Goal: Information Seeking & Learning: Learn about a topic

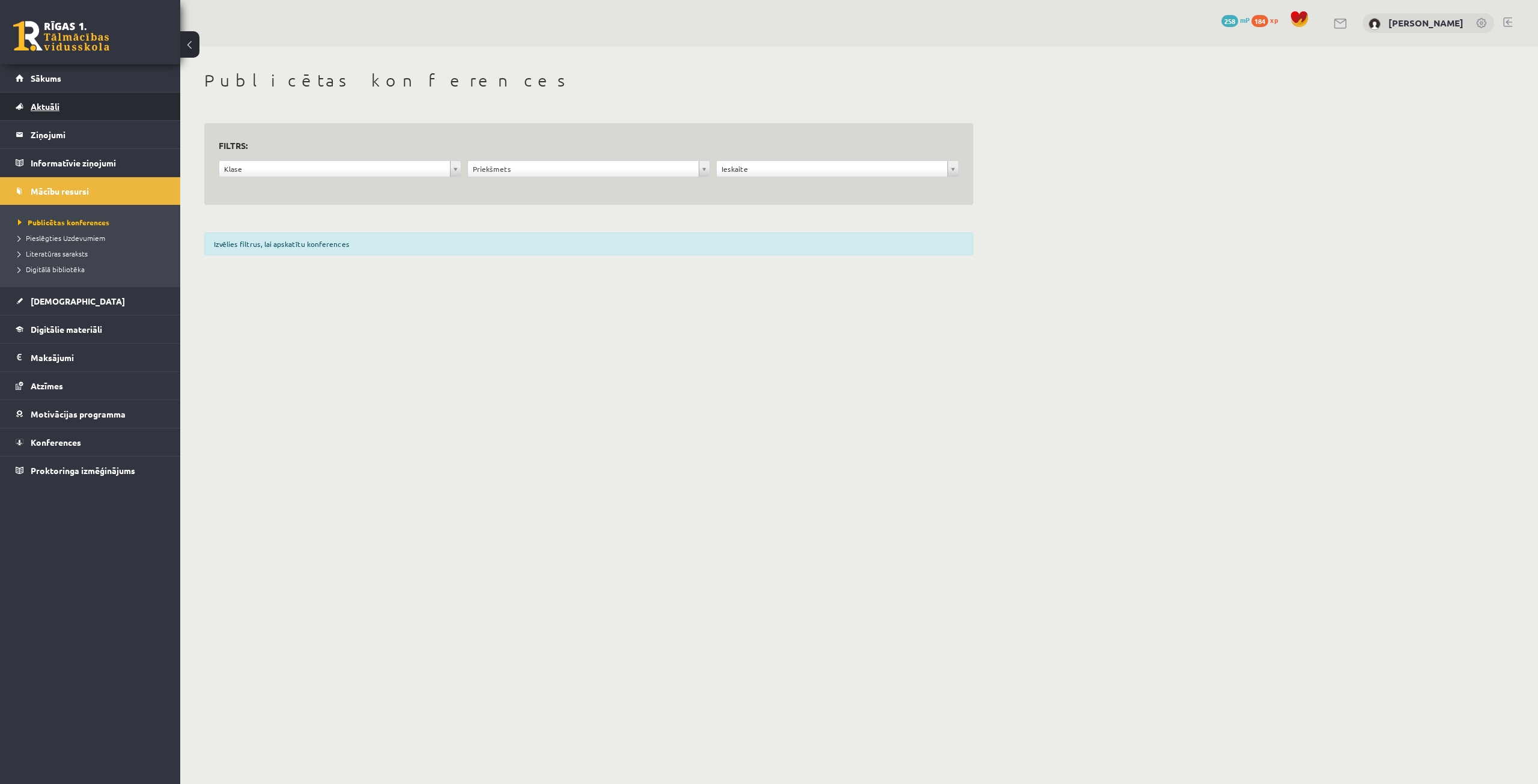
click at [65, 110] on link "Aktuāli" at bounding box center [90, 106] width 150 height 28
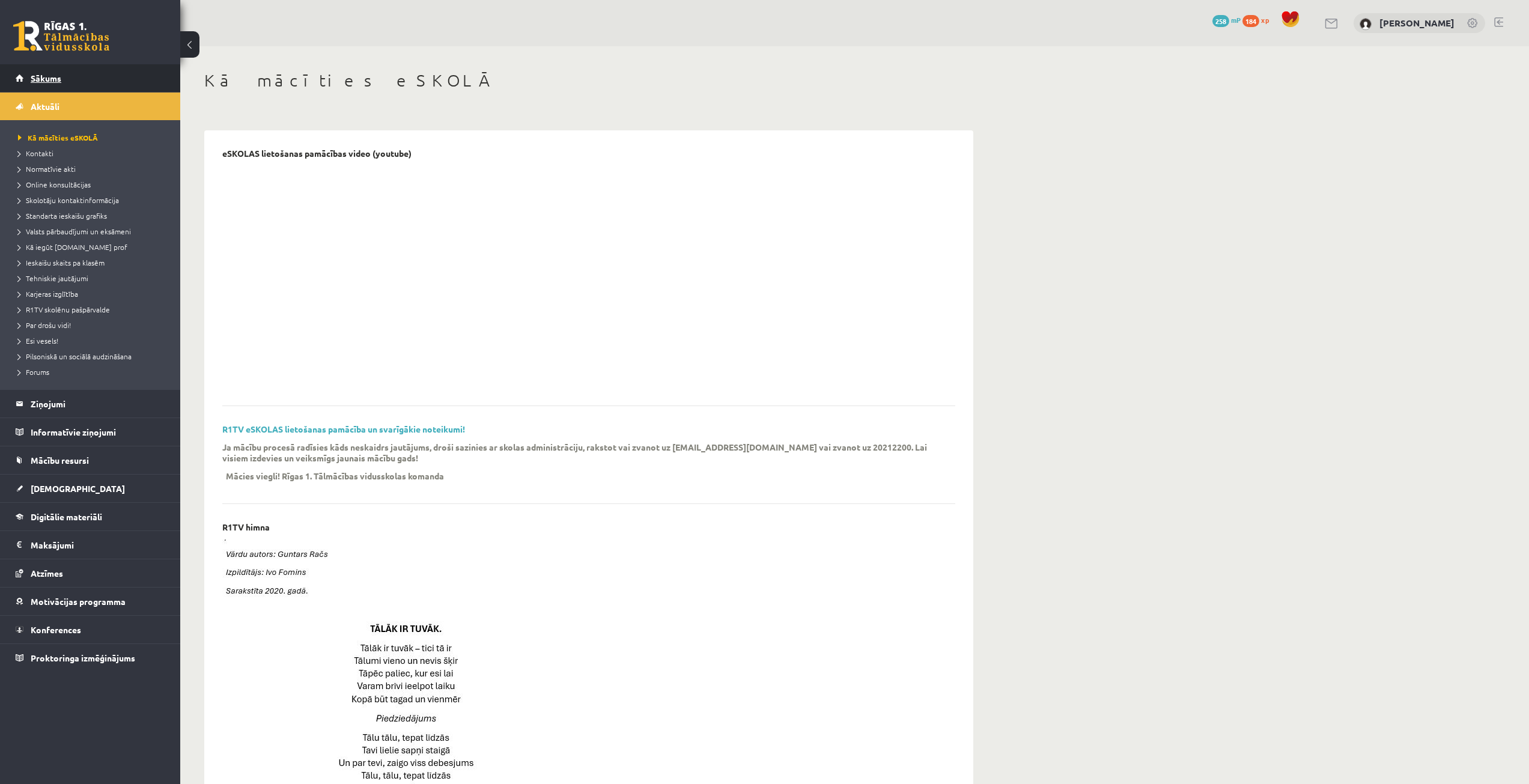
click at [77, 82] on link "Sākums" at bounding box center [90, 78] width 150 height 28
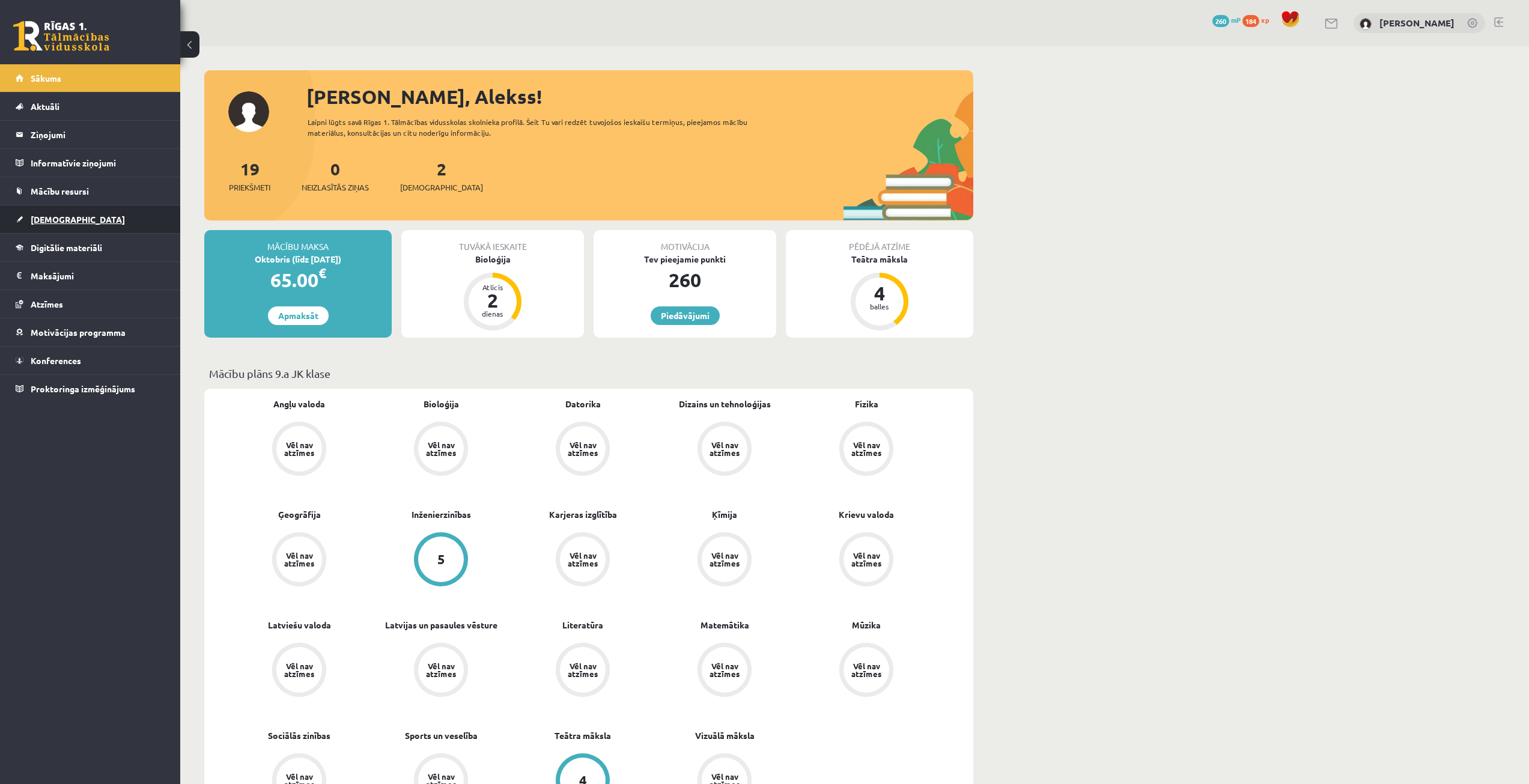
click at [66, 224] on link "[DEMOGRAPHIC_DATA]" at bounding box center [90, 219] width 150 height 28
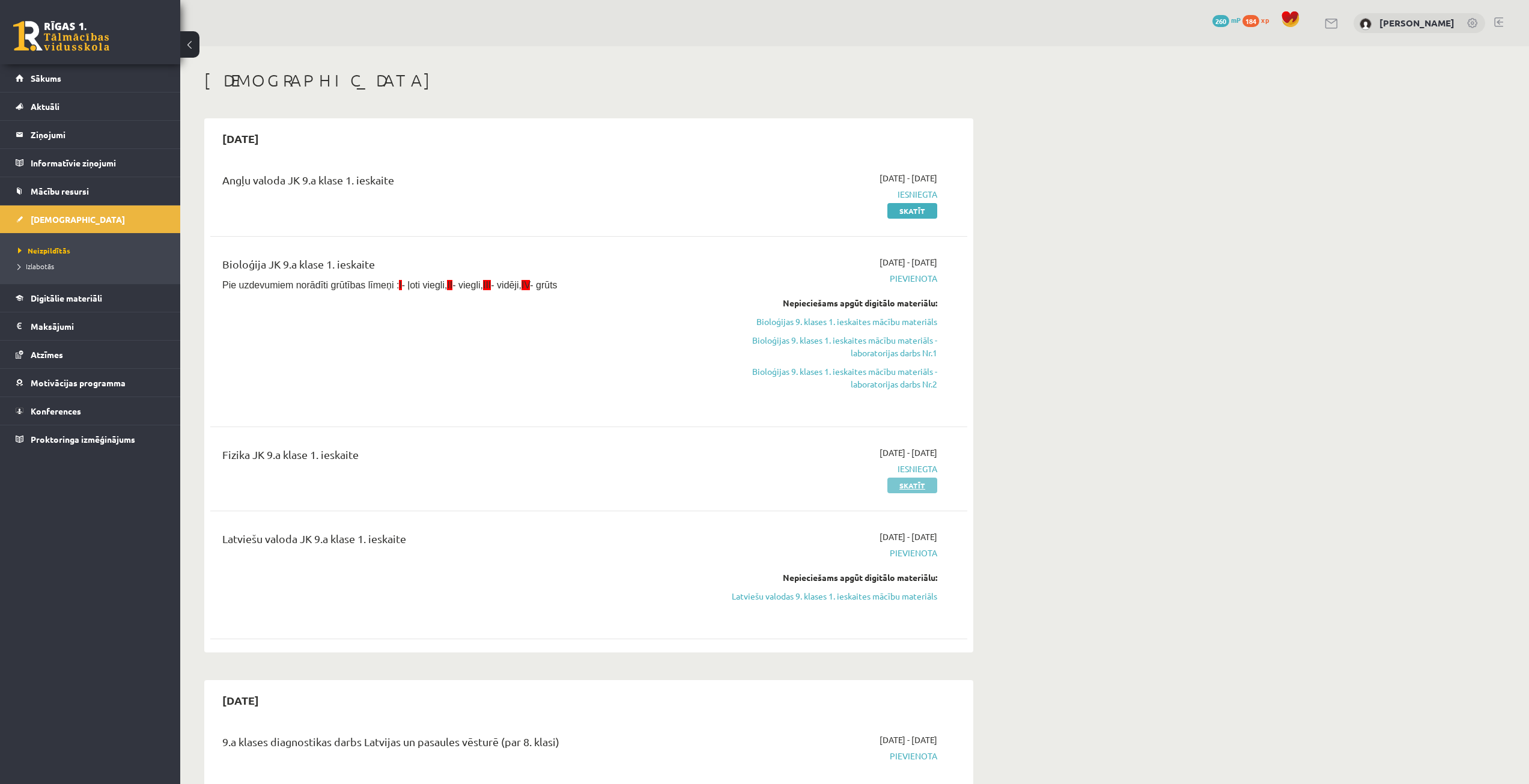
click at [925, 487] on link "Skatīt" at bounding box center [912, 485] width 50 height 15
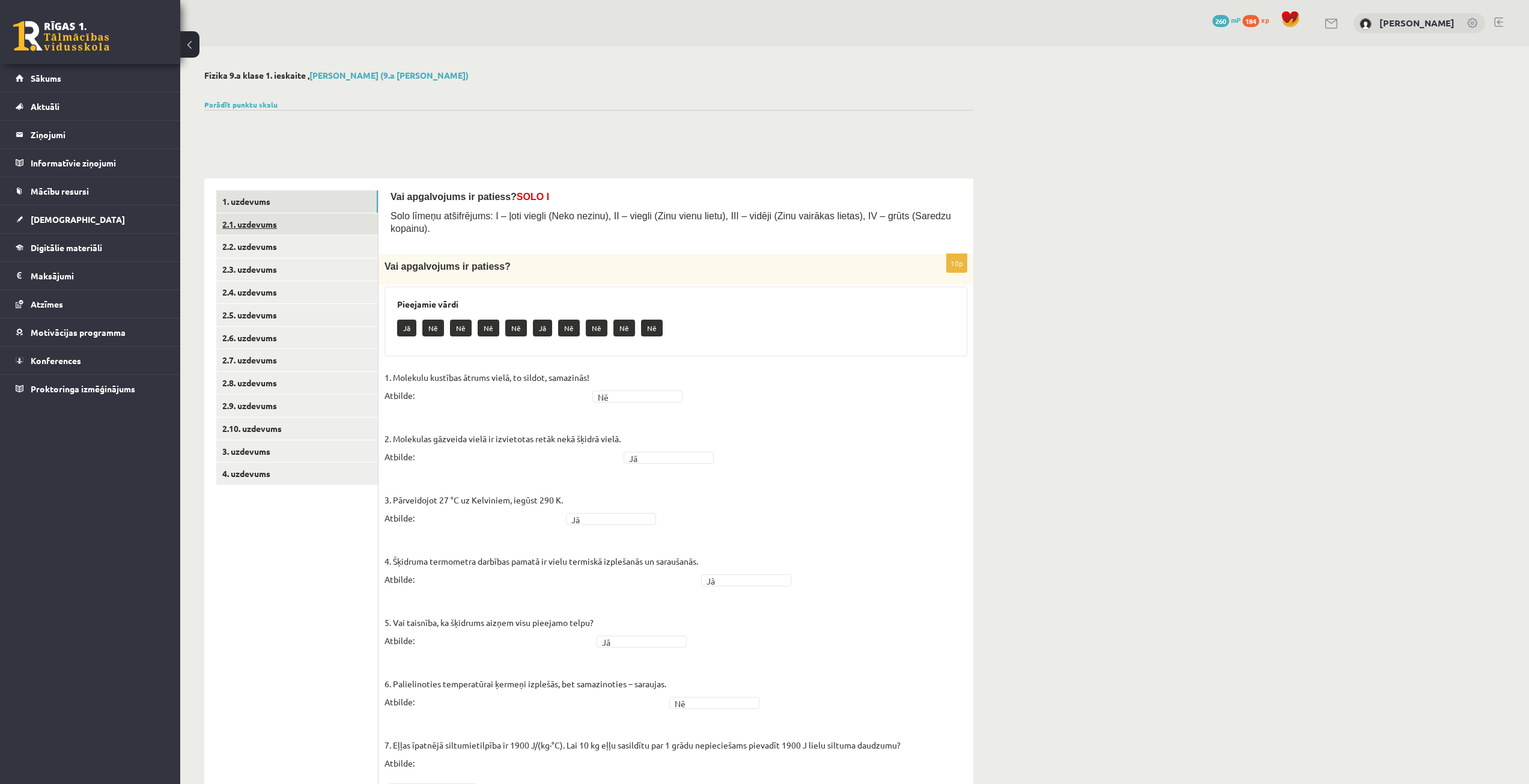
click at [260, 221] on link "2.1. uzdevums" at bounding box center [297, 224] width 161 height 22
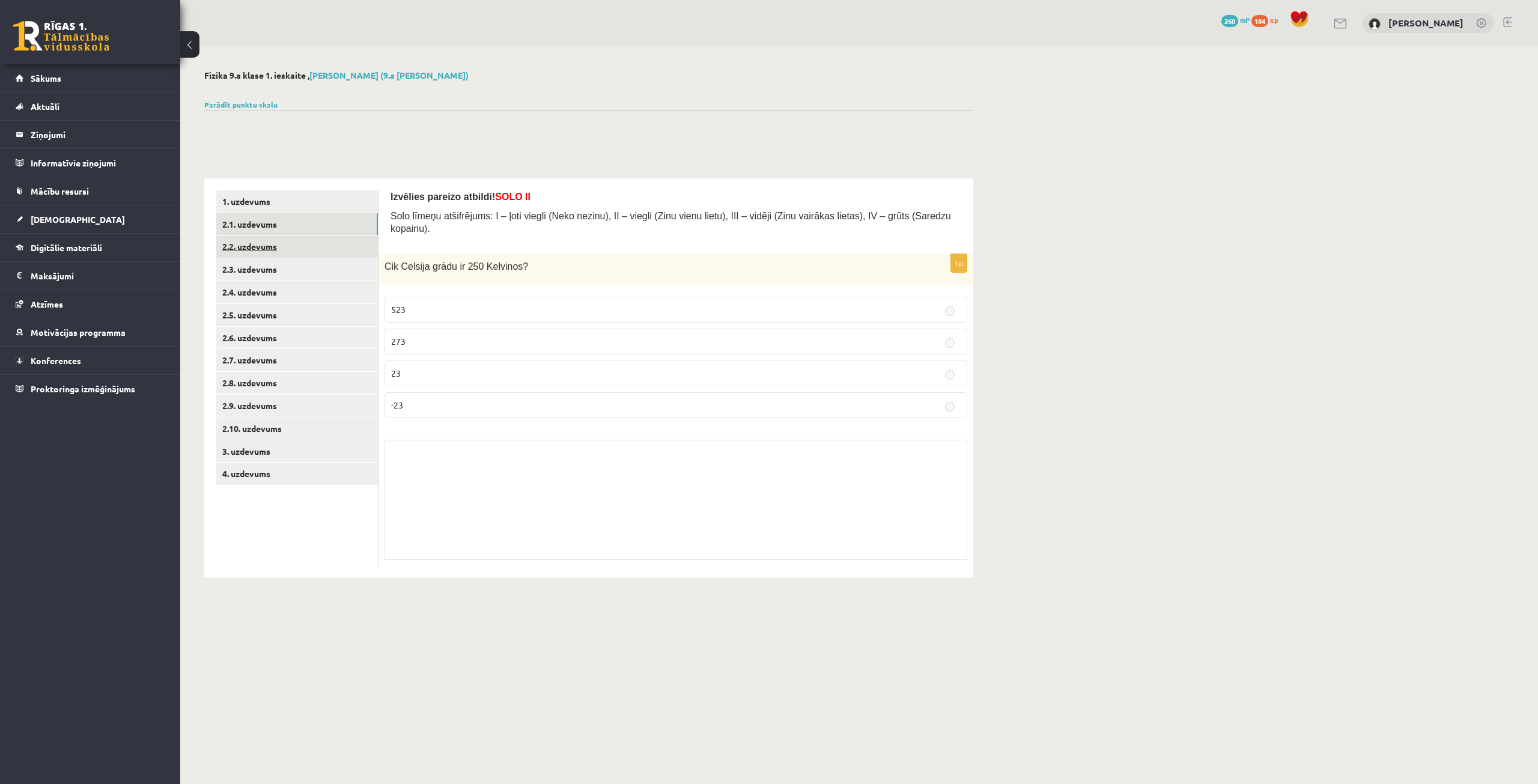
click at [260, 249] on link "2.2. uzdevums" at bounding box center [297, 246] width 161 height 22
click at [255, 272] on link "2.3. uzdevums" at bounding box center [297, 269] width 161 height 22
click at [257, 287] on link "2.4. uzdevums" at bounding box center [297, 292] width 161 height 22
click at [258, 318] on link "2.5. uzdevums" at bounding box center [297, 314] width 161 height 22
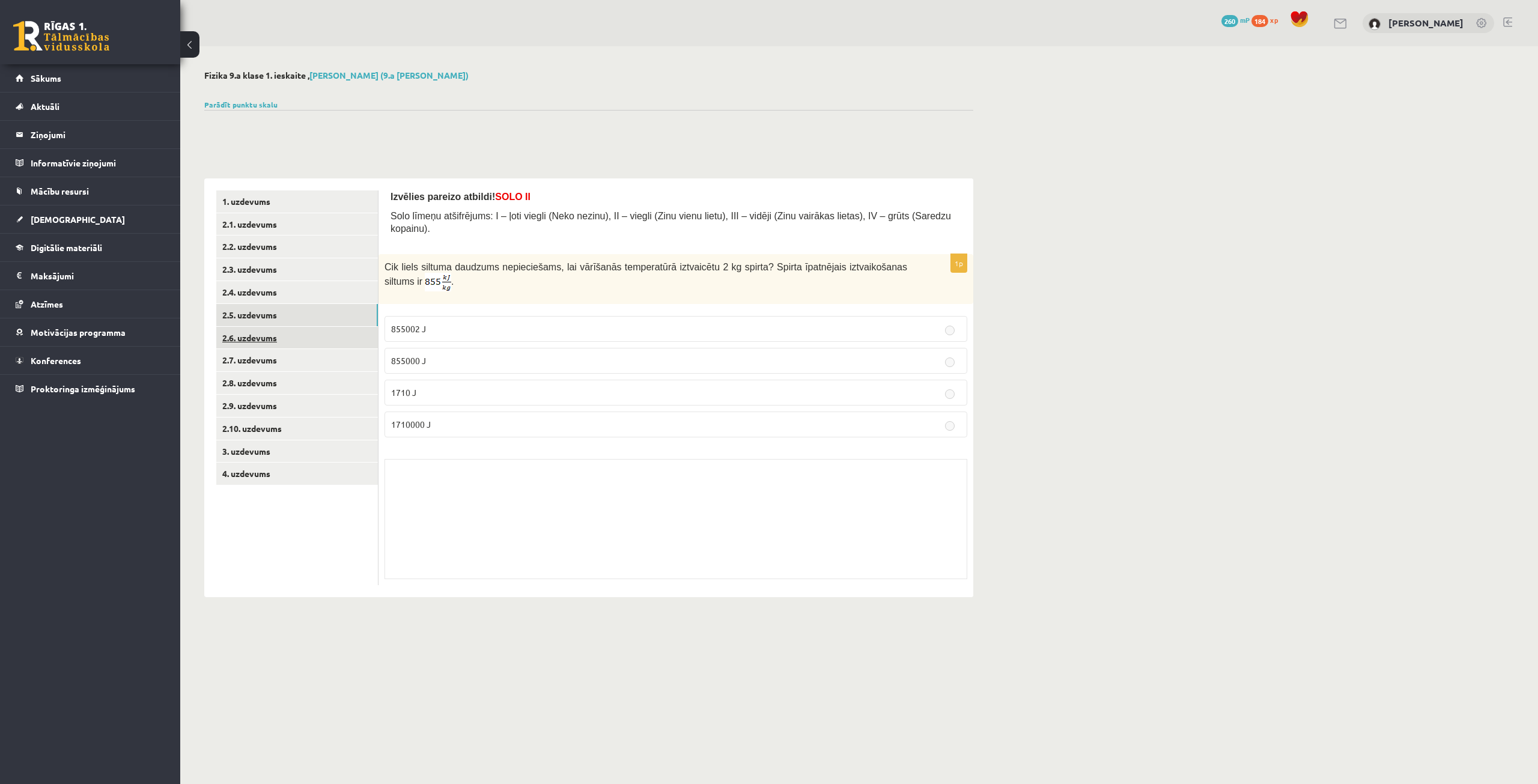
click at [258, 340] on link "2.6. uzdevums" at bounding box center [297, 338] width 161 height 22
click at [260, 357] on link "2.7. uzdevums" at bounding box center [297, 359] width 161 height 22
click at [262, 370] on link "2.7. uzdevums" at bounding box center [297, 359] width 161 height 22
click at [261, 389] on link "2.8. uzdevums" at bounding box center [297, 383] width 161 height 22
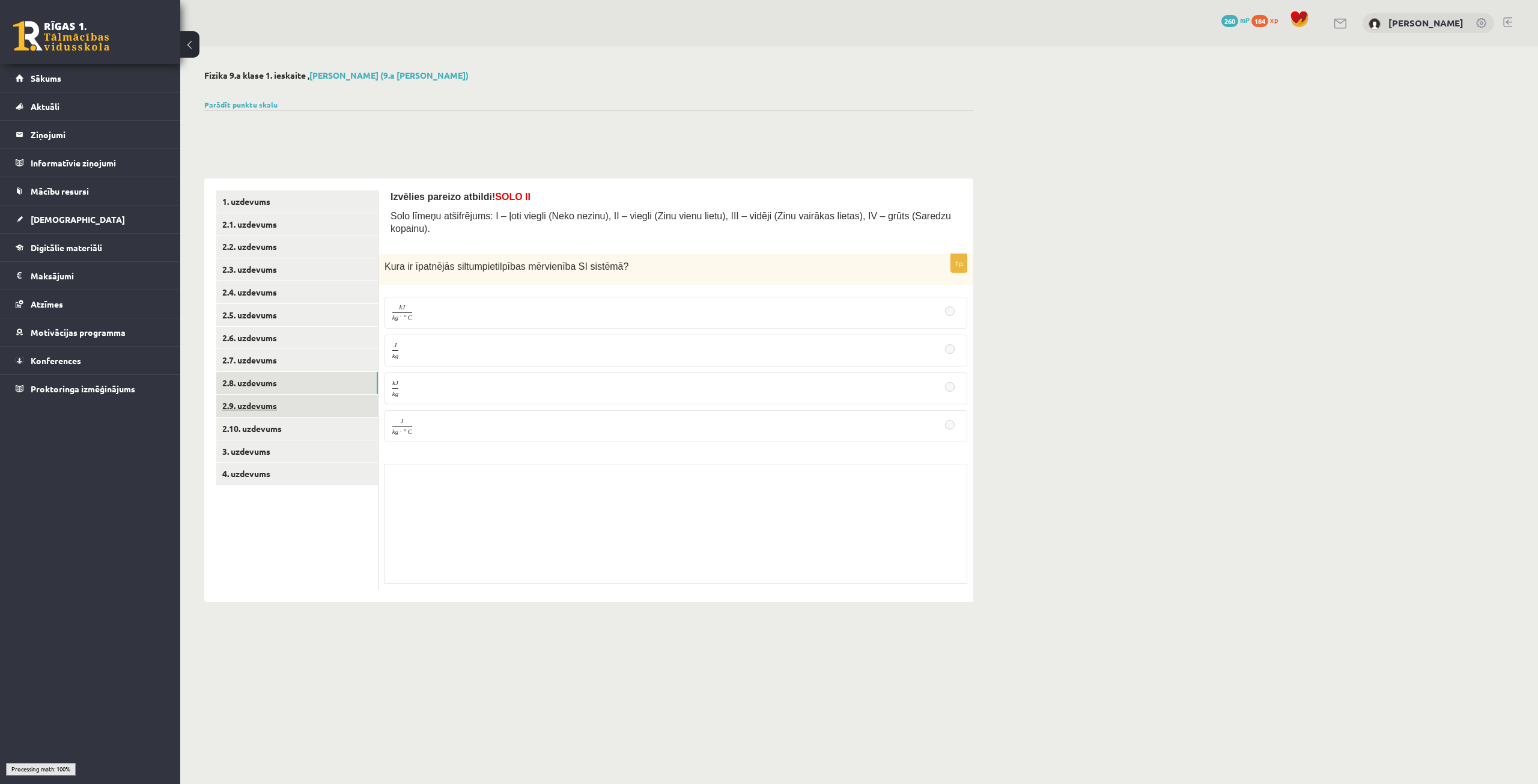
click at [260, 408] on link "2.9. uzdevums" at bounding box center [297, 405] width 161 height 22
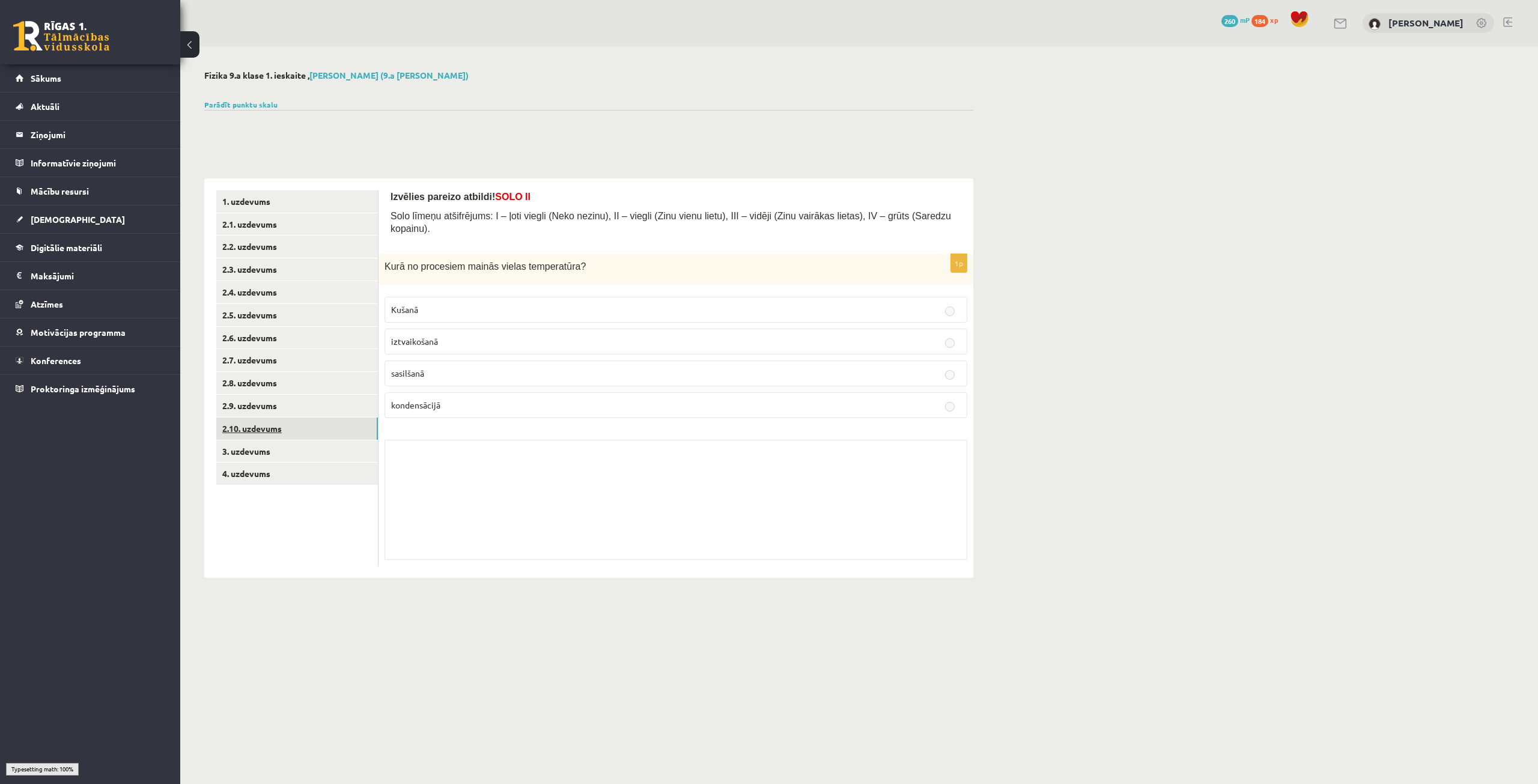
click at [261, 435] on link "2.10. uzdevums" at bounding box center [297, 428] width 161 height 22
click at [264, 455] on link "3. uzdevums" at bounding box center [297, 451] width 161 height 22
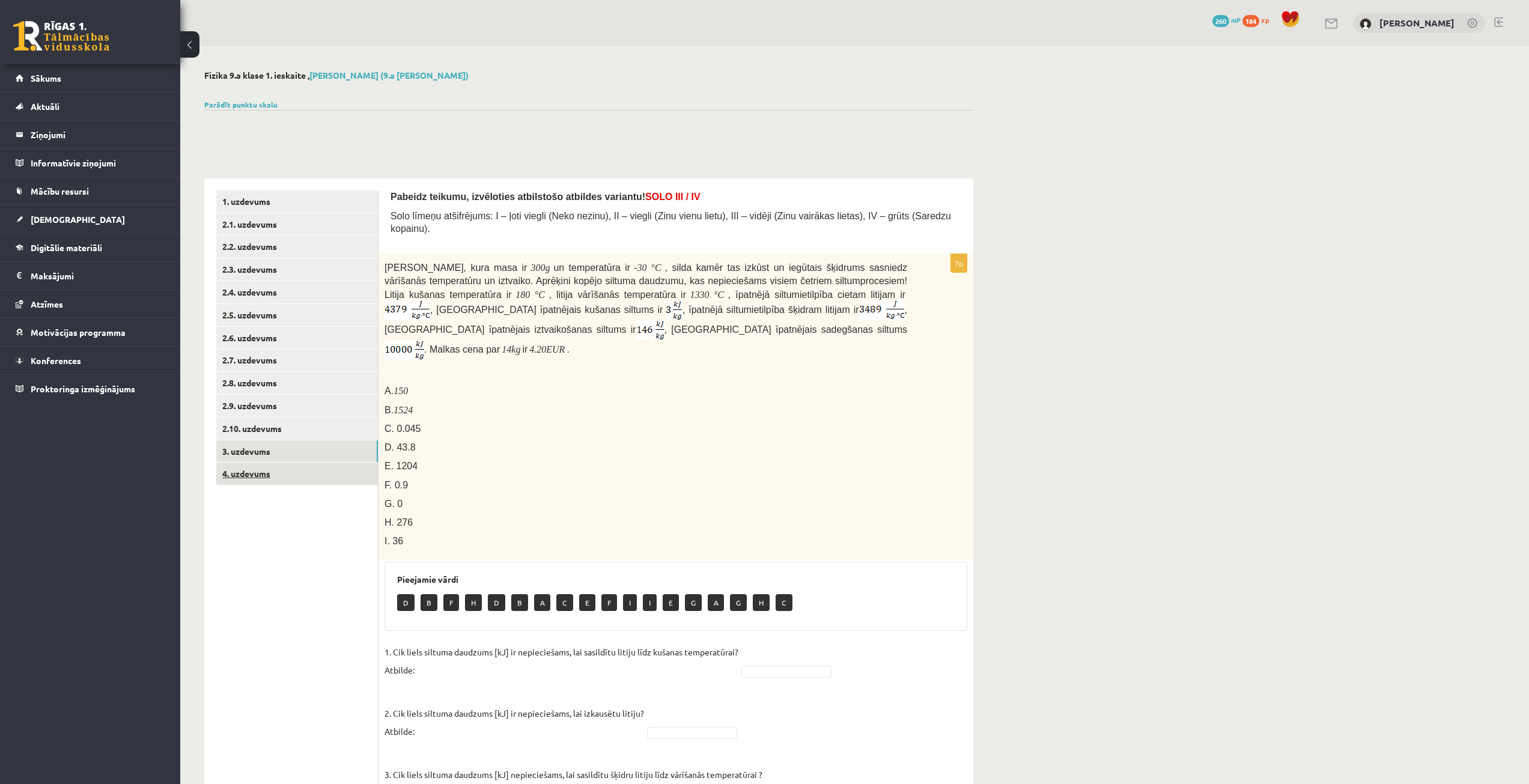
click at [264, 478] on link "4. uzdevums" at bounding box center [297, 473] width 161 height 22
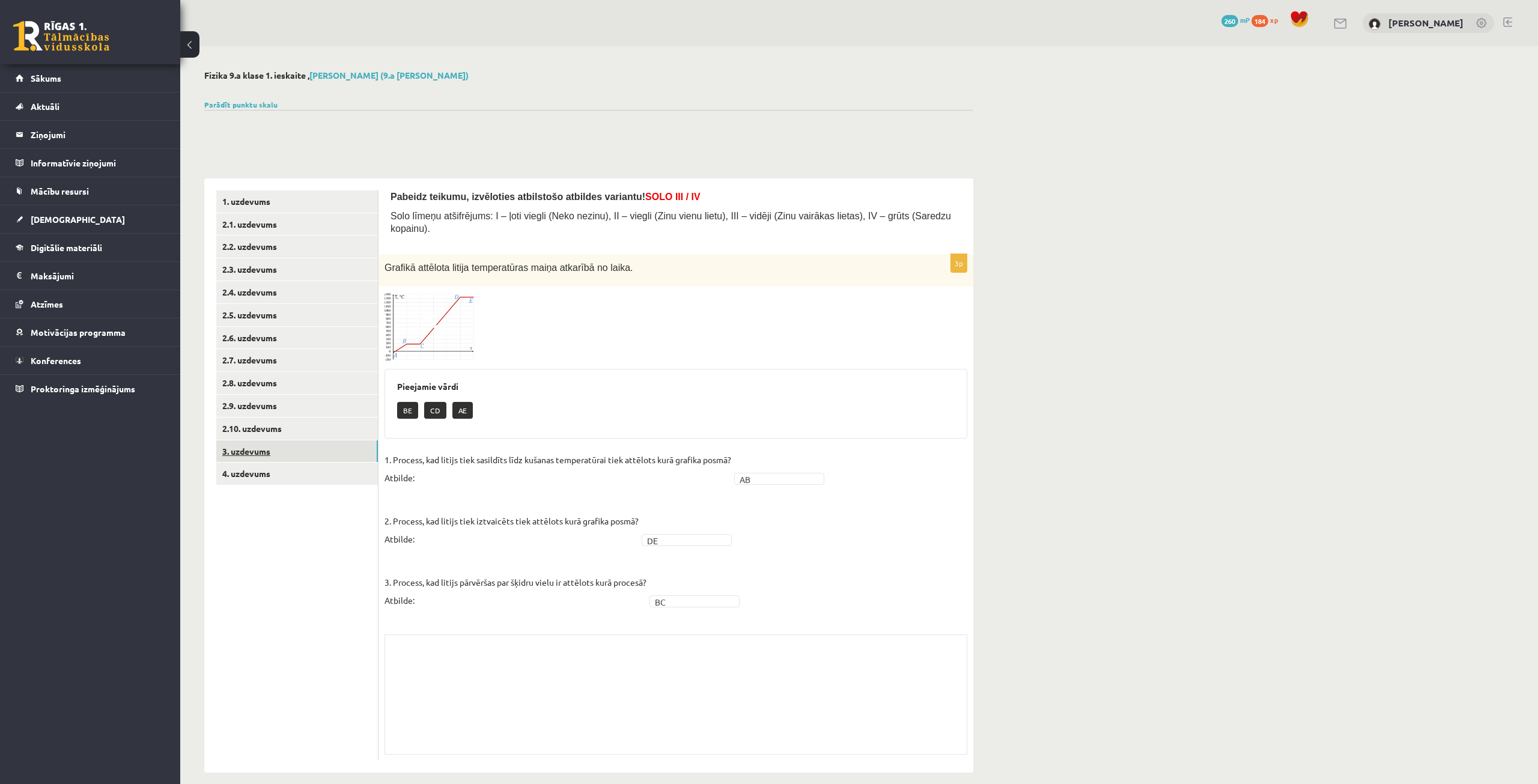
click at [264, 454] on link "3. uzdevums" at bounding box center [297, 451] width 161 height 22
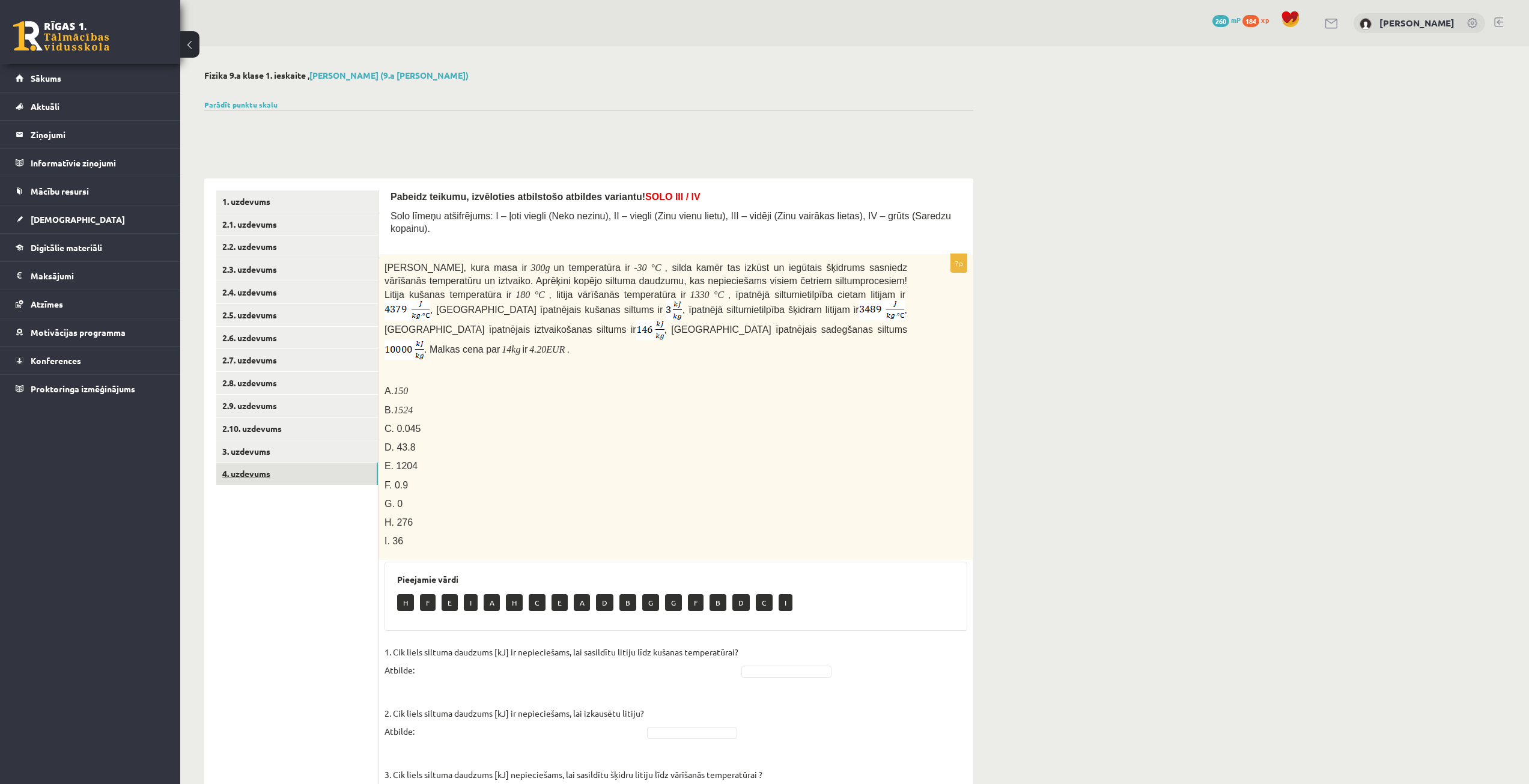
click at [266, 480] on link "4. uzdevums" at bounding box center [297, 473] width 161 height 22
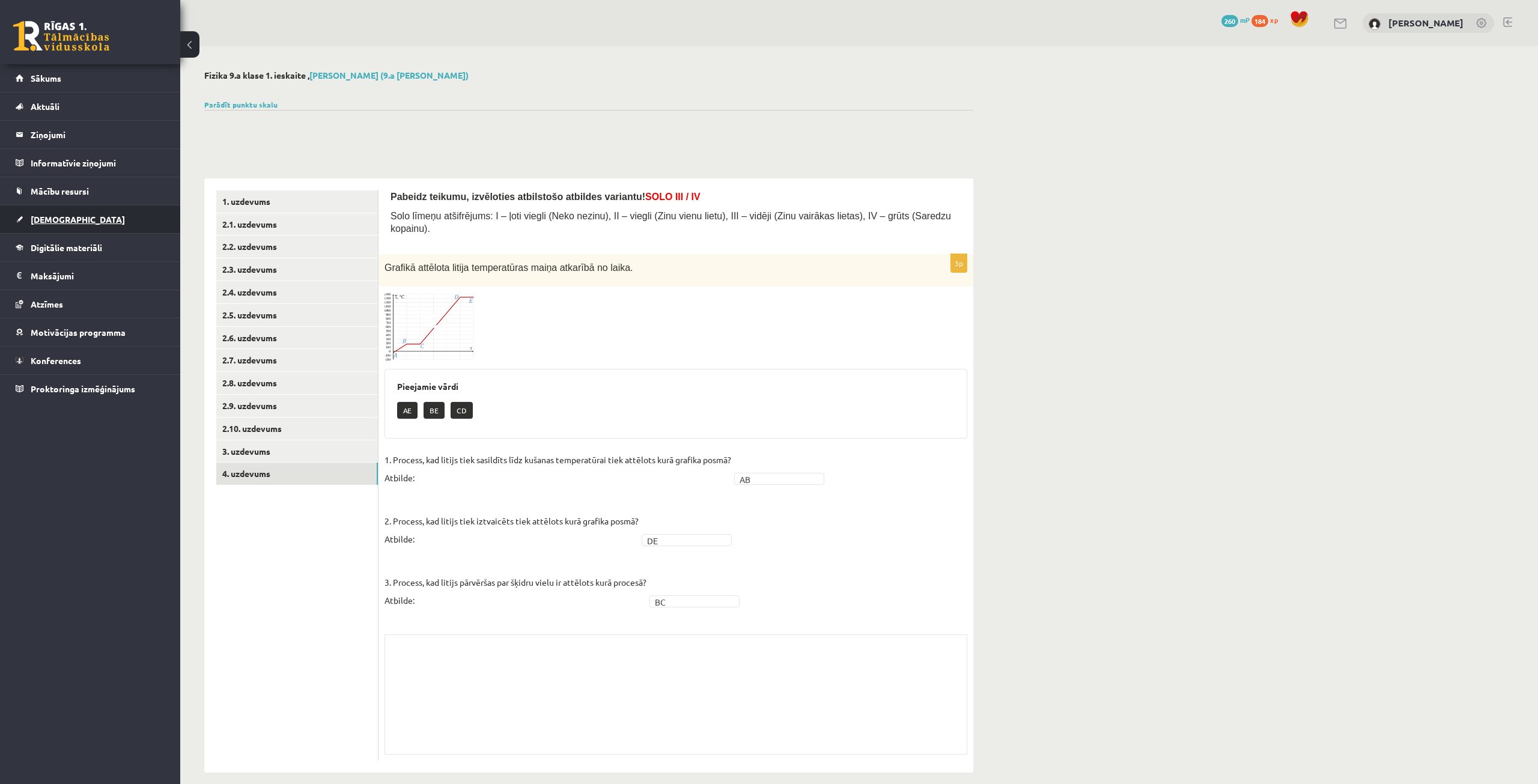
click at [75, 207] on link "[DEMOGRAPHIC_DATA]" at bounding box center [90, 219] width 150 height 28
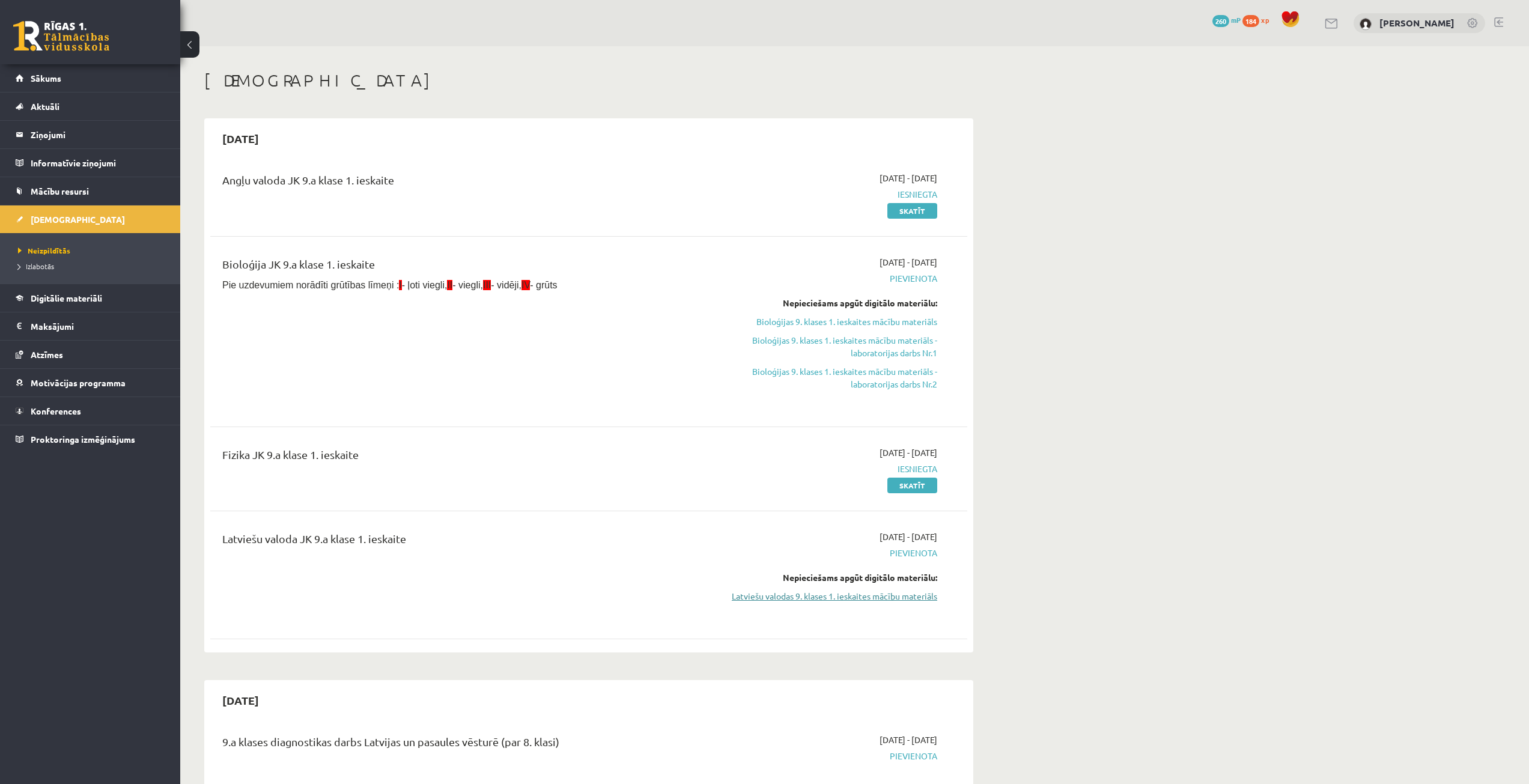
click at [908, 597] on link "Latviešu valodas 9. klases 1. ieskaites mācību materiāls" at bounding box center [824, 596] width 227 height 13
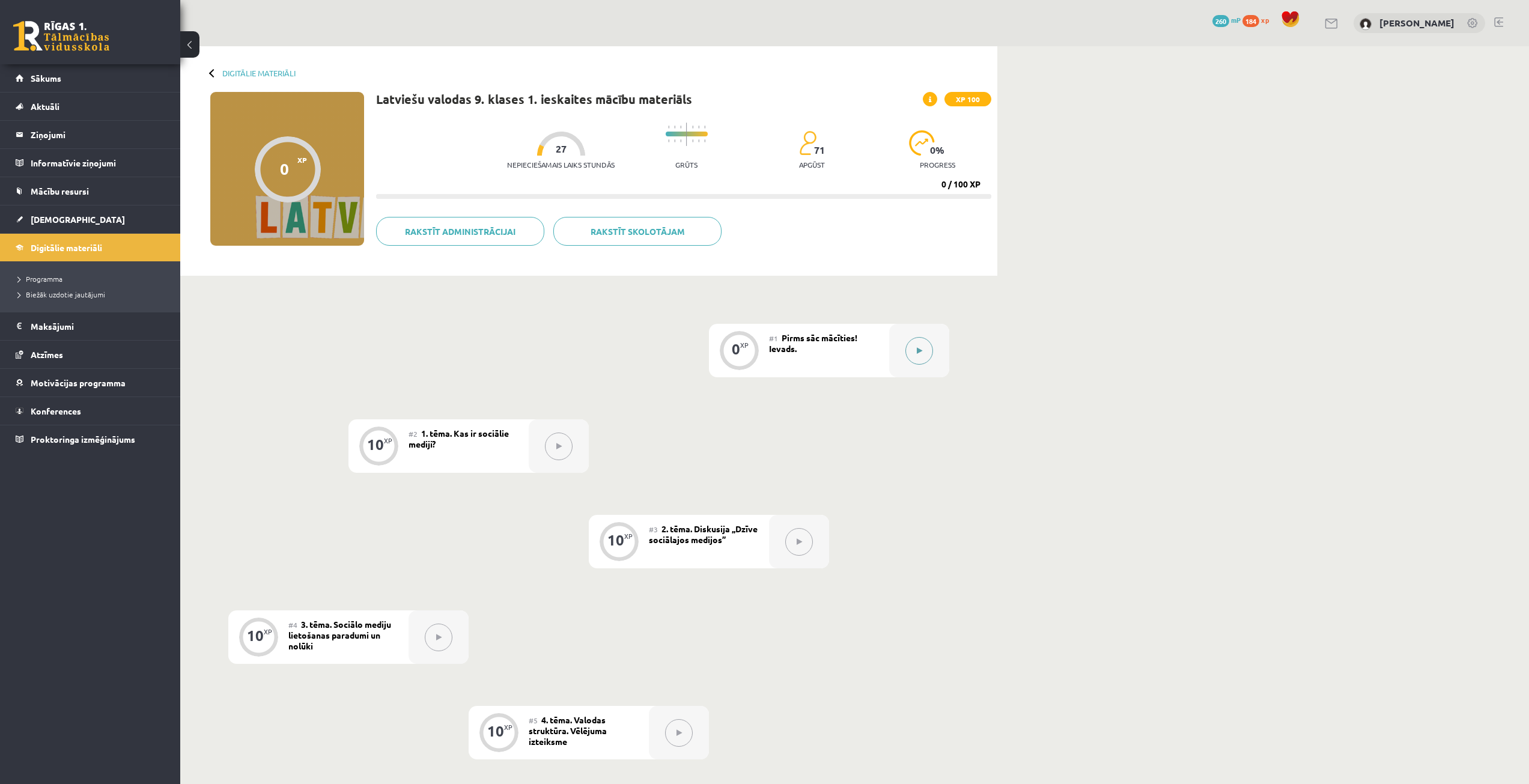
click at [934, 354] on div at bounding box center [919, 350] width 60 height 54
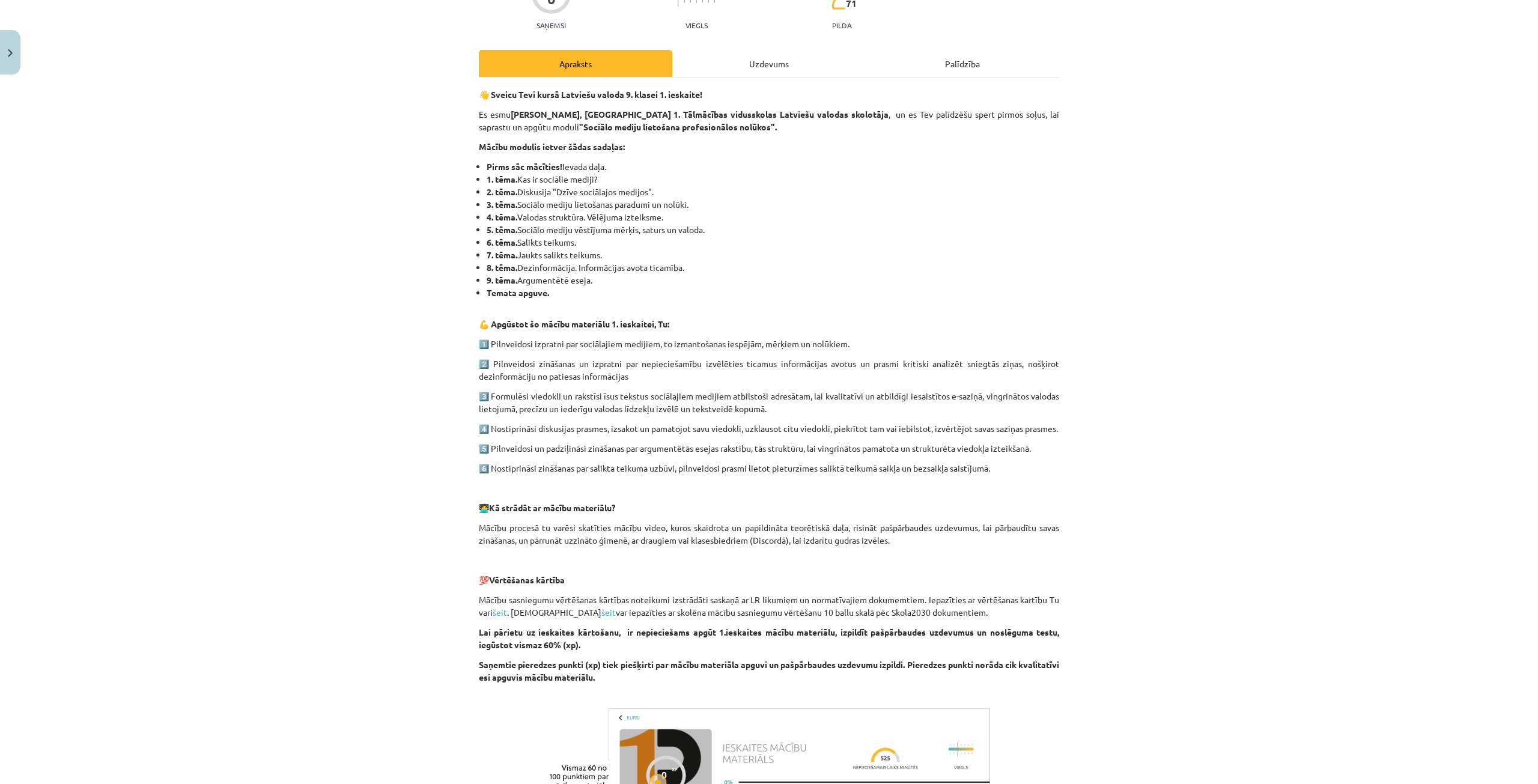
scroll to position [359, 0]
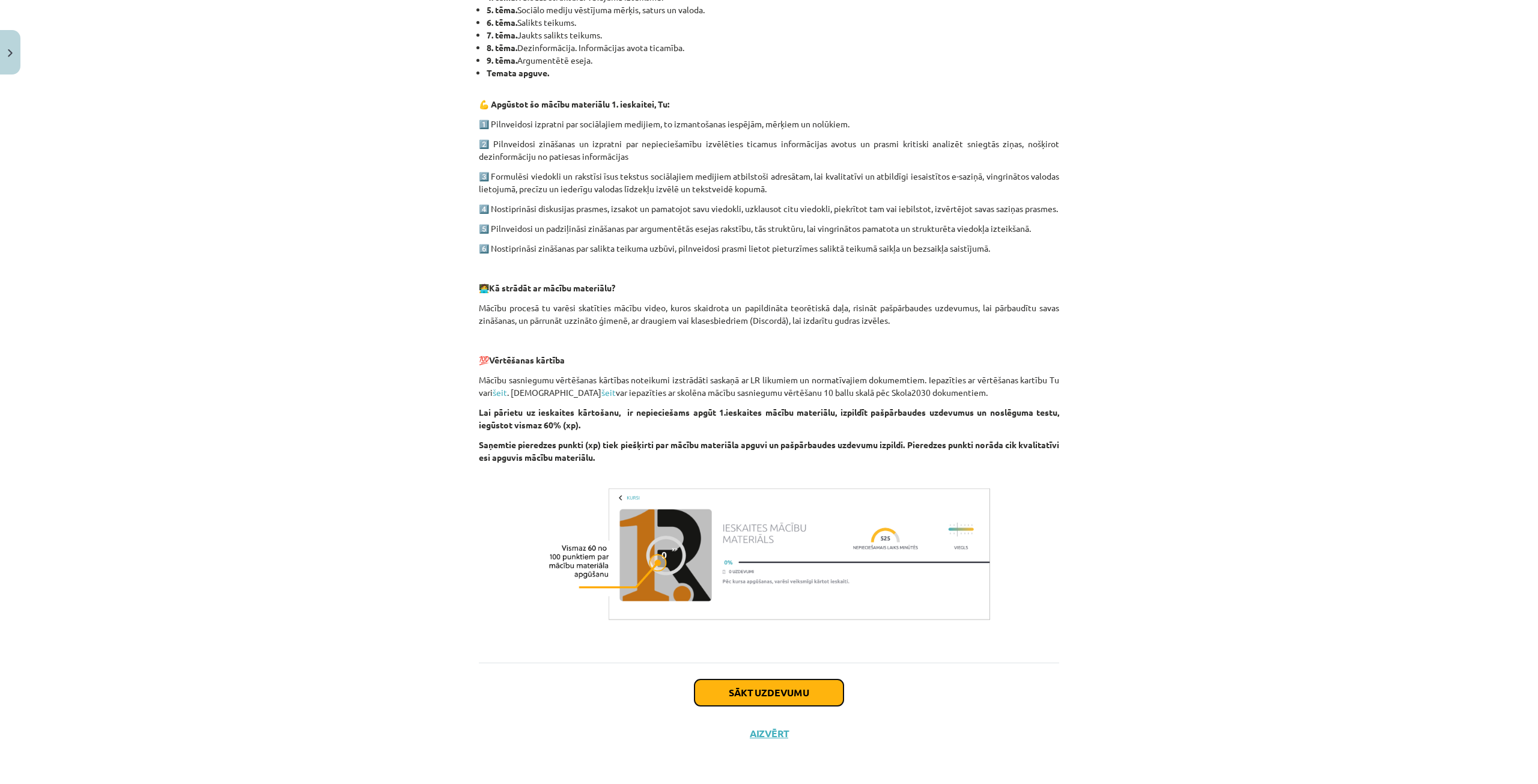
click at [784, 703] on button "Sākt uzdevumu" at bounding box center [769, 692] width 149 height 26
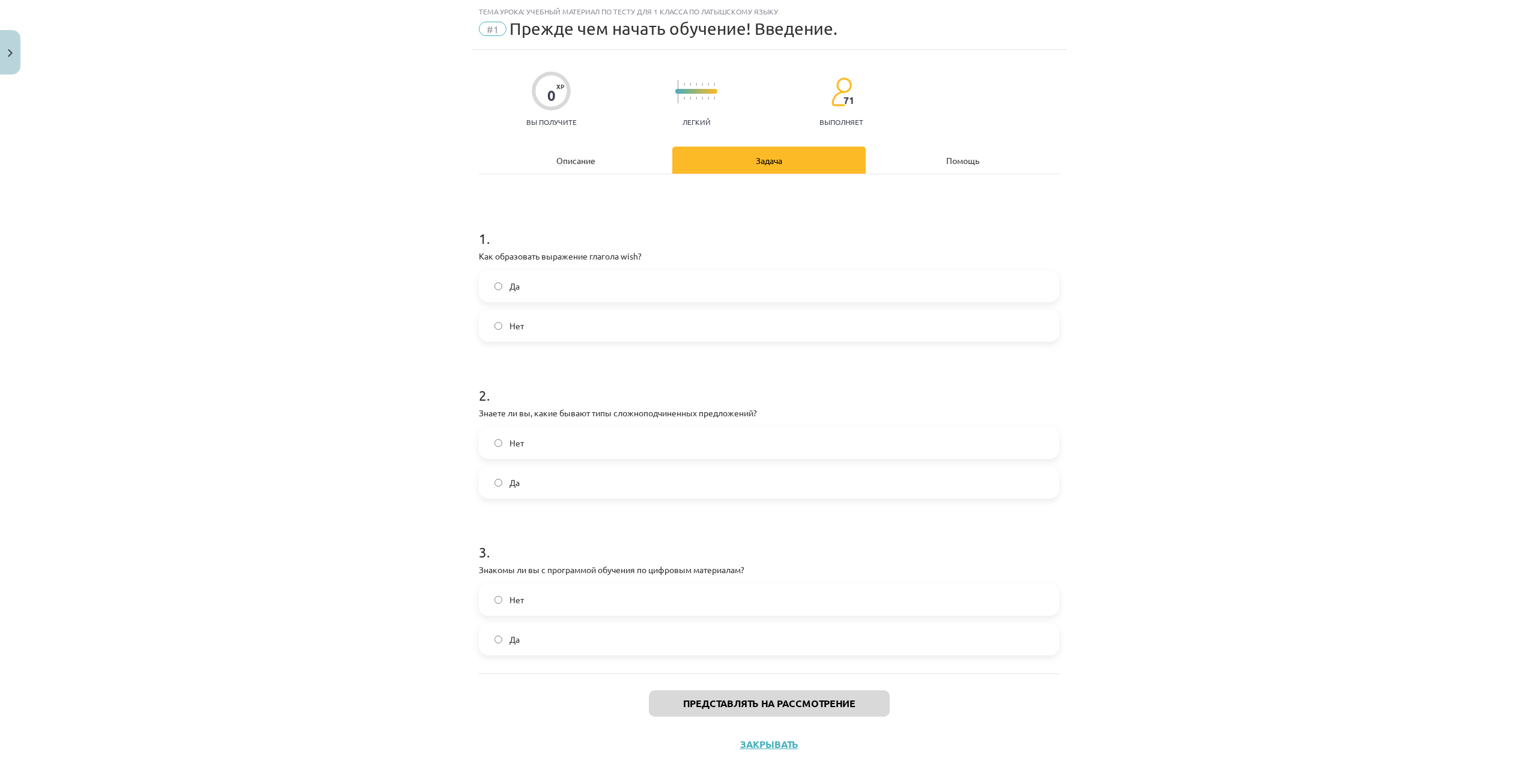
click at [553, 640] on label "Да" at bounding box center [769, 639] width 578 height 30
click at [613, 484] on label "Да" at bounding box center [769, 482] width 578 height 30
click at [1284, 87] on div "Mācību tēma: Latviešu valodas 9. klases 1. ieskaites mācību materiāls #1 Pirms …" at bounding box center [769, 392] width 1538 height 784
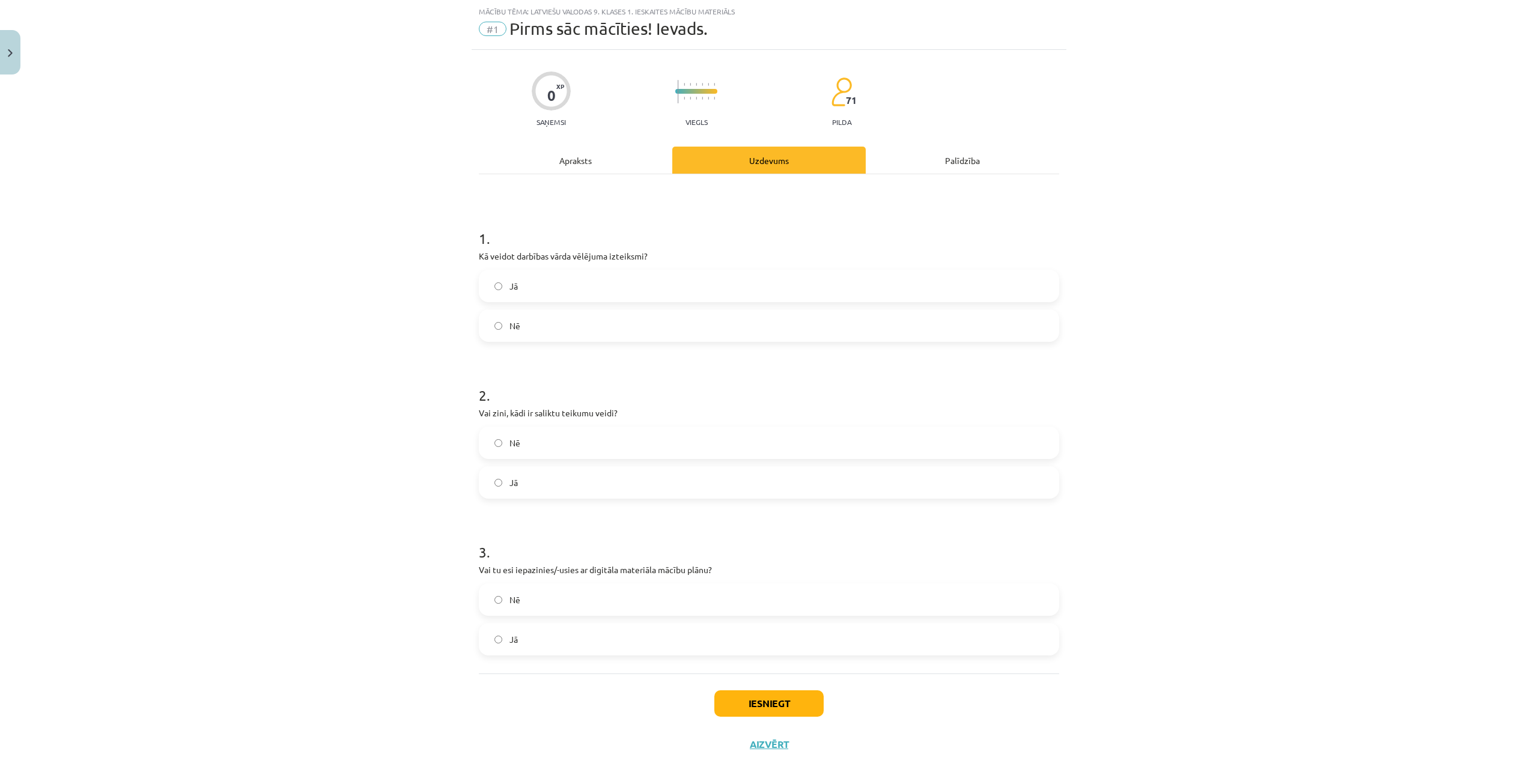
click at [1272, 163] on div "Mācību tēma: Latviešu valodas 9. klases 1. ieskaites mācību materiāls #1 Pirms …" at bounding box center [769, 392] width 1538 height 784
drag, startPoint x: 655, startPoint y: 254, endPoint x: 472, endPoint y: 256, distance: 183.0
click at [472, 256] on div "0 XP Saņemsi Viegls 71 pilda Apraksts Uzdevums Palīdzība 1 . Kā veidot darbības…" at bounding box center [769, 408] width 595 height 715
copy p "Kā veidot darbības vārda vēlējuma izteiksmi?"
click at [354, 237] on div "Mācību tēma: Latviešu valodas 9. klases 1. ieskaites mācību materiāls #1 Pirms …" at bounding box center [769, 392] width 1538 height 784
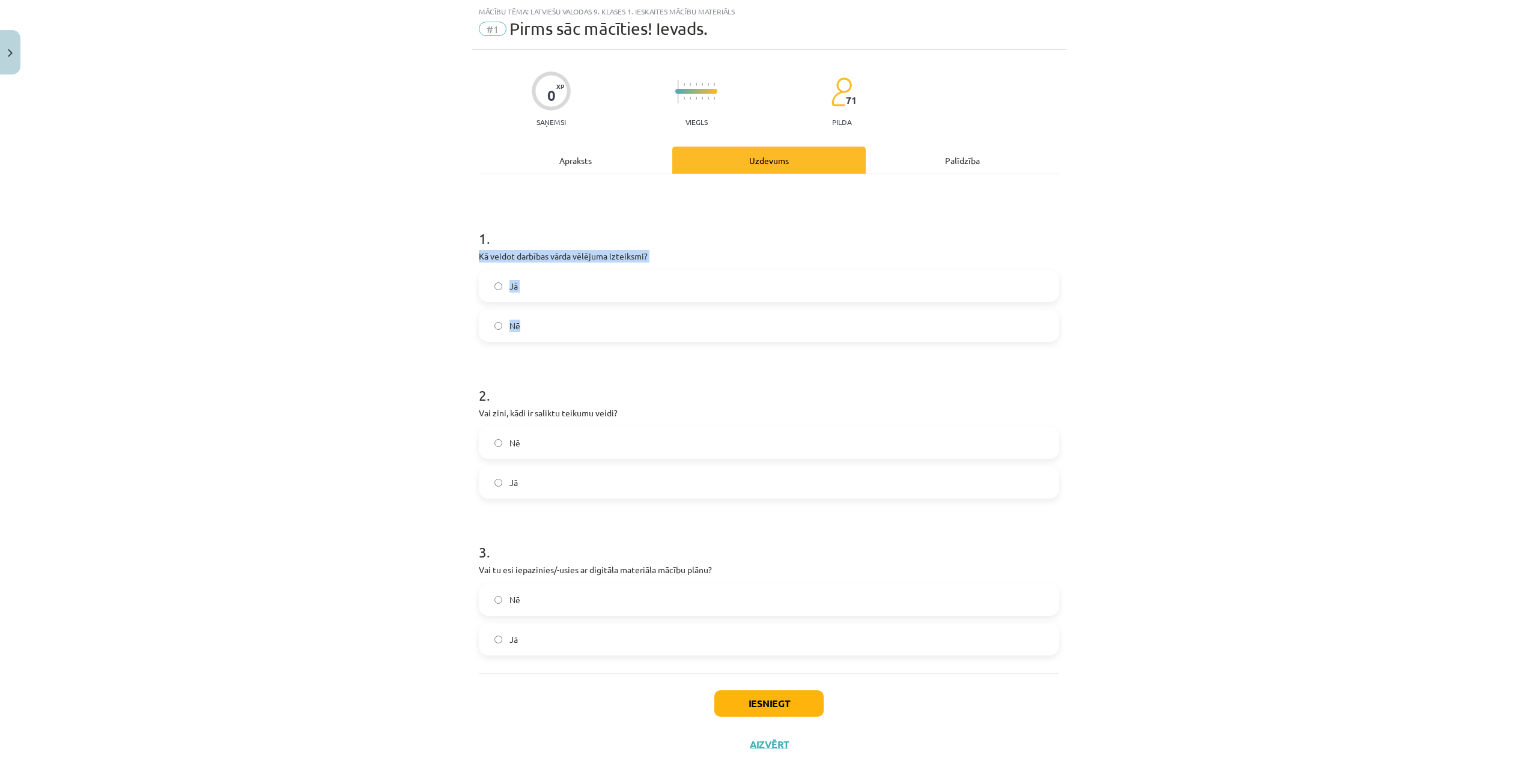
drag, startPoint x: 474, startPoint y: 254, endPoint x: 547, endPoint y: 314, distance: 94.5
click at [547, 314] on div "1 . Kā veidot darbības vārda vēlējuma izteiksmi? Jā Nē" at bounding box center [768, 275] width 580 height 133
copy div "Kā veidot darbības vārda vēlējuma izteiksmi? Jā Nē"
click at [434, 354] on div "Mācību tēma: Latviešu valodas 9. klases 1. ieskaites mācību materiāls #1 Pirms …" at bounding box center [769, 392] width 1538 height 784
click at [527, 289] on label "Jā" at bounding box center [769, 286] width 578 height 30
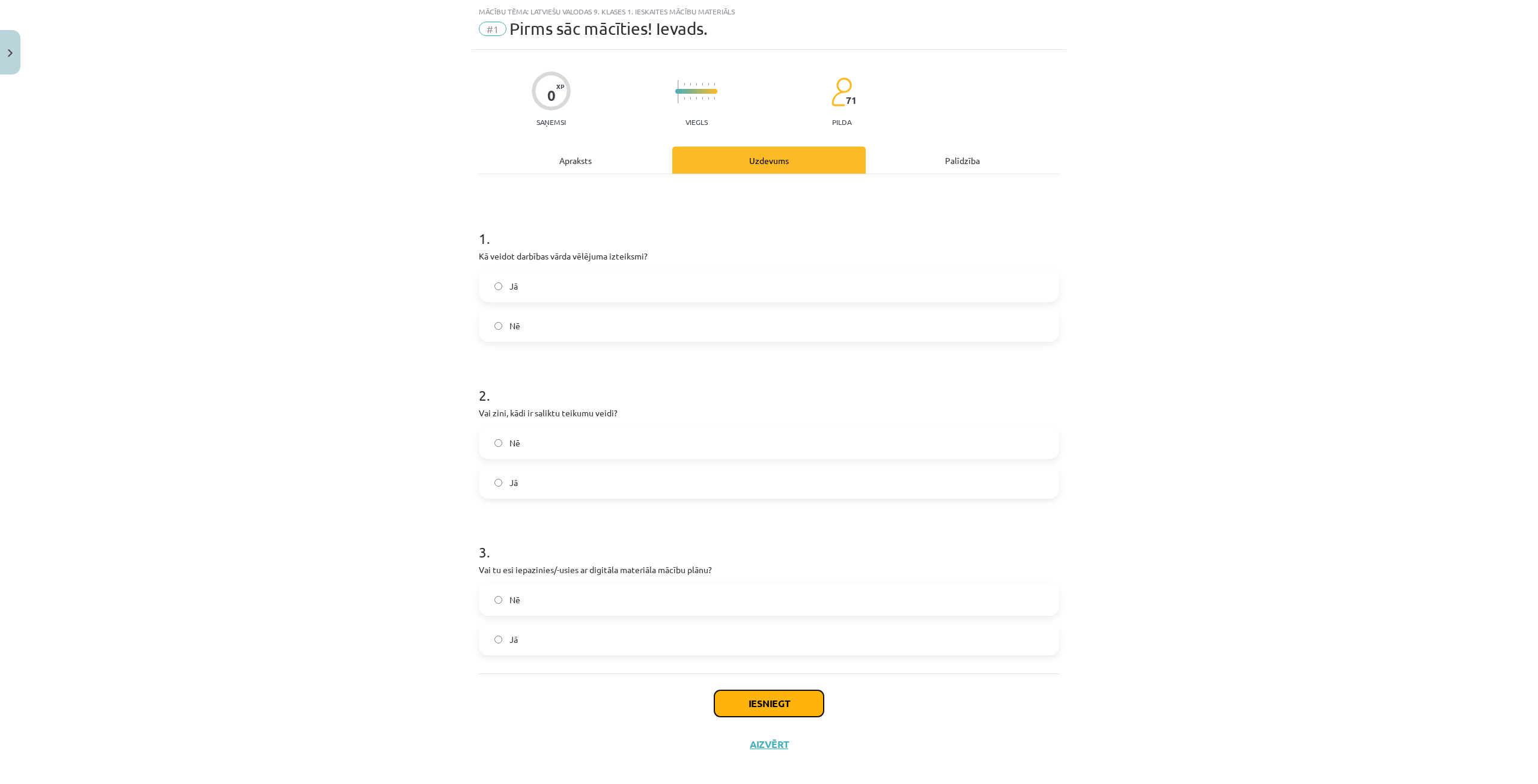
click at [802, 704] on button "Iesniegt" at bounding box center [769, 702] width 109 height 26
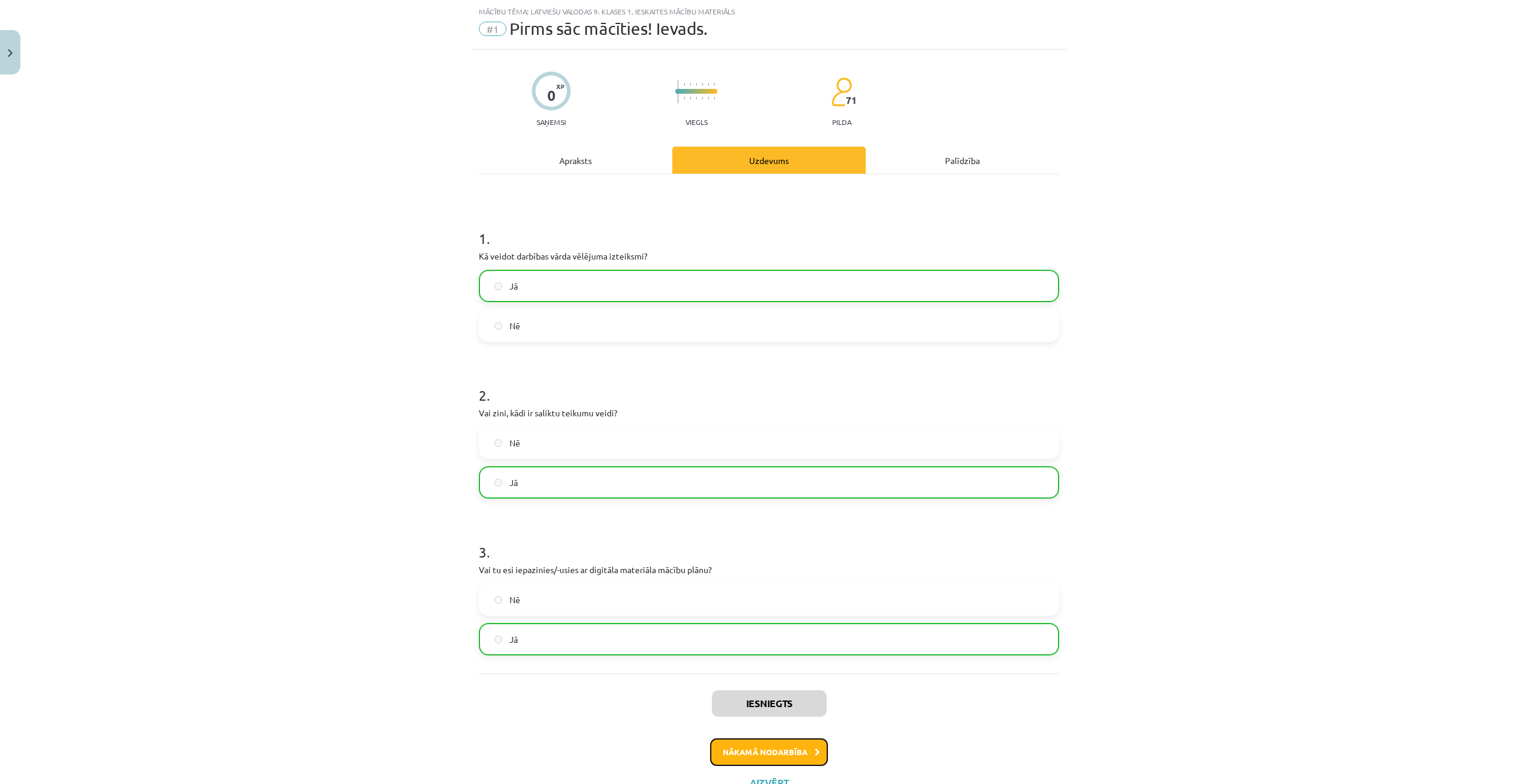
click at [761, 757] on button "Nākamā nodarbība" at bounding box center [768, 752] width 117 height 28
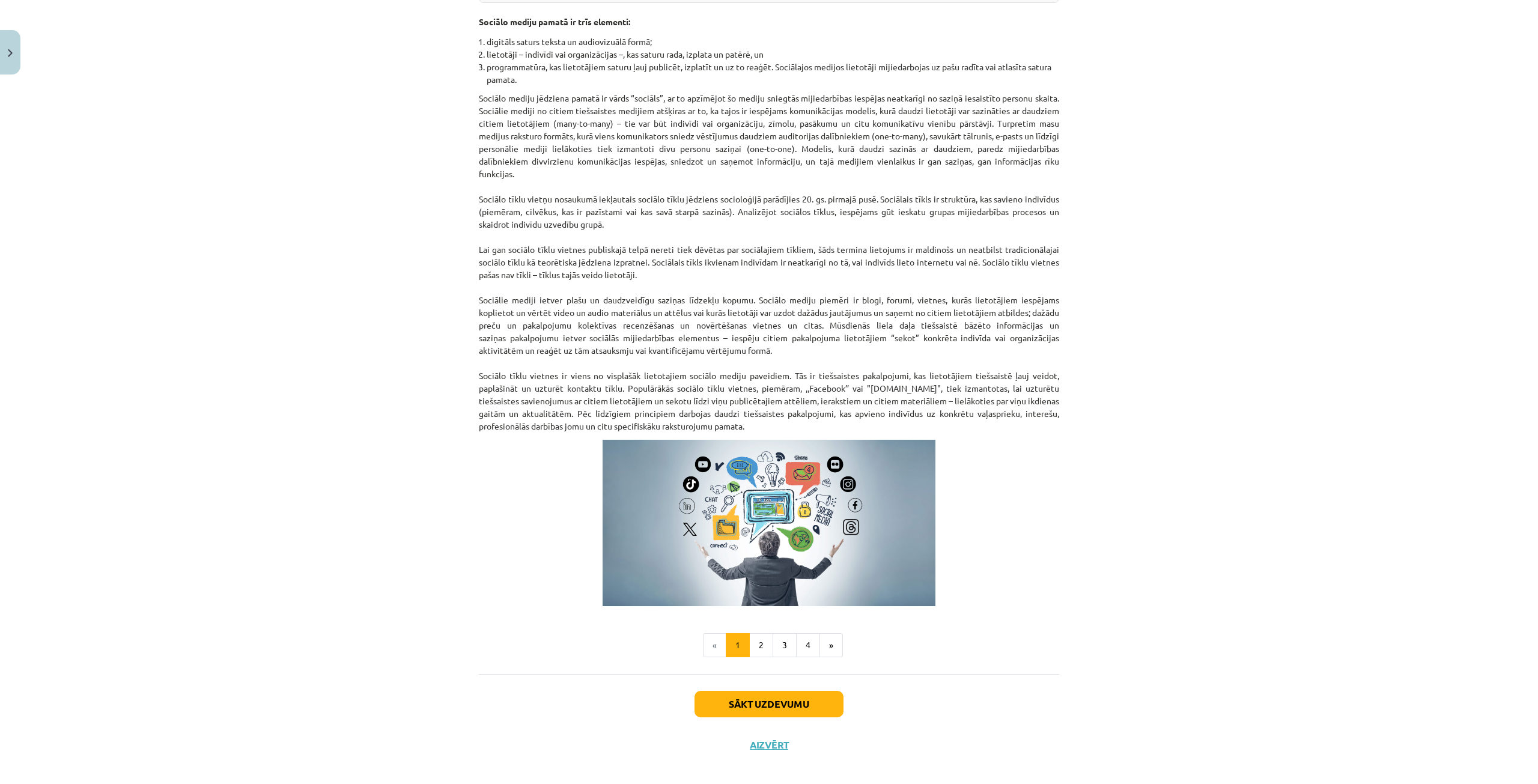
scroll to position [451, 0]
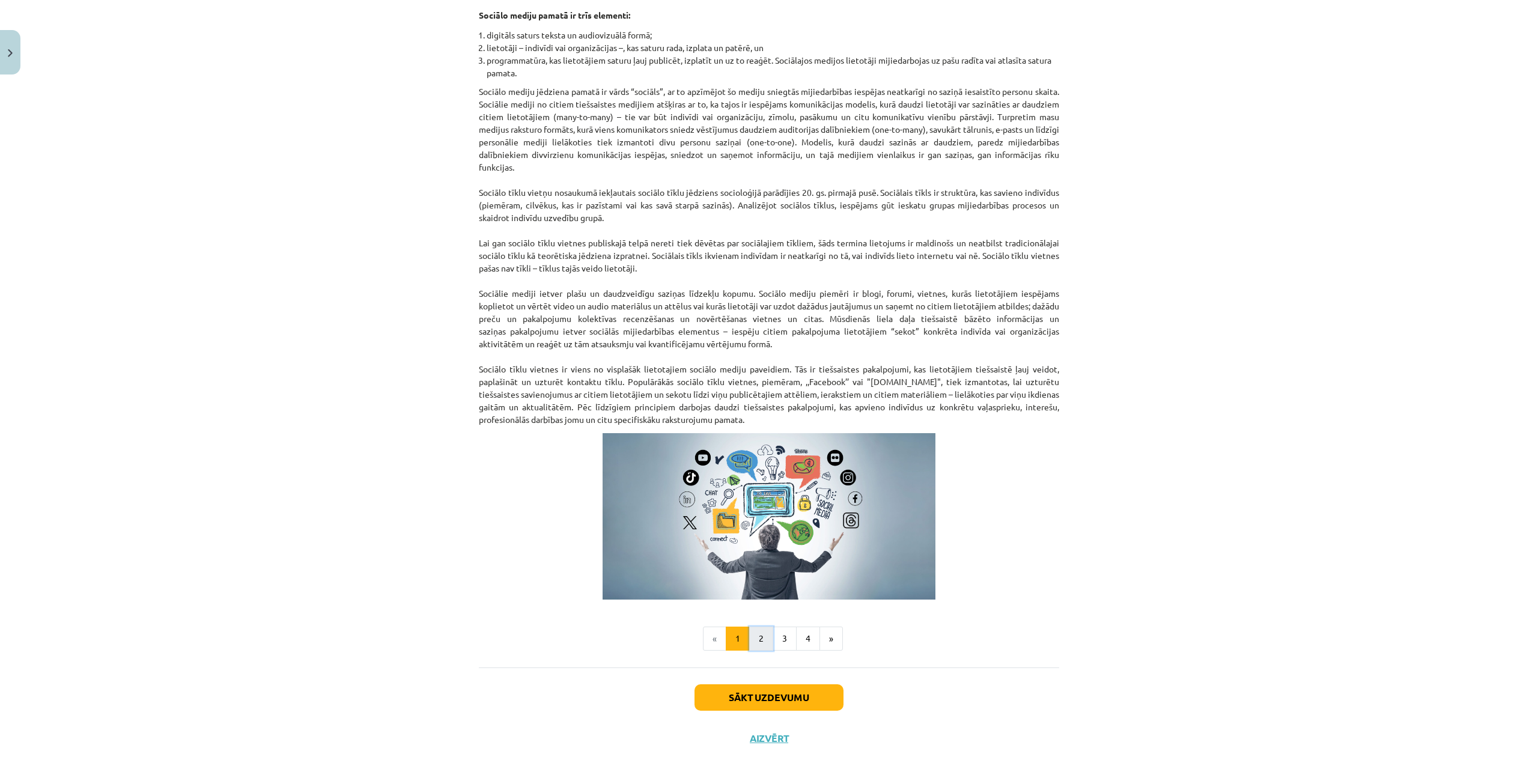
click at [761, 644] on button "2" at bounding box center [761, 638] width 24 height 24
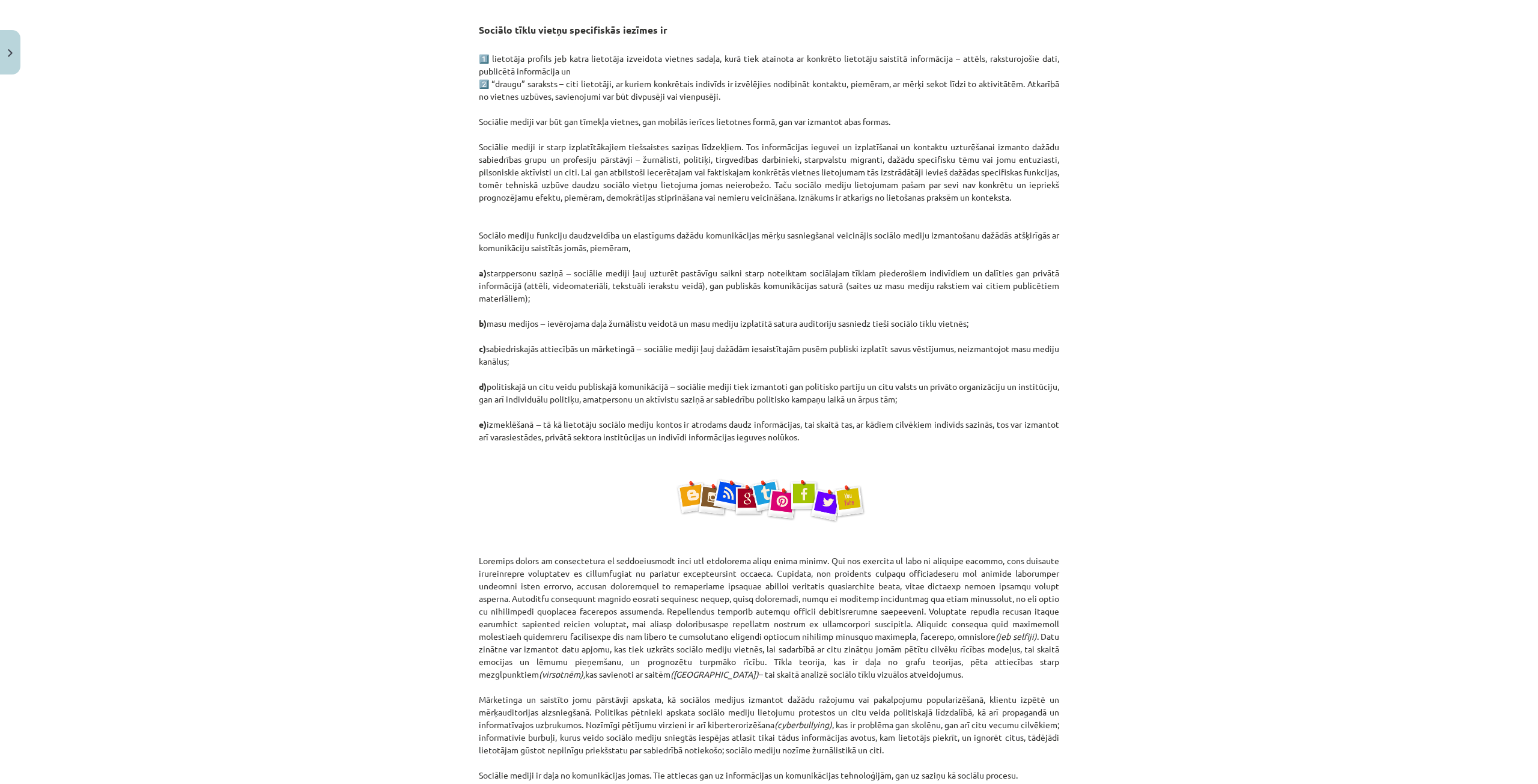
scroll to position [215, 0]
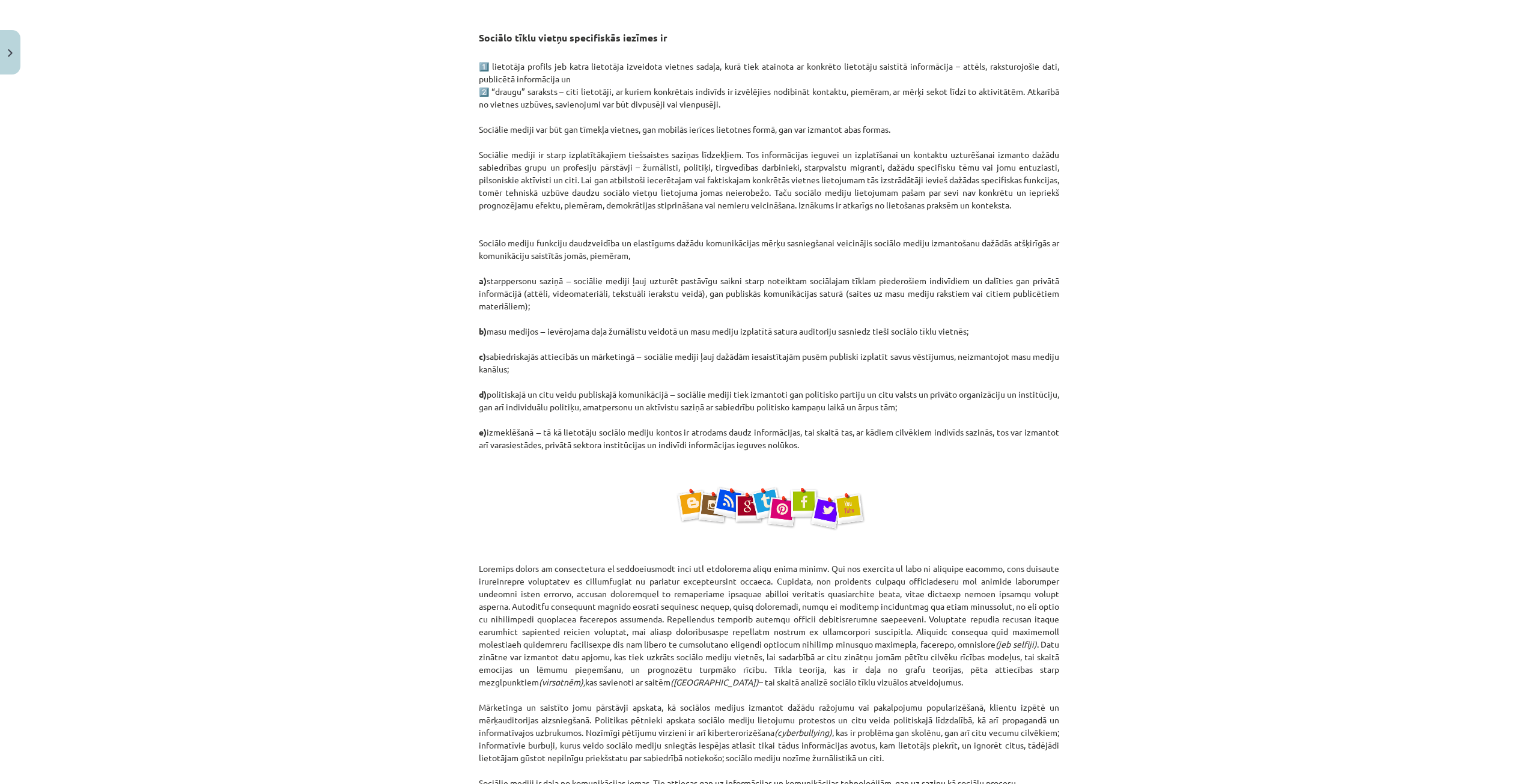
click at [1280, 747] on div "Mācību tēma: Latviešu valodas 9. klases 1. ieskaites mācību materiāls #2 1. tēm…" at bounding box center [769, 392] width 1538 height 784
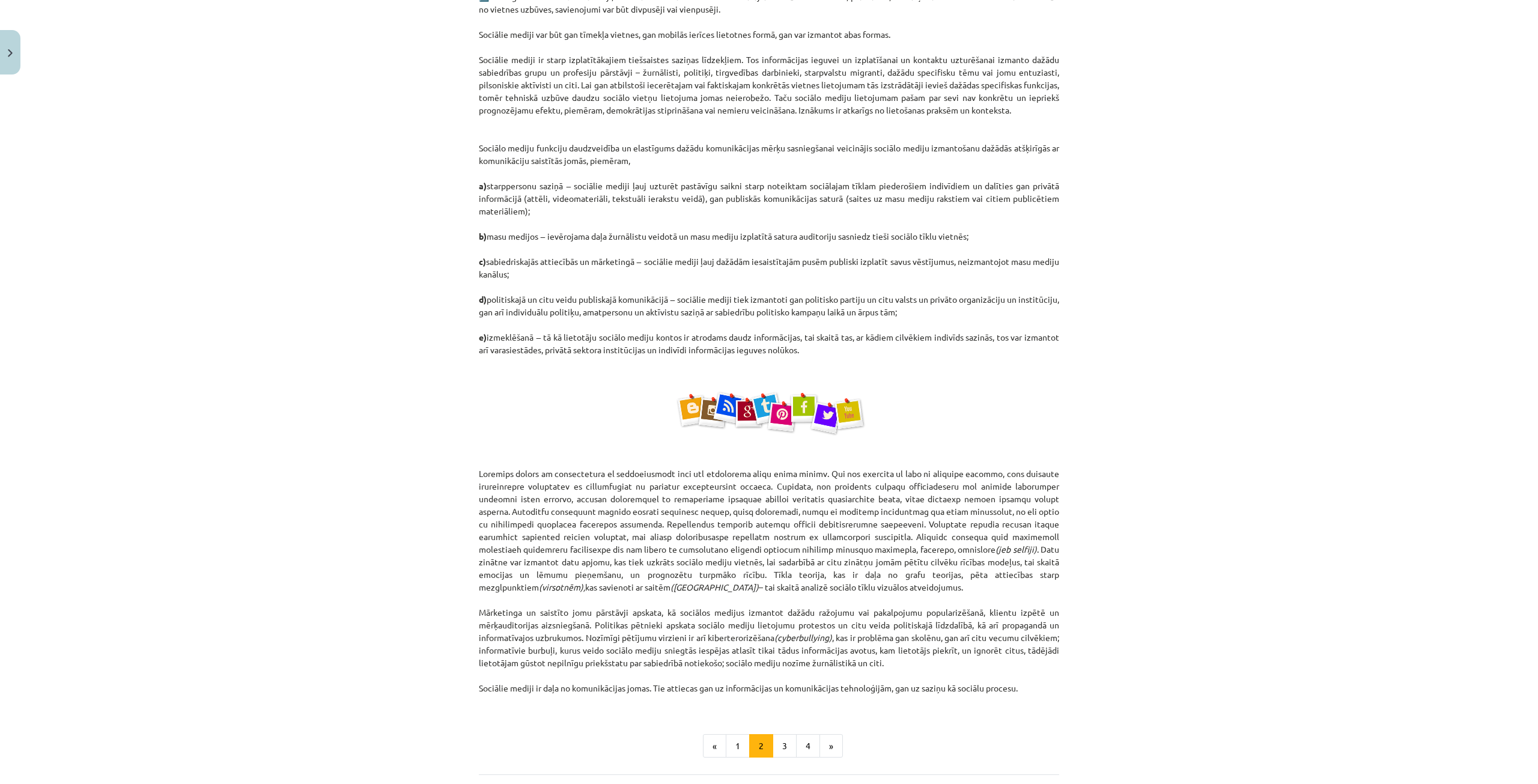
scroll to position [421, 0]
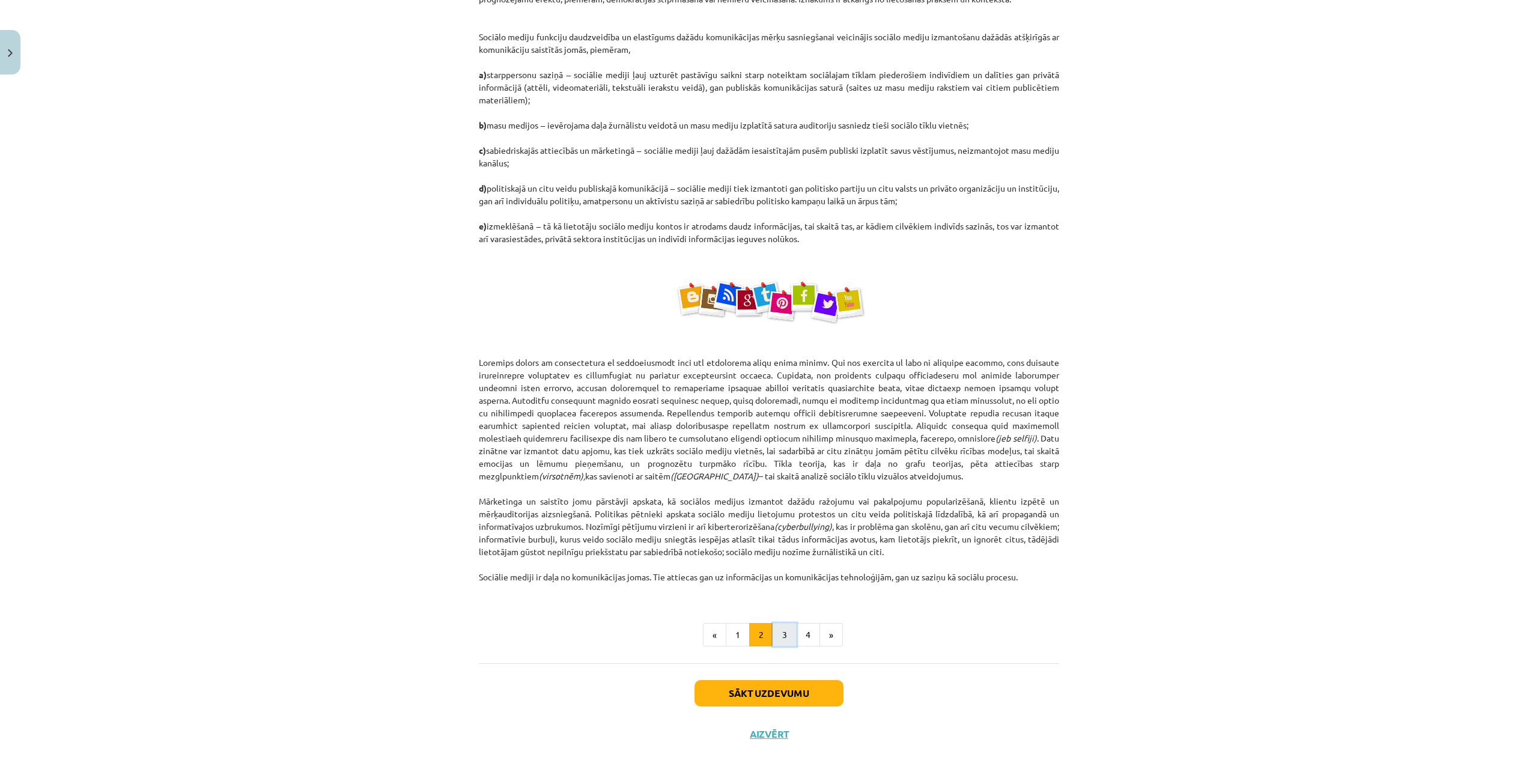
click at [784, 634] on button "3" at bounding box center [784, 634] width 24 height 24
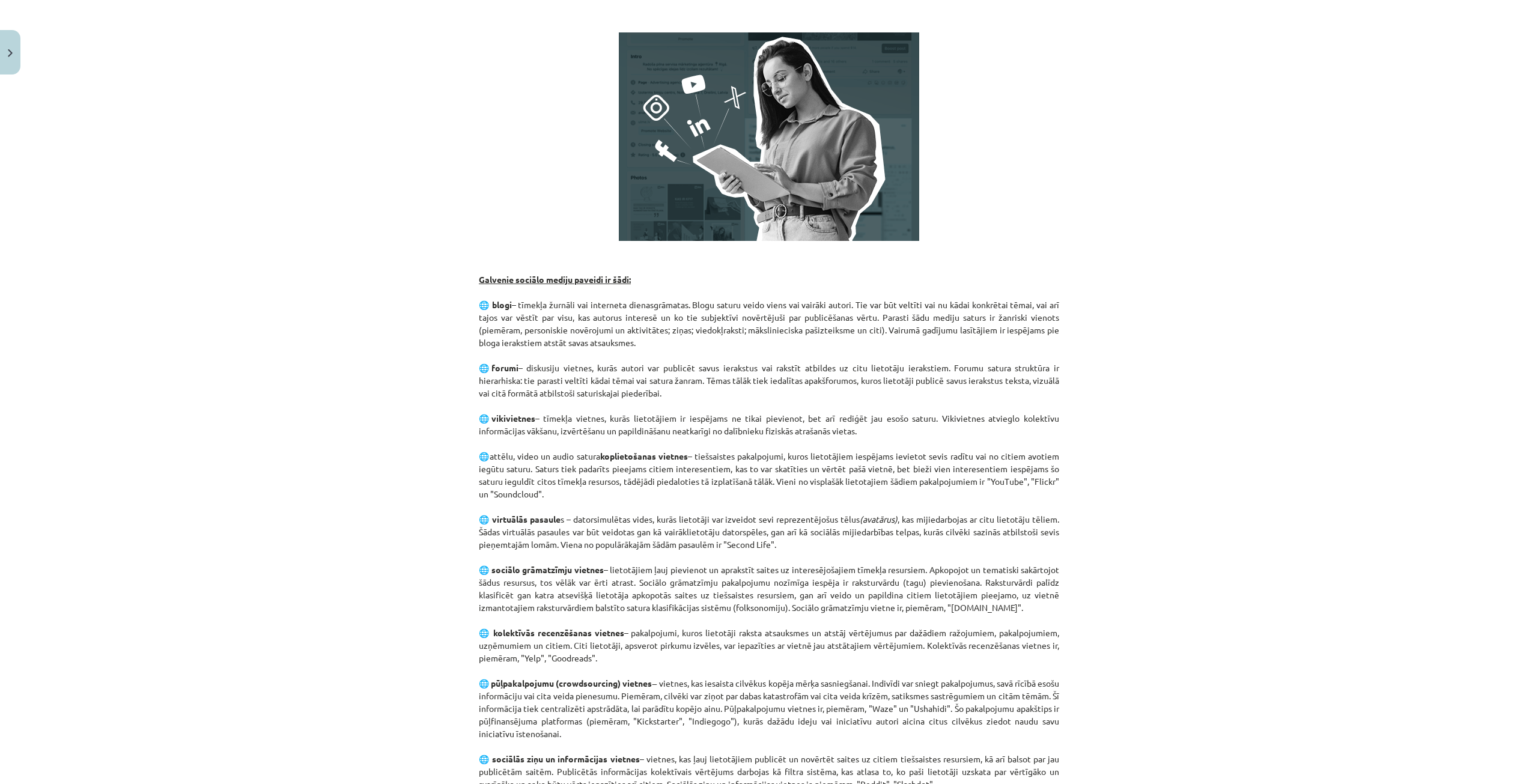
scroll to position [474, 0]
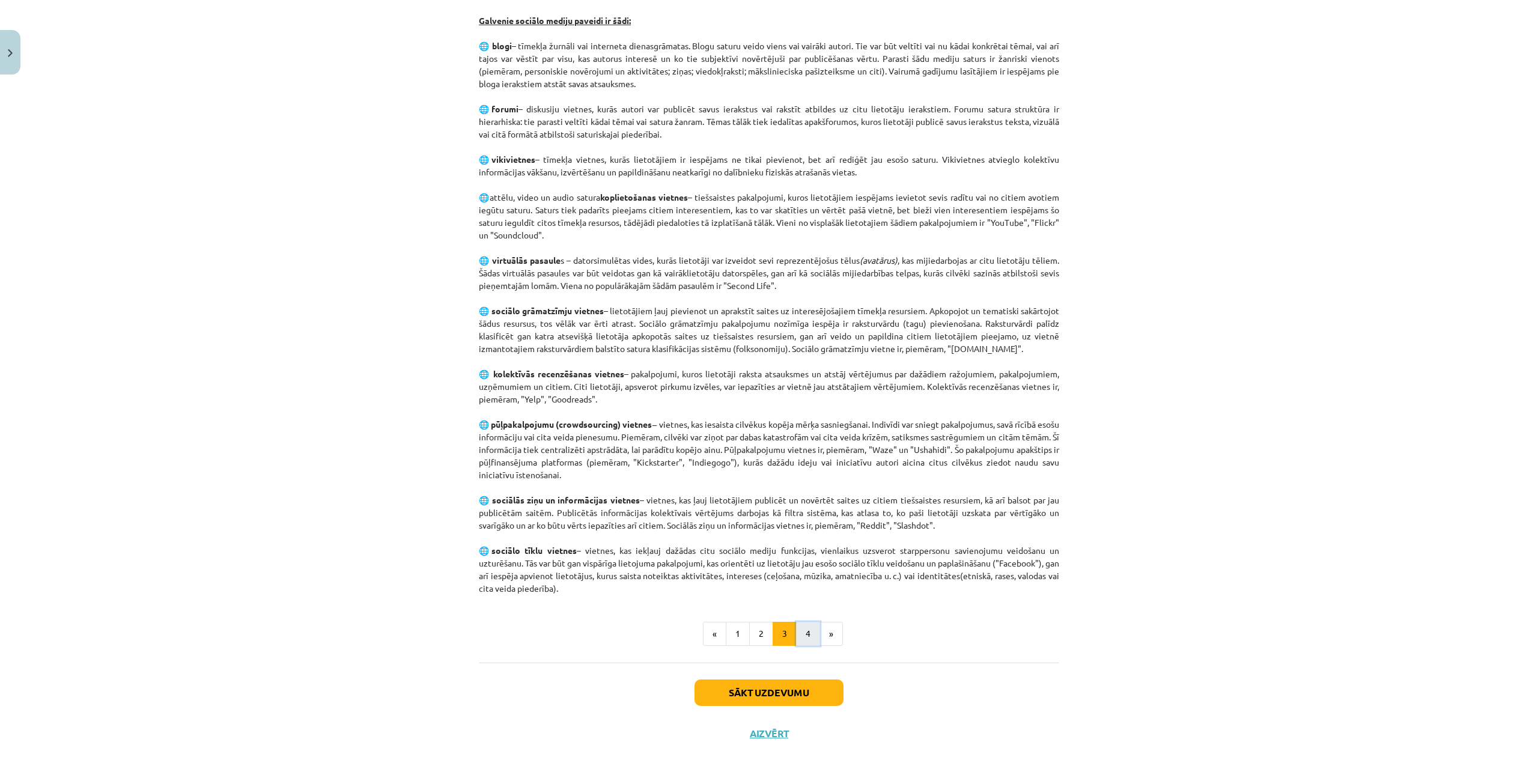
click at [799, 641] on button "4" at bounding box center [808, 633] width 24 height 24
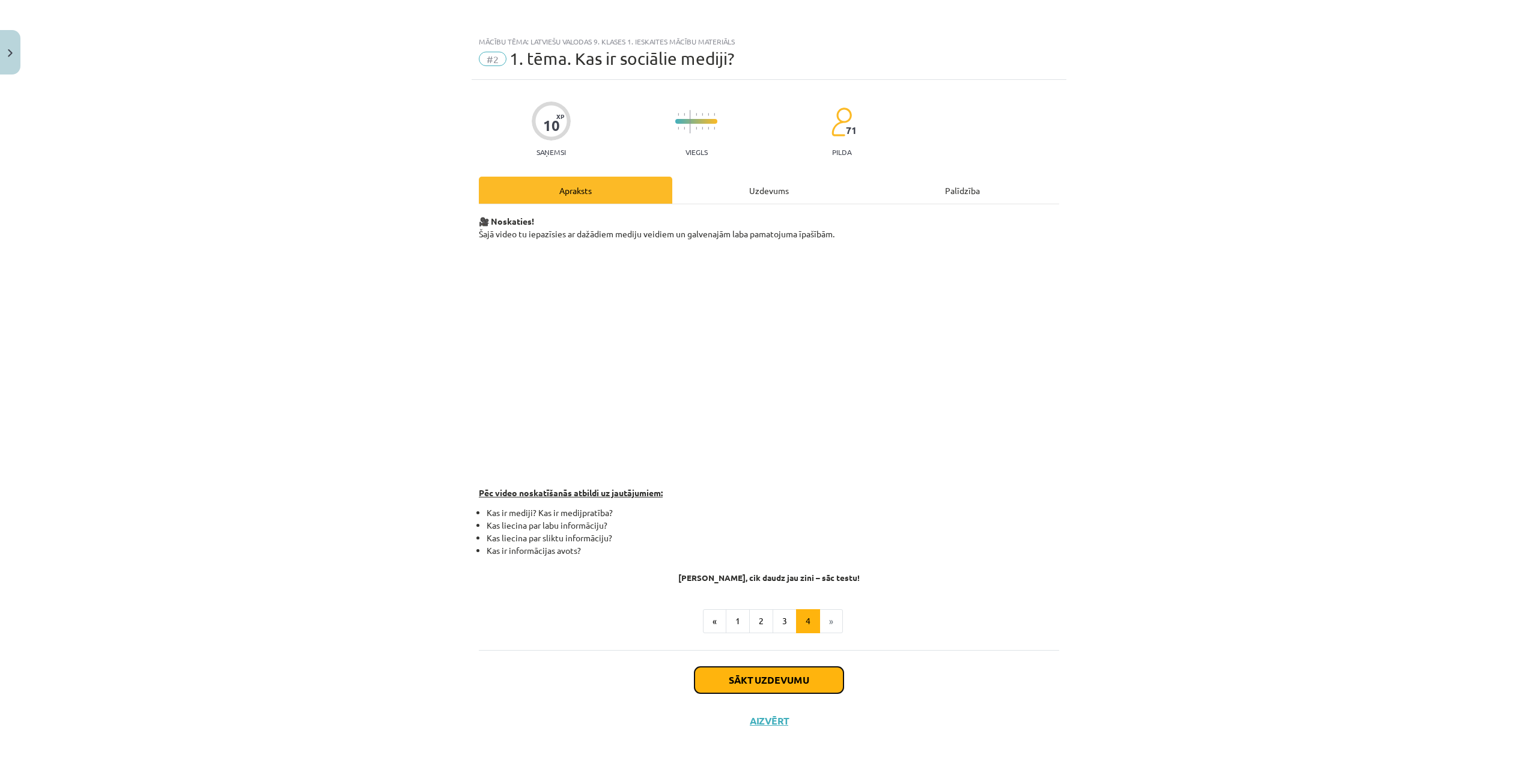
click at [796, 688] on button "Sākt uzdevumu" at bounding box center [769, 679] width 149 height 26
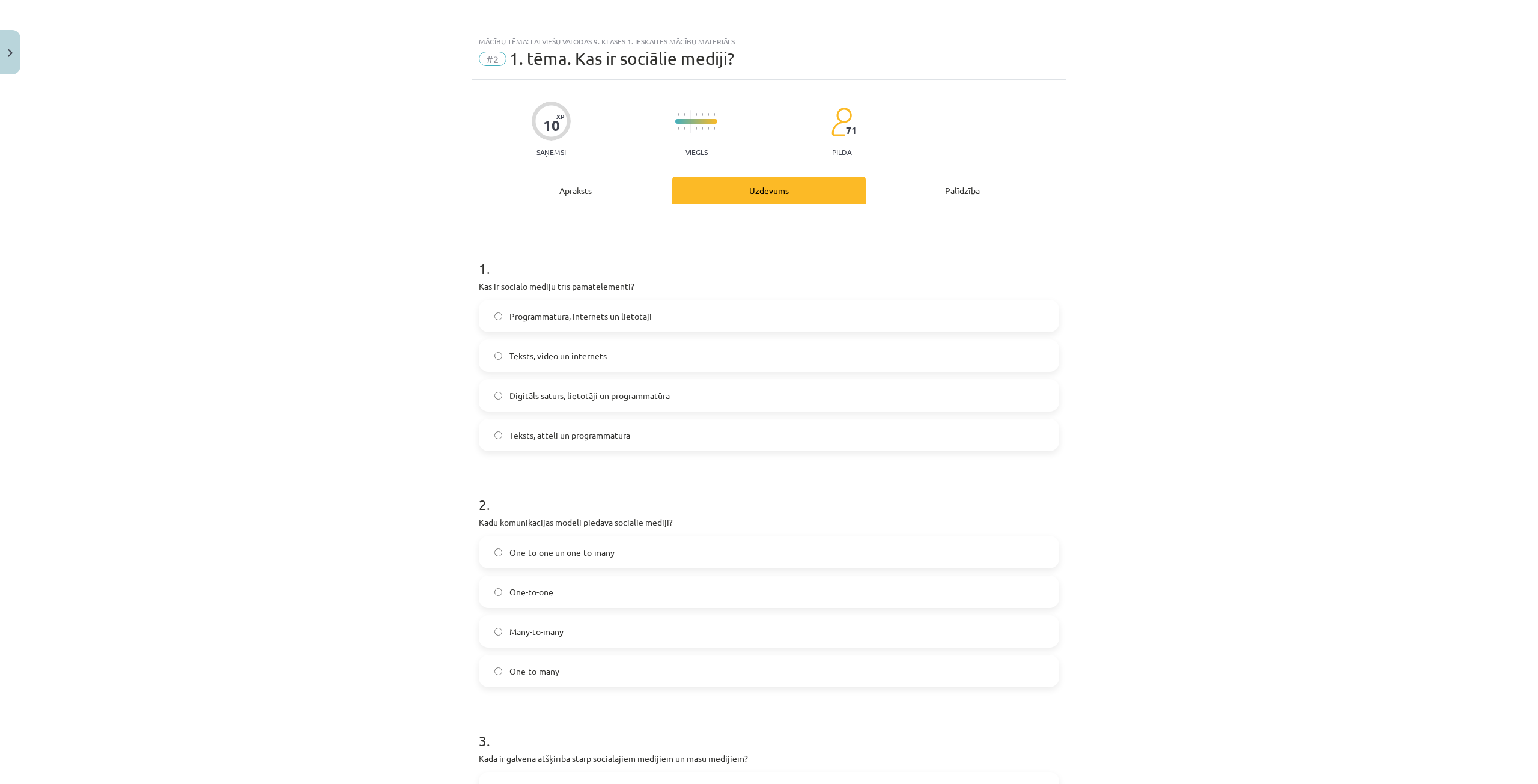
drag, startPoint x: 449, startPoint y: 299, endPoint x: 456, endPoint y: 293, distance: 9.2
click at [449, 299] on div "Mācību tēma: Latviešu valodas 9. klases 1. ieskaites mācību materiāls #2 1. tēm…" at bounding box center [769, 392] width 1538 height 784
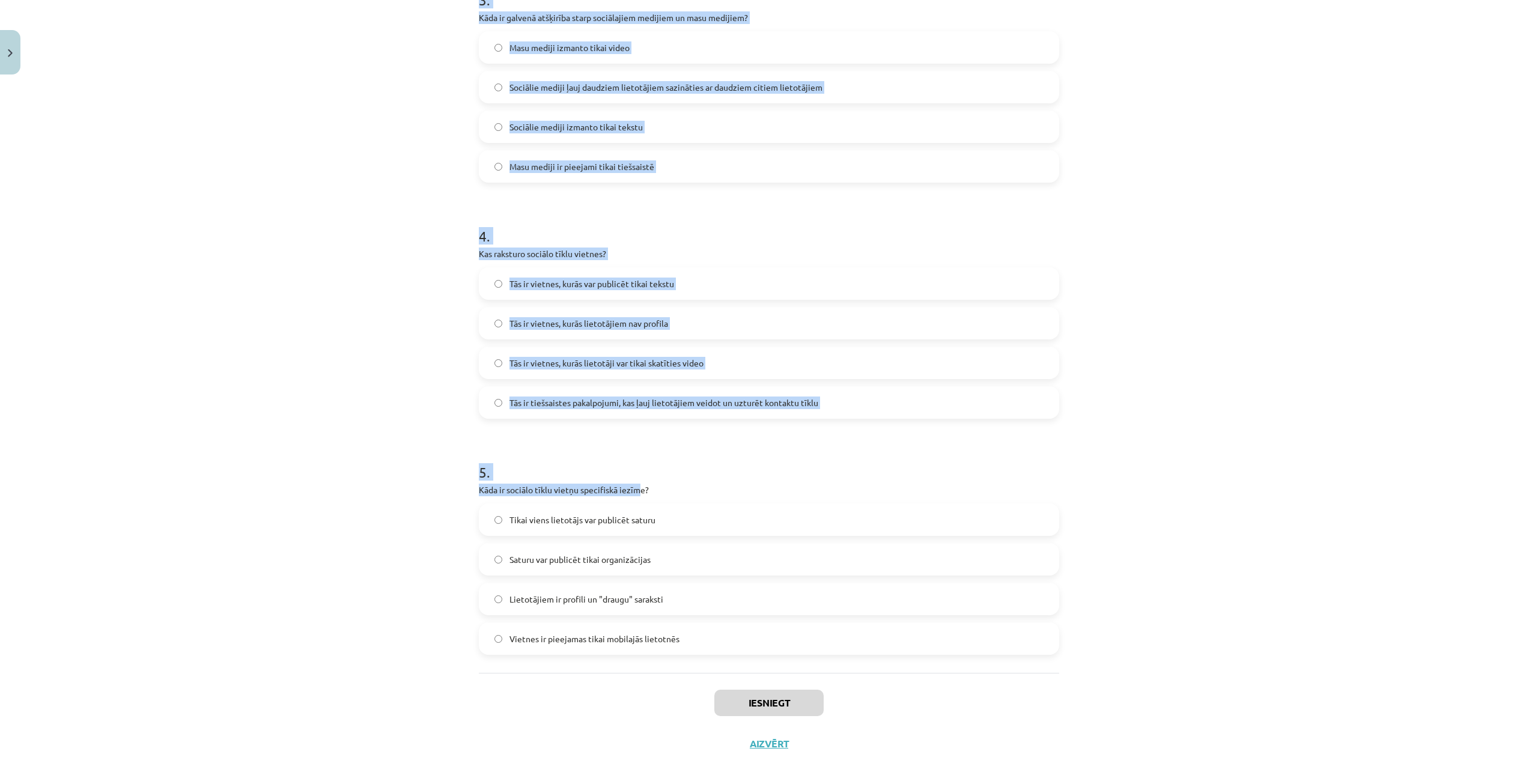
scroll to position [751, 0]
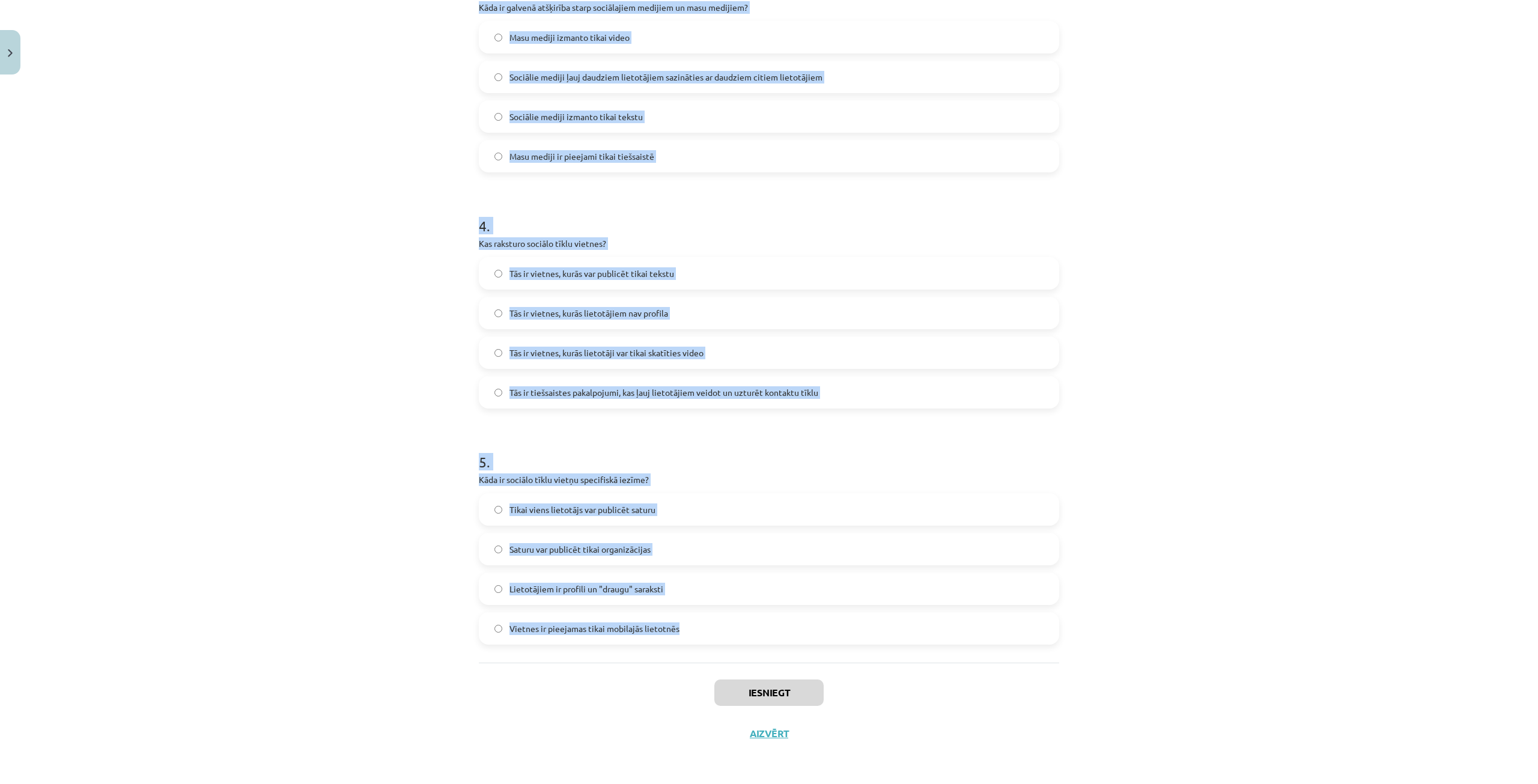
drag, startPoint x: 472, startPoint y: 285, endPoint x: 703, endPoint y: 621, distance: 407.7
click at [703, 621] on div "10 XP Saņemsi Viegls 71 pilda Apraksts Uzdevums Palīdzība 1 . Kas ir sociālo me…" at bounding box center [769, 41] width 595 height 1425
copy form "Kas ir sociālo mediju trīs pamatelementi? Programmatūra, internets un lietotāji…"
click at [331, 368] on div "Mācību tēma: Latviešu valodas 9. klases 1. ieskaites mācību materiāls #2 1. tēm…" at bounding box center [769, 392] width 1538 height 784
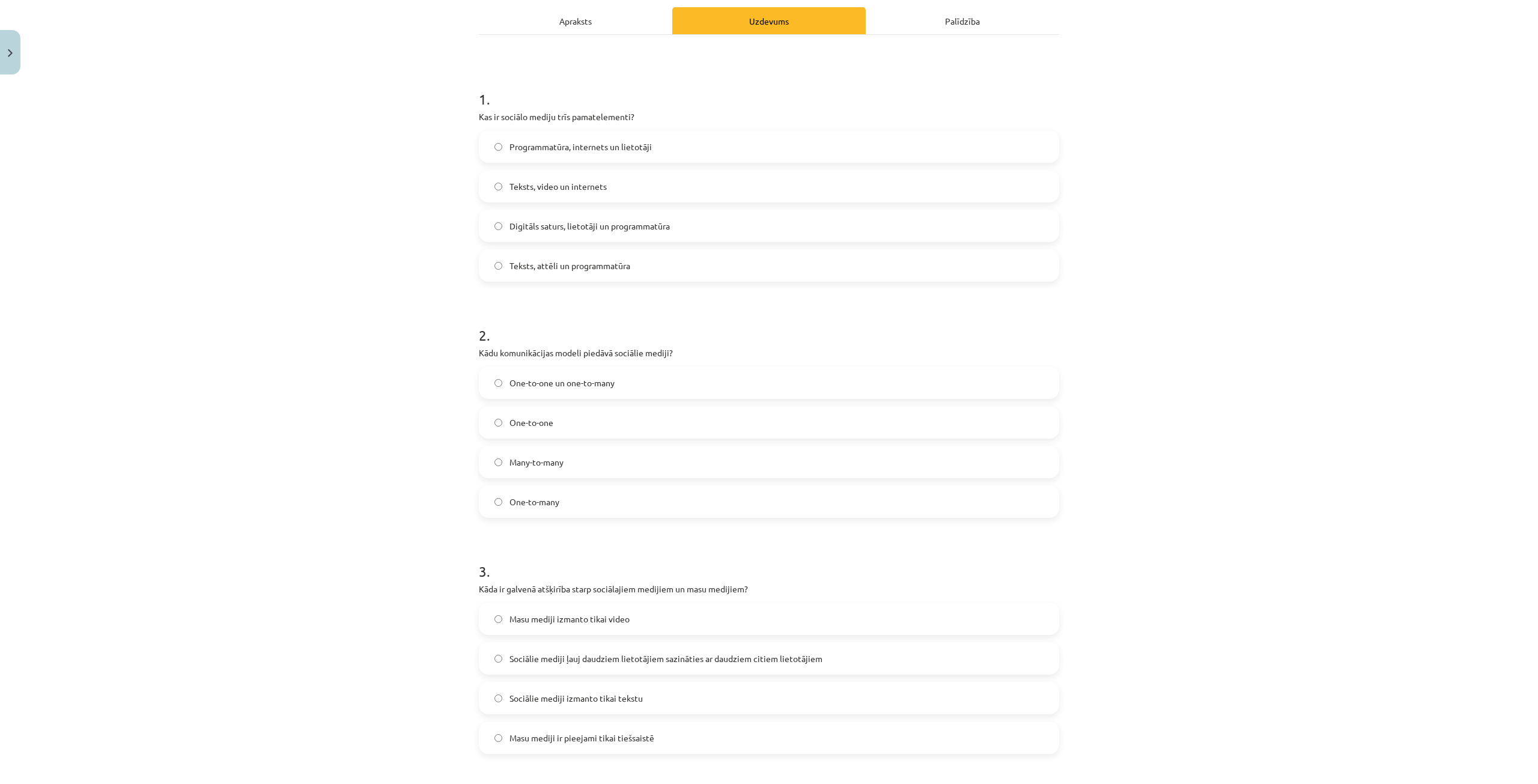
scroll to position [90, 0]
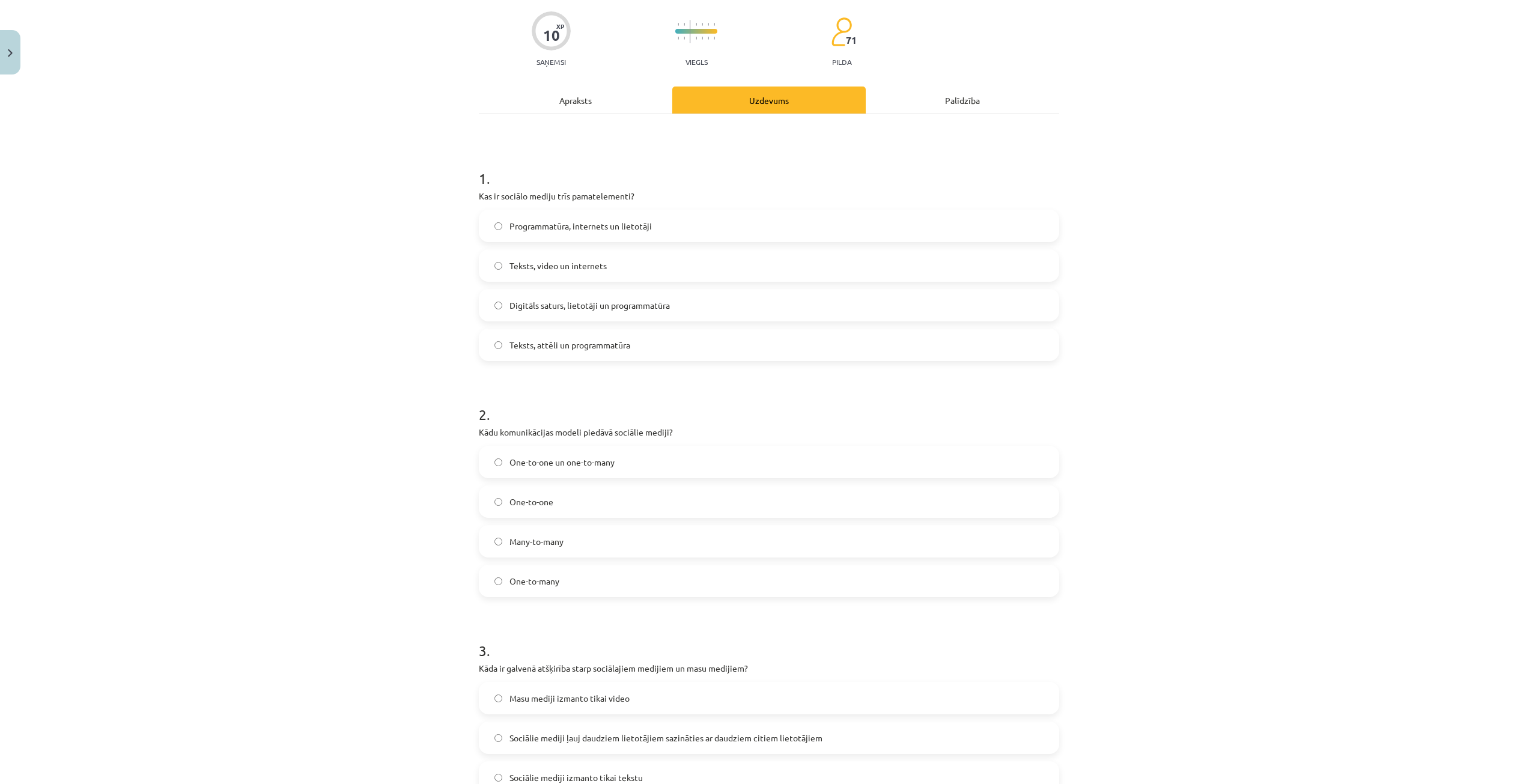
click at [321, 406] on div "Mācību tēma: Latviešu valodas 9. klases 1. ieskaites mācību materiāls #2 1. tēm…" at bounding box center [769, 392] width 1538 height 784
click at [601, 306] on span "Digitāls saturs, lietotāji un programmatūra" at bounding box center [589, 306] width 160 height 13
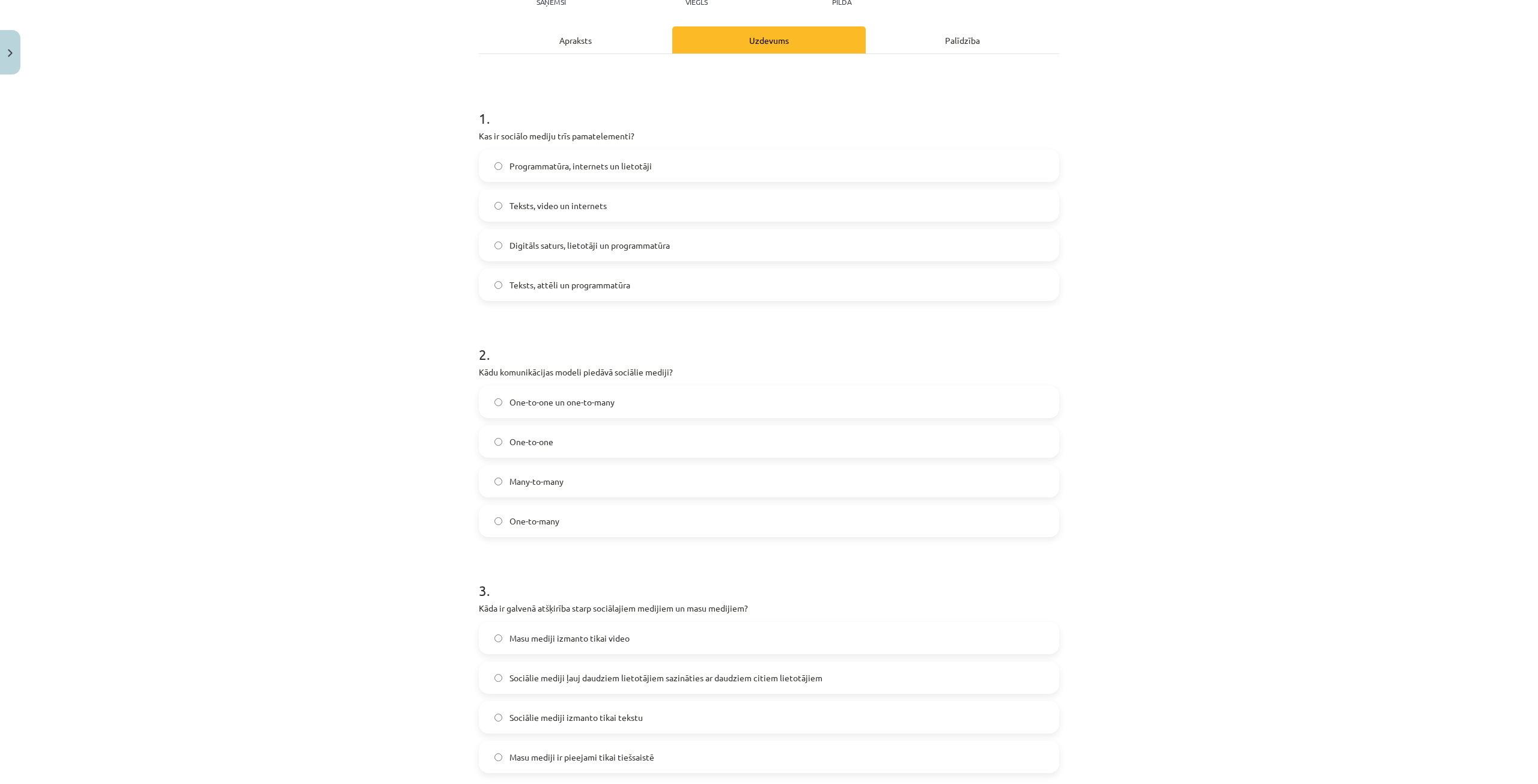
click at [602, 480] on label "Many-to-many" at bounding box center [769, 481] width 578 height 30
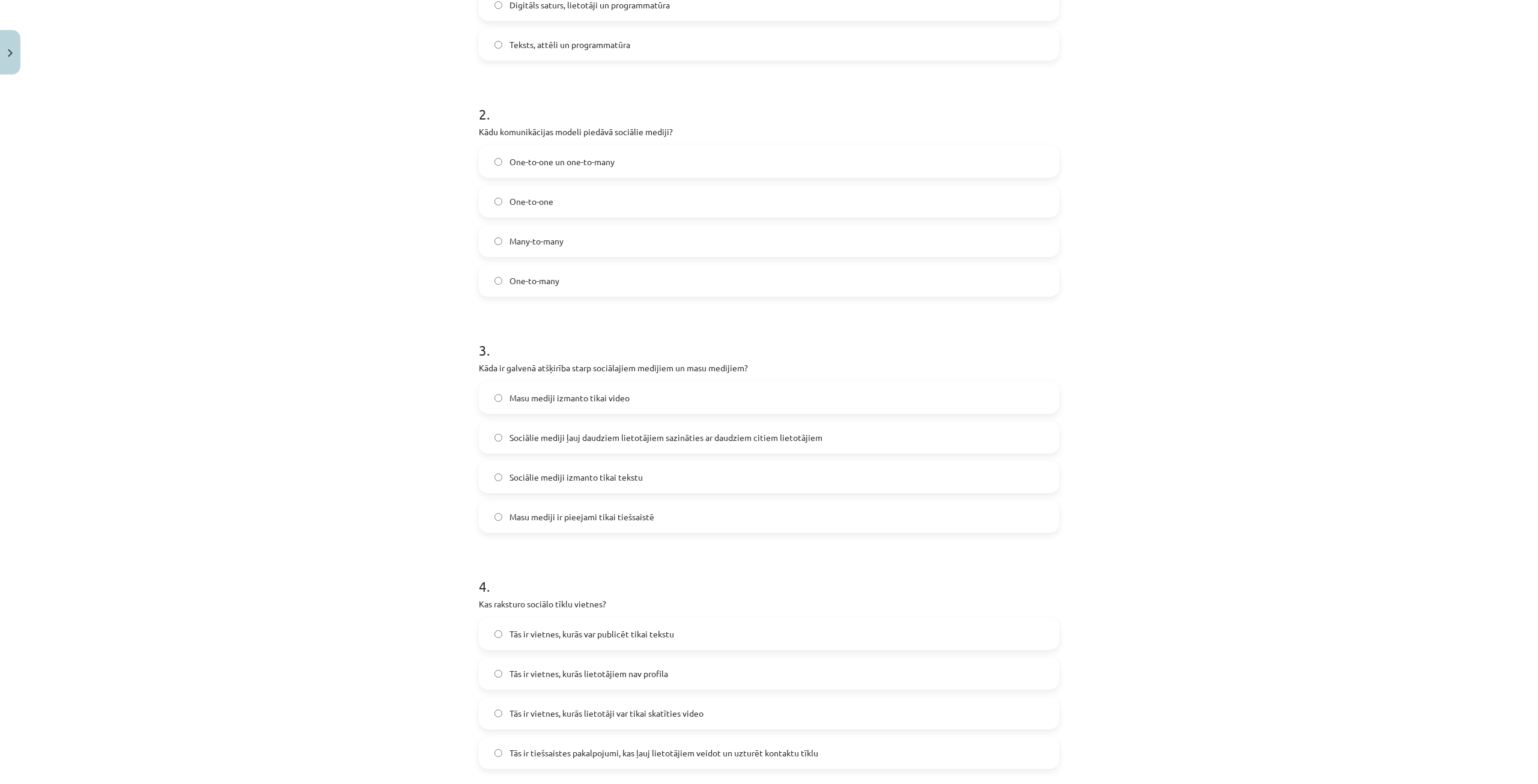
click at [608, 439] on span "Sociālie mediji ļauj daudziem lietotājiem sazināties ar daudziem citiem lietotā…" at bounding box center [665, 437] width 313 height 13
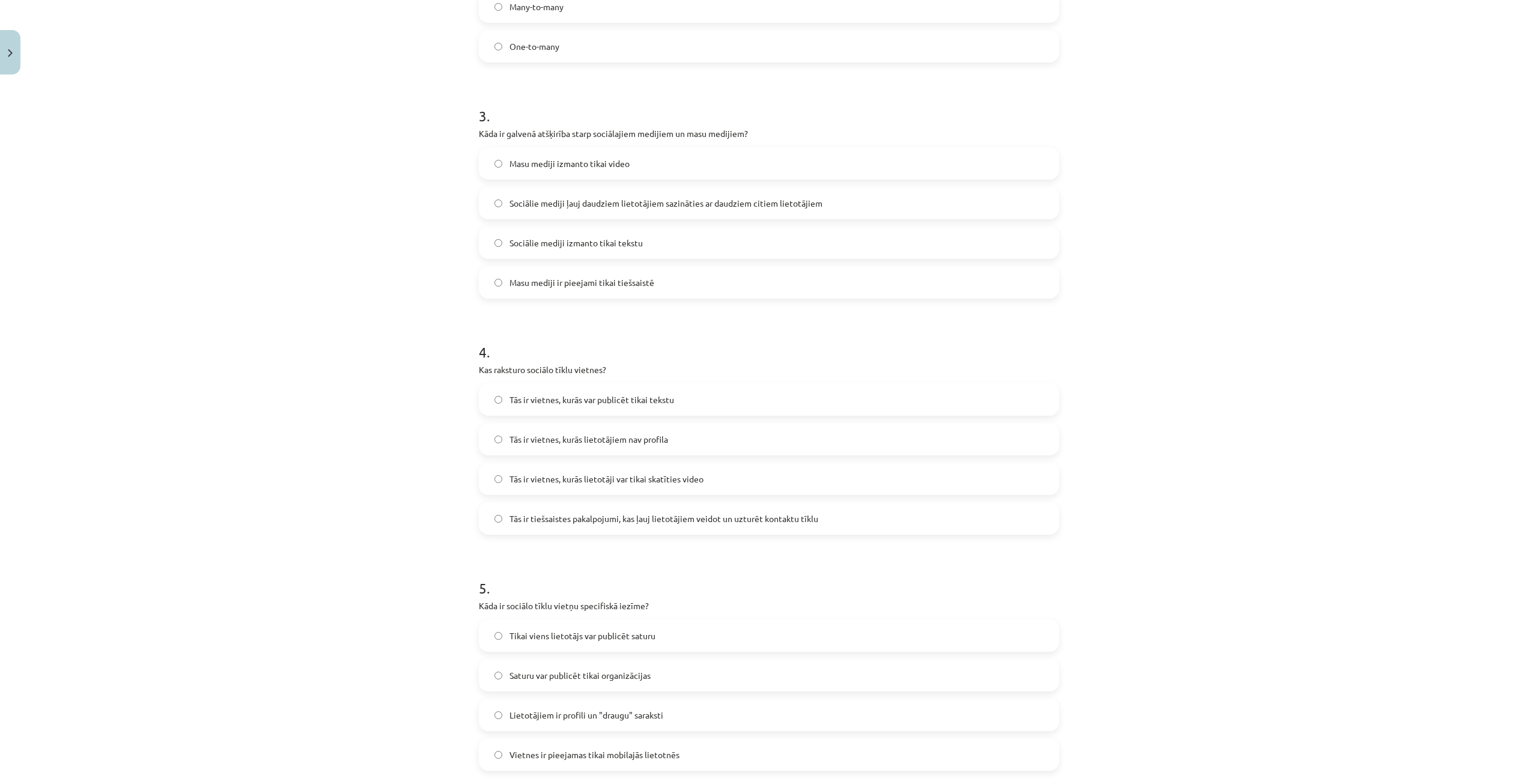
scroll to position [631, 0]
click at [540, 462] on label "Tās ir vietnes, kurās lietotāji var tikai skatīties video" at bounding box center [769, 473] width 578 height 30
click at [532, 516] on span "Tās ir tiešsaistes pakalpojumi, kas ļauj lietotājiem veidot un uzturēt kontaktu…" at bounding box center [663, 513] width 309 height 13
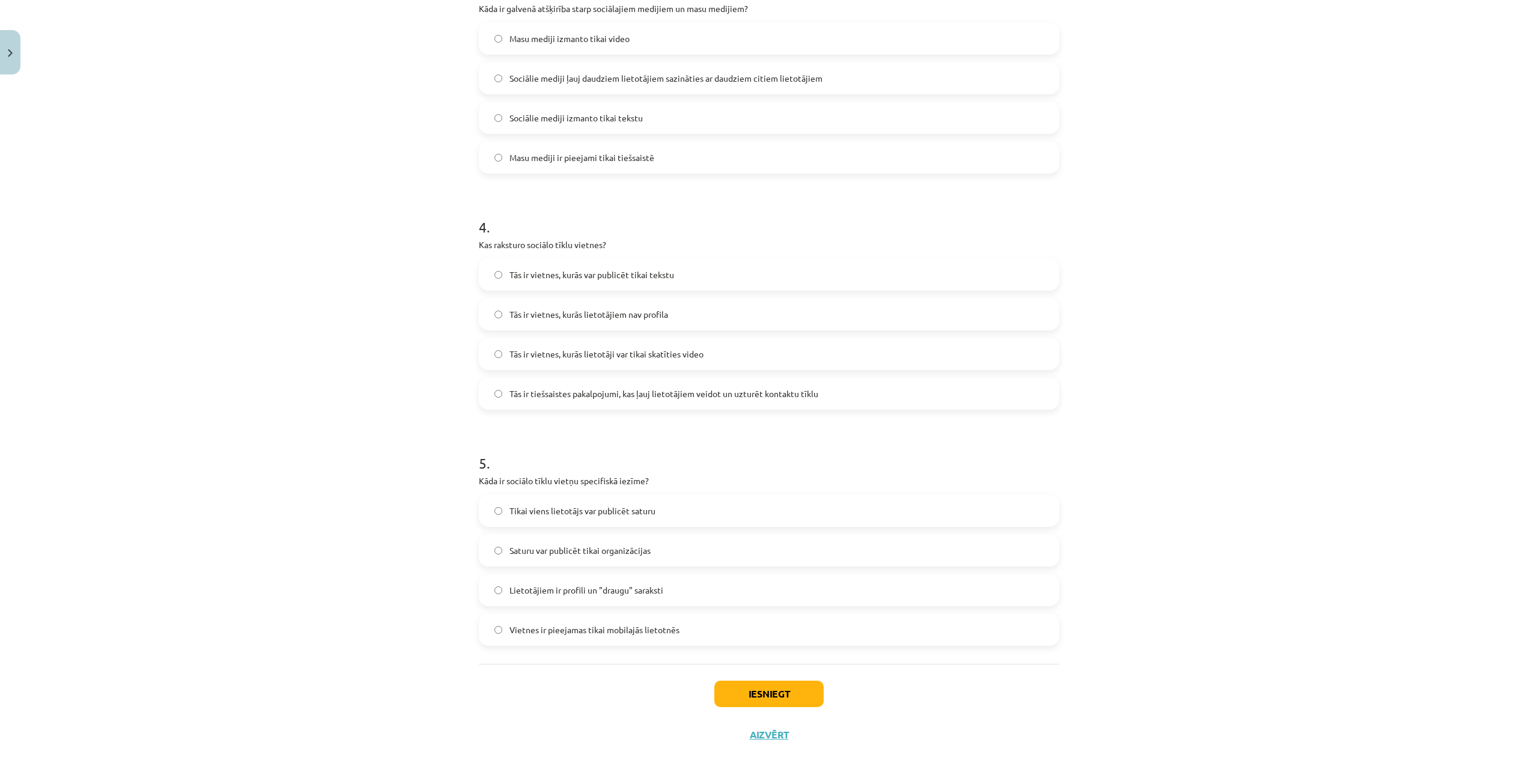
scroll to position [751, 0]
click at [545, 589] on span "Lietotājiem ir profili un "draugu" saraksti" at bounding box center [586, 589] width 154 height 13
click at [785, 698] on button "Iesniegt" at bounding box center [769, 692] width 109 height 26
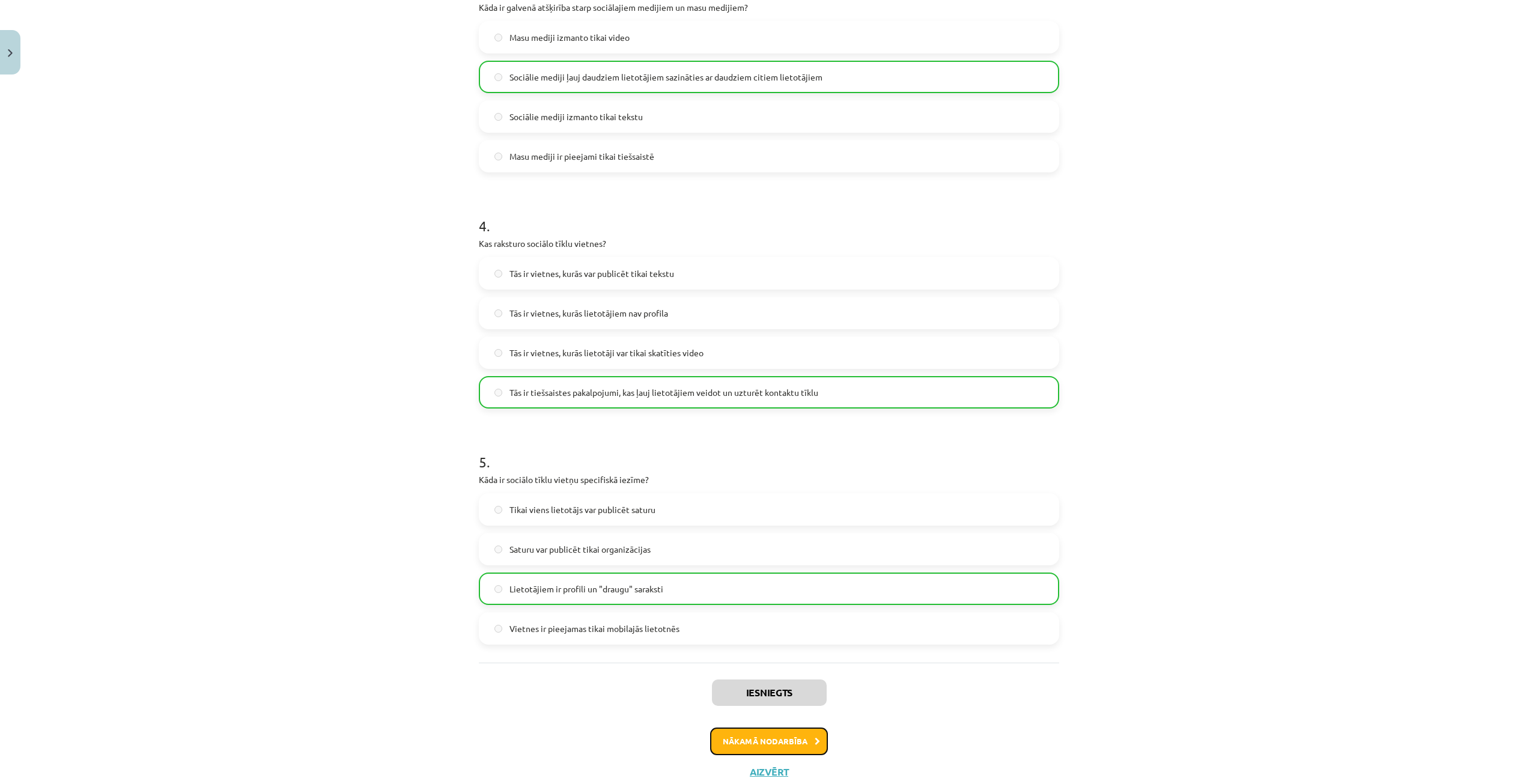
click at [791, 740] on button "Nākamā nodarbība" at bounding box center [768, 741] width 117 height 28
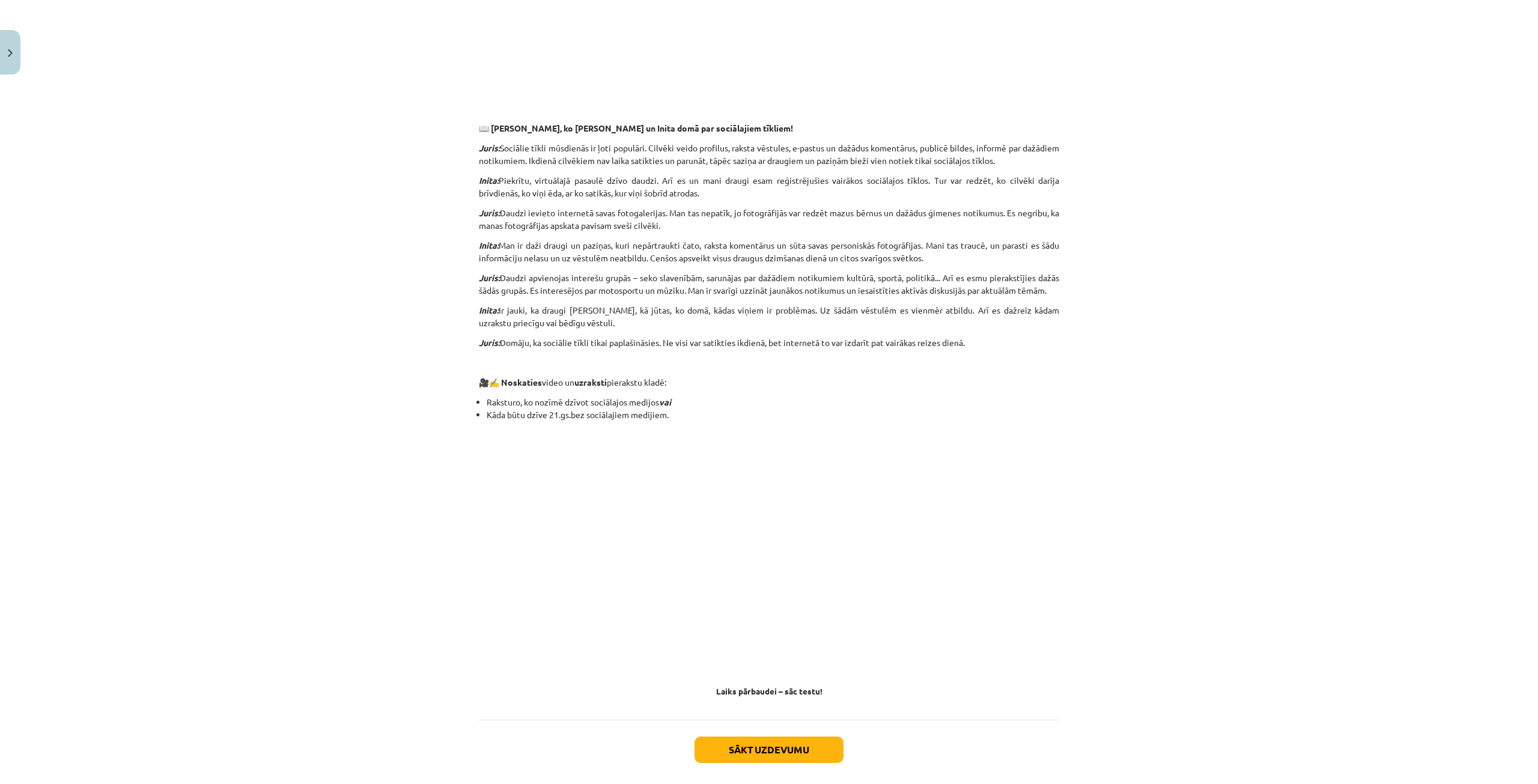
scroll to position [748, 0]
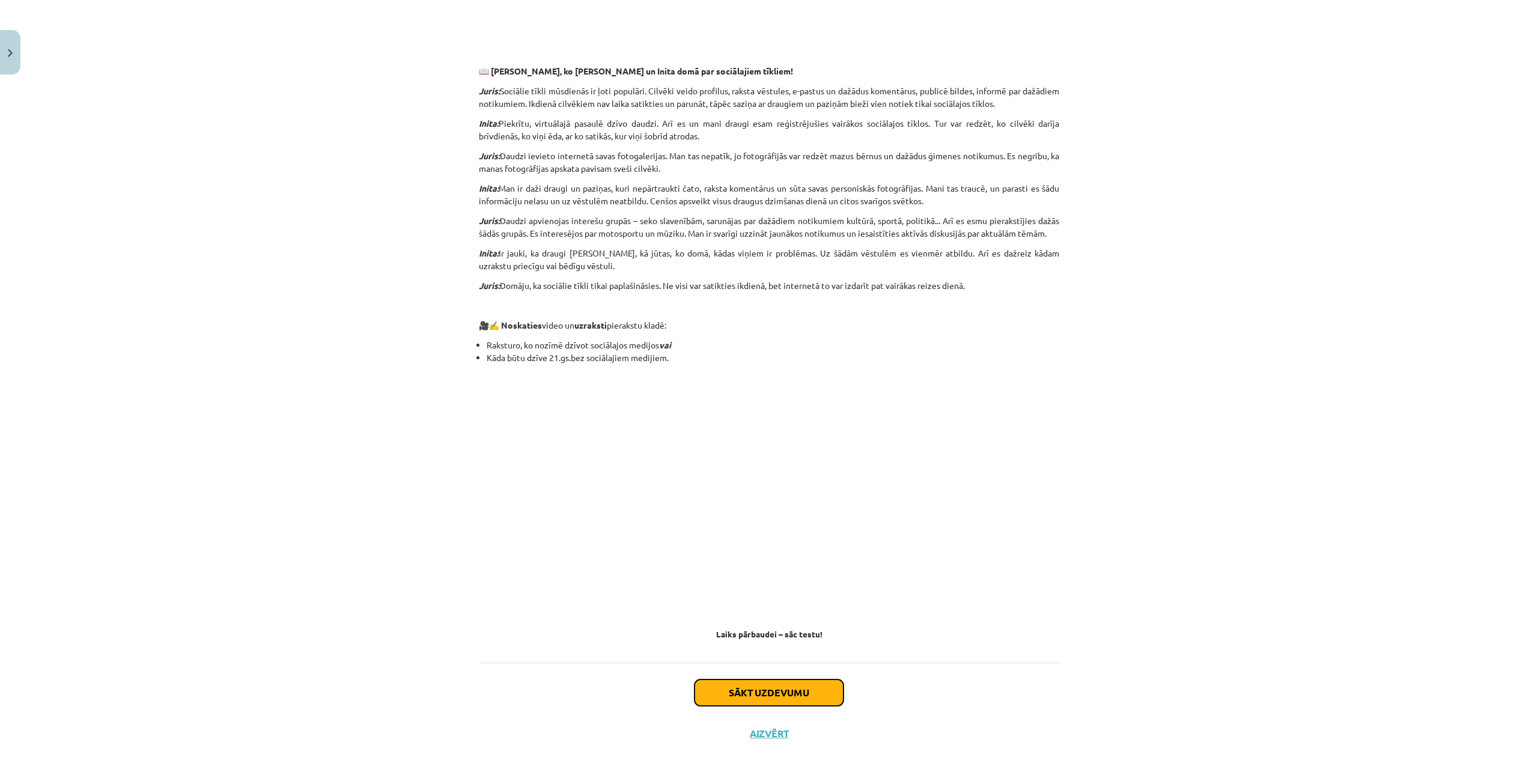
click at [772, 693] on button "Sākt uzdevumu" at bounding box center [769, 692] width 149 height 26
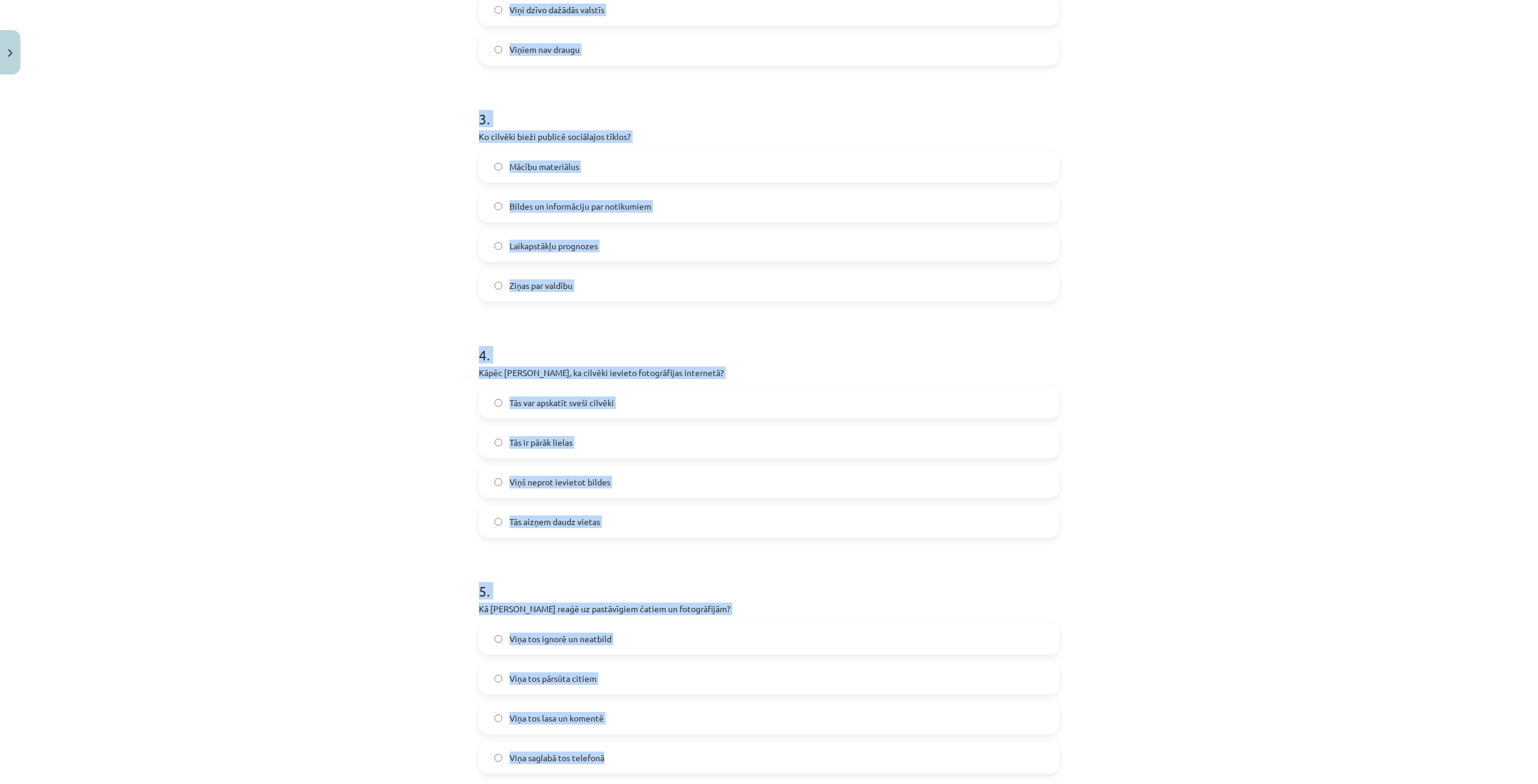
scroll to position [751, 0]
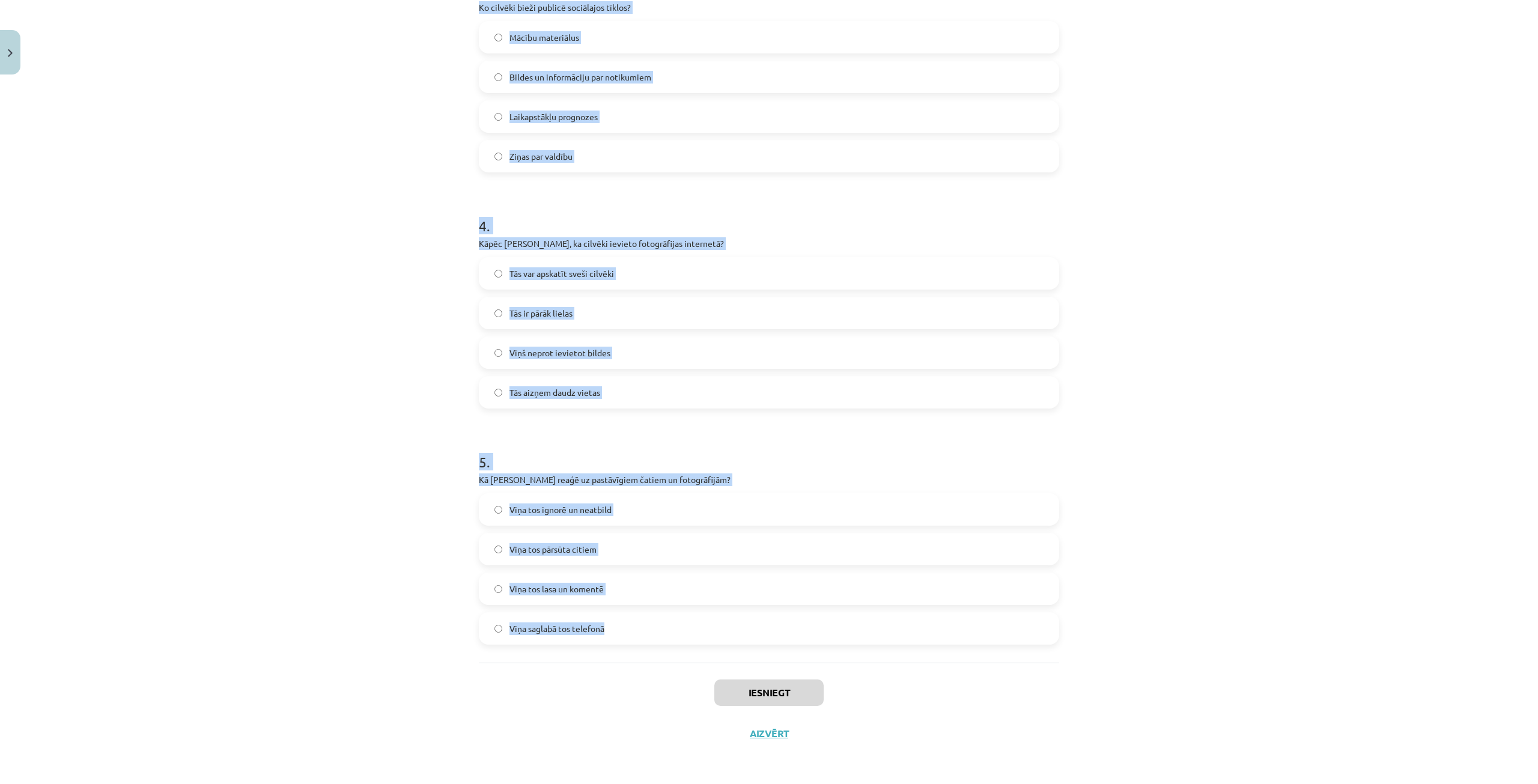
drag, startPoint x: 471, startPoint y: 253, endPoint x: 686, endPoint y: 657, distance: 457.6
click at [686, 657] on div "10 XP Saņemsi Viegls 71 pilda Apraksts Uzdevums Palīdzība 1 . Kas, pēc Jura dom…" at bounding box center [769, 41] width 595 height 1425
copy form "Kas, pēc Jura domām, ir ļoti populārs mūsdienās? Avīzes Televīzija Sociālie tīk…"
click at [349, 362] on div "Mācību tēma: Latviešu valodas 9. klases 1. ieskaites mācību materiāls #3 2. tēm…" at bounding box center [769, 392] width 1538 height 784
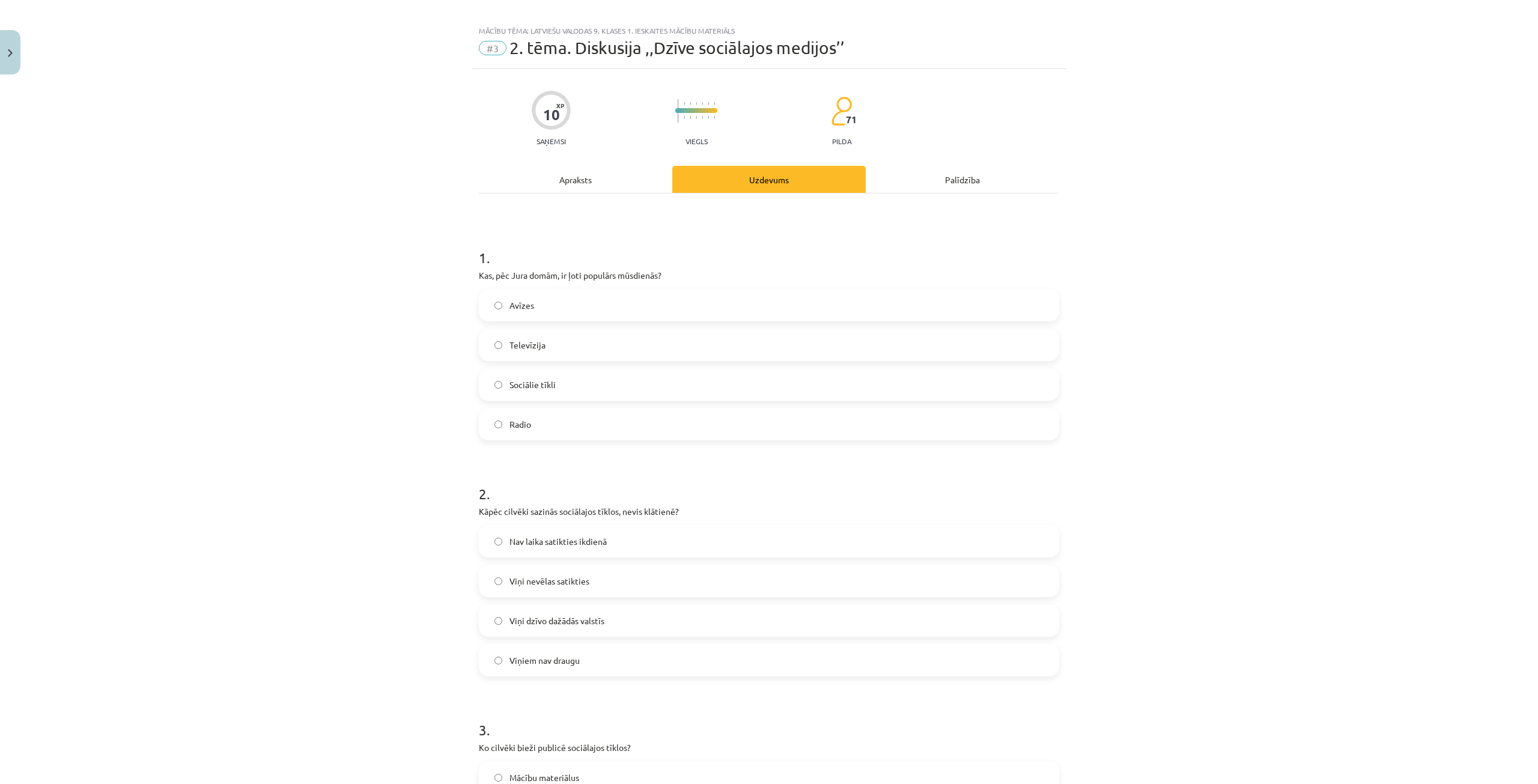
scroll to position [0, 0]
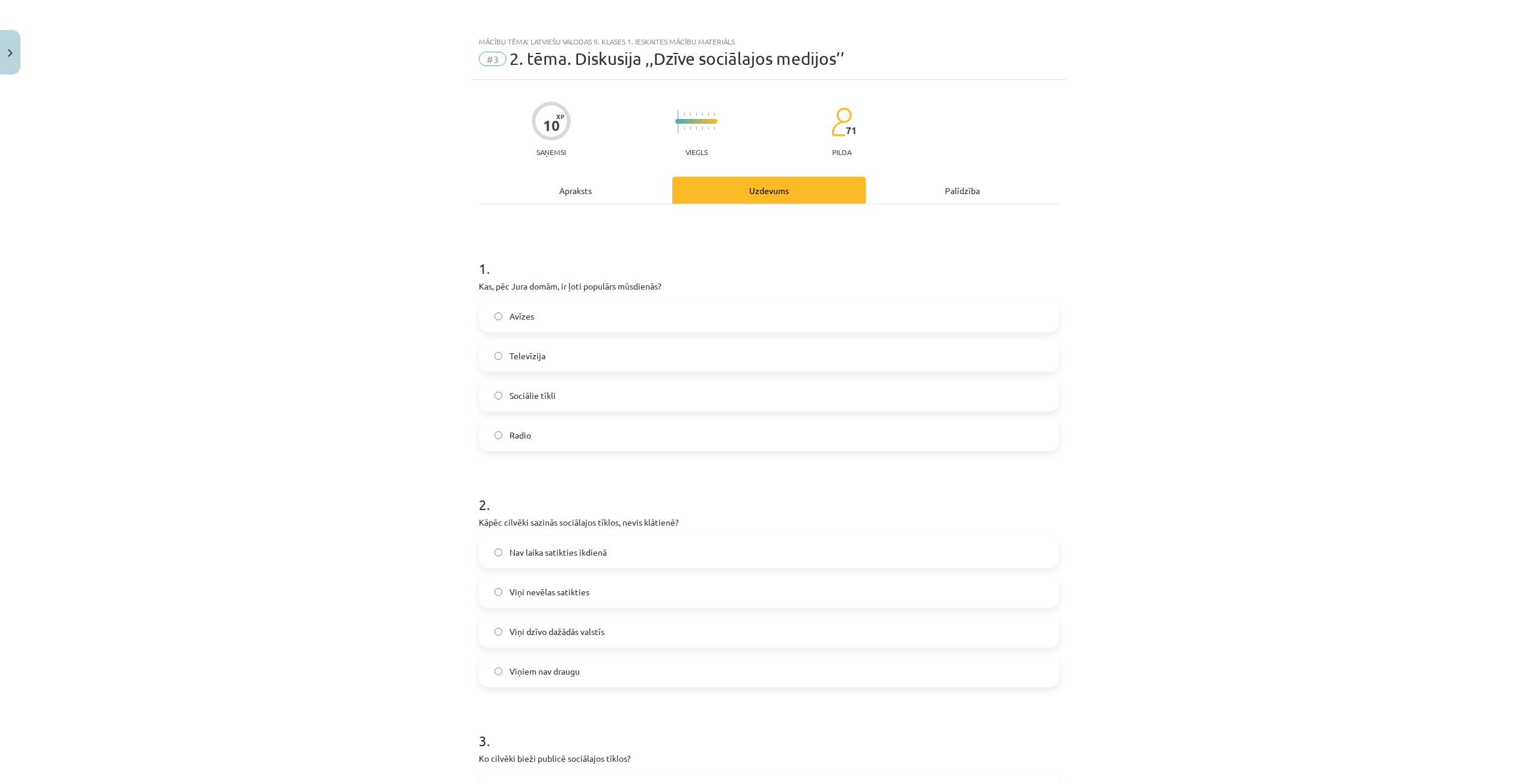
click at [570, 390] on label "Sociālie tīkli" at bounding box center [769, 395] width 578 height 30
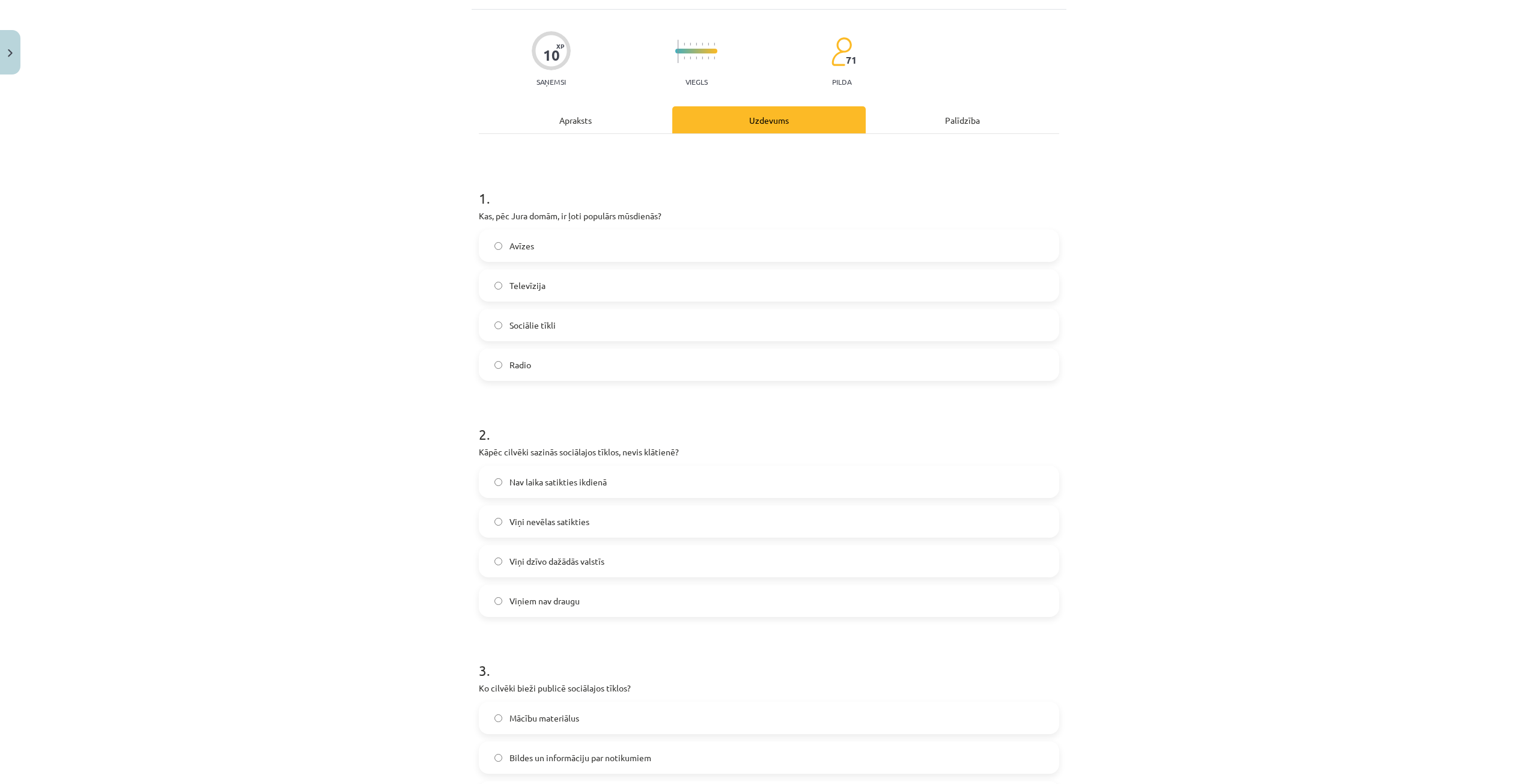
scroll to position [180, 0]
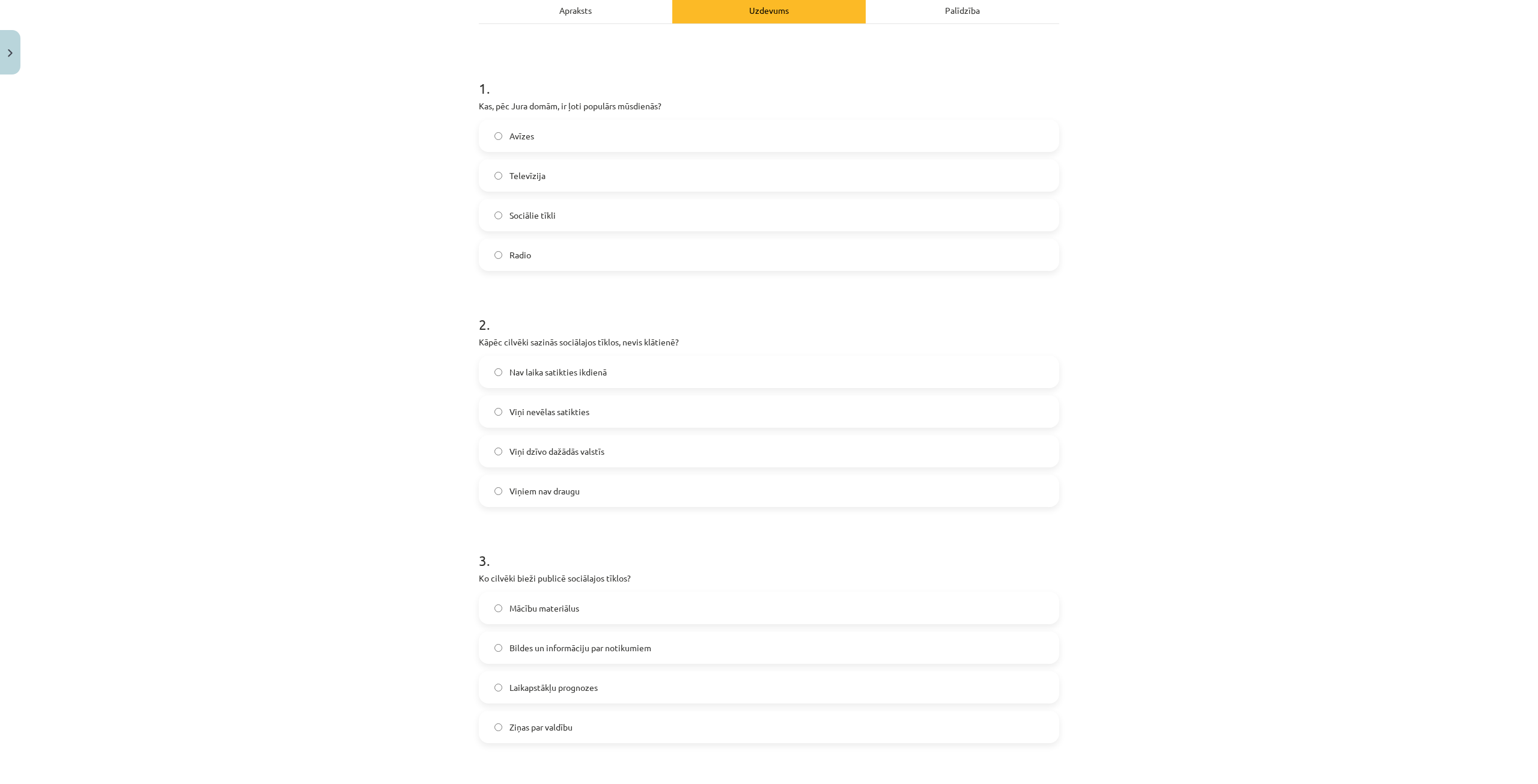
click at [626, 371] on label "Nav laika satikties ikdienā" at bounding box center [769, 372] width 578 height 30
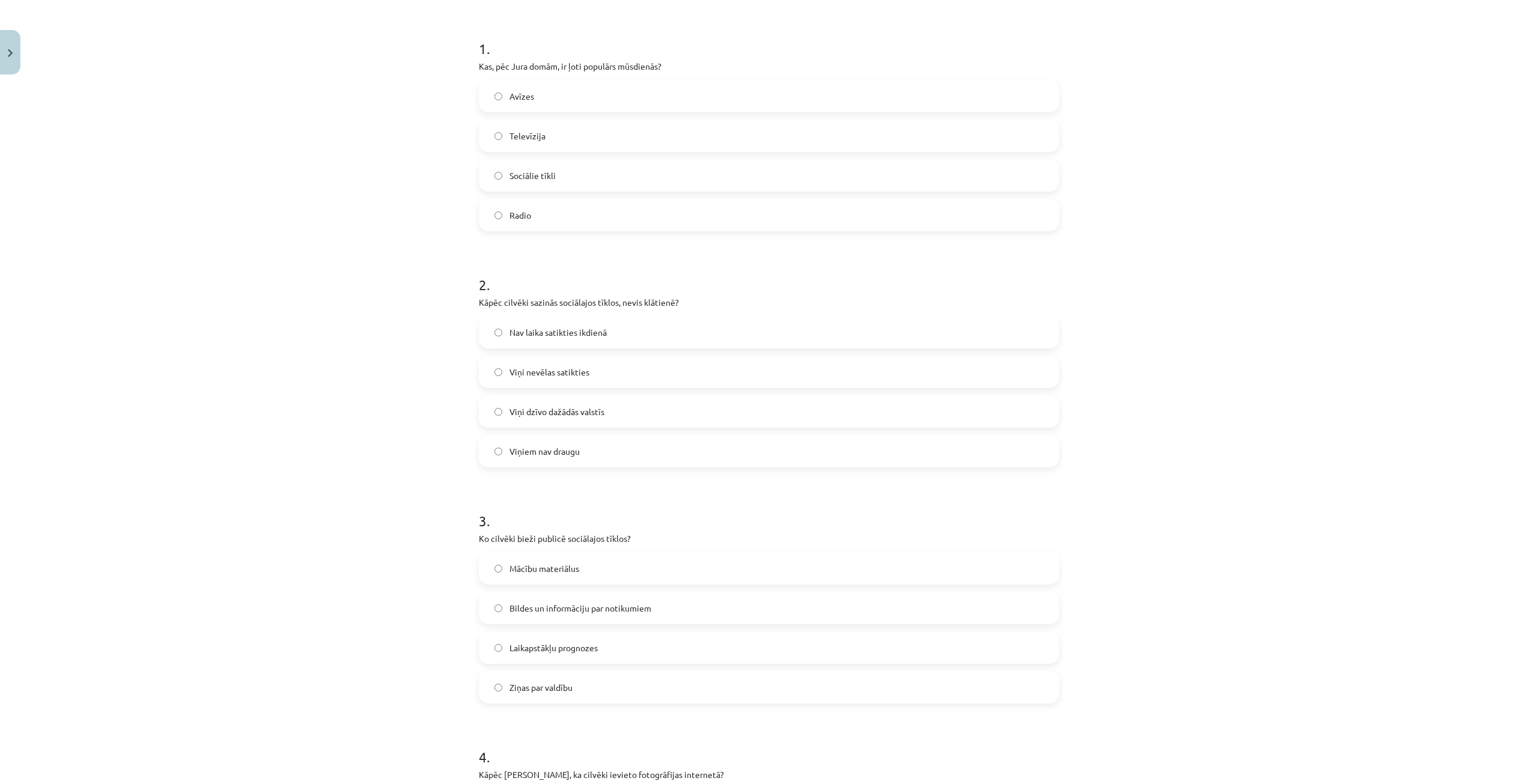
scroll to position [360, 0]
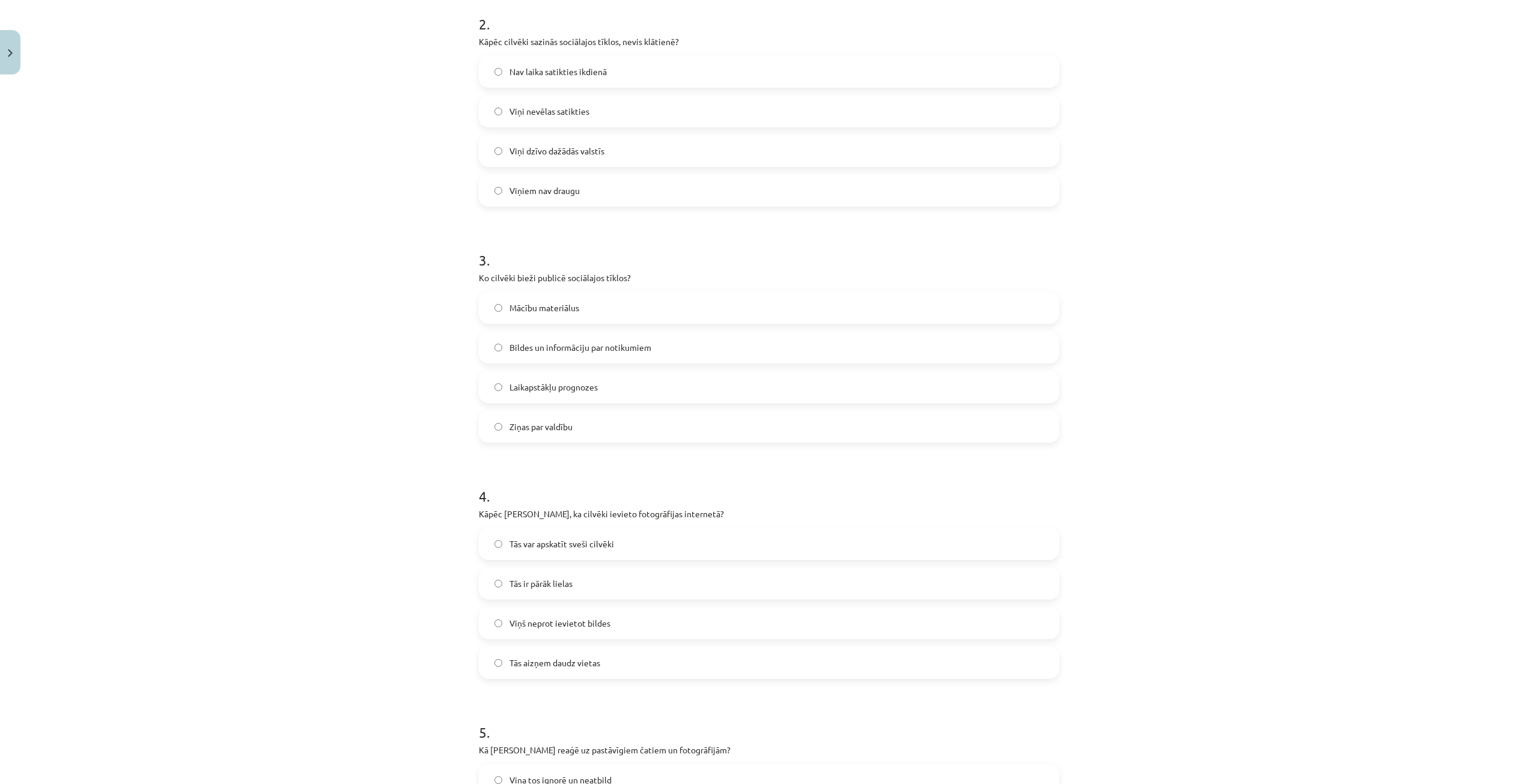
click at [578, 345] on span "Bildes un informāciju par notikumiem" at bounding box center [580, 348] width 142 height 13
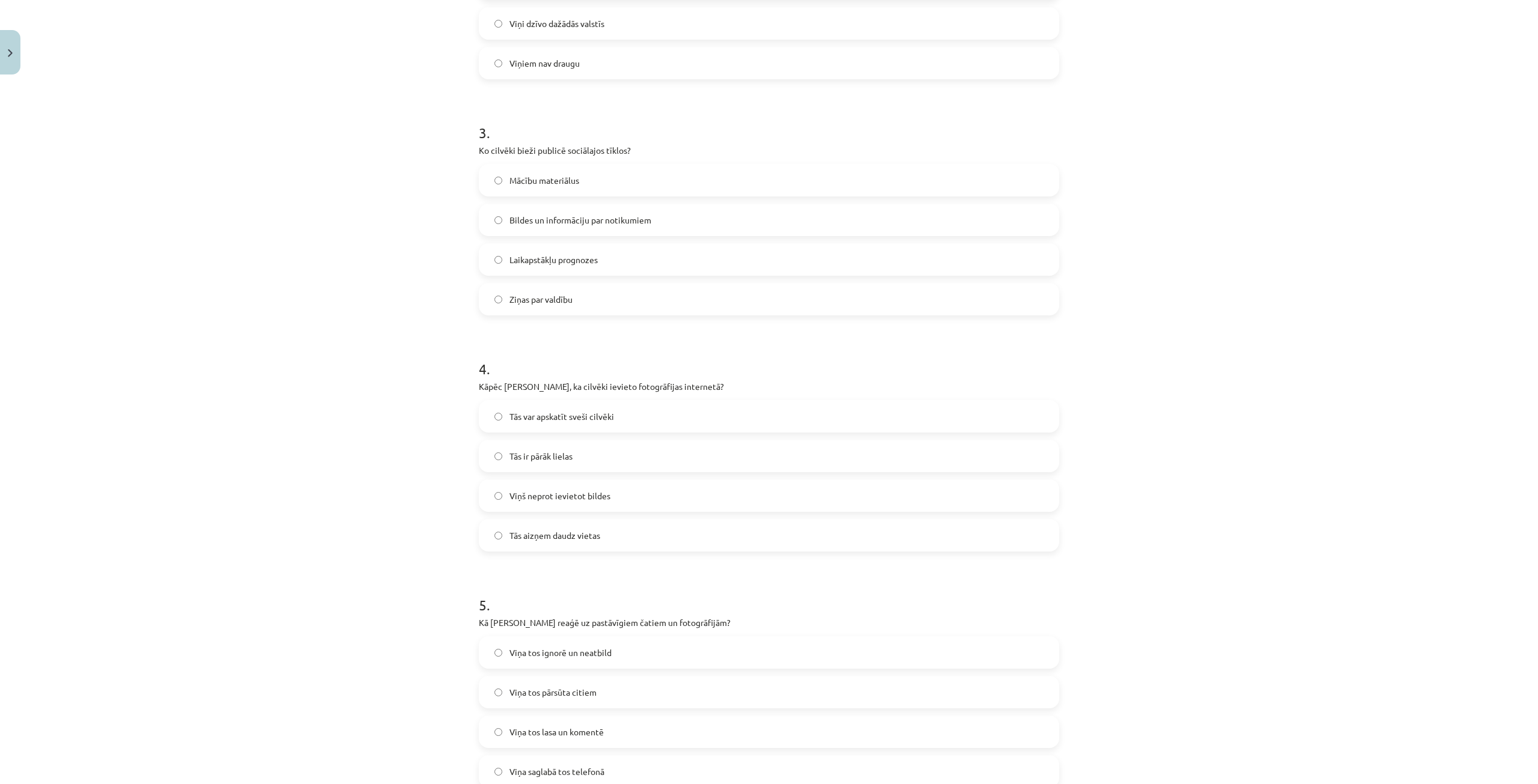
scroll to position [720, 0]
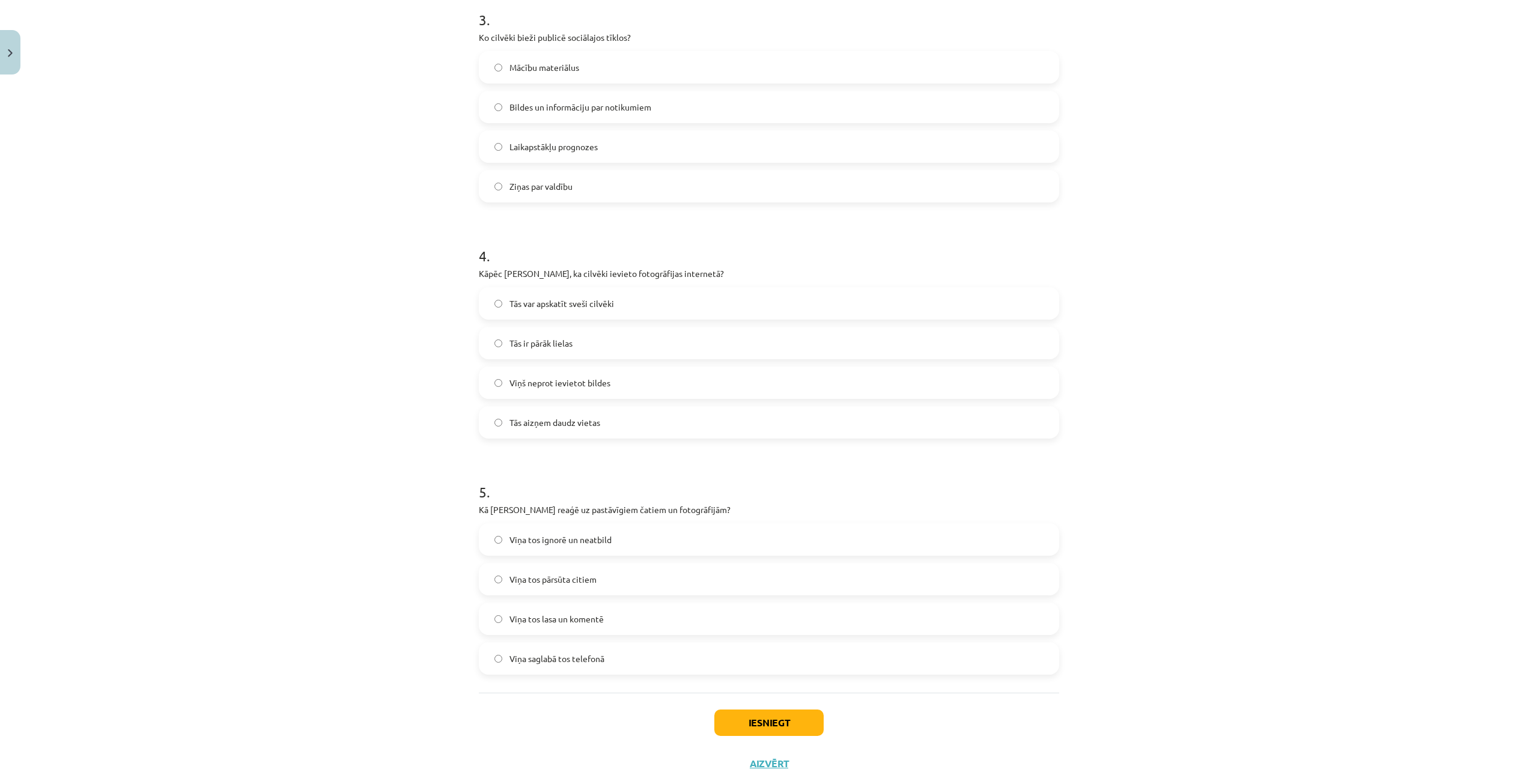
click at [524, 298] on span "Tās var apskatīt sveši cilvēki" at bounding box center [561, 304] width 105 height 13
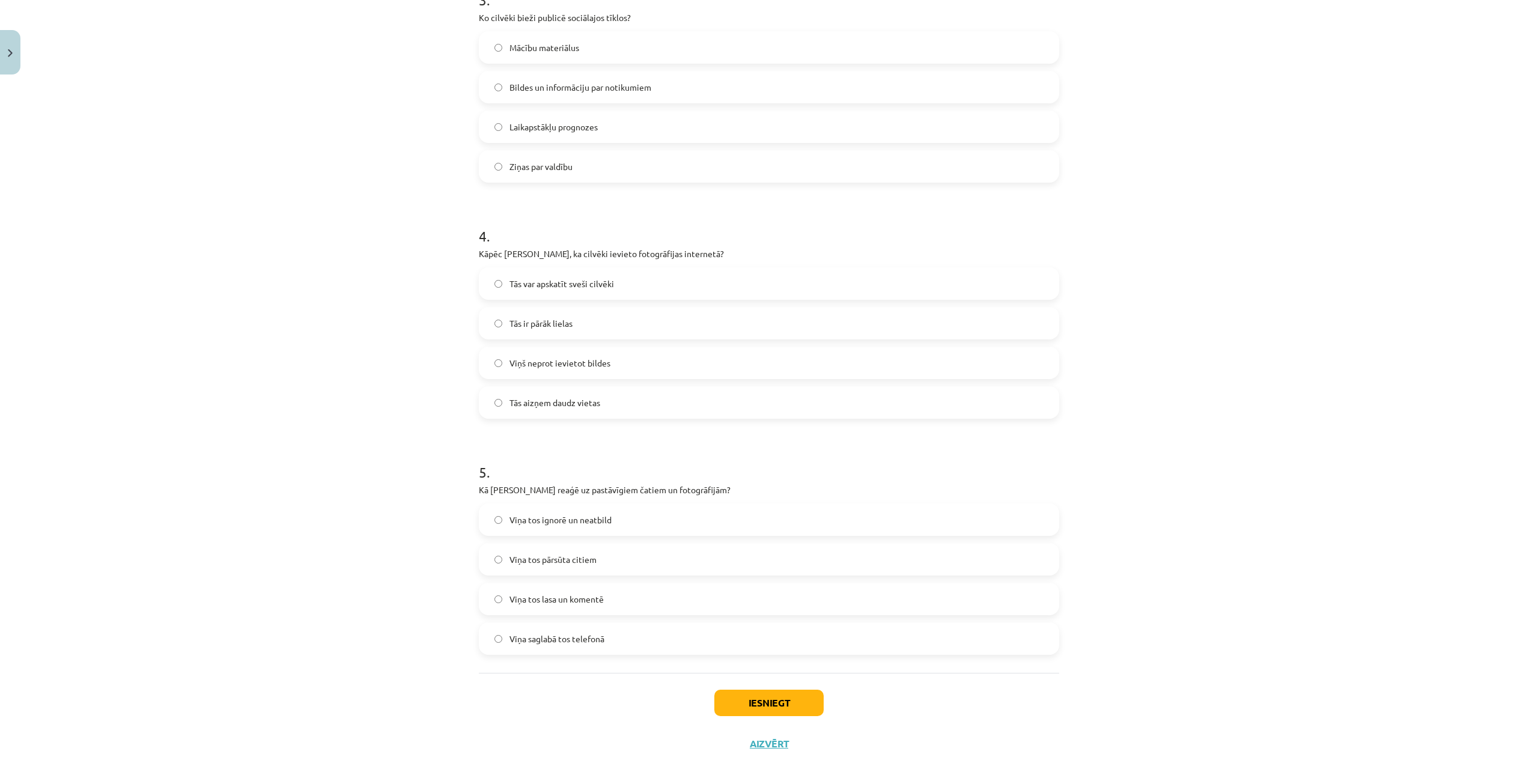
scroll to position [751, 0]
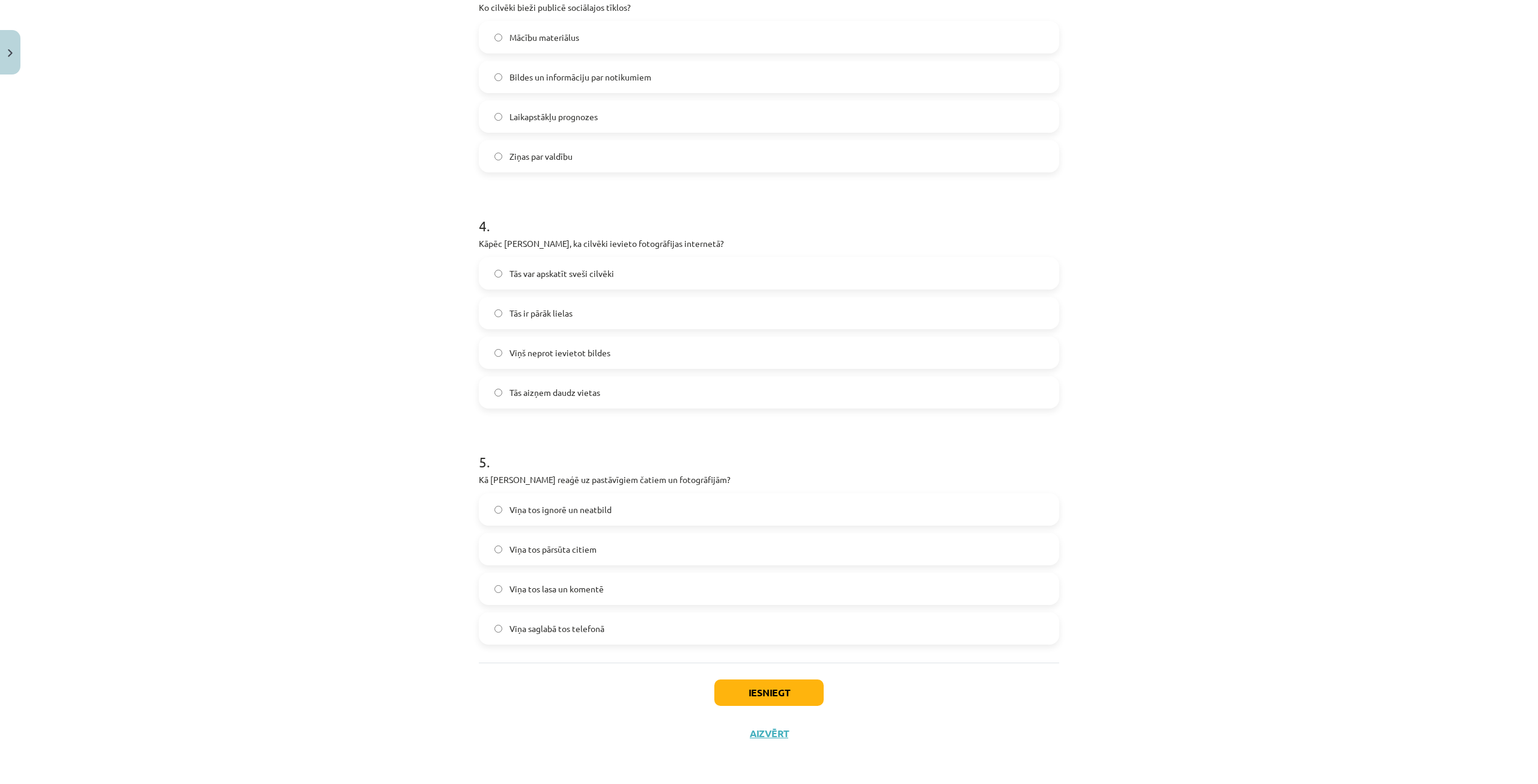
click at [597, 585] on span "Viņa tos lasa un komentē" at bounding box center [556, 589] width 94 height 13
click at [810, 687] on button "Iesniegt" at bounding box center [769, 692] width 109 height 26
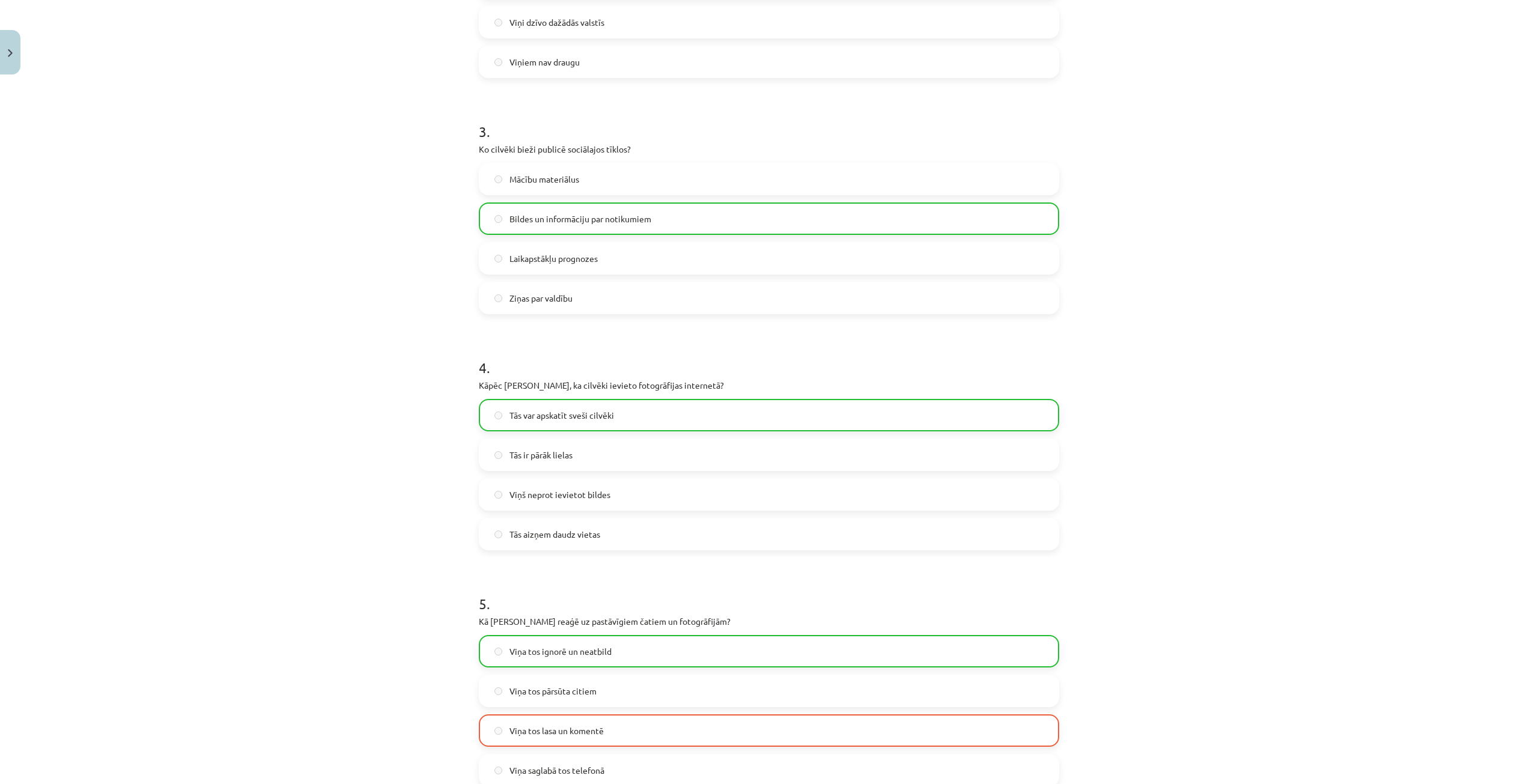
scroll to position [789, 0]
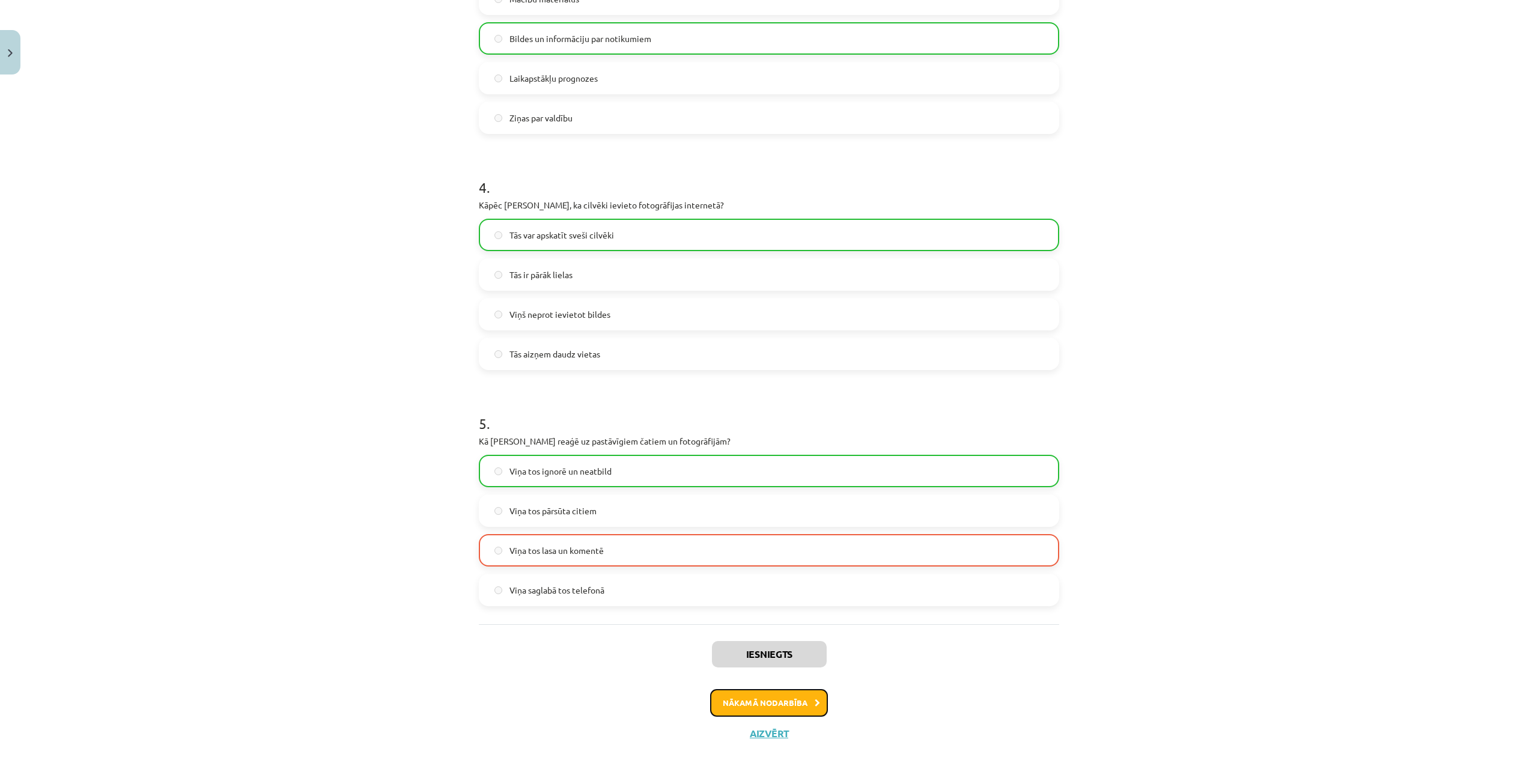
click at [790, 702] on button "Nākamā nodarbība" at bounding box center [768, 702] width 117 height 28
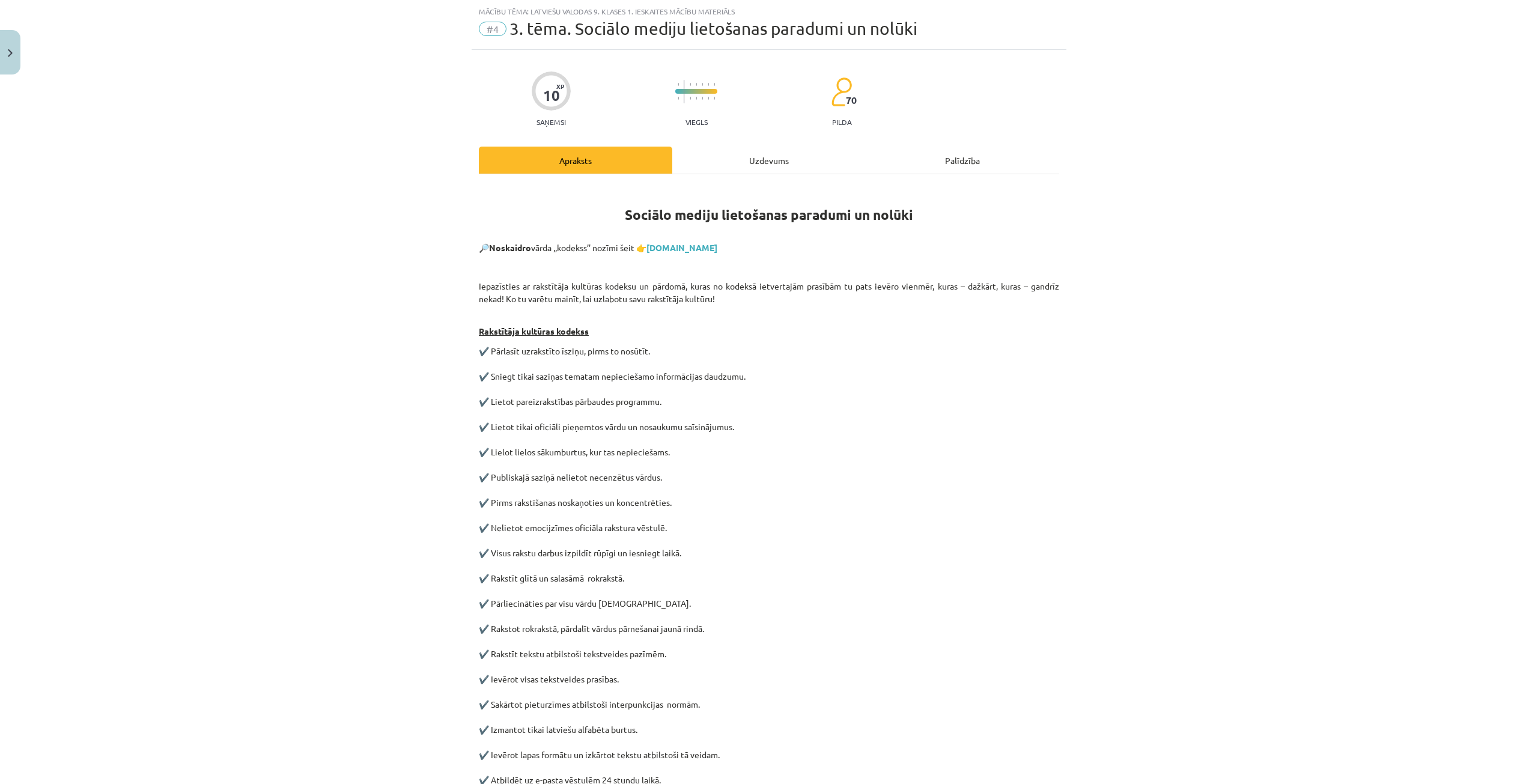
scroll to position [254, 0]
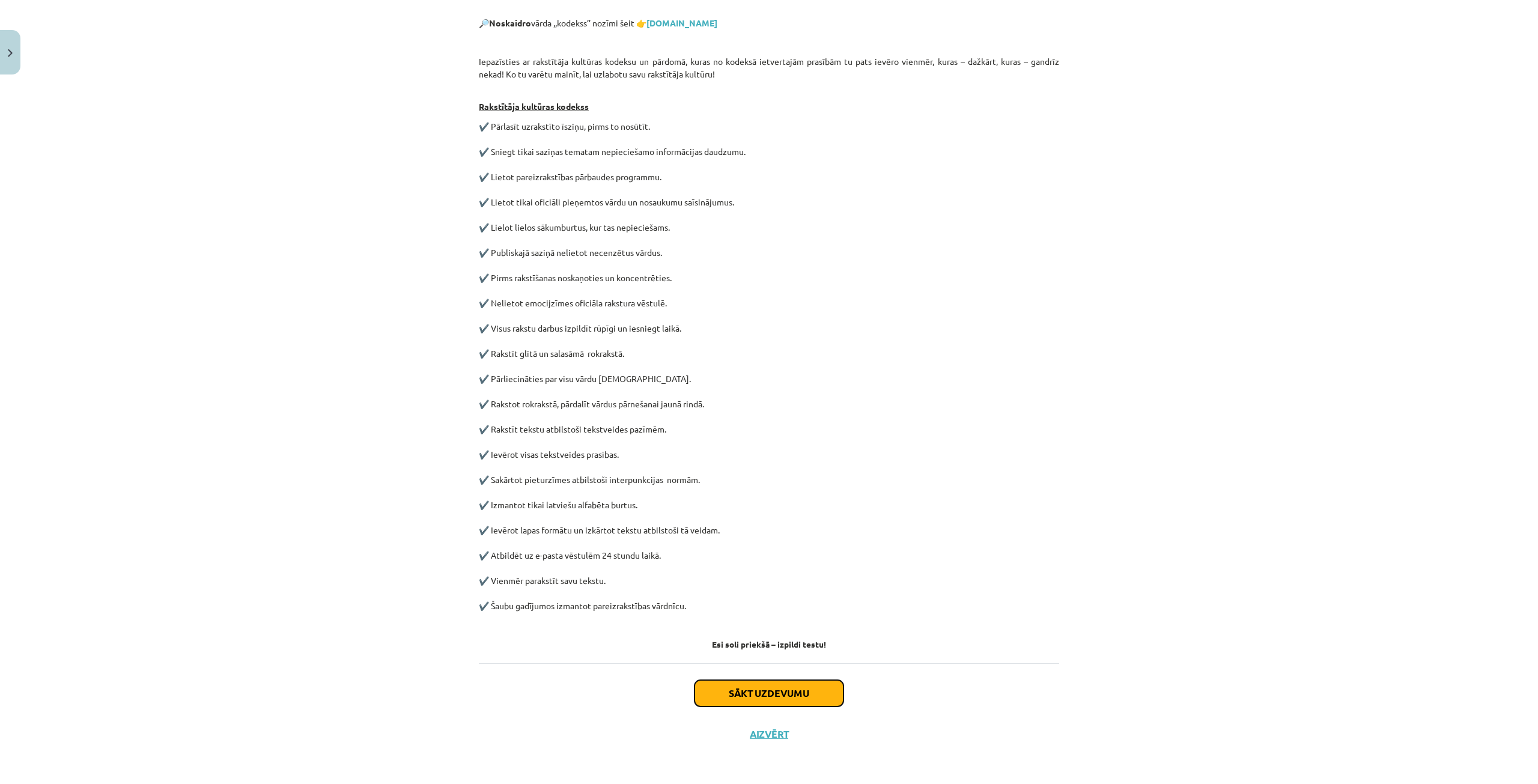
click at [756, 687] on button "Sākt uzdevumu" at bounding box center [769, 693] width 149 height 26
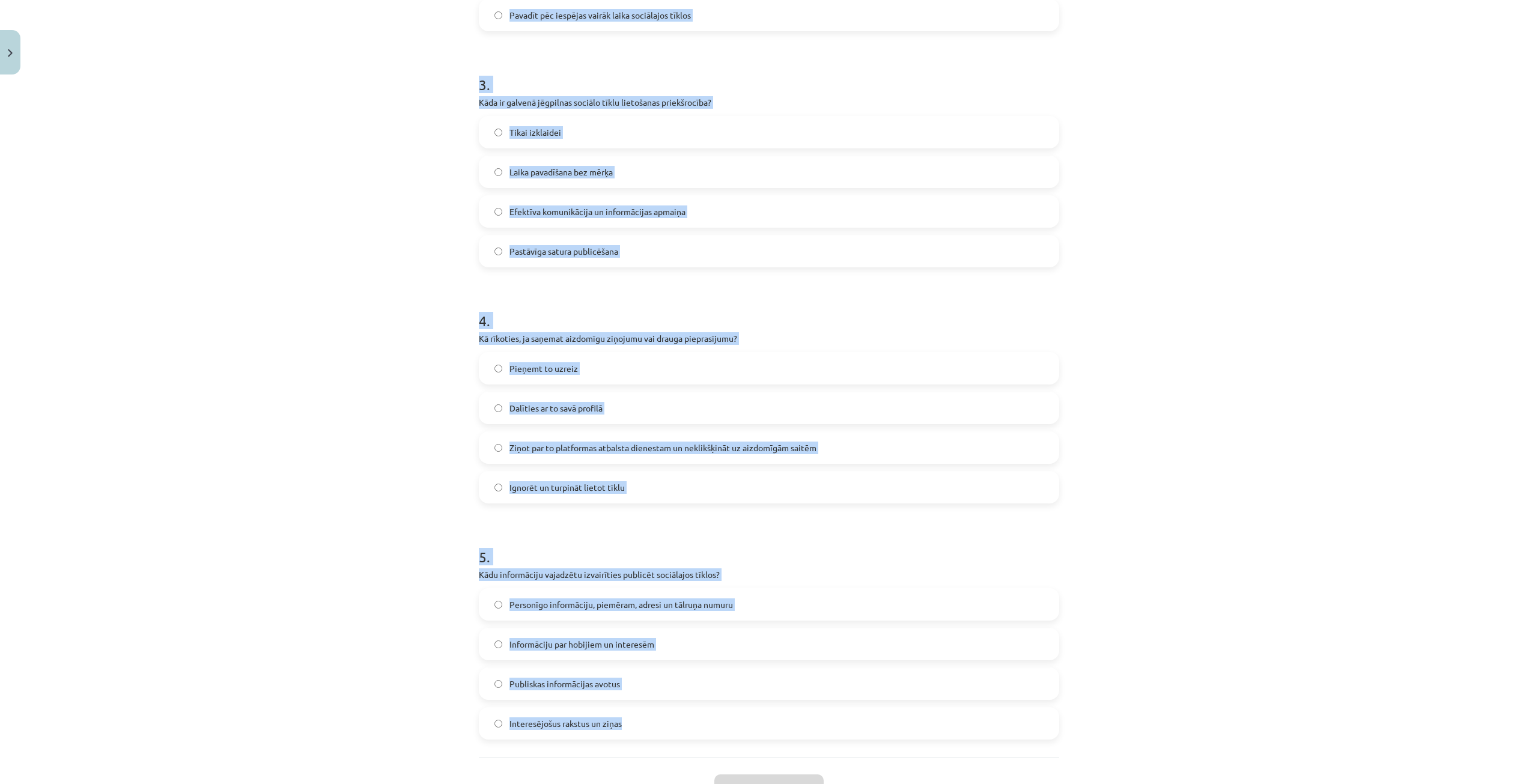
scroll to position [751, 0]
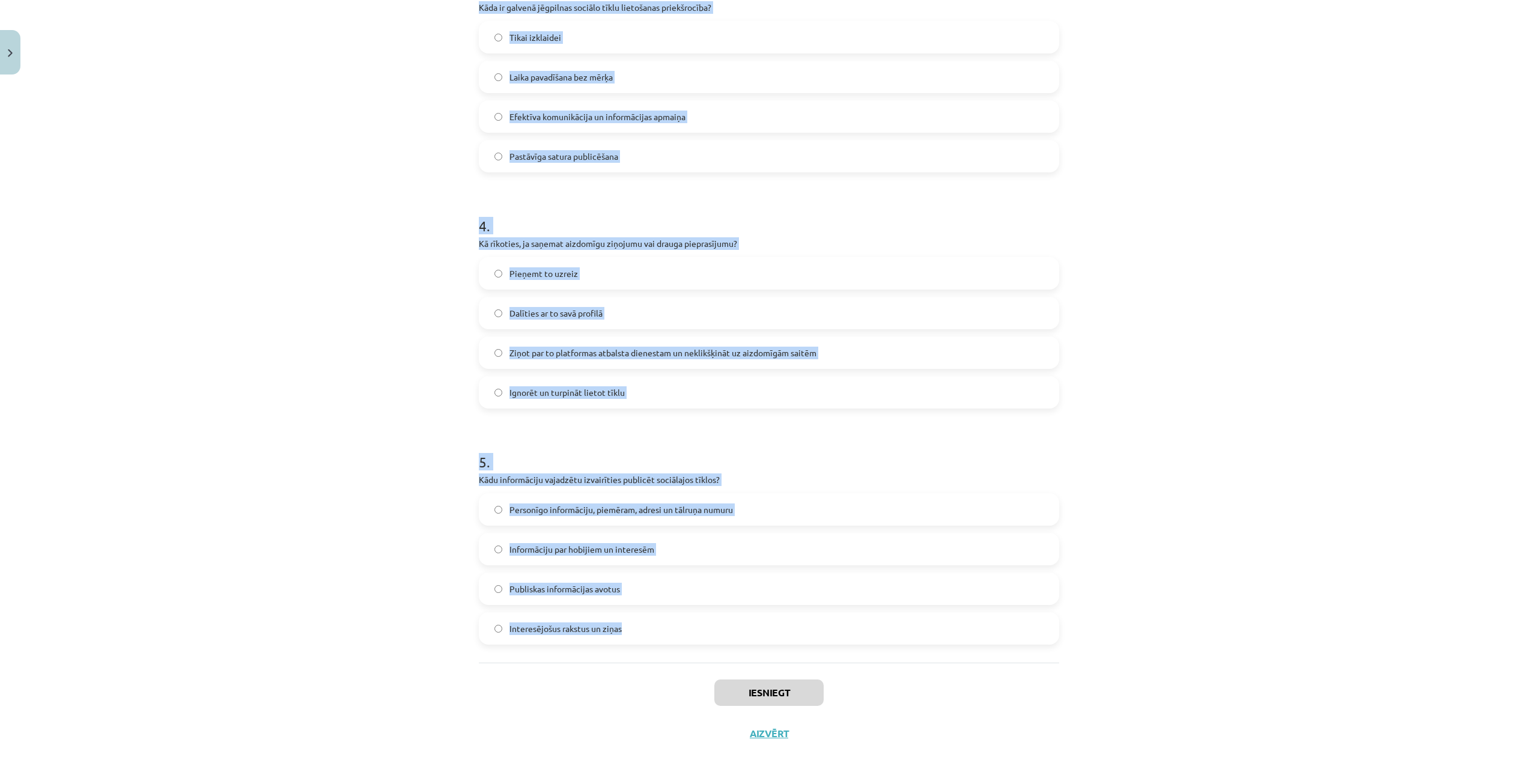
drag, startPoint x: 469, startPoint y: 253, endPoint x: 699, endPoint y: 642, distance: 451.9
click at [699, 642] on div "10 XP Saņemsi Viegls 70 pilda Apraksts Uzdevums Palīdzība 1 . Kāda ir efektīva …" at bounding box center [769, 41] width 595 height 1425
copy form "Kāda ir efektīva pieeja, lai pārvaldītu laiku, ko pavadāt sociālajos tīklos? Ne…"
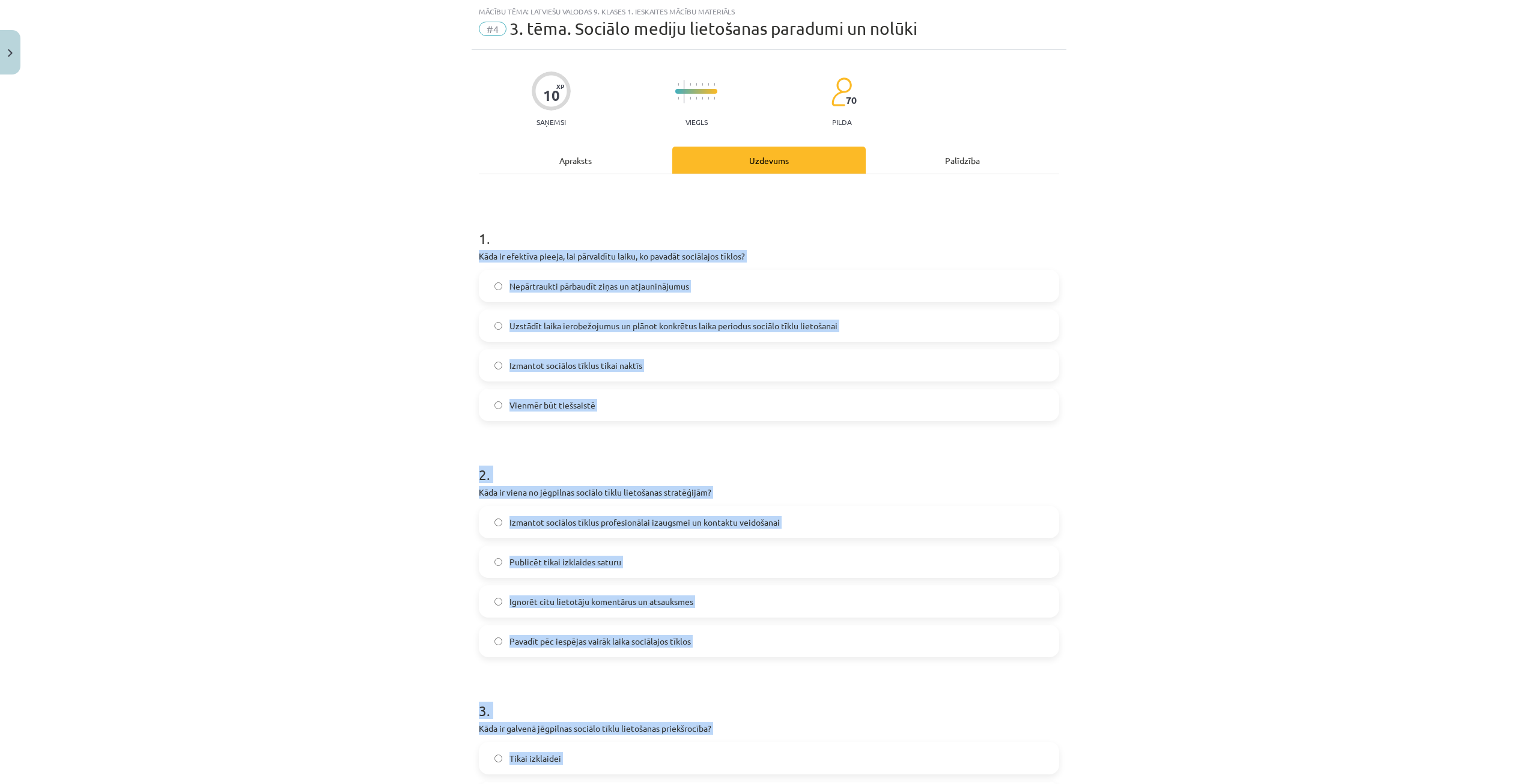
scroll to position [0, 0]
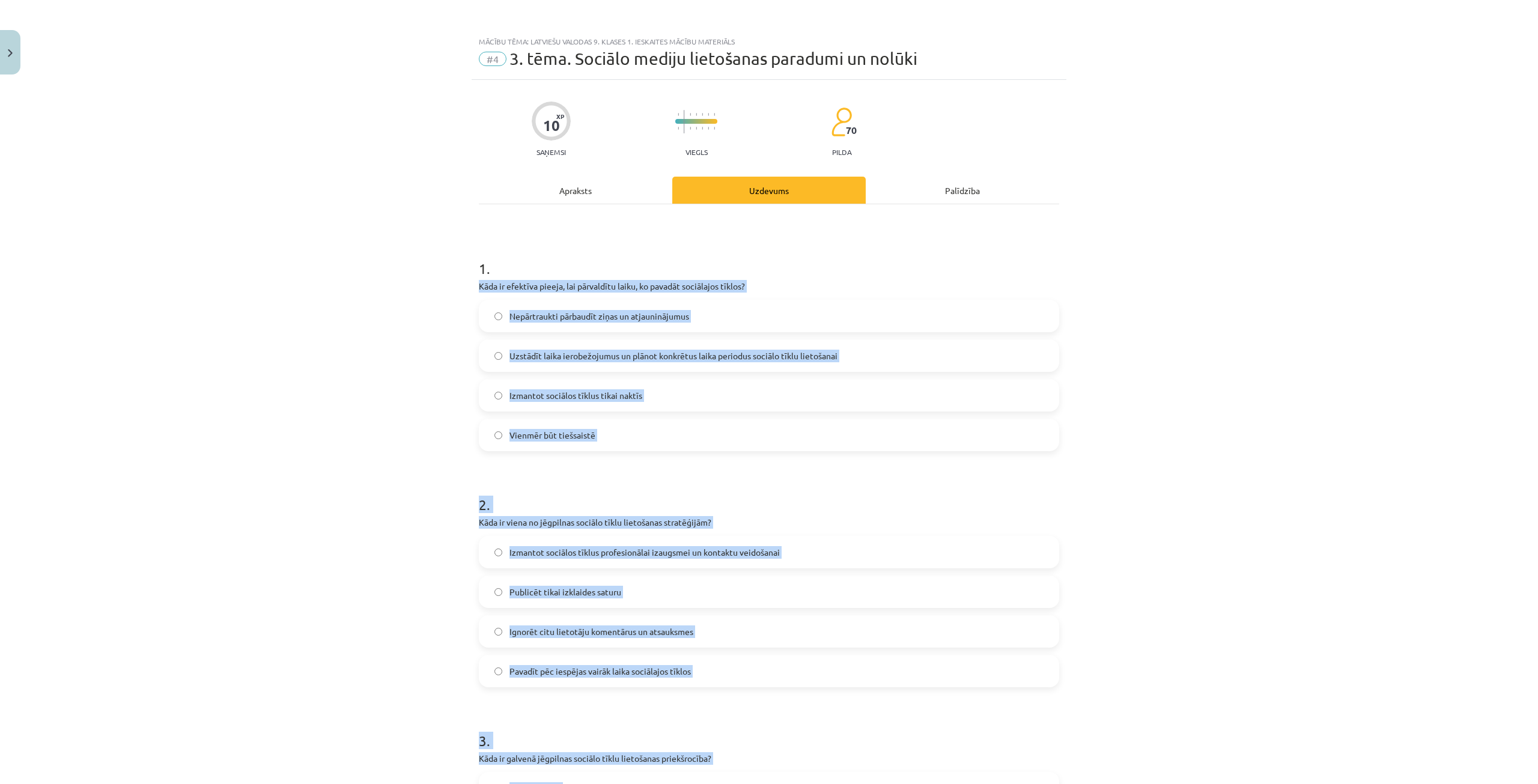
click at [348, 457] on div "Mācību tēma: Latviešu valodas 9. klases 1. ieskaites mācību materiāls #4 3. tēm…" at bounding box center [769, 392] width 1538 height 784
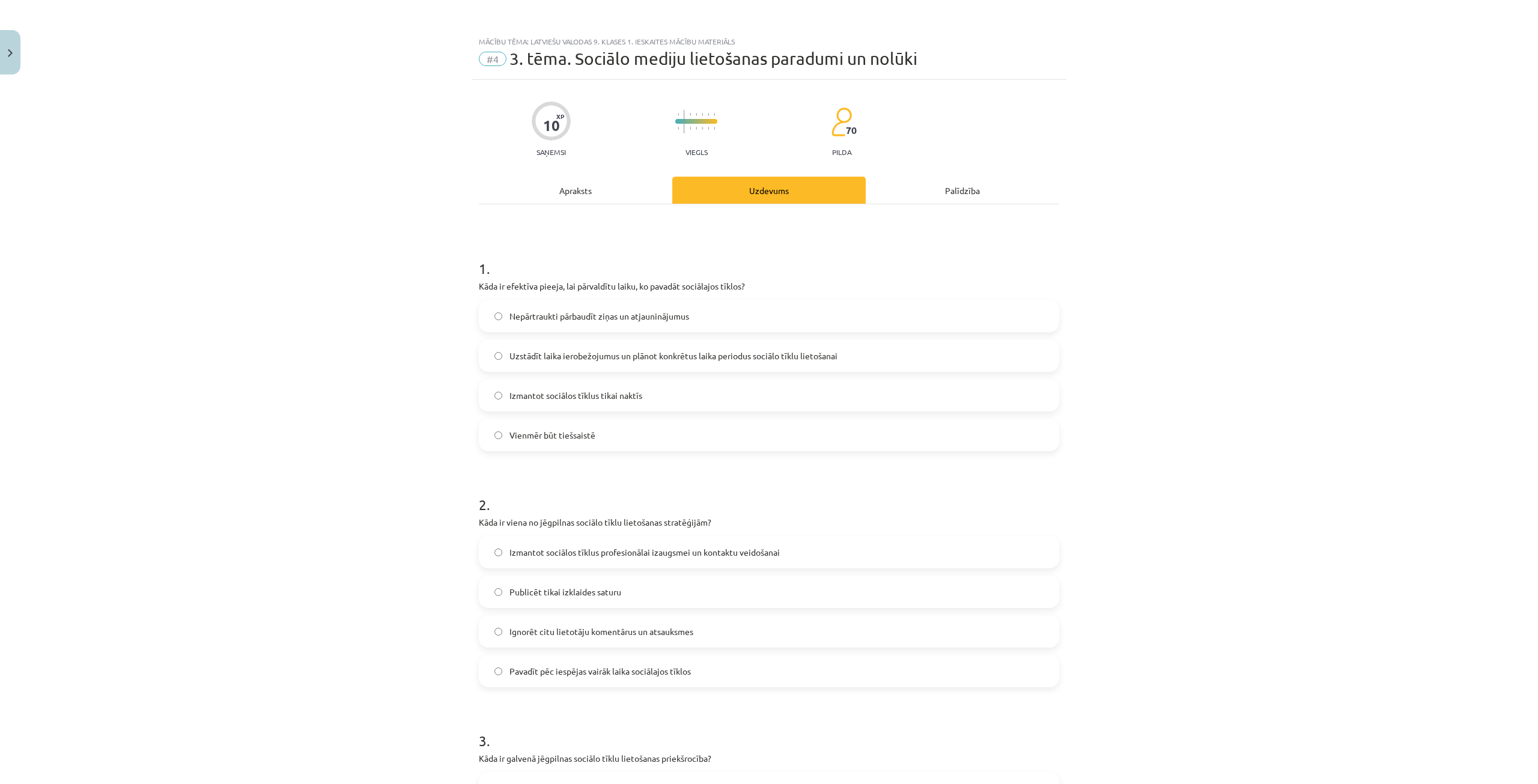
click at [436, 289] on div "Mācību tēma: Latviešu valodas 9. klases 1. ieskaites mācību materiāls #4 3. tēm…" at bounding box center [769, 392] width 1538 height 784
click at [498, 358] on label "Uzstādīt laika ierobežojumus un plānot konkrētus laika periodus sociālo tīklu l…" at bounding box center [769, 356] width 578 height 30
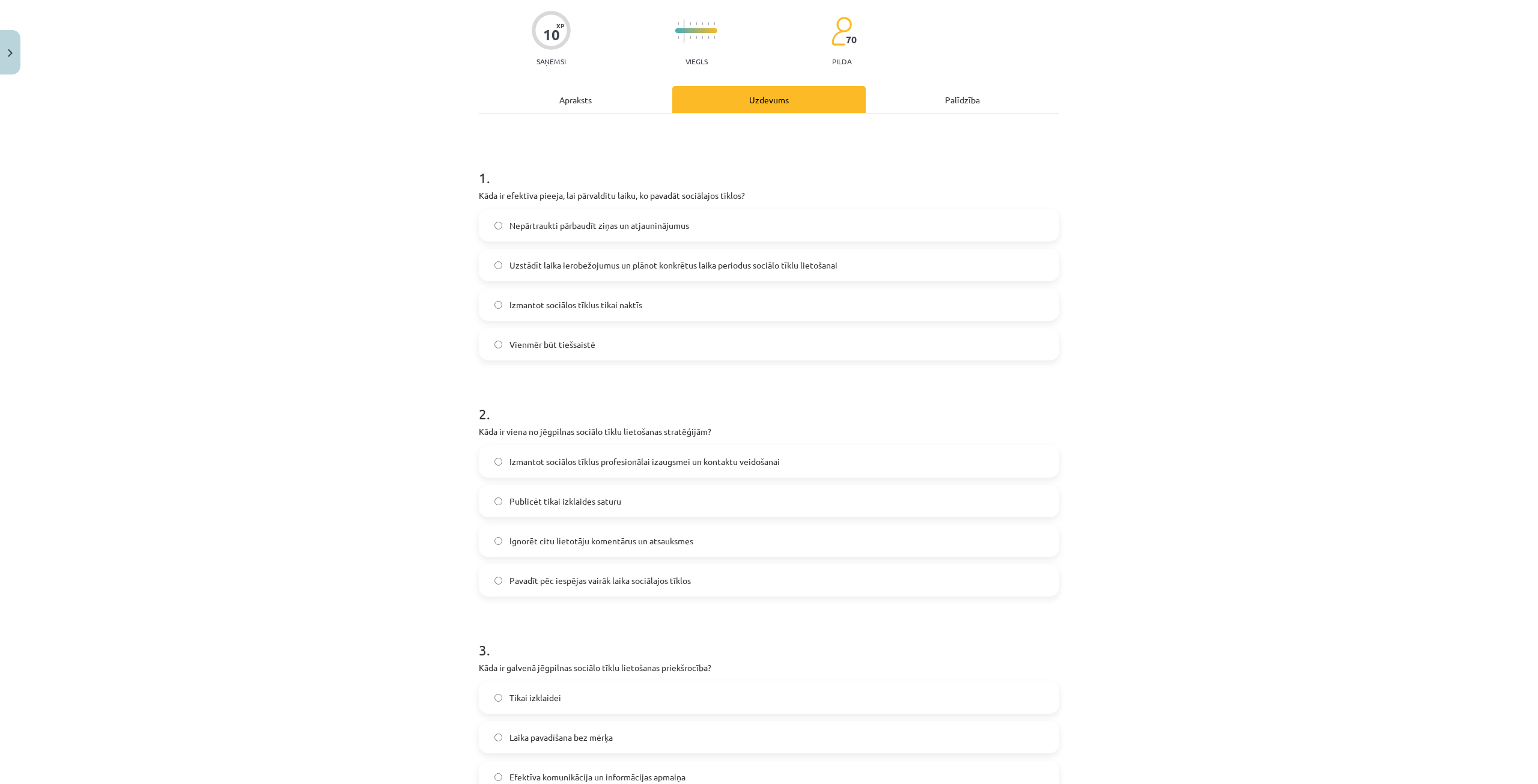
scroll to position [180, 0]
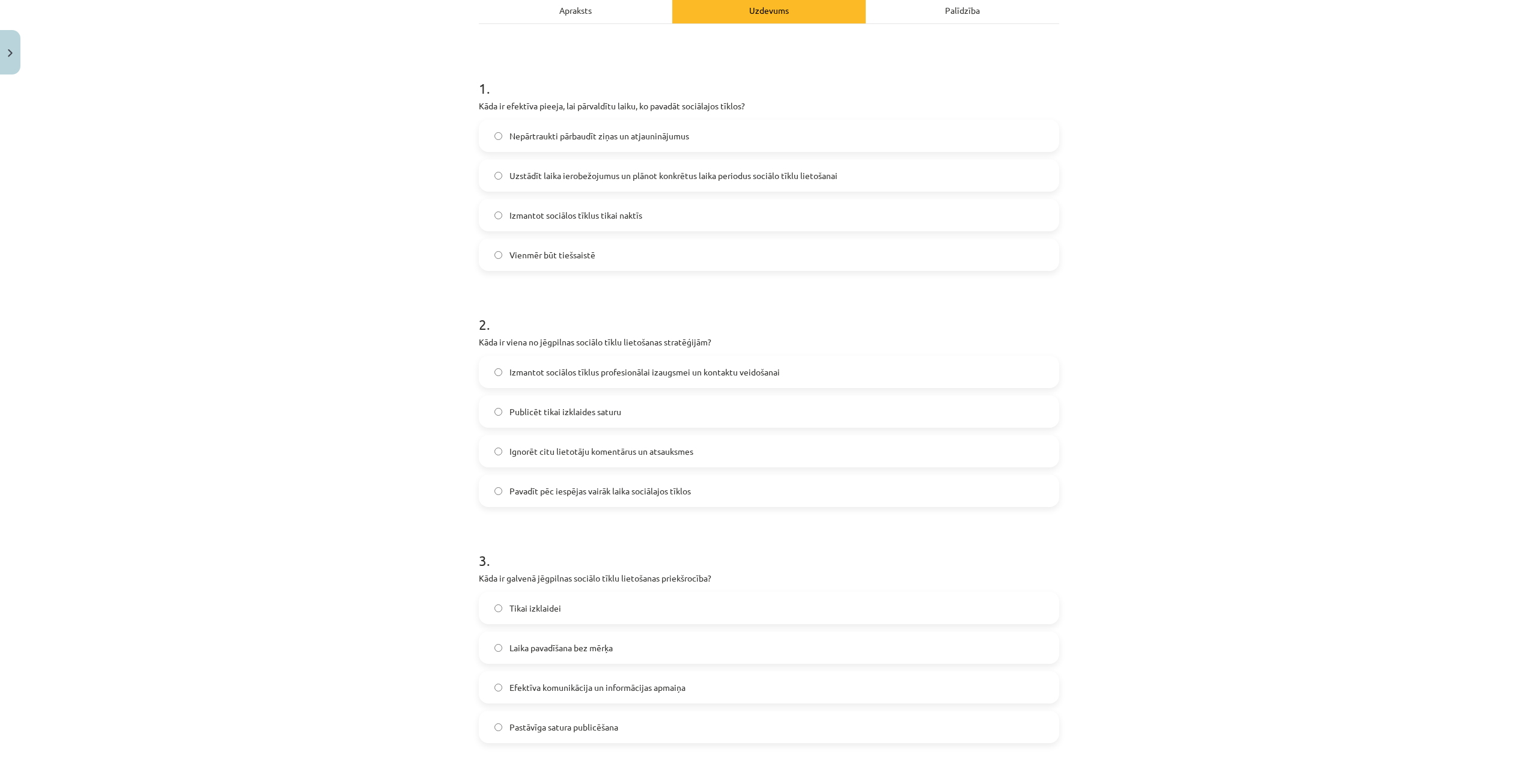
click at [504, 366] on label "Izmantot sociālos tīklus profesionālai izaugsmei un kontaktu veidošanai" at bounding box center [769, 372] width 578 height 30
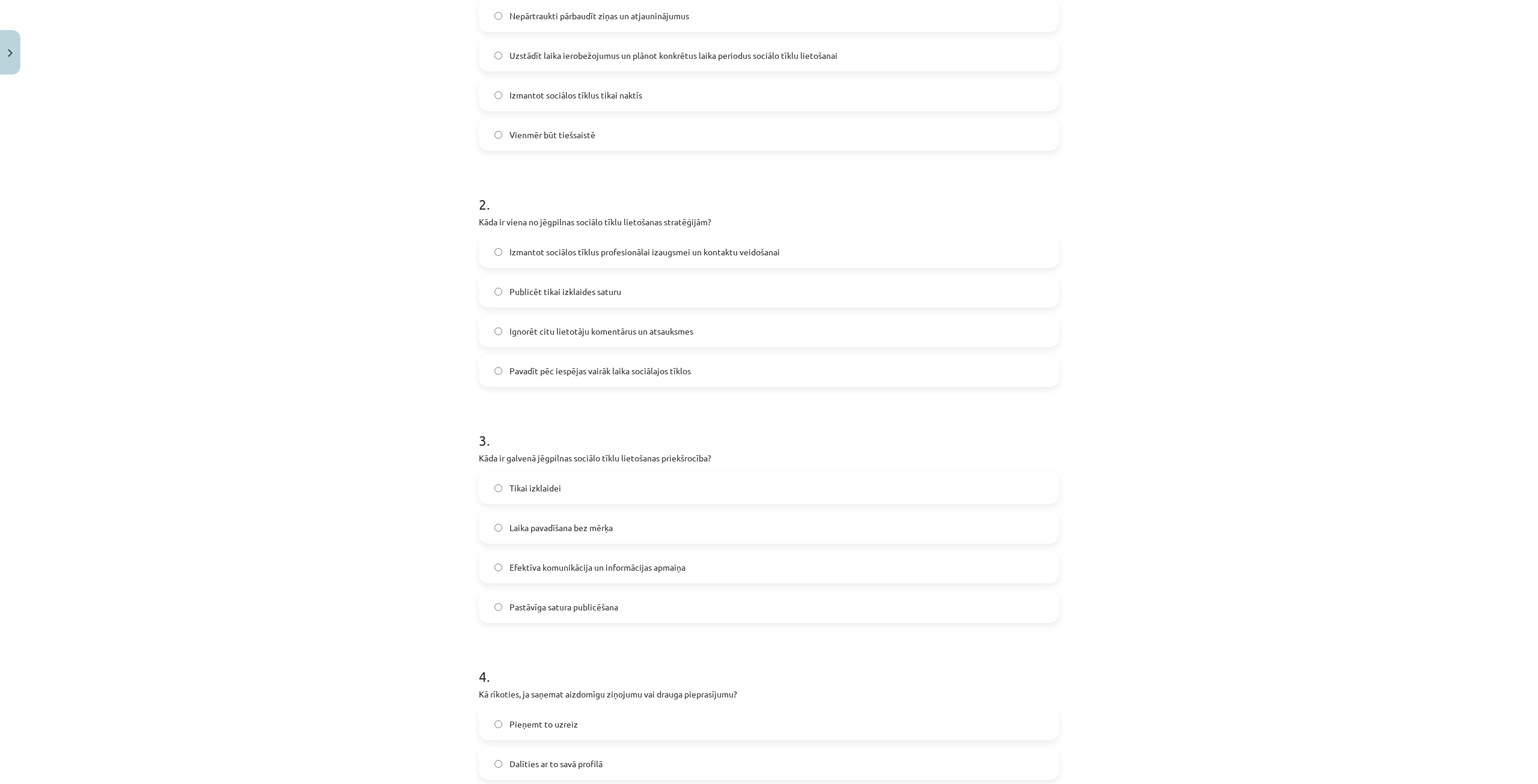
click at [542, 564] on span "Efektīva komunikācija un informācijas apmaiņa" at bounding box center [597, 567] width 176 height 13
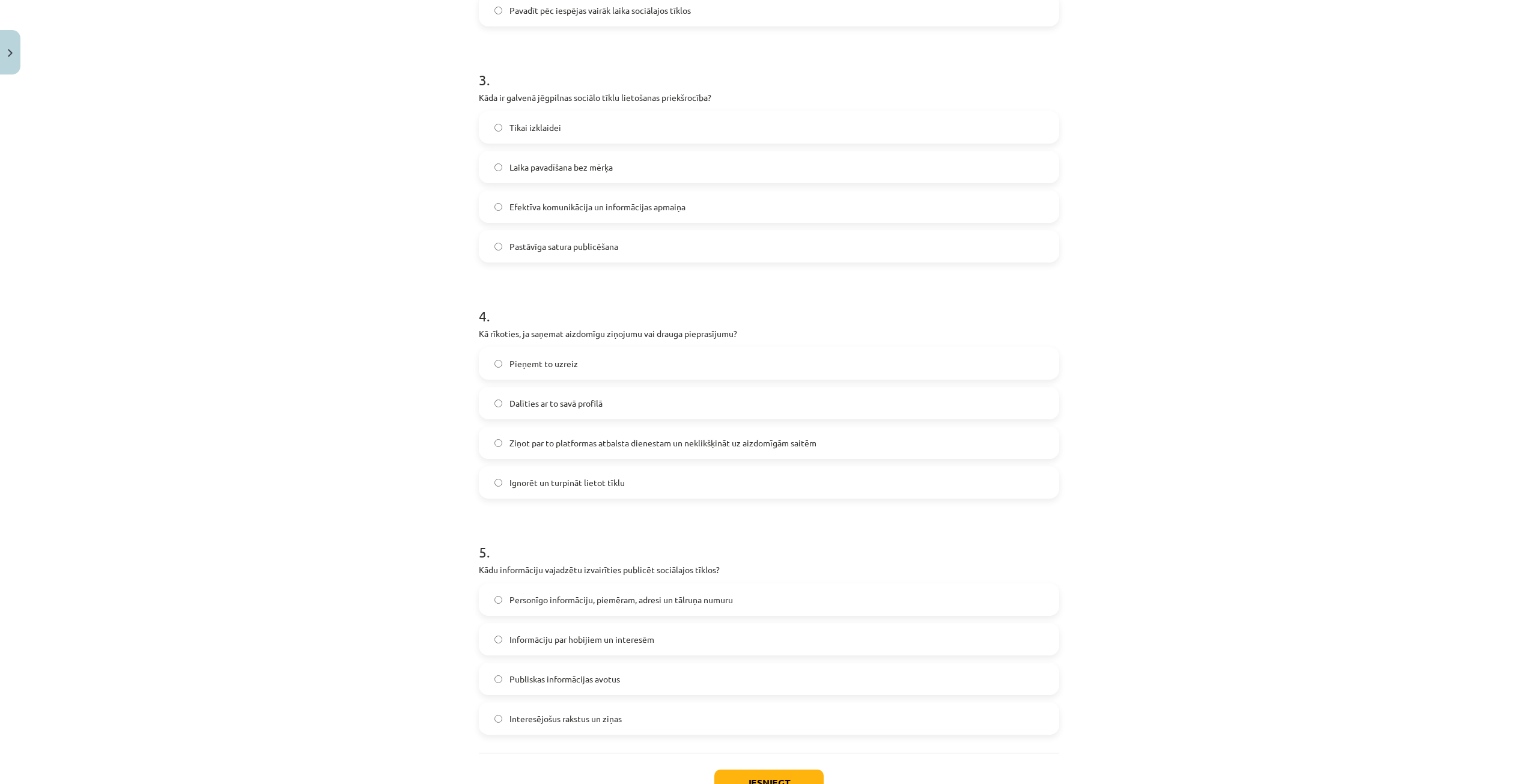
click at [549, 445] on span "Ziņot par to platformas atbalsta dienestam un neklikšķināt uz aizdomīgām saitēm" at bounding box center [662, 443] width 307 height 13
click at [516, 607] on label "Personīgo informāciju, piemēram, adresi un tālruņa numuru" at bounding box center [769, 599] width 578 height 30
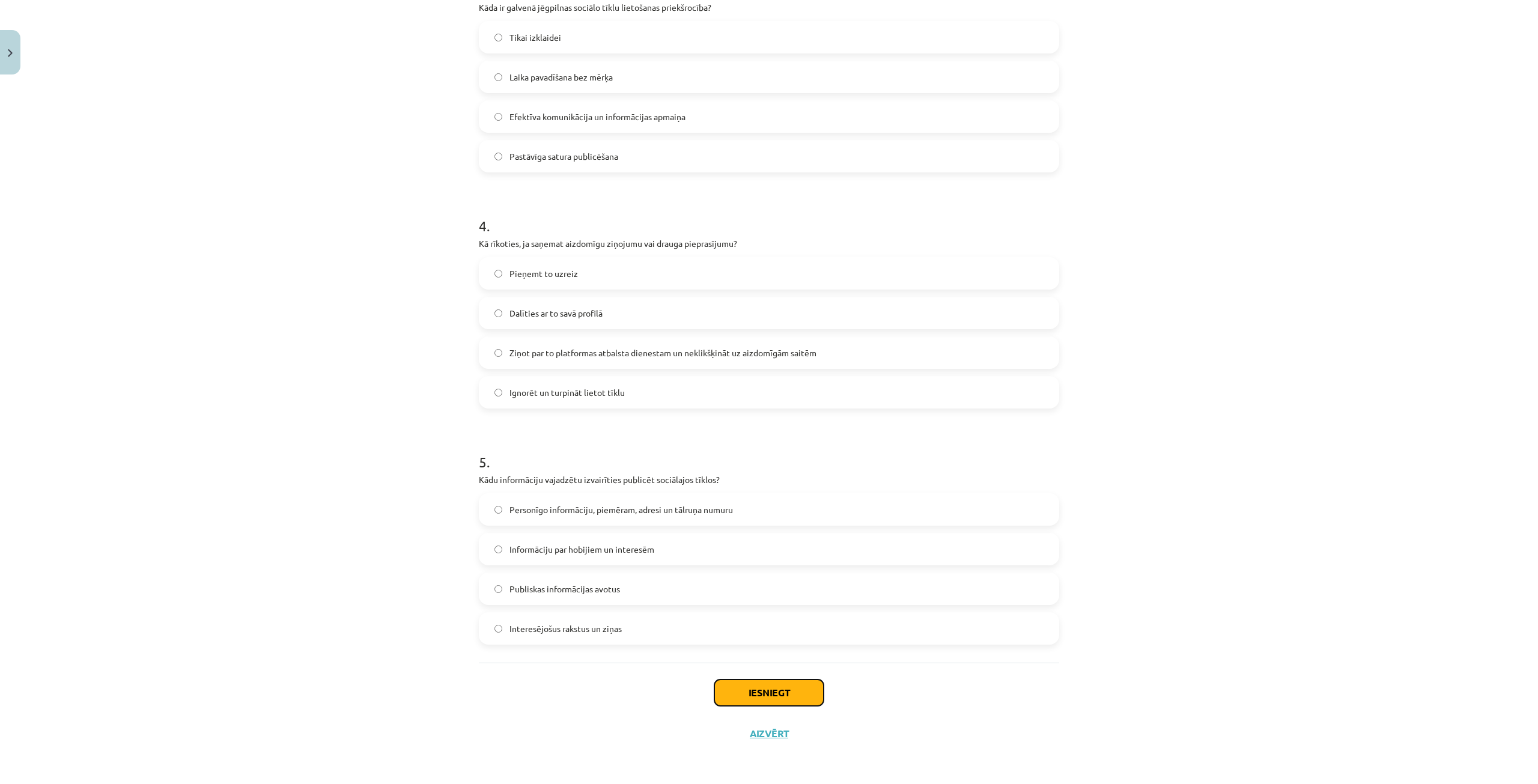
click at [744, 694] on button "Iesniegt" at bounding box center [769, 692] width 109 height 26
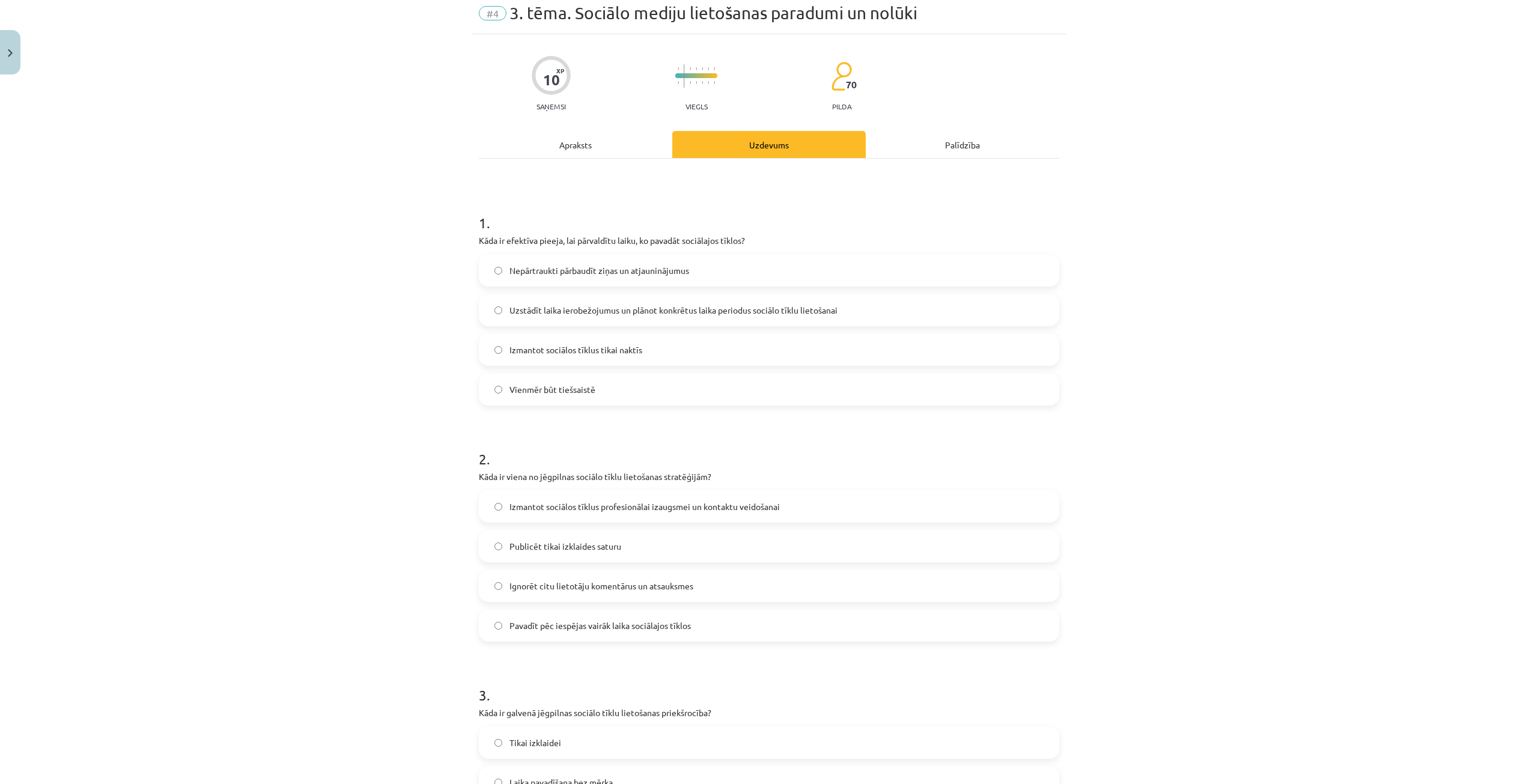
scroll to position [30, 0]
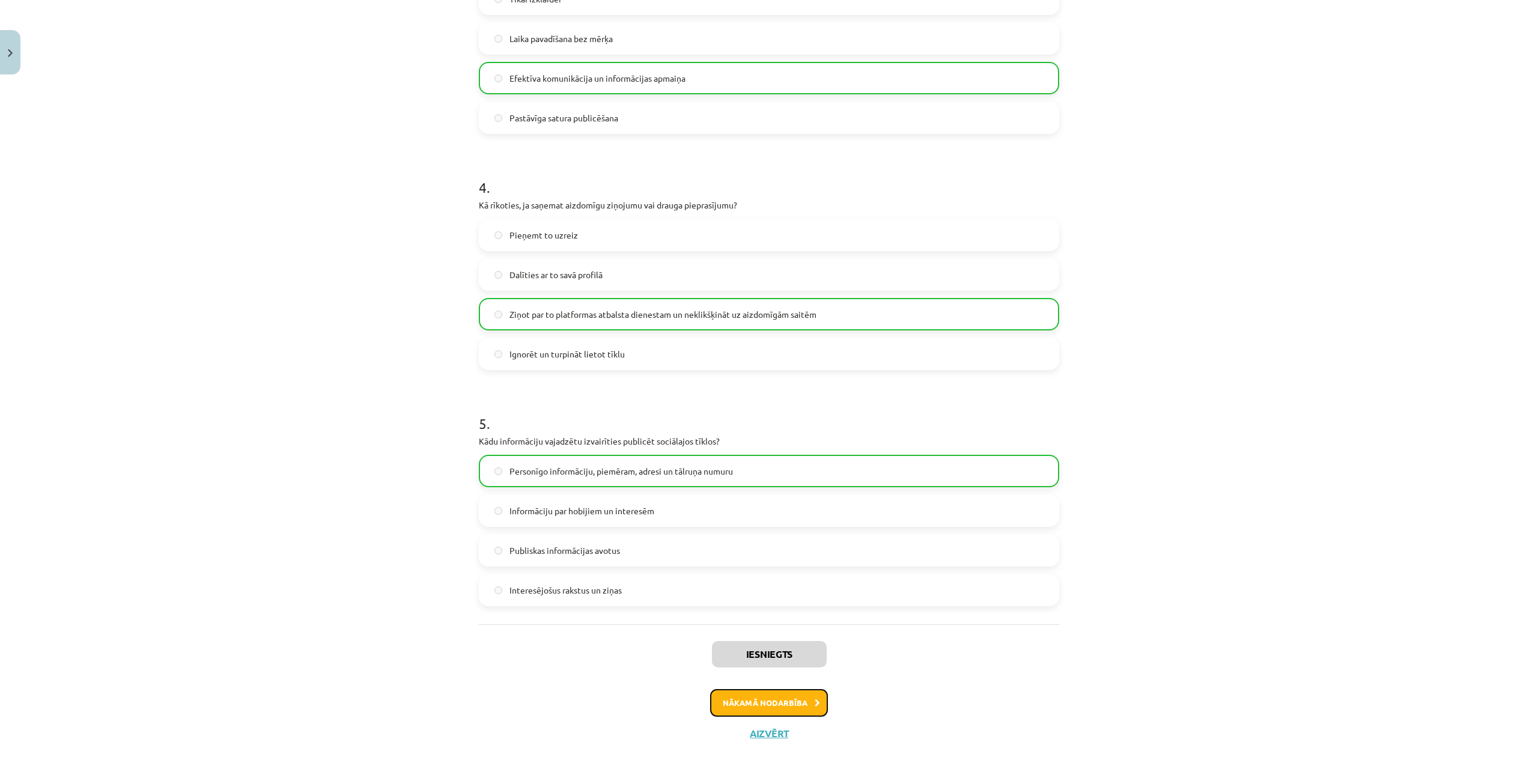
click at [726, 694] on button "Nākamā nodarbība" at bounding box center [768, 702] width 117 height 28
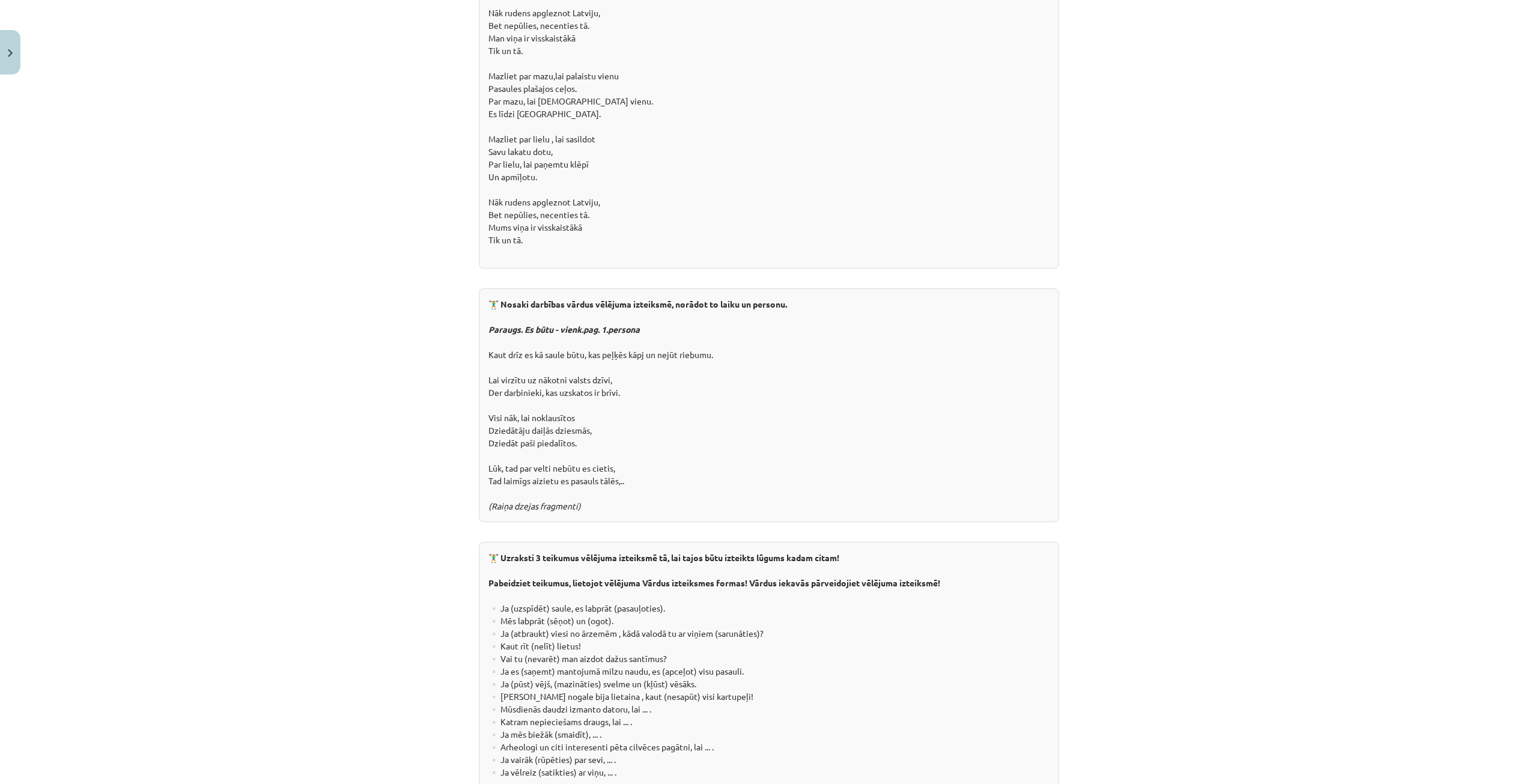
scroll to position [1879, 0]
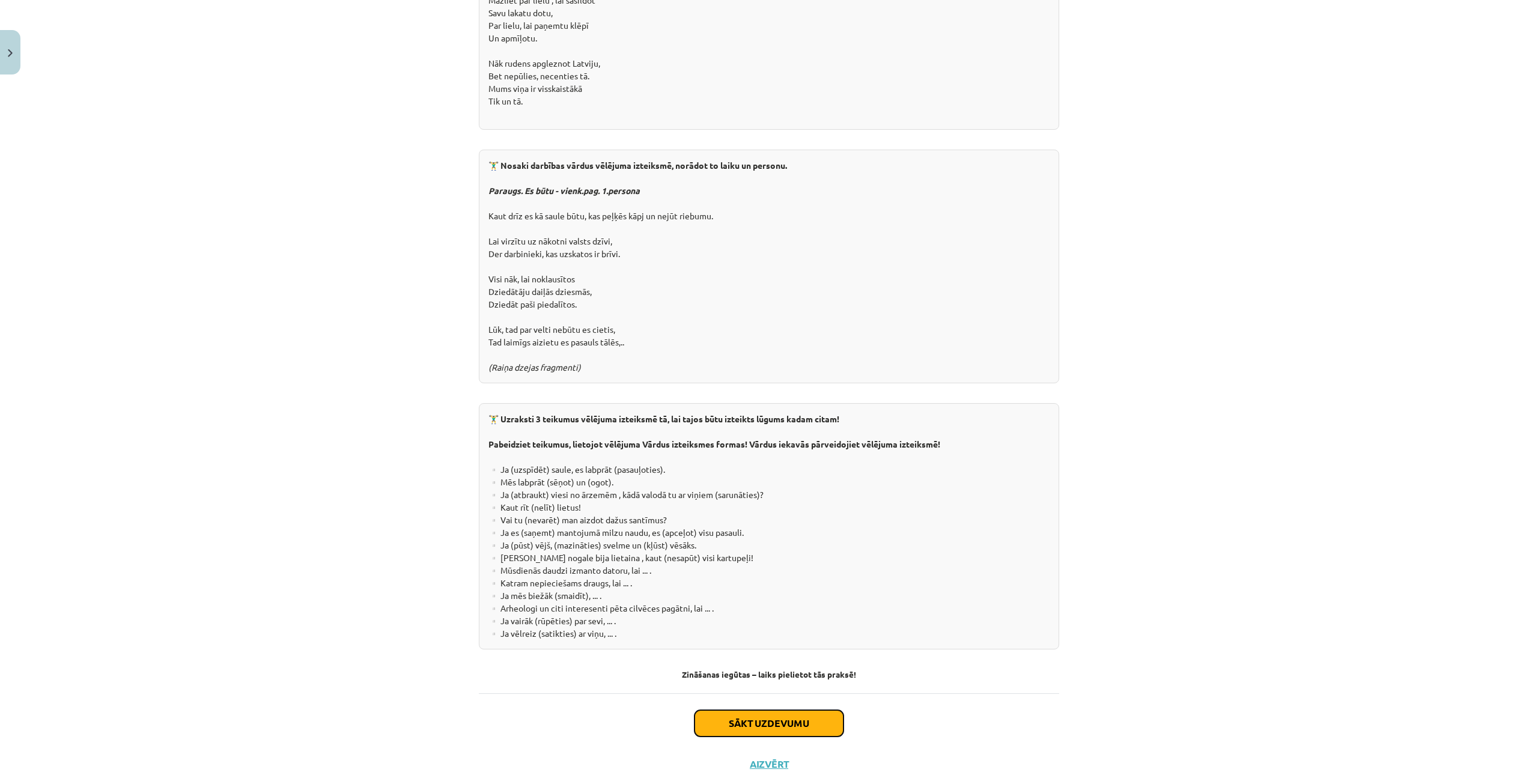
click at [726, 710] on button "Sākt uzdevumu" at bounding box center [769, 722] width 149 height 26
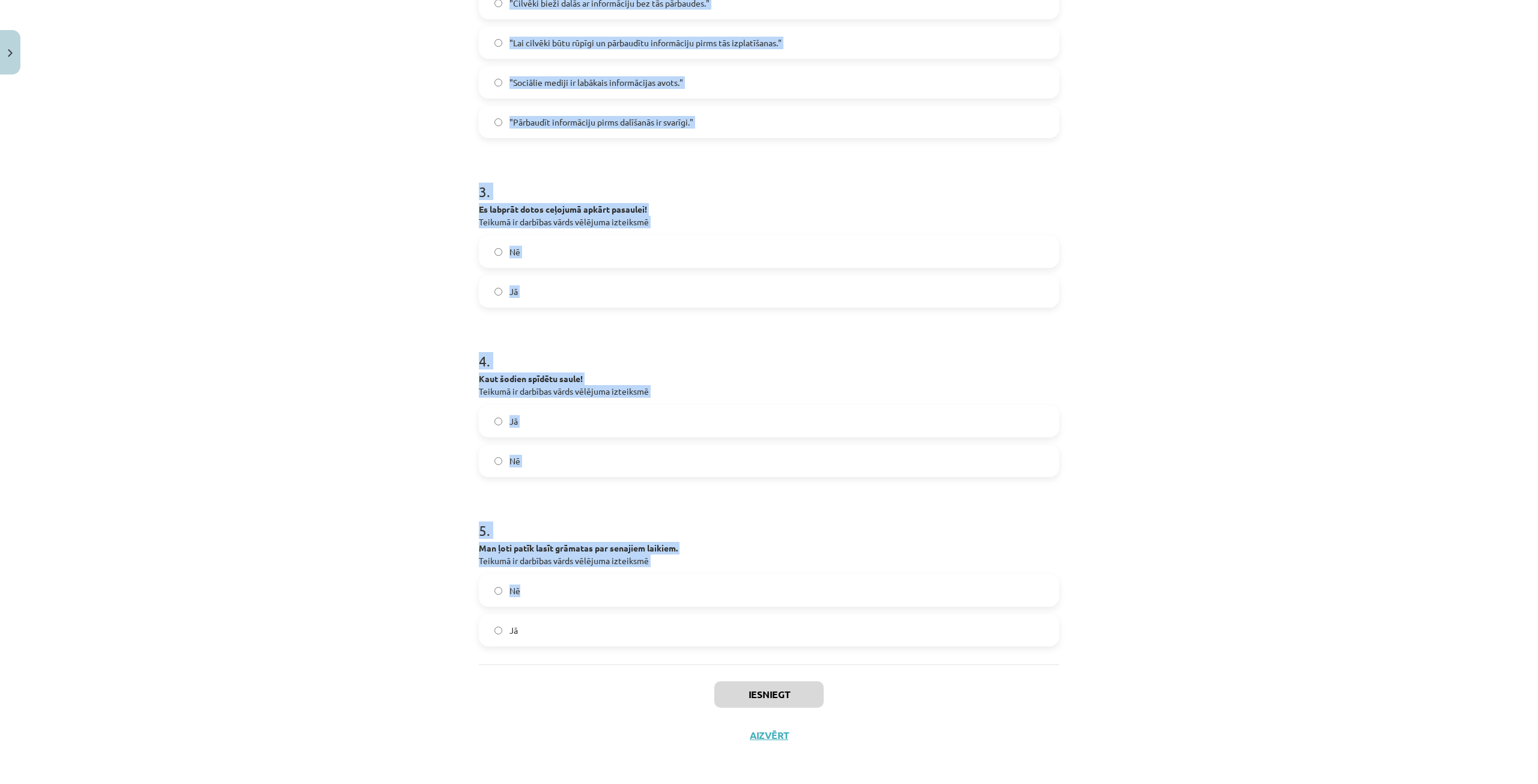
scroll to position [484, 0]
drag, startPoint x: 470, startPoint y: 250, endPoint x: 673, endPoint y: 611, distance: 414.2
click at [673, 611] on div "10 XP Saņemsi Viegls 70 pilda Apraksts Uzdevums Palīdzība 1 . Kaut es varētu ai…" at bounding box center [769, 175] width 595 height 1158
copy form "Kaut es varētu aizceļot uz citu laiku! Teikumā ir darbības vārds vēlējuma iztei…"
click at [340, 440] on div "Mācību tēma: Latviešu valodas 9. klases 1. ieskaites mācību materiāls #5 4. tēm…" at bounding box center [769, 392] width 1538 height 784
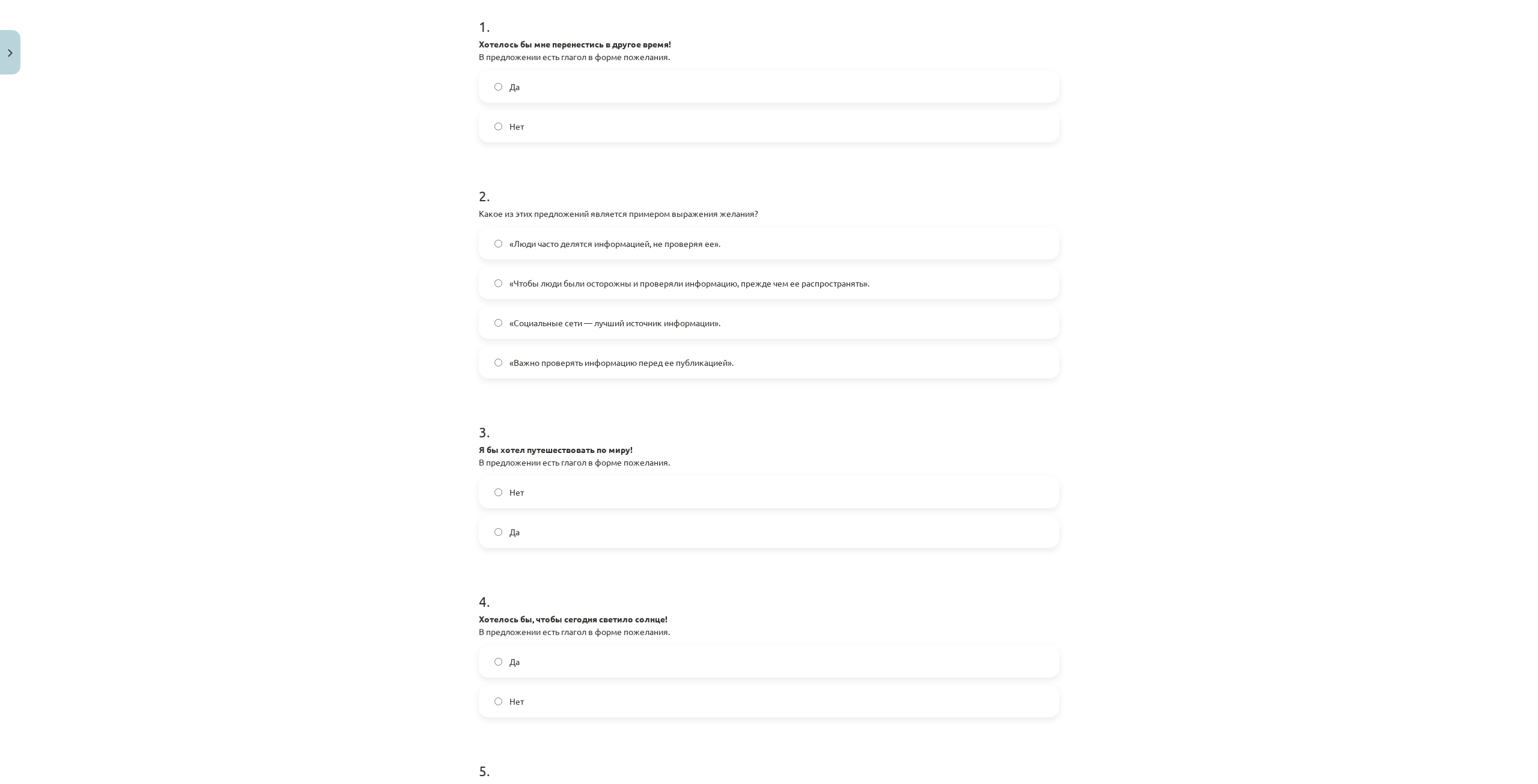
scroll to position [124, 0]
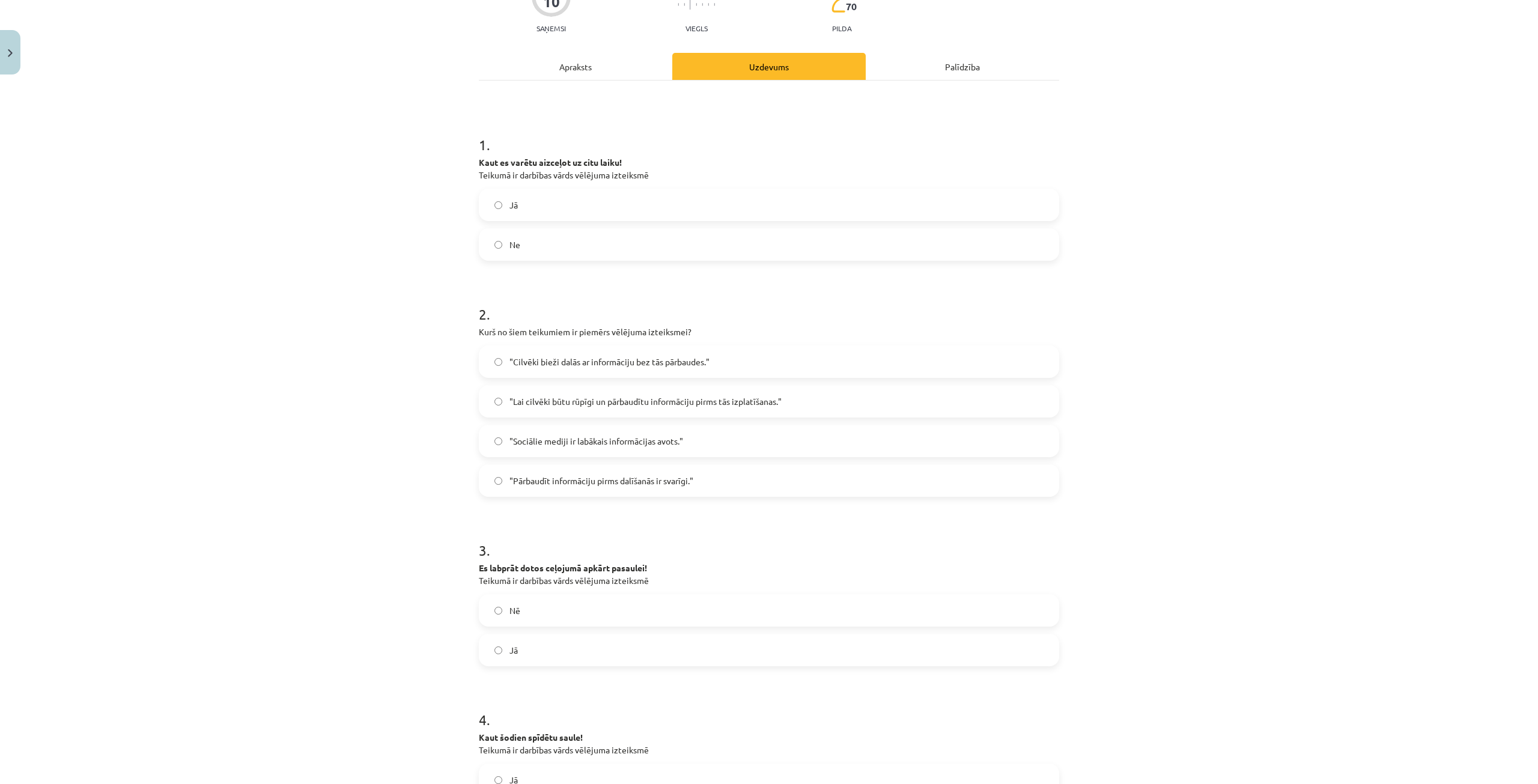
drag, startPoint x: 297, startPoint y: 328, endPoint x: 255, endPoint y: 242, distance: 95.7
click at [297, 328] on div "Mācību tēma: Latviešu valodas 9. klases 1. ieskaites mācību materiāls #5 4. tēm…" at bounding box center [769, 392] width 1538 height 784
click at [522, 196] on label "Jā" at bounding box center [769, 205] width 578 height 30
click at [601, 401] on span ""Lai cilvēki būtu rūpīgi un pārbaudītu informāciju pirms tās izplatīšanas."" at bounding box center [645, 401] width 272 height 13
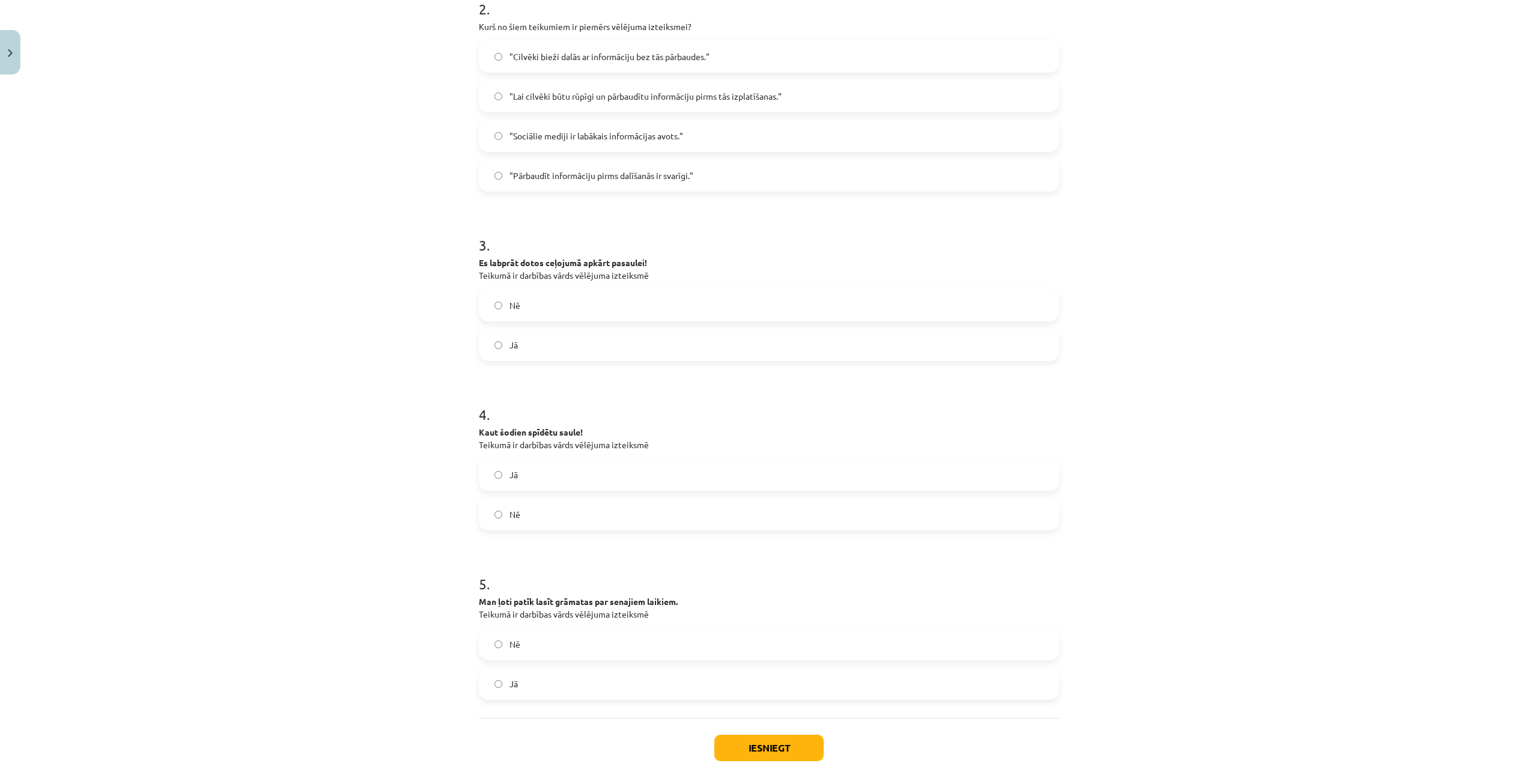
scroll to position [484, 0]
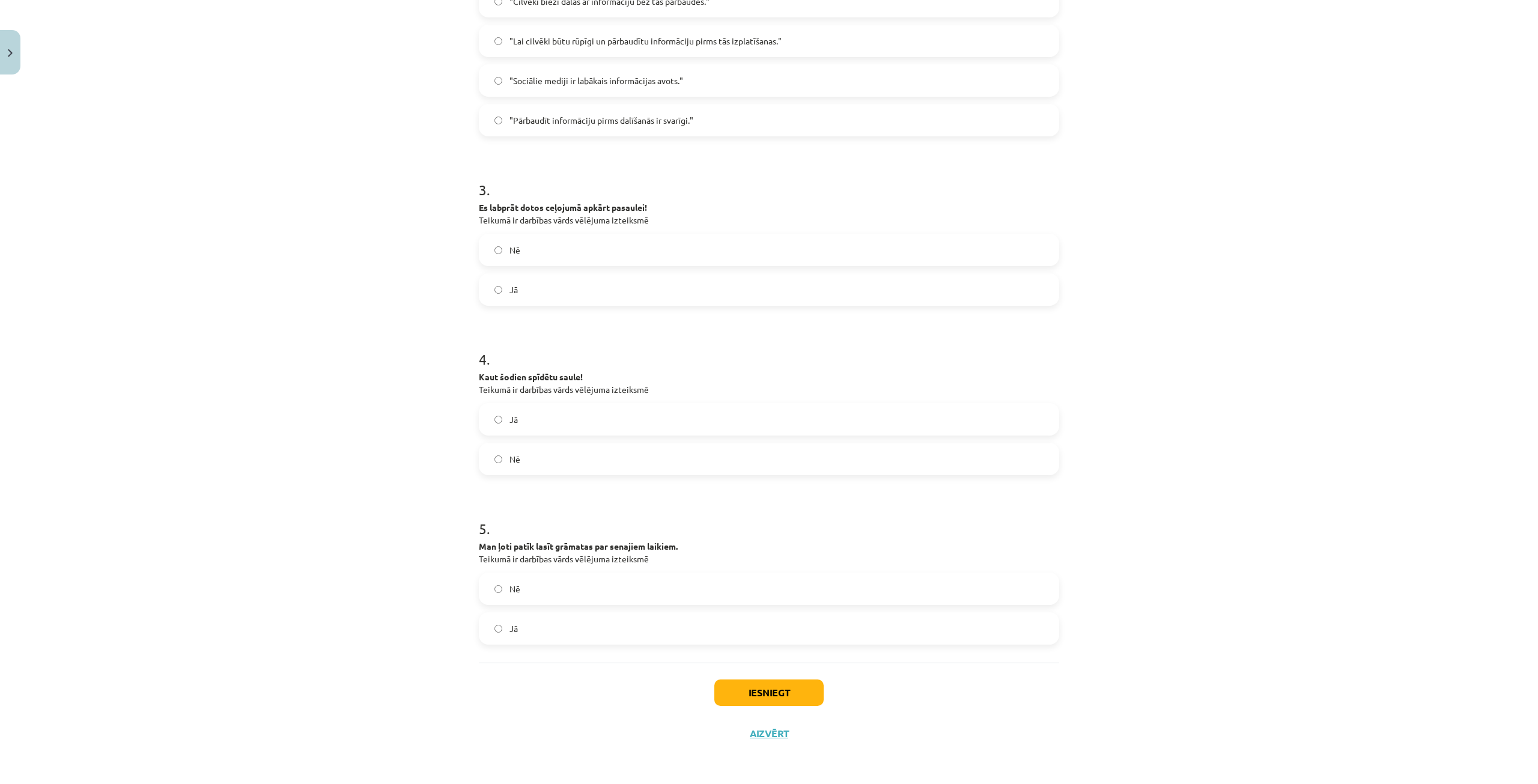
click at [555, 279] on label "Jā" at bounding box center [769, 289] width 578 height 30
click at [583, 599] on label "Nē" at bounding box center [769, 589] width 578 height 30
click at [737, 689] on button "Iesniegt" at bounding box center [769, 692] width 109 height 26
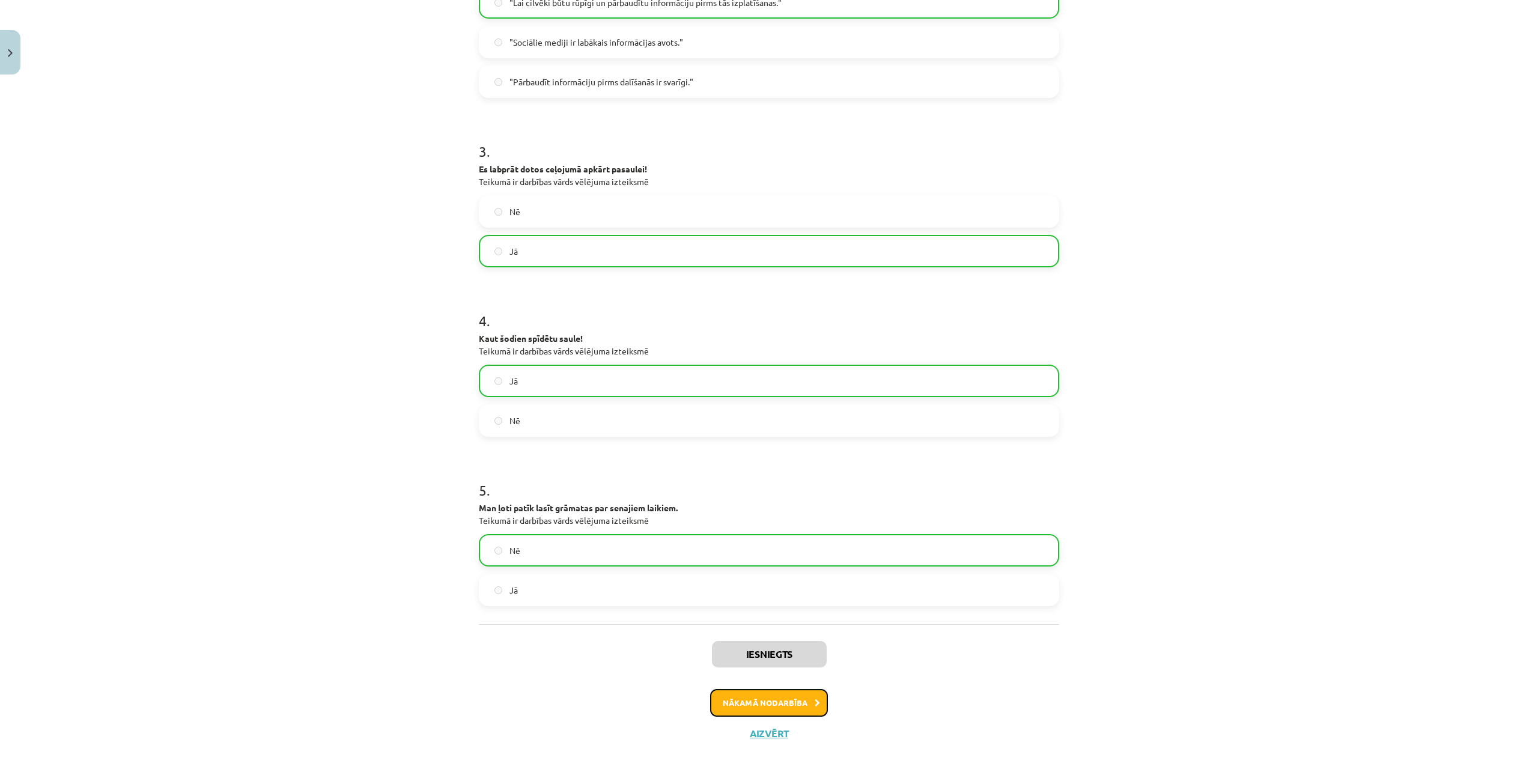
click at [784, 711] on button "Nākamā nodarbība" at bounding box center [768, 702] width 117 height 28
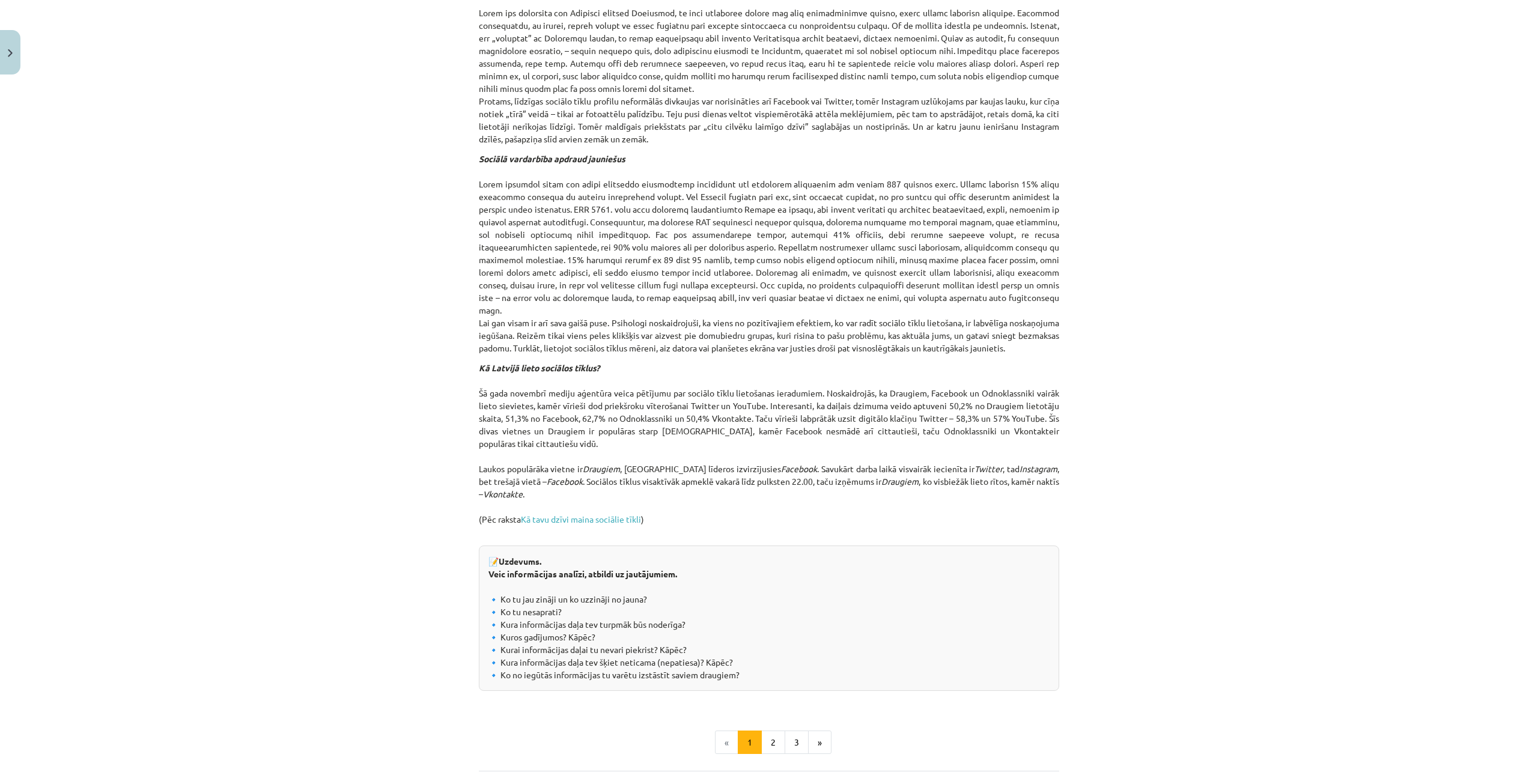
scroll to position [999, 0]
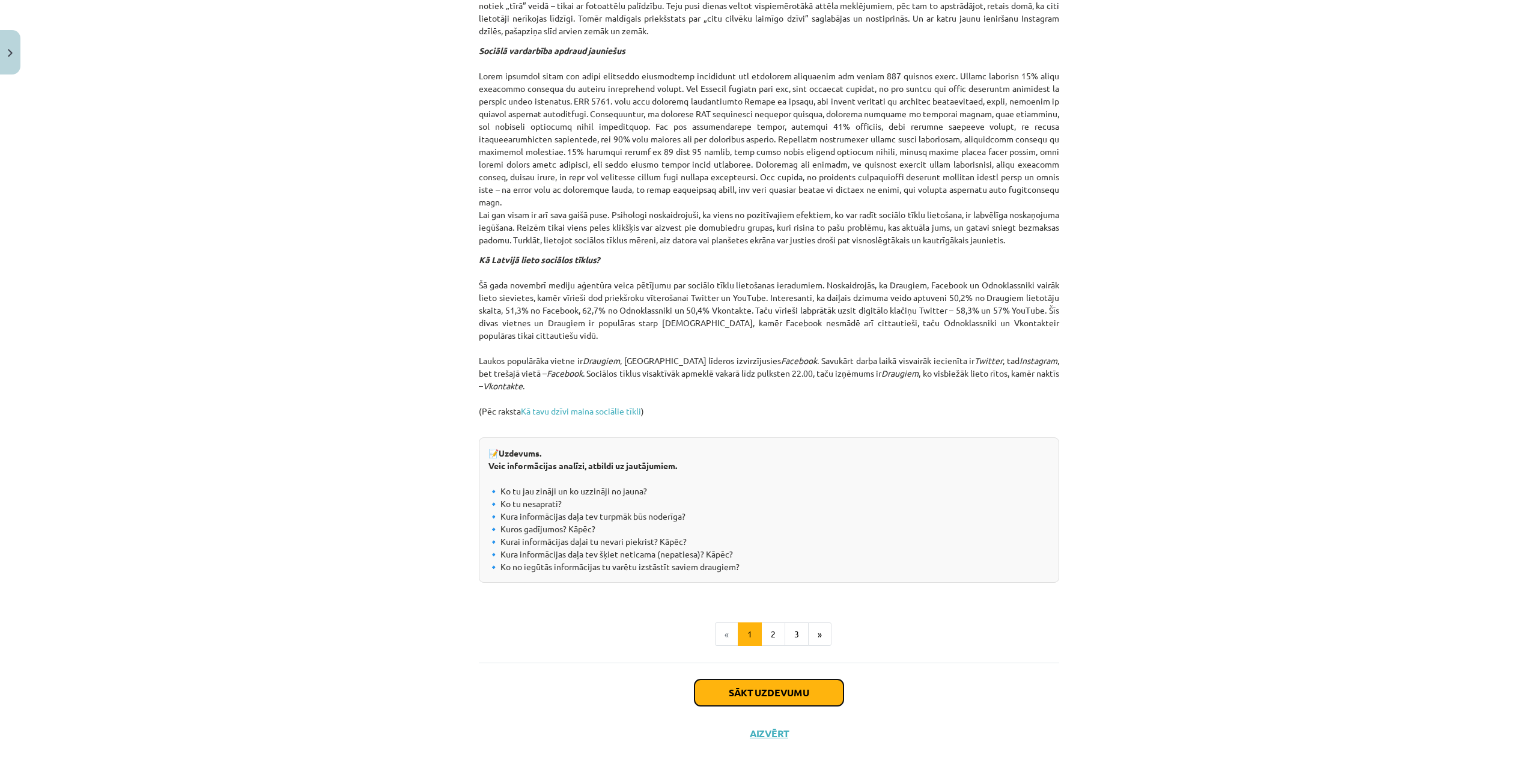
click at [743, 681] on button "Sākt uzdevumu" at bounding box center [769, 692] width 149 height 26
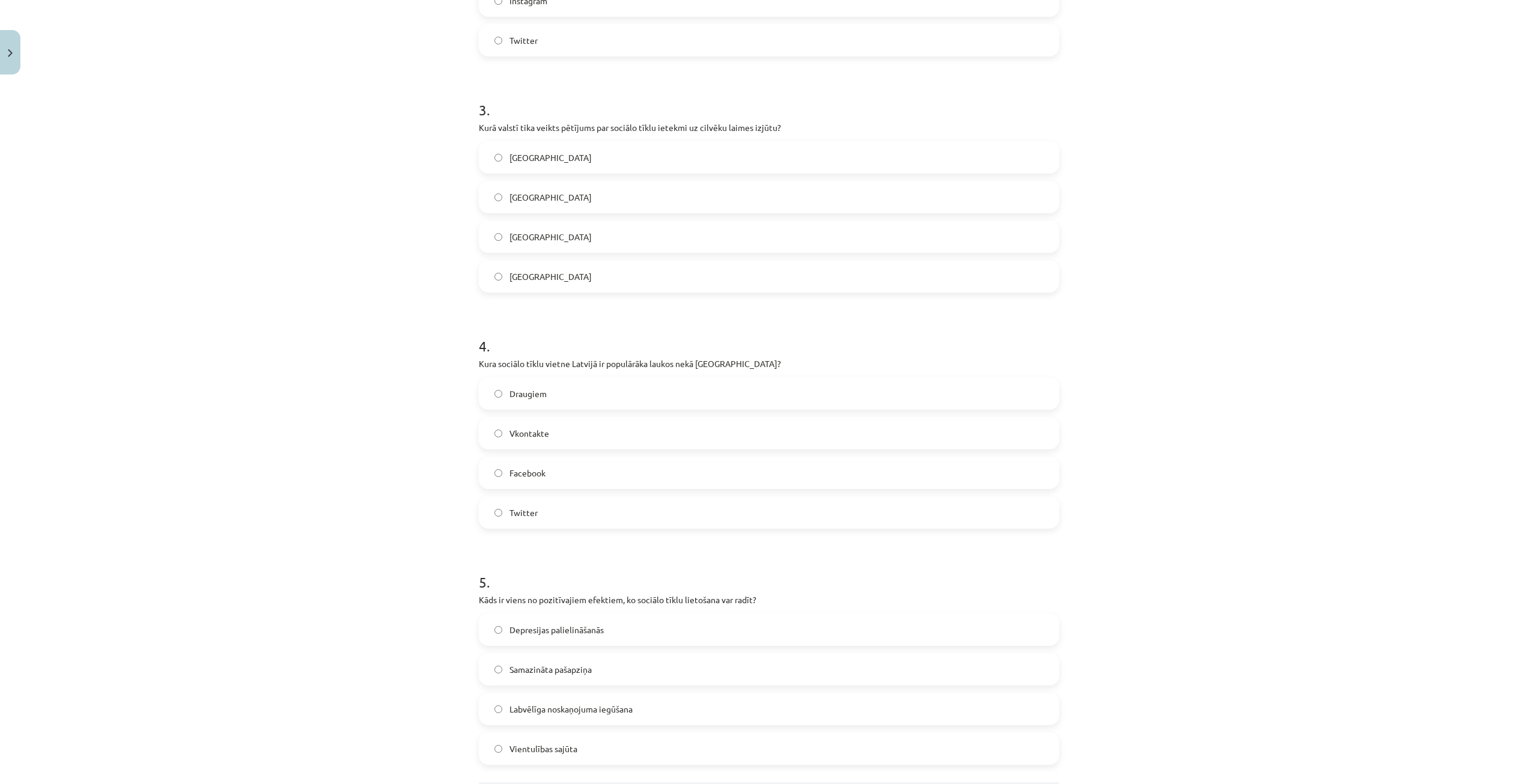
scroll to position [751, 0]
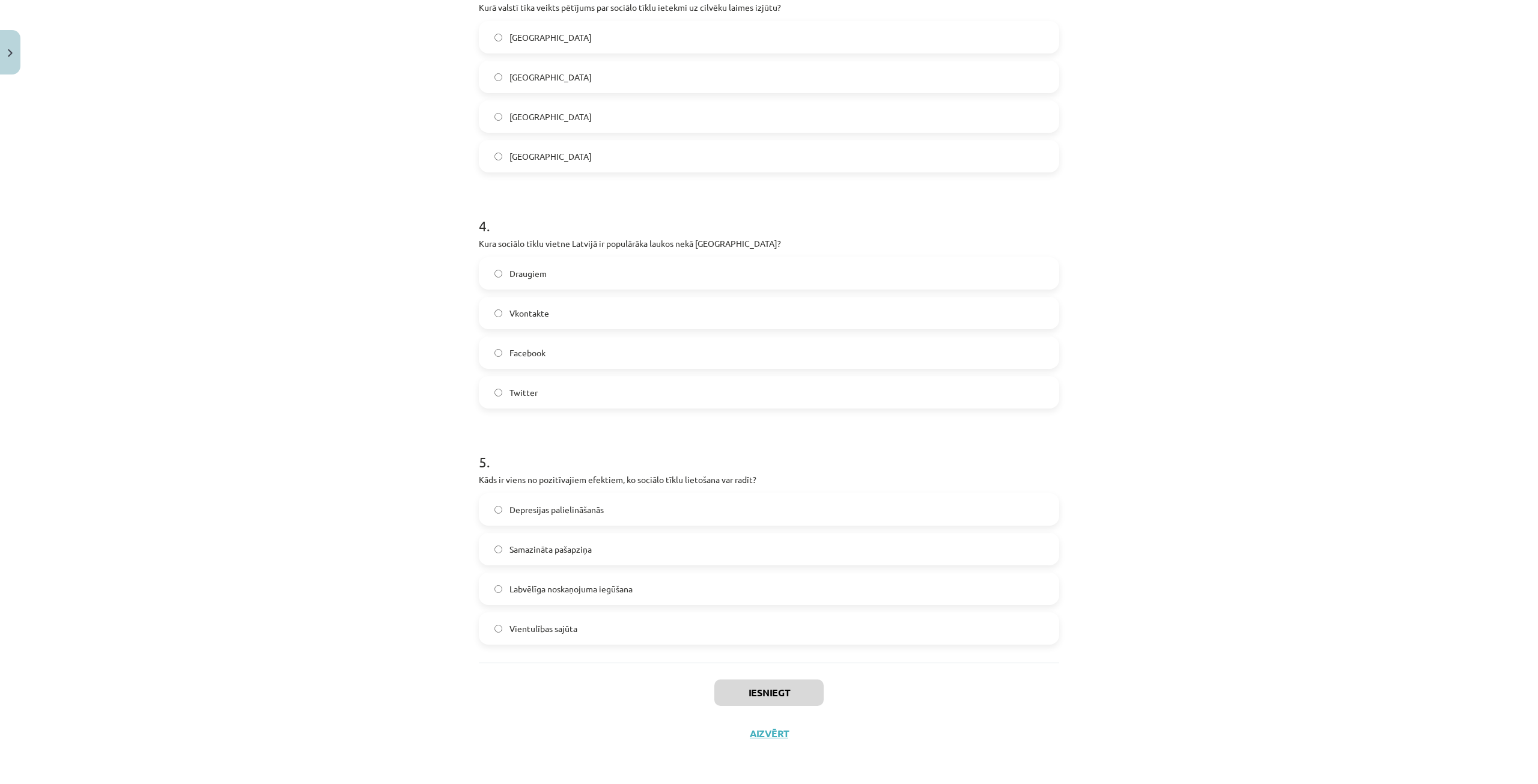
drag, startPoint x: 646, startPoint y: 707, endPoint x: 437, endPoint y: 597, distance: 236.2
click at [420, 595] on div "Mācību tēma: Latviešu valodas 9. klases 1. ieskaites mācību materiāls #6 5. tēm…" at bounding box center [769, 392] width 1538 height 784
drag, startPoint x: 585, startPoint y: 627, endPoint x: 553, endPoint y: 607, distance: 37.7
click at [553, 607] on div "Depresijas palielināšanās Samazināta pašapziņa Labvēlīga noskaņojuma iegūšana V…" at bounding box center [768, 568] width 580 height 151
drag, startPoint x: 285, startPoint y: 506, endPoint x: 286, endPoint y: 388, distance: 118.0
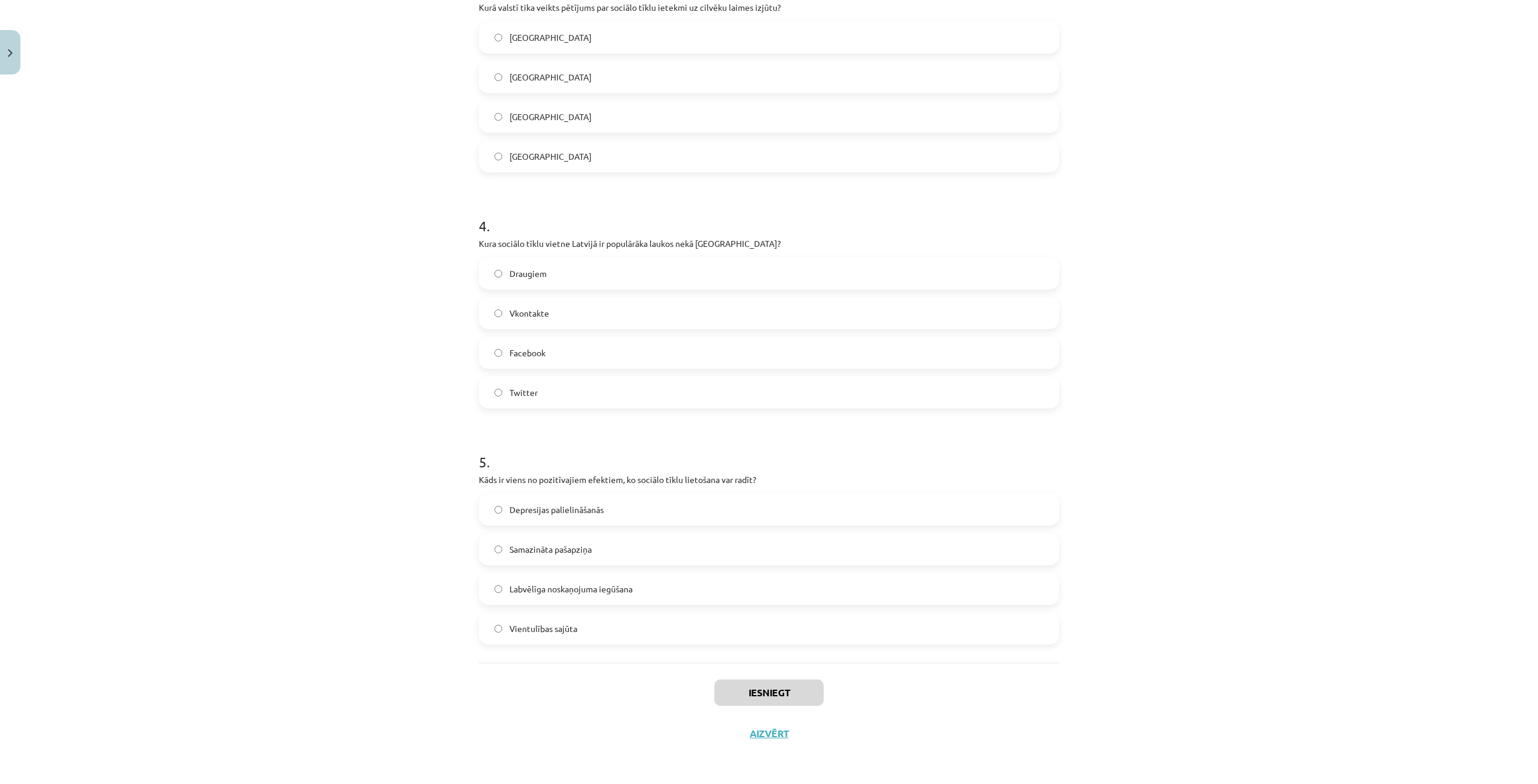
click at [285, 505] on div "Mācību tēma: Latviešu valodas 9. klases 1. ieskaites mācību materiāls #6 5. tēm…" at bounding box center [769, 392] width 1538 height 784
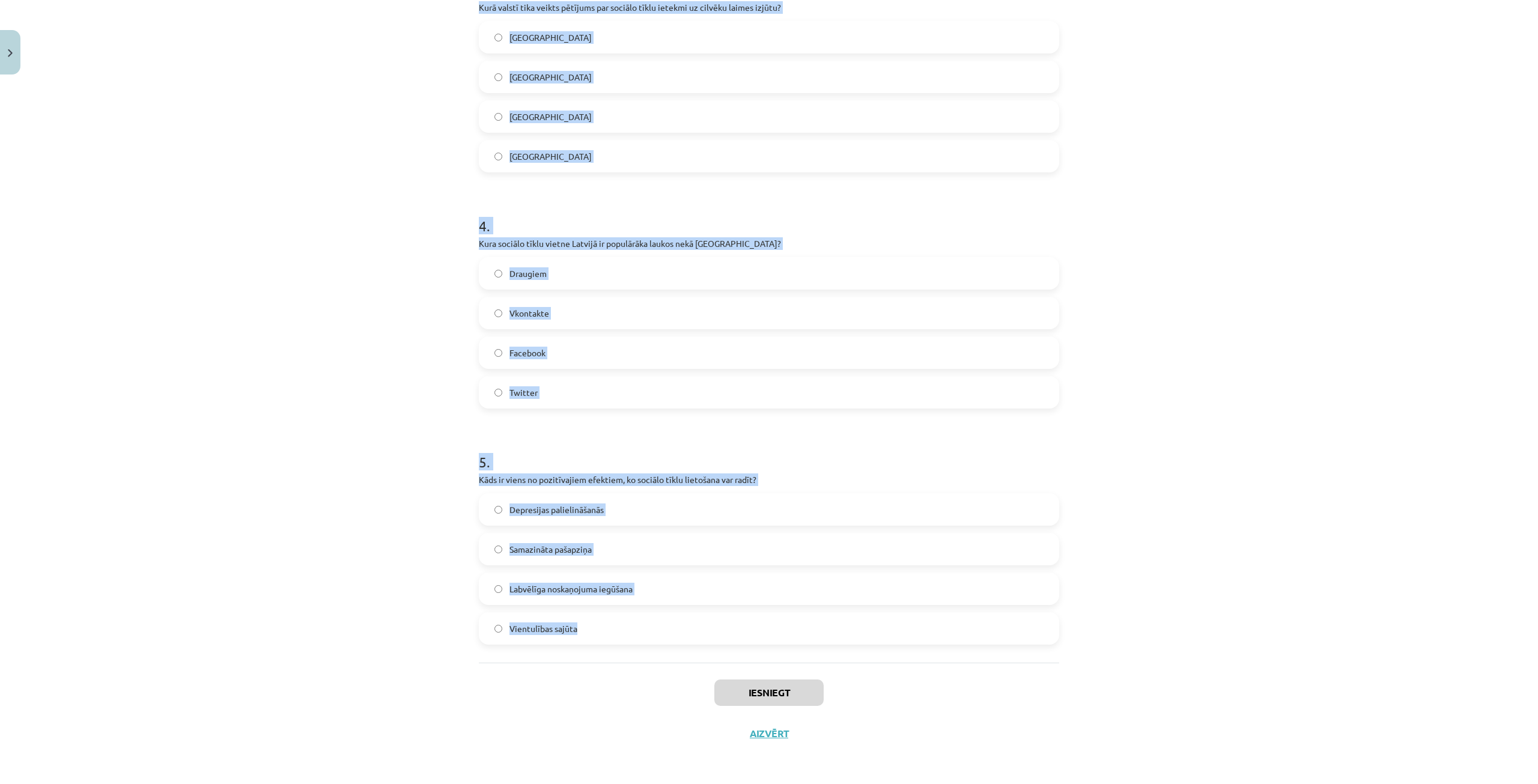
drag, startPoint x: 473, startPoint y: 282, endPoint x: 583, endPoint y: 618, distance: 353.5
click at [583, 618] on div "10 XP Saņemsi Grūts 70 pilda Apraksts Uzdevums Palīdzība 1 . Kāda bija laimes i…" at bounding box center [769, 41] width 595 height 1425
copy form "Kāda bija laimes izjūtas līmeņa izmaiņa grupā, kura nedēļu neizmantoja sociālos…"
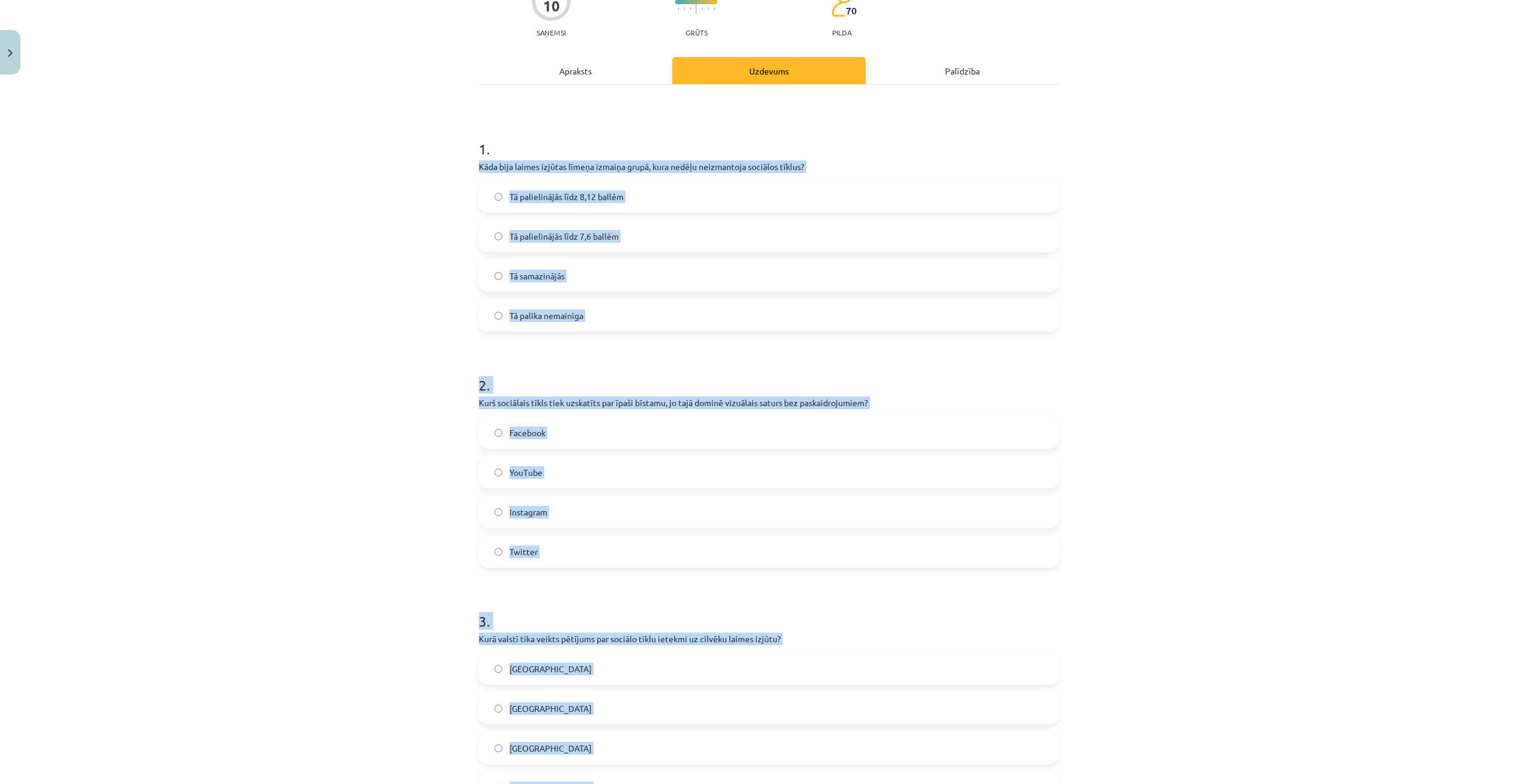
scroll to position [0, 0]
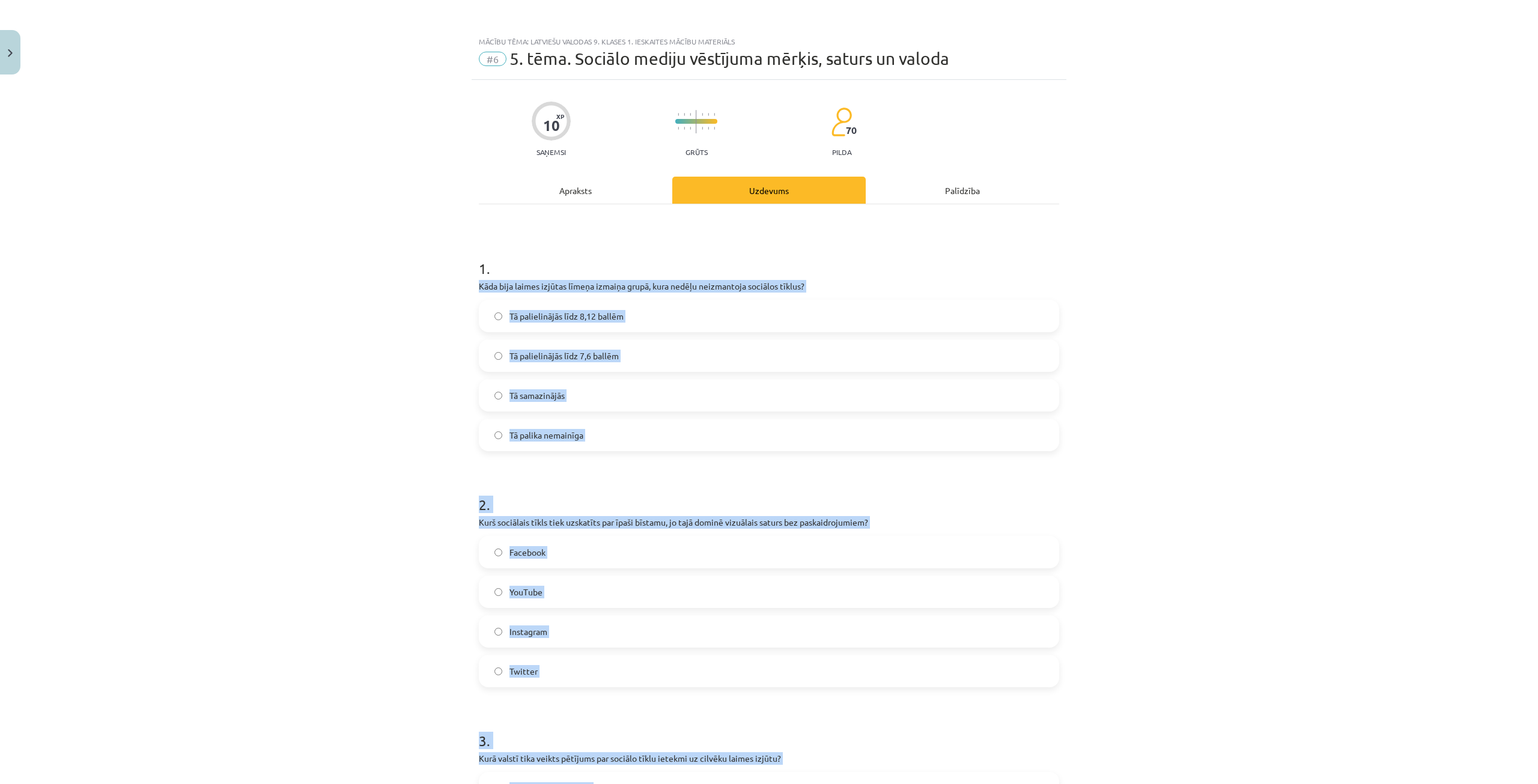
click at [410, 403] on div "Mācību tēma: Latviešu valodas 9. klases 1. ieskaites mācību materiāls #6 5. tēm…" at bounding box center [769, 392] width 1538 height 784
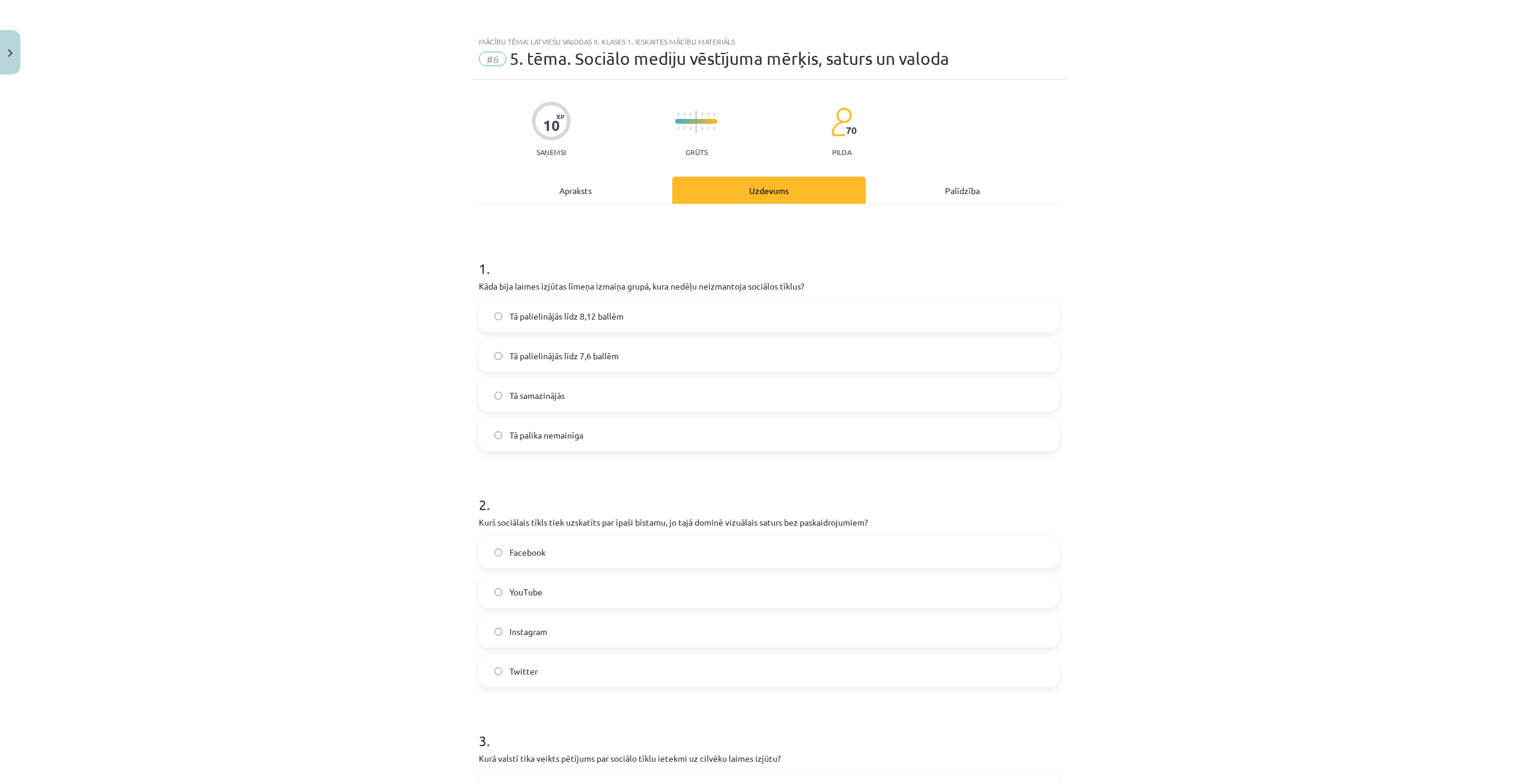
click at [512, 316] on span "Tā palielinājās līdz 8,12 ballēm" at bounding box center [566, 316] width 114 height 13
click at [546, 358] on span "Tā palielinājās līdz 7,6 ballēm" at bounding box center [564, 356] width 109 height 13
click at [542, 373] on div "Tā palielinājās līdz 8,12 ballēm Tā palielinājās līdz 7,6 ballēm Tā samazinājās…" at bounding box center [768, 375] width 580 height 151
click at [388, 350] on div "Mācību tēma: Latviešu valodas 9. klases 1. ieskaites mācību materiāls #6 5. tēm…" at bounding box center [769, 392] width 1538 height 784
click at [607, 426] on label "Tā palika nemainīga" at bounding box center [769, 435] width 578 height 30
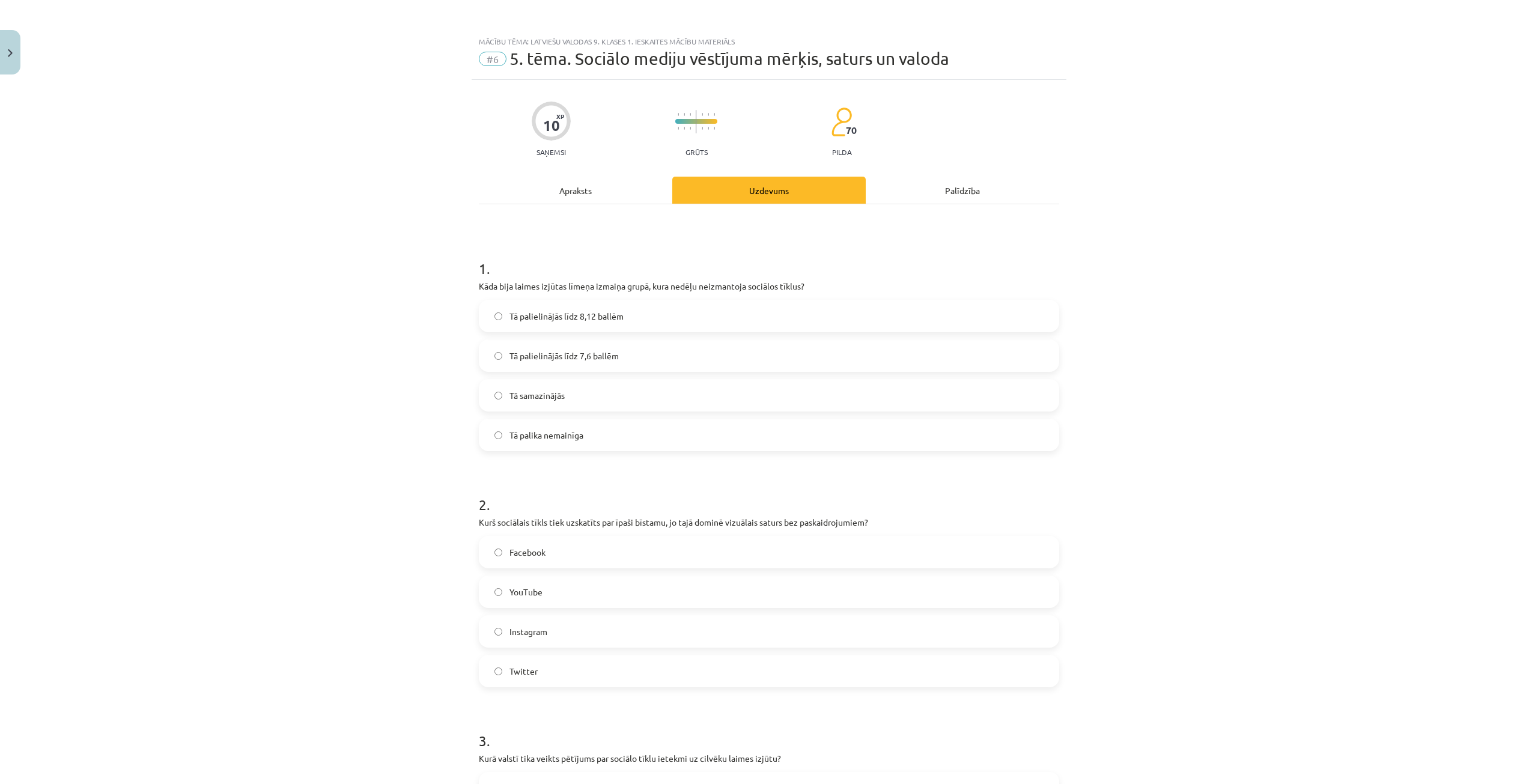
scroll to position [120, 0]
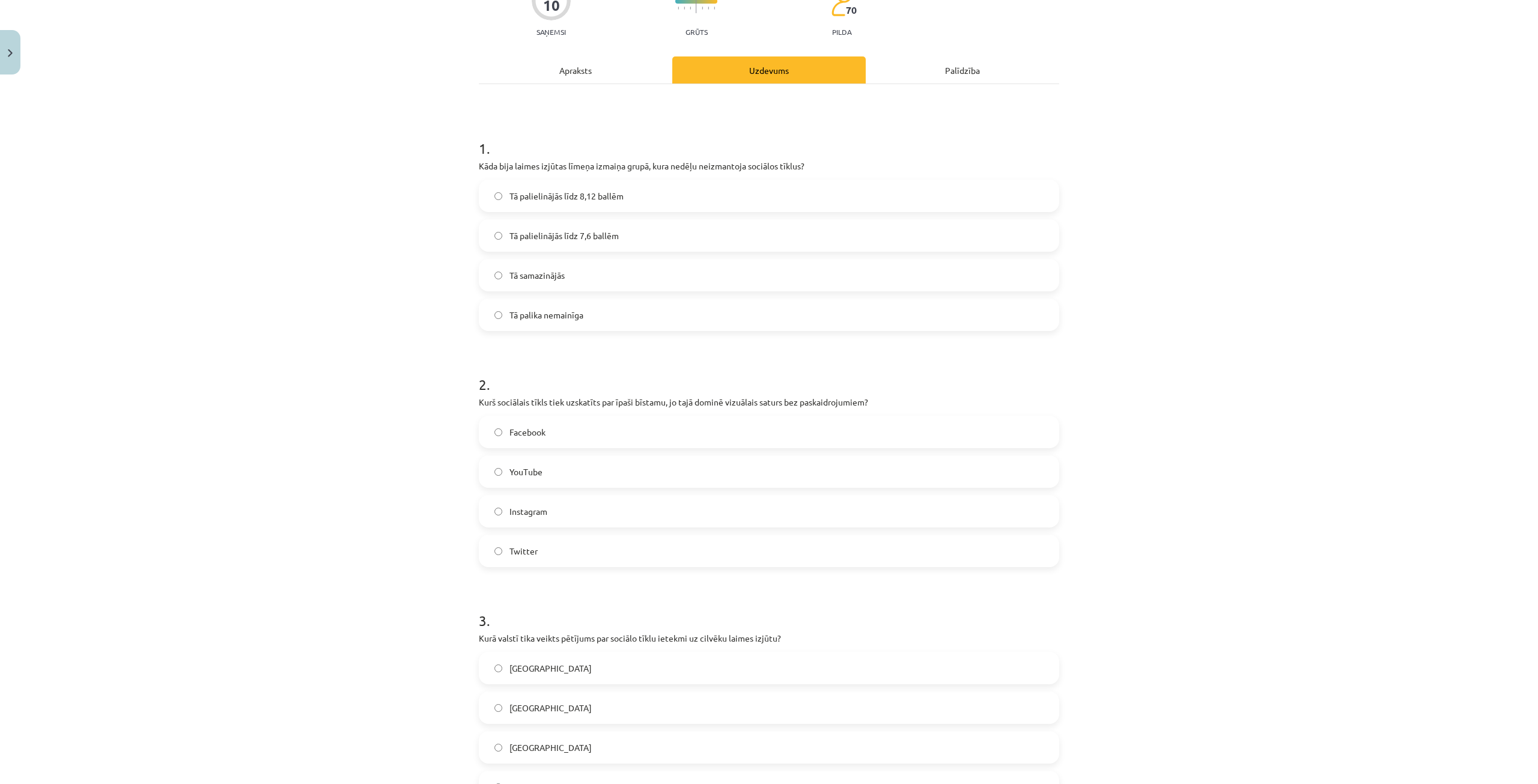
click at [569, 510] on label "Instagram" at bounding box center [769, 512] width 578 height 30
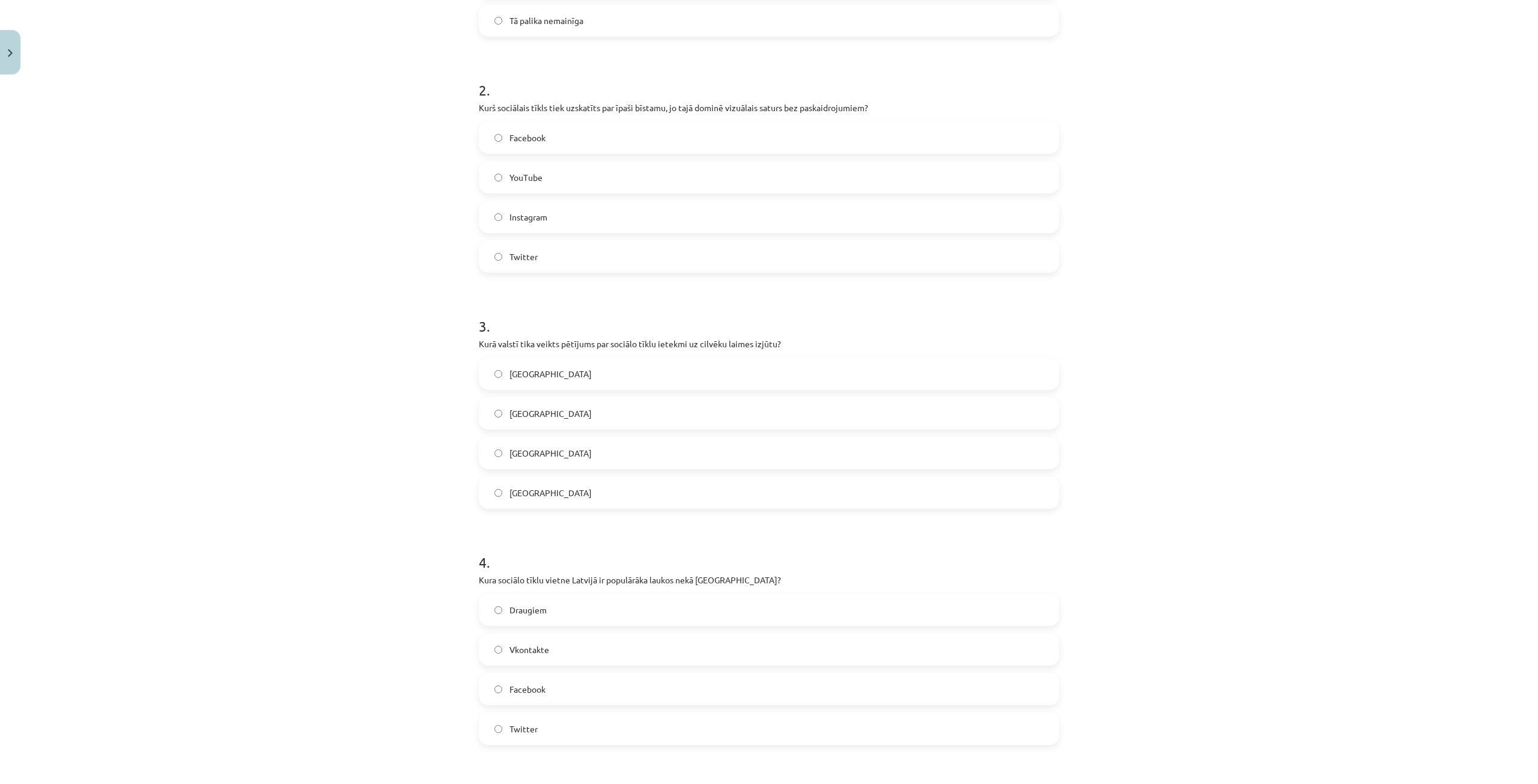
scroll to position [420, 0]
click at [336, 86] on div "Mācību tēma: Latviešu valodas 9. klases 1. ieskaites mācību materiāls #6 5. tēm…" at bounding box center [769, 392] width 1538 height 784
click at [578, 480] on label "Dānijā" at bounding box center [769, 487] width 578 height 30
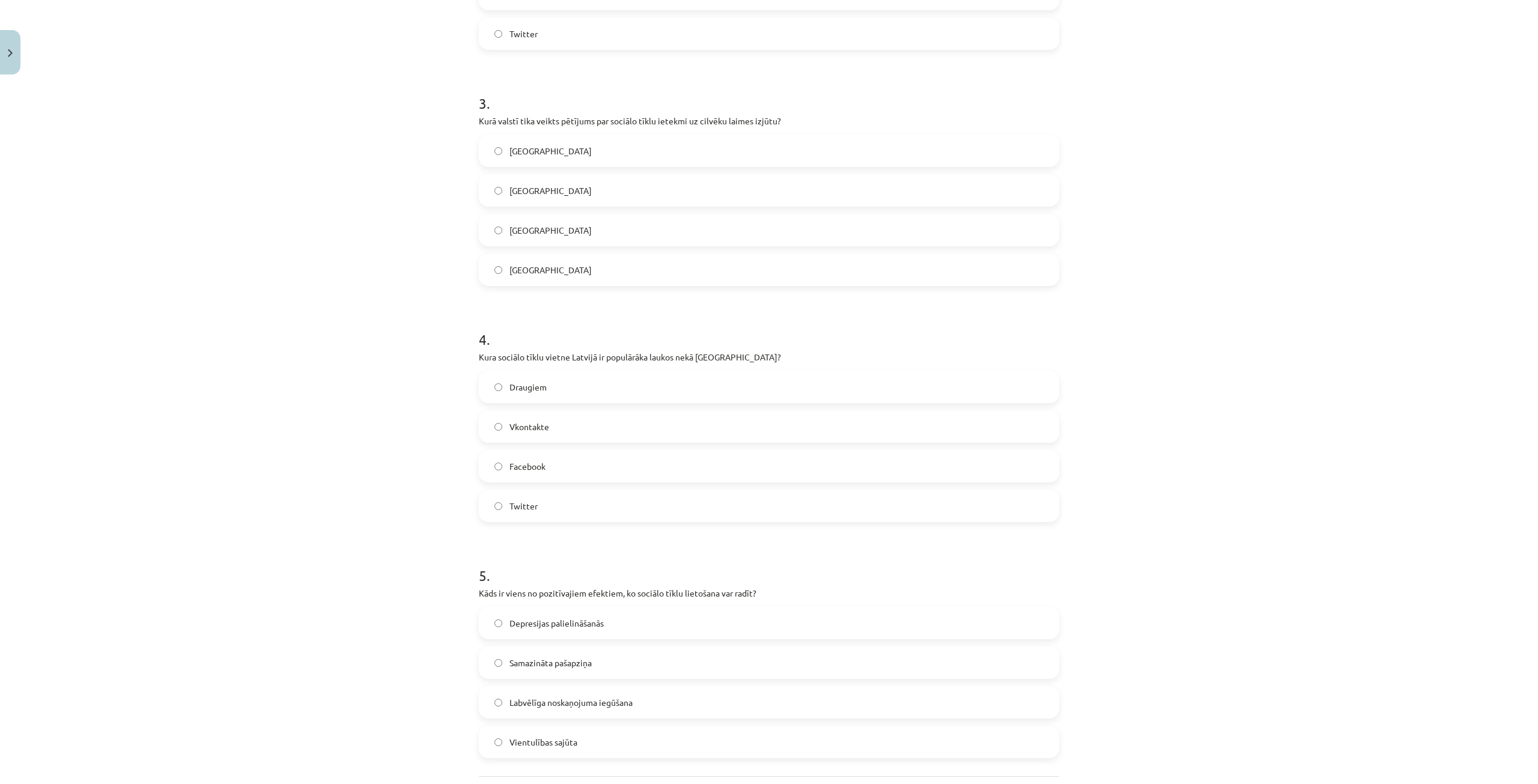
scroll to position [660, 0]
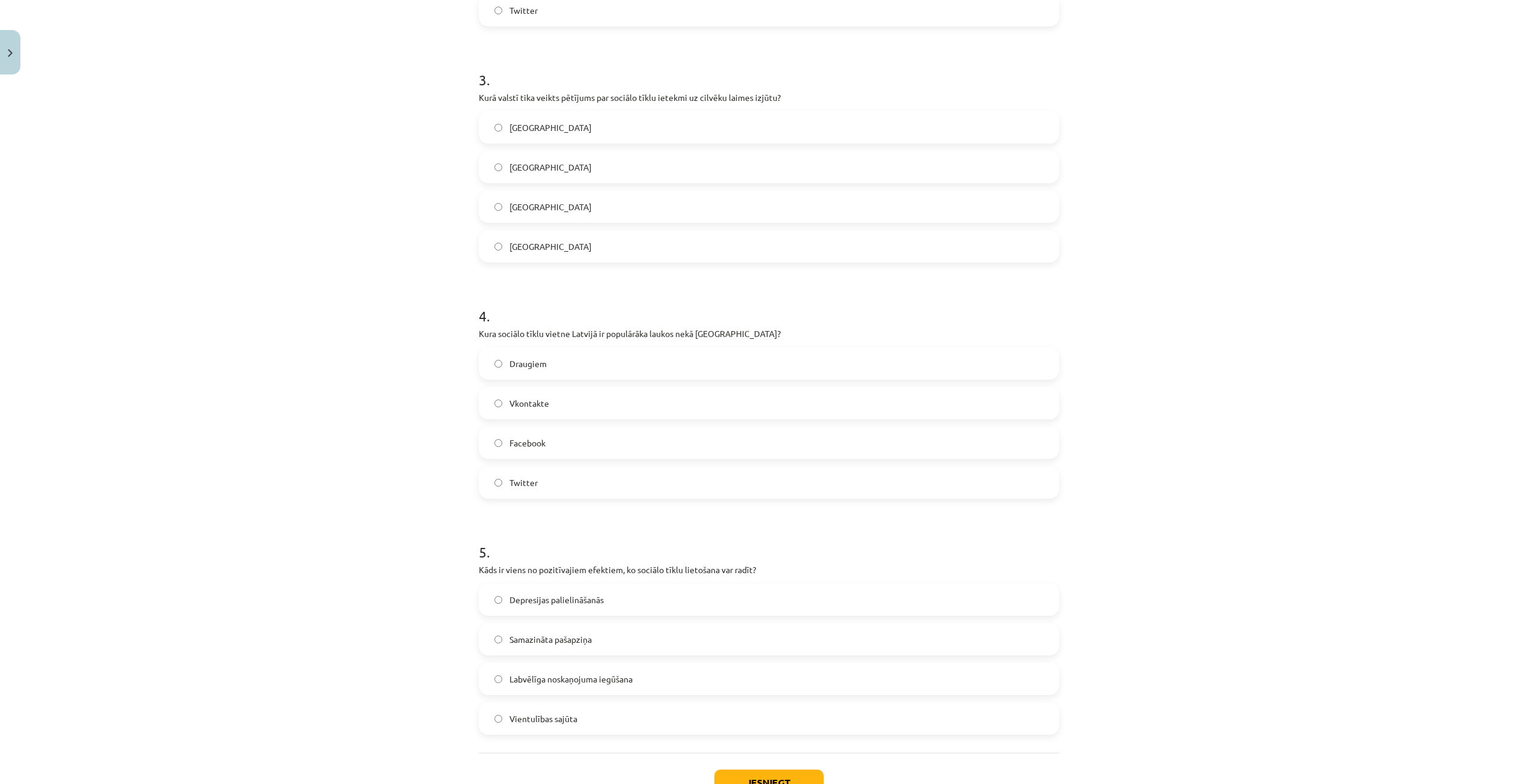
click at [549, 369] on label "Draugiem" at bounding box center [769, 364] width 578 height 30
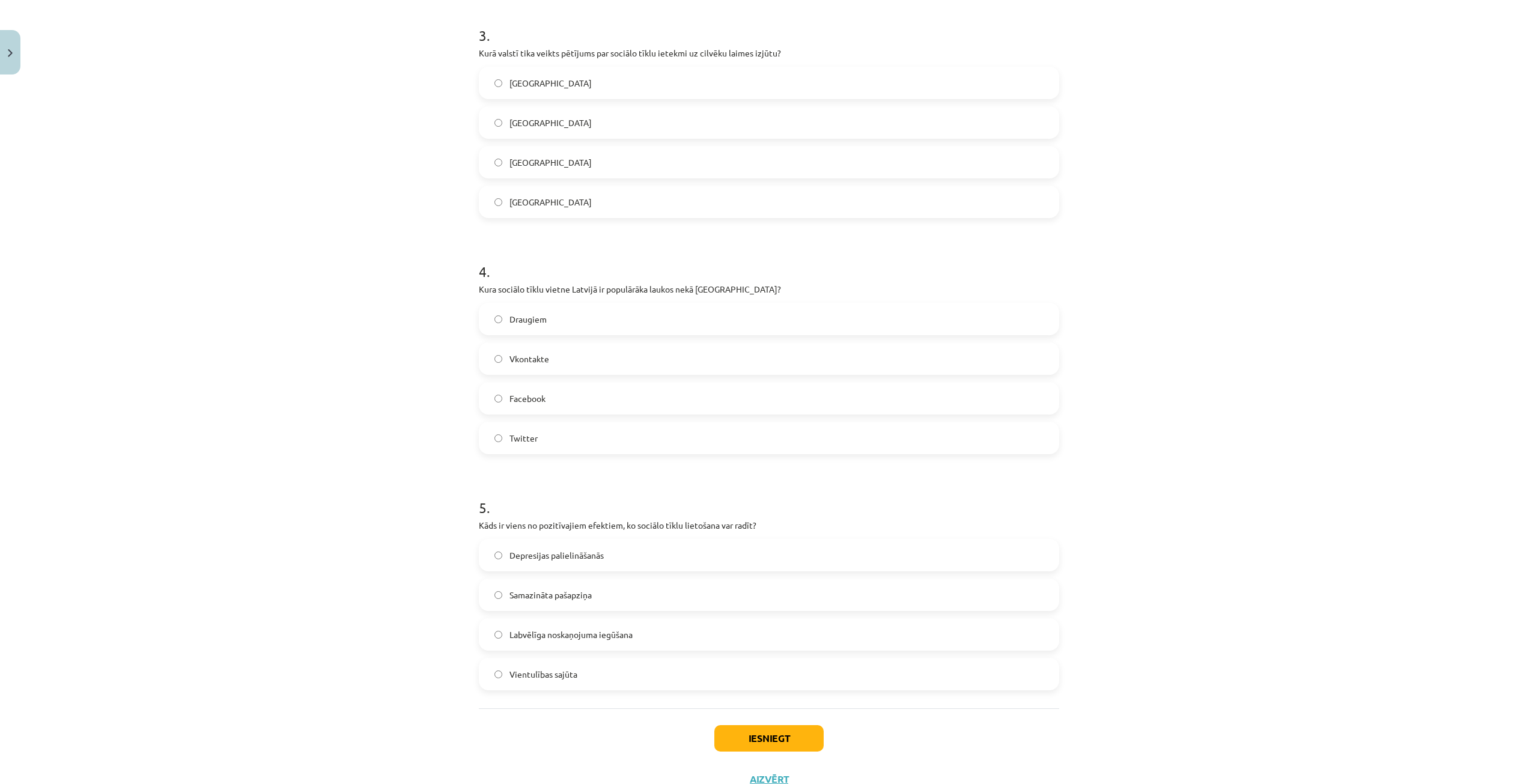
scroll to position [751, 0]
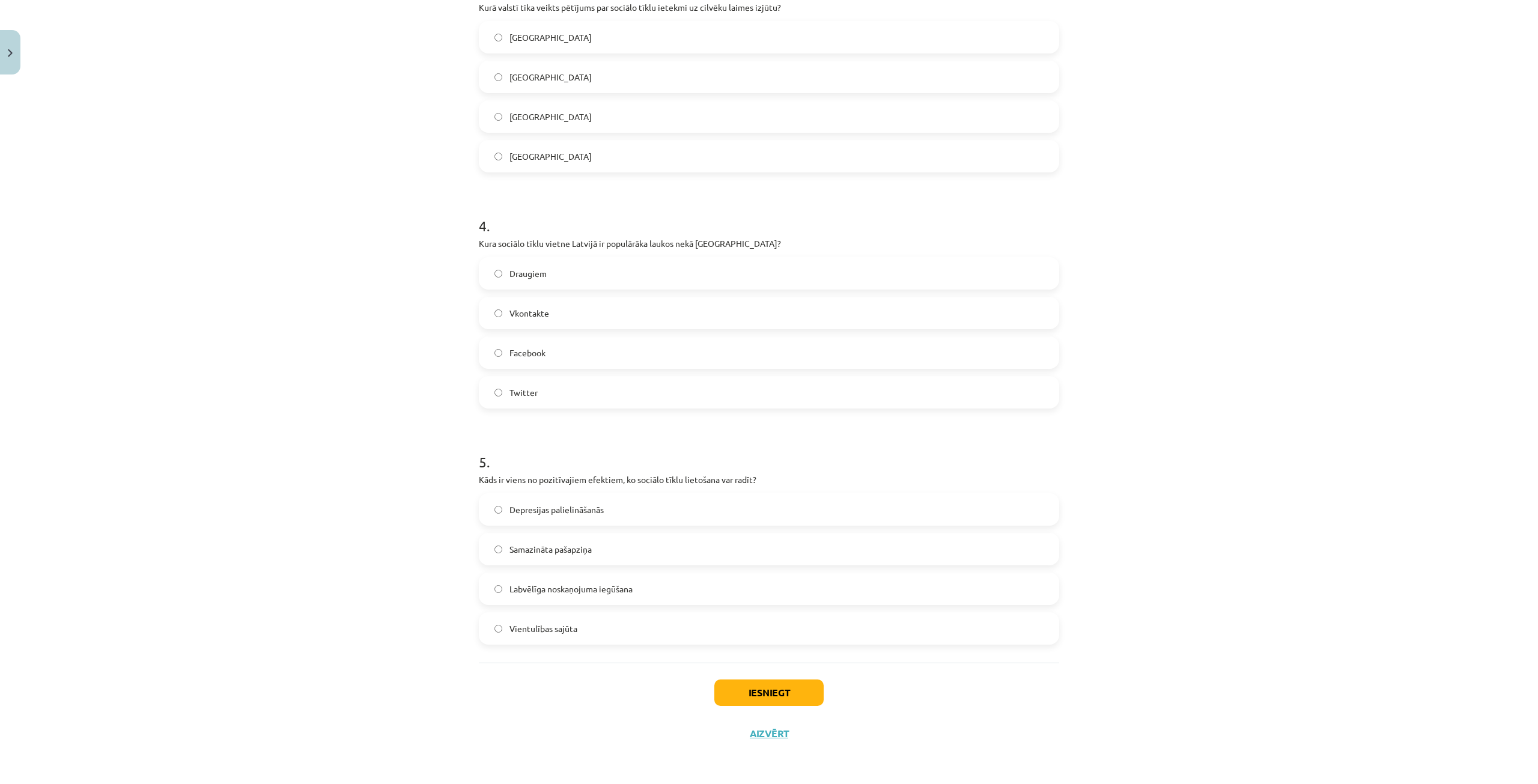
click at [647, 585] on label "Labvēlīga noskaņojuma iegūšana" at bounding box center [769, 589] width 578 height 30
click at [790, 683] on button "Iesniegt" at bounding box center [769, 692] width 109 height 26
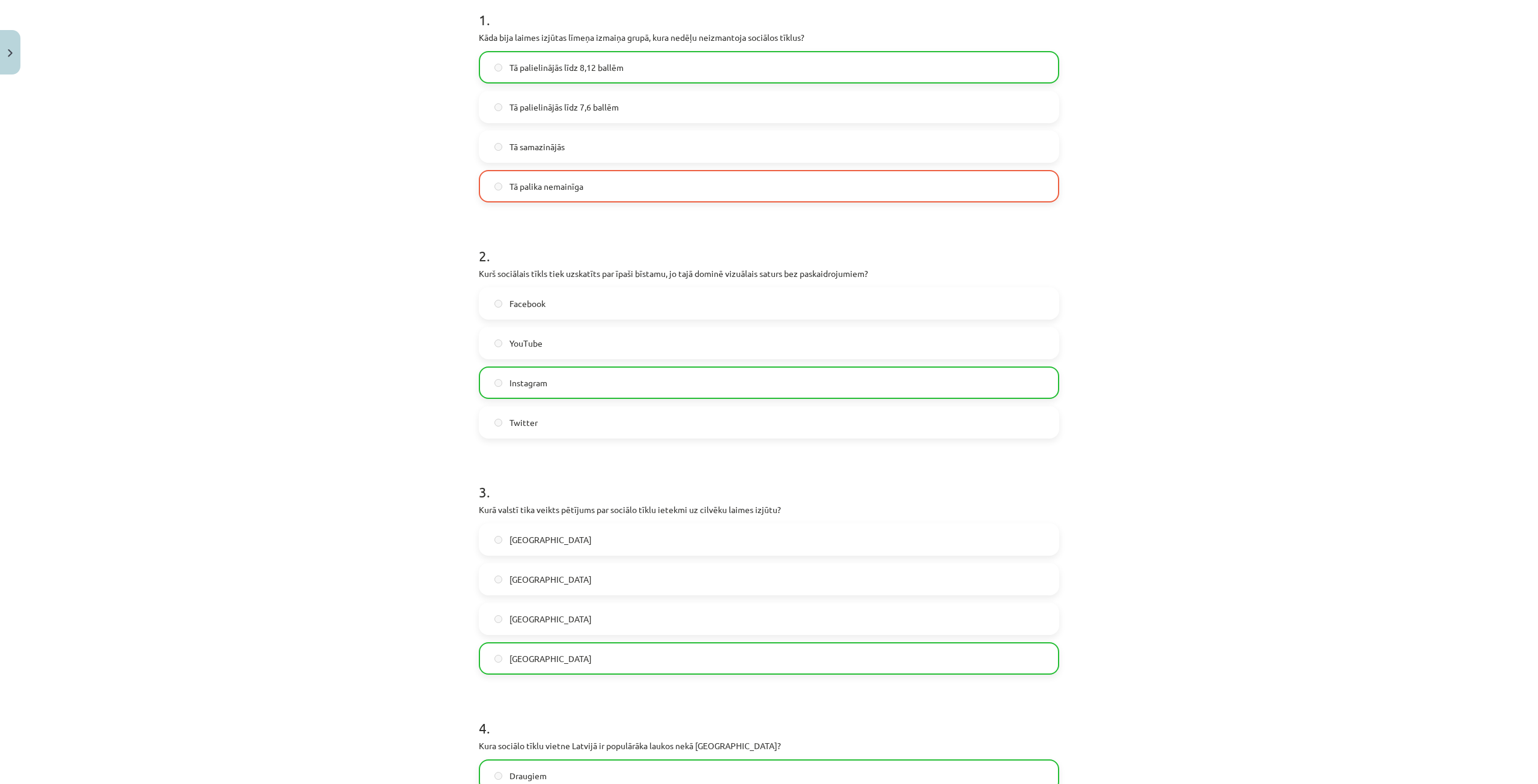
scroll to position [789, 0]
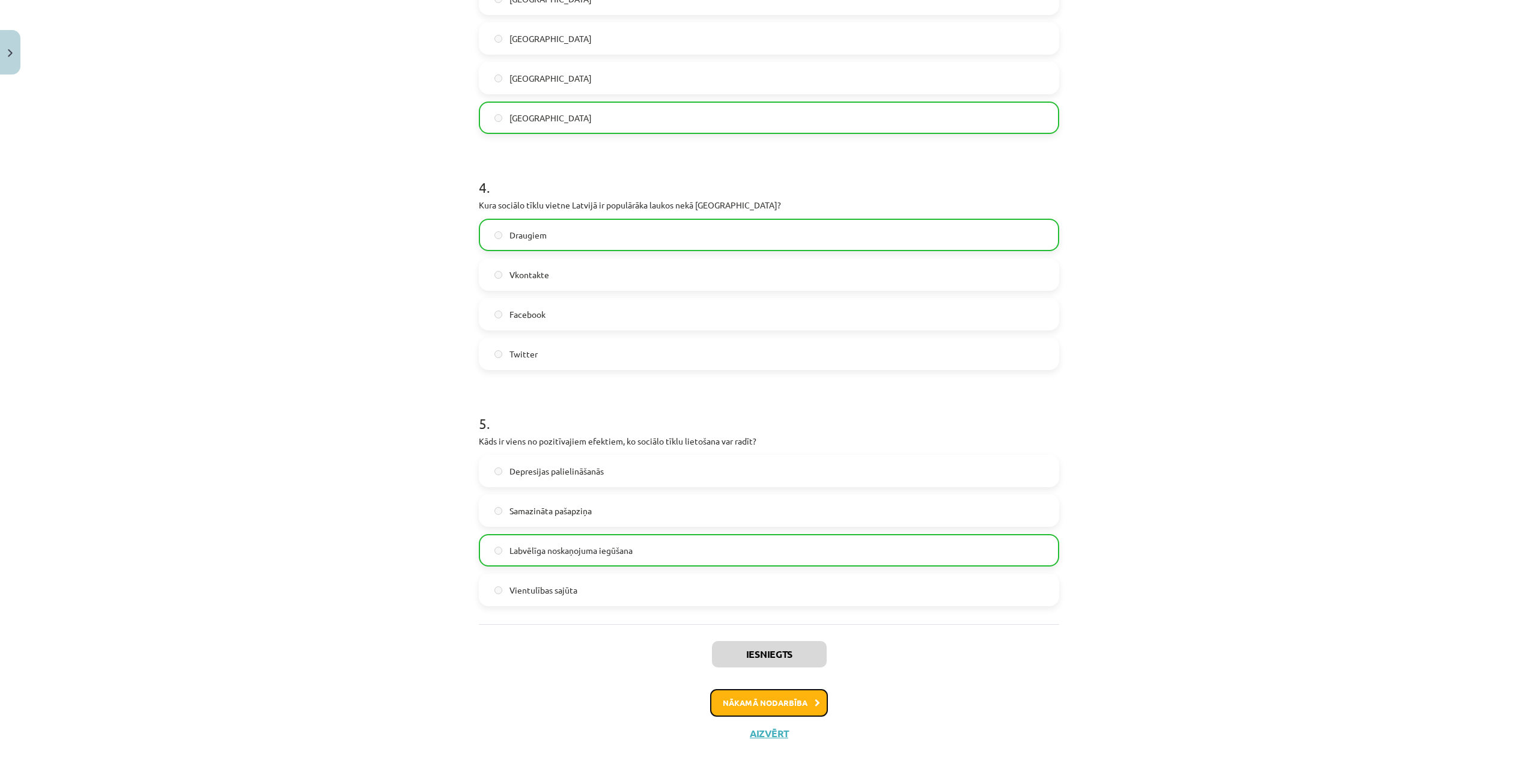
click at [799, 702] on button "Nākamā nodarbība" at bounding box center [768, 702] width 117 height 28
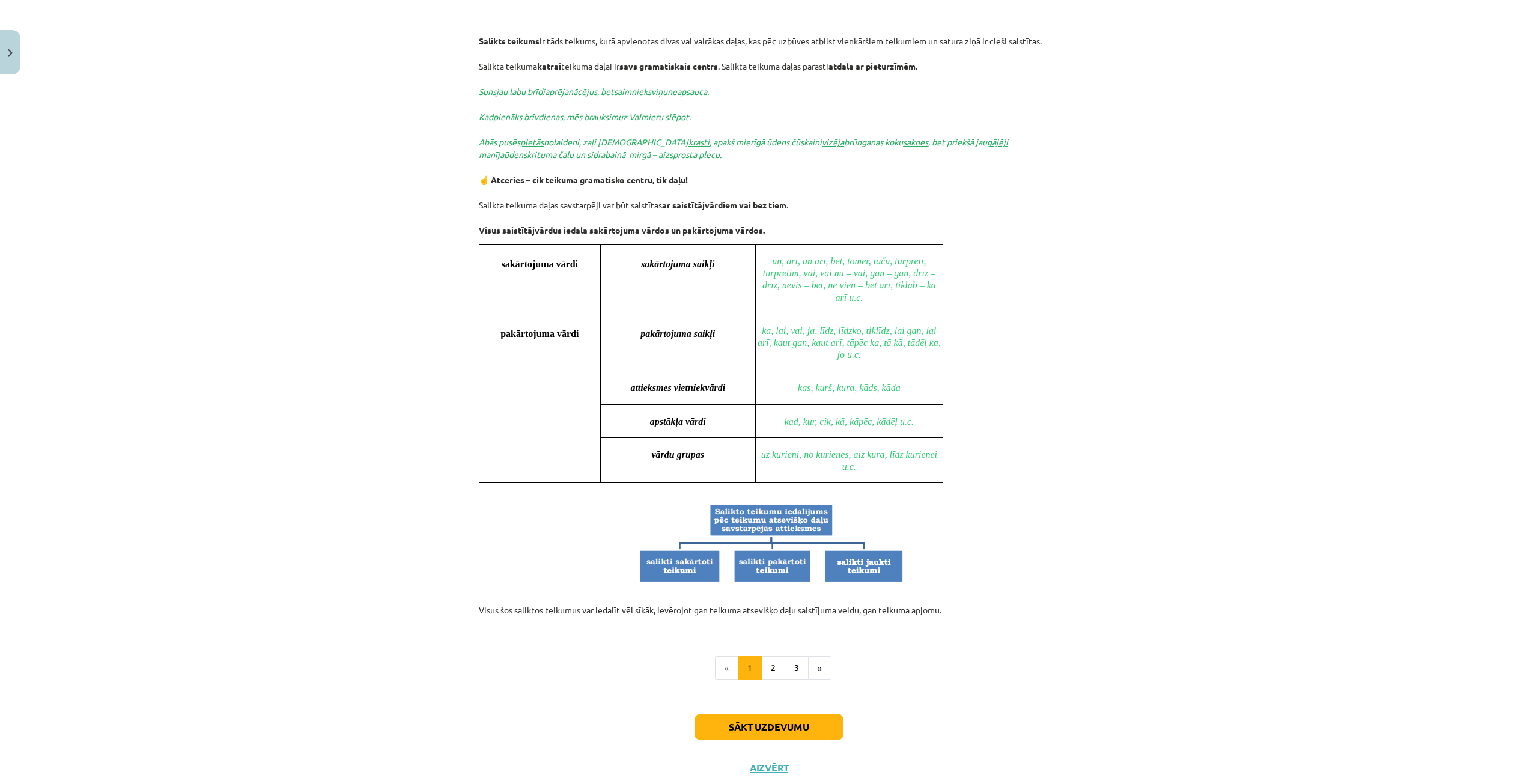
scroll to position [811, 0]
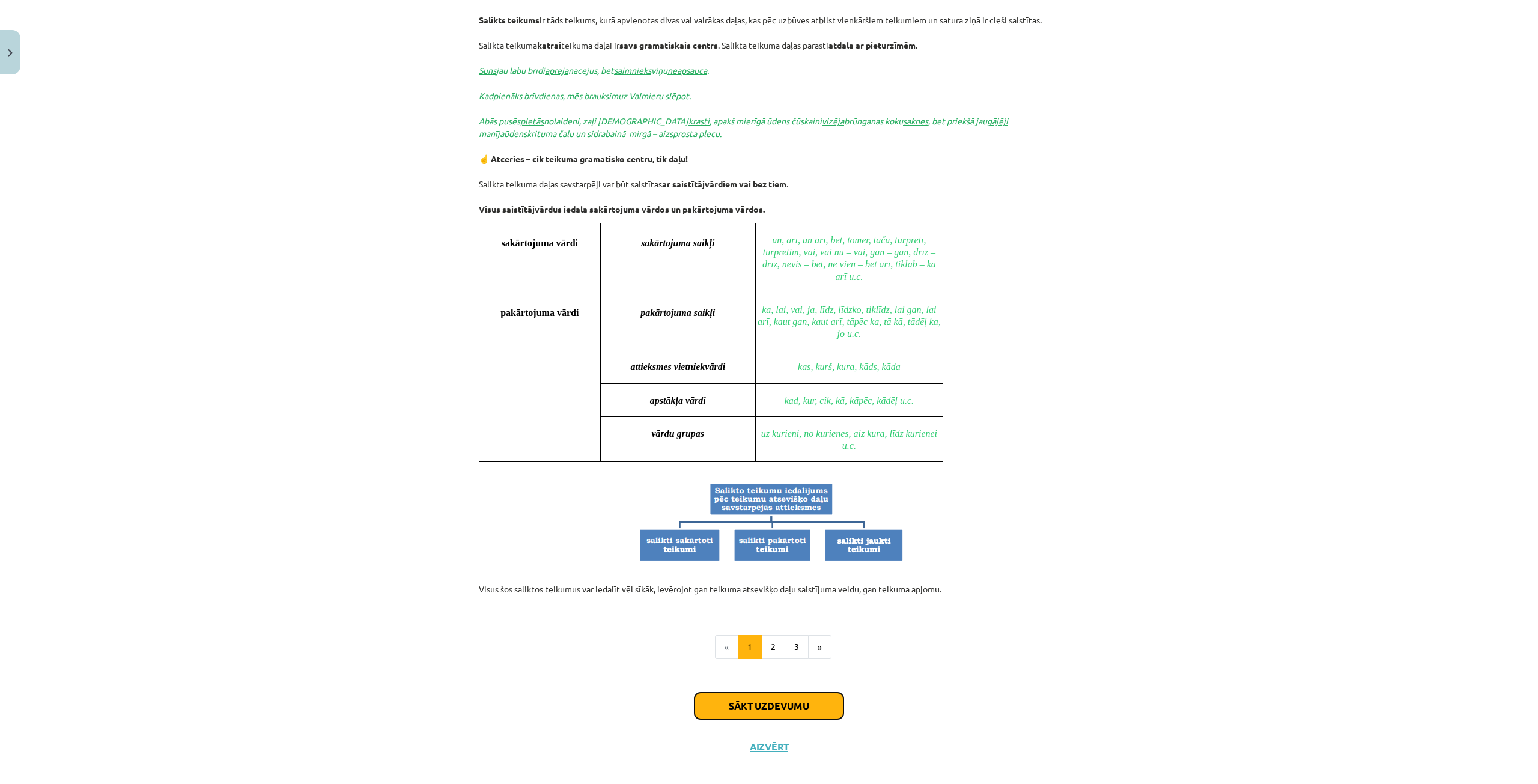
click at [757, 693] on button "Sākt uzdevumu" at bounding box center [769, 705] width 149 height 26
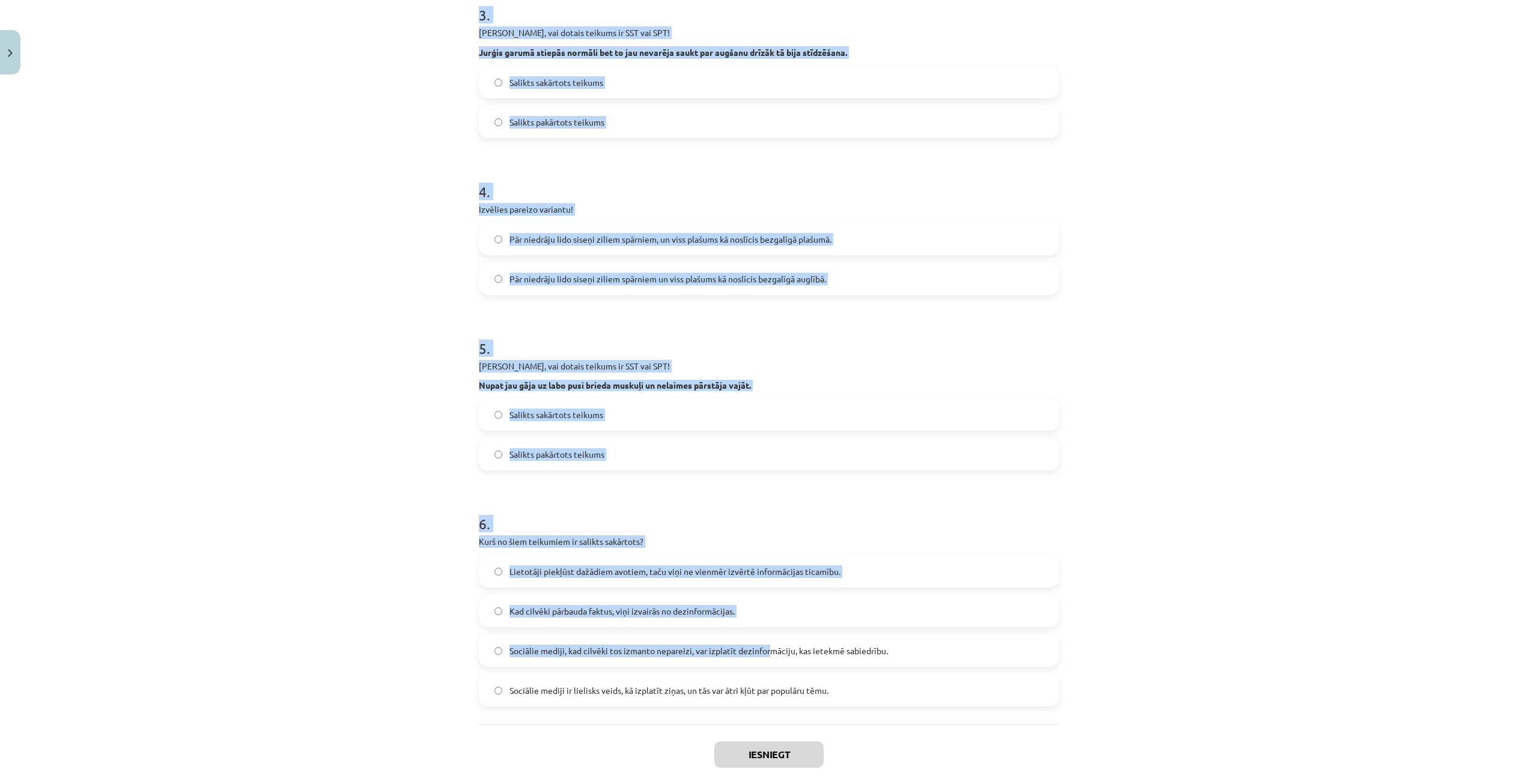
scroll to position [629, 0]
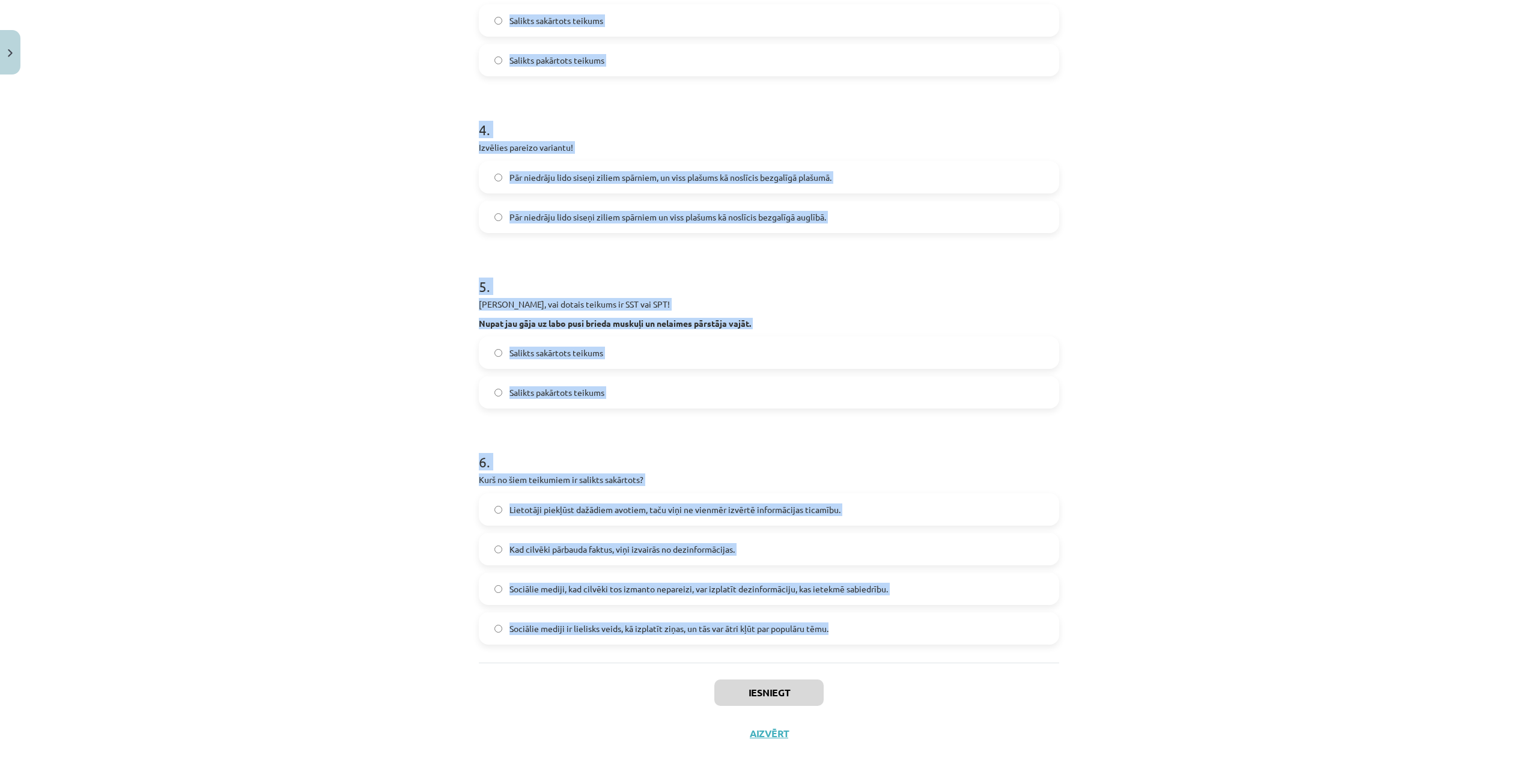
drag, startPoint x: 463, startPoint y: 254, endPoint x: 864, endPoint y: 642, distance: 558.0
click at [864, 642] on div "Mācību tēma: Latviešu valodas 9. klases 1. ieskaites mācību materiāls #7 6. tēm…" at bounding box center [769, 392] width 1538 height 784
copy form "Izvēlies pareizo variantu! Pēkšņi atvēru acis un pa logu ieraudzīju ābolu. Pēkš…"
click at [1264, 531] on div "Mācību tēma: Latviešu valodas 9. klases 1. ieskaites mācību materiāls #7 6. tēm…" at bounding box center [769, 392] width 1538 height 784
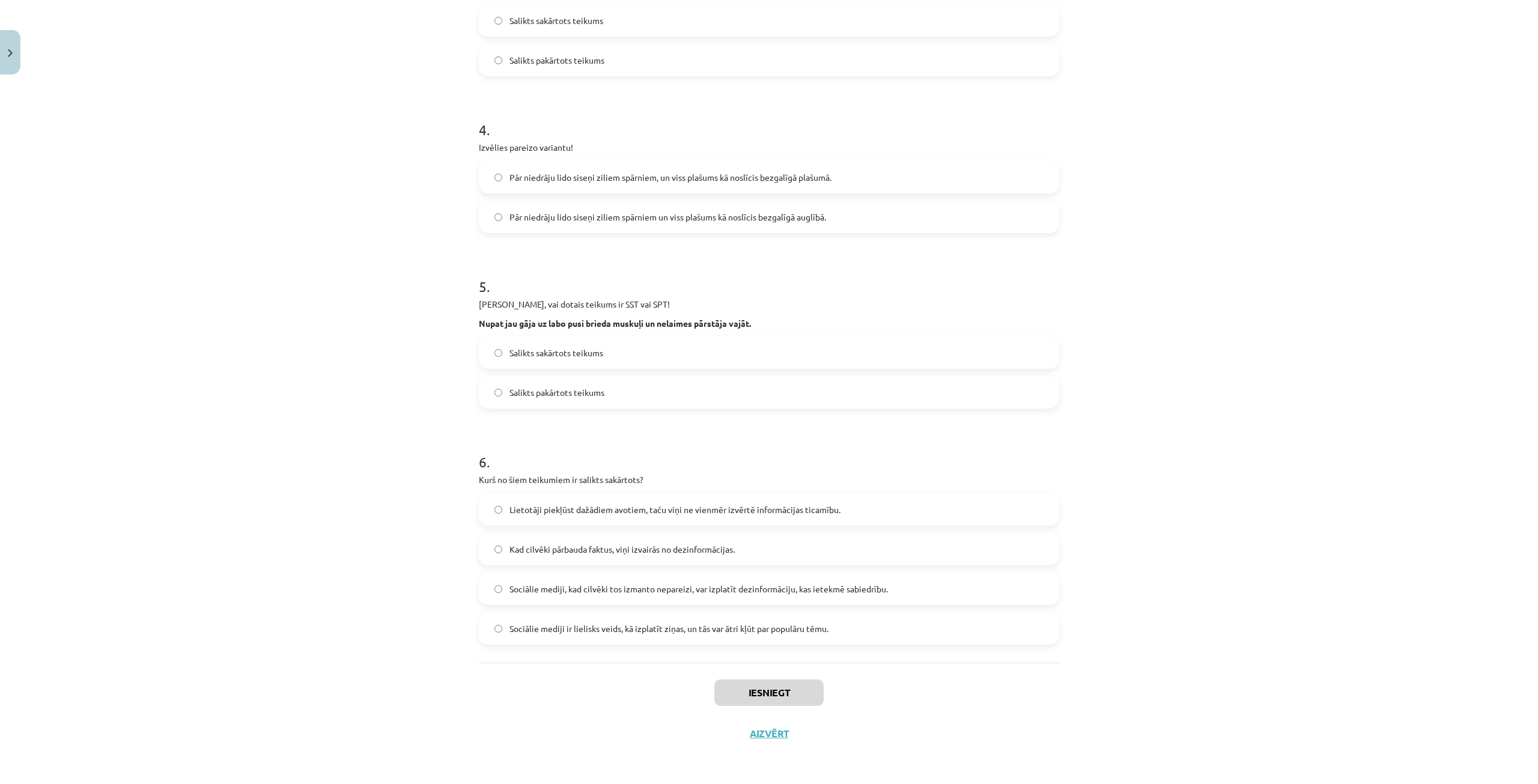
drag, startPoint x: 1267, startPoint y: 185, endPoint x: 1145, endPoint y: 96, distance: 151.0
click at [1264, 182] on div "Mācību tēma: Latviešu valodas 9. klases 1. ieskaites mācību materiāls #7 6. tēm…" at bounding box center [769, 392] width 1538 height 784
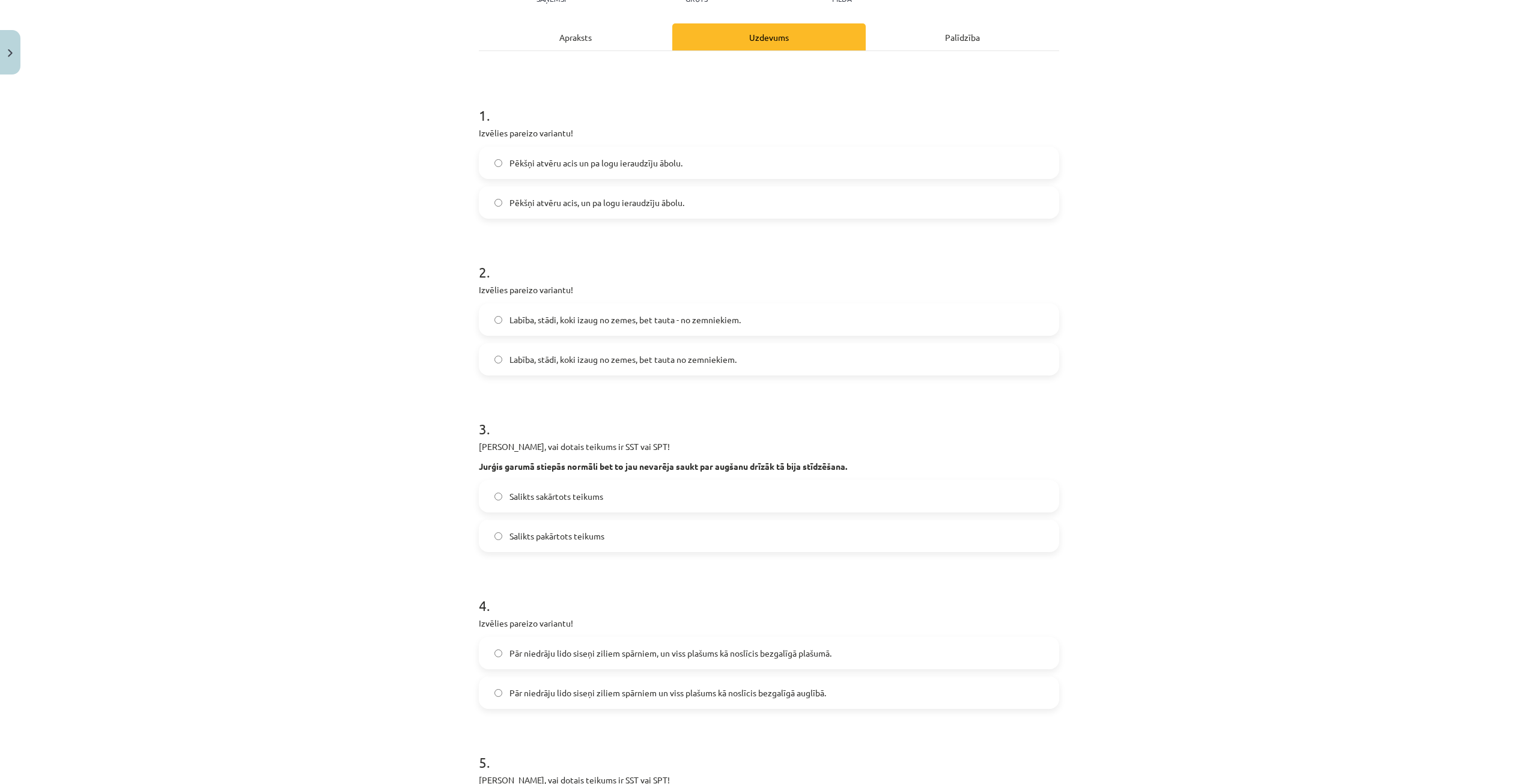
scroll to position [149, 0]
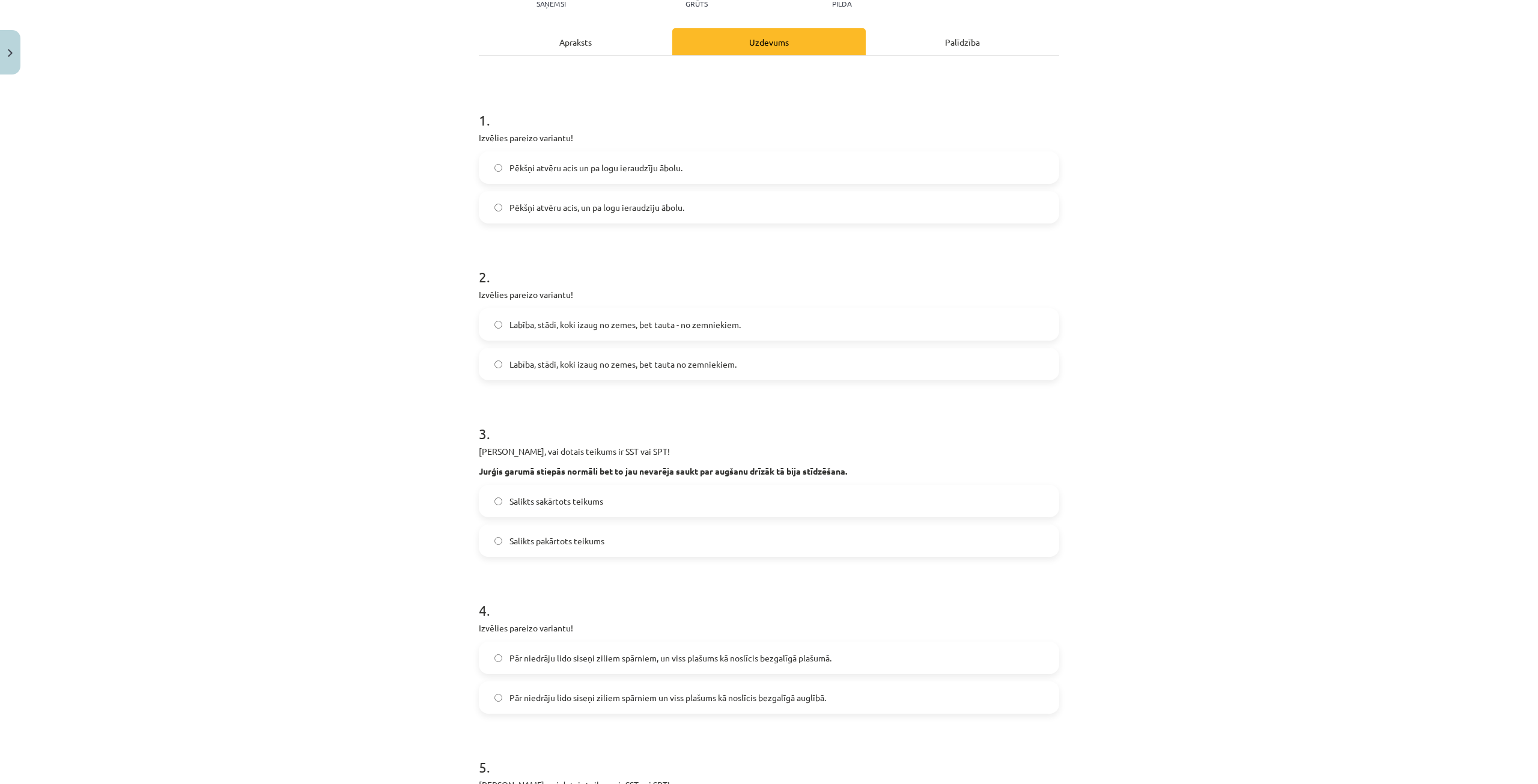
click at [525, 206] on span "Pēkšņi atvēru acis, un pa logu ieraudzīju ābolu." at bounding box center [596, 208] width 175 height 13
click at [721, 373] on label "Labība, stādi, koki izaug no zemes, bet tauta no zemniekiem." at bounding box center [769, 364] width 578 height 30
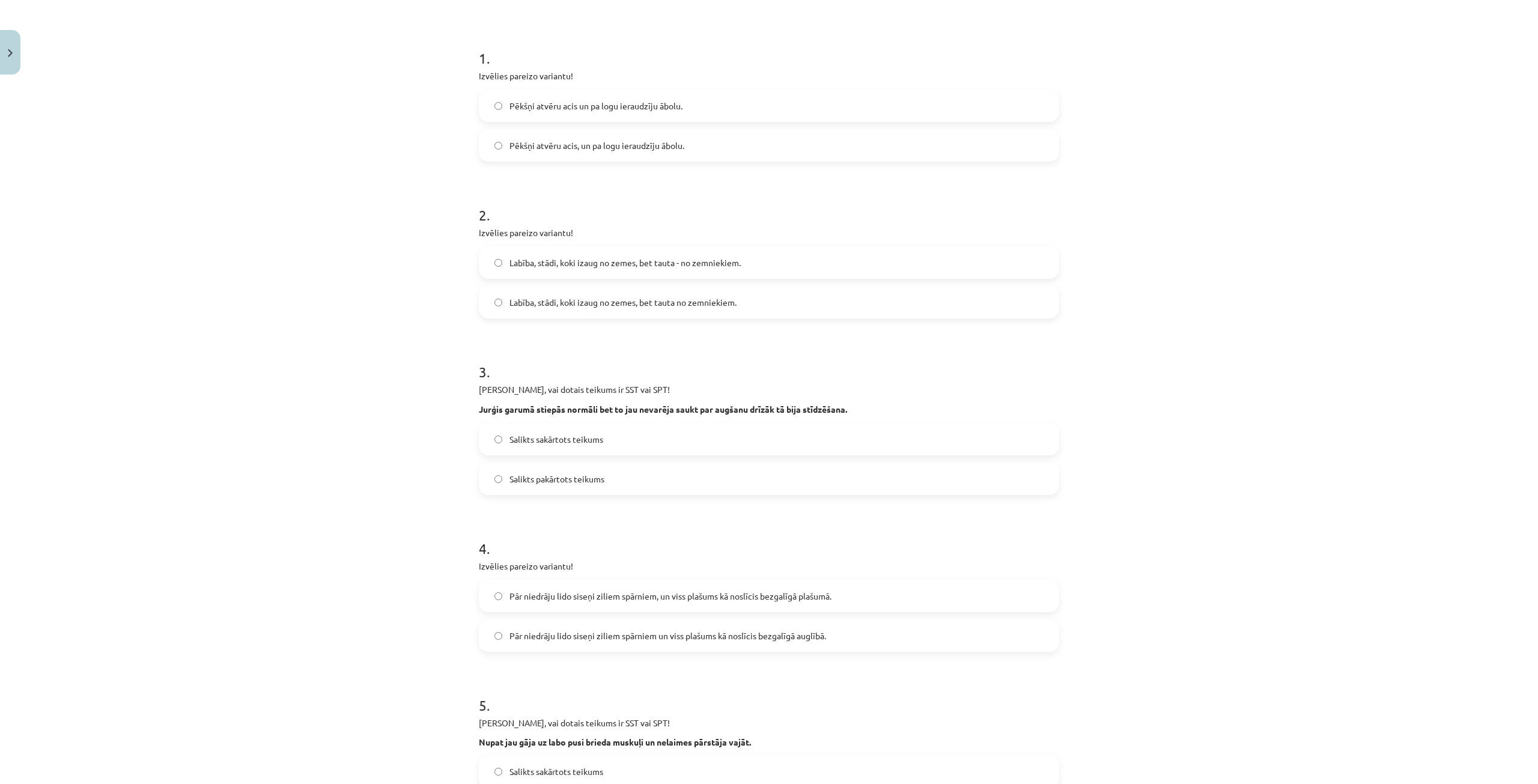
scroll to position [269, 0]
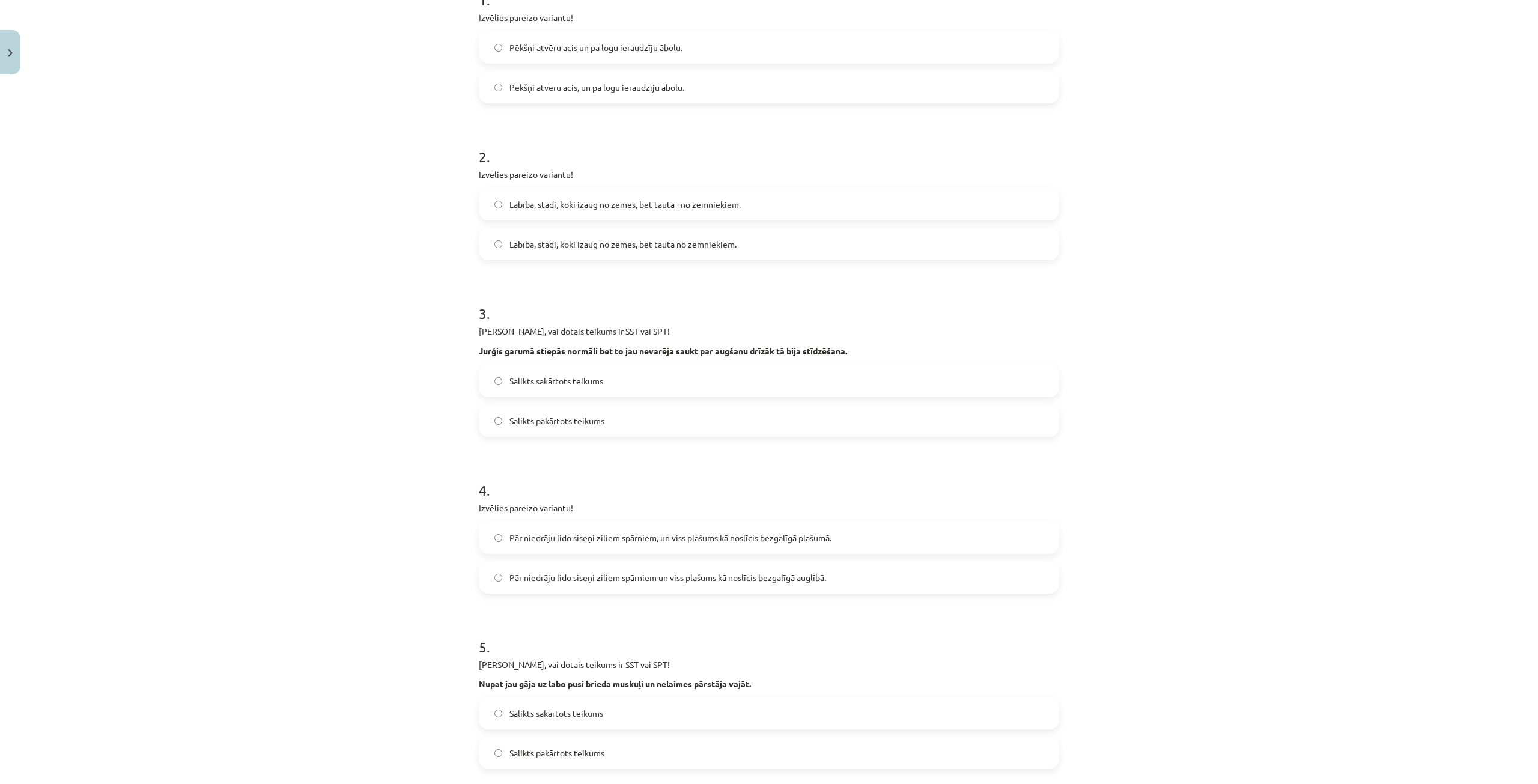
click at [628, 376] on label "Salikts sakārtots teikums" at bounding box center [769, 381] width 578 height 30
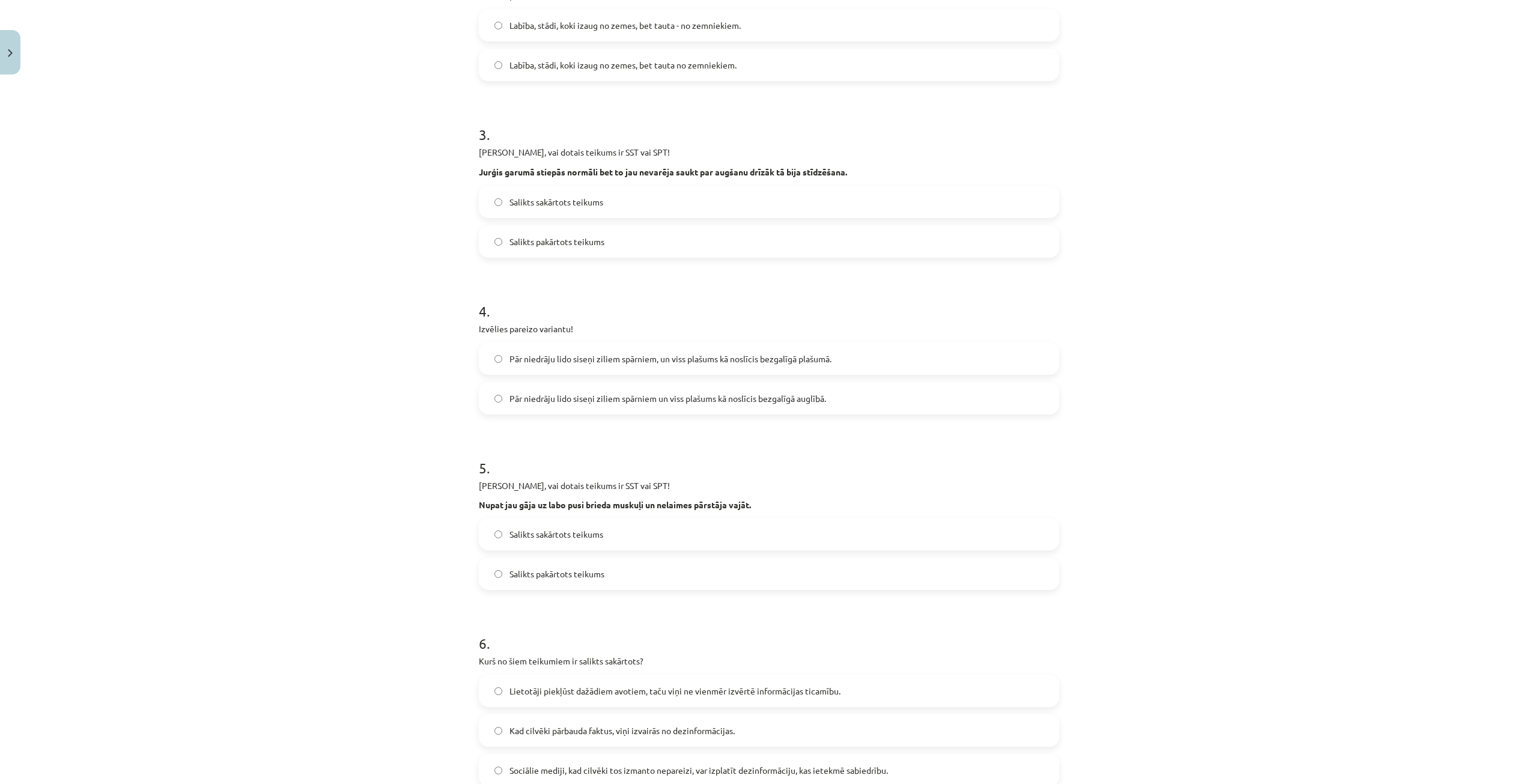
scroll to position [449, 0]
click at [654, 360] on span "Pār niedrāju lido siseņi ziliem spārniem, un viss plašums kā noslīcis bezgalīgā…" at bounding box center [670, 358] width 322 height 13
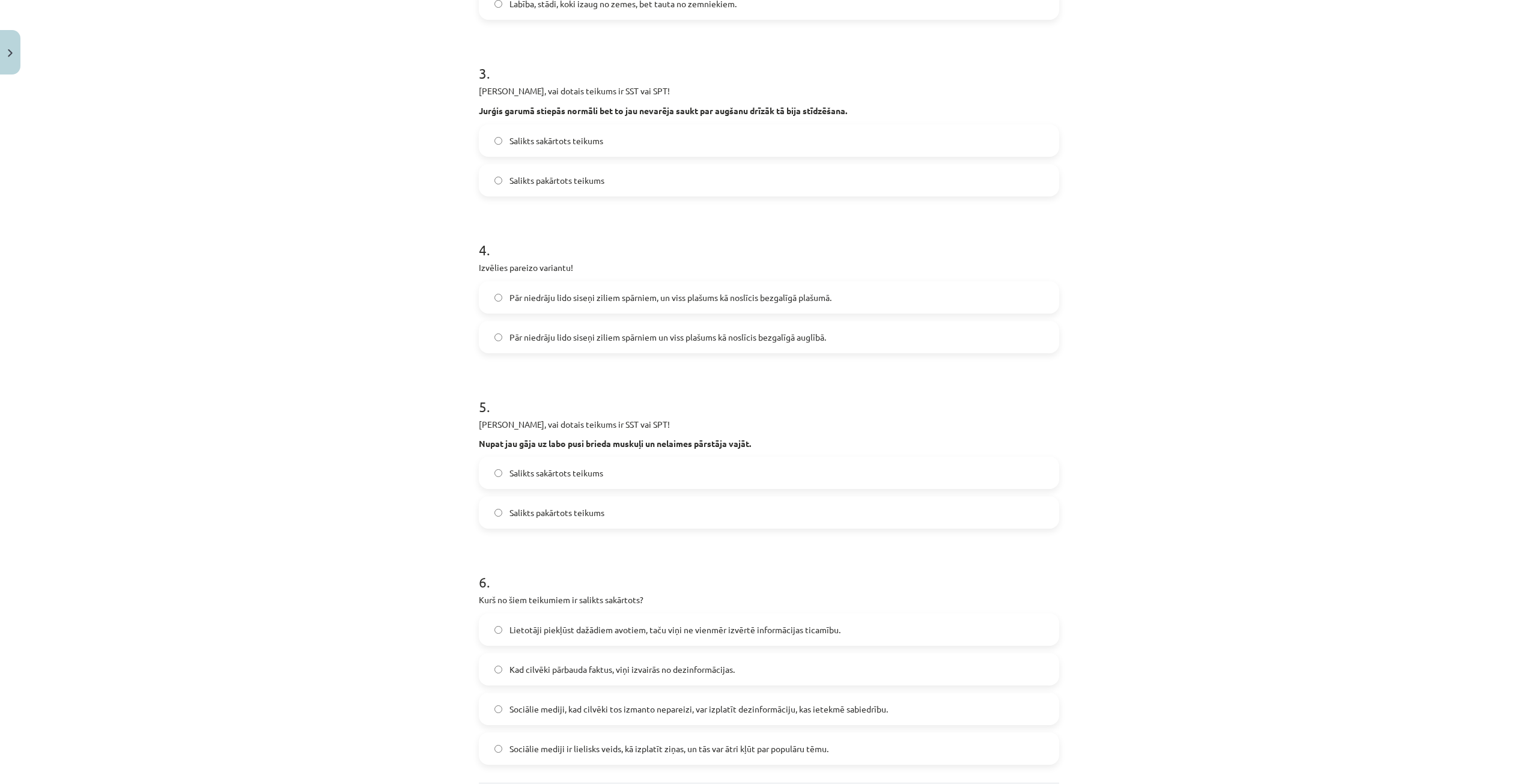
scroll to position [569, 0]
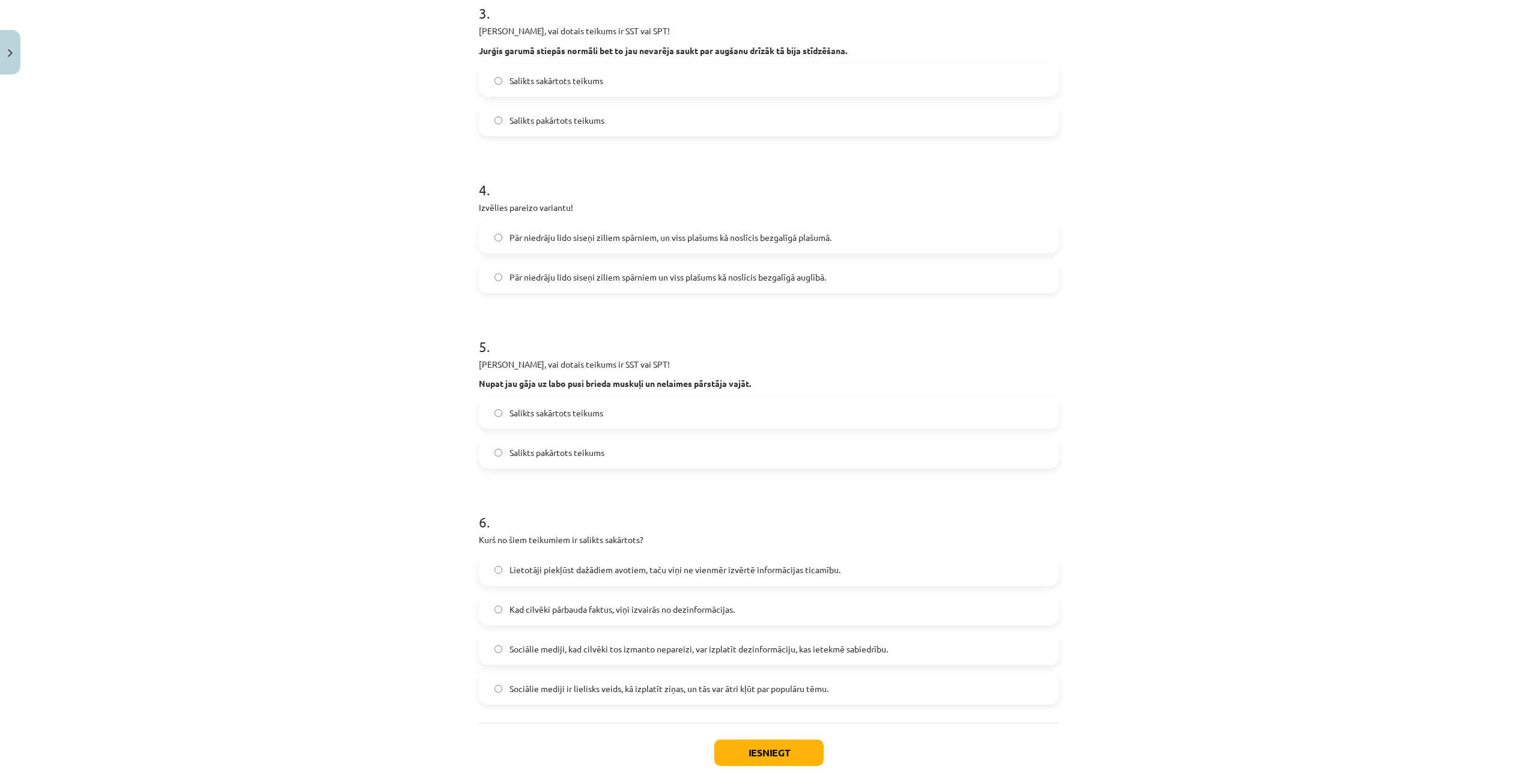
click at [569, 419] on label "Salikts sakārtots teikums" at bounding box center [769, 413] width 578 height 30
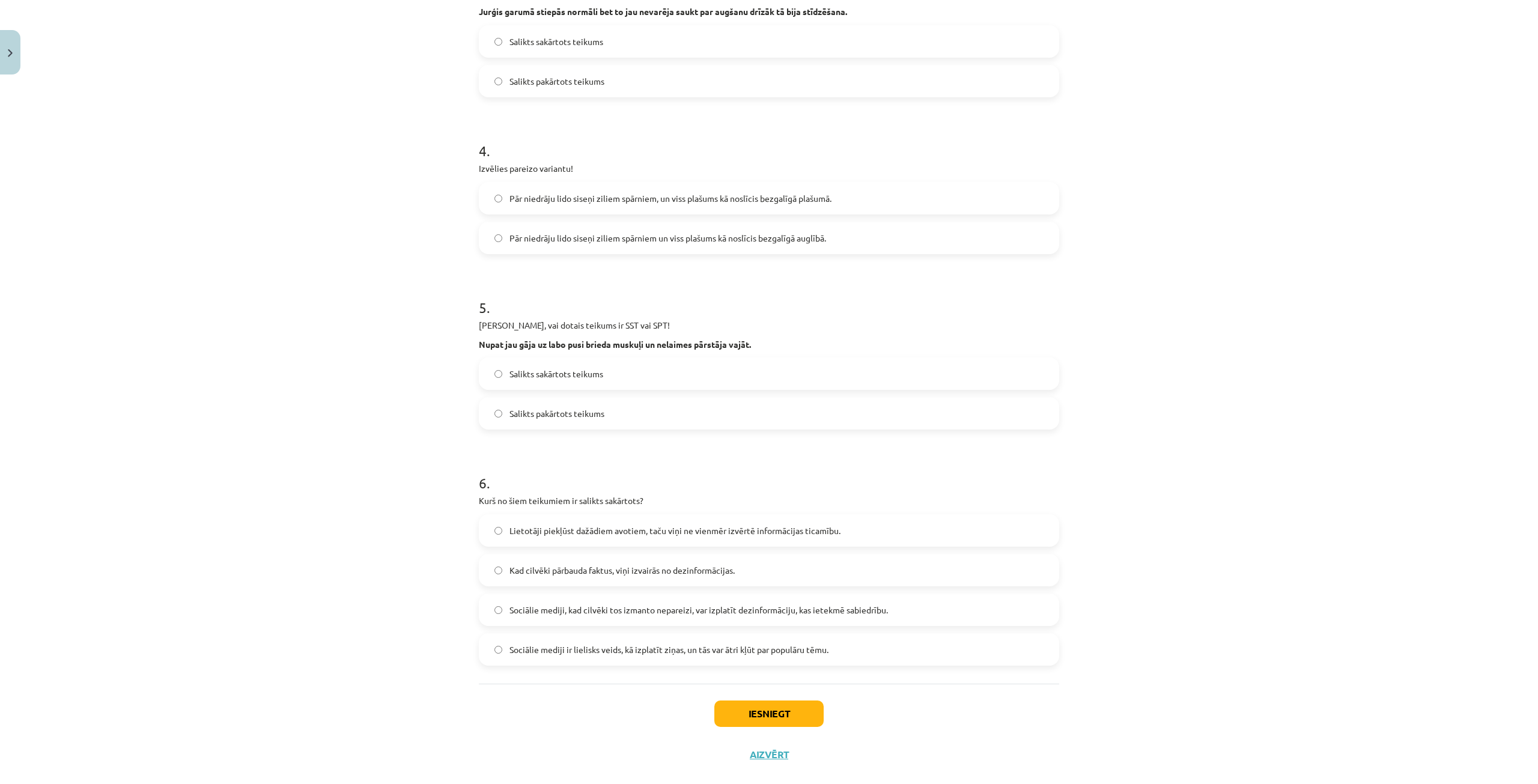
scroll to position [629, 0]
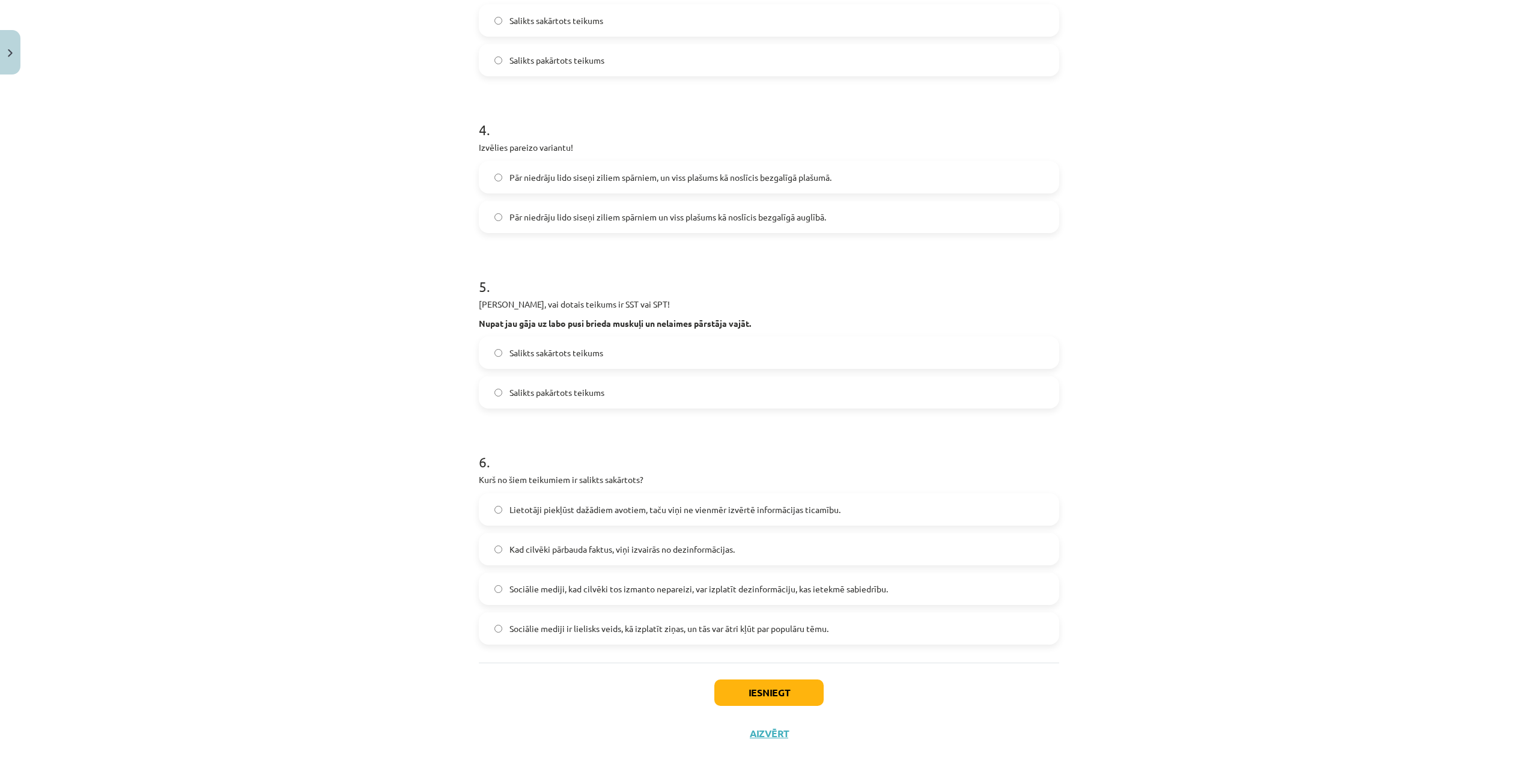
click at [566, 512] on span "Lietotāji piekļūst dažādiem avotiem, taču viņi ne vienmēr izvērtē informācijas …" at bounding box center [674, 510] width 331 height 13
click at [749, 691] on button "Iesniegt" at bounding box center [769, 692] width 109 height 26
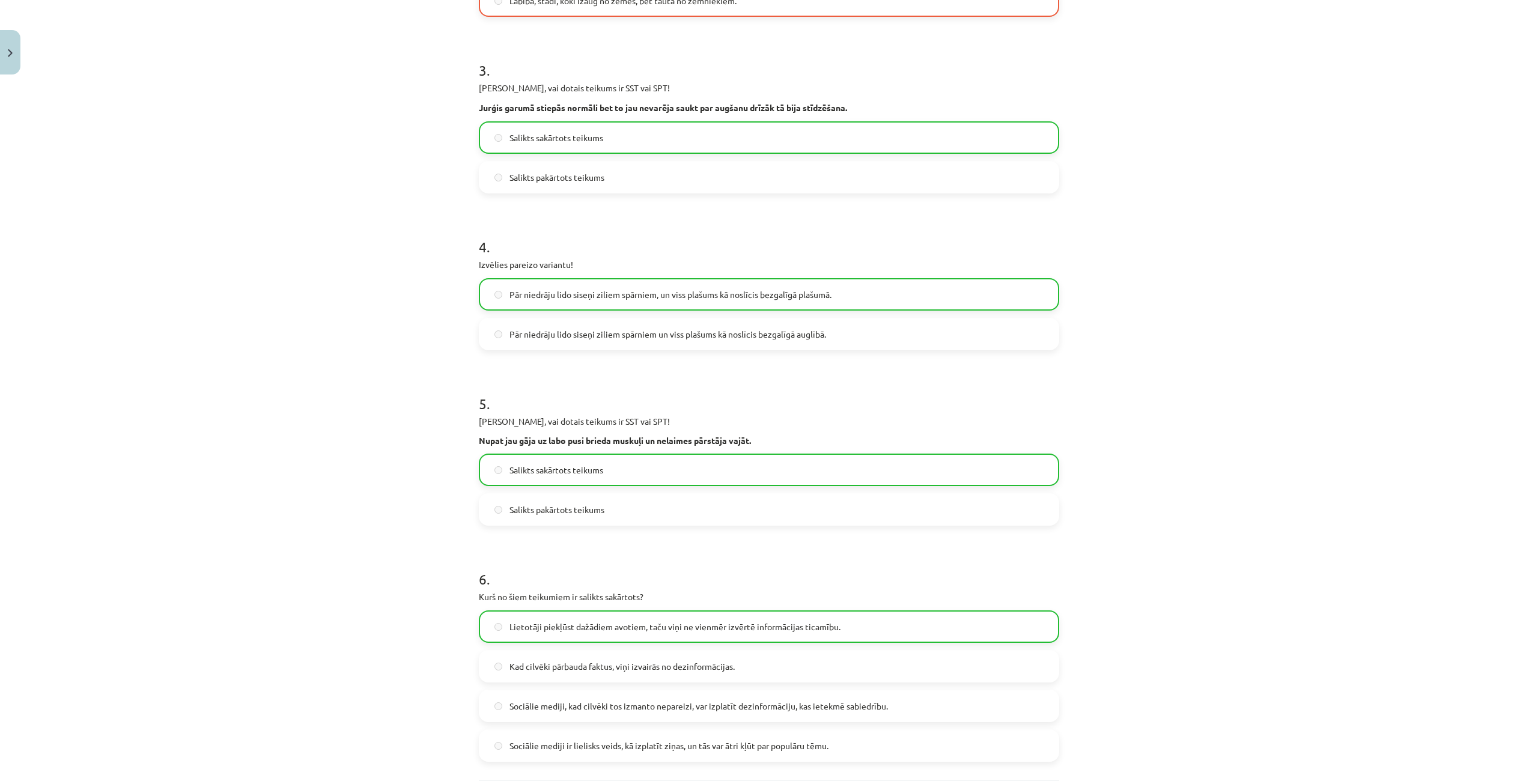
scroll to position [668, 0]
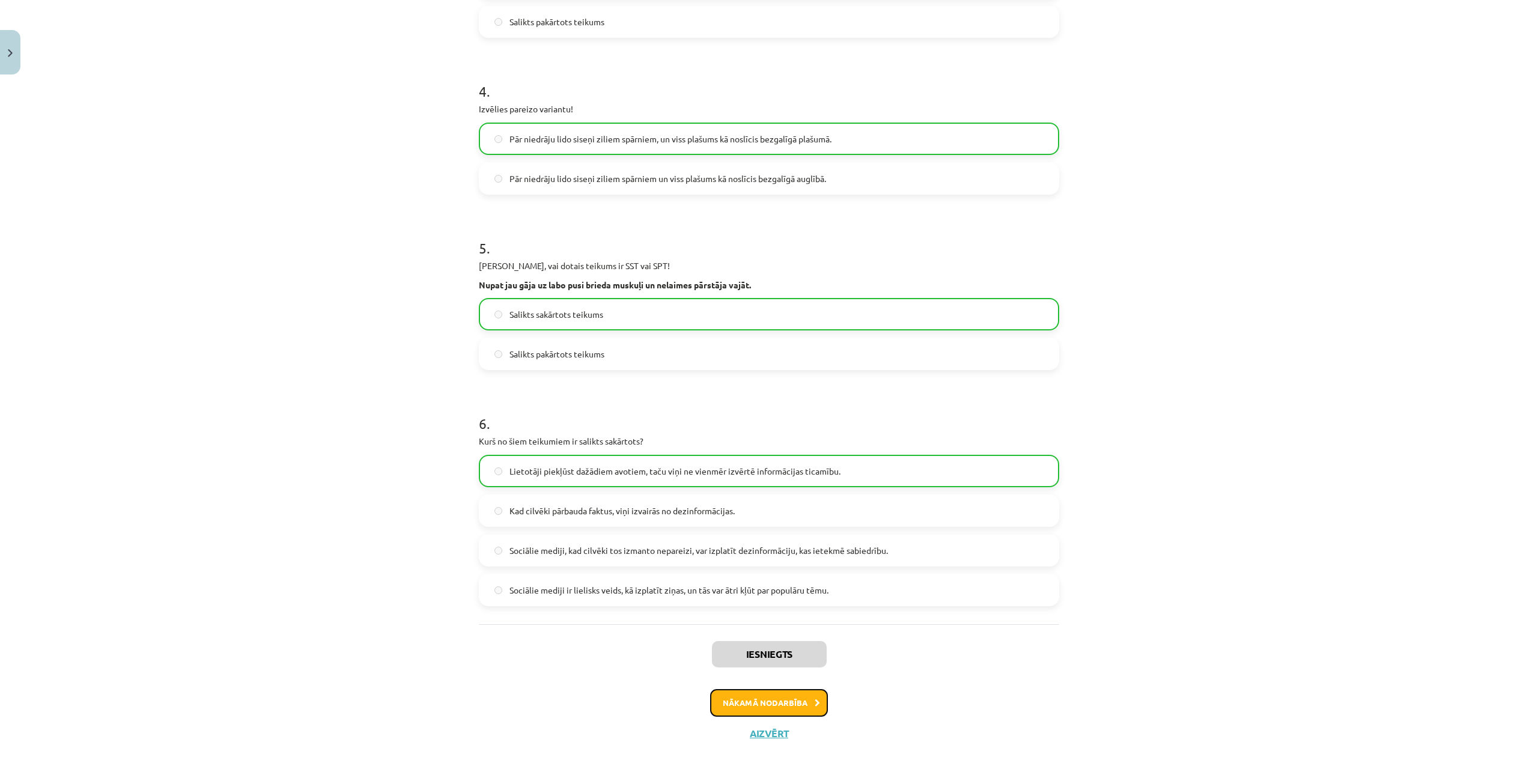
click at [759, 698] on button "Nākamā nodarbība" at bounding box center [768, 702] width 117 height 28
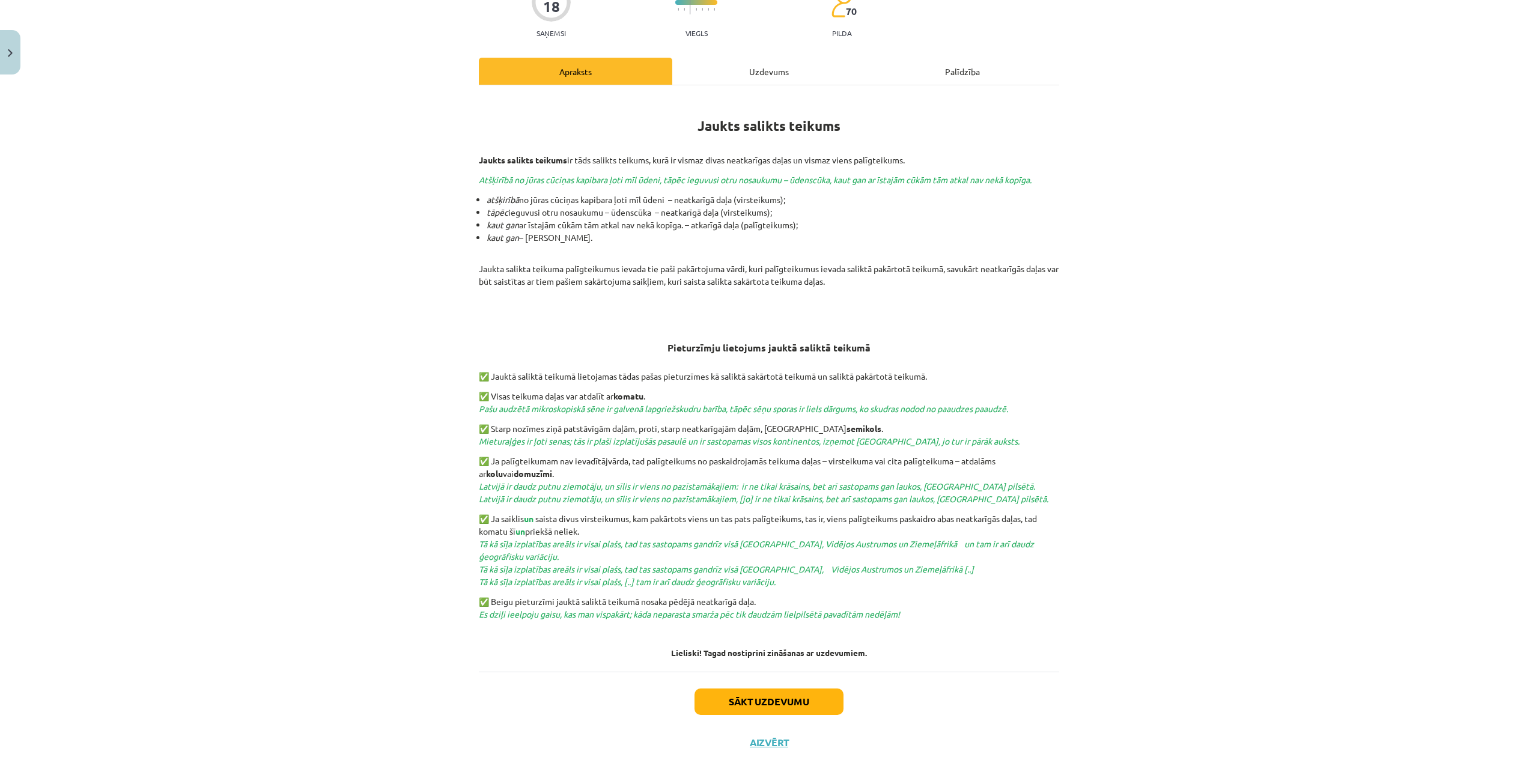
scroll to position [126, 0]
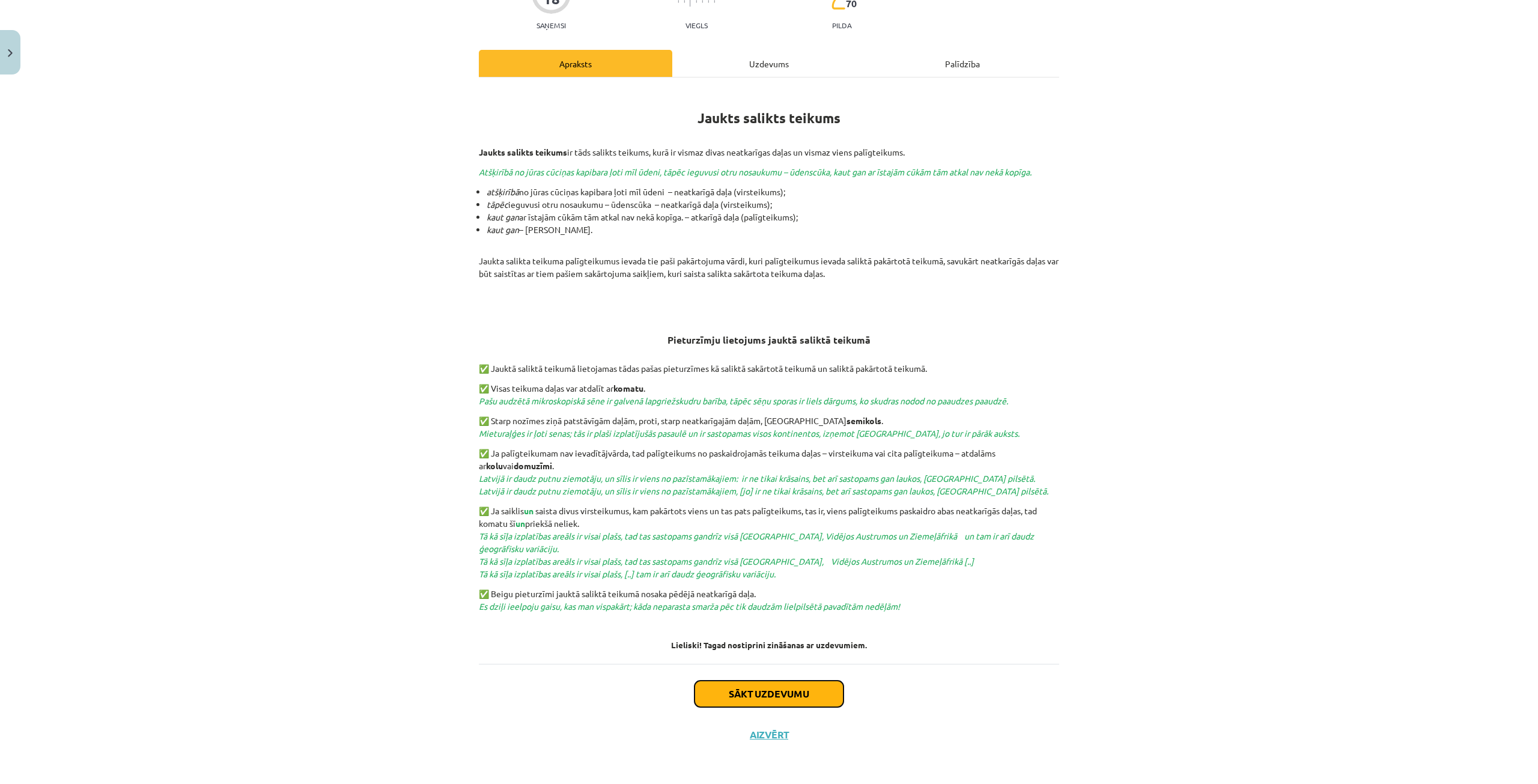
click at [756, 696] on button "Sākt uzdevumu" at bounding box center [769, 693] width 149 height 26
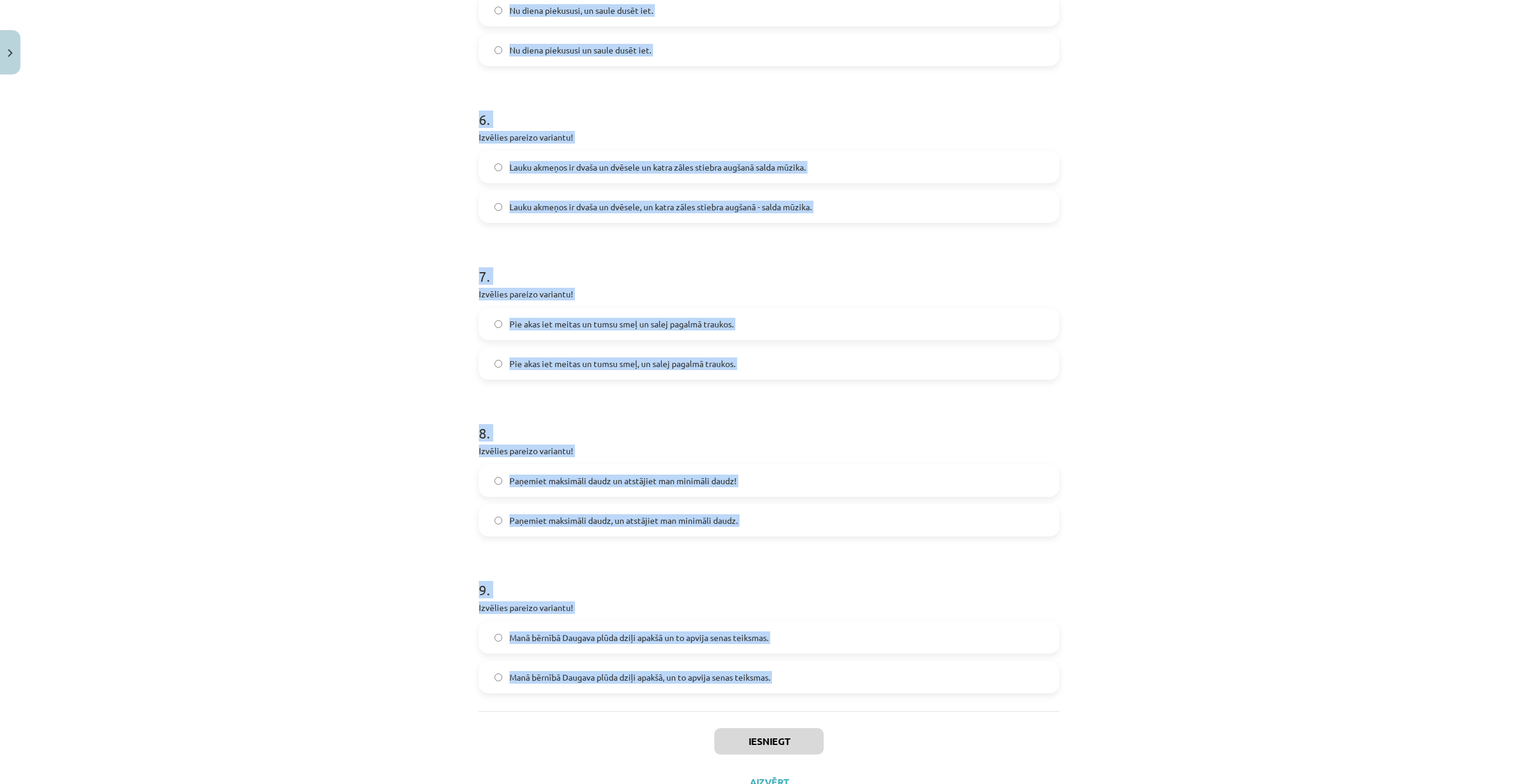
scroll to position [1093, 0]
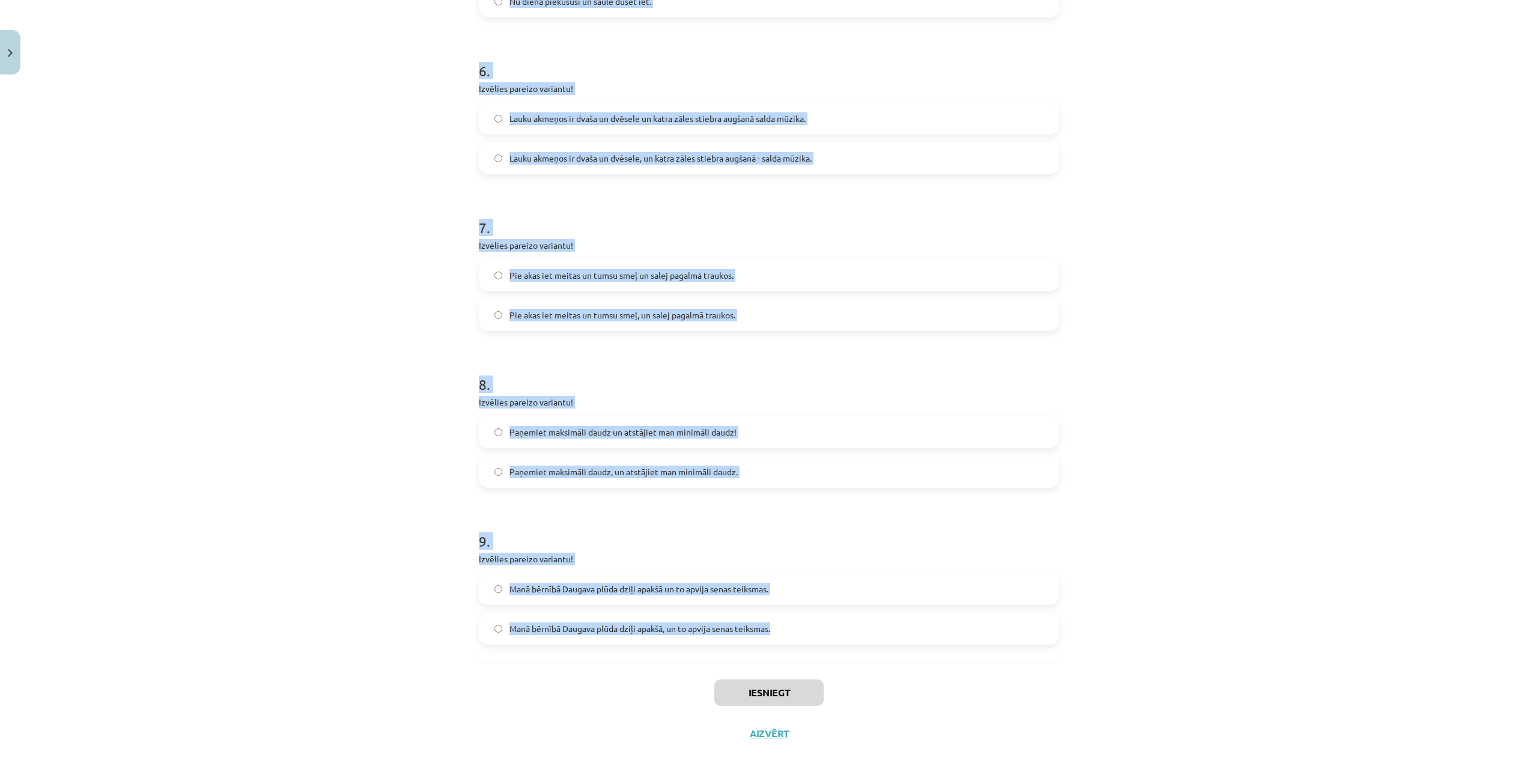
drag, startPoint x: 472, startPoint y: 256, endPoint x: 781, endPoint y: 630, distance: 485.1
copy form "Izvēlies pareizo variantu! Un Mentīte teikusi, tas ir labi, ka Puteklis šķauda …"
click at [350, 168] on div "Mācību tēma: Latviešu valodas 9. klases 1. ieskaites mācību materiāls #8 7. tēm…" at bounding box center [769, 392] width 1538 height 784
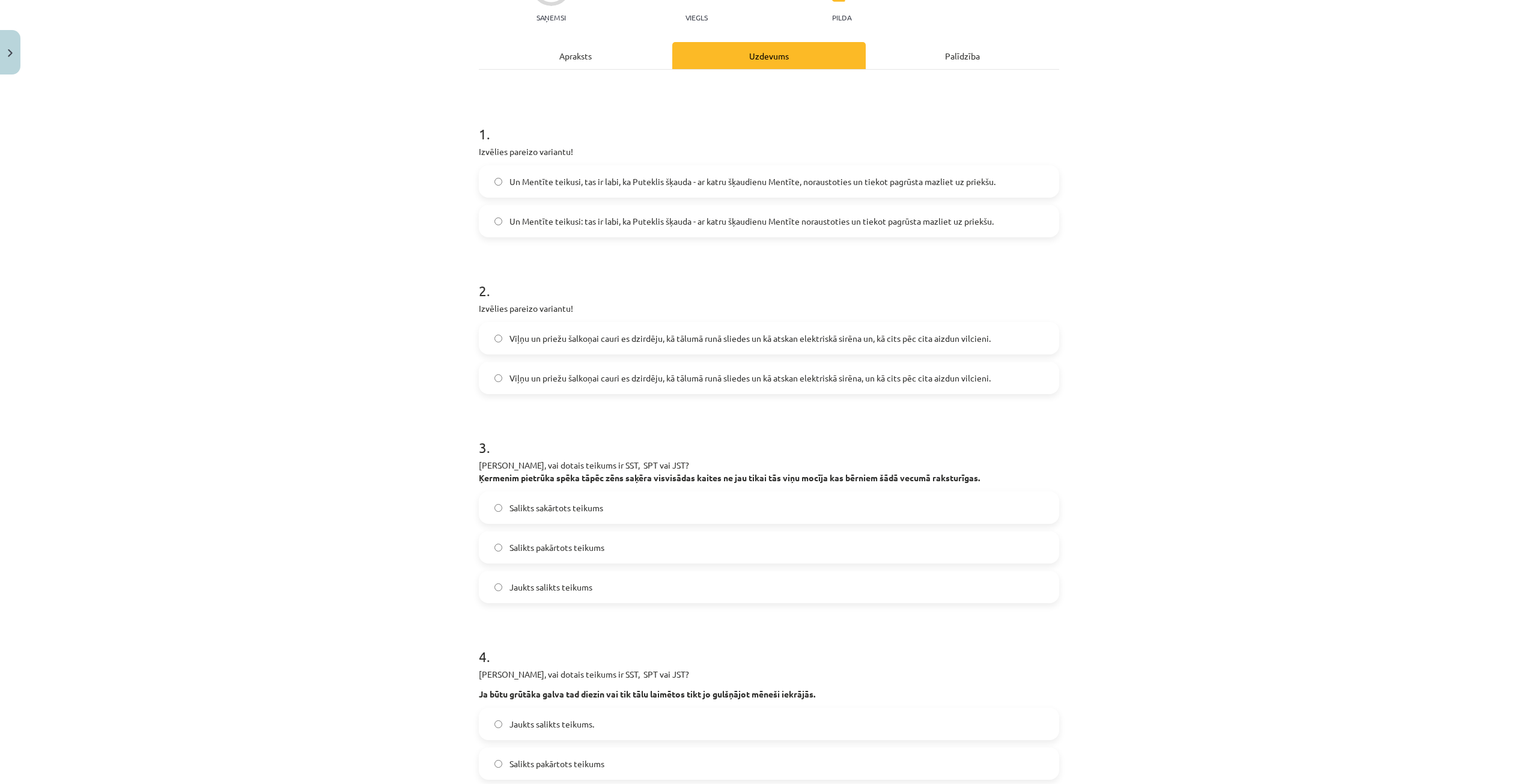
scroll to position [132, 0]
click at [678, 223] on span "Un Mentīte teikusi: tas ir labi, ka Puteklis šķauda - ar katru šķaudienu Mentīt…" at bounding box center [751, 224] width 484 height 13
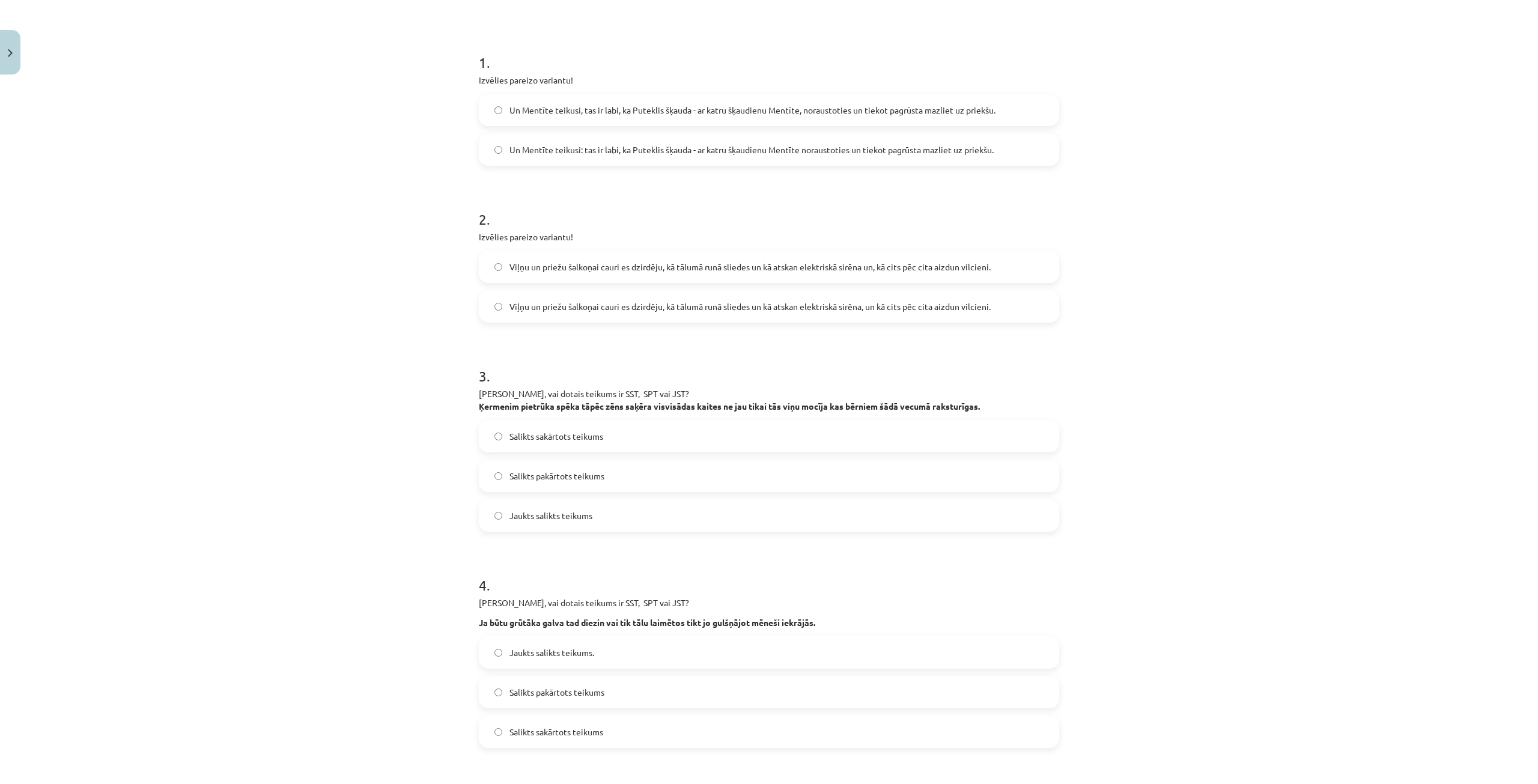
scroll to position [313, 0]
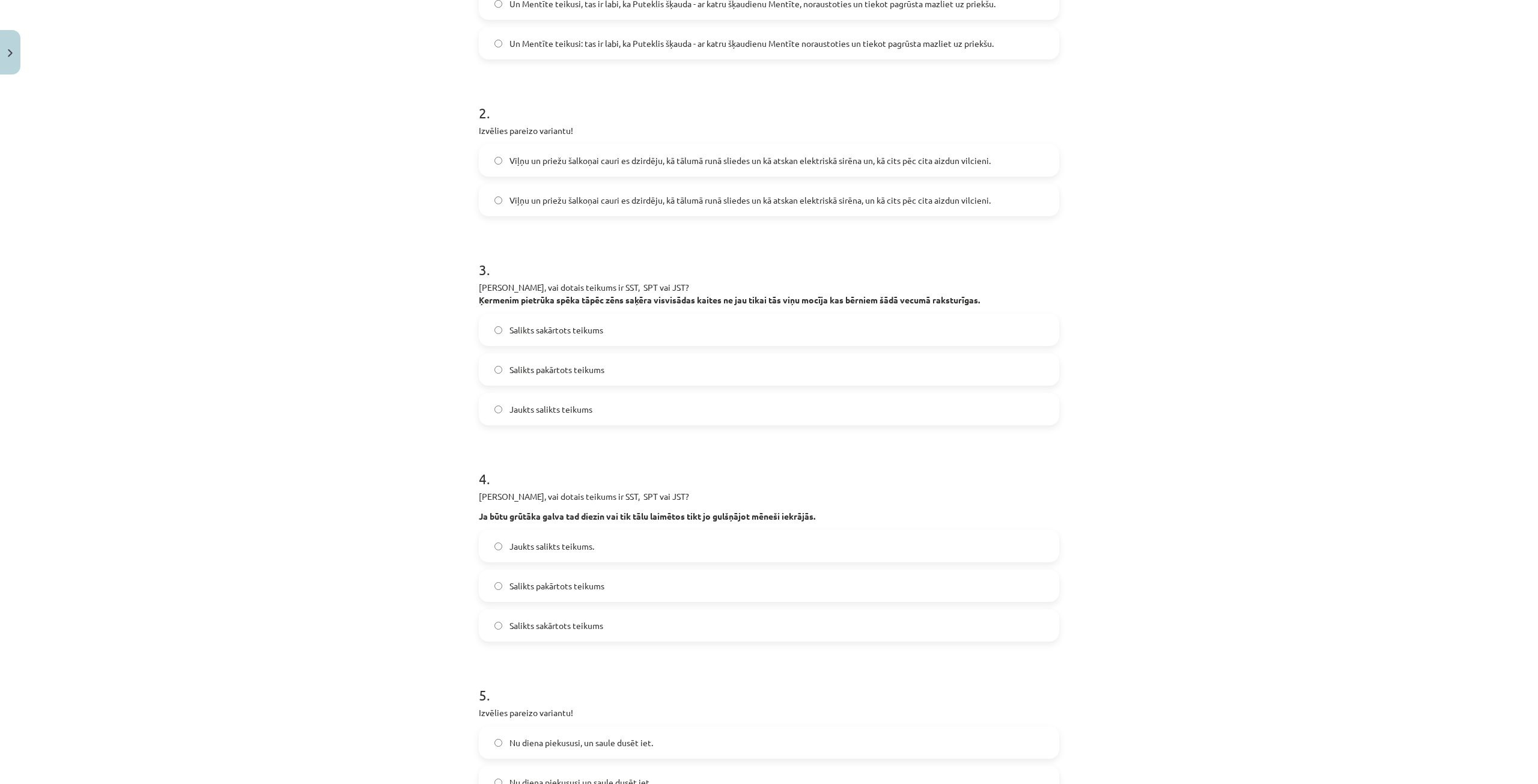
click at [540, 202] on span "Viļņu un priežu šalkoņai cauri es dzirdēju, kā tālumā runā sliedes un kā atskan…" at bounding box center [749, 200] width 481 height 13
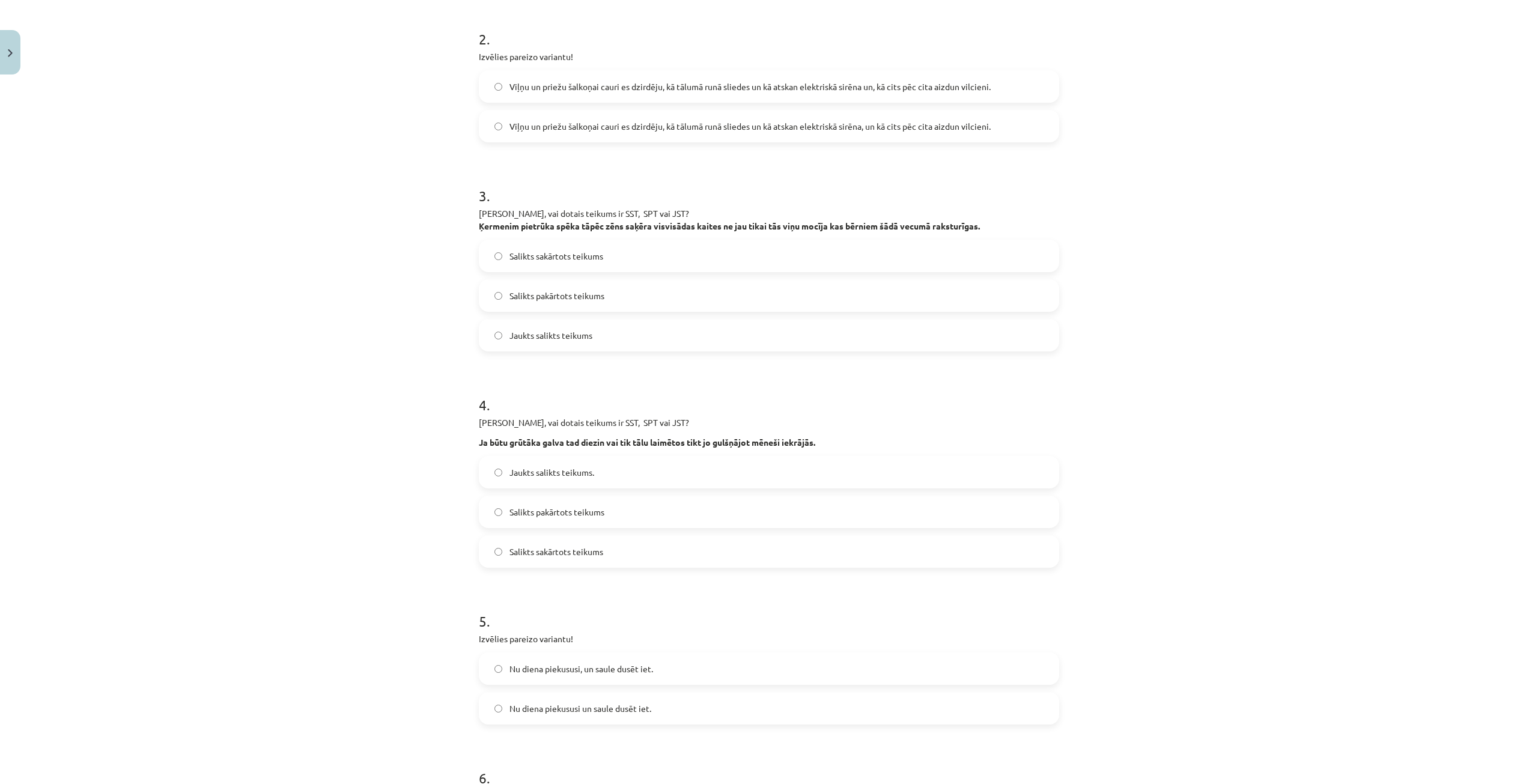
scroll to position [493, 0]
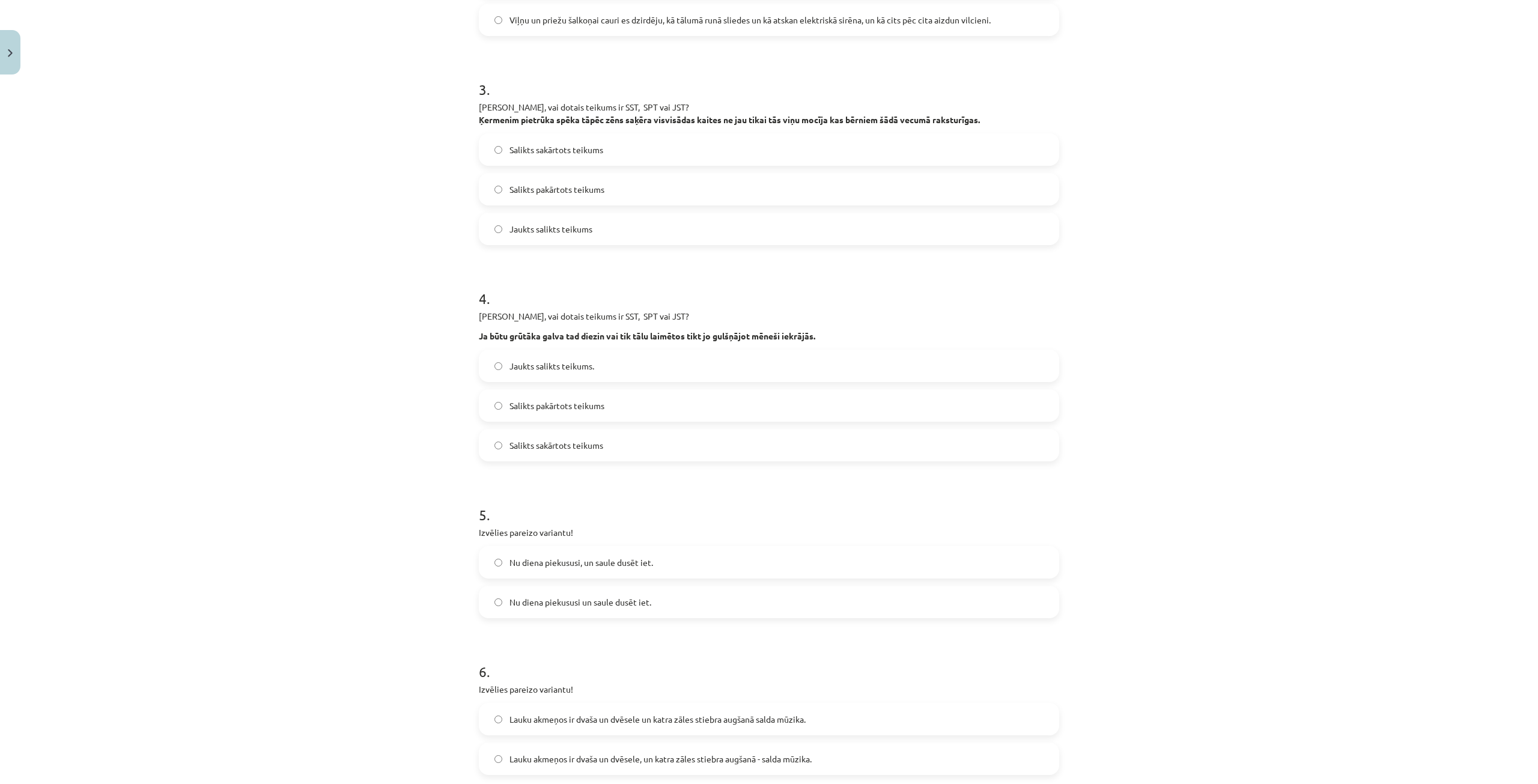
click at [569, 231] on span "Jaukts salikts teikums" at bounding box center [550, 229] width 82 height 13
click at [604, 403] on label "Salikts pakārtots teikums" at bounding box center [769, 406] width 578 height 30
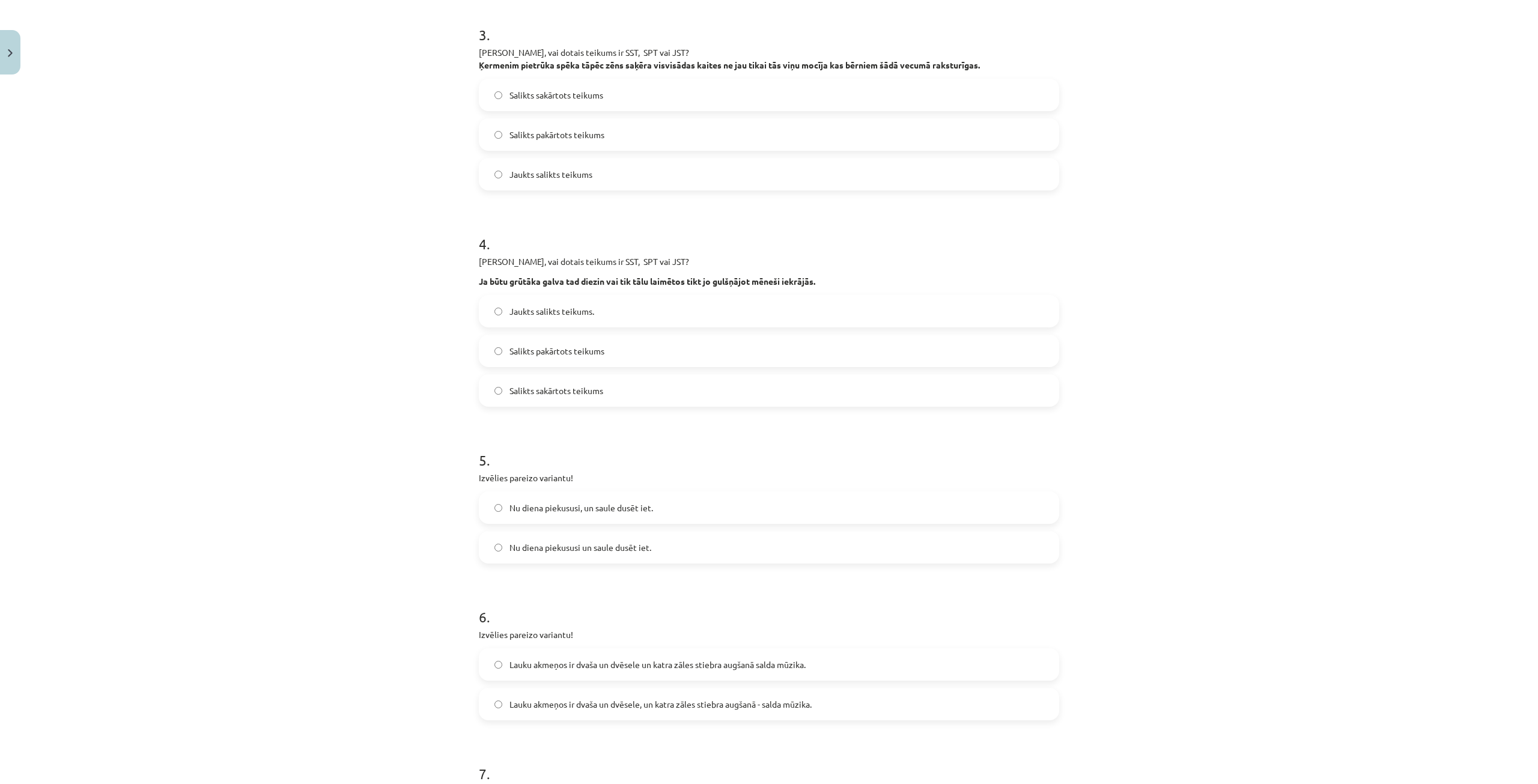
scroll to position [613, 0]
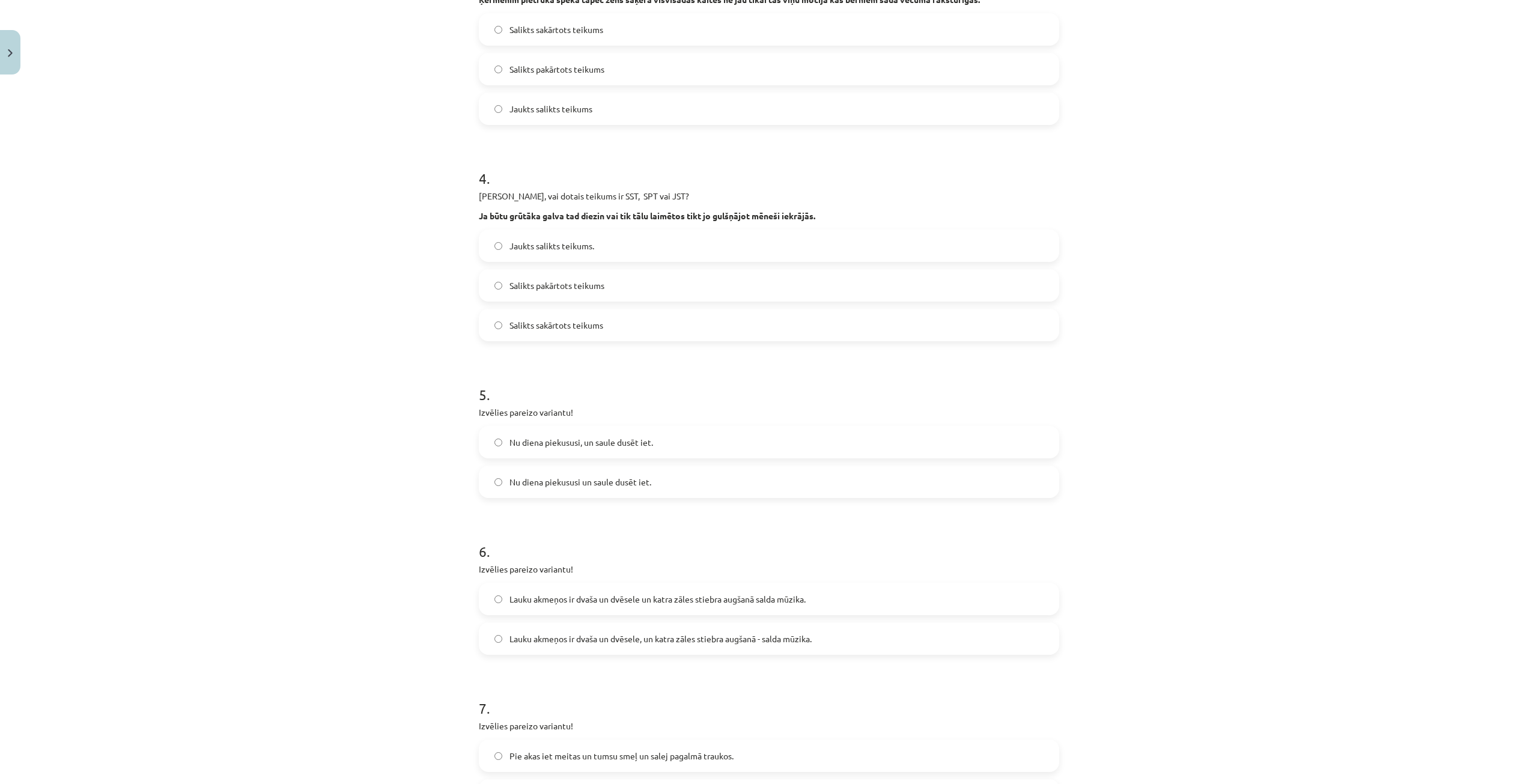
click at [575, 440] on span "Nu diena piekususi, un saule dusēt iet." at bounding box center [581, 443] width 143 height 13
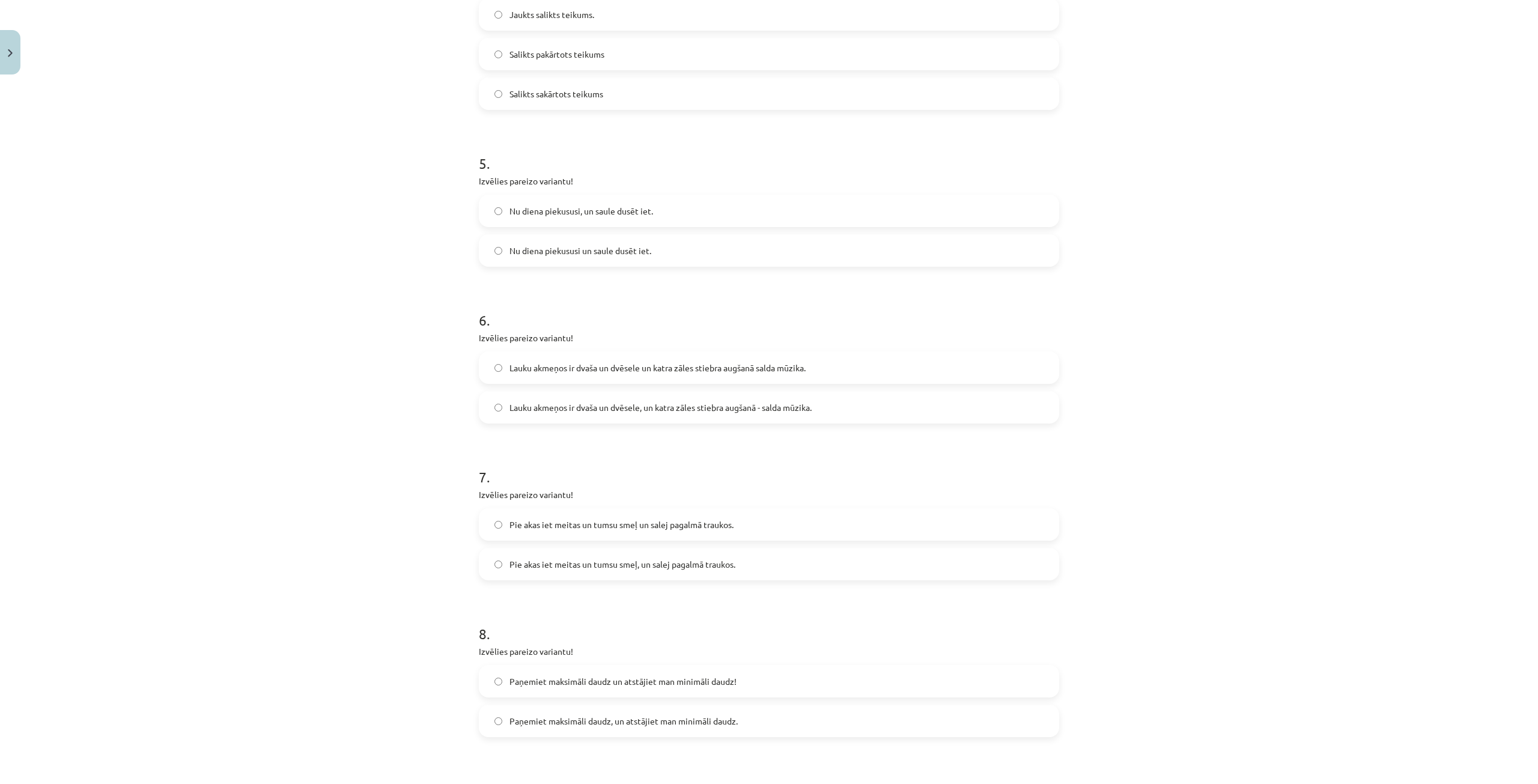
scroll to position [853, 0]
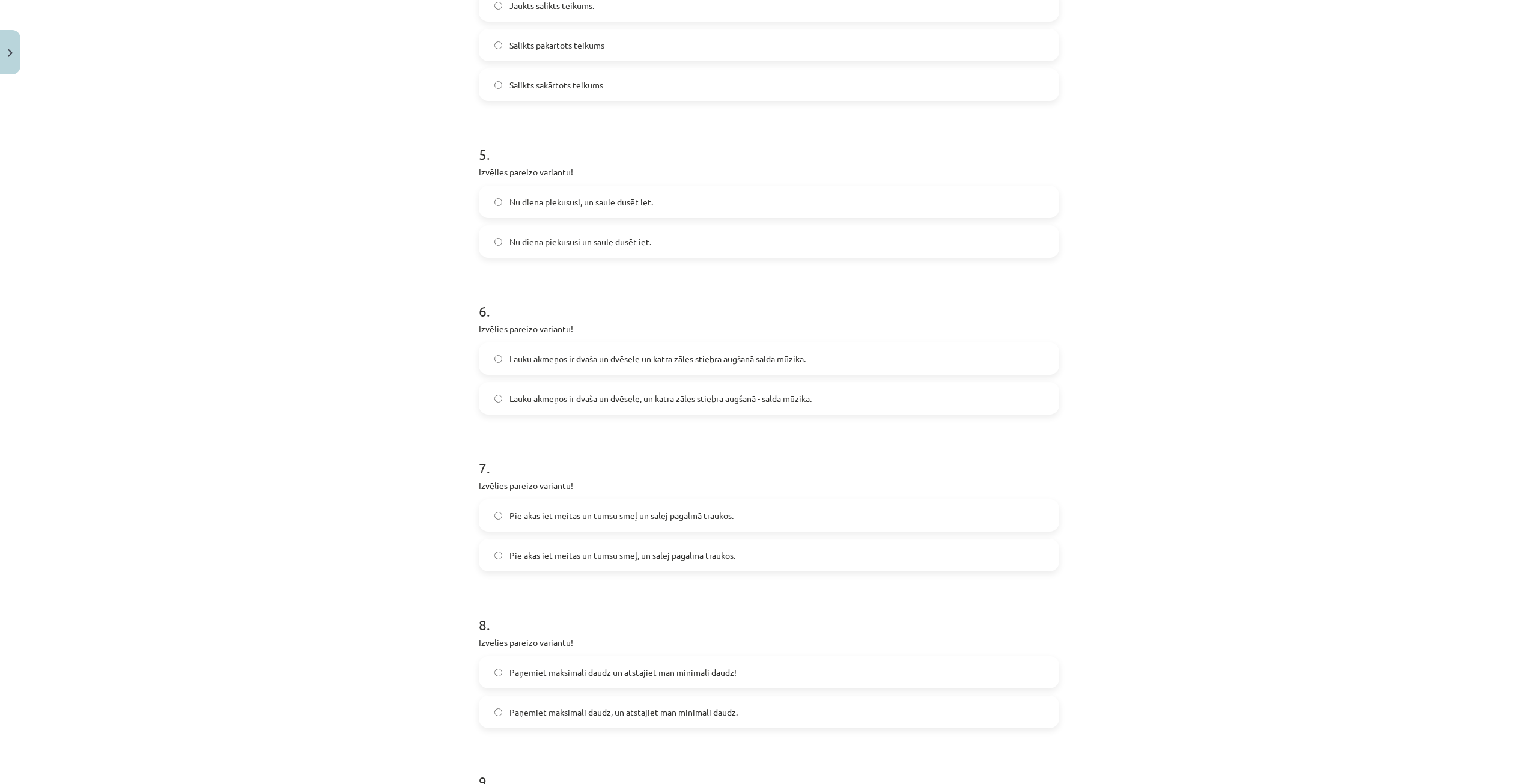
click at [724, 392] on span "Lauku akmeņos ir dvaša un dvēsele, un katra zāles stiebra augšanā - salda mūzik…" at bounding box center [660, 399] width 302 height 13
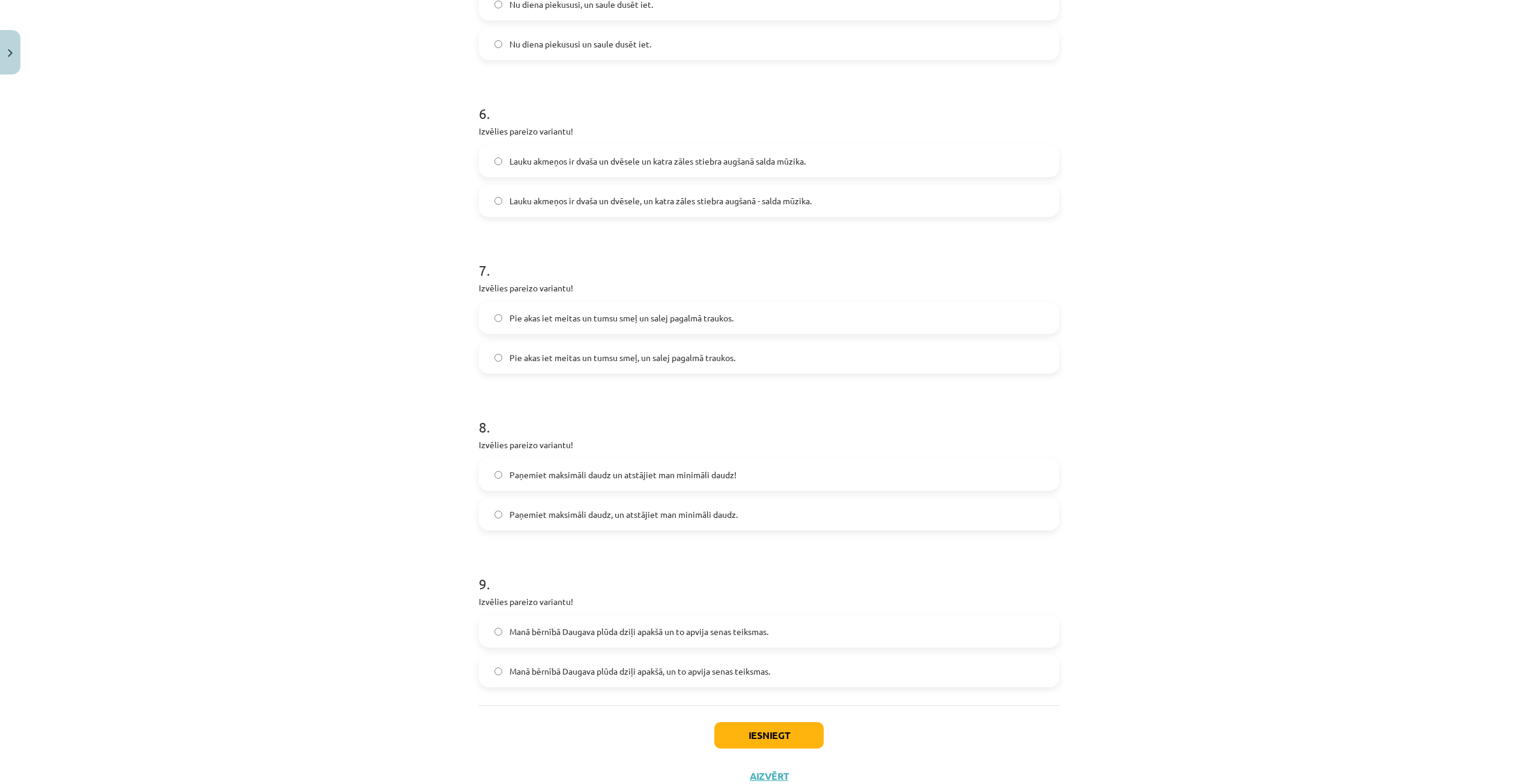
scroll to position [1093, 0]
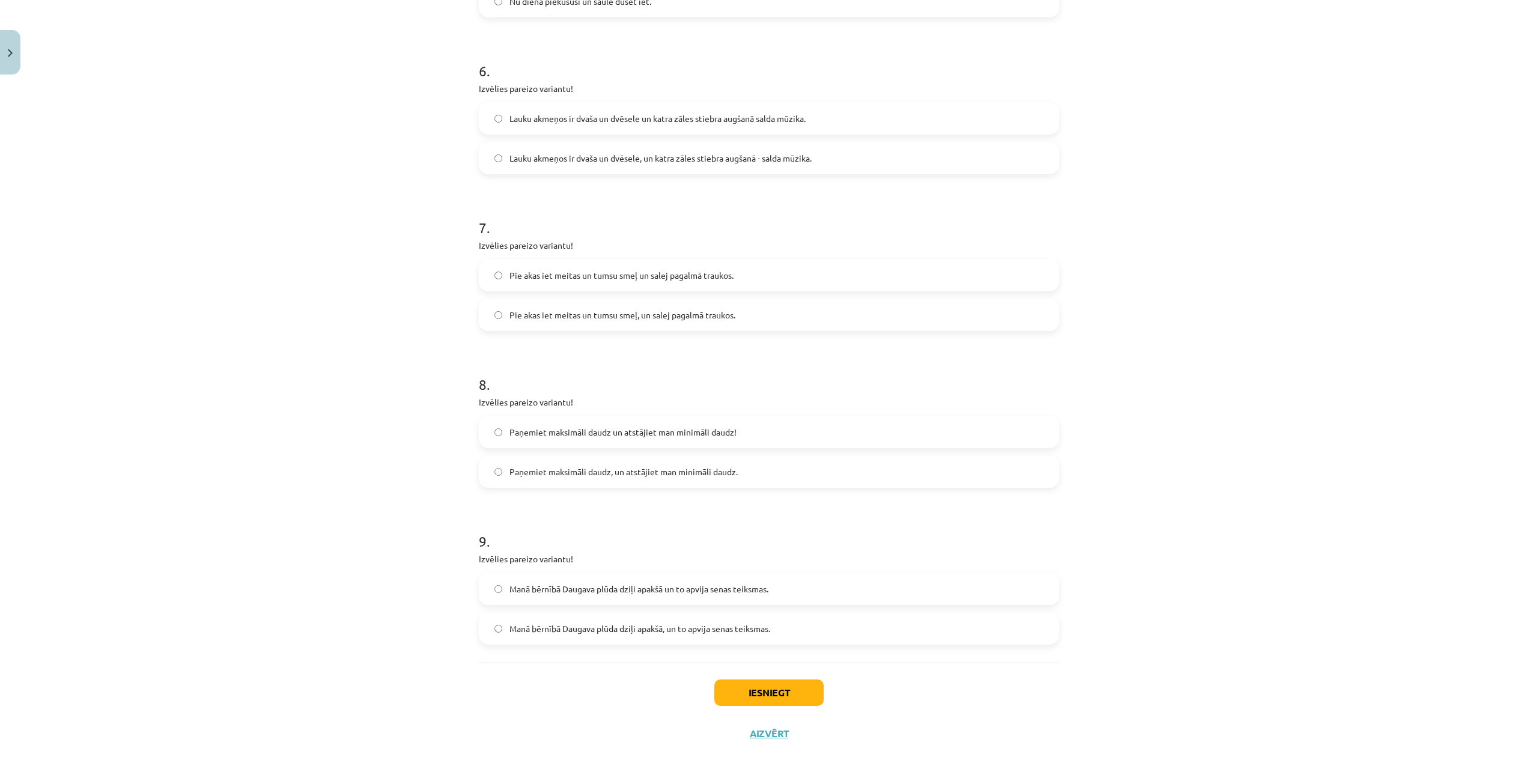
click at [712, 468] on span "Paņemiet maksimāli daudz, un atstājiet man minimāli daudz." at bounding box center [623, 471] width 229 height 13
click at [741, 625] on span "Manā bērnībā Daugava plūda dziļi apakšā, un to apvija senas teiksmas." at bounding box center [639, 628] width 261 height 13
click at [785, 702] on button "Iesniegt" at bounding box center [769, 692] width 109 height 26
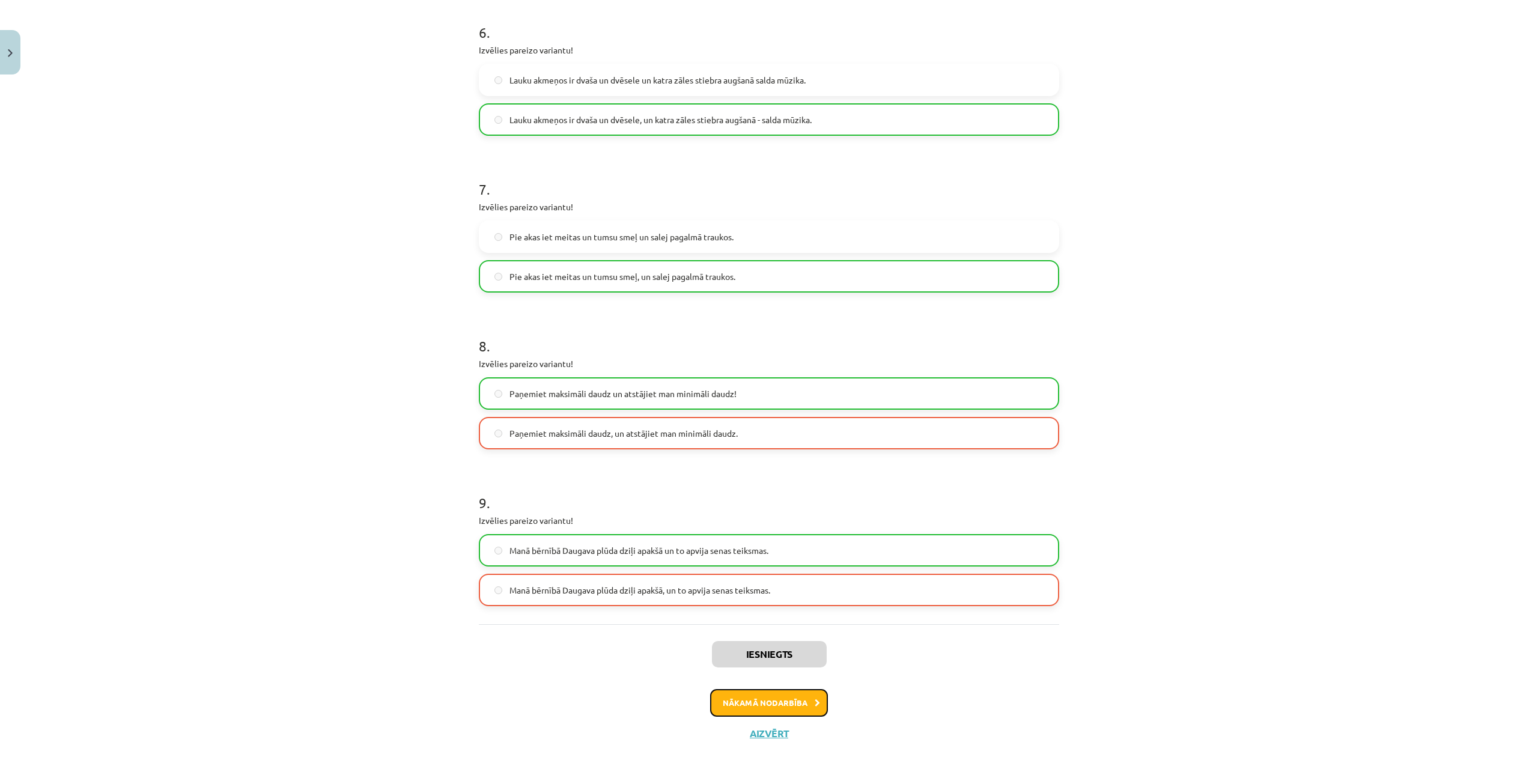
click at [752, 702] on button "Nākamā nodarbība" at bounding box center [768, 702] width 117 height 28
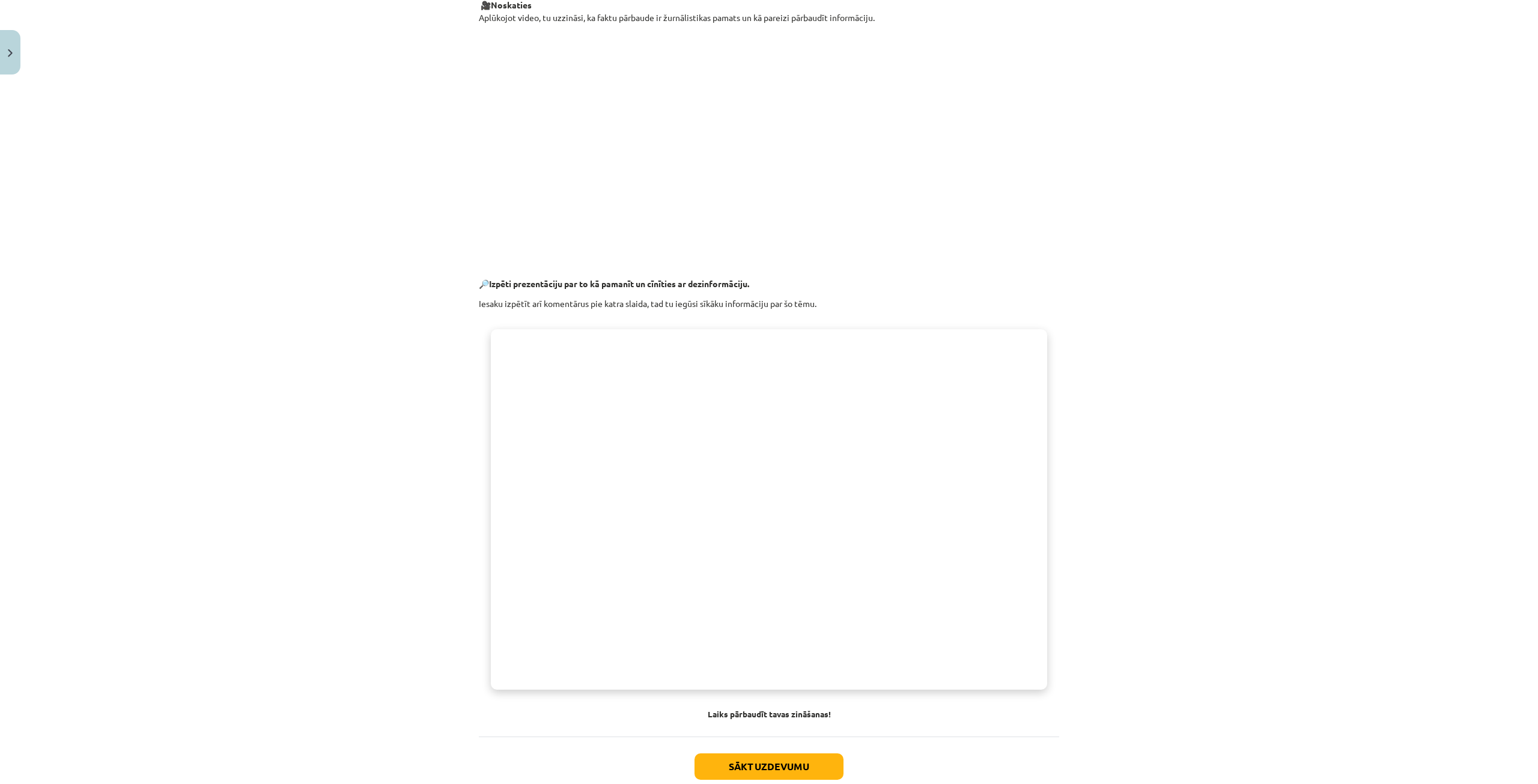
scroll to position [567, 0]
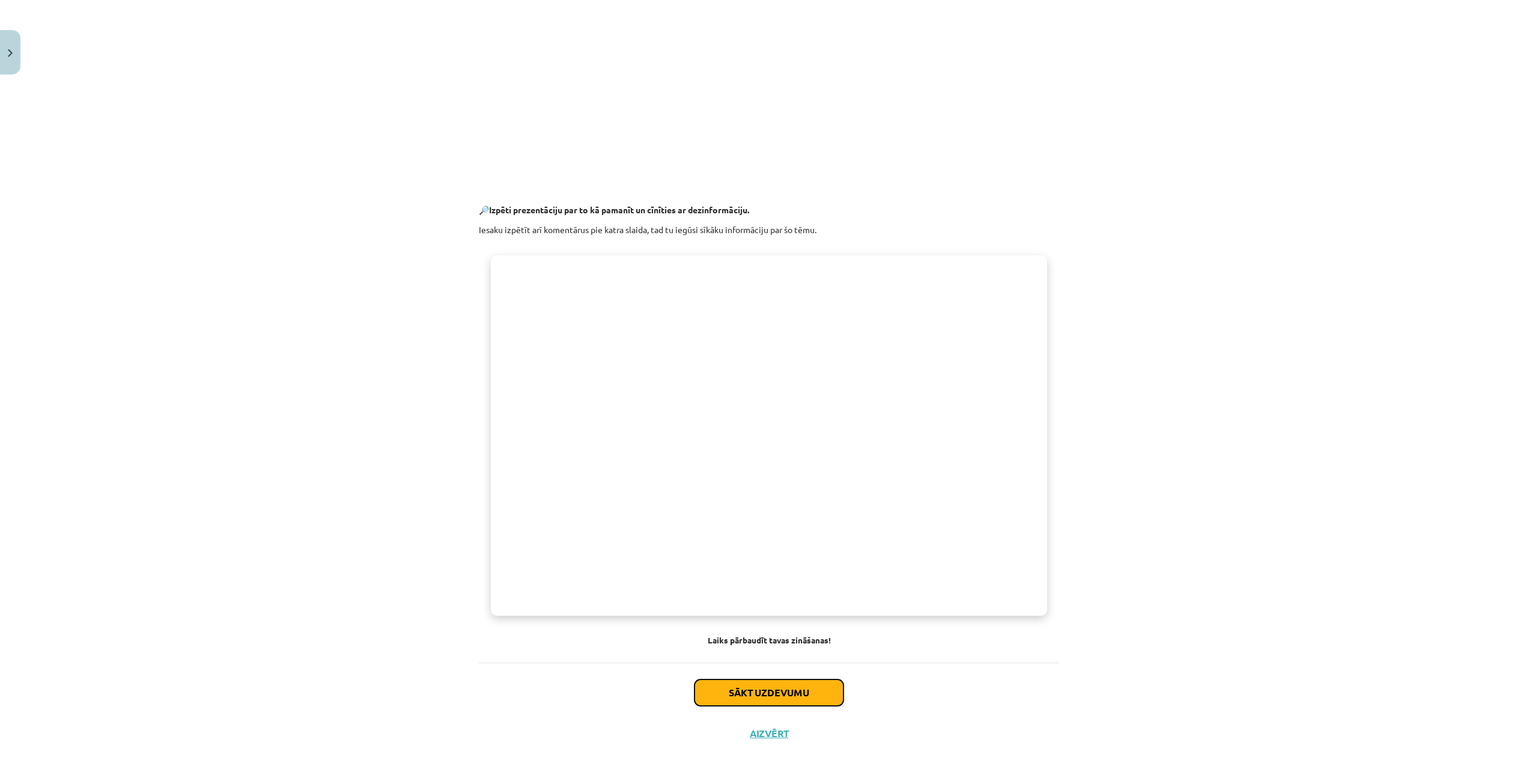
click at [765, 685] on button "Sākt uzdevumu" at bounding box center [769, 692] width 149 height 26
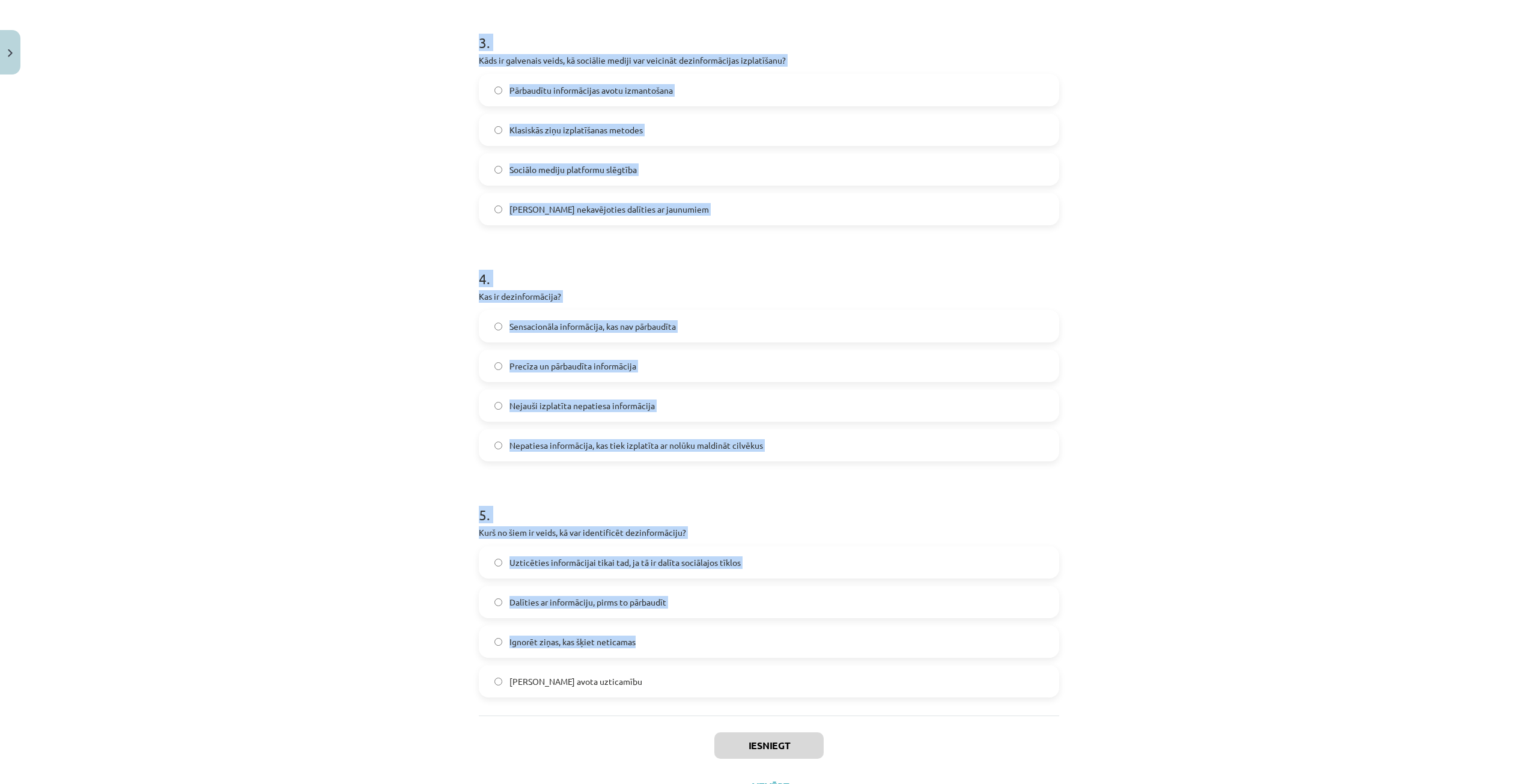
scroll to position [751, 0]
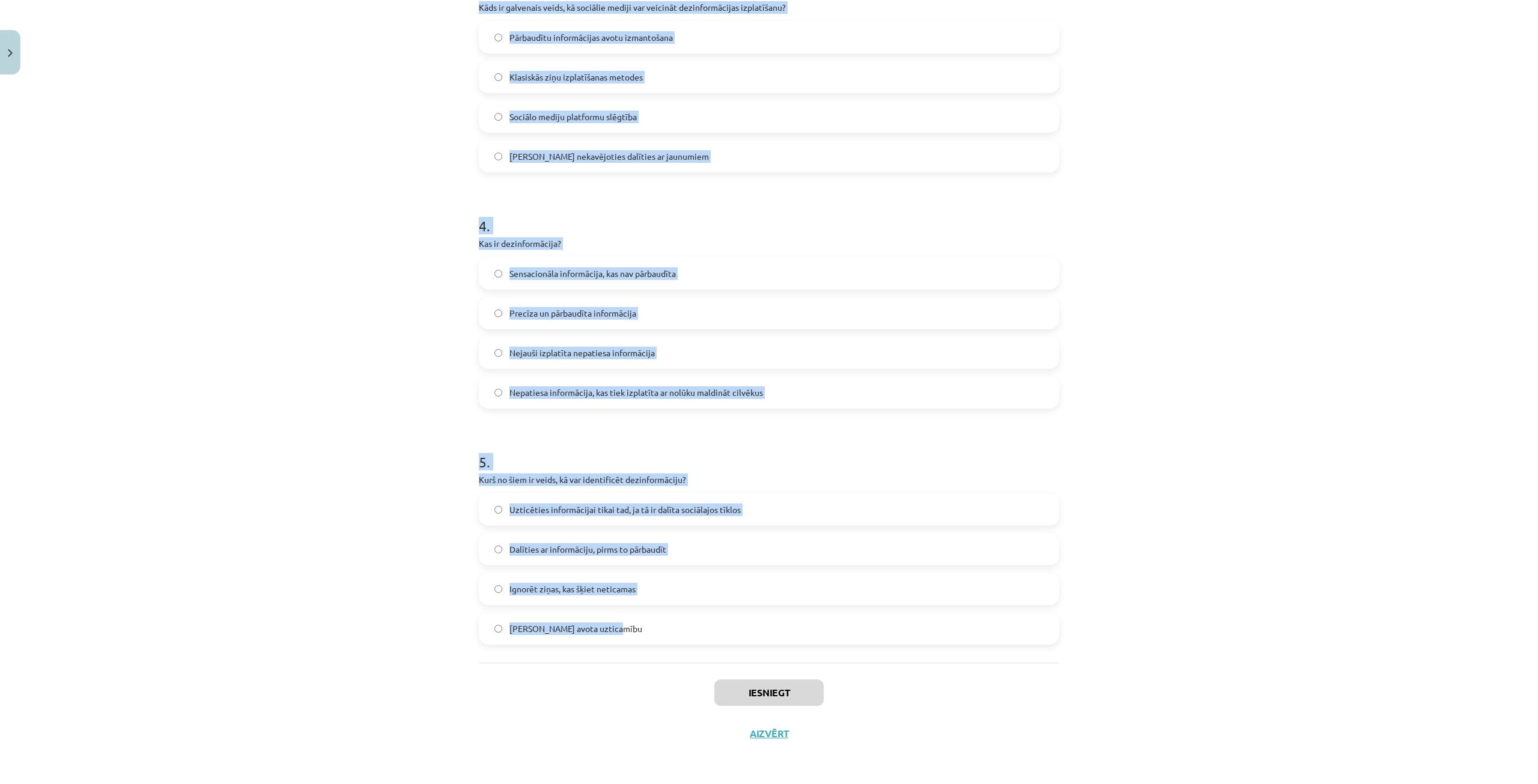
drag, startPoint x: 474, startPoint y: 251, endPoint x: 841, endPoint y: 616, distance: 517.6
click at [841, 616] on form "1 . Kura no šīm stratēģijām palīdz cīnīties pret dezinformāciju? Izmantot faktu…" at bounding box center [768, 66] width 580 height 1156
copy form "Kura no šīm stratēģijām palīdz cīnīties pret dezinformāciju? Izmantot faktu pār…"
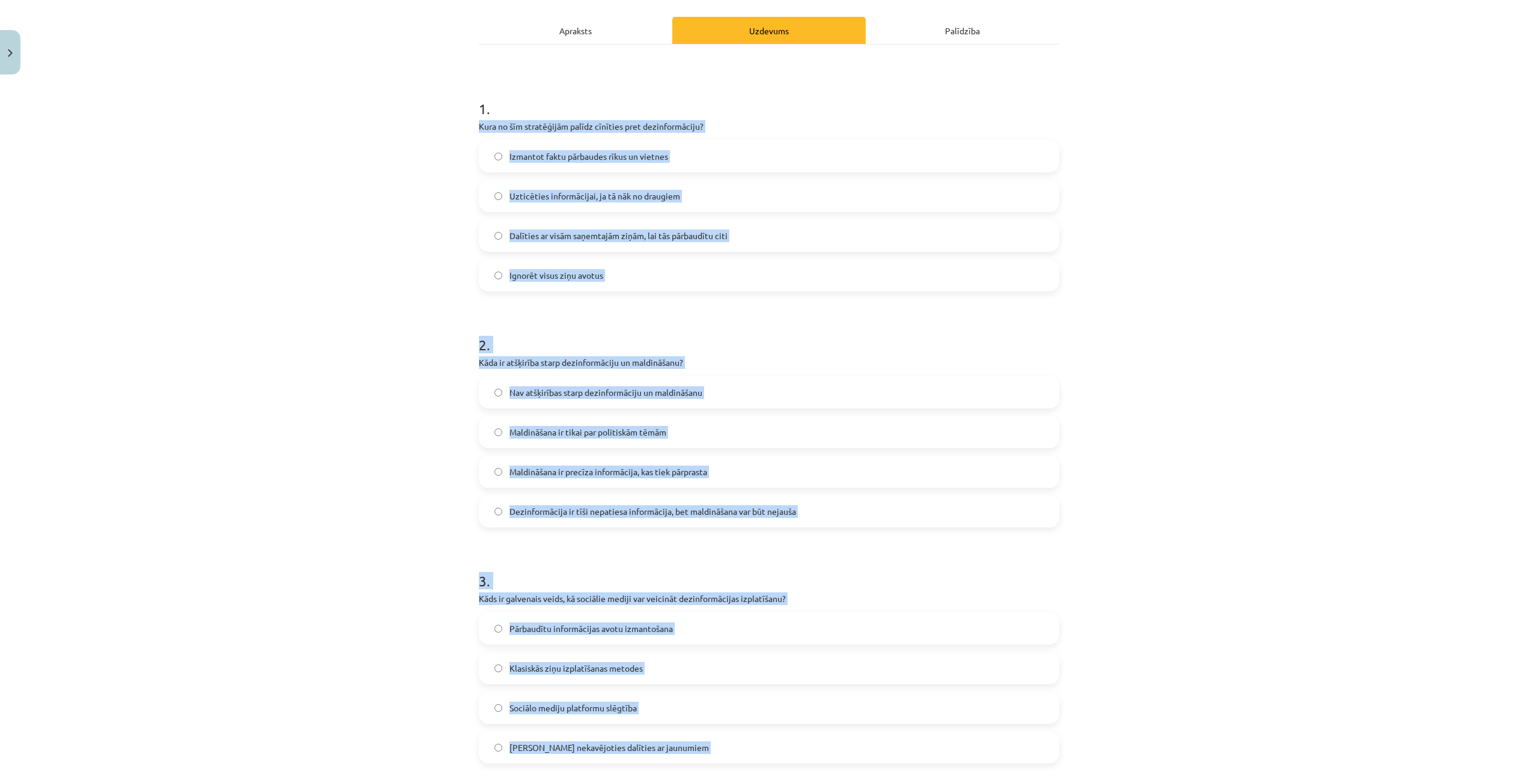
scroll to position [30, 0]
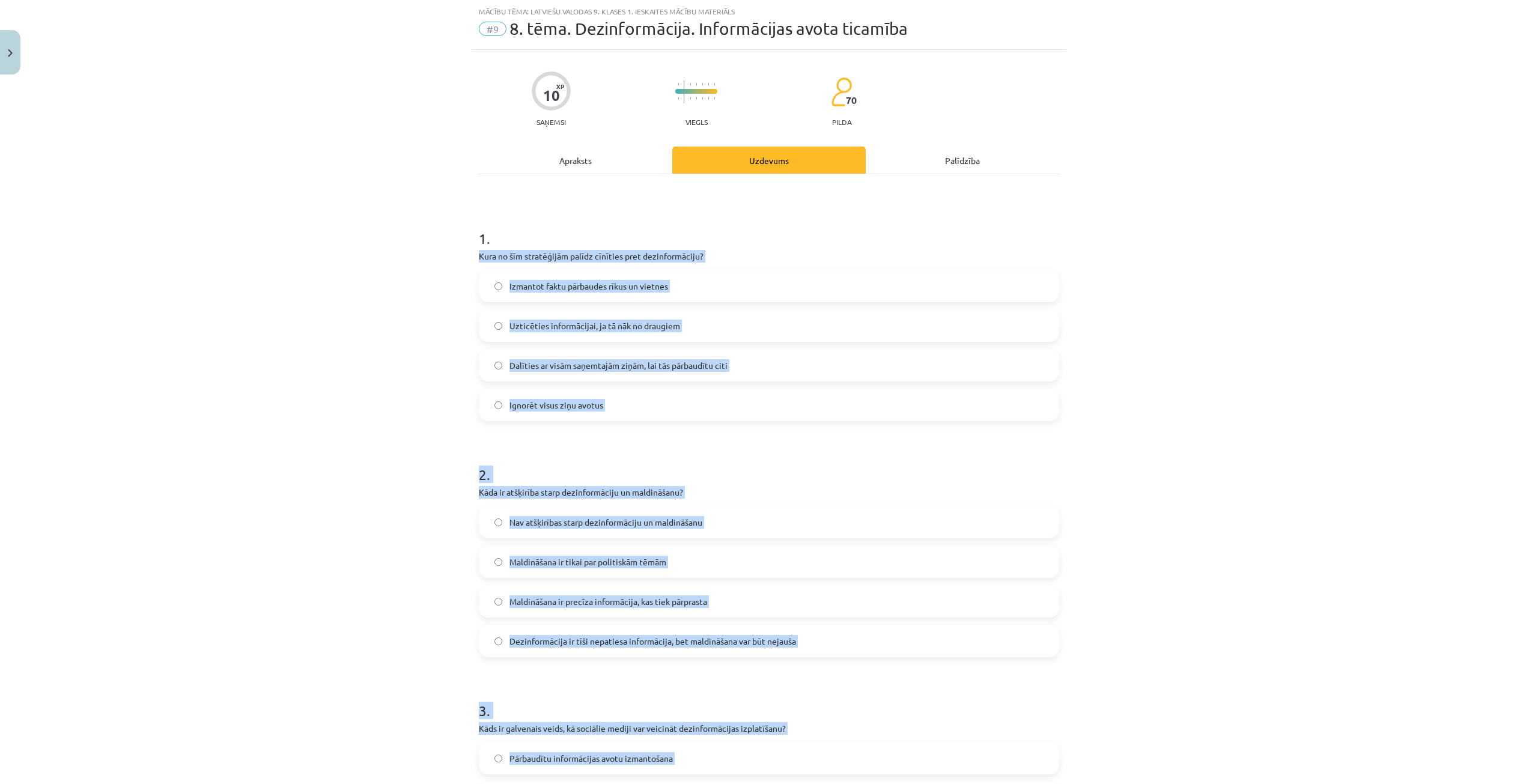
click at [390, 336] on div "Mācību tēma: Latviešu valodas 9. klases 1. ieskaites mācību materiāls #9 8. tēm…" at bounding box center [769, 392] width 1538 height 784
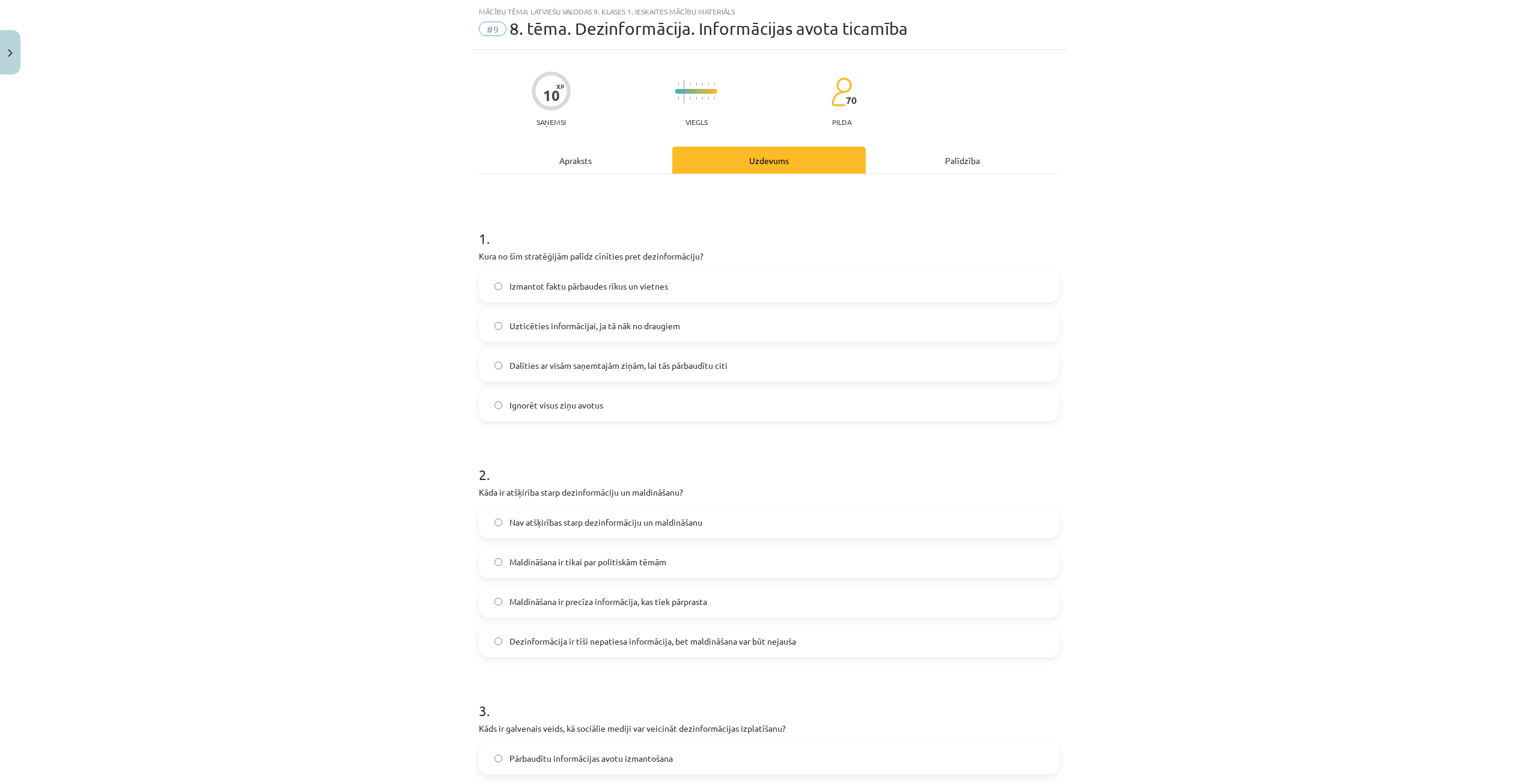
click at [701, 285] on label "Izmantot faktu pārbaudes rīkus un vietnes" at bounding box center [769, 286] width 578 height 30
click at [546, 637] on span "Dezinformācija ir tīši nepatiesa informācija, bet maldināšana var būt nejauša" at bounding box center [652, 641] width 287 height 13
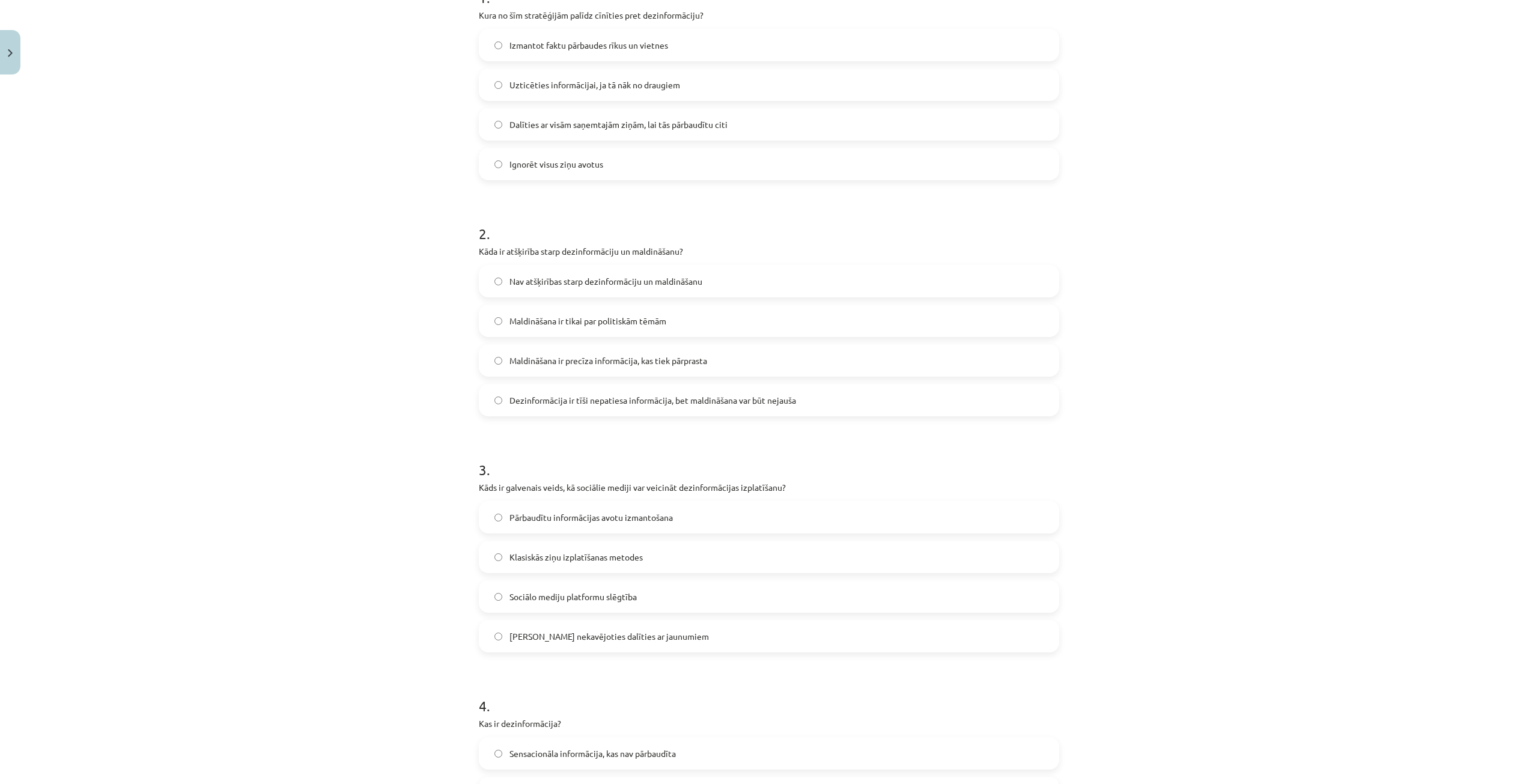
scroll to position [511, 0]
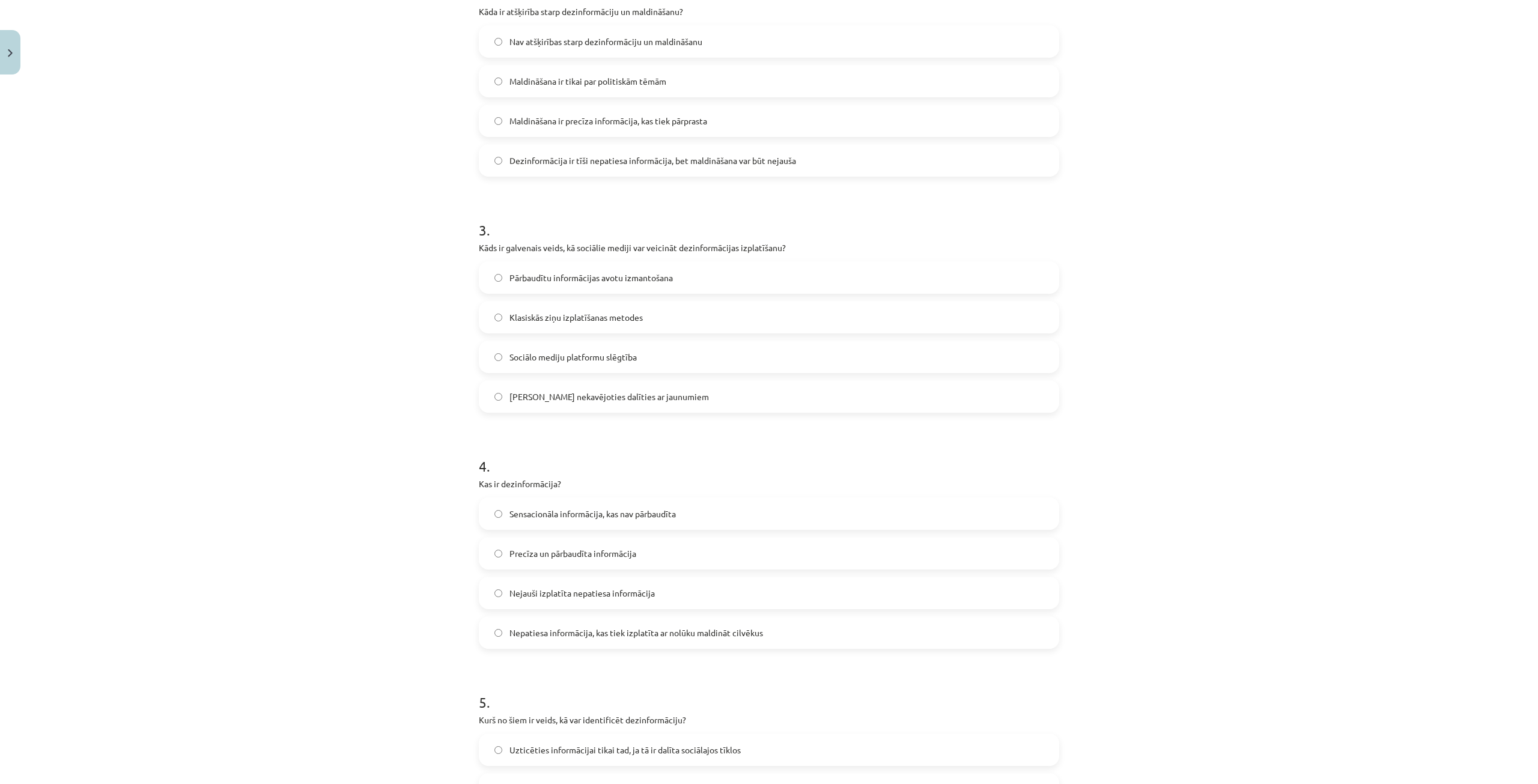
click at [542, 392] on span "Iespēja nekavējoties dalīties ar jaunumiem" at bounding box center [609, 397] width 200 height 13
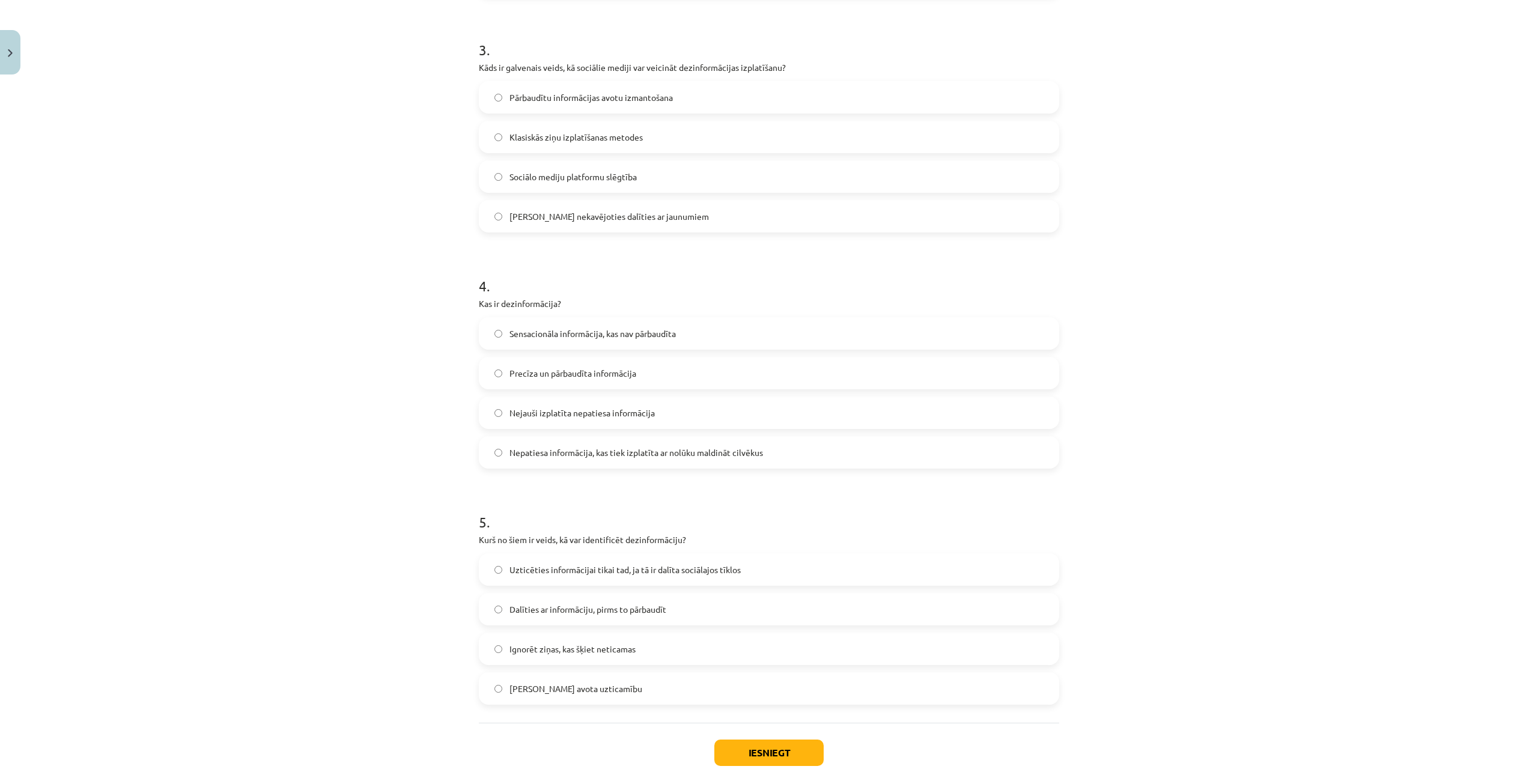
click at [541, 451] on span "Nepatiesa informācija, kas tiek izplatīta ar nolūku maldināt cilvēkus" at bounding box center [635, 452] width 254 height 13
click at [552, 703] on div "Pārbaudīt avota uzticamību" at bounding box center [768, 688] width 580 height 32
click at [583, 681] on label "Pārbaudīt avota uzticamību" at bounding box center [769, 688] width 578 height 30
click at [781, 748] on button "Iesniegt" at bounding box center [769, 752] width 109 height 26
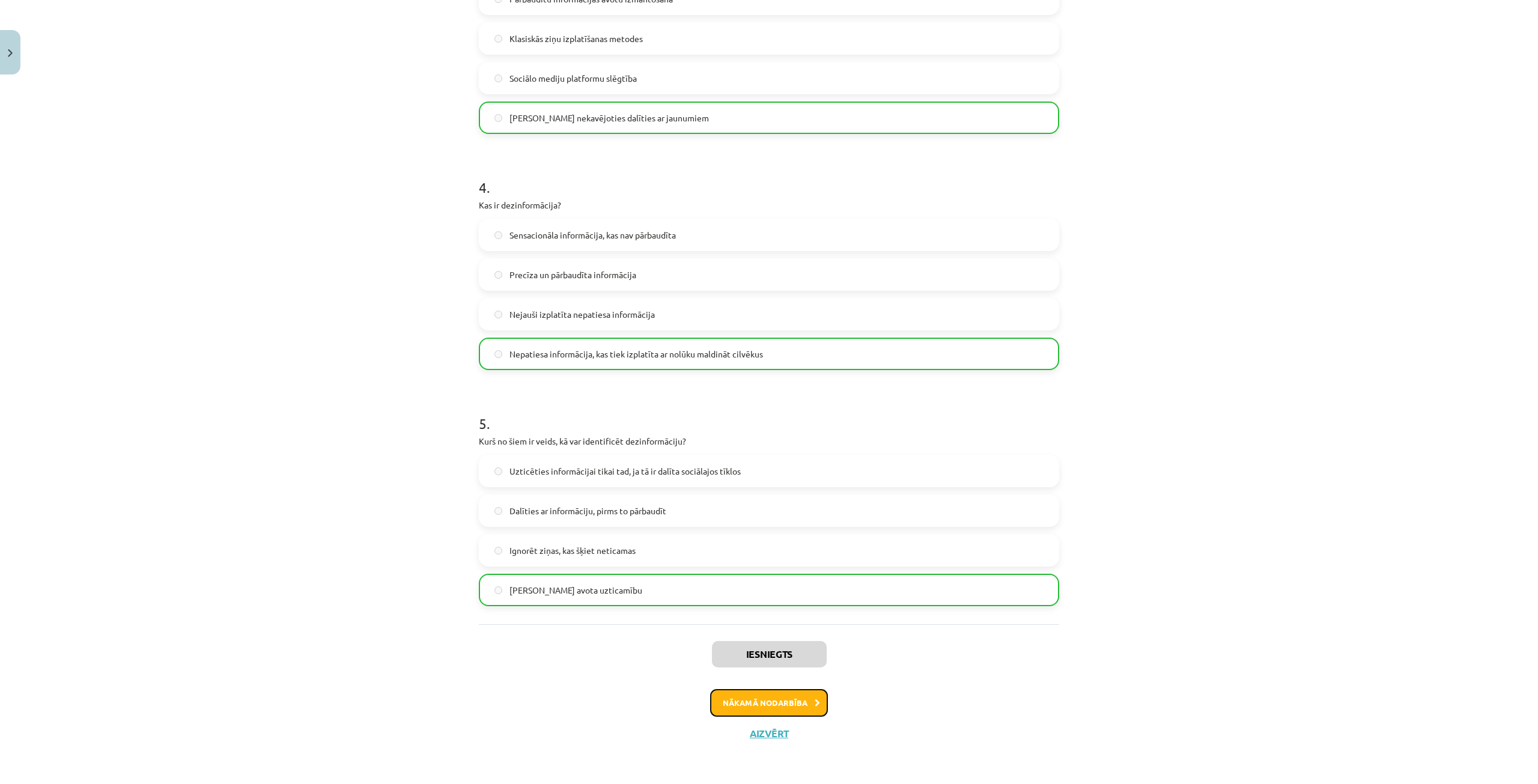
click at [772, 694] on button "Nākamā nodarbība" at bounding box center [768, 702] width 117 height 28
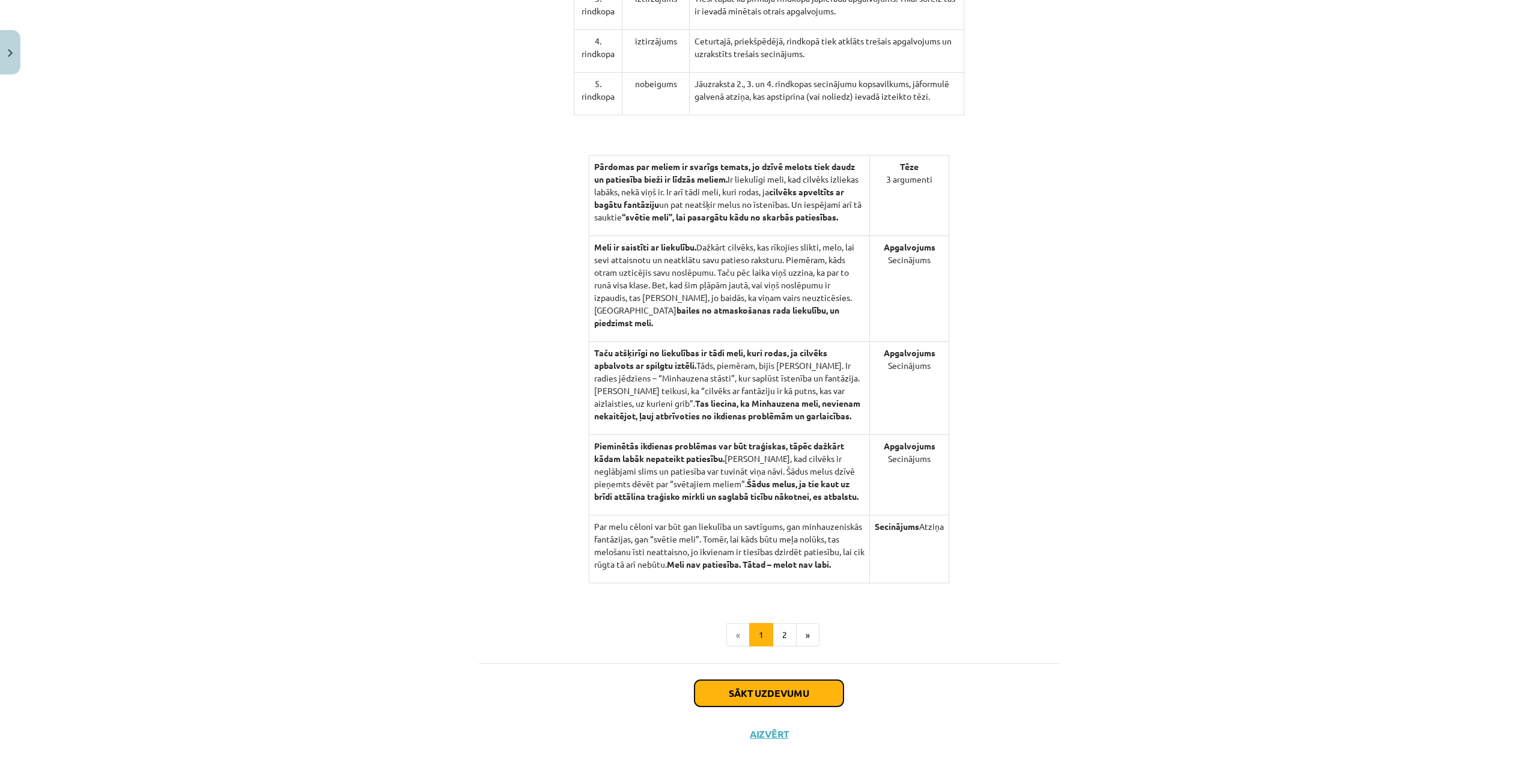
click at [777, 684] on button "Sākt uzdevumu" at bounding box center [769, 693] width 149 height 26
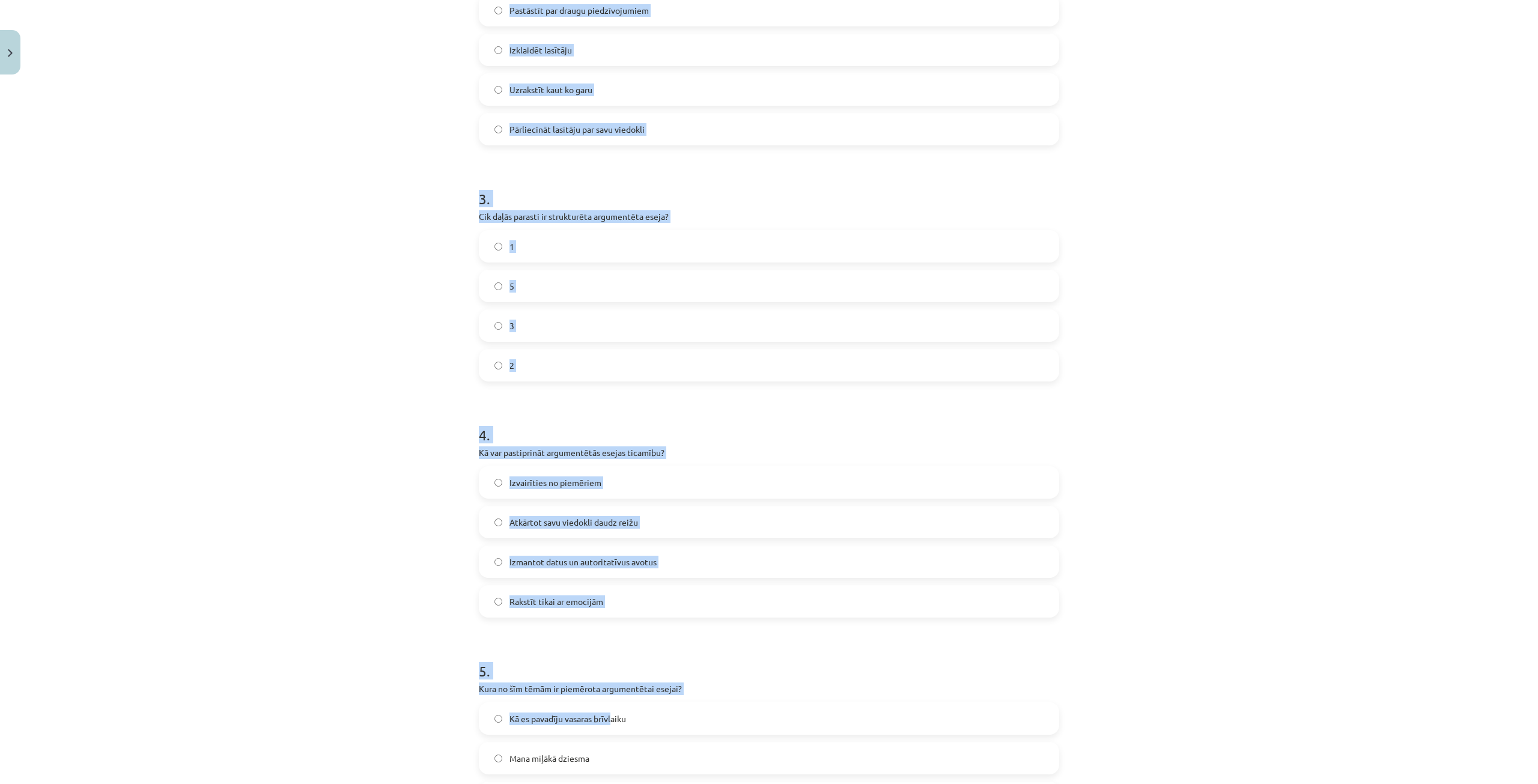
scroll to position [751, 0]
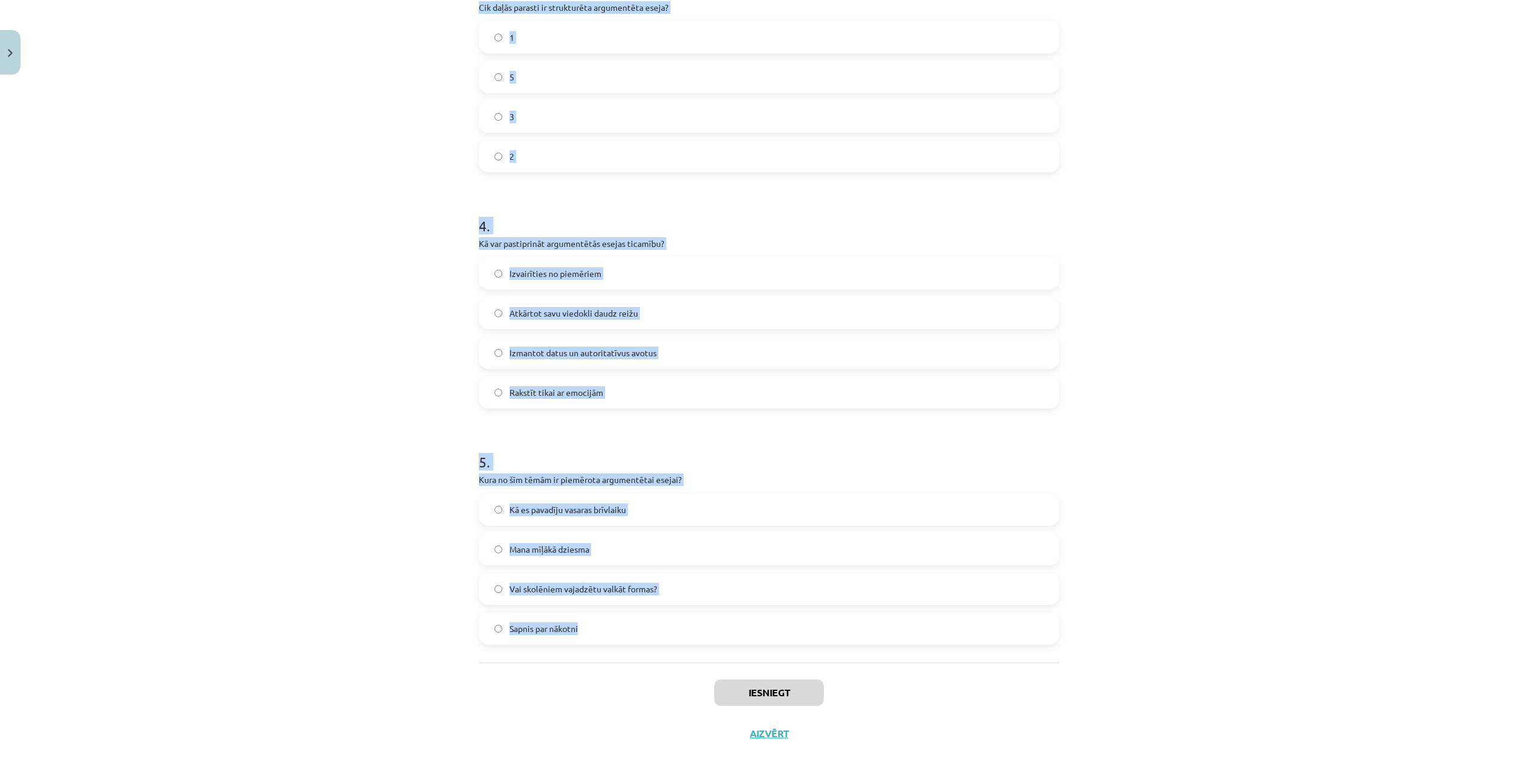
drag, startPoint x: 469, startPoint y: 254, endPoint x: 678, endPoint y: 628, distance: 428.4
click at [678, 628] on div "10 XP Saņemsi Viegls 69 pilda Apraksts Uzdevums Palīdzība 1 . Kas ir argumentēt…" at bounding box center [769, 41] width 595 height 1425
click at [307, 245] on div "Mācību tēma: Latviešu valodas 9. klases 1. ieskaites mācību materiāls #10 9. tē…" at bounding box center [769, 392] width 1538 height 784
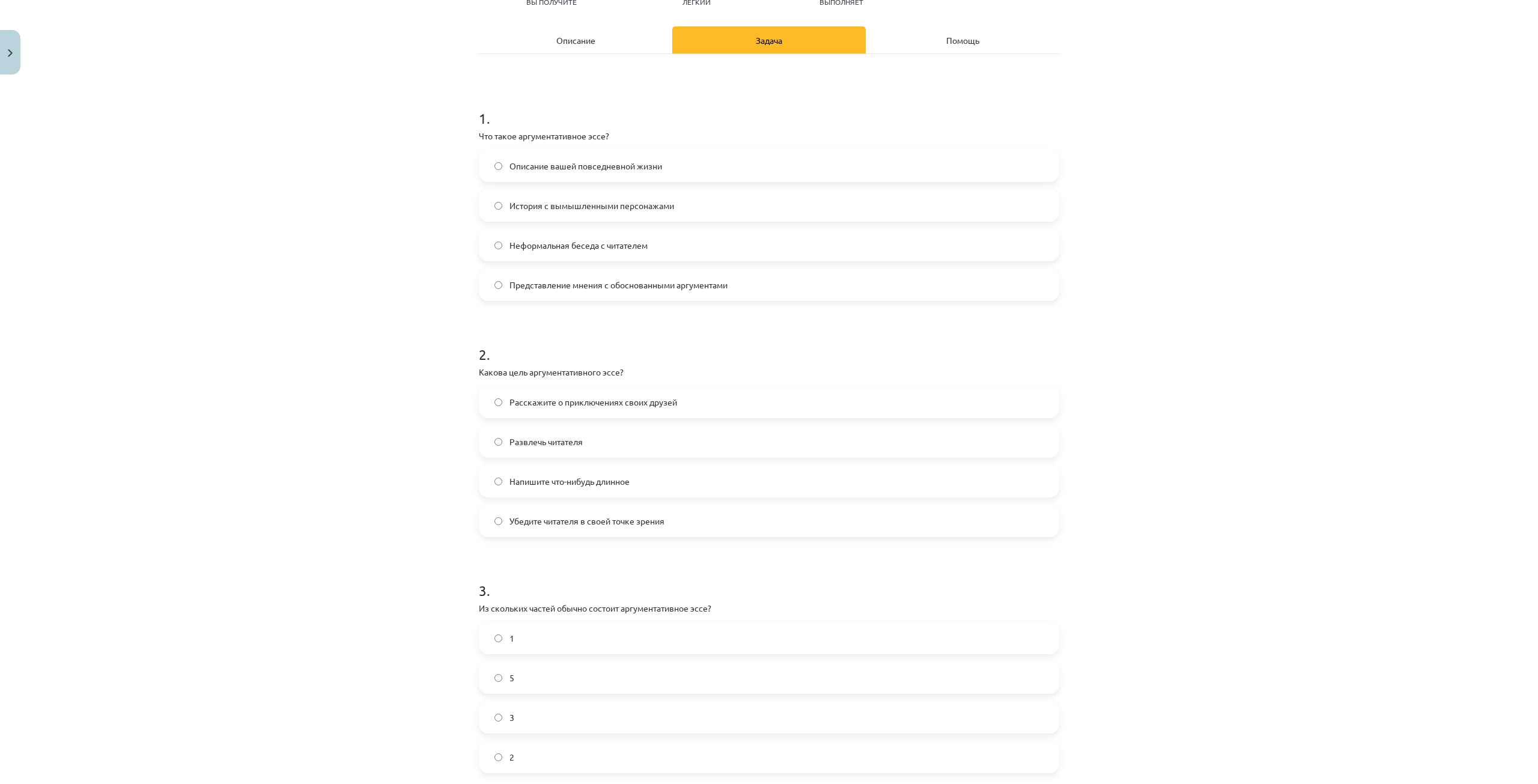
scroll to position [90, 0]
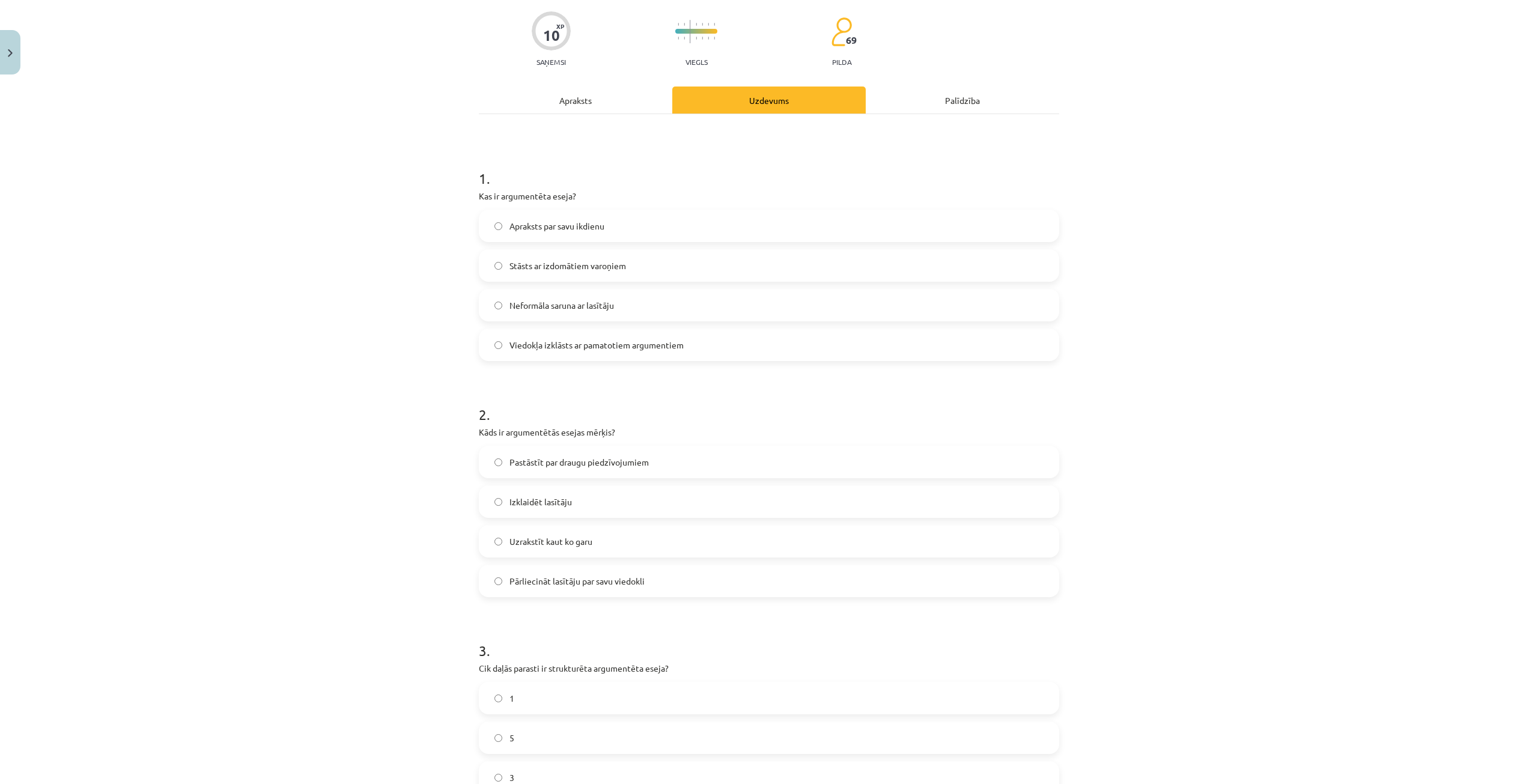
drag, startPoint x: 1236, startPoint y: 211, endPoint x: 953, endPoint y: 116, distance: 298.5
click at [1236, 211] on div "Mācību tēma: Latviešu valodas 9. klases 1. ieskaites mācību materiāls #10 9. tē…" at bounding box center [769, 392] width 1538 height 784
click at [558, 335] on label "Viedokļa izklāsts ar pamatotiem argumentiem" at bounding box center [769, 345] width 578 height 30
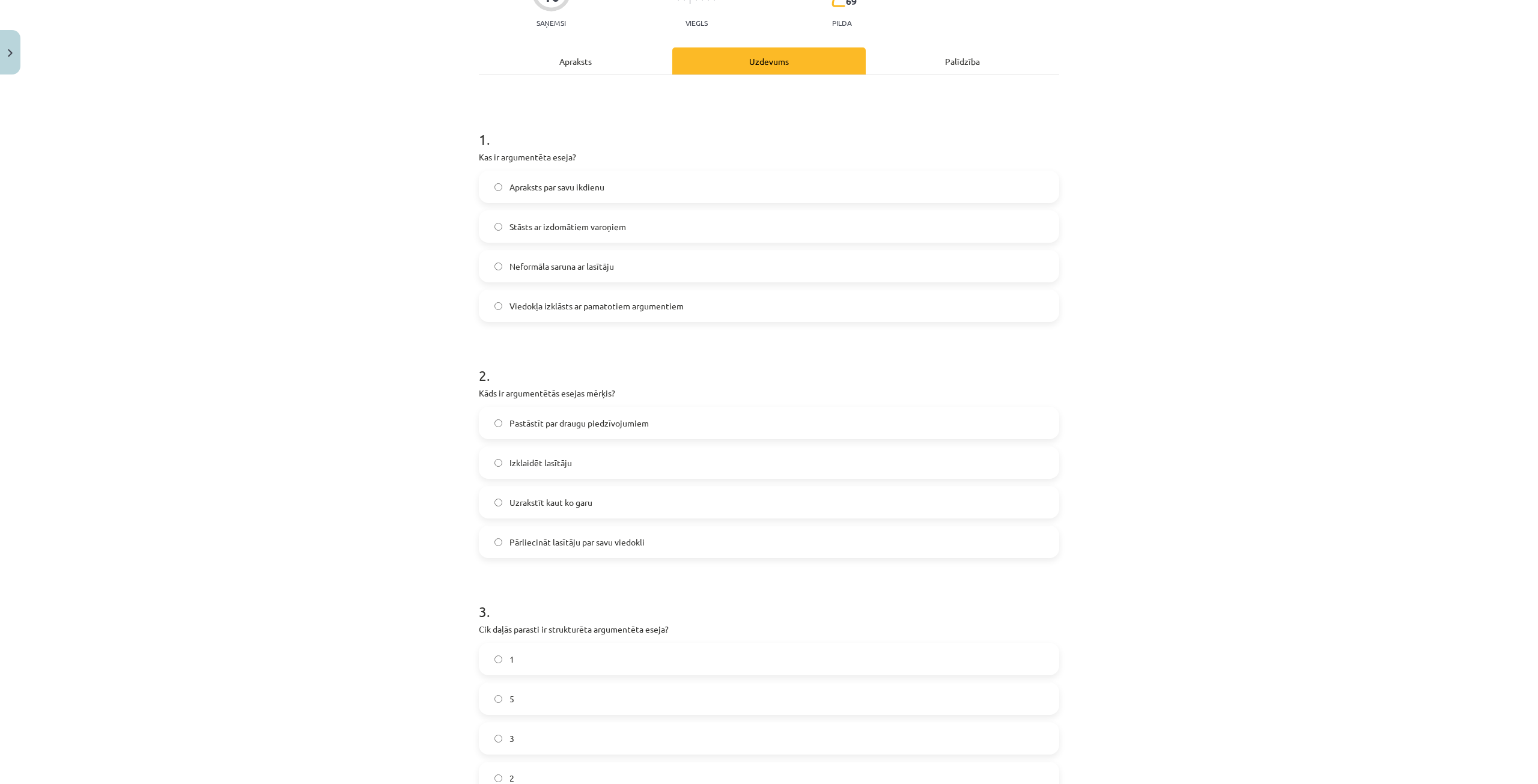
scroll to position [211, 0]
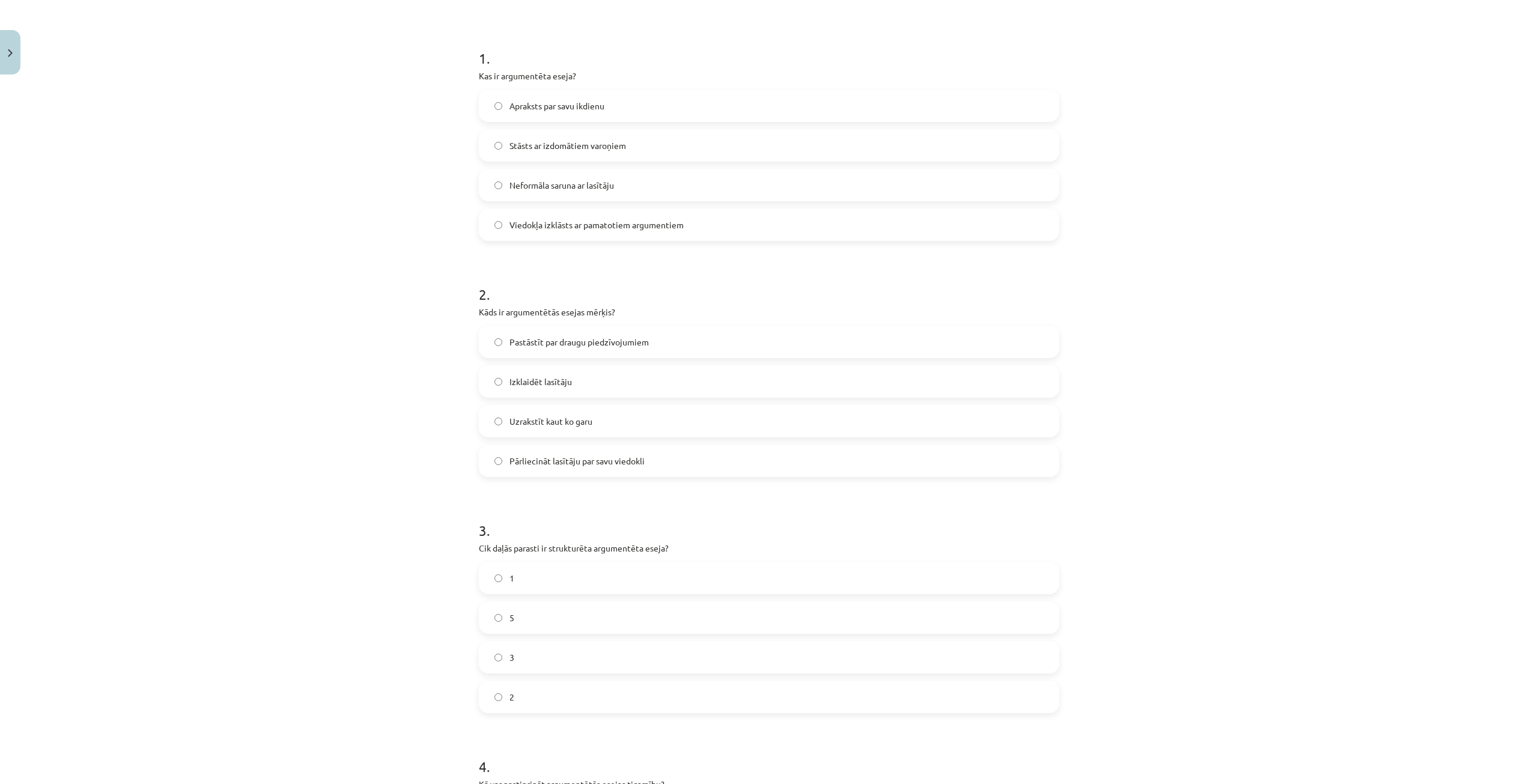
click at [609, 469] on label "Pārliecināt lasītāju par savu viedokli" at bounding box center [769, 461] width 578 height 30
click at [535, 655] on label "3" at bounding box center [769, 657] width 578 height 30
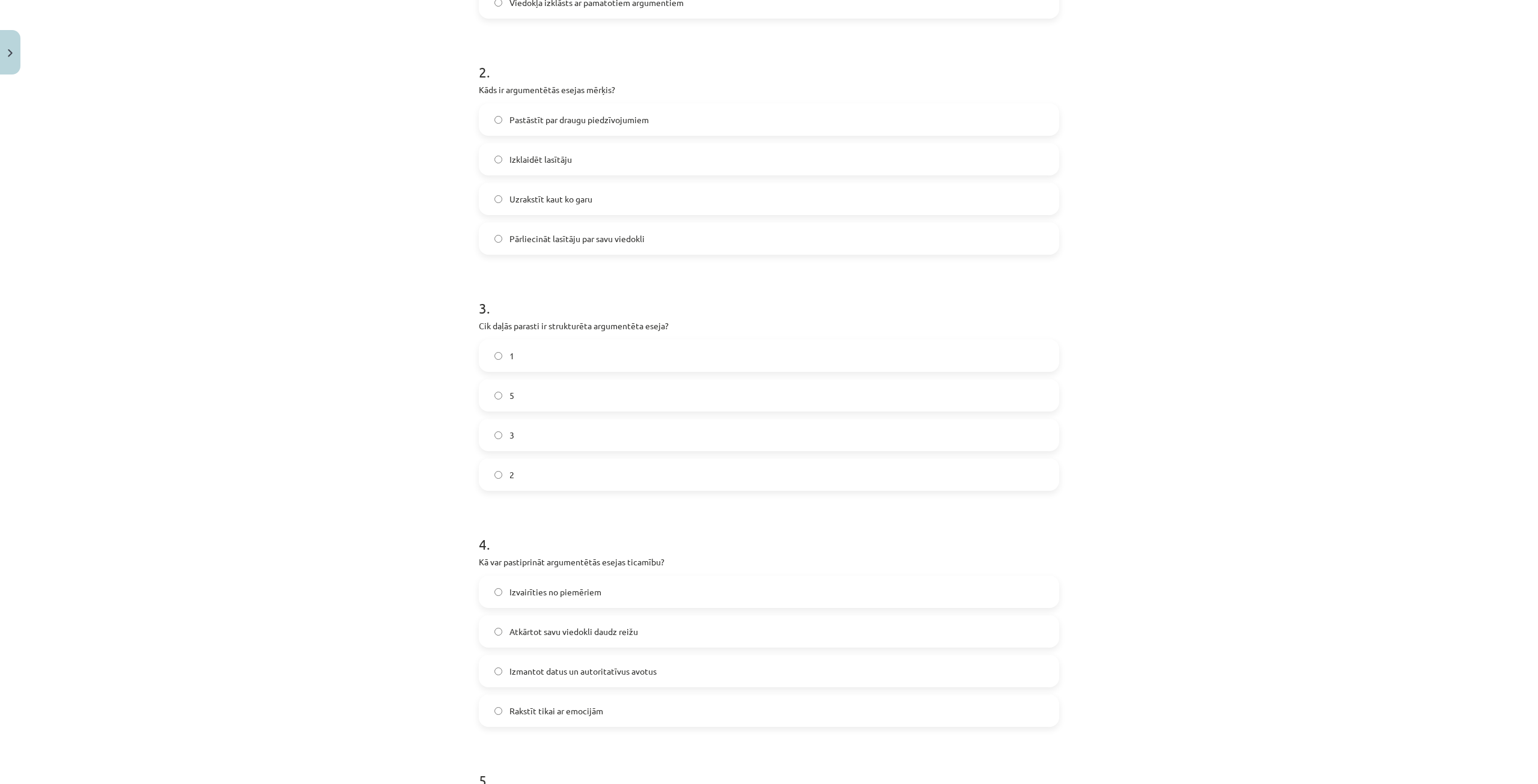
scroll to position [571, 0]
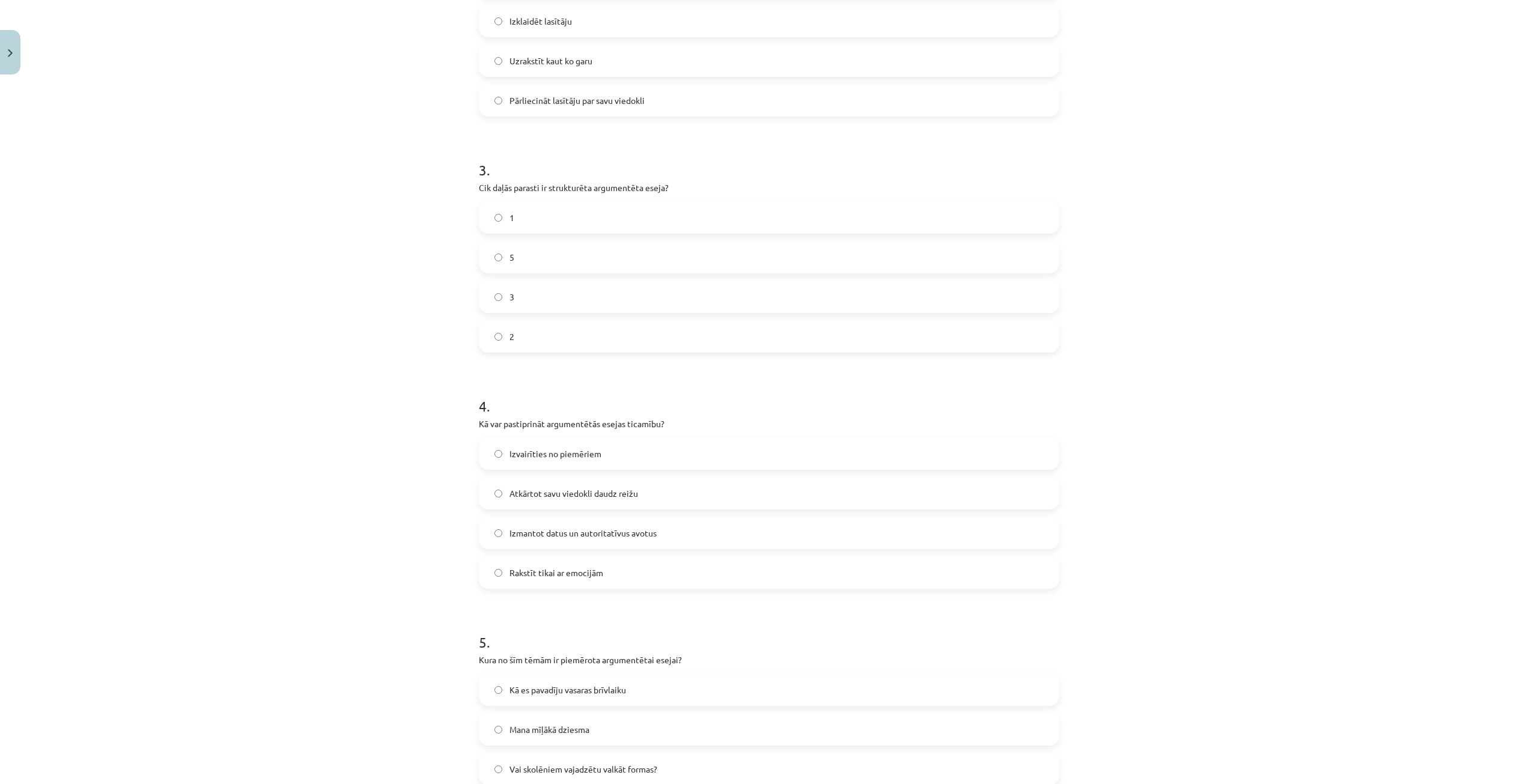
click at [566, 529] on span "Izmantot datus un autoritatīvus avotus" at bounding box center [583, 533] width 147 height 13
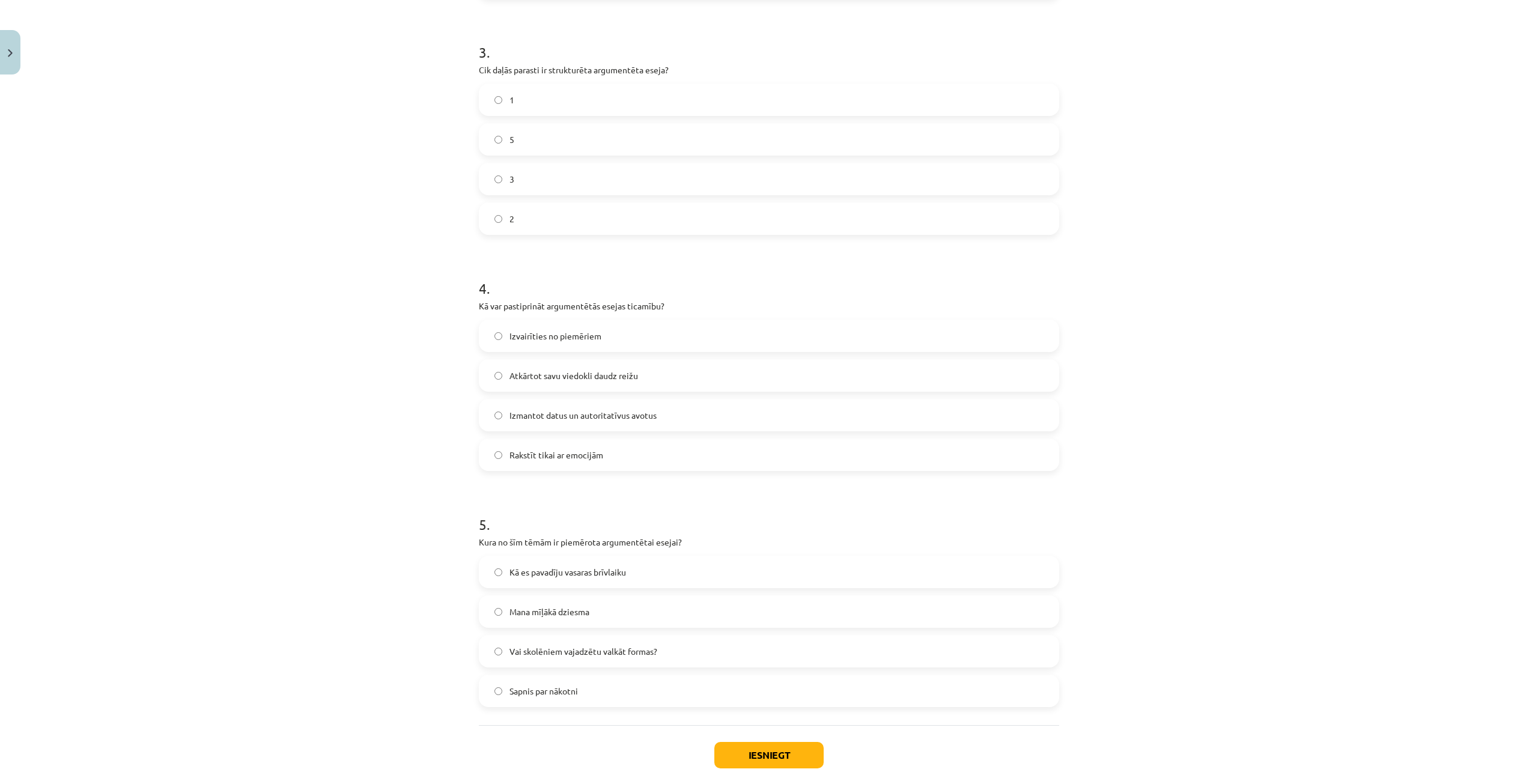
scroll to position [751, 0]
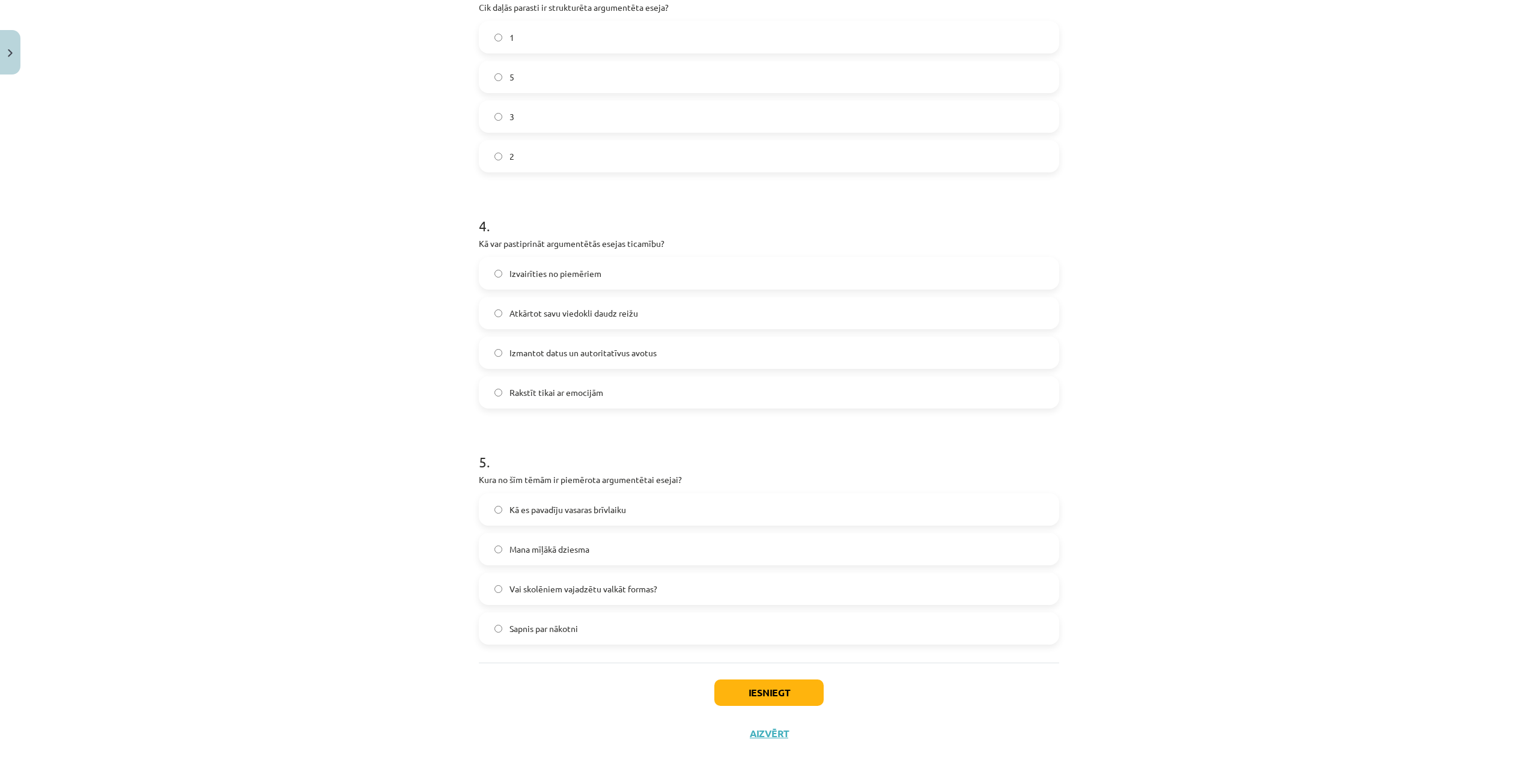
click at [670, 586] on label "Vai skolēniem vajadzētu valkāt formas?" at bounding box center [769, 589] width 578 height 30
click at [795, 700] on button "Iesniegt" at bounding box center [769, 692] width 109 height 26
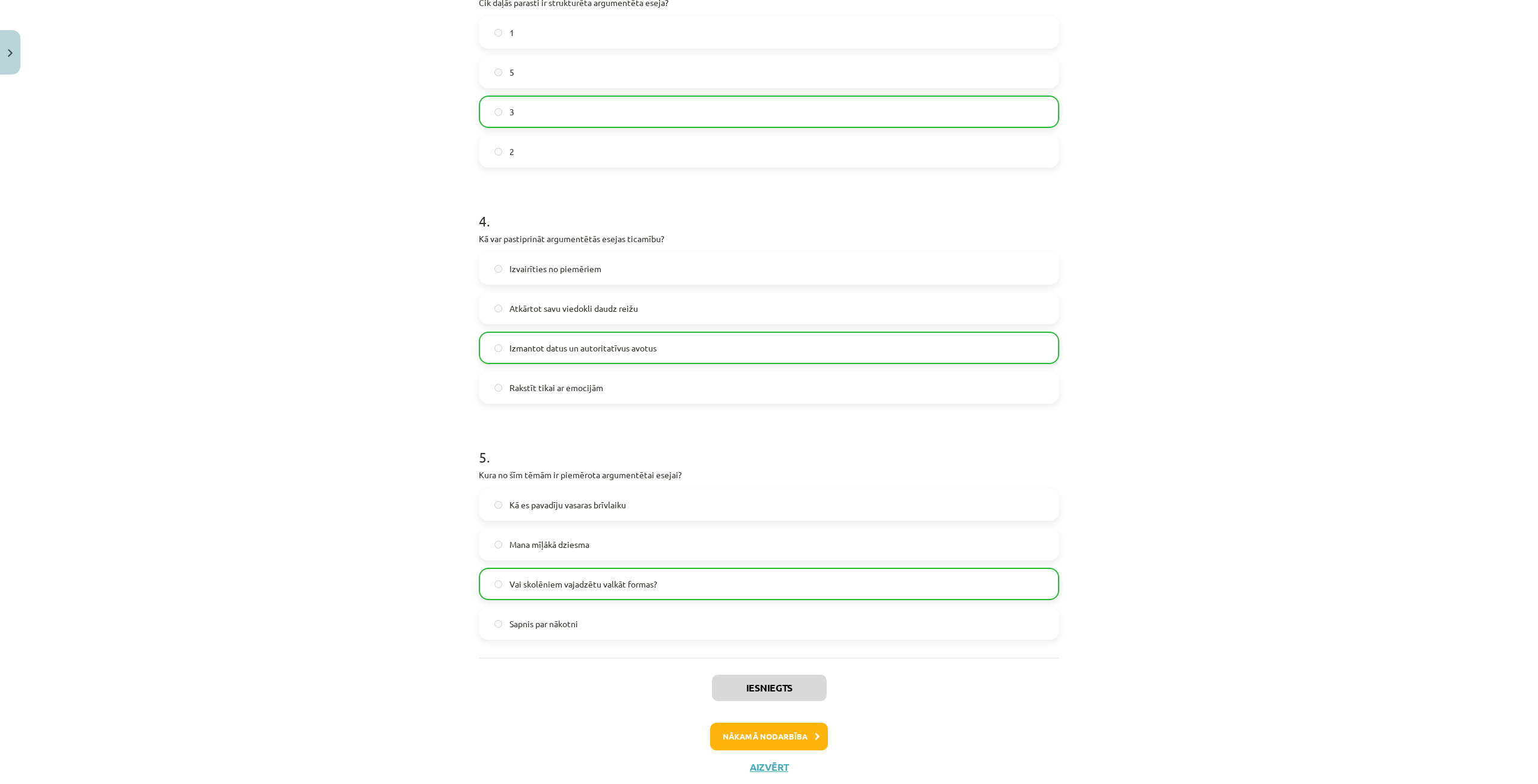
scroll to position [789, 0]
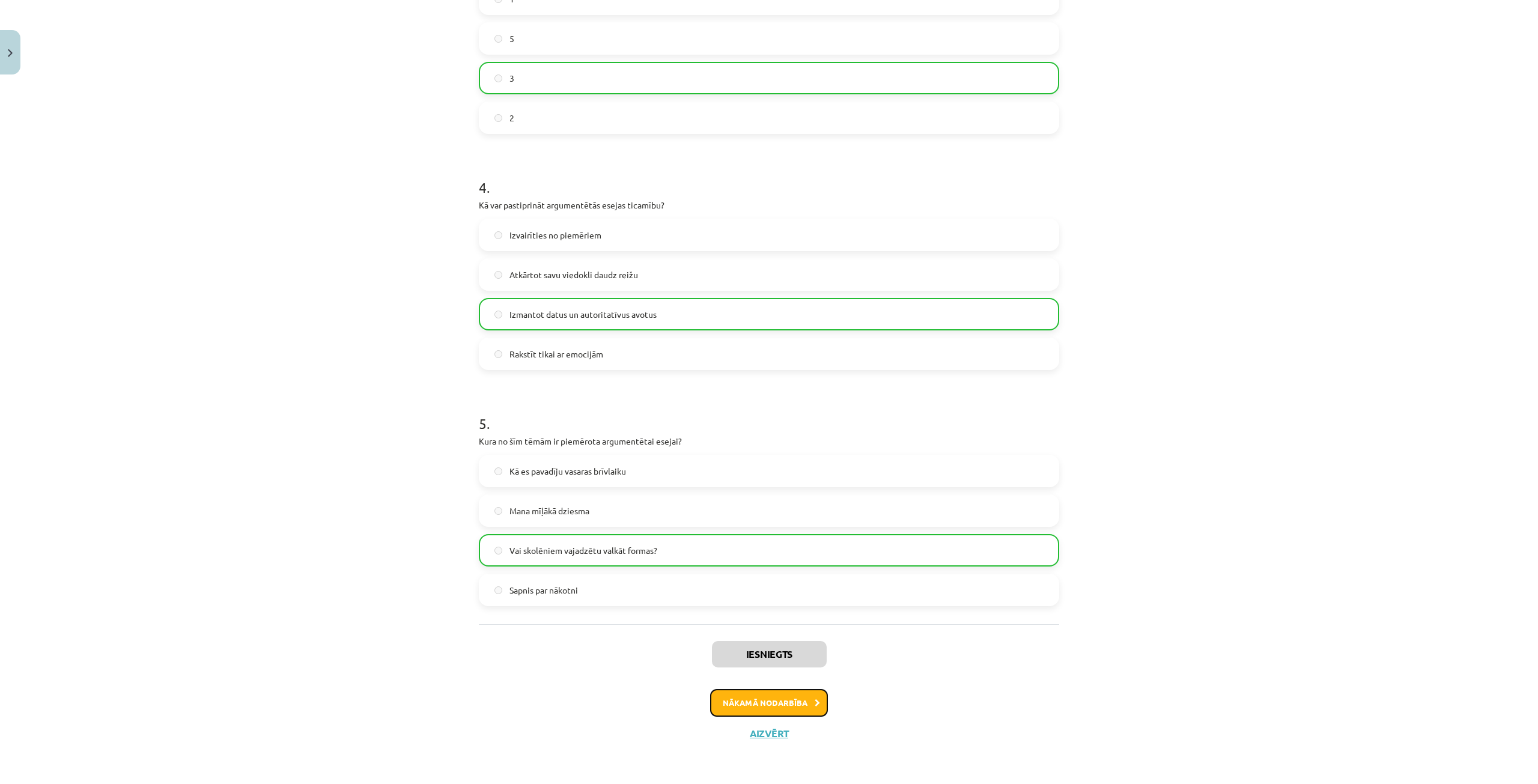
click at [766, 693] on button "Nākamā nodarbība" at bounding box center [768, 702] width 117 height 28
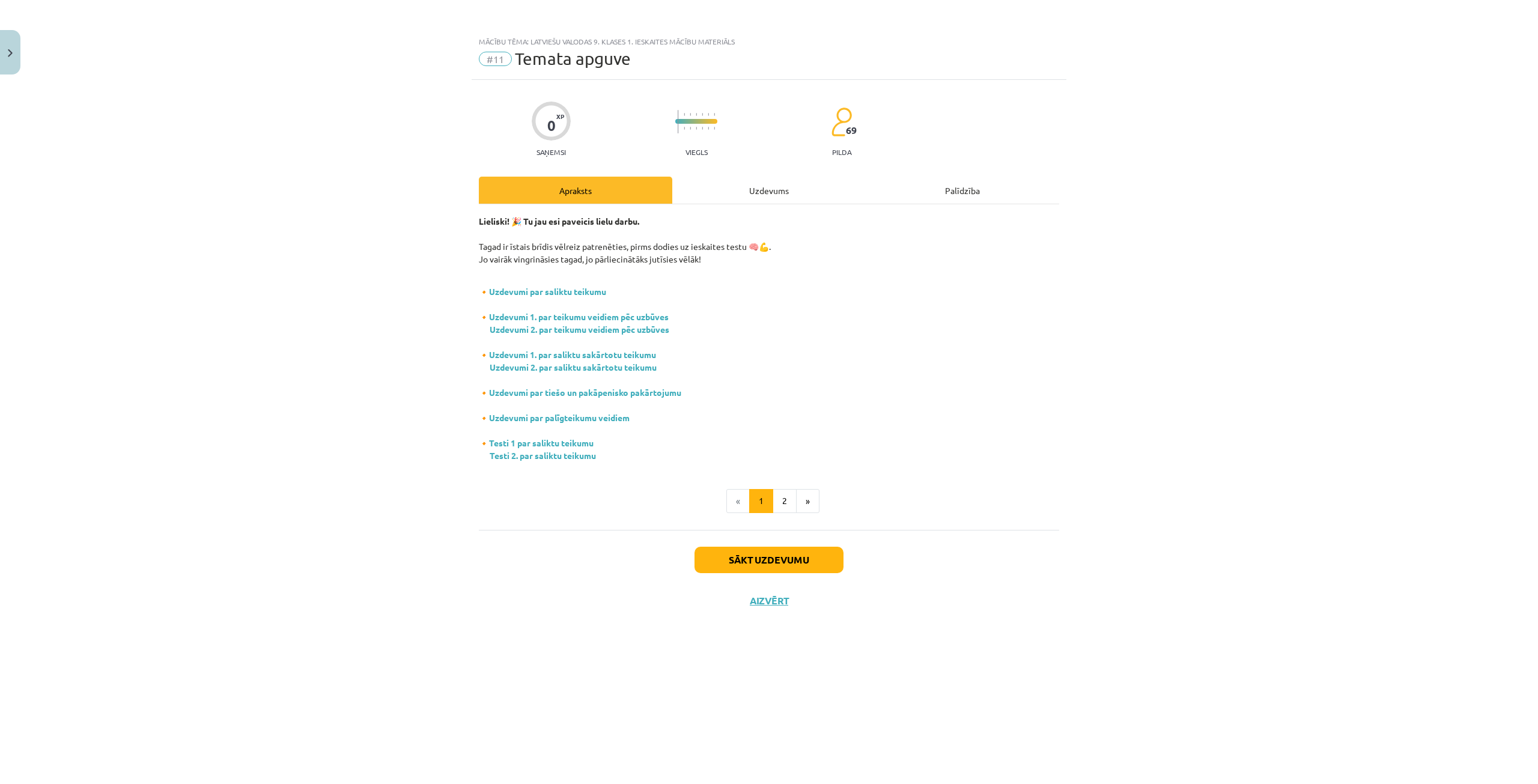
scroll to position [0, 0]
click at [775, 504] on button "2" at bounding box center [784, 501] width 24 height 24
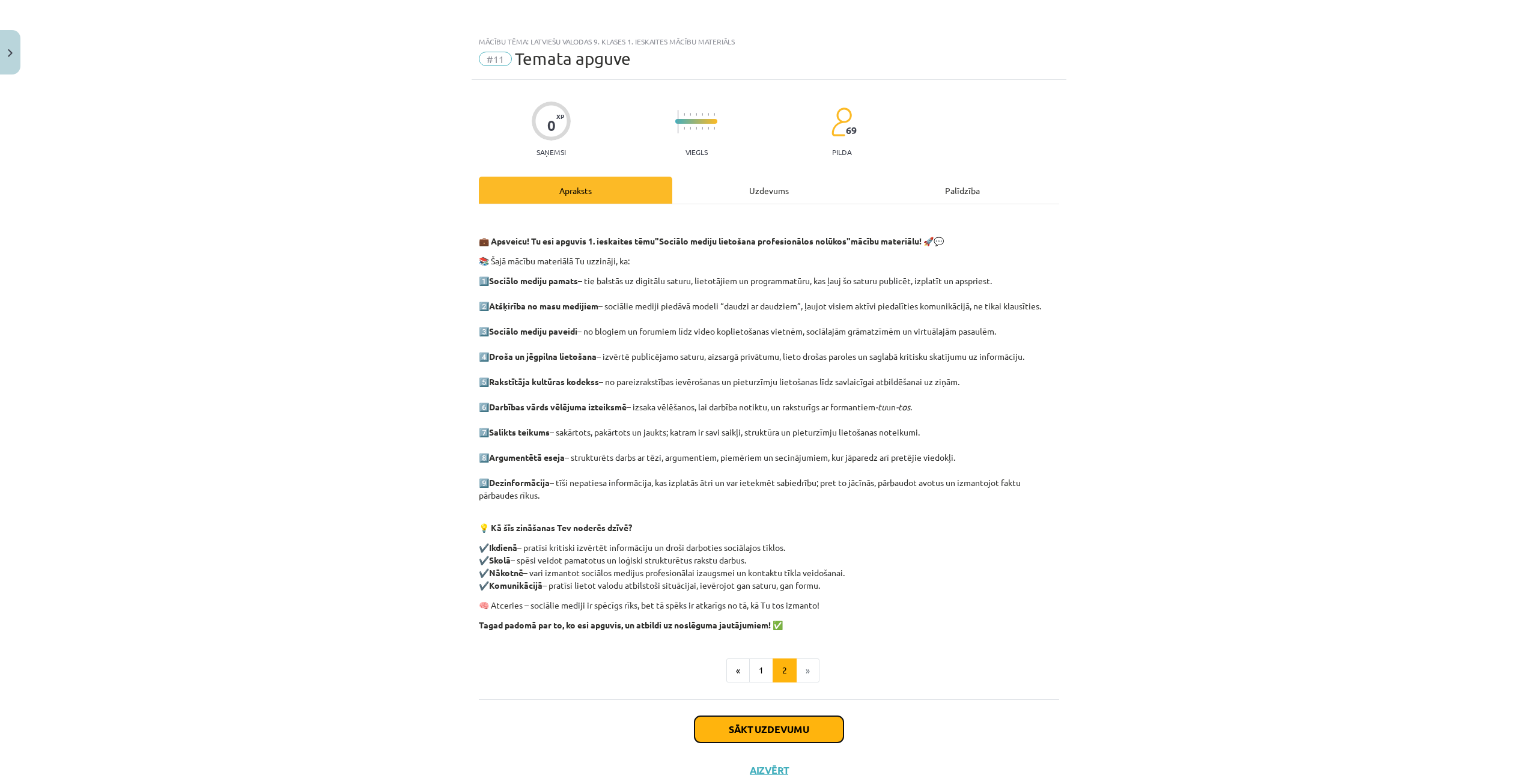
click at [737, 730] on button "Sākt uzdevumu" at bounding box center [769, 728] width 149 height 26
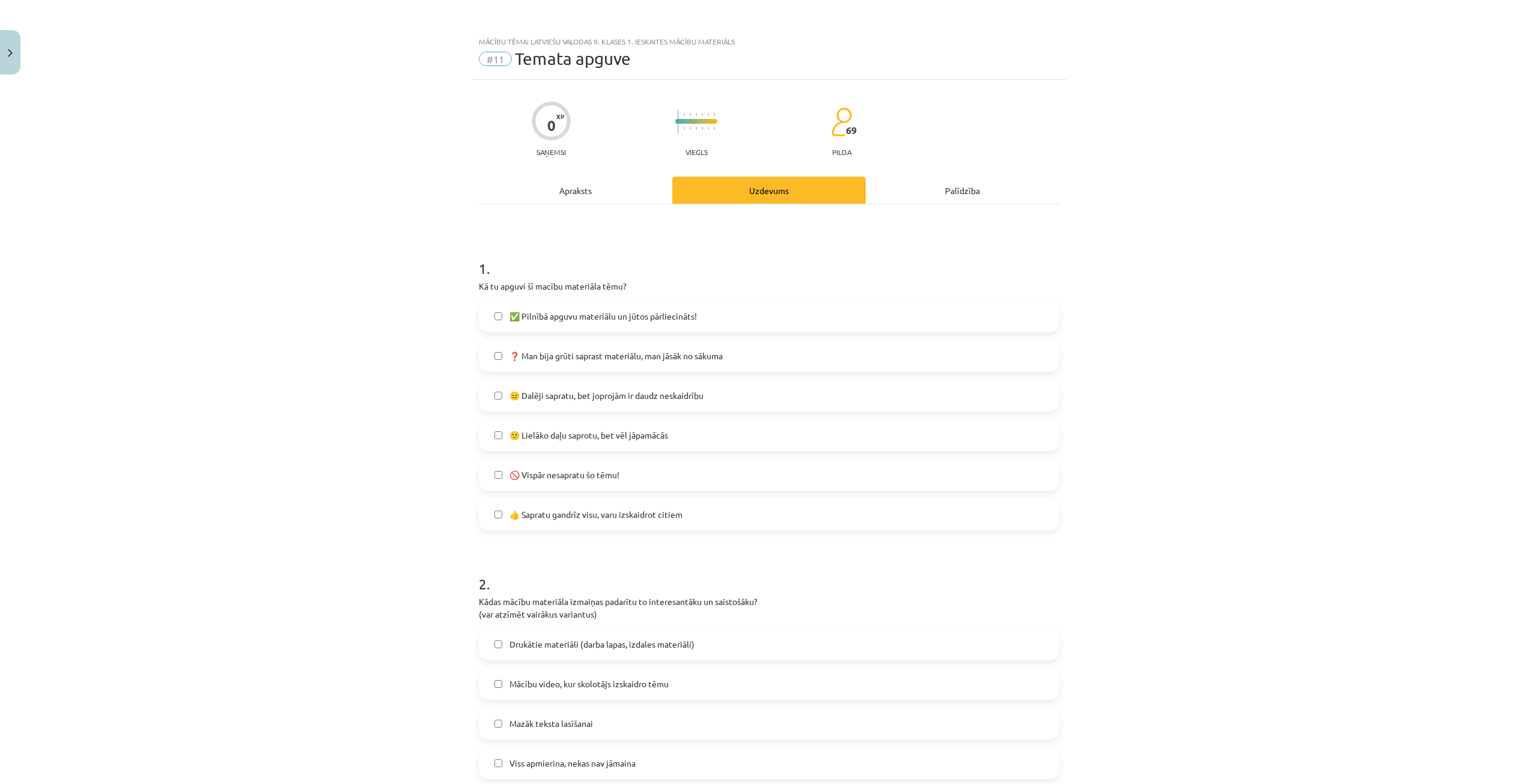
scroll to position [30, 0]
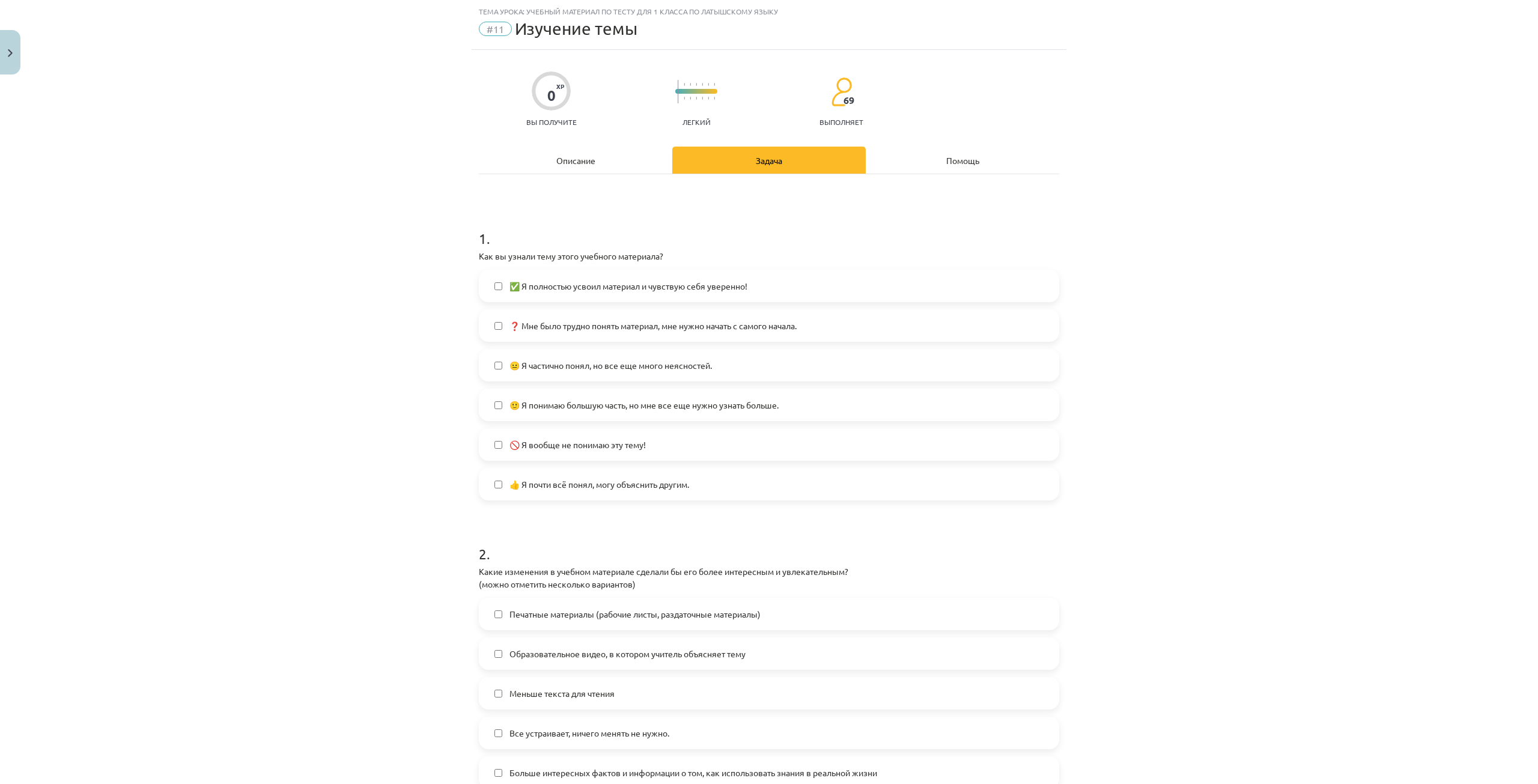
click at [742, 401] on font "🙂 Я понимаю большую часть, но мне все еще нужно узнать больше." at bounding box center [644, 405] width 269 height 11
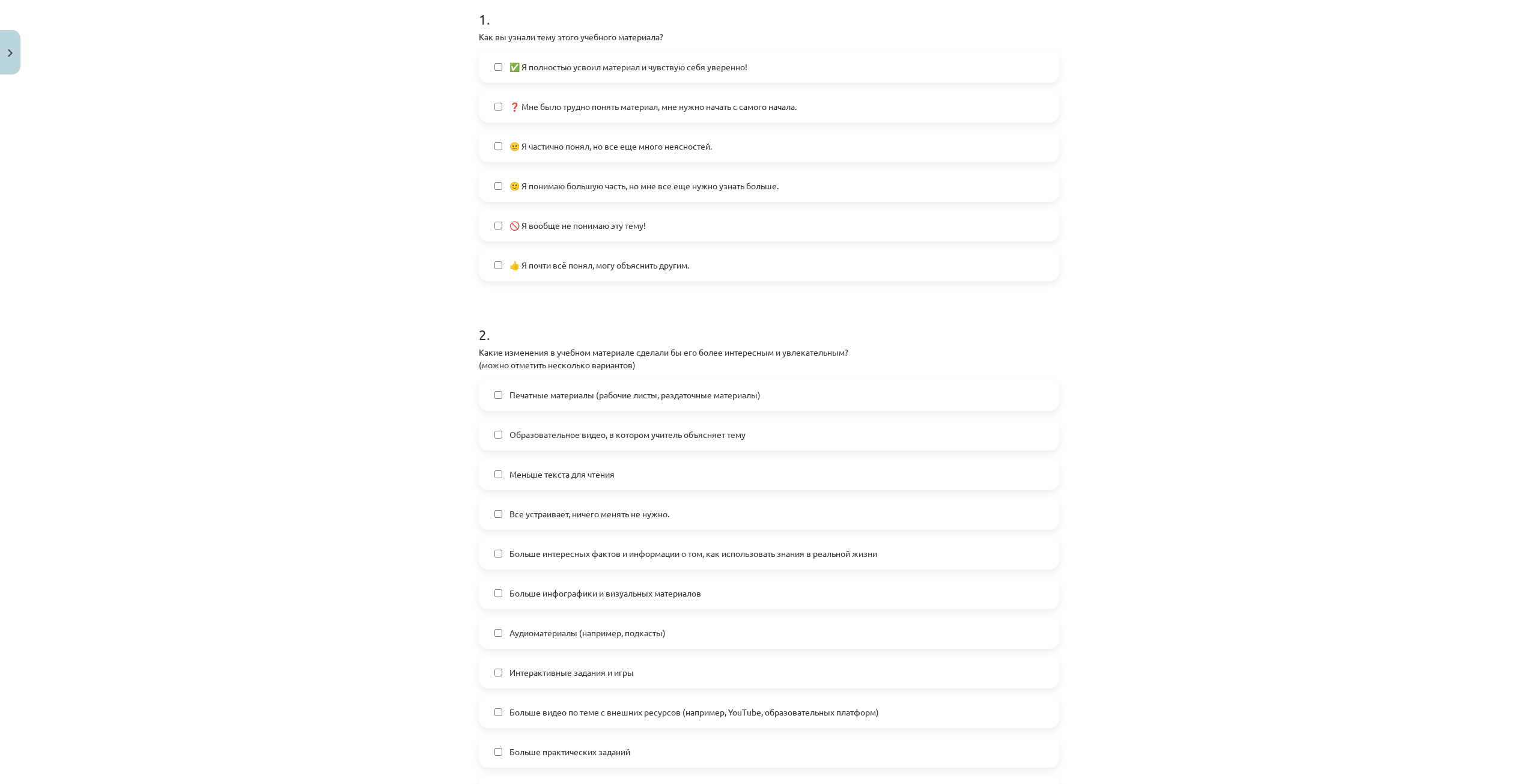
scroll to position [271, 0]
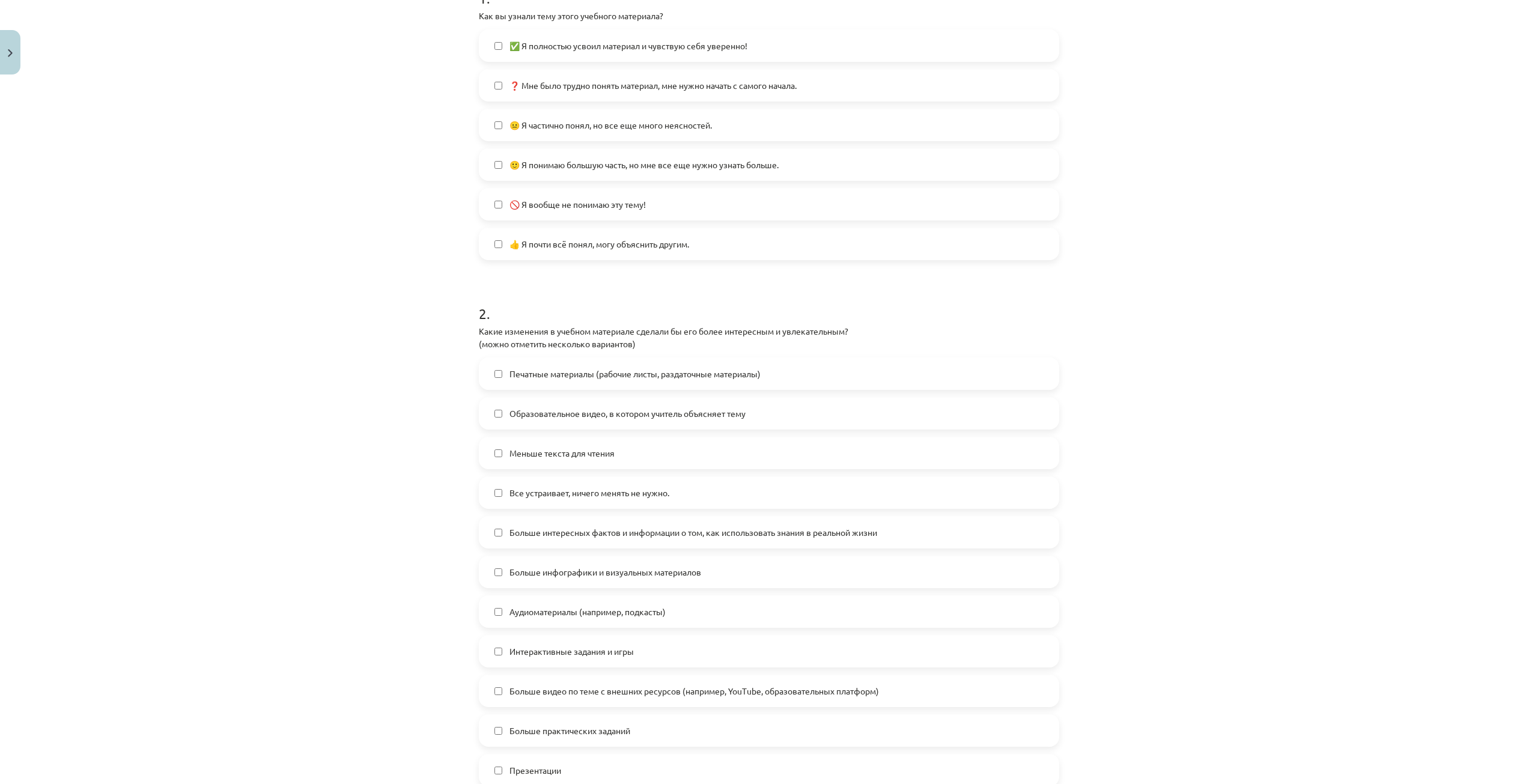
click at [730, 494] on label "Все устраивает, ничего менять не нужно." at bounding box center [769, 493] width 578 height 30
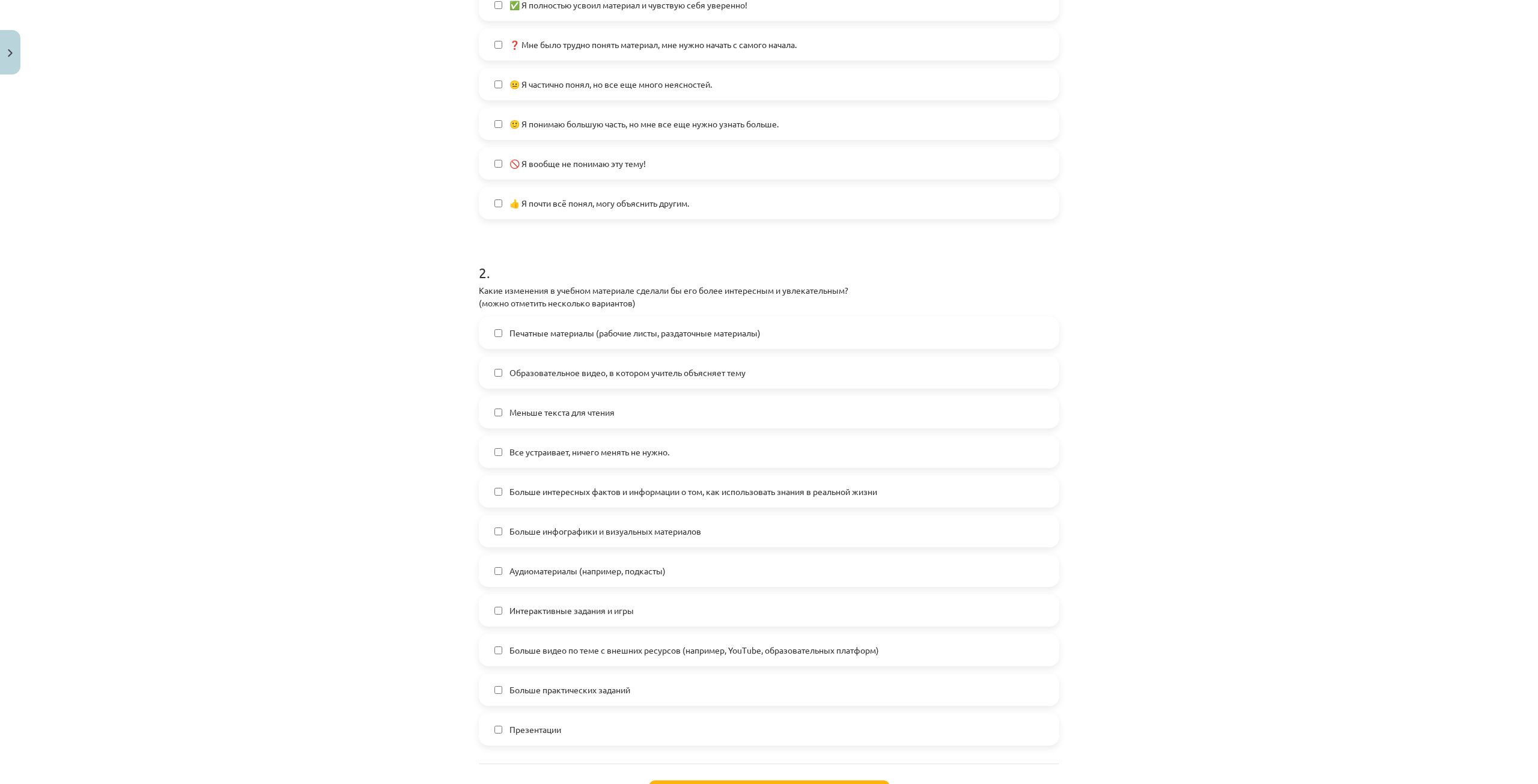
scroll to position [331, 0]
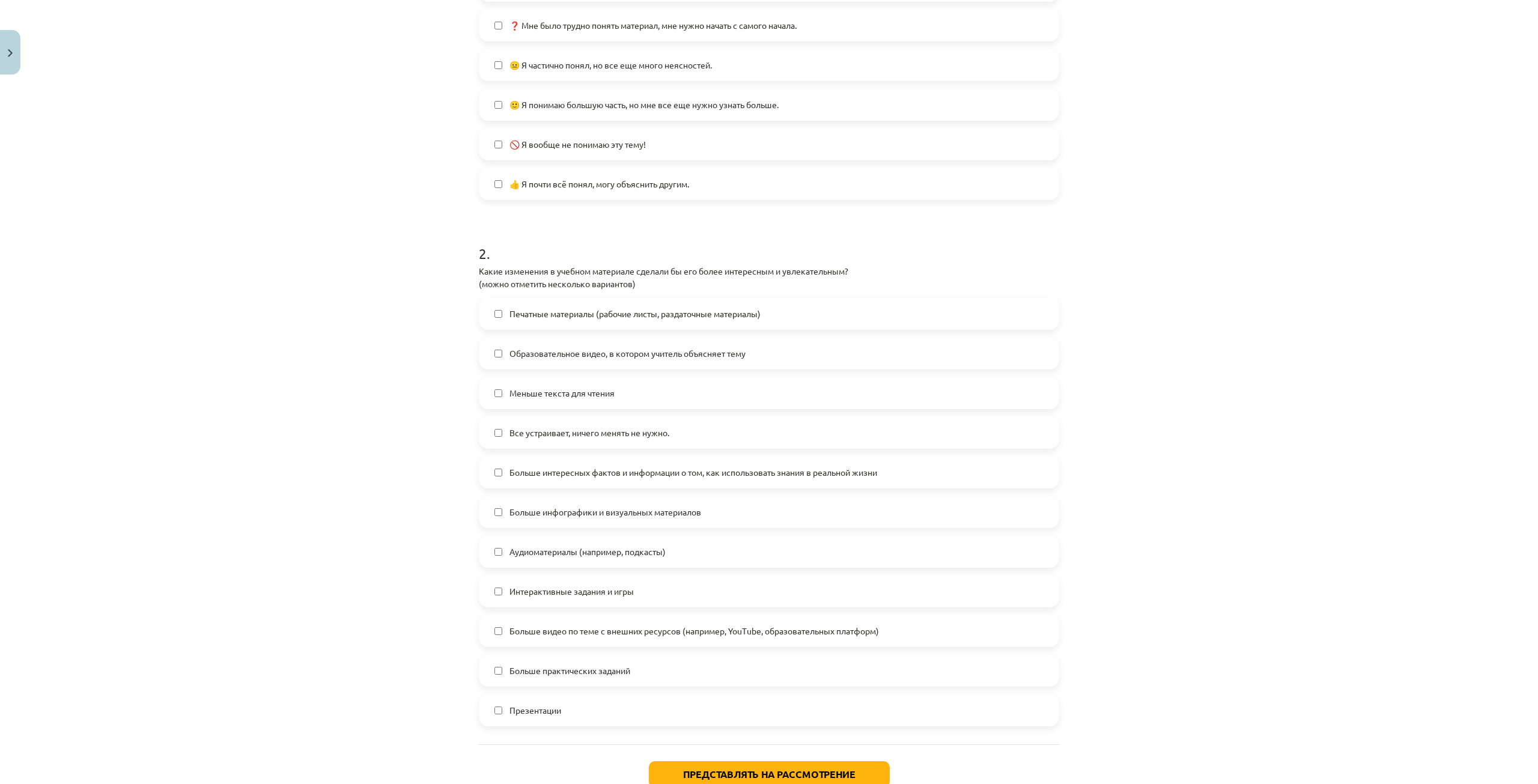
click at [676, 583] on label "Интерактивные задания и игры" at bounding box center [769, 591] width 578 height 30
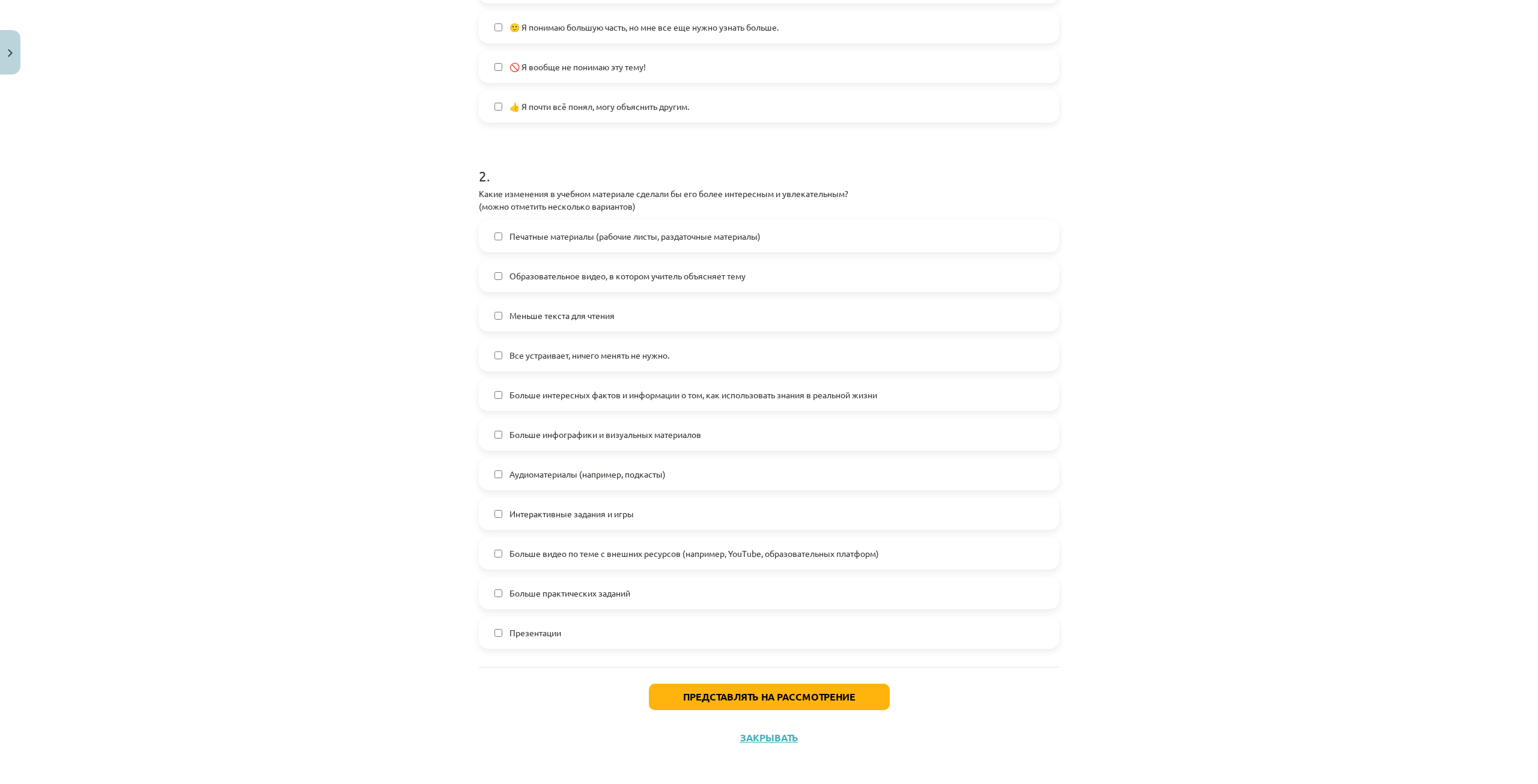
scroll to position [412, 0]
click at [827, 694] on font "Представлять на рассмотрение" at bounding box center [769, 692] width 172 height 13
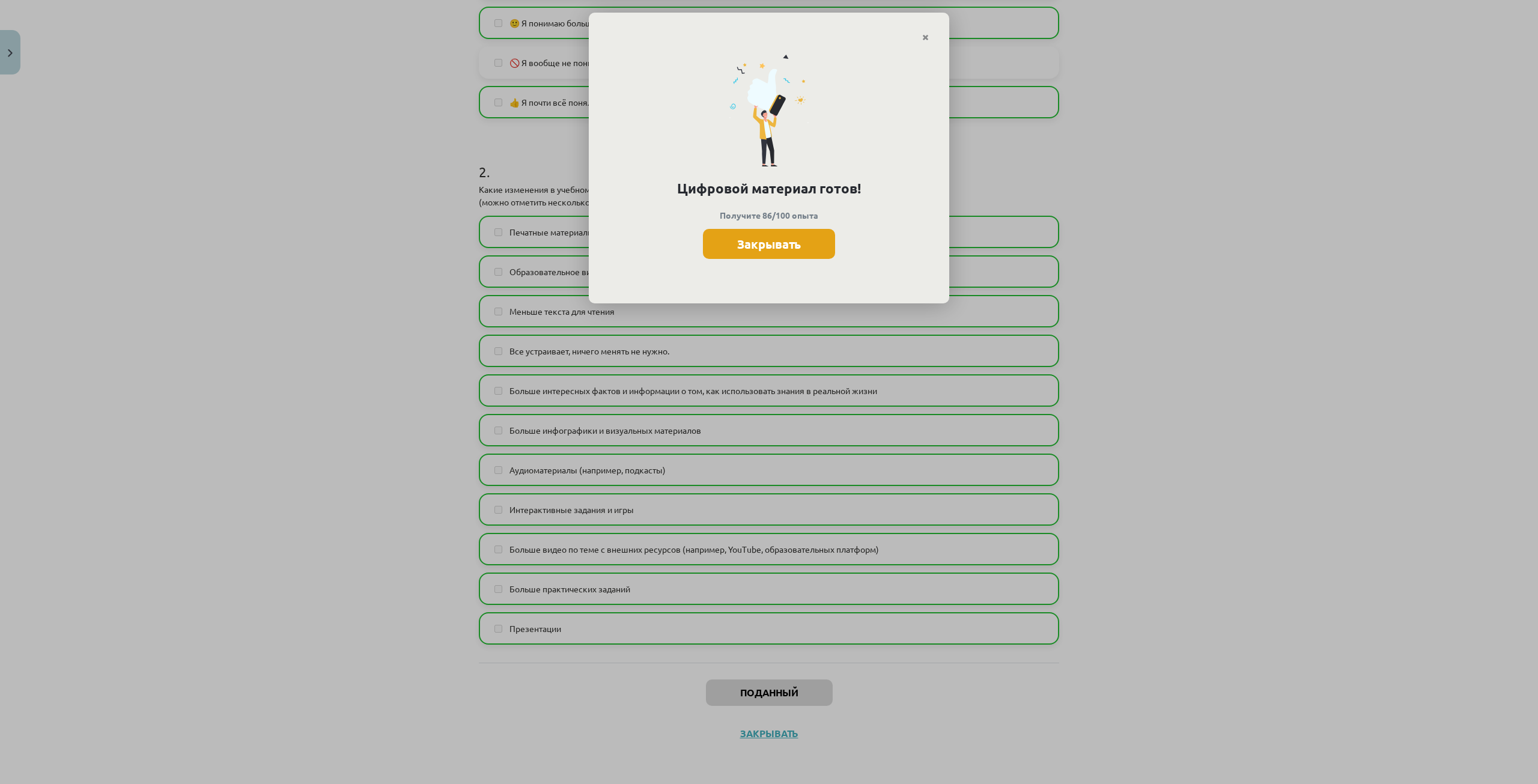
click at [791, 248] on font "Закрывать" at bounding box center [768, 243] width 64 height 15
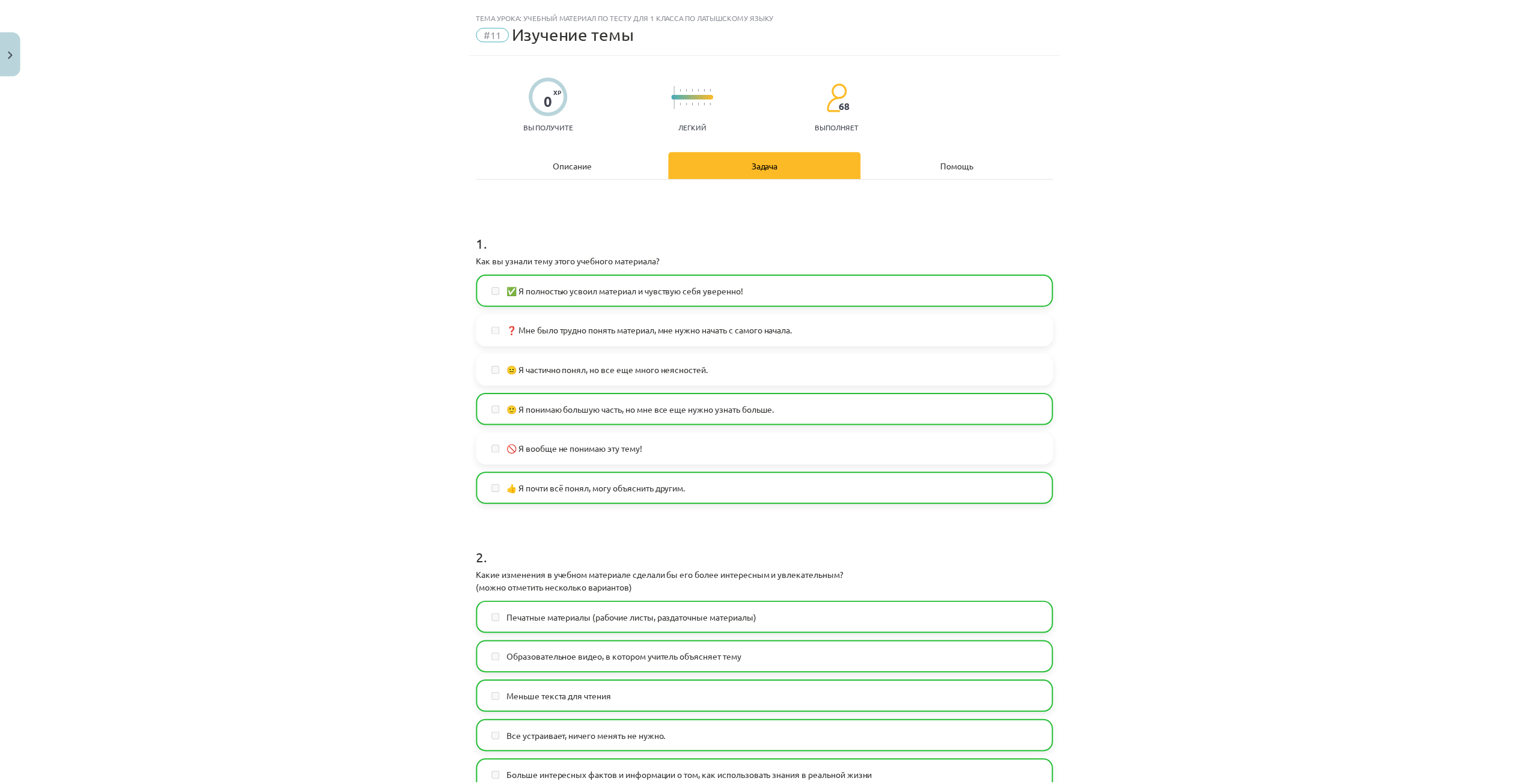
scroll to position [0, 0]
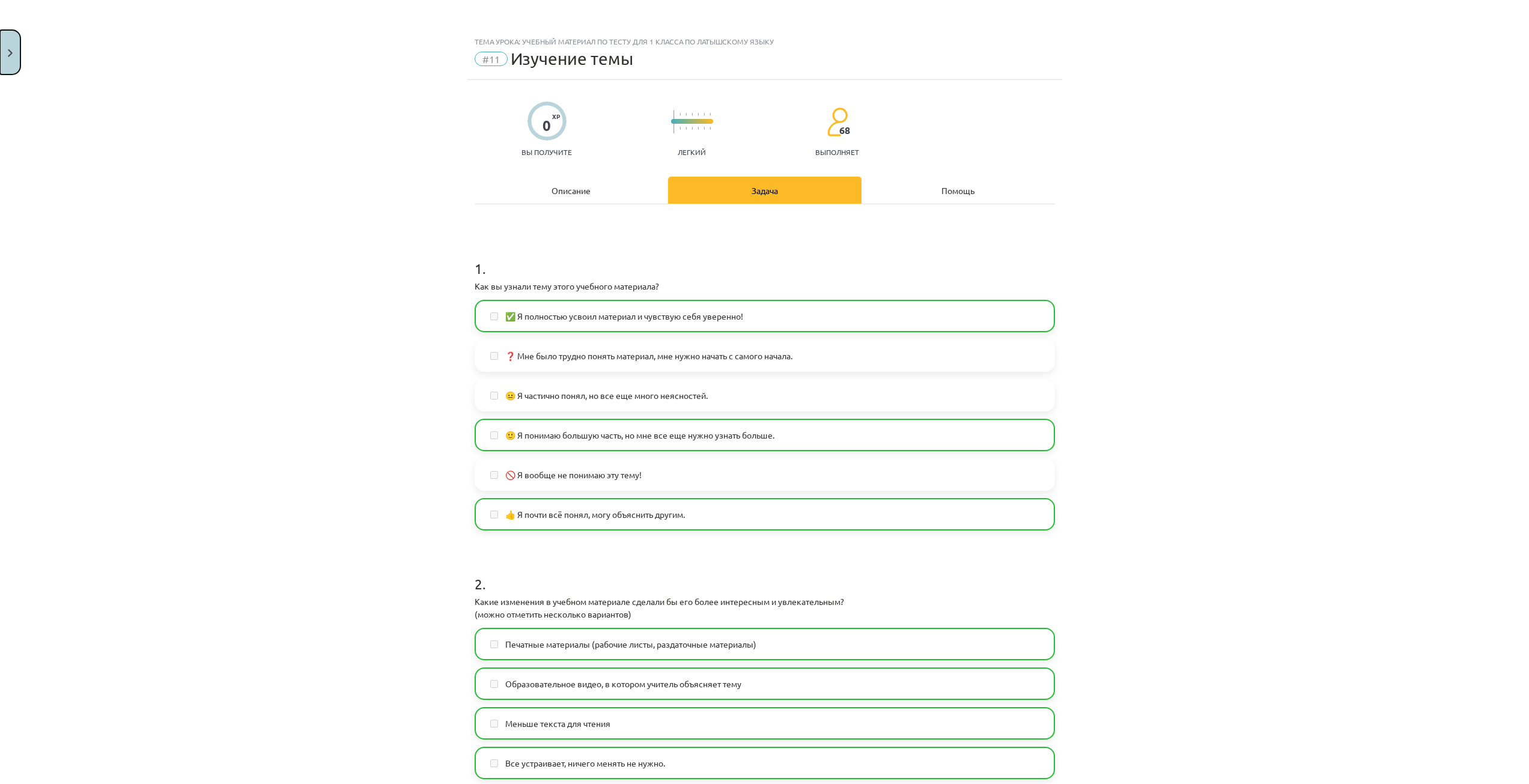
click at [13, 48] on button "Закрывать" at bounding box center [10, 53] width 21 height 45
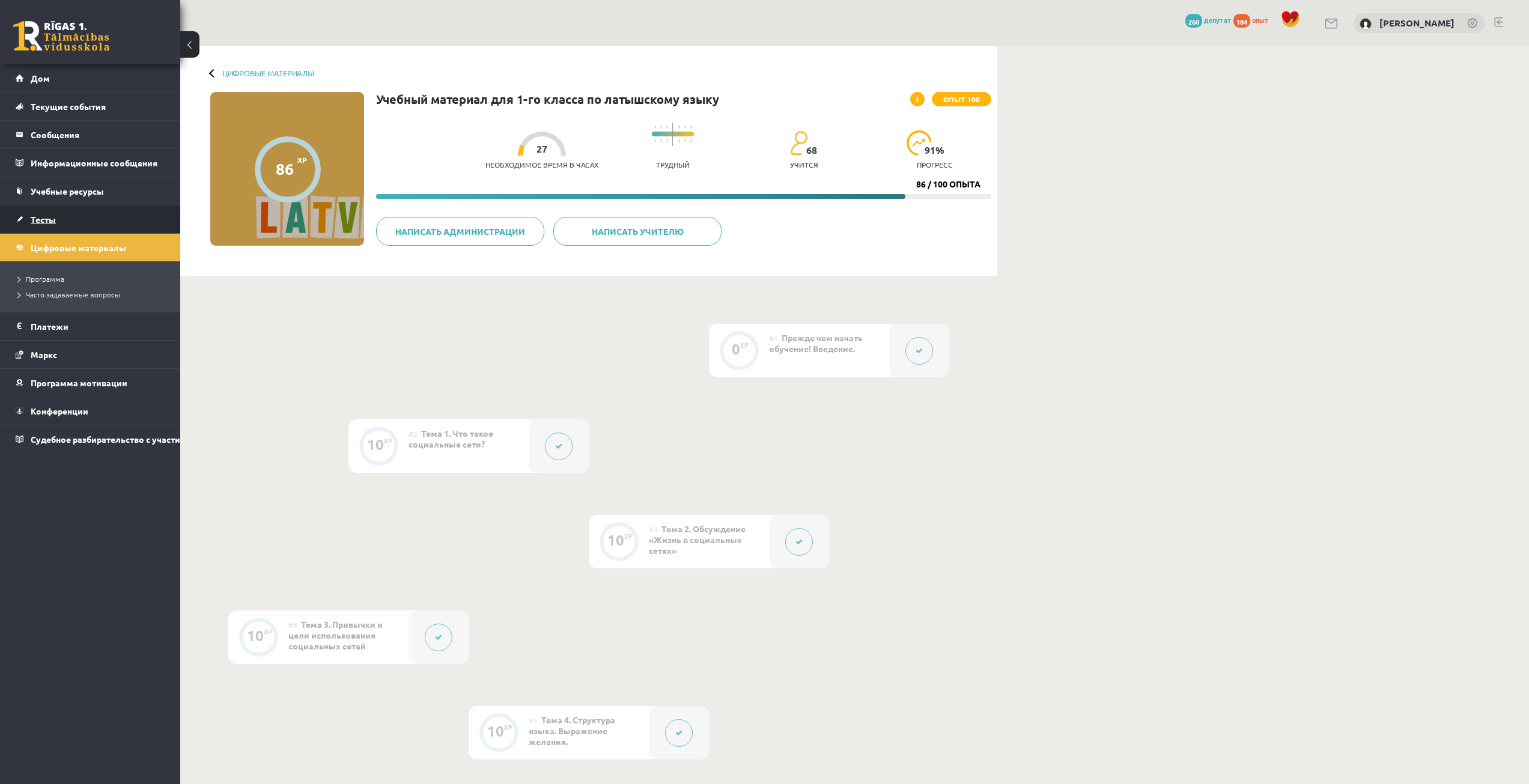
click at [56, 212] on link "Тесты" at bounding box center [90, 219] width 150 height 28
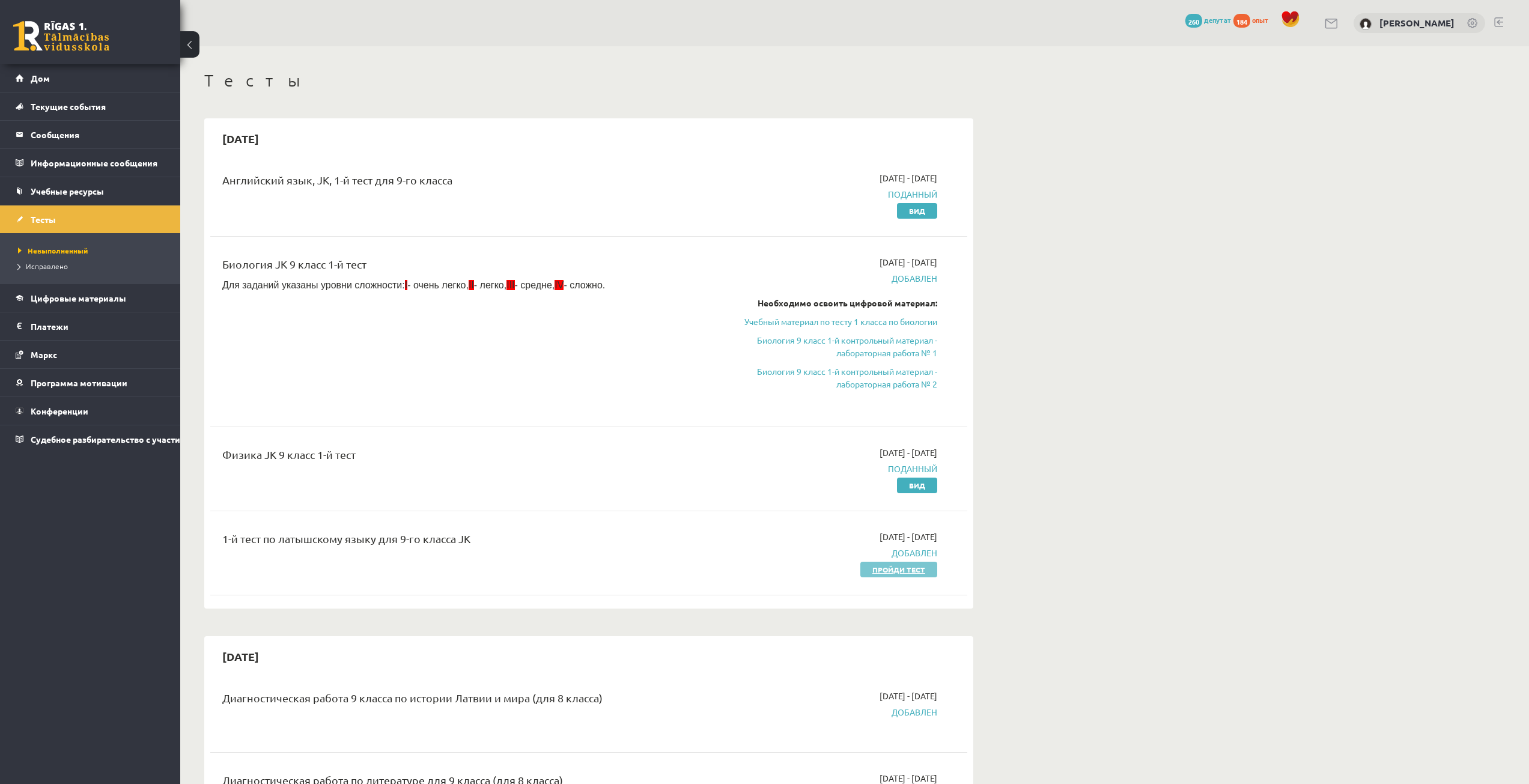
click at [908, 574] on link "Пройди тест" at bounding box center [899, 569] width 77 height 15
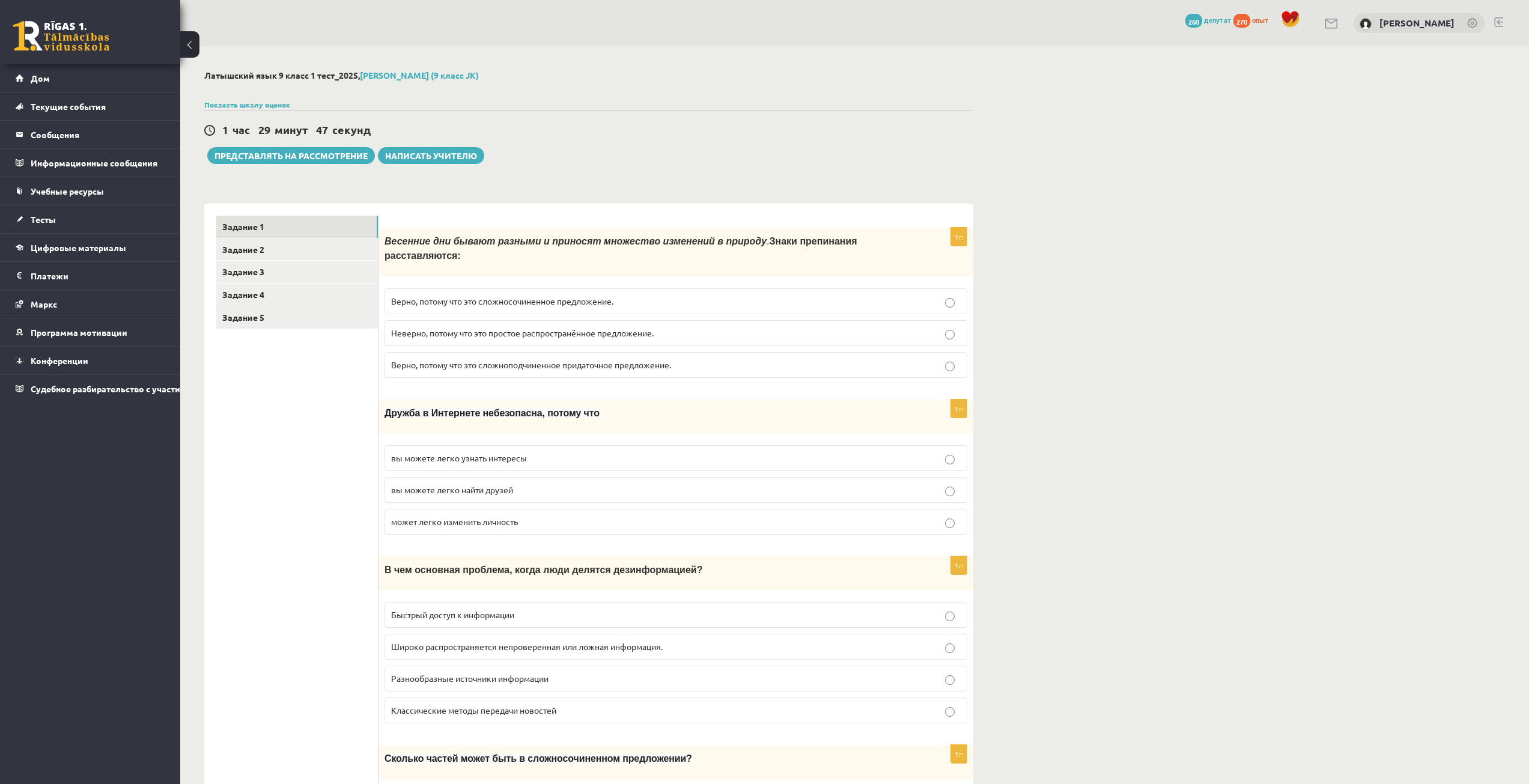
drag, startPoint x: 302, startPoint y: 475, endPoint x: 291, endPoint y: 409, distance: 66.9
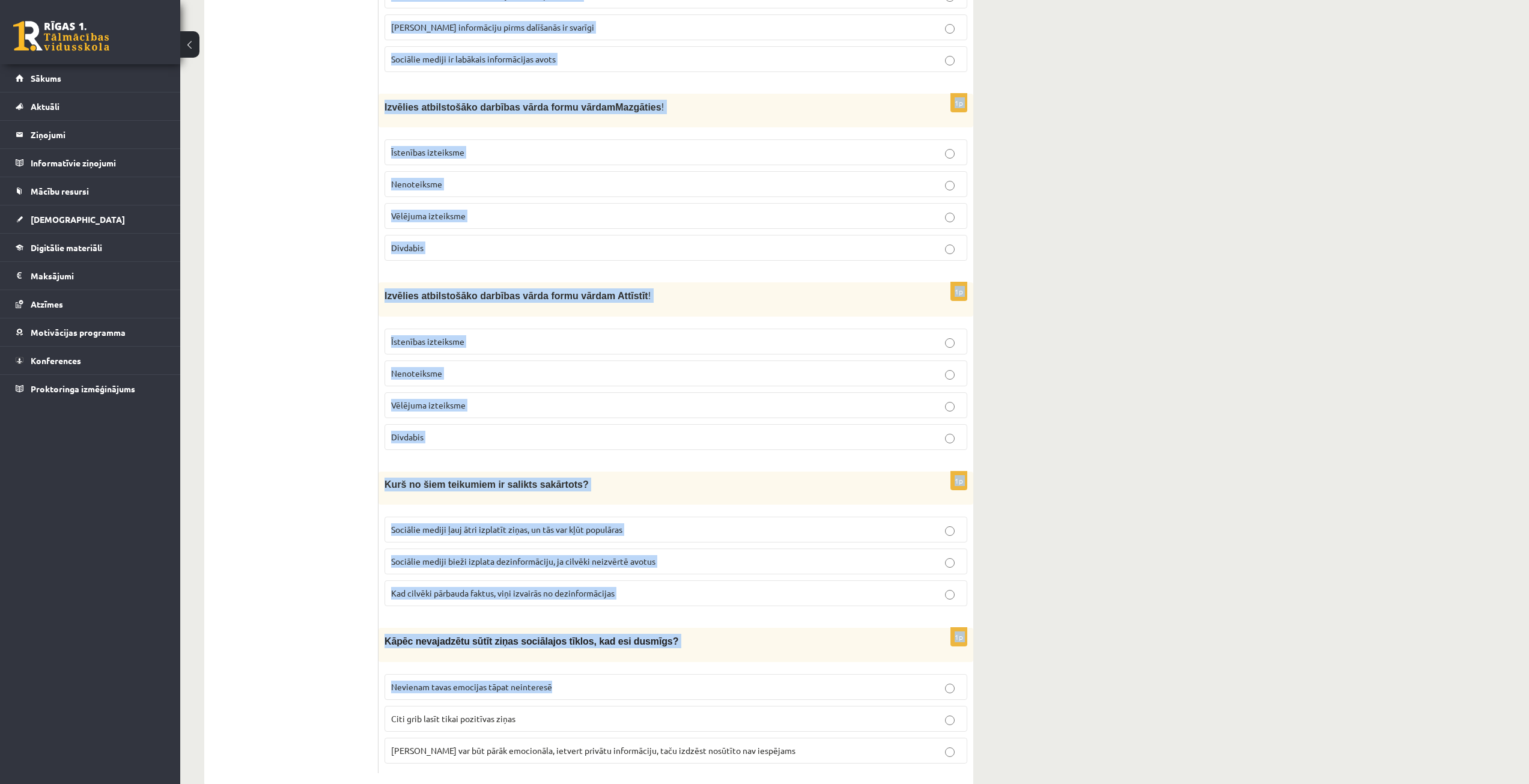
scroll to position [2882, 0]
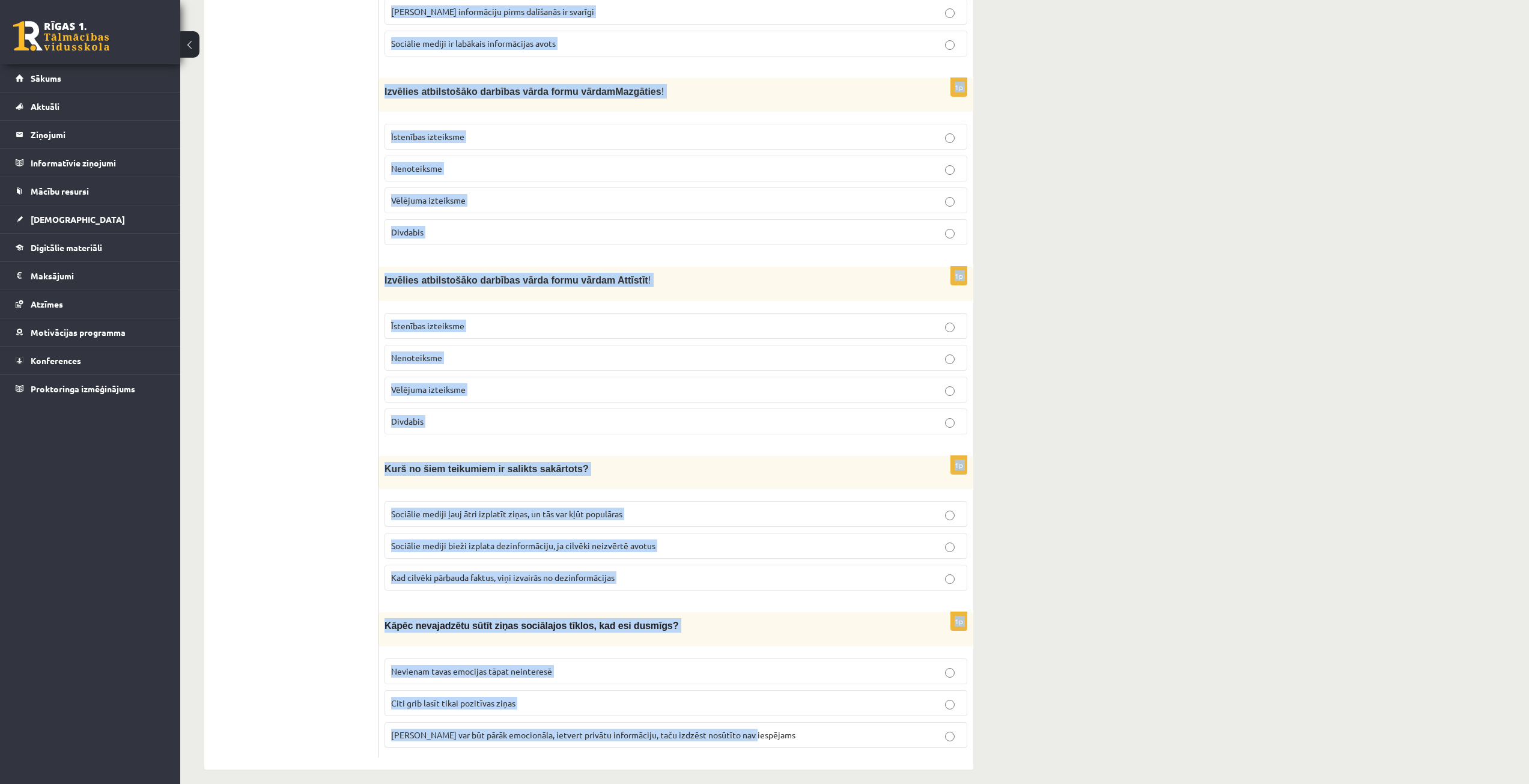
drag, startPoint x: 384, startPoint y: 237, endPoint x: 756, endPoint y: 719, distance: 608.9
copy form "Pavasara diena atnāk tik dažādas, un atnes dabā daudz pārmaiņu . Pieturzīmes ir…"
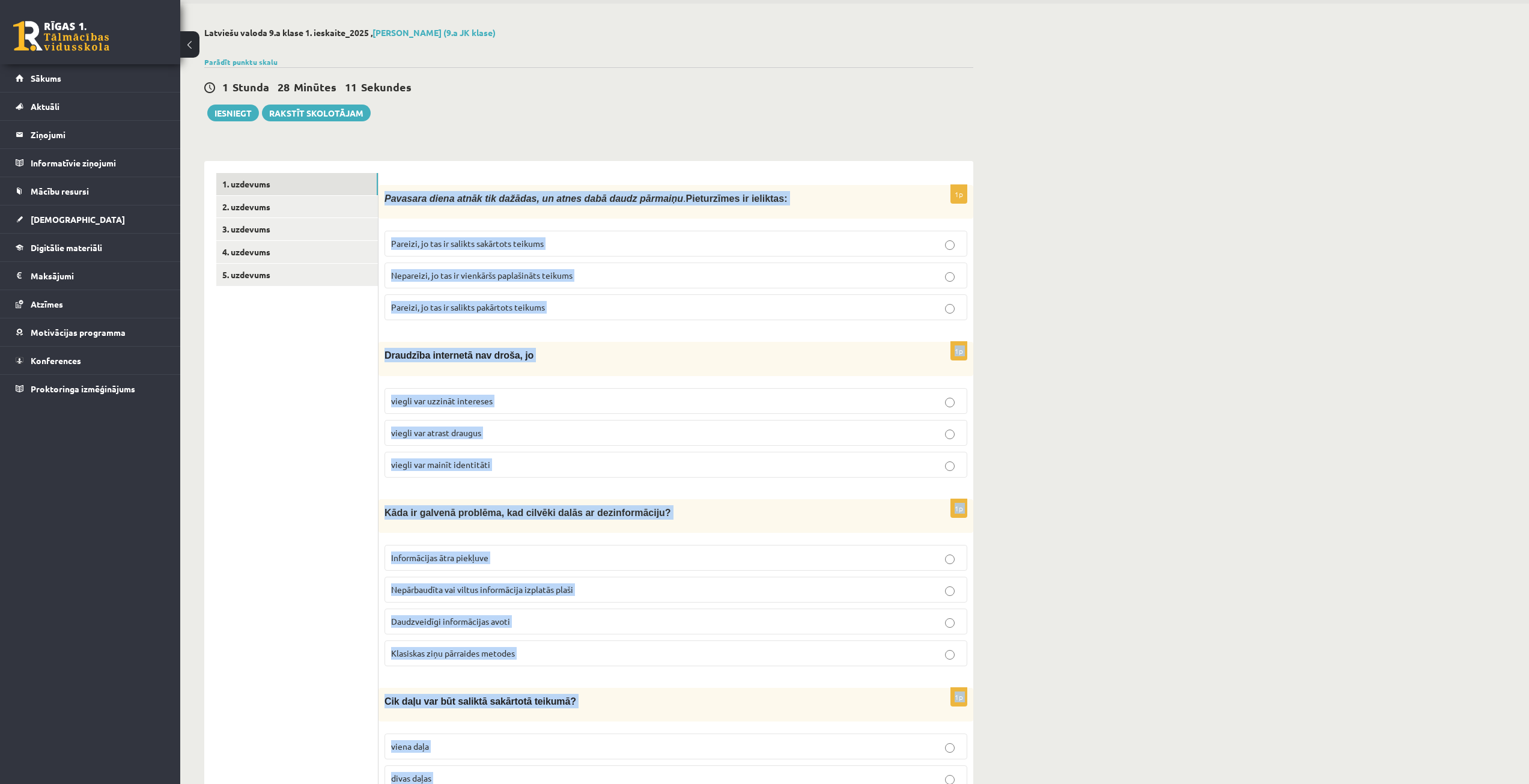
scroll to position [0, 0]
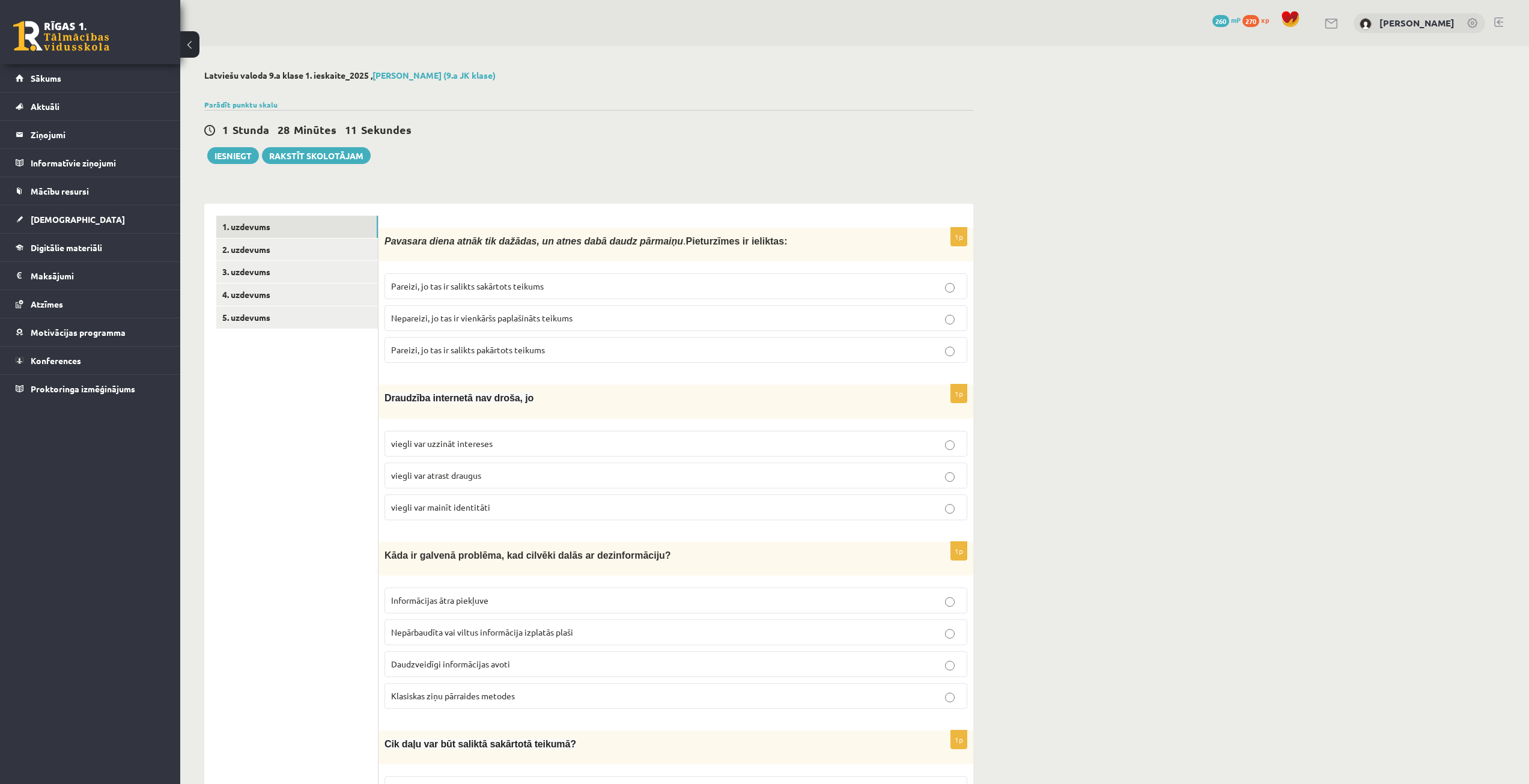
drag, startPoint x: 290, startPoint y: 418, endPoint x: 290, endPoint y: 404, distance: 14.0
click at [487, 313] on span "Nepareizi, jo tas ir vienkāršs paplašināts teikums" at bounding box center [481, 318] width 181 height 11
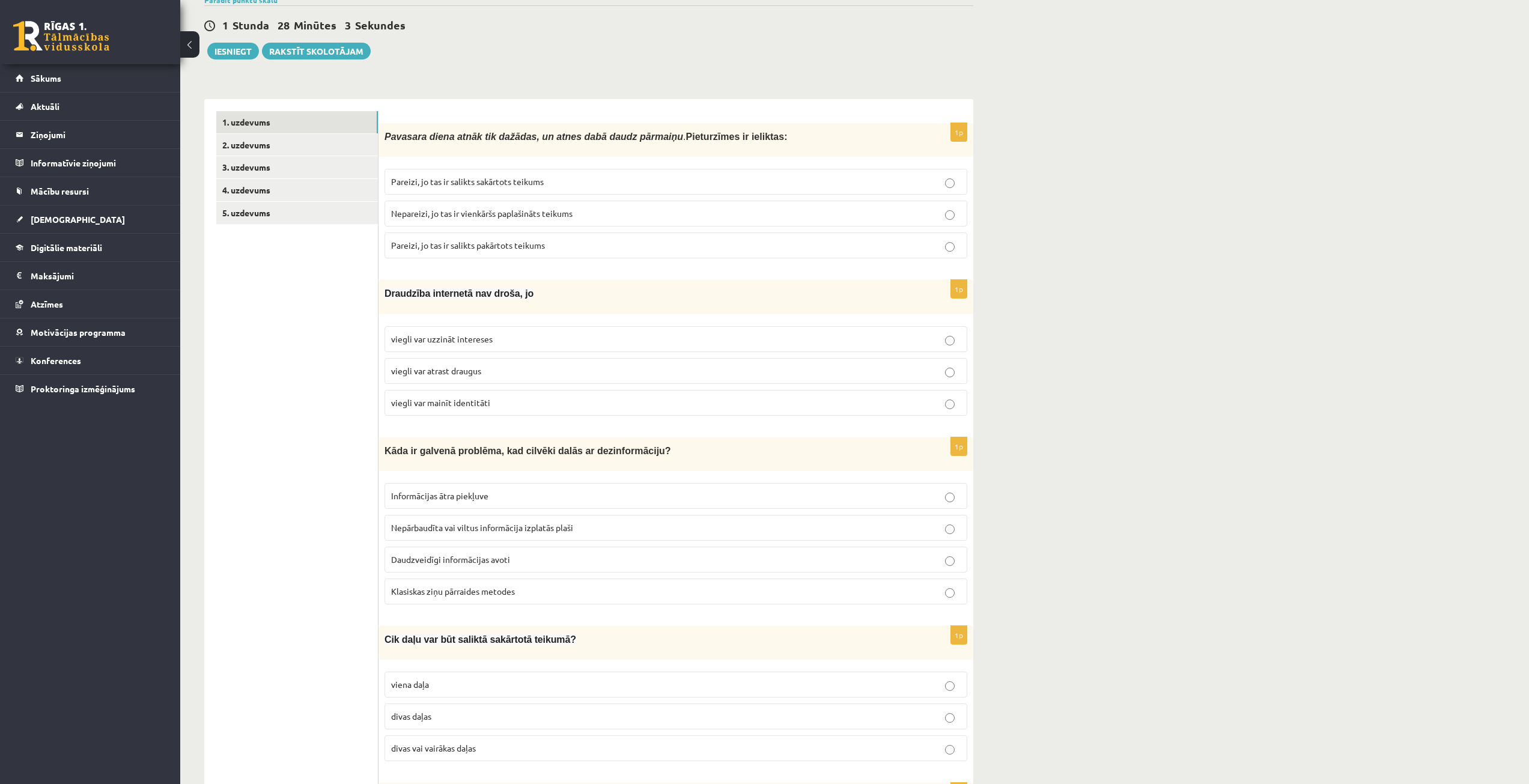
scroll to position [120, 0]
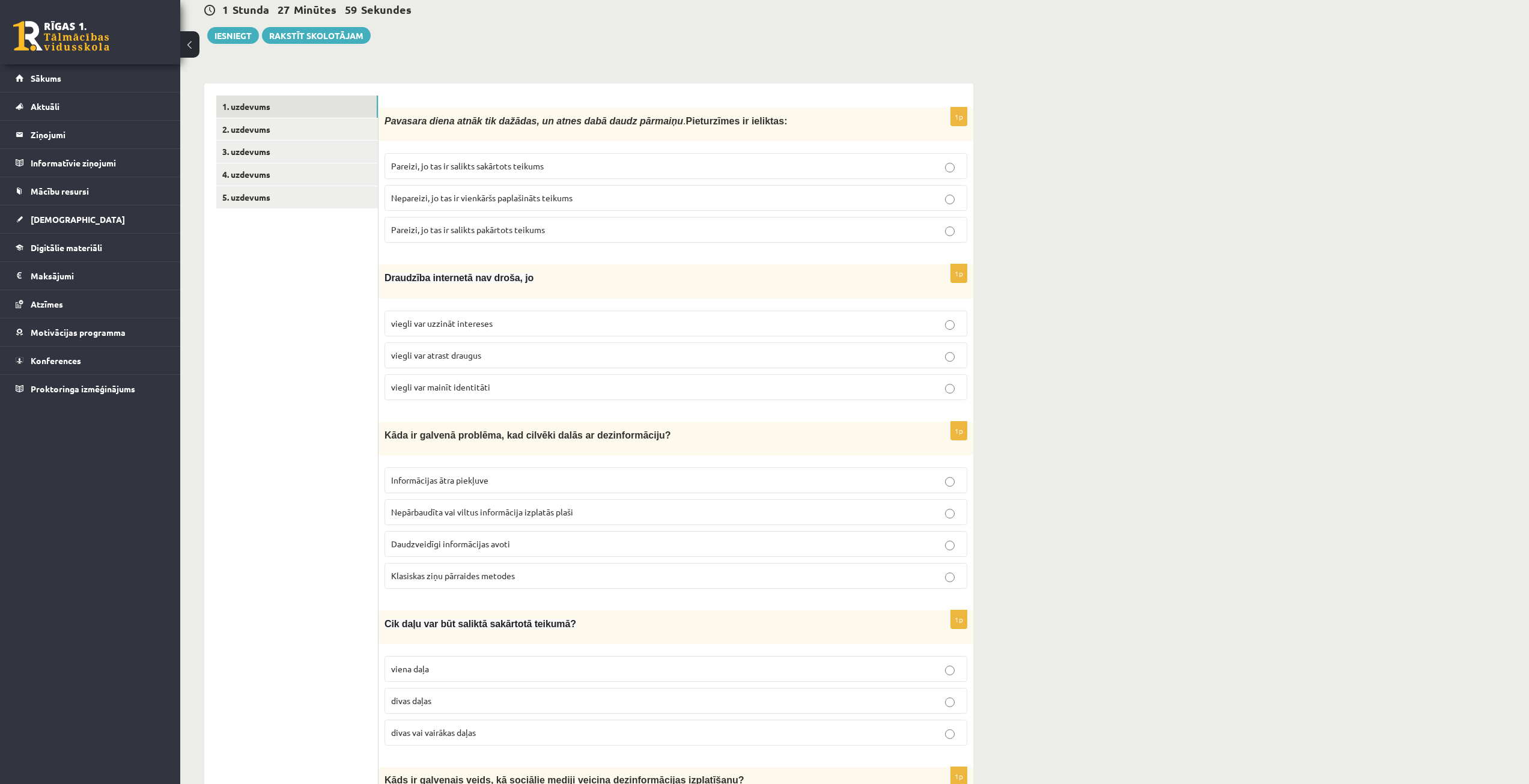
click at [522, 387] on p "viegli var mainīt identitāti" at bounding box center [675, 387] width 569 height 13
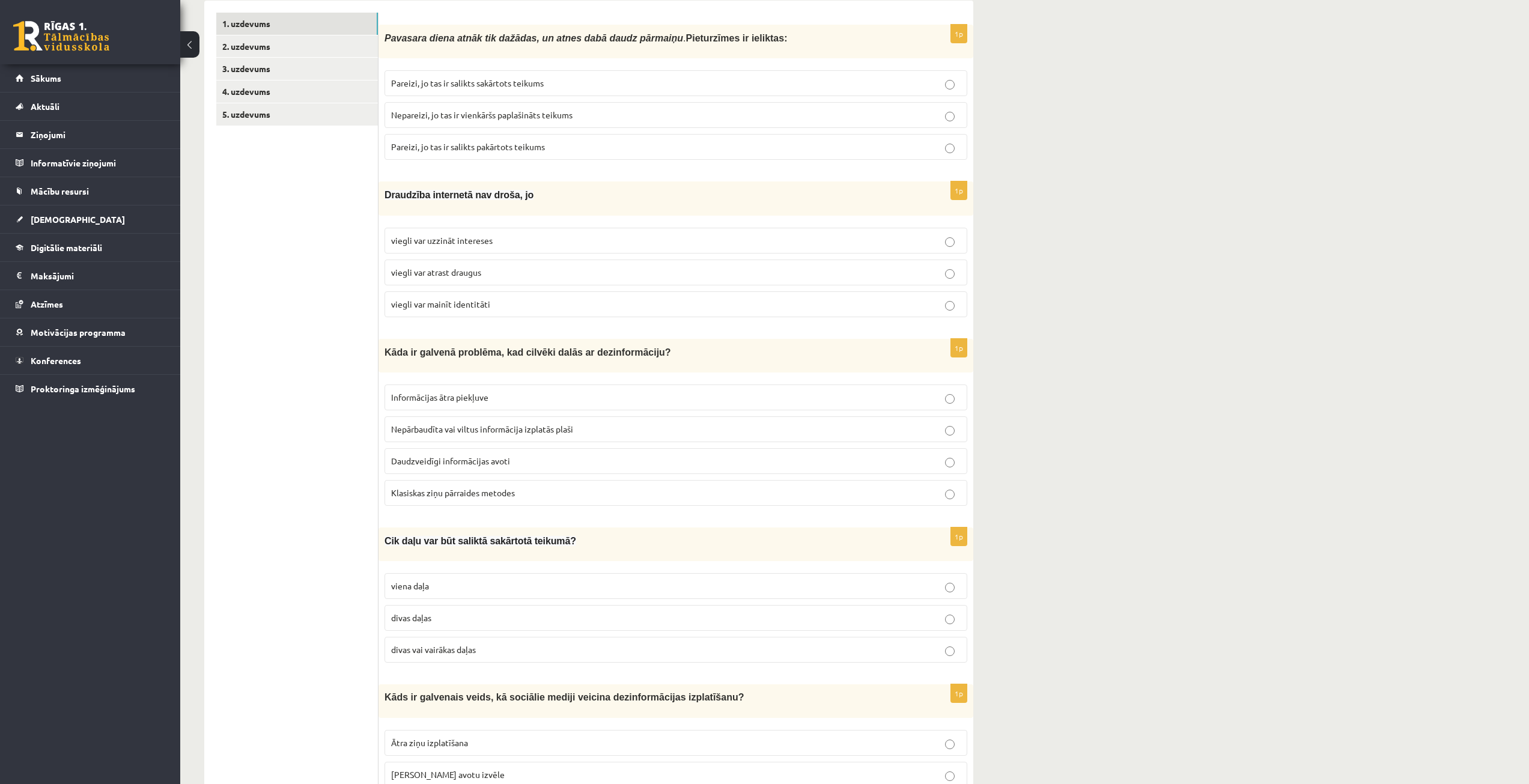
scroll to position [240, 0]
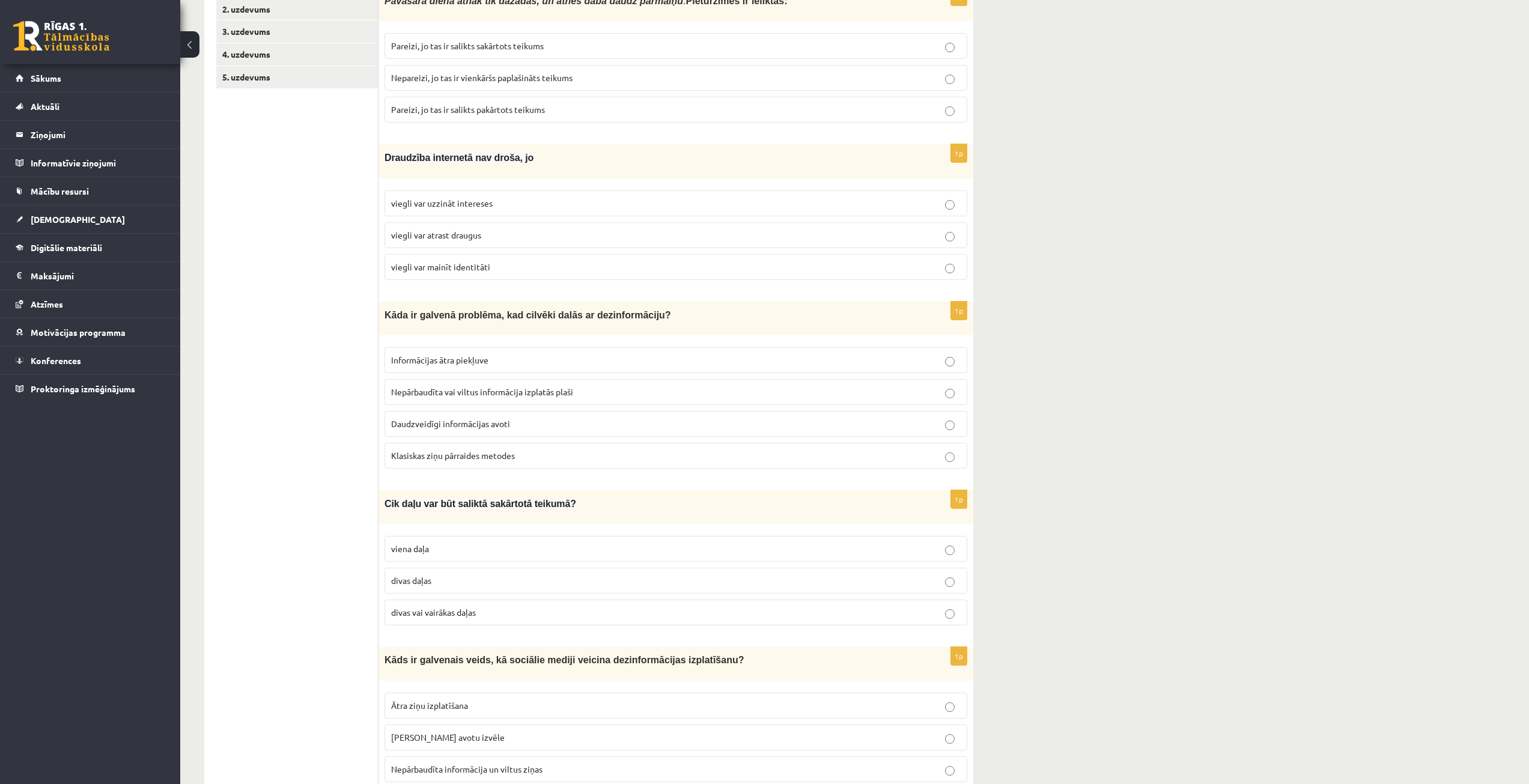
click at [423, 400] on label "Nepārbaudīta vai viltus informācija izplatās plaši" at bounding box center [676, 392] width 583 height 26
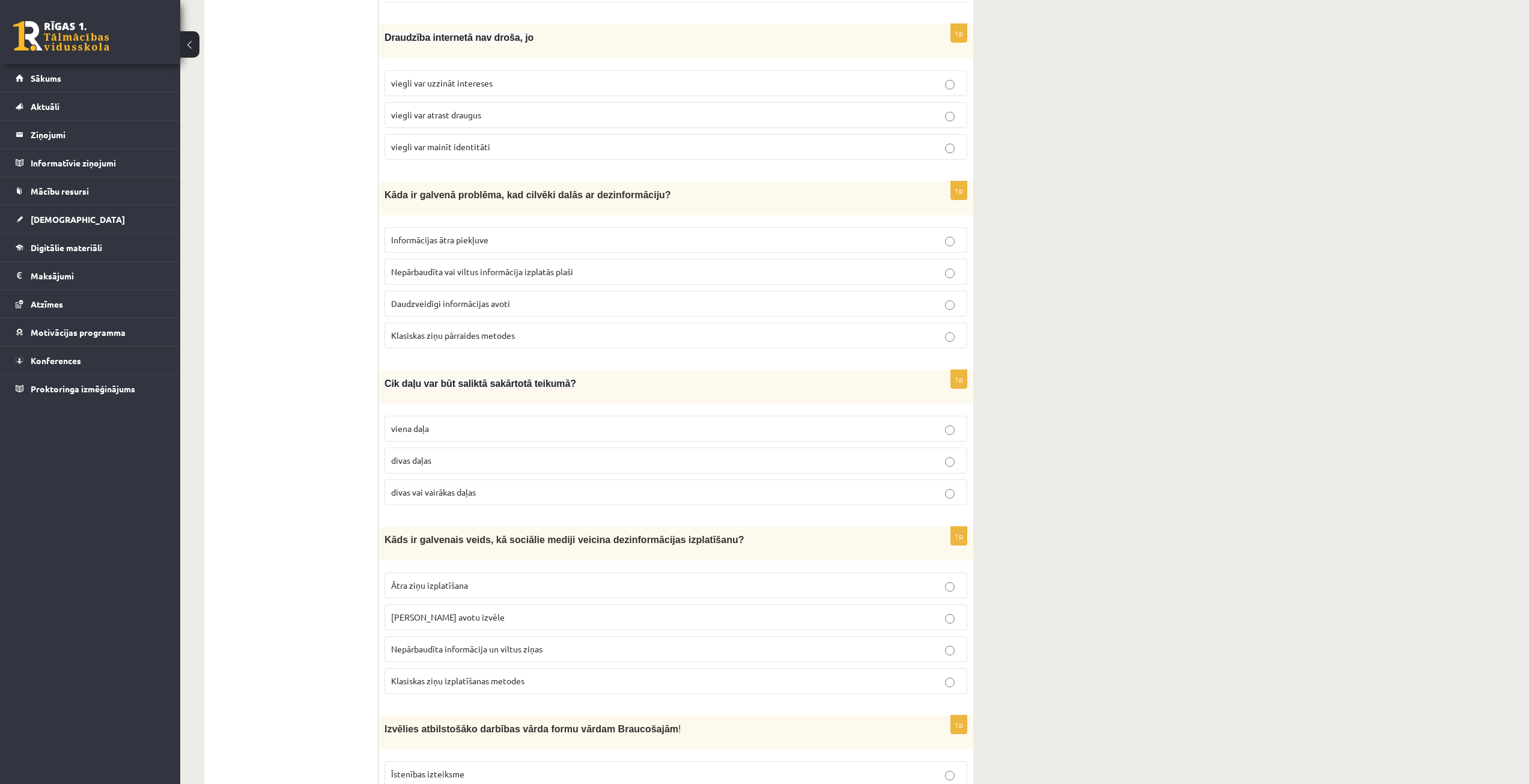
click at [426, 461] on span "divas daļas" at bounding box center [410, 460] width 40 height 11
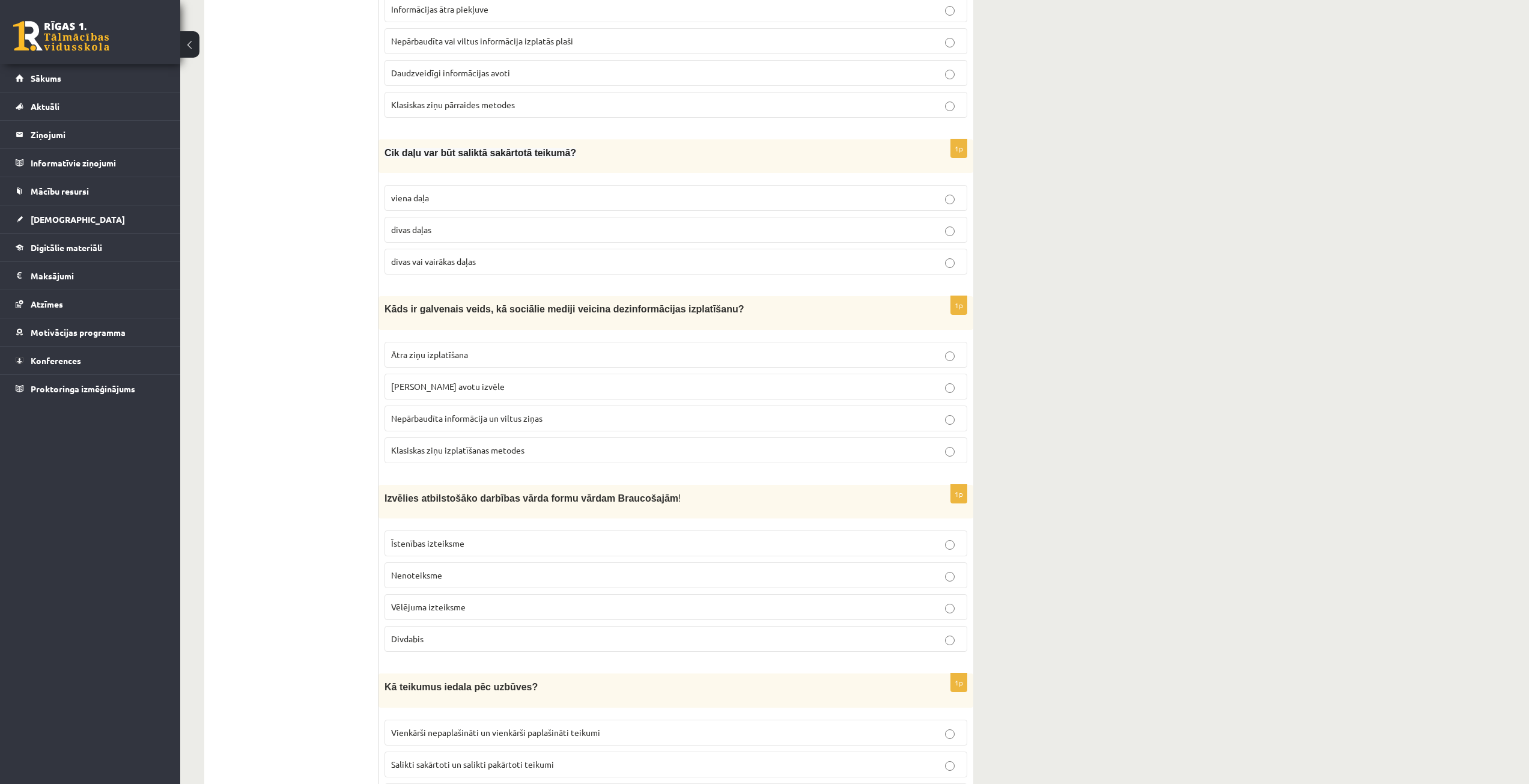
scroll to position [600, 0]
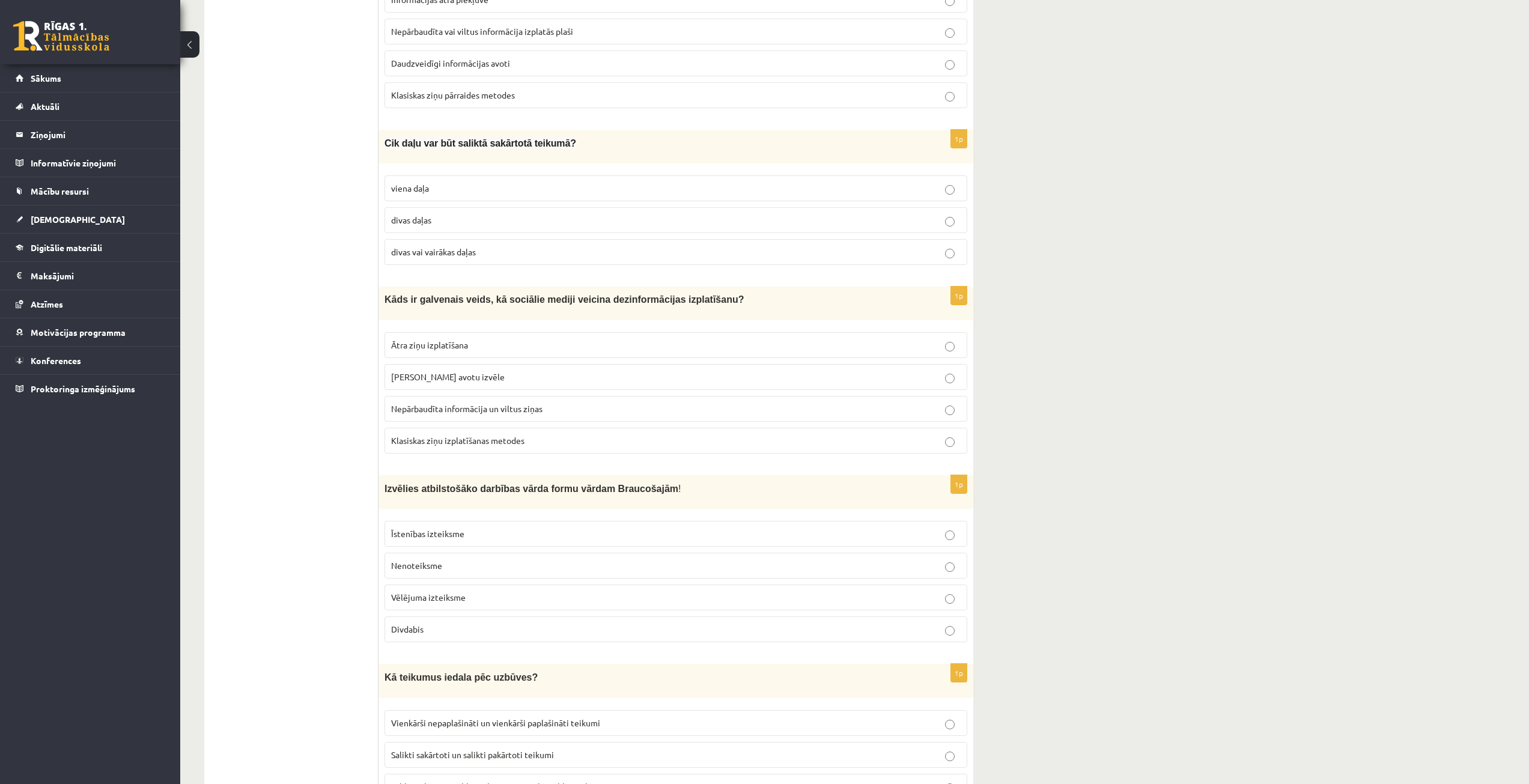
click at [540, 334] on label "Ātra ziņu izplatīšana" at bounding box center [676, 345] width 583 height 26
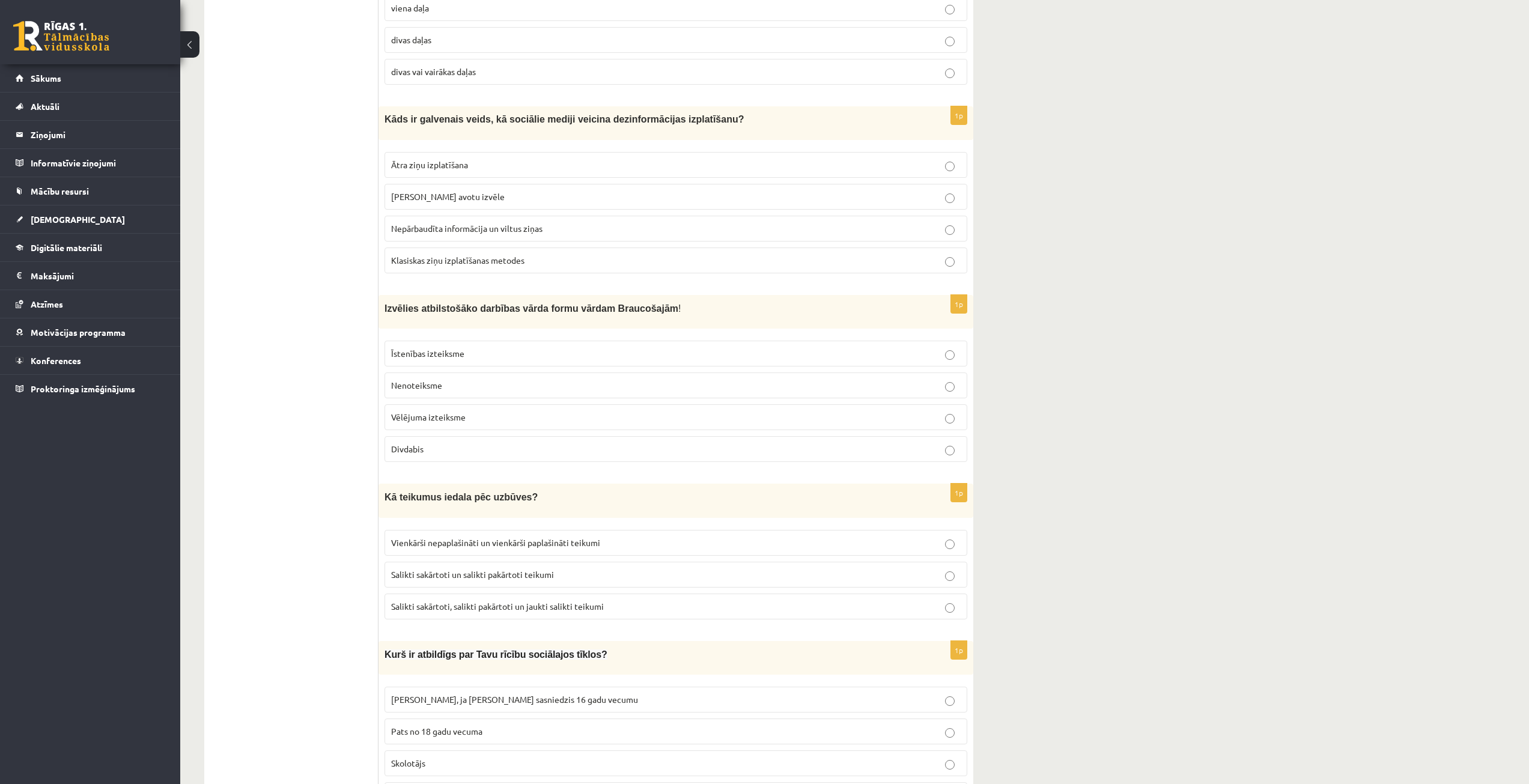
click at [483, 351] on p "Īstenības izteiksme" at bounding box center [675, 353] width 569 height 13
click at [502, 601] on span "Salikti sakārtoti, salikti pakārtoti un jaukti salikti teikumi" at bounding box center [497, 606] width 212 height 11
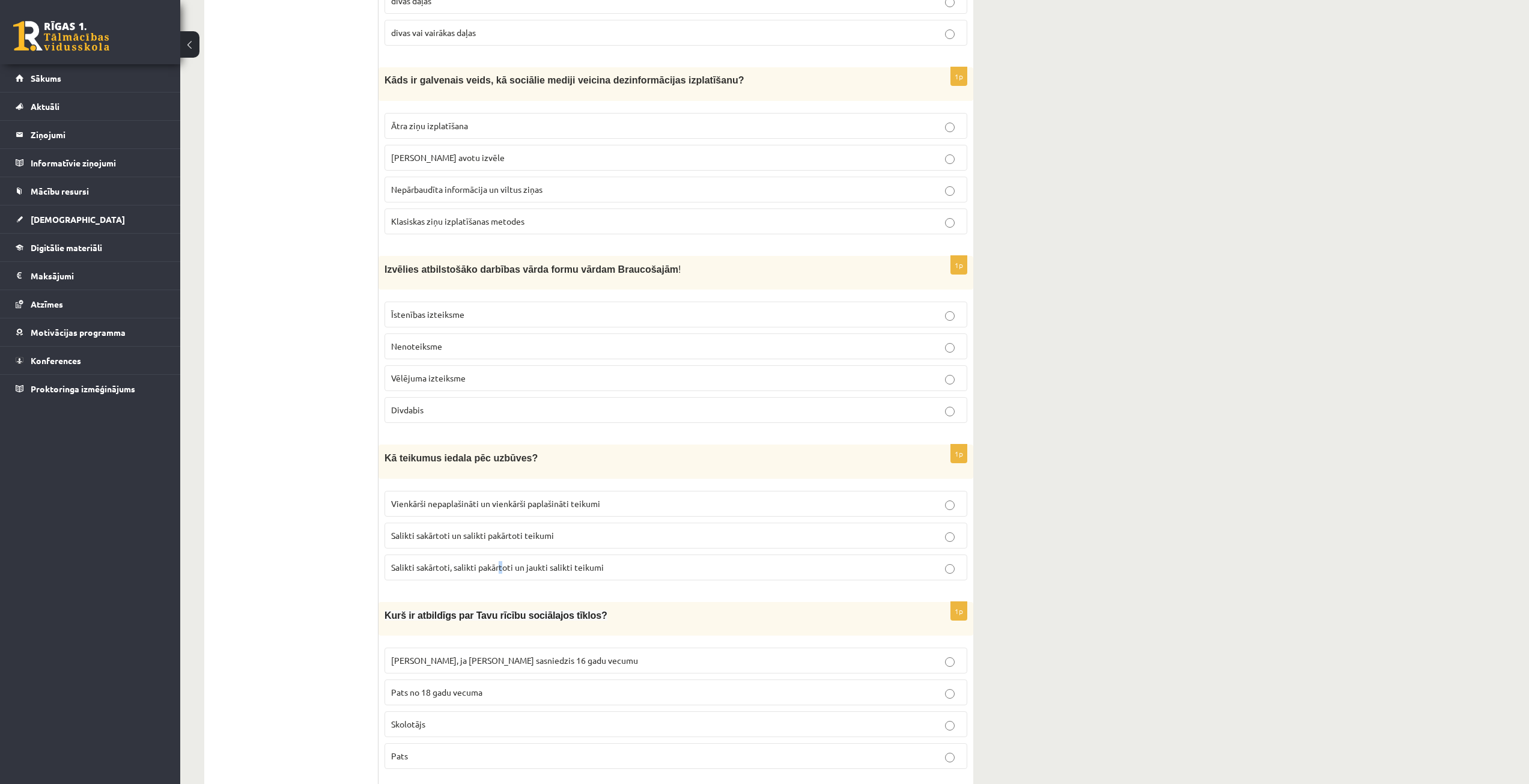
scroll to position [840, 0]
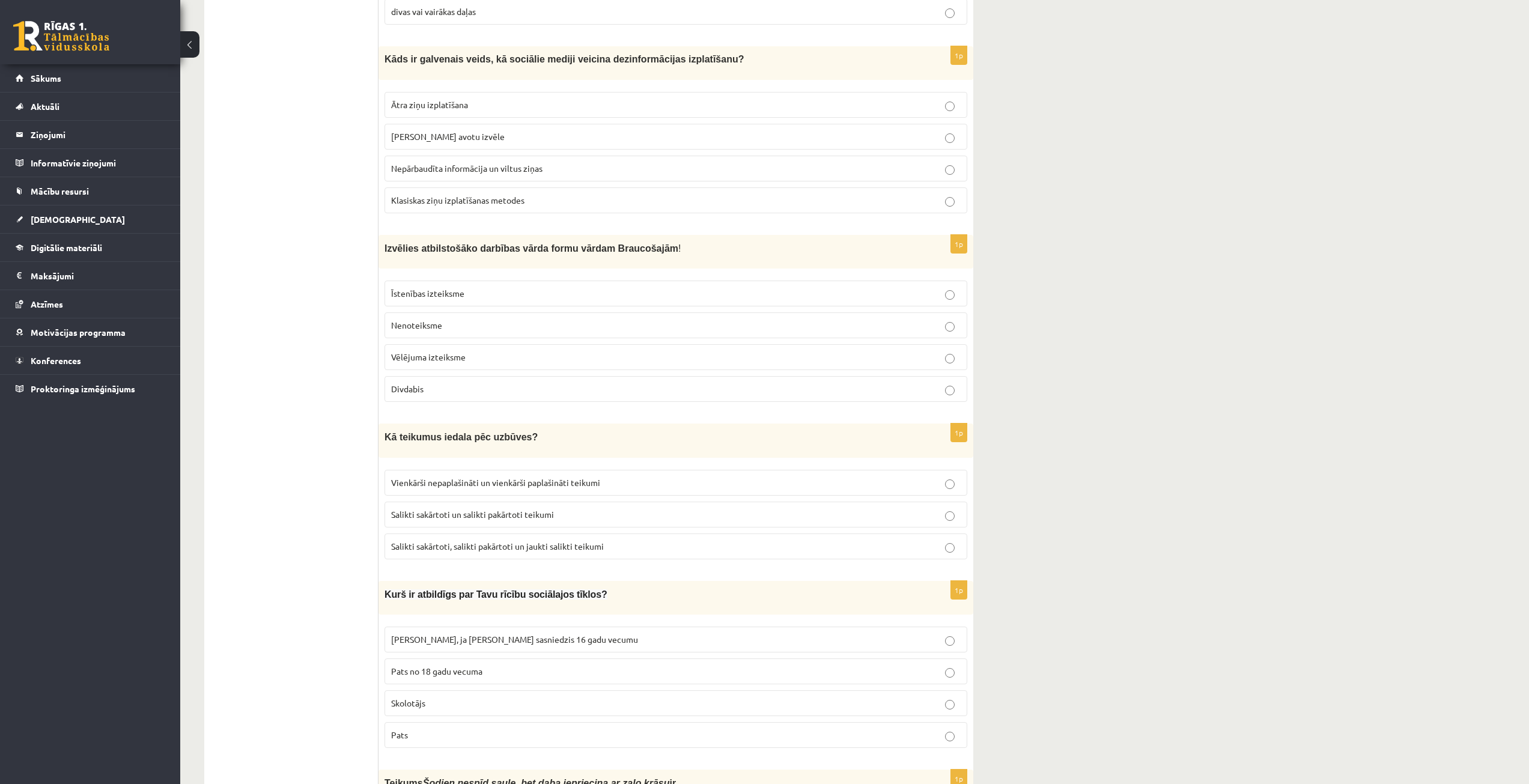
click at [614, 540] on p "Salikti sakārtoti, salikti pakārtoti un jaukti salikti teikumi" at bounding box center [675, 547] width 569 height 13
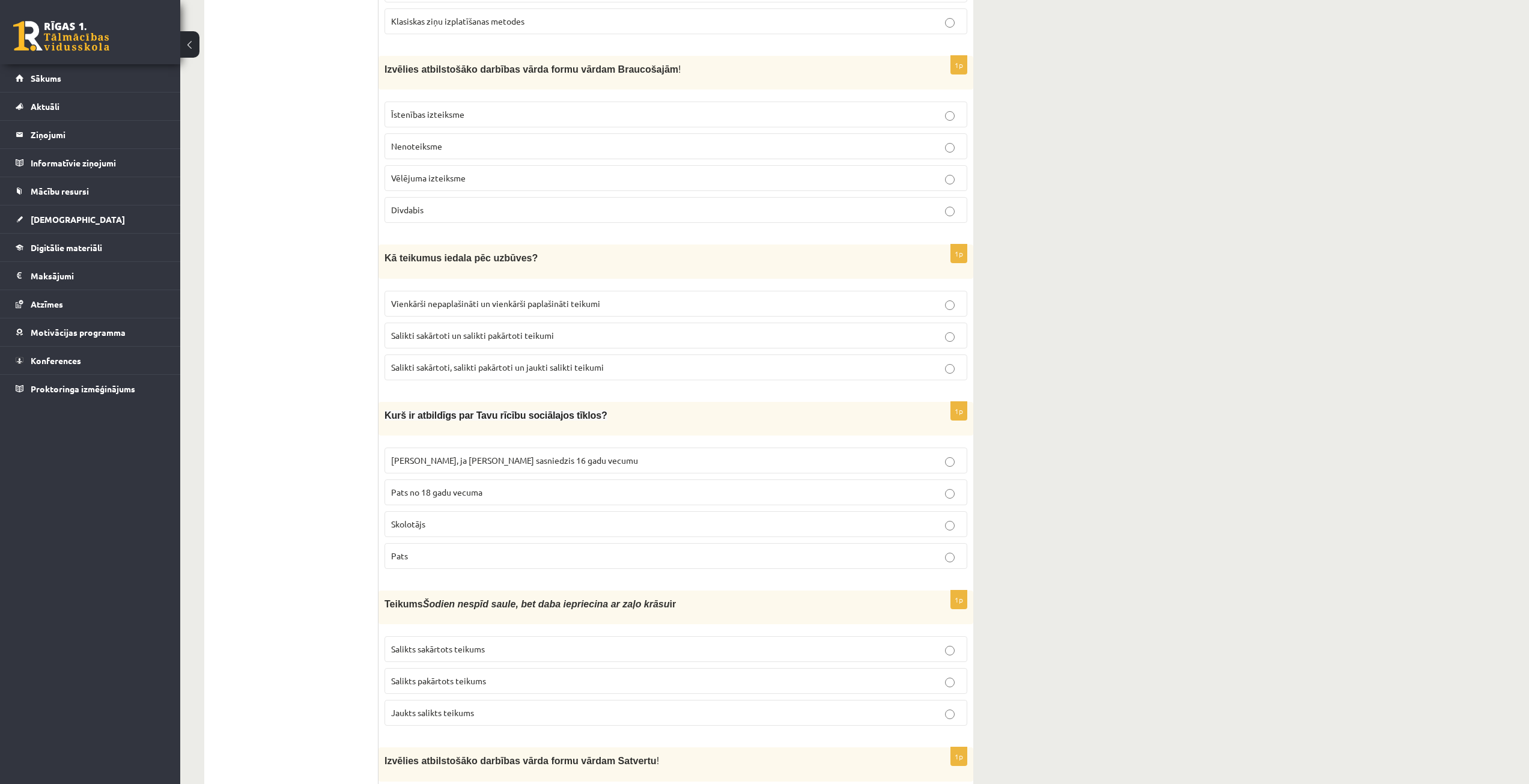
scroll to position [1021, 0]
click at [489, 558] on label "Pats" at bounding box center [676, 555] width 583 height 26
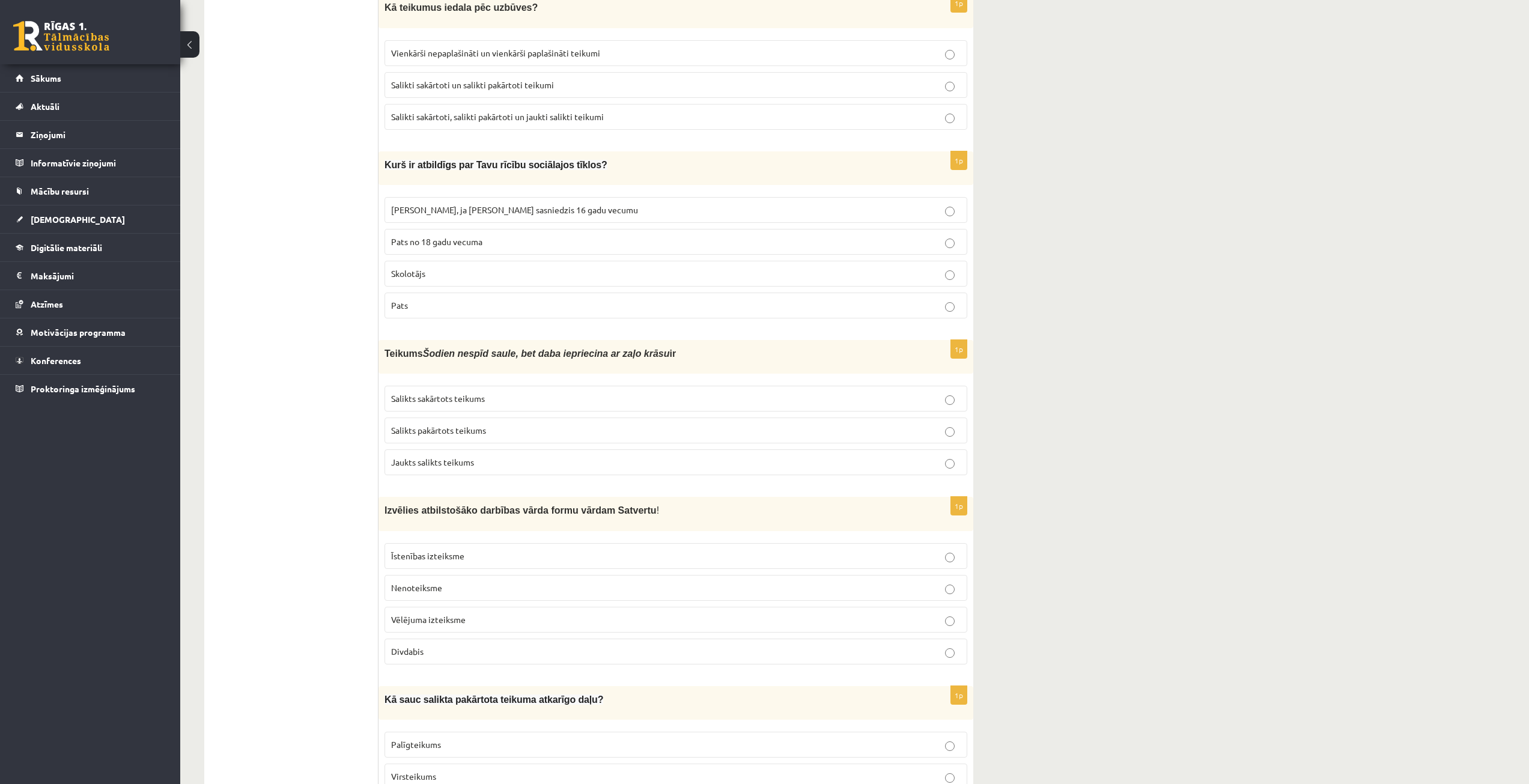
scroll to position [1322, 0]
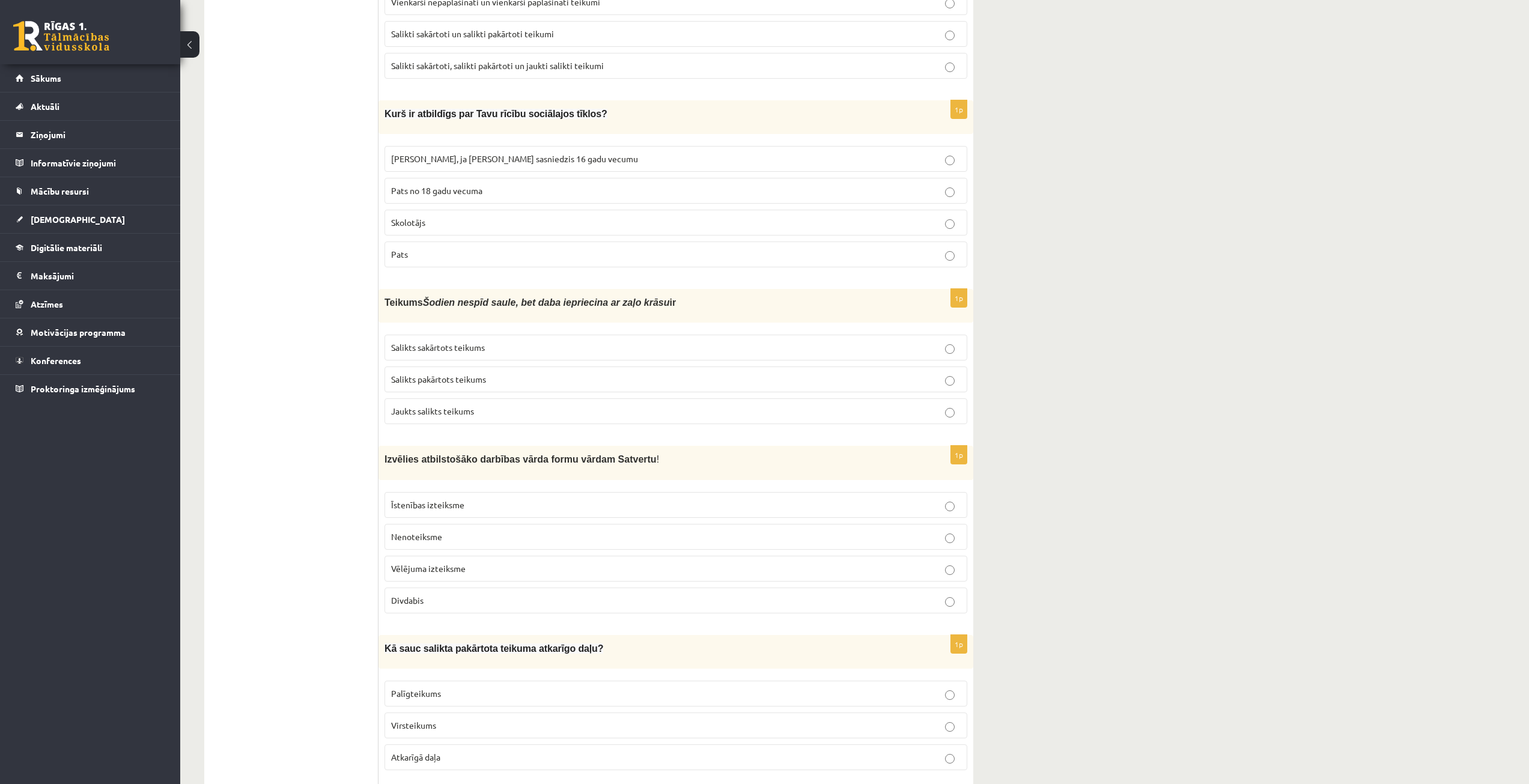
click at [592, 341] on p "Salikts sakārtots teikums" at bounding box center [675, 348] width 569 height 13
click at [531, 498] on p "Īstenības izteiksme" at bounding box center [675, 504] width 569 height 13
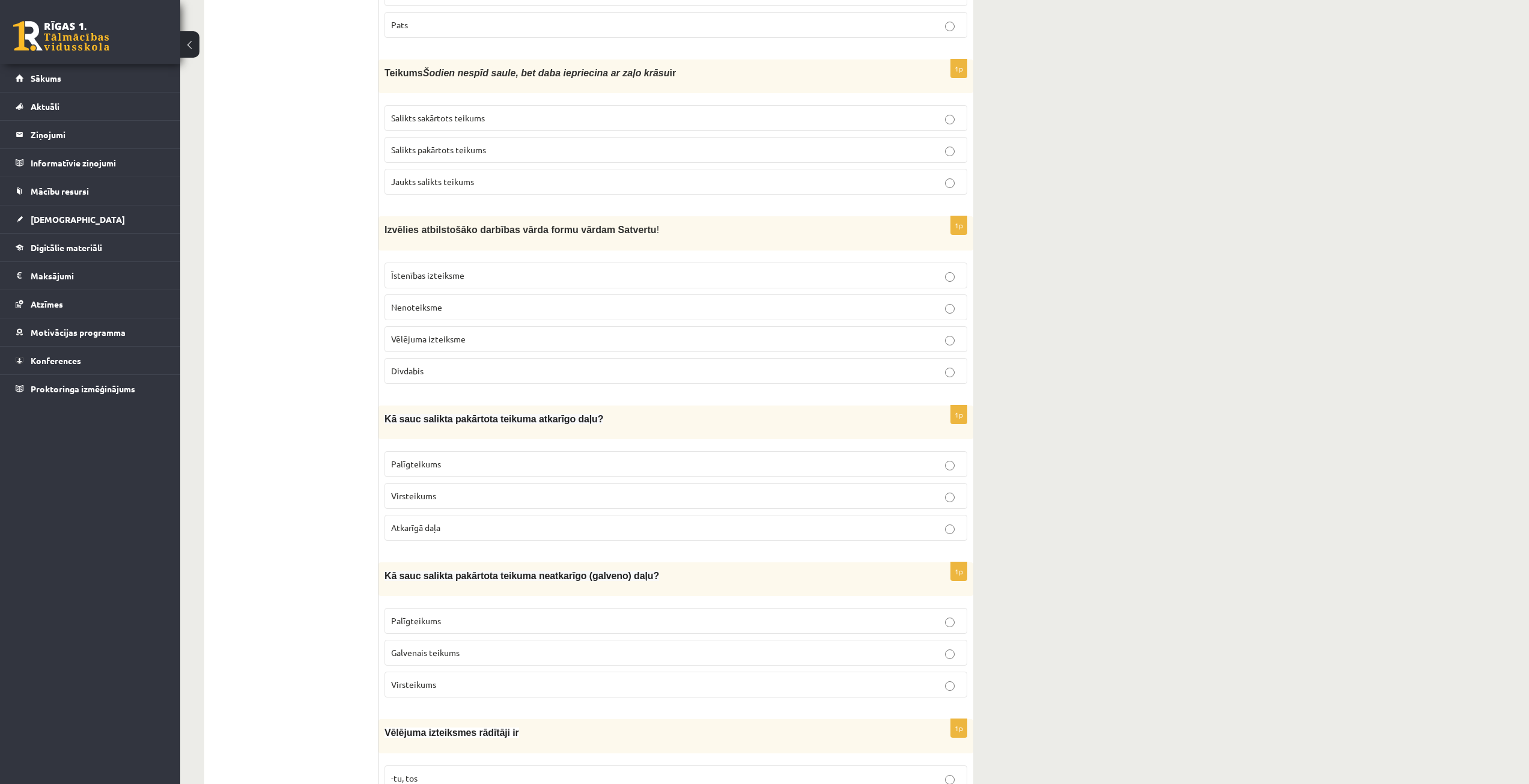
scroll to position [1562, 0]
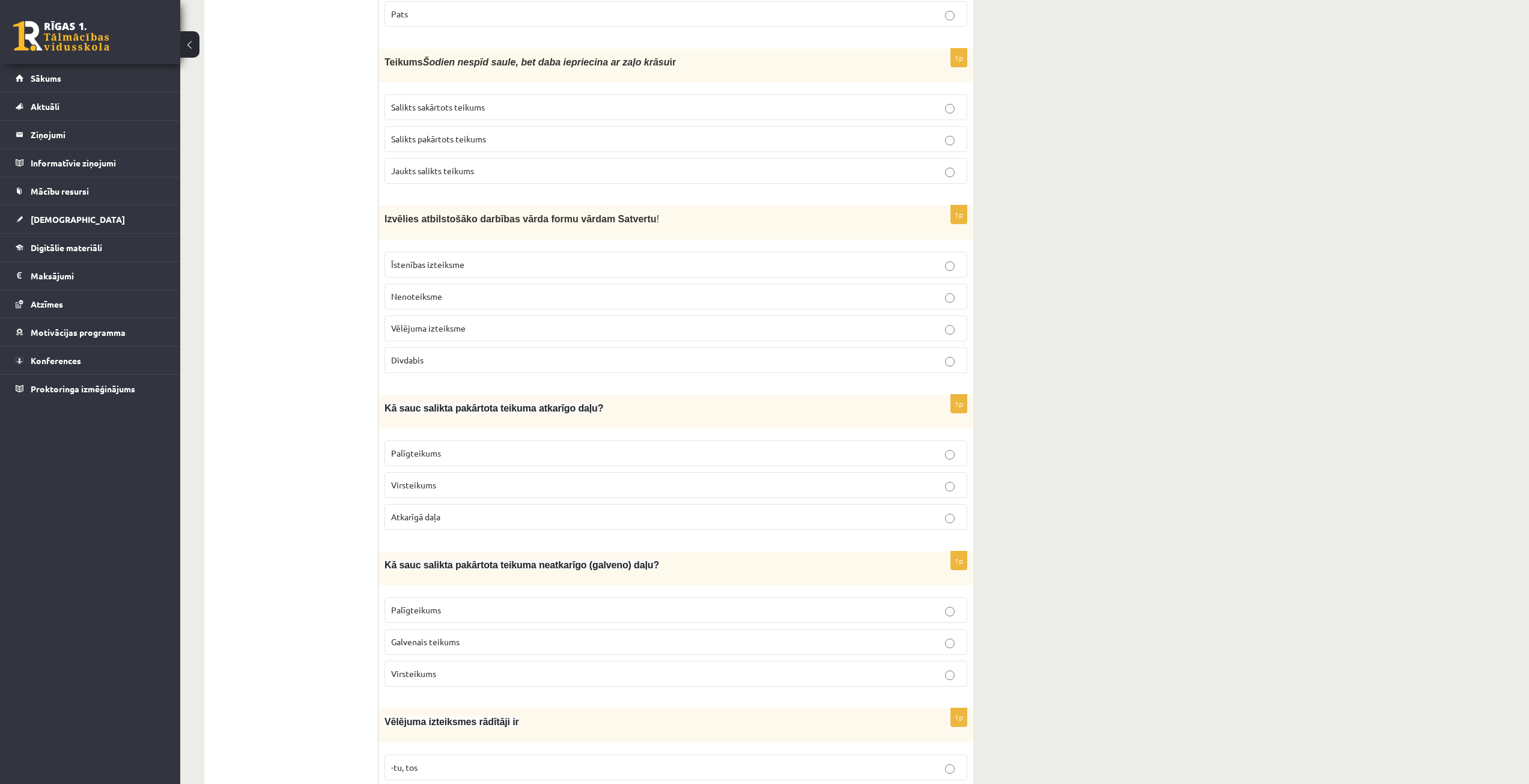
click at [451, 447] on p "Palīgteikums" at bounding box center [675, 453] width 569 height 13
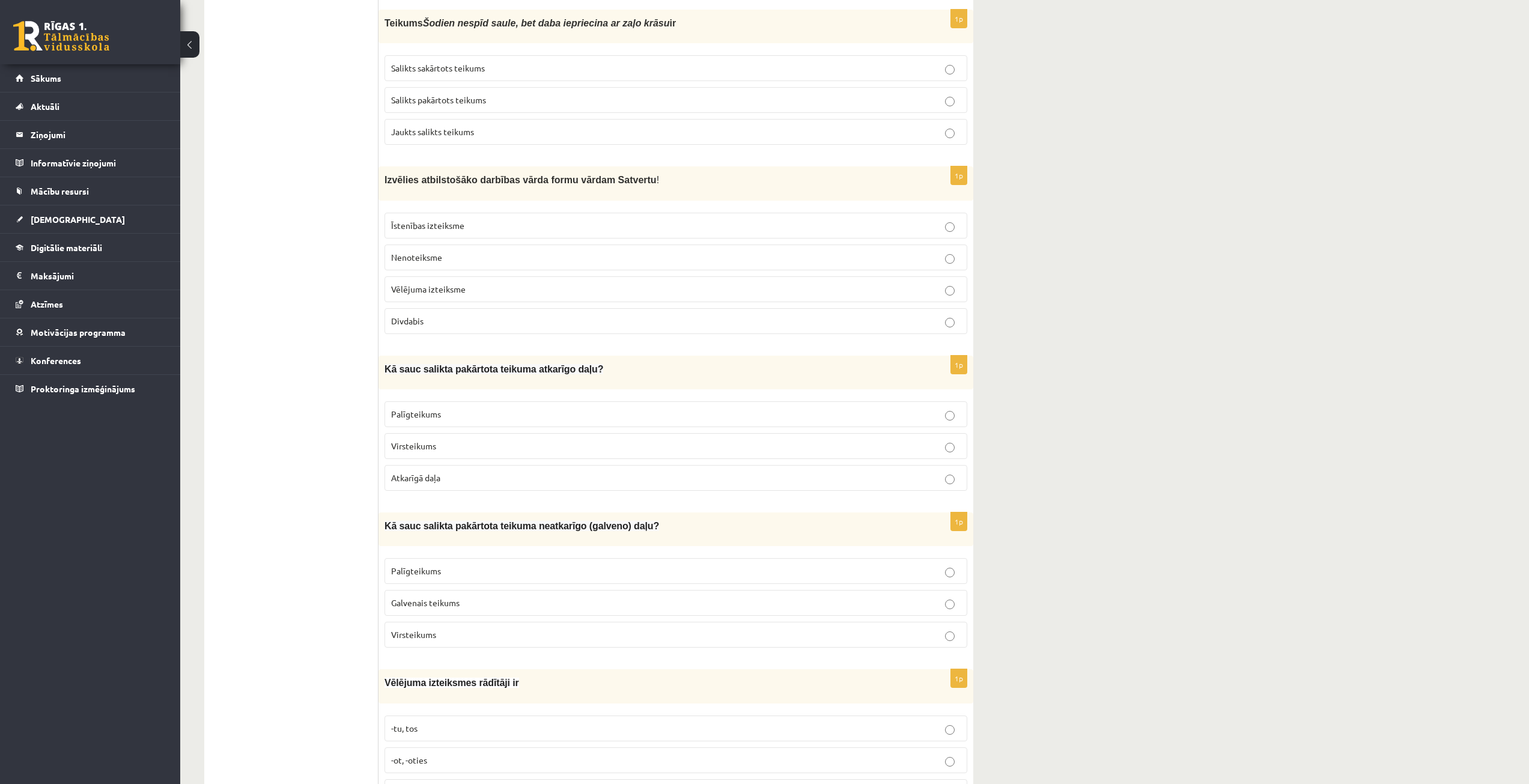
scroll to position [1622, 0]
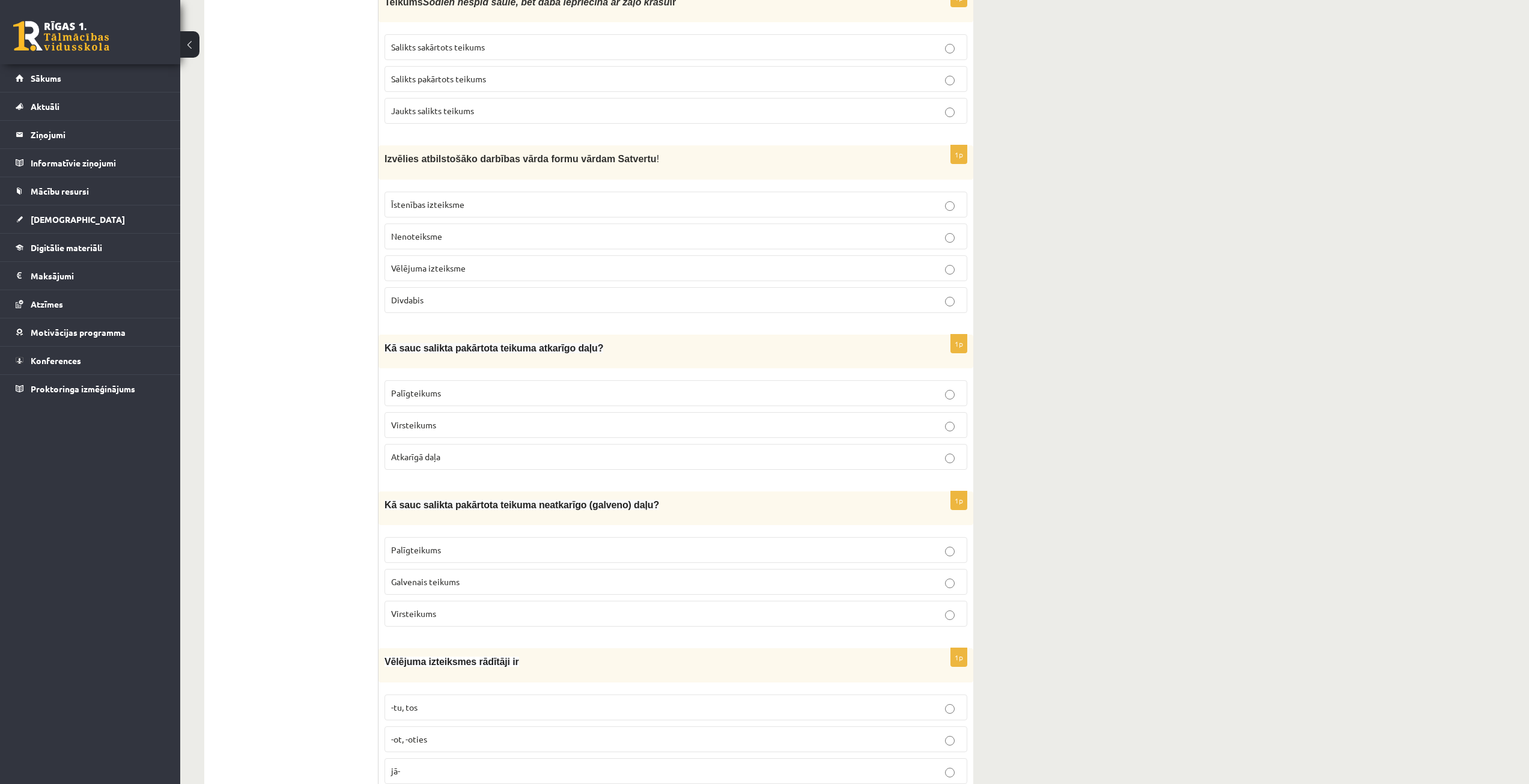
click at [457, 544] on p "Palīgteikums" at bounding box center [675, 550] width 569 height 13
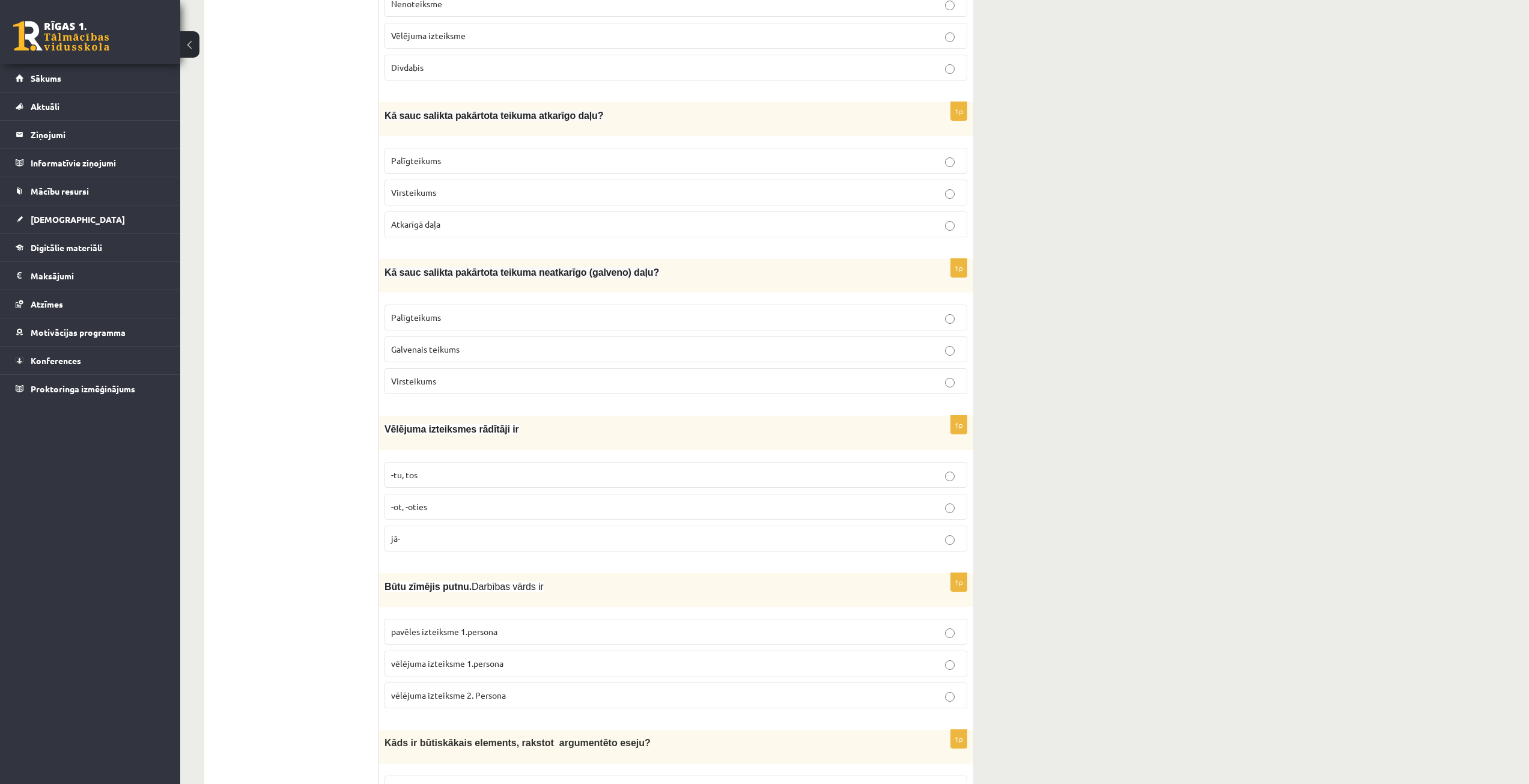
scroll to position [1862, 0]
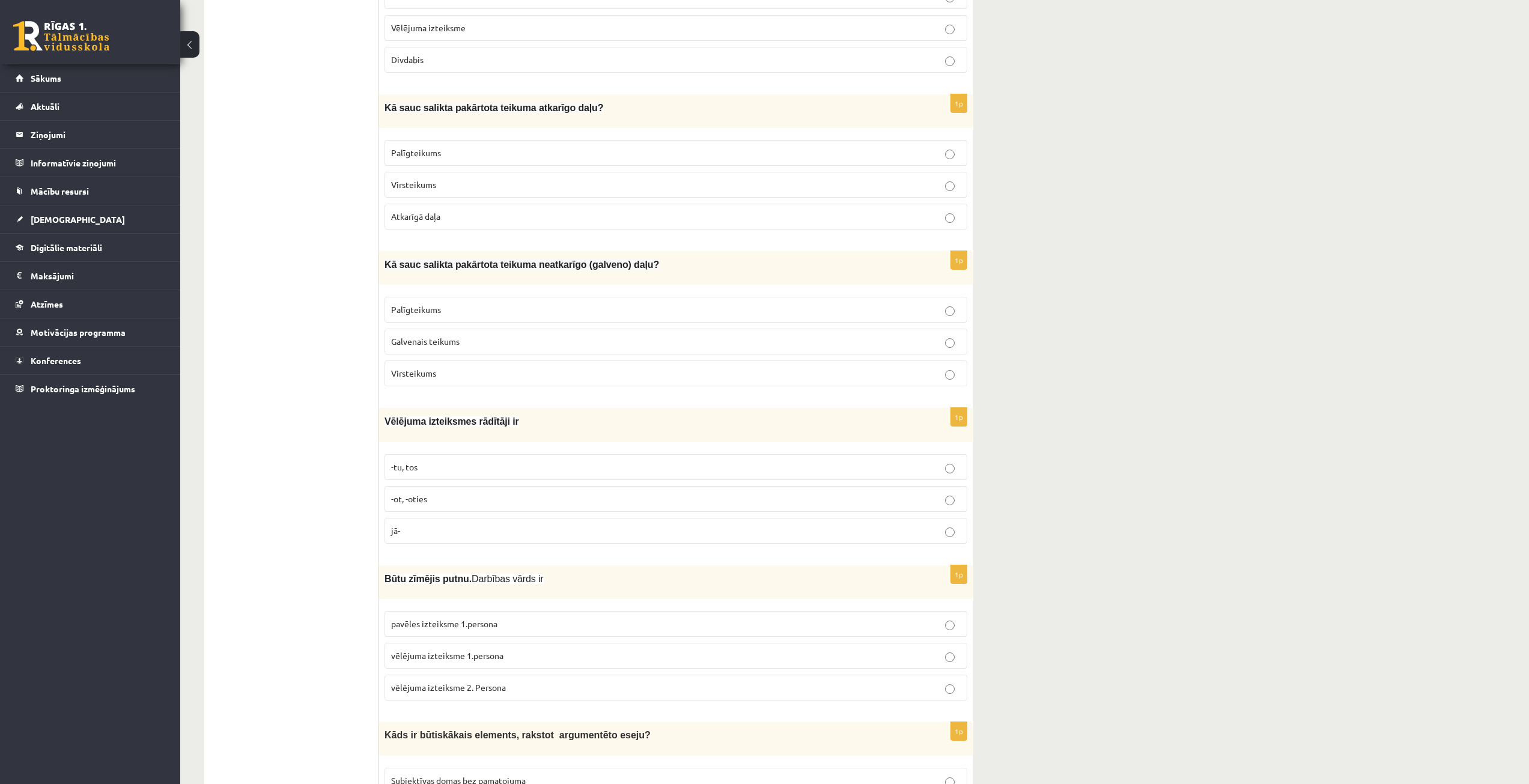
click at [410, 461] on span "-tu, tos" at bounding box center [403, 467] width 26 height 11
click at [455, 650] on span "vēlējuma izteiksme 1.persona" at bounding box center [446, 655] width 112 height 11
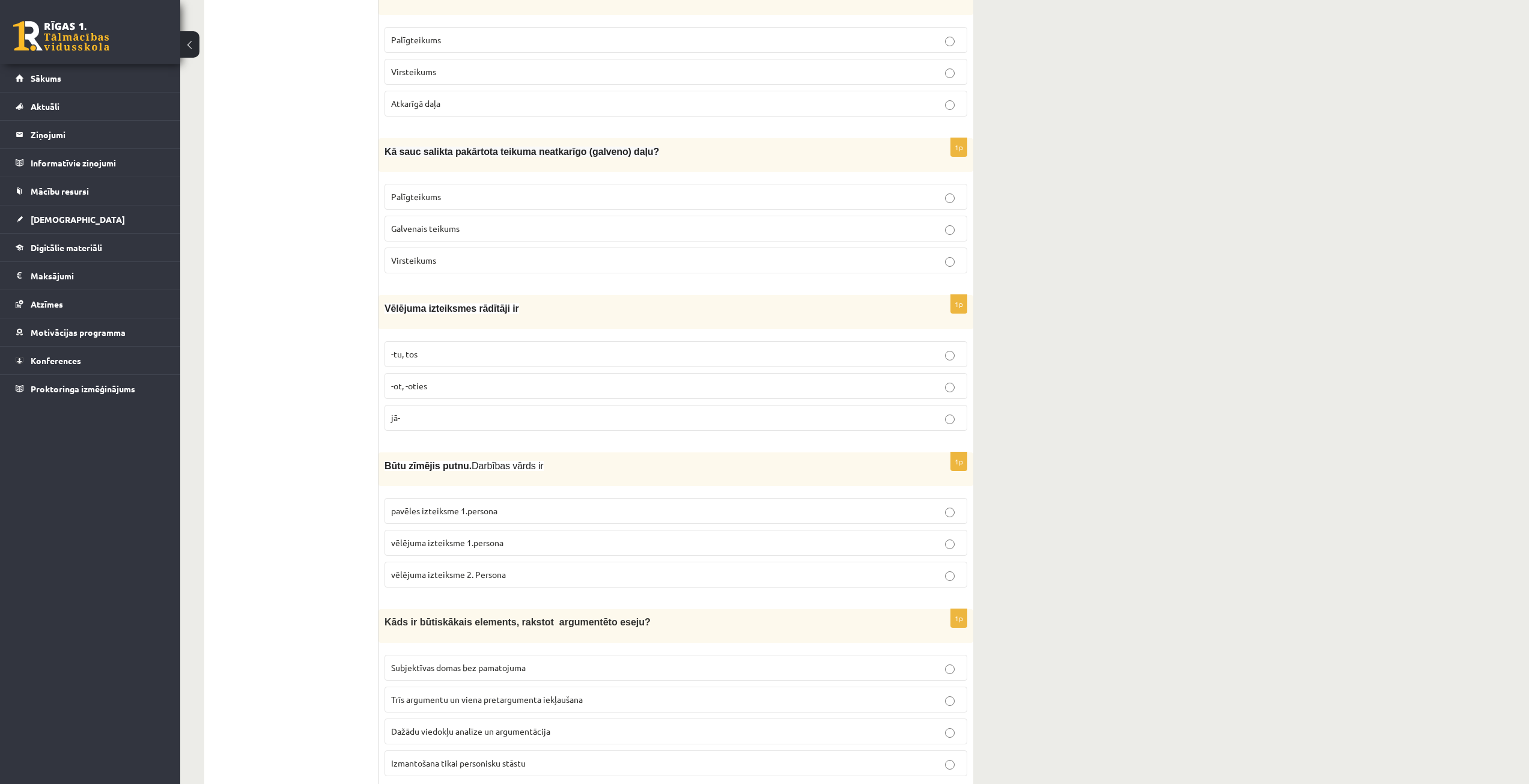
scroll to position [2102, 0]
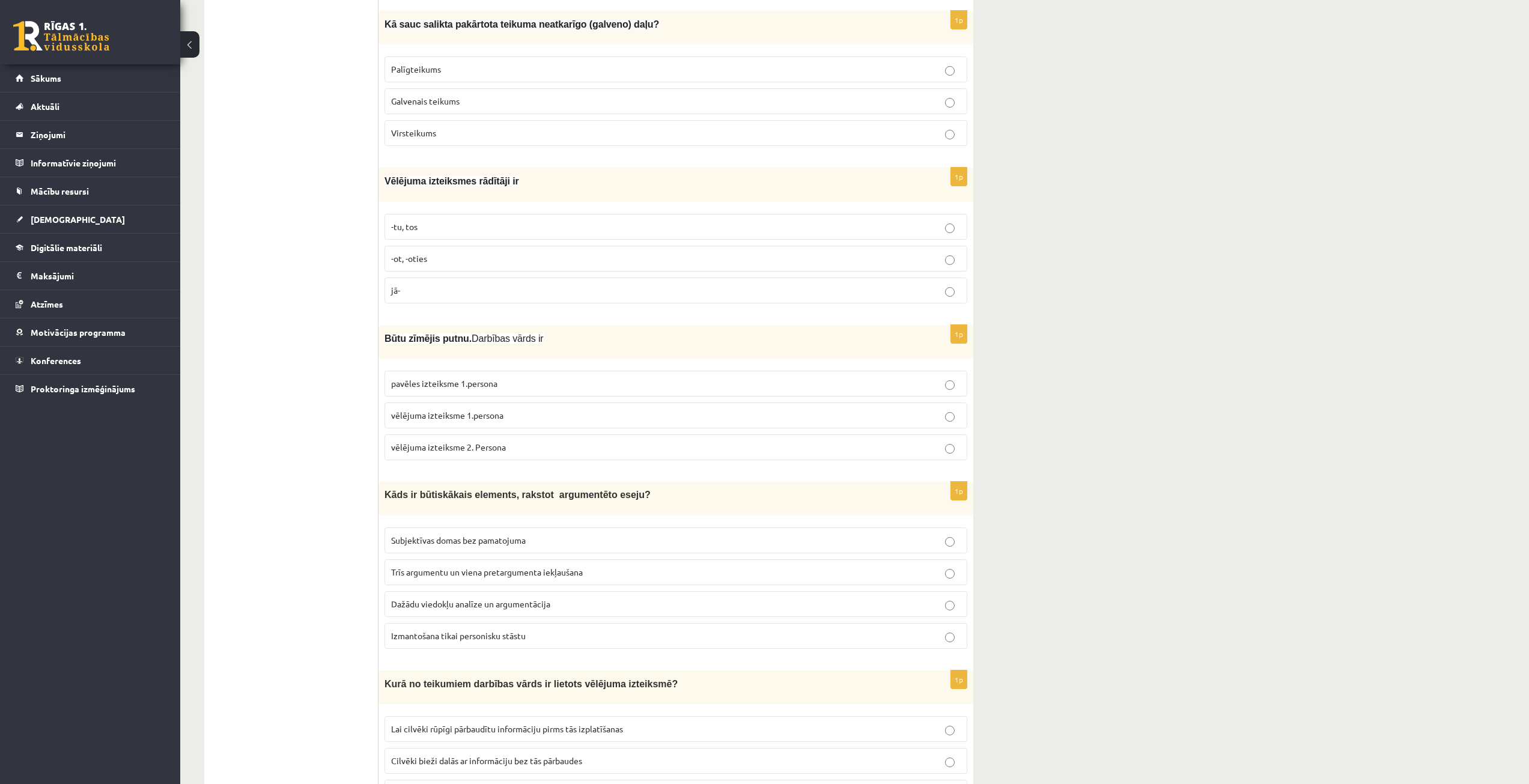
click at [401, 482] on div "Kāds ir būtiskākais elements, rakstot argumentēto eseju?" at bounding box center [676, 498] width 595 height 33
drag, startPoint x: 384, startPoint y: 492, endPoint x: 459, endPoint y: 561, distance: 101.9
click at [459, 561] on div "1p Kāds ir būtiskākais elements, rakstot argumentēto eseju? Subjektīvas domas b…" at bounding box center [676, 570] width 595 height 176
click at [502, 599] on span "Dažādu viedokļu analīze un argumentācija" at bounding box center [471, 604] width 160 height 11
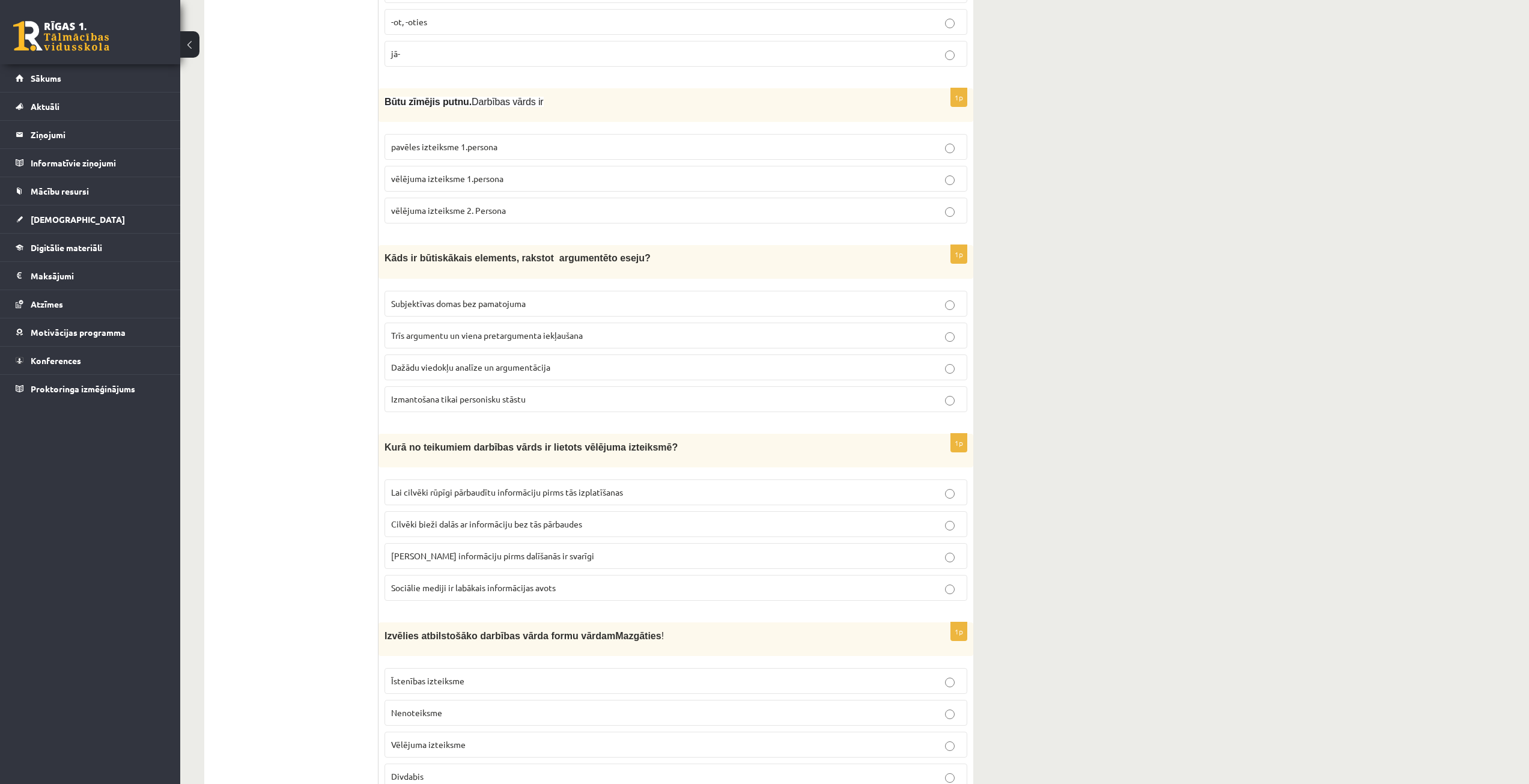
scroll to position [2342, 0]
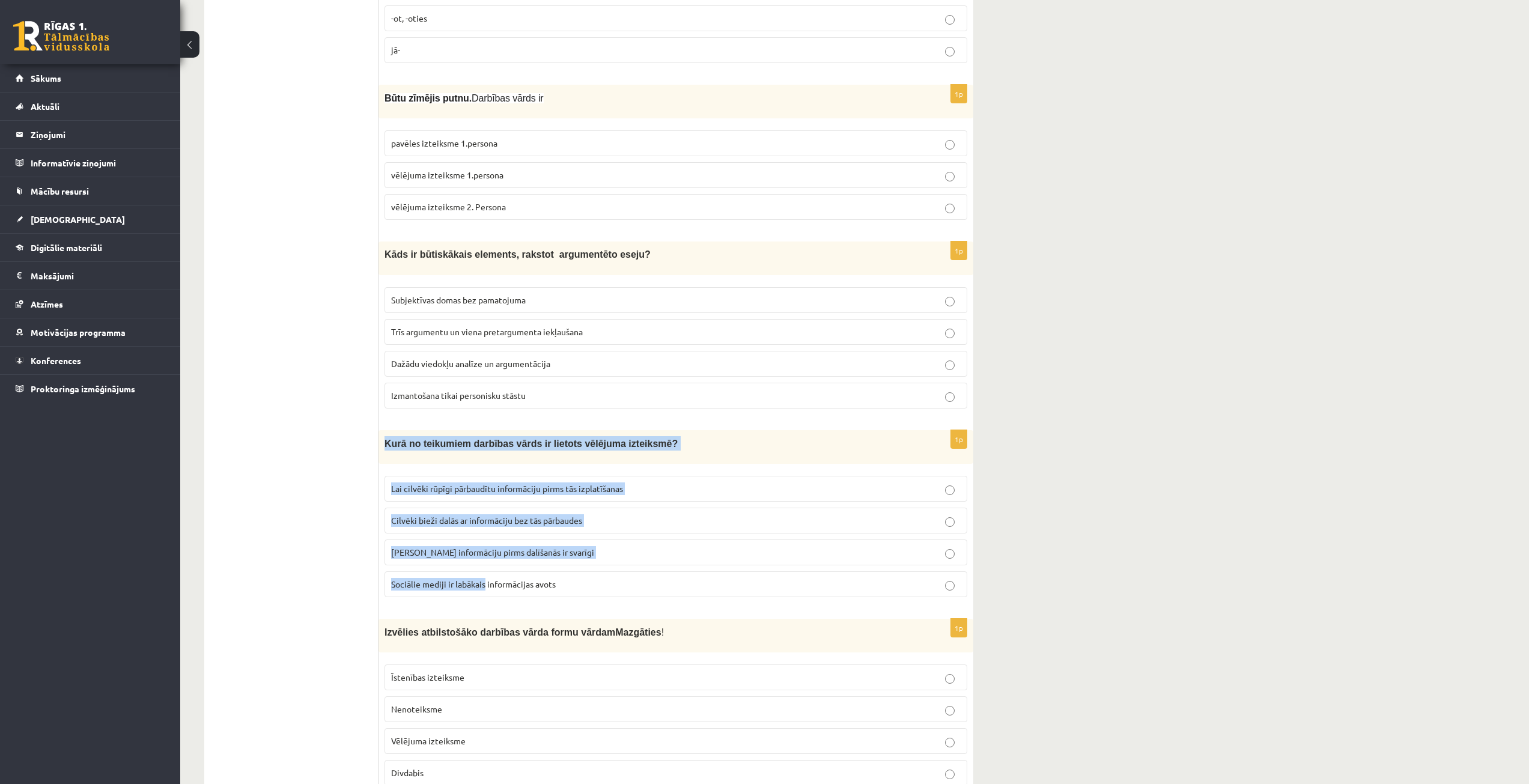
drag, startPoint x: 381, startPoint y: 431, endPoint x: 488, endPoint y: 581, distance: 184.3
click at [488, 581] on div "1p Kurā no teikumiem darbības vārds ir lietots vēlējuma izteiksmē? Lai cilvēki …" at bounding box center [676, 518] width 595 height 177
drag, startPoint x: 382, startPoint y: 433, endPoint x: 565, endPoint y: 582, distance: 236.0
click at [565, 582] on div "1p Kurā no teikumiem darbības vārds ir lietots vēlējuma izteiksmē? Lai cilvēki …" at bounding box center [676, 518] width 595 height 177
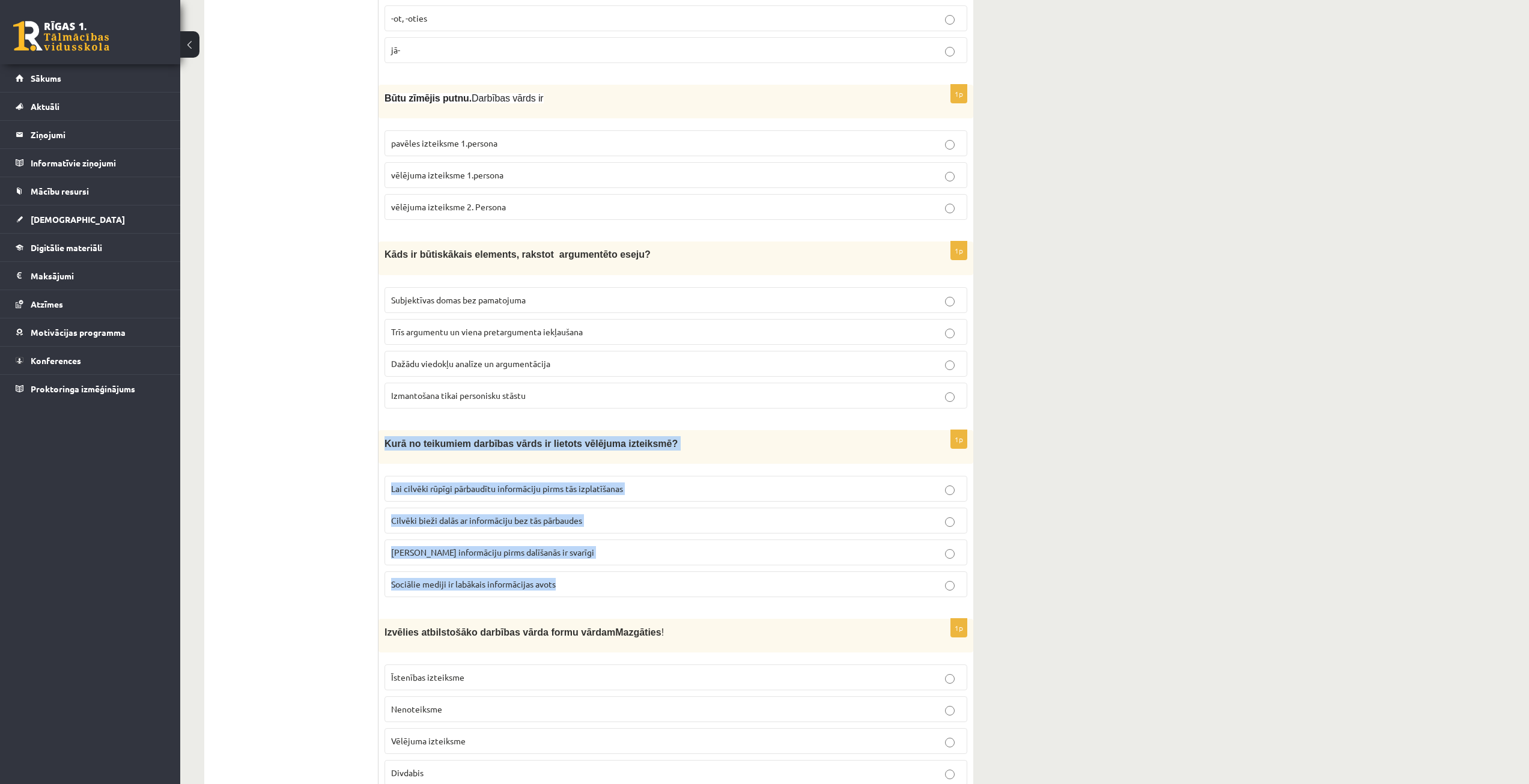
copy div "Kurā no teikumiem darbības vārds ir lietots vēlējuma izteiksmē? Lai cilvēki rūp…"
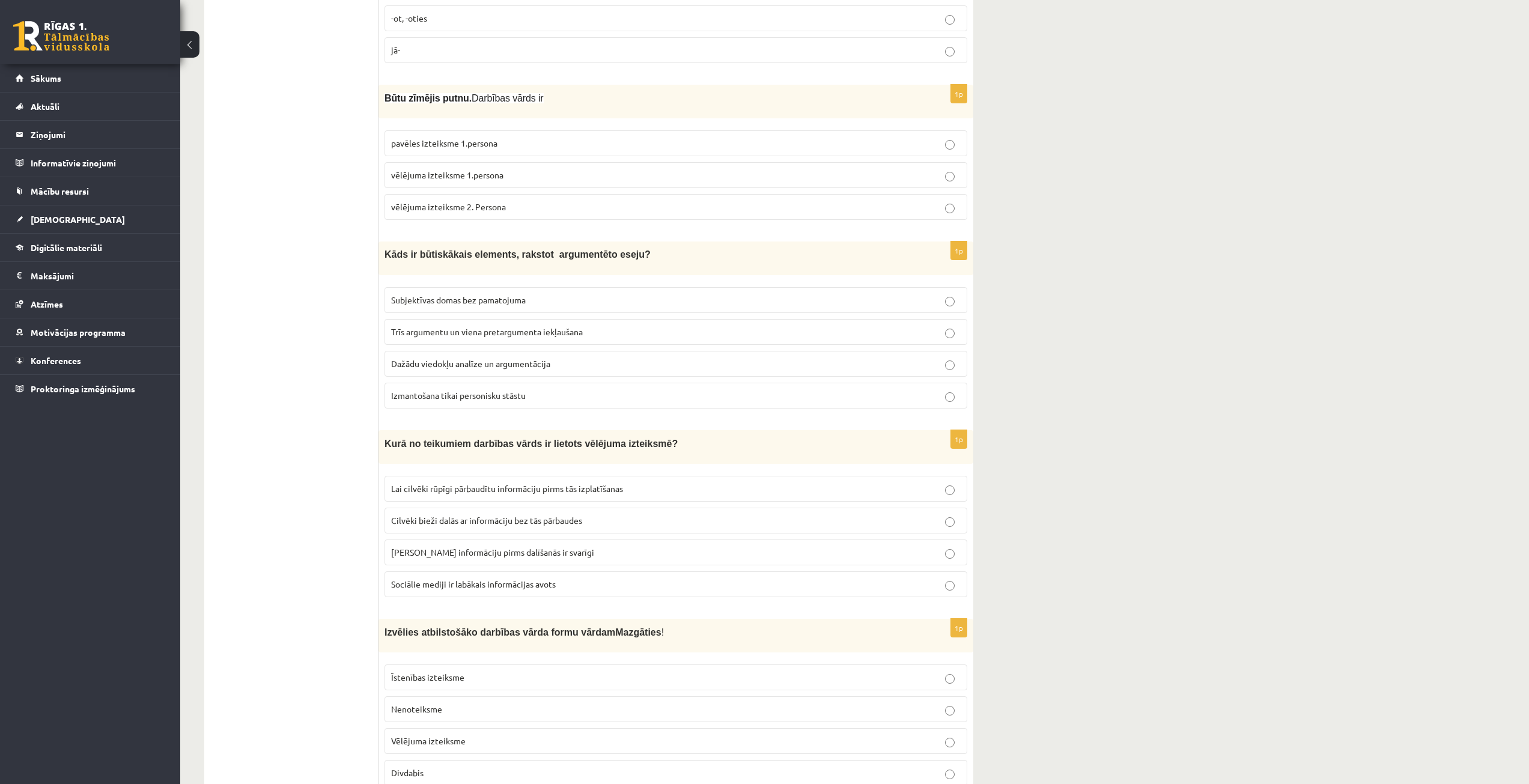
drag, startPoint x: 355, startPoint y: 531, endPoint x: 411, endPoint y: 488, distance: 70.6
click at [428, 476] on label "Lai cilvēki rūpīgi pārbaudītu informāciju pirms tās izplatīšanas" at bounding box center [676, 488] width 583 height 26
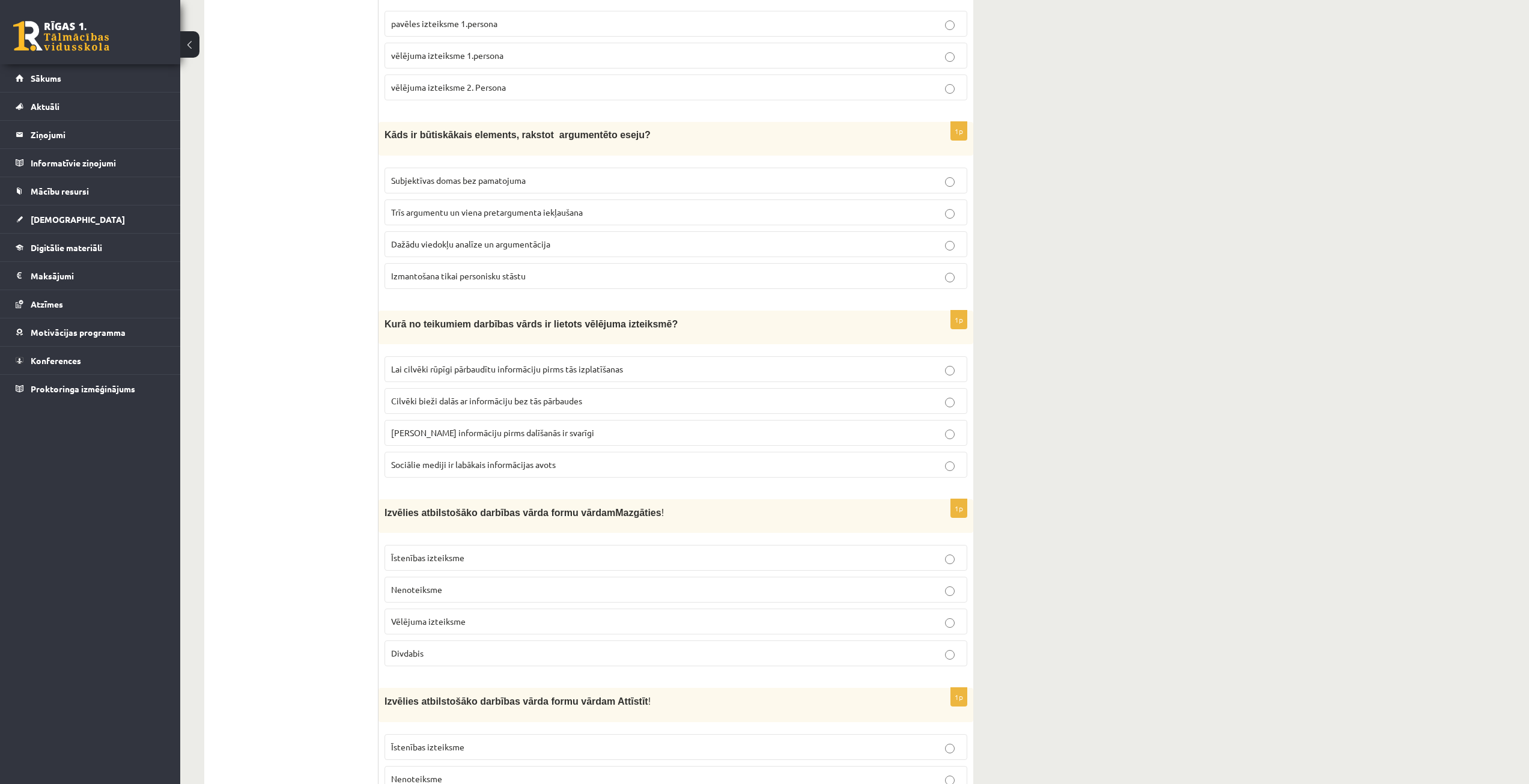
scroll to position [2462, 0]
click at [488, 584] on p "Nenoteiksme" at bounding box center [675, 589] width 569 height 13
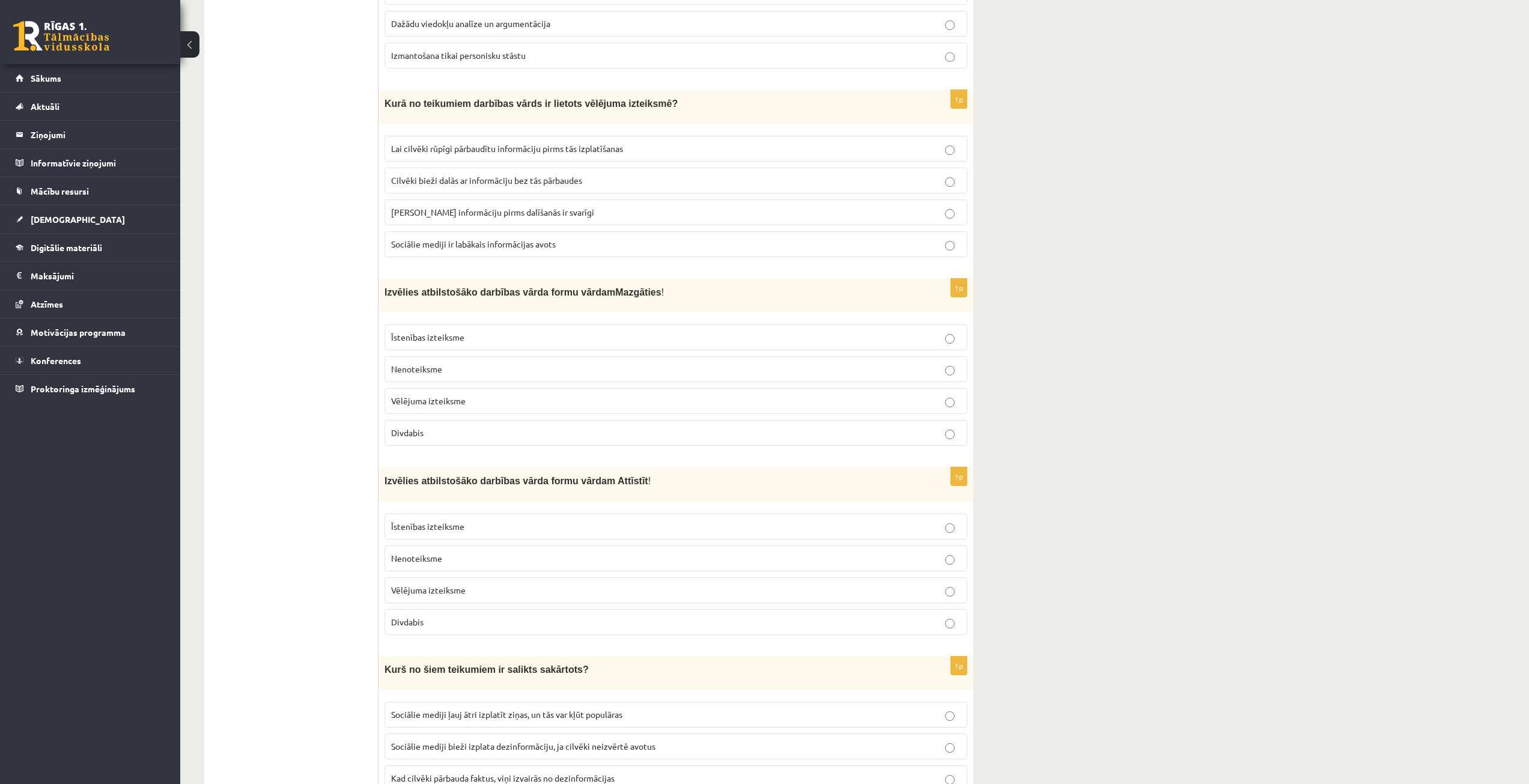
scroll to position [2702, 0]
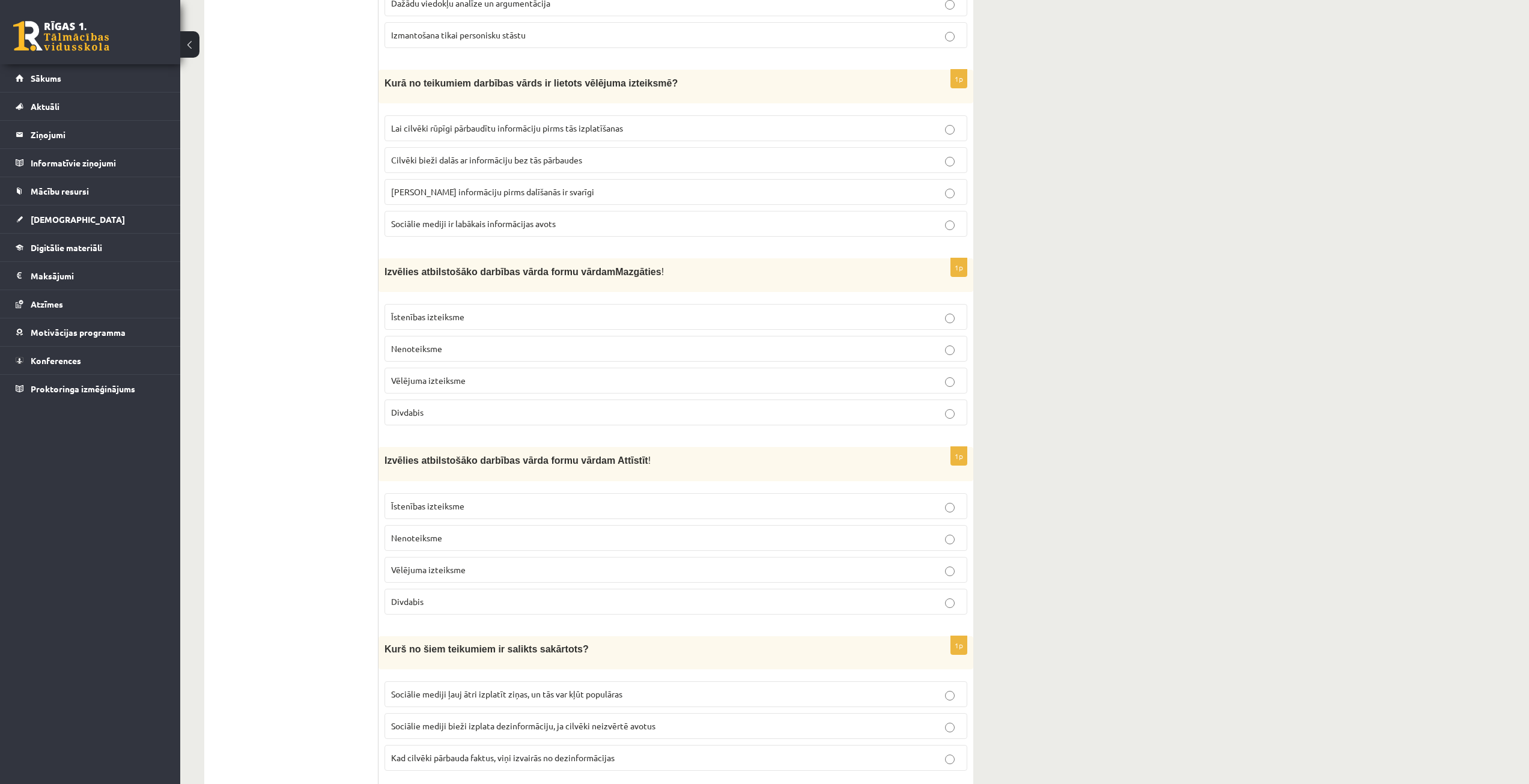
click at [489, 525] on label "Nenoteiksme" at bounding box center [676, 538] width 583 height 26
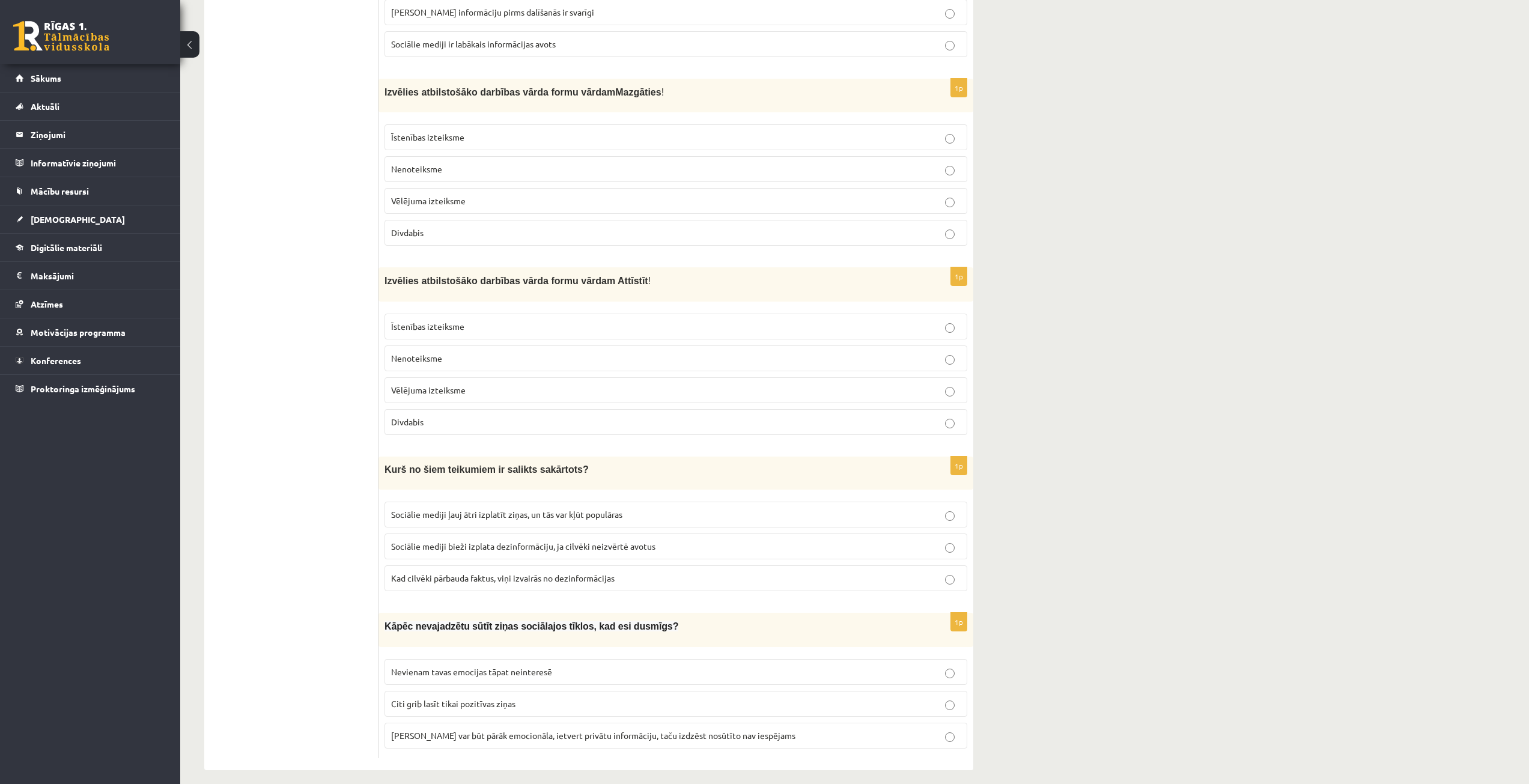
scroll to position [2882, 0]
click at [466, 540] on span "Sociālie mediji bieži izplata dezinformāciju, ja cilvēki neizvērtē avotus" at bounding box center [523, 546] width 264 height 11
click at [523, 729] on span "Ziņa var būt pārāk emocionāla, ietvert privātu informāciju, taču izdzēst nosūtī…" at bounding box center [592, 735] width 404 height 11
click at [647, 512] on label "Sociālie mediji ļauj ātri izplatīt ziņas, un tās var kļūt populāras" at bounding box center [676, 513] width 583 height 26
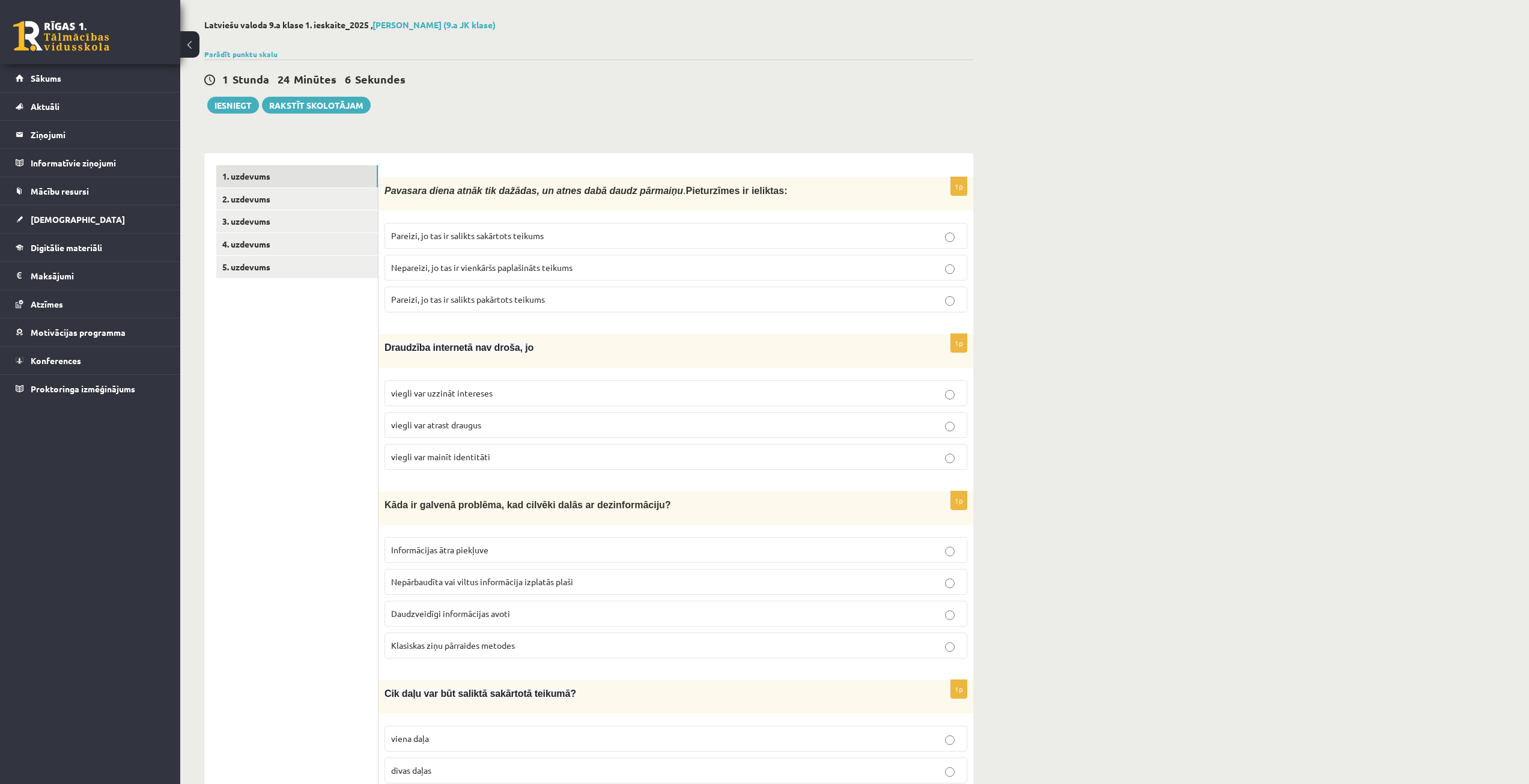
scroll to position [0, 0]
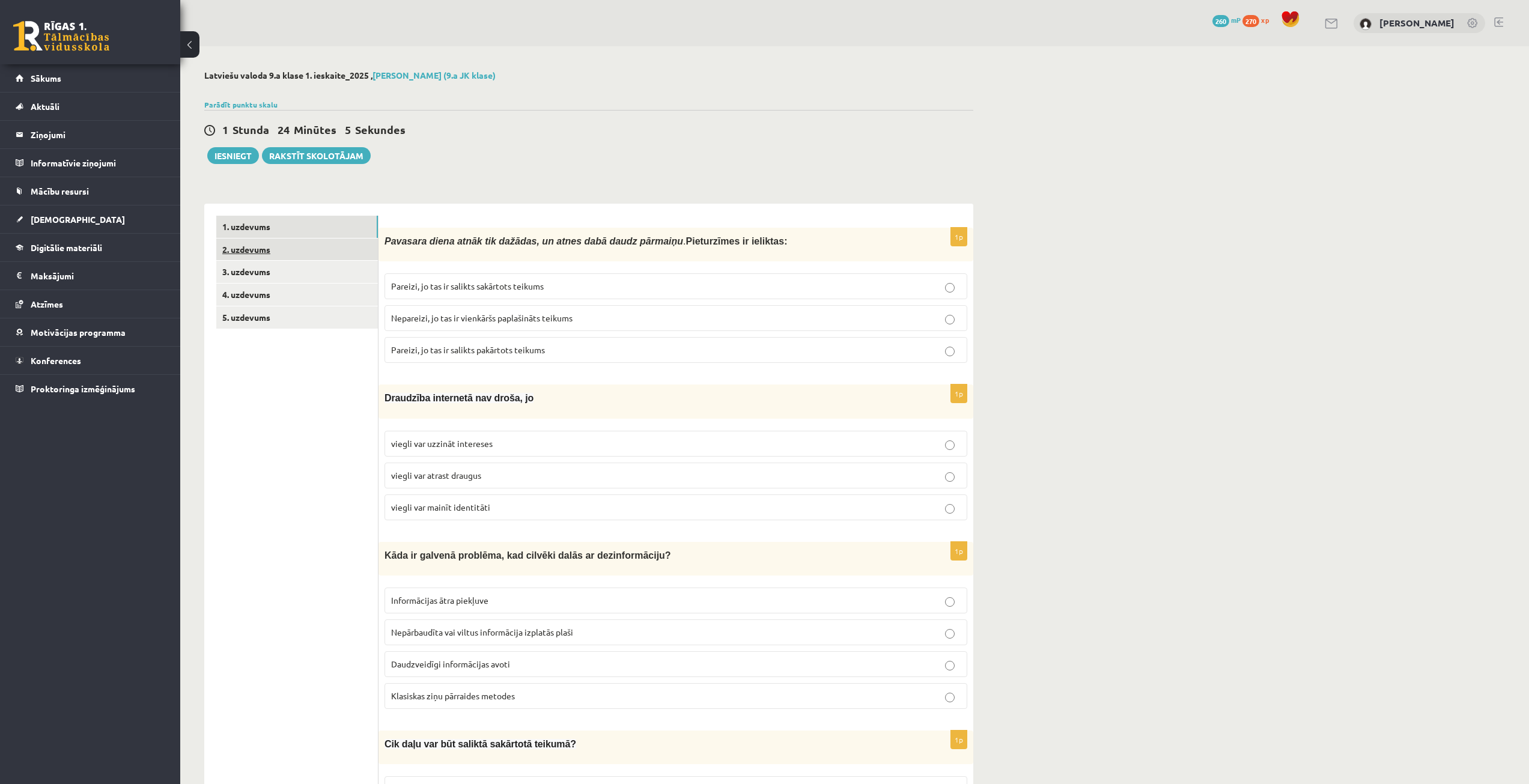
click at [273, 245] on link "2. uzdevums" at bounding box center [297, 249] width 161 height 22
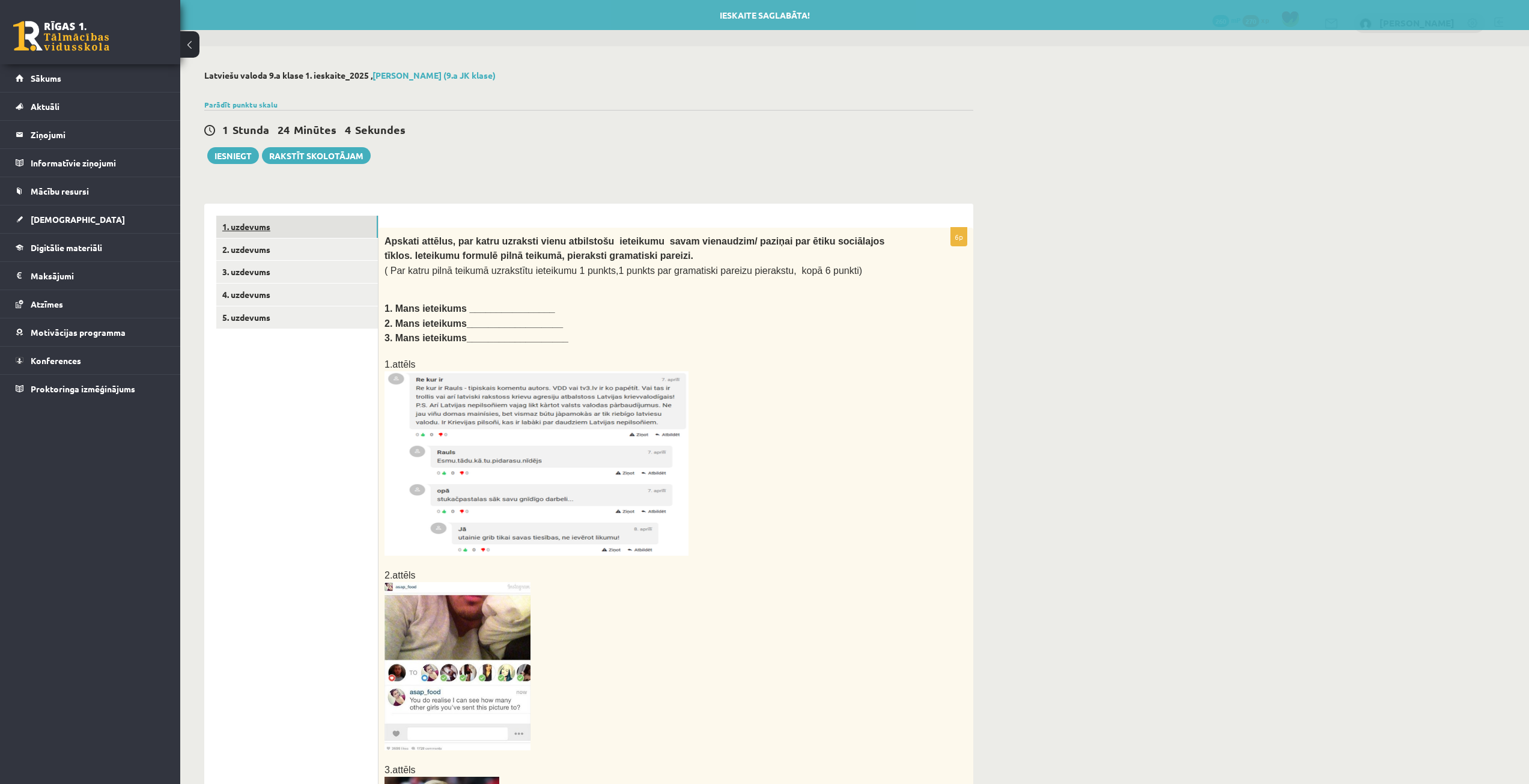
click at [287, 229] on link "1. uzdevums" at bounding box center [297, 227] width 161 height 22
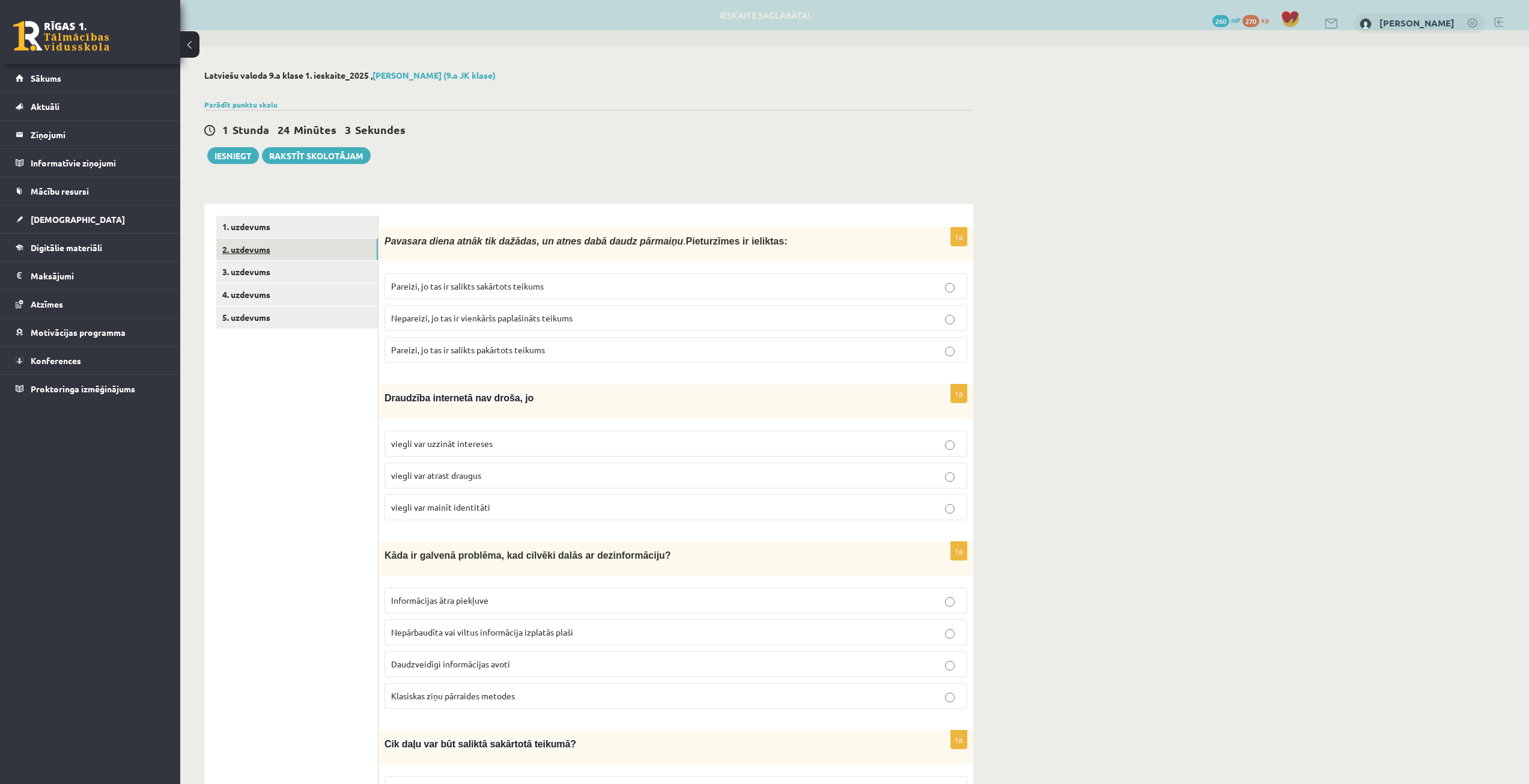
click at [292, 252] on link "2. uzdevums" at bounding box center [297, 249] width 161 height 22
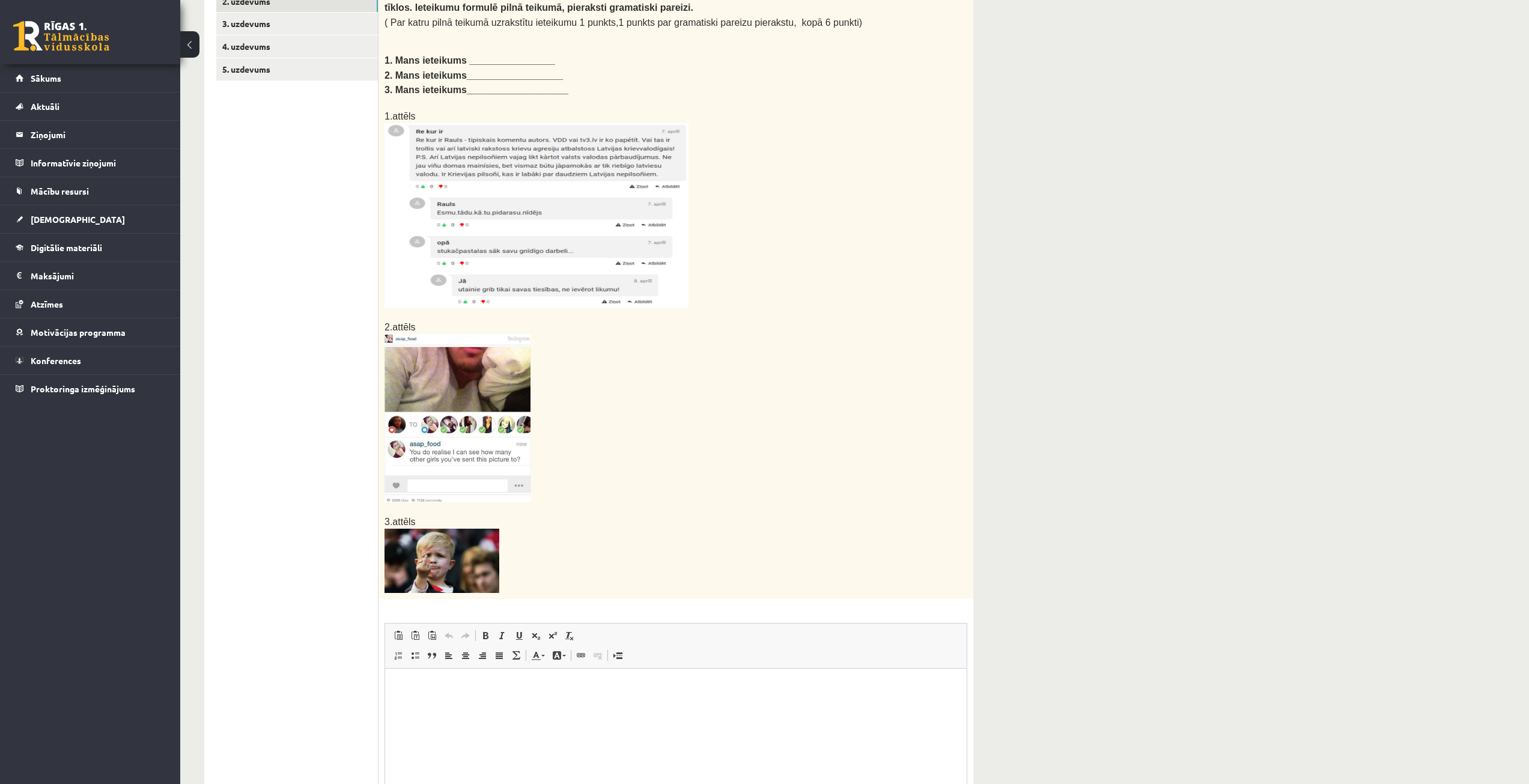
scroll to position [128, 0]
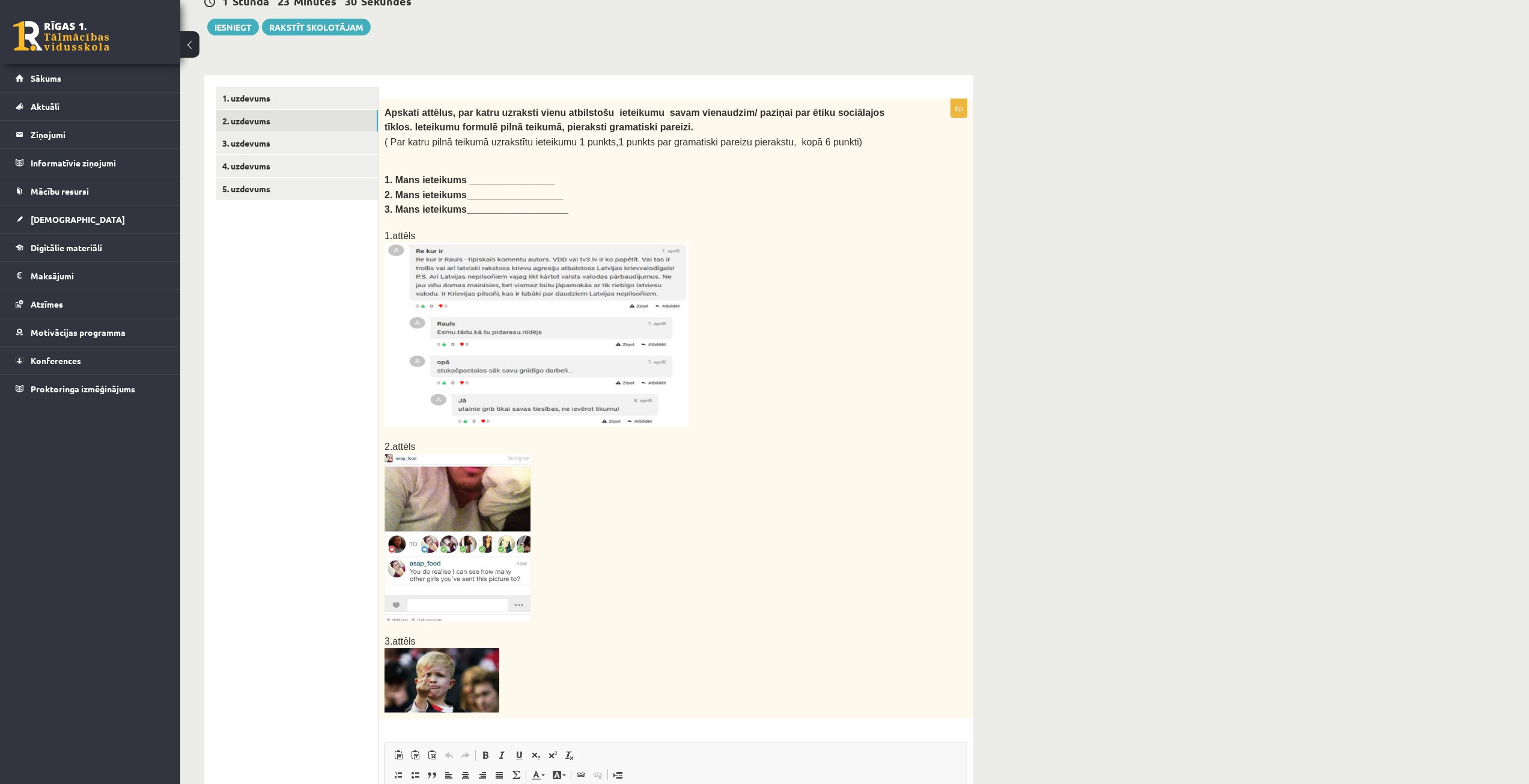
click at [438, 83] on div "6p Apskati attēlus, par katru uzraksti vienu atbilstošu ieteikumu savam vienaud…" at bounding box center [676, 539] width 595 height 929
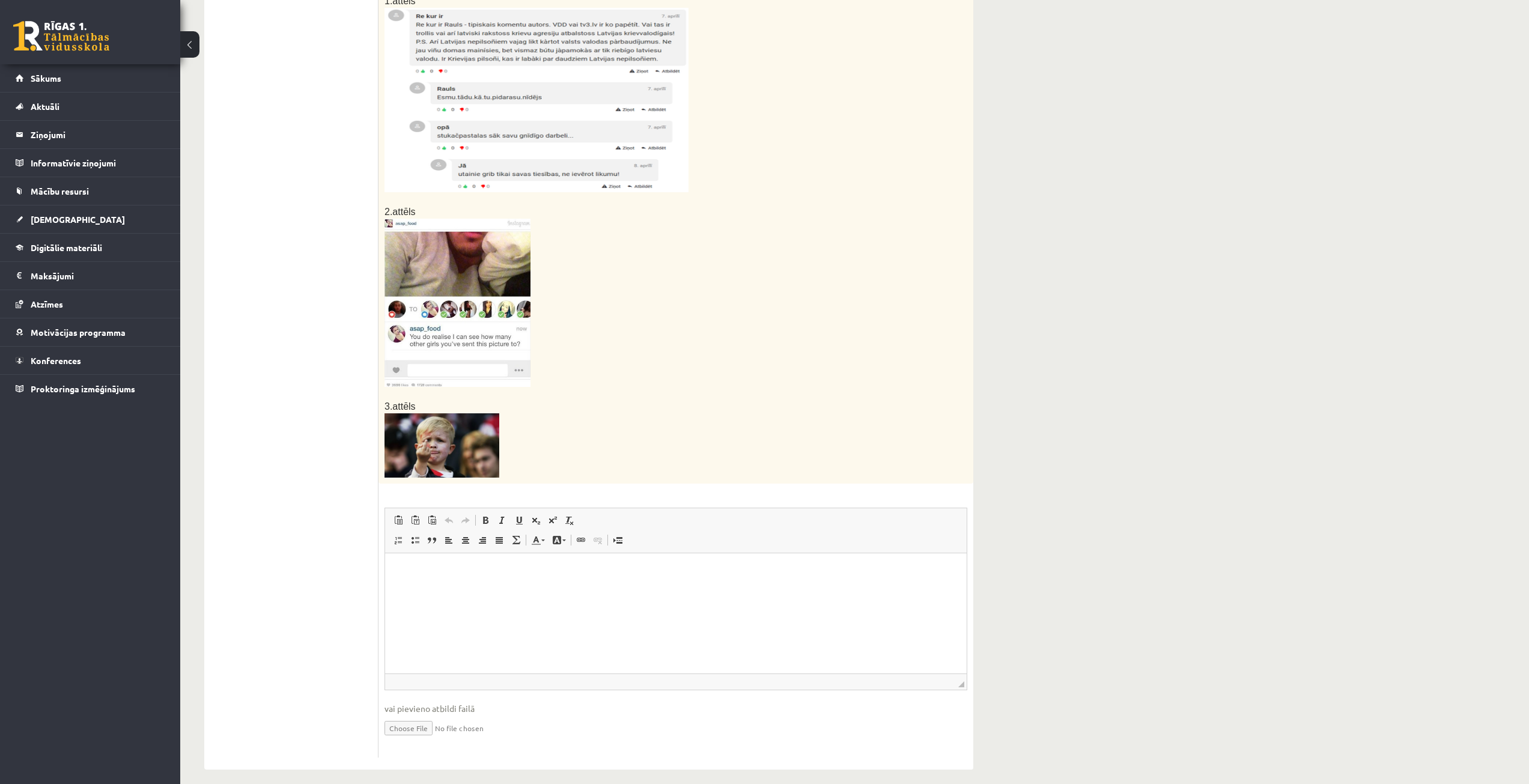
scroll to position [369, 0]
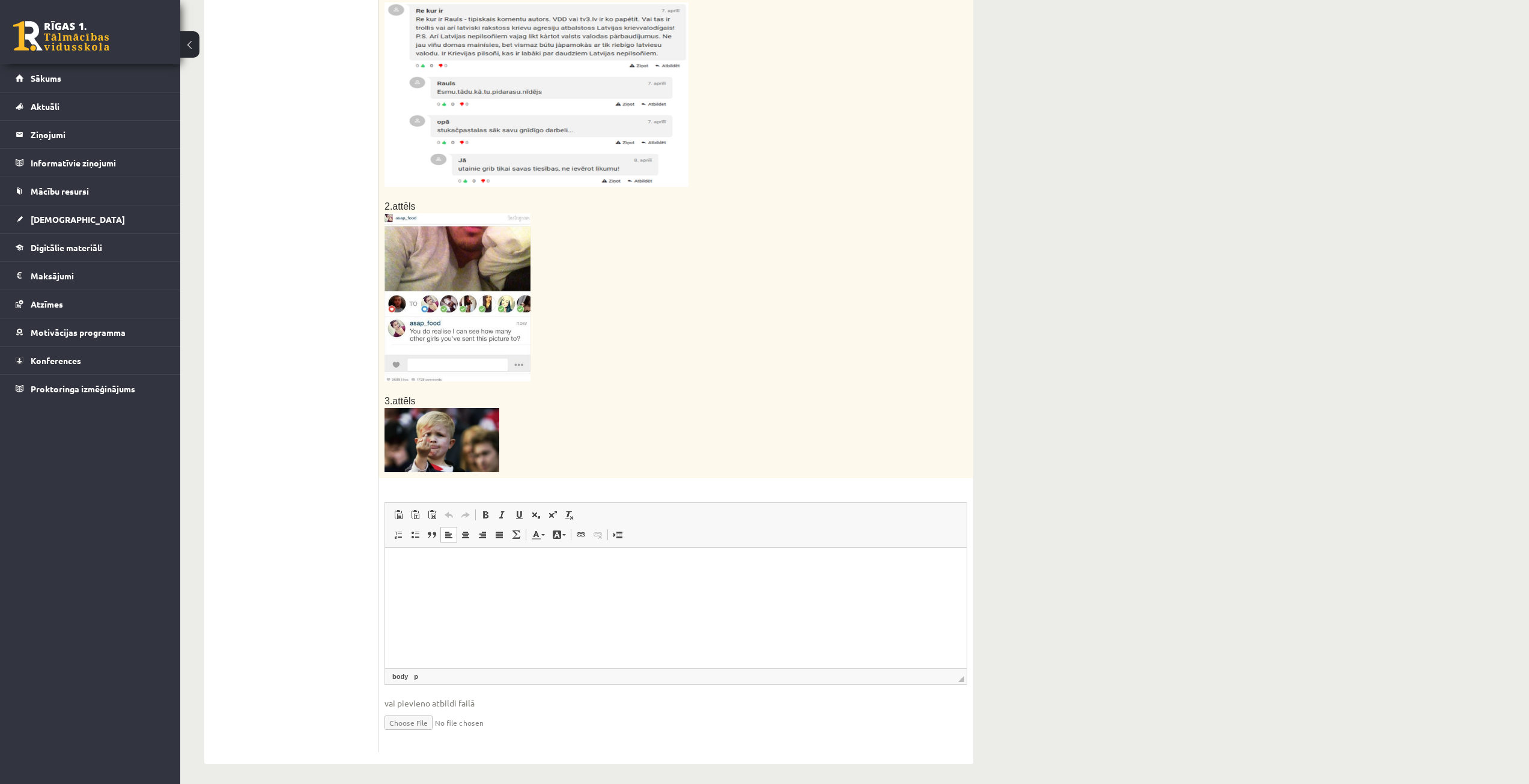
click at [608, 570] on p "Визуальный текстовый редактор, wiswyg-editor-user-answer-47024785934700" at bounding box center [676, 566] width 557 height 13
click at [421, 581] on html "**********" at bounding box center [676, 565] width 582 height 37
click at [699, 562] on p "**********" at bounding box center [676, 566] width 557 height 13
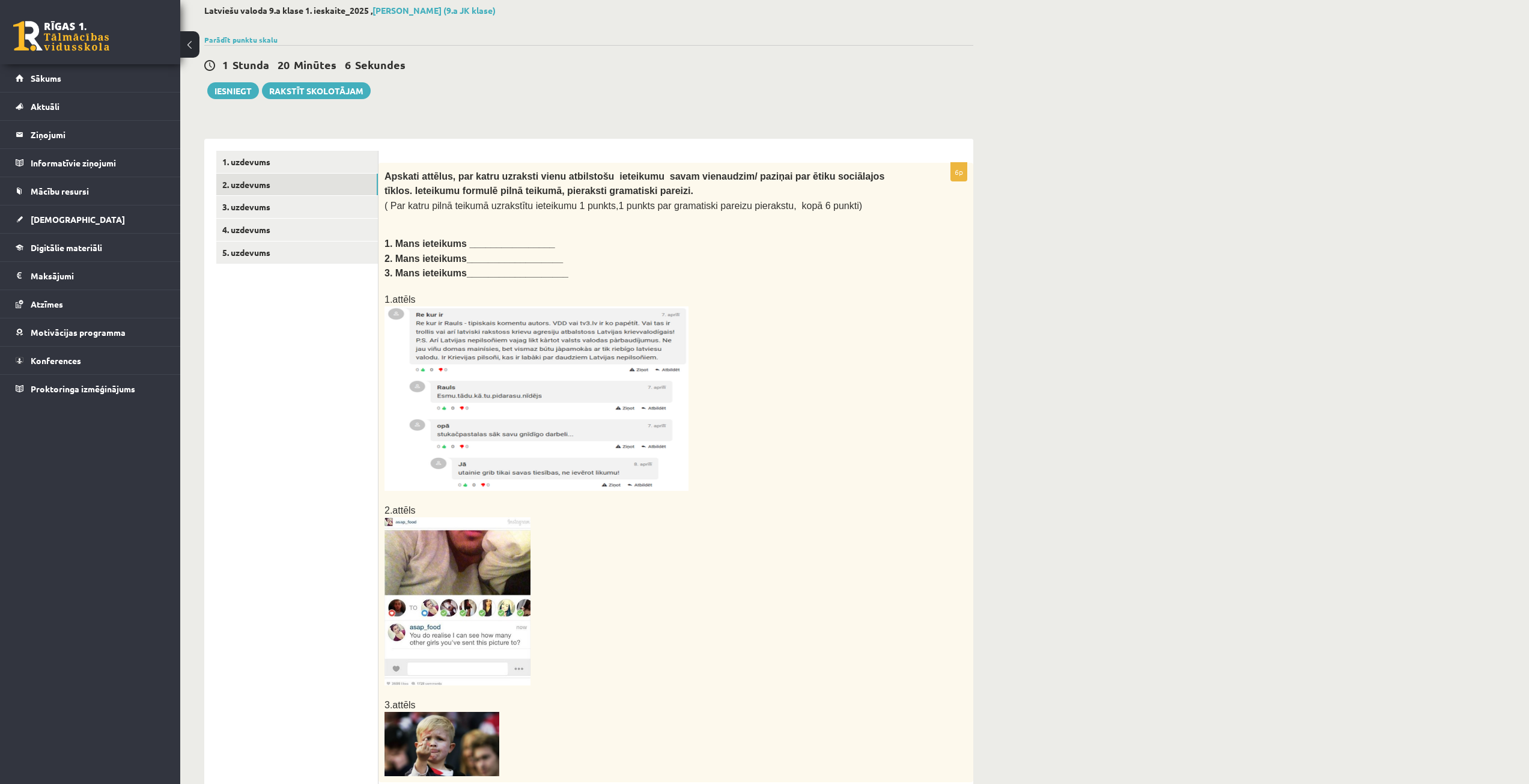
scroll to position [0, 0]
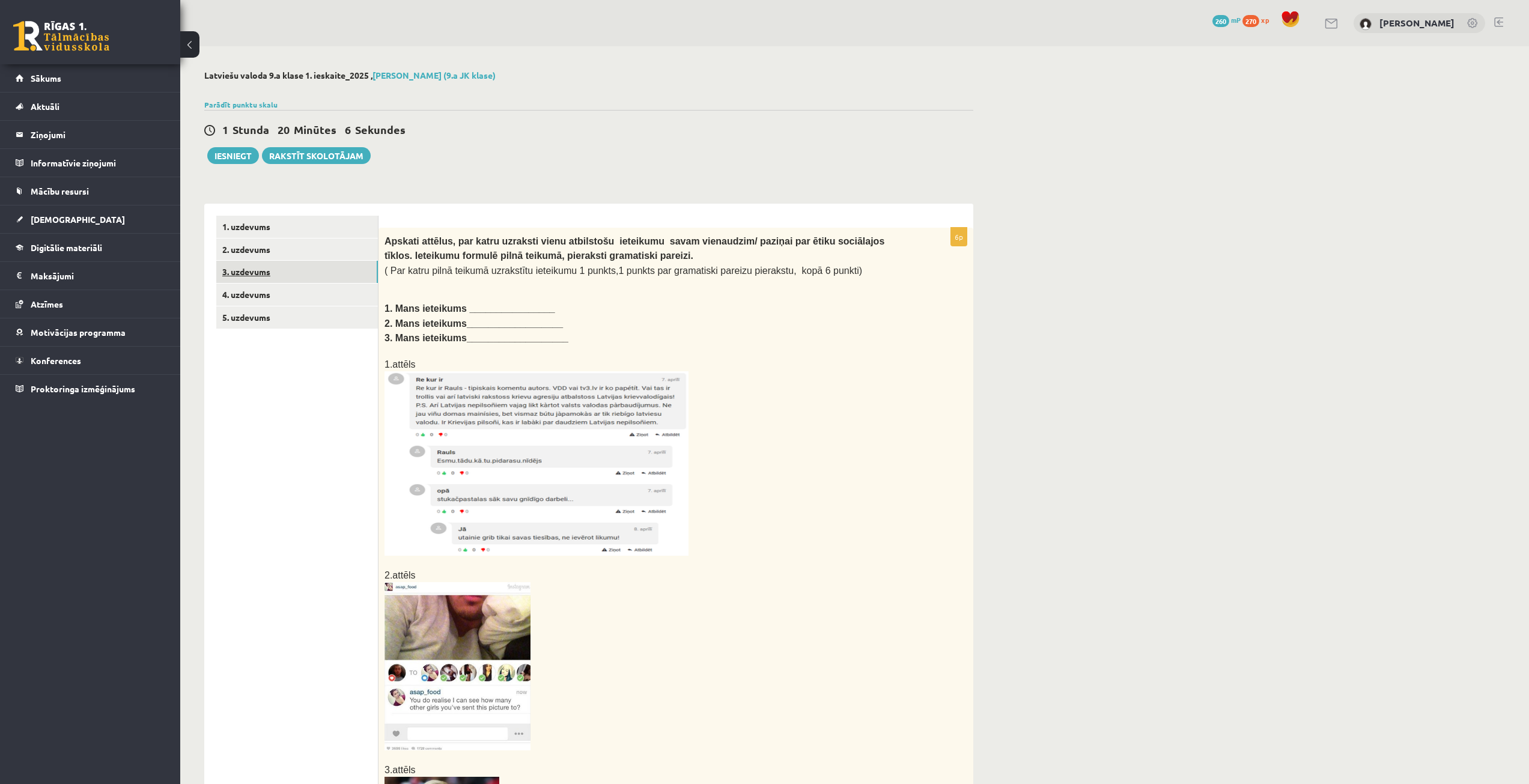
click at [307, 278] on link "3. uzdevums" at bounding box center [297, 271] width 161 height 22
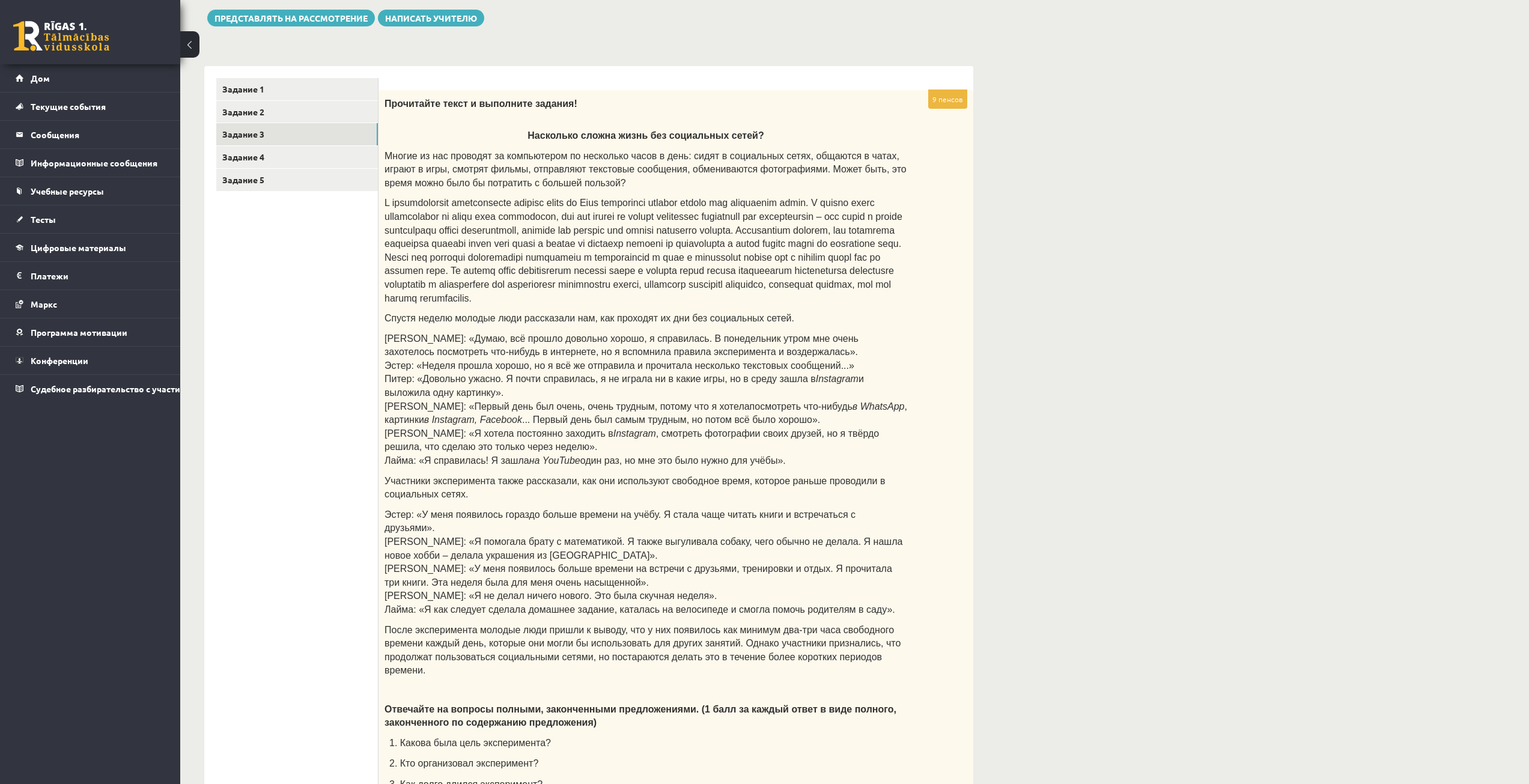
scroll to position [117, 0]
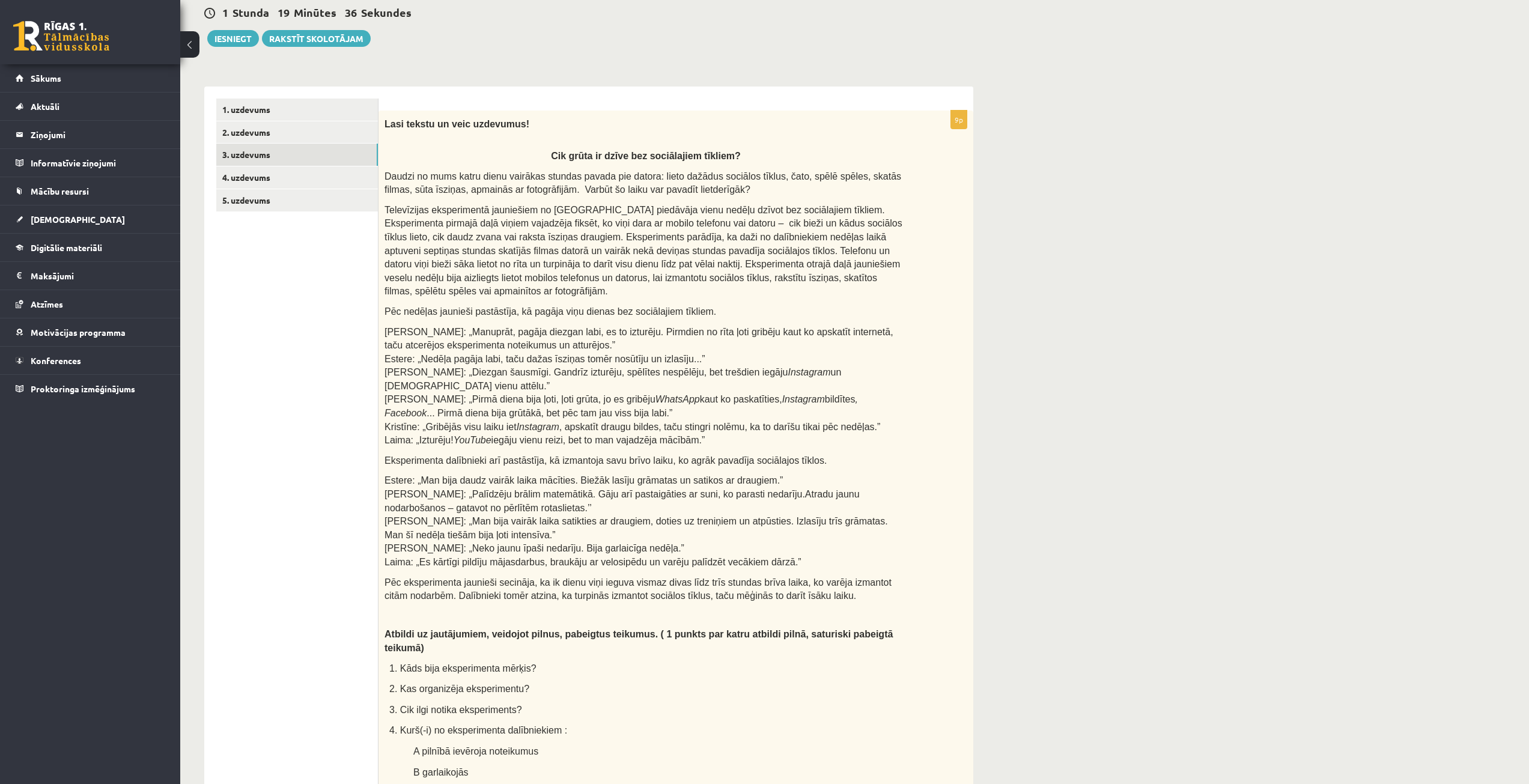
click at [820, 394] on icon ", Facebook" at bounding box center [621, 406] width 473 height 24
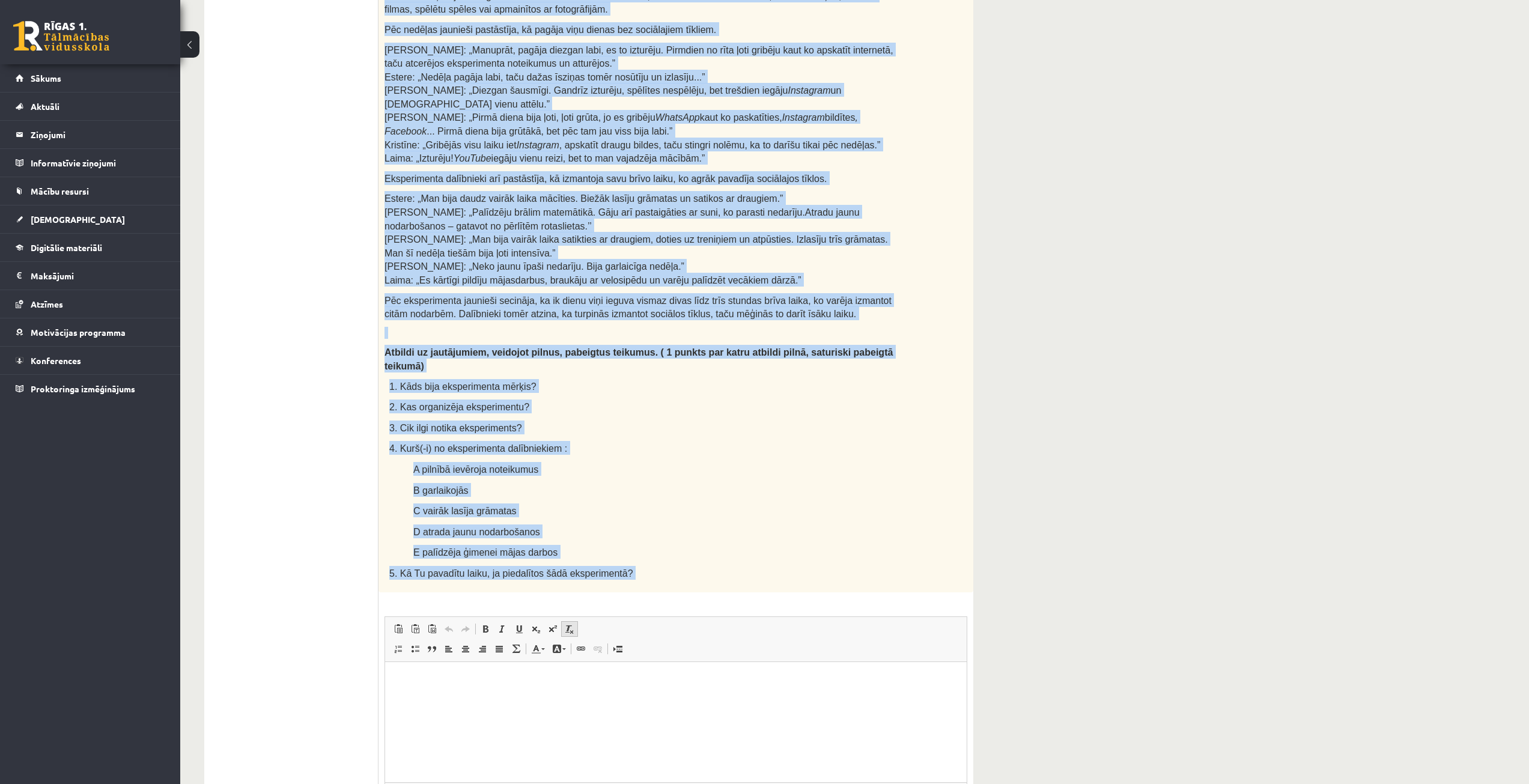
scroll to position [478, 0]
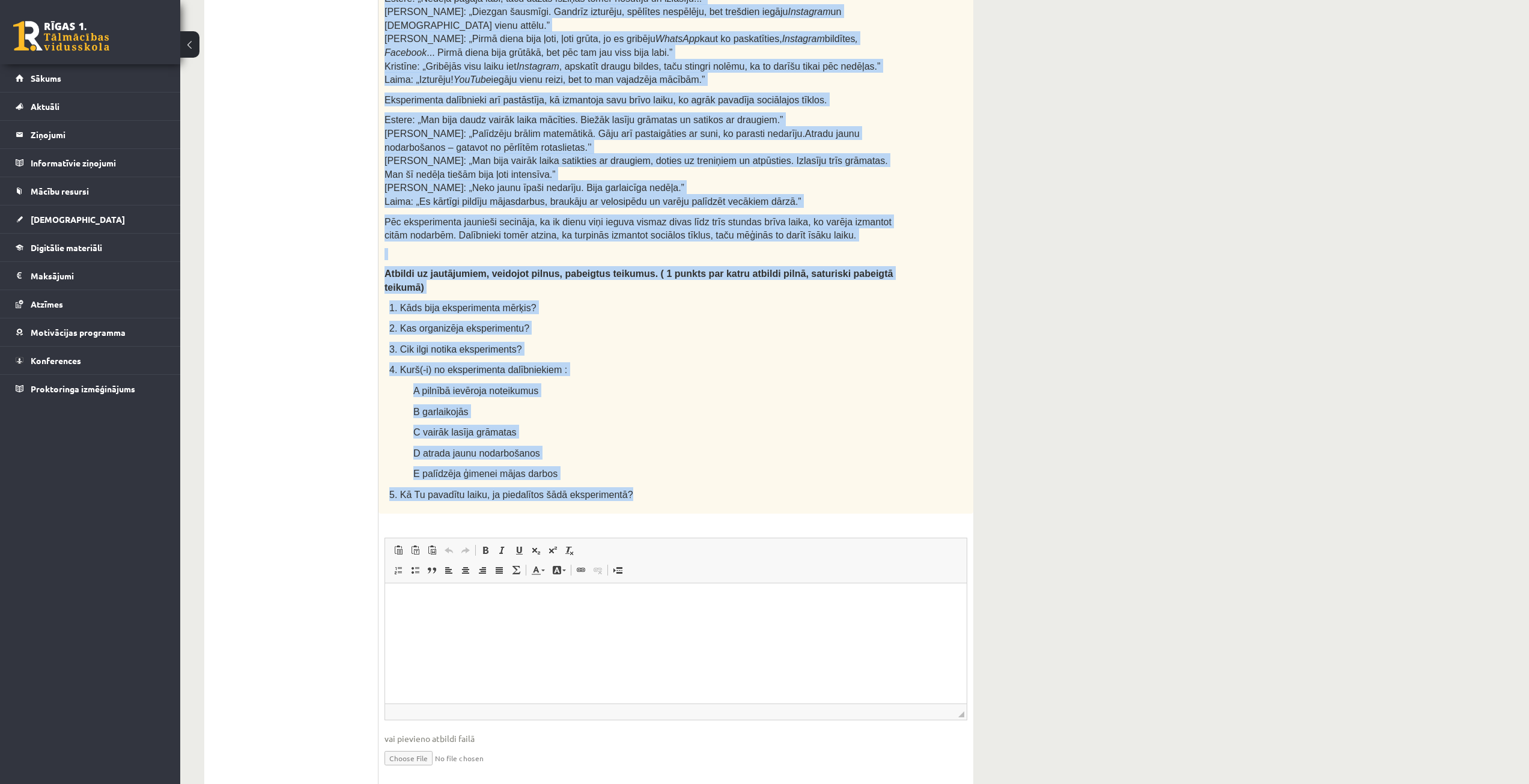
drag, startPoint x: 385, startPoint y: 125, endPoint x: 608, endPoint y: 454, distance: 397.5
click at [608, 454] on div "Lasi tekstu un veic uzdevumus! Cik grūta ir dzīve bez sociālajiem tīkliem? Daud…" at bounding box center [676, 132] width 595 height 763
copy div "Lasi tekstu un veic uzdevumus! Cik grūta ir dzīve bez sociālajiem tīkliem? Daud…"
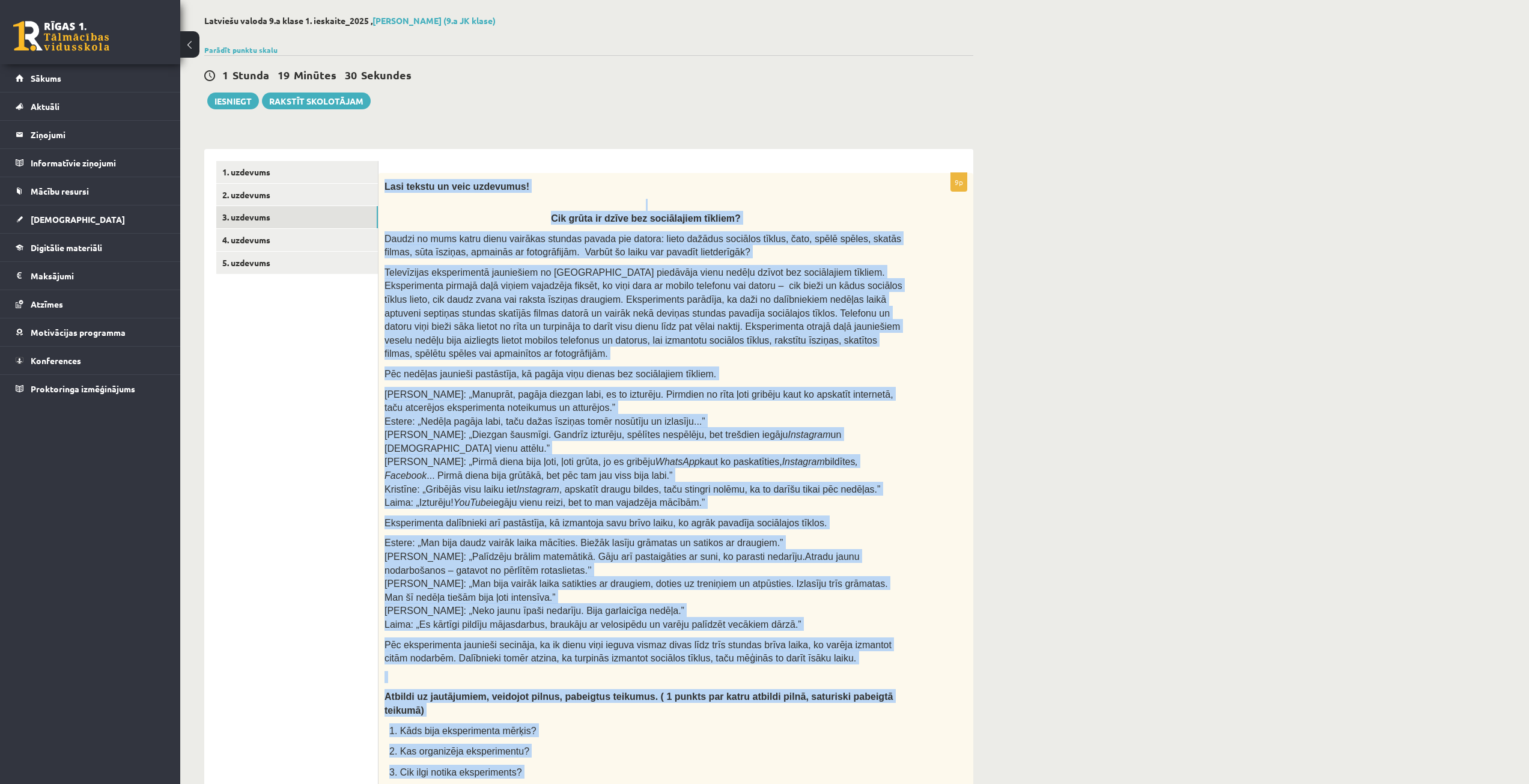
scroll to position [0, 0]
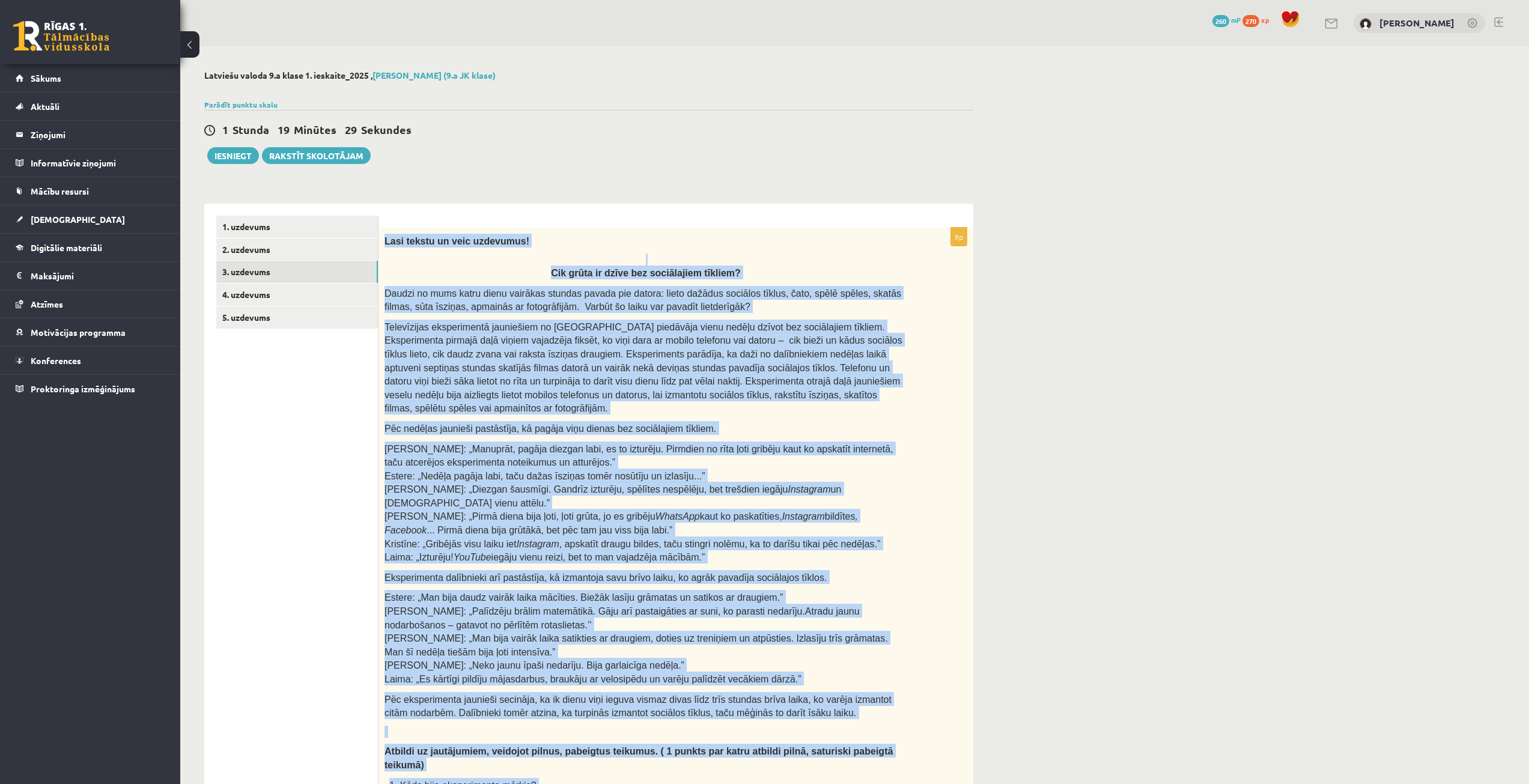
click at [552, 253] on div "Lasi tekstu un veic uzdevumus! Cik grūta ir dzīve bez sociālajiem tīkliem? Daud…" at bounding box center [676, 609] width 595 height 763
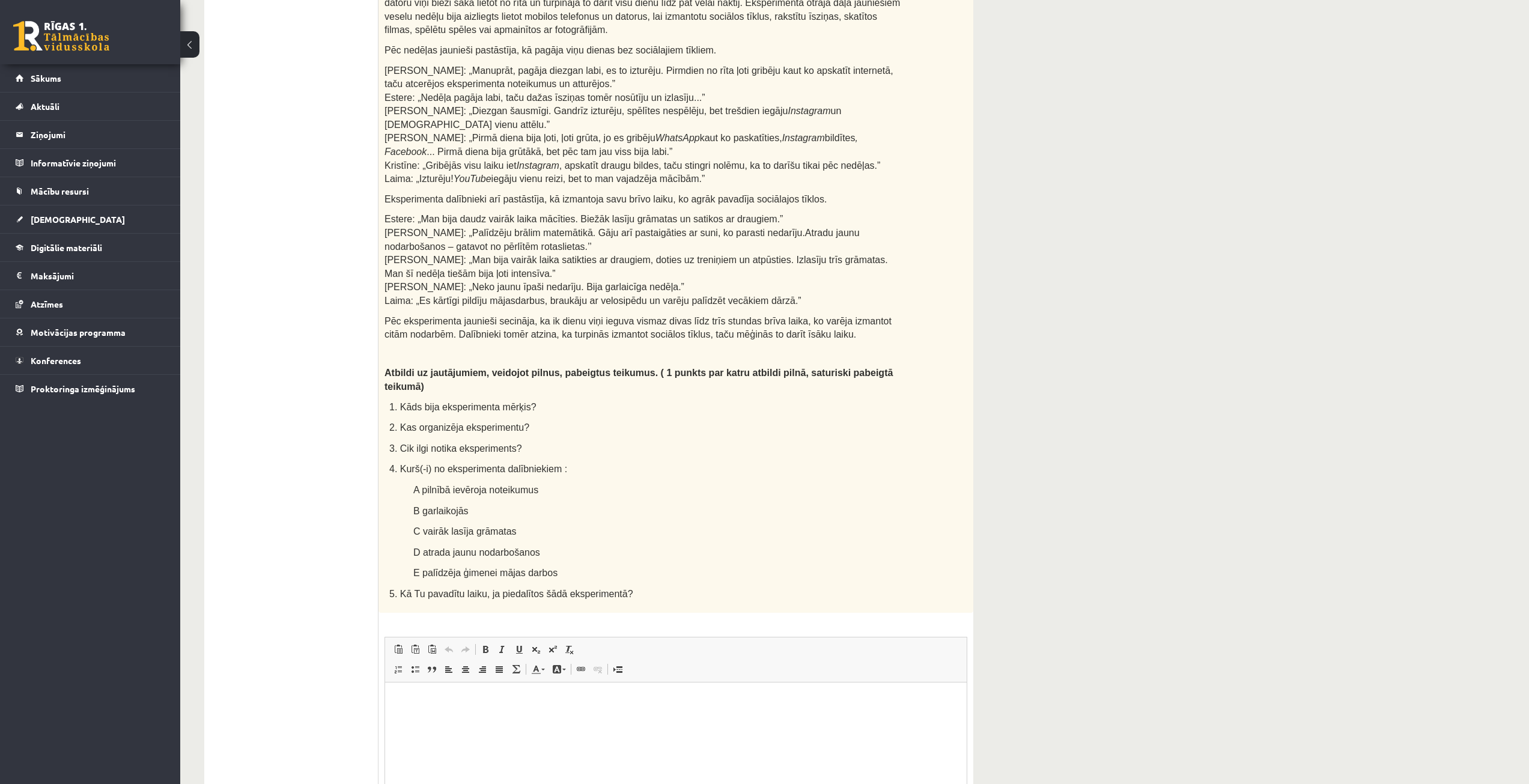
scroll to position [478, 0]
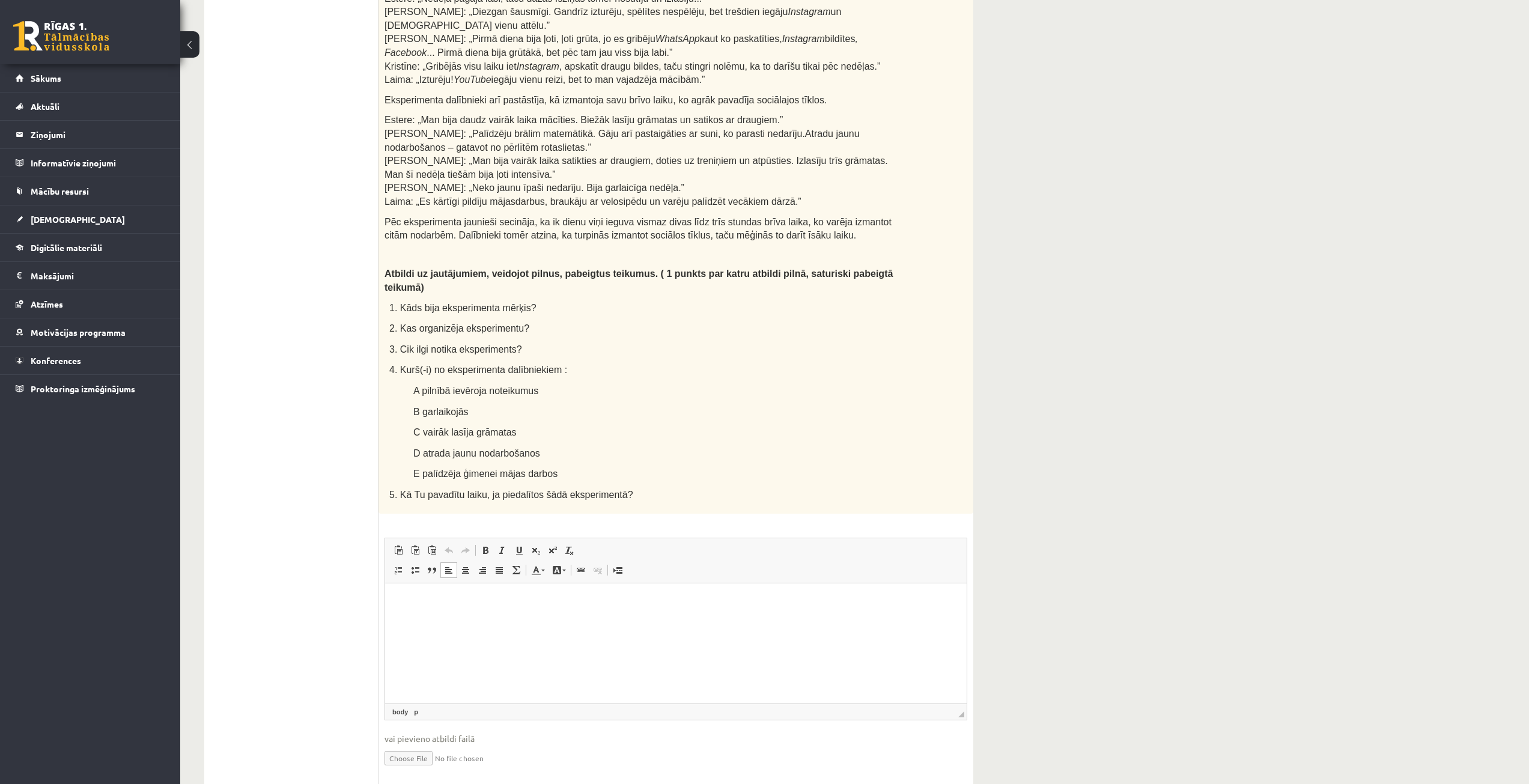
click at [505, 612] on html at bounding box center [676, 600] width 582 height 37
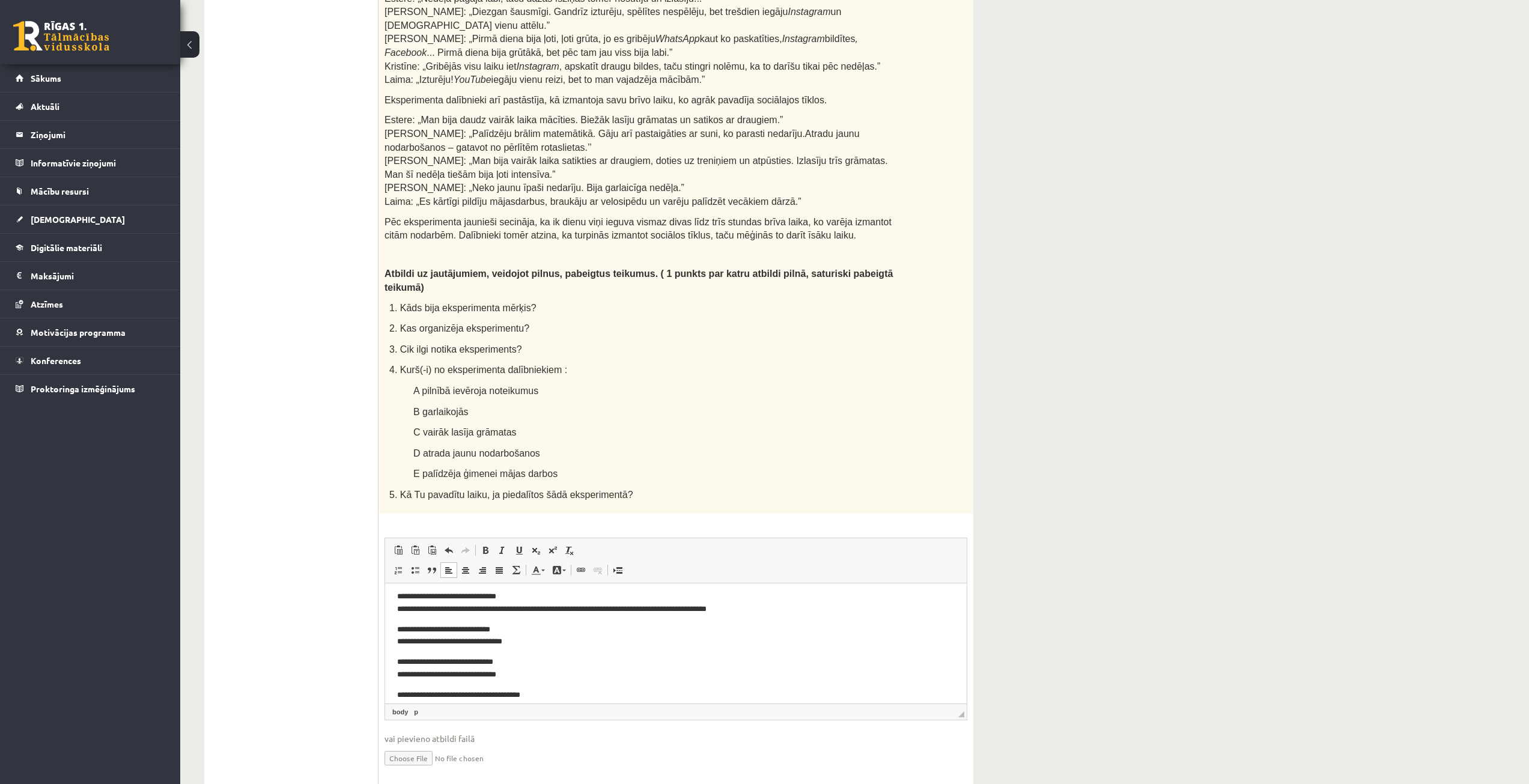
scroll to position [0, 0]
click at [592, 655] on body "**********" at bounding box center [676, 698] width 557 height 206
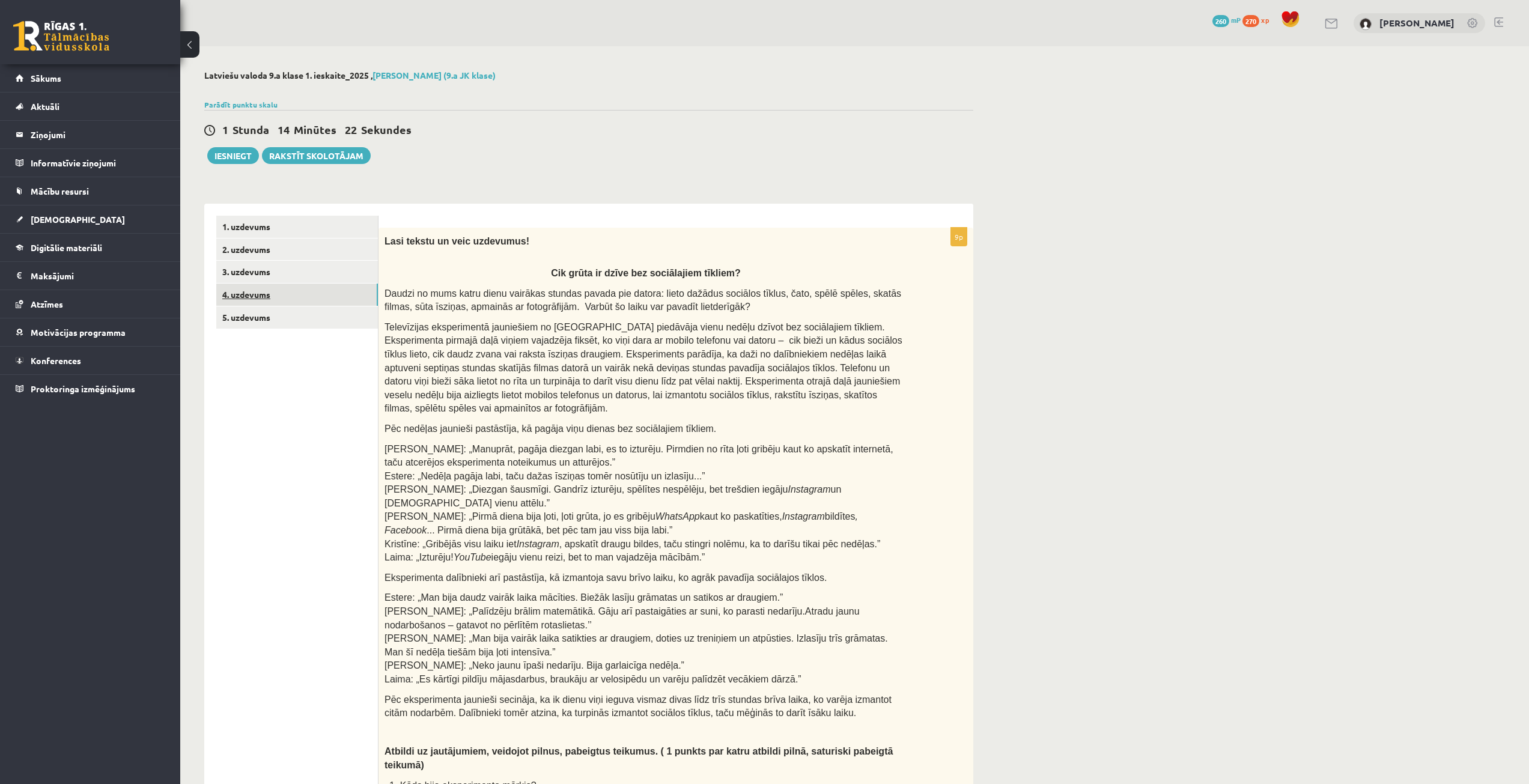
click at [262, 299] on link "4. uzdevums" at bounding box center [297, 294] width 161 height 22
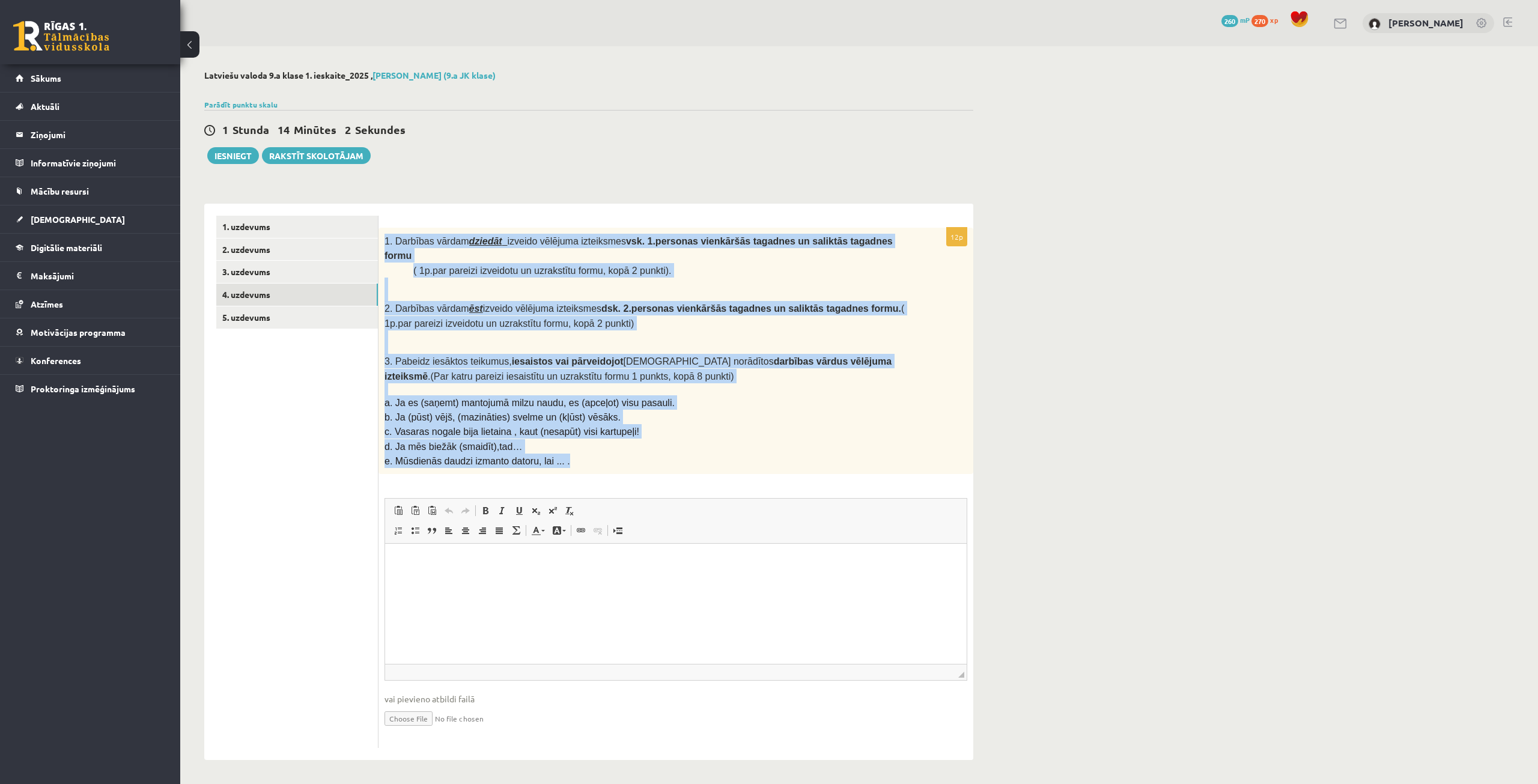
drag, startPoint x: 384, startPoint y: 241, endPoint x: 618, endPoint y: 438, distance: 305.9
click at [618, 438] on div "1. Darbības vārdam dziedāt izveido vēlējuma izteiksmes vsk. 1.personas vienkārš…" at bounding box center [676, 350] width 595 height 246
copy div "1. Darbības vārdam dziedāt izveido vēlējuma izteiksmes vsk. 1.personas vienkārš…"
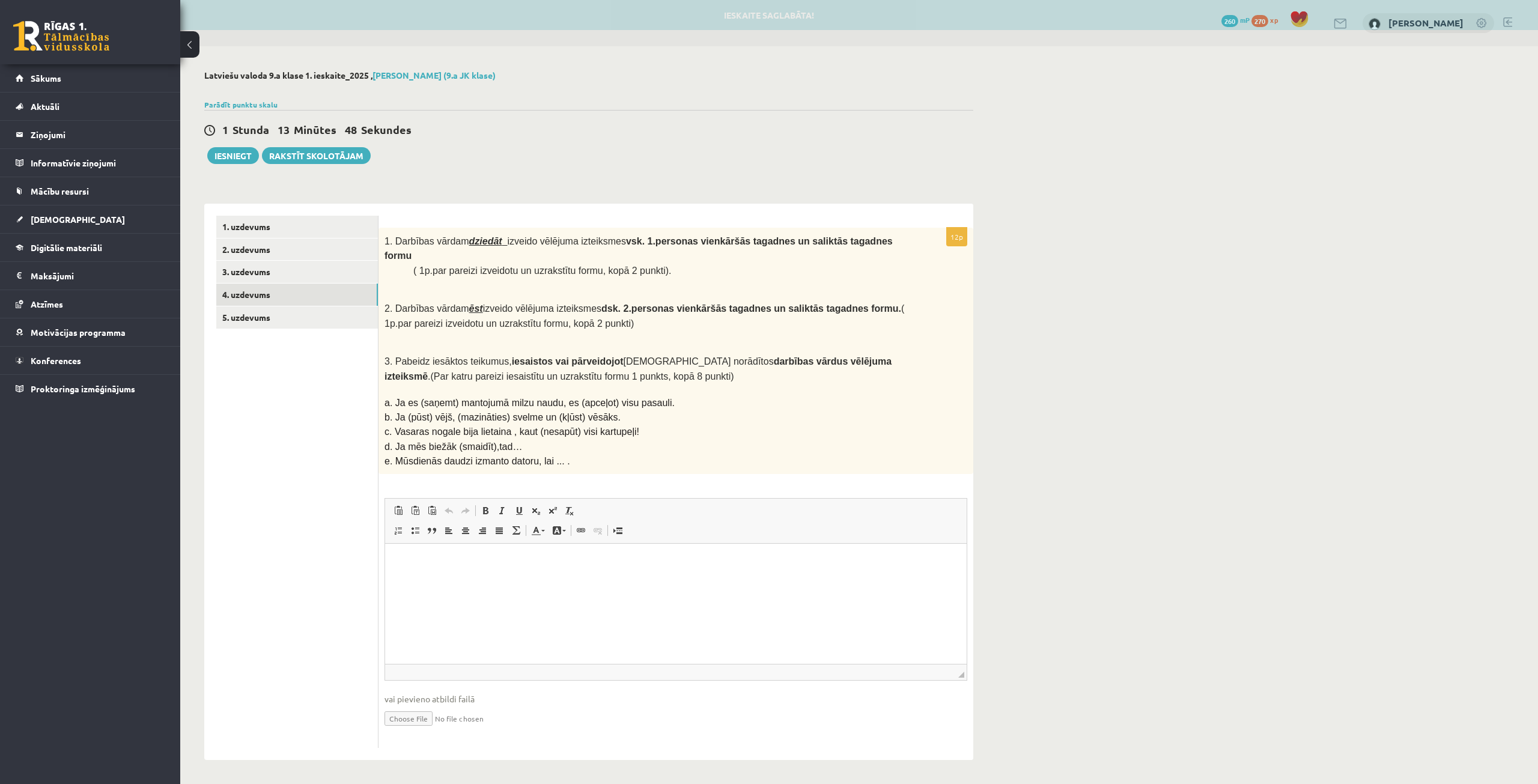
click at [332, 400] on ul "1. uzdevums 2. uzdevums 3. uzdevums 4. uzdevums 5. uzdevums" at bounding box center [297, 482] width 162 height 533
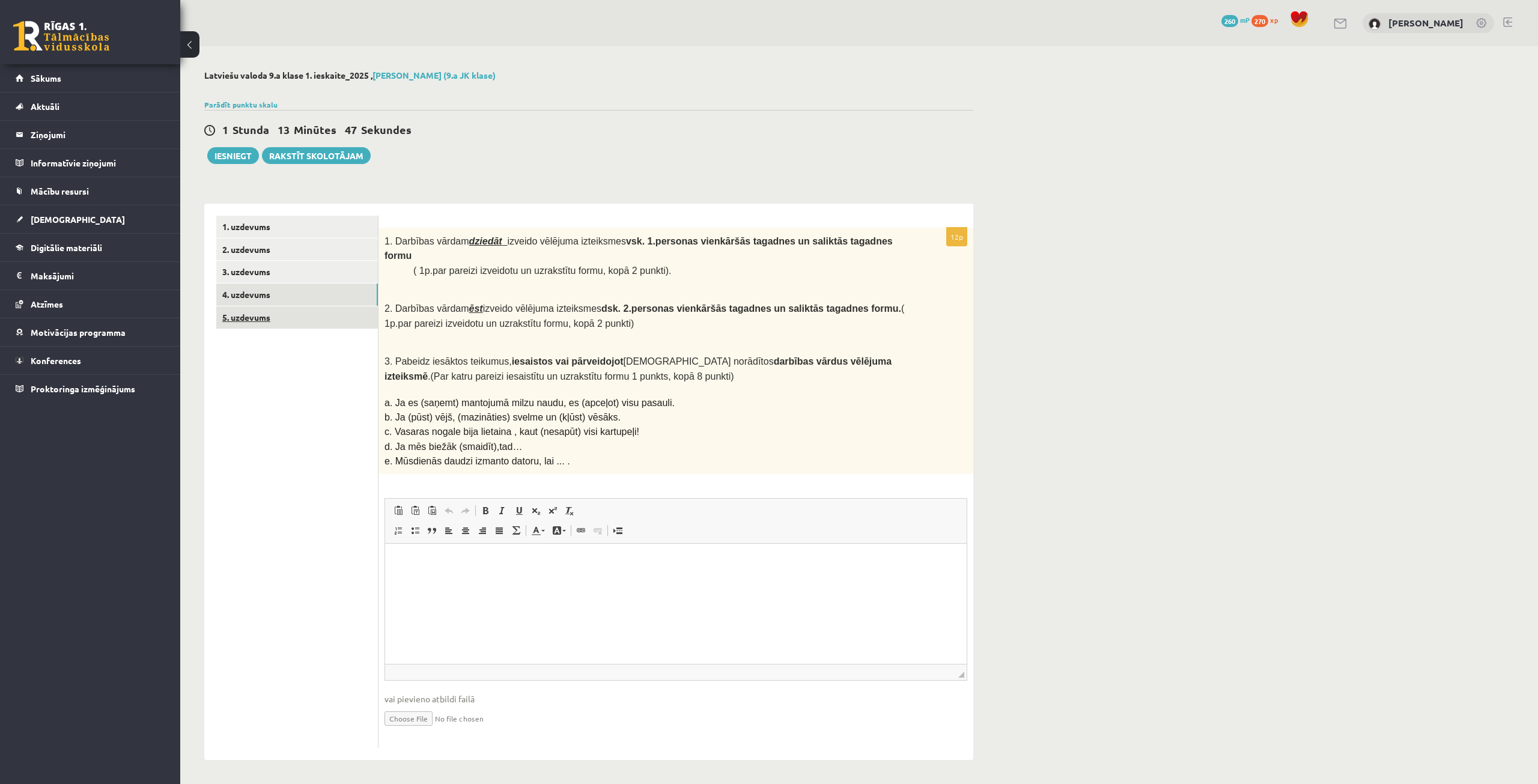
click at [328, 319] on link "5. uzdevums" at bounding box center [297, 317] width 161 height 22
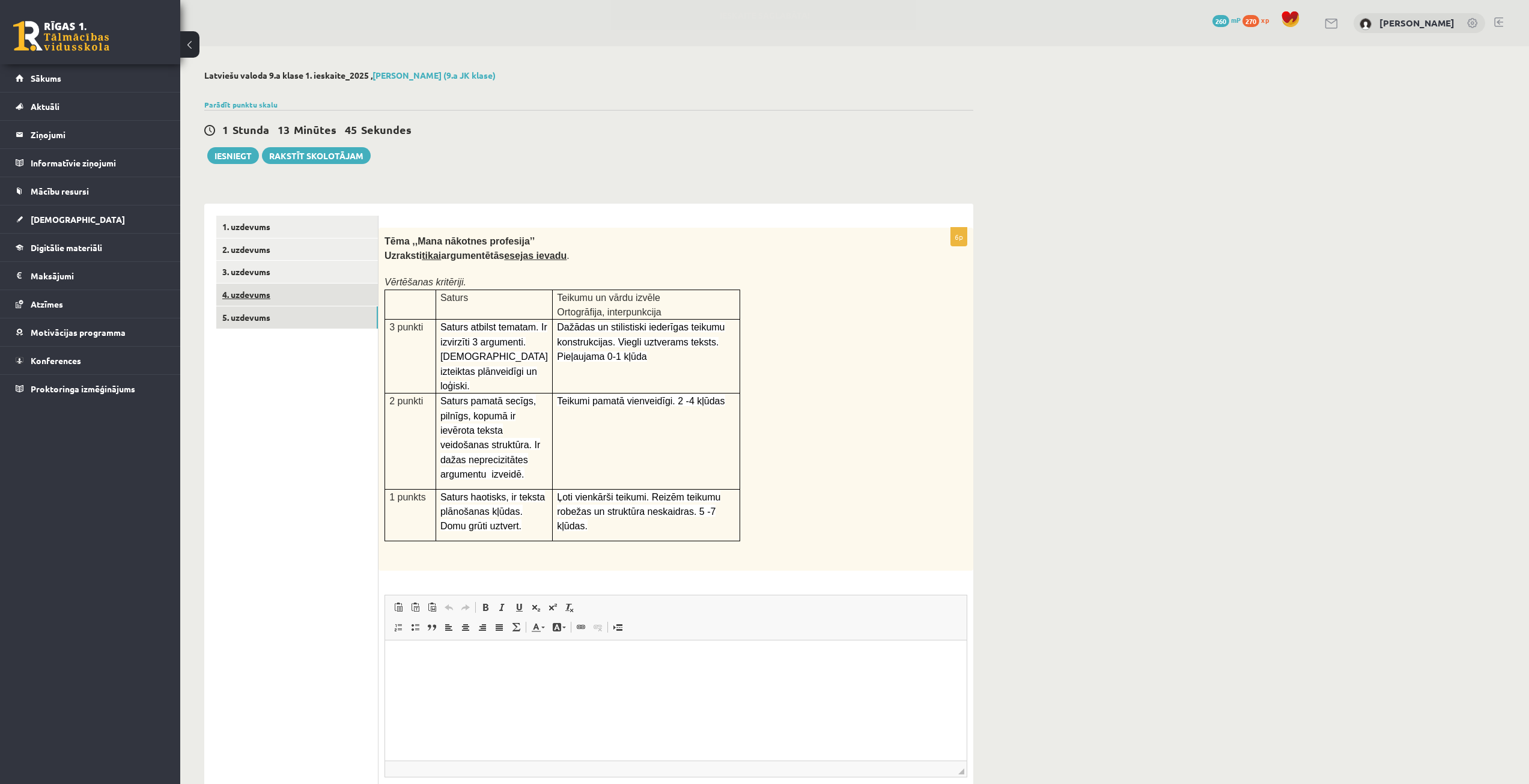
click at [333, 300] on link "4. uzdevums" at bounding box center [297, 294] width 161 height 22
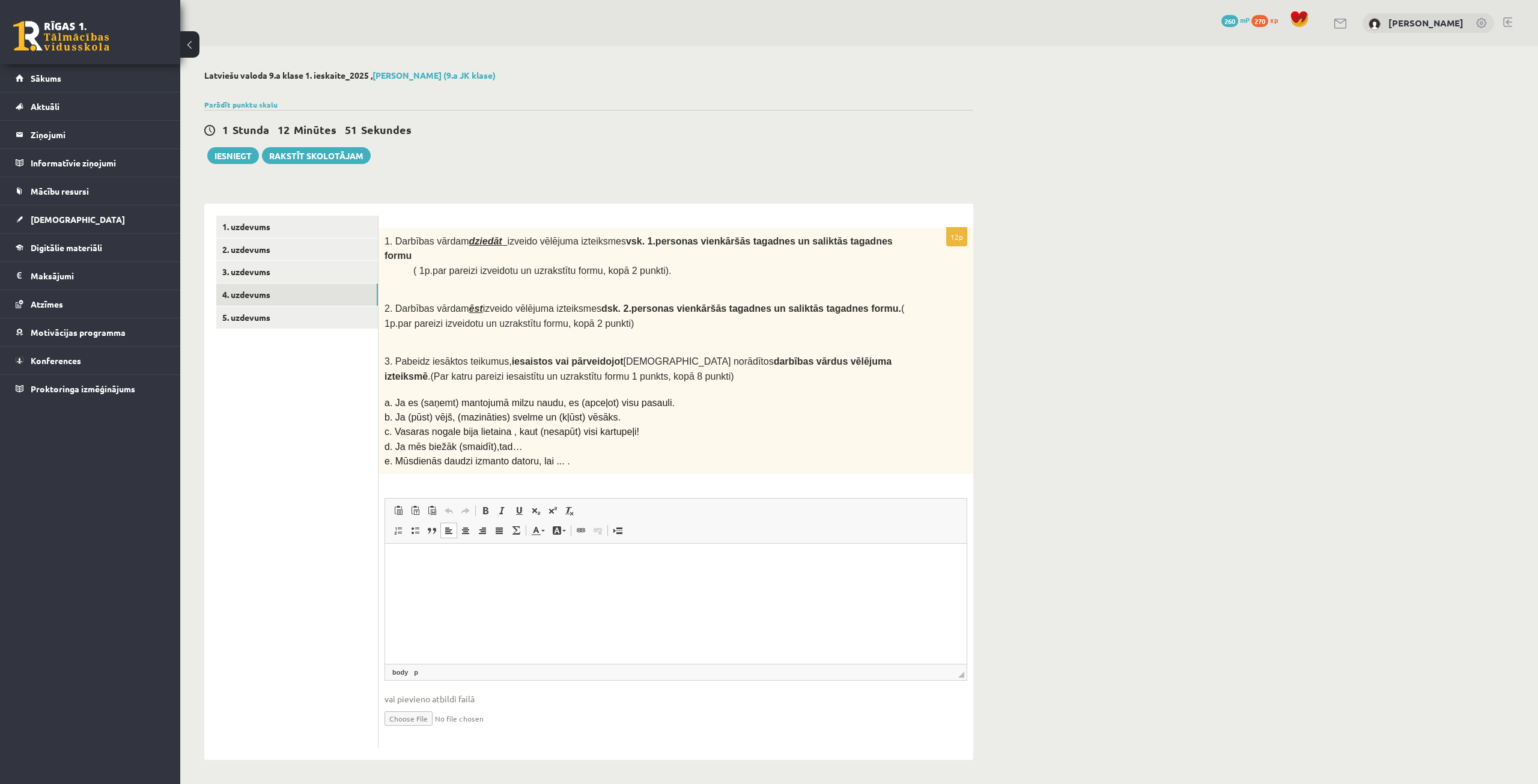
click at [566, 571] on html at bounding box center [676, 562] width 582 height 37
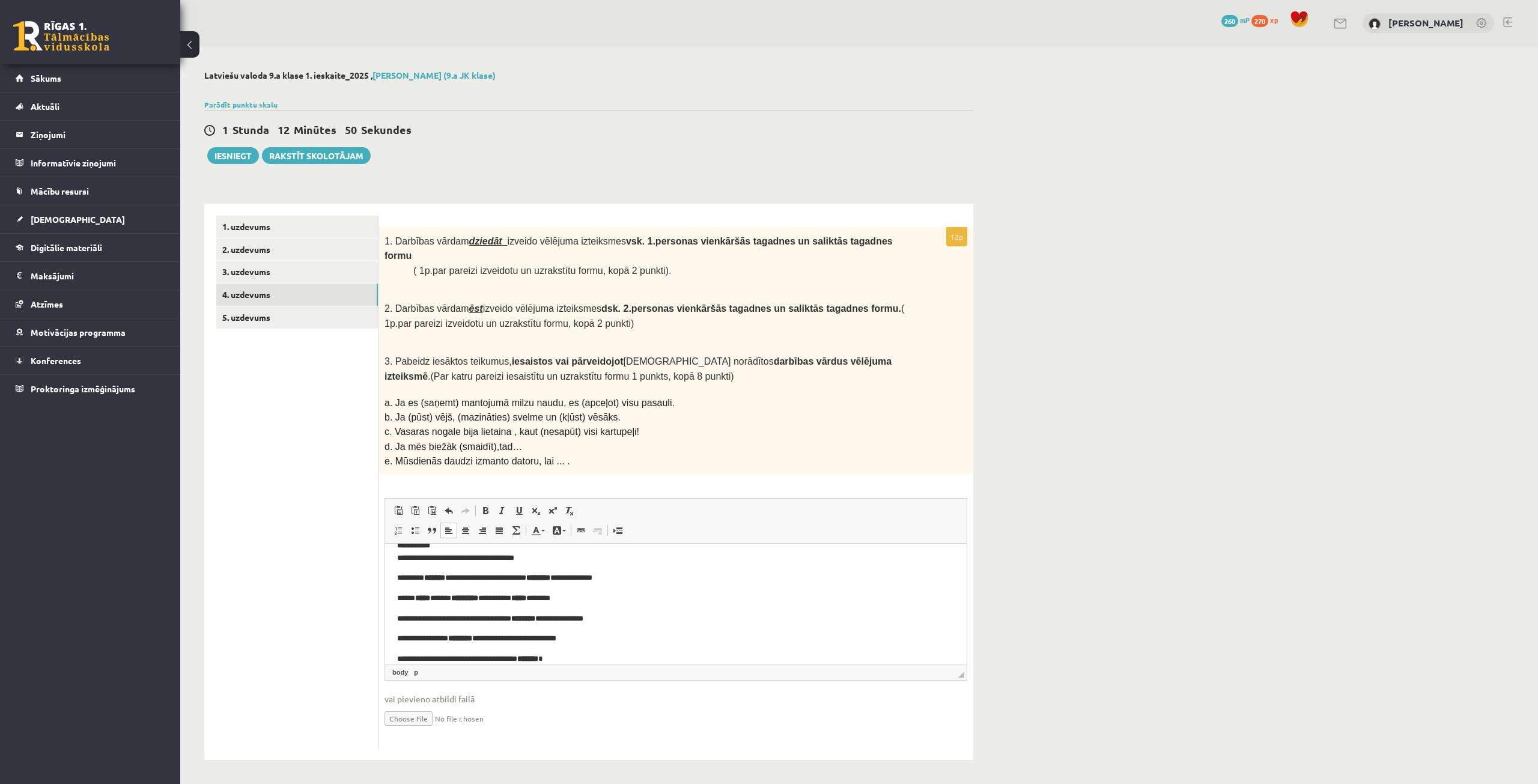
scroll to position [194, 0]
click at [623, 646] on p "**********" at bounding box center [671, 645] width 549 height 13
drag, startPoint x: 618, startPoint y: 387, endPoint x: 626, endPoint y: 398, distance: 13.6
click at [624, 398] on span "a. Ja es (saņemt) mantojumā milzu naudu, es (apceļot) visu pasauli." at bounding box center [530, 402] width 290 height 10
click at [630, 398] on span "a. Ja es (saņemt) mantojumā milzu naudu, es (apceļot) visu pasauli." at bounding box center [530, 402] width 290 height 10
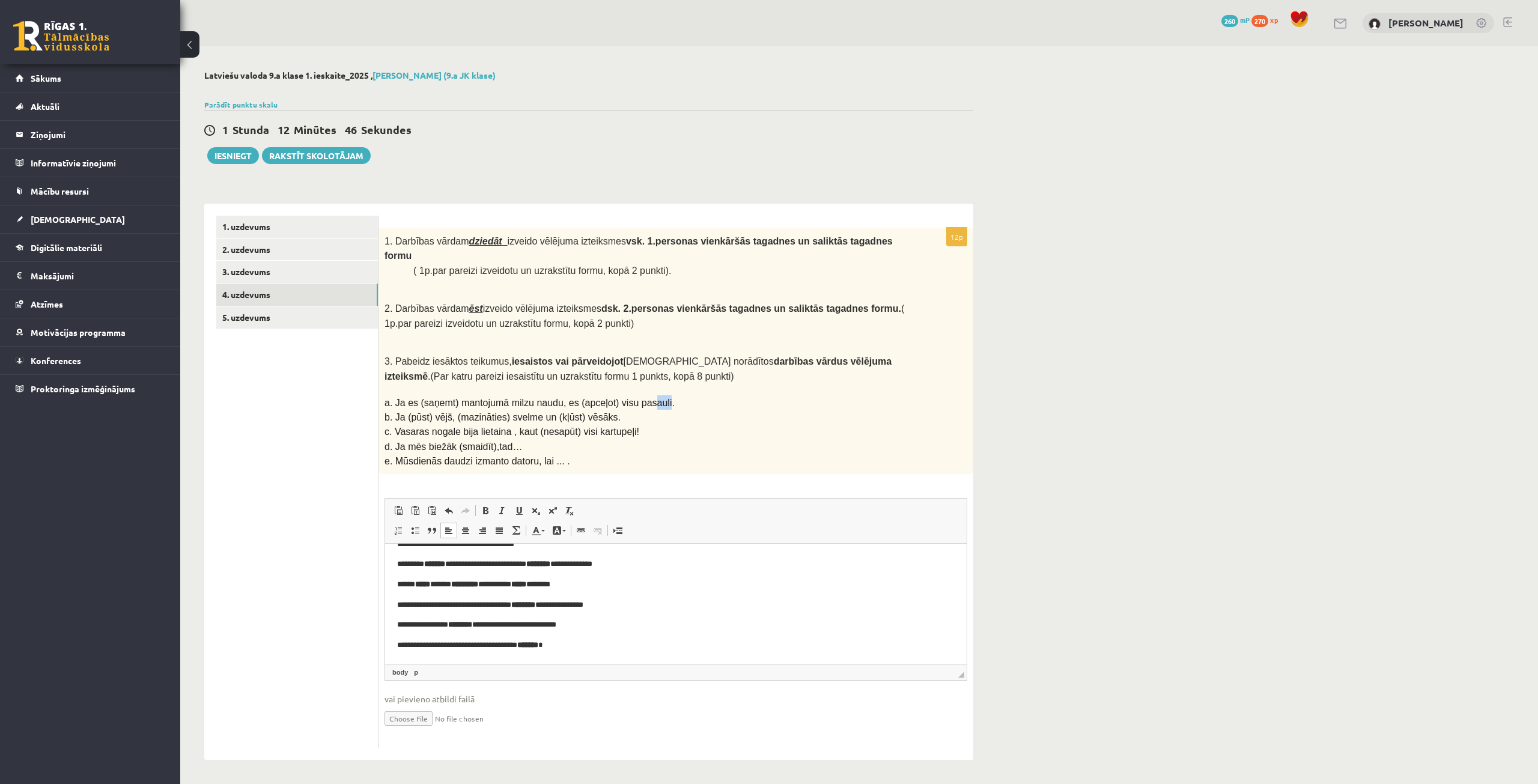
drag, startPoint x: 644, startPoint y: 383, endPoint x: 631, endPoint y: 383, distance: 13.0
click at [631, 398] on span "a. Ja es (saņemt) mantojumā milzu naudu, es (apceļot) visu pasauli." at bounding box center [530, 402] width 290 height 10
copy span "auli"
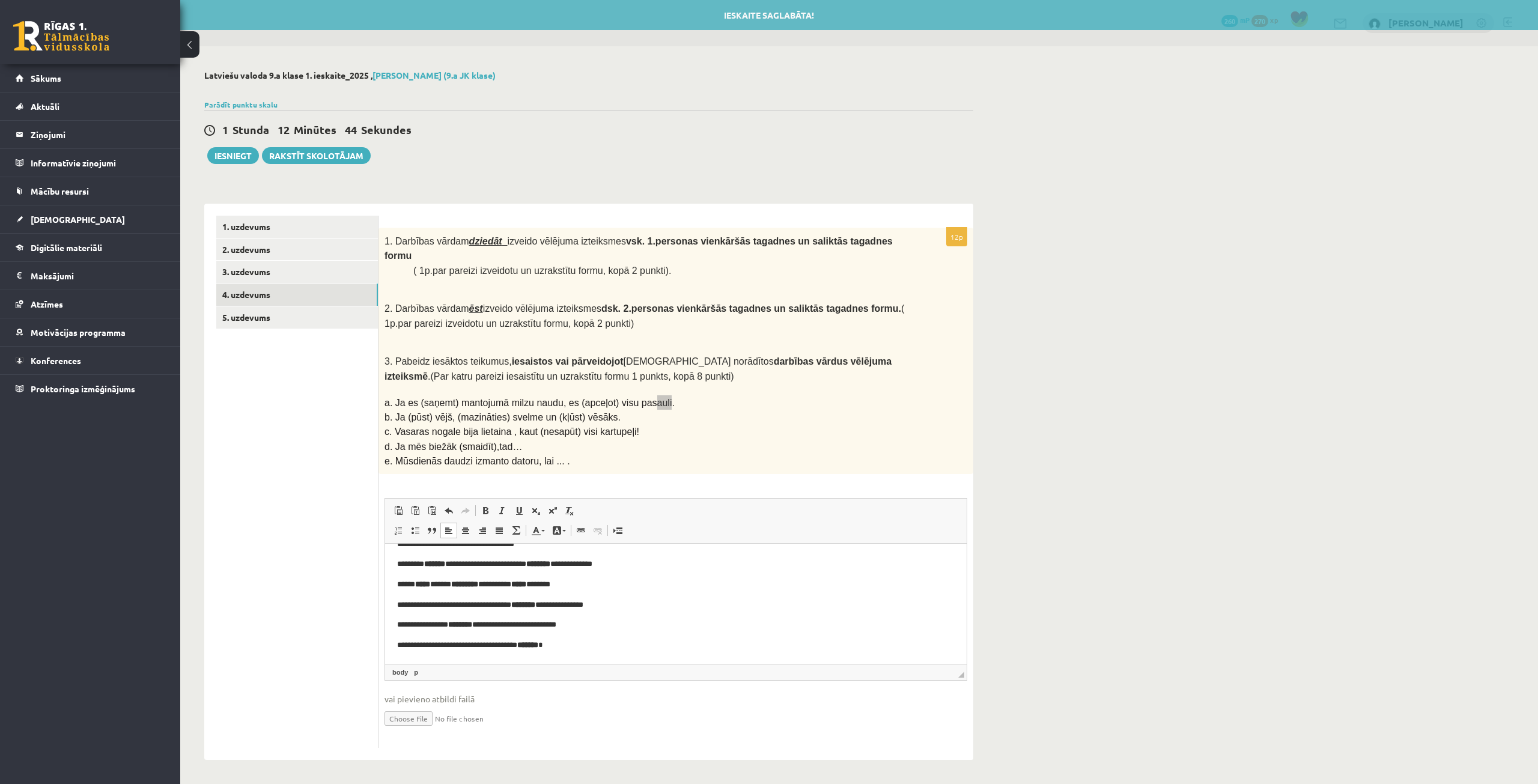
click at [648, 597] on body "**********" at bounding box center [676, 506] width 557 height 289
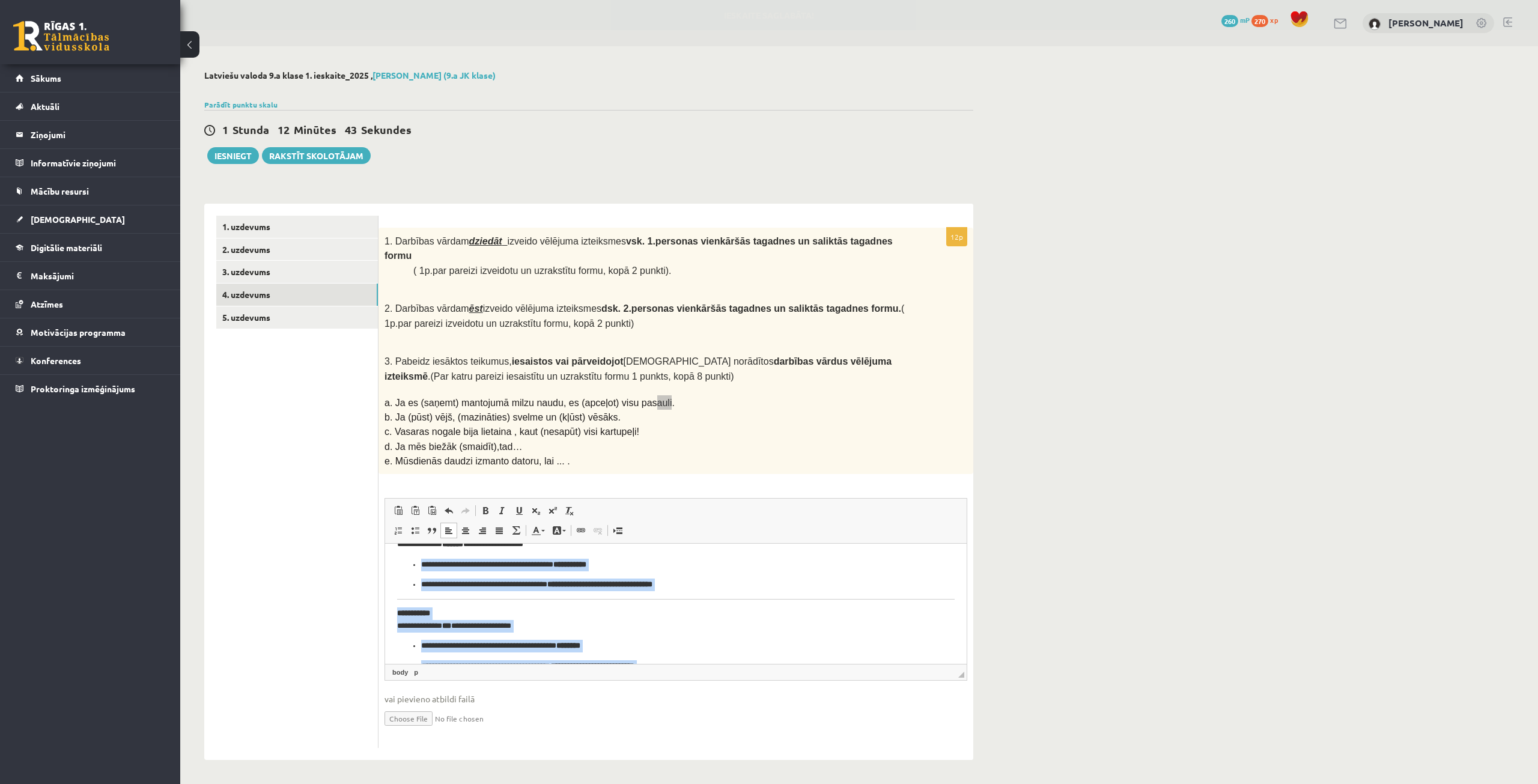
scroll to position [0, 0]
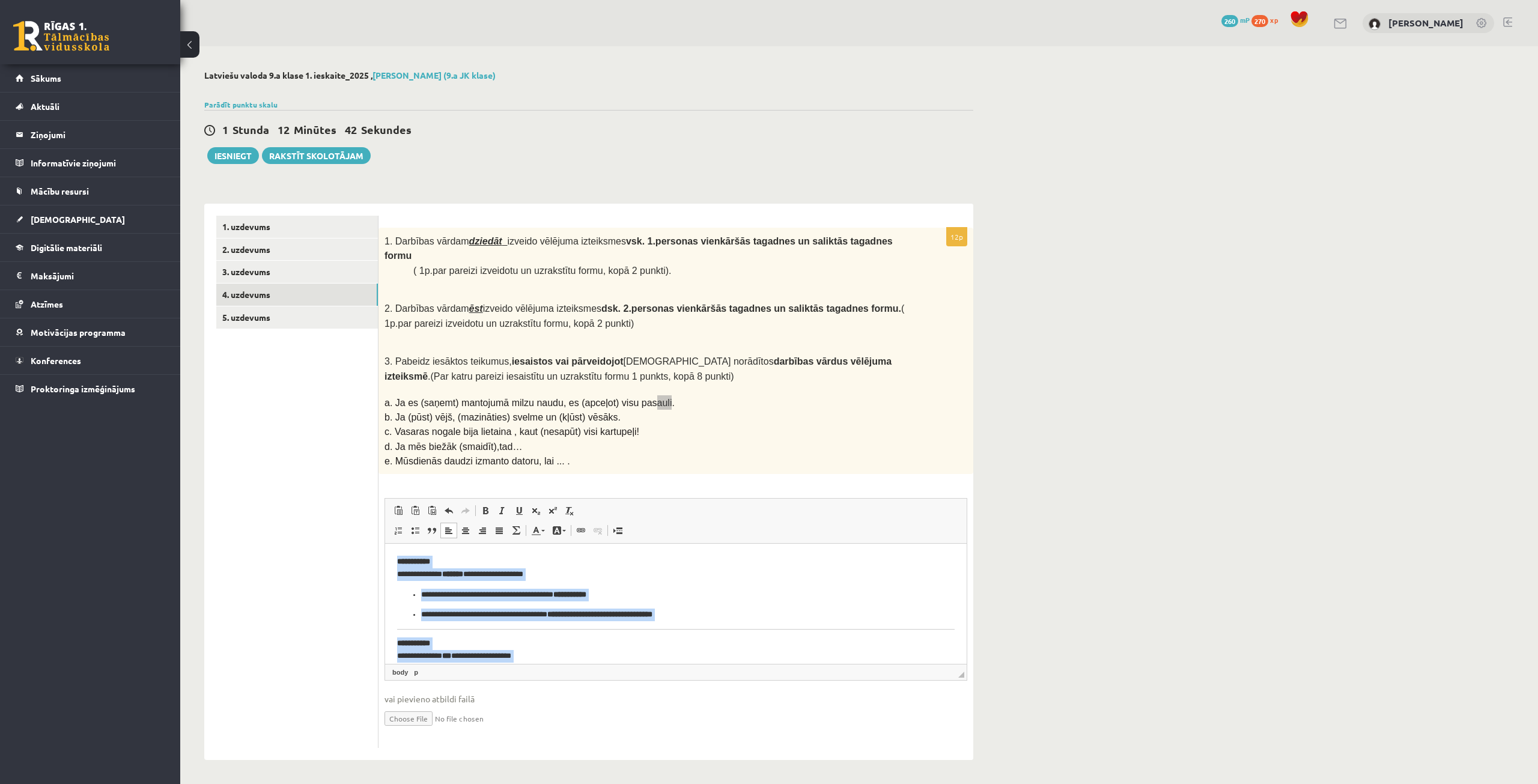
drag, startPoint x: 615, startPoint y: 650, endPoint x: 394, endPoint y: 562, distance: 237.9
click at [394, 562] on html "**********" at bounding box center [676, 701] width 582 height 314
copy body "**********"
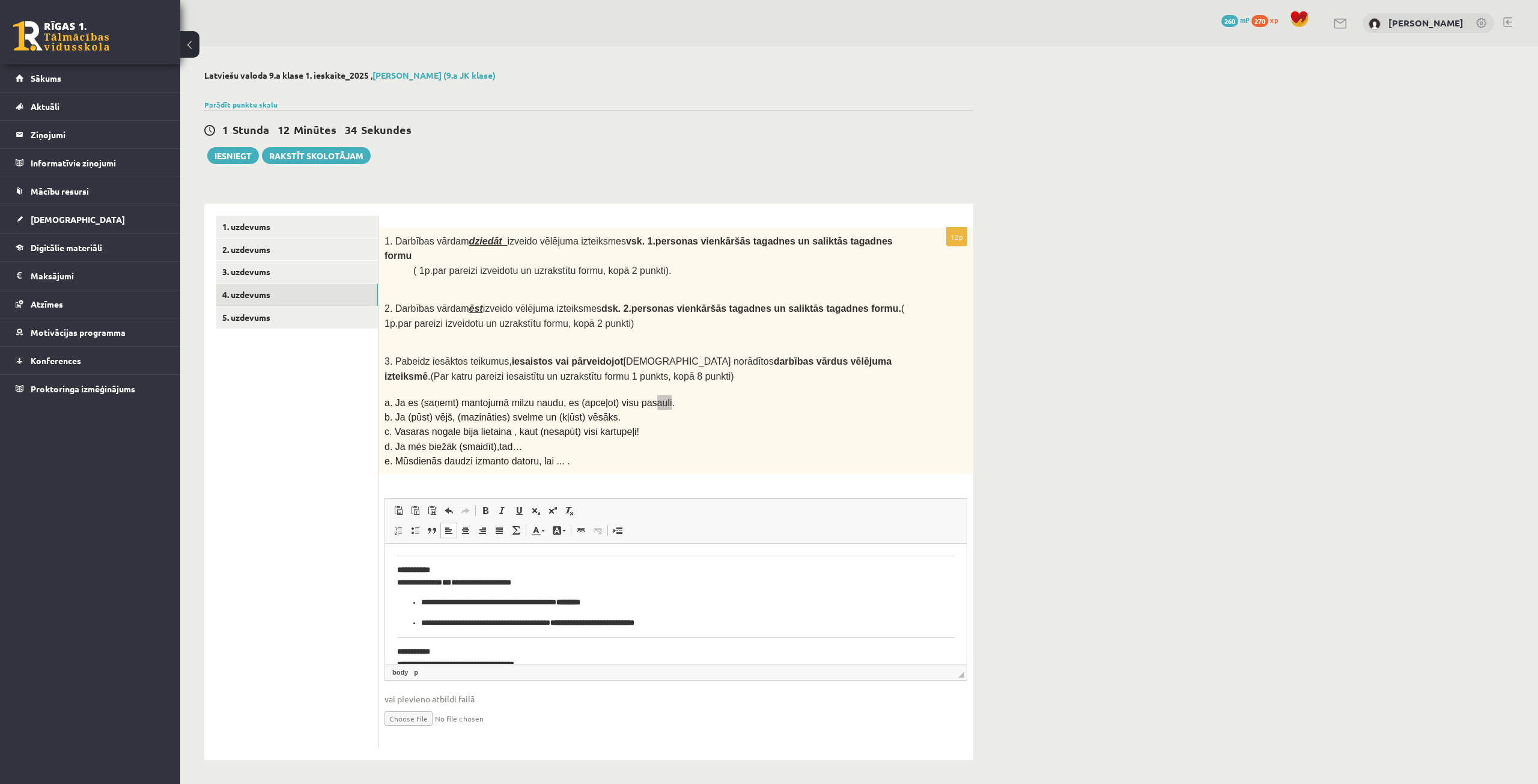
scroll to position [73, 0]
drag, startPoint x: 452, startPoint y: 569, endPoint x: 406, endPoint y: 565, distance: 46.2
click at [406, 565] on p "**********" at bounding box center [671, 576] width 549 height 25
click at [437, 588] on p "**********" at bounding box center [671, 576] width 549 height 25
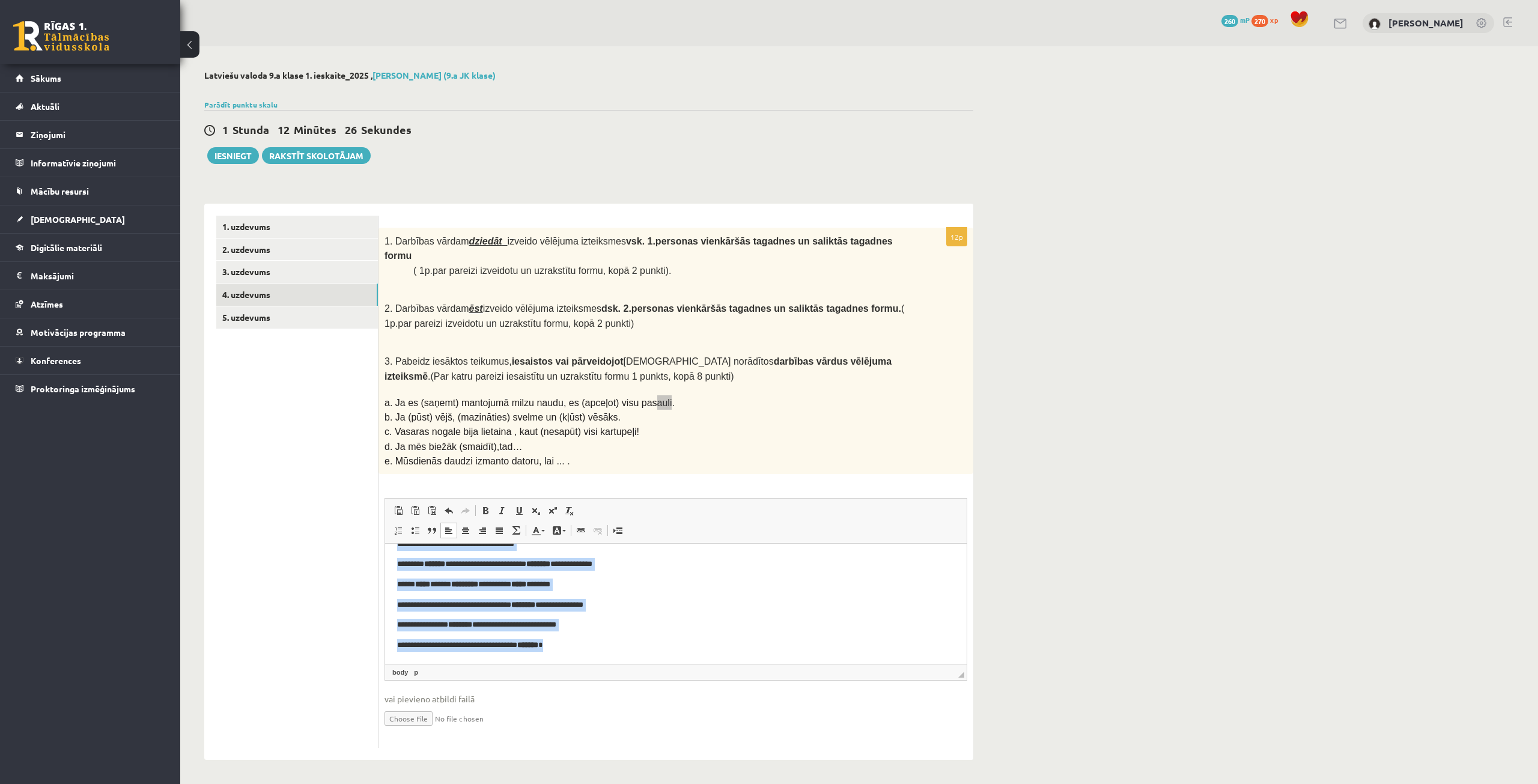
scroll to position [0, 0]
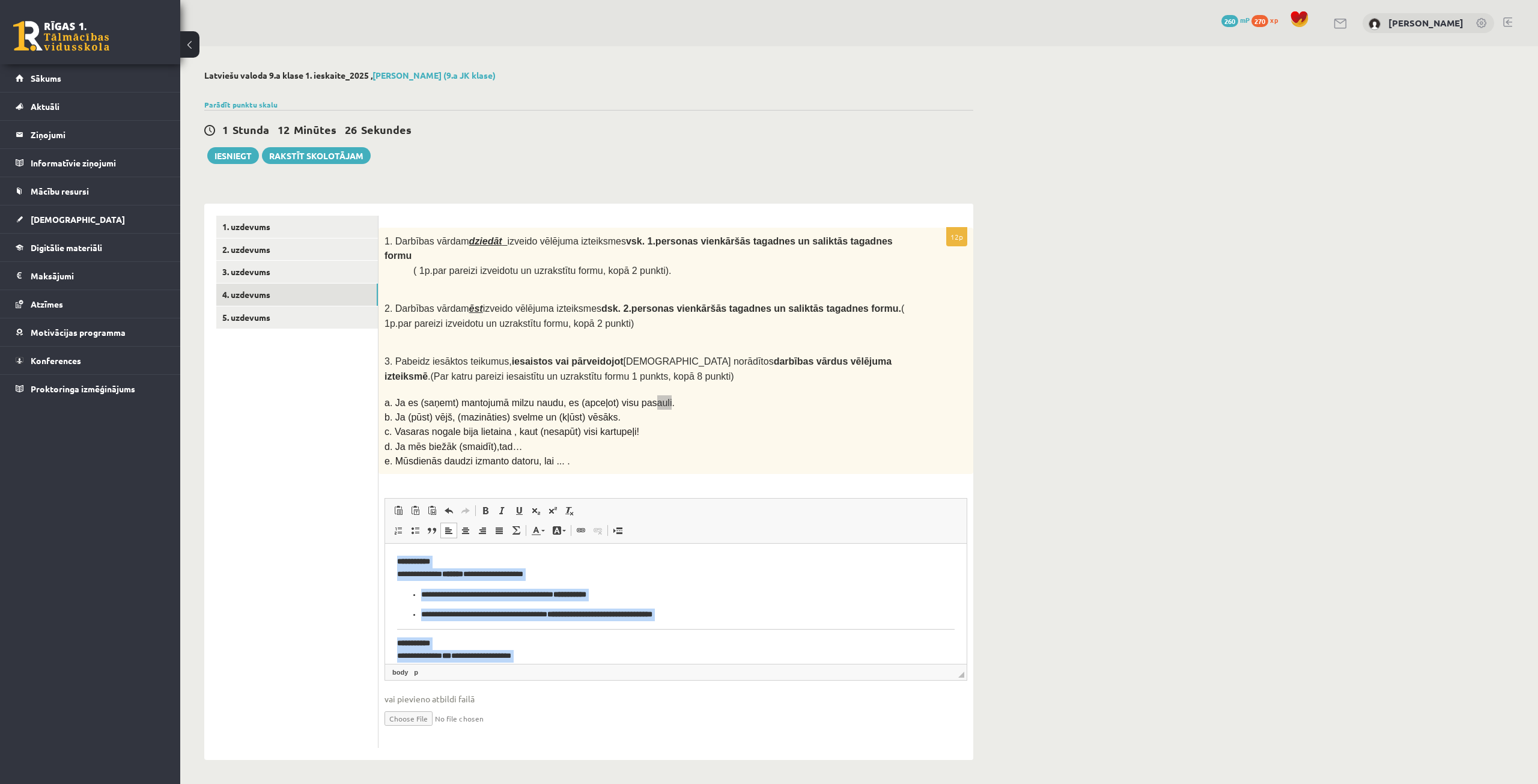
drag, startPoint x: 598, startPoint y: 648, endPoint x: 757, endPoint y: 1041, distance: 423.9
click at [385, 544] on html "**********" at bounding box center [676, 701] width 582 height 314
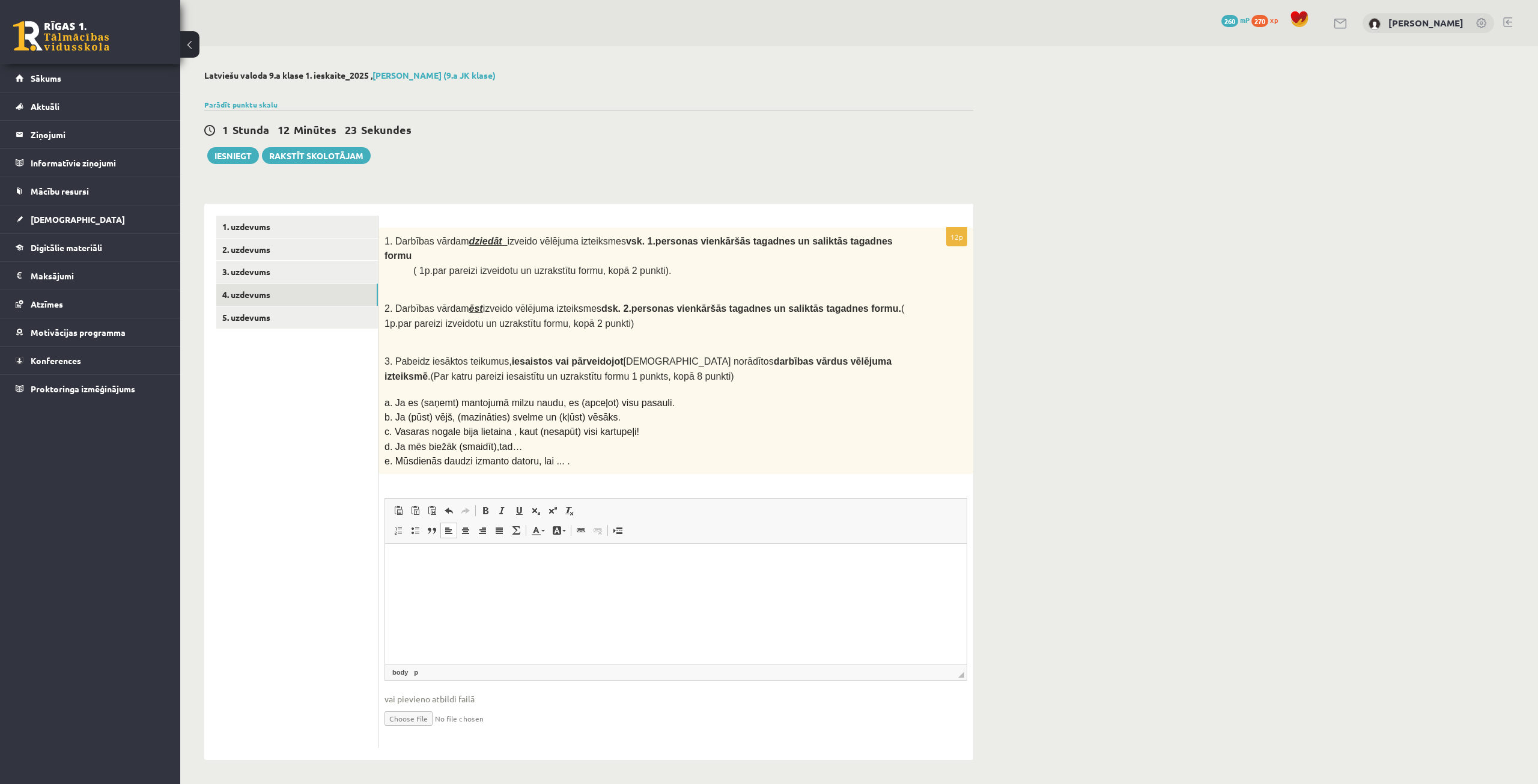
click at [336, 492] on ul "1. uzdevums 2. uzdevums 3. uzdevums 4. uzdevums 5. uzdevums" at bounding box center [297, 482] width 162 height 533
click at [414, 564] on p "Визуальный текстовый редактор, wiswyg-editor-user-answer-47025033266240" at bounding box center [676, 562] width 557 height 13
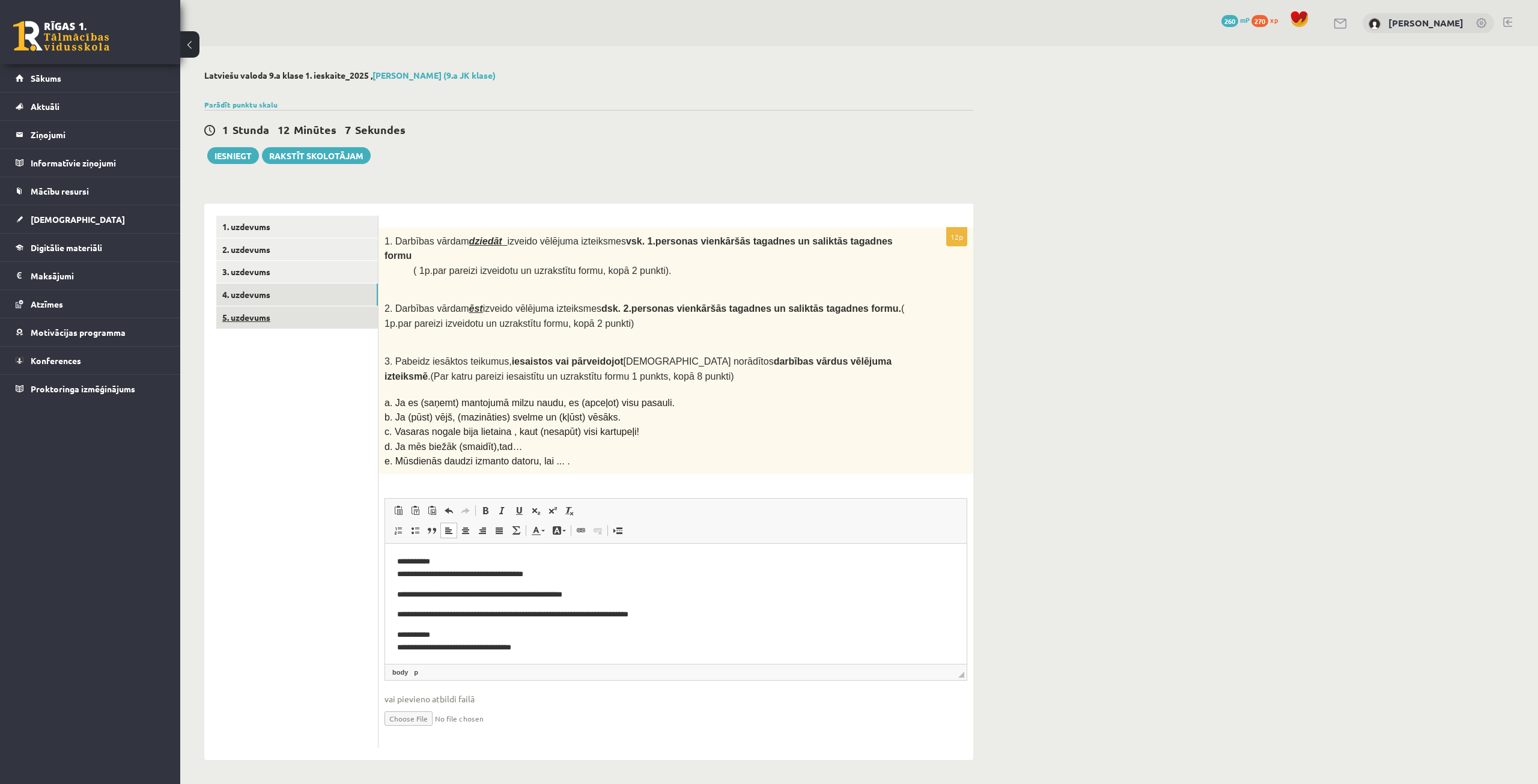
click at [281, 316] on link "5. uzdevums" at bounding box center [297, 317] width 161 height 22
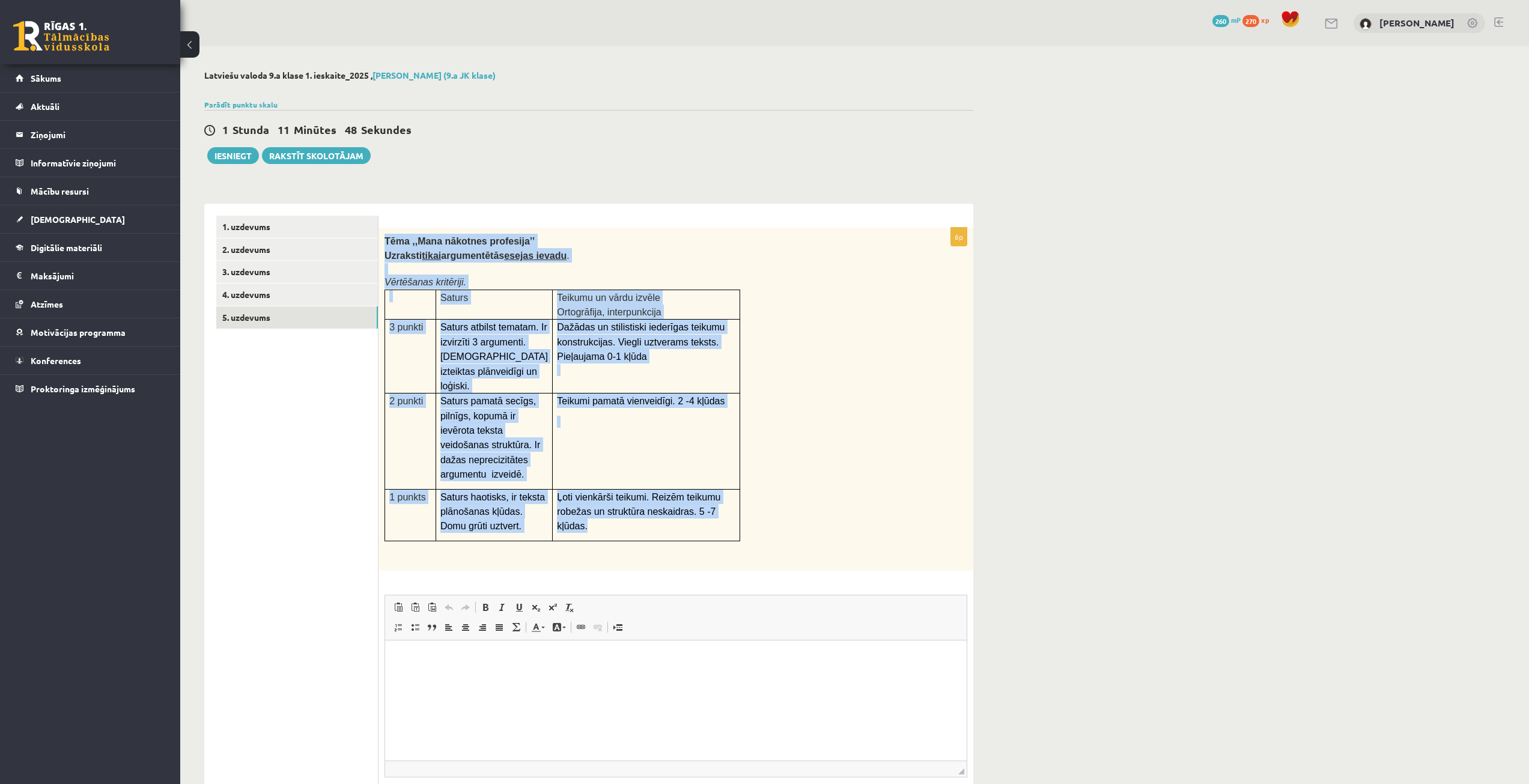
drag, startPoint x: 385, startPoint y: 238, endPoint x: 725, endPoint y: 513, distance: 437.3
click at [725, 513] on div "Tēma ,,Mana nākotnes profesija’’ Uzraksti tikai argumentētās esejas ievadu . Vē…" at bounding box center [676, 399] width 595 height 343
copy div "Tēma ,,Mana nākotnes profesija’’ Uzraksti tikai argumentētās esejas ievadu . Vē…"
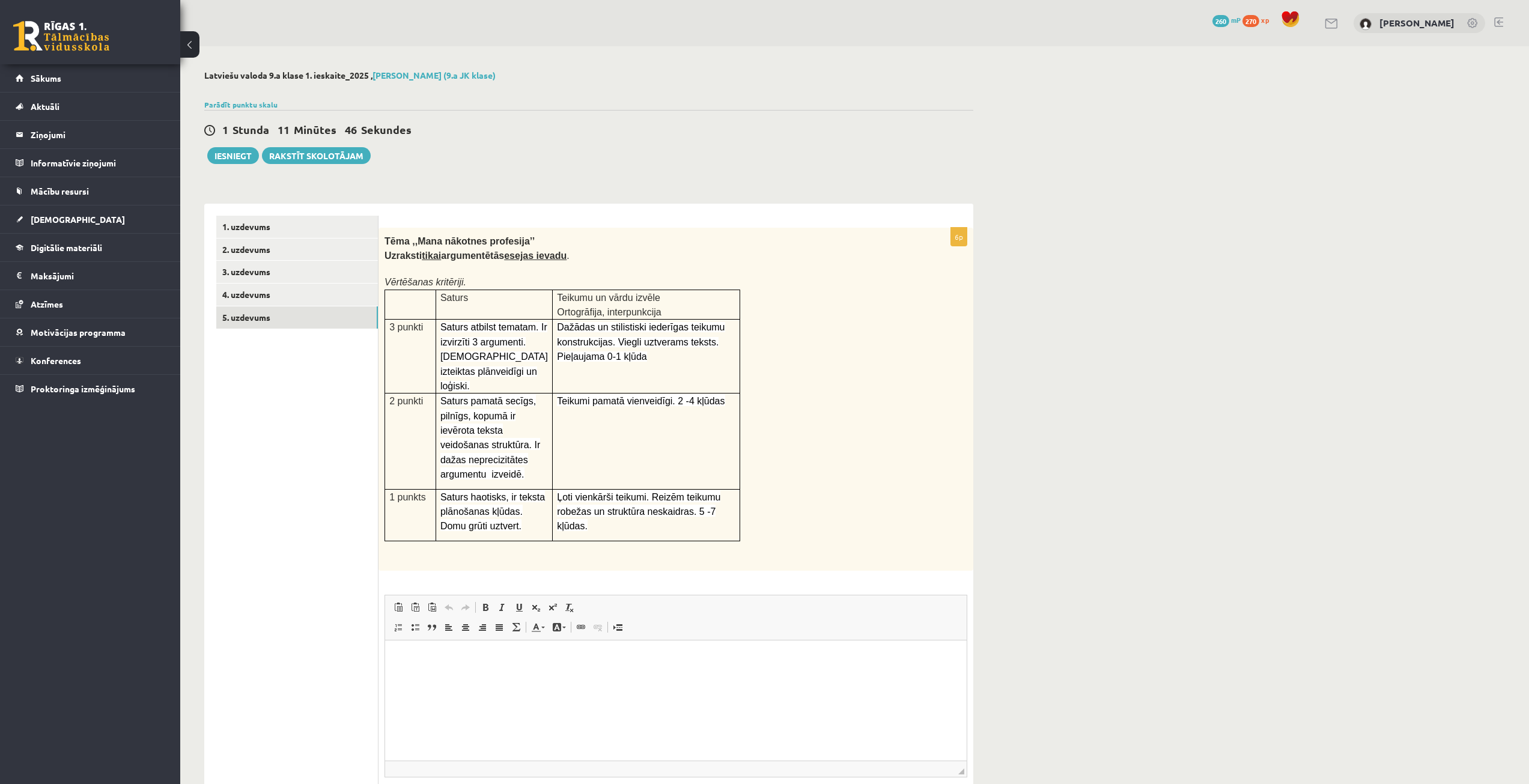
click at [773, 402] on div "Tēma ,,Mana nākotnes profesija’’ Uzraksti tikai argumentētās esejas ievadu . Vē…" at bounding box center [676, 399] width 595 height 343
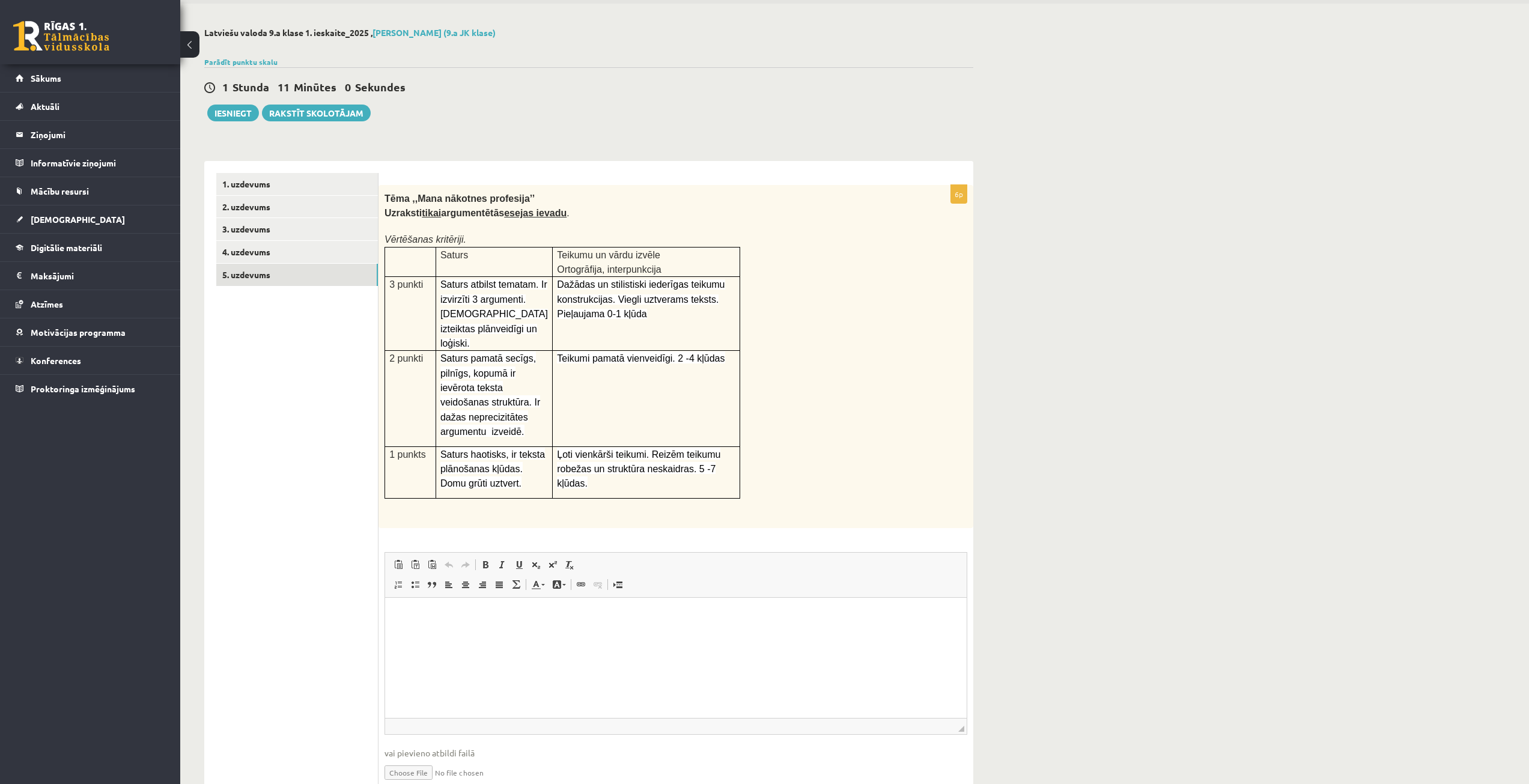
scroll to position [87, 0]
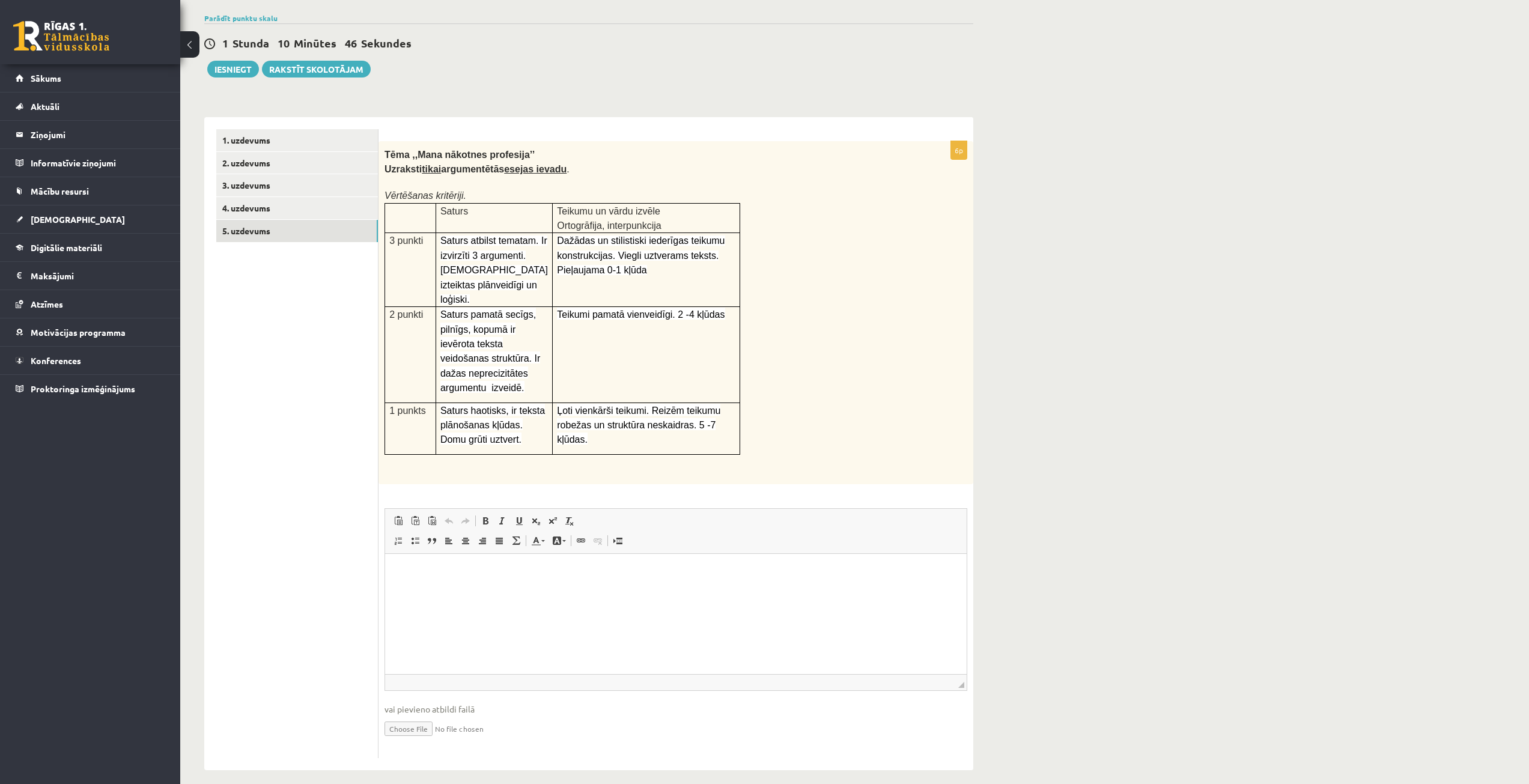
click at [567, 565] on p "Визуальный текстовый редактор, wiswyg-editor-user-answer-47024735569940" at bounding box center [676, 572] width 557 height 13
click at [433, 583] on body "**********" at bounding box center [676, 582] width 557 height 32
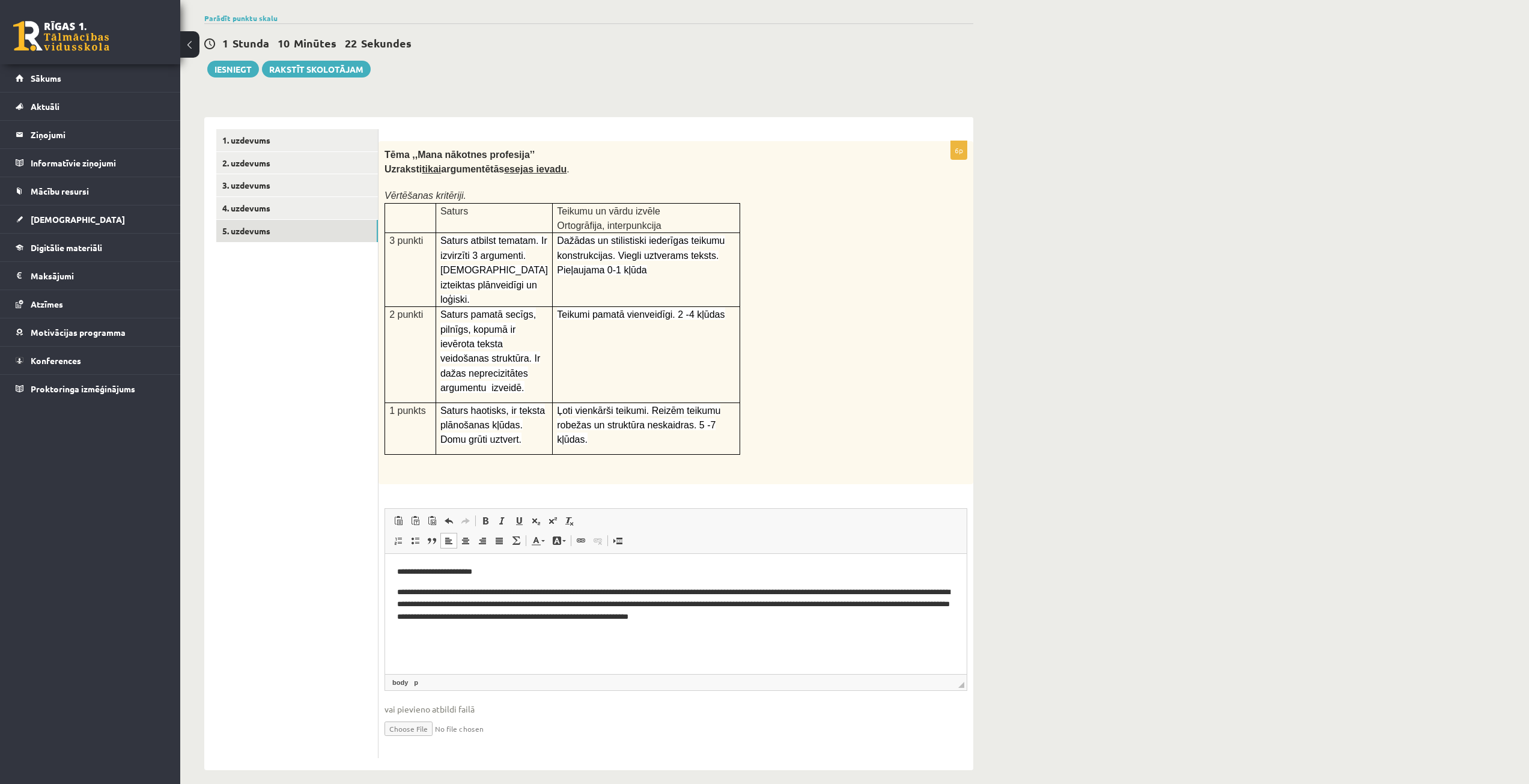
drag, startPoint x: 371, startPoint y: 96, endPoint x: 1161, endPoint y: 565, distance: 918.7
click at [1161, 565] on div "Latviešu valoda 9.a klase 1. ieskaite_2025 , Alekss Kozlovskis (9.a JK klase) P…" at bounding box center [854, 376] width 1349 height 834
click at [230, 70] on button "Iesniegt" at bounding box center [233, 69] width 52 height 17
click at [238, 68] on button "Iesniegt" at bounding box center [233, 69] width 52 height 17
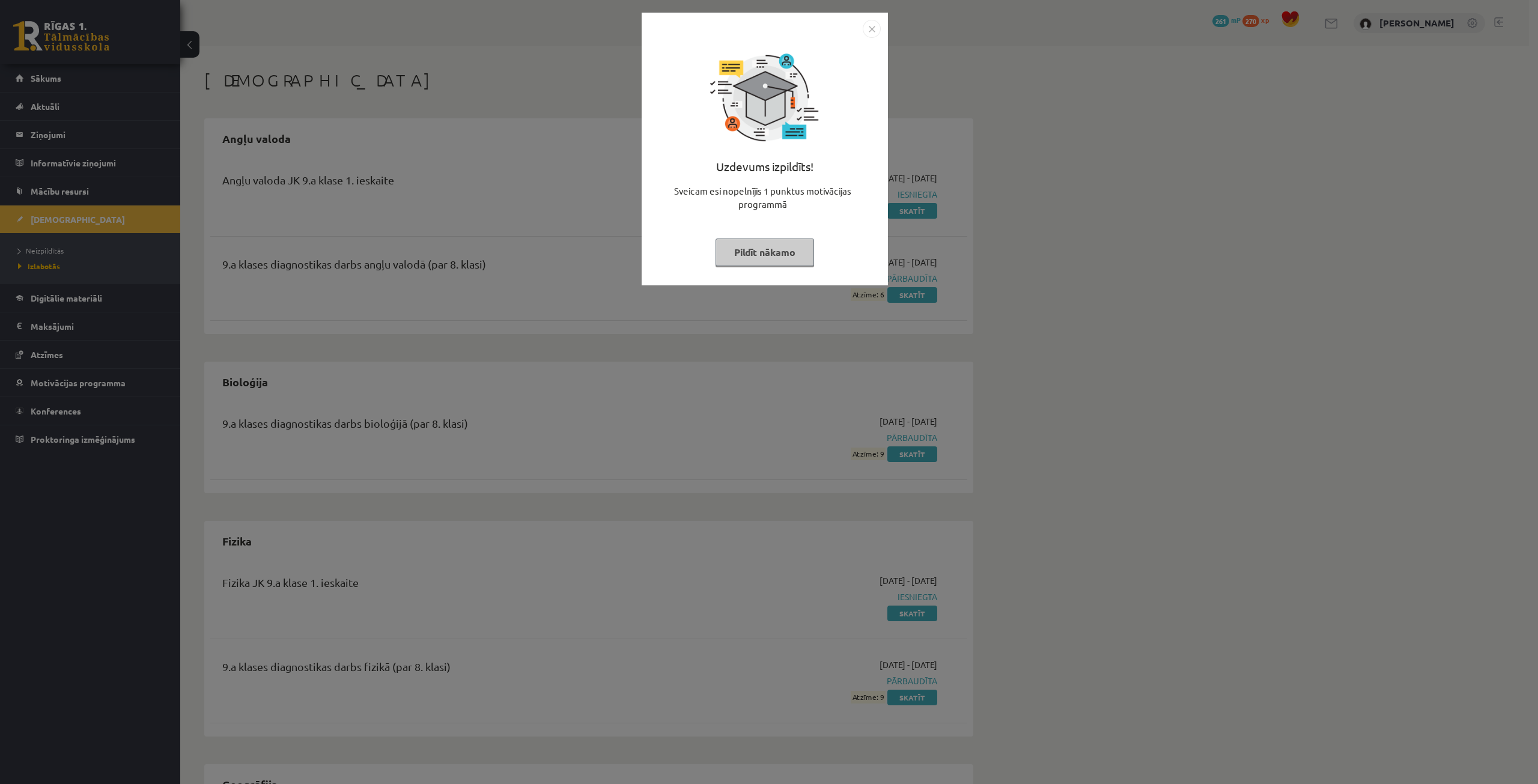
click at [735, 253] on button "Pildīt nākamo" at bounding box center [765, 252] width 99 height 28
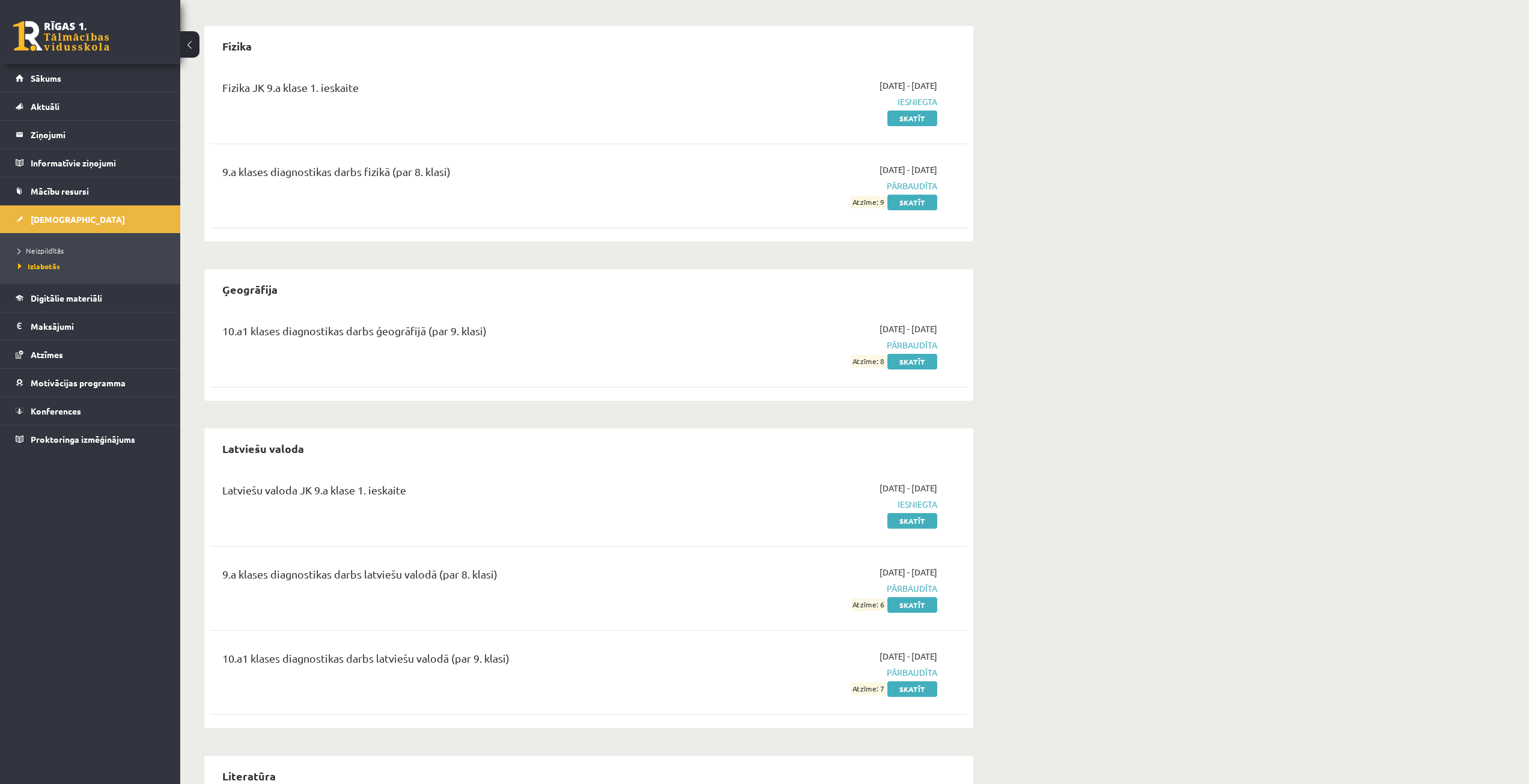
scroll to position [540, 0]
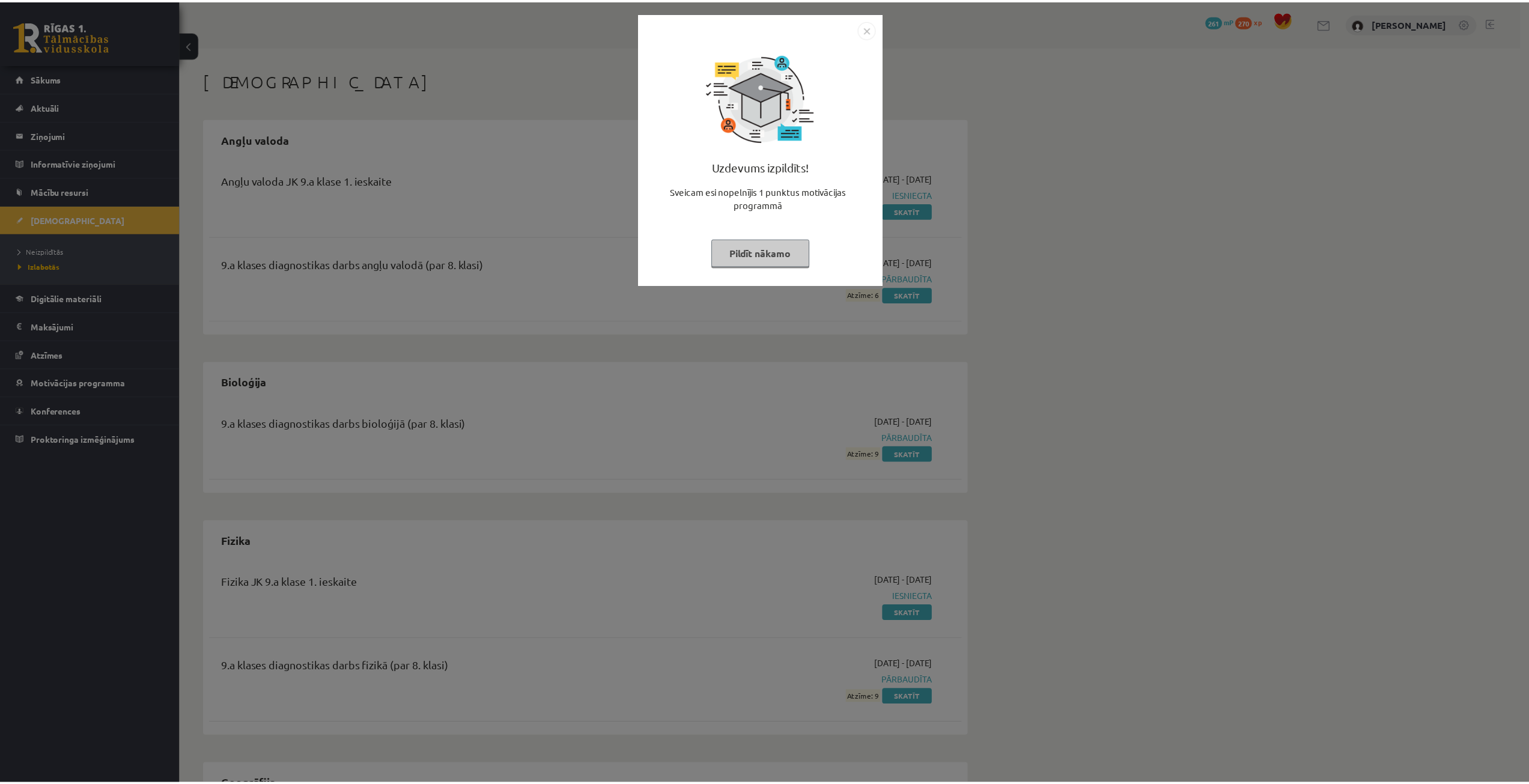
scroll to position [540, 0]
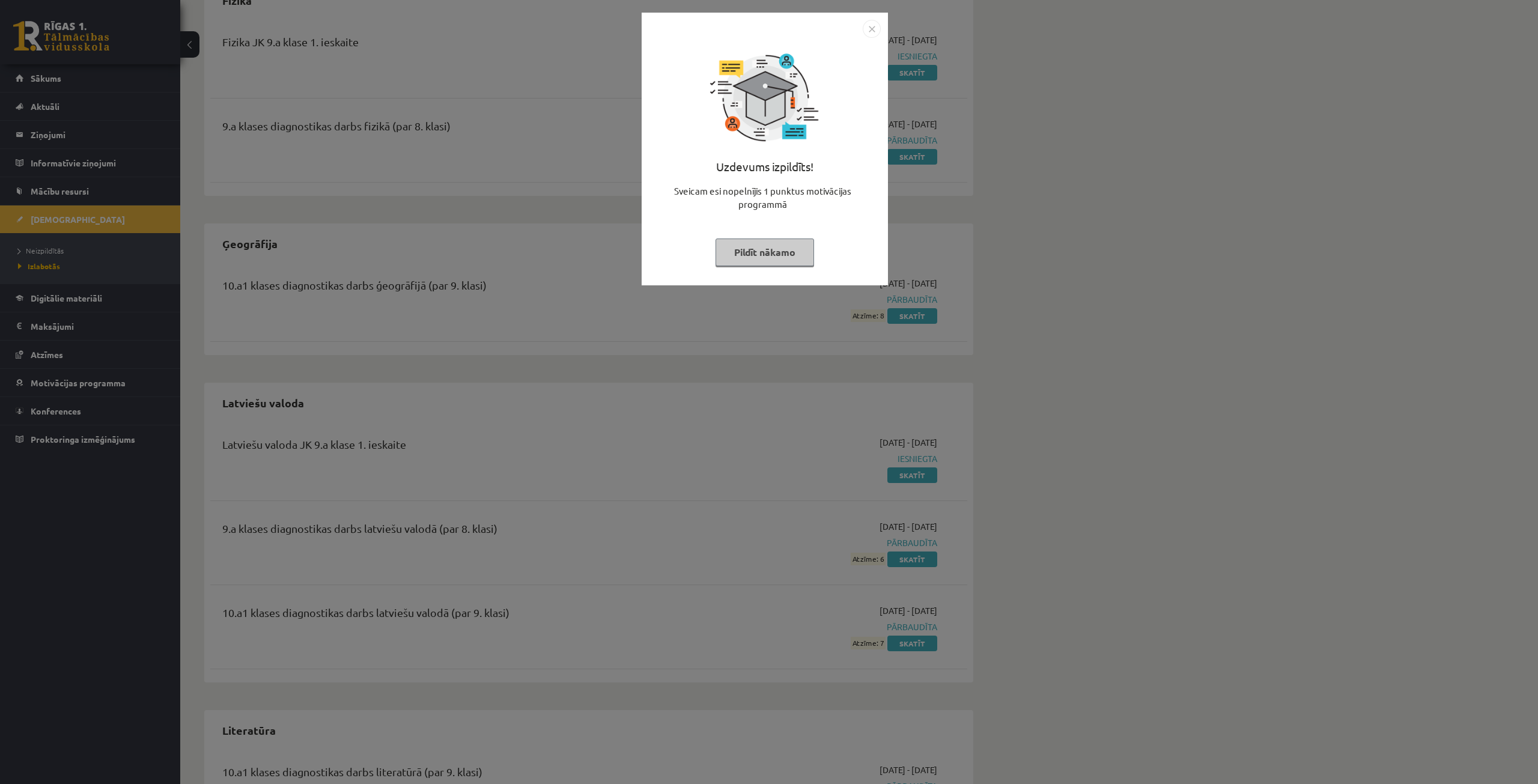
click at [802, 246] on button "Pildīt nākamo" at bounding box center [765, 252] width 99 height 28
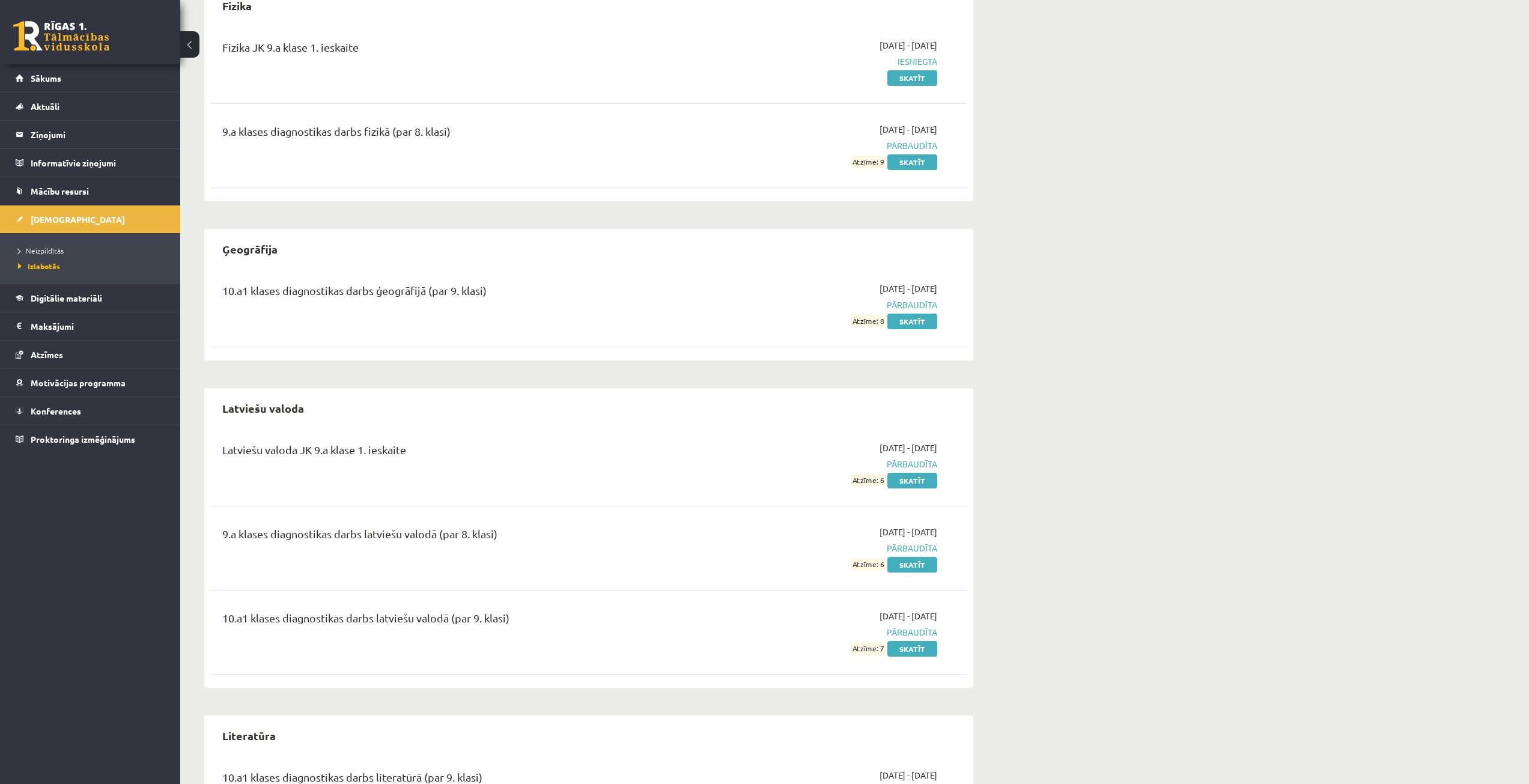
scroll to position [540, 0]
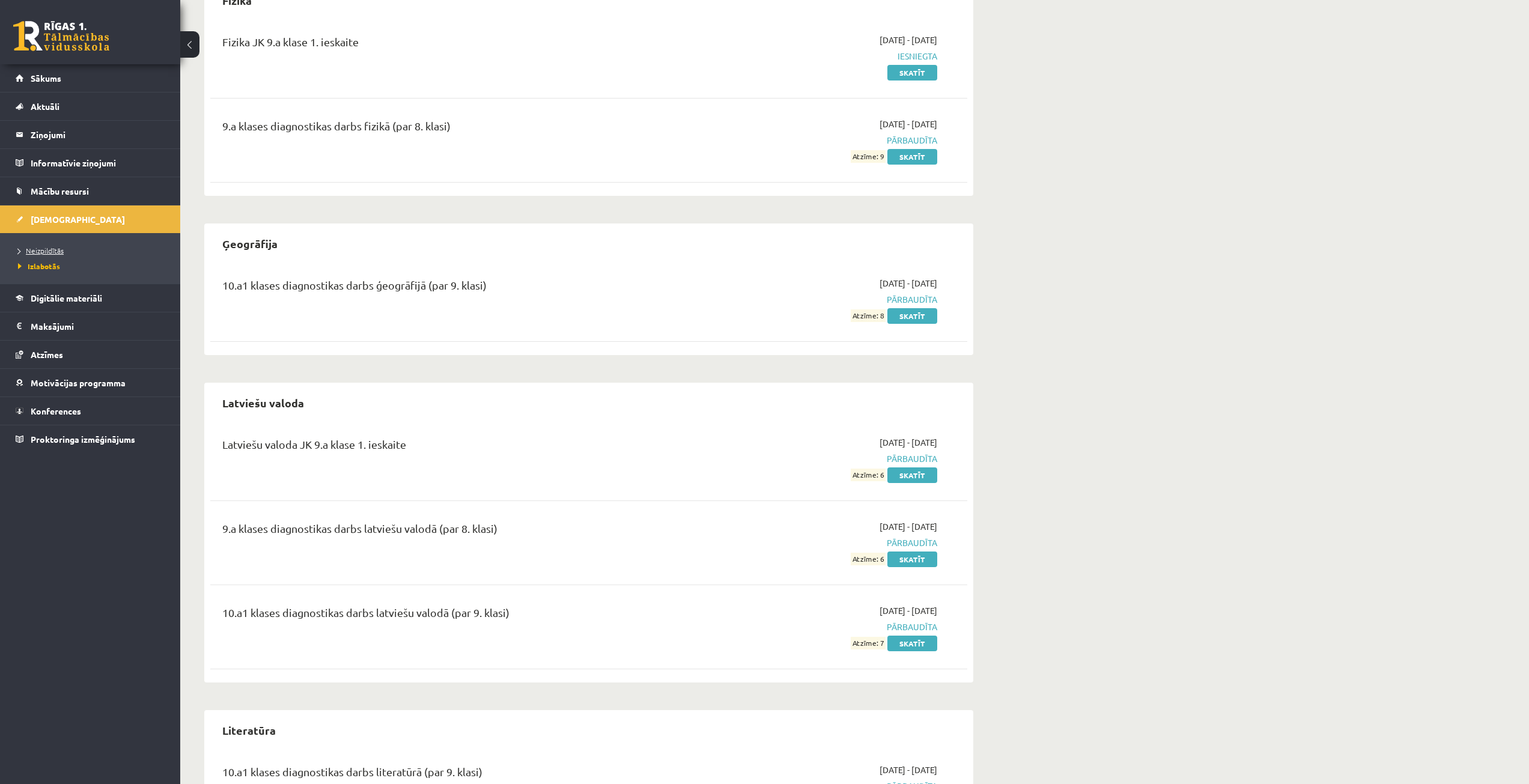
click at [51, 245] on link "Neizpildītās" at bounding box center [93, 250] width 151 height 11
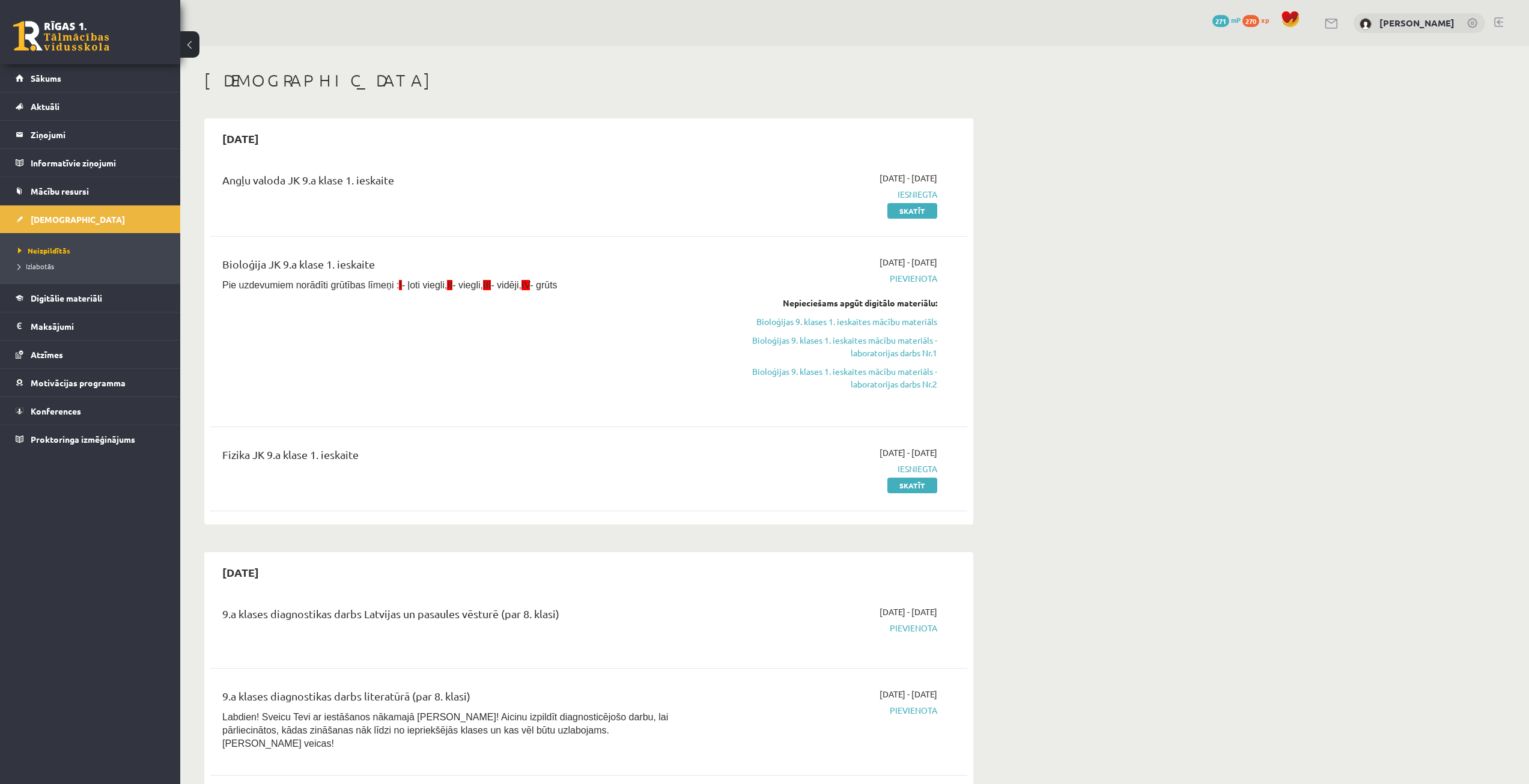
click at [911, 318] on link "Bioloģijas 9. klases 1. ieskaites mācību materiāls" at bounding box center [824, 322] width 227 height 13
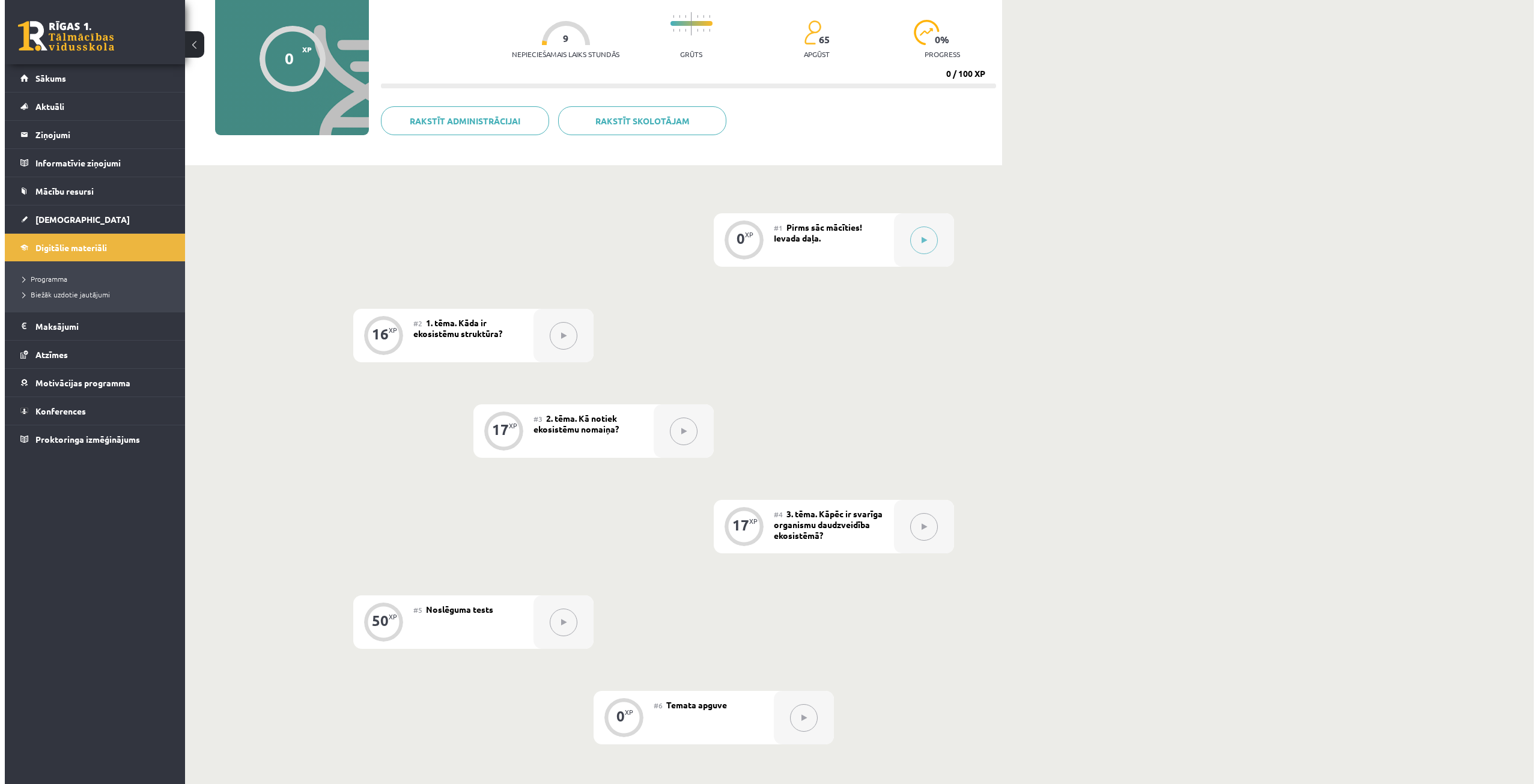
scroll to position [120, 0]
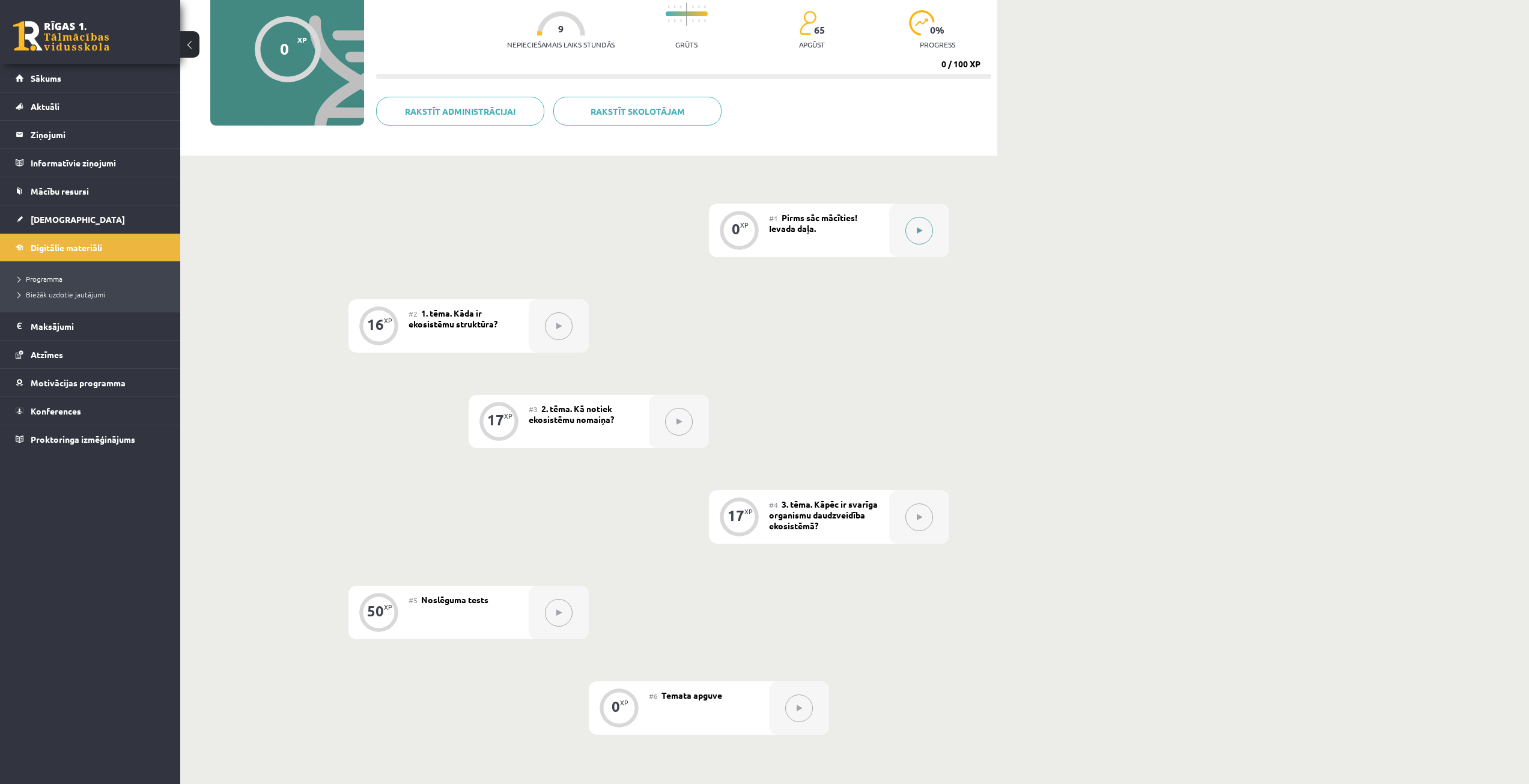
click at [903, 225] on div at bounding box center [919, 230] width 60 height 54
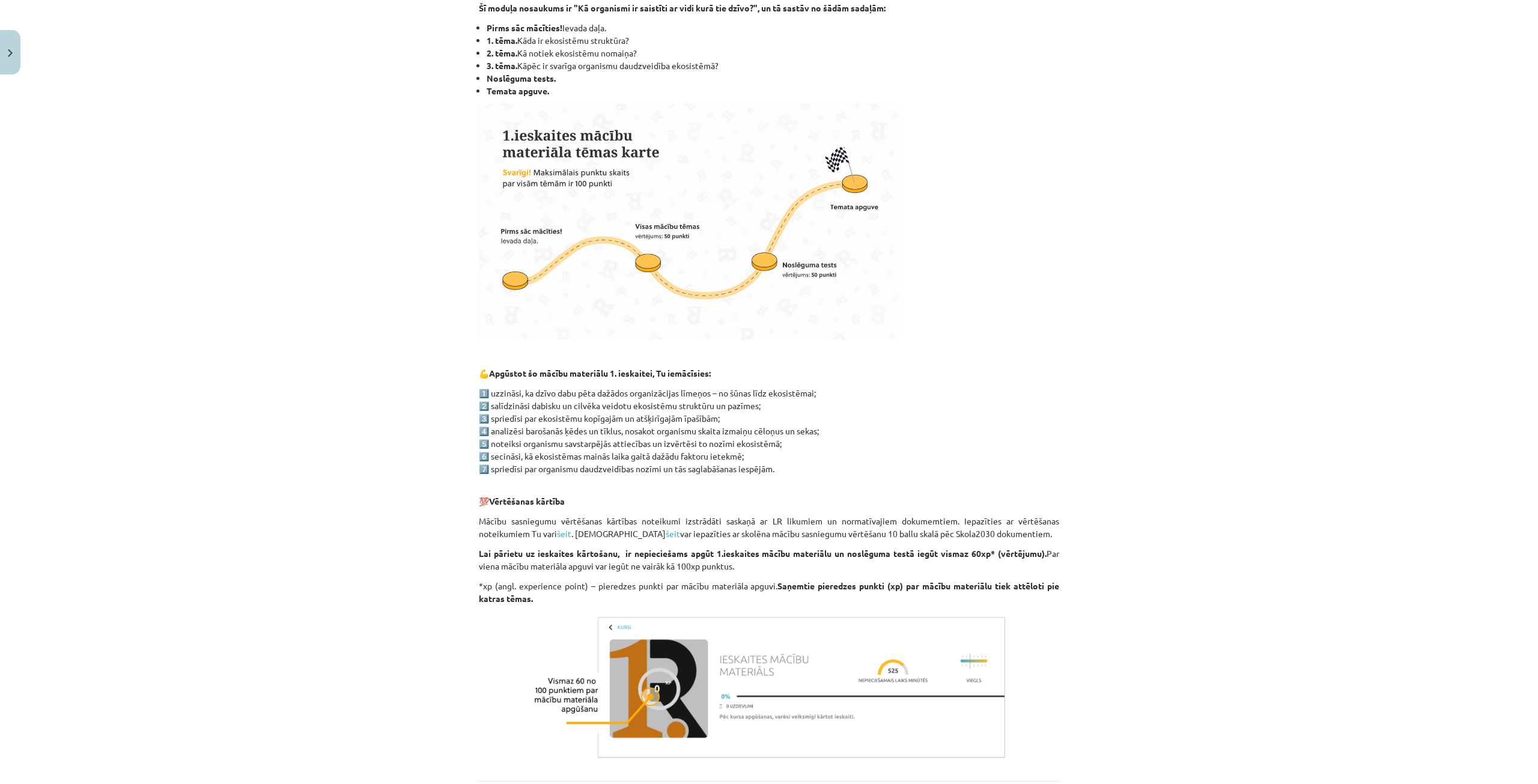
scroll to position [376, 0]
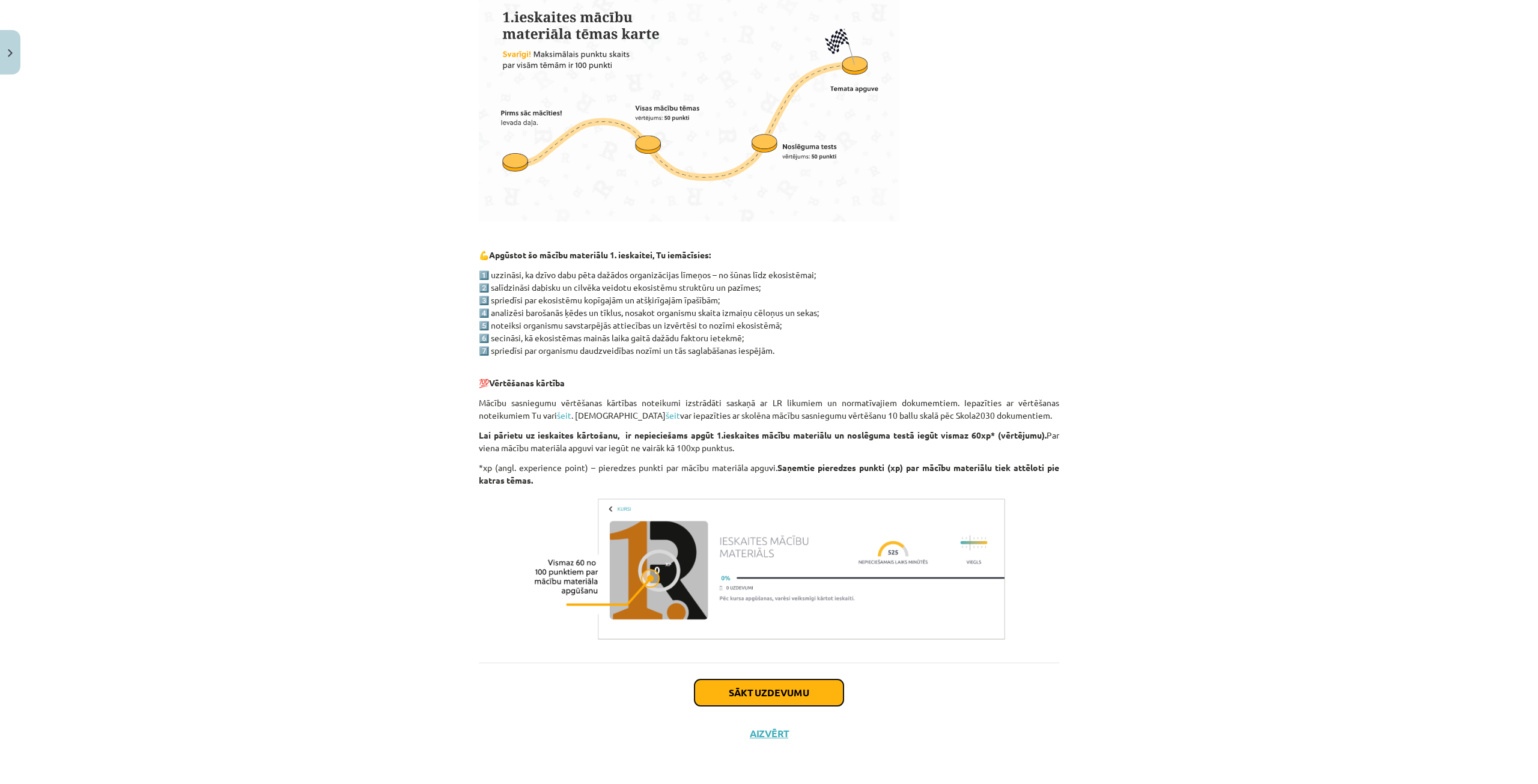
click at [753, 688] on button "Sākt uzdevumu" at bounding box center [769, 692] width 149 height 26
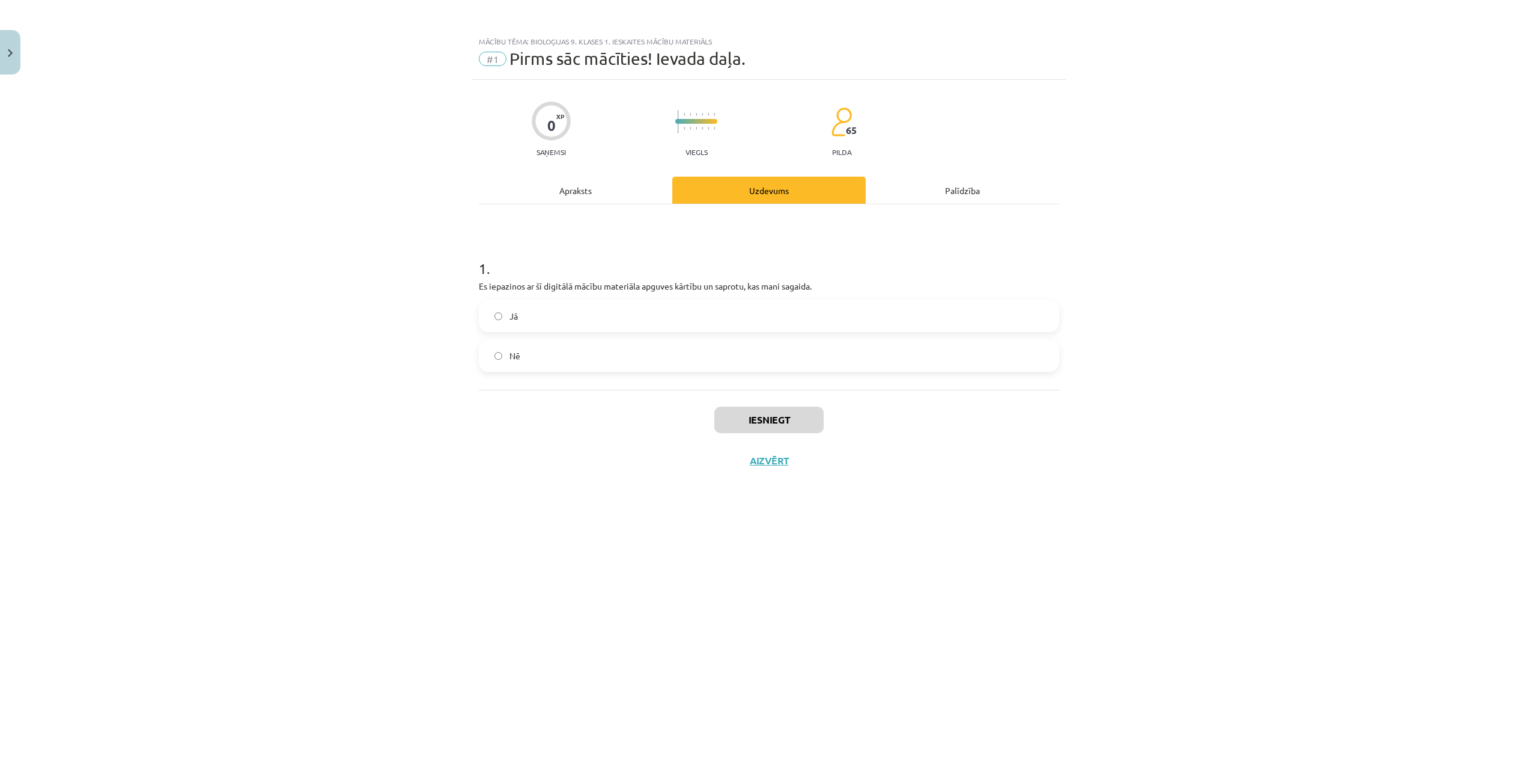
scroll to position [0, 0]
click at [771, 304] on label "Да" at bounding box center [769, 316] width 578 height 30
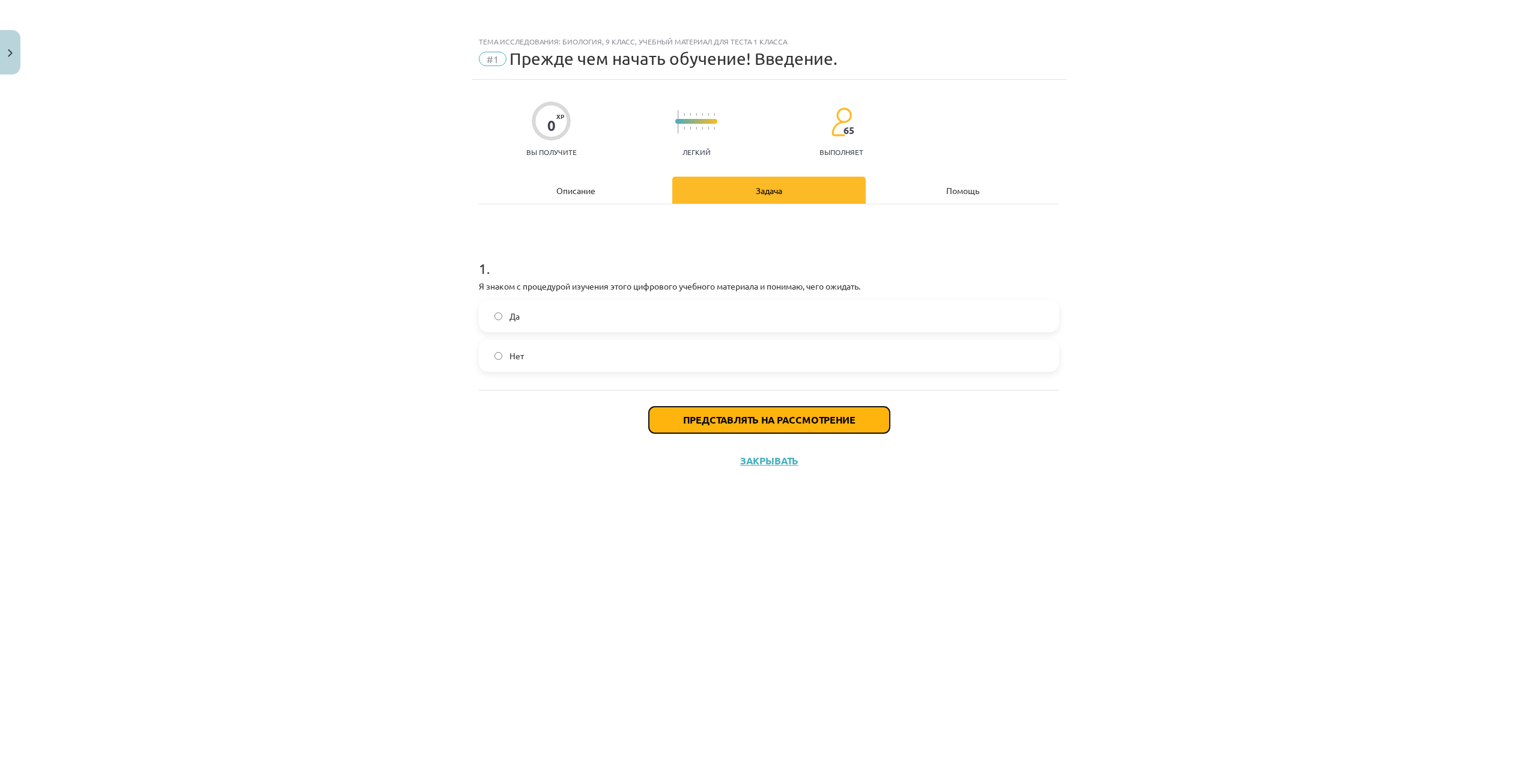
click at [806, 426] on button "Представлять на рассмотрение" at bounding box center [769, 419] width 241 height 26
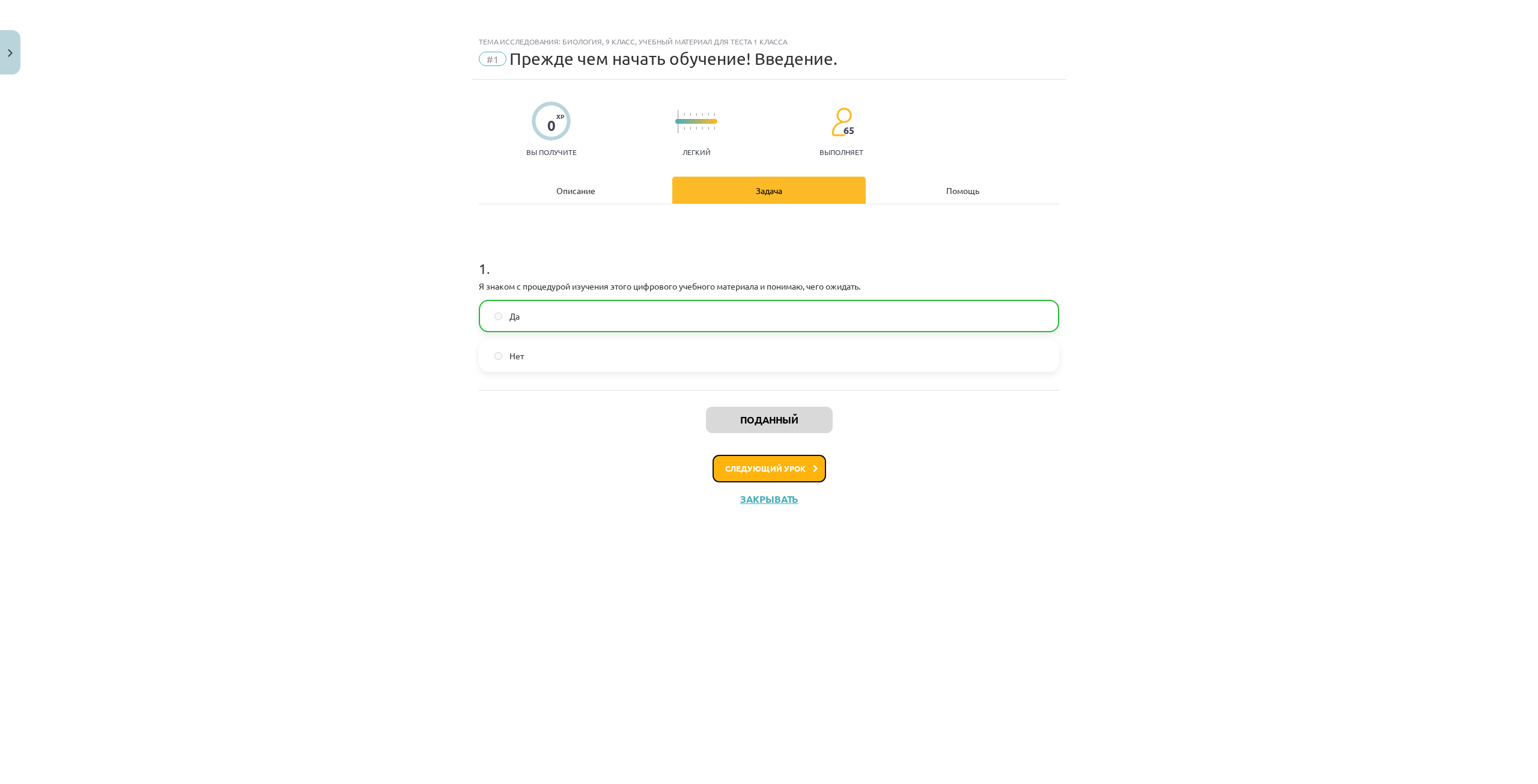
click at [771, 462] on button "Следующий урок" at bounding box center [769, 468] width 114 height 28
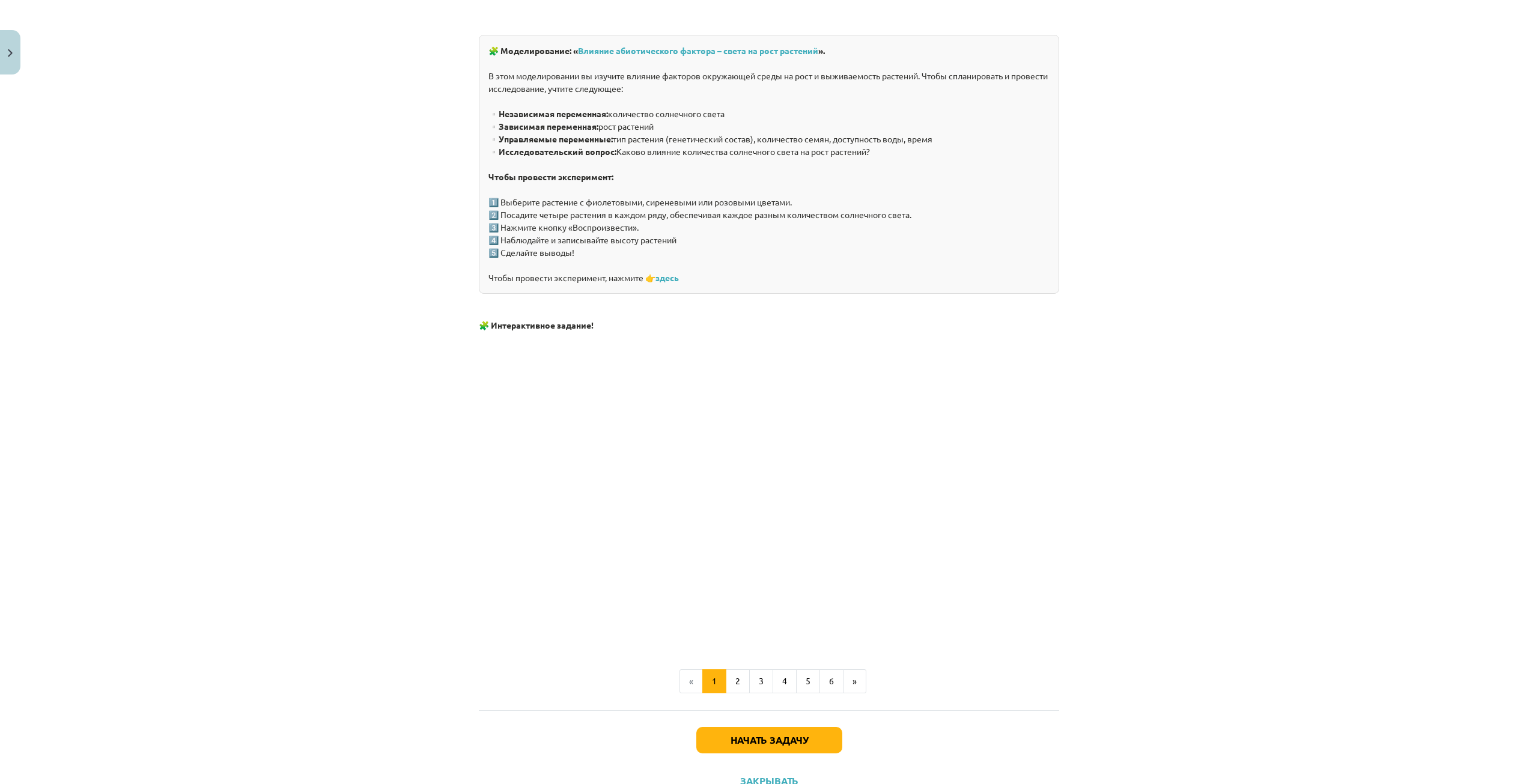
scroll to position [886, 0]
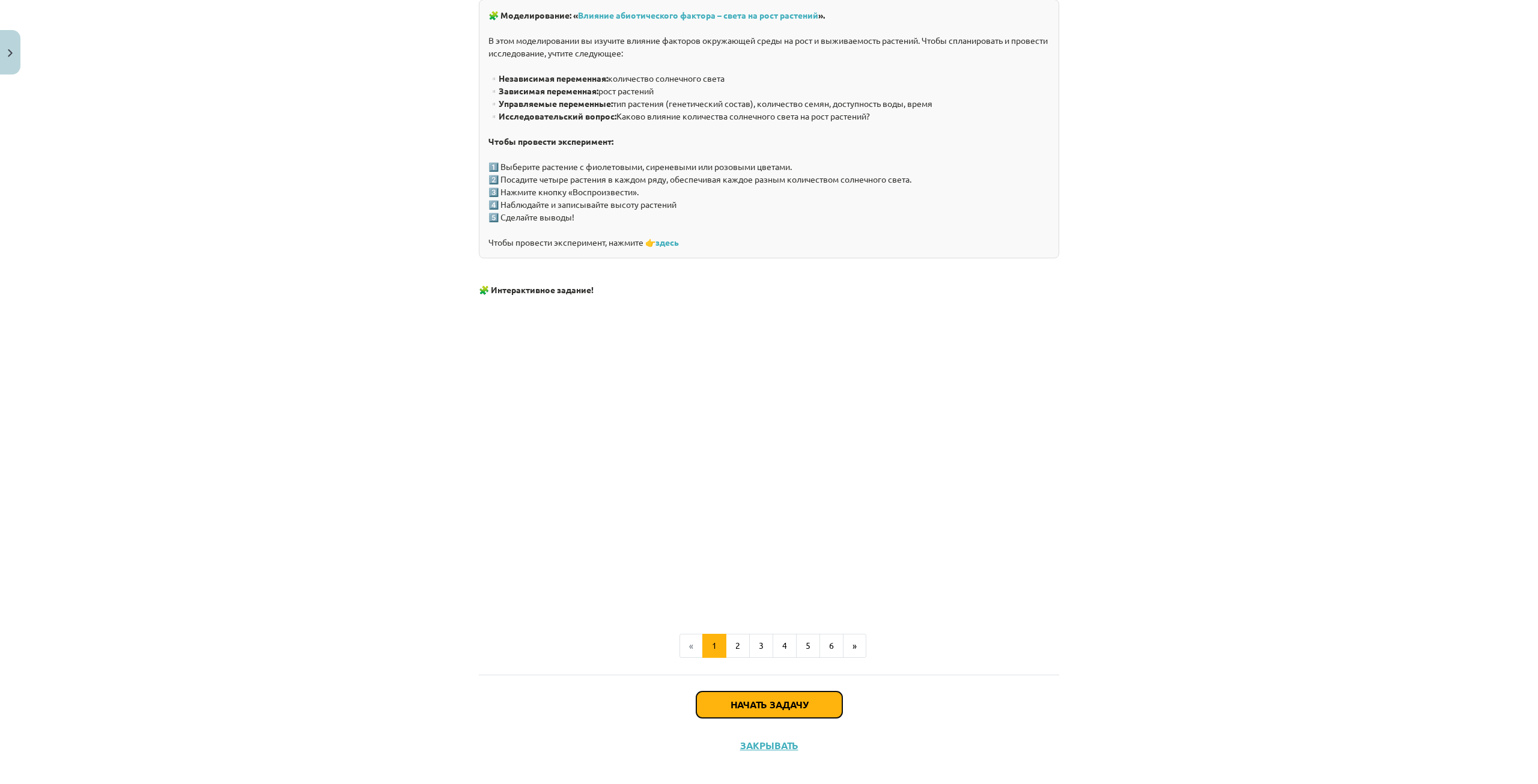
click at [777, 698] on font "Начать задачу" at bounding box center [769, 704] width 77 height 13
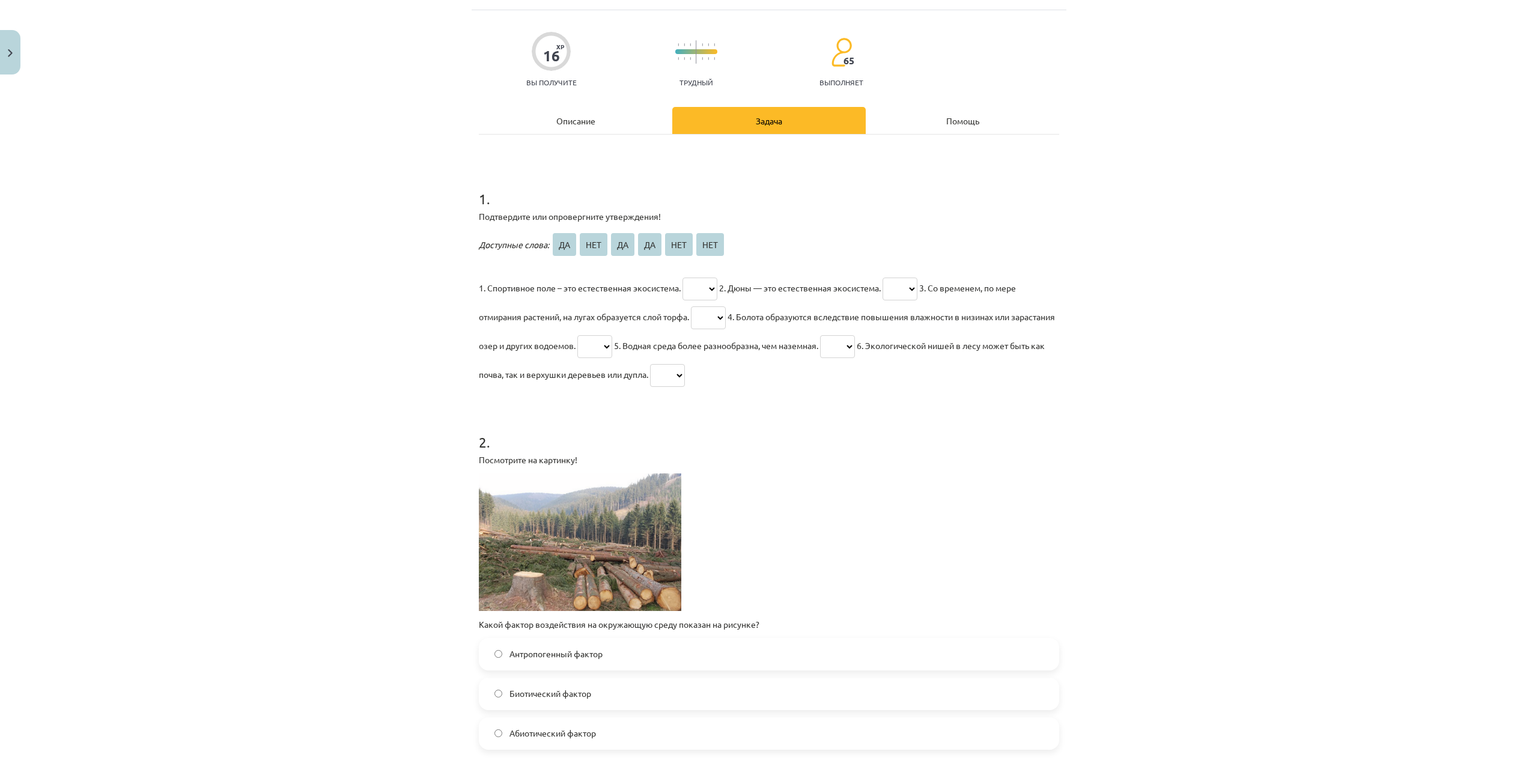
scroll to position [0, 0]
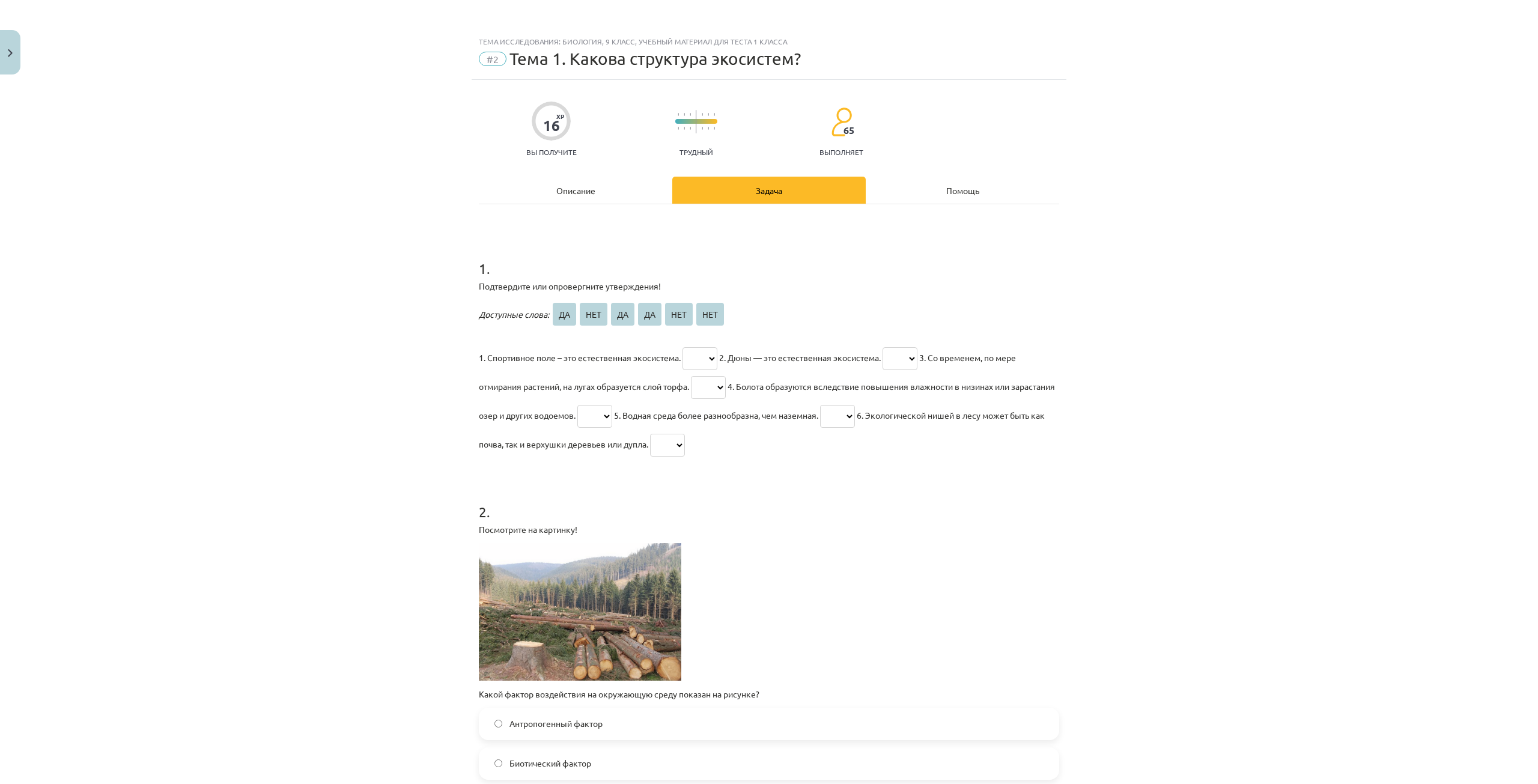
click at [373, 375] on div "Тема исследования: Биология, 9 класс, учебный материал для теста 1 класса #2 Те…" at bounding box center [769, 392] width 1538 height 784
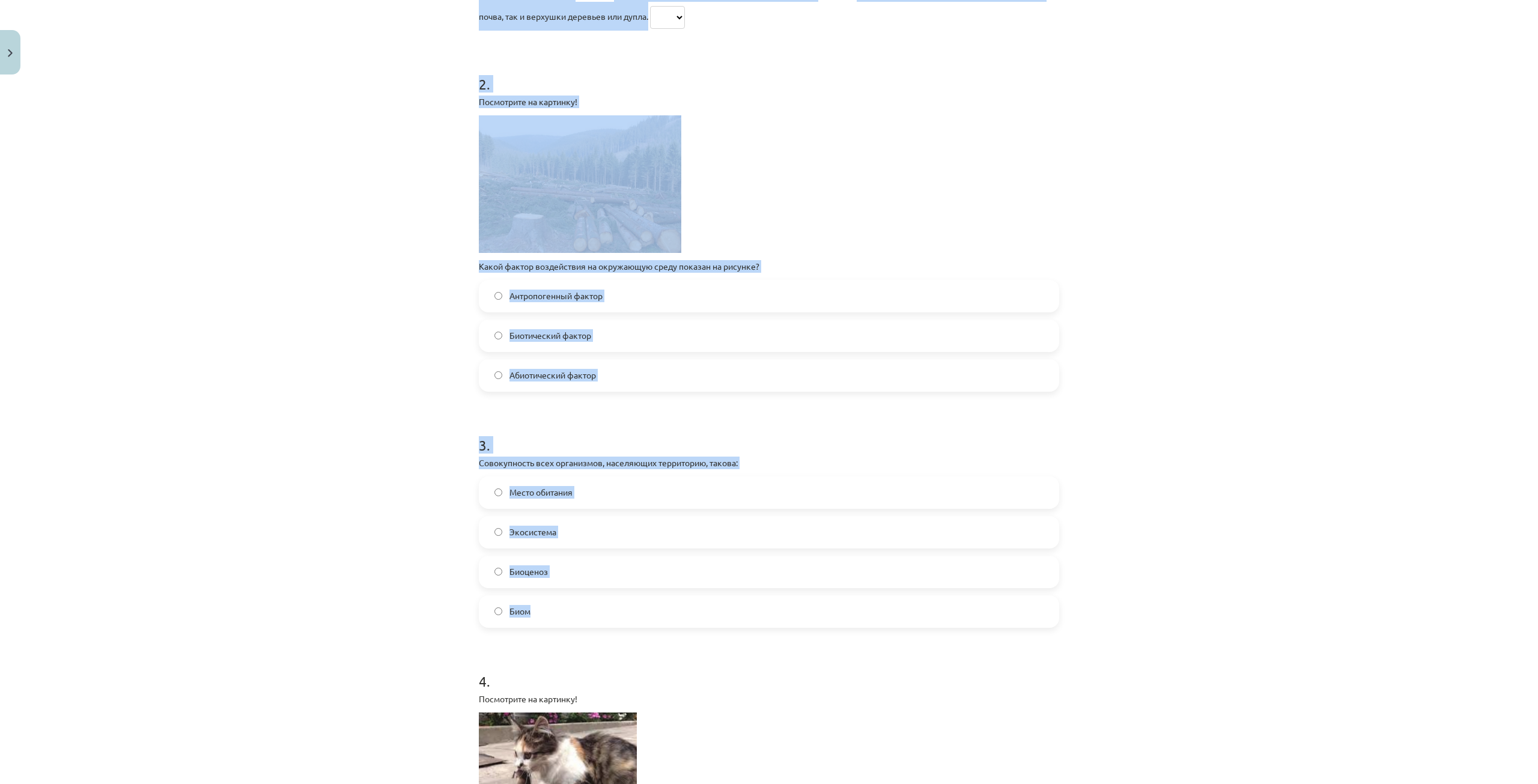
scroll to position [600, 0]
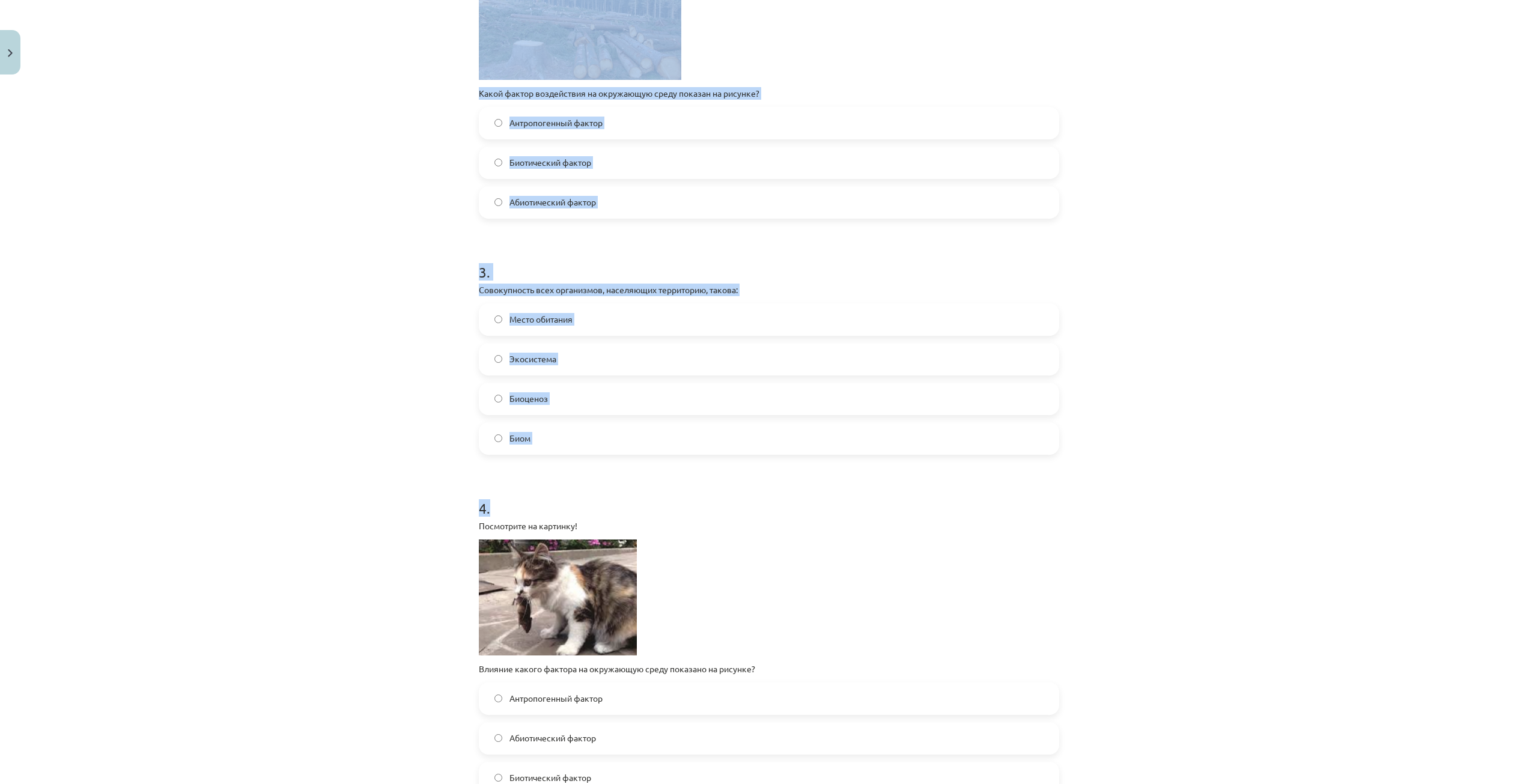
drag, startPoint x: 472, startPoint y: 267, endPoint x: 723, endPoint y: 487, distance: 333.8
click at [723, 487] on div "16 XP Вы получите Трудный 65 выполняет Описание Задача Помощь 1 . Подтвердите и…" at bounding box center [769, 414] width 595 height 1869
click at [806, 495] on h1 "4 ." at bounding box center [768, 497] width 580 height 38
drag, startPoint x: 806, startPoint y: 495, endPoint x: 715, endPoint y: 514, distance: 93.0
click at [715, 514] on h1 "4 ." at bounding box center [768, 497] width 580 height 38
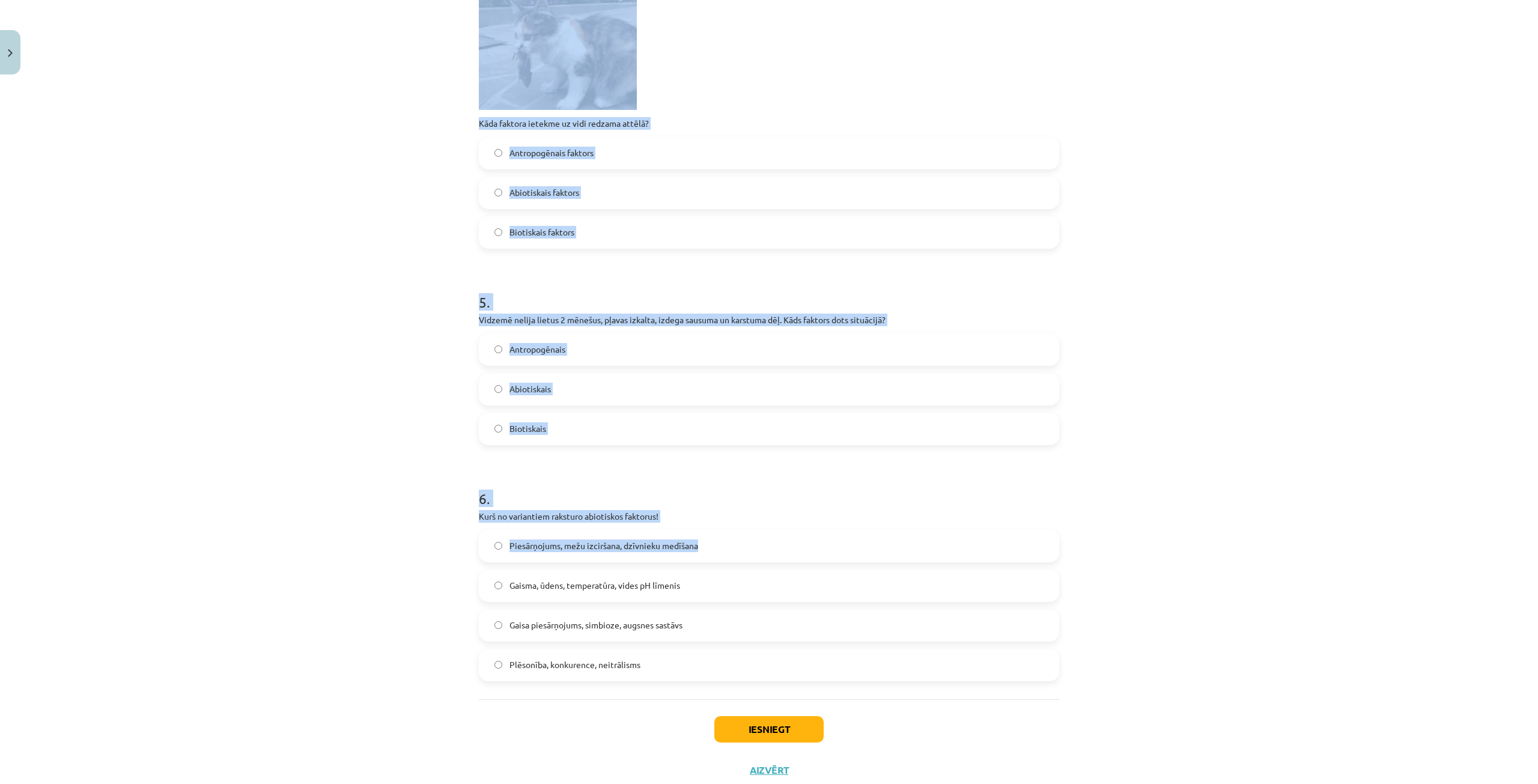
scroll to position [1154, 0]
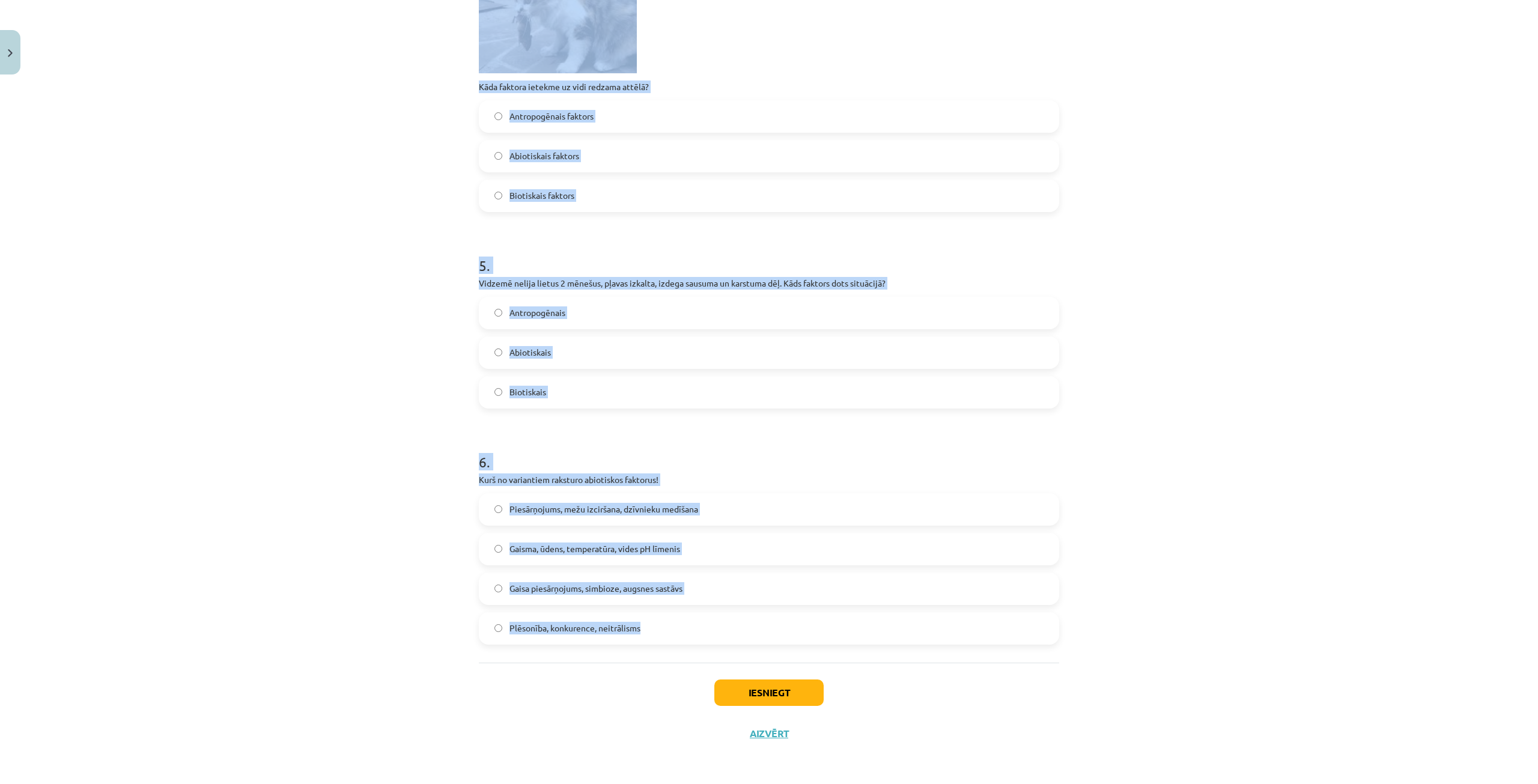
drag, startPoint x: 467, startPoint y: 267, endPoint x: 832, endPoint y: 611, distance: 501.6
copy form "4 . Loremipsum dol sitamet consecteturad! Elitseddo eiusm: TE IN UT LA ET DO 8.…"
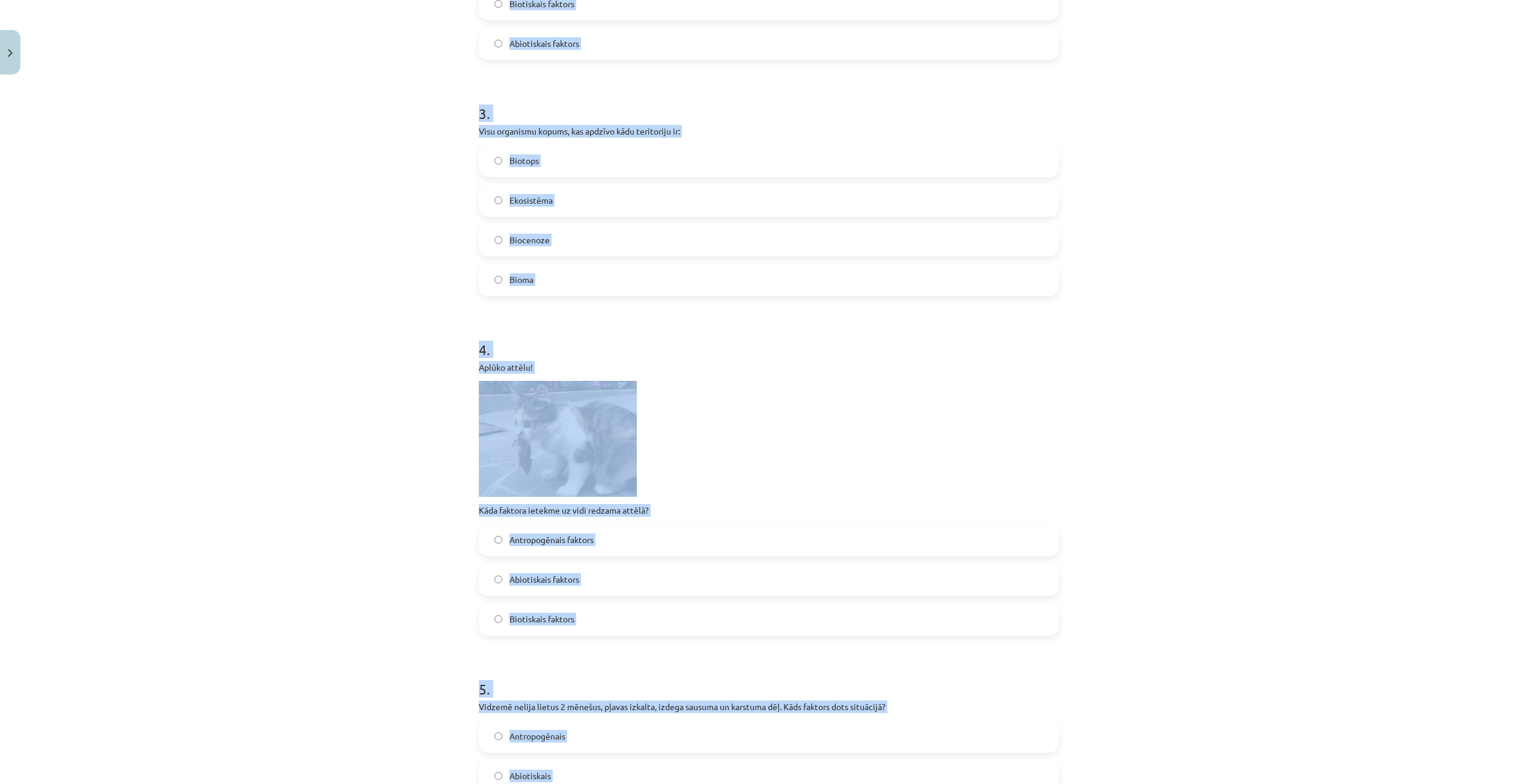
scroll to position [673, 0]
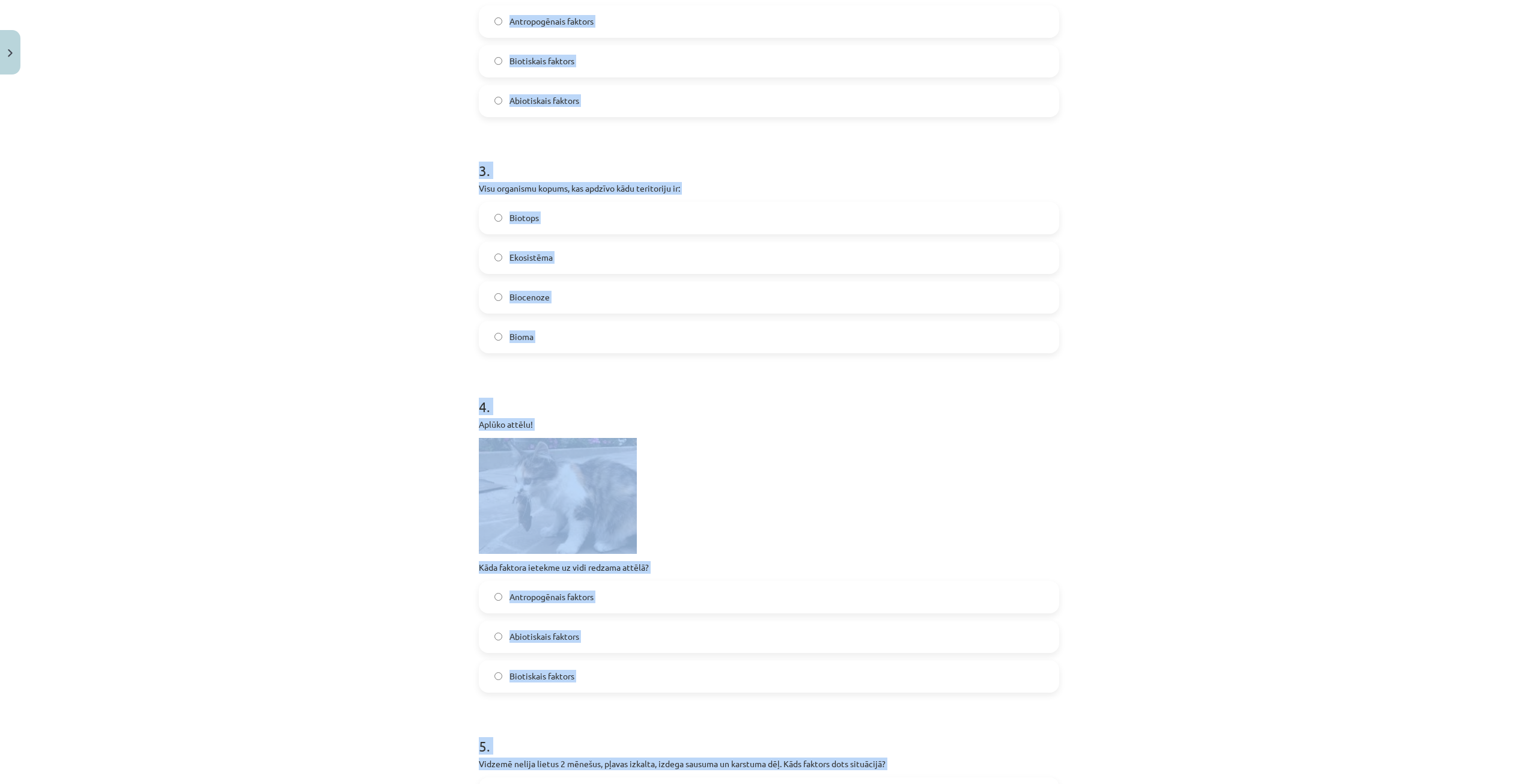
copy form "4 . Loremipsum dol sitamet consecteturad! Elitseddo eiusm: TE IN UT LA ET DO 8.…"
click at [366, 503] on div "Mācību tēma: Bioloģijas 9. klases 1. ieskaites mācību materiāls #2 1. tēma. Kād…" at bounding box center [769, 392] width 1538 height 784
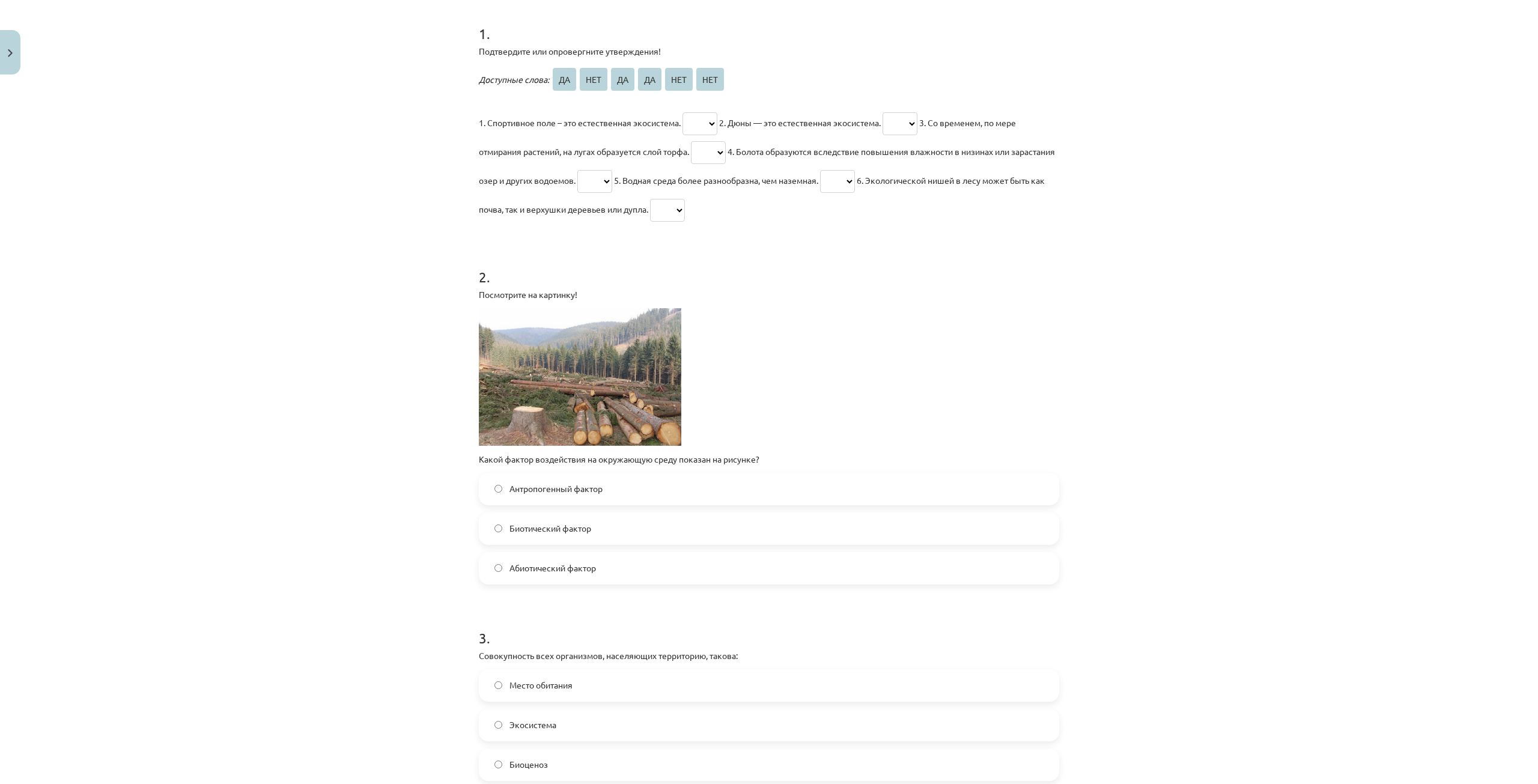
scroll to position [221, 0]
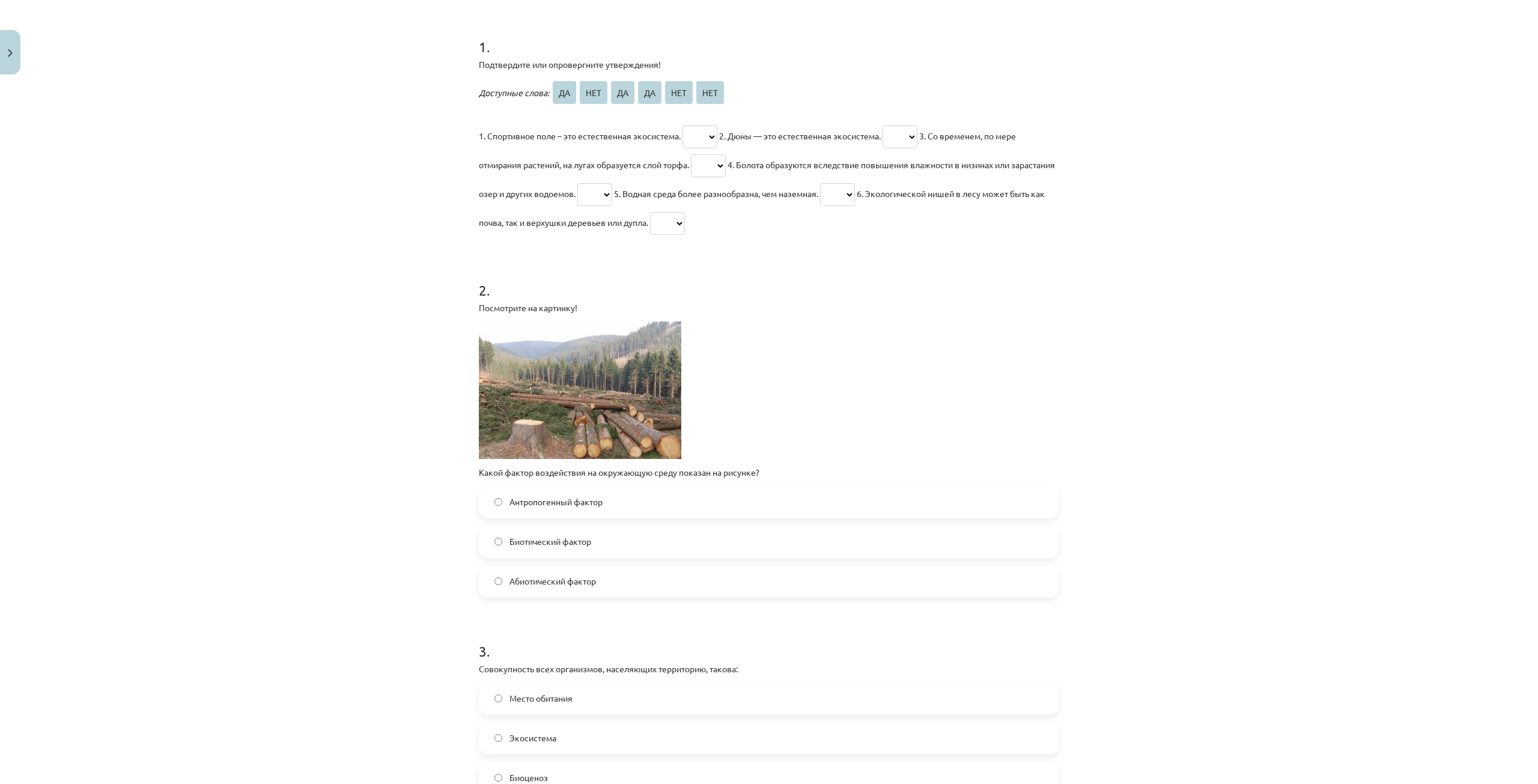
click at [618, 544] on label "Биотический фактор" at bounding box center [769, 542] width 578 height 30
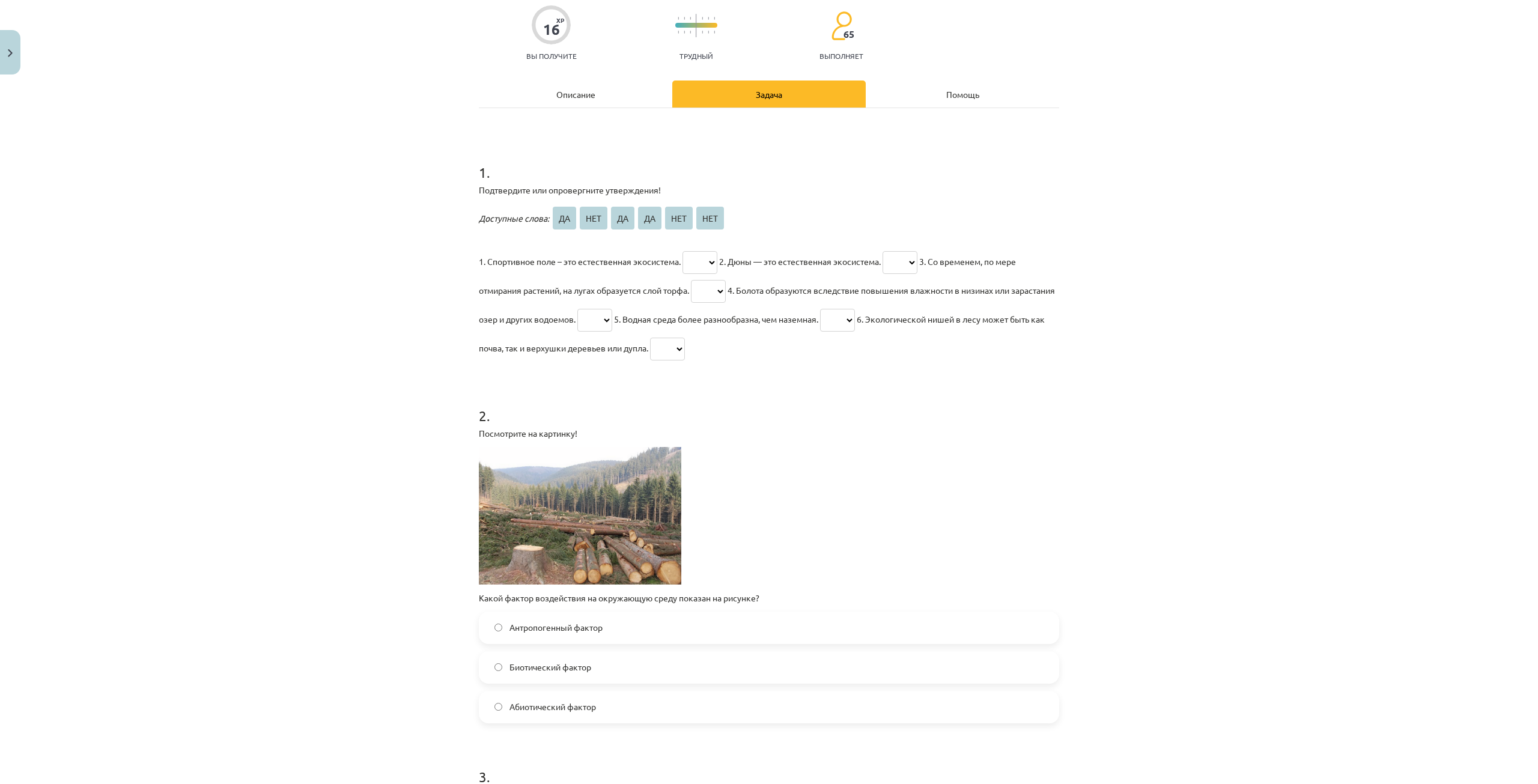
scroll to position [0, 0]
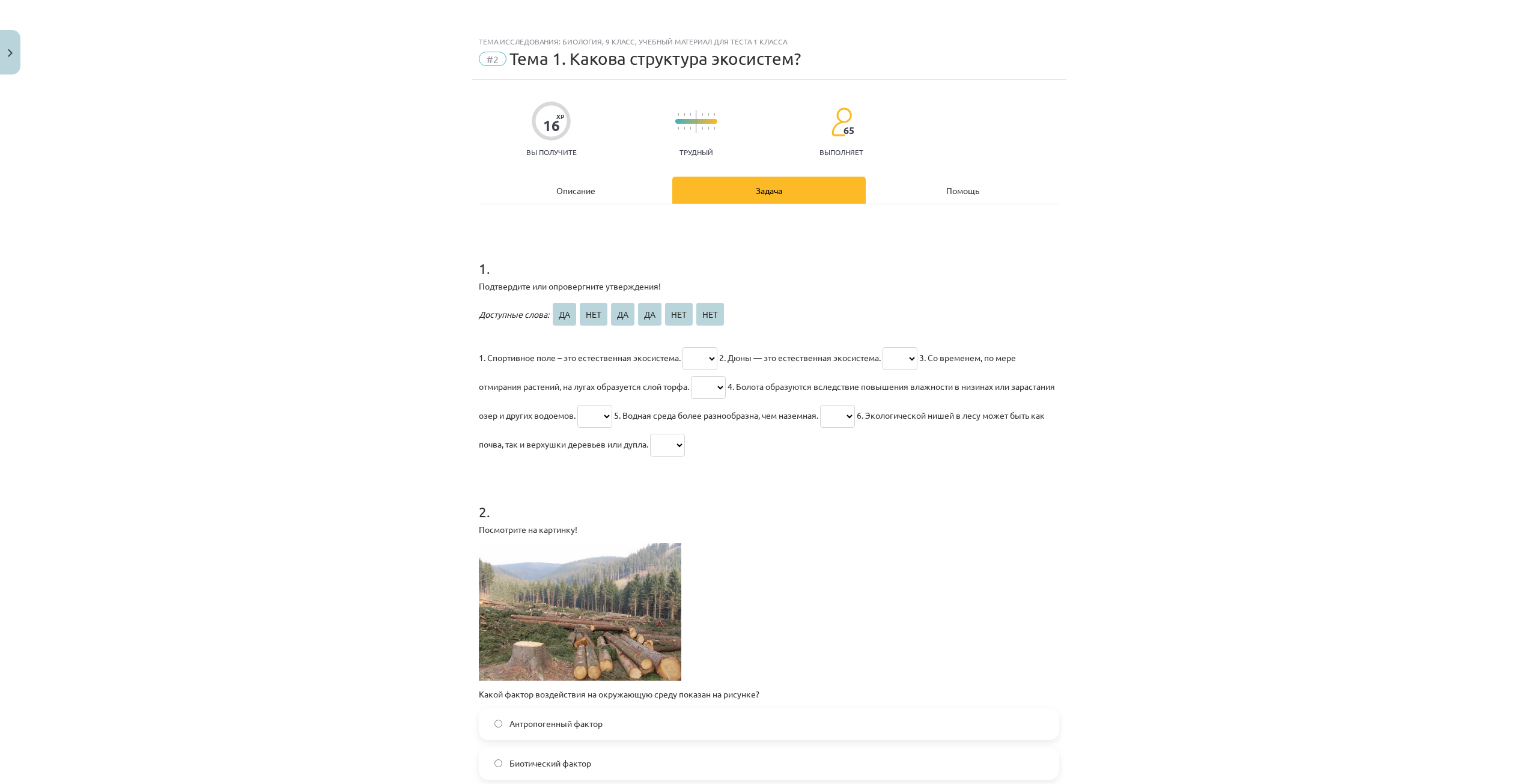
click at [385, 196] on div "Тема исследования: Биология, 9 класс, учебный материал для теста 1 класса #2 Те…" at bounding box center [769, 392] width 1538 height 784
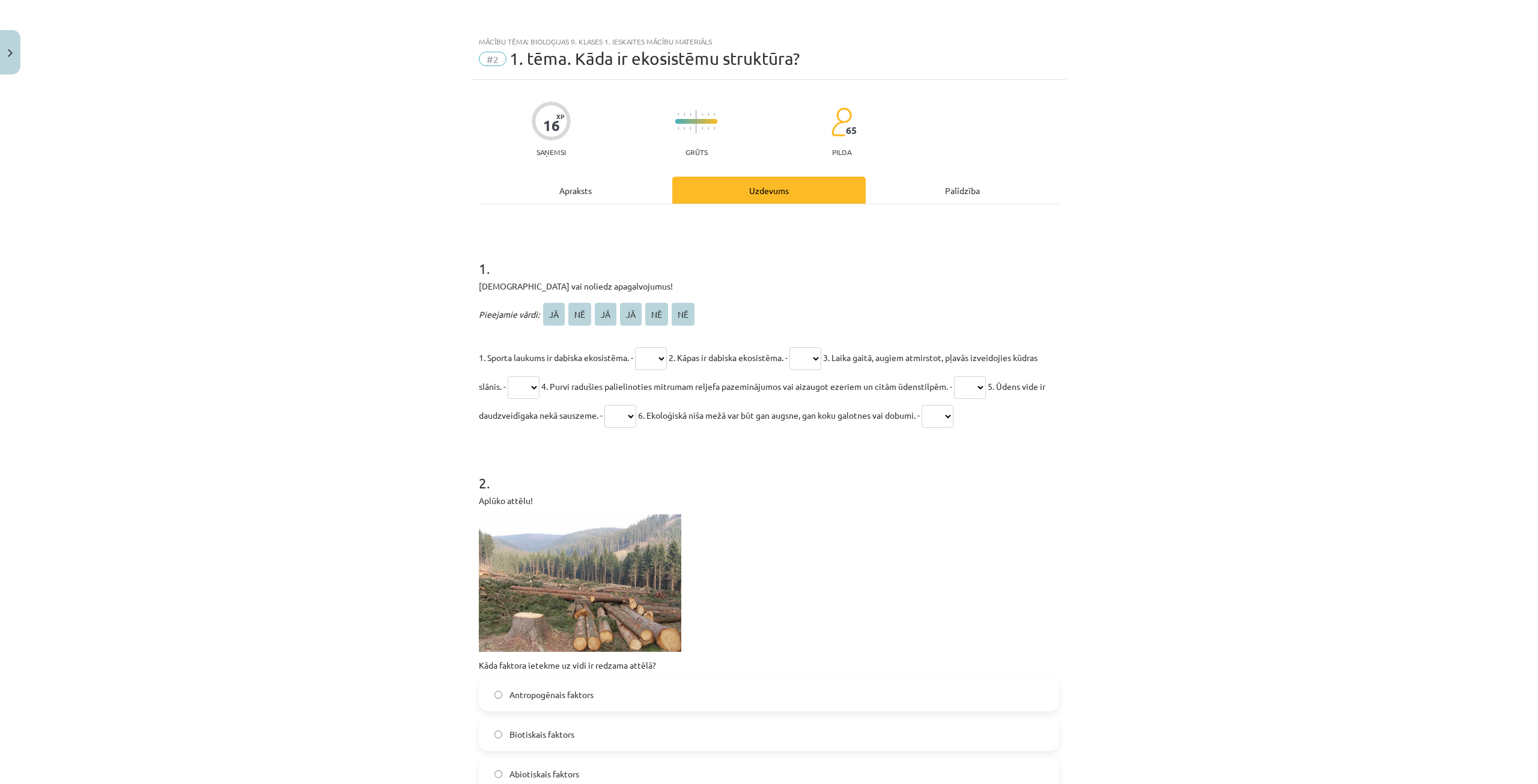
drag, startPoint x: 1196, startPoint y: 232, endPoint x: 966, endPoint y: 144, distance: 246.3
click at [1194, 232] on div "Mācību tēma: Bioloģijas 9. klases 1. ieskaites mācību materiāls #2 1. tēma. Kād…" at bounding box center [769, 392] width 1538 height 784
click at [657, 356] on select "** ** ** ** ** **" at bounding box center [651, 358] width 32 height 22
select select "**"
click at [635, 347] on select "** ** ** ** ** **" at bounding box center [651, 358] width 32 height 22
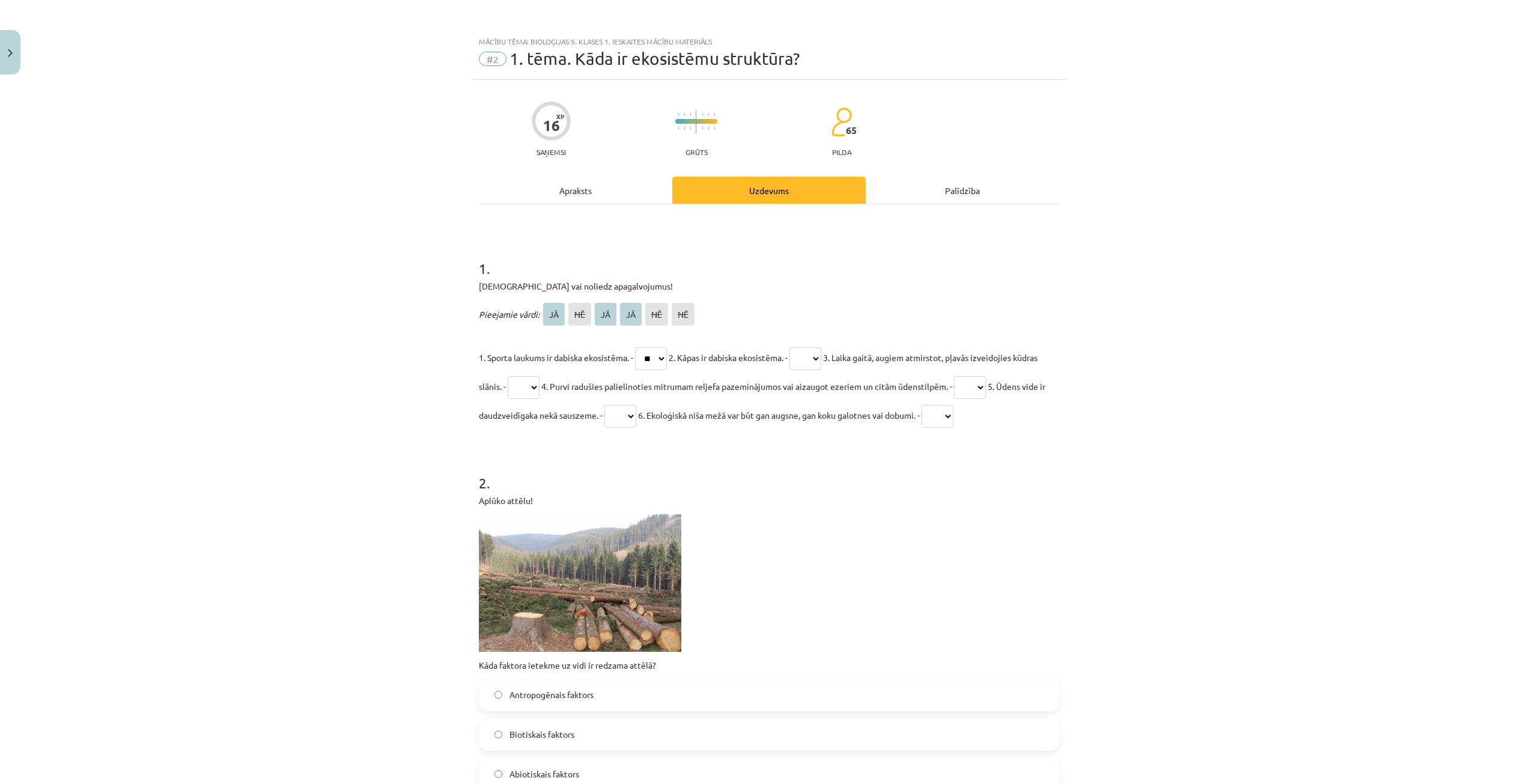
click at [816, 359] on select "** ** ** ** ** **" at bounding box center [806, 358] width 32 height 22
select select "**"
click at [800, 347] on select "** ** ** ** ** **" at bounding box center [806, 358] width 32 height 22
click at [540, 385] on select "** ** ** ** ** **" at bounding box center [523, 387] width 32 height 22
select select "**"
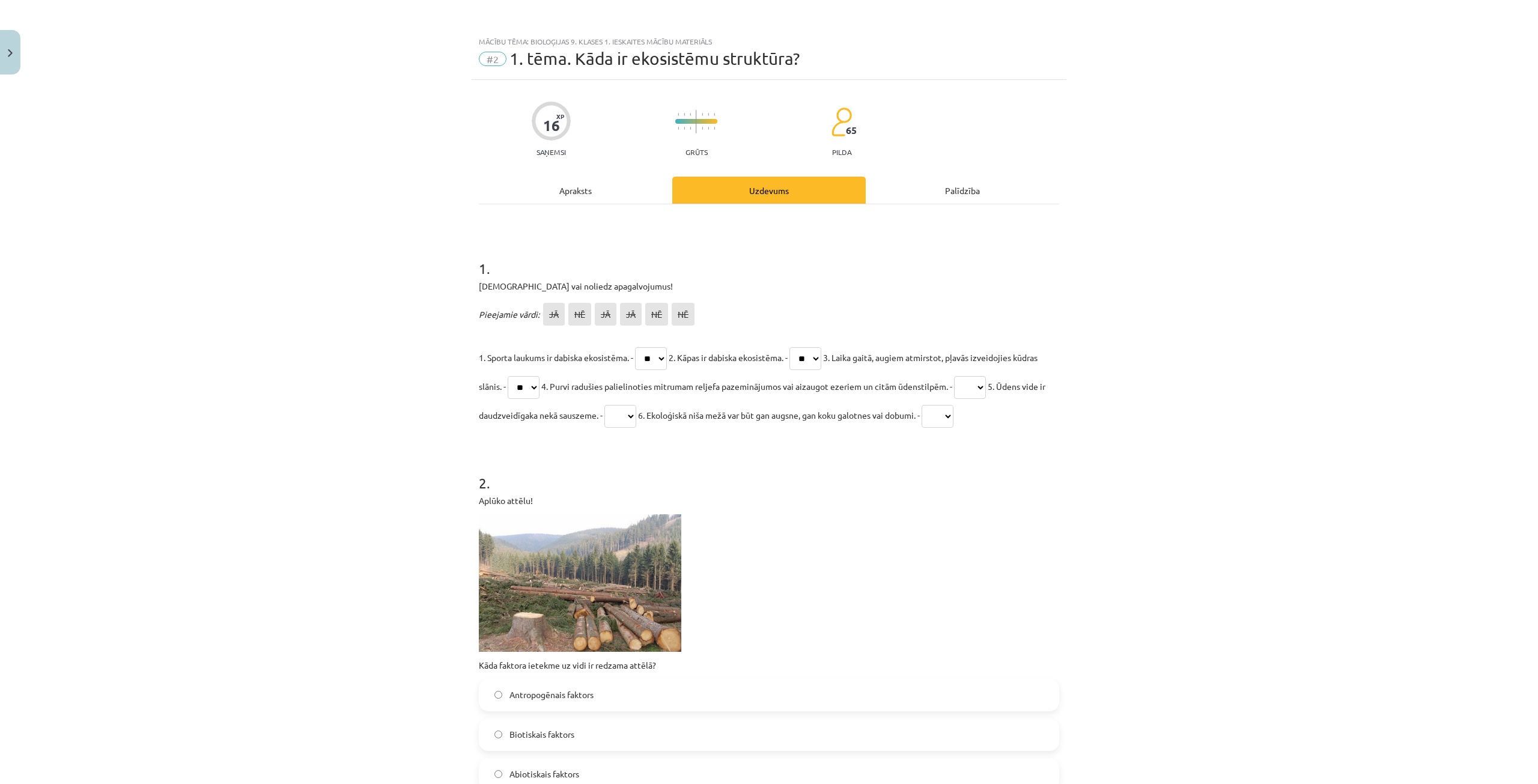
click at [533, 376] on select "** ** ** ** ** **" at bounding box center [523, 387] width 32 height 22
click at [986, 387] on select "** ** ** ** ** **" at bounding box center [970, 387] width 32 height 22
select select "**"
click at [986, 376] on select "** ** ** ** ** **" at bounding box center [970, 387] width 32 height 22
click at [636, 414] on select "** ** ** ** ** **" at bounding box center [620, 416] width 32 height 22
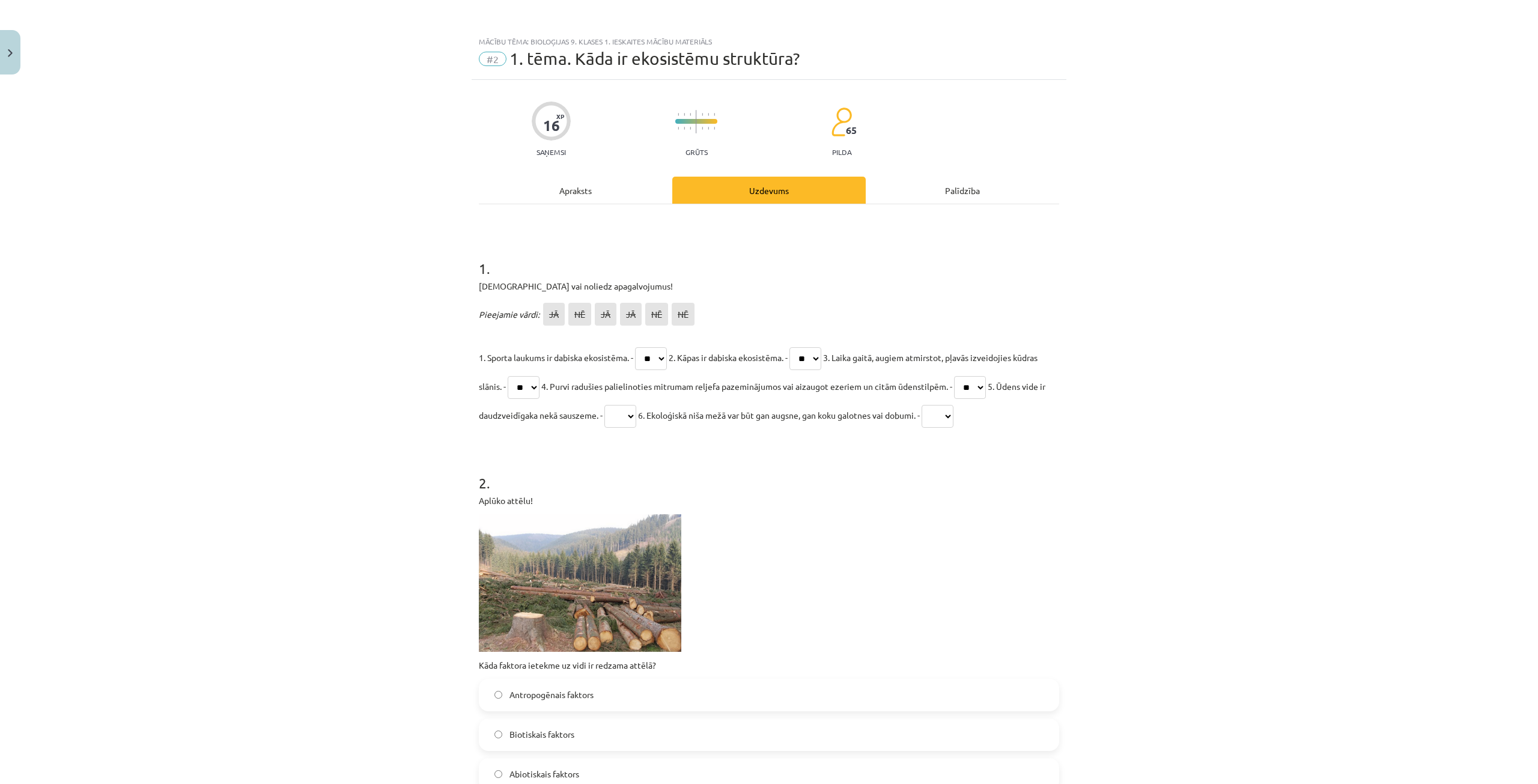
select select "**"
click at [636, 405] on select "** ** ** ** ** **" at bounding box center [620, 416] width 32 height 22
click at [954, 416] on select "** ** ** ** ** **" at bounding box center [937, 416] width 32 height 22
select select "**"
click at [954, 405] on select "** ** ** ** ** **" at bounding box center [937, 416] width 32 height 22
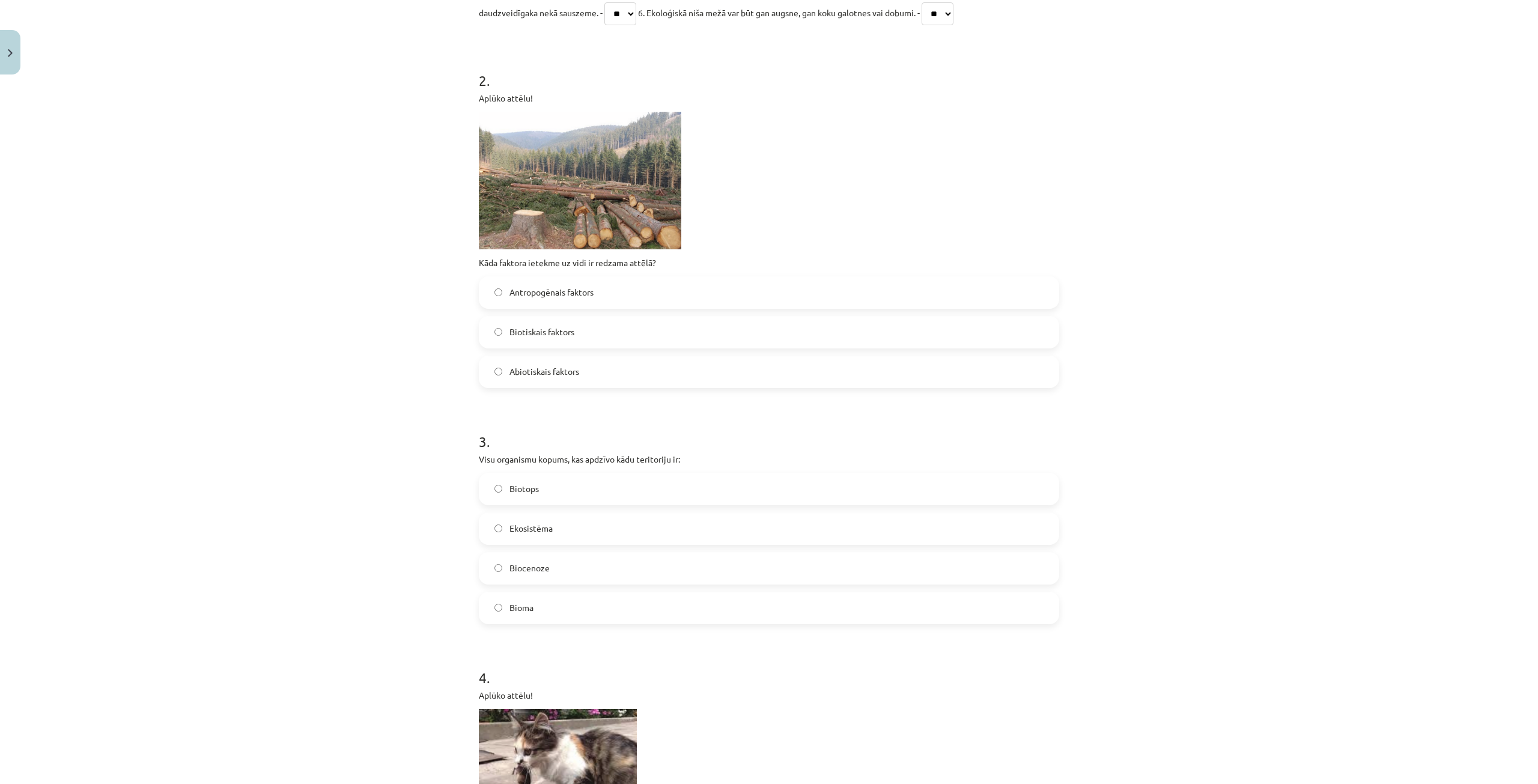
scroll to position [420, 0]
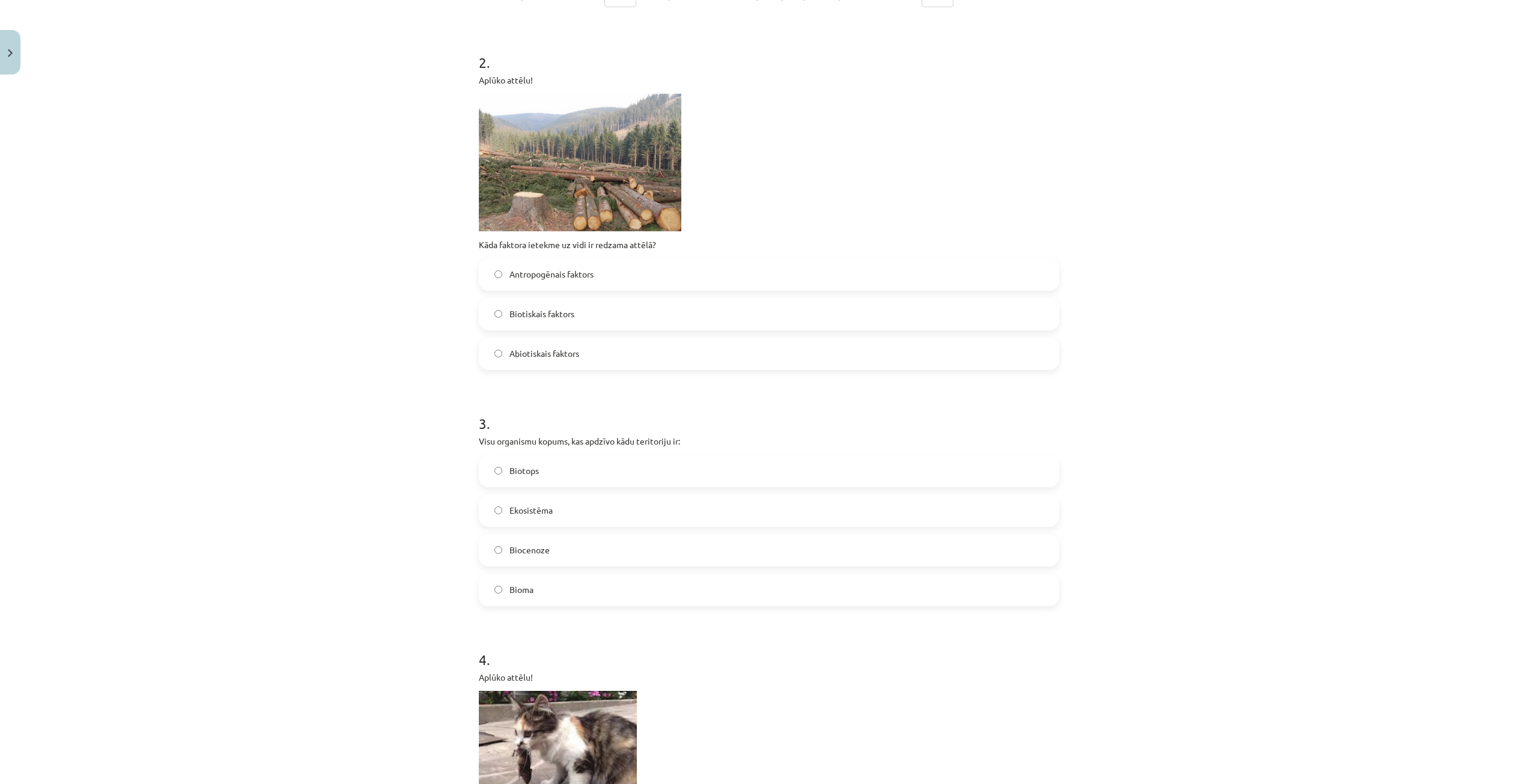
click at [516, 274] on span "Antropogēnais faktors" at bounding box center [551, 274] width 84 height 13
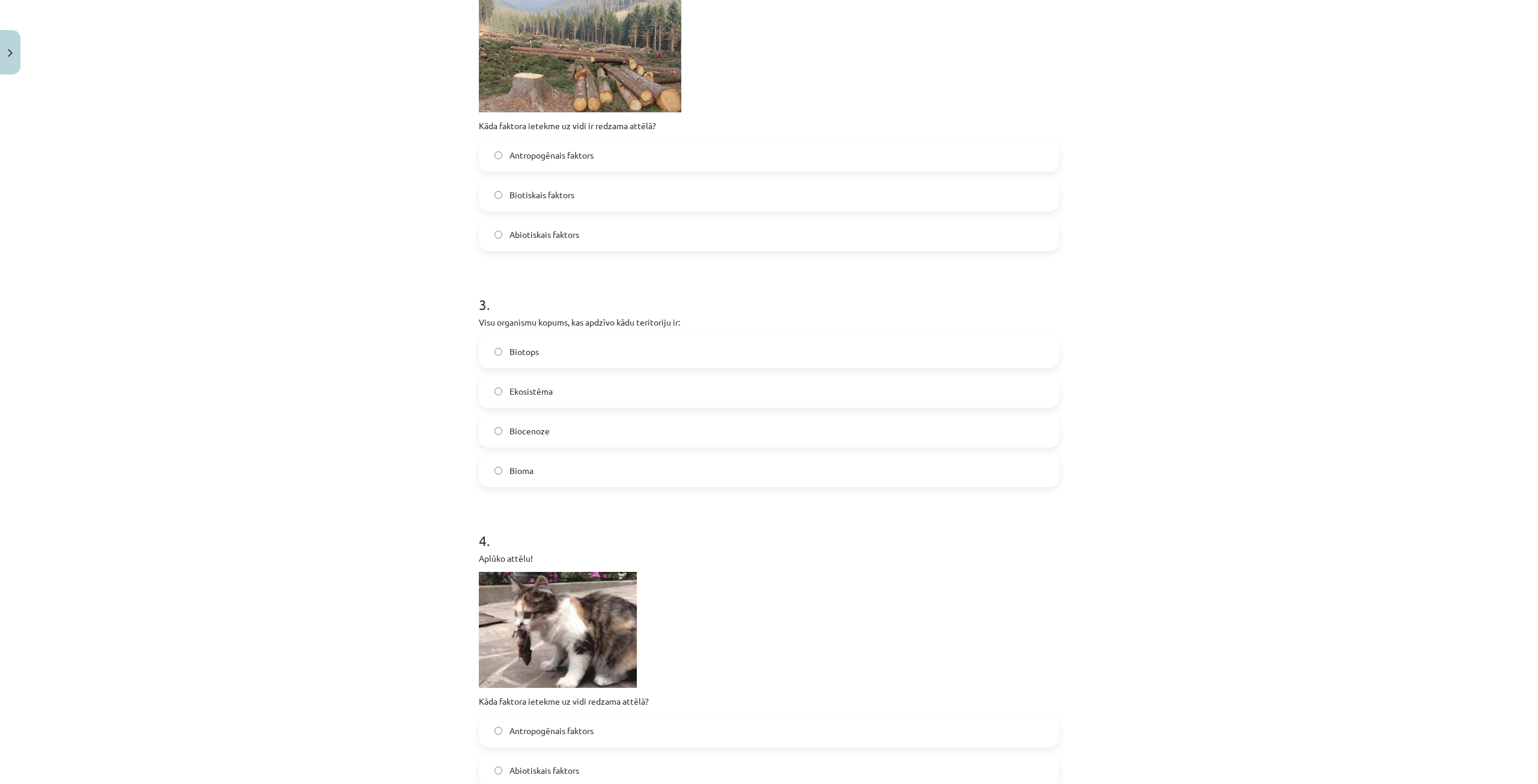
scroll to position [540, 0]
click at [536, 435] on span "Biocenoze" at bounding box center [529, 430] width 40 height 13
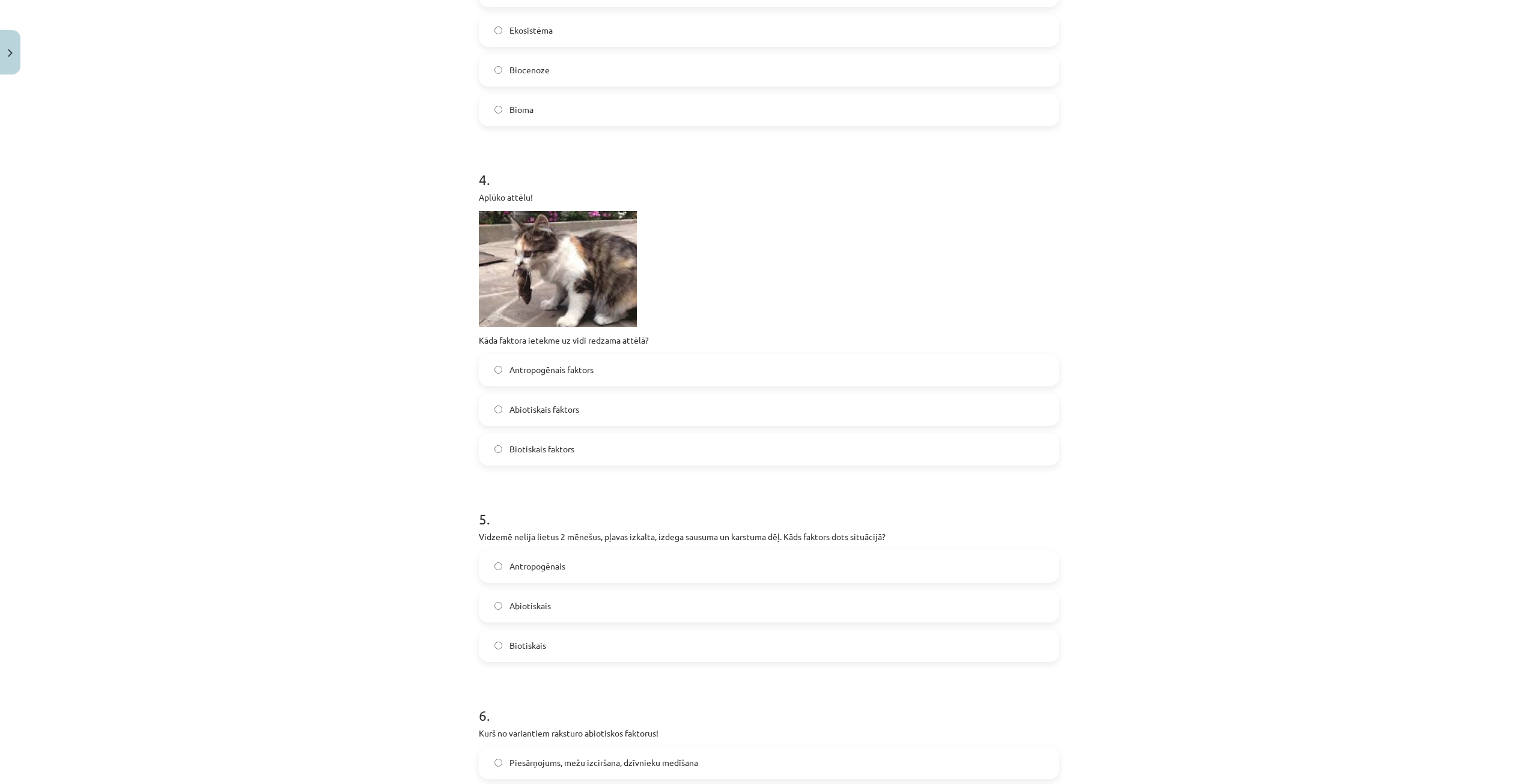
scroll to position [900, 0]
click at [616, 412] on label "Abiotiskais faktors" at bounding box center [769, 409] width 578 height 30
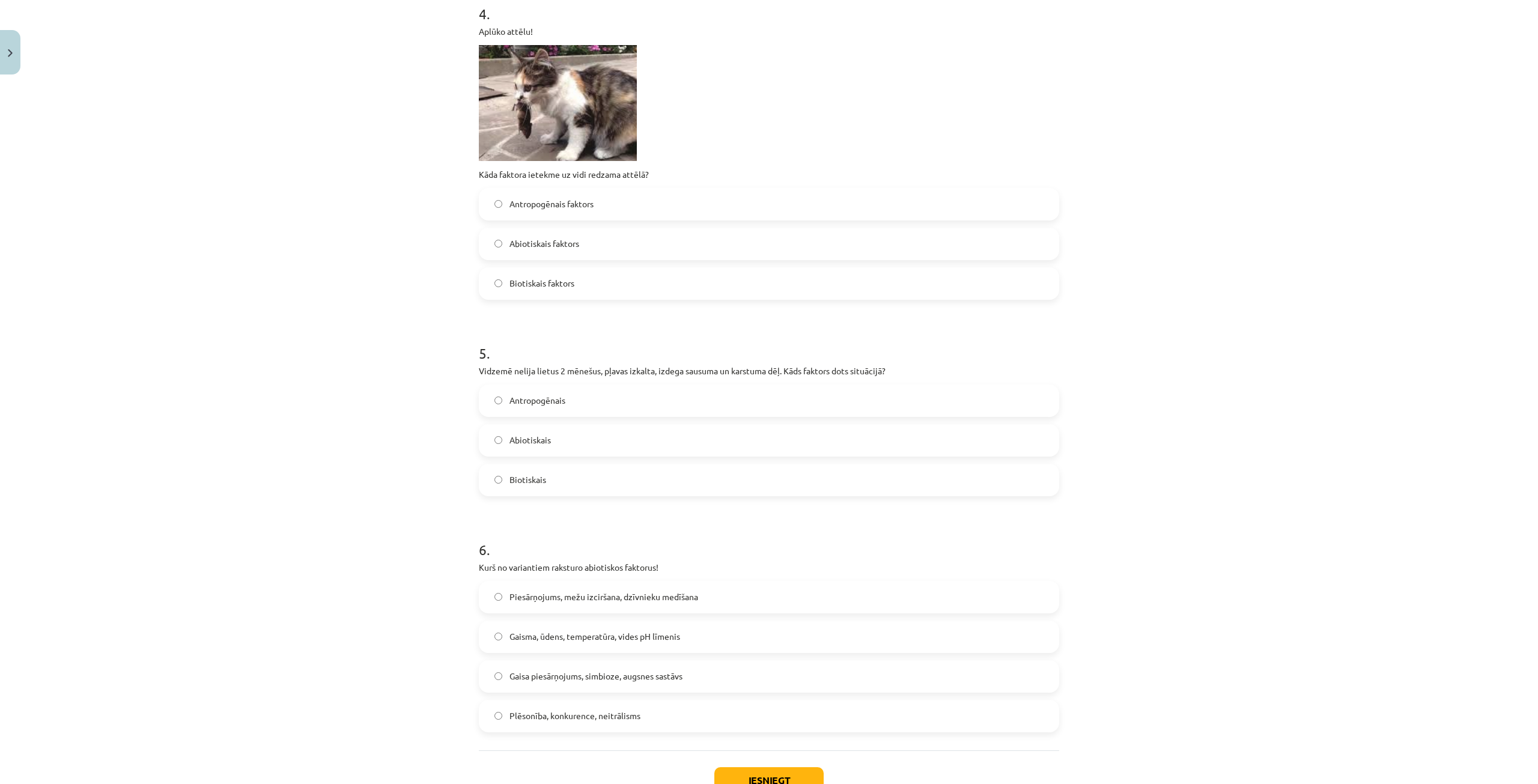
scroll to position [1081, 0]
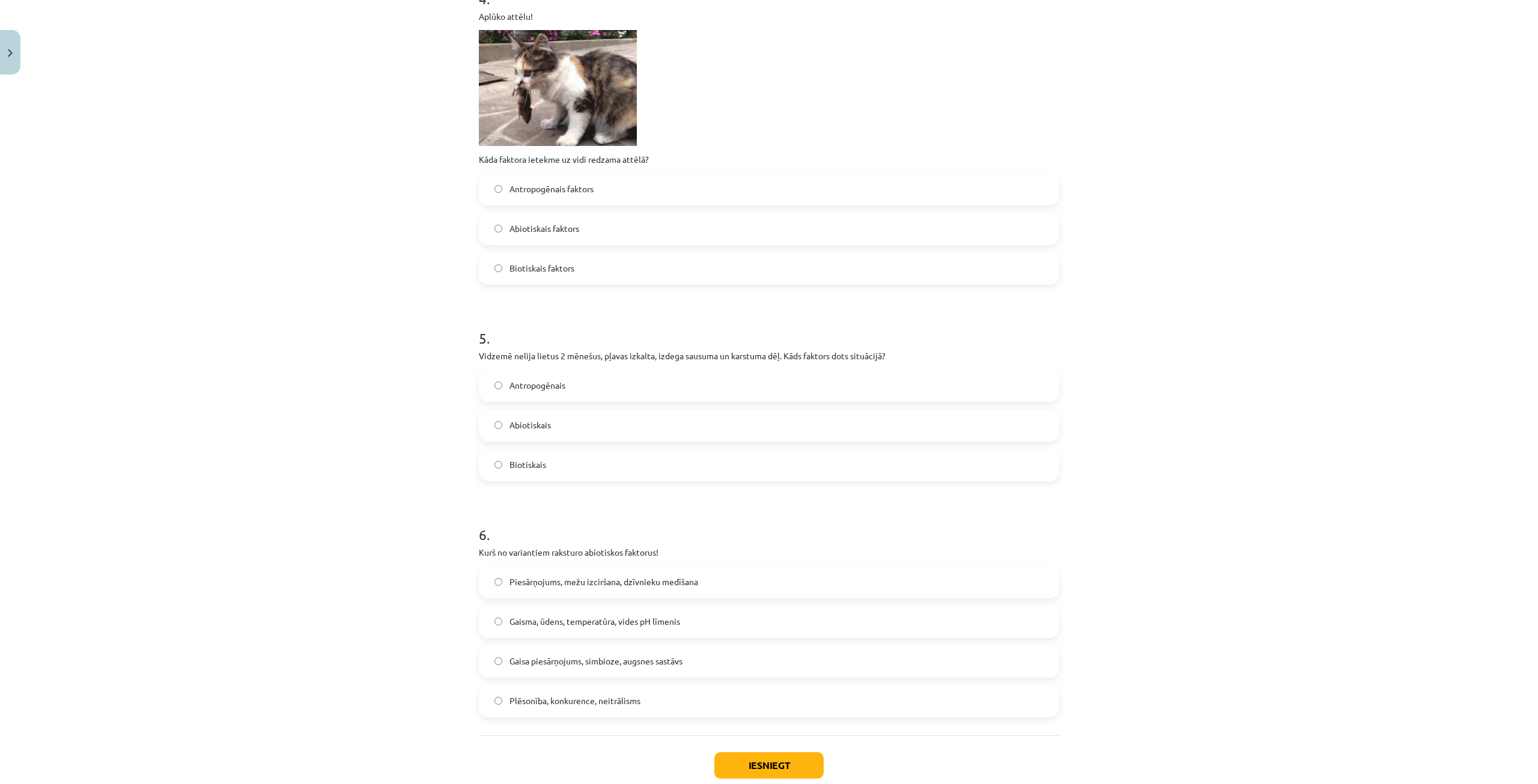
click at [551, 421] on label "Abiotiskais" at bounding box center [769, 426] width 578 height 30
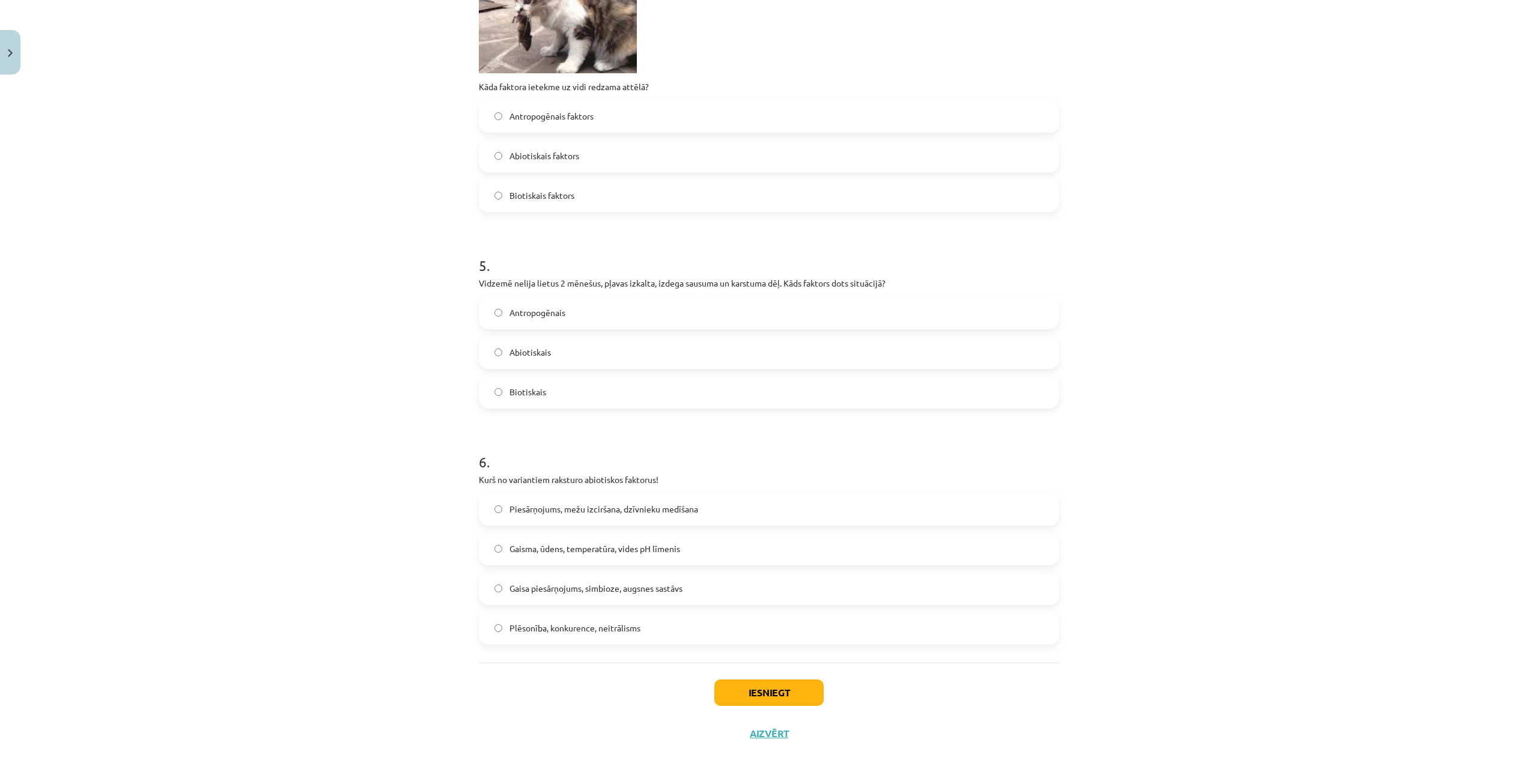
click at [553, 558] on label "Gaisma, ūdens, temperatūra, vides pH līmenis" at bounding box center [769, 549] width 578 height 30
click at [786, 695] on button "Iesniegt" at bounding box center [769, 692] width 109 height 26
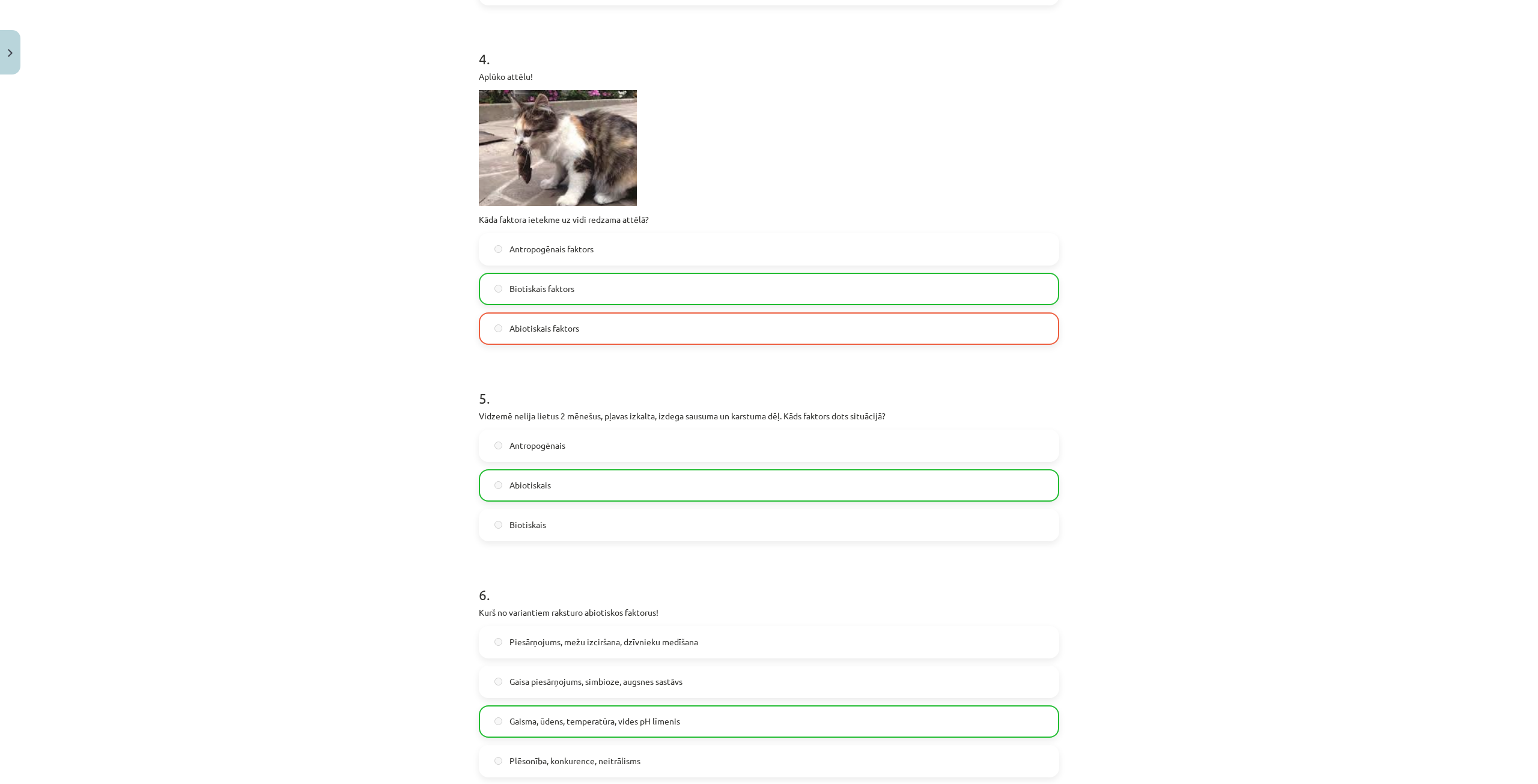
scroll to position [1192, 0]
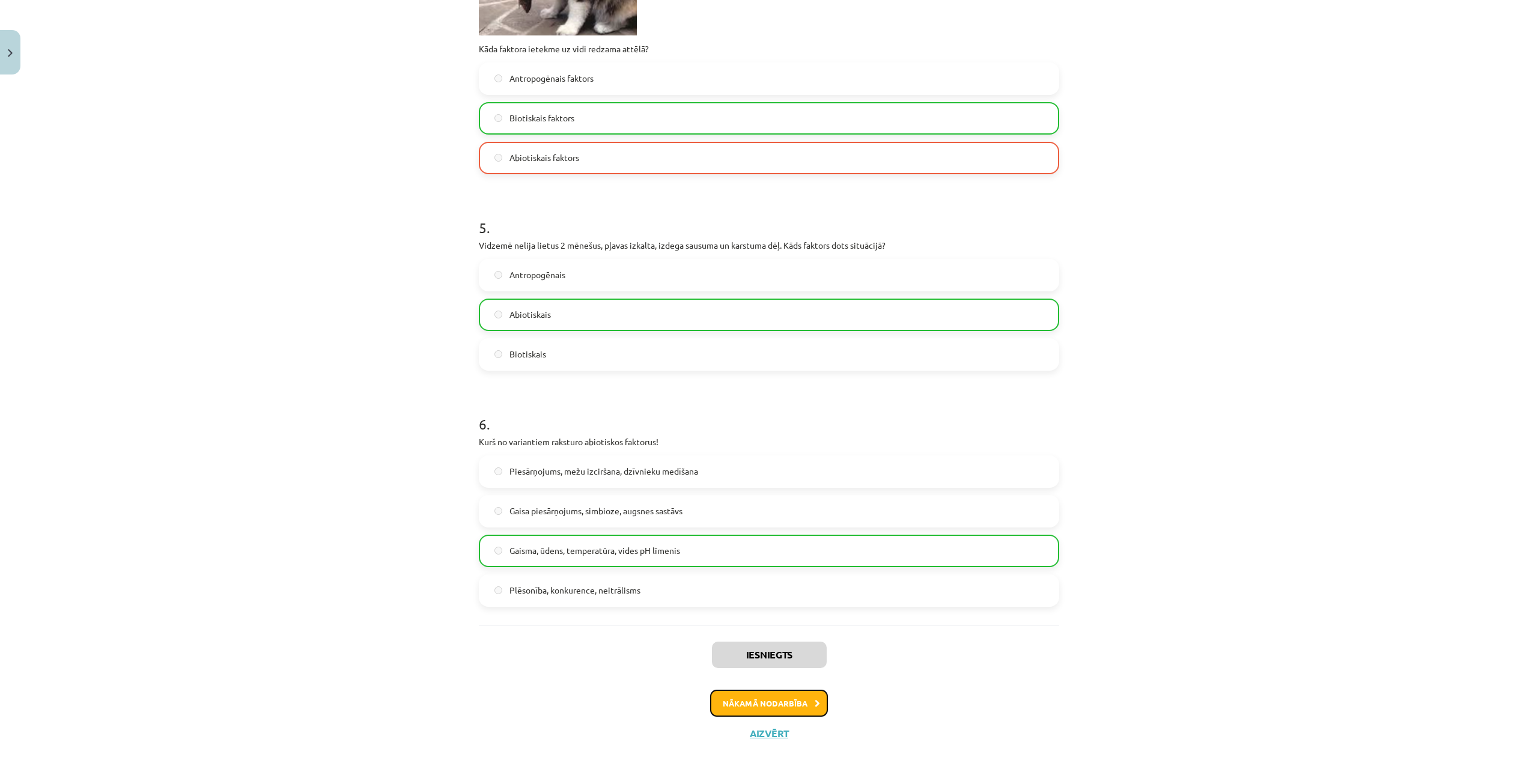
click at [801, 706] on button "Nākamā nodarbība" at bounding box center [768, 702] width 117 height 28
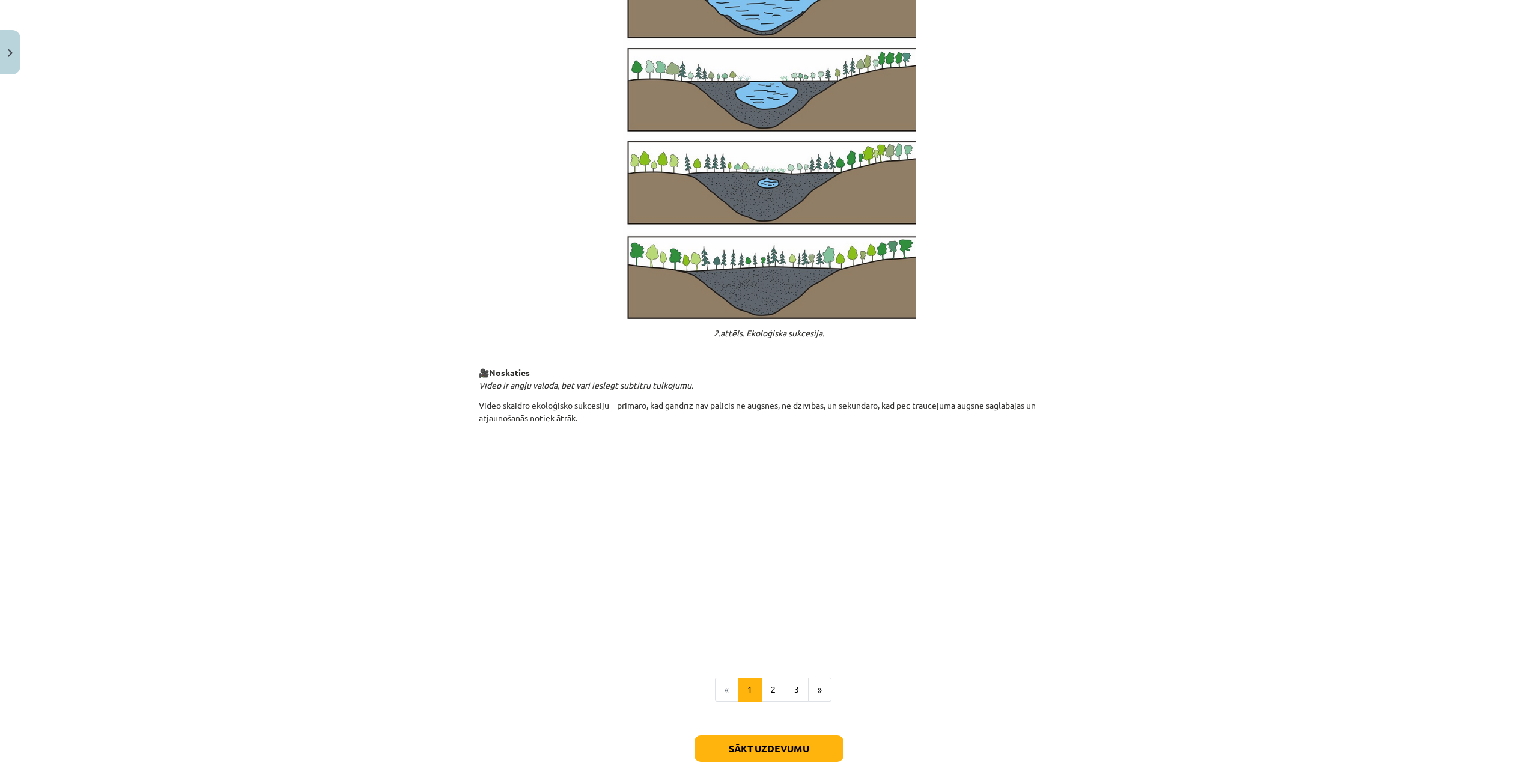
scroll to position [926, 0]
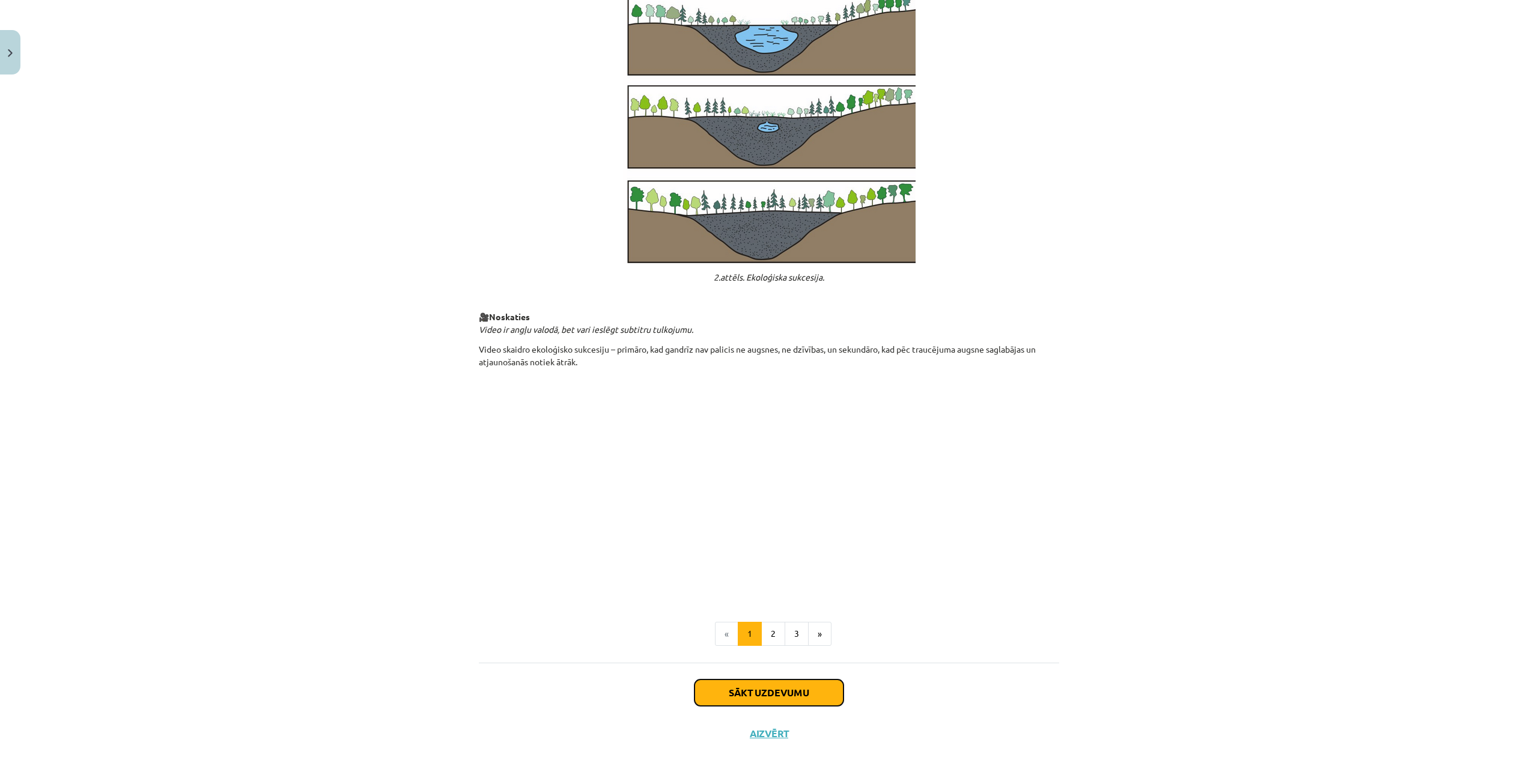
click at [761, 694] on button "Sākt uzdevumu" at bounding box center [769, 692] width 149 height 26
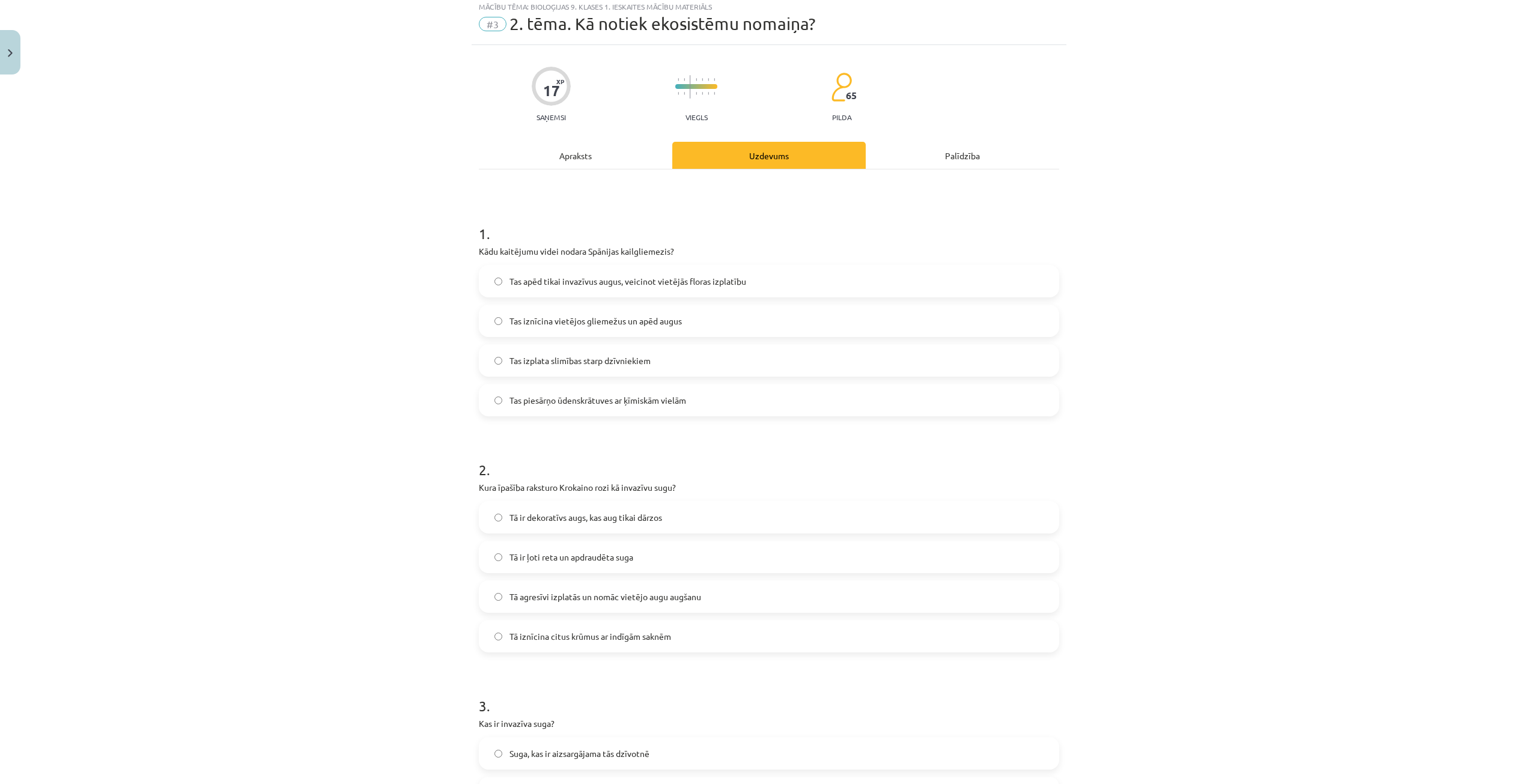
scroll to position [30, 0]
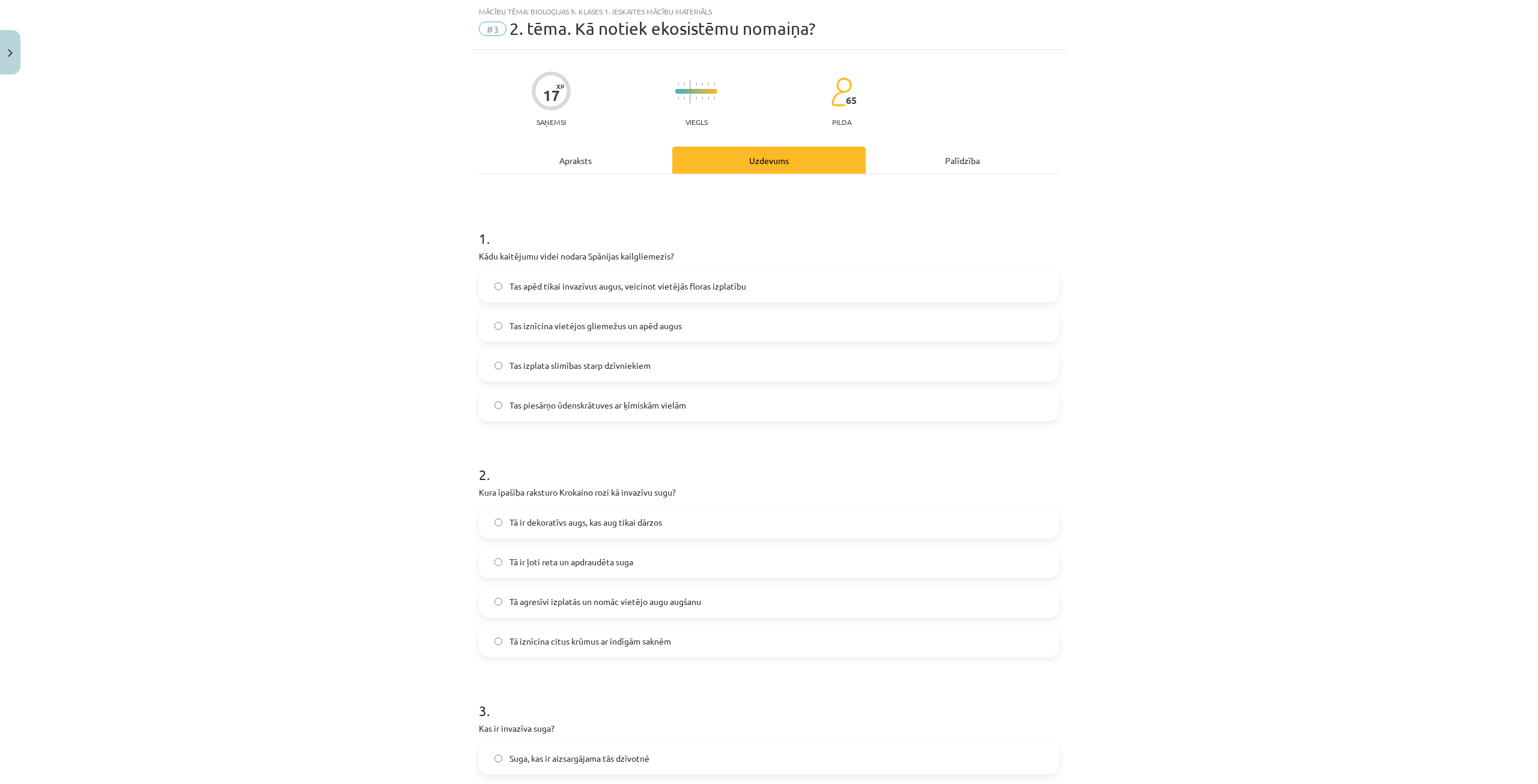
click at [479, 234] on h1 "1 ." at bounding box center [768, 228] width 580 height 38
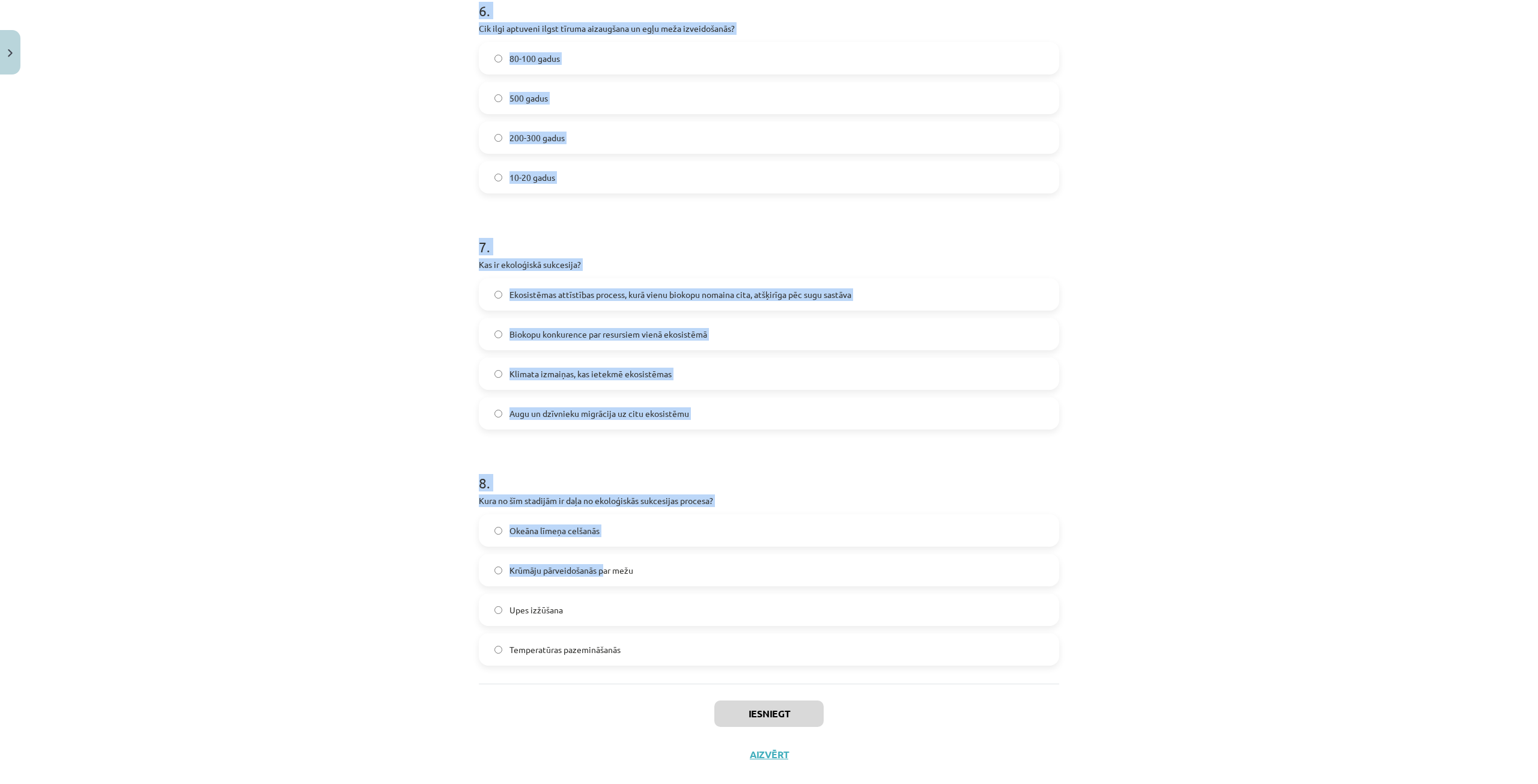
scroll to position [1459, 0]
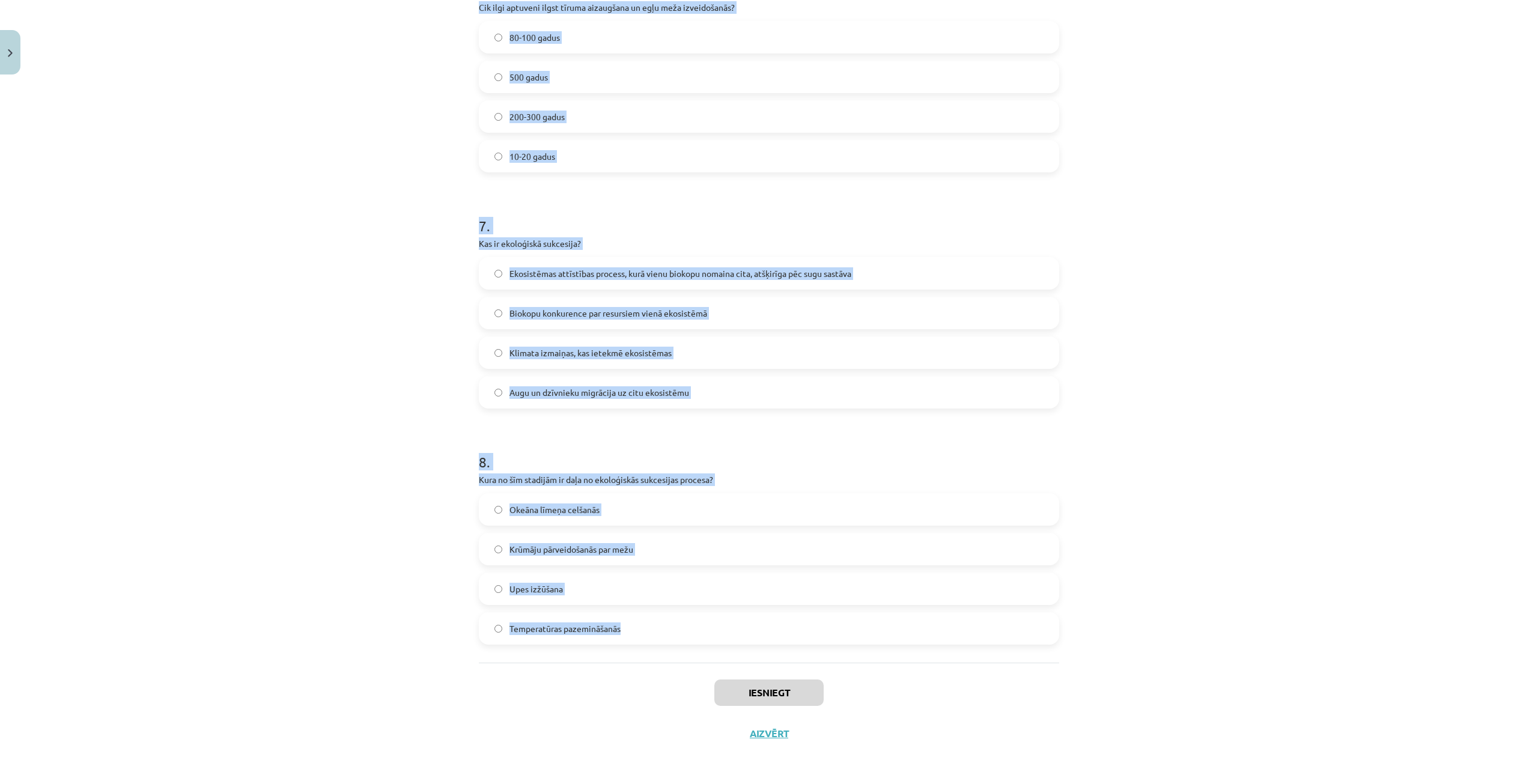
drag, startPoint x: 474, startPoint y: 235, endPoint x: 640, endPoint y: 646, distance: 443.3
copy form "1 . Kādu kaitējumu videi nodara Spānijas kailgliemezis? Tas apēd tikai invazīvu…"
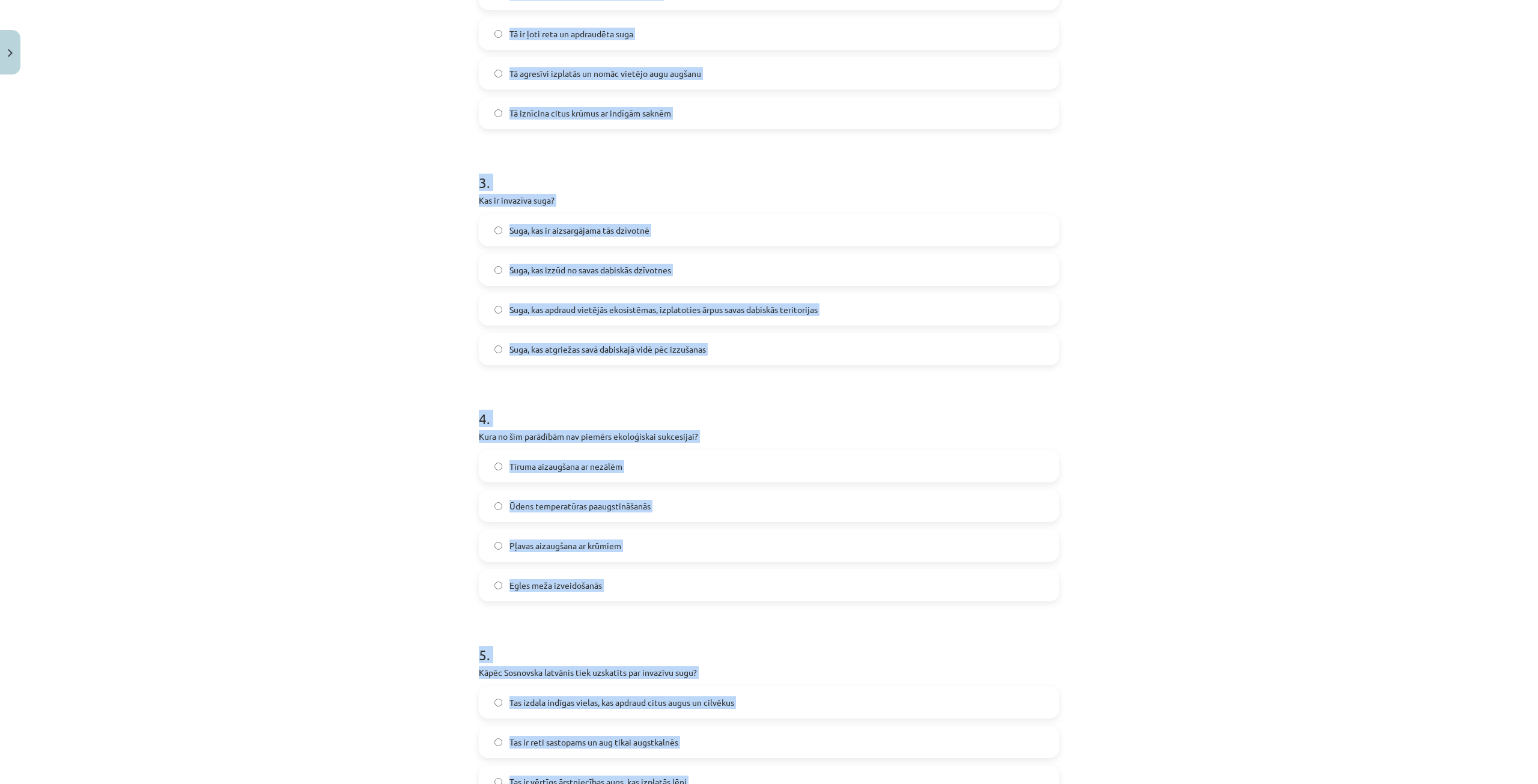
click at [365, 262] on div "Mācību tēma: Bioloģijas 9. klases 1. ieskaites mācību materiāls #3 2. tēma. Kā …" at bounding box center [769, 392] width 1538 height 784
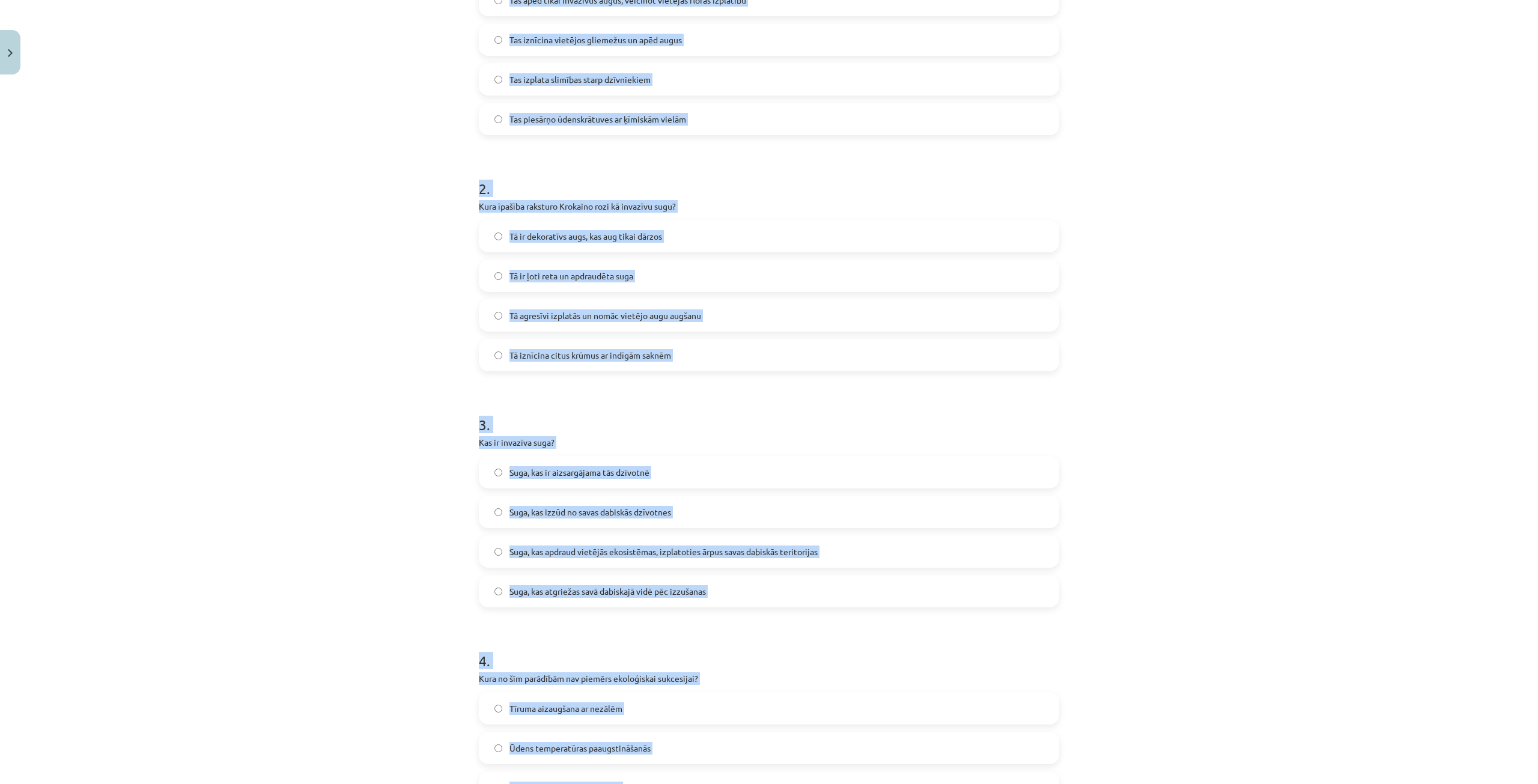
scroll to position [137, 0]
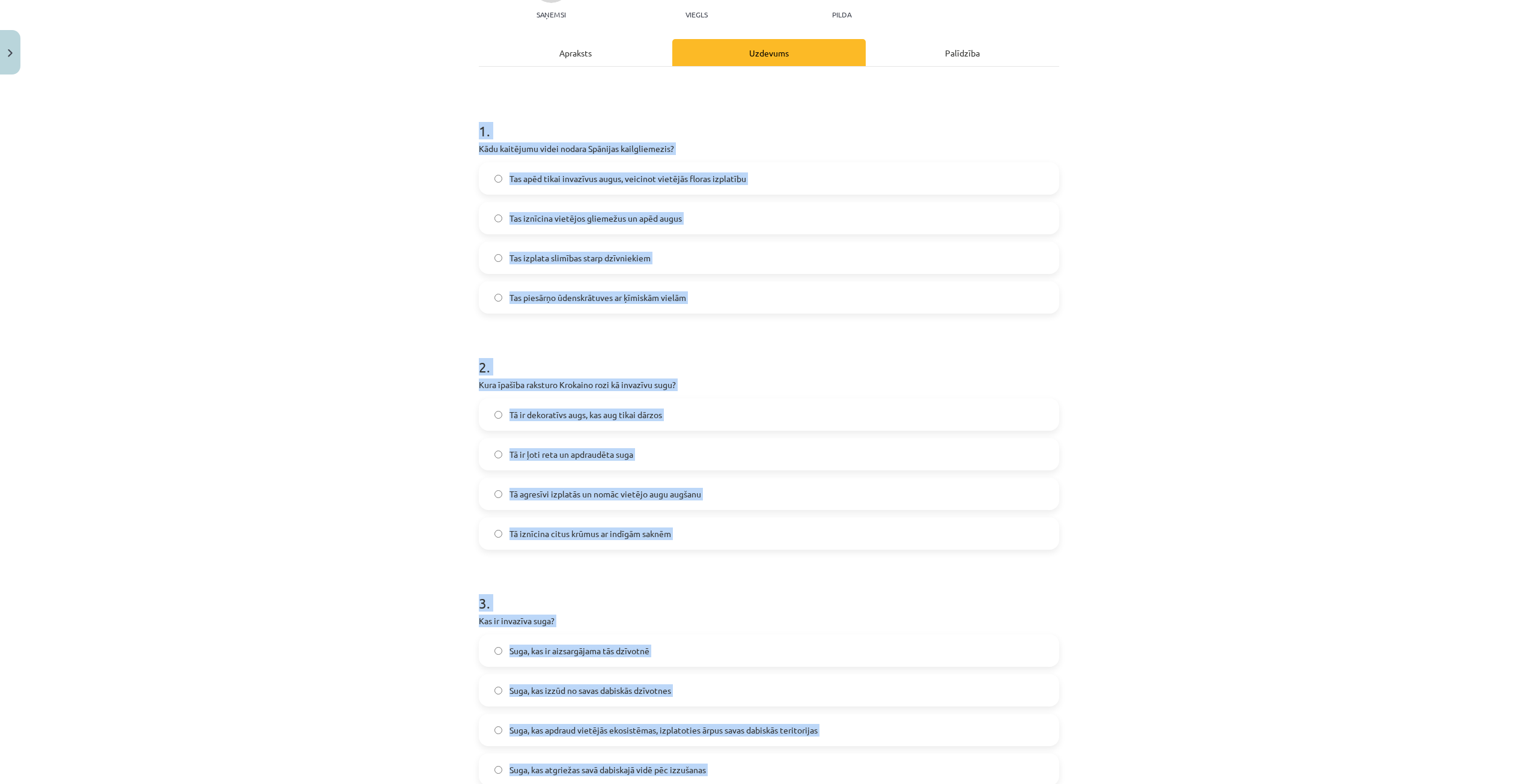
click at [371, 272] on div "Mācību tēma: Bioloģijas 9. klases 1. ieskaites mācību materiāls #3 2. tēma. Kā …" at bounding box center [769, 392] width 1538 height 784
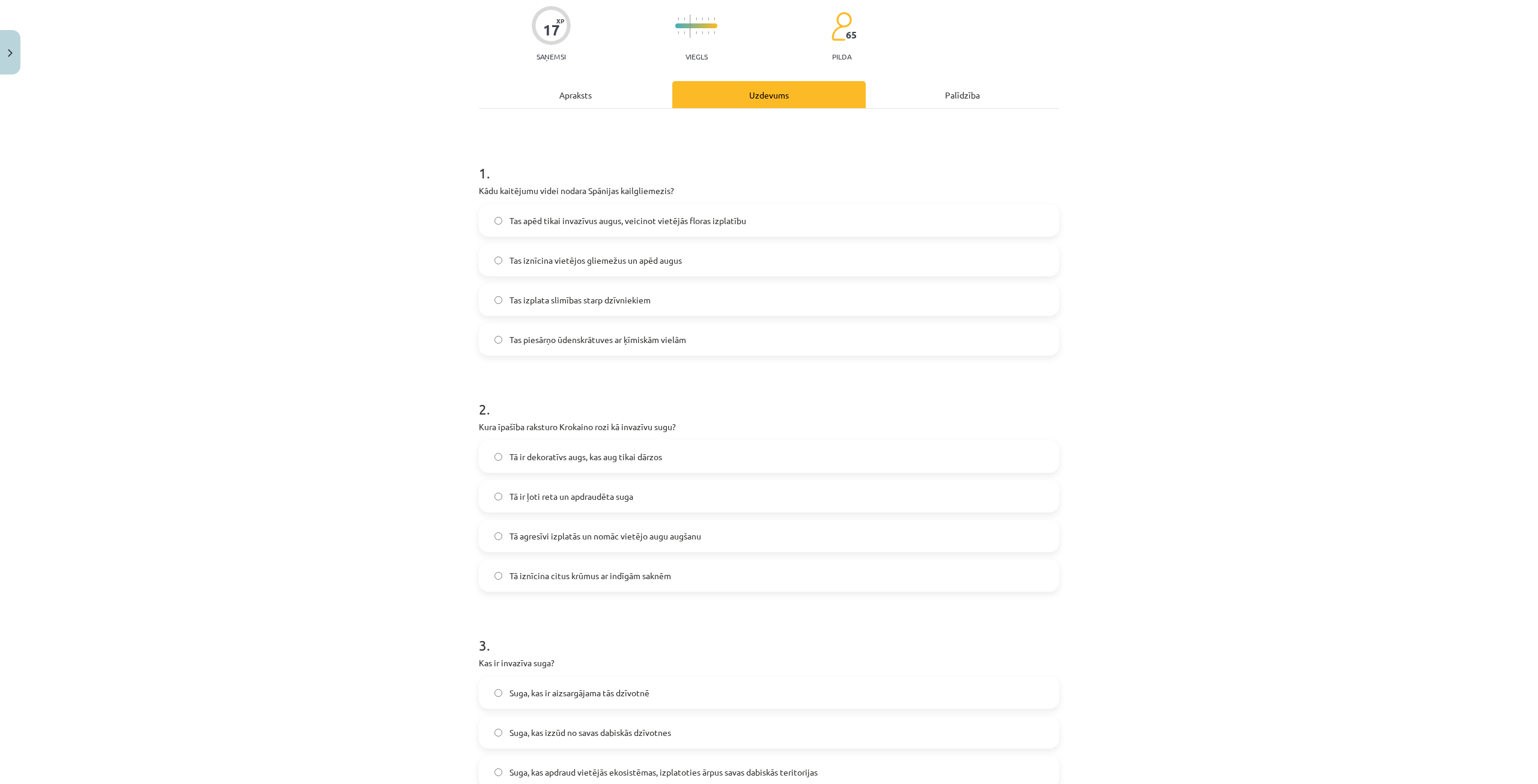
scroll to position [77, 0]
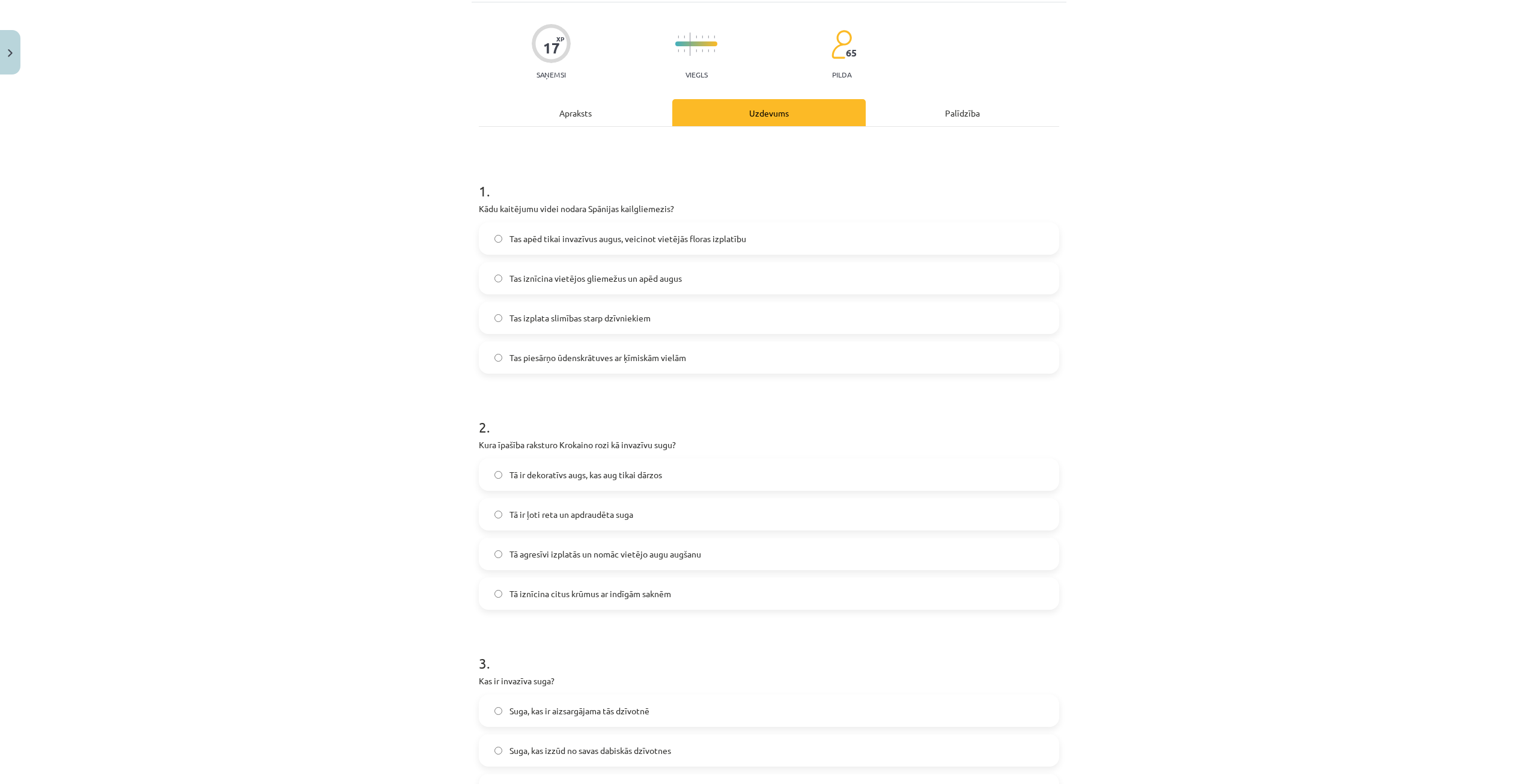
click at [514, 272] on span "Tas iznīcina vietējos gliemežus un apēd augus" at bounding box center [595, 279] width 172 height 13
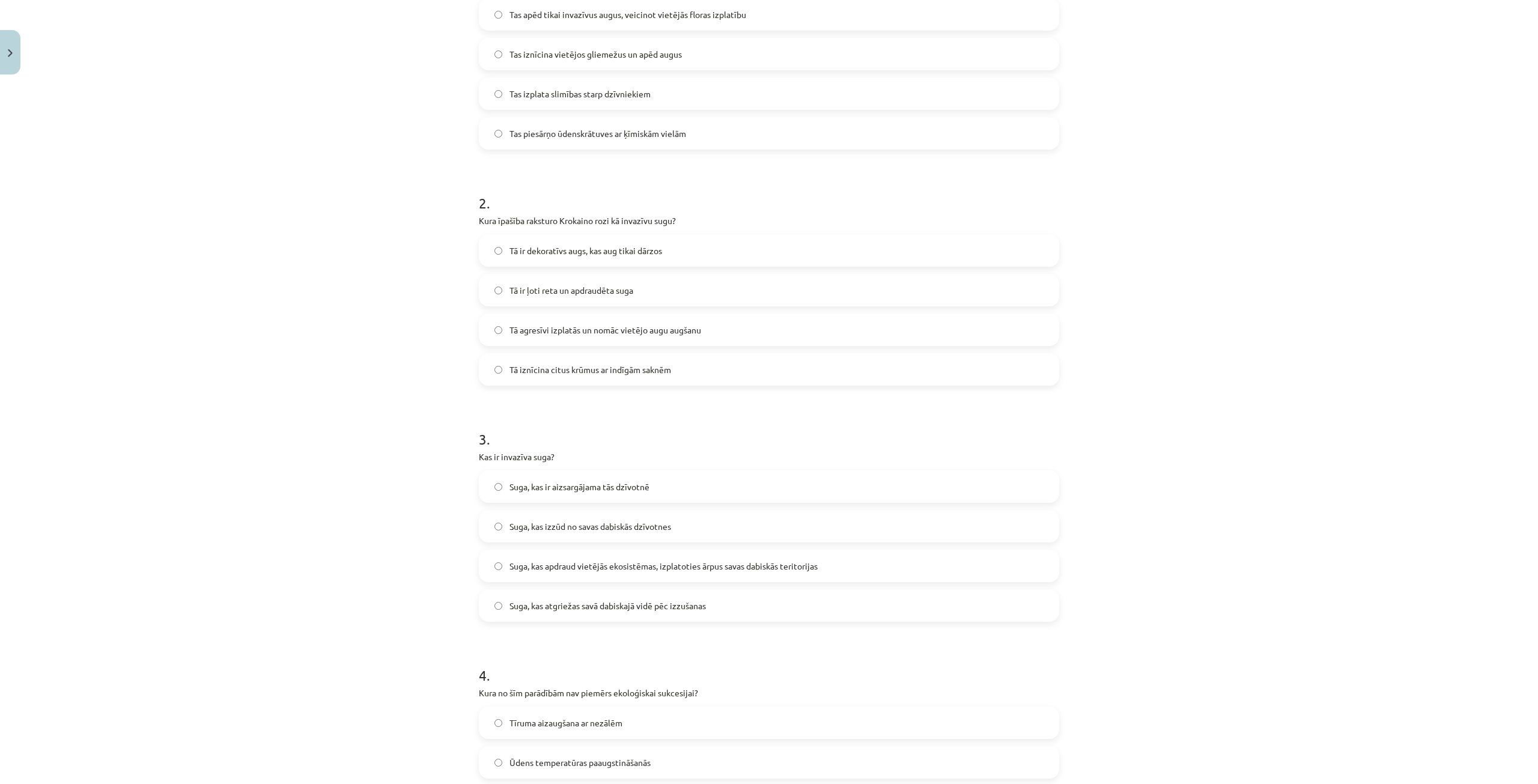
scroll to position [318, 0]
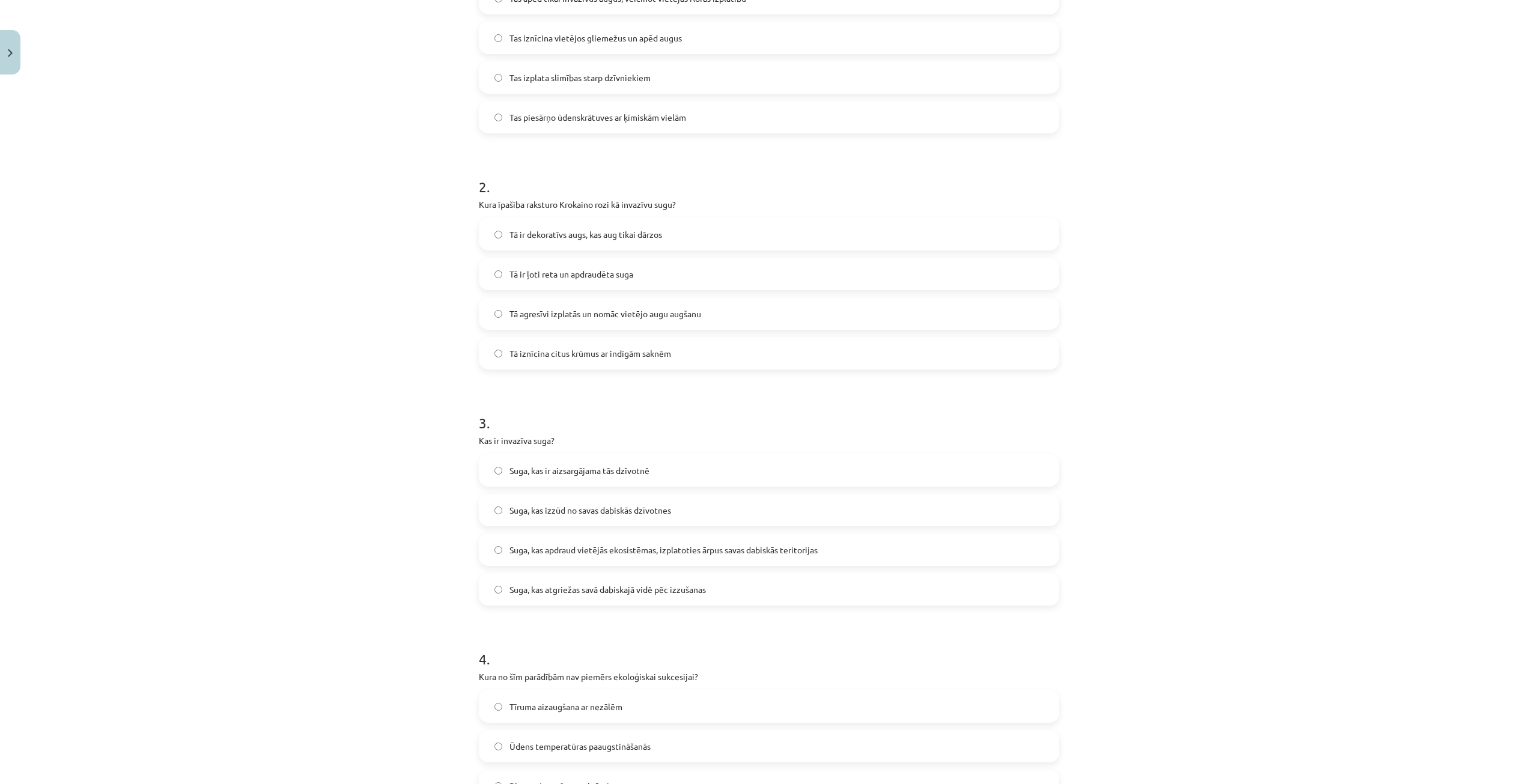
click at [577, 319] on span "Tā agresīvi izplatās un nomāc vietējo augu augšanu" at bounding box center [605, 314] width 192 height 13
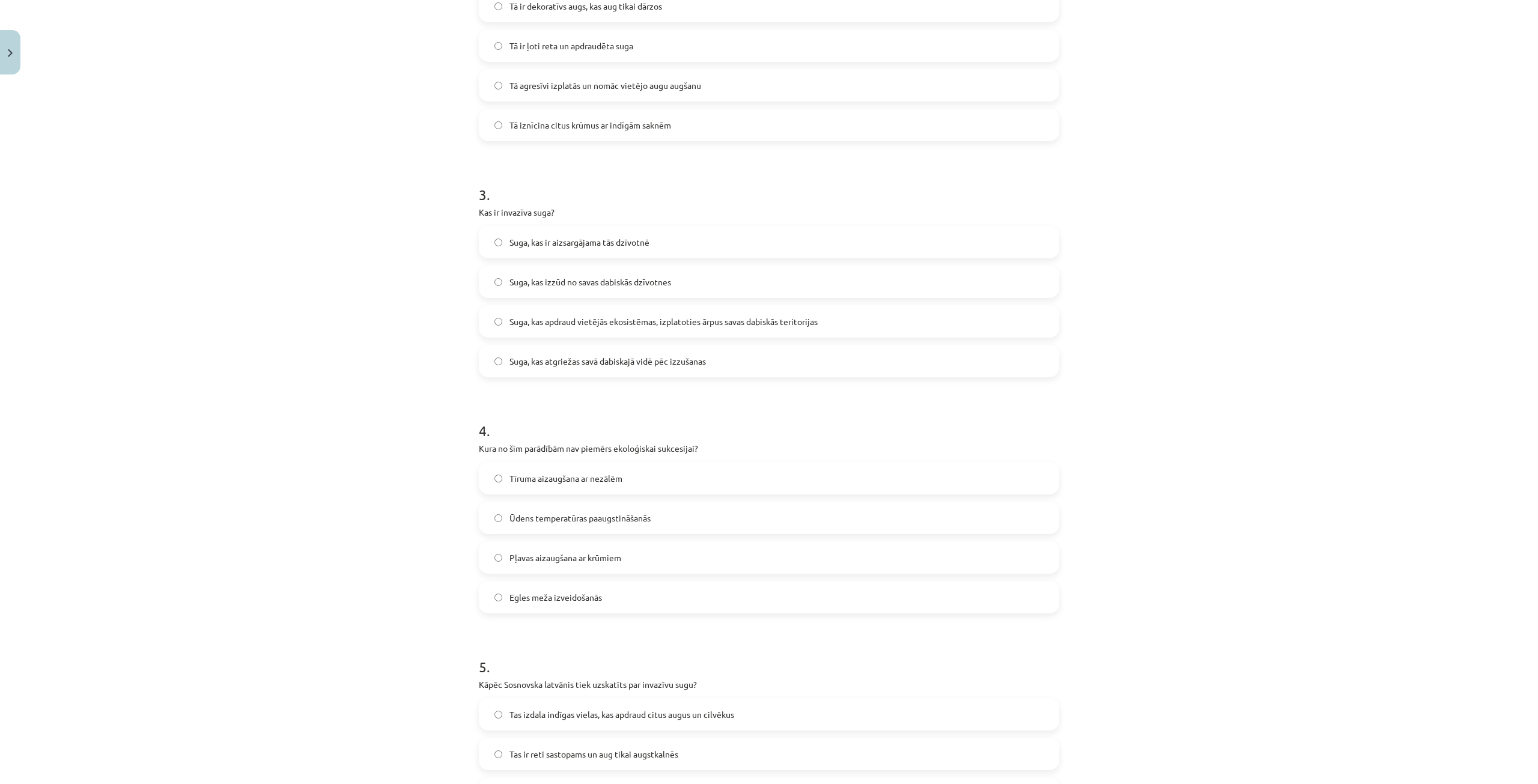
scroll to position [558, 0]
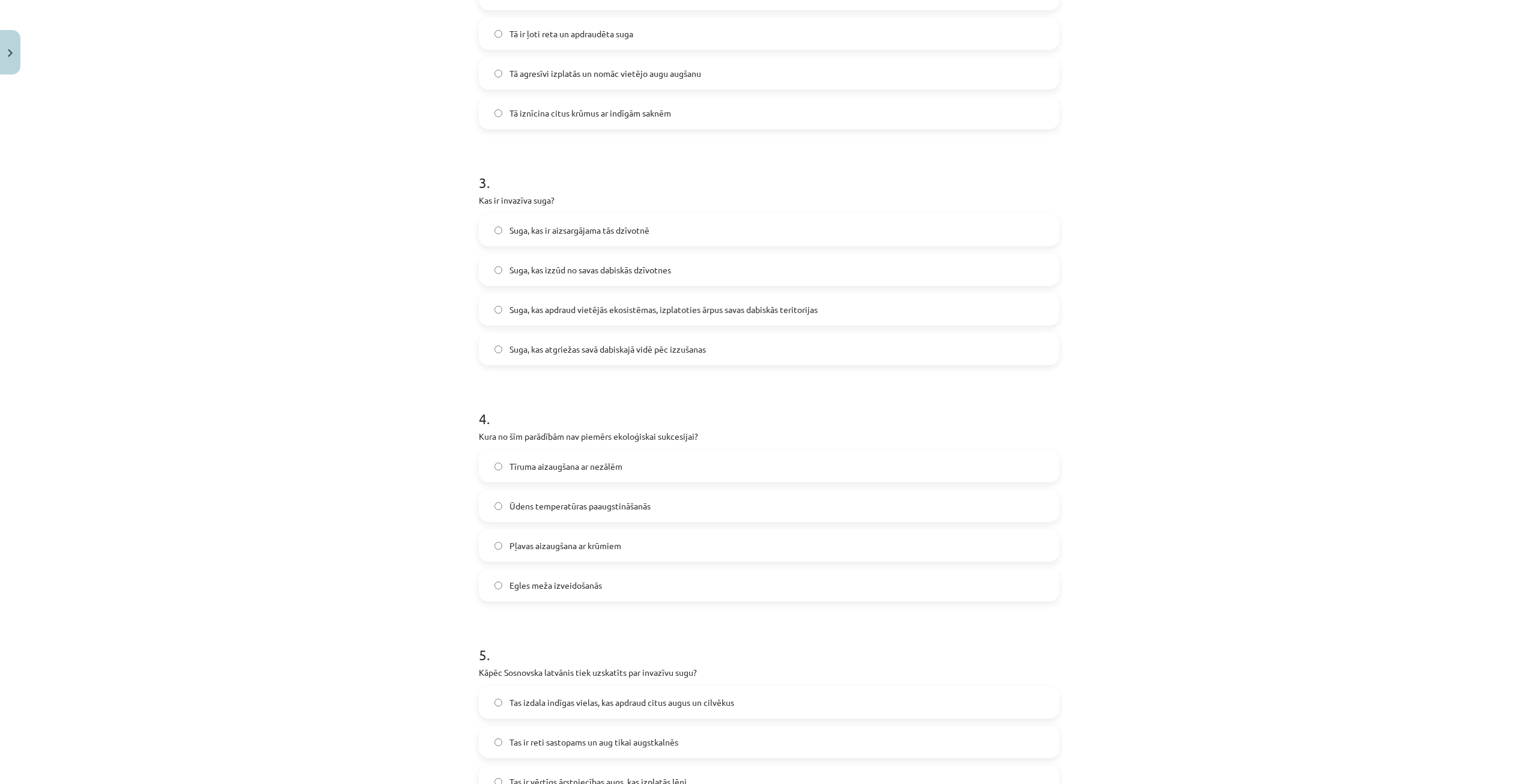
click at [583, 306] on span "Suga, kas apdraud vietējās ekosistēmas, izplatoties ārpus savas dabiskās terito…" at bounding box center [663, 309] width 308 height 13
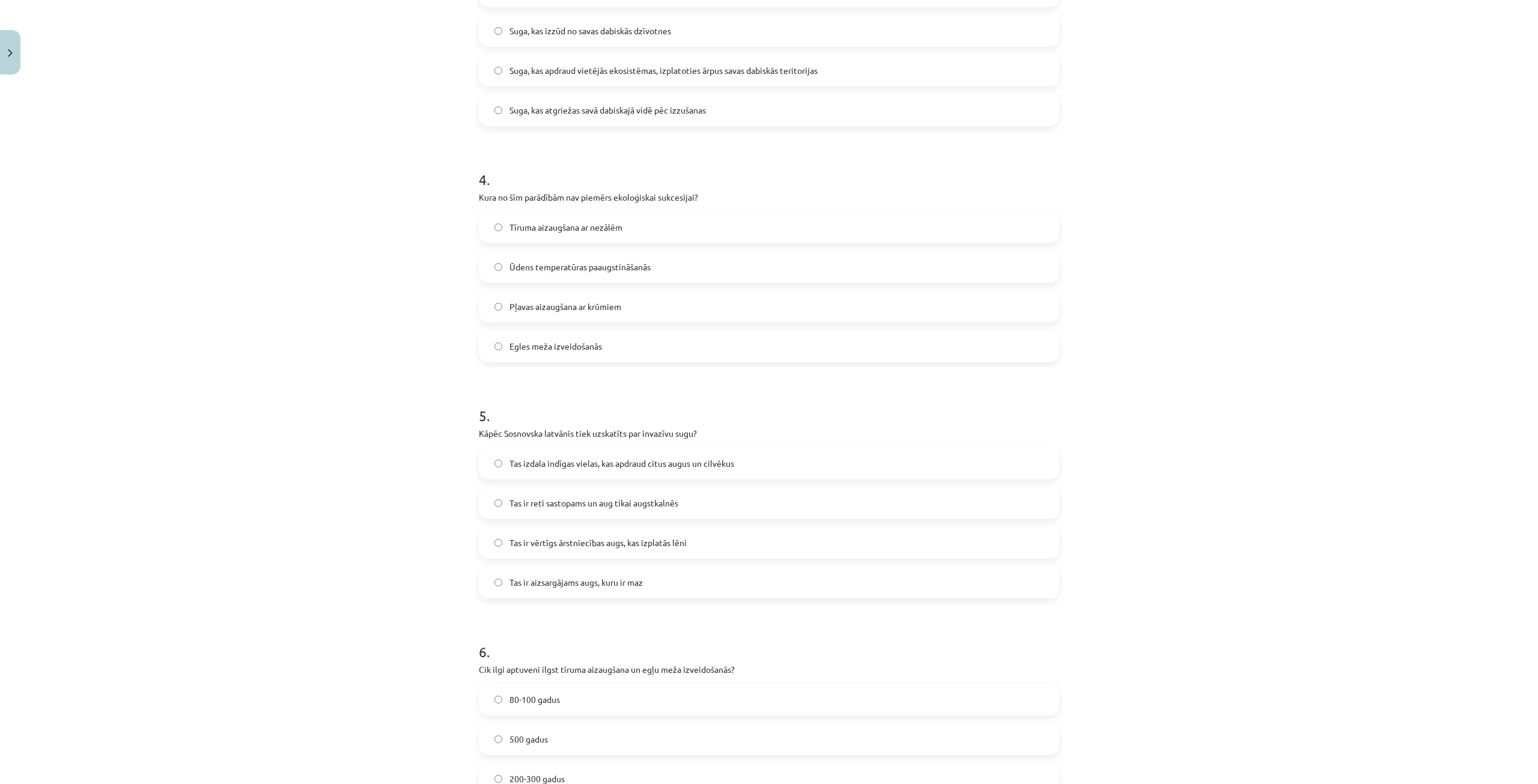
scroll to position [798, 0]
click at [567, 260] on span "Ūdens temperatūras paaugstināšanās" at bounding box center [580, 266] width 142 height 13
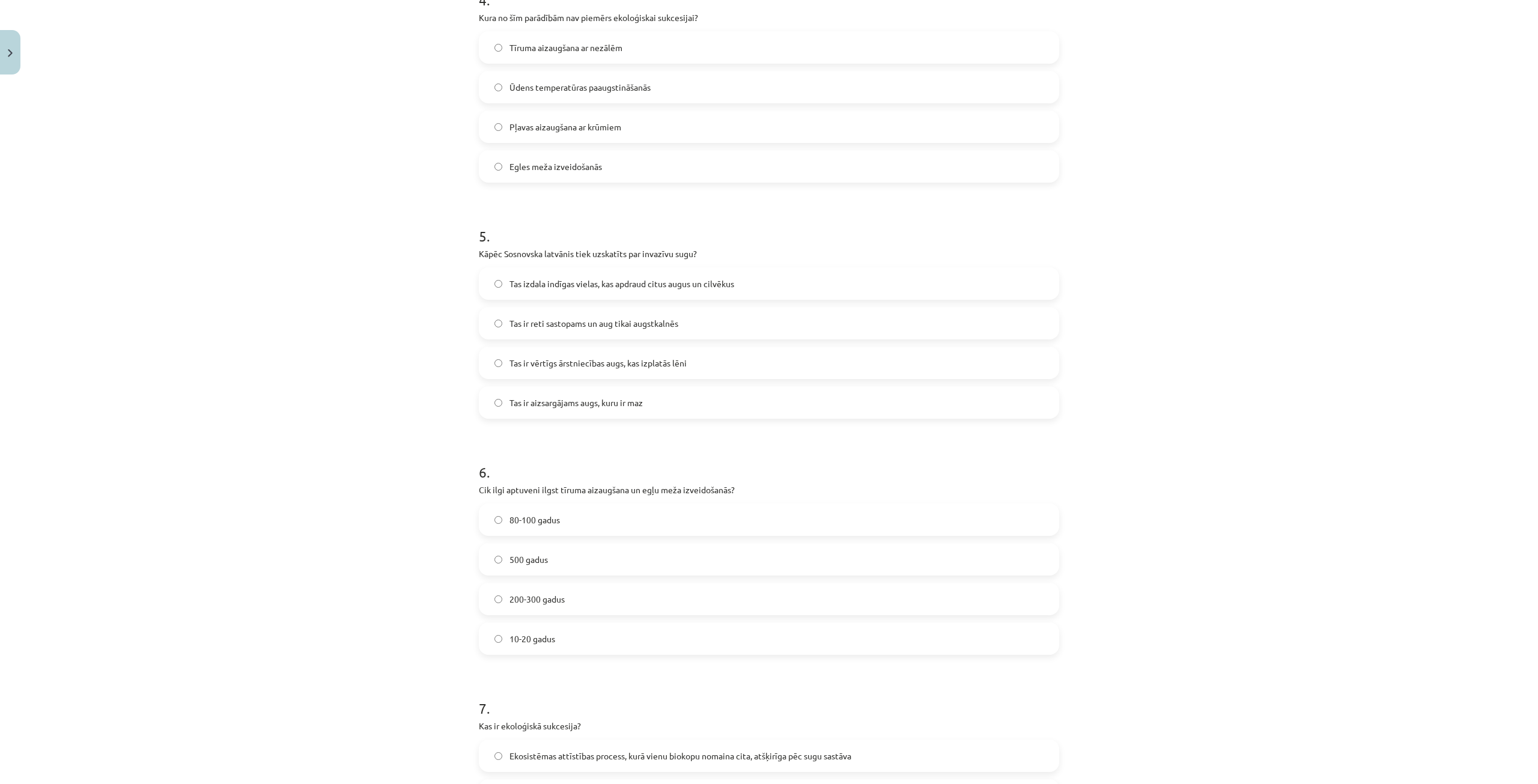
scroll to position [978, 0]
click at [703, 279] on span "Tas izdala indīgas vielas, kas apdraud citus augus un cilvēkus" at bounding box center [621, 282] width 225 height 13
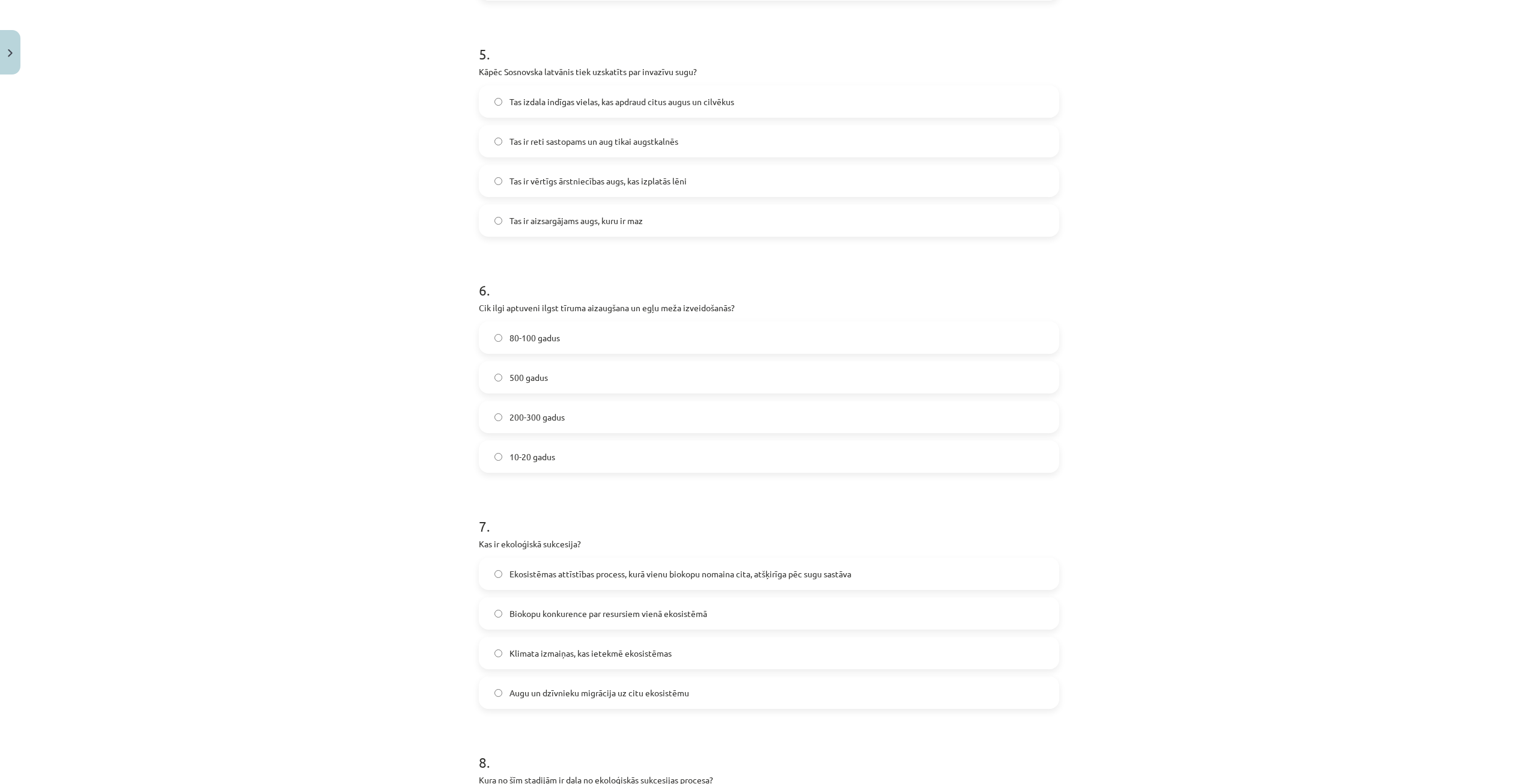
click at [574, 337] on label "80-100 gadus" at bounding box center [769, 338] width 578 height 30
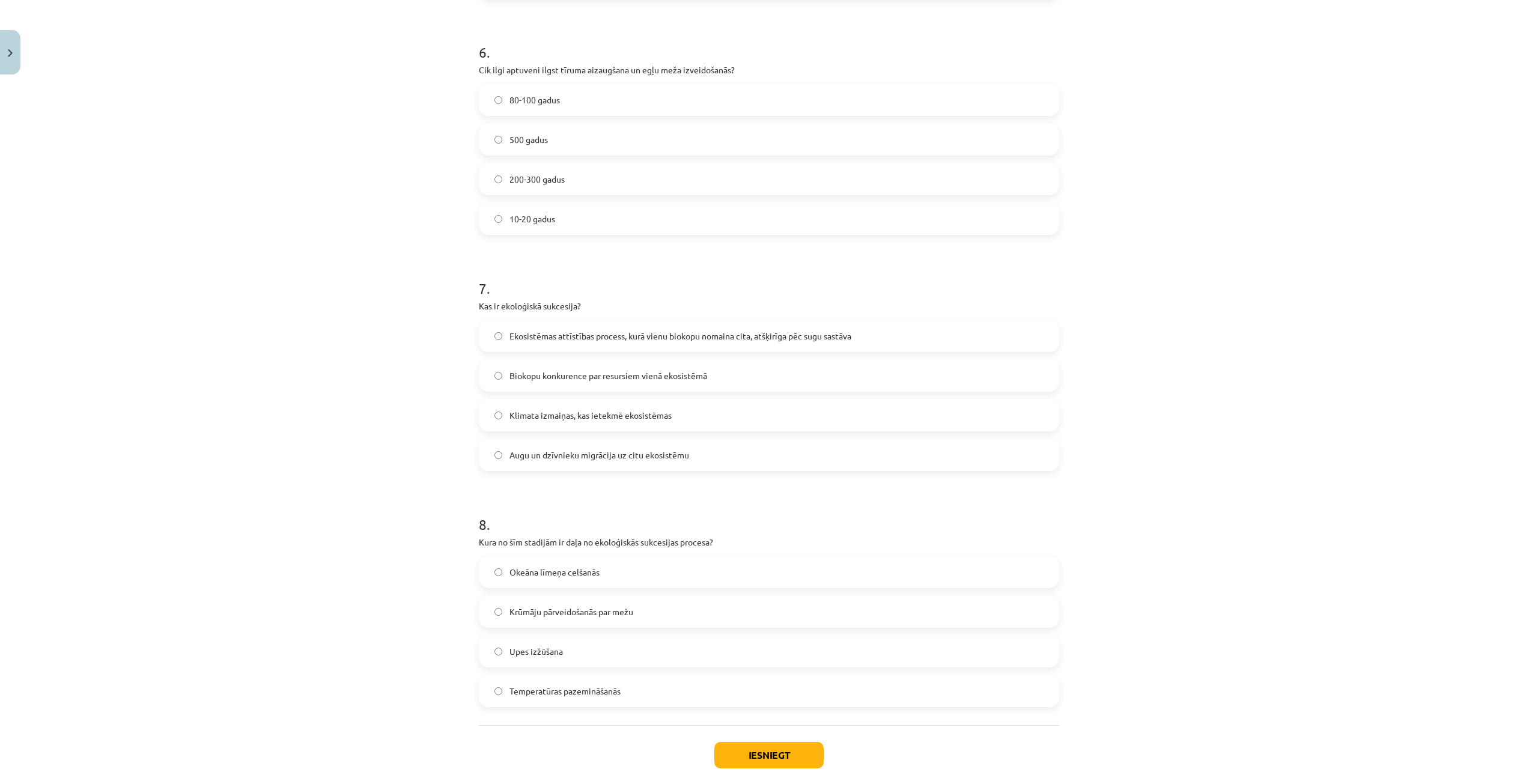
scroll to position [1399, 0]
click at [593, 336] on span "Ekosistēmas attīstības process, kurā vienu biokopu nomaina cita, atšķirīga pēc …" at bounding box center [679, 333] width 341 height 13
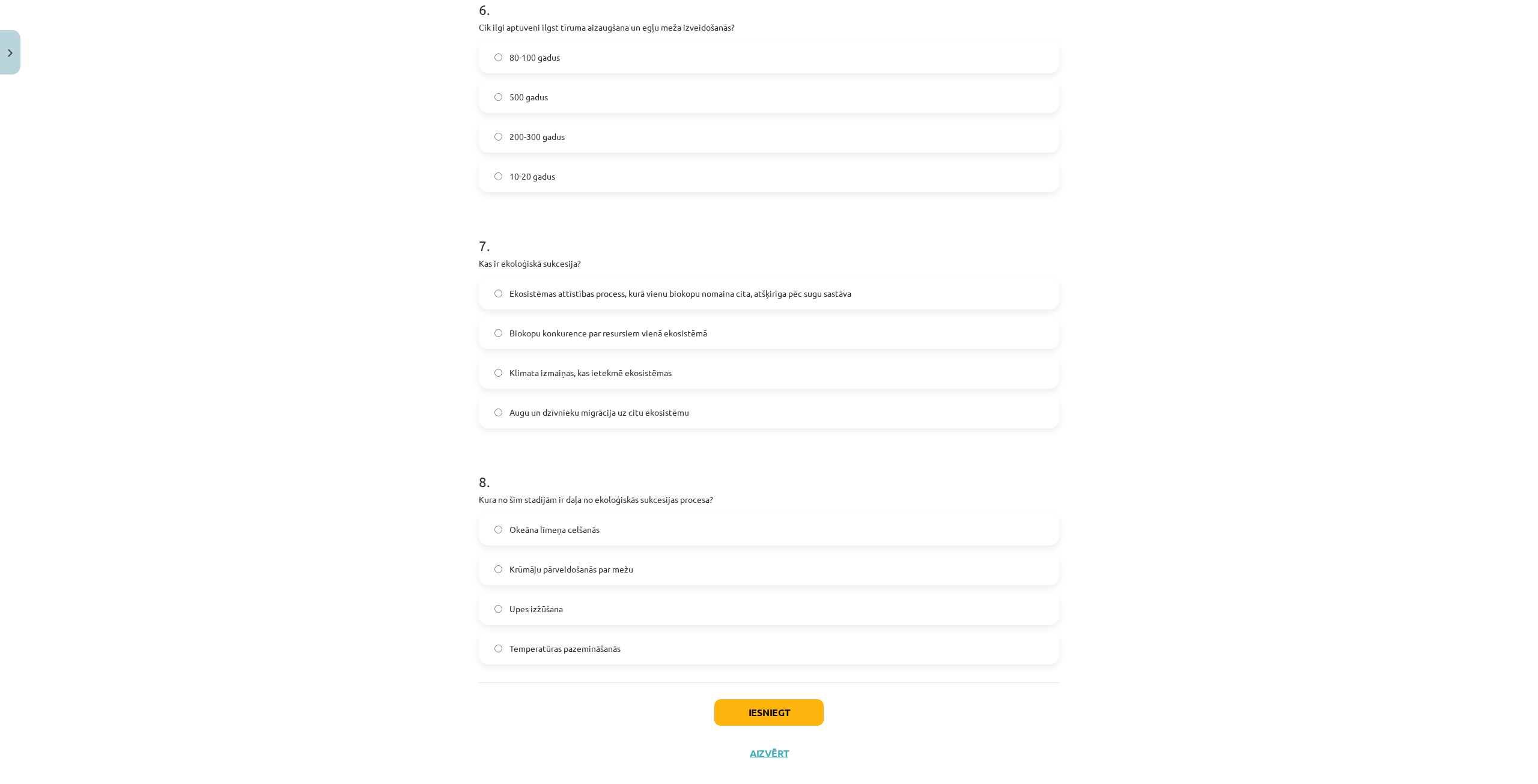
scroll to position [1459, 0]
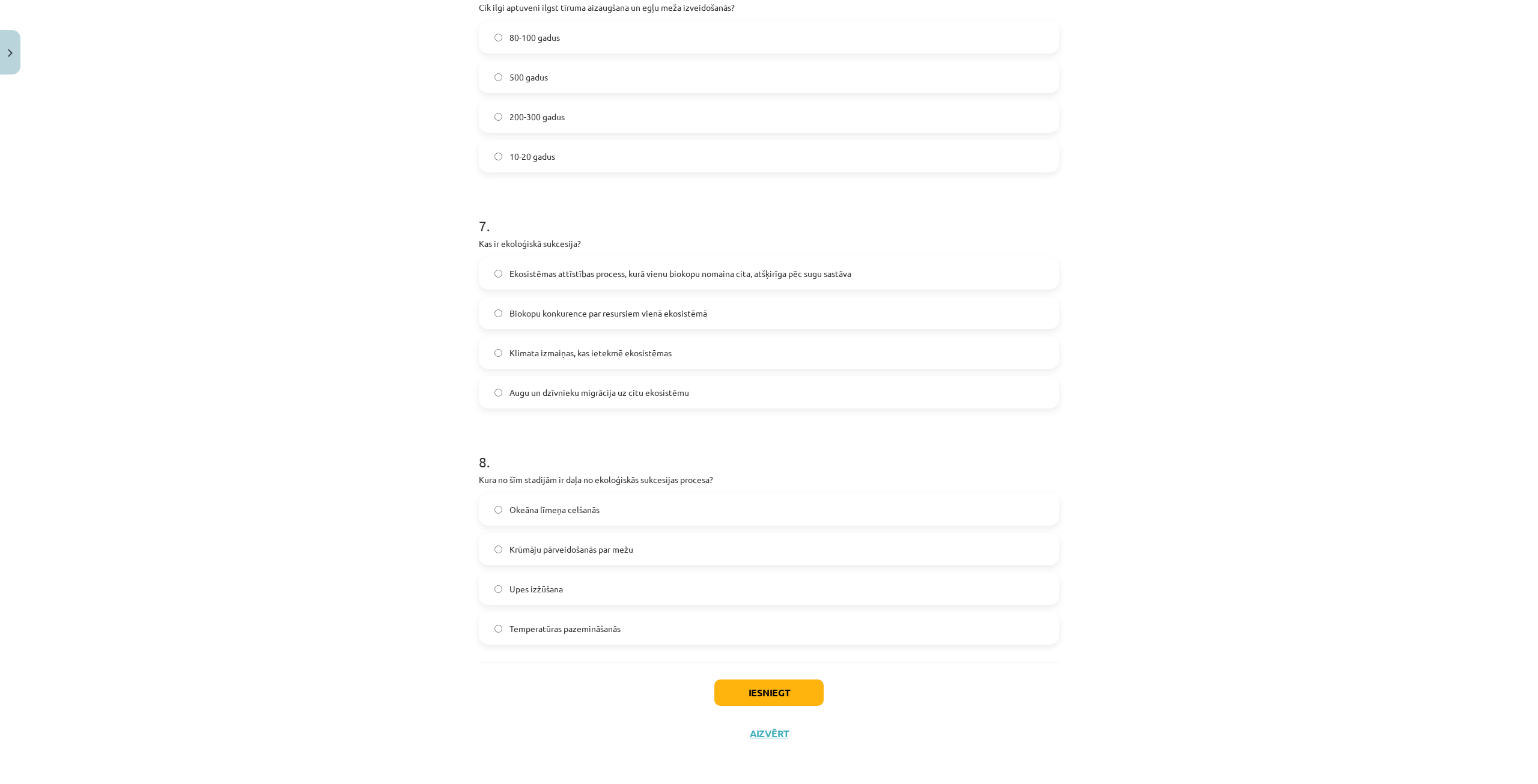
click at [544, 550] on span "Krūmāju pārveidošanās par mežu" at bounding box center [571, 549] width 124 height 13
click at [807, 702] on button "Iesniegt" at bounding box center [769, 692] width 109 height 26
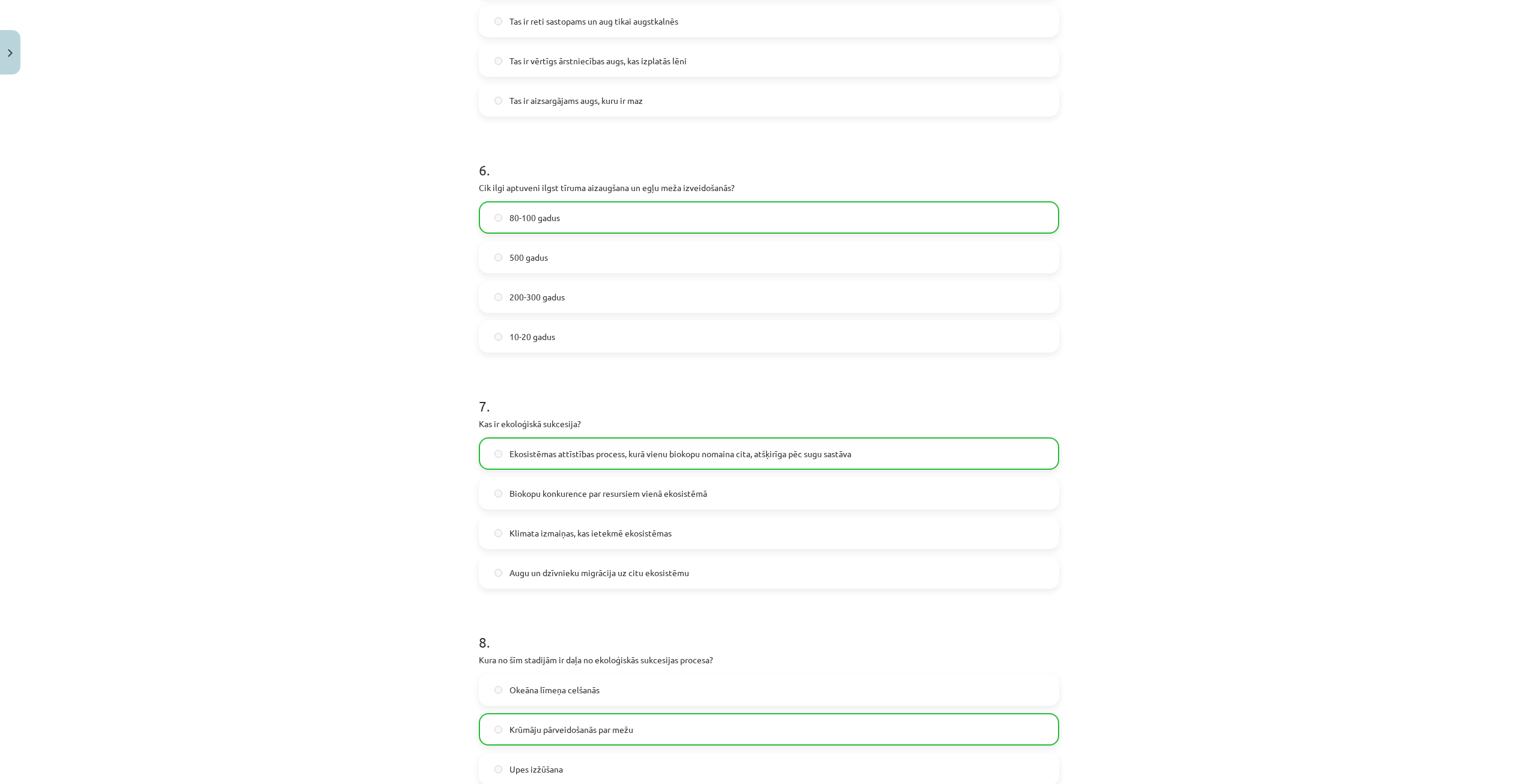
scroll to position [1497, 0]
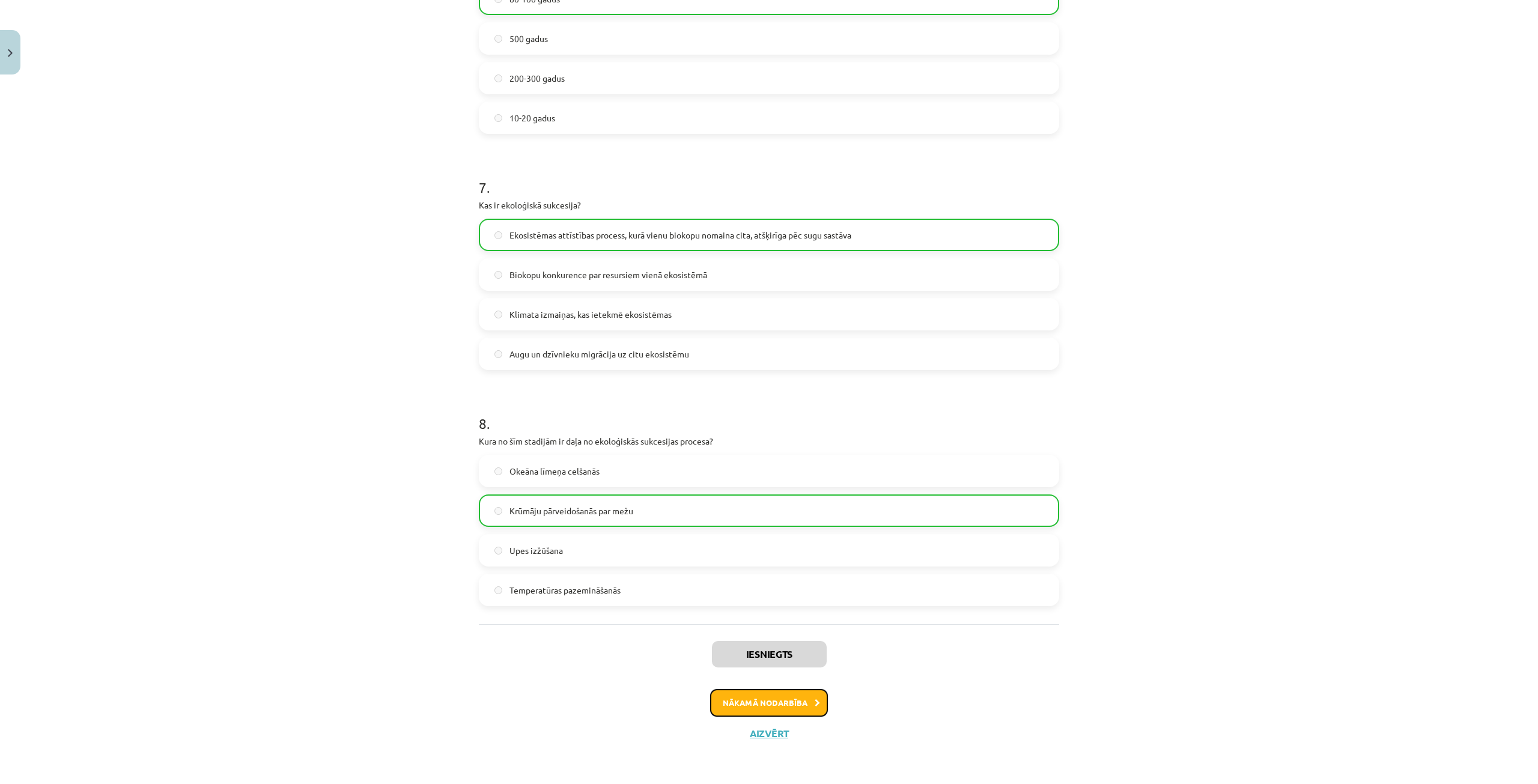
click at [780, 696] on button "Nākamā nodarbība" at bounding box center [768, 702] width 117 height 28
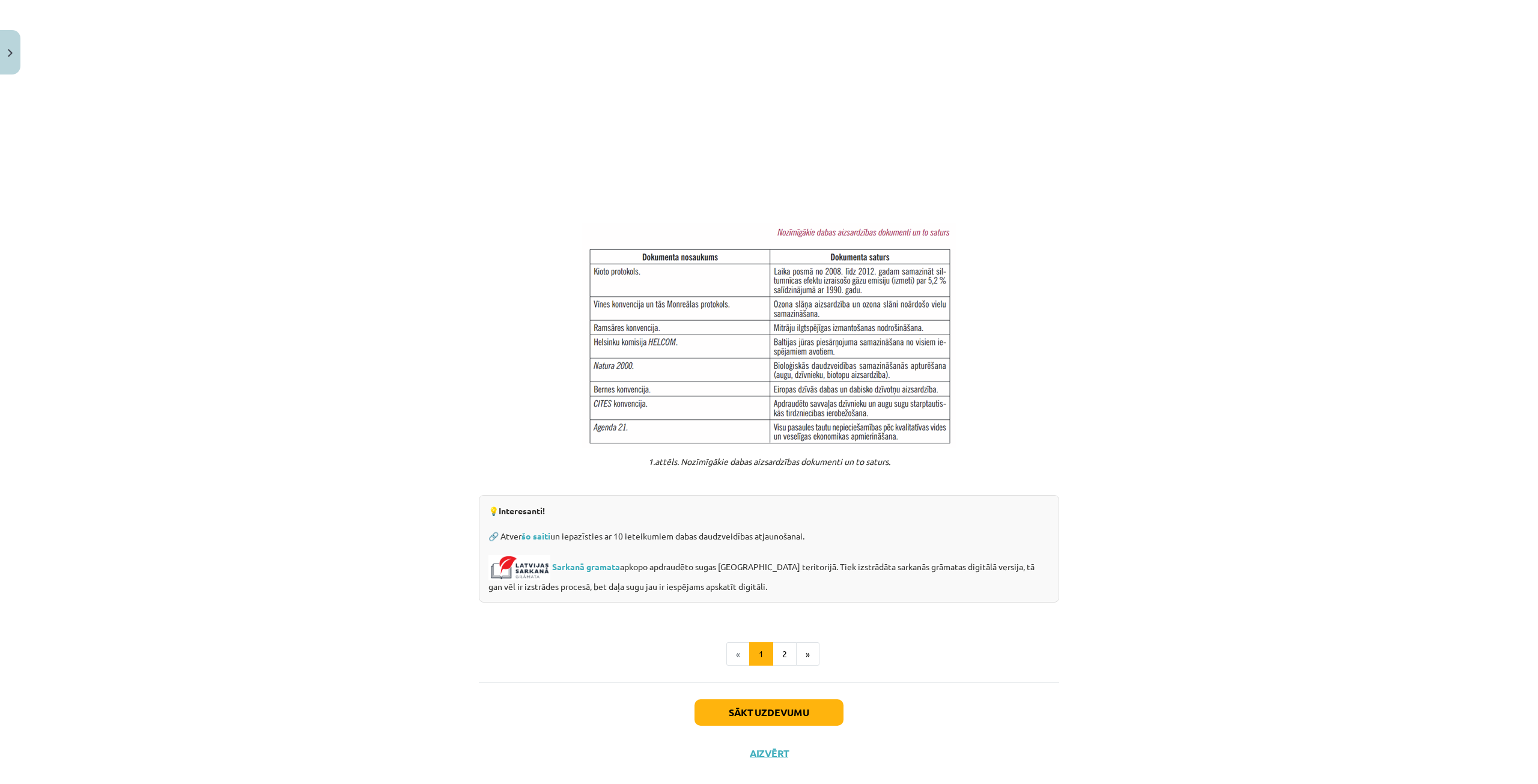
scroll to position [626, 0]
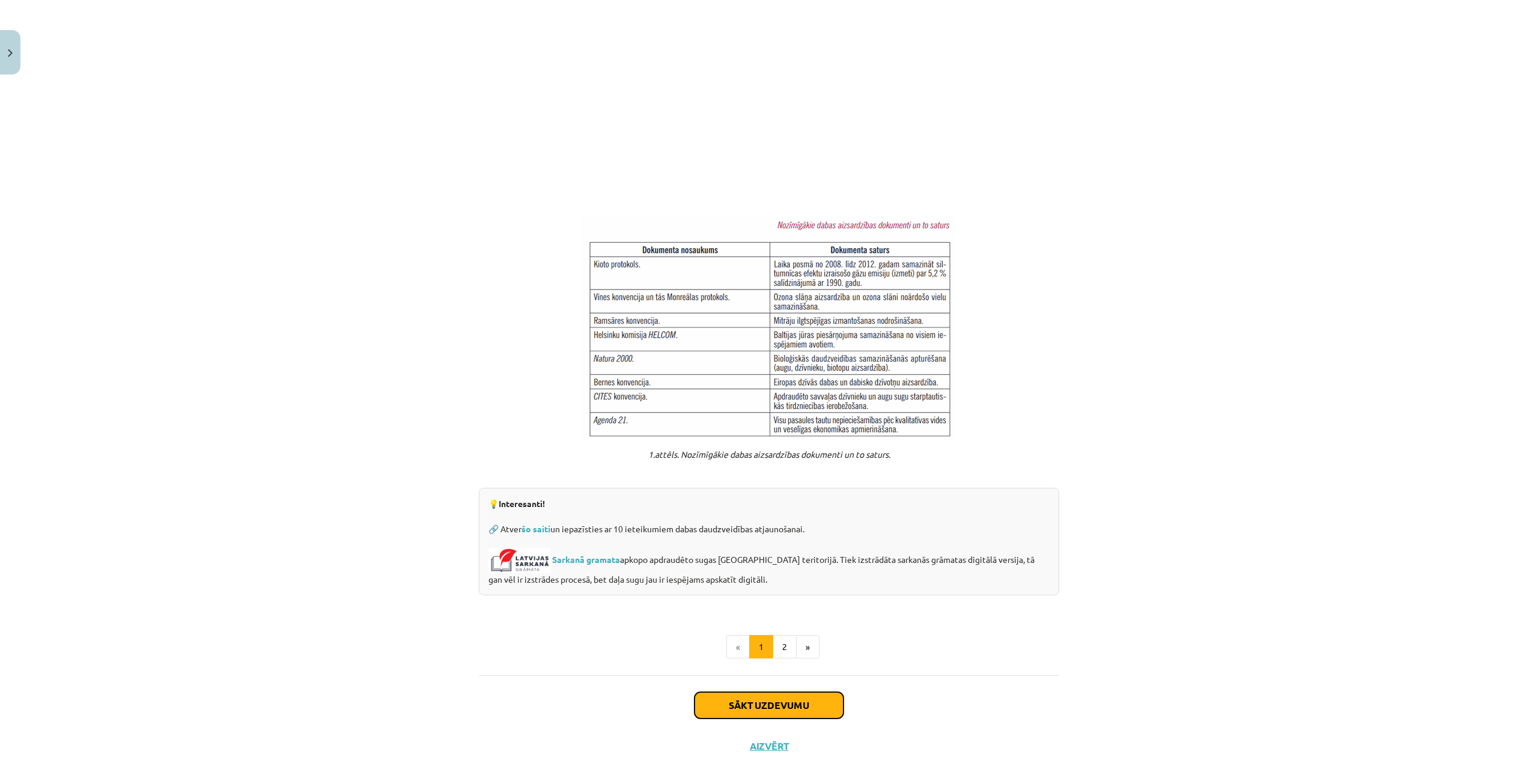
click at [771, 700] on button "Sākt uzdevumu" at bounding box center [769, 704] width 149 height 26
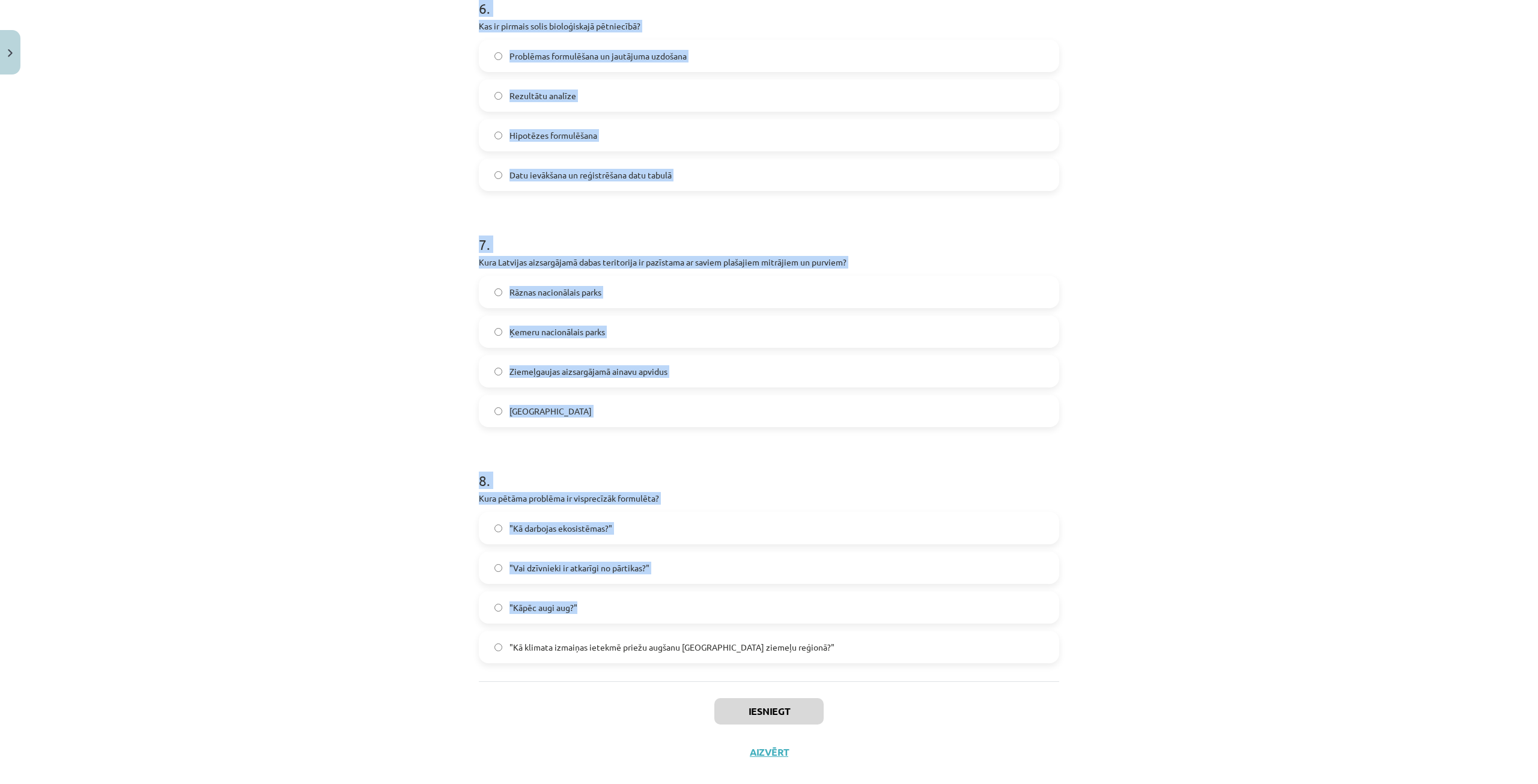
scroll to position [1523, 0]
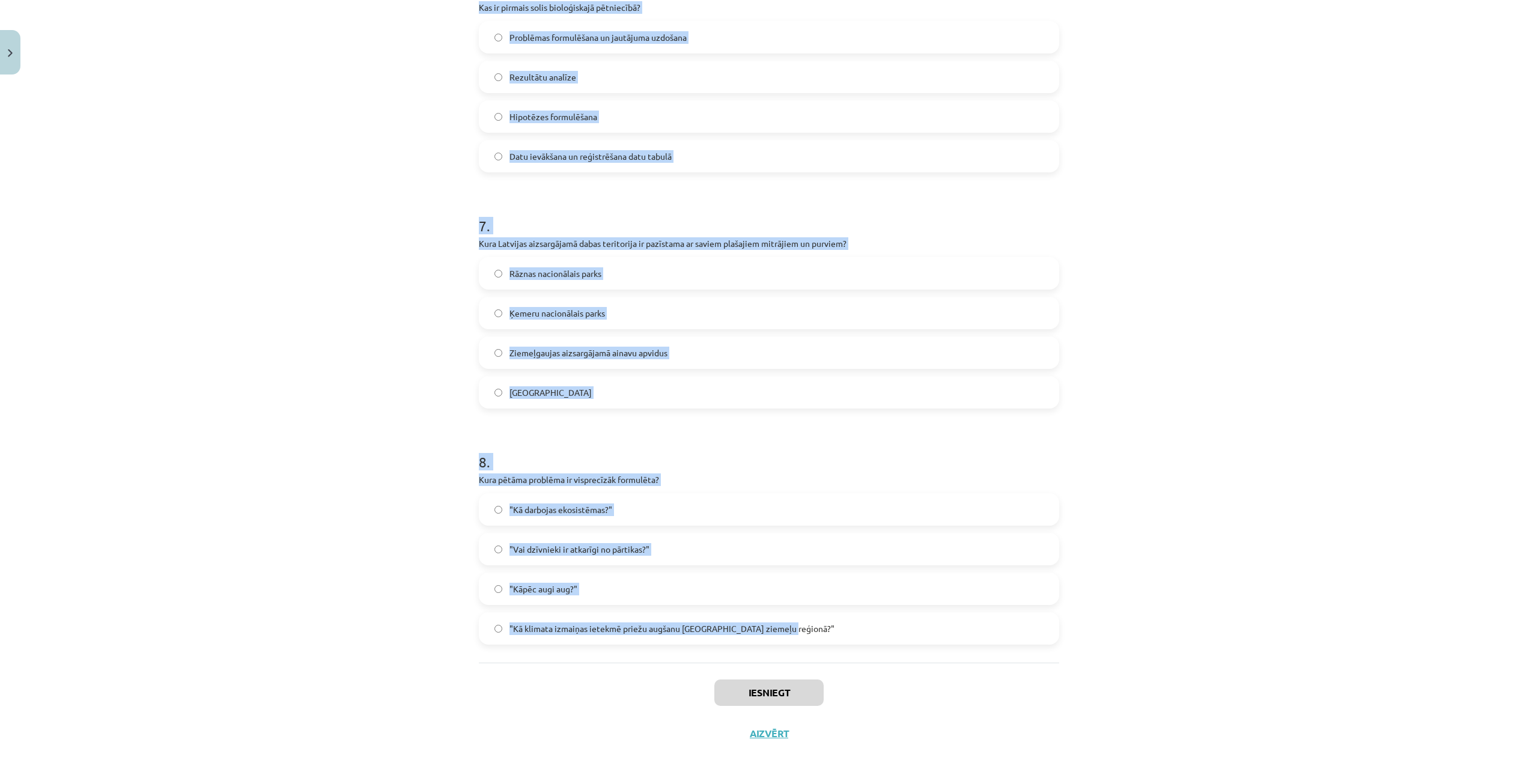
drag, startPoint x: 474, startPoint y: 233, endPoint x: 799, endPoint y: 618, distance: 503.8
copy form "1 . Kas ir Latvijas nacionālais parks, kas slavens ar Gaujas senleju un vēsturi…"
click at [374, 534] on div "Mācību tēma: Bioloģijas 9. klases 1. ieskaites mācību materiāls #4 3. tēma. Kāp…" at bounding box center [769, 392] width 1538 height 784
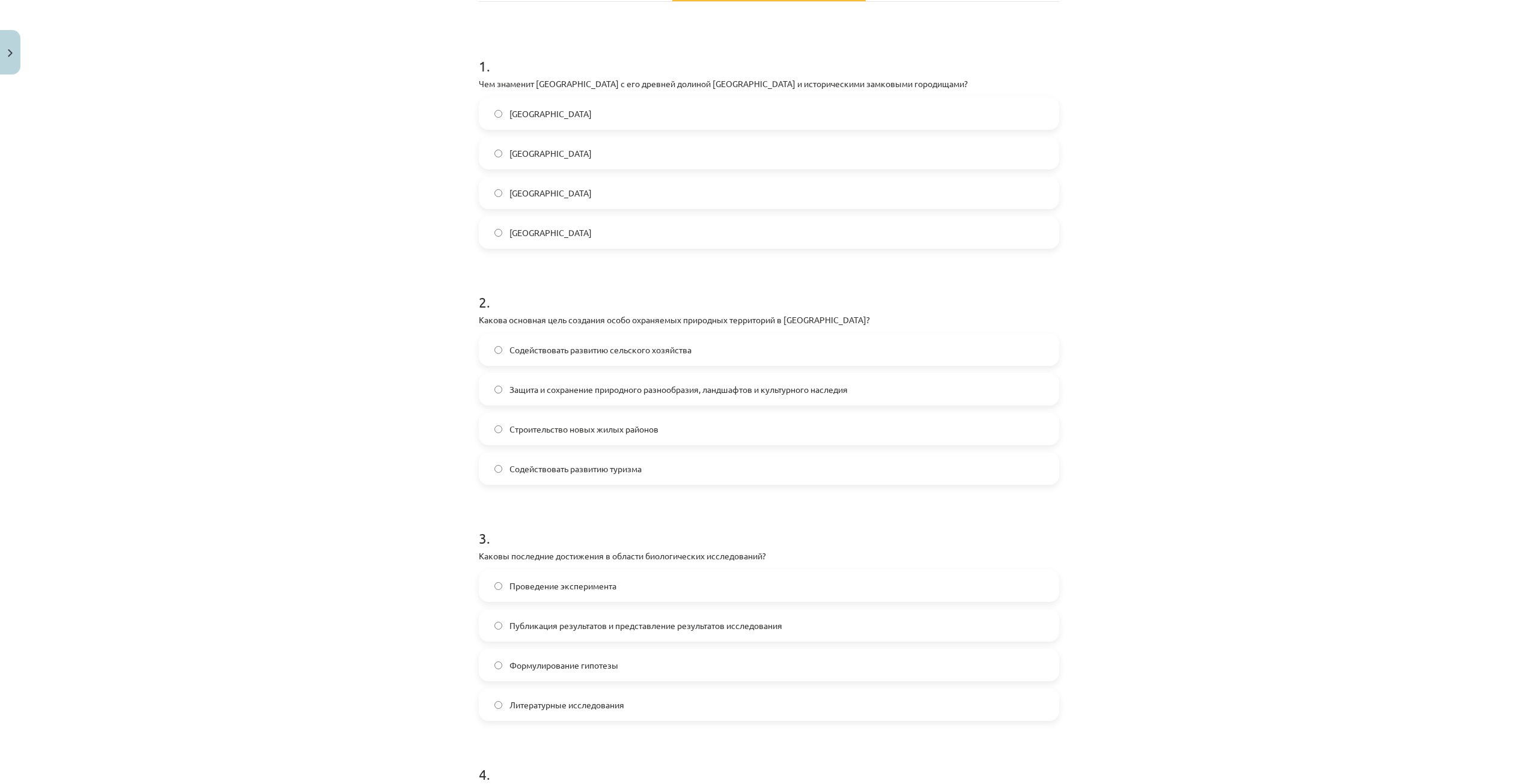
scroll to position [142, 0]
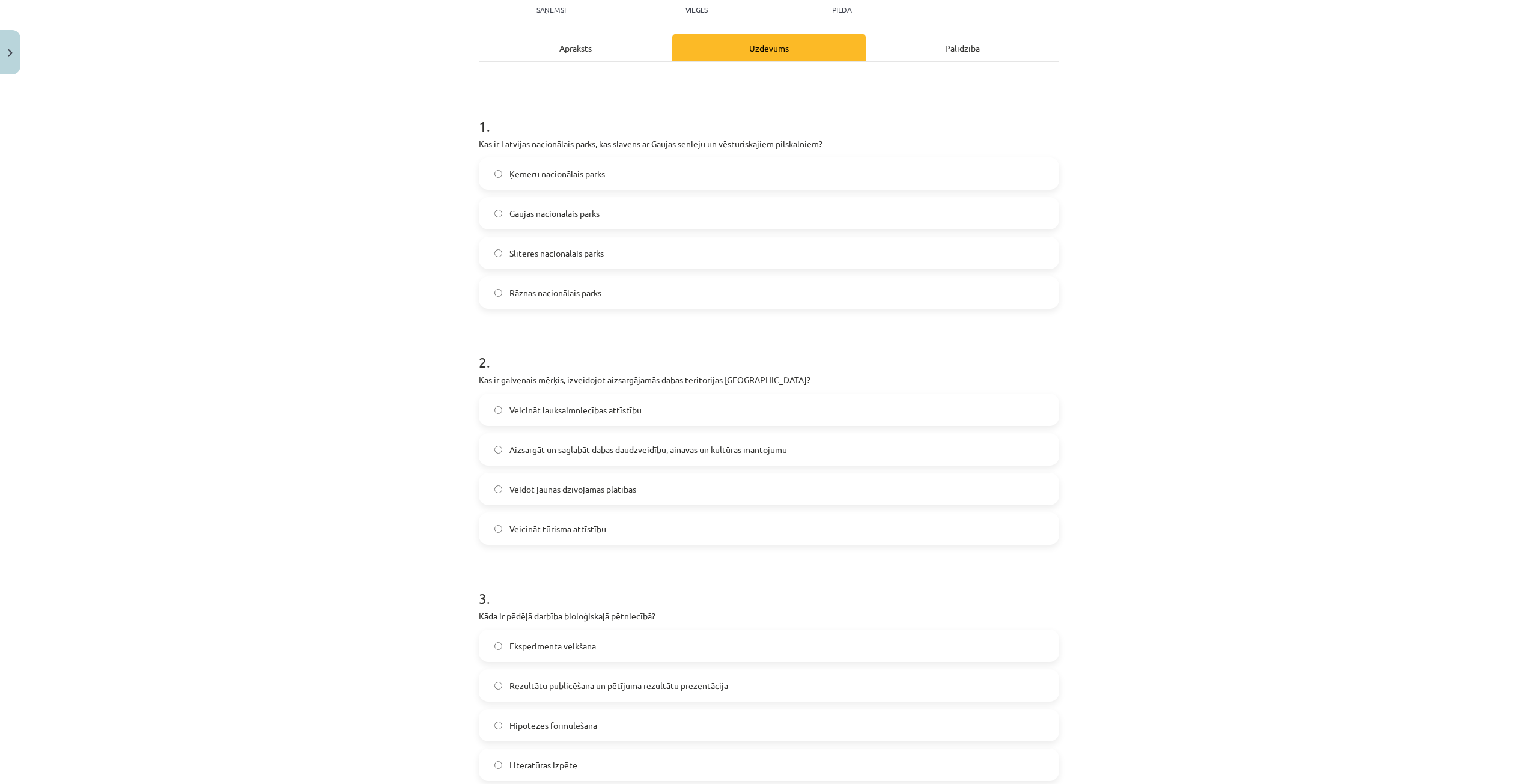
click at [407, 164] on div "Mācību tēma: Bioloģijas 9. klases 1. ieskaites mācību materiāls #4 3. tēma. Kāp…" at bounding box center [769, 392] width 1538 height 784
click at [578, 215] on span "Gaujas nacionālais parks" at bounding box center [554, 213] width 91 height 13
click at [558, 444] on span "Aizsargāt un saglabāt dabas daudzveidību, ainavas un kultūras mantojumu" at bounding box center [648, 450] width 278 height 13
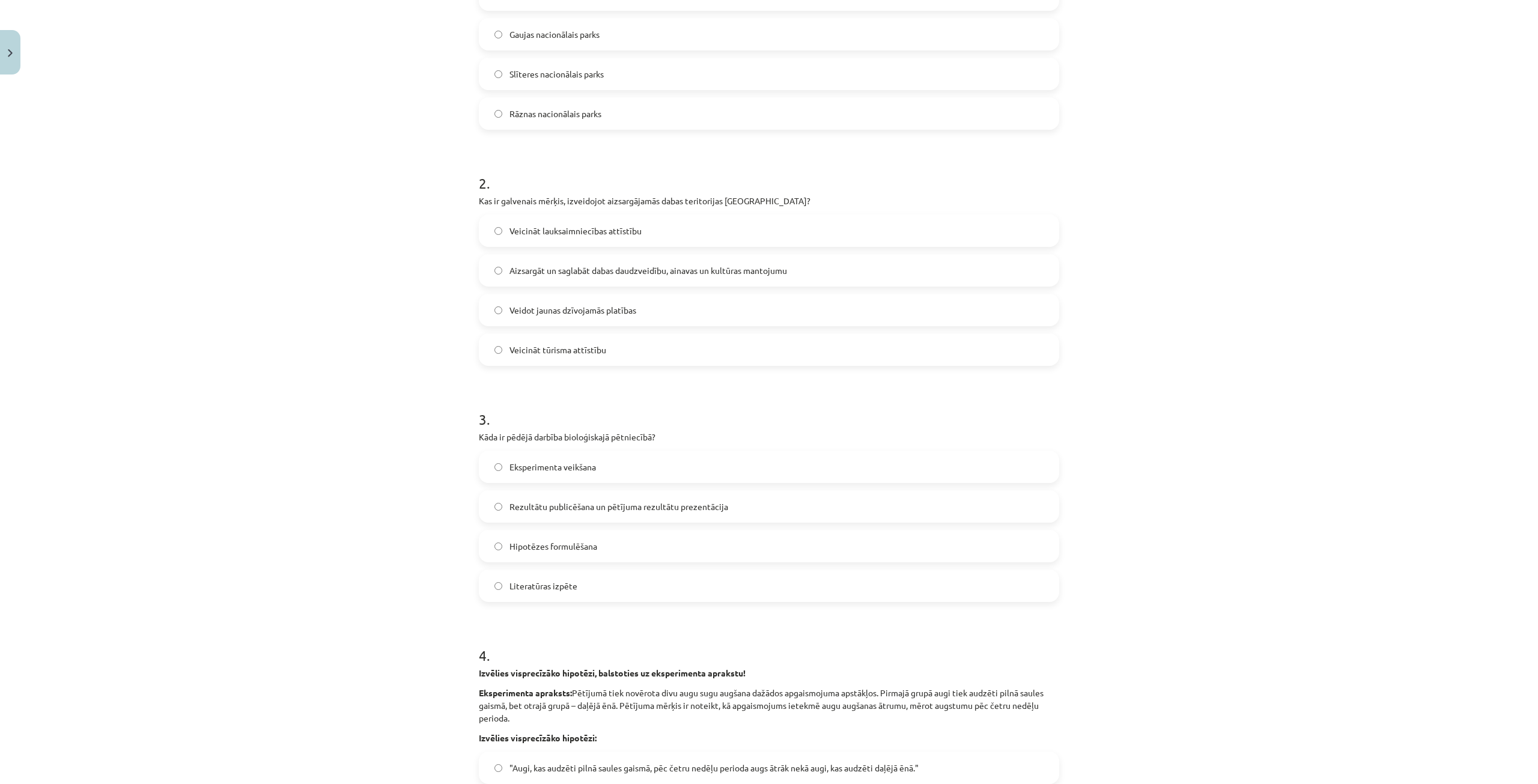
scroll to position [323, 0]
click at [599, 499] on span "Rezultātu publicēšana un pētījuma rezultātu prezentācija" at bounding box center [618, 505] width 219 height 13
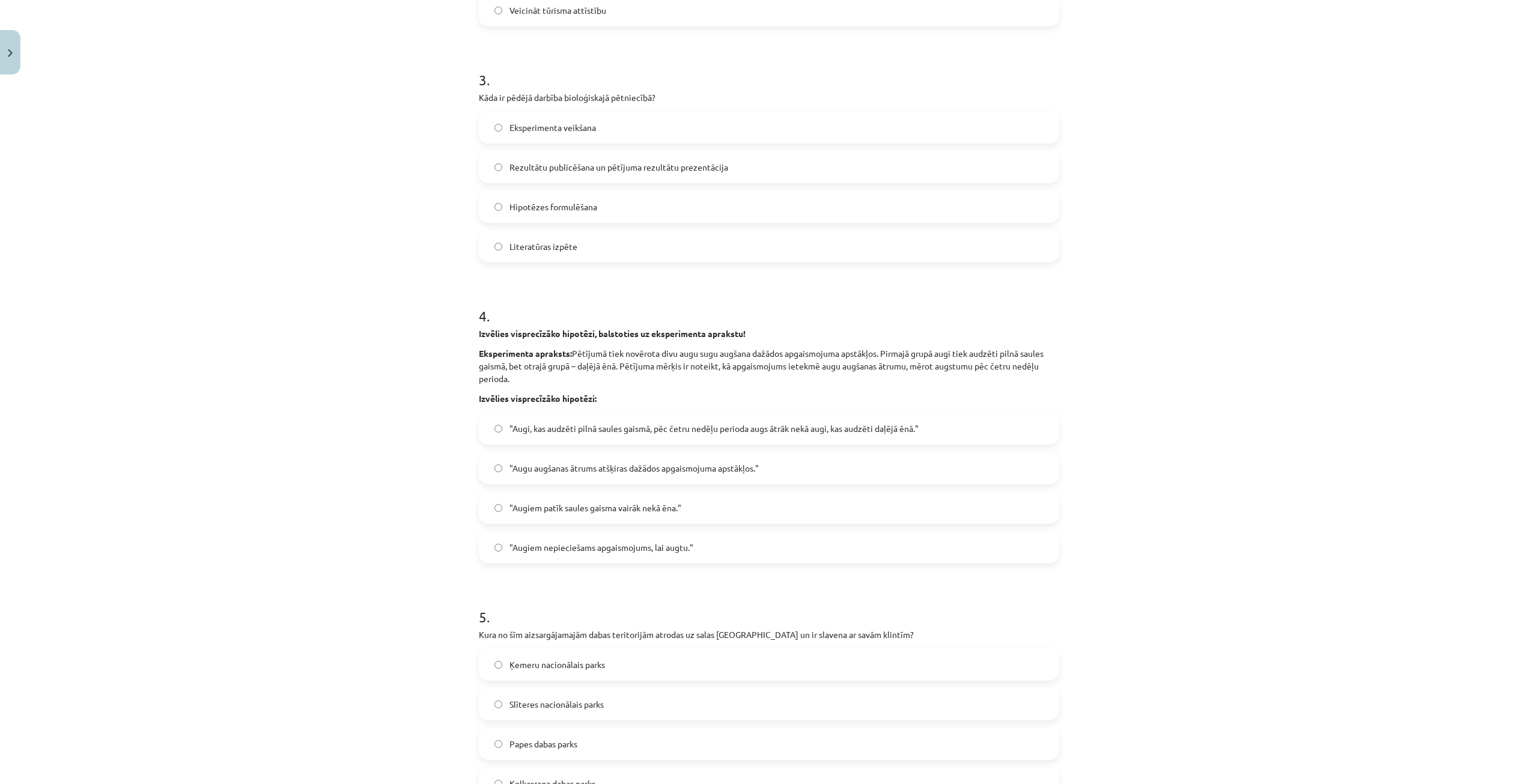
scroll to position [683, 0]
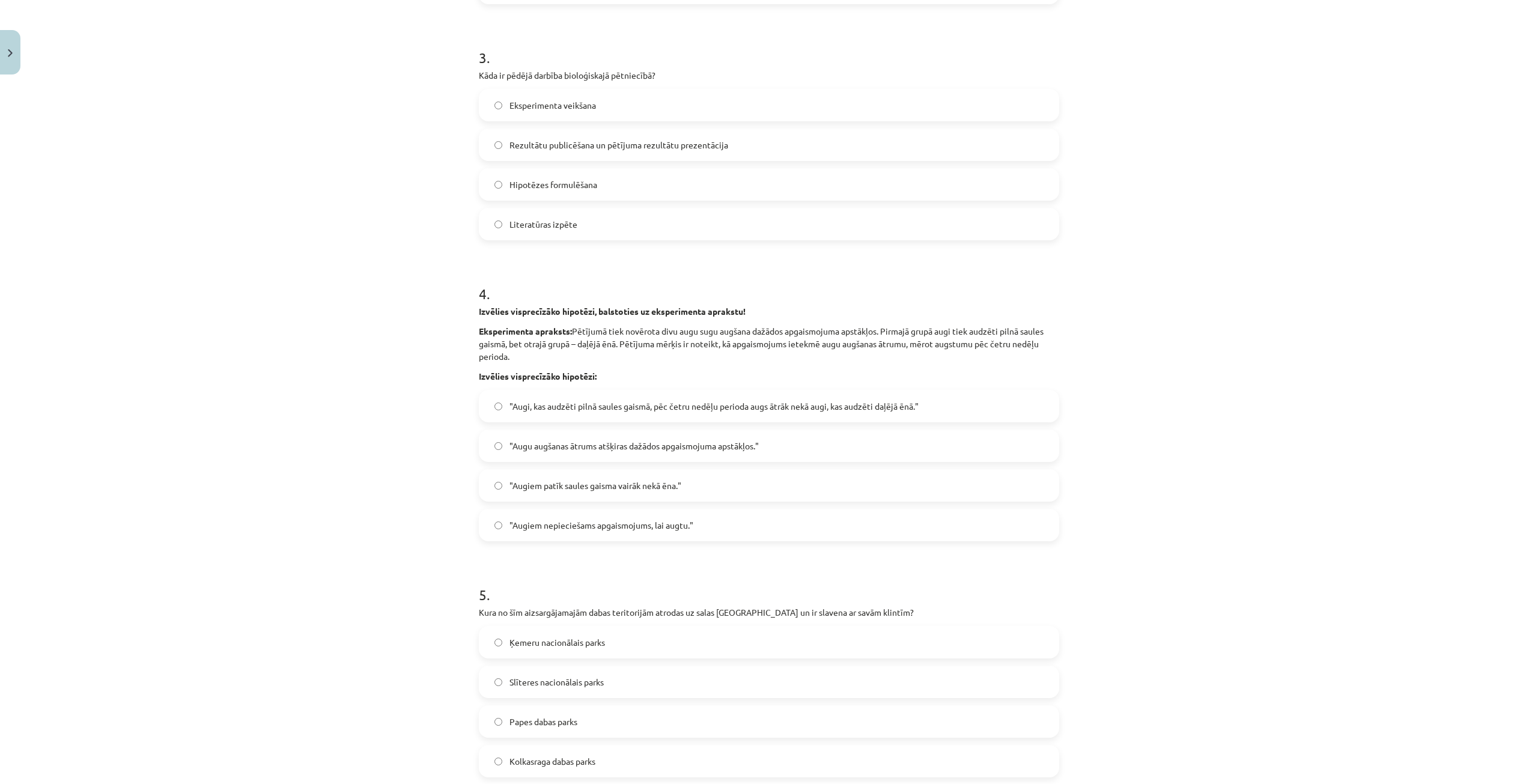
click at [785, 409] on span ""Augi, kas audzēti pilnā saules gaismā, pēc četru nedēļu perioda augs ātrāk nek…" at bounding box center [713, 406] width 409 height 13
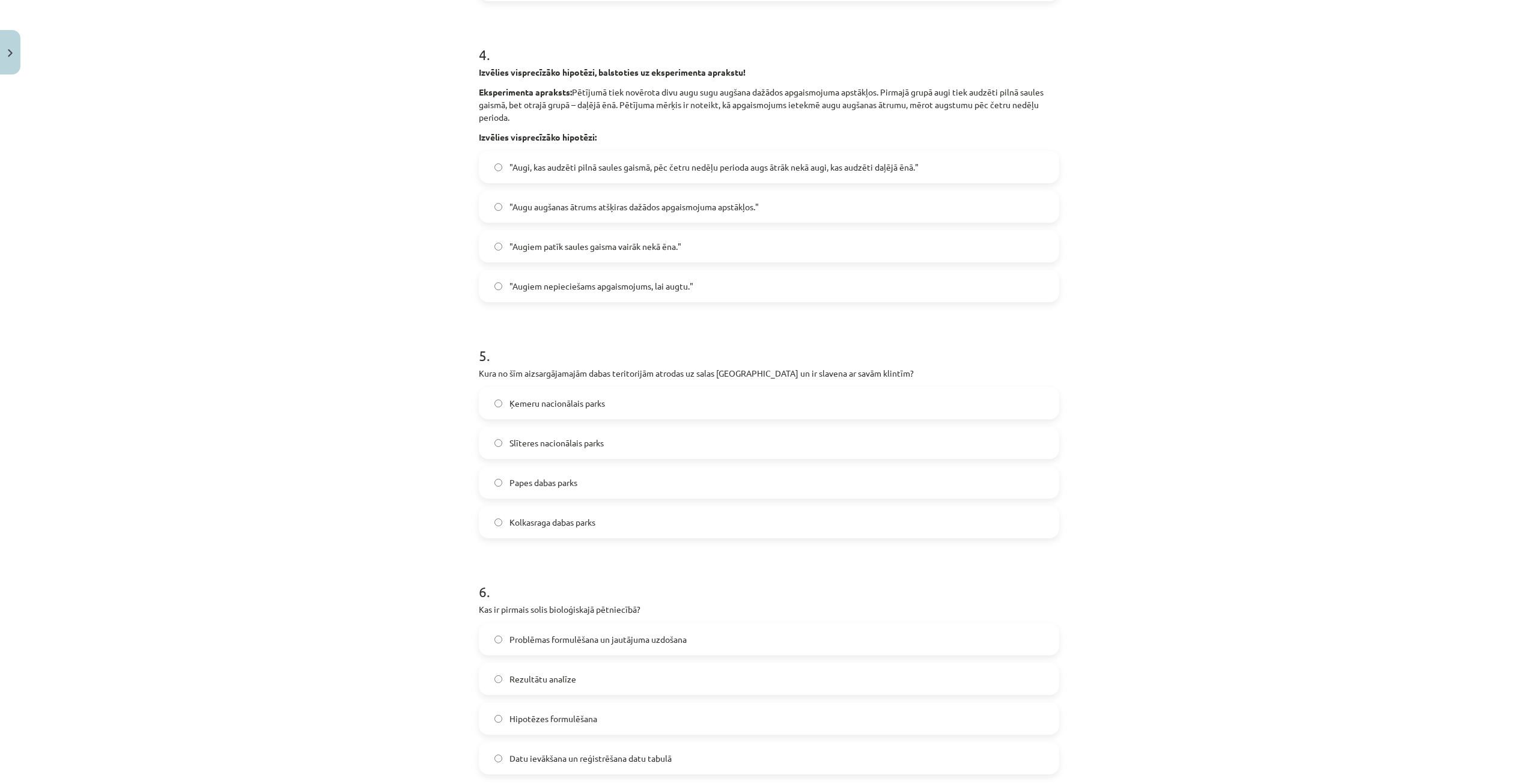
scroll to position [923, 0]
click at [592, 441] on span "Slīteres nacionālais parks" at bounding box center [556, 442] width 94 height 13
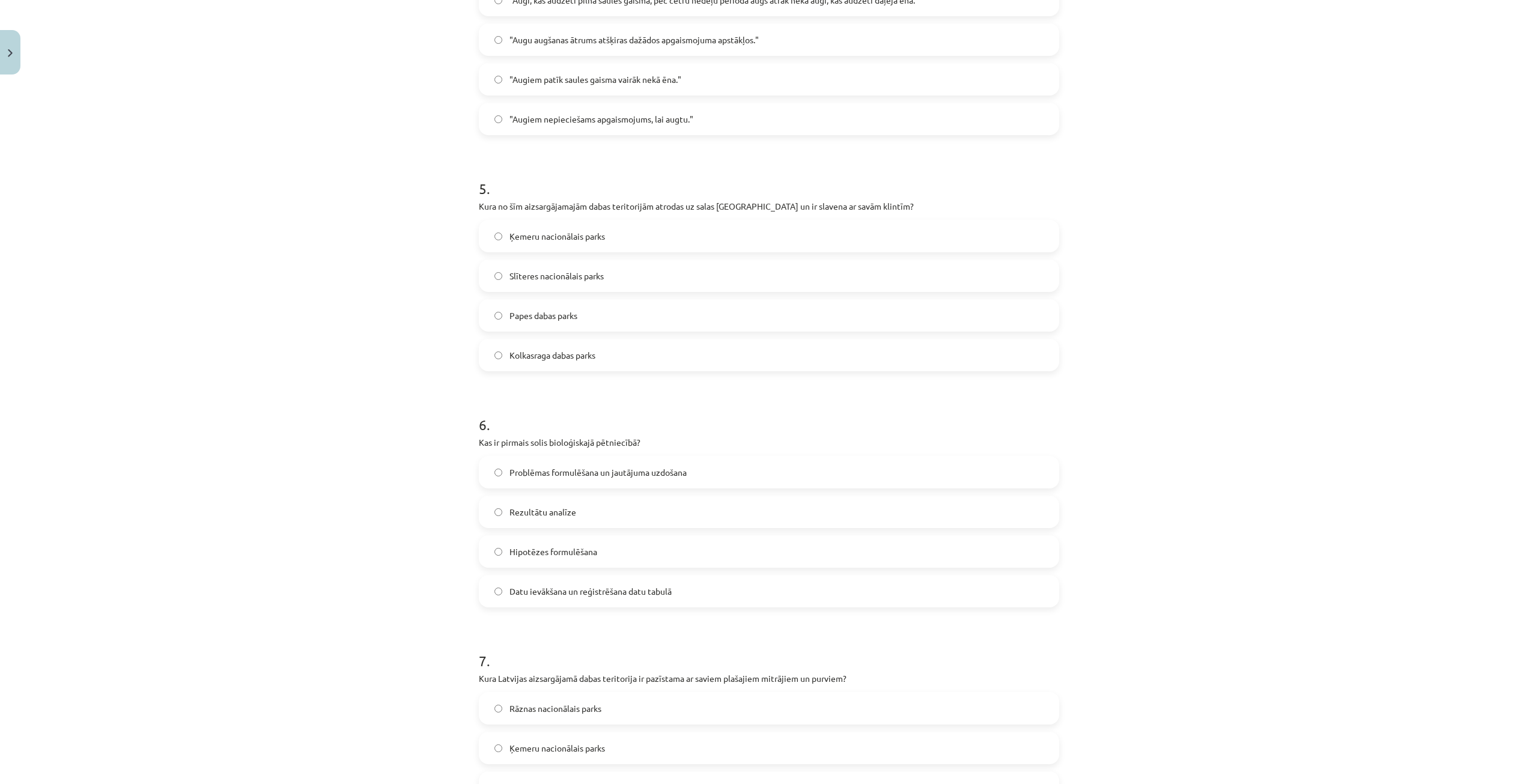
scroll to position [1103, 0]
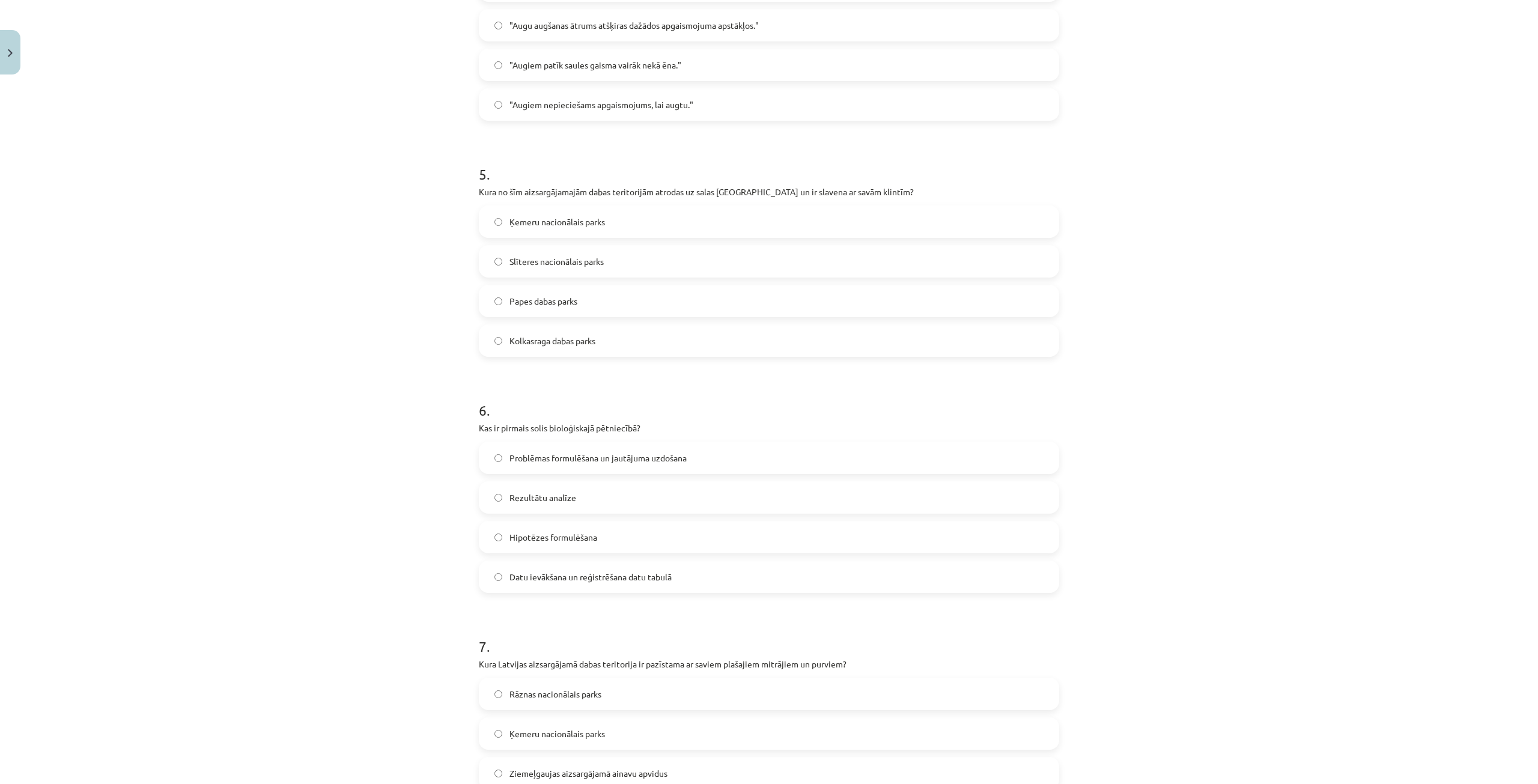
click at [590, 451] on label "Problēmas formulēšana un jautājuma uzdošana" at bounding box center [769, 458] width 578 height 30
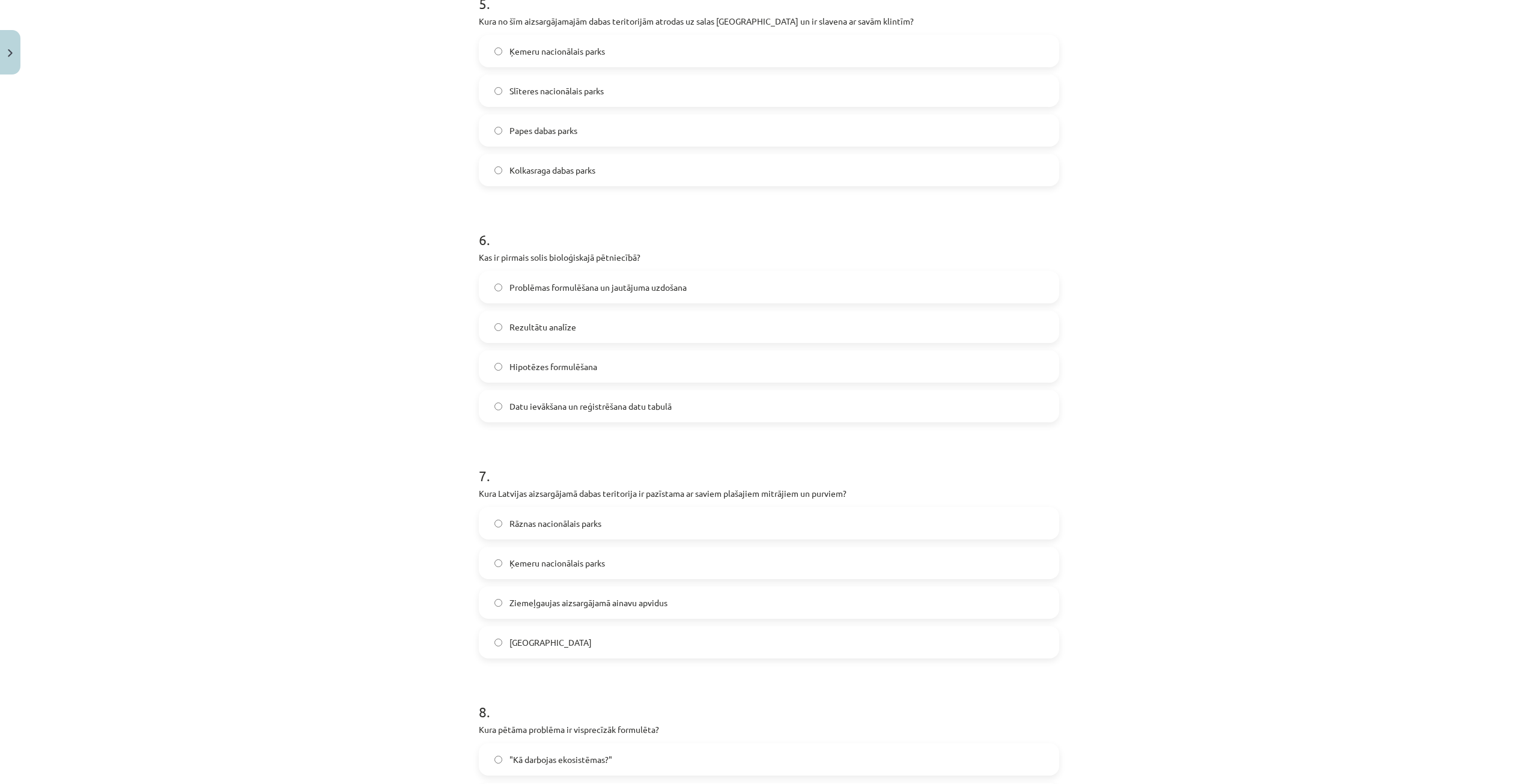
scroll to position [1343, 0]
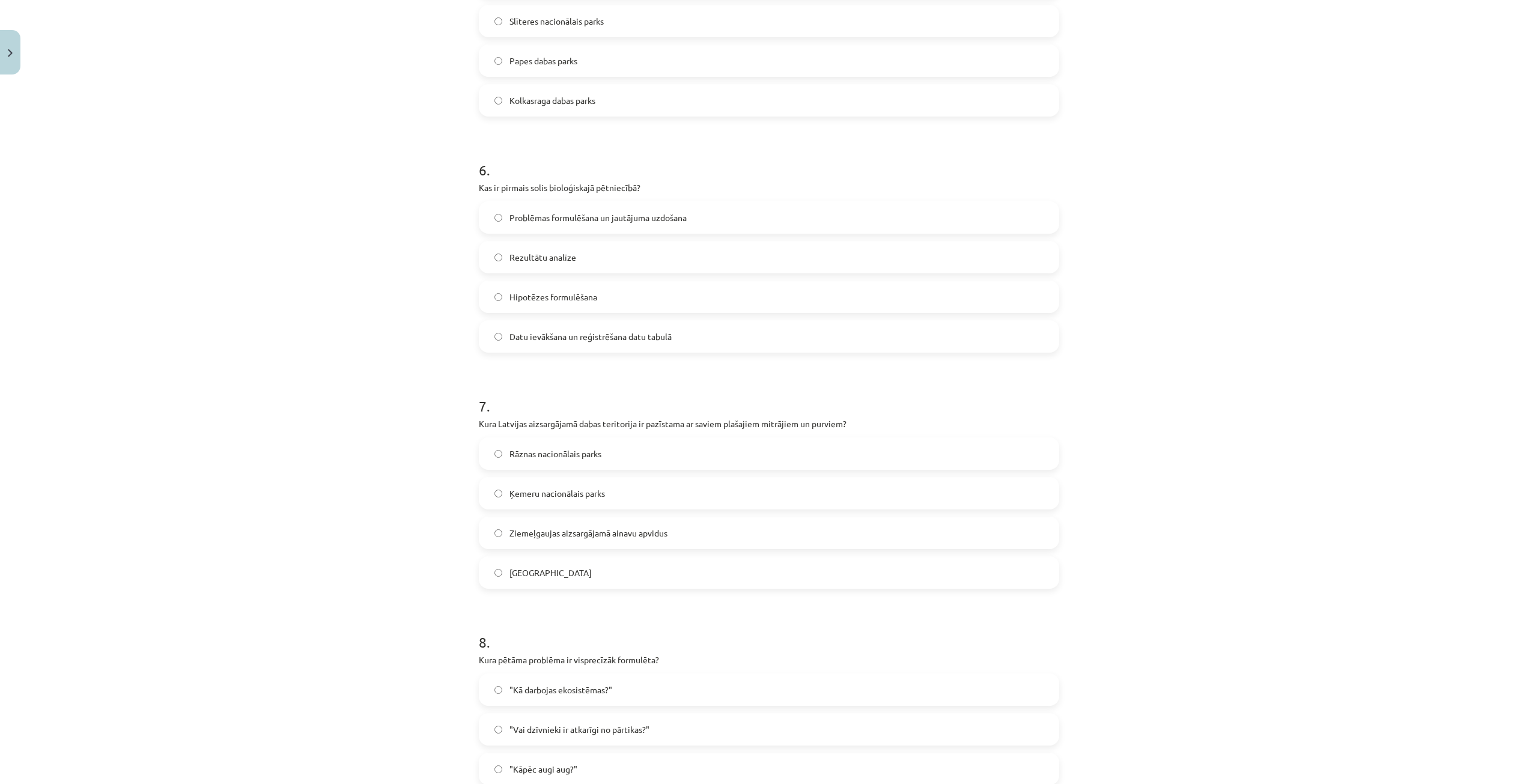
click at [590, 494] on span "Ķemeru nacionālais parks" at bounding box center [557, 494] width 96 height 13
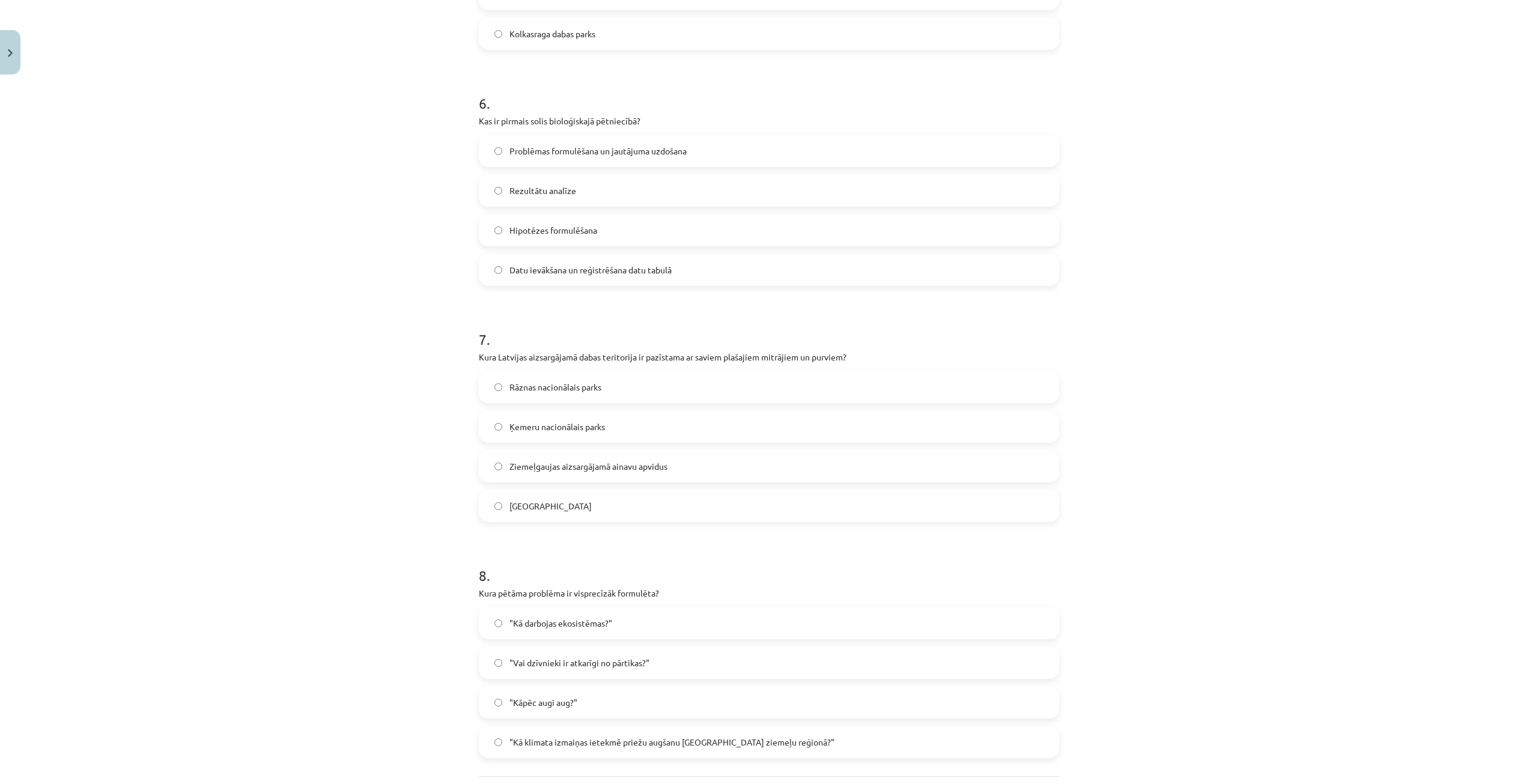
scroll to position [1523, 0]
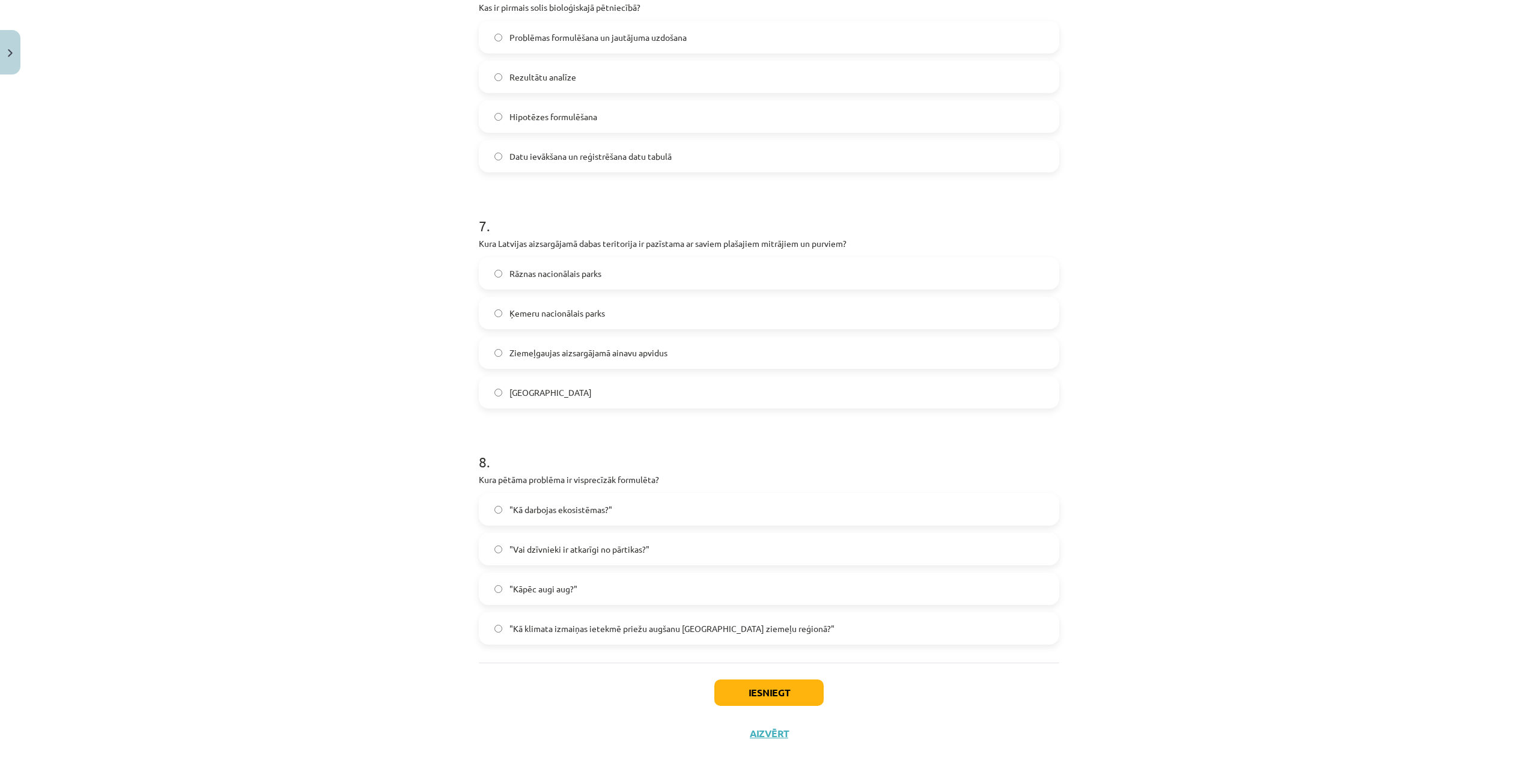
drag, startPoint x: 622, startPoint y: 625, endPoint x: 625, endPoint y: 632, distance: 7.6
click at [624, 631] on span ""Kā klimata izmaiņas ietekmē priežu augšanu Latvijas ziemeļu reģionā?"" at bounding box center [671, 628] width 325 height 13
click at [746, 687] on button "Iesniegt" at bounding box center [769, 692] width 109 height 26
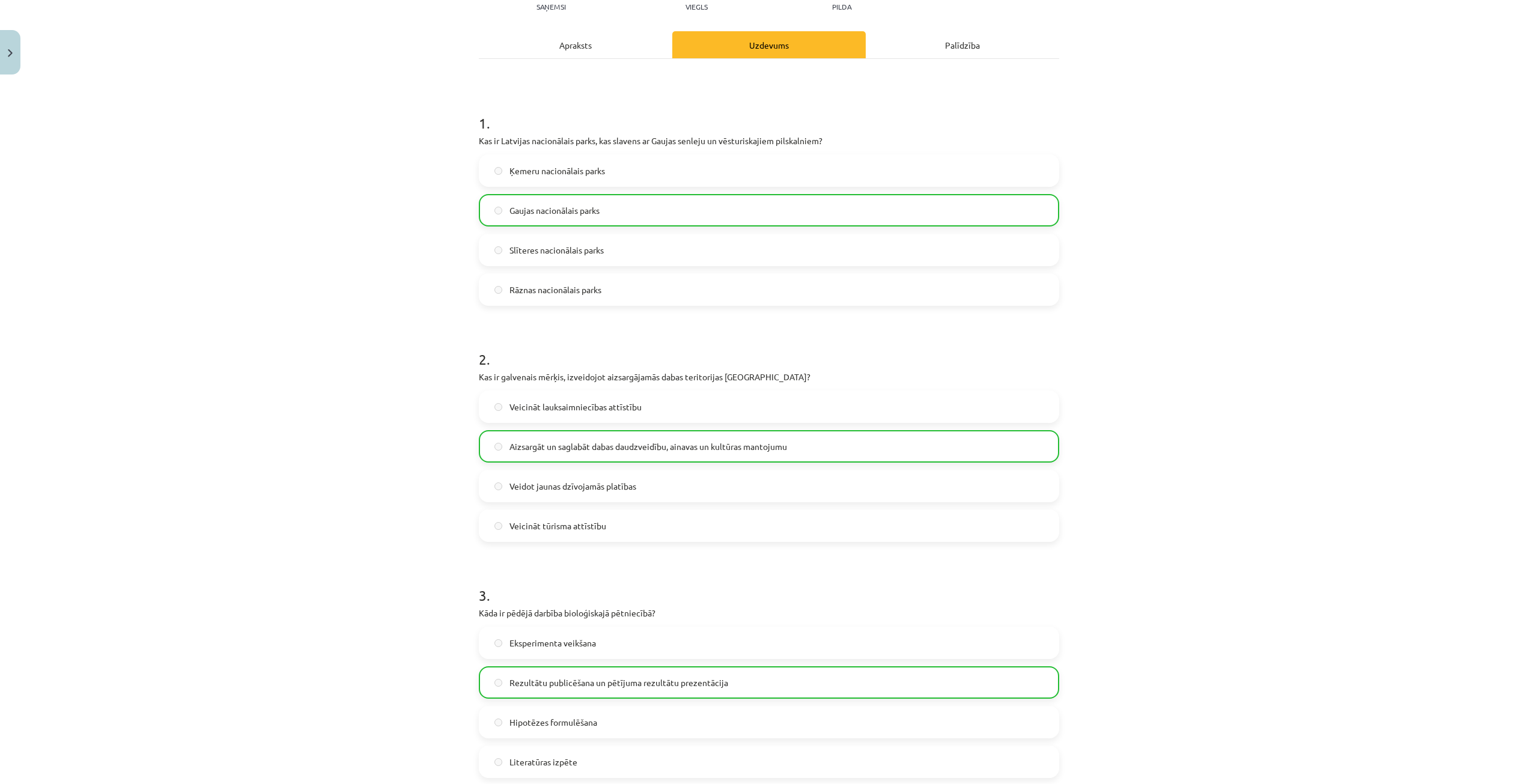
scroll to position [0, 0]
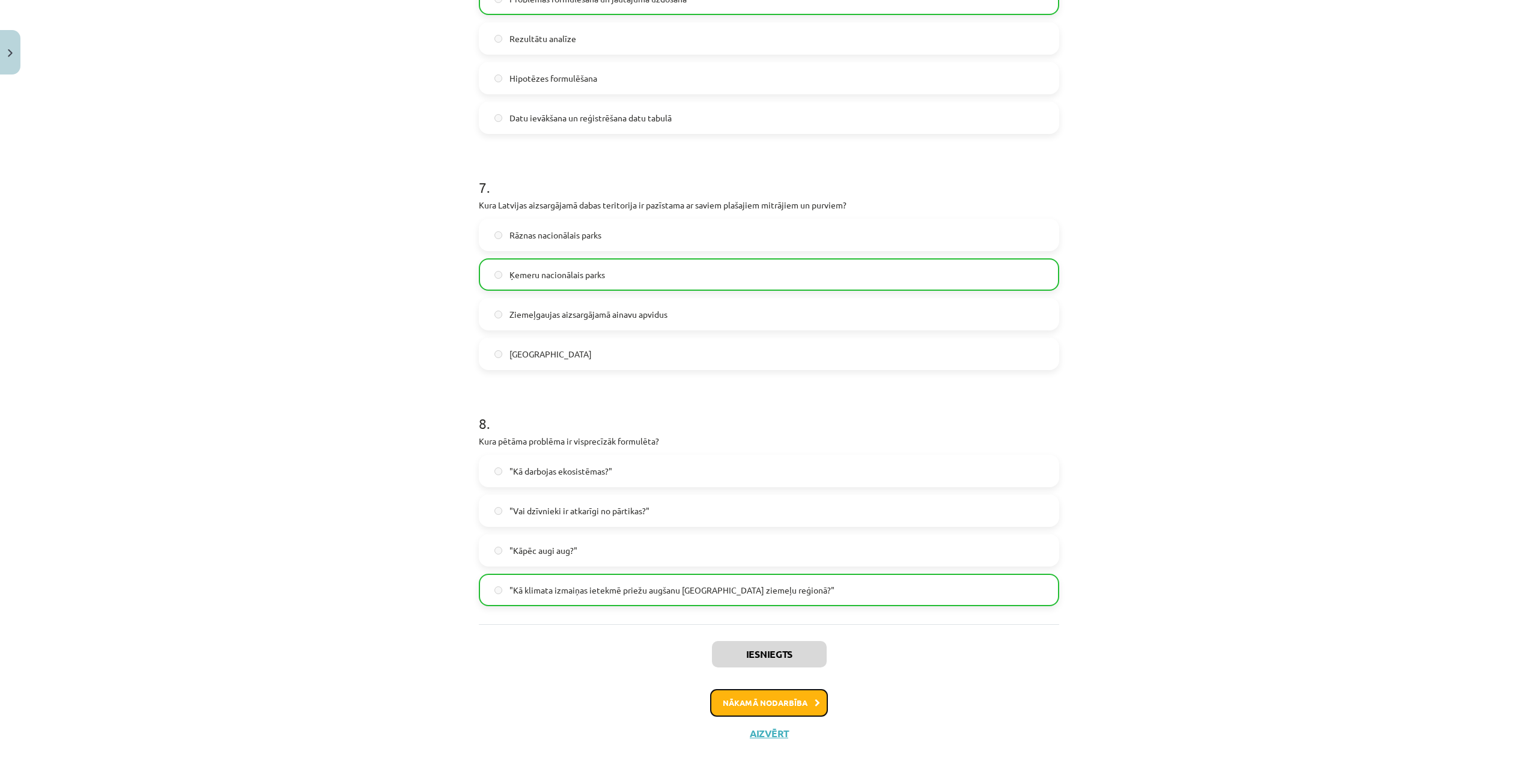
click at [800, 699] on button "Nākamā nodarbība" at bounding box center [768, 702] width 117 height 28
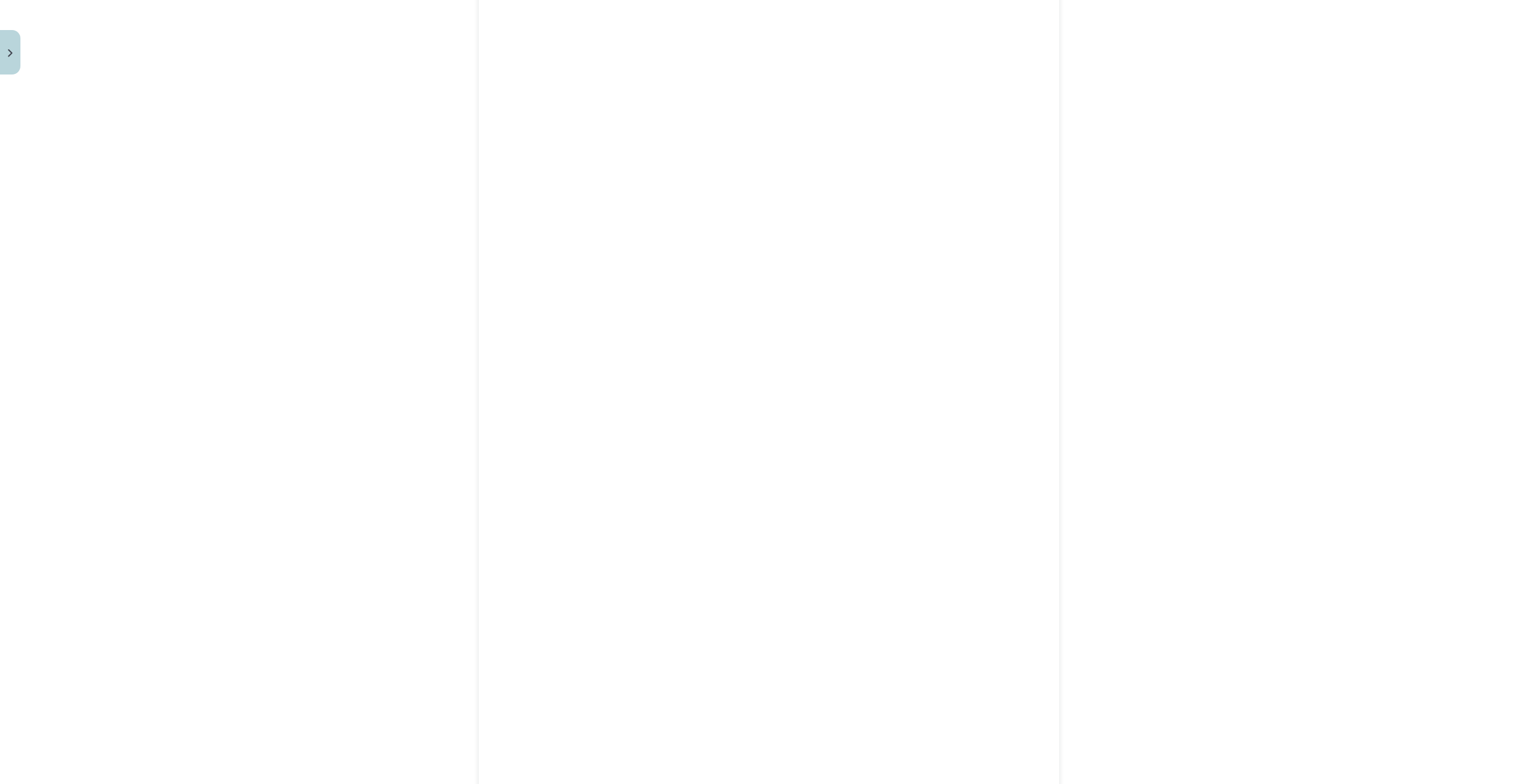
scroll to position [969, 0]
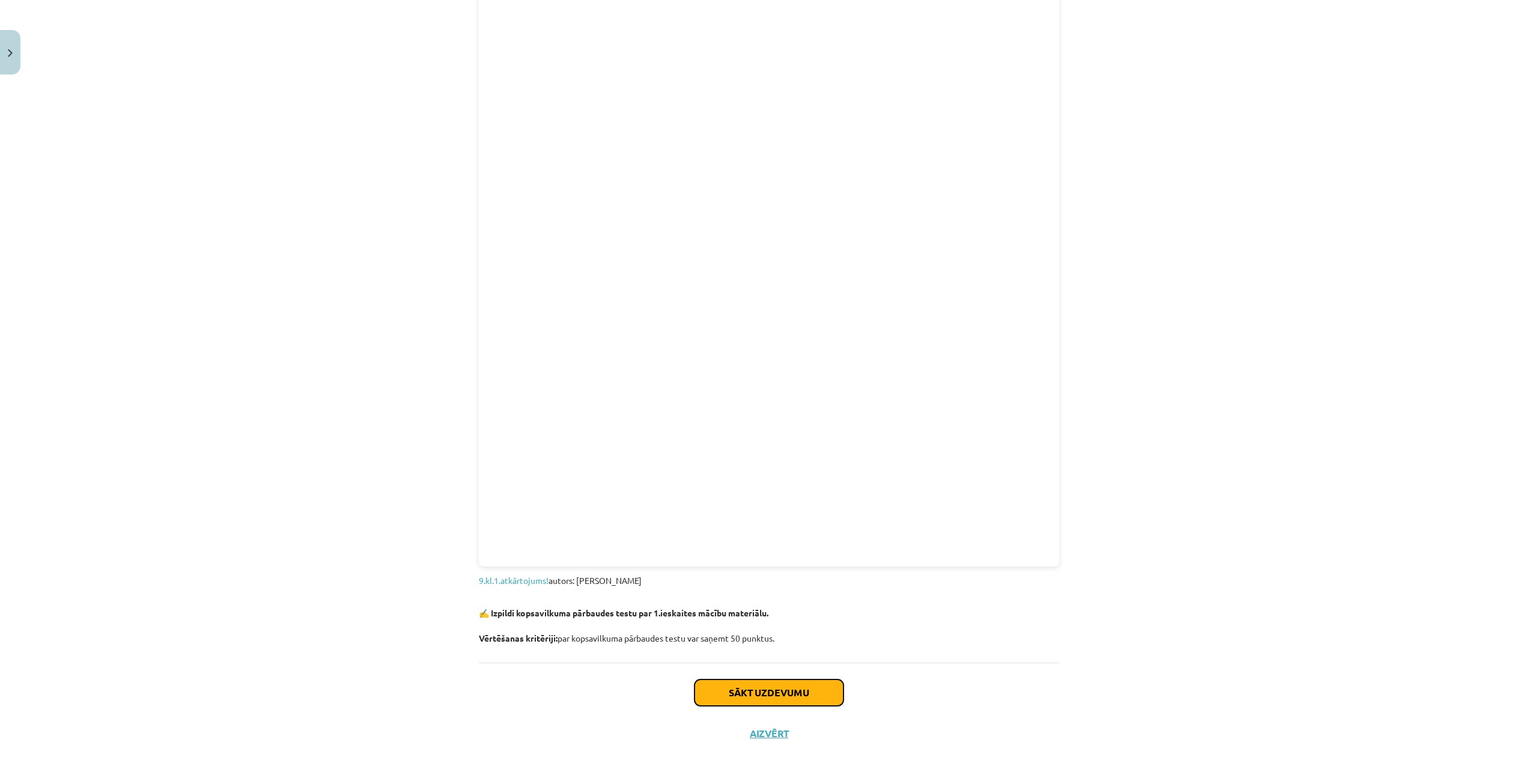
click at [728, 687] on button "Sākt uzdevumu" at bounding box center [769, 692] width 149 height 26
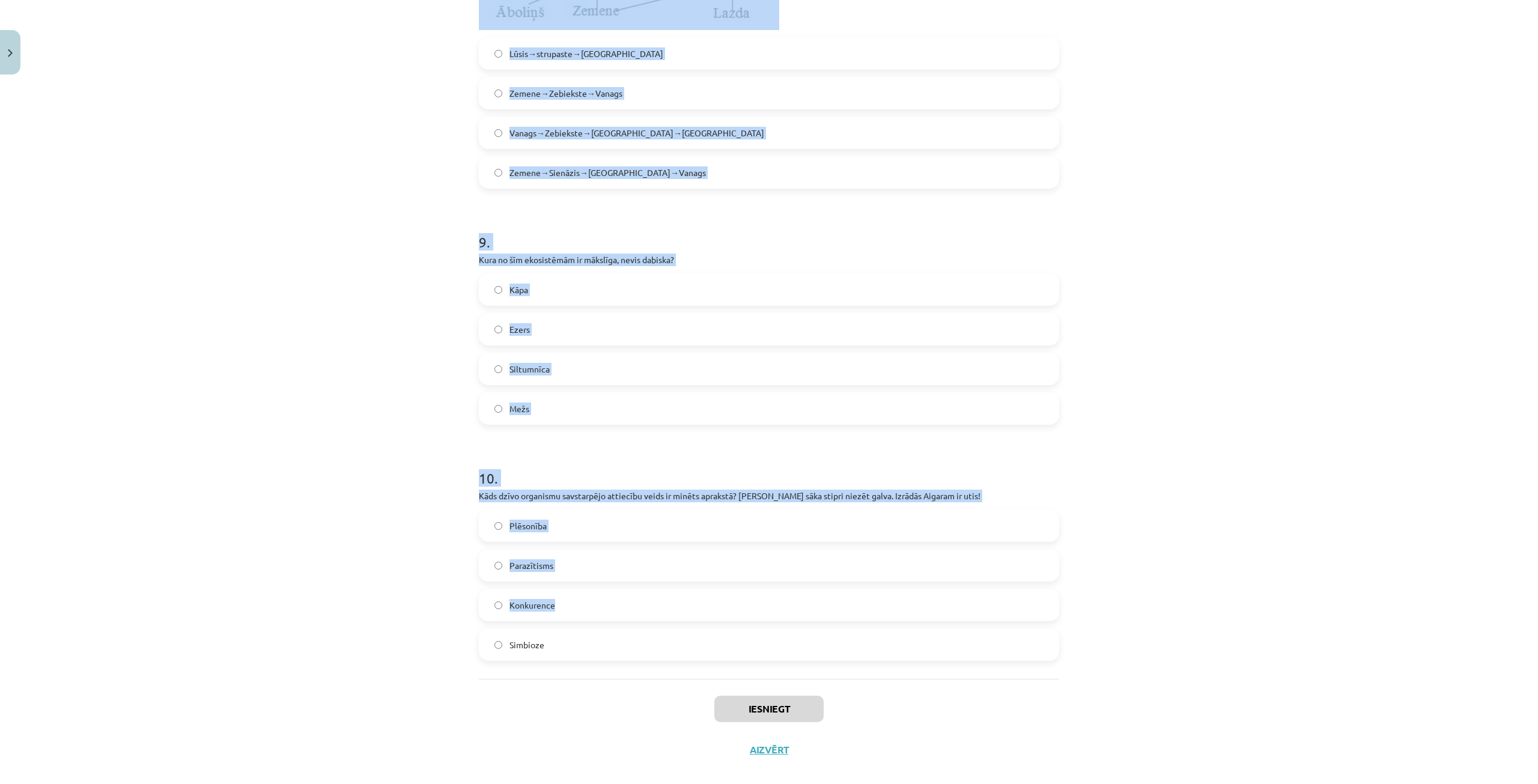
scroll to position [2437, 0]
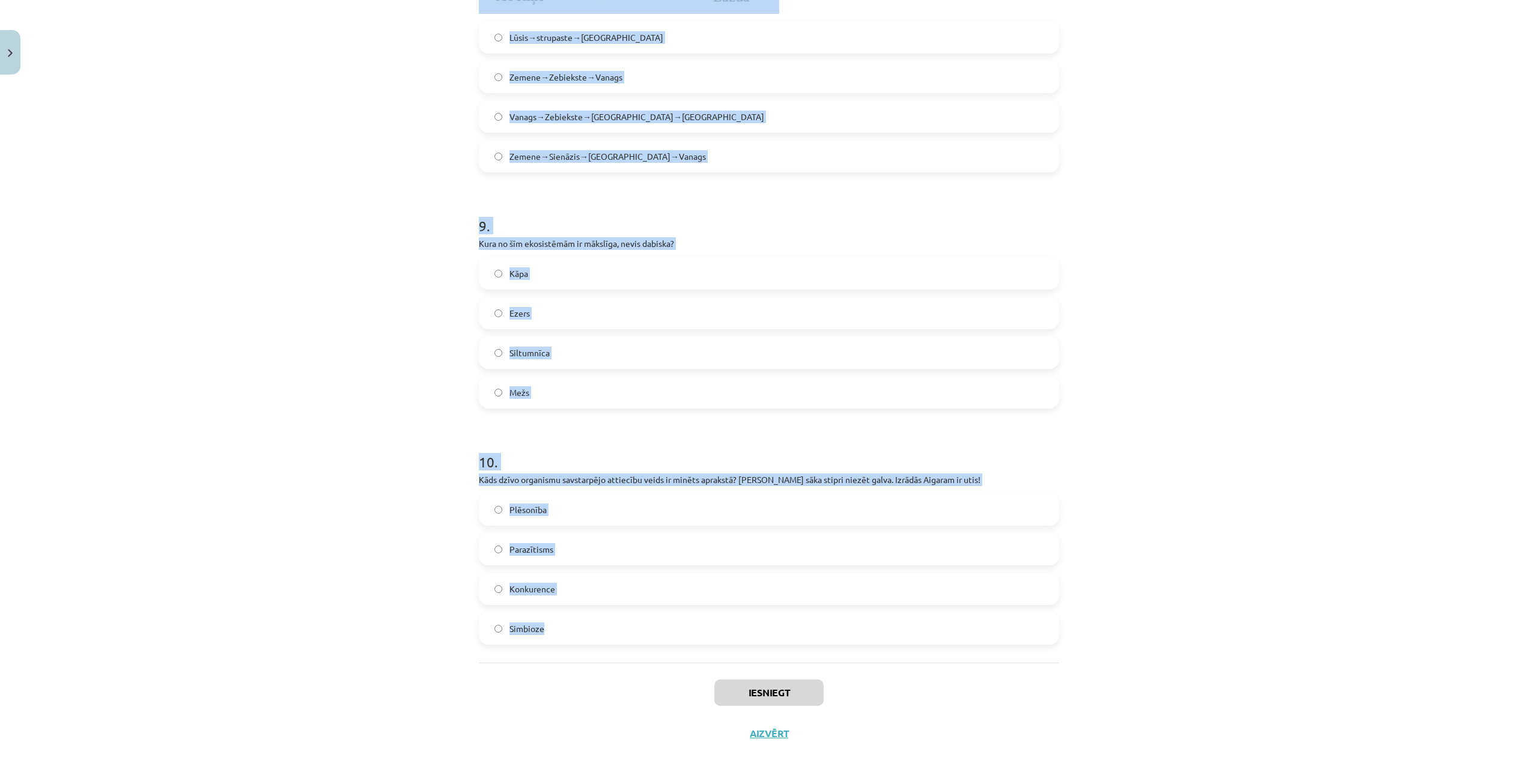
drag, startPoint x: 471, startPoint y: 237, endPoint x: 636, endPoint y: 617, distance: 414.3
copy form "1 . Kura no šīm iespējām pareizi klasificē ekoloģiskos faktorus? Augi, ūdens – …"
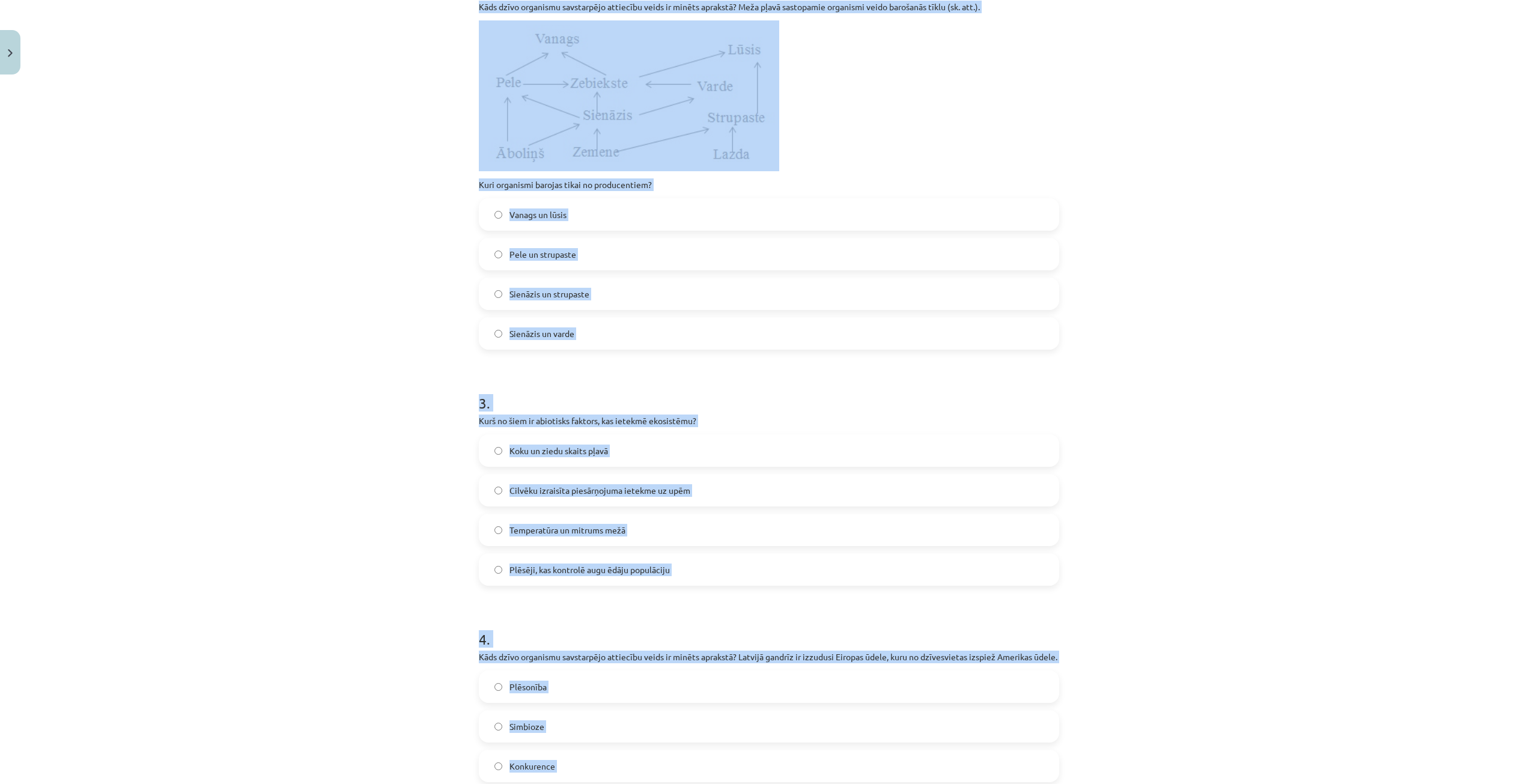
scroll to position [155, 0]
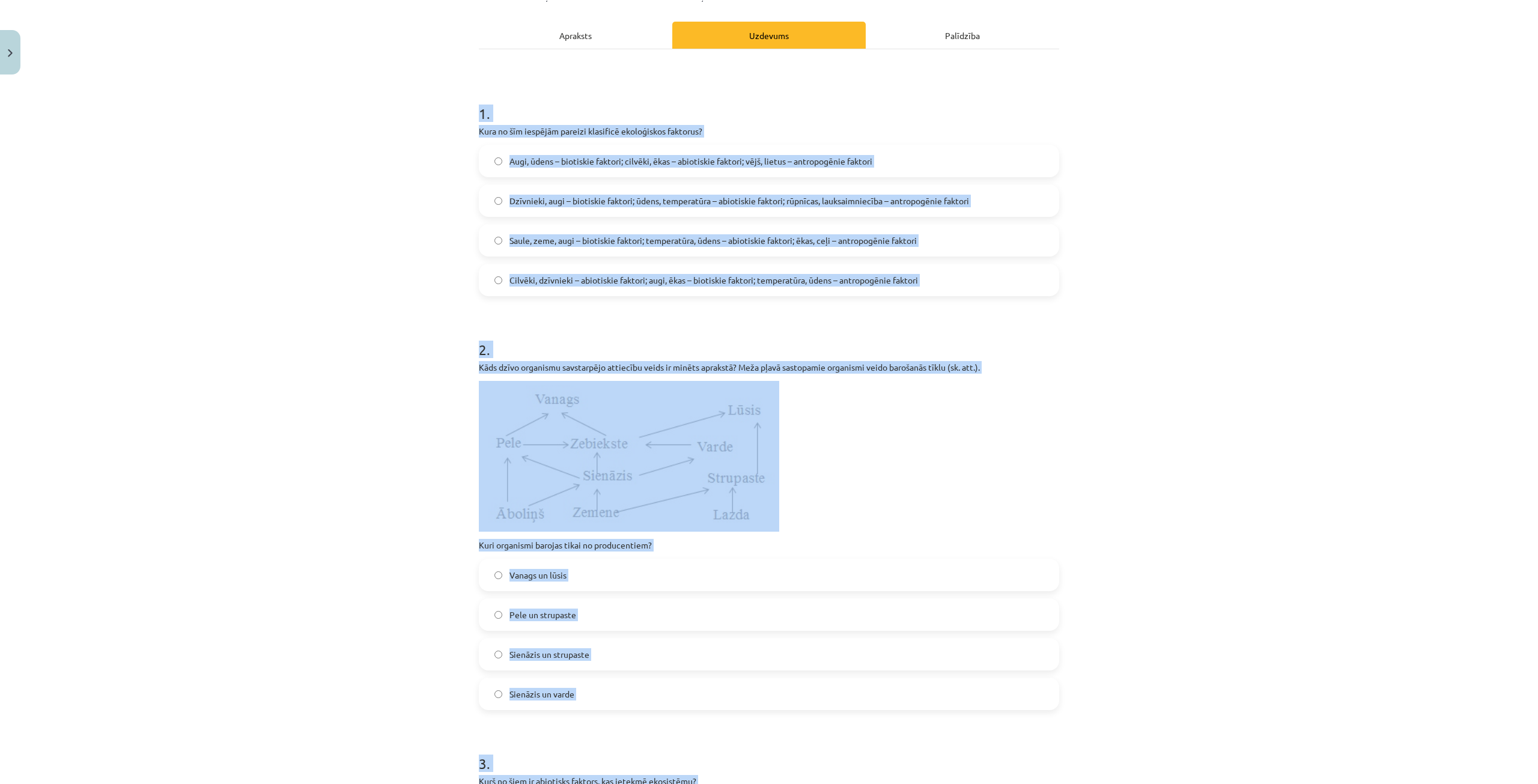
click at [367, 445] on div "Mācību tēma: Bioloģijas 9. klases 1. ieskaites mācību materiāls #5 Noslēguma te…" at bounding box center [769, 392] width 1538 height 784
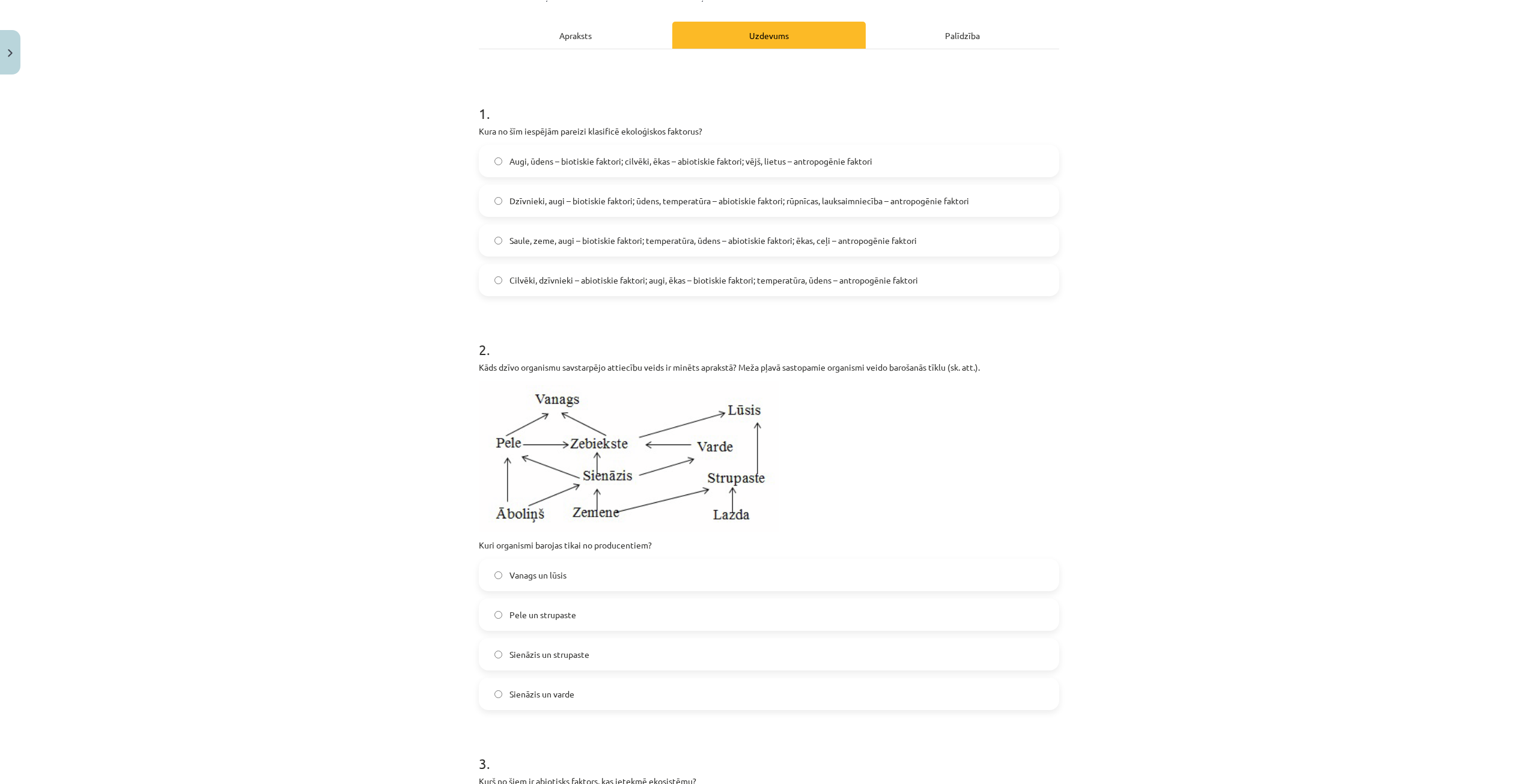
scroll to position [0, 0]
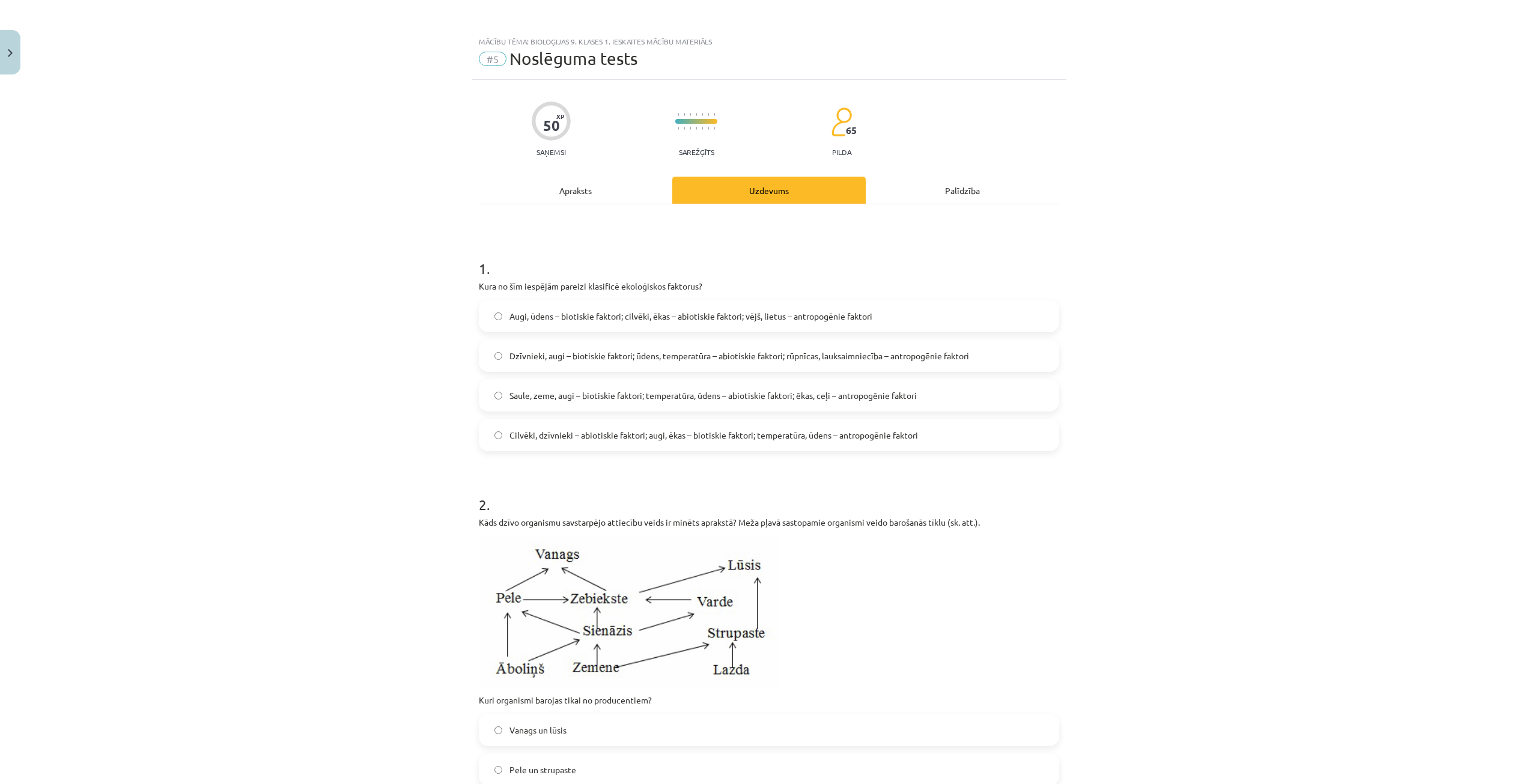
click at [384, 220] on div "Mācību tēma: Bioloģijas 9. klases 1. ieskaites mācību materiāls #5 Noslēguma te…" at bounding box center [769, 392] width 1538 height 784
click at [483, 364] on label "Dzīvnieki, augi – biotiskie faktori; ūdens, temperatūra – abiotiskie faktori; r…" at bounding box center [769, 356] width 578 height 30
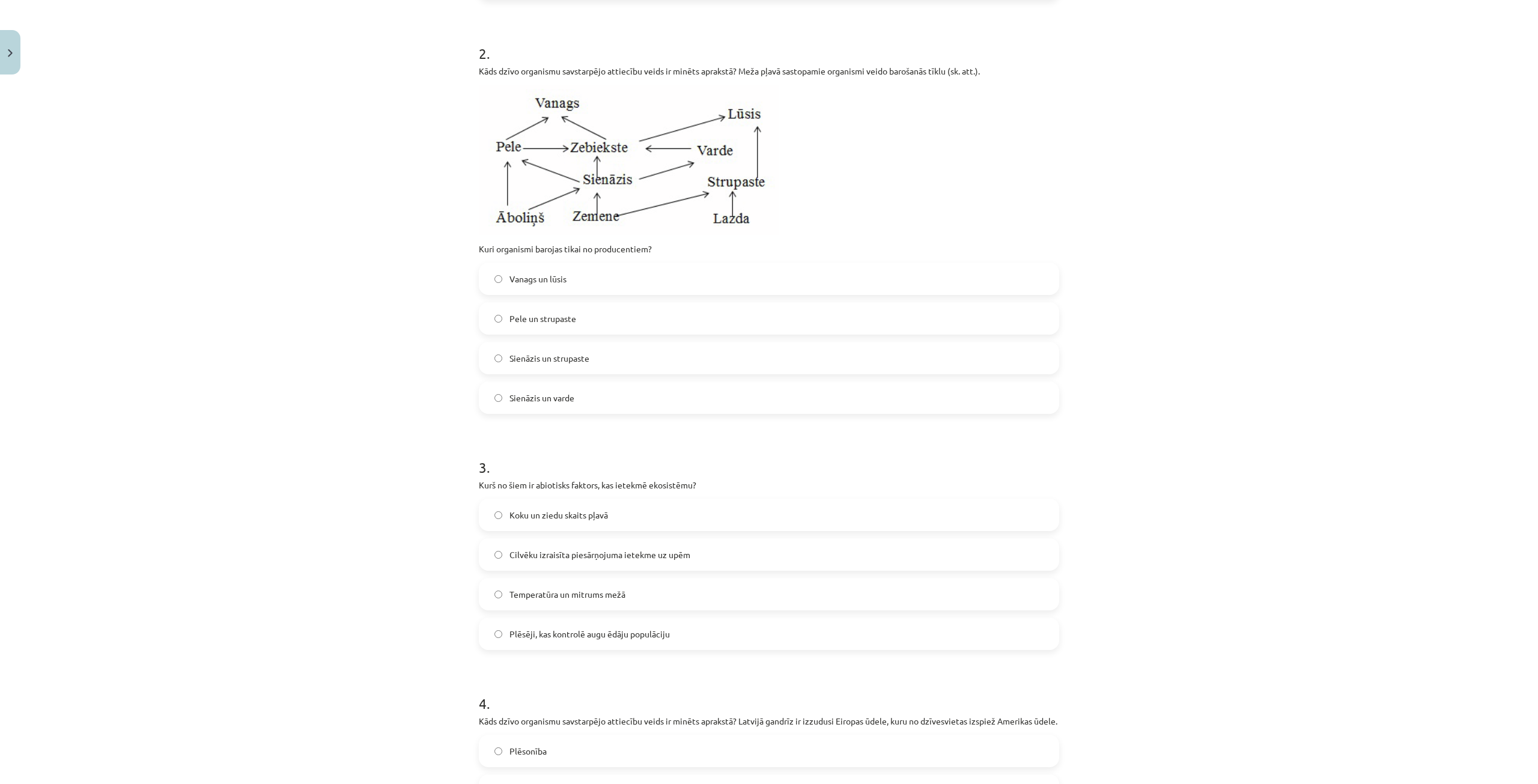
scroll to position [480, 0]
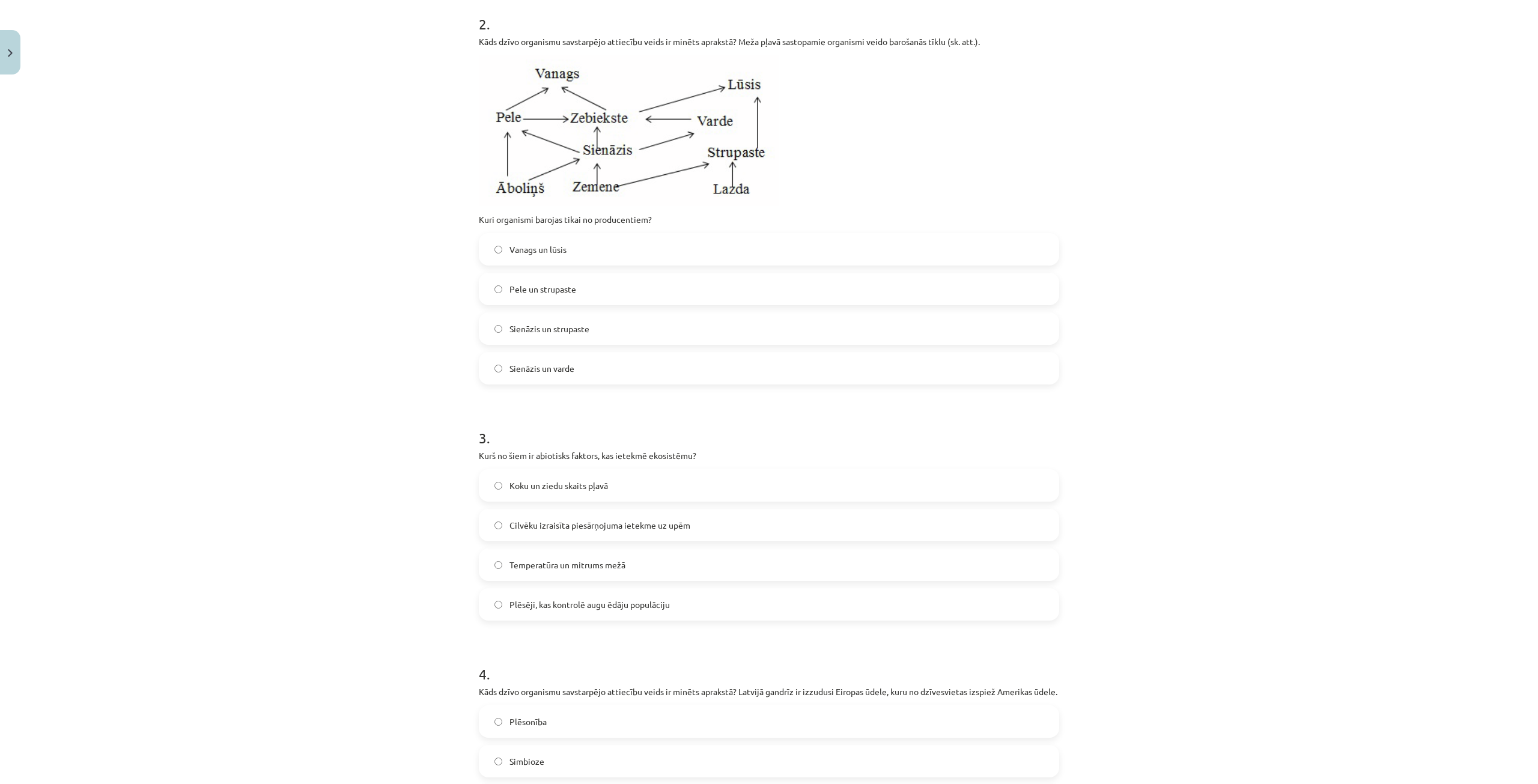
click at [578, 567] on span "Temperatūra un mitrums mežā" at bounding box center [566, 564] width 116 height 13
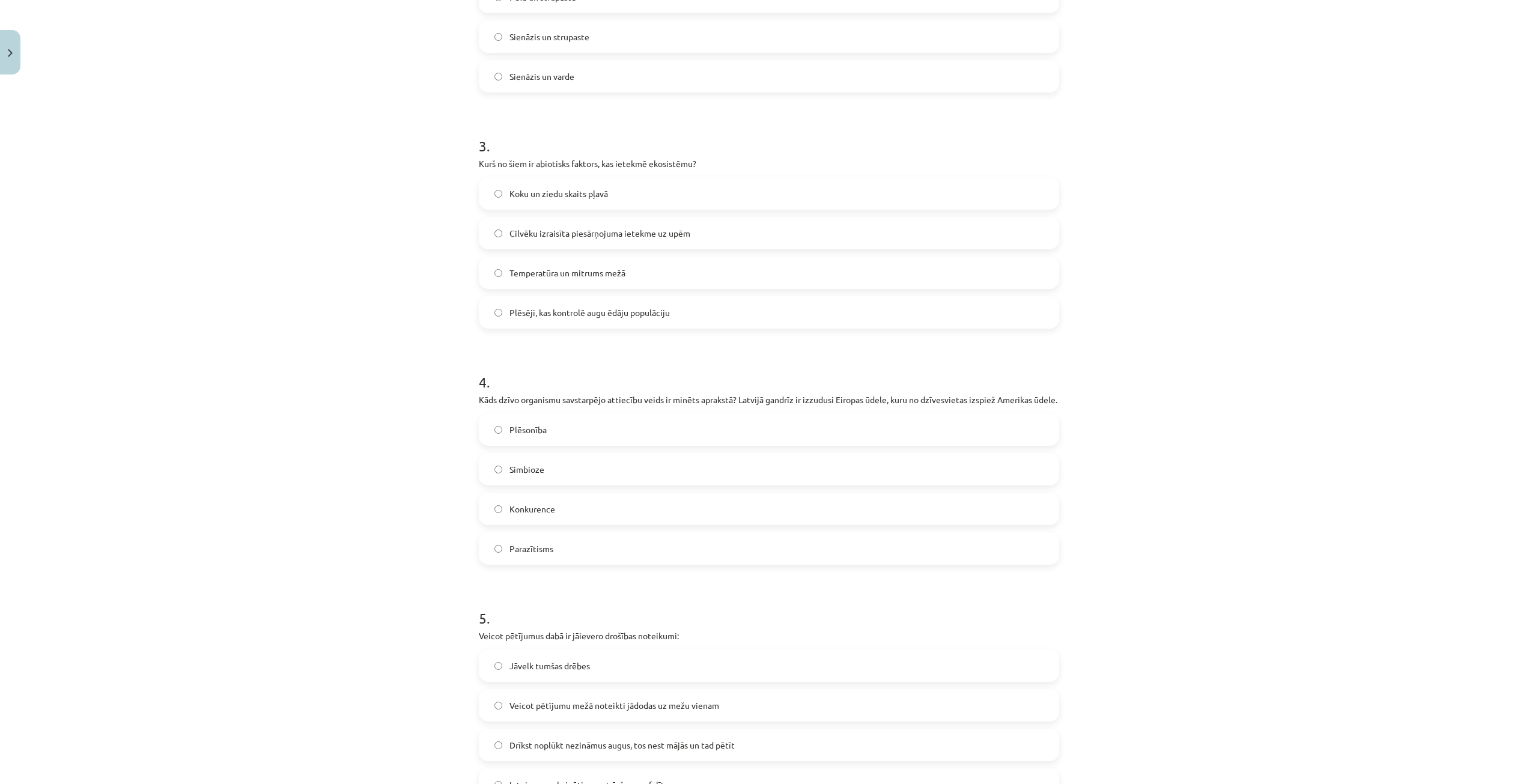
scroll to position [840, 0]
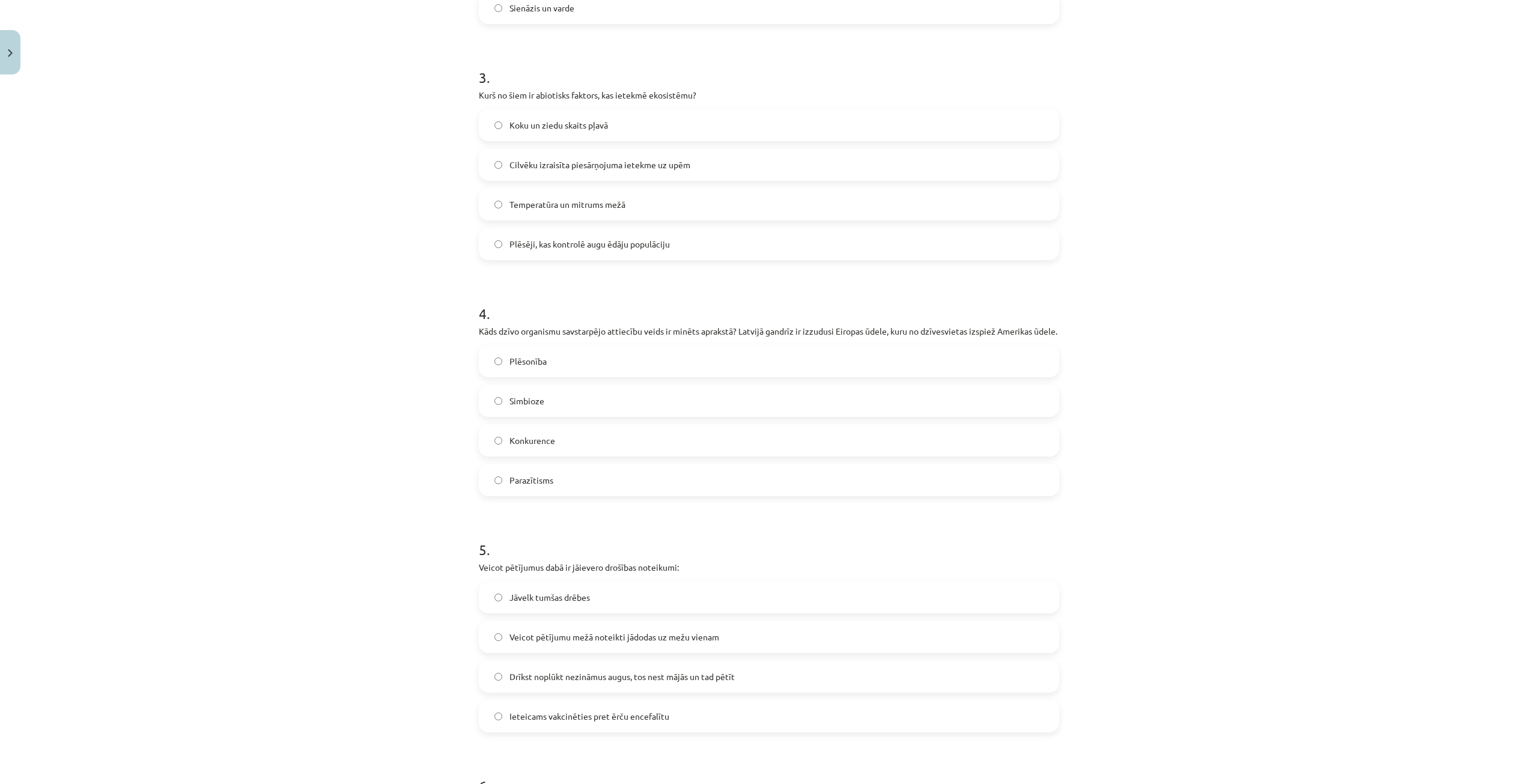
click at [644, 449] on label "Konkurence" at bounding box center [769, 441] width 578 height 30
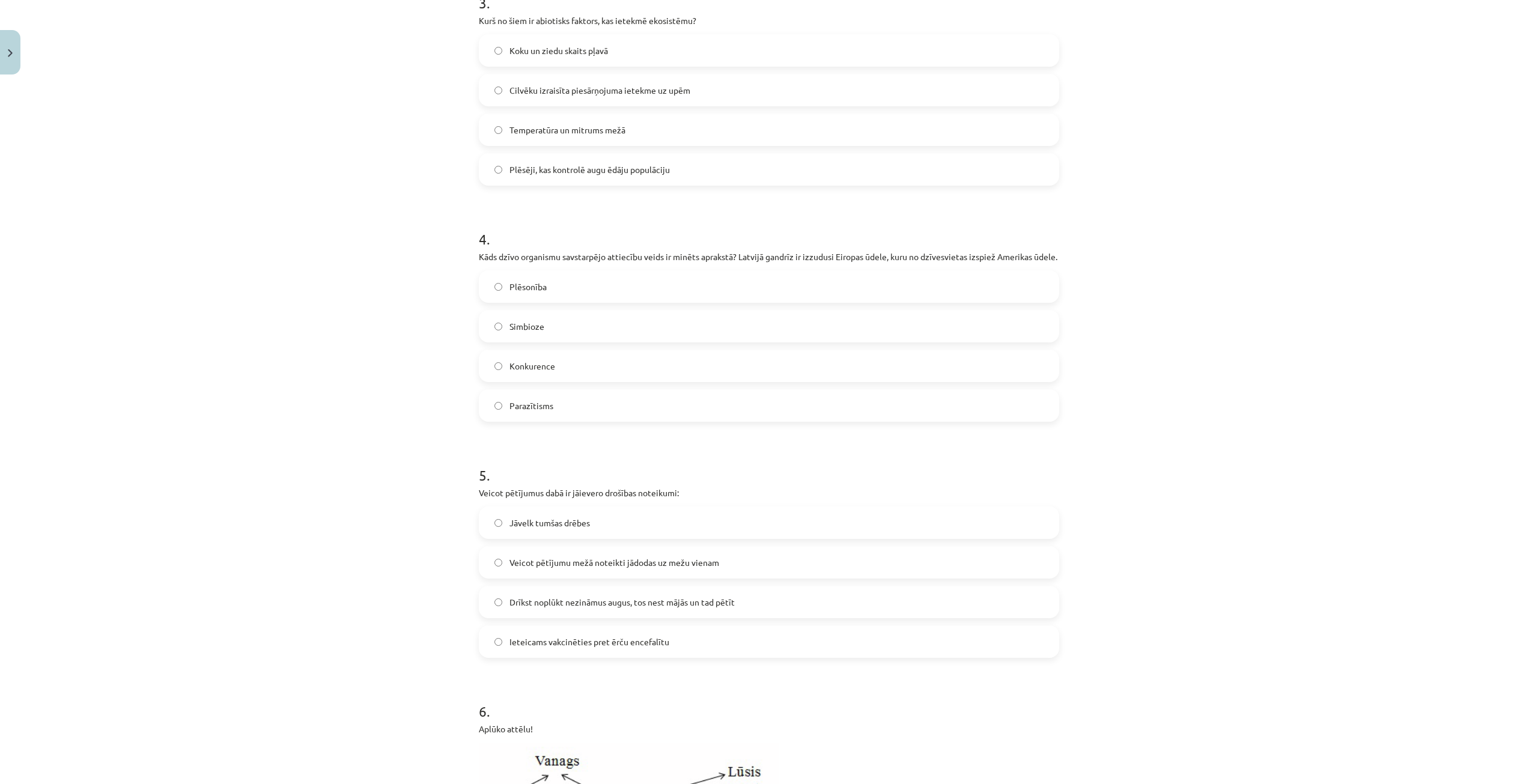
scroll to position [1021, 0]
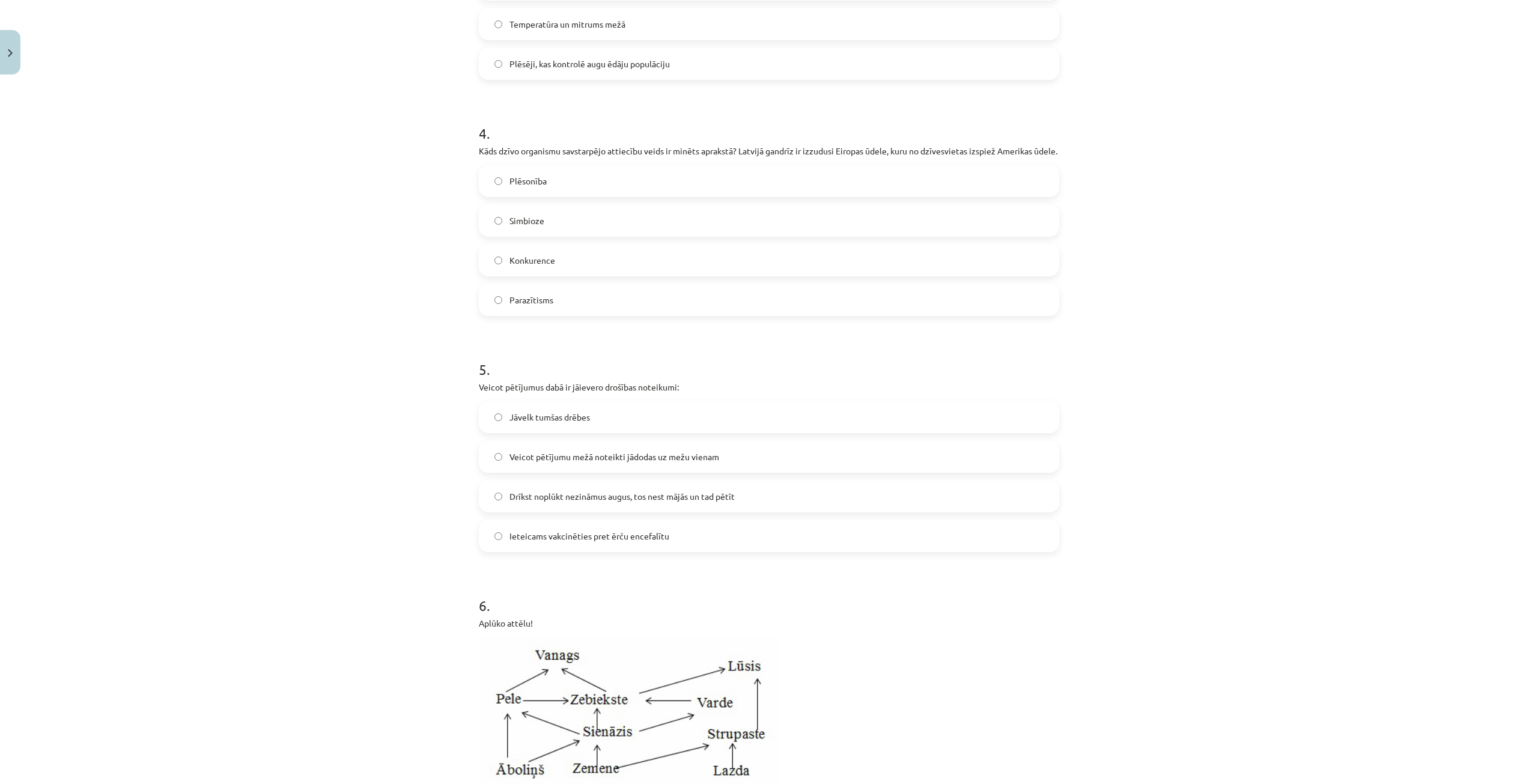
click at [631, 551] on label "Ieteicams vakcinēties pret ērču encefalītu" at bounding box center [769, 536] width 578 height 30
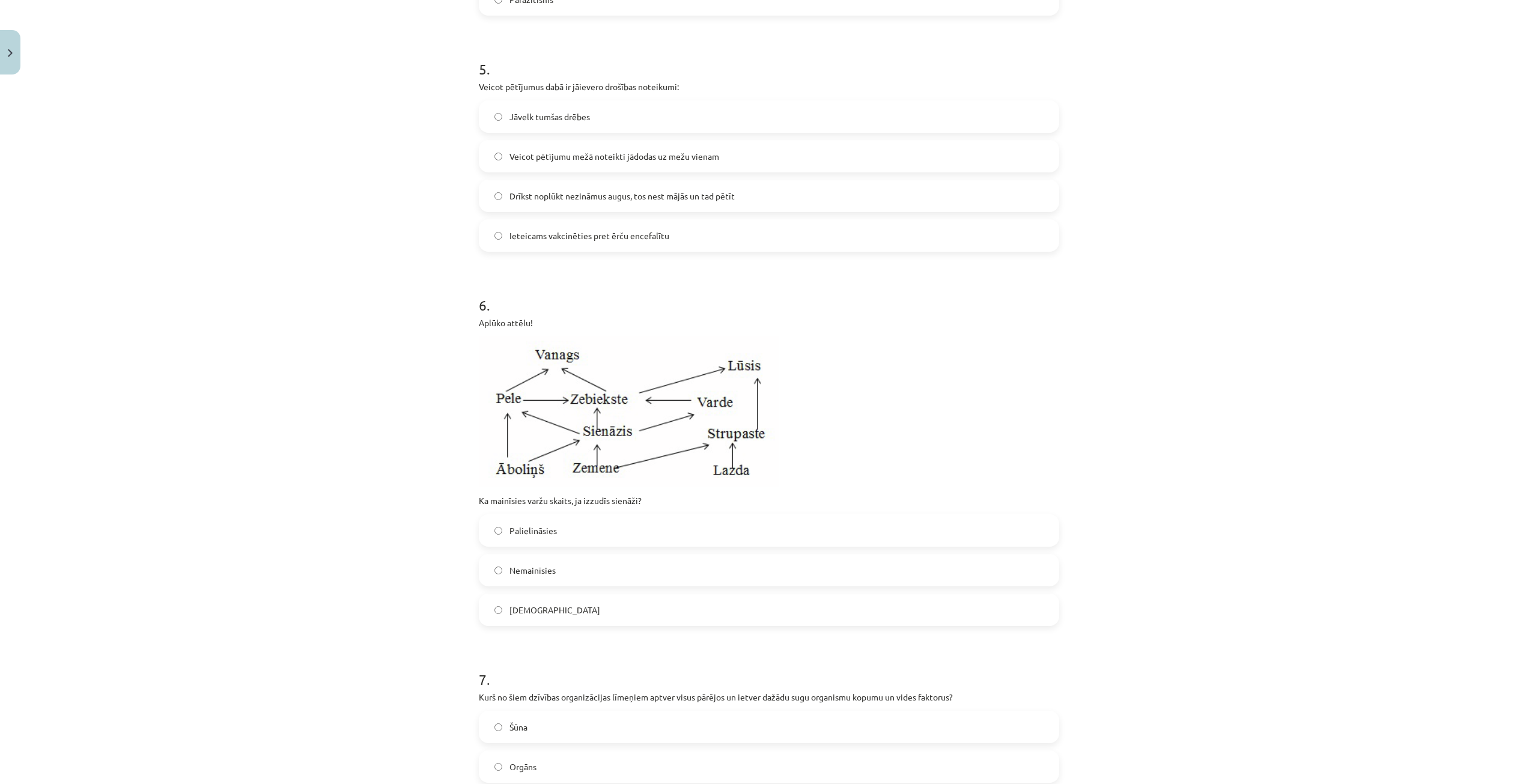
scroll to position [1682, 0]
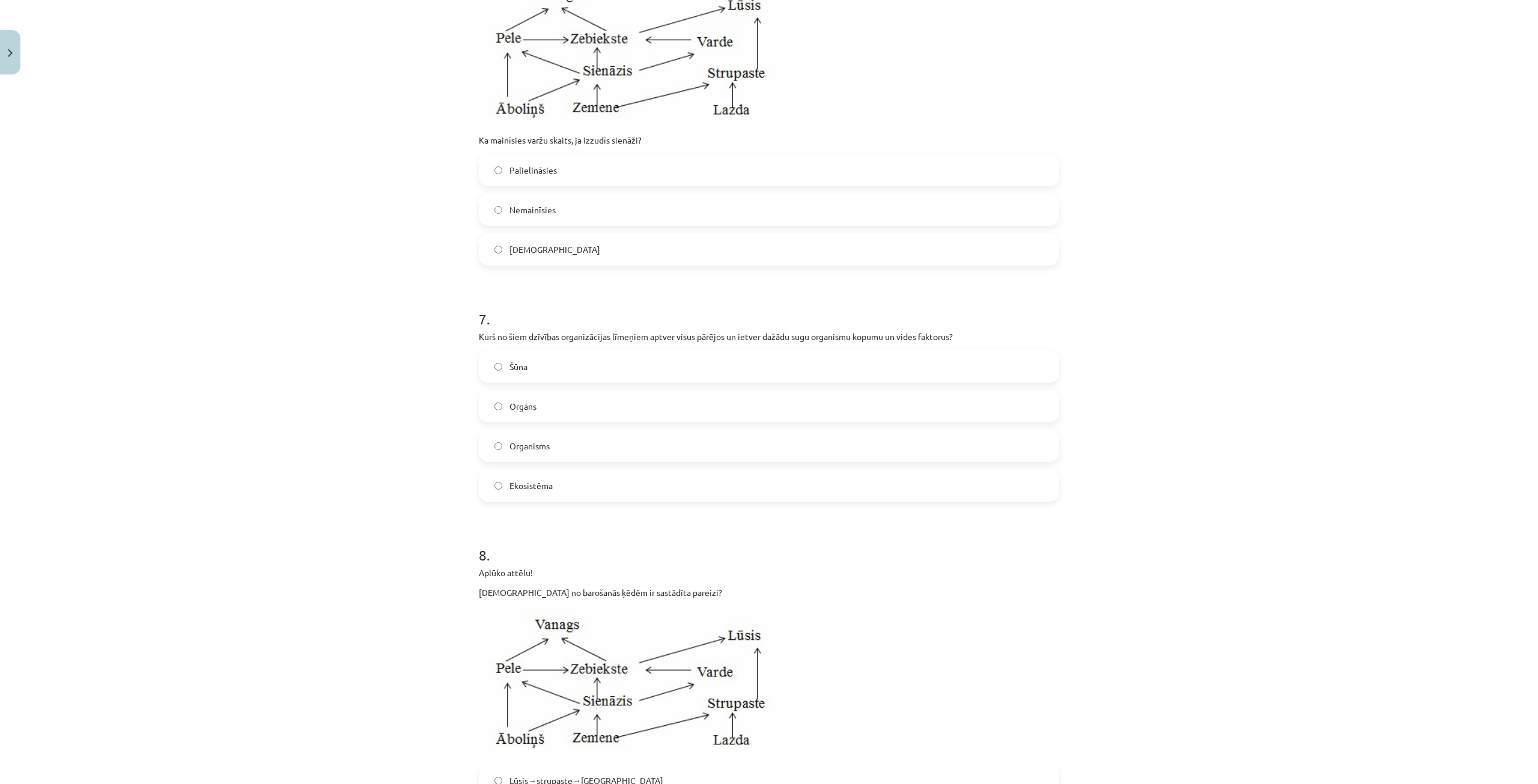
click at [582, 491] on label "Ekosistēma" at bounding box center [769, 486] width 578 height 30
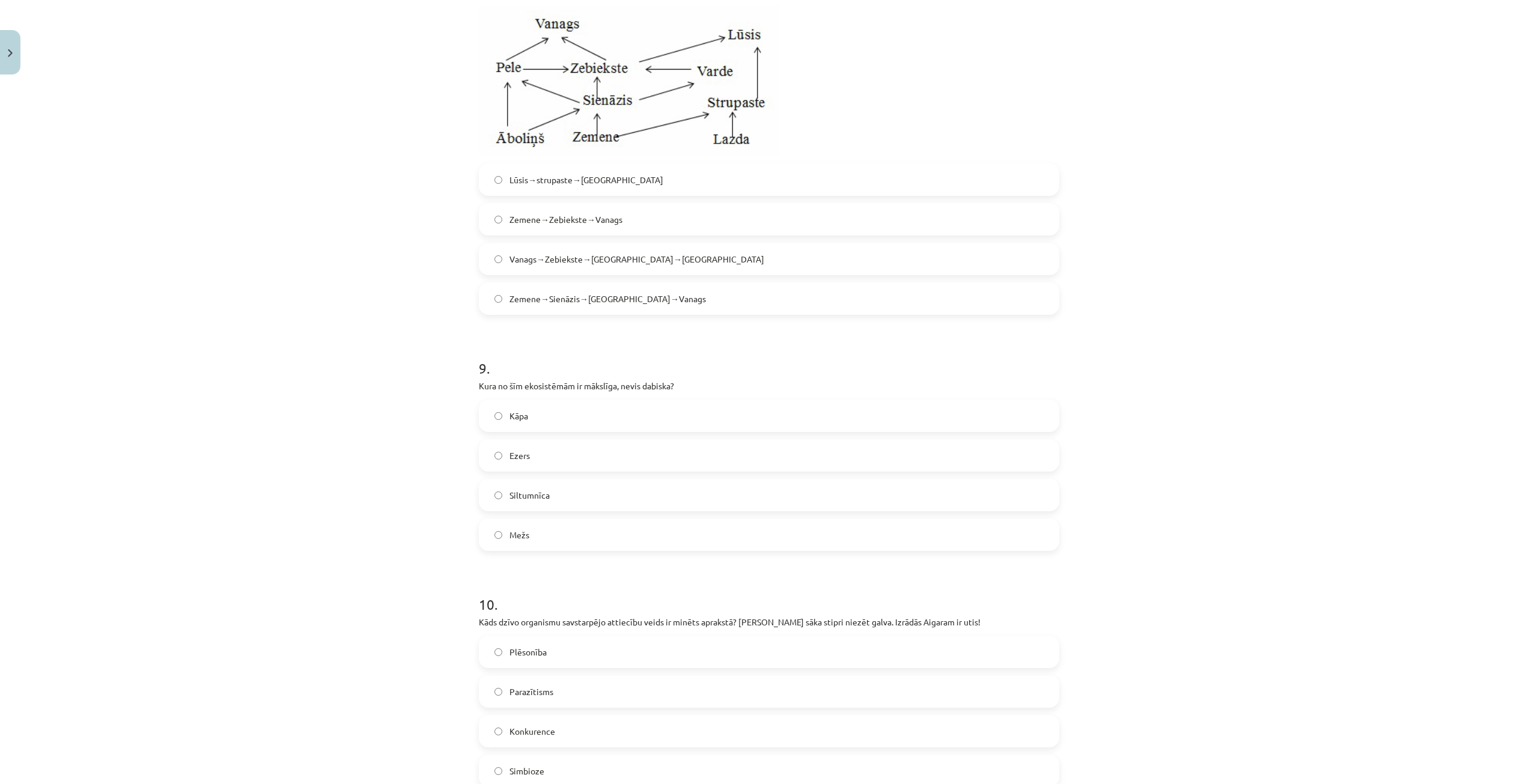
scroll to position [2342, 0]
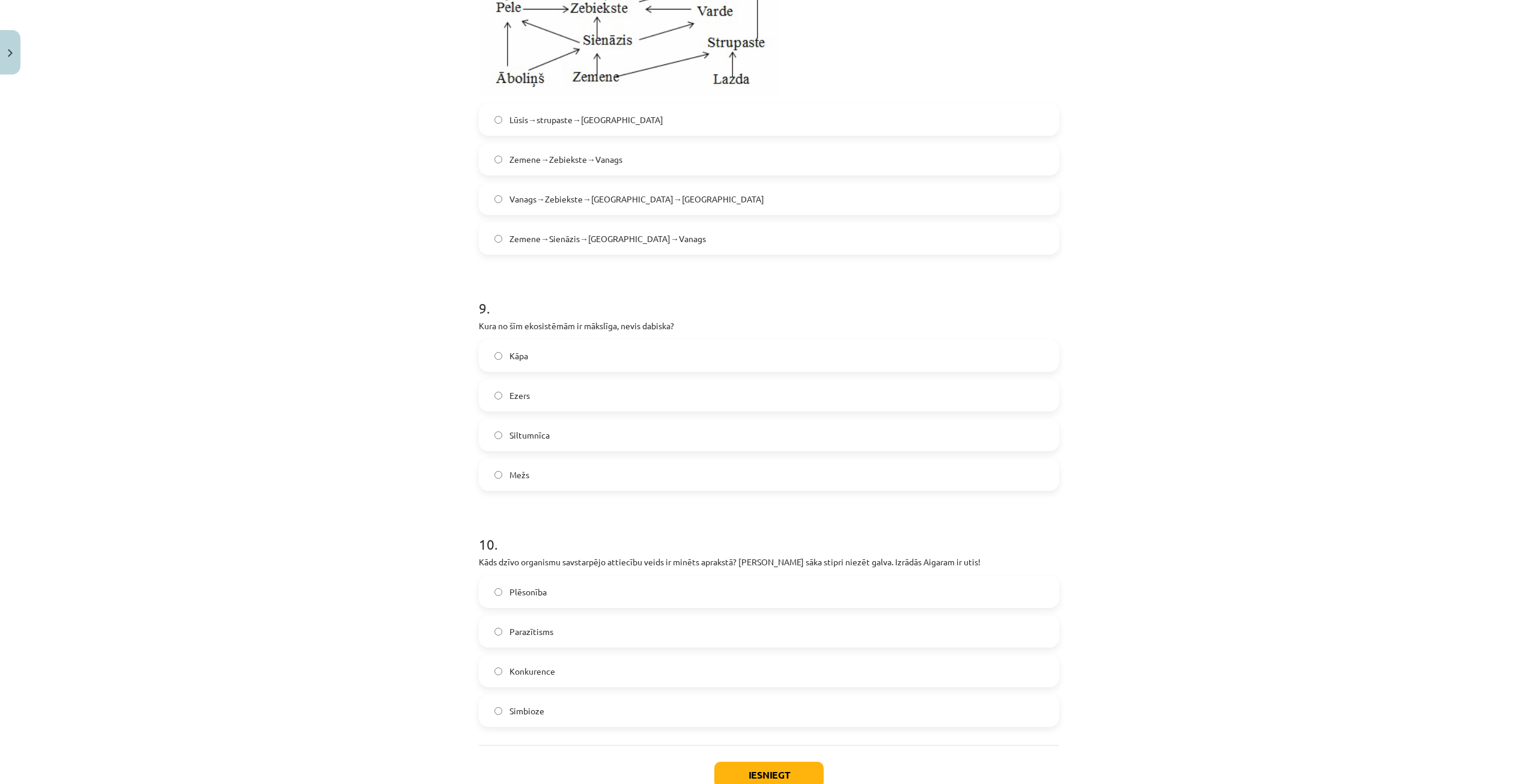
click at [567, 444] on label "Siltumnīca" at bounding box center [769, 435] width 578 height 30
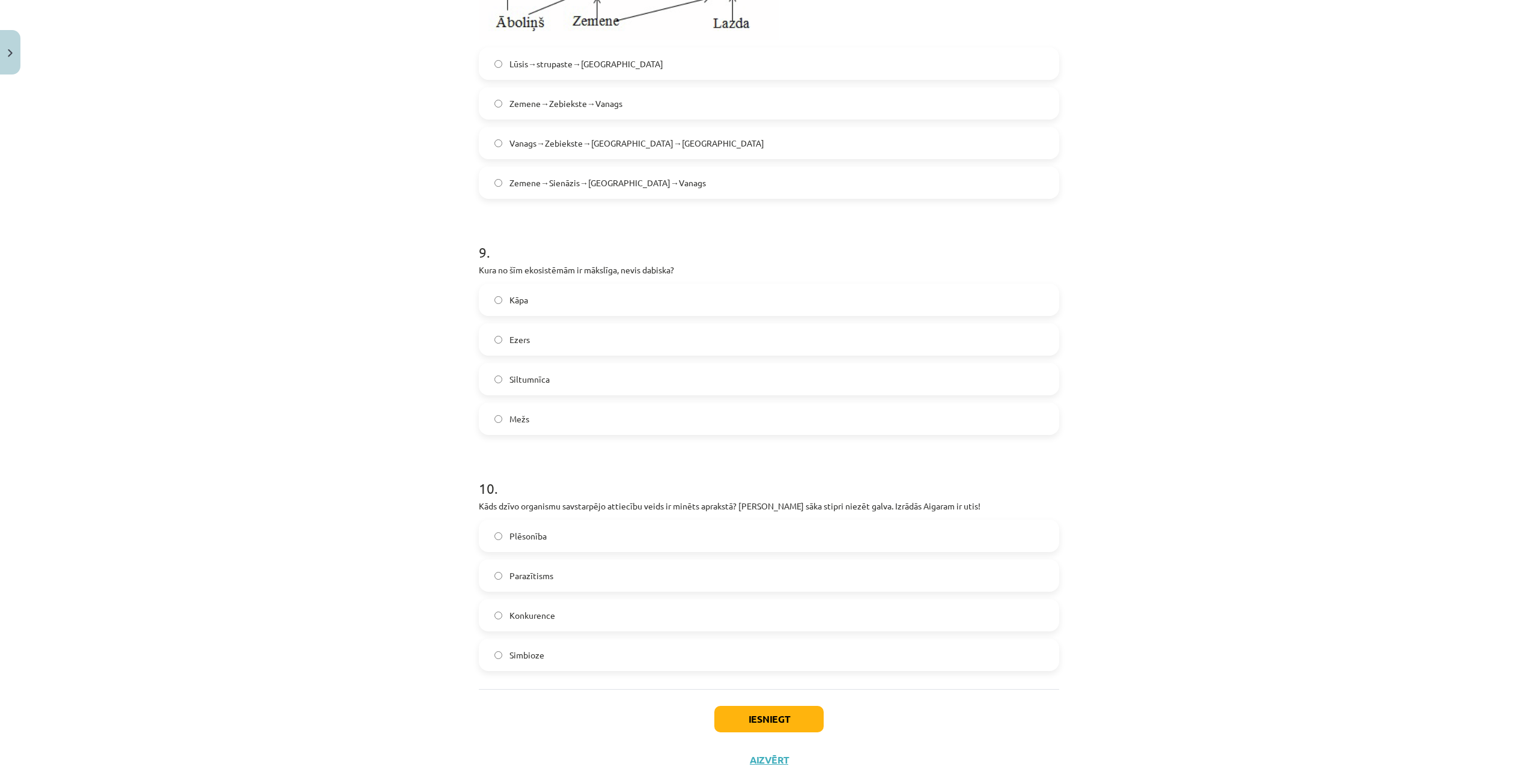
scroll to position [2437, 0]
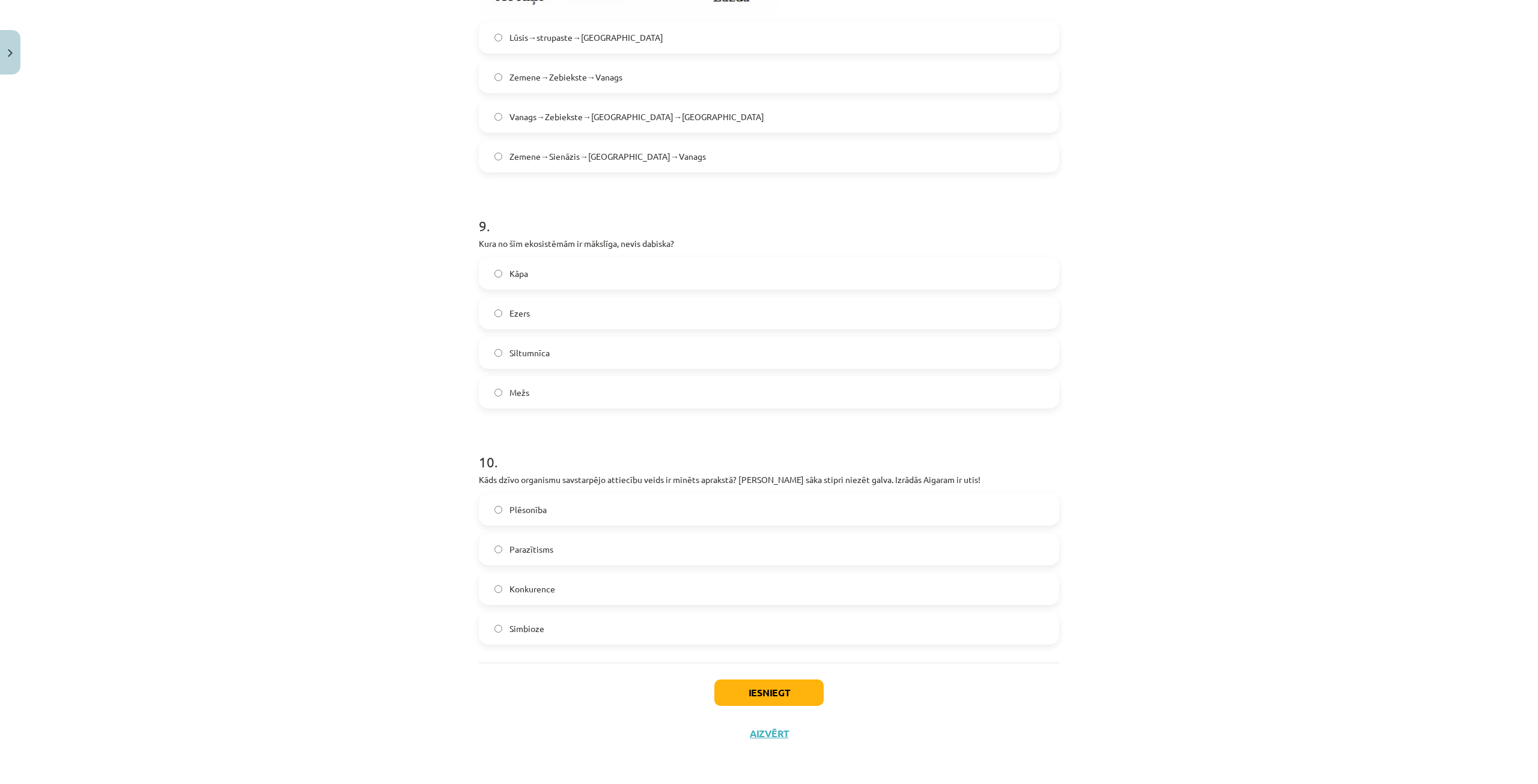
click at [538, 547] on span "Parazītisms" at bounding box center [531, 549] width 44 height 13
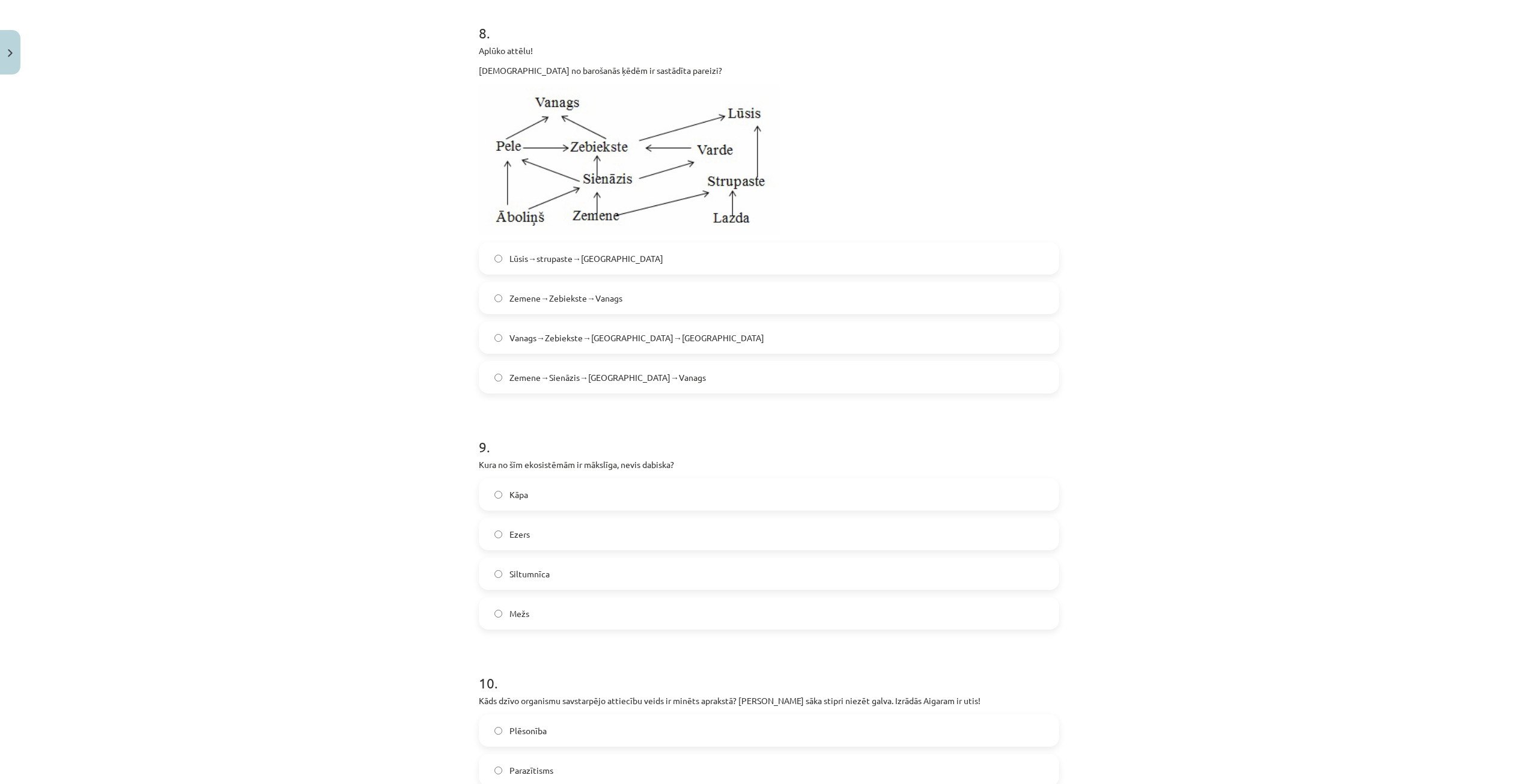
scroll to position [2197, 0]
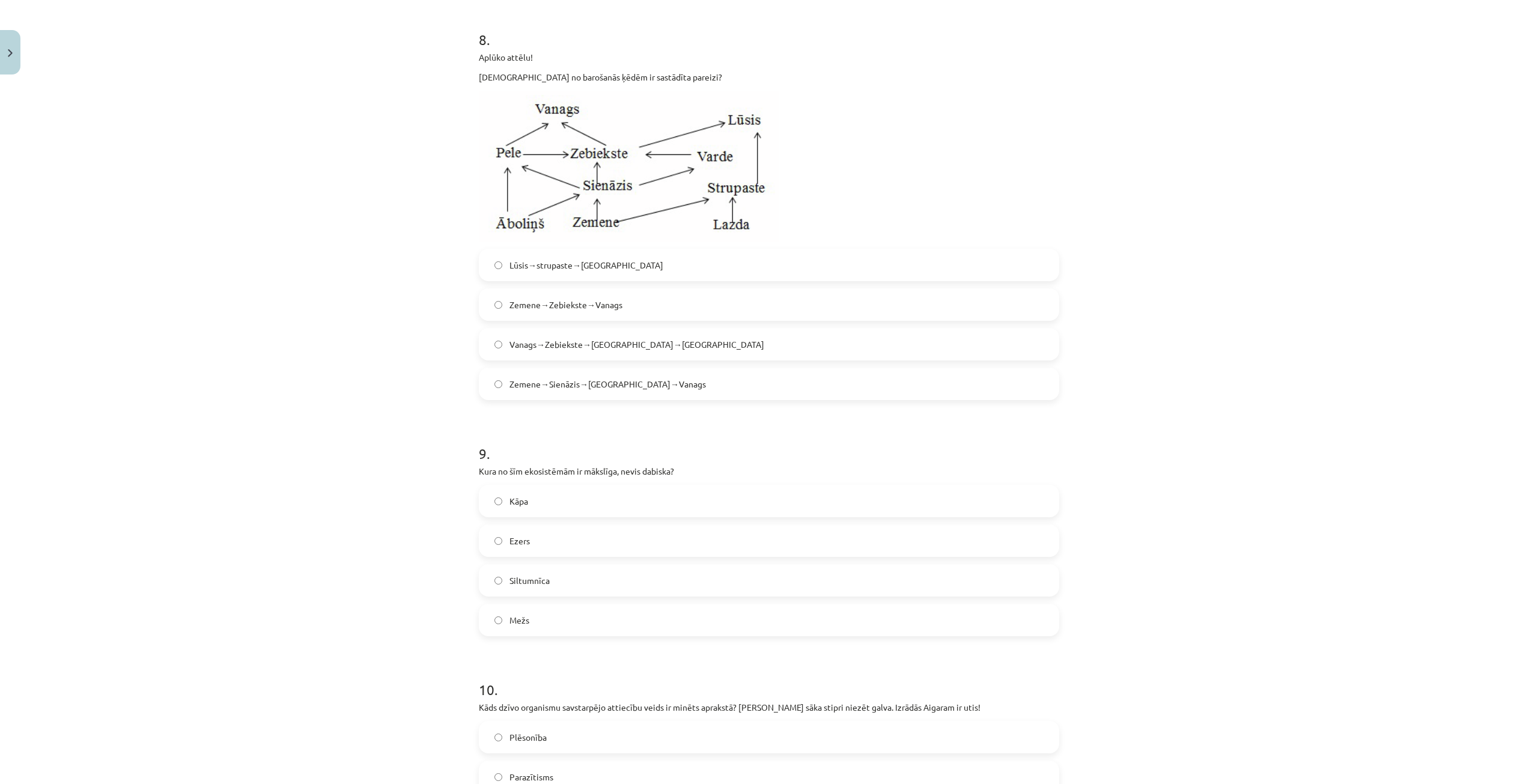
click at [509, 391] on span "Zemene→Sienāzis→Zebiekste→Vanags" at bounding box center [607, 384] width 196 height 13
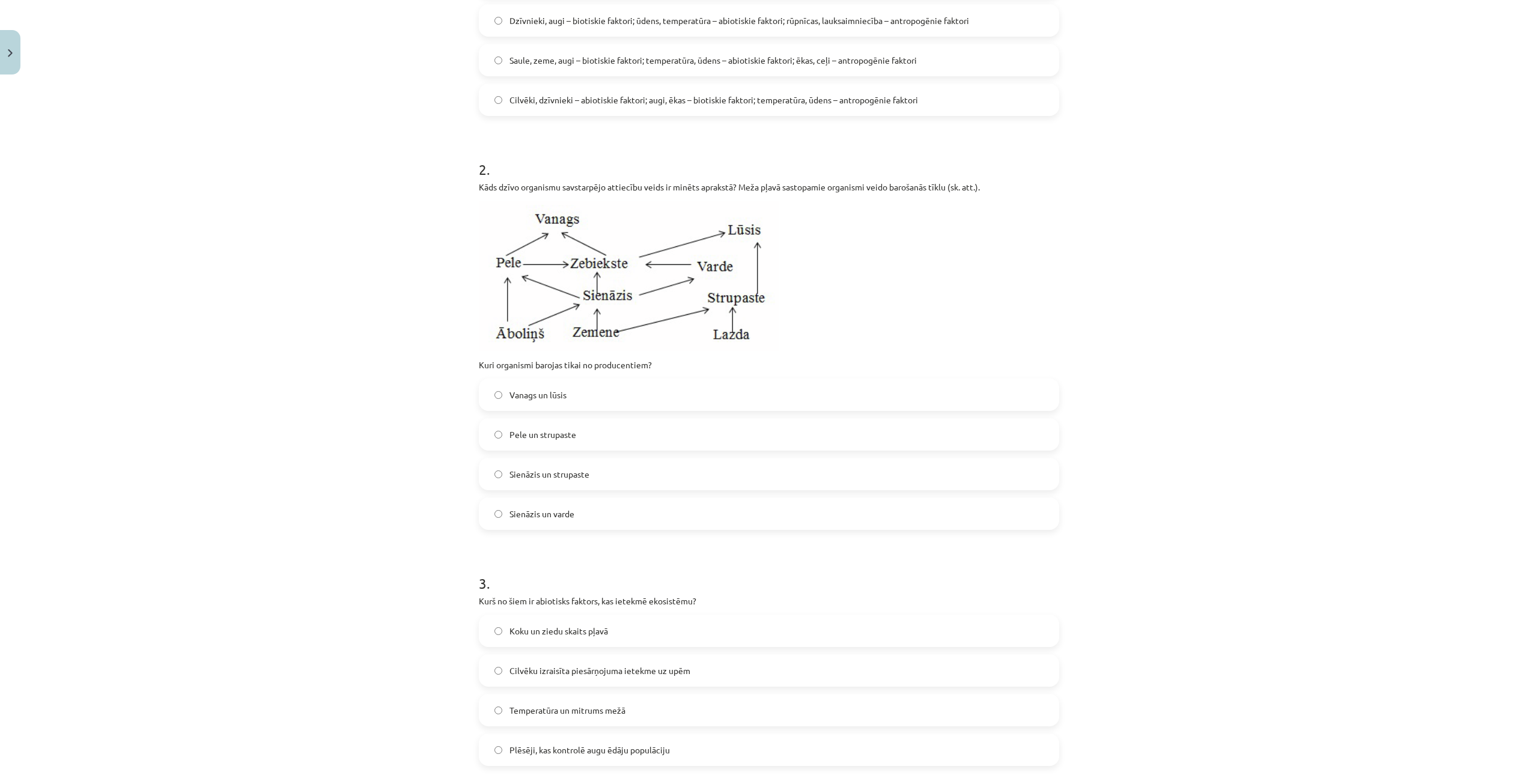
scroll to position [215, 0]
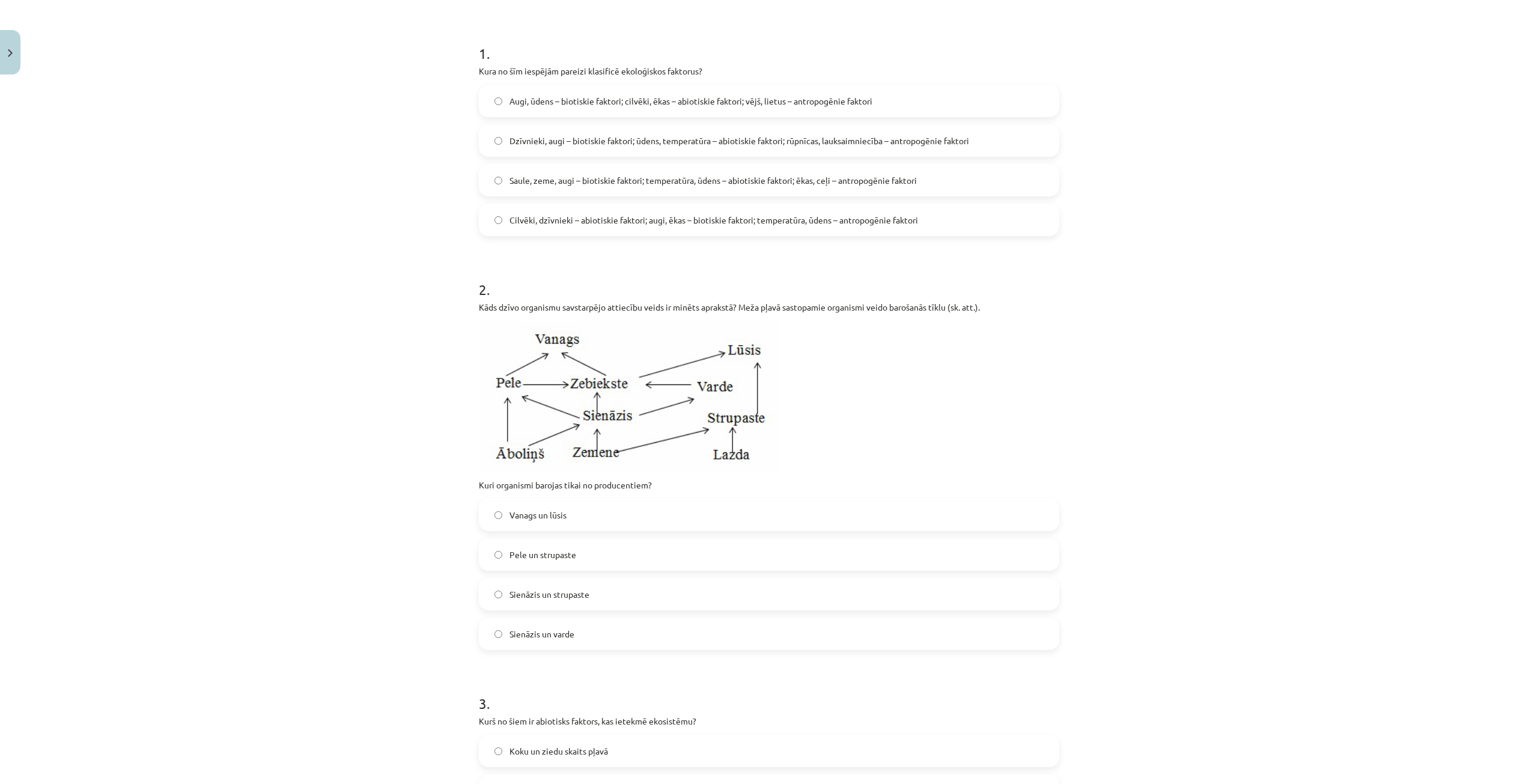
click at [531, 590] on span "Sienāzis un strupaste" at bounding box center [549, 594] width 80 height 13
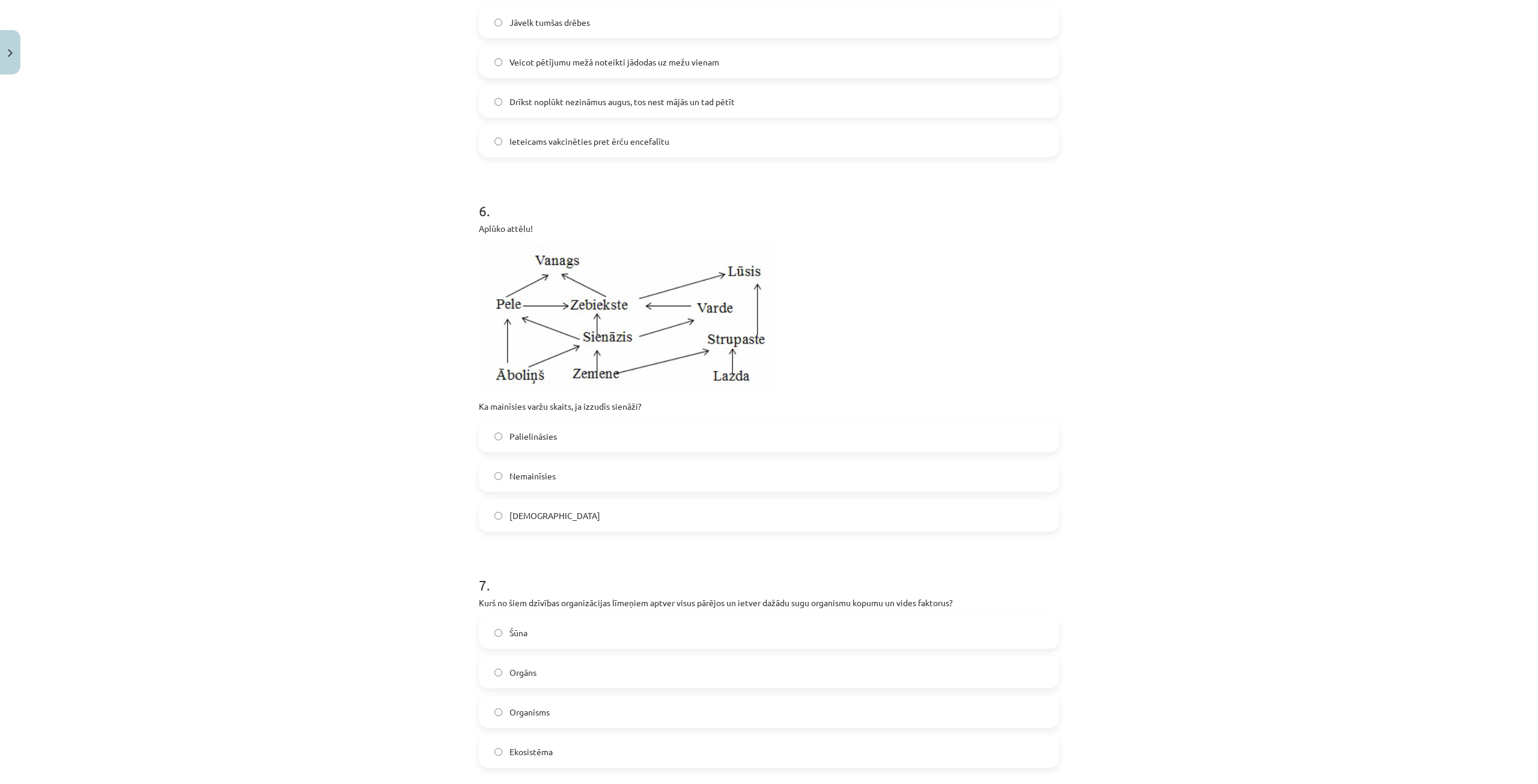
scroll to position [1416, 0]
click at [599, 530] on label "Samazināsies" at bounding box center [769, 515] width 578 height 30
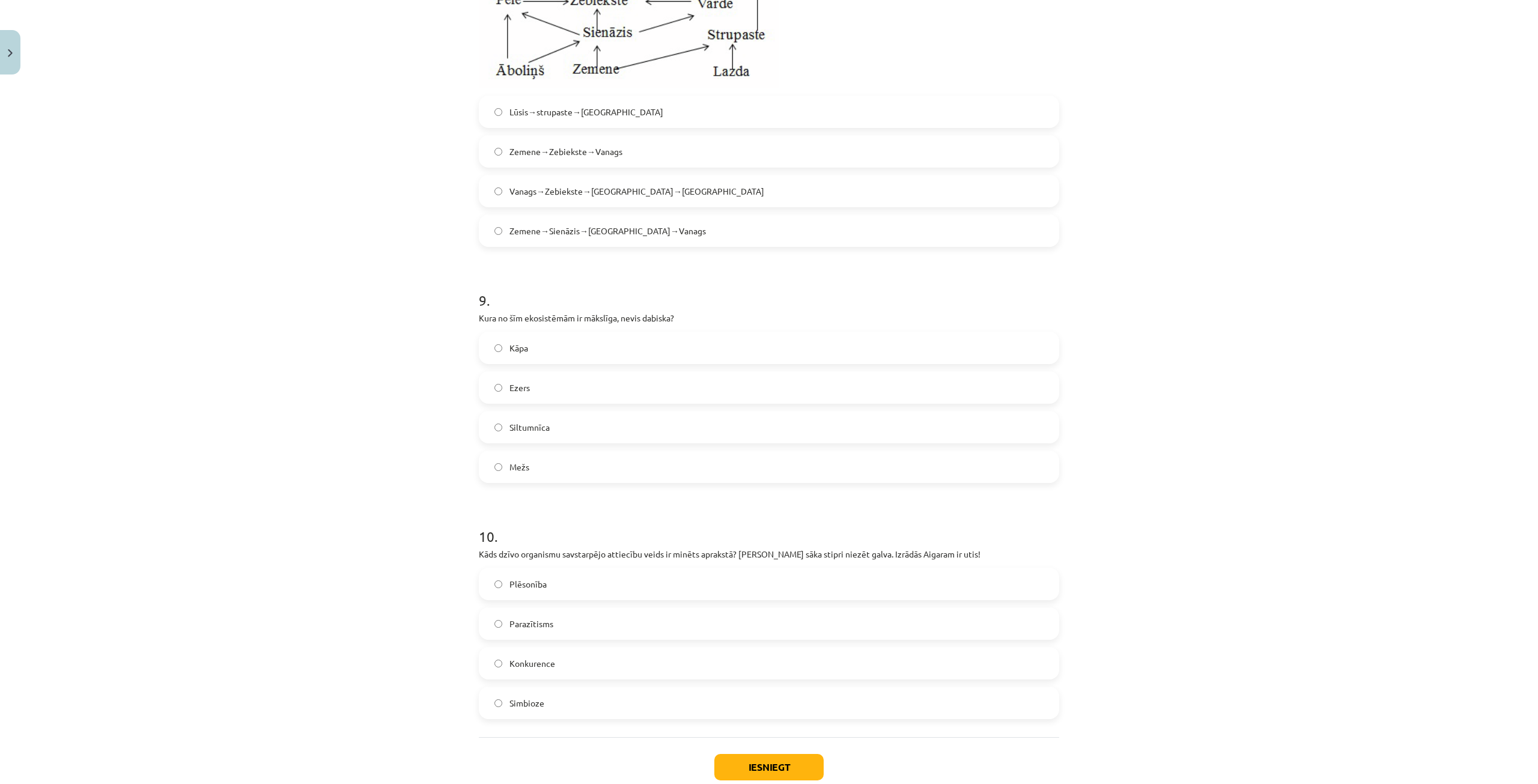
scroll to position [2437, 0]
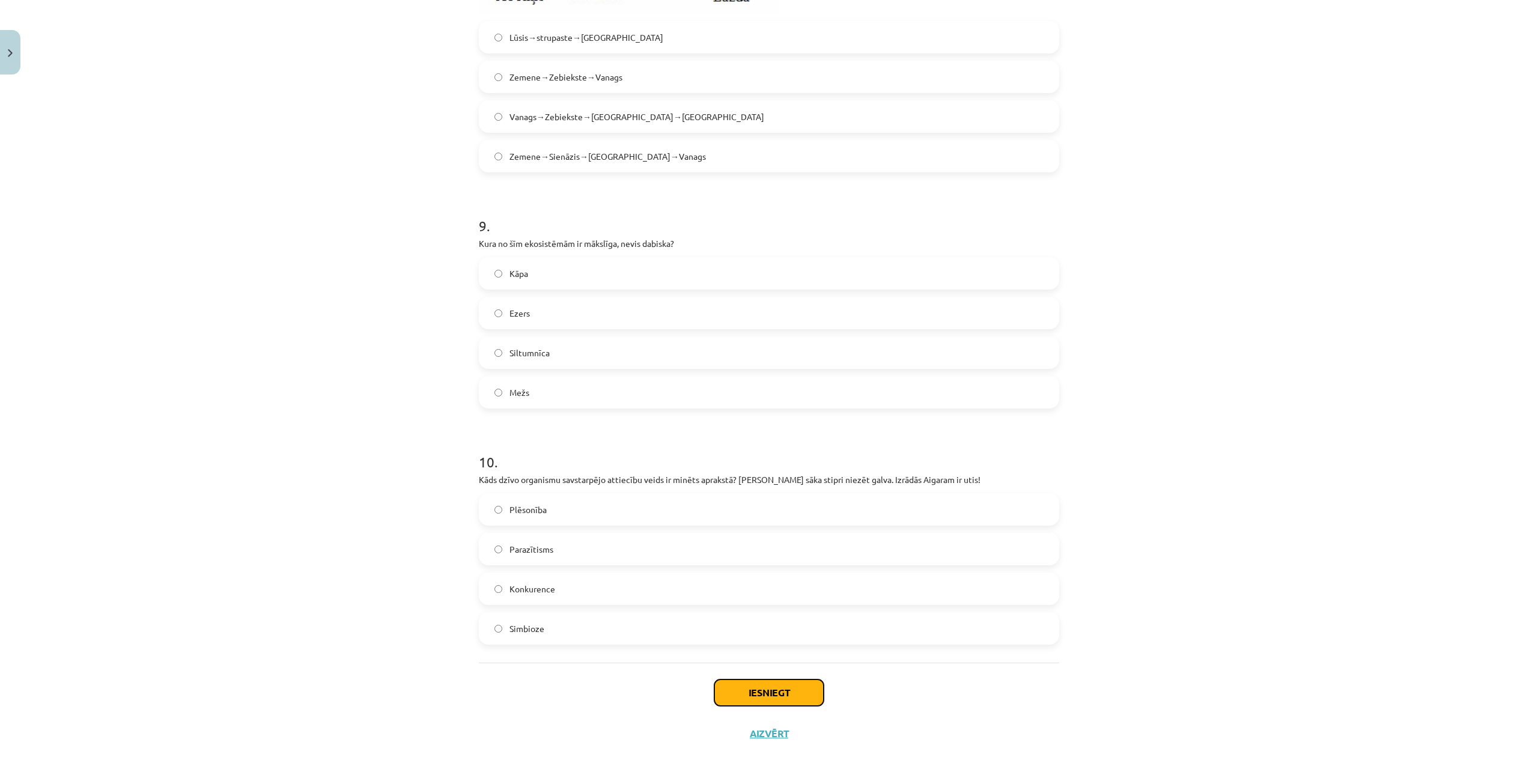
click at [754, 685] on button "Iesniegt" at bounding box center [769, 692] width 109 height 26
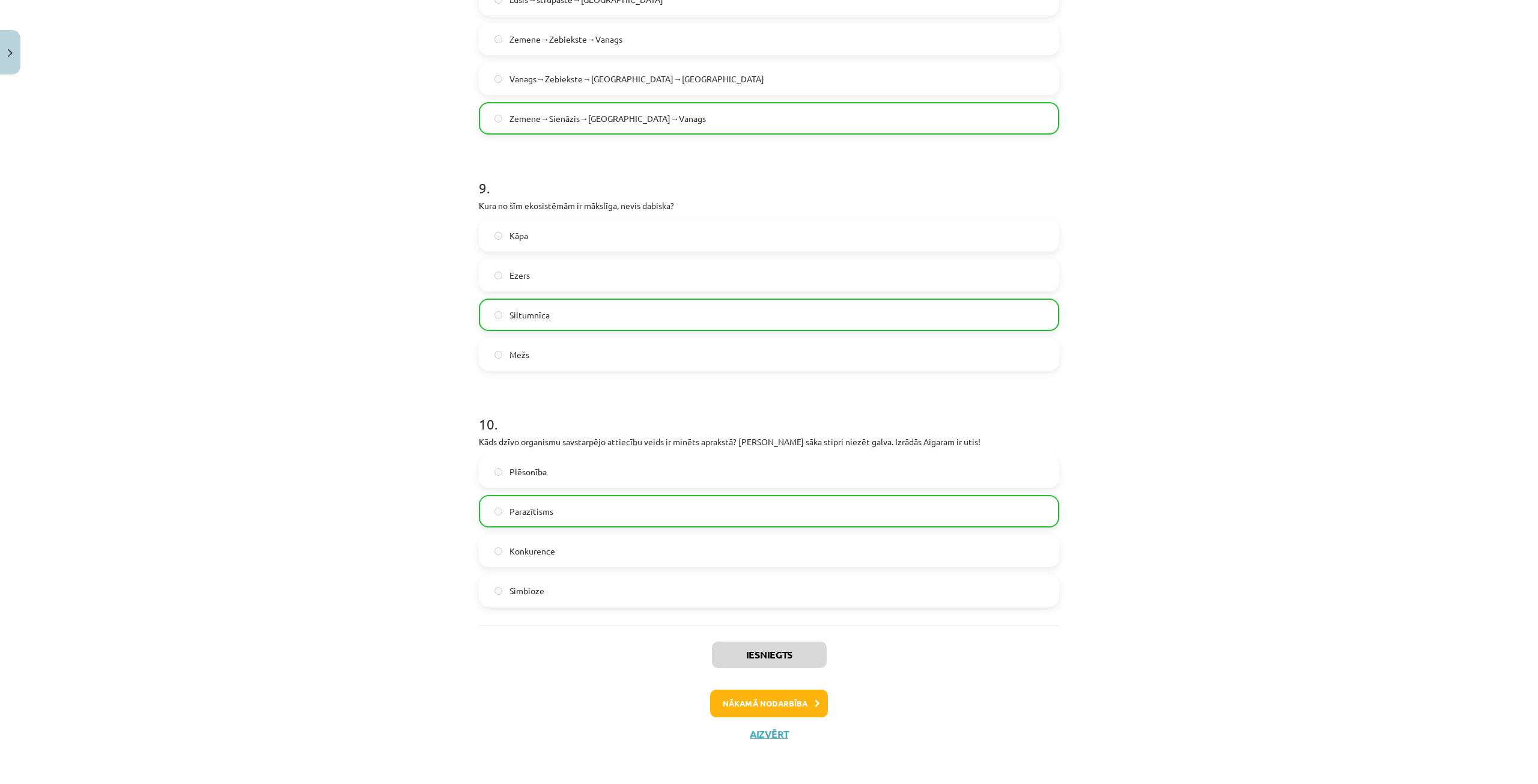
scroll to position [2476, 0]
click at [809, 708] on button "Nākamā nodarbība" at bounding box center [768, 702] width 117 height 28
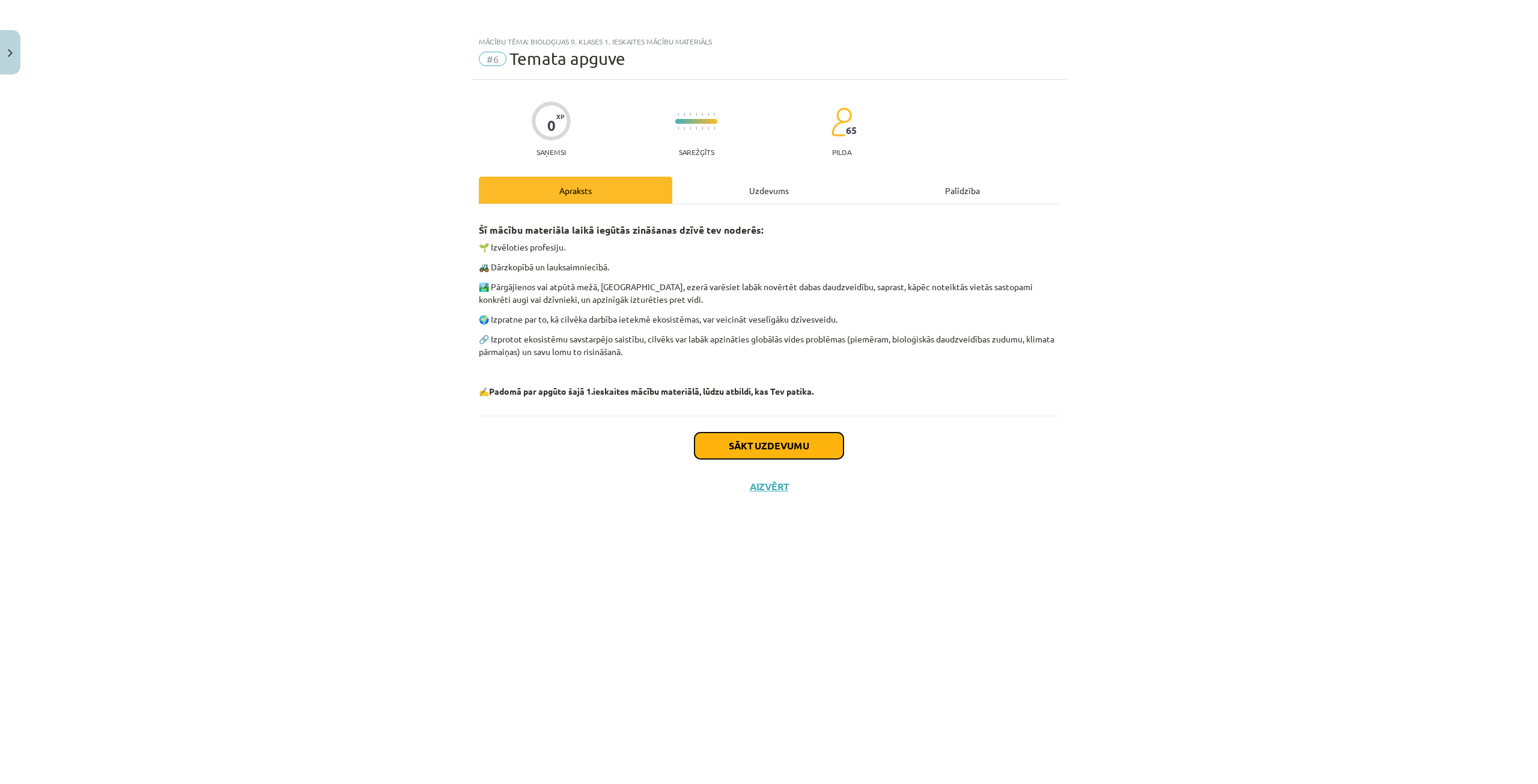
click at [808, 437] on button "Sākt uzdevumu" at bounding box center [769, 445] width 149 height 26
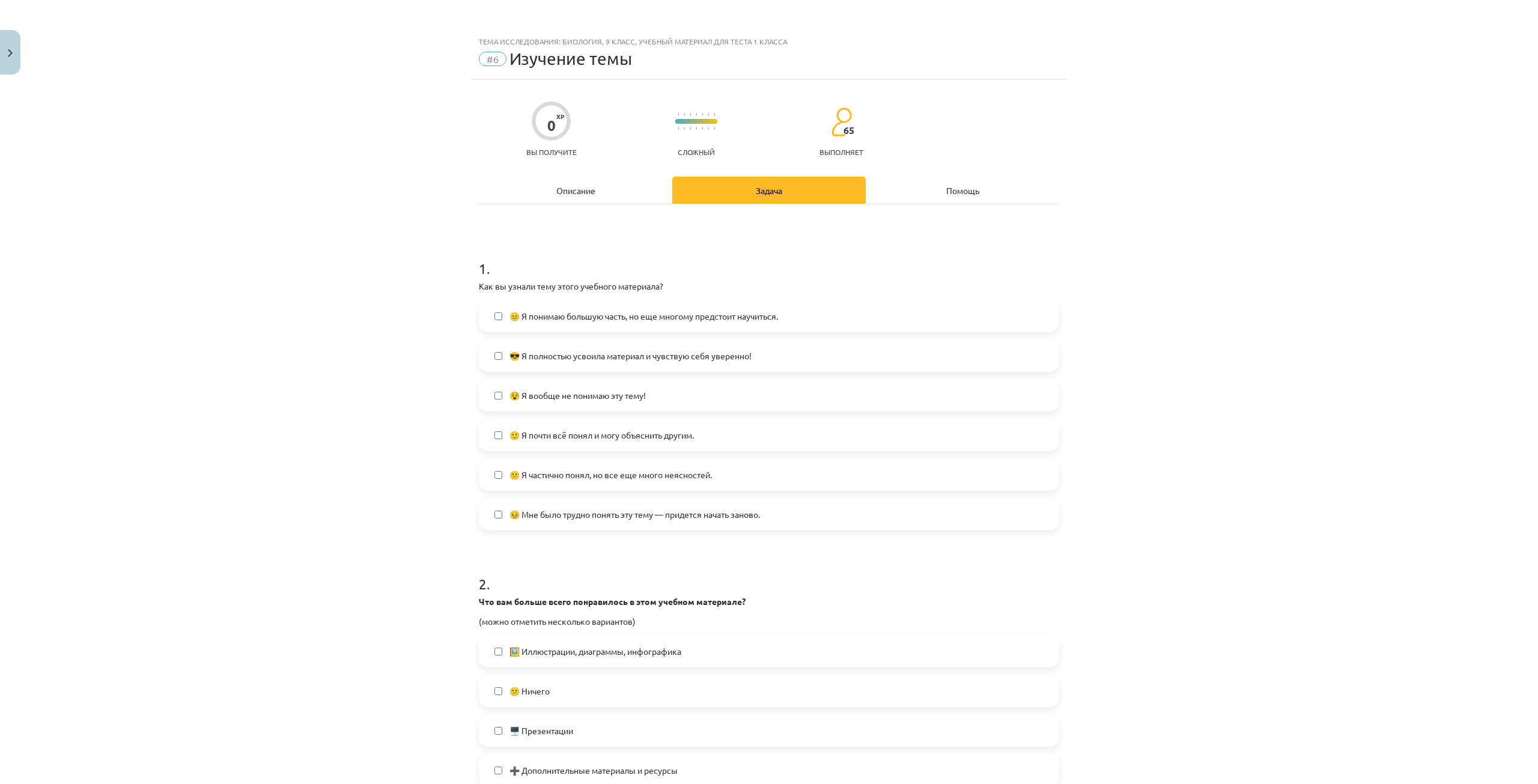
click at [405, 538] on div "Тема исследования: Биология, 9 класс, учебный материал для теста 1 класса #6 Из…" at bounding box center [769, 392] width 1538 height 784
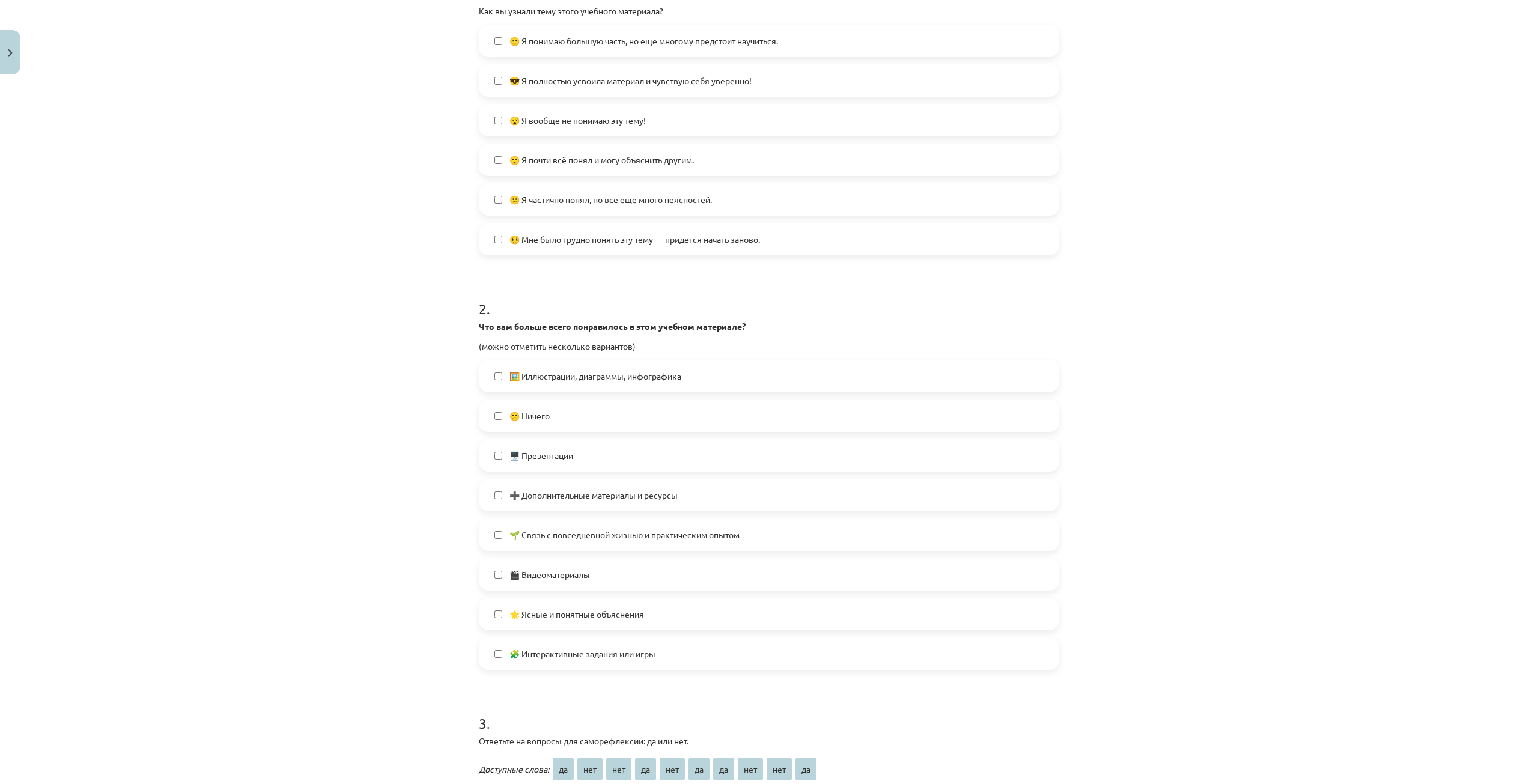
scroll to position [360, 0]
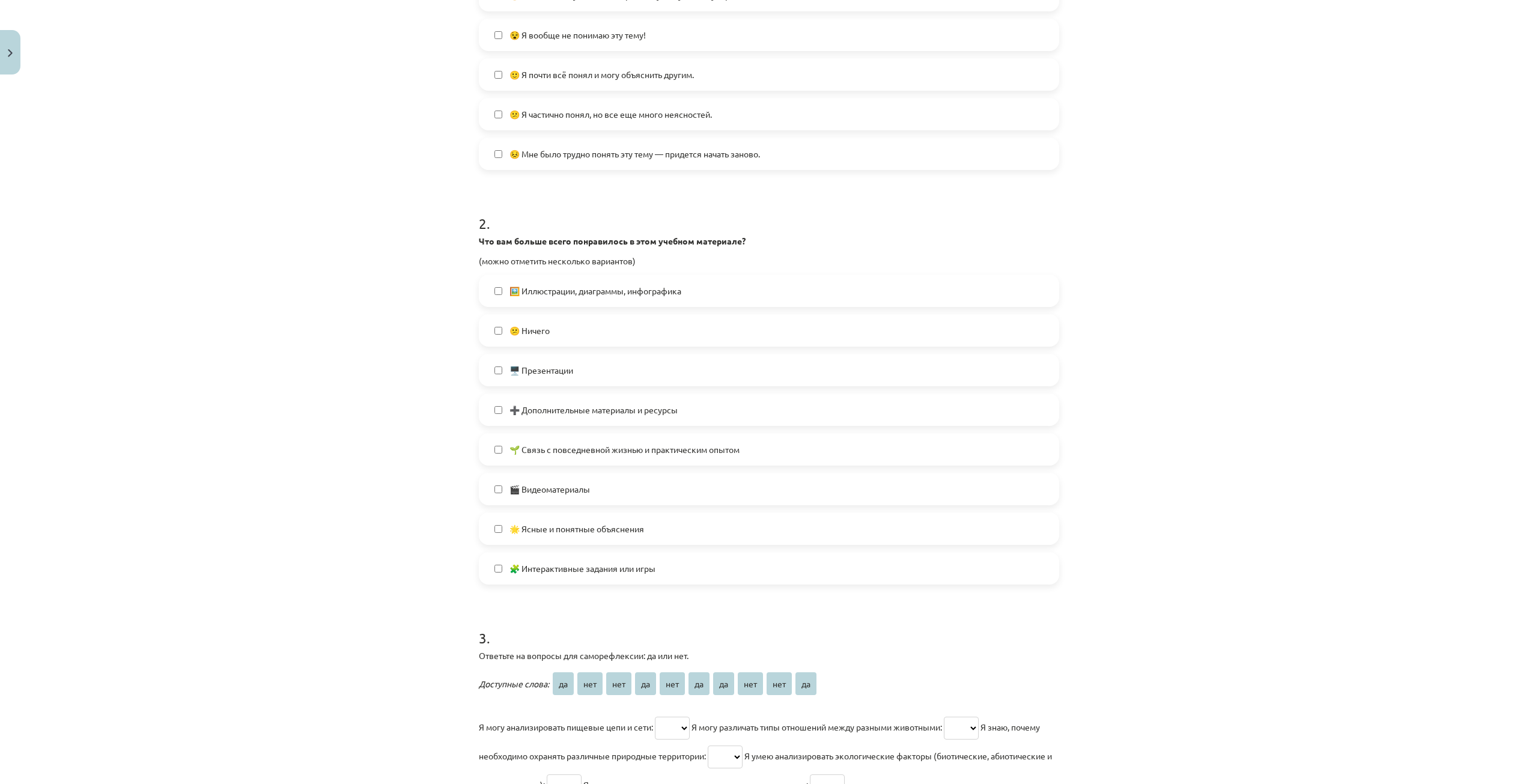
click at [491, 377] on label "🖥️ Презентации" at bounding box center [769, 370] width 578 height 30
click at [488, 383] on label "🖥️ Презентации" at bounding box center [769, 370] width 578 height 30
click at [498, 296] on label "🖼️ Иллюстрации, диаграммы, инфографика" at bounding box center [769, 291] width 578 height 30
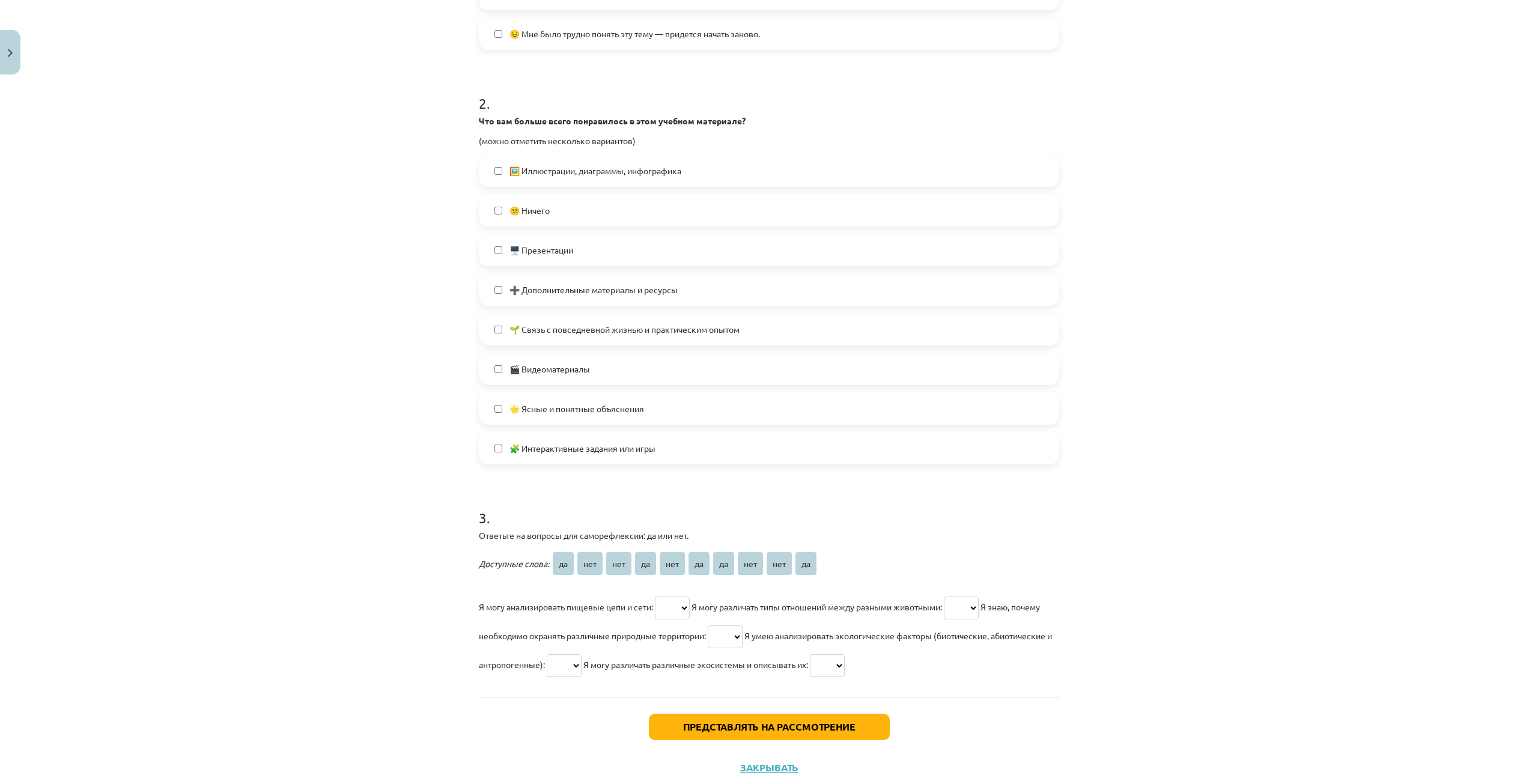
scroll to position [514, 0]
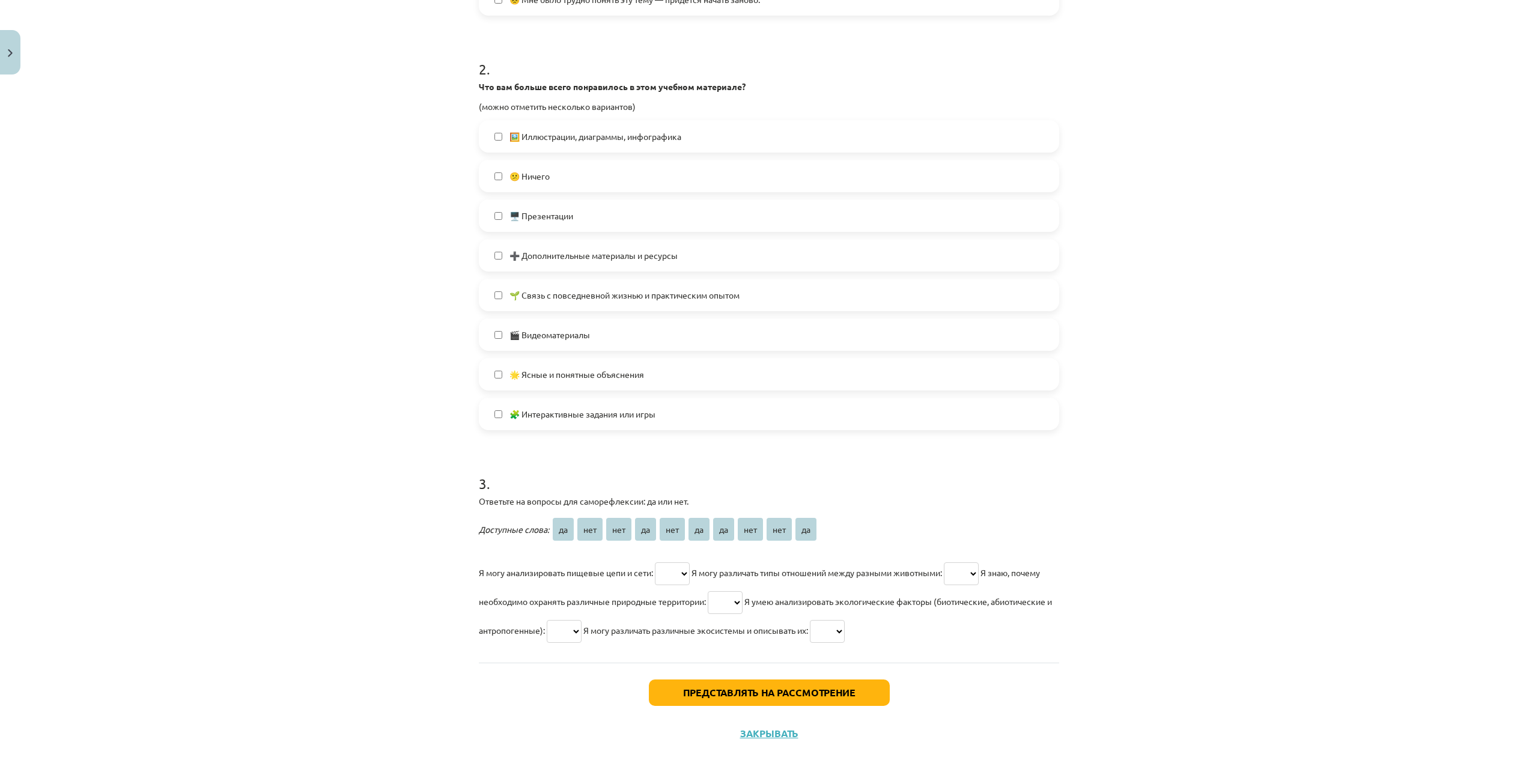
click at [673, 573] on select "** *** *** ** *** ** ** *** *** **" at bounding box center [672, 573] width 35 height 22
select select "**"
click at [655, 562] on select "** *** *** ** *** ** ** *** *** **" at bounding box center [672, 573] width 35 height 22
click at [974, 571] on select "** *** *** ** *** ** ** *** *** **" at bounding box center [961, 573] width 35 height 22
select select "**"
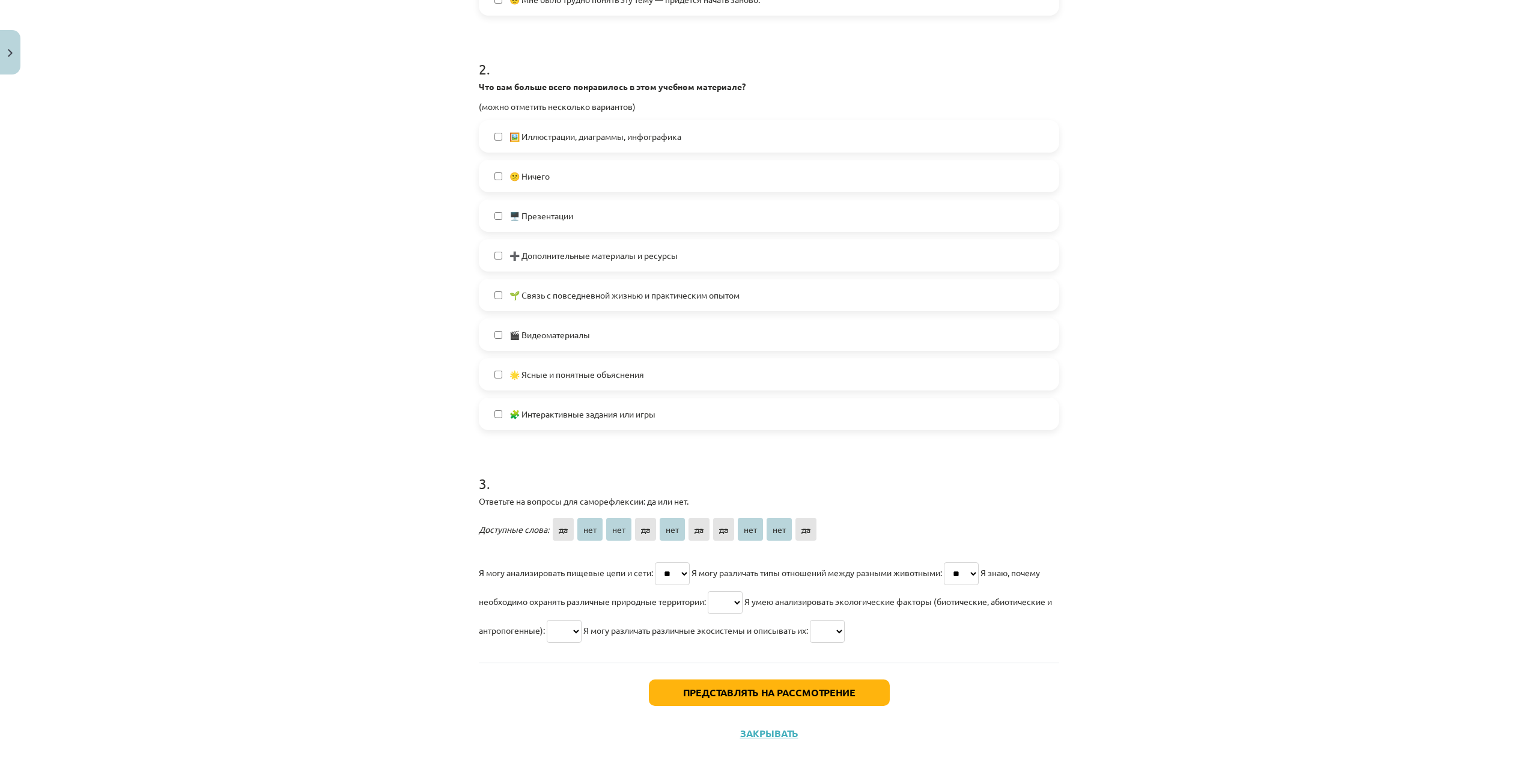
click at [955, 562] on select "** *** *** ** *** ** ** *** *** **" at bounding box center [961, 573] width 35 height 22
click at [742, 600] on select "** *** *** ** *** ** ** *** *** **" at bounding box center [725, 602] width 35 height 22
select select "**"
click at [740, 591] on select "** *** *** ** *** ** ** *** *** **" at bounding box center [725, 602] width 35 height 22
click at [582, 627] on select "** *** *** ** *** ** ** *** *** **" at bounding box center [564, 631] width 35 height 22
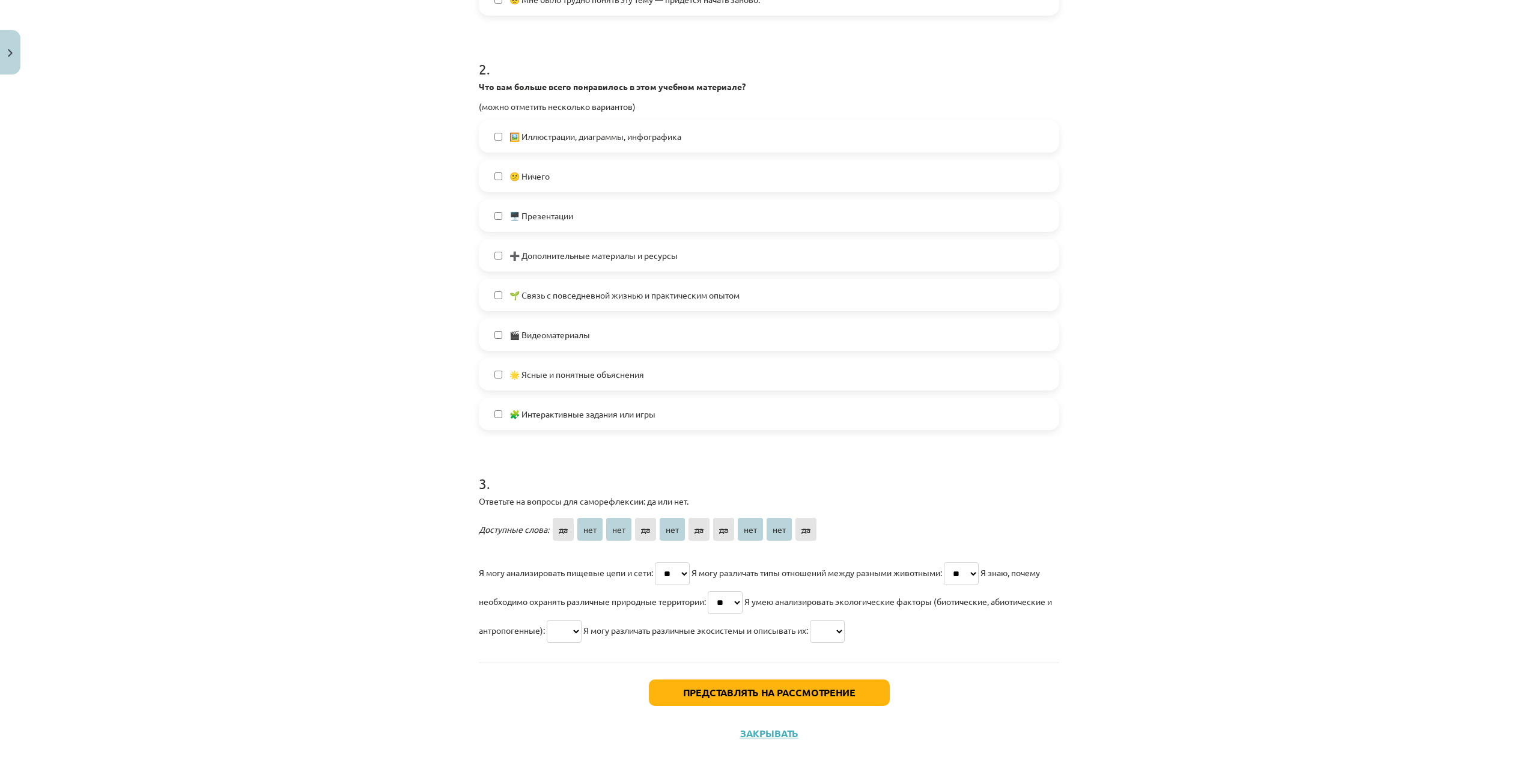
select select "**"
click at [582, 620] on select "** *** *** ** *** ** ** *** *** **" at bounding box center [564, 631] width 35 height 22
click at [844, 632] on select "** *** *** ** *** ** ** *** *** **" at bounding box center [826, 631] width 35 height 22
select select "**"
click at [844, 620] on select "** *** *** ** *** ** ** *** *** **" at bounding box center [826, 631] width 35 height 22
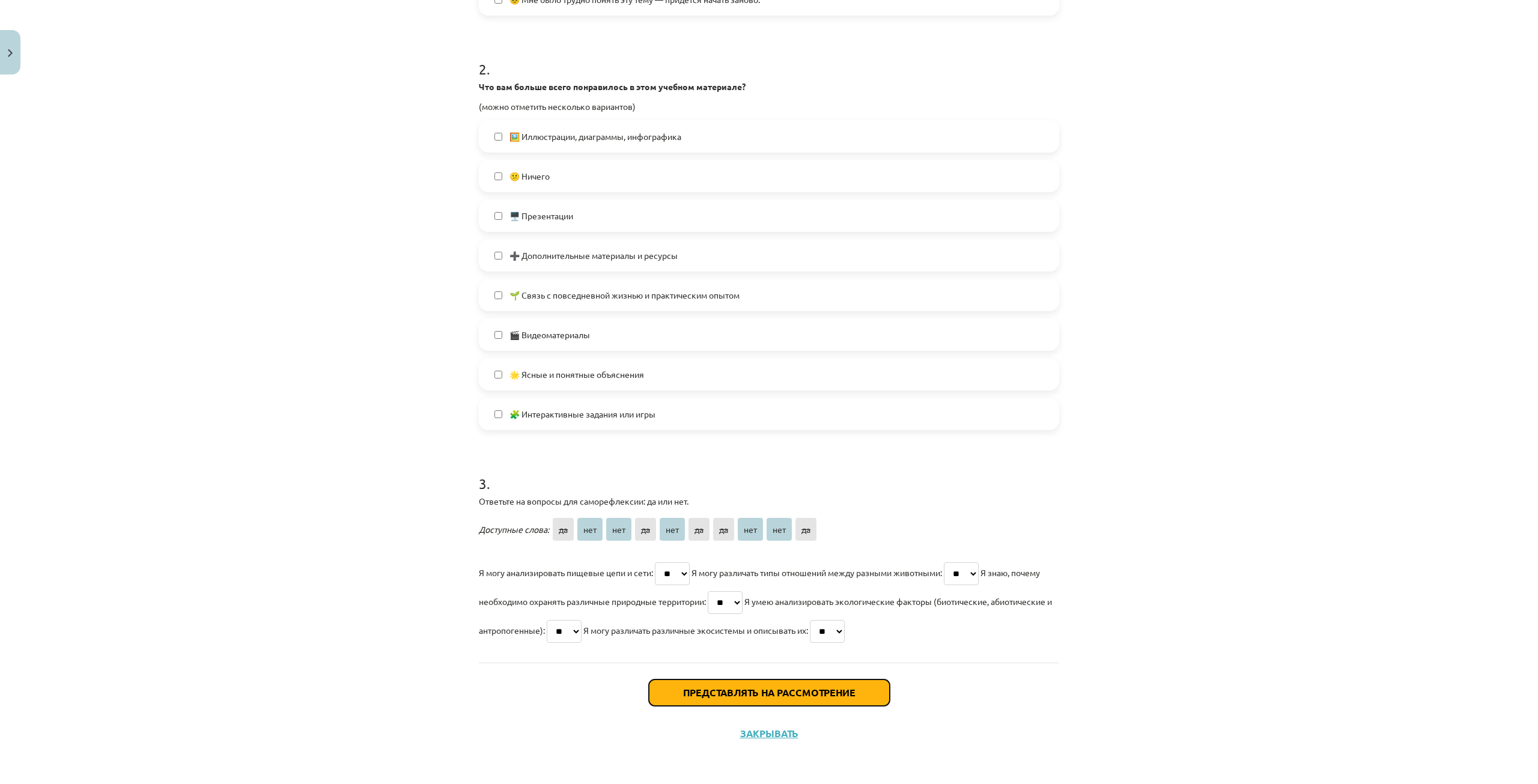
click at [860, 683] on button "Представлять на рассмотрение" at bounding box center [769, 692] width 241 height 26
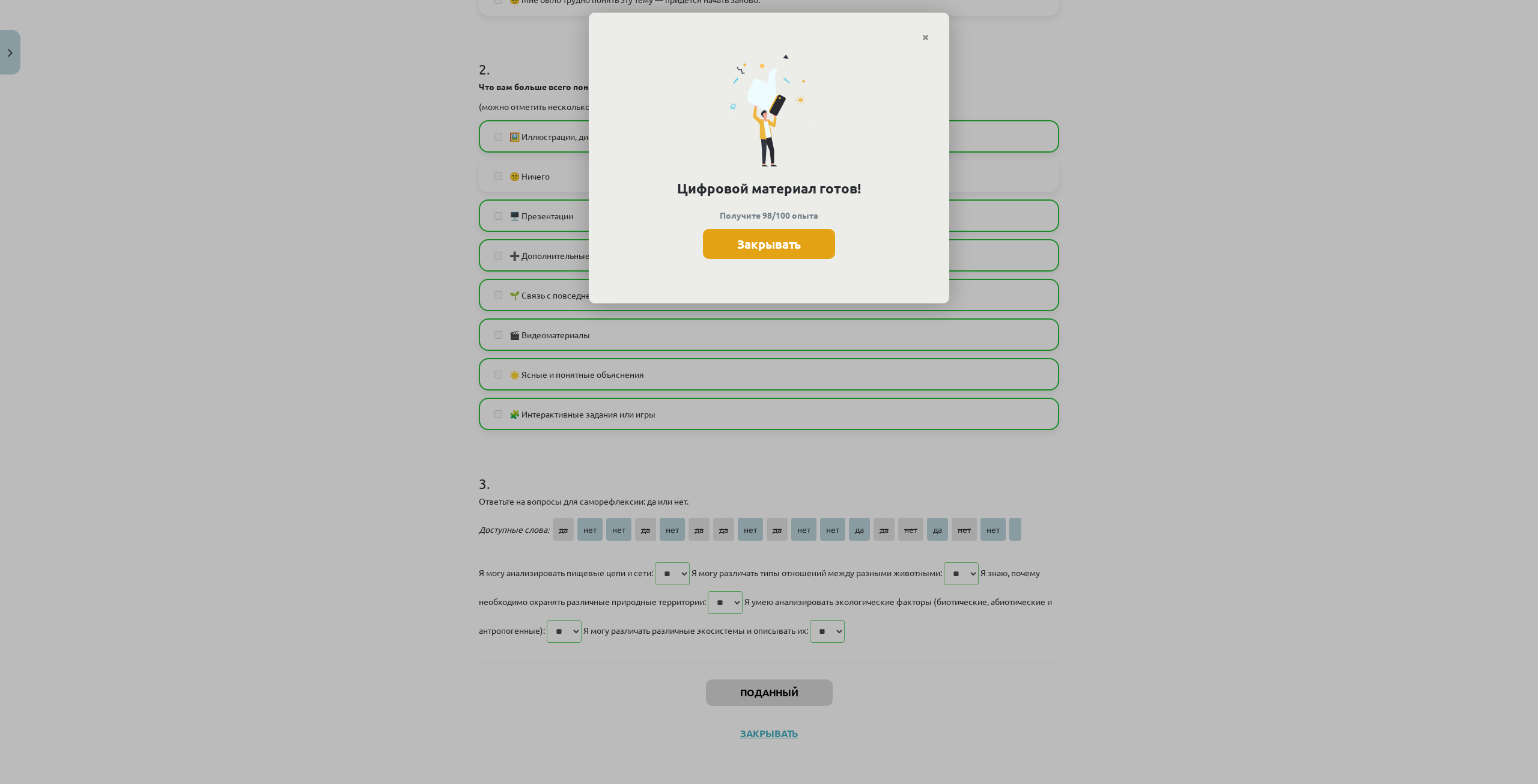
click at [783, 247] on font "Закрывать" at bounding box center [768, 243] width 64 height 15
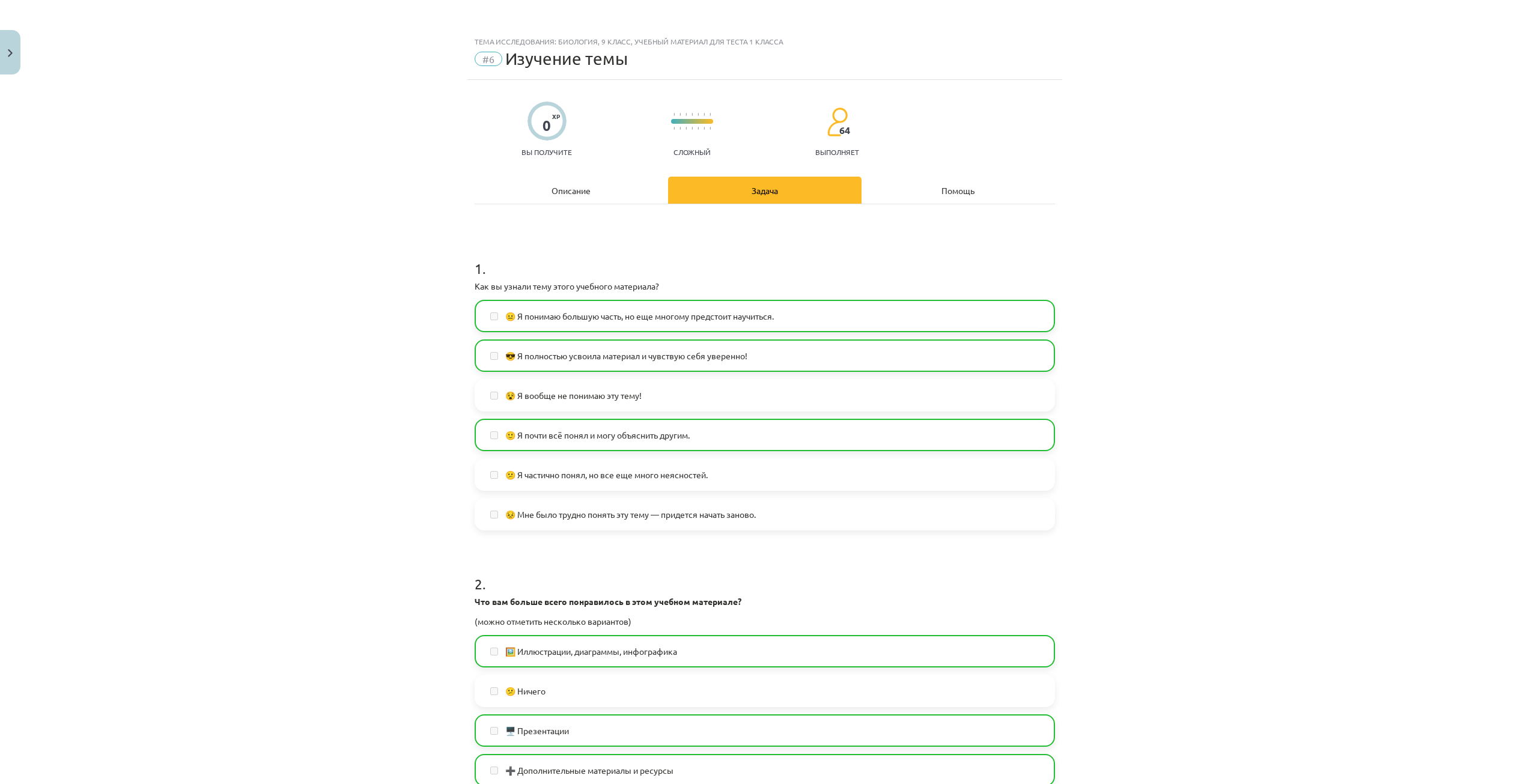
scroll to position [0, 0]
click at [1, 57] on button "Закрывать" at bounding box center [10, 53] width 21 height 45
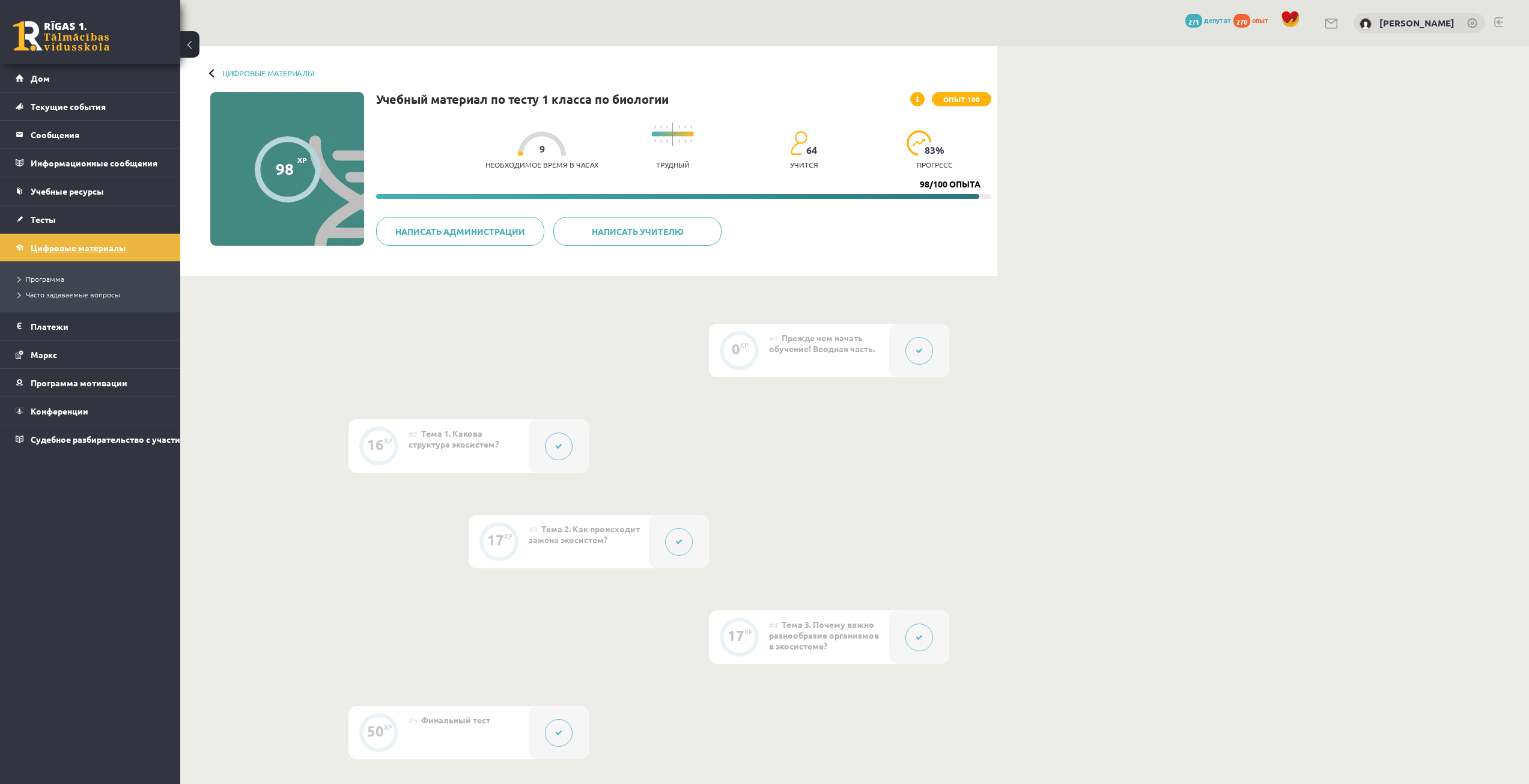
click at [76, 241] on link "Цифровые материалы" at bounding box center [90, 247] width 150 height 28
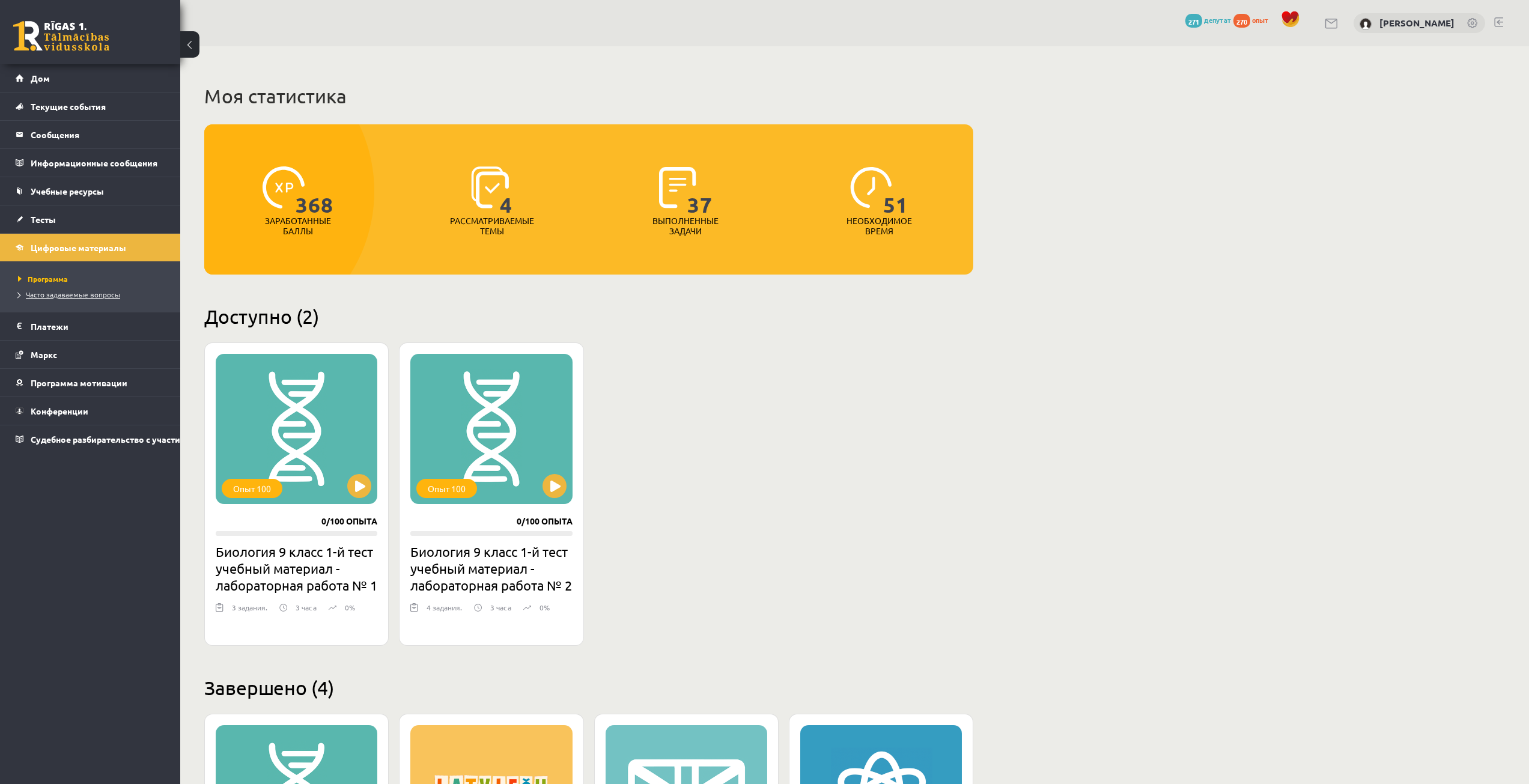
click at [70, 292] on font "Часто задаваемые вопросы" at bounding box center [73, 294] width 94 height 10
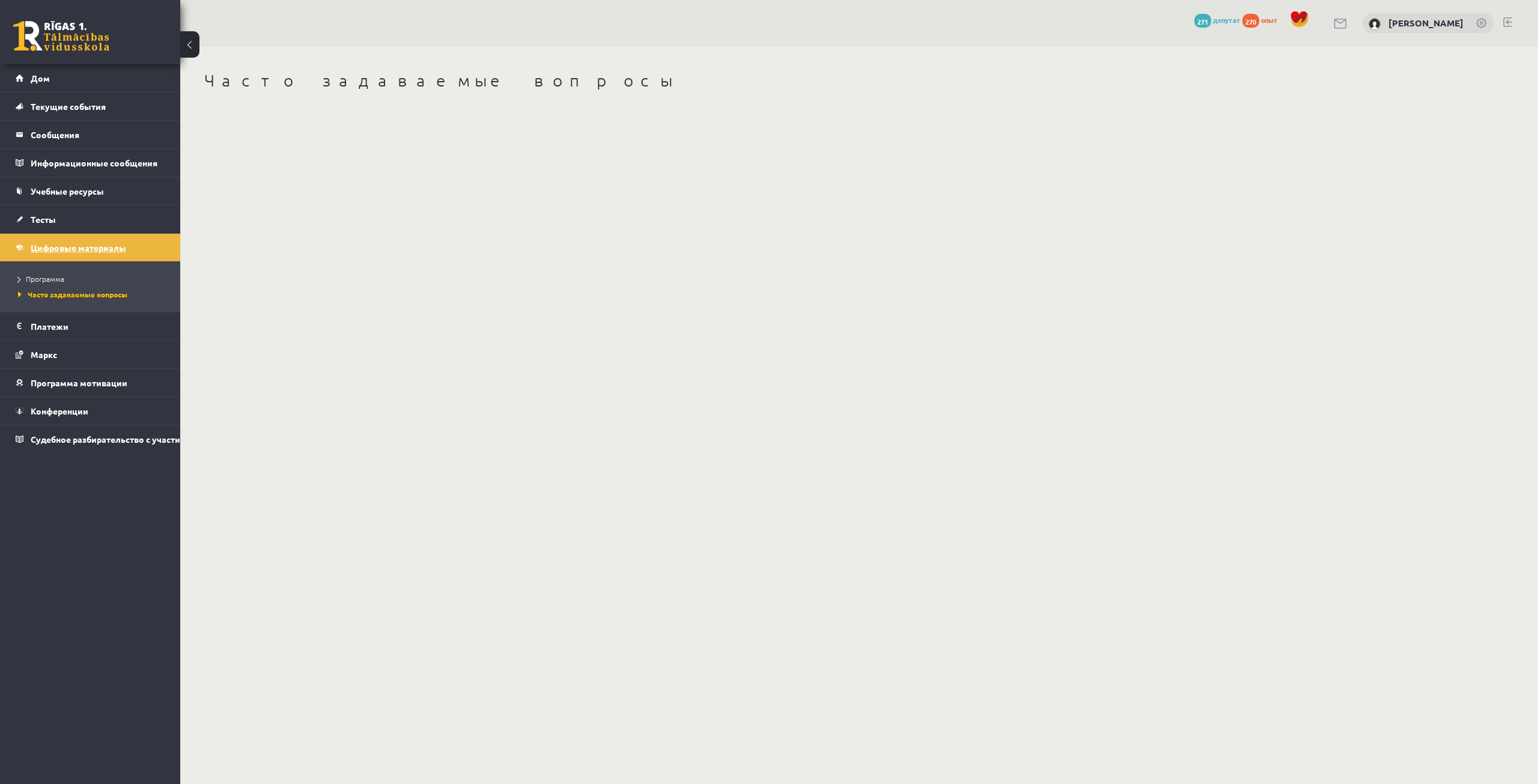
click at [75, 243] on font "Цифровые материалы" at bounding box center [78, 247] width 96 height 11
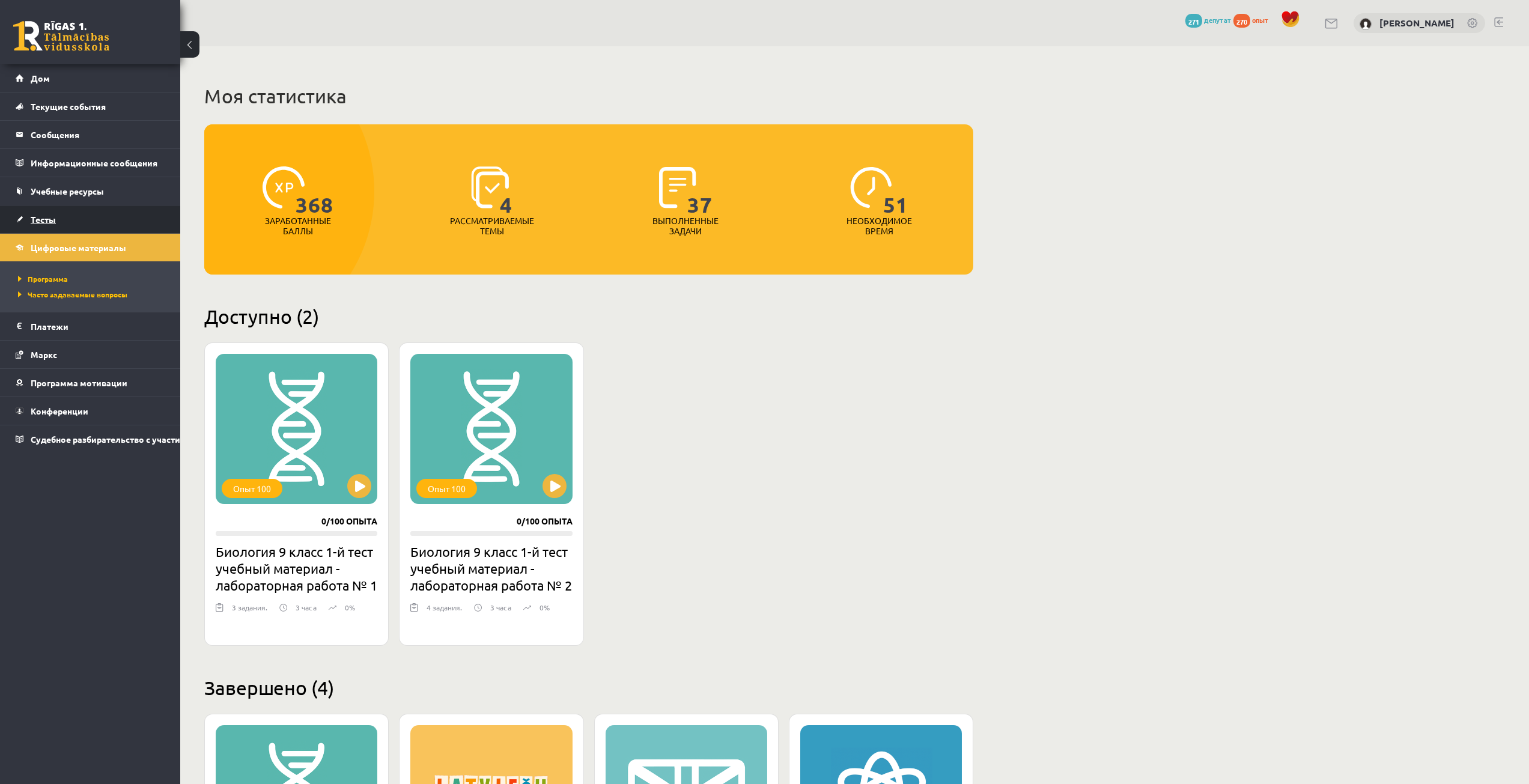
click at [72, 209] on link "Тесты" at bounding box center [90, 219] width 150 height 28
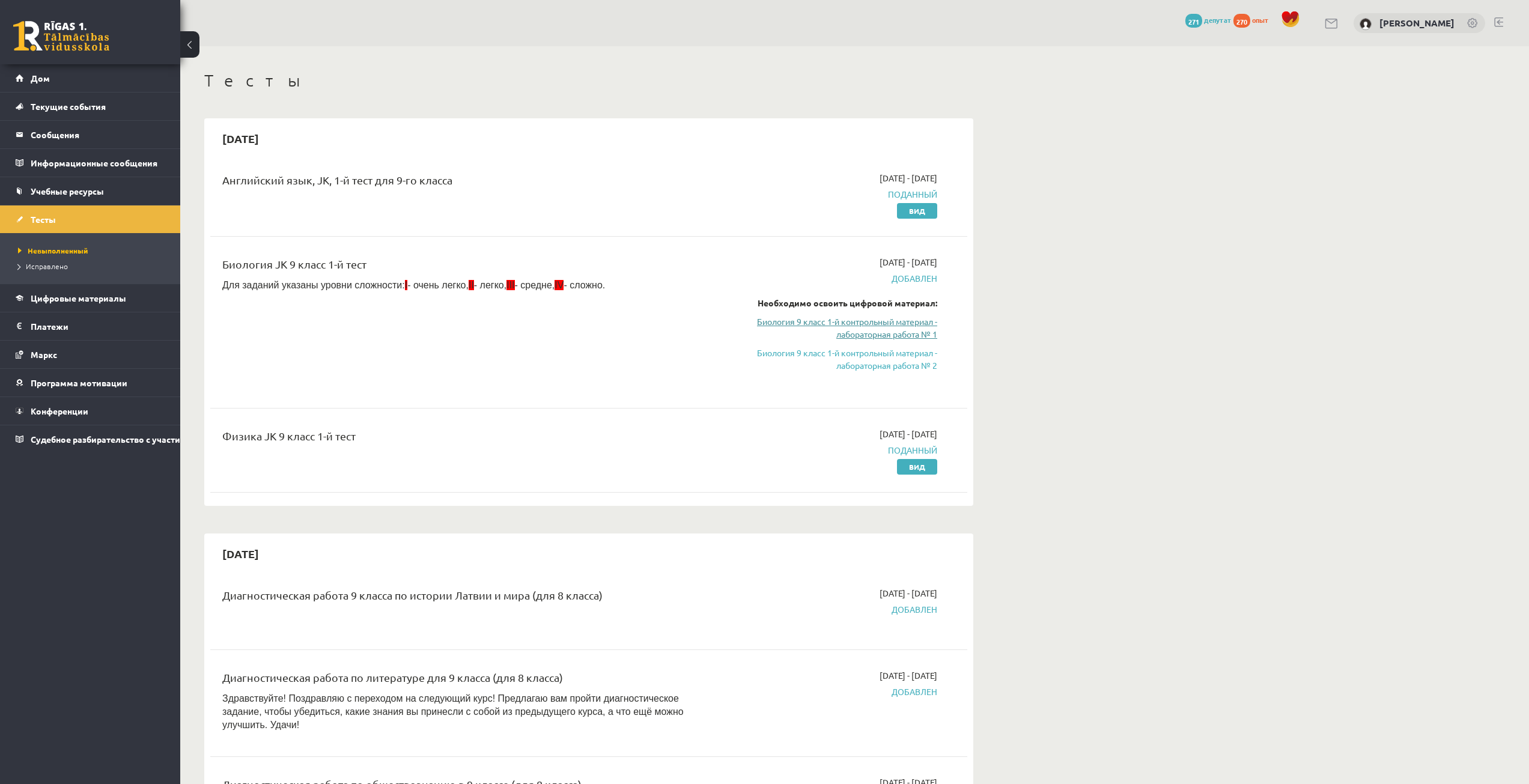
click at [873, 332] on font "Биология 9 класс 1-й контрольный материал - лабораторная работа № 1" at bounding box center [847, 328] width 180 height 23
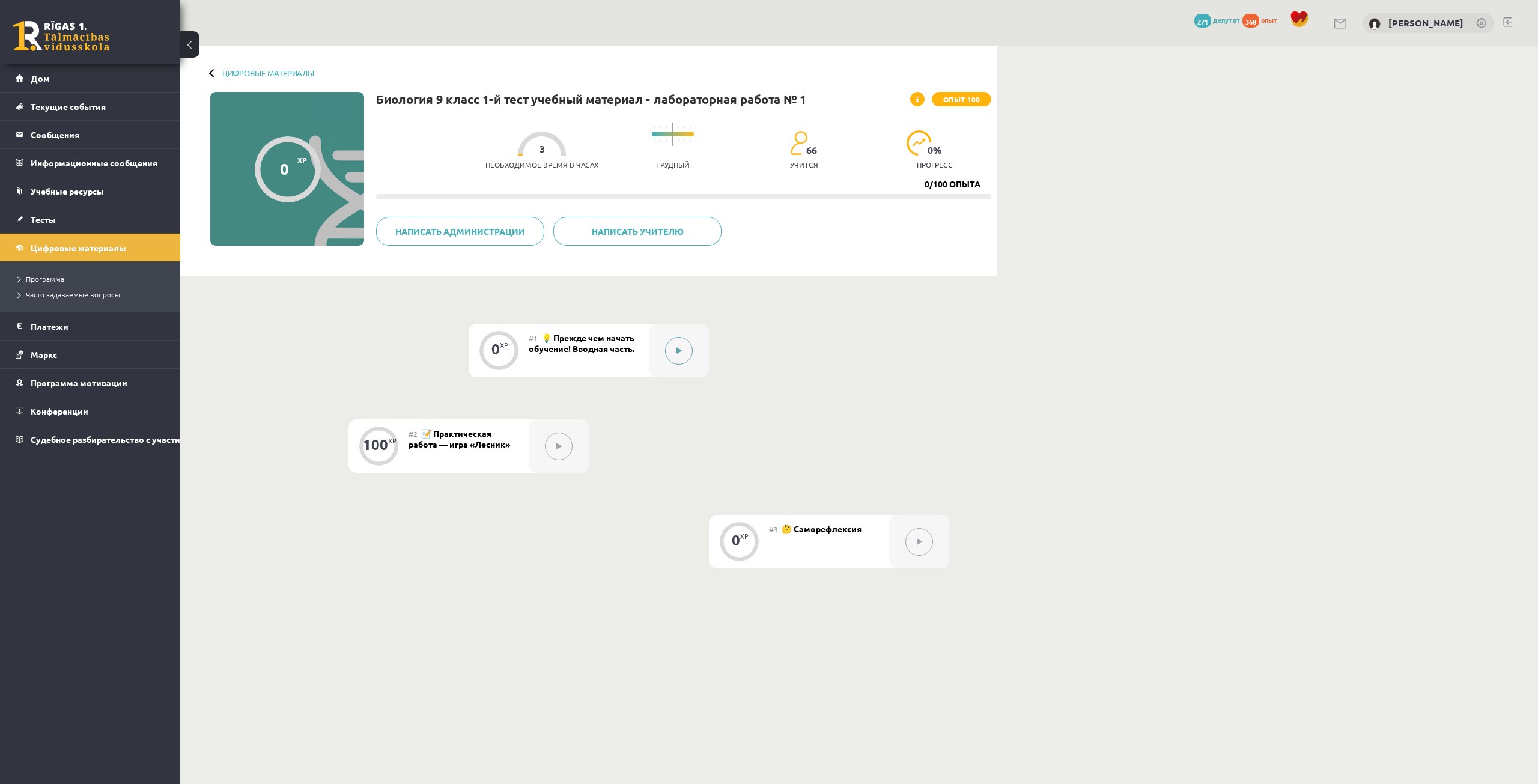
click at [683, 344] on button at bounding box center [678, 350] width 28 height 28
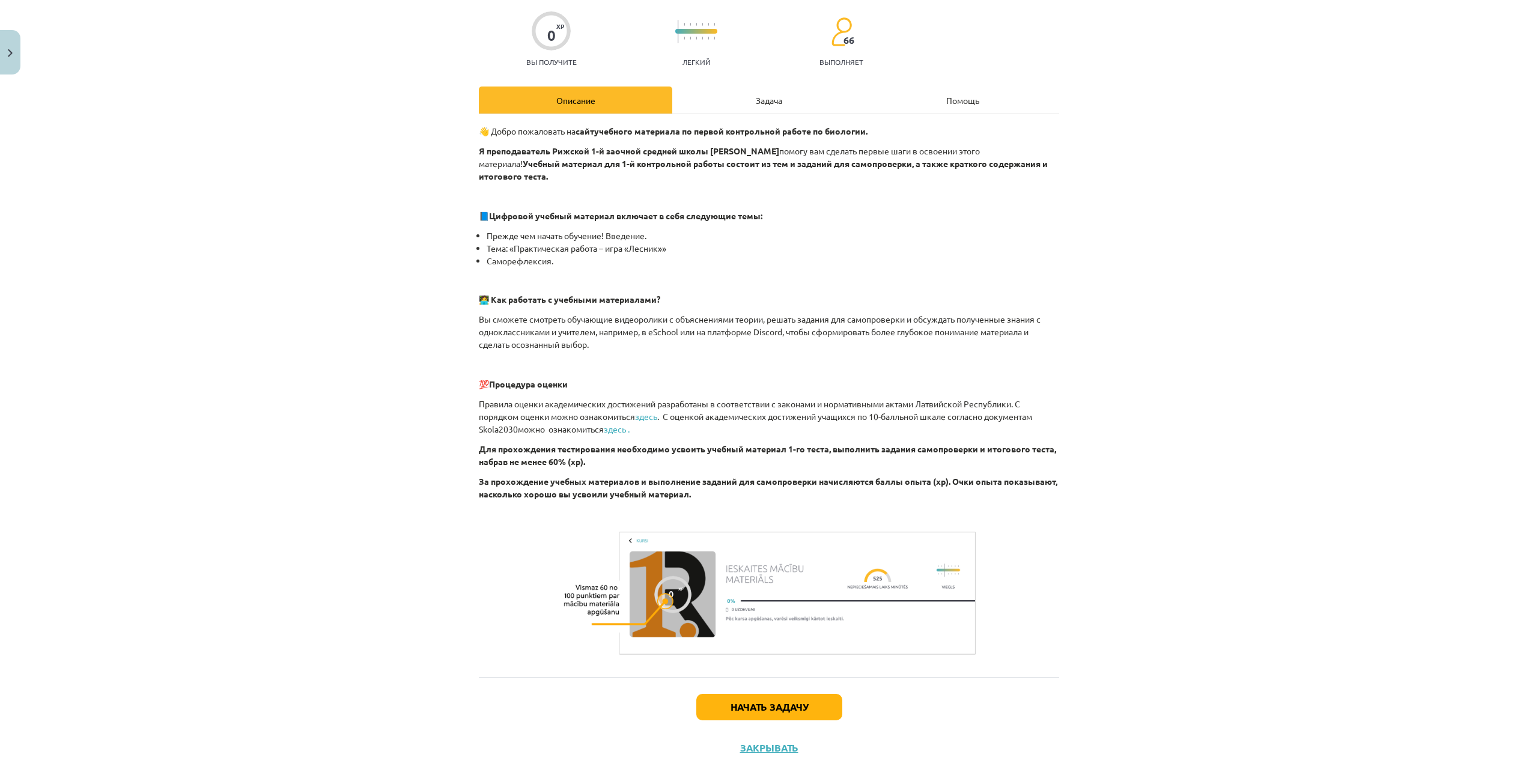
scroll to position [92, 0]
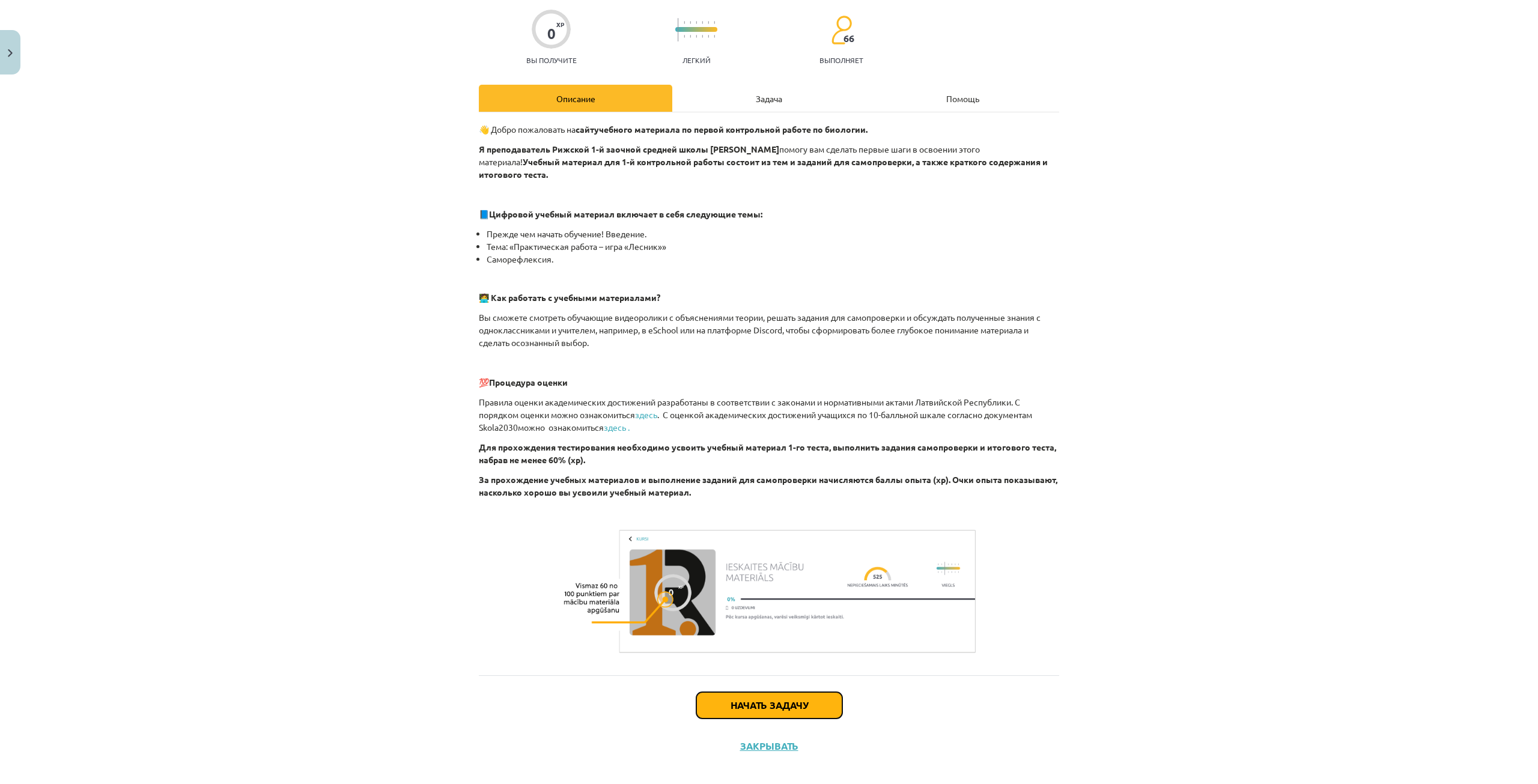
click at [768, 699] on font "Начать задачу" at bounding box center [769, 705] width 77 height 13
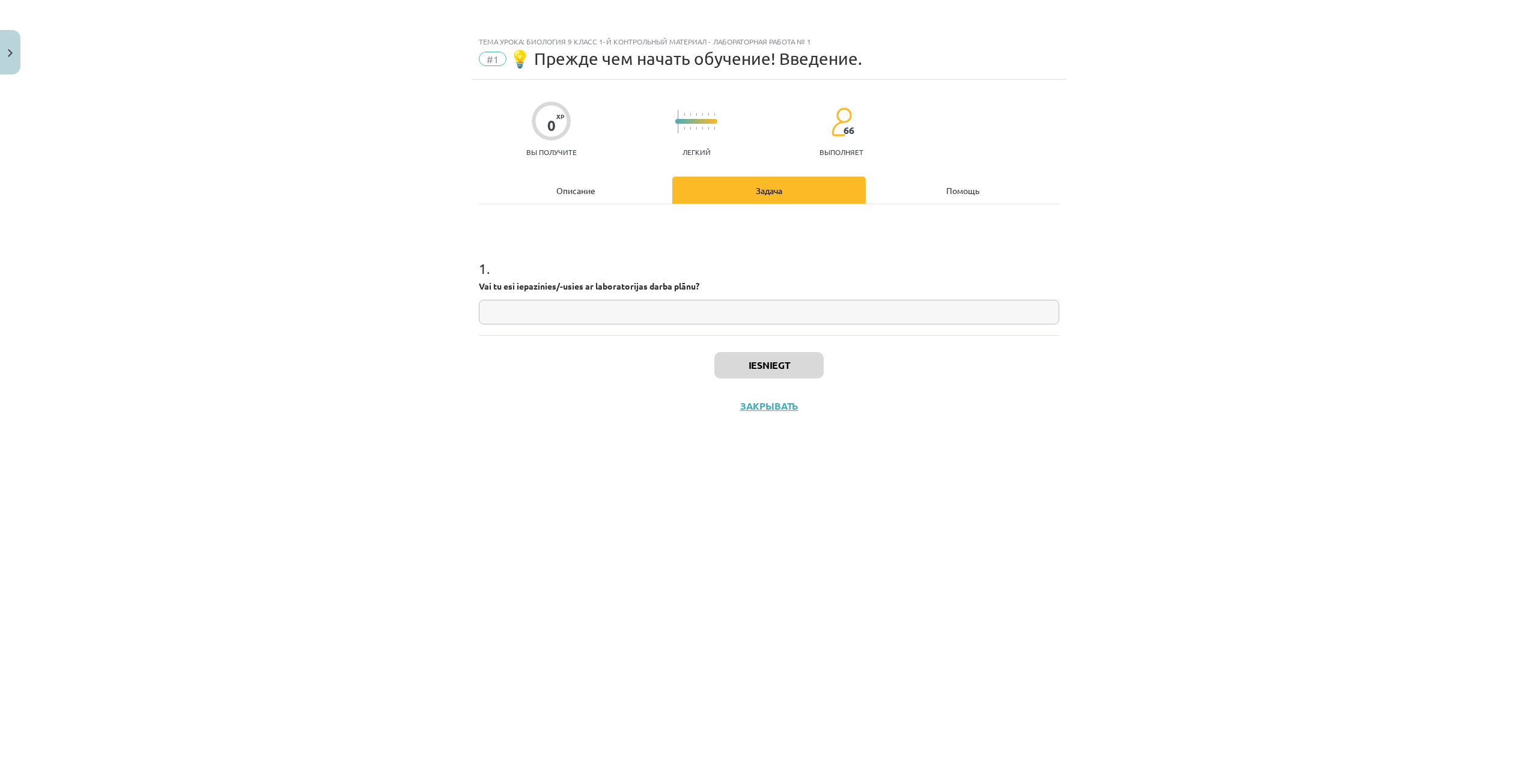
scroll to position [0, 0]
click at [662, 314] on input "text" at bounding box center [768, 311] width 580 height 24
type input "*"
type input "**"
click at [726, 355] on button "Представлять на рассмотрение" at bounding box center [769, 365] width 241 height 26
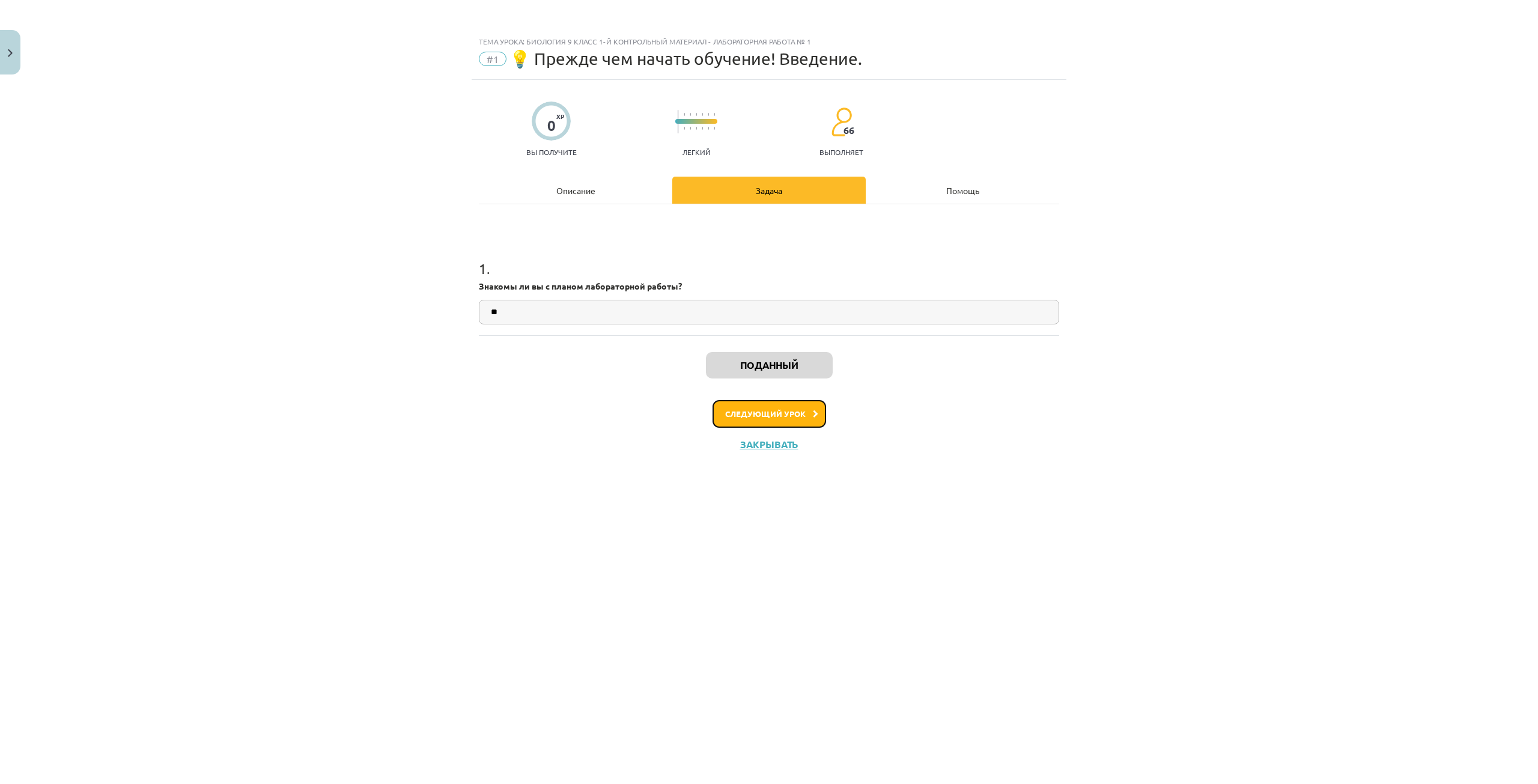
click at [742, 410] on font "Следующий урок" at bounding box center [765, 413] width 81 height 10
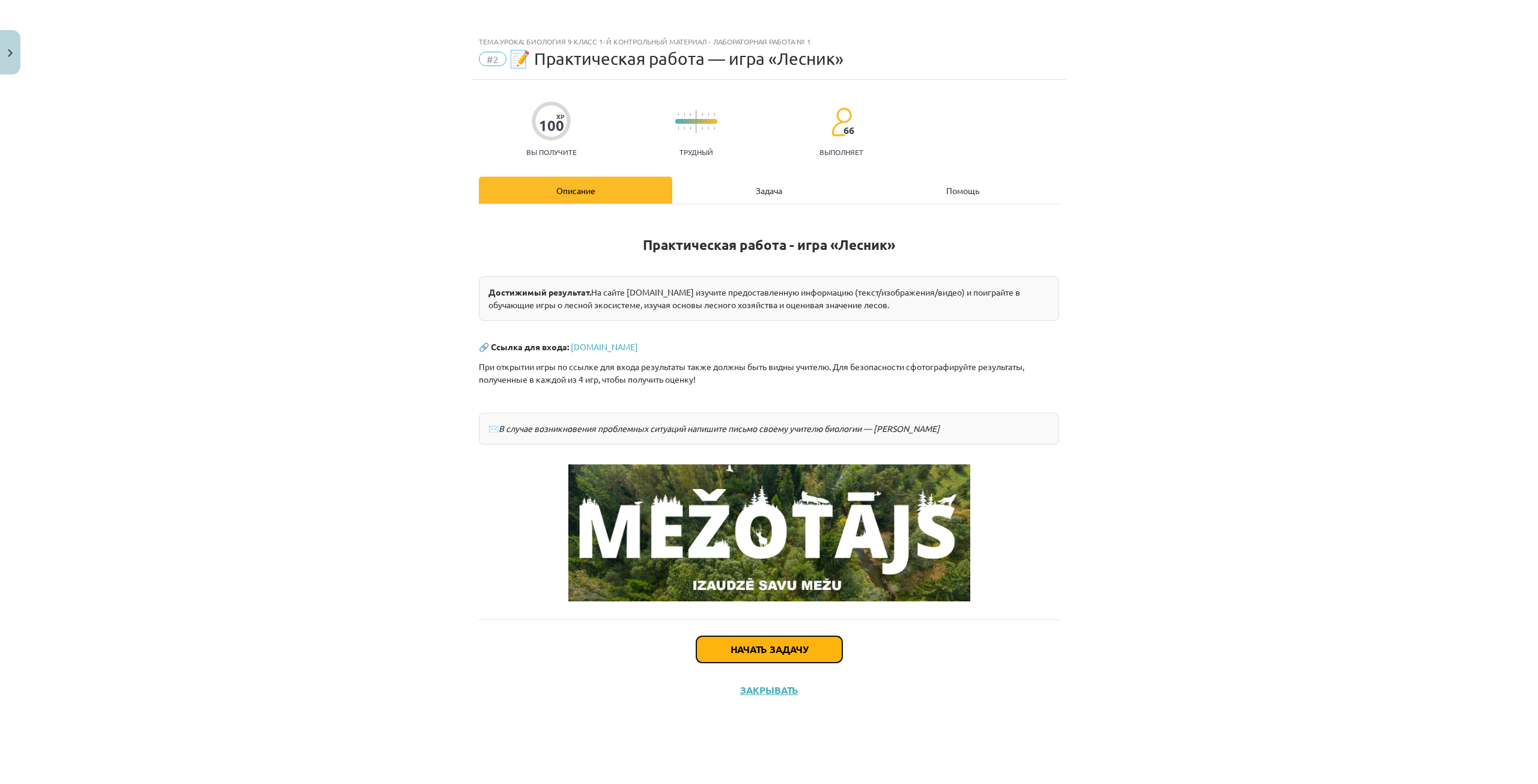
click at [763, 648] on font "Начать задачу" at bounding box center [769, 649] width 77 height 13
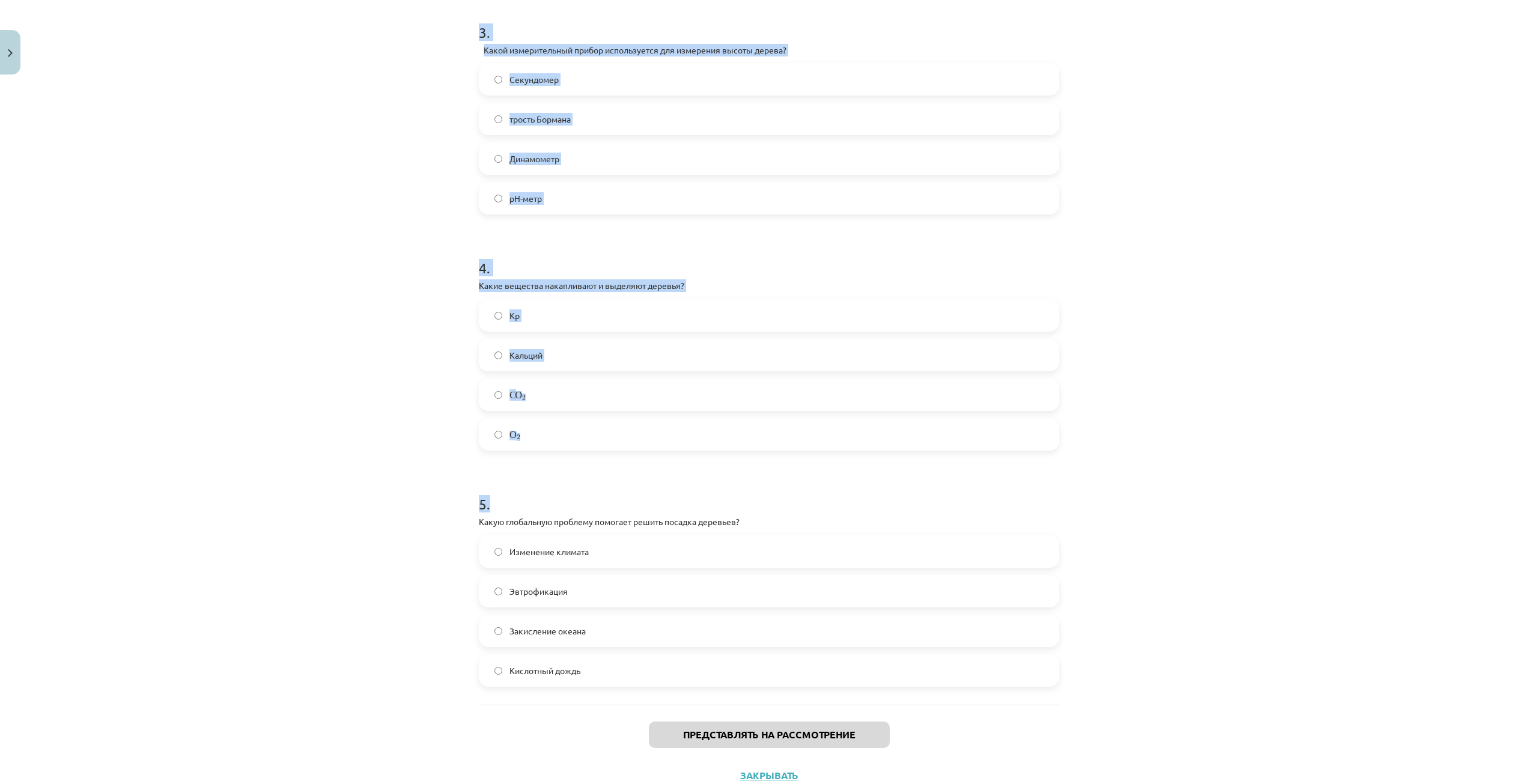
scroll to position [711, 0]
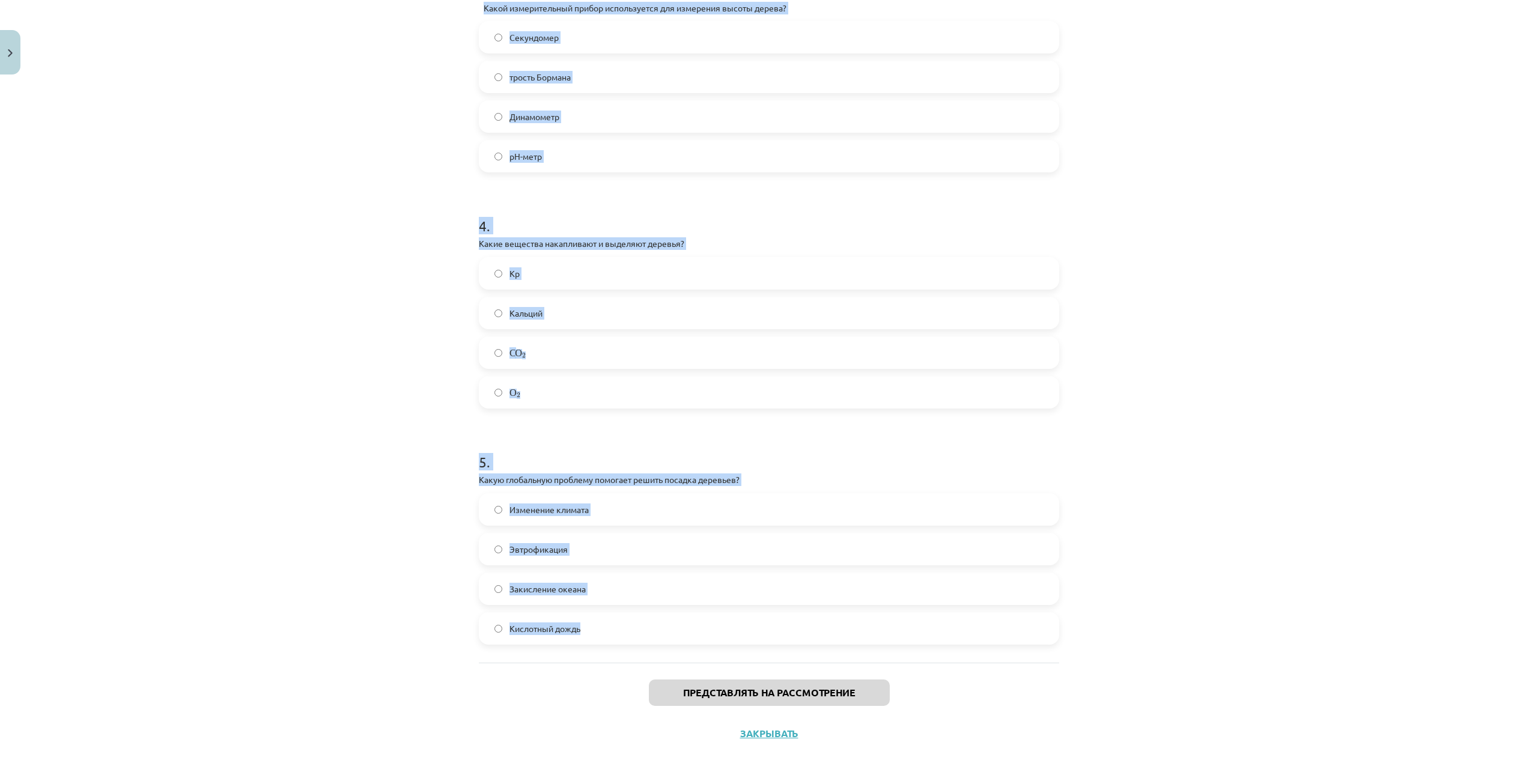
drag, startPoint x: 468, startPoint y: 283, endPoint x: 757, endPoint y: 613, distance: 438.7
click at [757, 613] on div "100 XP Вы получите Трудный 66 выполняет Описание Задача Помощь 1 . Площадь лесо…" at bounding box center [769, 61] width 595 height 1384
copy form "Площадь лесов в [GEOGRAPHIC_DATA] за последние 100 лет составляет: Неизменный У…"
click at [338, 436] on div "Тема урока: Биология 9 класс 1-й контрольный материал - лабораторная работа № 1…" at bounding box center [769, 392] width 1538 height 784
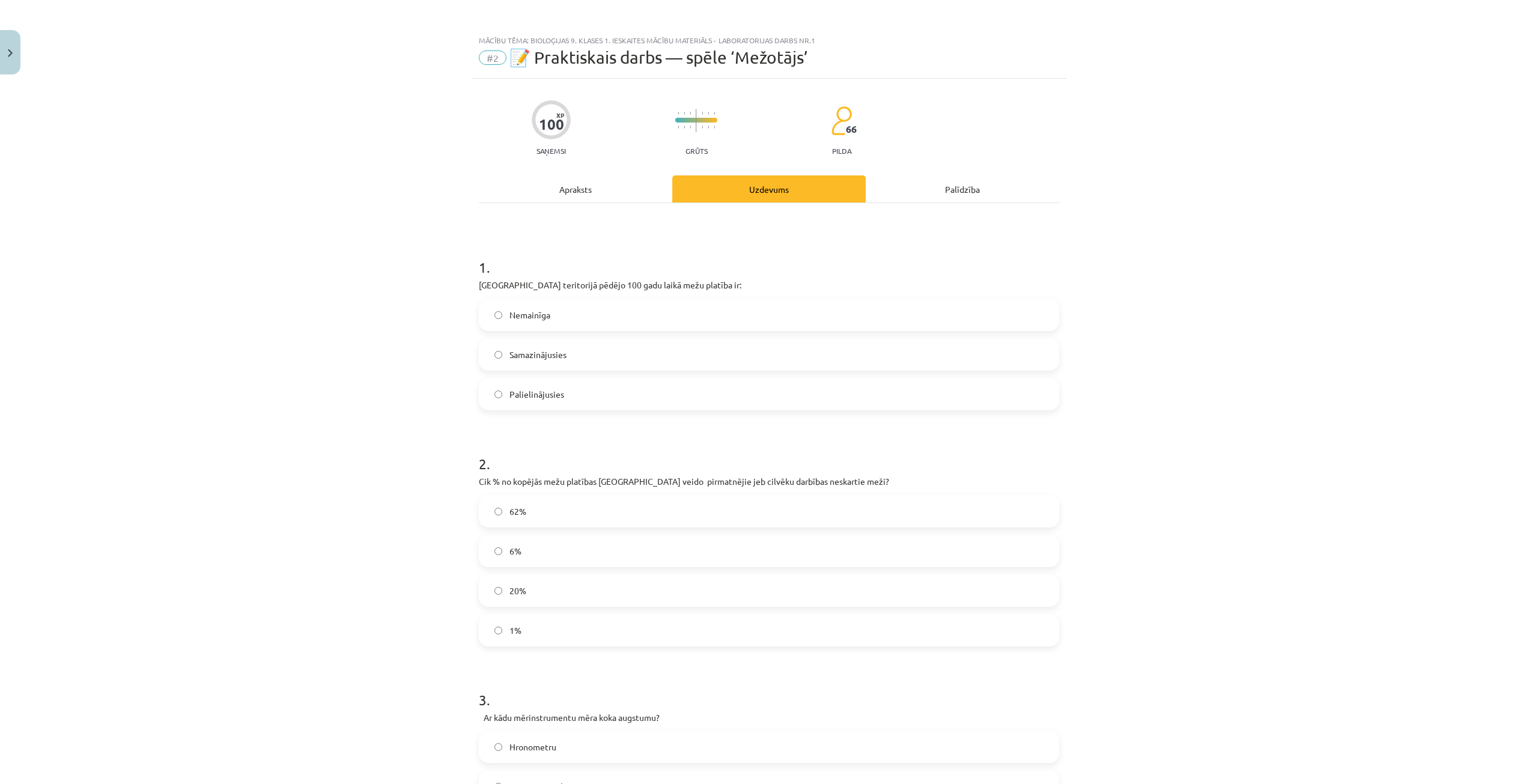
scroll to position [0, 0]
click at [410, 309] on div "Mācību tēma: Bioloģijas 9. klases 1. ieskaites mācību materiāls - laboratorijas…" at bounding box center [769, 392] width 1538 height 784
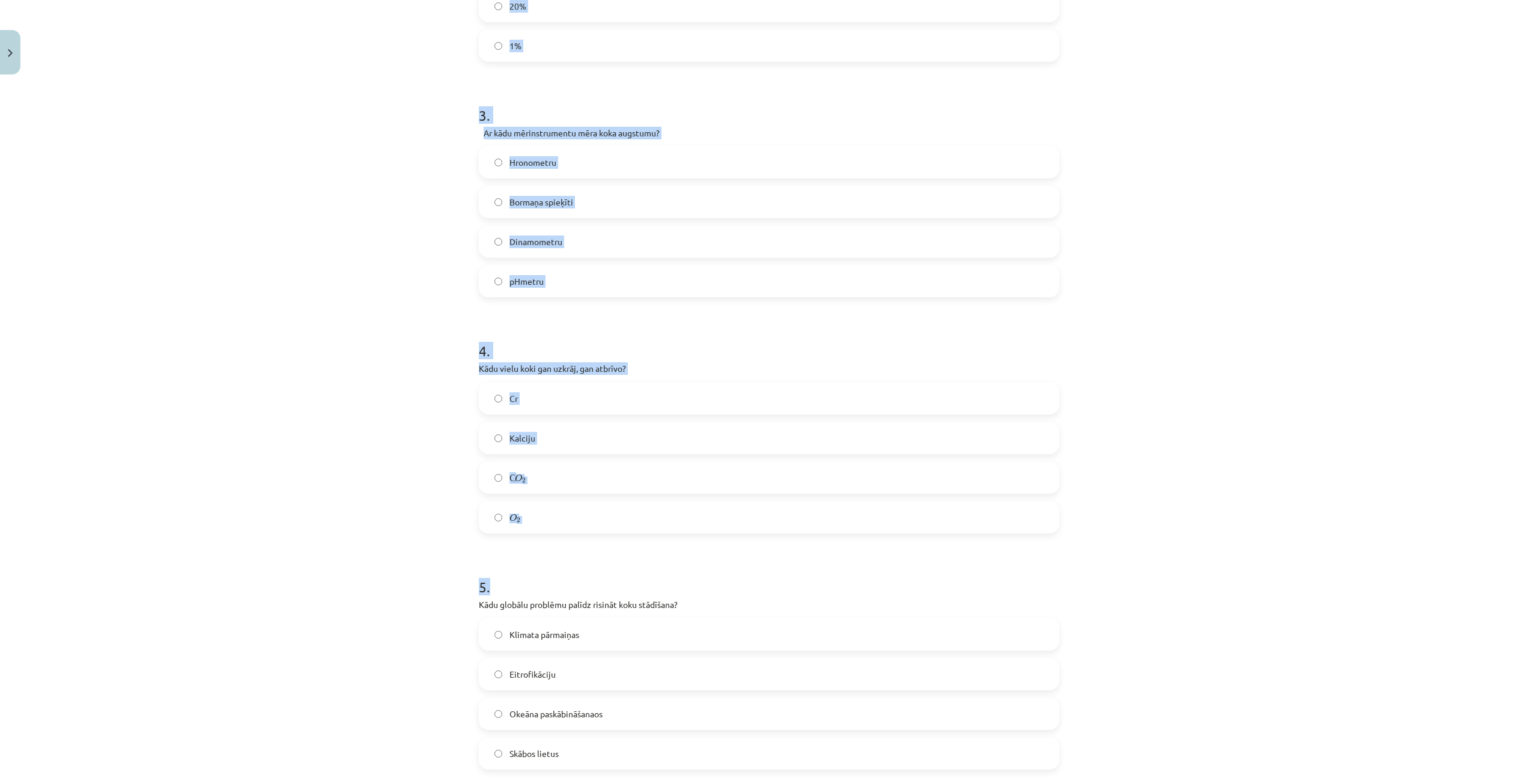
scroll to position [711, 0]
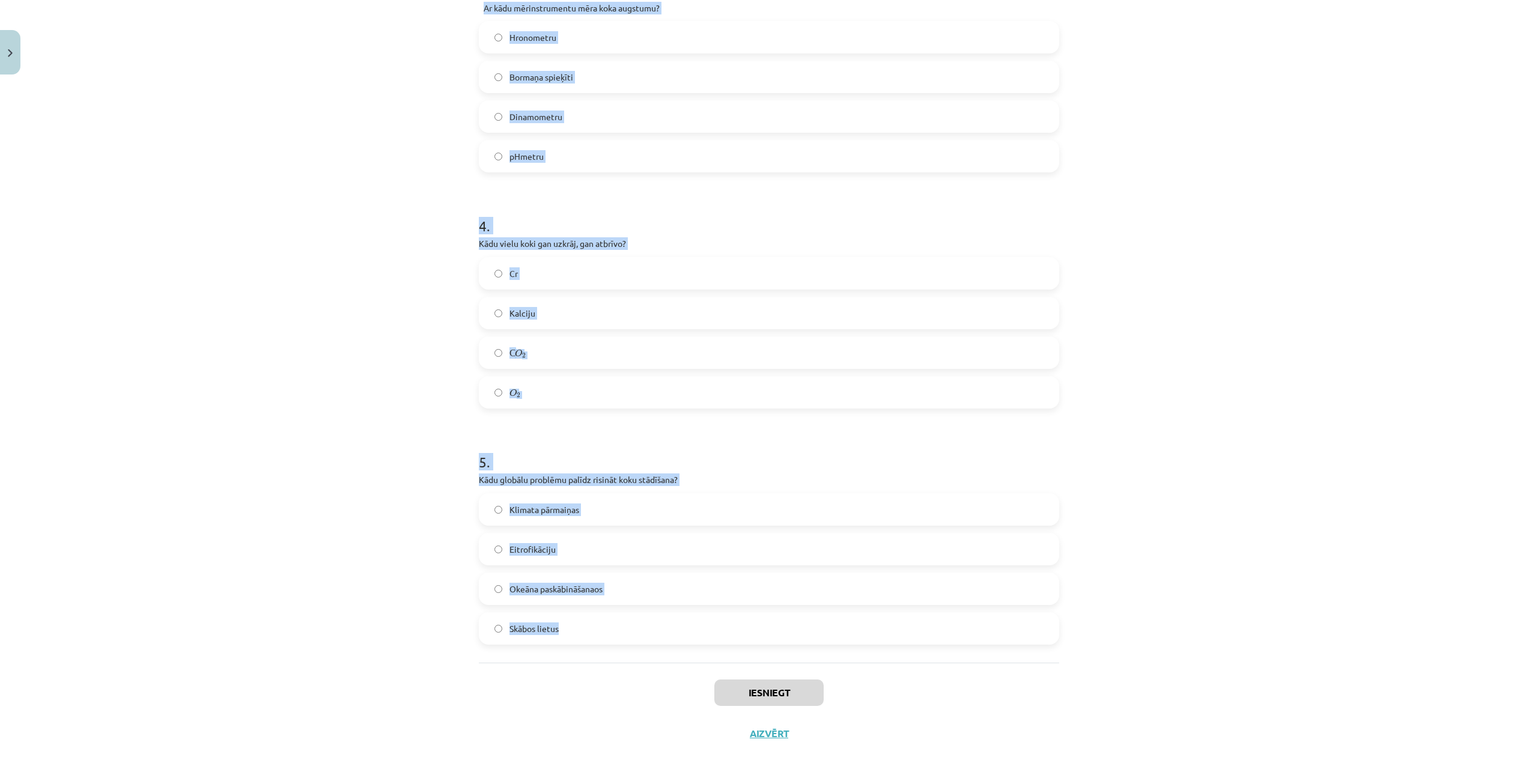
drag, startPoint x: 467, startPoint y: 268, endPoint x: 603, endPoint y: 642, distance: 398.0
click at [603, 642] on div "100 XP Saņemsi Grūts 66 pilda Apraksts Uzdevums Palīdzība 1 . [GEOGRAPHIC_DATA]…" at bounding box center [769, 61] width 595 height 1384
copy form "1 . [GEOGRAPHIC_DATA] teritorijā pēdējo 100 gadu laikā mežu platība ir: Nemainī…"
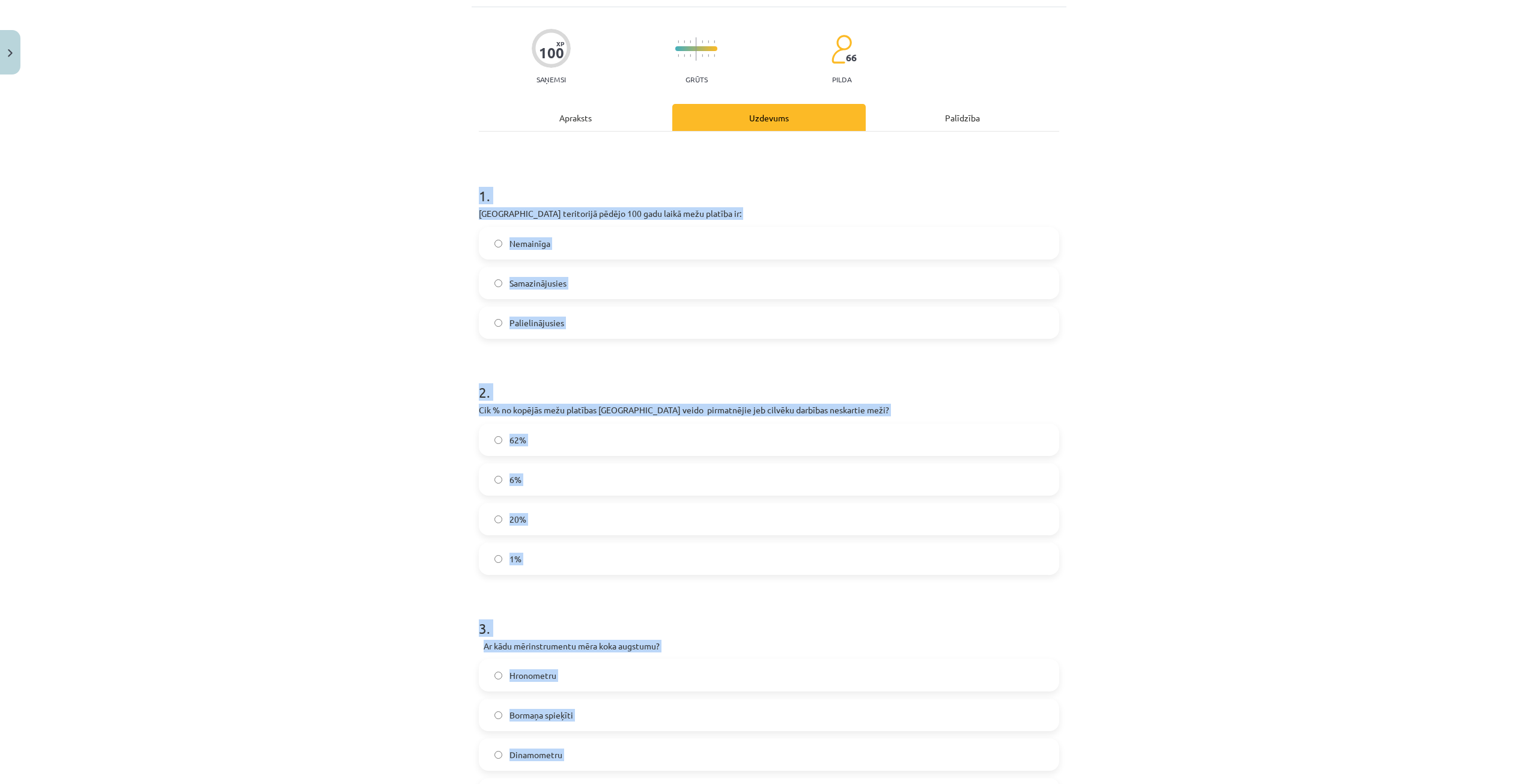
scroll to position [0, 0]
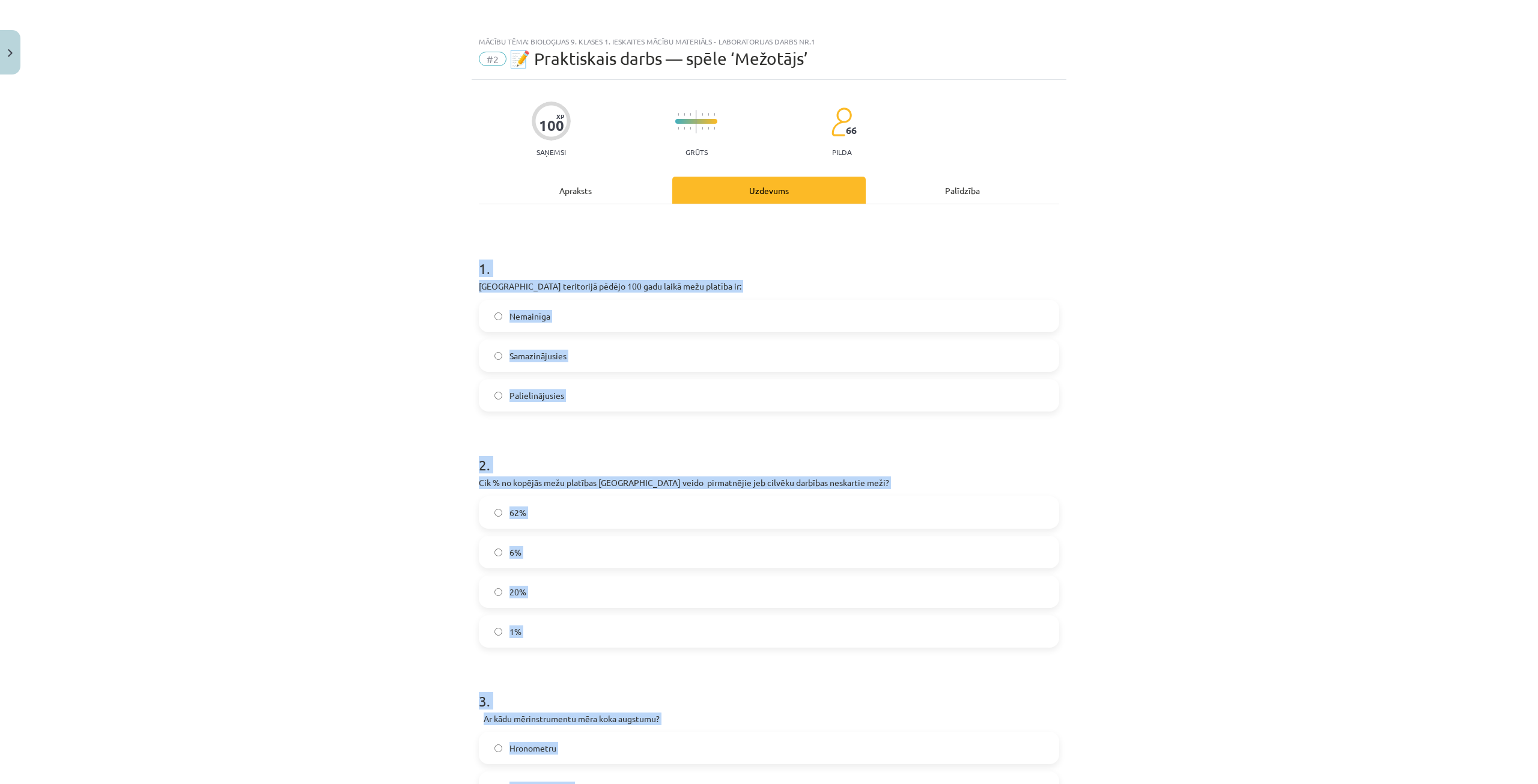
click at [403, 418] on div "Mācību tēma: Bioloģijas 9. klases 1. ieskaites mācību materiāls - laboratorijas…" at bounding box center [769, 392] width 1538 height 784
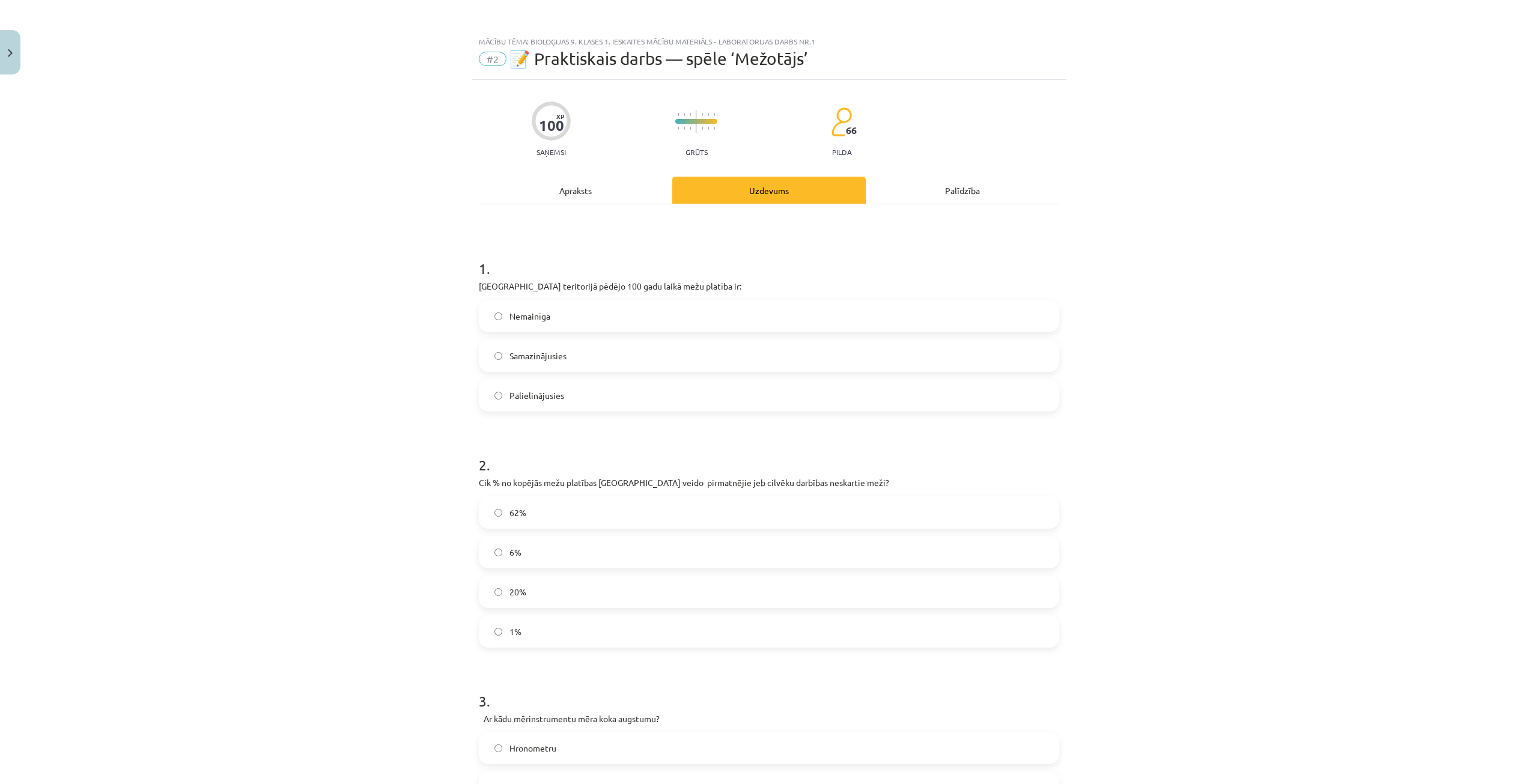
click at [497, 386] on label "Palielinājusies" at bounding box center [769, 395] width 578 height 30
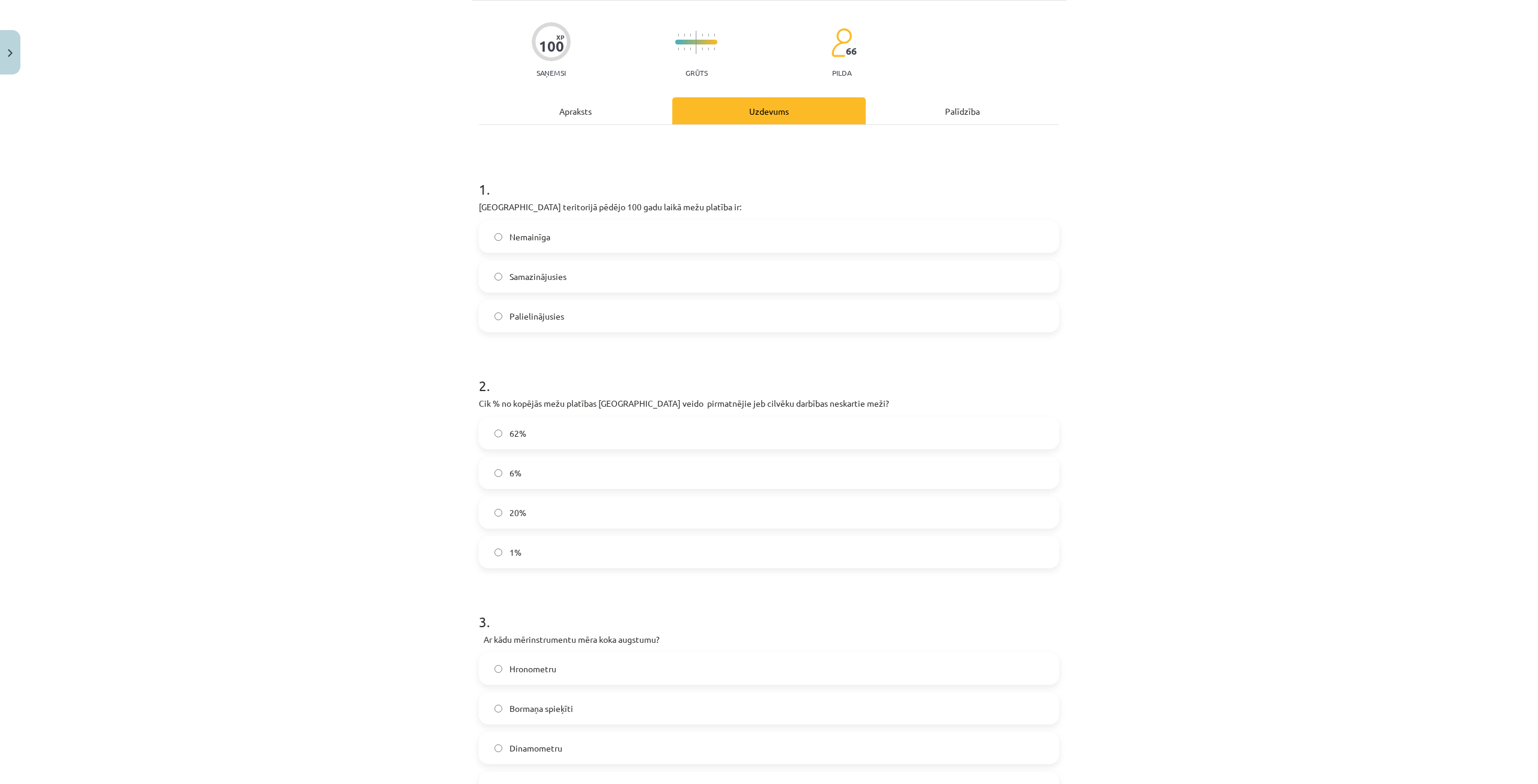
scroll to position [240, 0]
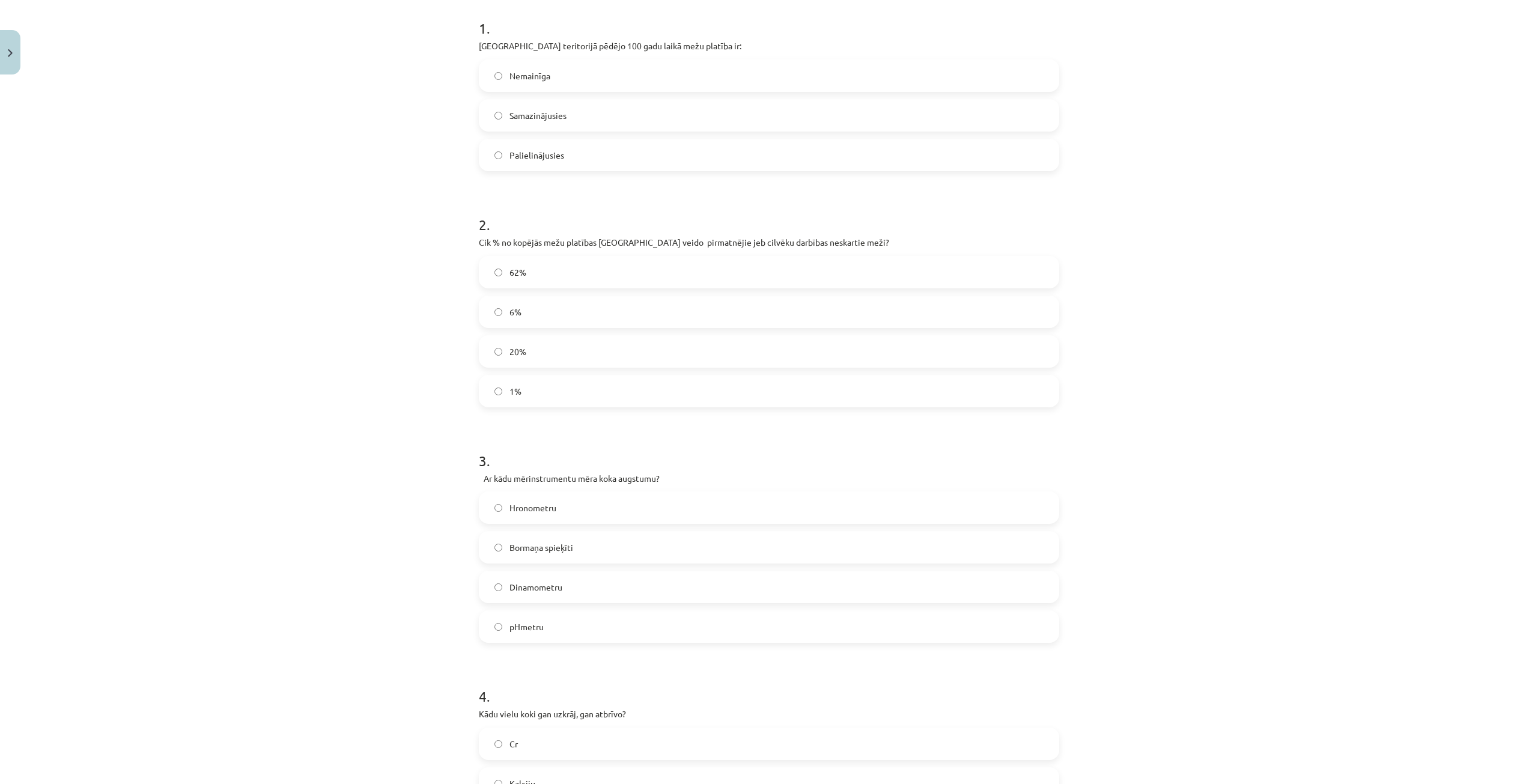
click at [604, 308] on label "6%" at bounding box center [769, 312] width 578 height 30
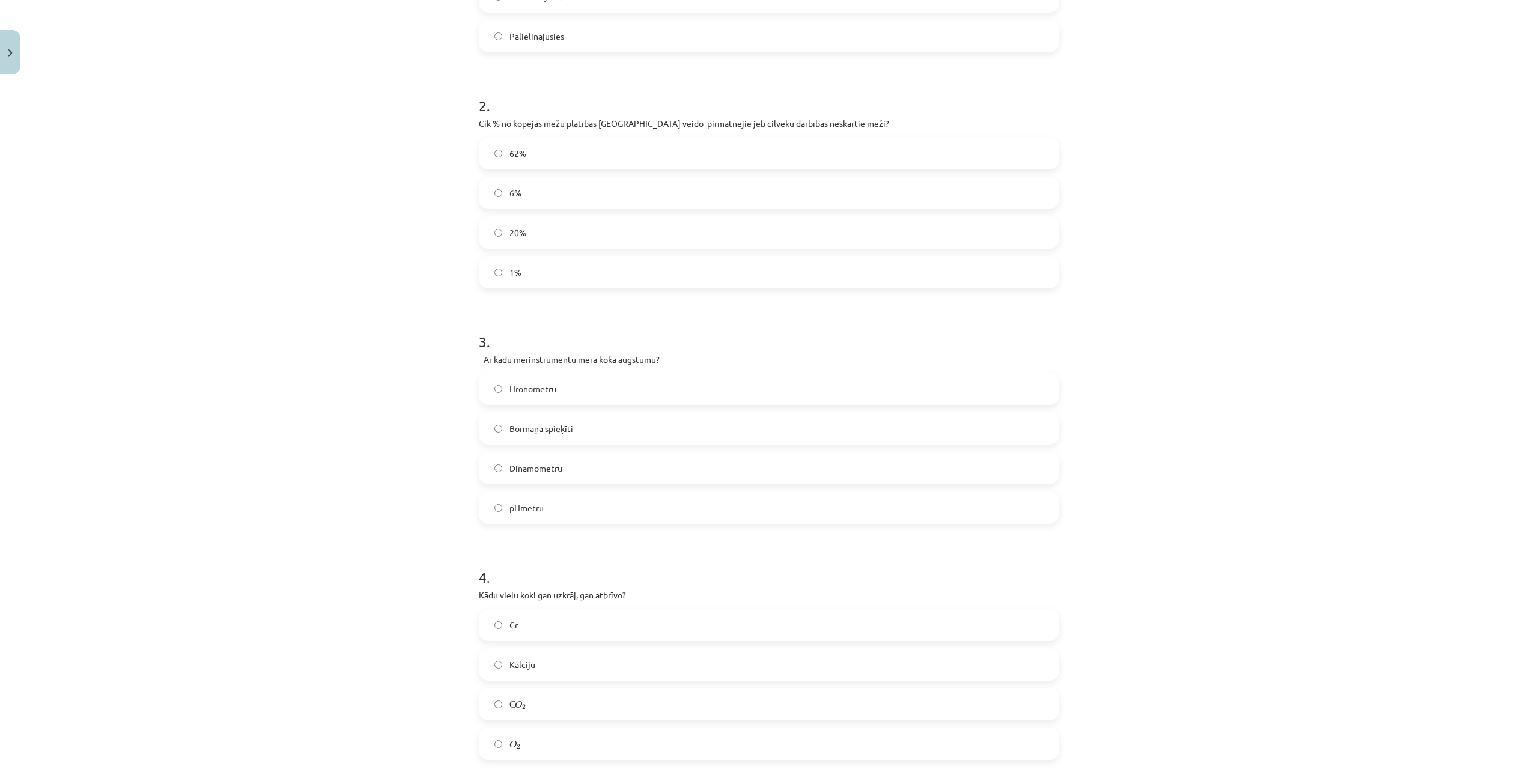
scroll to position [360, 0]
click at [580, 429] on label "Bormaņa spieķīti" at bounding box center [769, 427] width 578 height 30
click at [533, 457] on label "С O 2 С O 2" at bounding box center [769, 462] width 578 height 30
click at [557, 506] on label "O 2 O 2" at bounding box center [769, 503] width 578 height 30
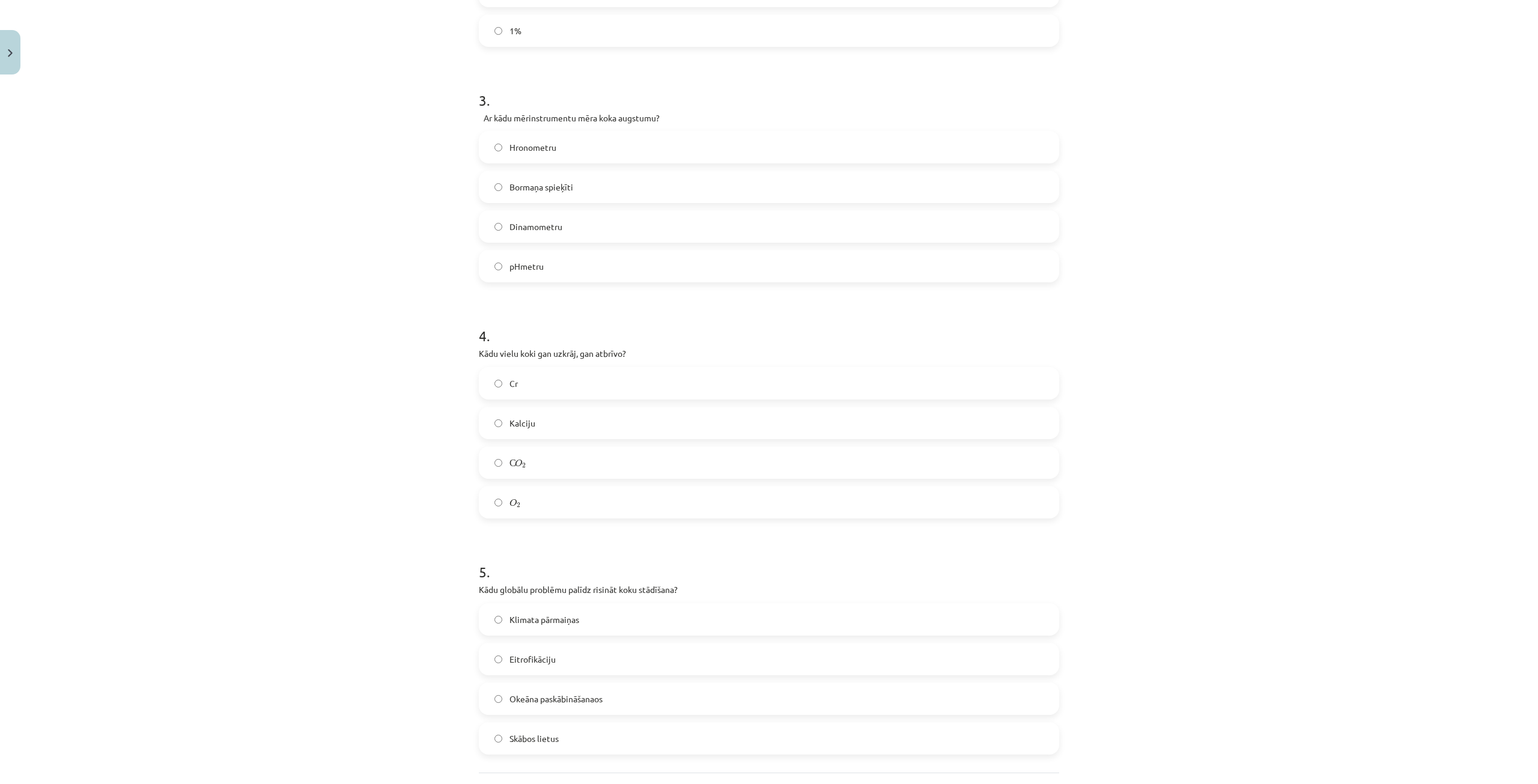
click at [553, 461] on label "С O 2 С O 2" at bounding box center [769, 462] width 578 height 30
click at [512, 505] on span "O" at bounding box center [513, 502] width 7 height 8
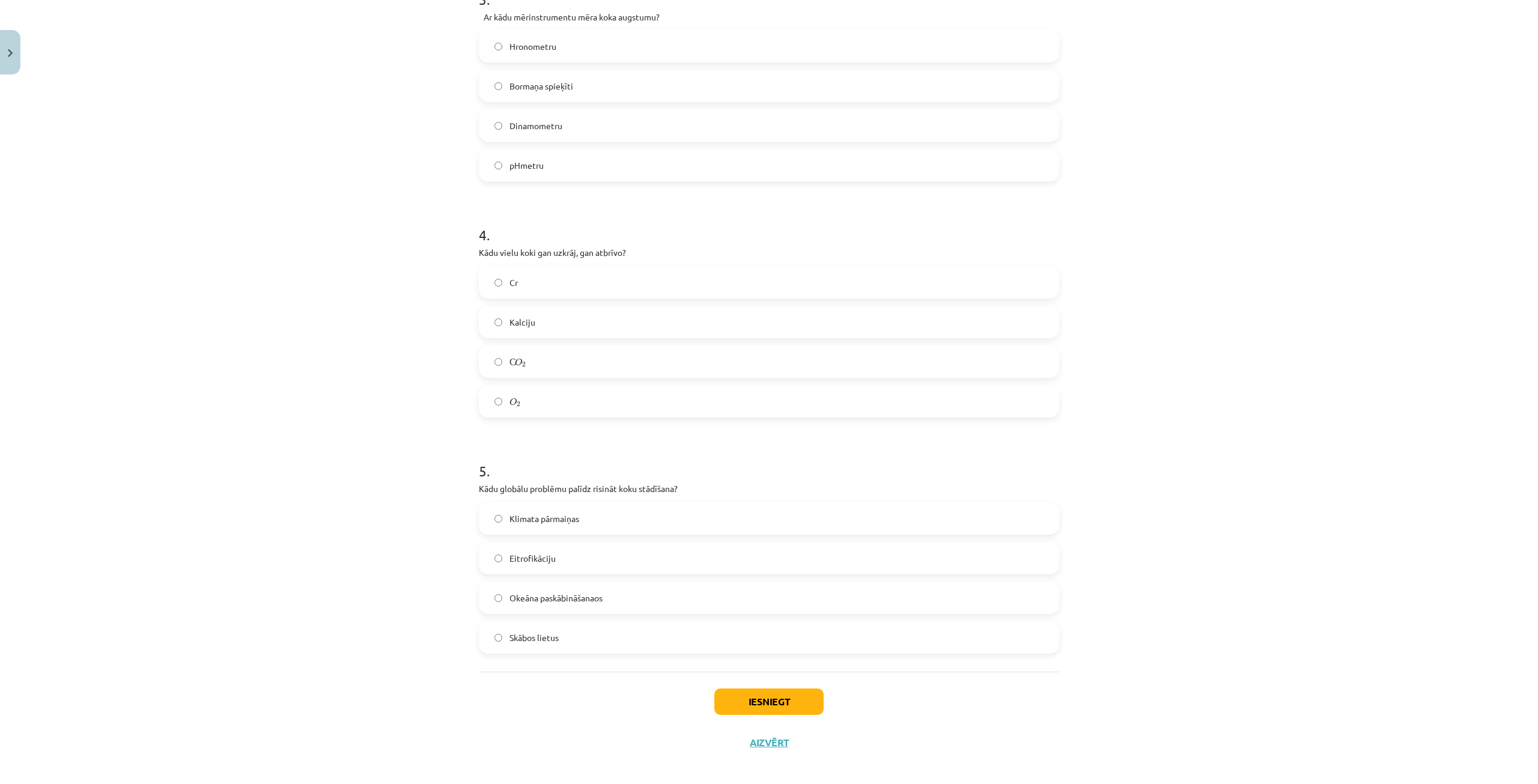
scroll to position [711, 0]
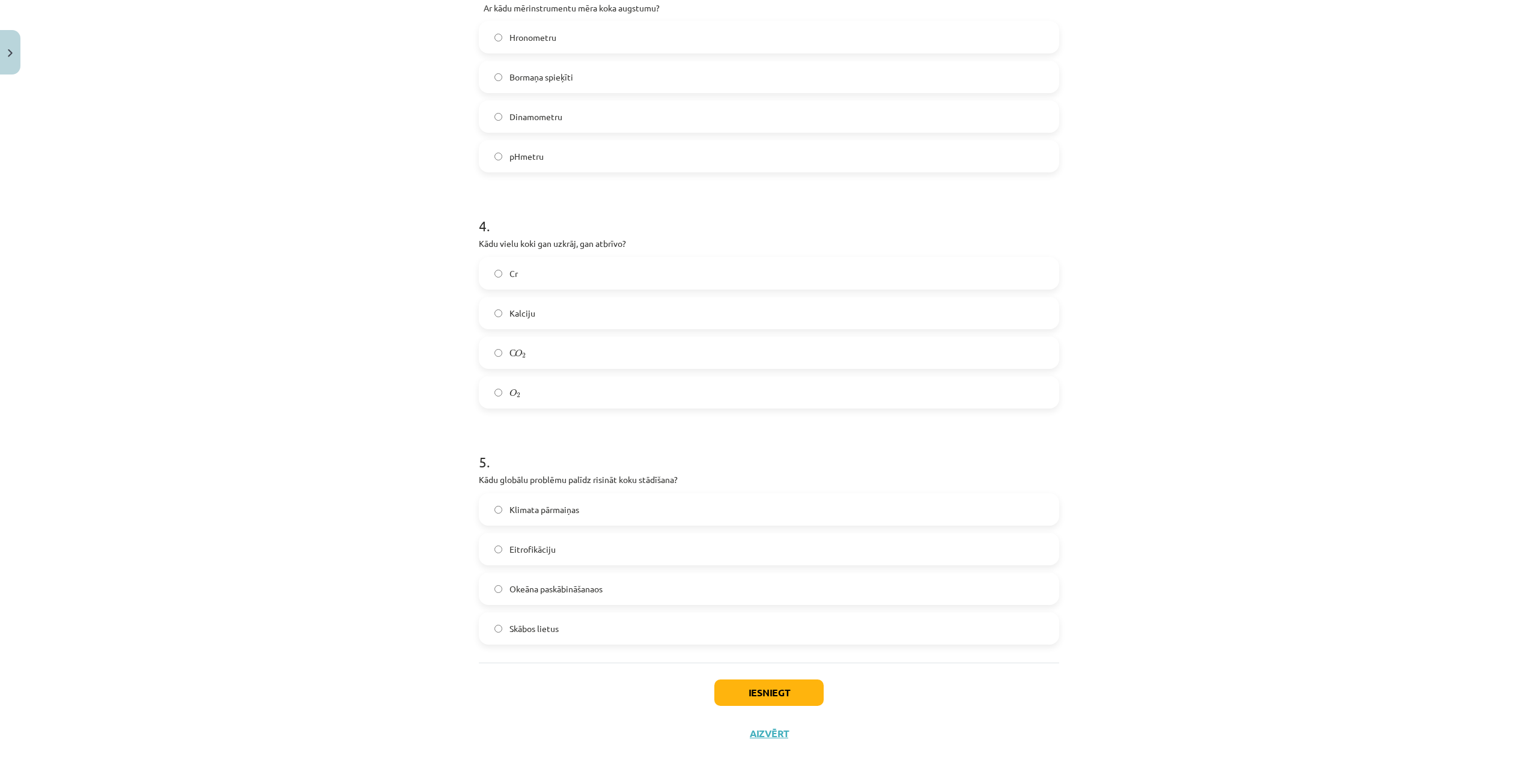
click at [523, 514] on span "Klimata pārmaiņas" at bounding box center [544, 510] width 70 height 13
click at [791, 693] on button "Iesniegt" at bounding box center [769, 692] width 109 height 26
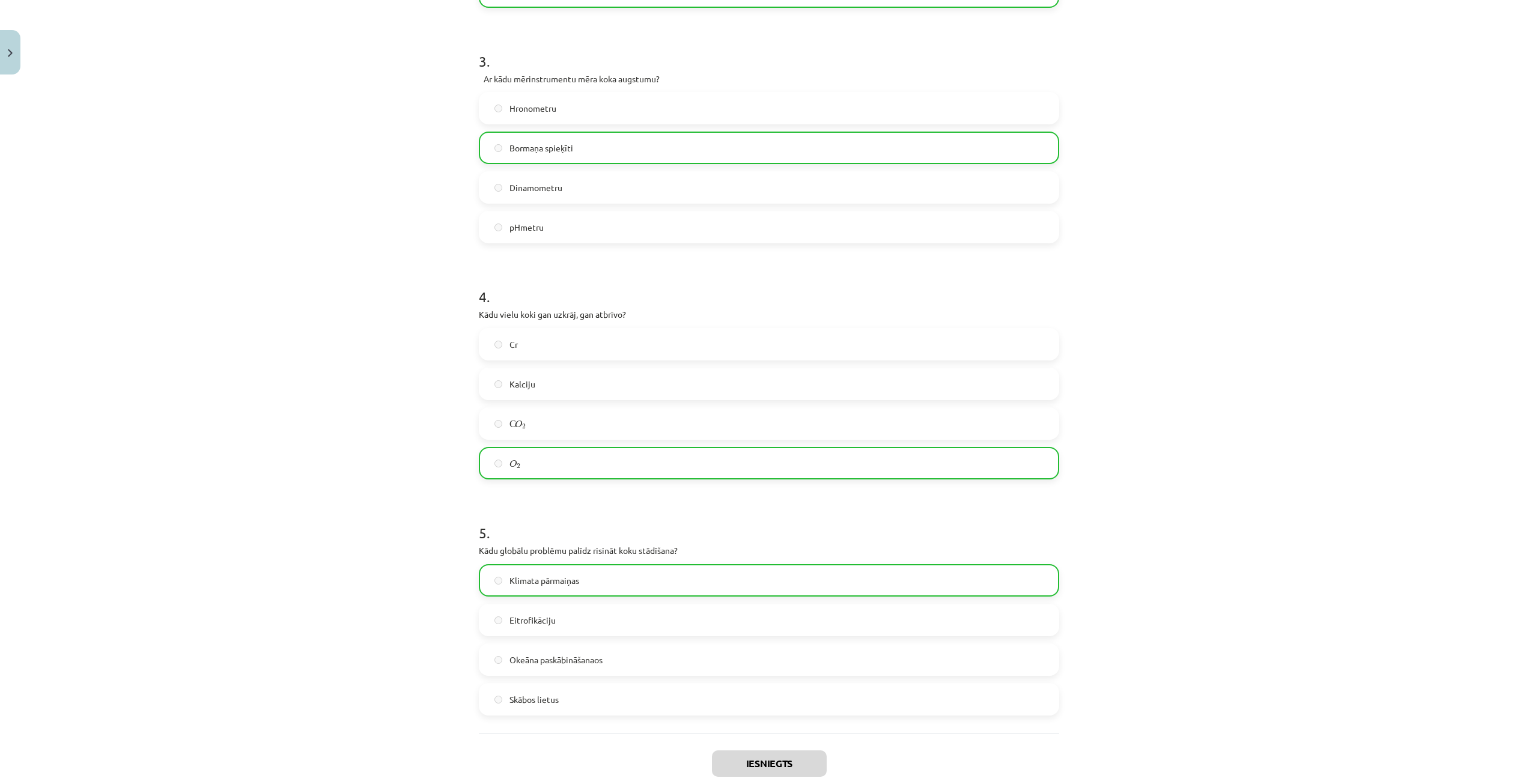
scroll to position [749, 0]
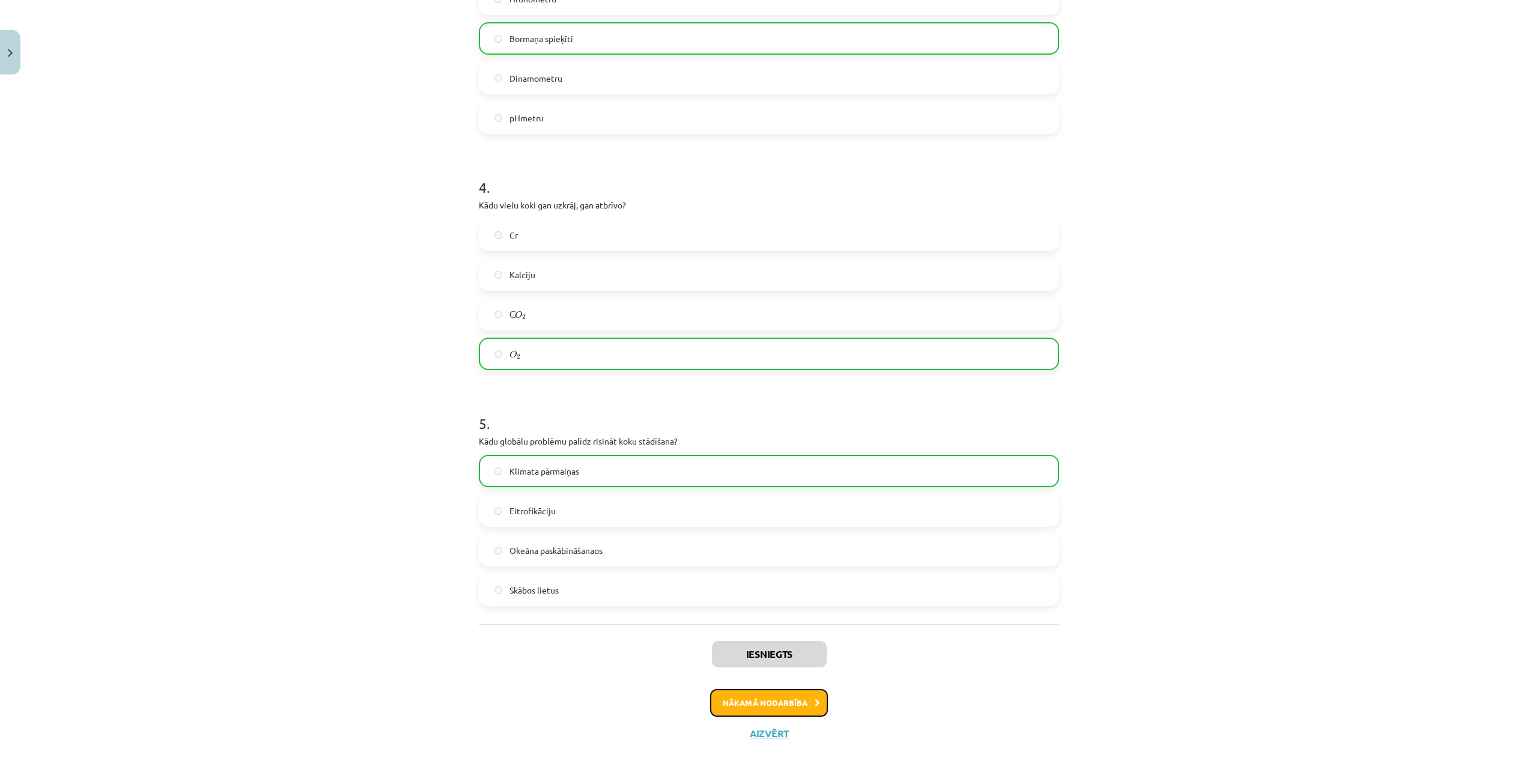
click at [742, 711] on button "Nākamā nodarbība" at bounding box center [768, 702] width 117 height 28
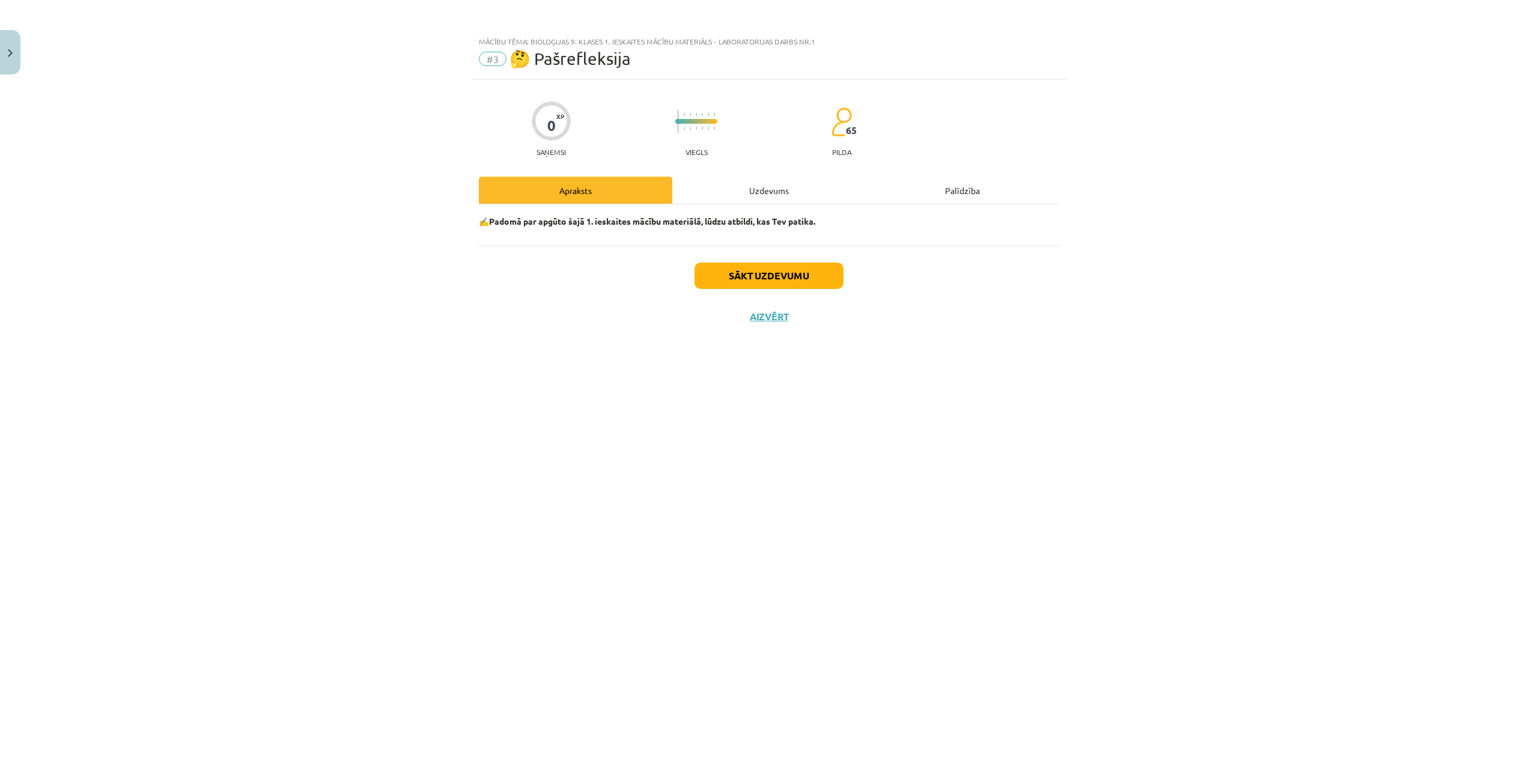
scroll to position [0, 0]
click at [813, 276] on button "Sākt uzdevumu" at bounding box center [769, 275] width 149 height 26
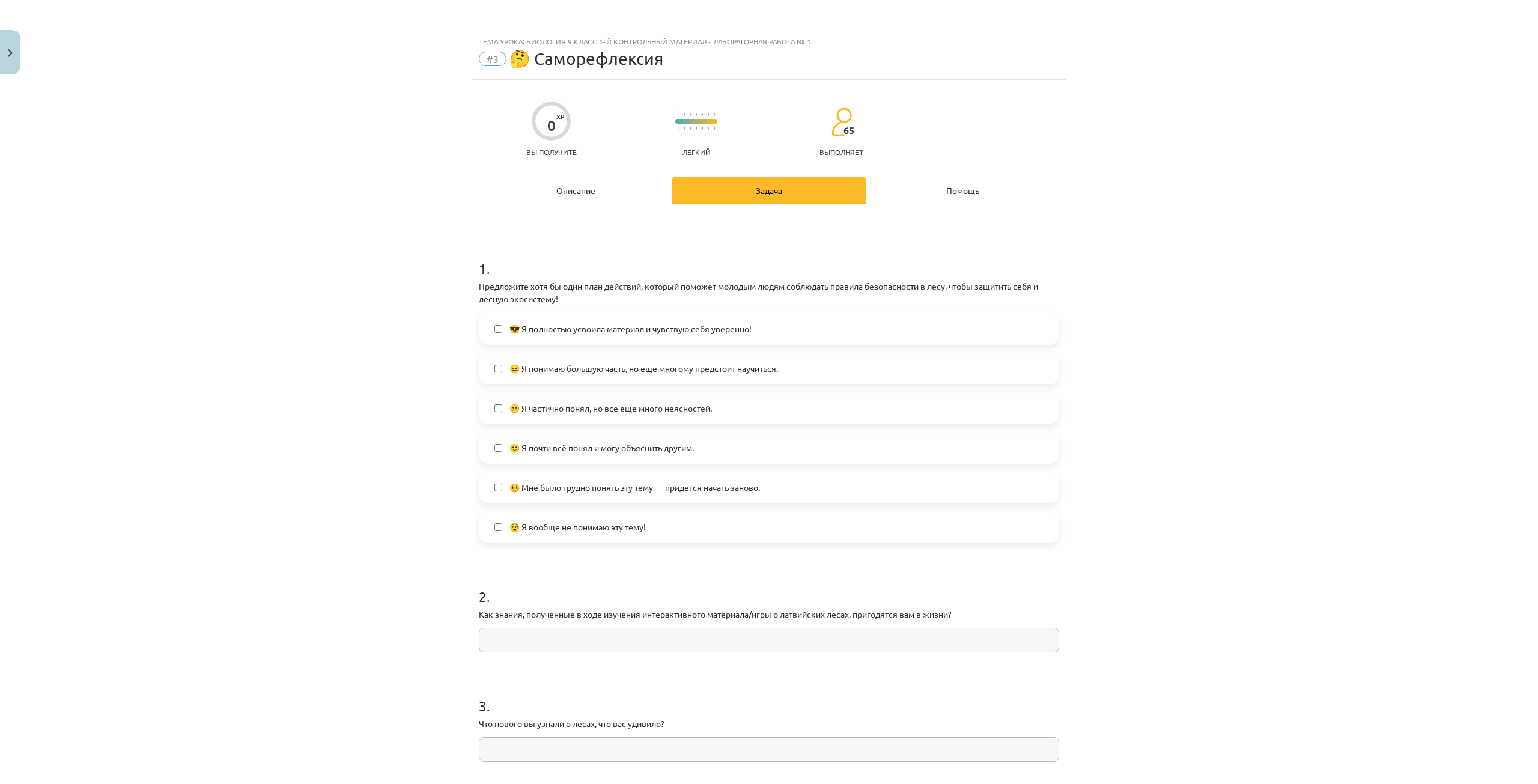
click at [672, 333] on span "😎 Я полностью усвоила материал и чувствую себя уверенно!" at bounding box center [630, 329] width 242 height 13
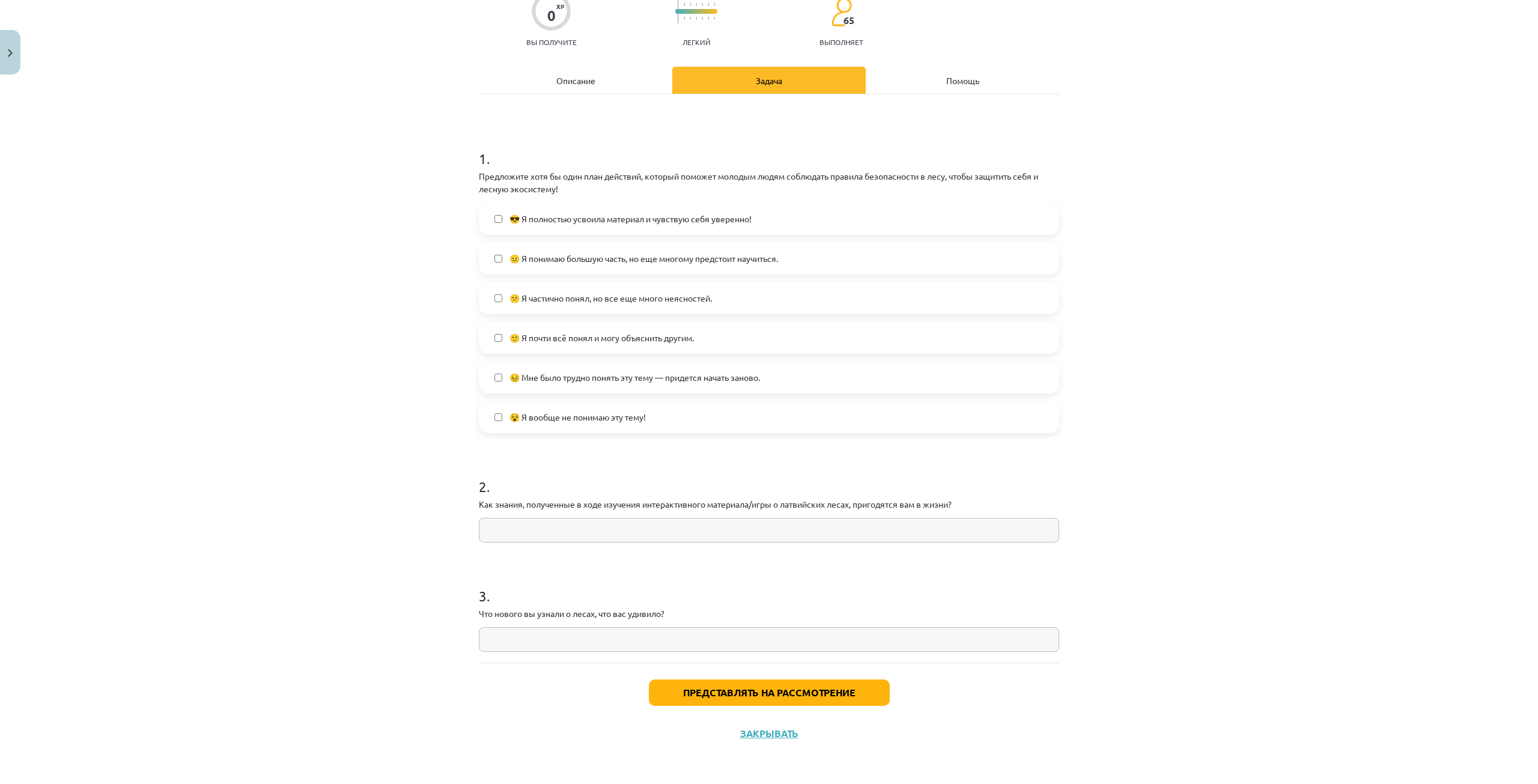
scroll to position [98, 0]
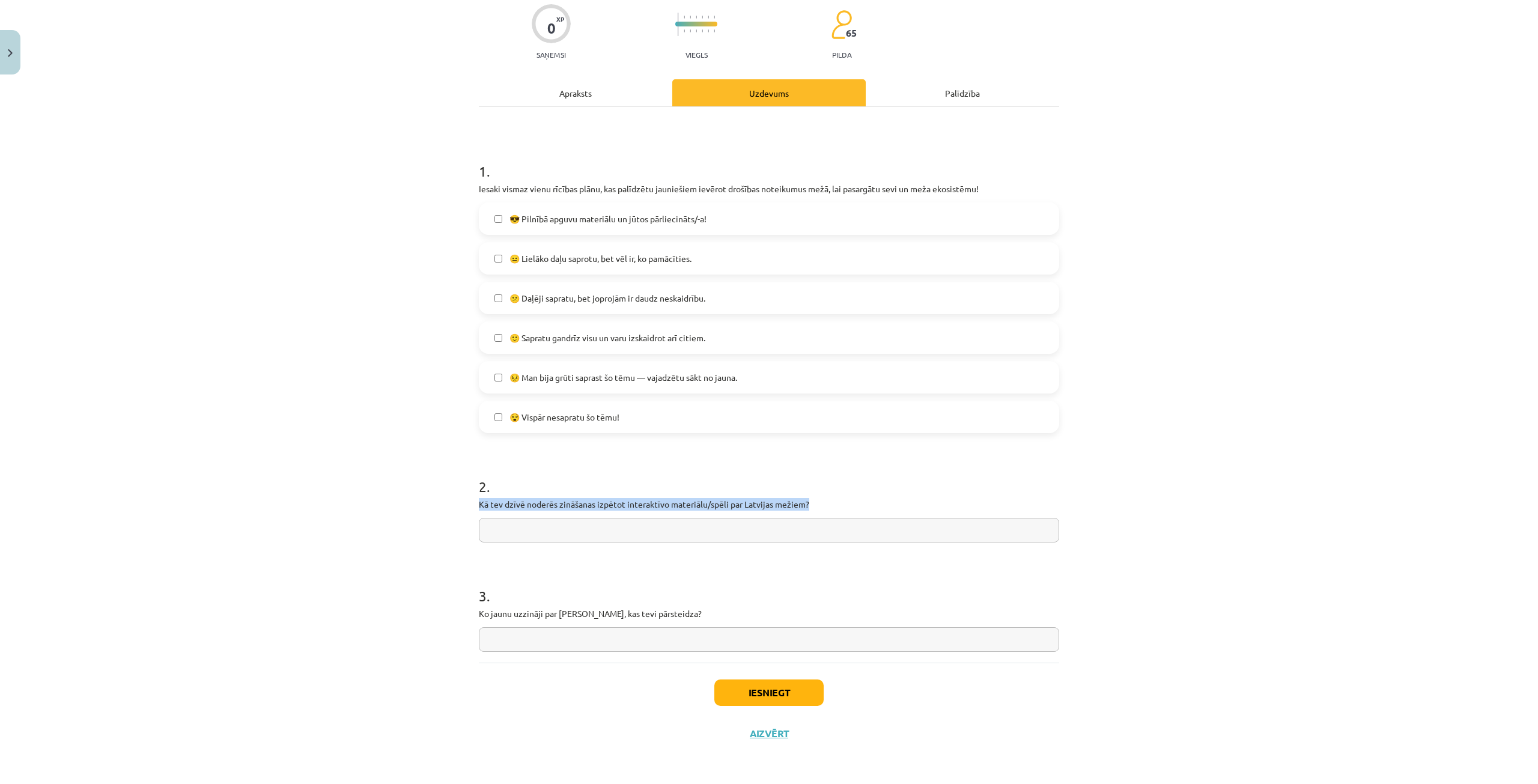
drag, startPoint x: 814, startPoint y: 504, endPoint x: 476, endPoint y: 507, distance: 338.0
click at [479, 507] on p "Kā tev dzīvē noderēs zināšanas izpētot interaktīvo materiālu/spēli par Latvijas…" at bounding box center [768, 504] width 580 height 13
copy p "Kā tev dzīvē noderēs zināšanas izpētot interaktīvo materiālu/spēli par Latvijas…"
click at [670, 523] on input "text" at bounding box center [768, 530] width 580 height 24
paste input "**********"
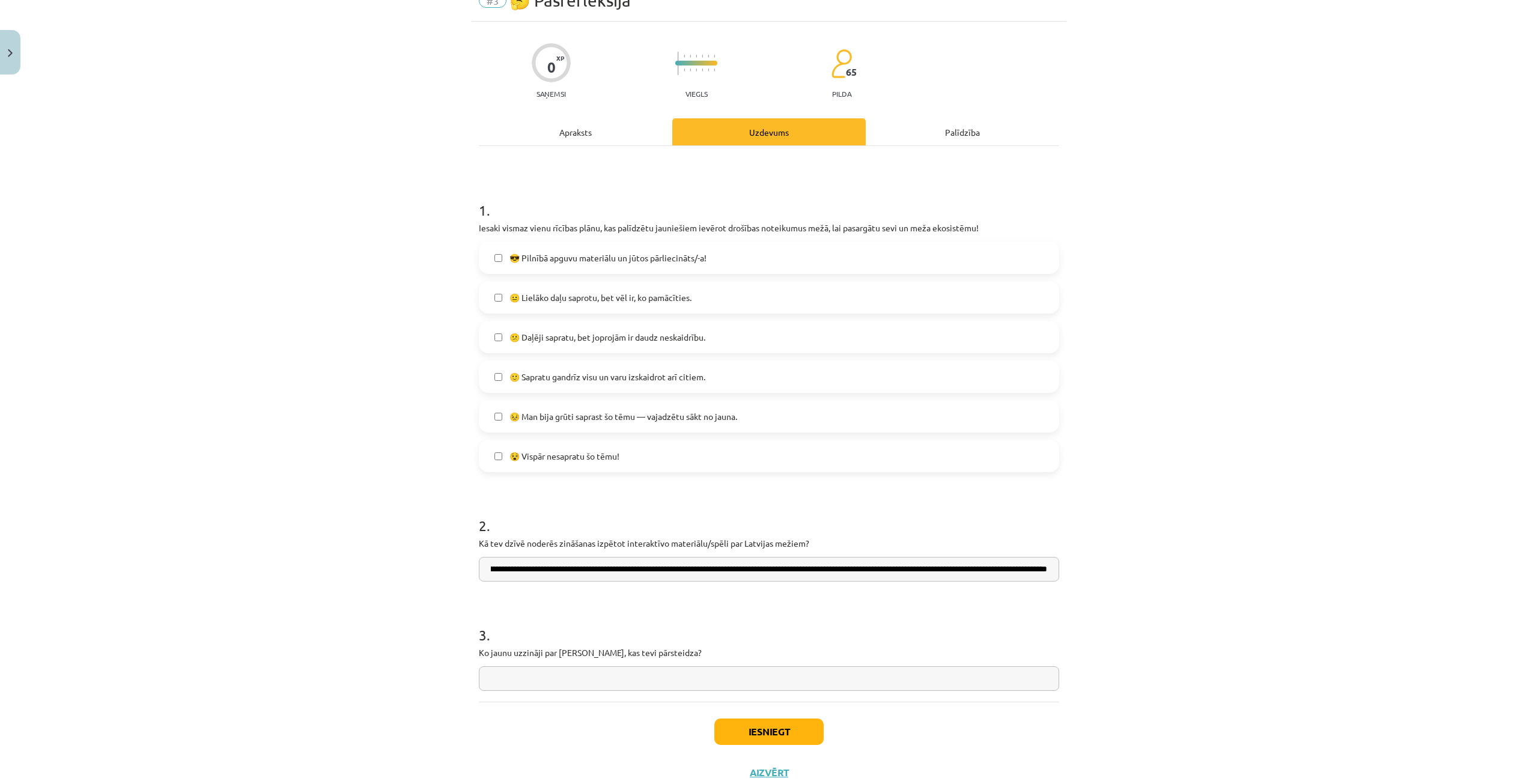
scroll to position [38, 0]
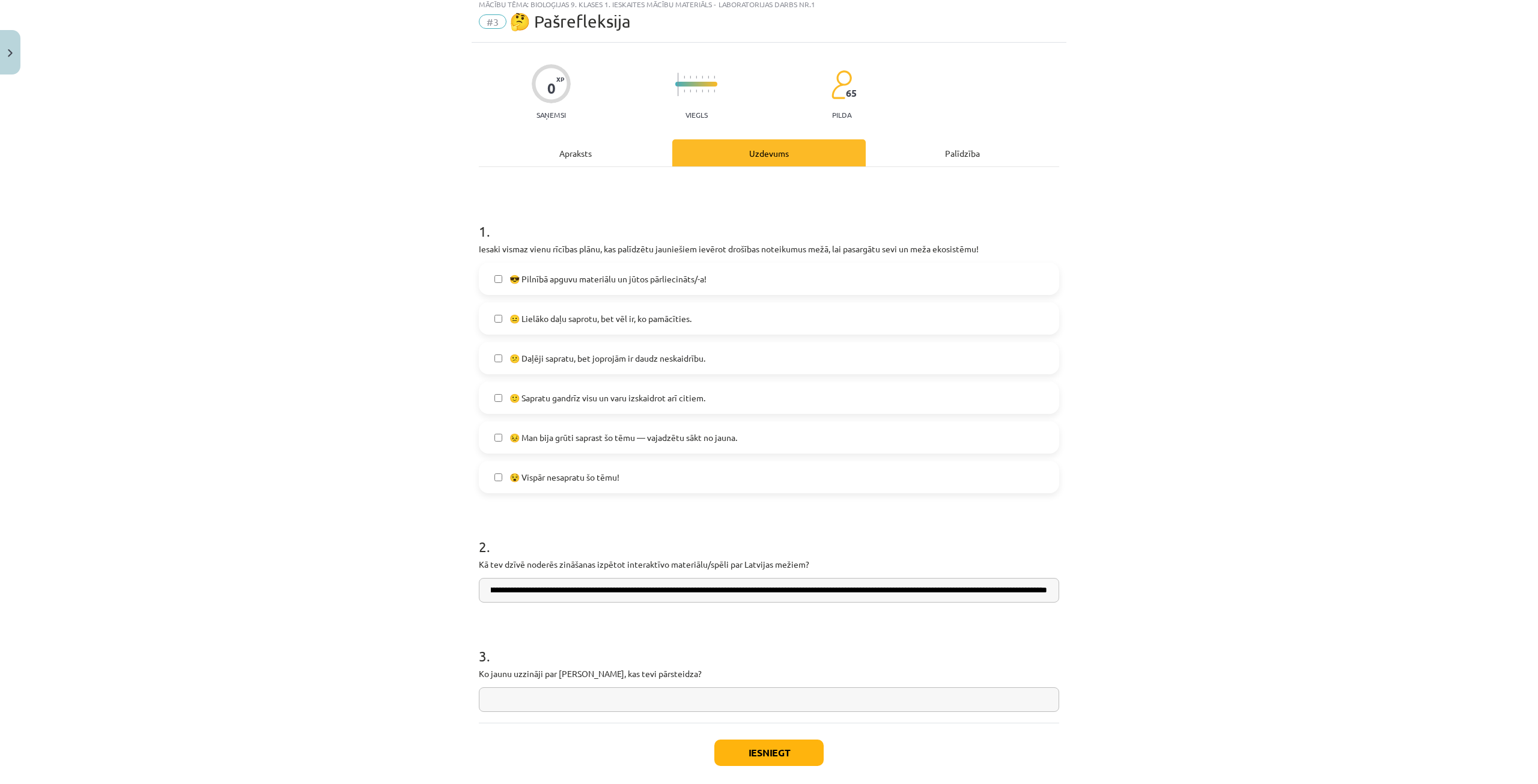
type input "**********"
drag, startPoint x: 475, startPoint y: 652, endPoint x: 662, endPoint y: 669, distance: 187.8
click at [662, 669] on div "3 . Ko jaunu uzzināji par mežiem, kas tevi pārsteidza?" at bounding box center [768, 668] width 580 height 85
copy div "3 . Ko jaunu uzzināji par mežiem, kas tevi pārsteidza?"
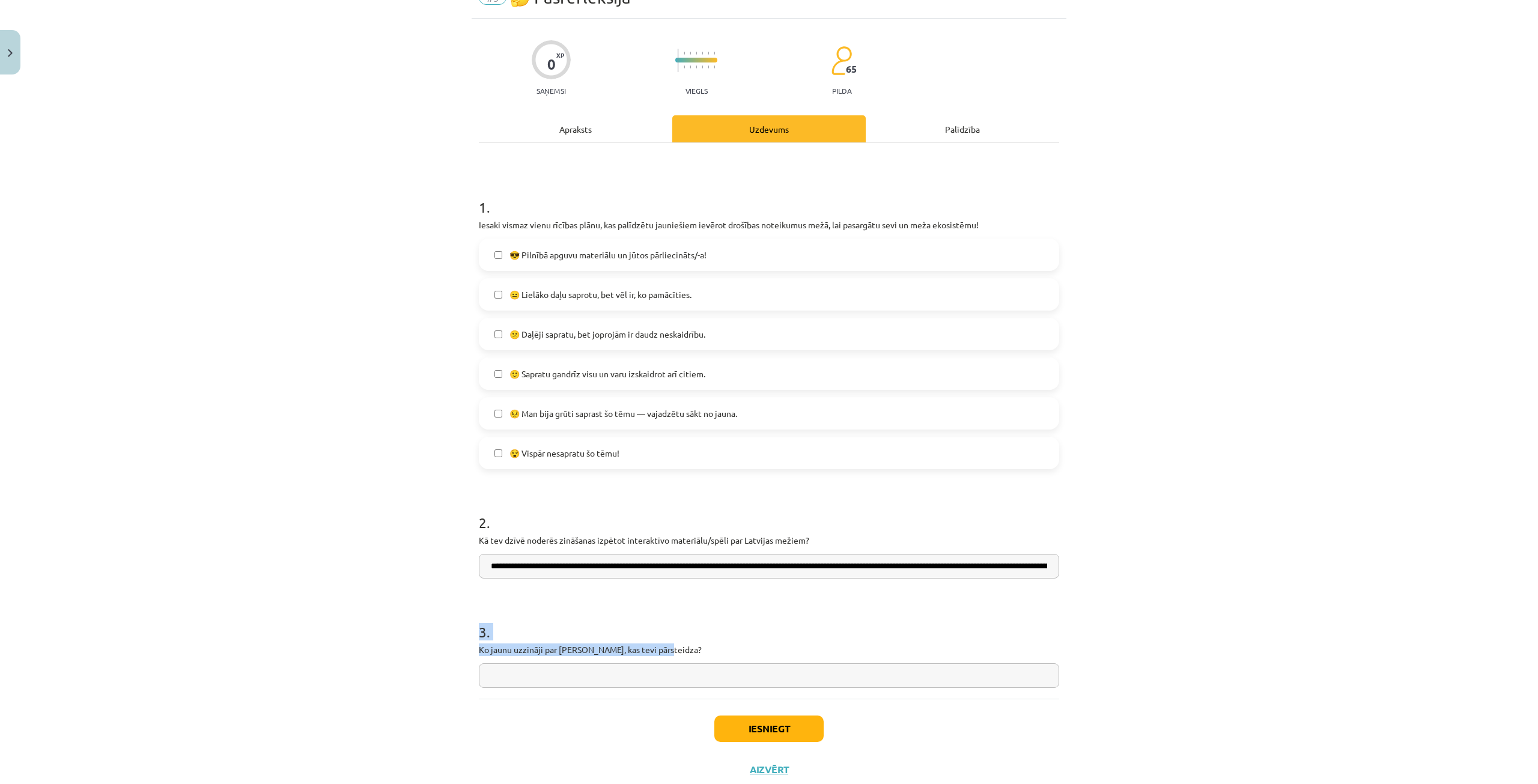
scroll to position [98, 0]
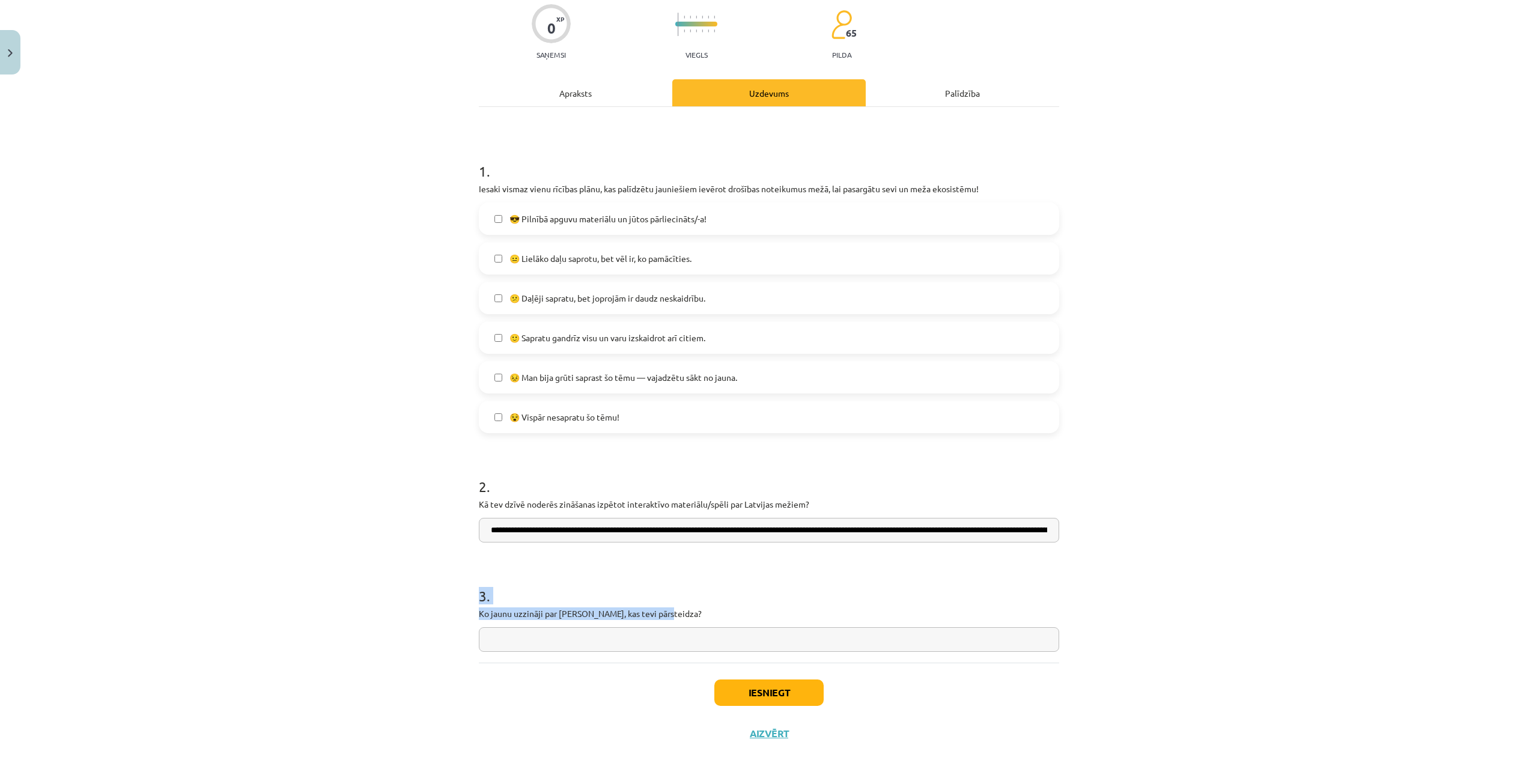
click at [613, 611] on p "Ko jaunu uzzināji par [PERSON_NAME], kas tevi pārsteidza?" at bounding box center [768, 614] width 580 height 13
click at [613, 631] on input "text" at bounding box center [768, 639] width 580 height 24
paste input "**********"
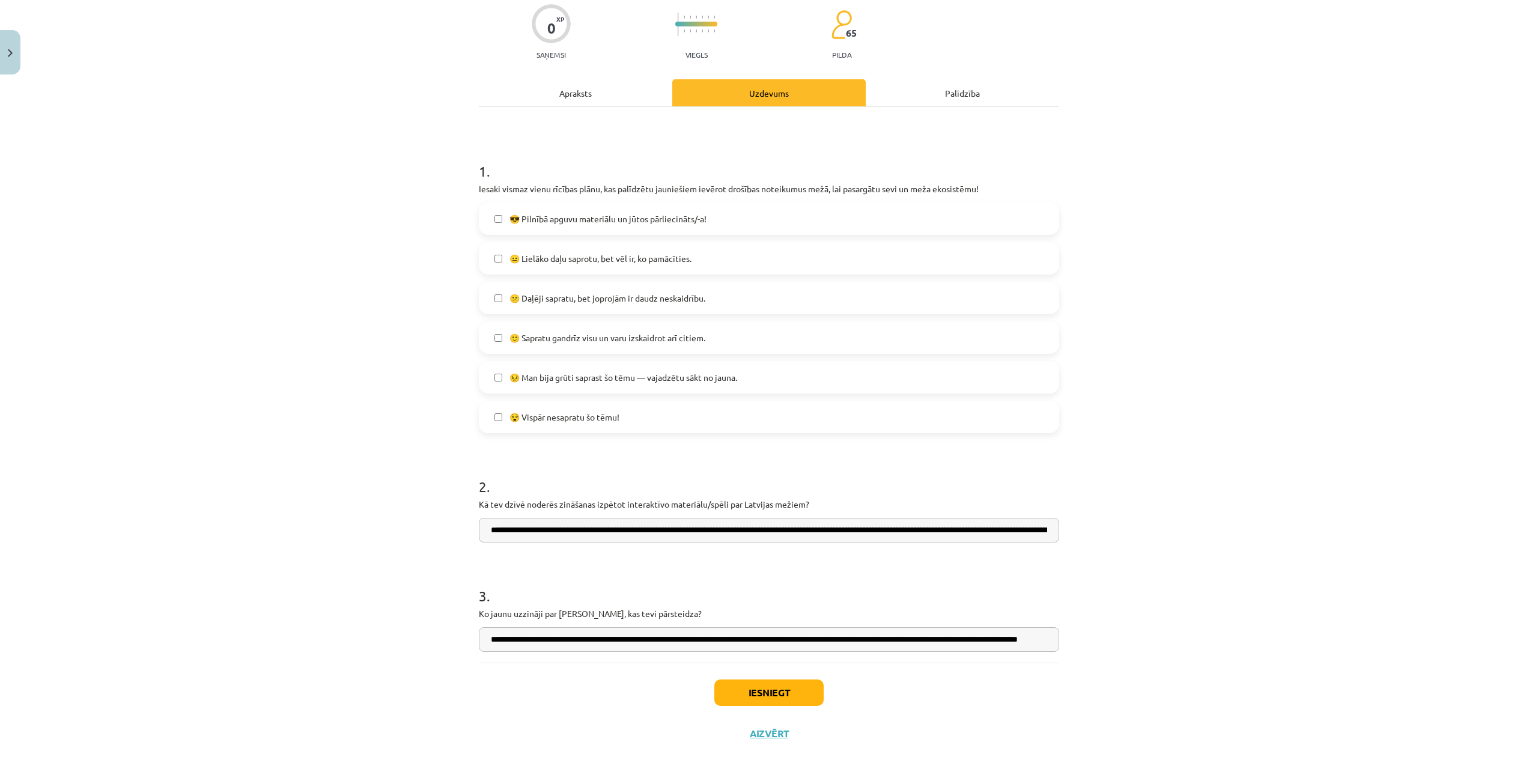
scroll to position [0, 39]
type input "**********"
click at [794, 691] on button "Iesniegt" at bounding box center [769, 692] width 109 height 26
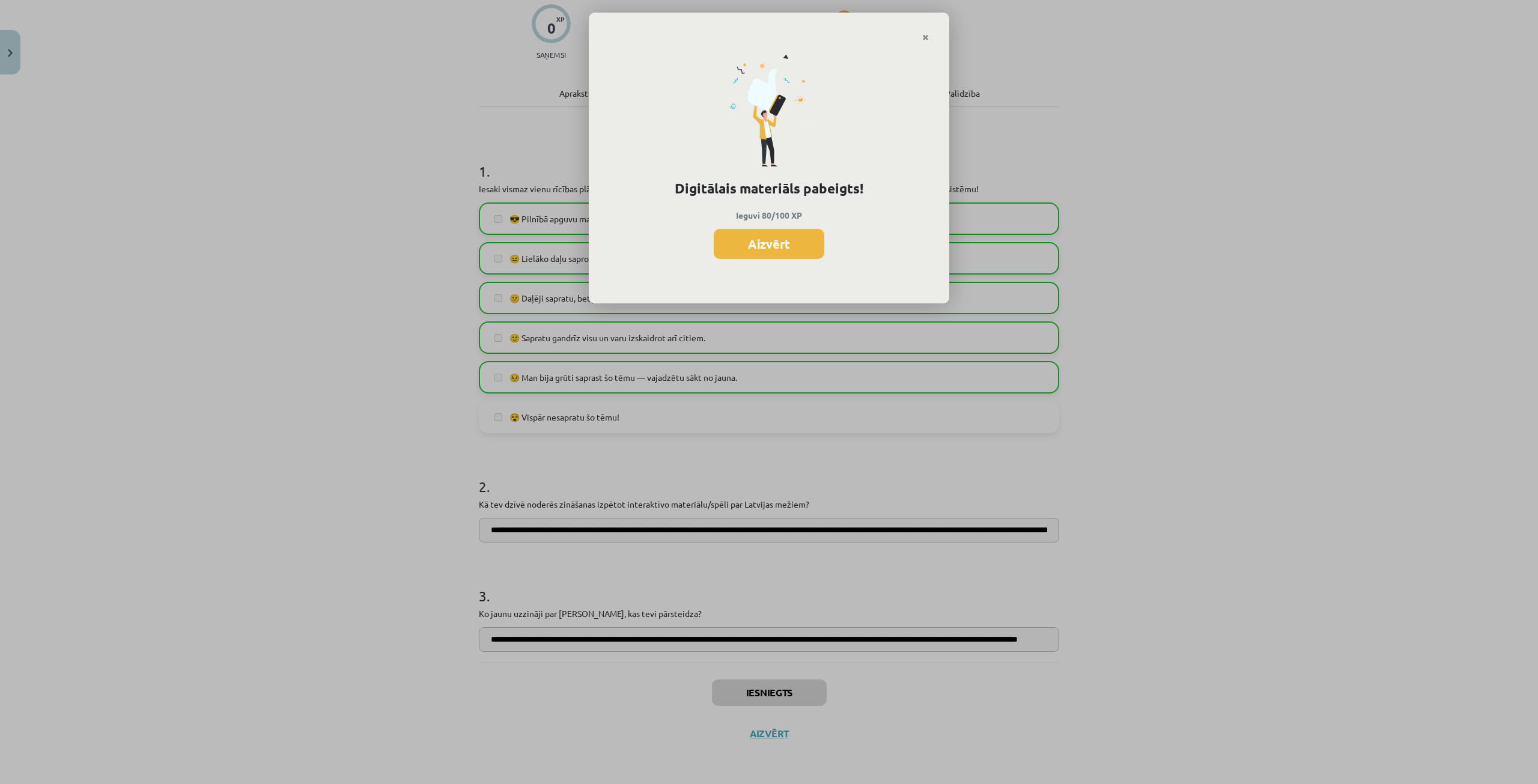
click at [529, 643] on div "Digitālais materiāls pabeigts! Ieguvi 80/100 XP Aizvērt" at bounding box center [769, 392] width 1538 height 784
click at [784, 235] on button "Aizvērt" at bounding box center [768, 244] width 110 height 30
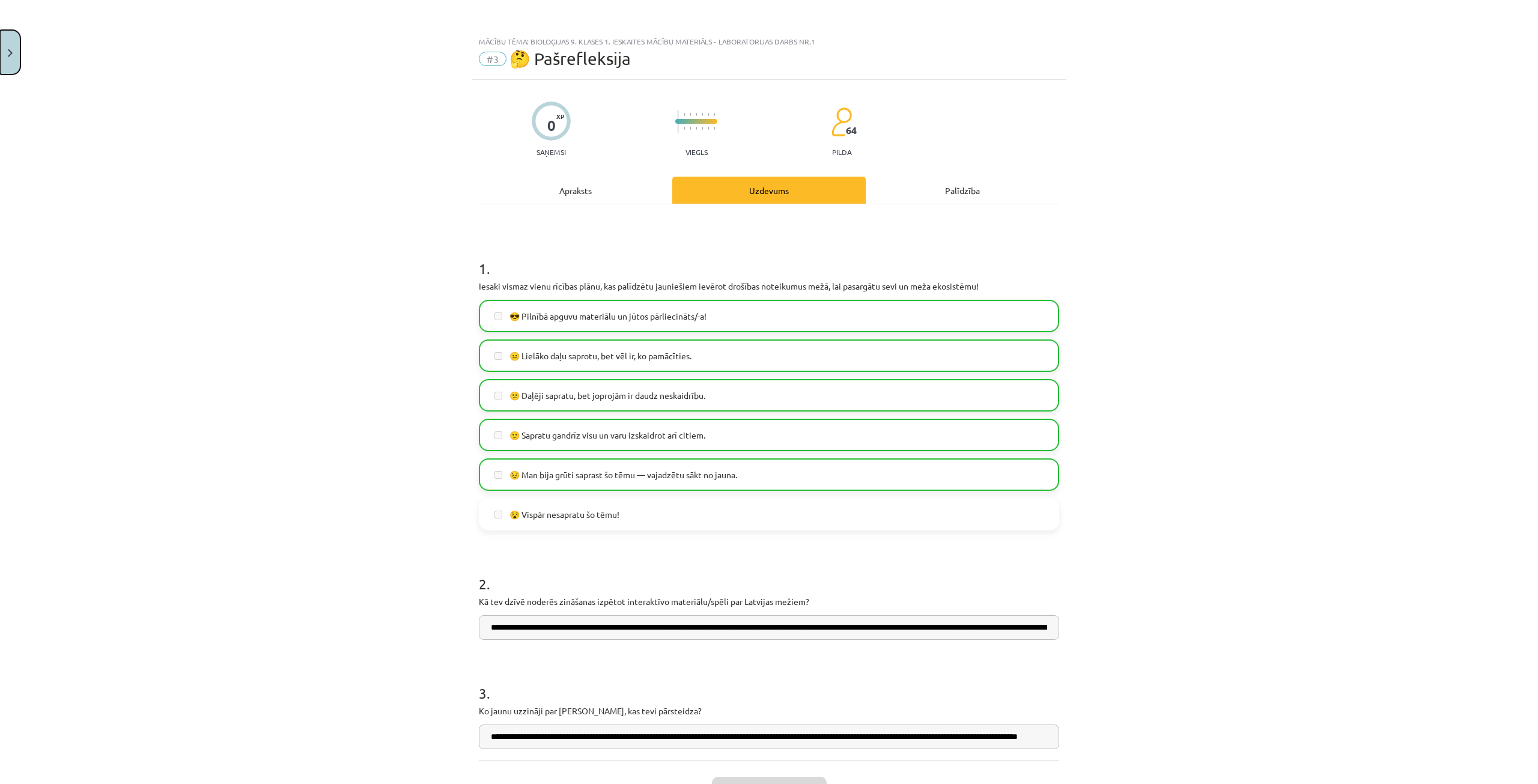
click at [12, 50] on img "Close" at bounding box center [10, 53] width 4 height 8
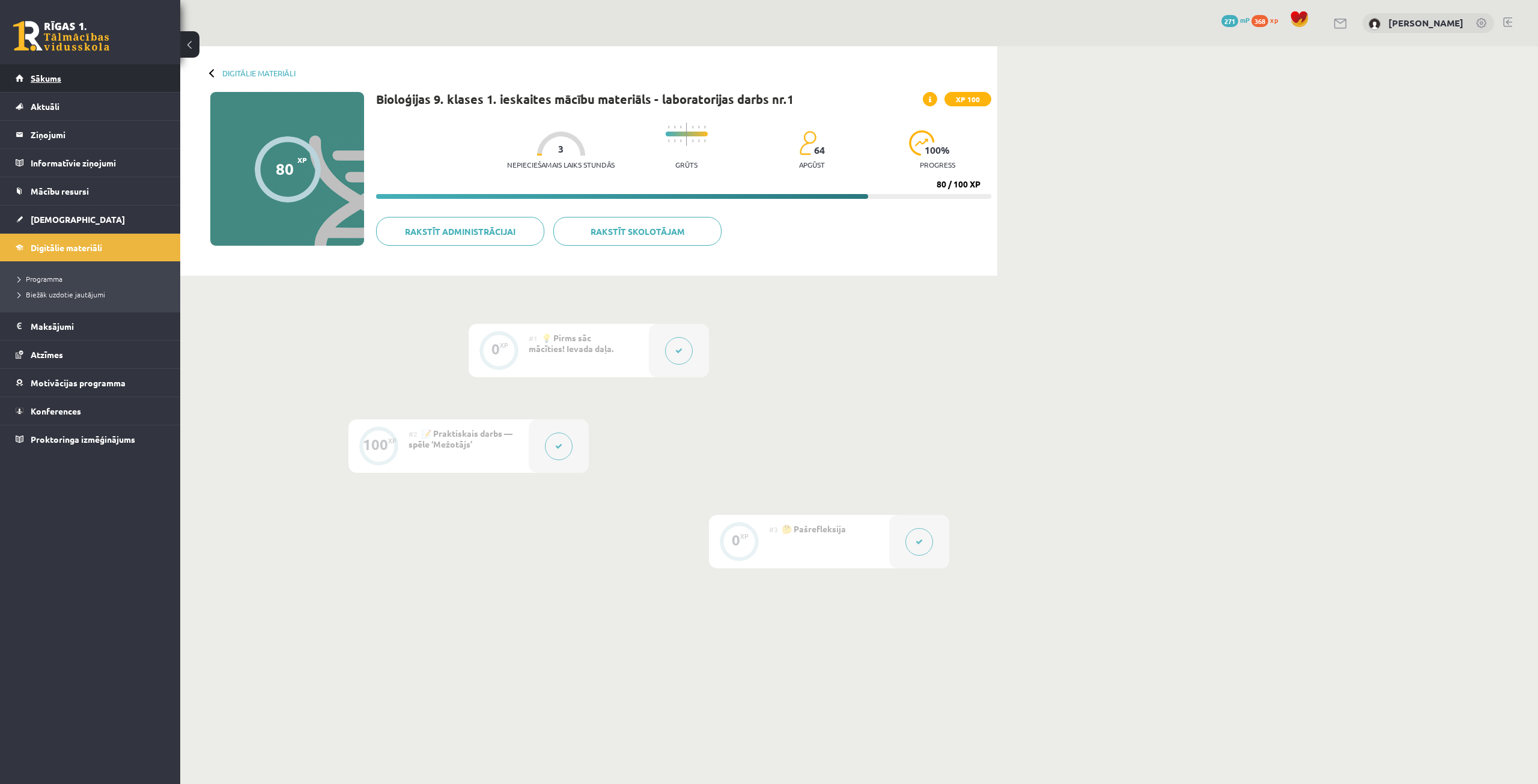
click at [43, 87] on link "Sākums" at bounding box center [90, 78] width 150 height 28
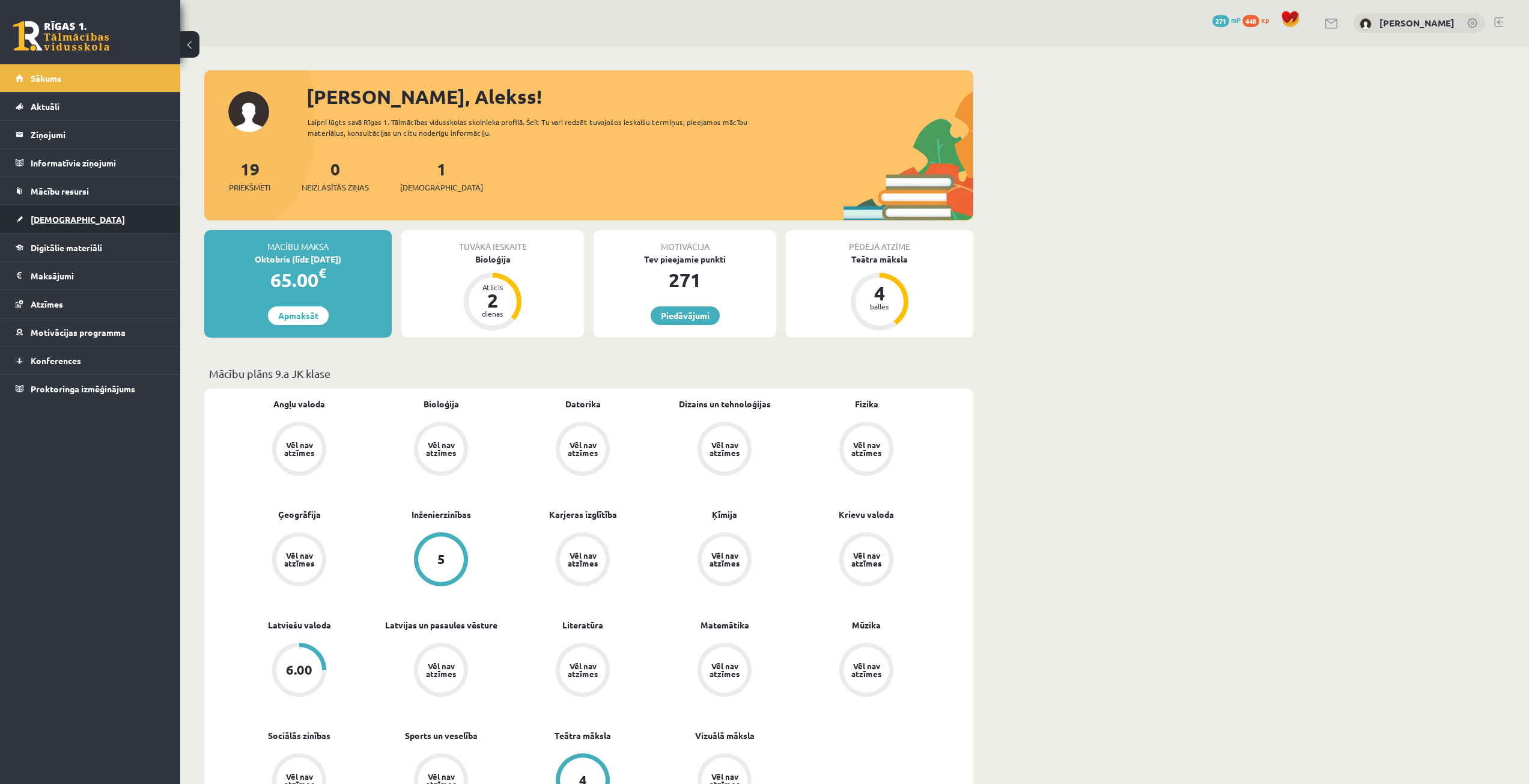
click at [85, 220] on link "[DEMOGRAPHIC_DATA]" at bounding box center [90, 219] width 150 height 28
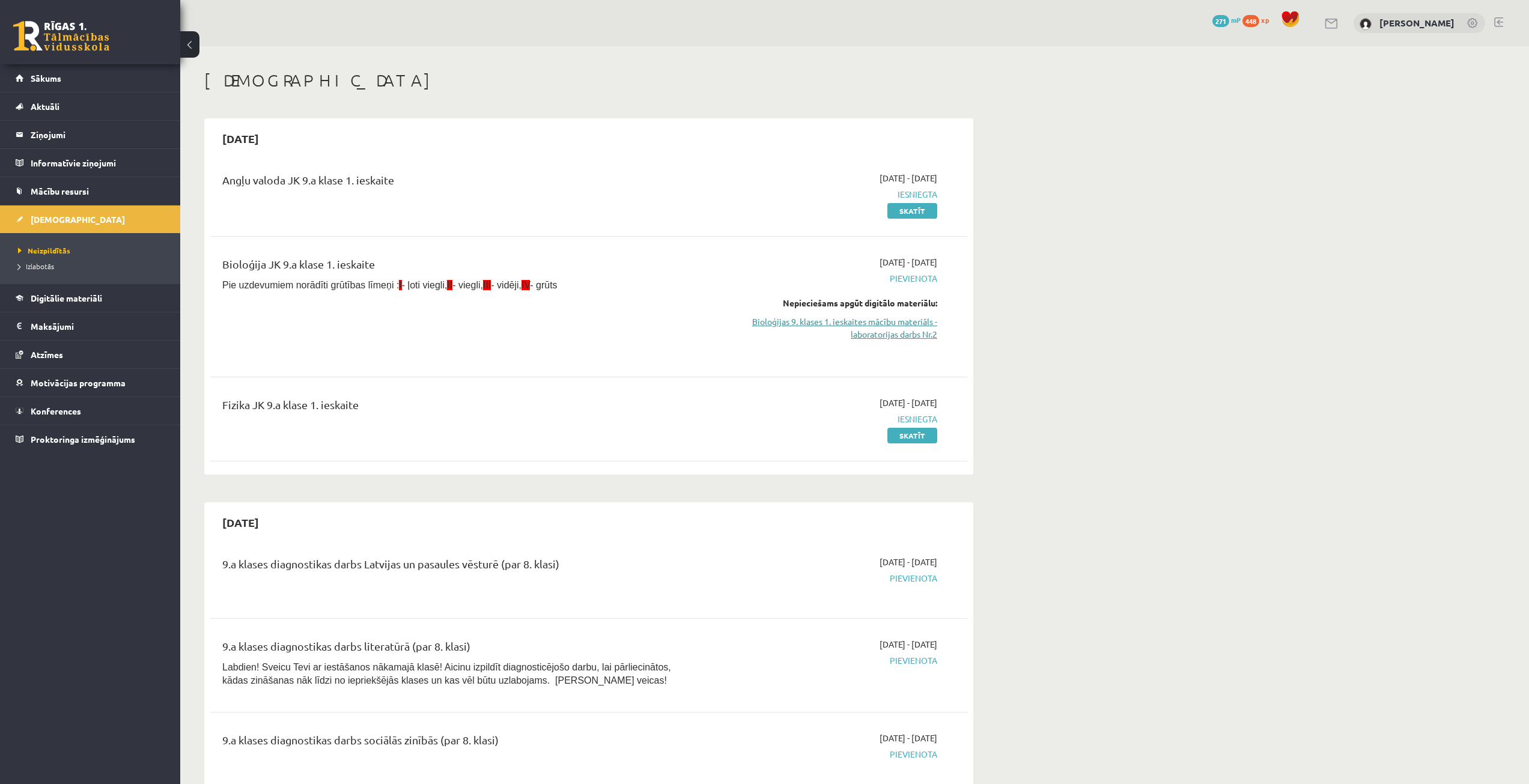
click at [912, 318] on link "Bioloģijas 9. klases 1. ieskaites mācību materiāls - laboratorijas darbs Nr.2" at bounding box center [824, 328] width 227 height 25
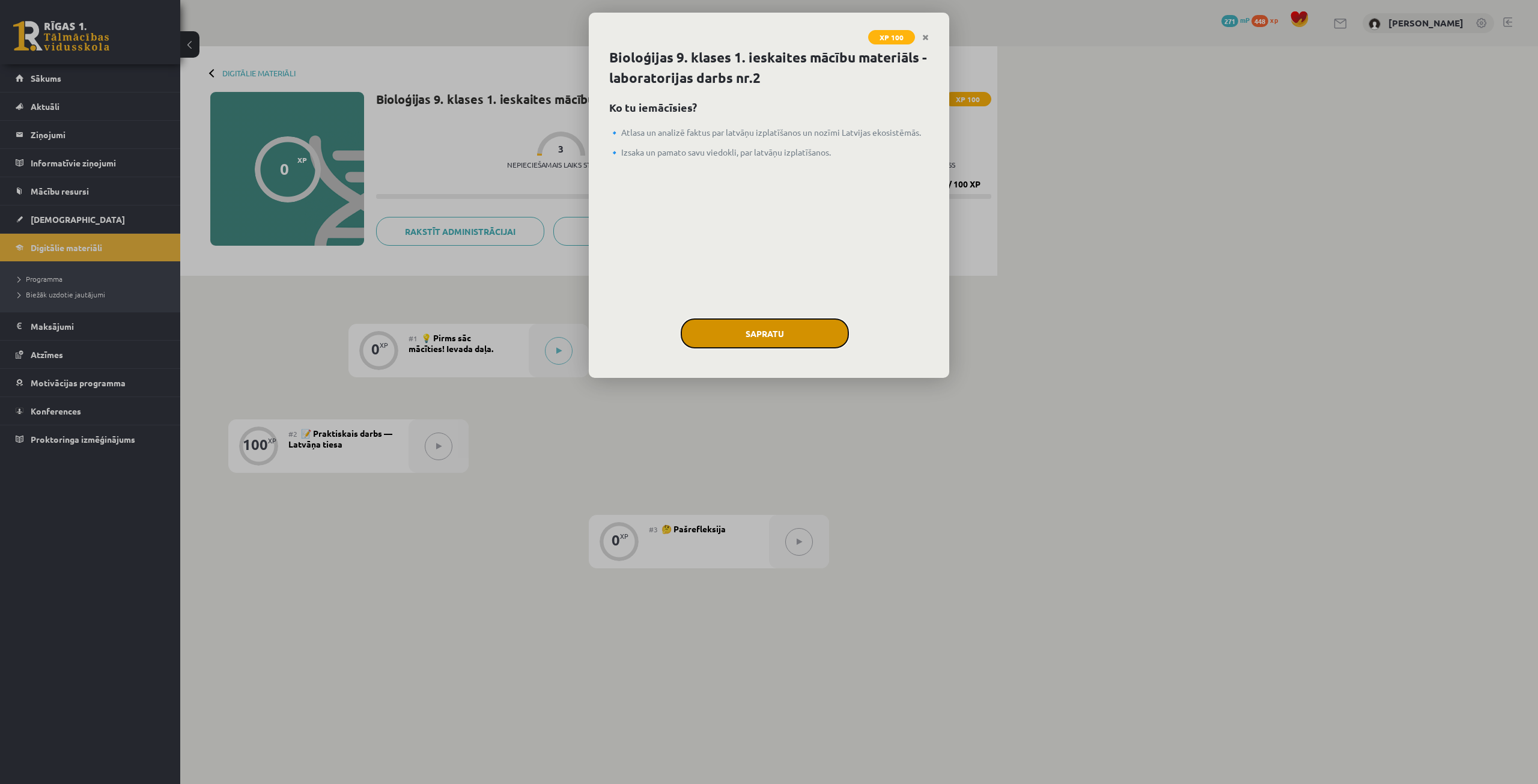
click at [773, 342] on button "Sapratu" at bounding box center [765, 333] width 168 height 30
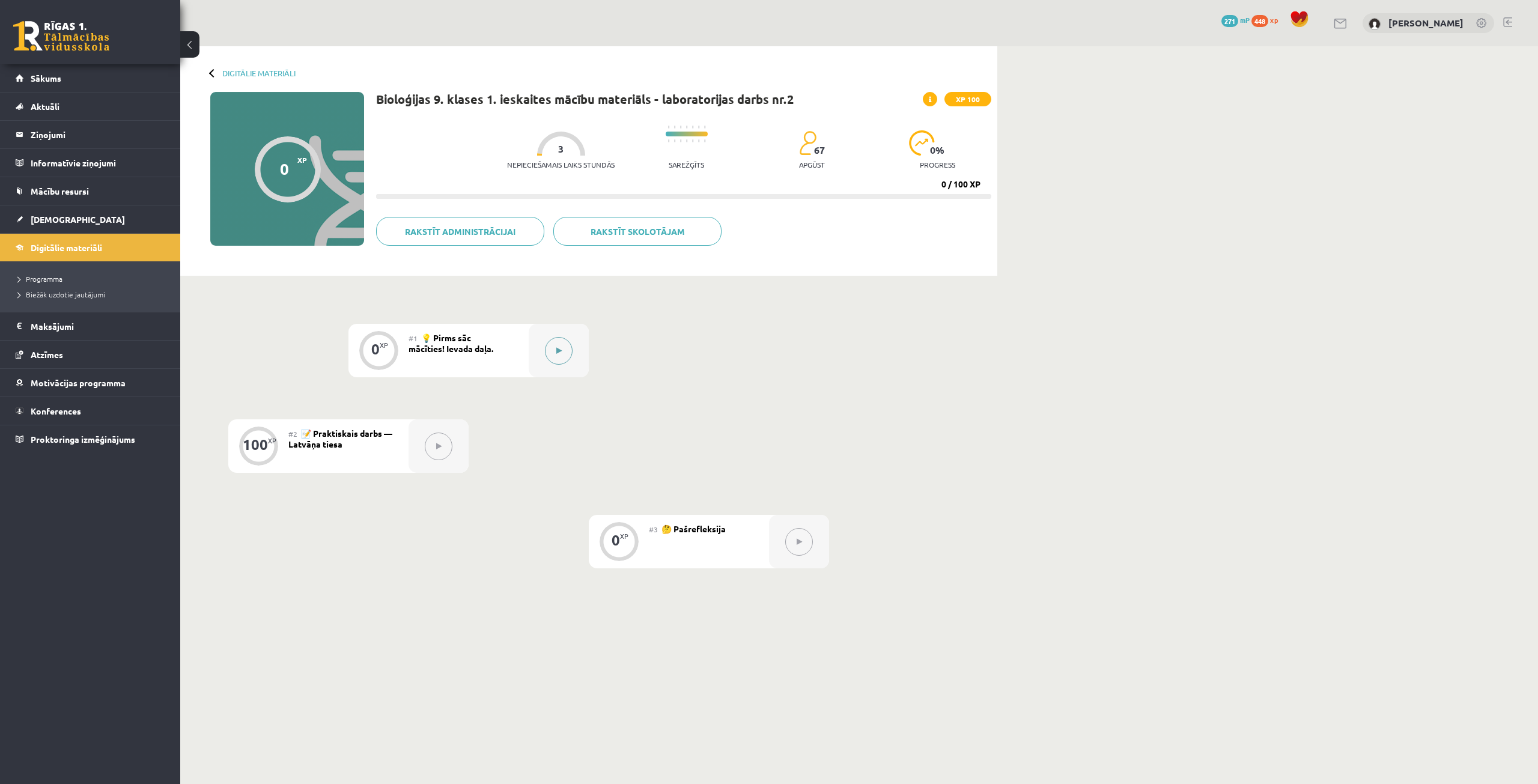
click at [551, 349] on button at bounding box center [558, 350] width 28 height 28
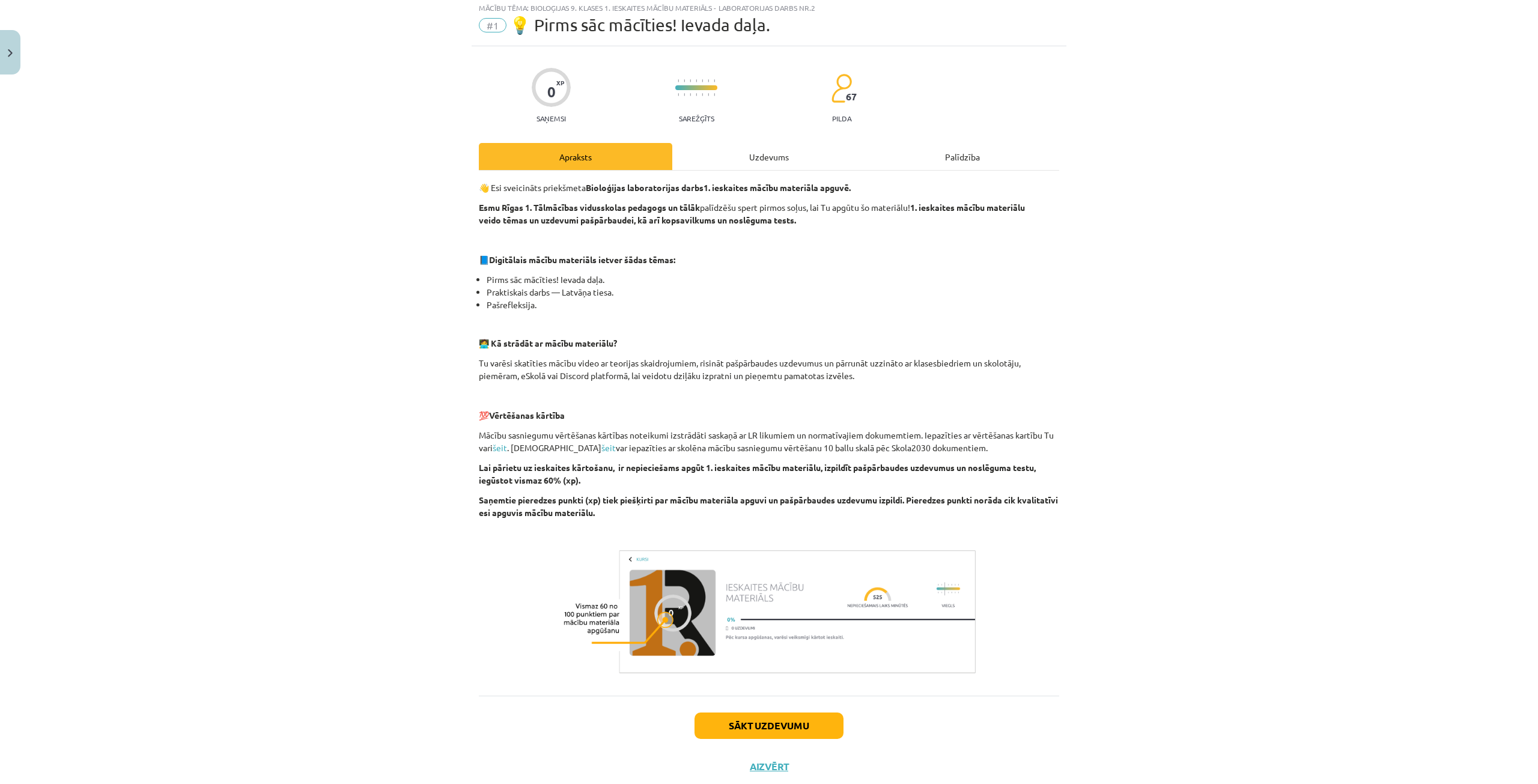
scroll to position [66, 0]
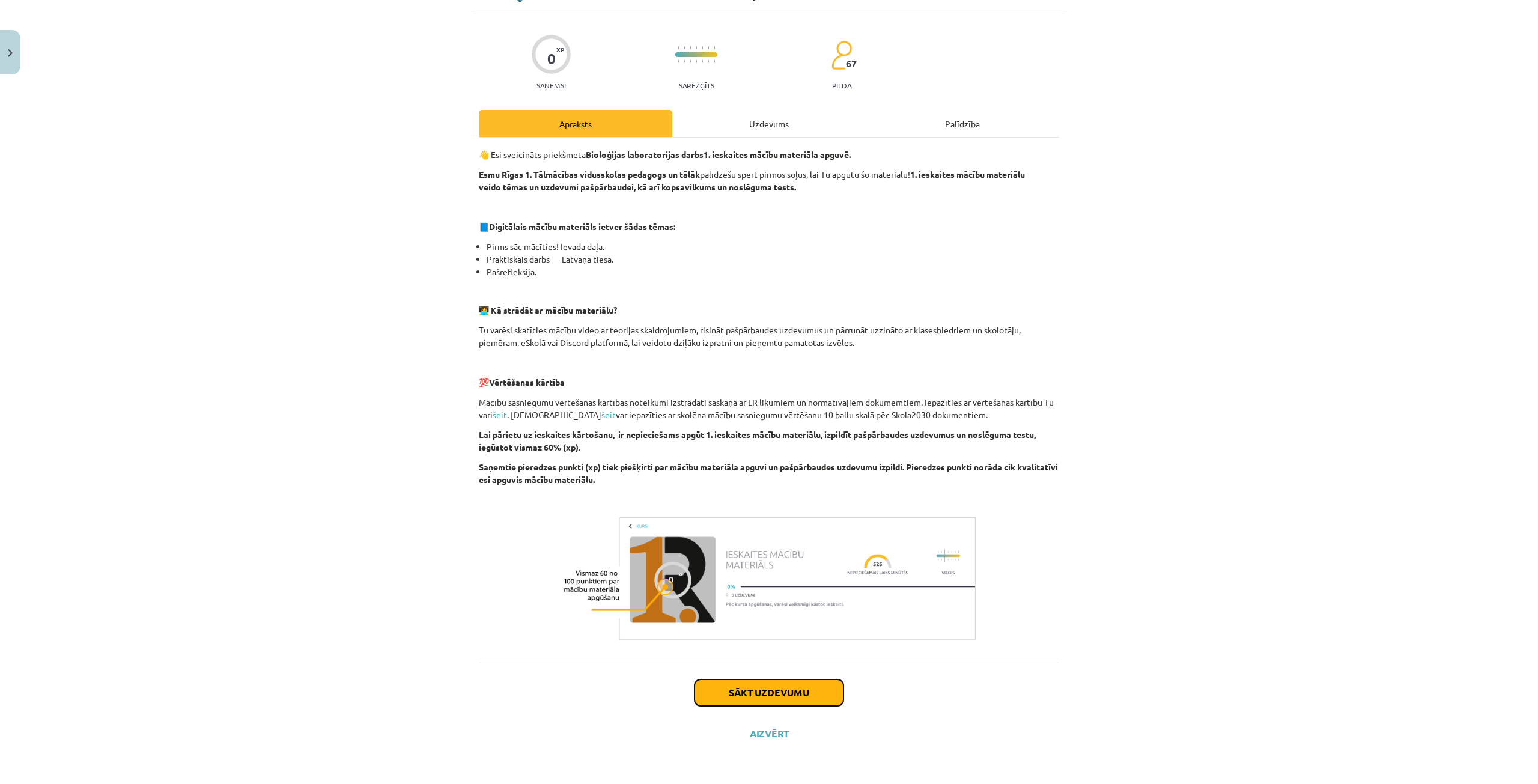
click at [701, 688] on button "Sākt uzdevumu" at bounding box center [769, 692] width 149 height 26
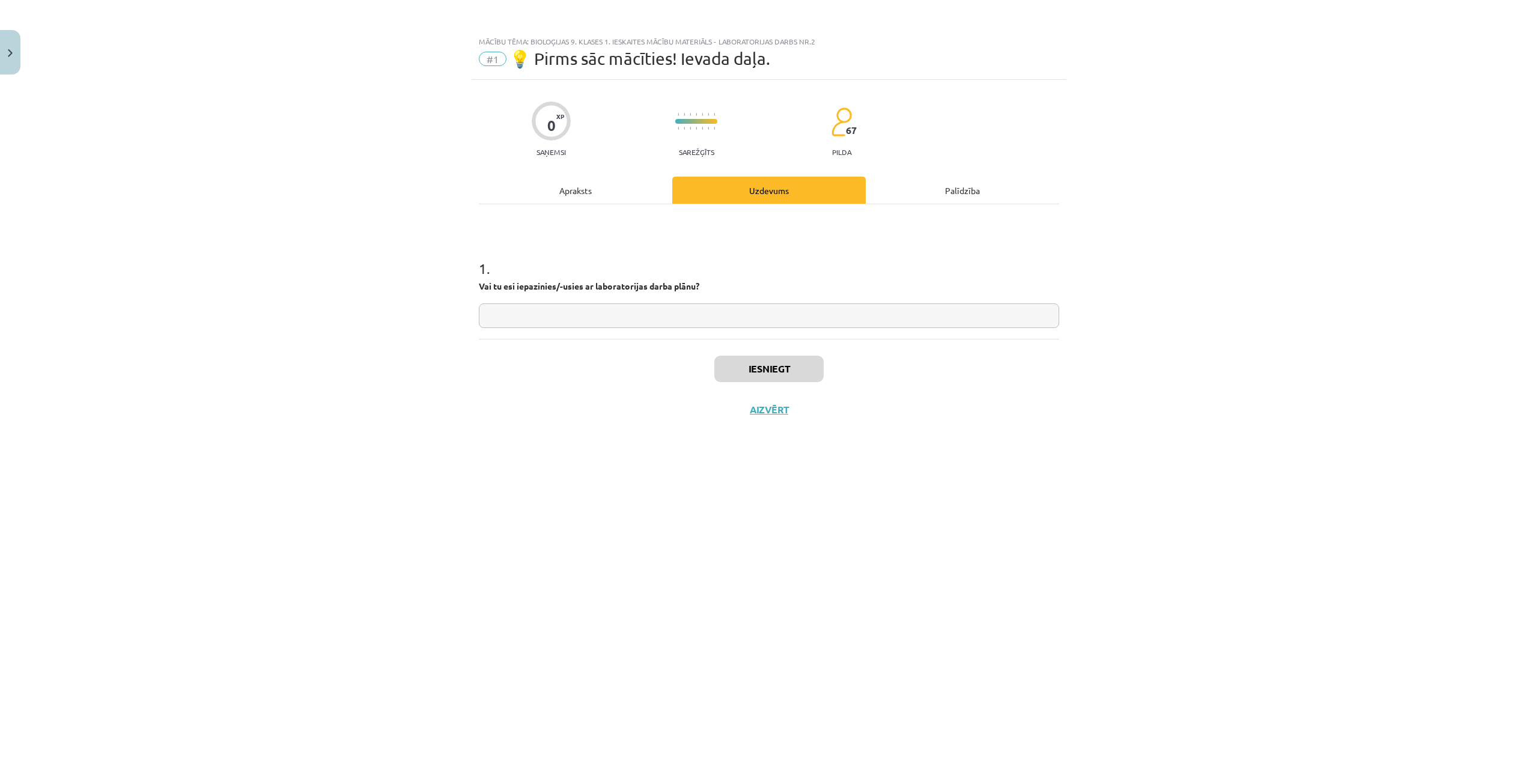
click at [740, 322] on input "text" at bounding box center [768, 314] width 580 height 24
type input "**"
click at [771, 369] on button "Iesniegt" at bounding box center [769, 368] width 109 height 26
click at [791, 412] on button "Nākamā nodarbība" at bounding box center [768, 417] width 117 height 28
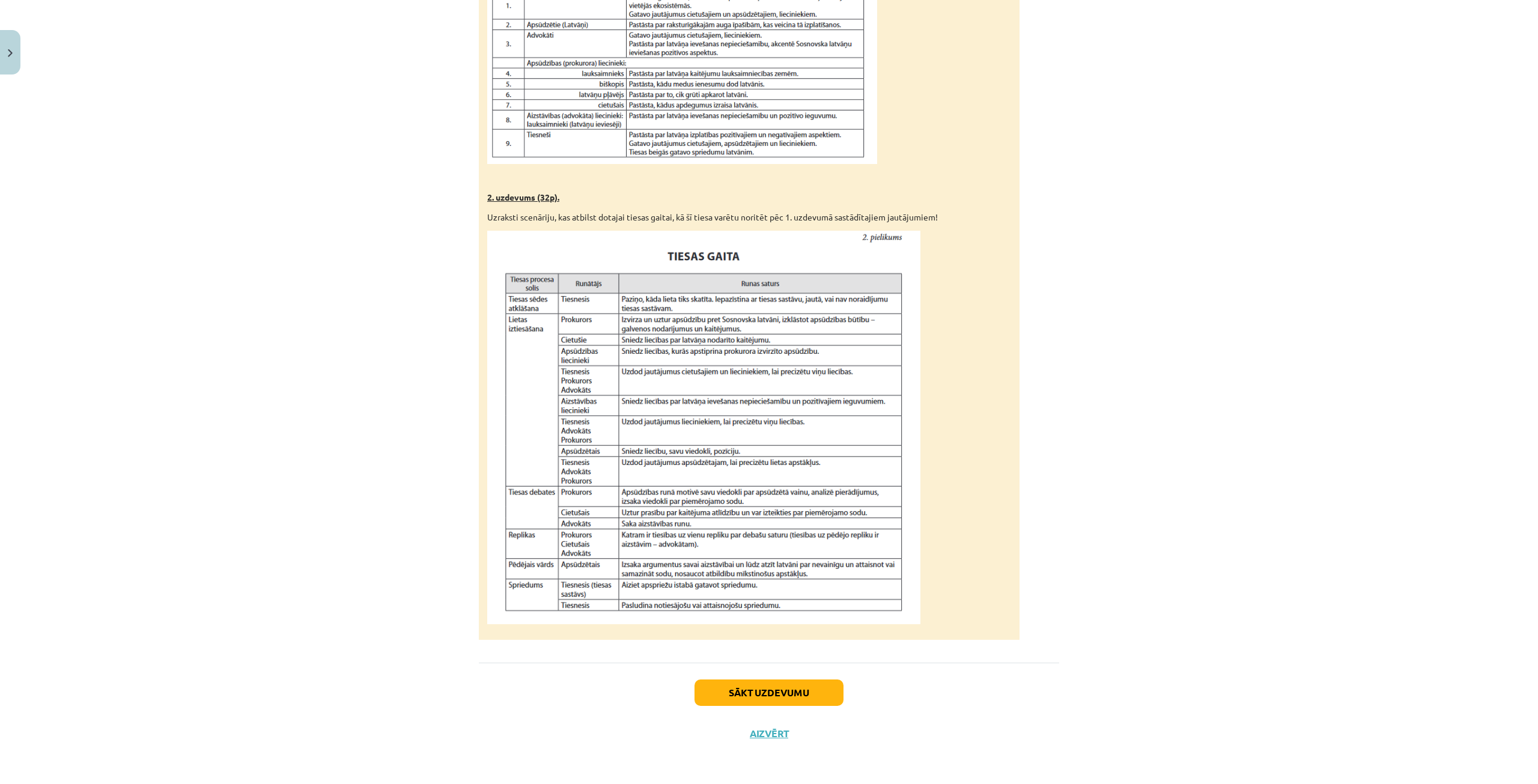
scroll to position [802, 0]
click at [814, 689] on button "Sākt uzdevumu" at bounding box center [769, 692] width 149 height 26
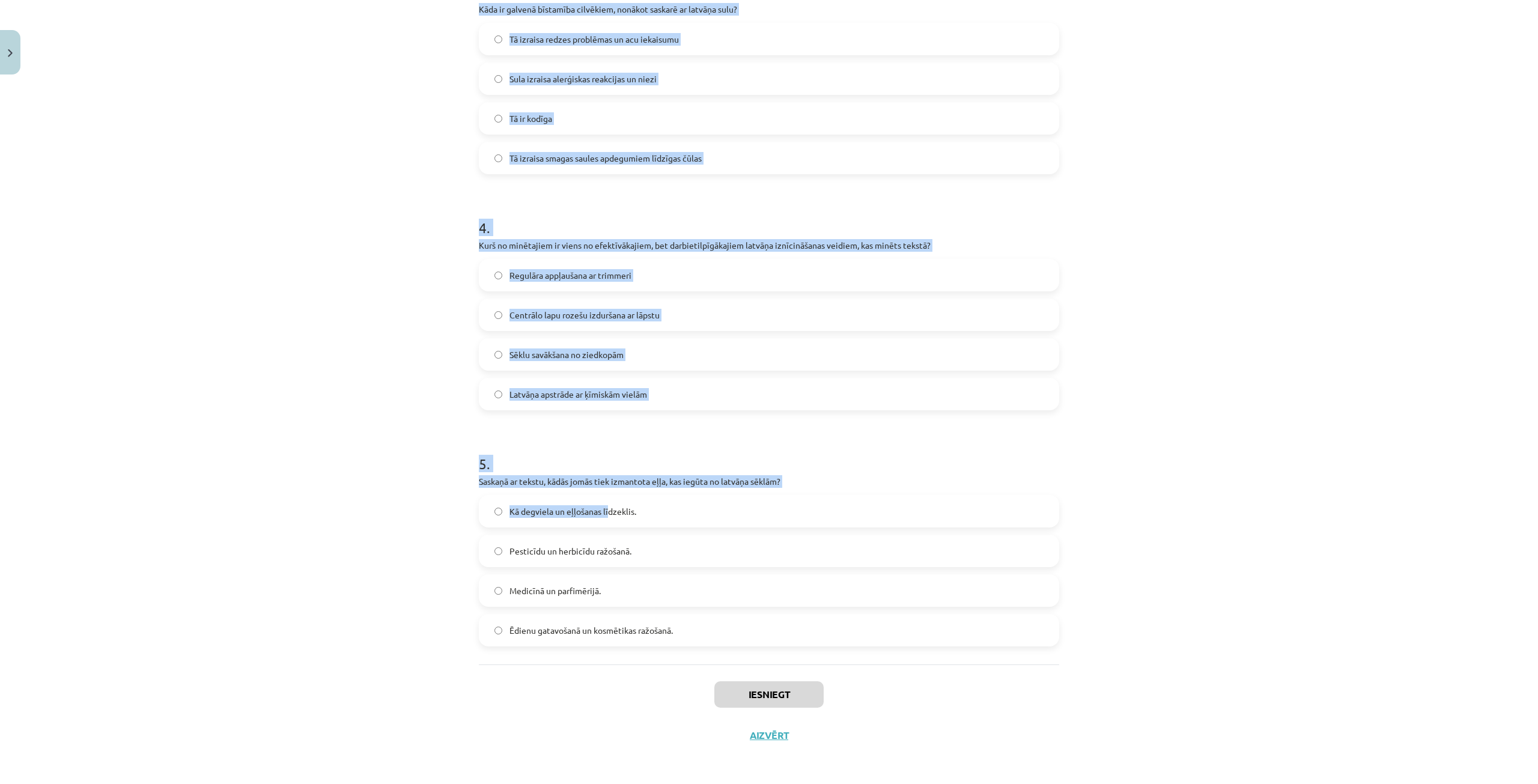
scroll to position [751, 0]
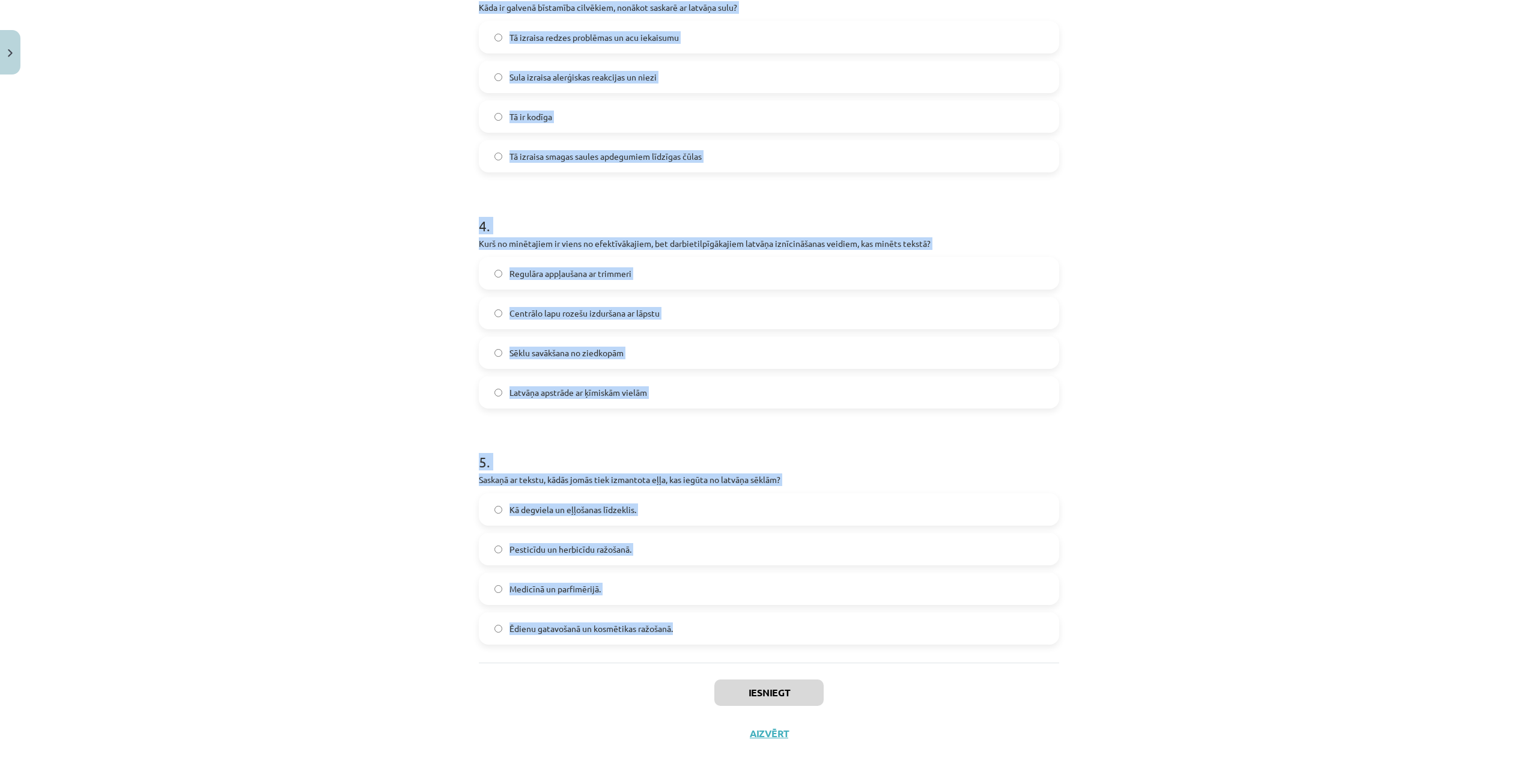
drag, startPoint x: 475, startPoint y: 237, endPoint x: 697, endPoint y: 620, distance: 442.7
click at [697, 620] on form "1 . Kādēļ Sosnovska latvānis sākotnēji tika ievests Latvijā? Kā lopbarības un n…" at bounding box center [768, 66] width 580 height 1156
copy form "1 . Kādēļ Sosnovska latvānis sākotnēji tika ievests Latvijā? Kā lopbarības un n…"
click at [369, 409] on div "Mācību tēma: Bioloģijas 9. klases 1. ieskaites mācību materiāls - laboratorijas…" at bounding box center [769, 392] width 1538 height 784
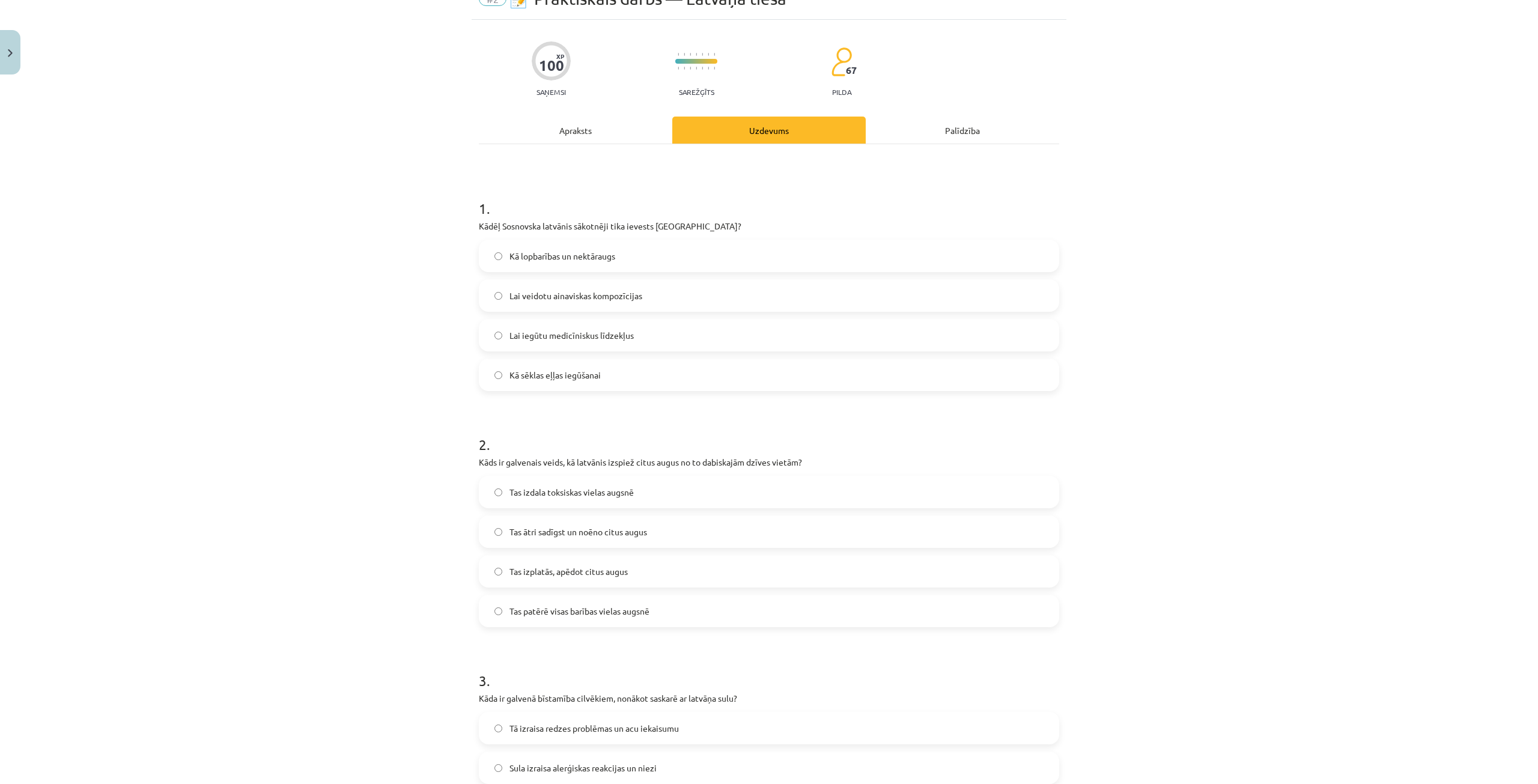
scroll to position [0, 0]
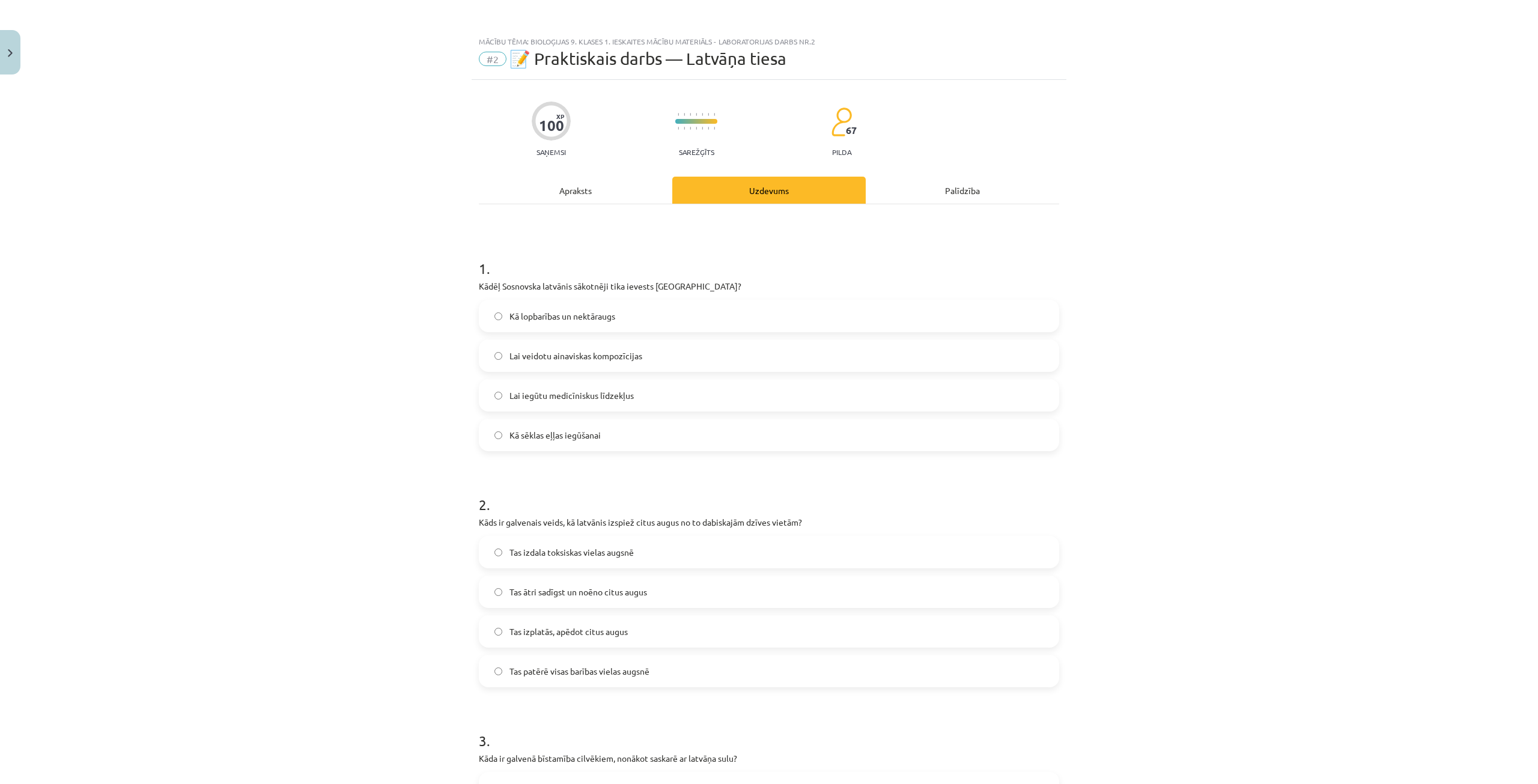
click at [551, 446] on label "Kā sēklas eļļas iegūšanai" at bounding box center [769, 435] width 578 height 30
click at [516, 320] on span "Kā lopbarības un nektāraugs" at bounding box center [562, 316] width 106 height 13
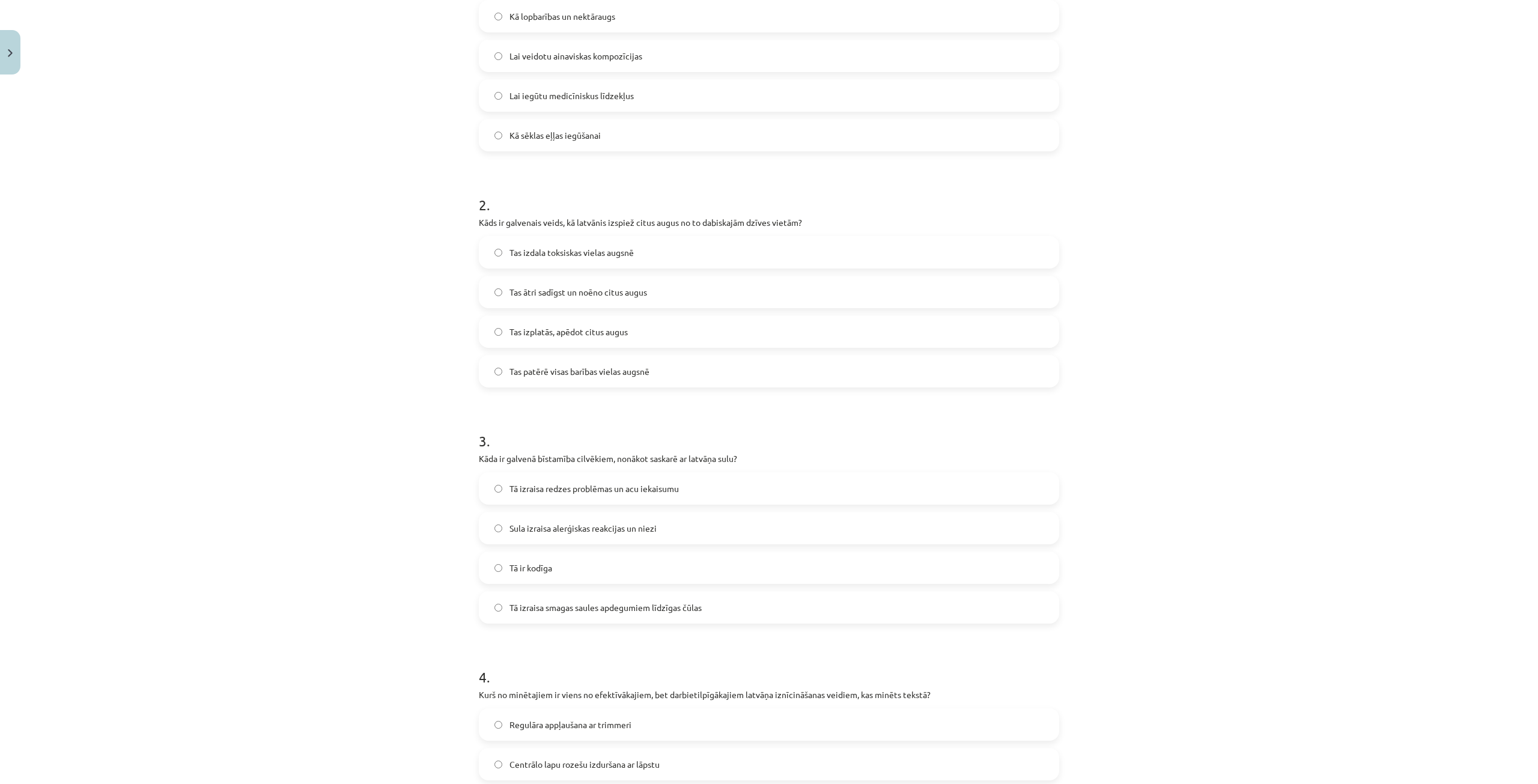
scroll to position [300, 0]
click at [611, 290] on span "Tas ātri sadīgst un noēno citus augus" at bounding box center [577, 291] width 137 height 13
click at [571, 482] on span "Tā izraisa redzes problēmas un acu iekaisumu" at bounding box center [593, 488] width 169 height 13
click at [577, 600] on span "Tā izraisa smagas saules apdegumiem līdzīgas čūlas" at bounding box center [605, 607] width 192 height 13
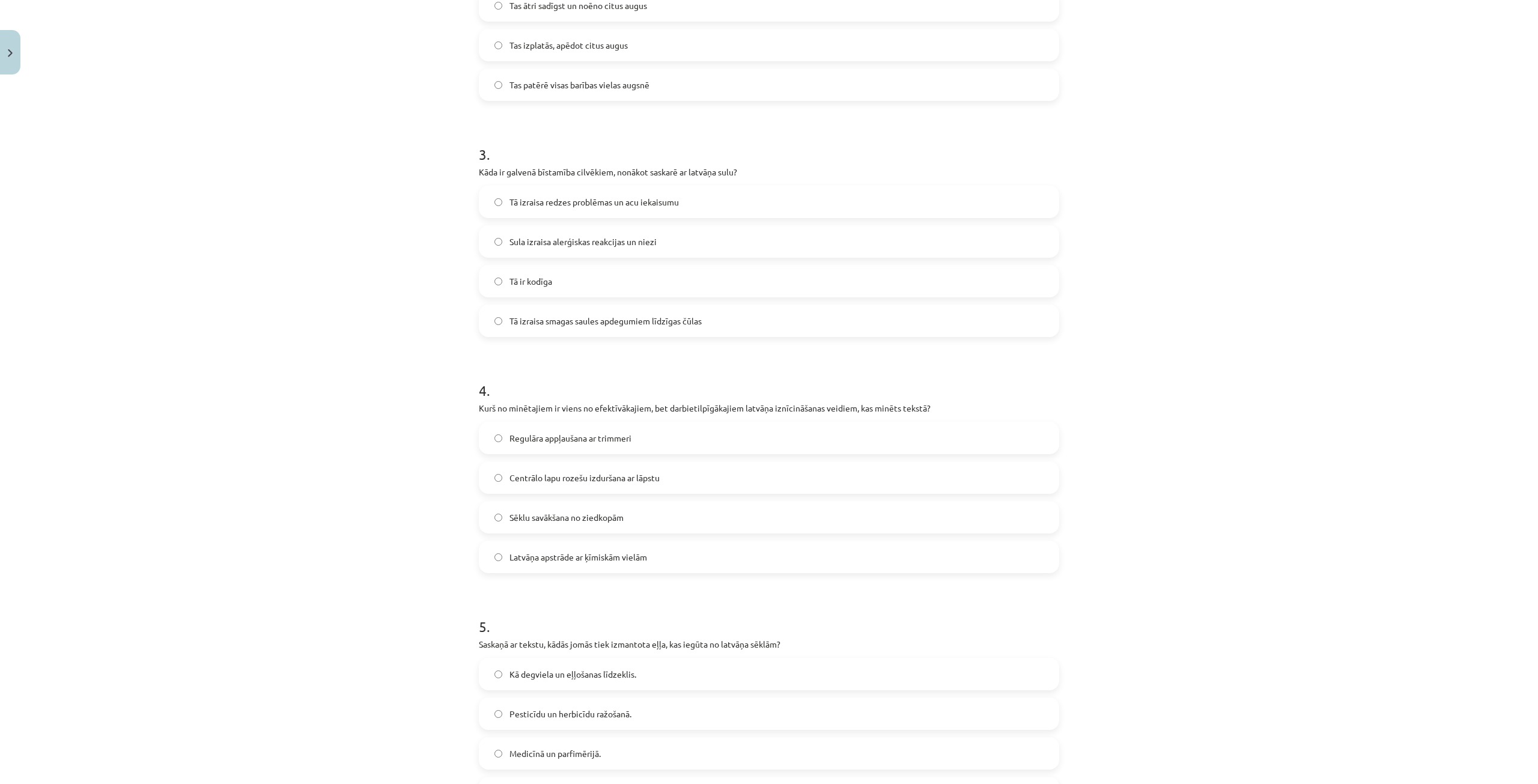
scroll to position [600, 0]
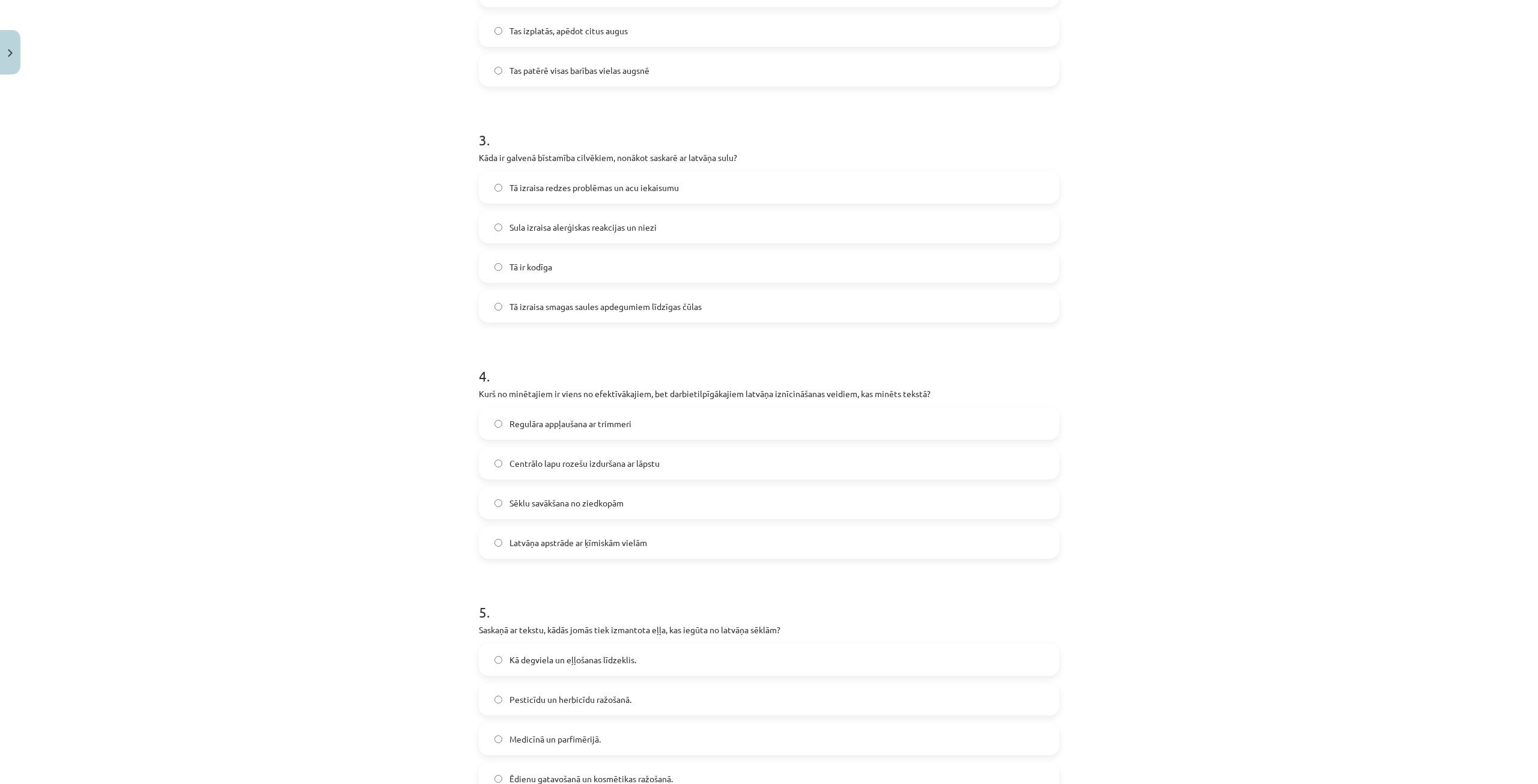
click at [668, 460] on label "Centrālo lapu rozešu izduršana ar lāpstu" at bounding box center [769, 463] width 578 height 30
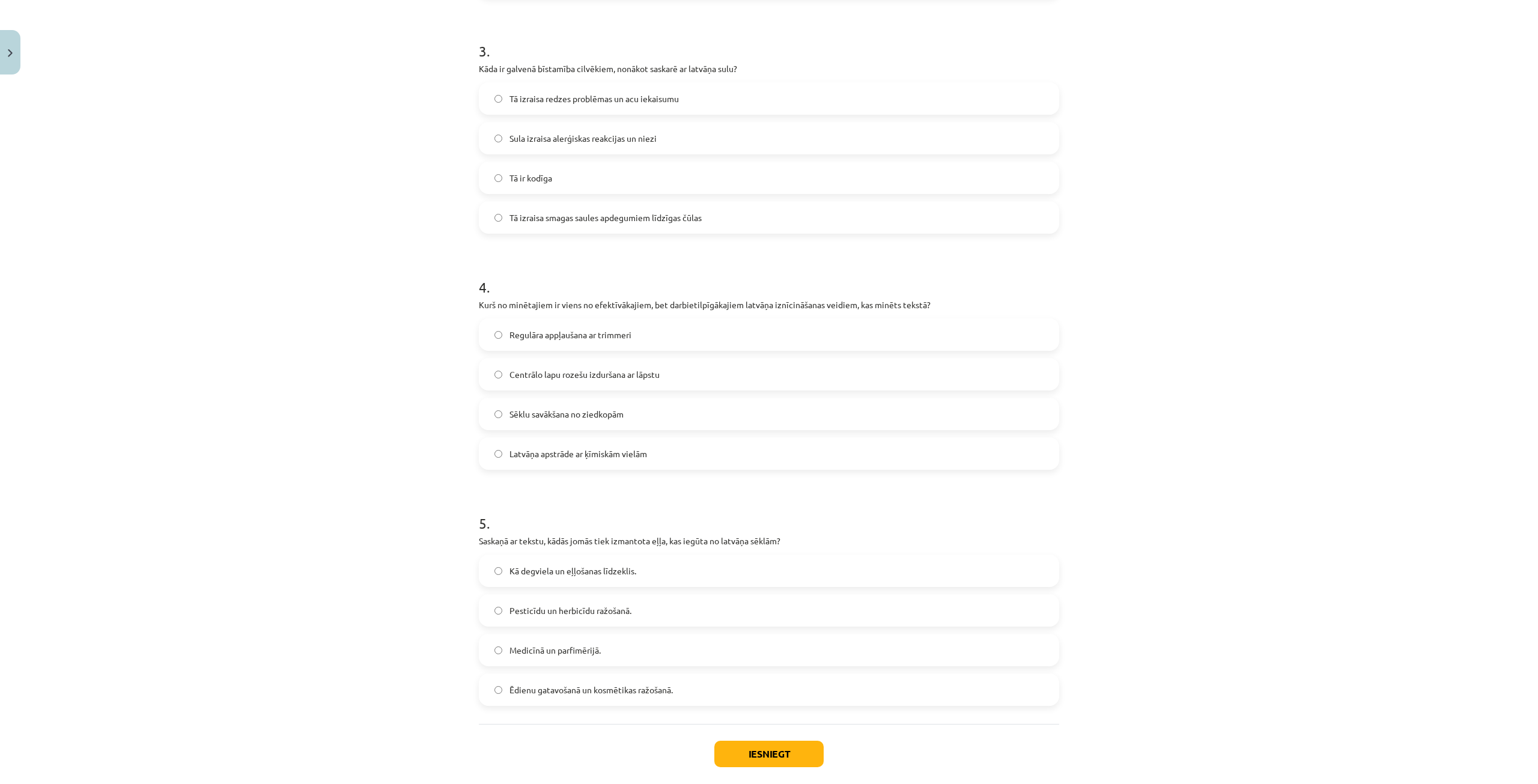
scroll to position [751, 0]
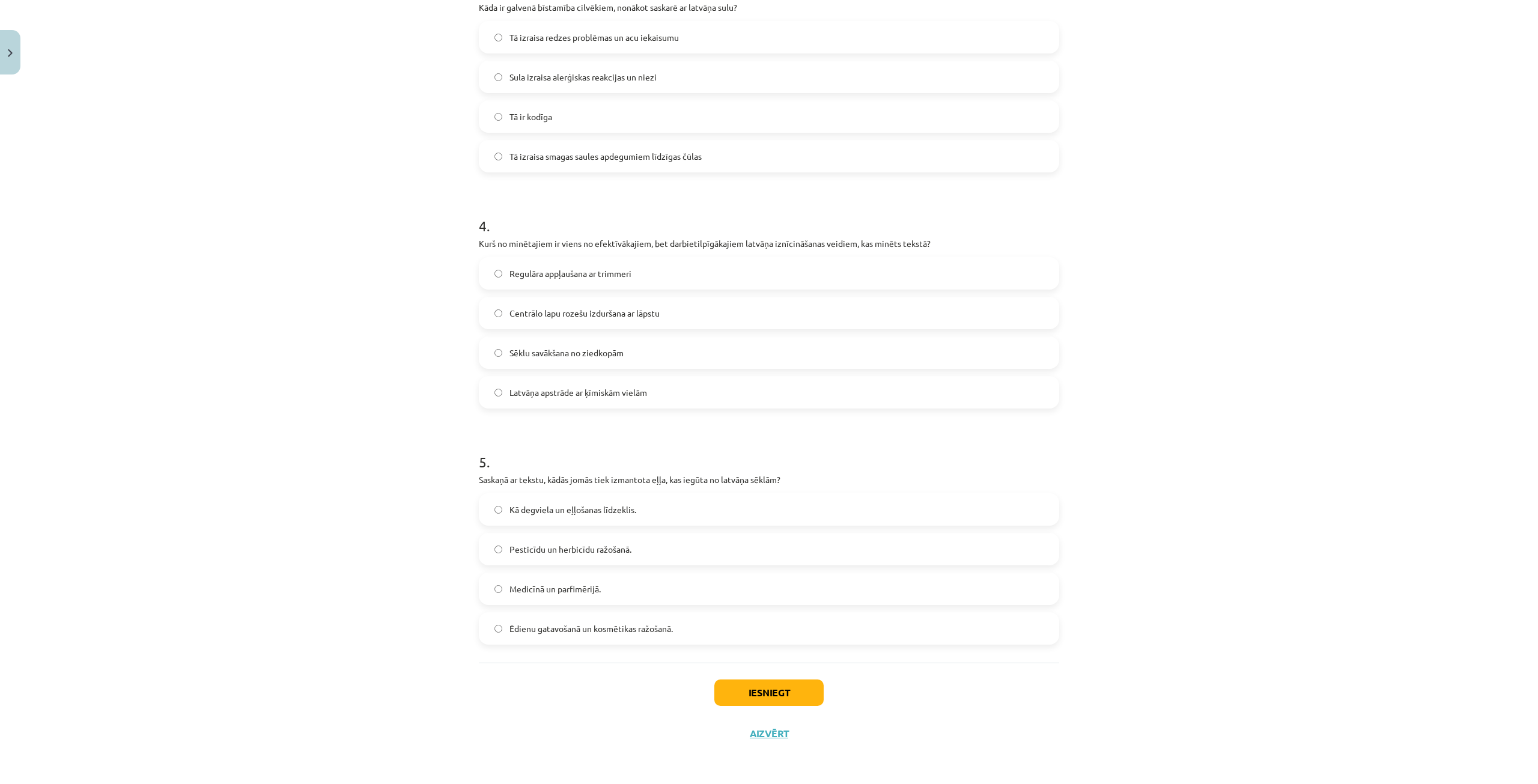
click at [599, 640] on label "Ēdienu gatavošanā un kosmētikas ražošanā." at bounding box center [769, 628] width 578 height 30
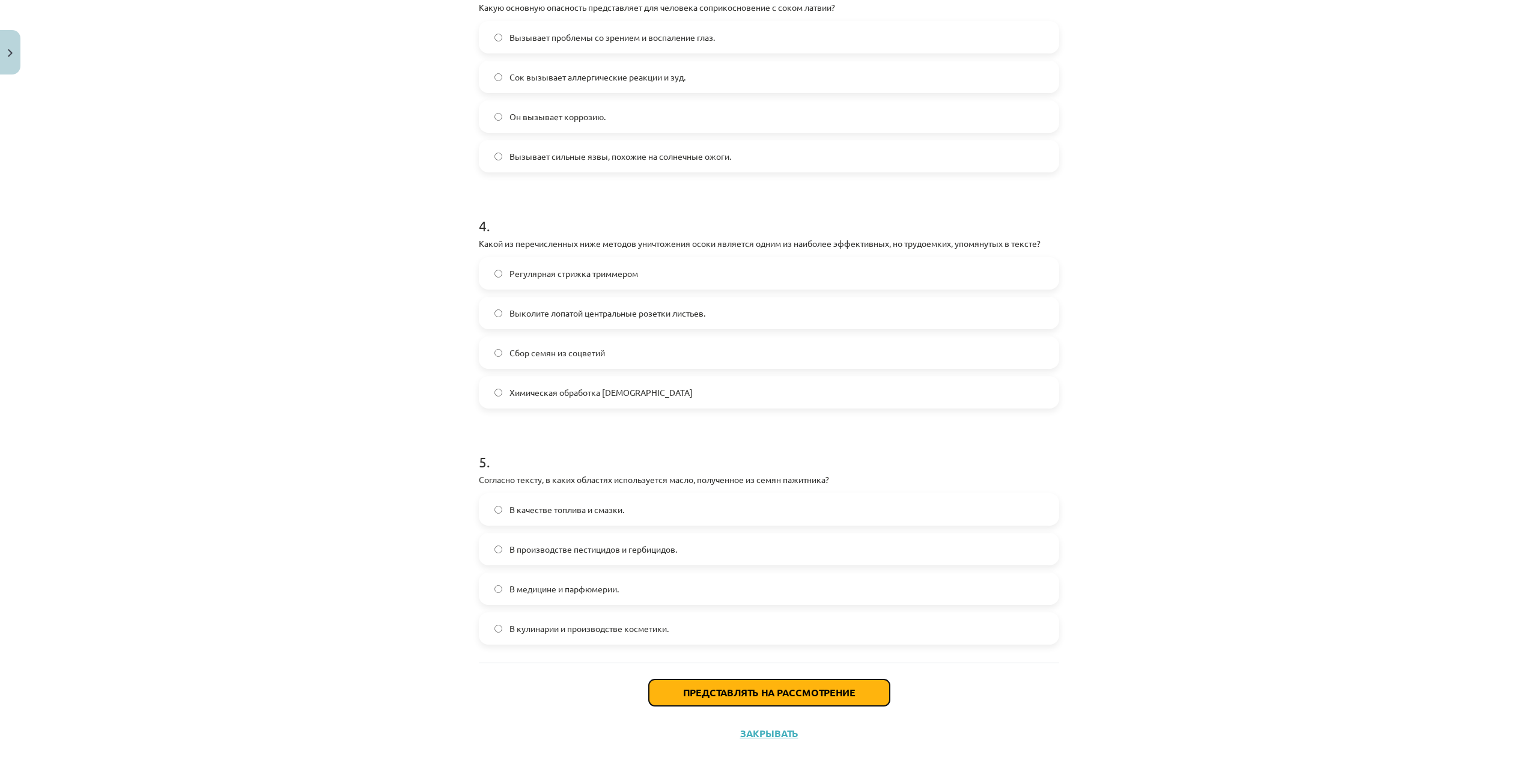
click at [713, 688] on font "Представлять на рассмотрение" at bounding box center [769, 692] width 172 height 13
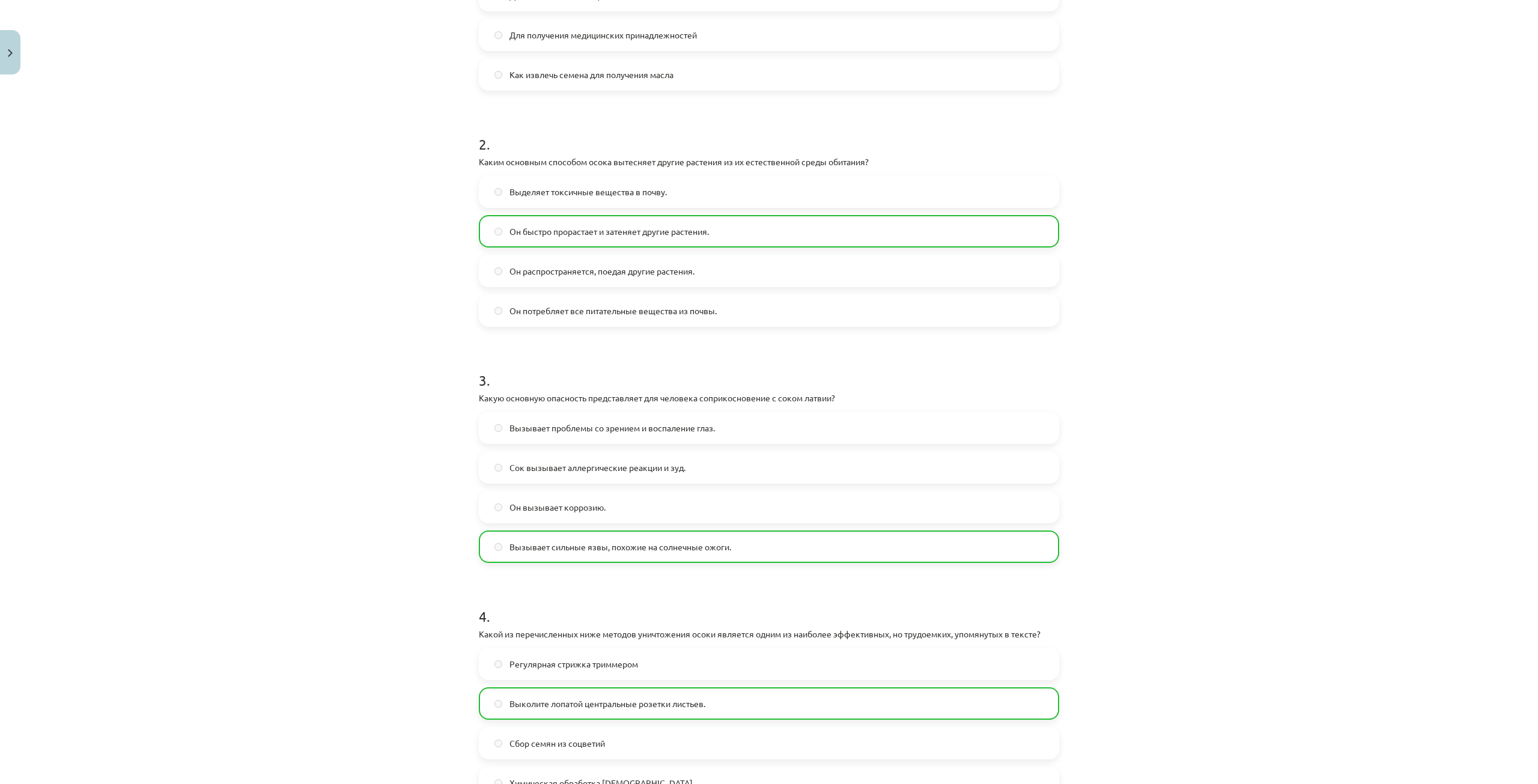
scroll to position [720, 0]
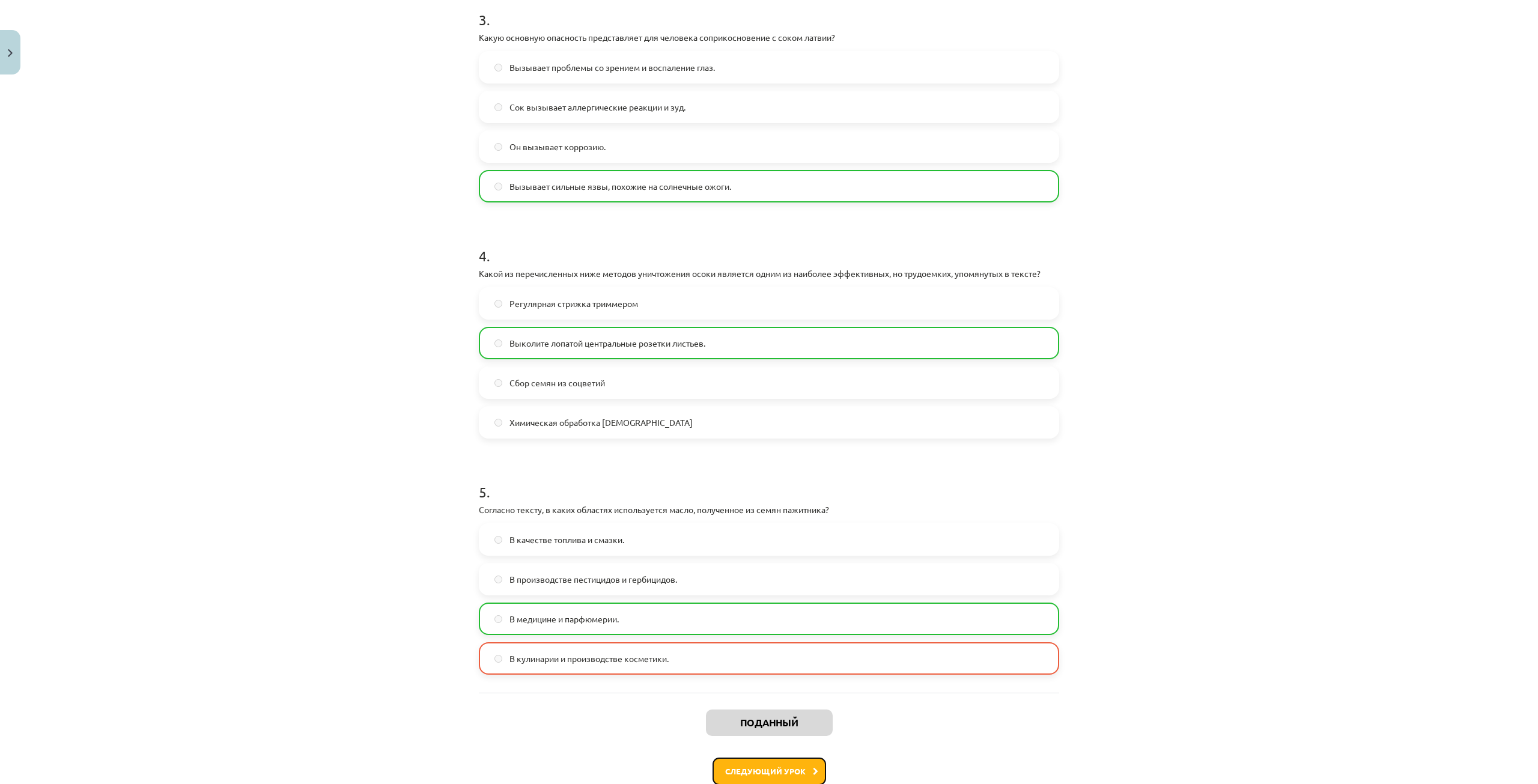
click at [768, 762] on button "Следующий урок" at bounding box center [769, 771] width 114 height 28
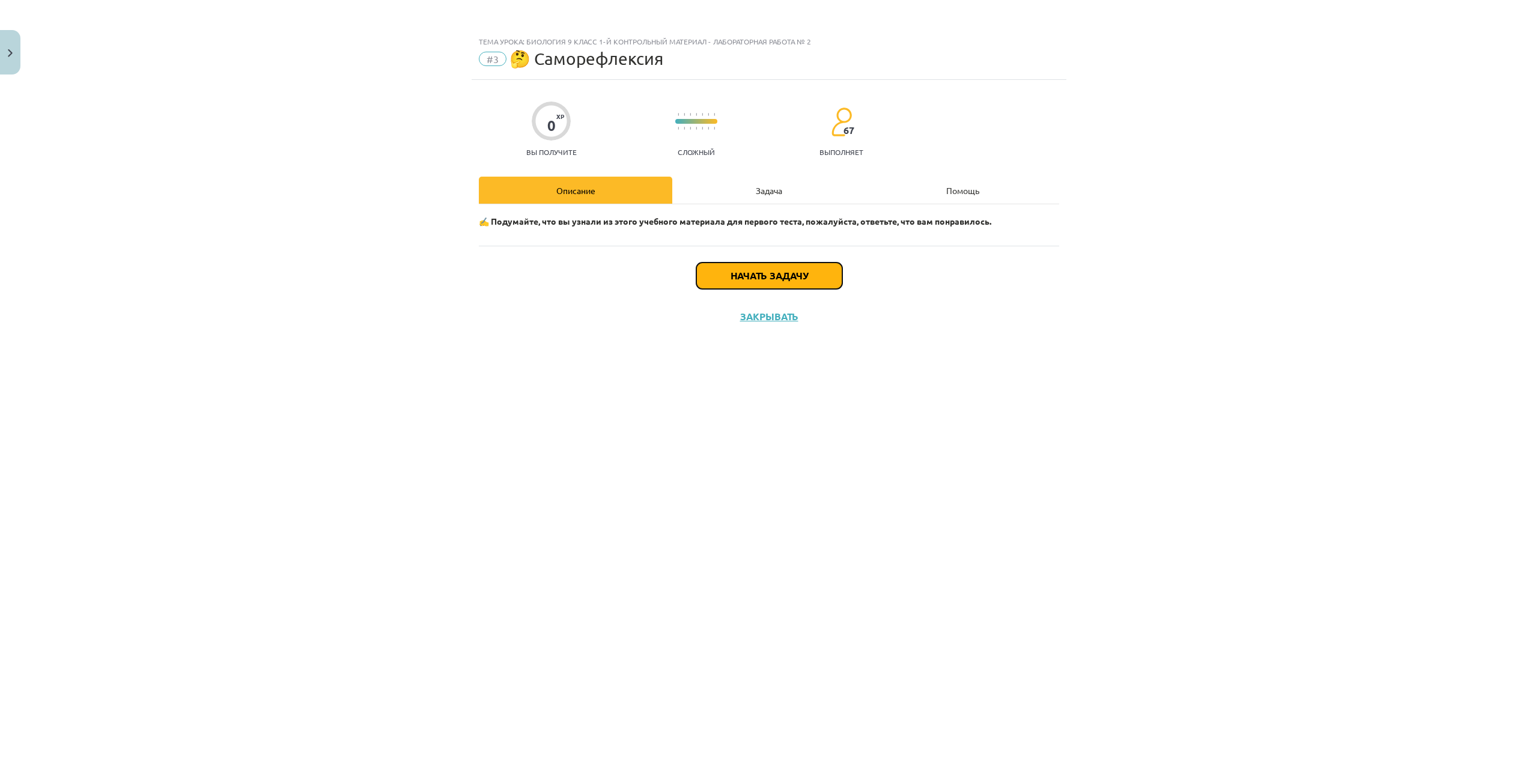
click at [832, 280] on button "Начать задачу" at bounding box center [769, 275] width 146 height 26
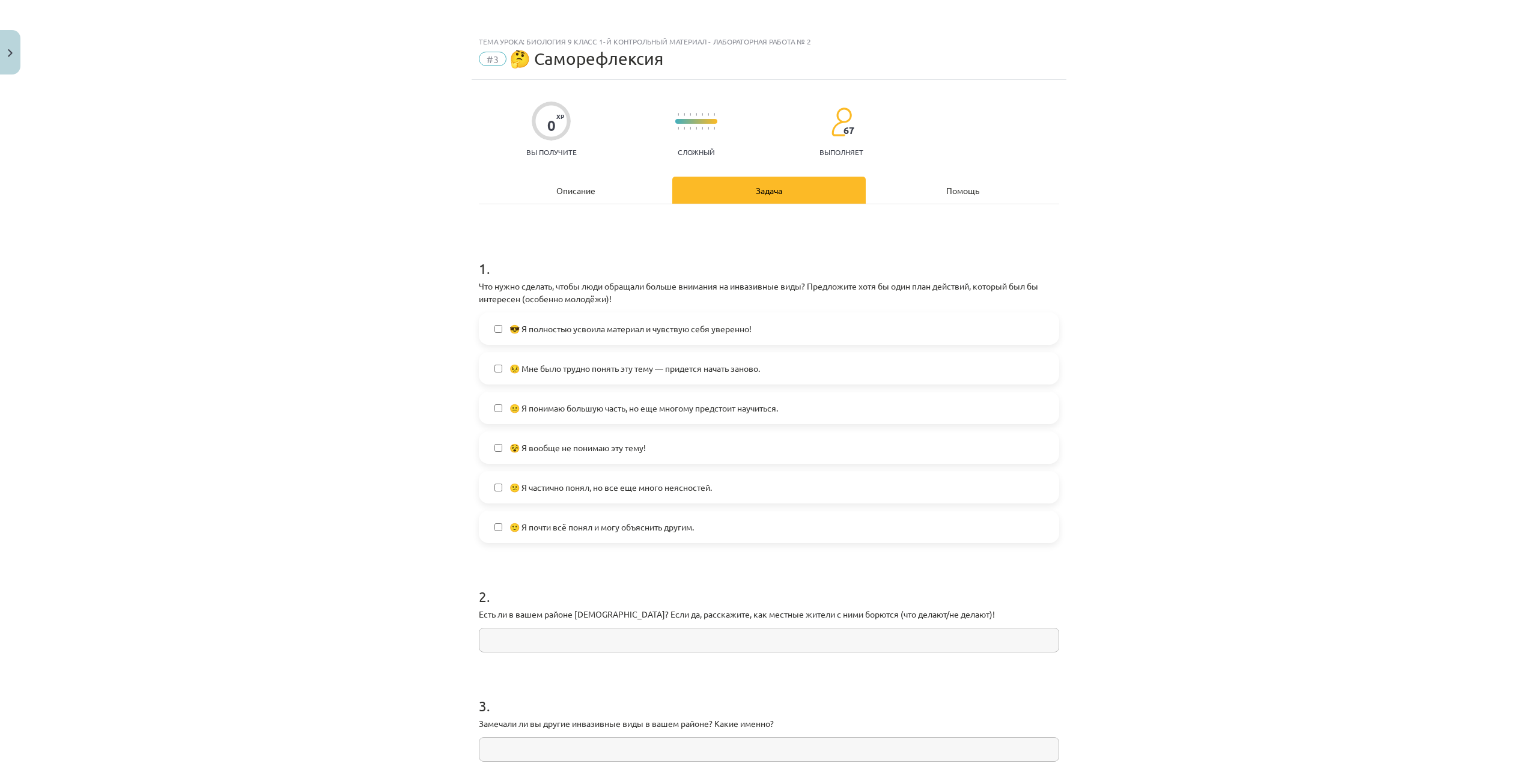
click at [854, 325] on label "😎 Я полностью усвоила материал и чувствую себя уверенно!" at bounding box center [769, 329] width 578 height 30
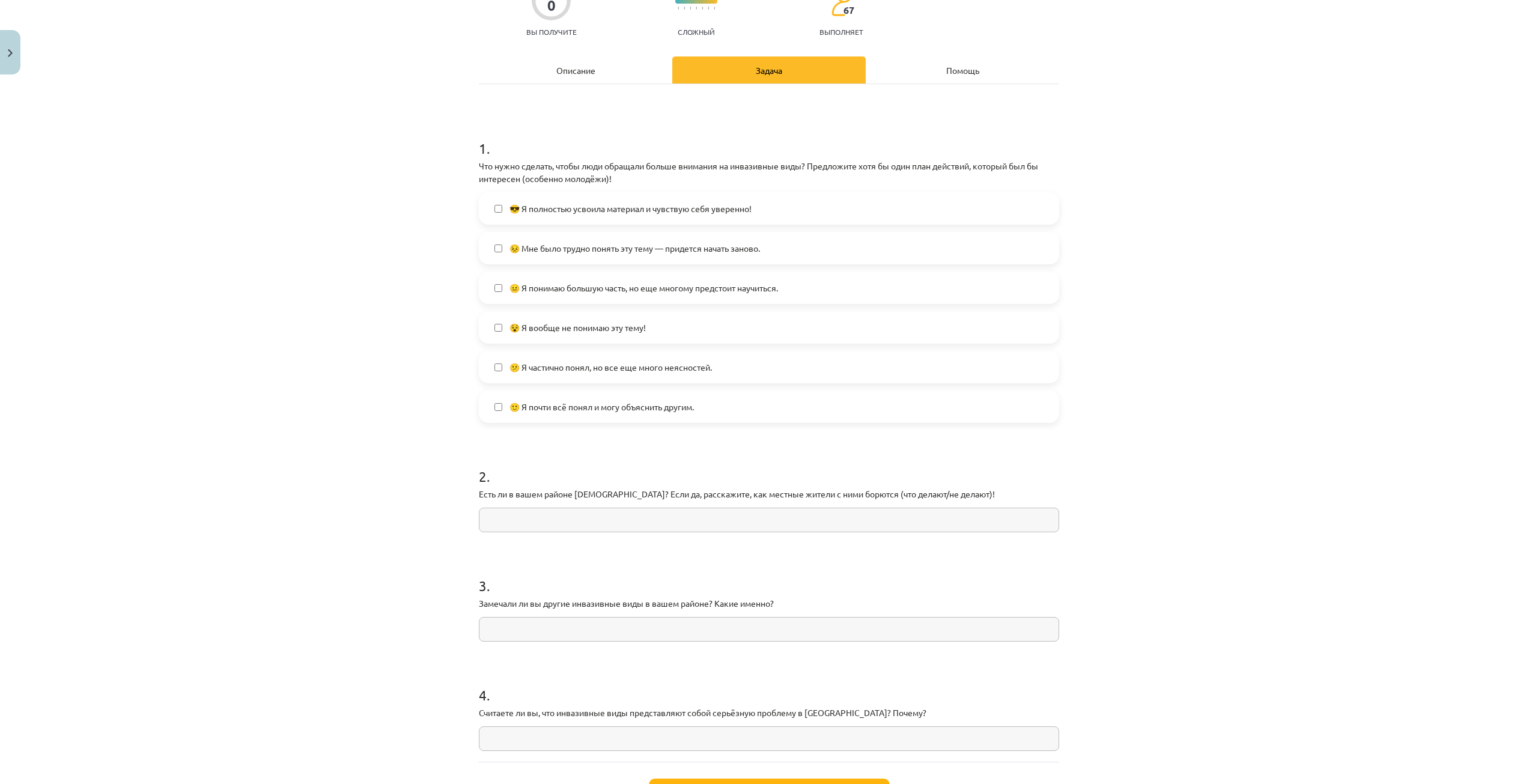
scroll to position [180, 0]
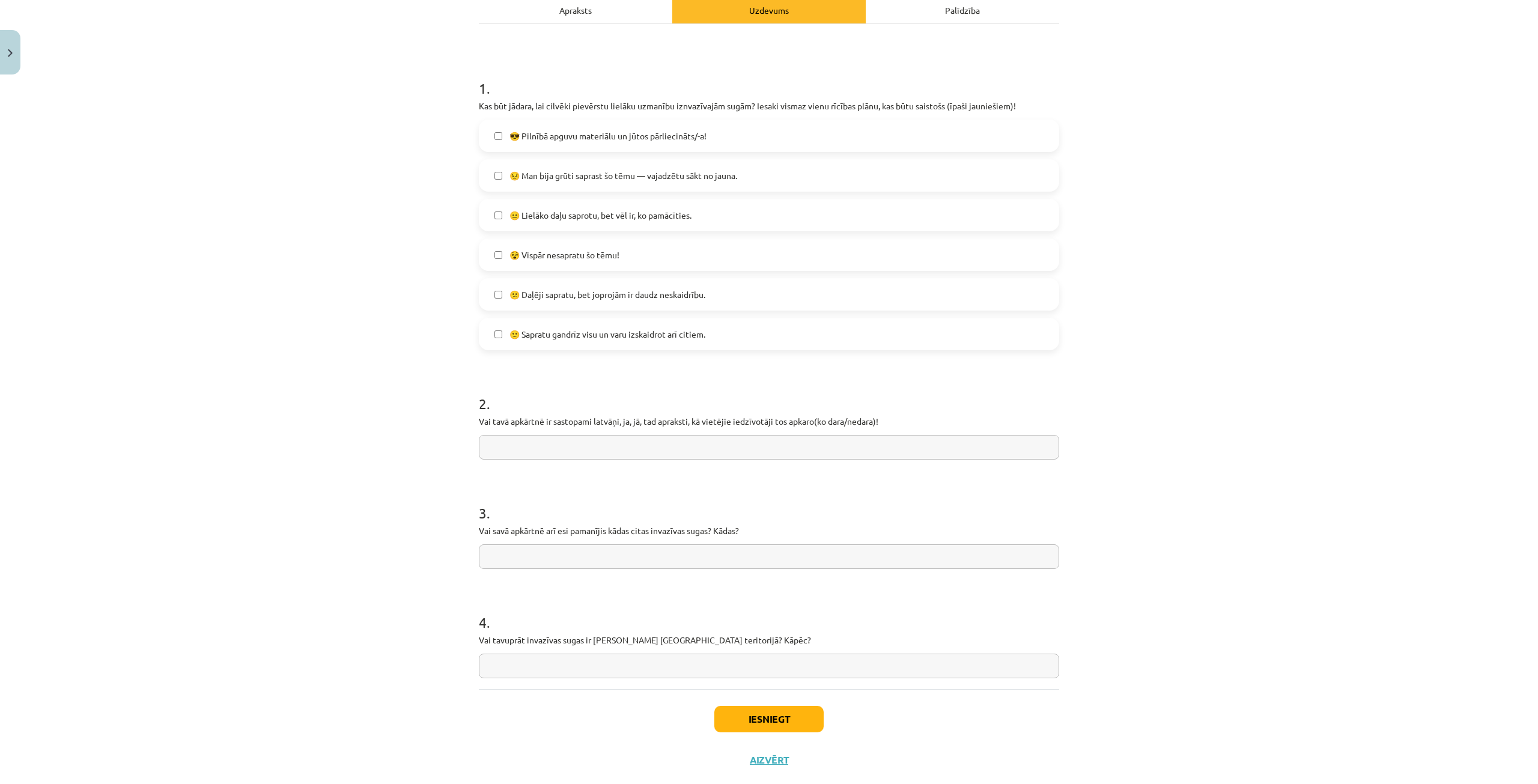
click at [626, 445] on input "text" at bounding box center [768, 446] width 580 height 24
type input "*"
type input "**"
click at [622, 517] on h1 "3 ." at bounding box center [768, 503] width 580 height 38
click at [627, 556] on input "text" at bounding box center [768, 556] width 580 height 24
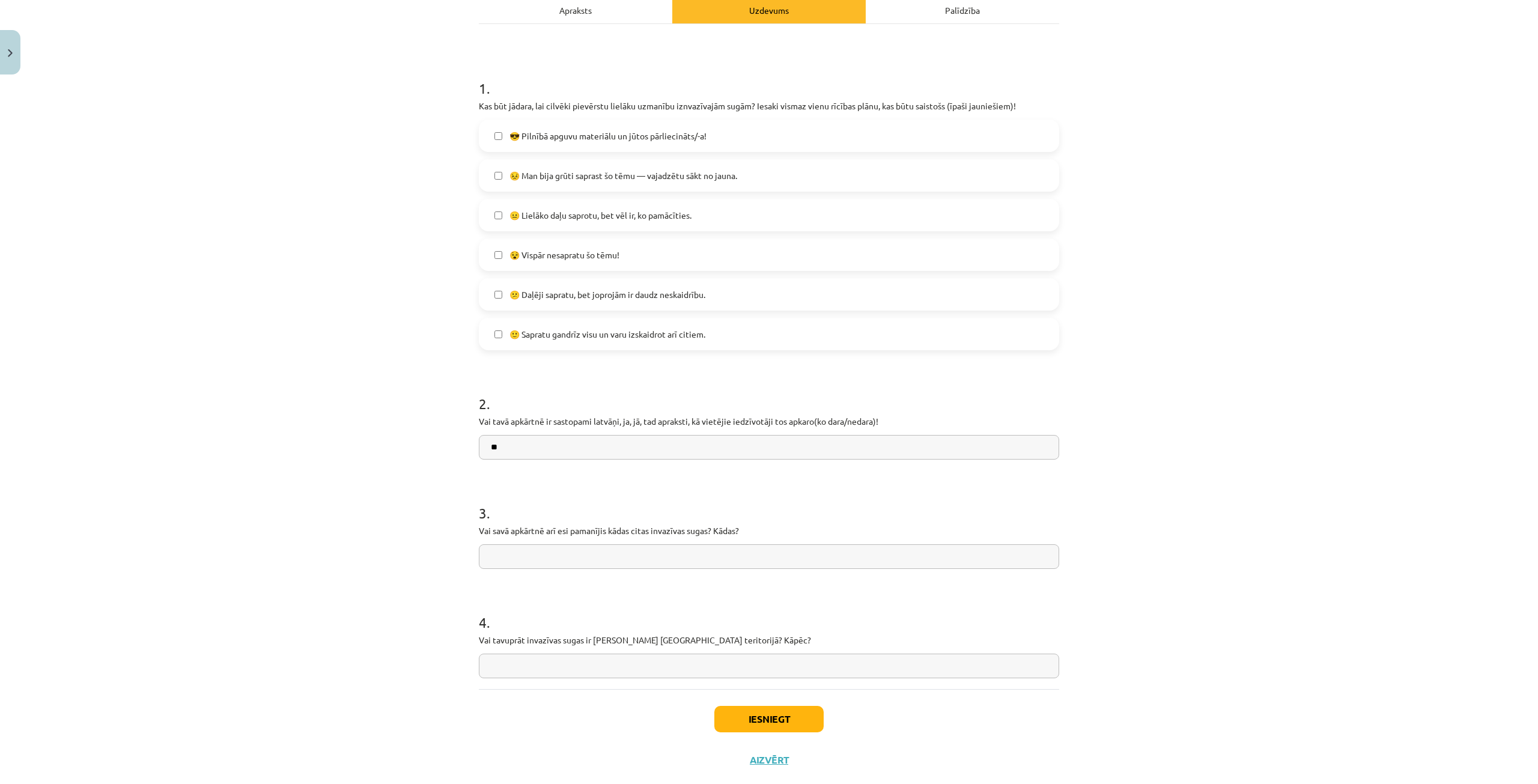
type input "*"
type input "**"
click at [601, 610] on h1 "4 ." at bounding box center [768, 612] width 580 height 38
drag, startPoint x: 748, startPoint y: 641, endPoint x: 474, endPoint y: 642, distance: 274.0
click at [479, 642] on p "Vai tavuprāt invazīvas sugas ir liela problēma Latvijas teritorijā? Kāpēc?" at bounding box center [768, 640] width 580 height 13
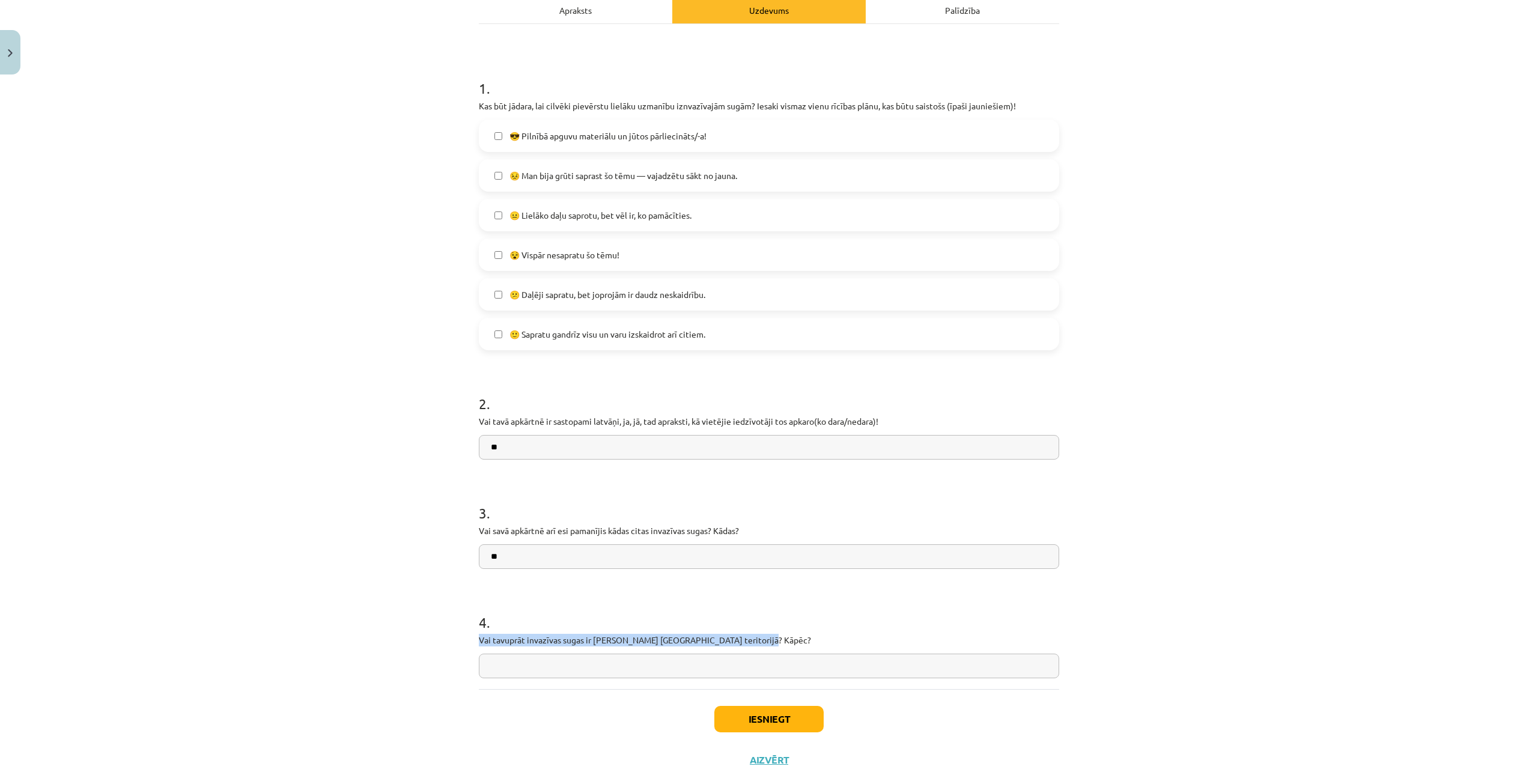
copy p "Vai tavuprāt invazīvas sugas ir liela problēma Latvijas teritorijā? Kāpēc?"
click at [627, 657] on input "text" at bounding box center [768, 665] width 580 height 24
paste input "**********"
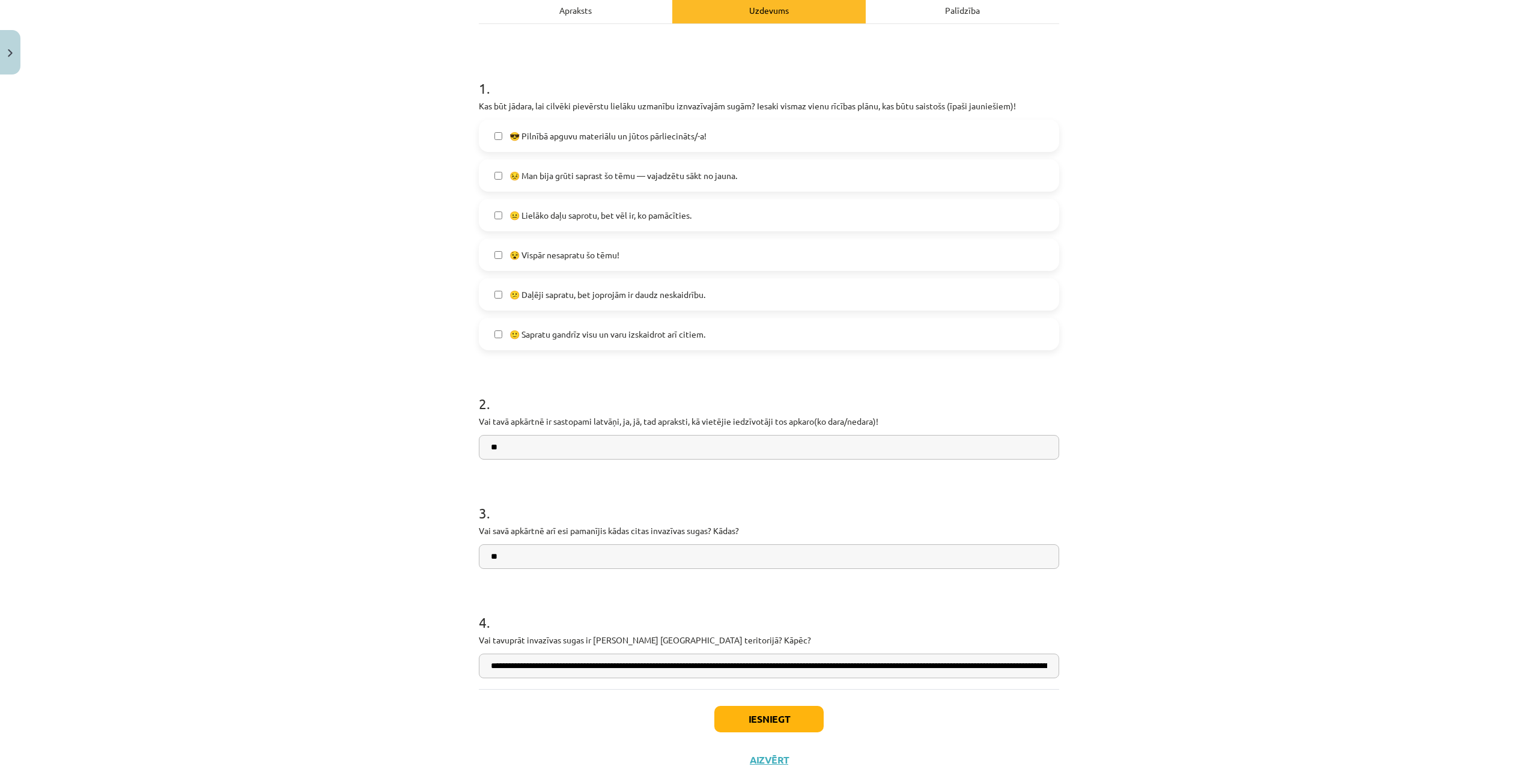
scroll to position [0, 2202]
type input "**********"
click at [785, 720] on button "Iesniegt" at bounding box center [769, 719] width 109 height 26
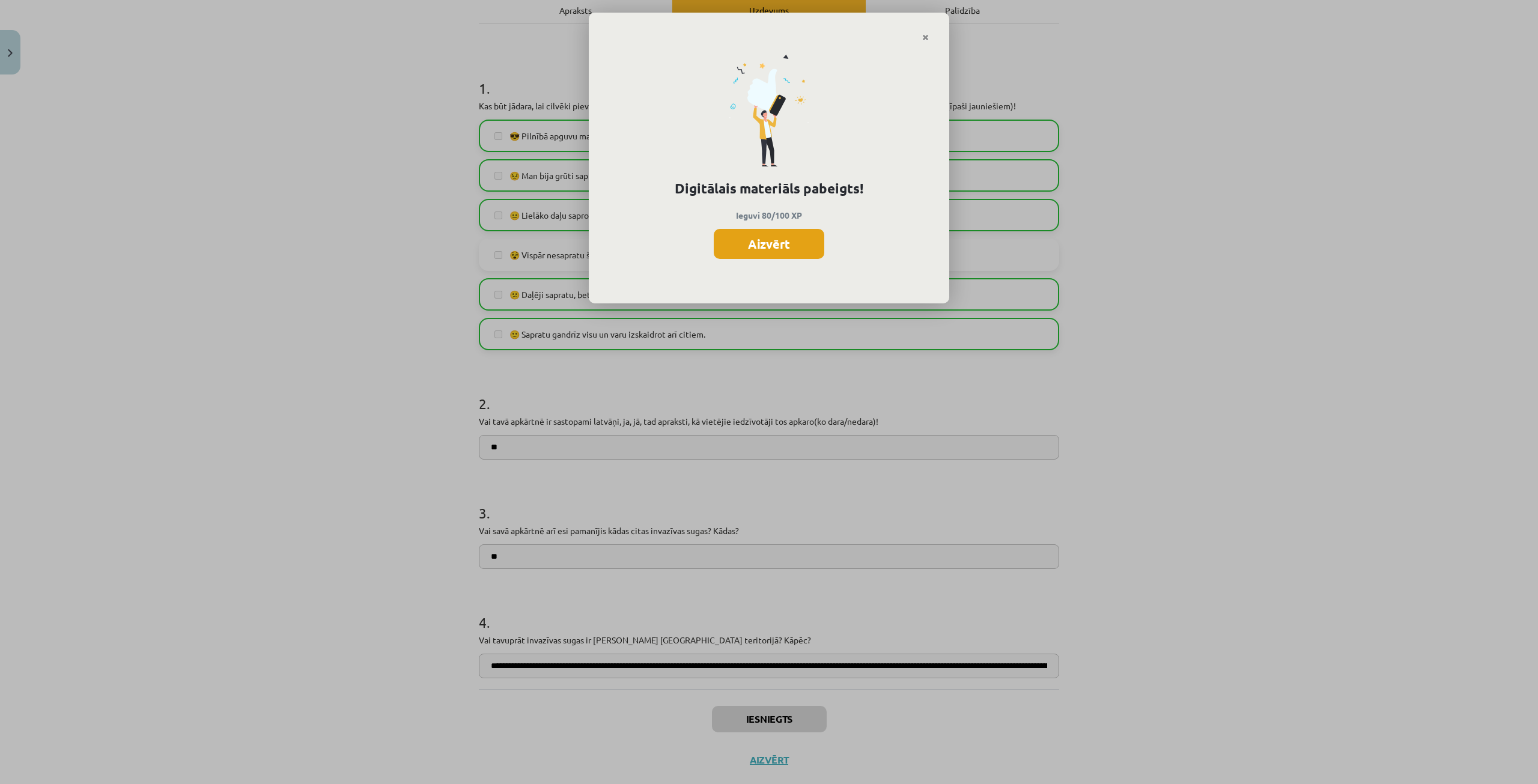
click at [763, 238] on button "Aizvērt" at bounding box center [768, 244] width 110 height 30
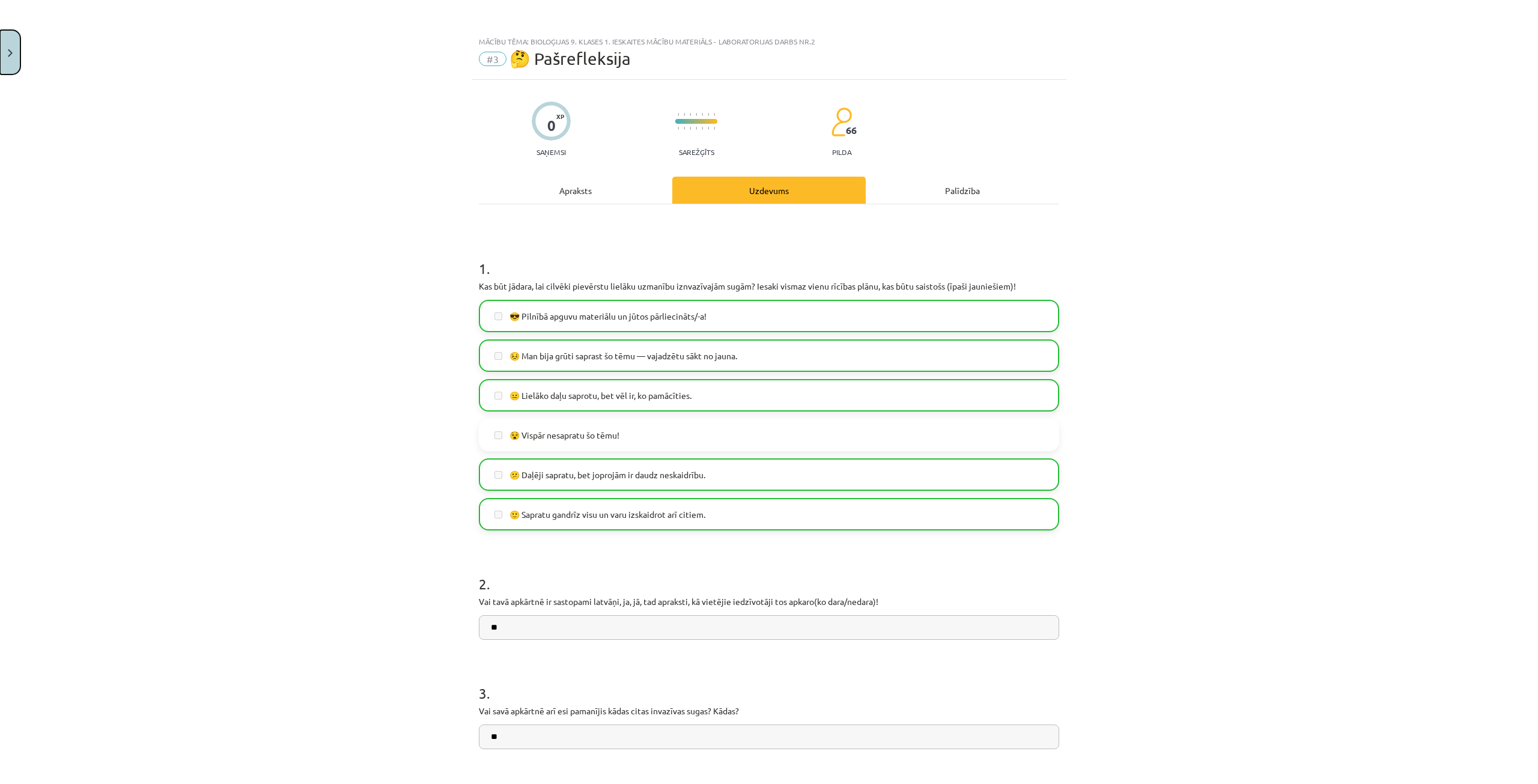
click at [14, 45] on button "Close" at bounding box center [10, 53] width 21 height 45
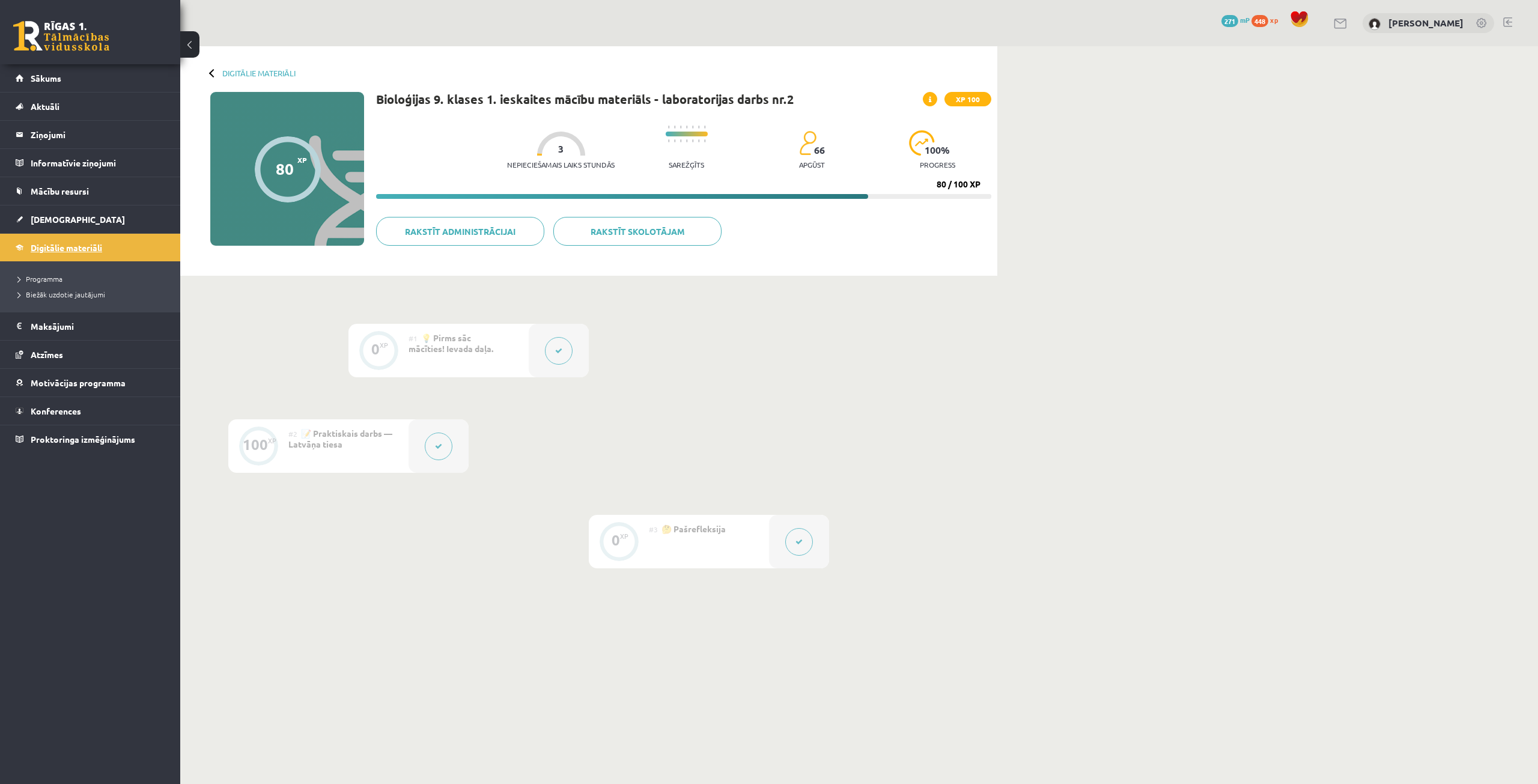
click at [121, 250] on link "Digitālie materiāli" at bounding box center [90, 247] width 150 height 28
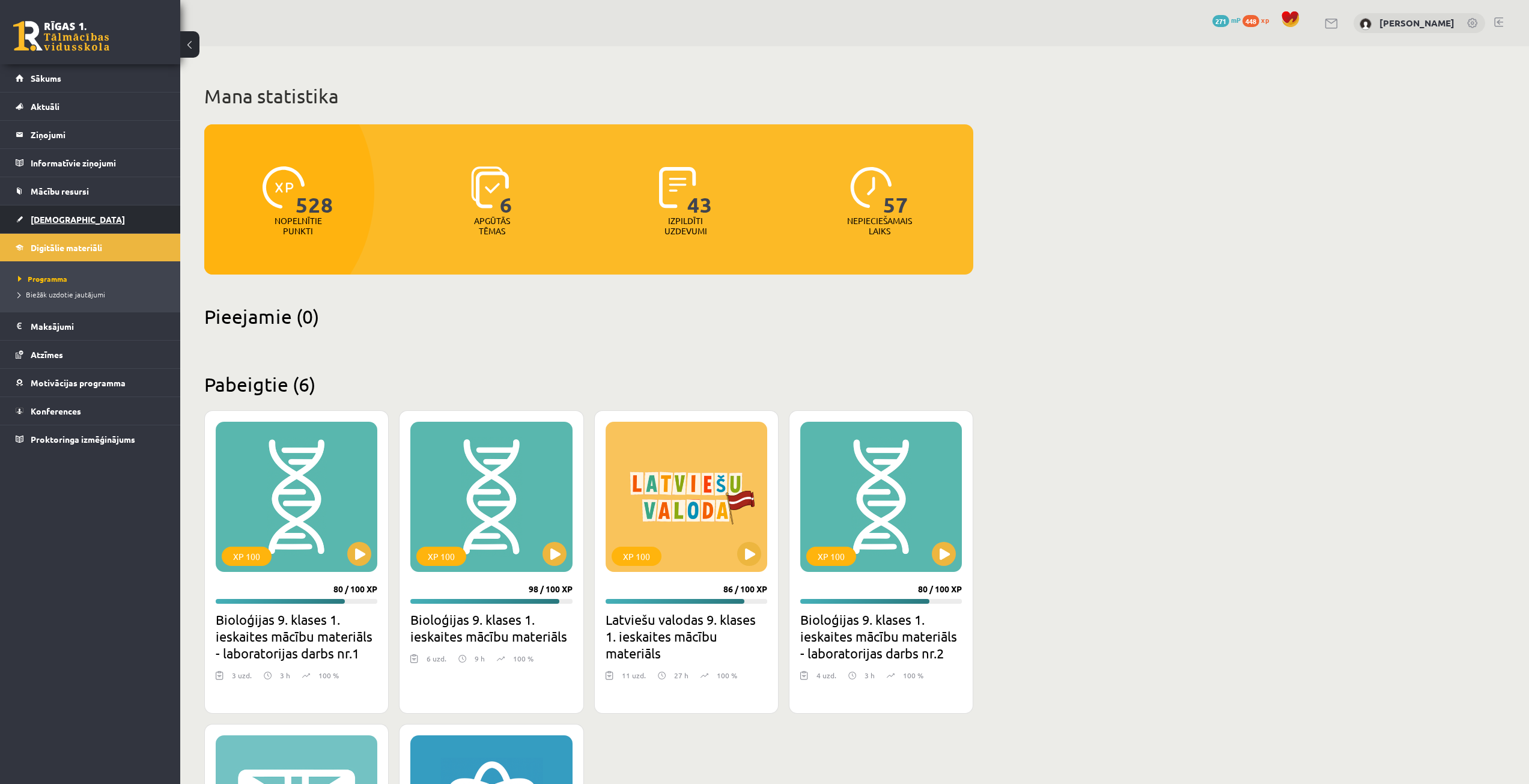
click at [83, 212] on link "[DEMOGRAPHIC_DATA]" at bounding box center [90, 219] width 150 height 28
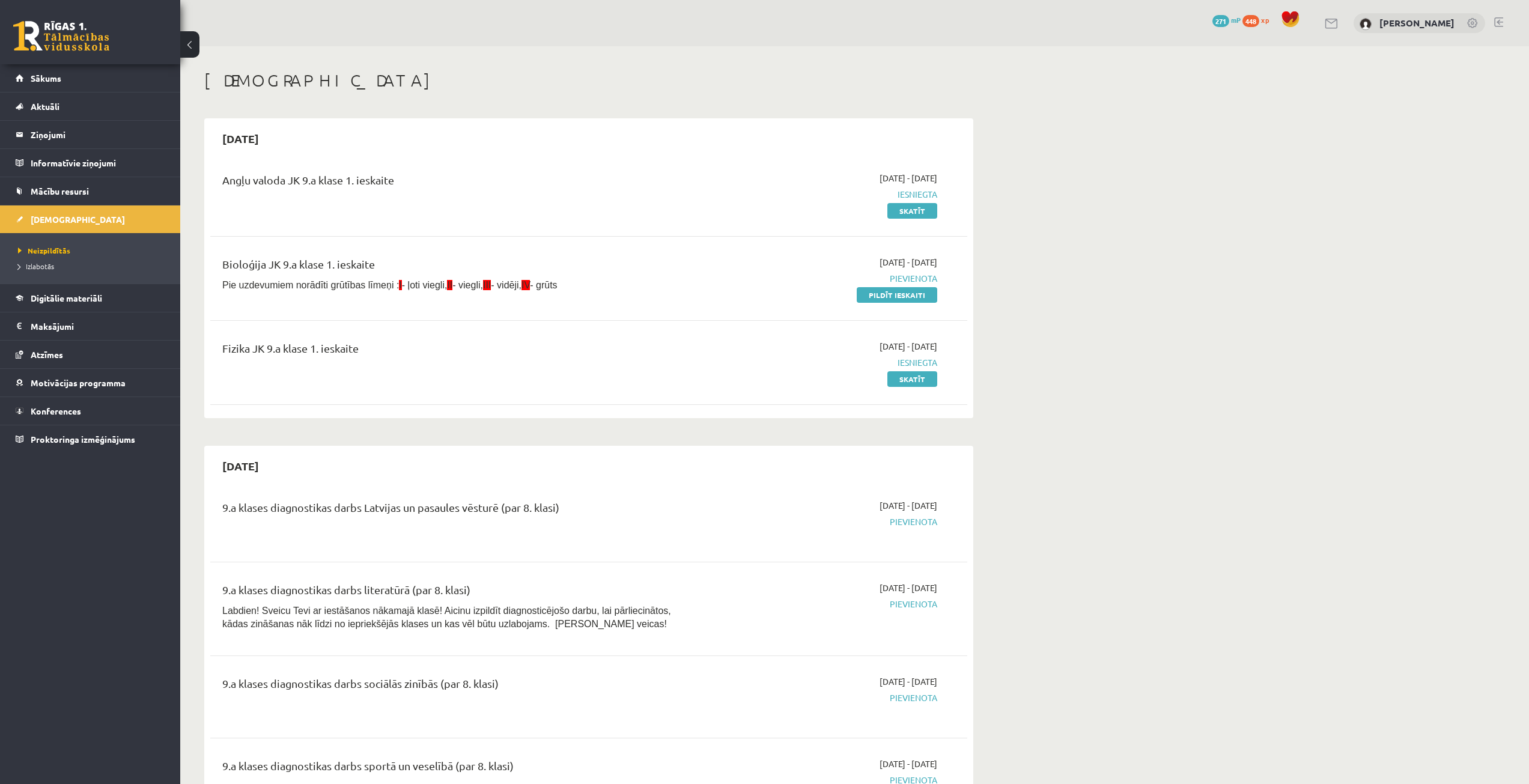
click at [919, 286] on div "2025-09-01 - 2025-09-15 Pievienota Pildīt ieskaiti" at bounding box center [824, 279] width 245 height 45
drag, startPoint x: 915, startPoint y: 293, endPoint x: 810, endPoint y: 66, distance: 250.1
click at [914, 293] on link "Pildīt ieskaiti" at bounding box center [897, 294] width 81 height 15
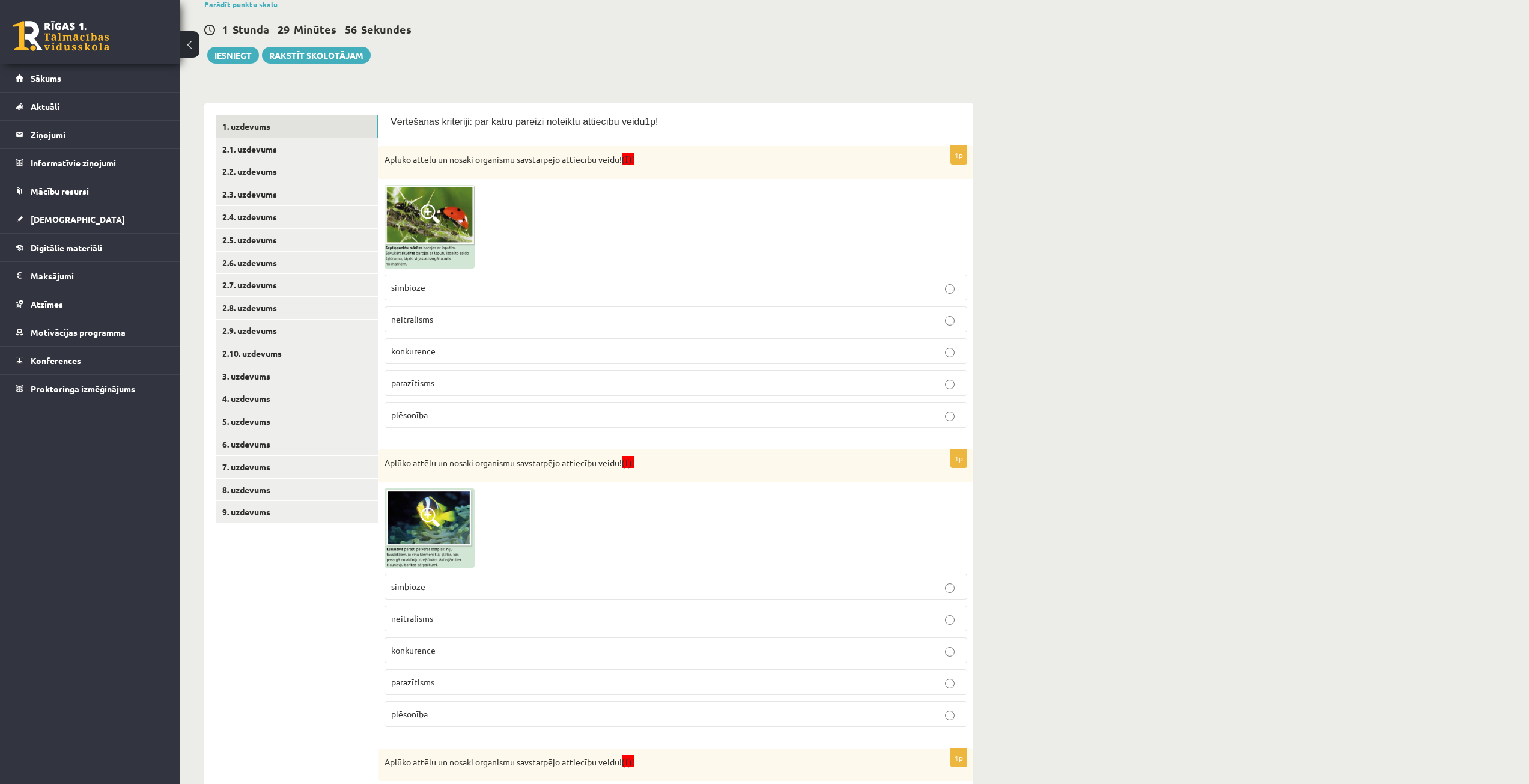
scroll to position [180, 0]
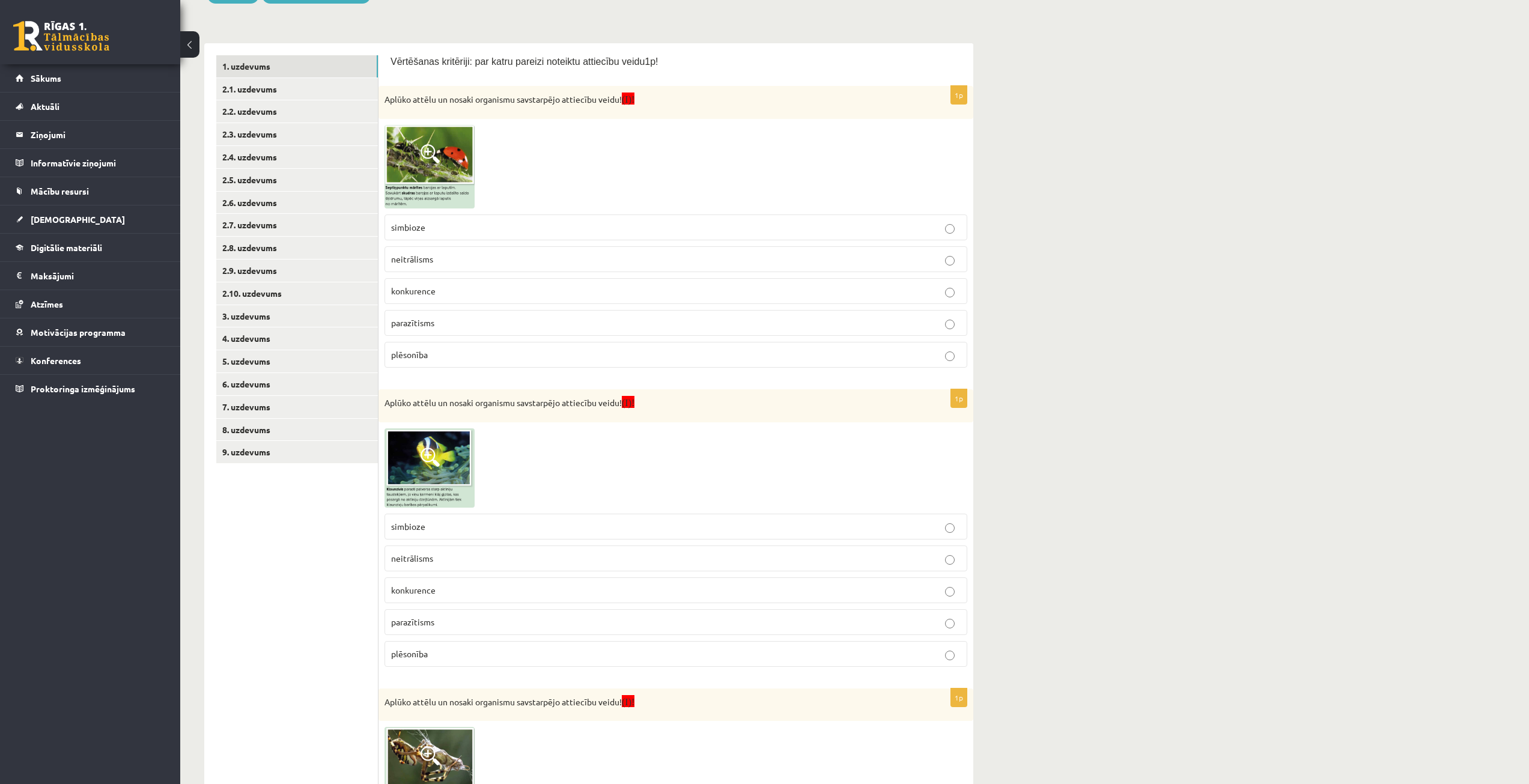
click at [431, 160] on span at bounding box center [429, 153] width 19 height 19
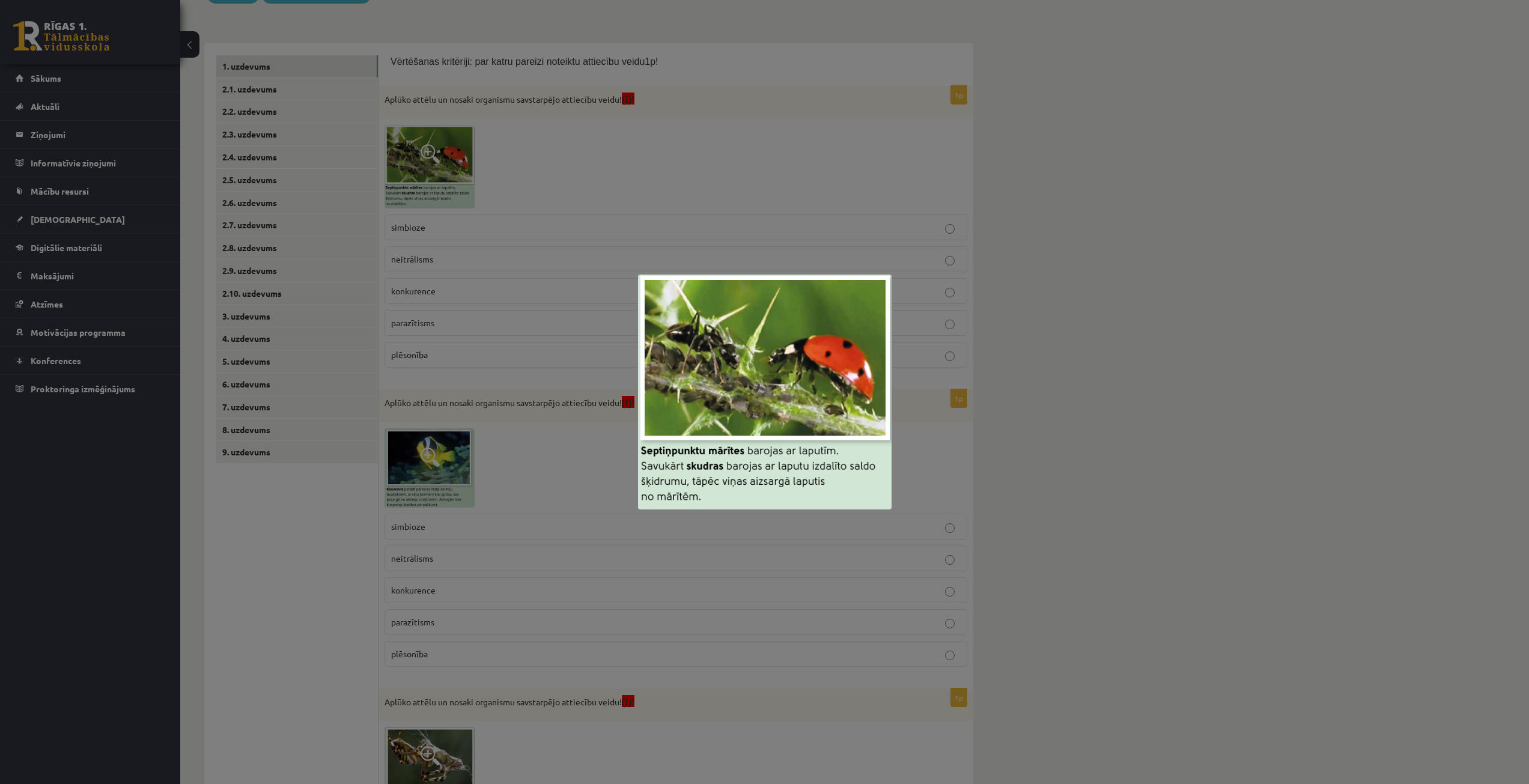
click at [739, 202] on div at bounding box center [764, 392] width 1529 height 784
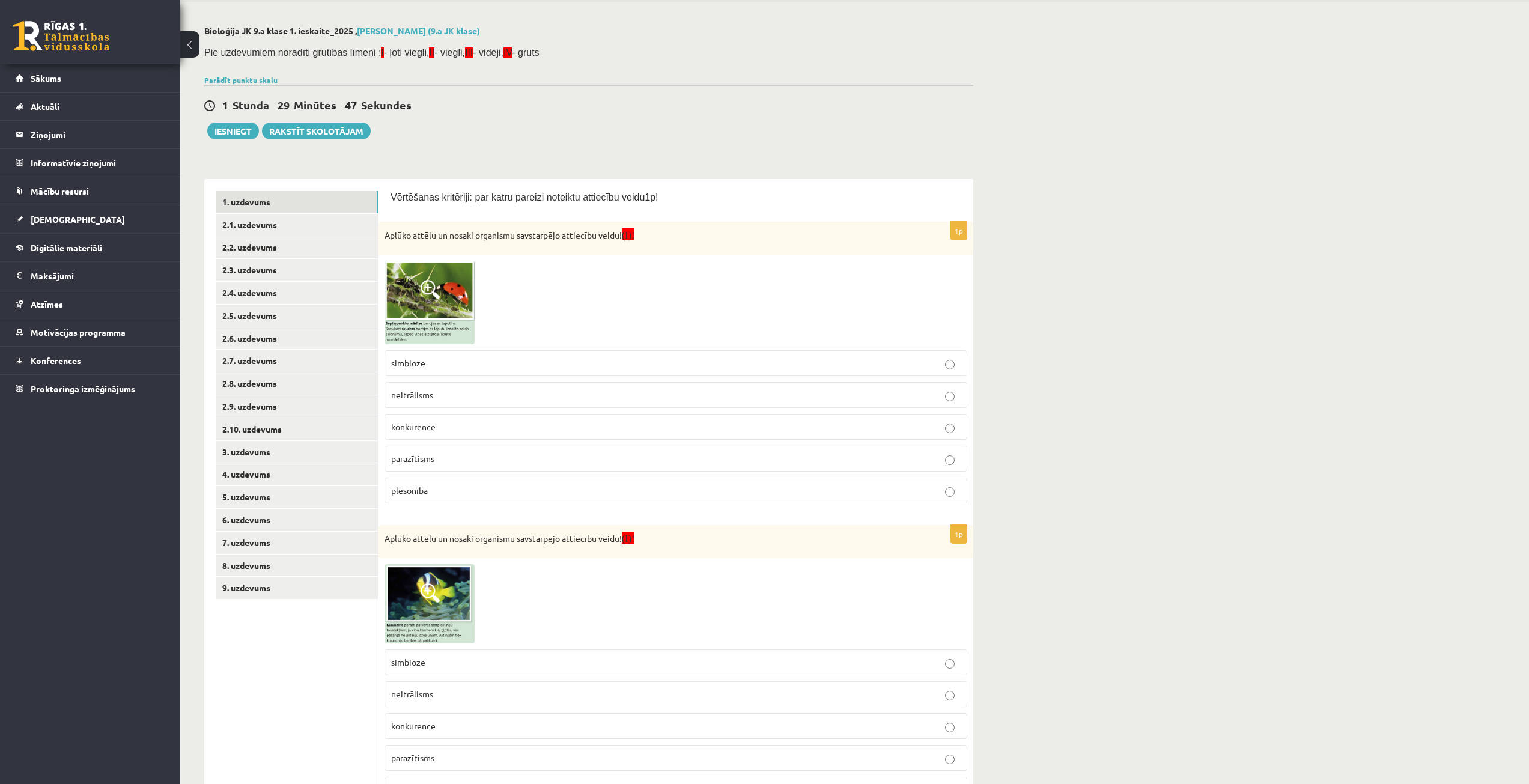
scroll to position [0, 0]
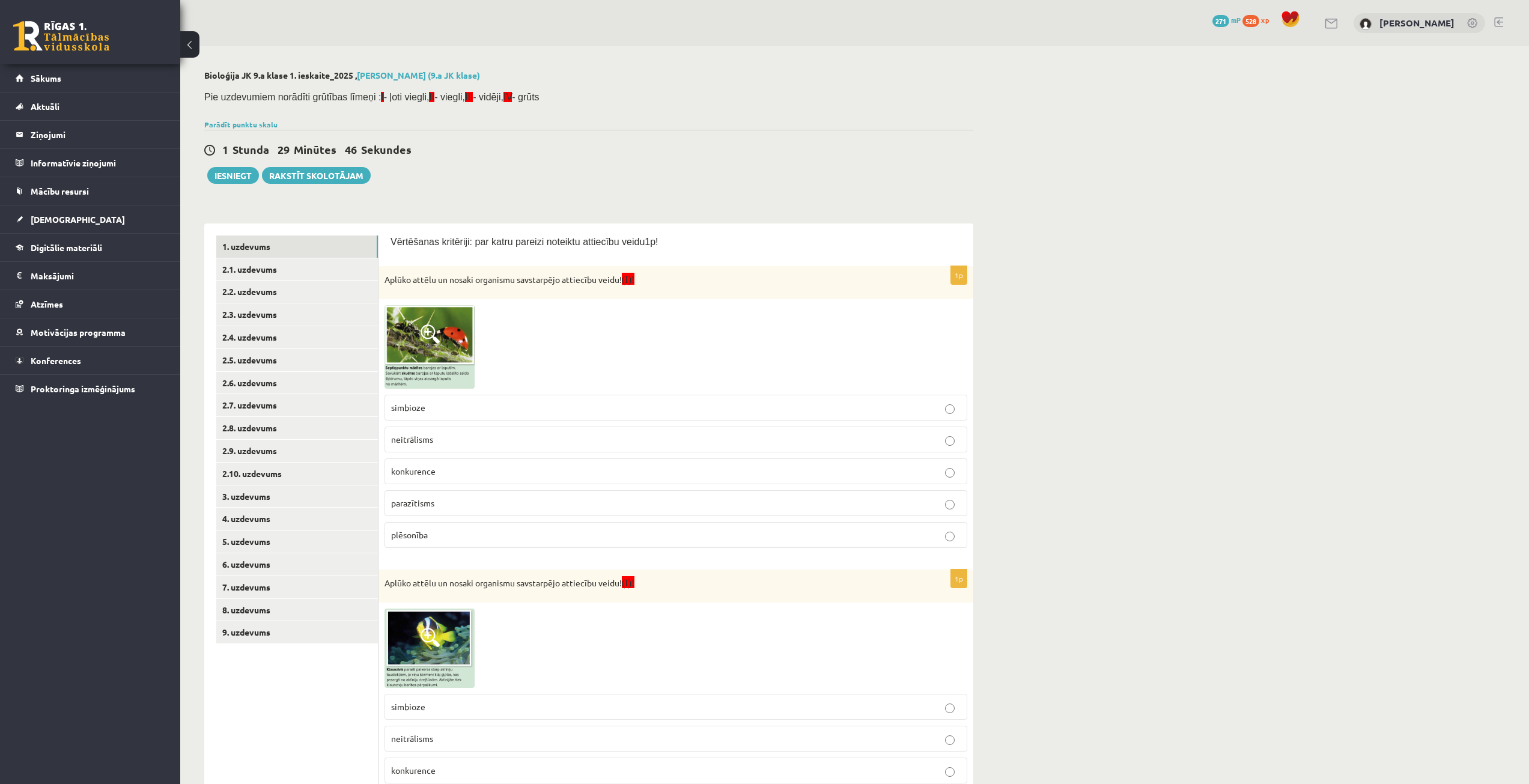
click at [436, 325] on span at bounding box center [429, 333] width 19 height 19
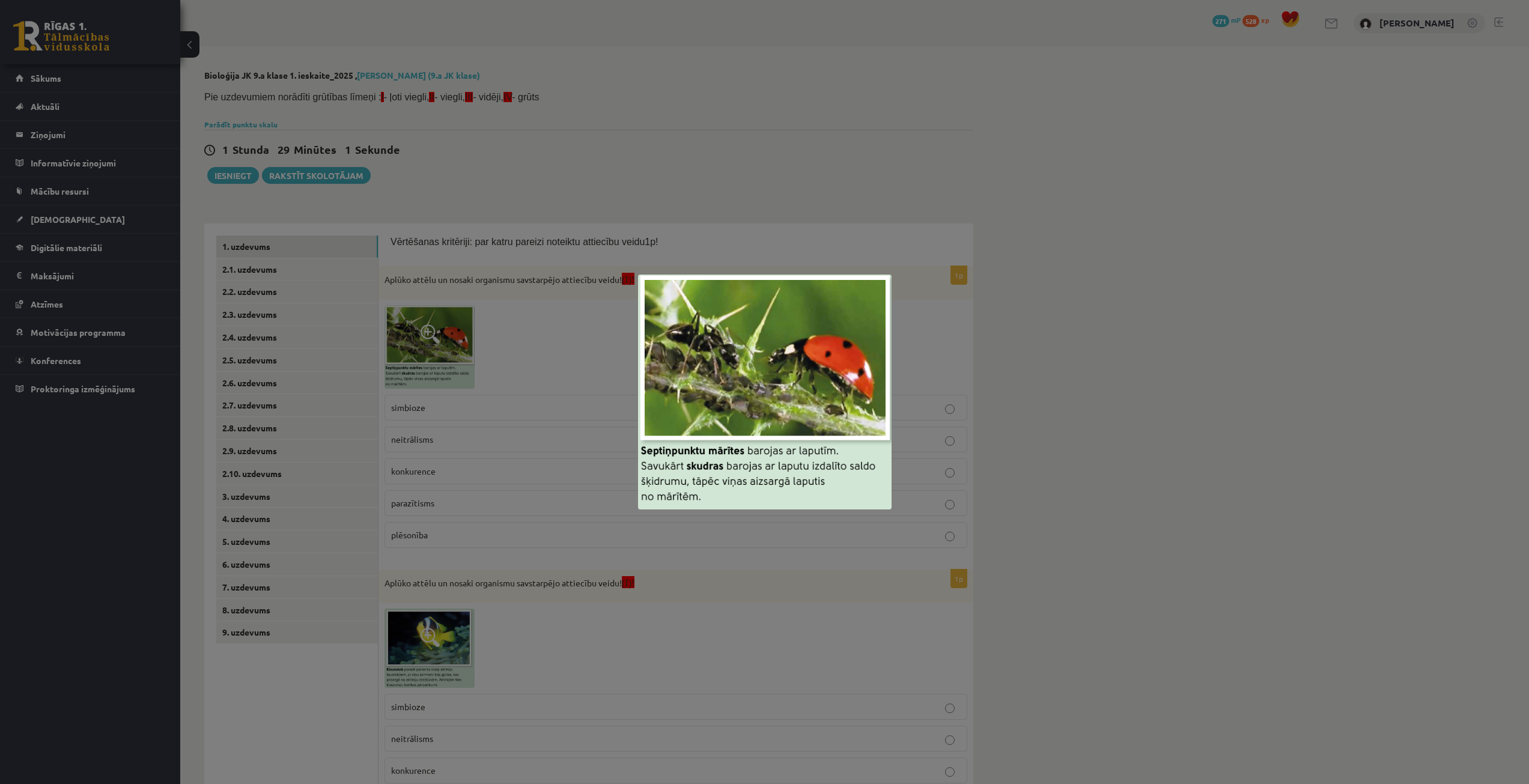
click at [570, 207] on div at bounding box center [764, 392] width 1529 height 784
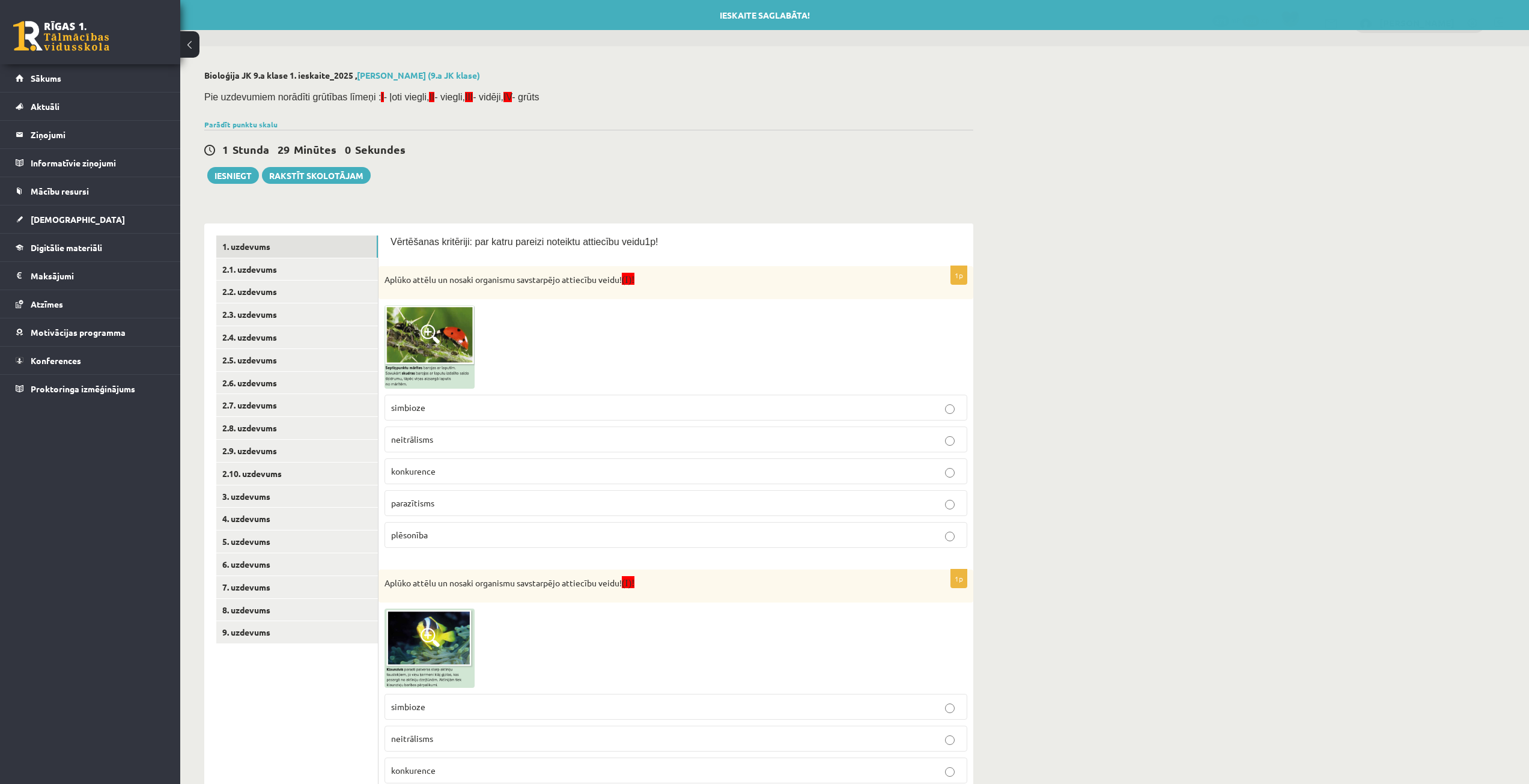
click at [485, 403] on p "simbioze" at bounding box center [675, 408] width 569 height 13
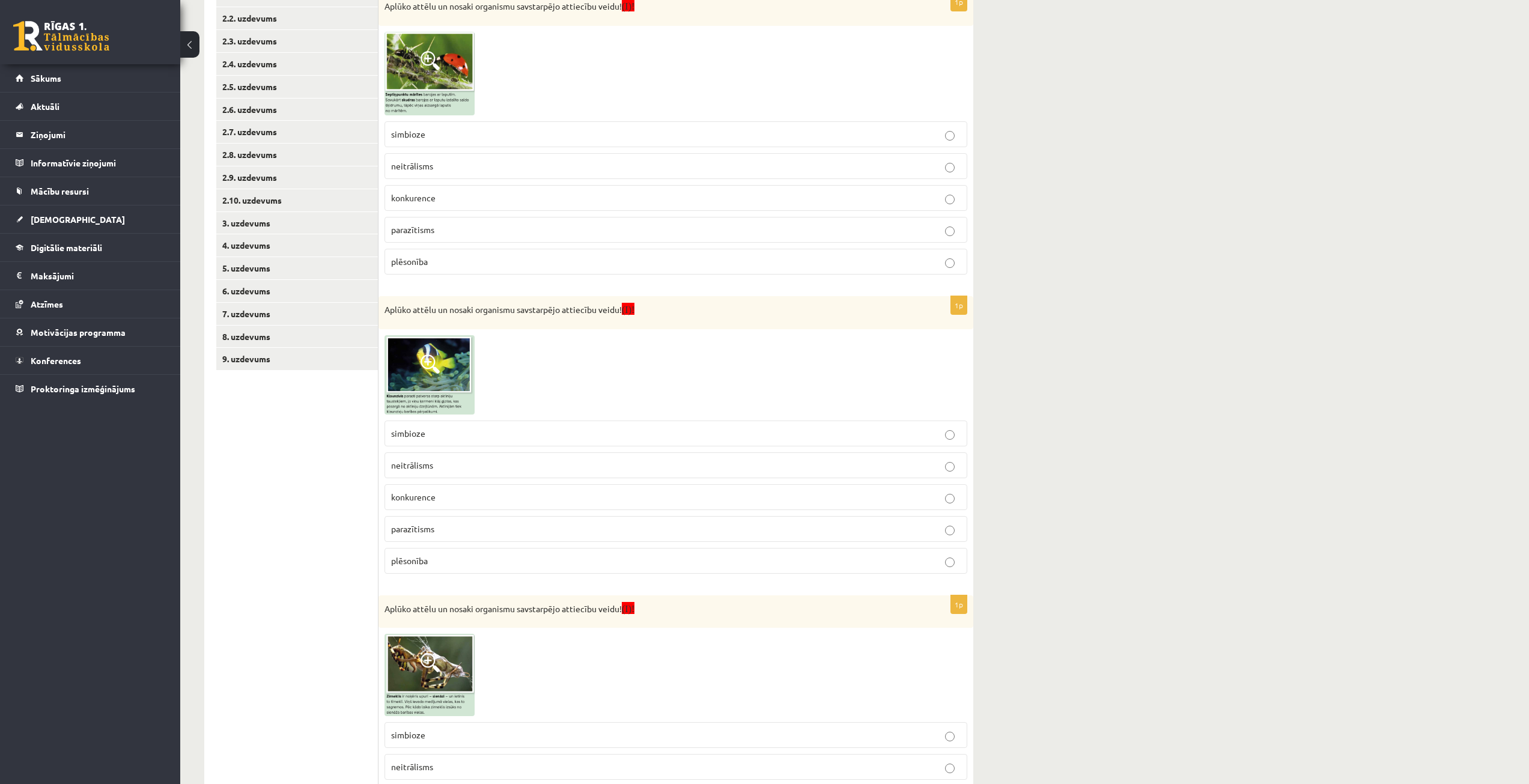
scroll to position [300, 0]
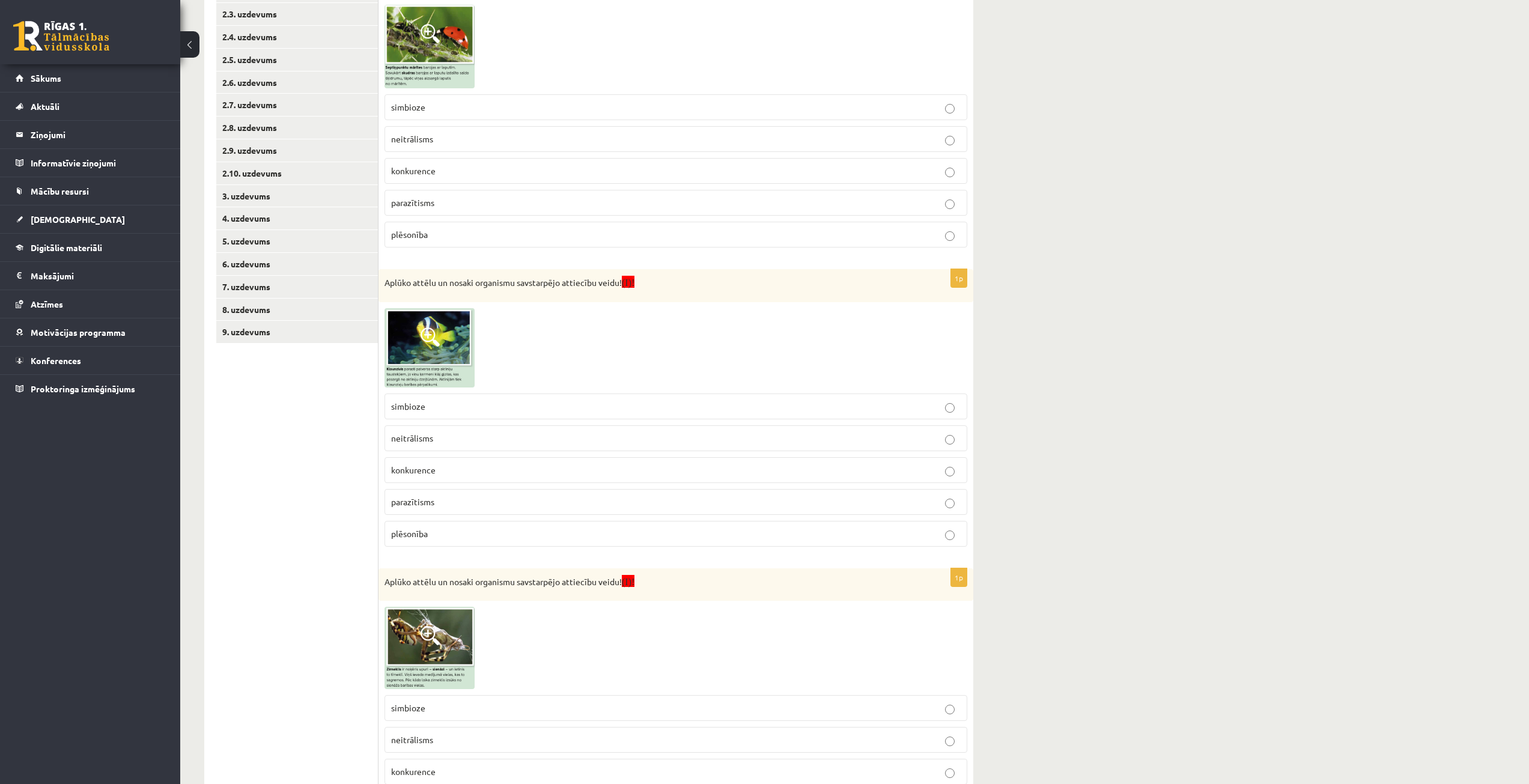
click at [443, 343] on img at bounding box center [429, 348] width 91 height 79
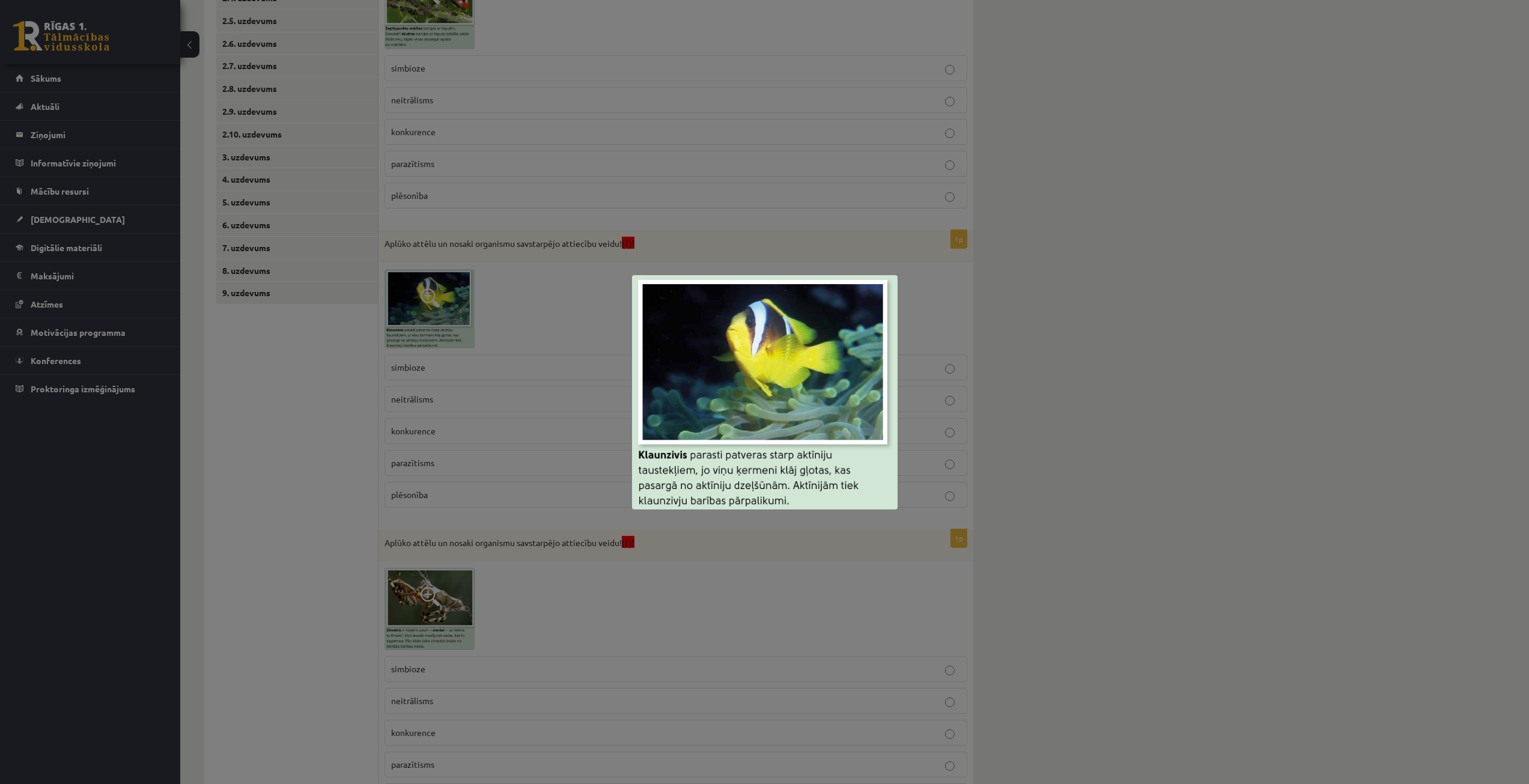
scroll to position [360, 0]
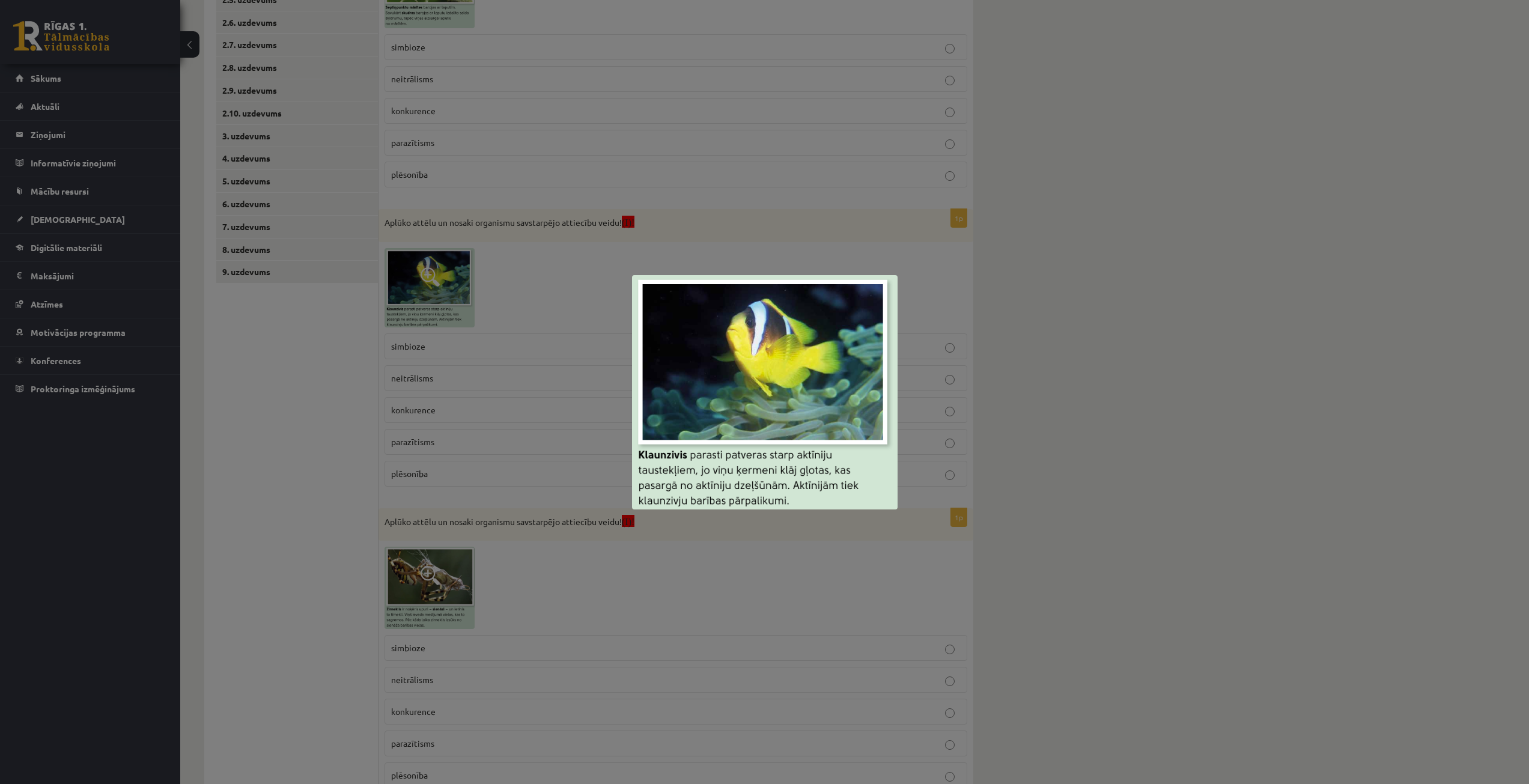
click at [303, 398] on div at bounding box center [764, 392] width 1529 height 784
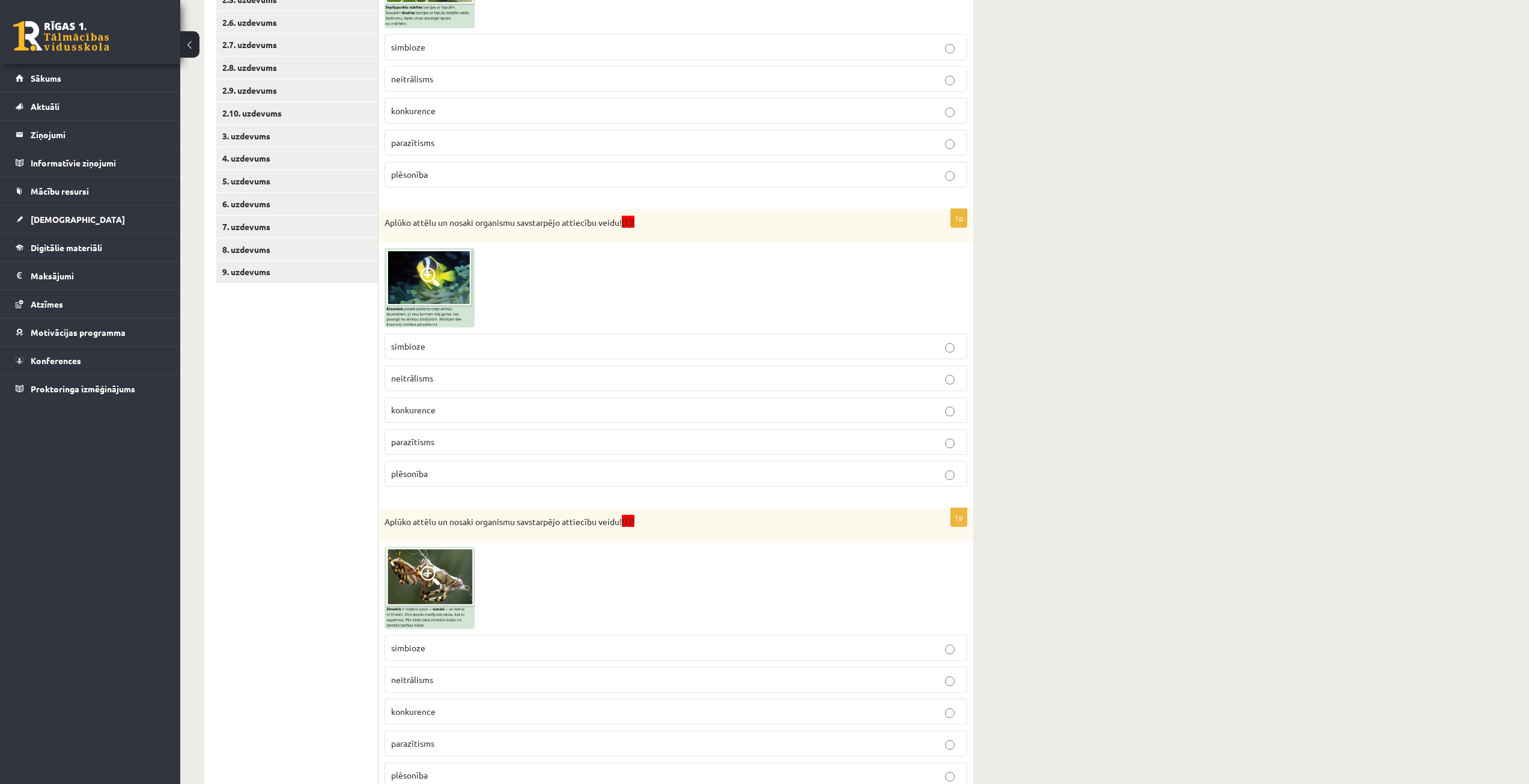
click at [498, 339] on label "simbioze" at bounding box center [676, 346] width 583 height 26
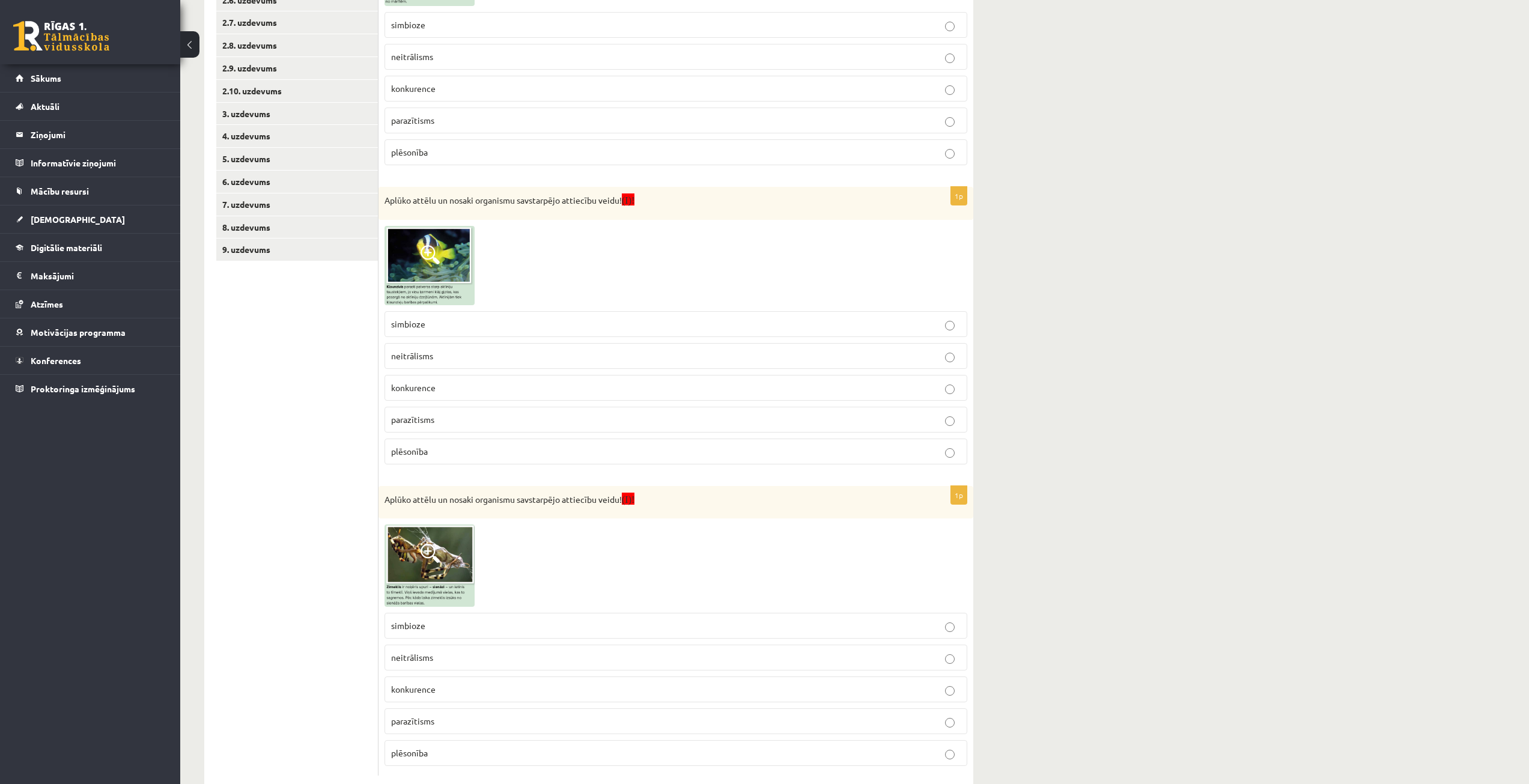
scroll to position [410, 0]
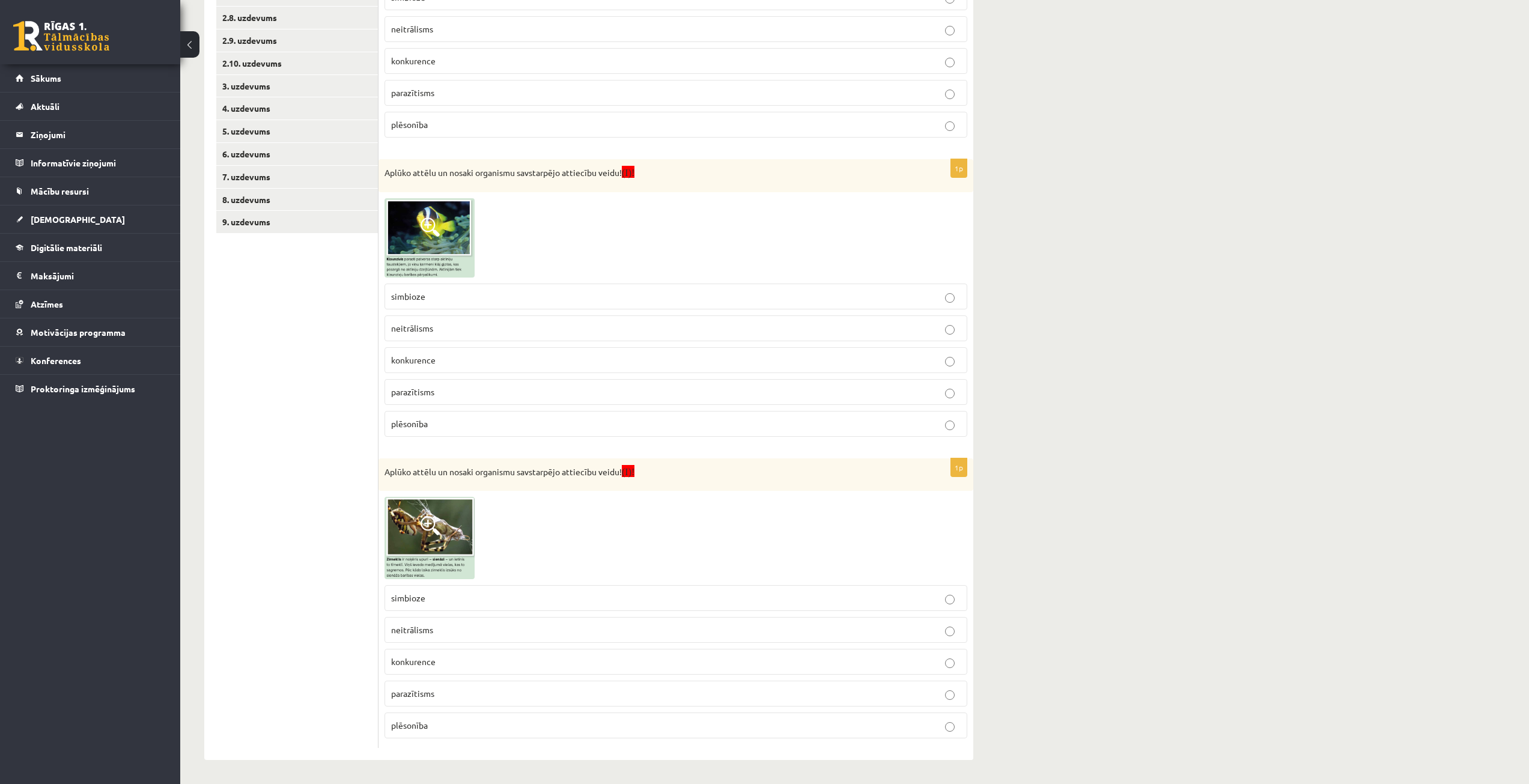
click at [435, 535] on span at bounding box center [429, 525] width 19 height 19
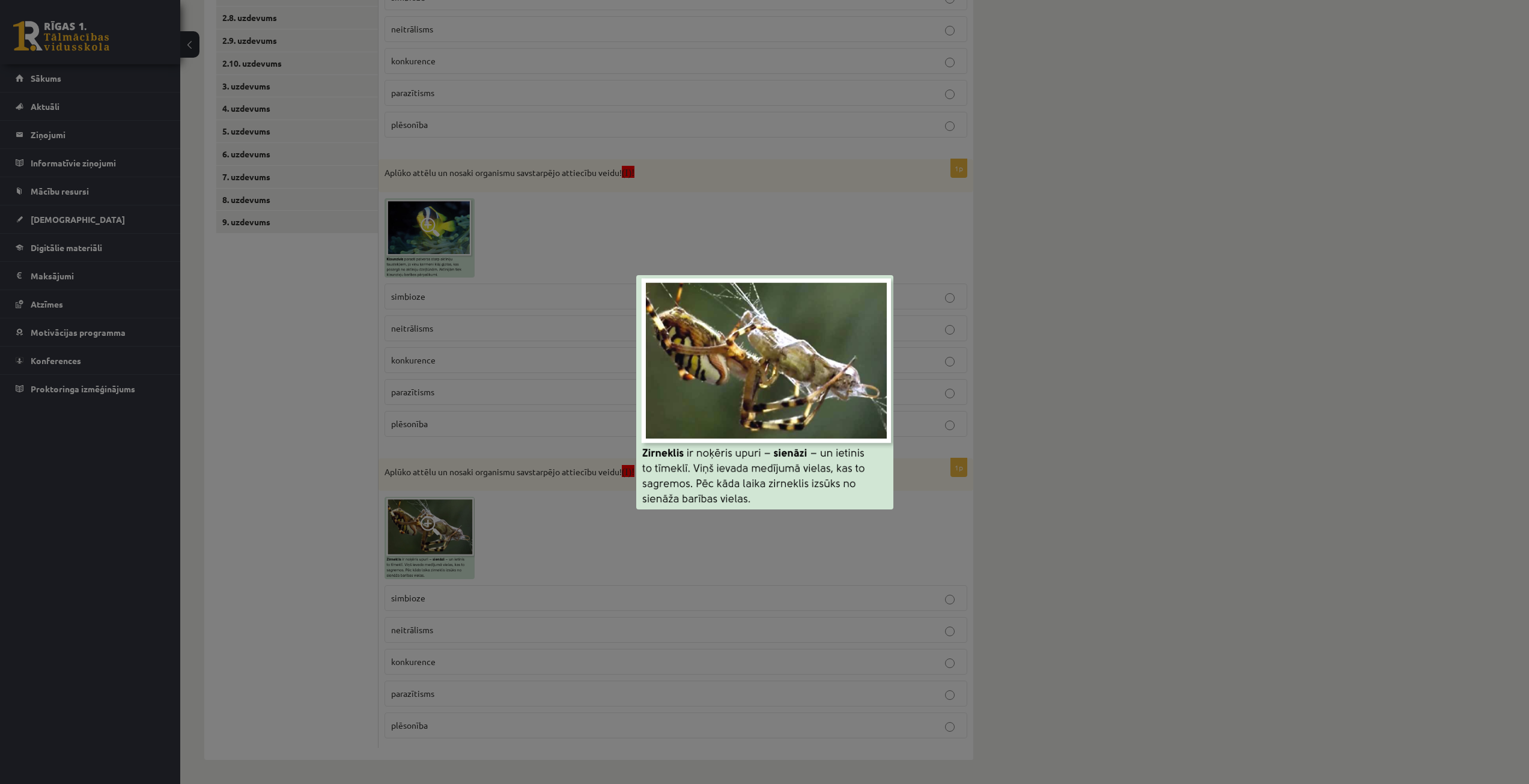
click at [329, 474] on div at bounding box center [764, 392] width 1529 height 784
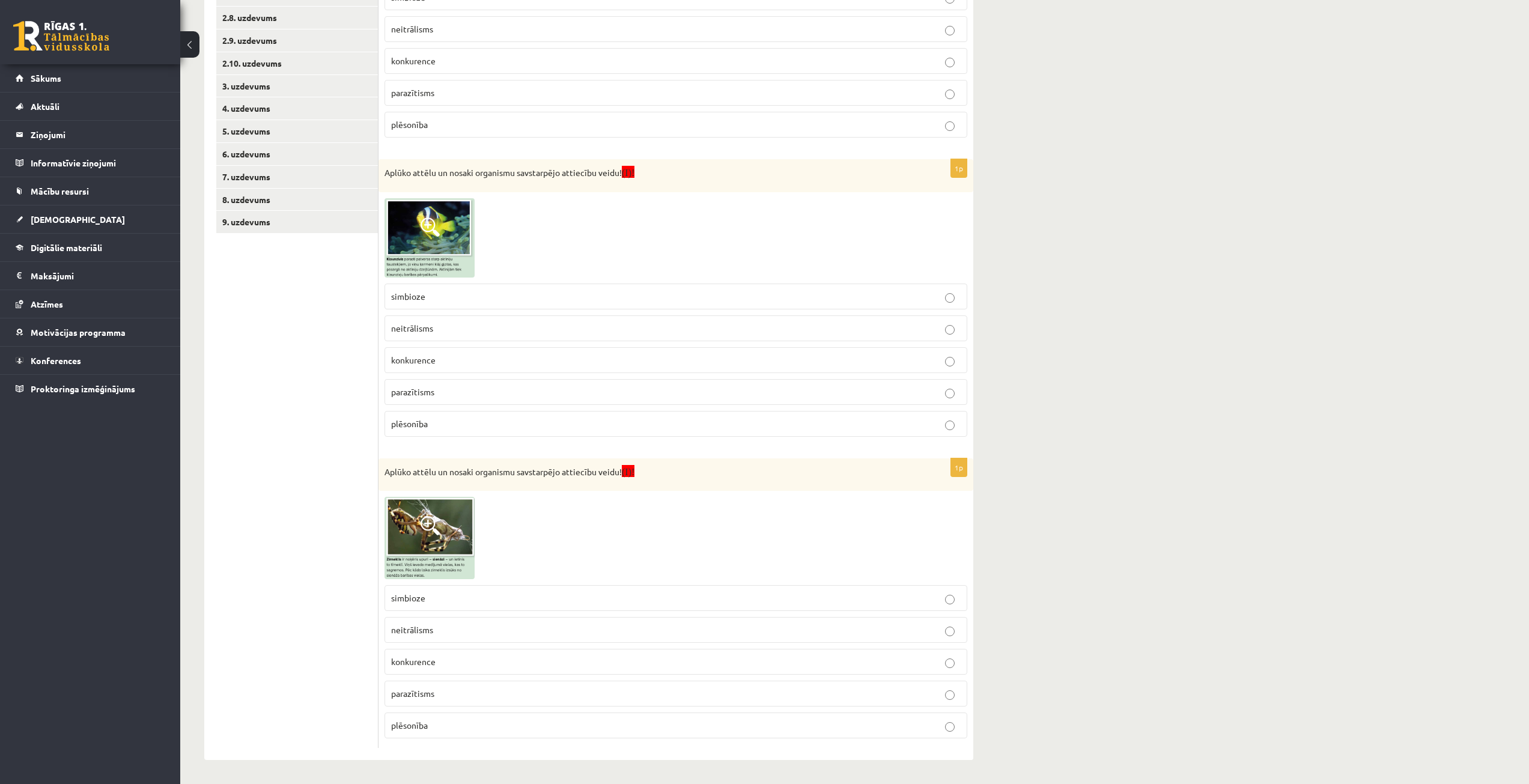
click at [461, 724] on p "plēsonība" at bounding box center [675, 725] width 569 height 13
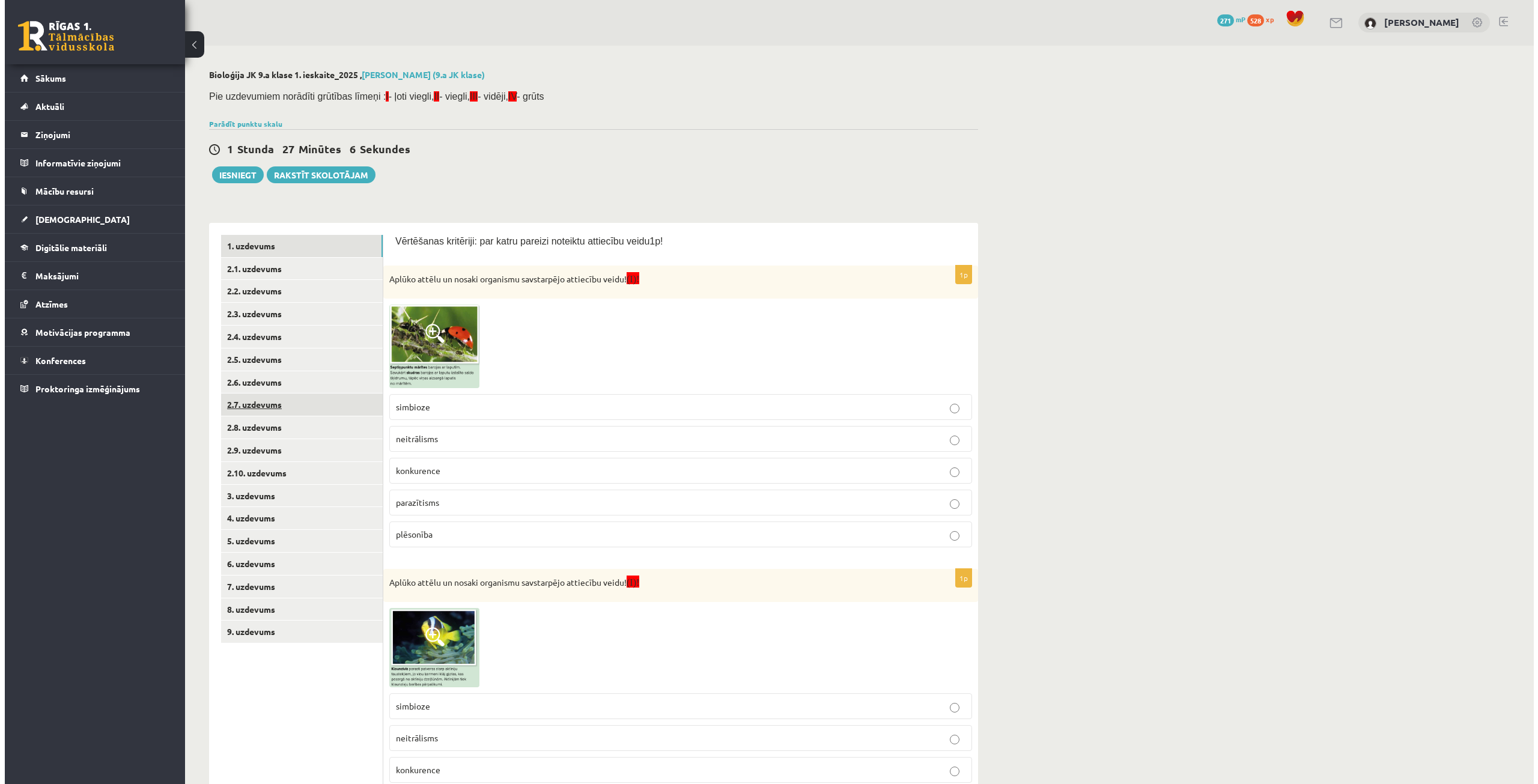
scroll to position [0, 0]
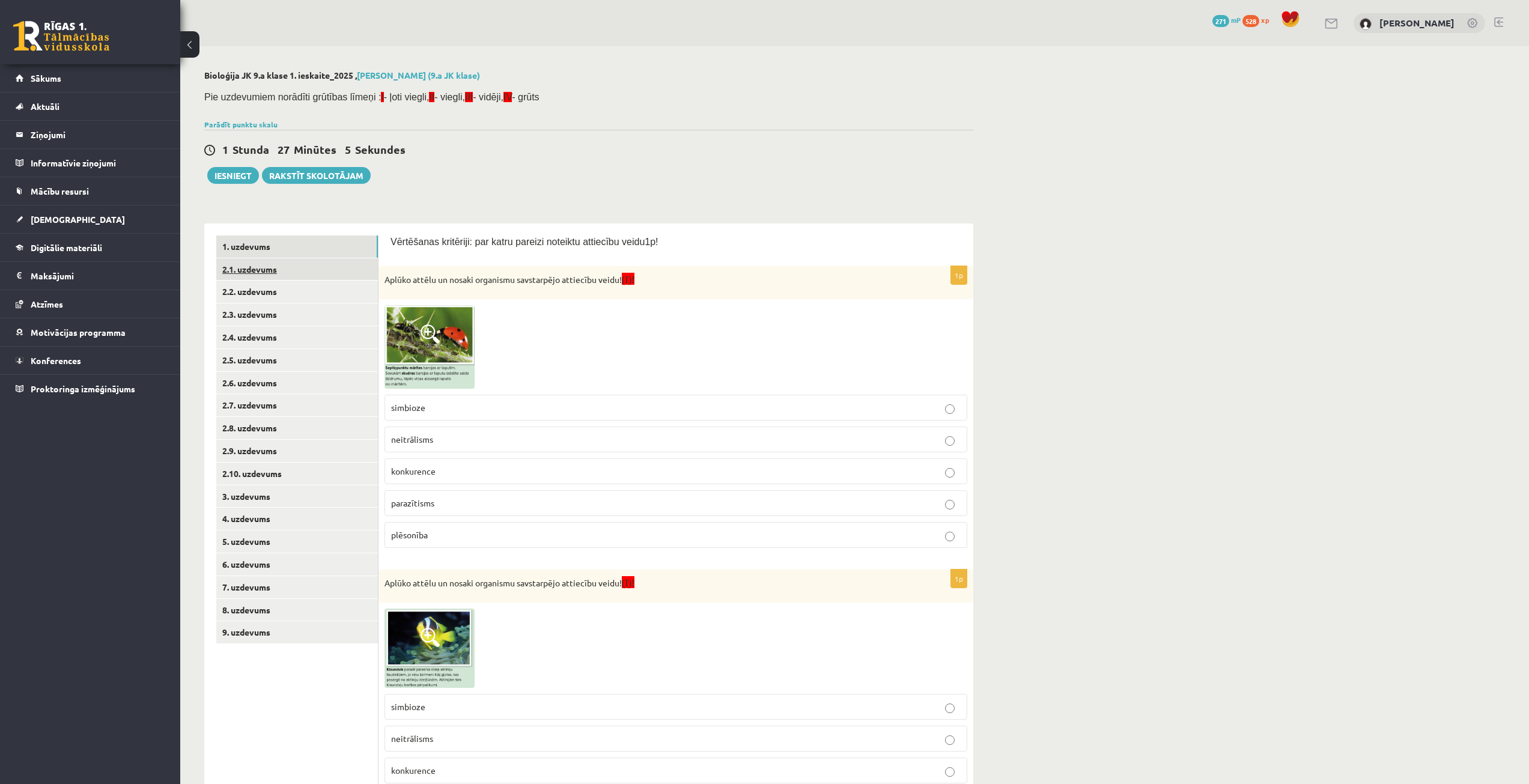
click at [258, 263] on link "2.1. uzdevums" at bounding box center [297, 269] width 161 height 22
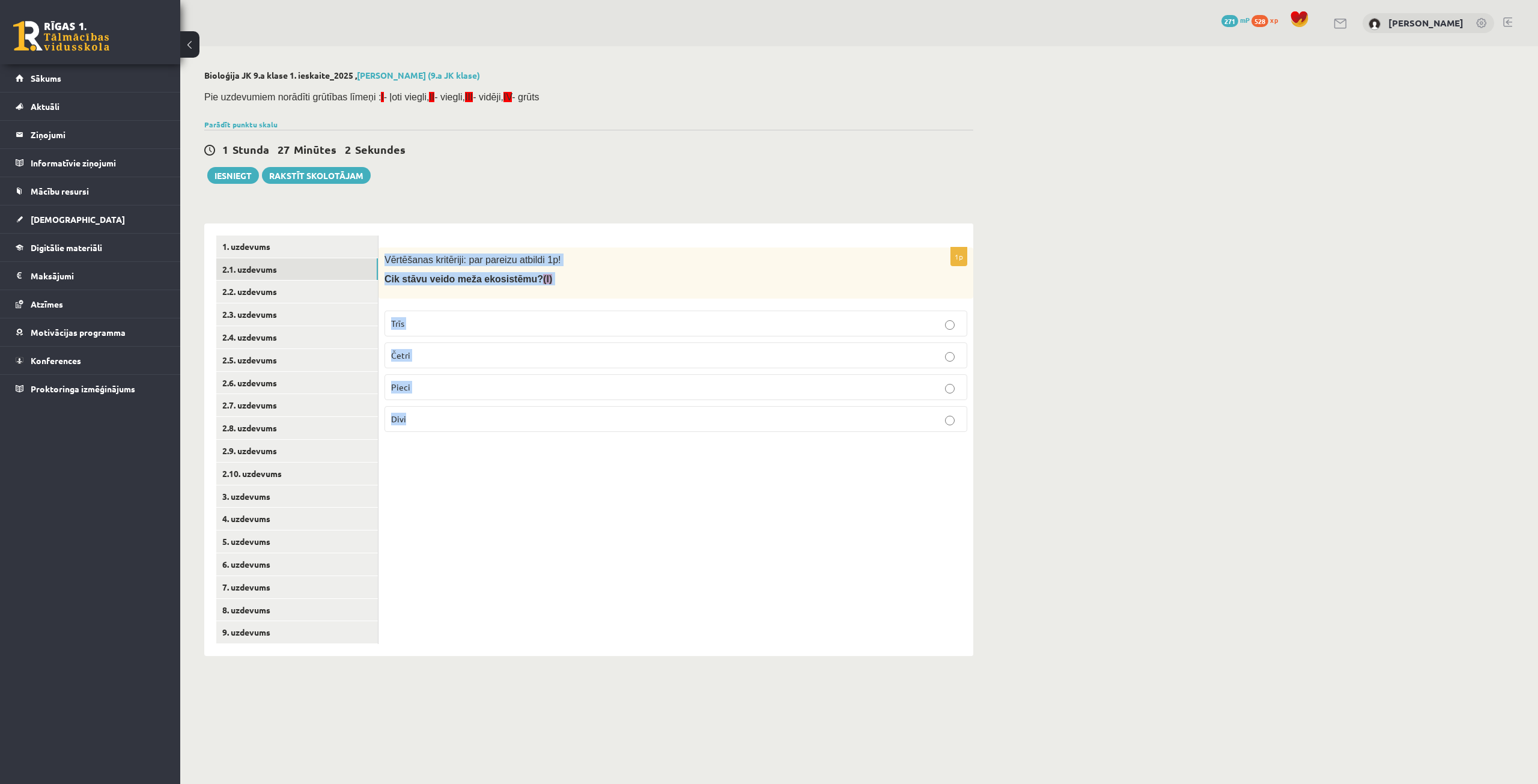
drag, startPoint x: 384, startPoint y: 260, endPoint x: 567, endPoint y: 423, distance: 245.1
click at [567, 423] on div "1p Vērtēšanas kritēriji: par pareizu atbildi 1p! Cik stāvu veido meža ekosistēm…" at bounding box center [676, 344] width 595 height 194
copy div "Vērtēšanas kritēriji: par pareizu atbildi 1p! Cik stāvu veido meža ekosistēmu? …"
click at [592, 257] on p "Vērtēšanas kritēriji: par pareizu atbildi 1p!" at bounding box center [645, 260] width 523 height 13
drag, startPoint x: 384, startPoint y: 280, endPoint x: 517, endPoint y: 409, distance: 185.3
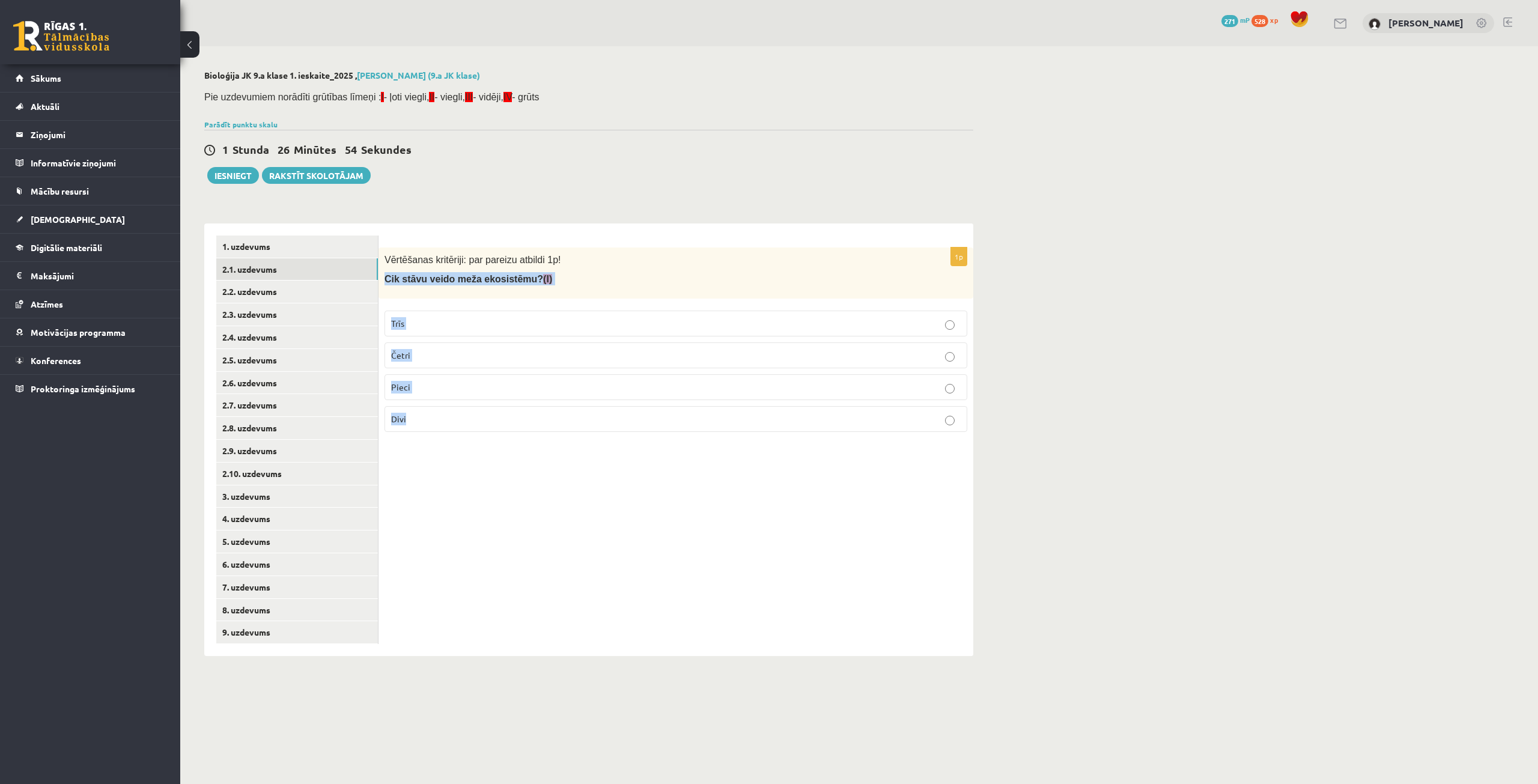
click at [517, 409] on div "1p Vērtēšanas kritēriji: par pareizu atbildi 1p! Cik stāvu veido meža ekosistēm…" at bounding box center [676, 344] width 595 height 194
copy div "Cik stāvu veido meža ekosistēmu? (I) Trīs Četri Pieci Divi"
click at [438, 327] on p "Trīs" at bounding box center [675, 323] width 569 height 13
click at [288, 296] on link "2.2. uzdevums" at bounding box center [297, 291] width 161 height 22
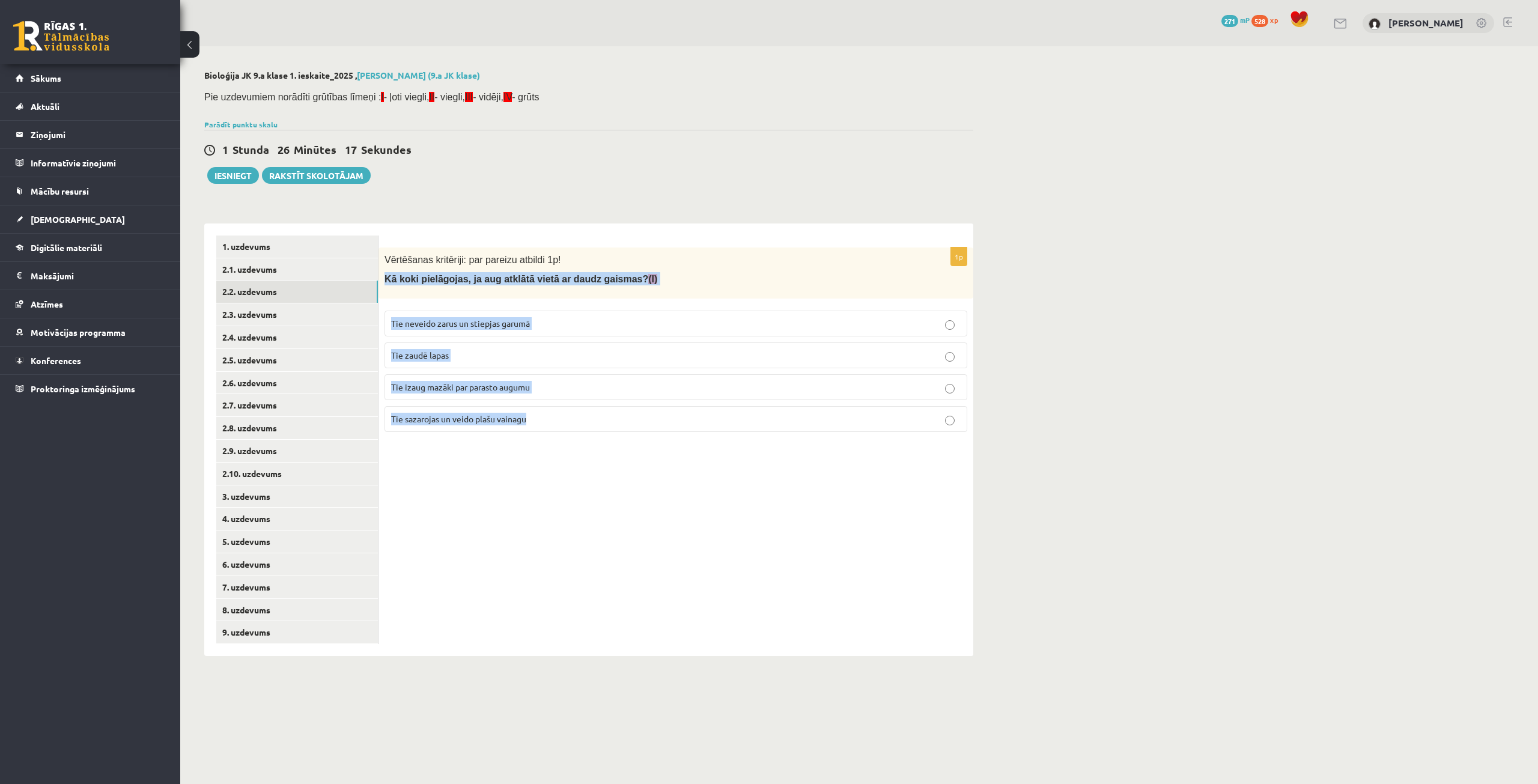
drag, startPoint x: 384, startPoint y: 277, endPoint x: 541, endPoint y: 414, distance: 208.4
click at [541, 414] on div "1p Vērtēšanas kritēriji: par pareizu atbildi 1p! Kā koki pielāgojas, ja aug atk…" at bounding box center [676, 344] width 595 height 194
copy div "Kā koki pielāgojas, ja aug atklātā vietā ar daudz gaismas? (I) Tie neveido zaru…"
click at [543, 452] on div "1p Vērtēšanas kritēriji: par pareizu atbildi 1p! Kā koki pielāgojas, ja aug atk…" at bounding box center [676, 439] width 595 height 433
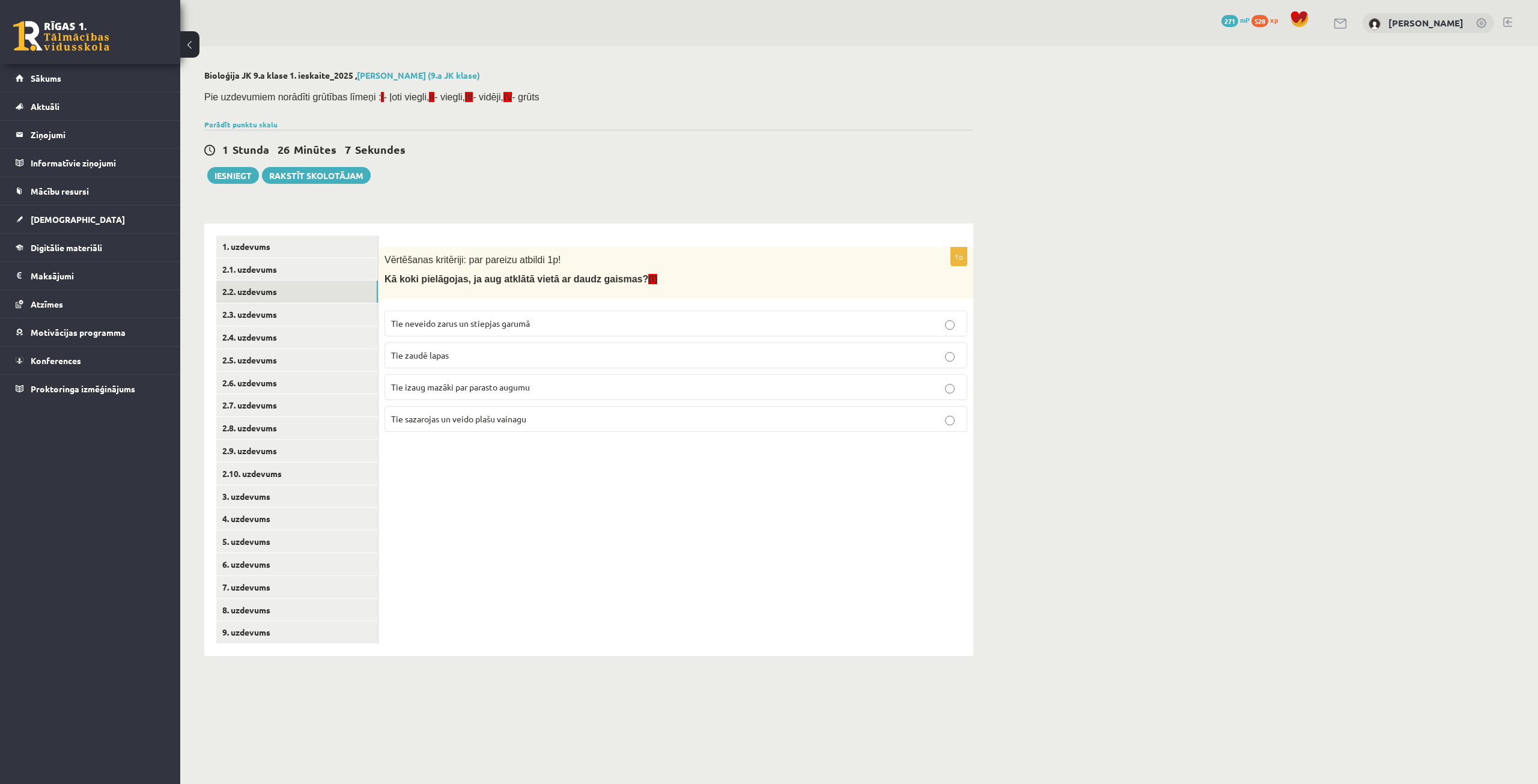
click at [540, 423] on p "Tie sazarojas un veido plašu vainagu" at bounding box center [675, 418] width 569 height 13
click at [303, 311] on link "2.3. uzdevums" at bounding box center [297, 314] width 161 height 22
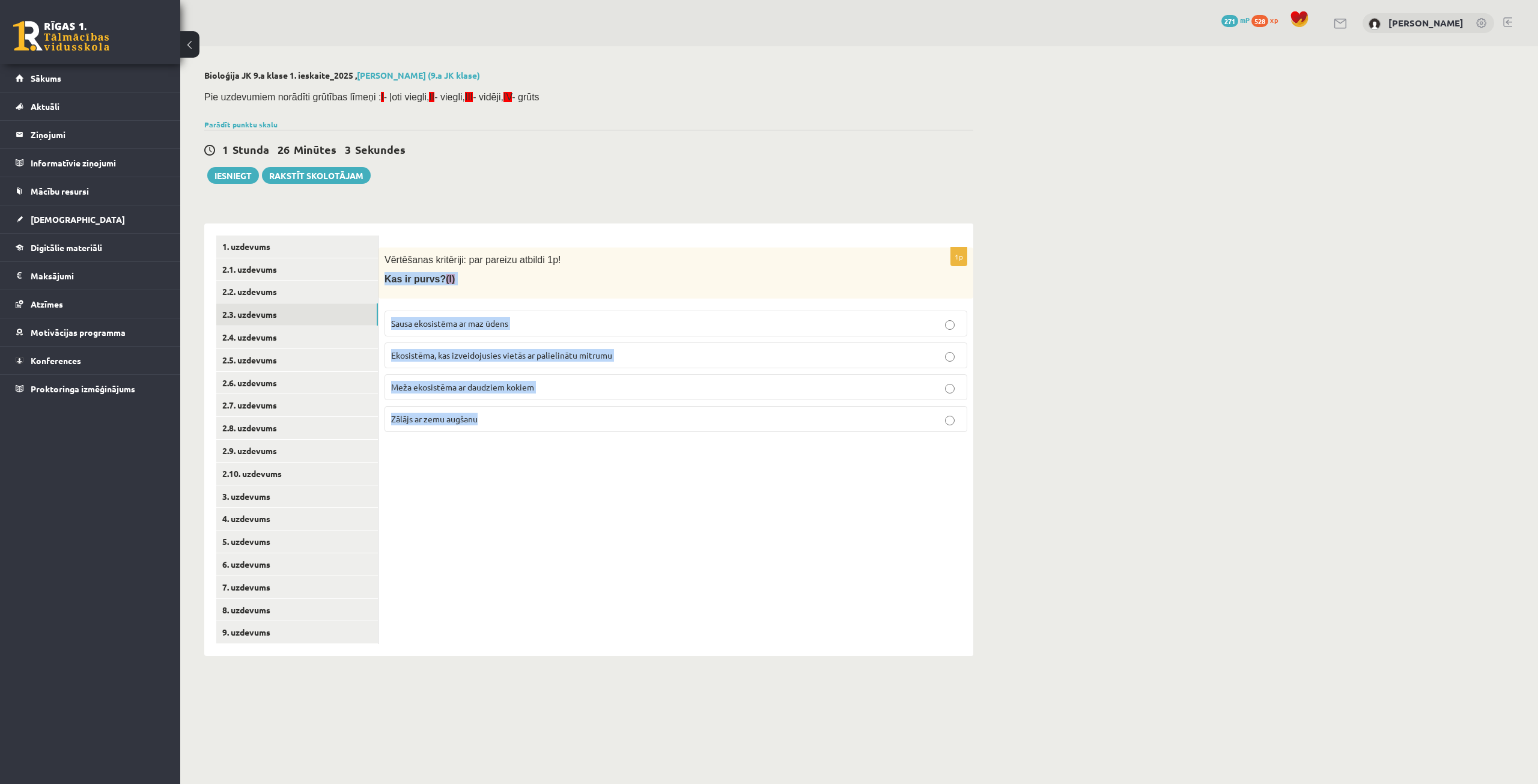
drag, startPoint x: 380, startPoint y: 278, endPoint x: 532, endPoint y: 420, distance: 208.0
click at [532, 420] on div "1p Vērtēšanas kritēriji: par pareizu atbildi 1p! Kas ir purvs? (I) Sausa ekosis…" at bounding box center [676, 344] width 595 height 194
copy div "Kas ir purvs? (I) Sausa ekosistēma ar maz ūdens Ekosistēma, kas izveidojusies v…"
click at [509, 511] on div "1p Vērtēšanas kritēriji: par pareizu atbildi 1p! Kas ir purvs? (I) Sausa ekosis…" at bounding box center [676, 439] width 595 height 433
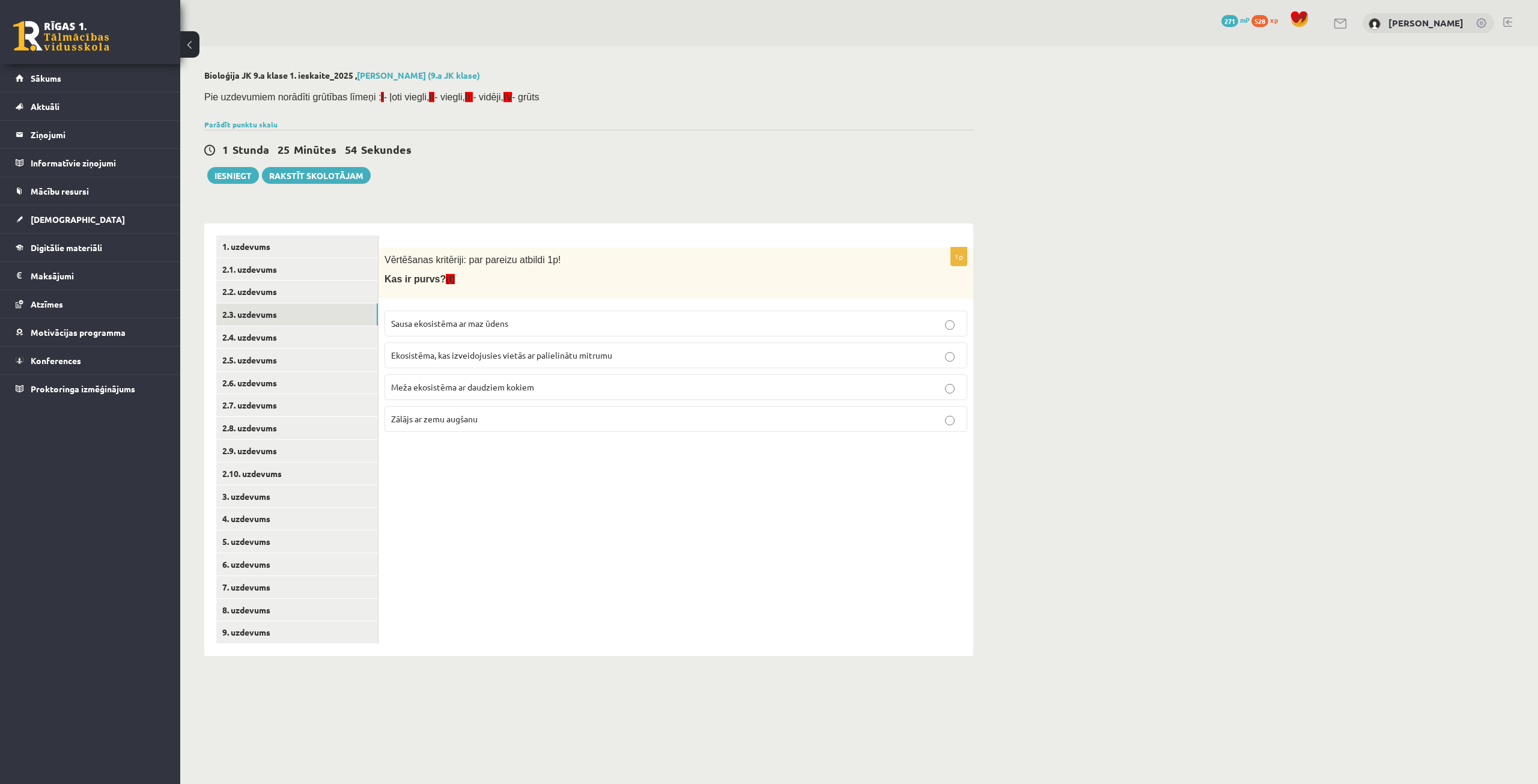
click at [509, 359] on span "Ekosistēma, kas izveidojusies vietās ar palielinātu mitrumu" at bounding box center [501, 355] width 221 height 11
click at [268, 343] on link "2.4. uzdevums" at bounding box center [297, 337] width 161 height 22
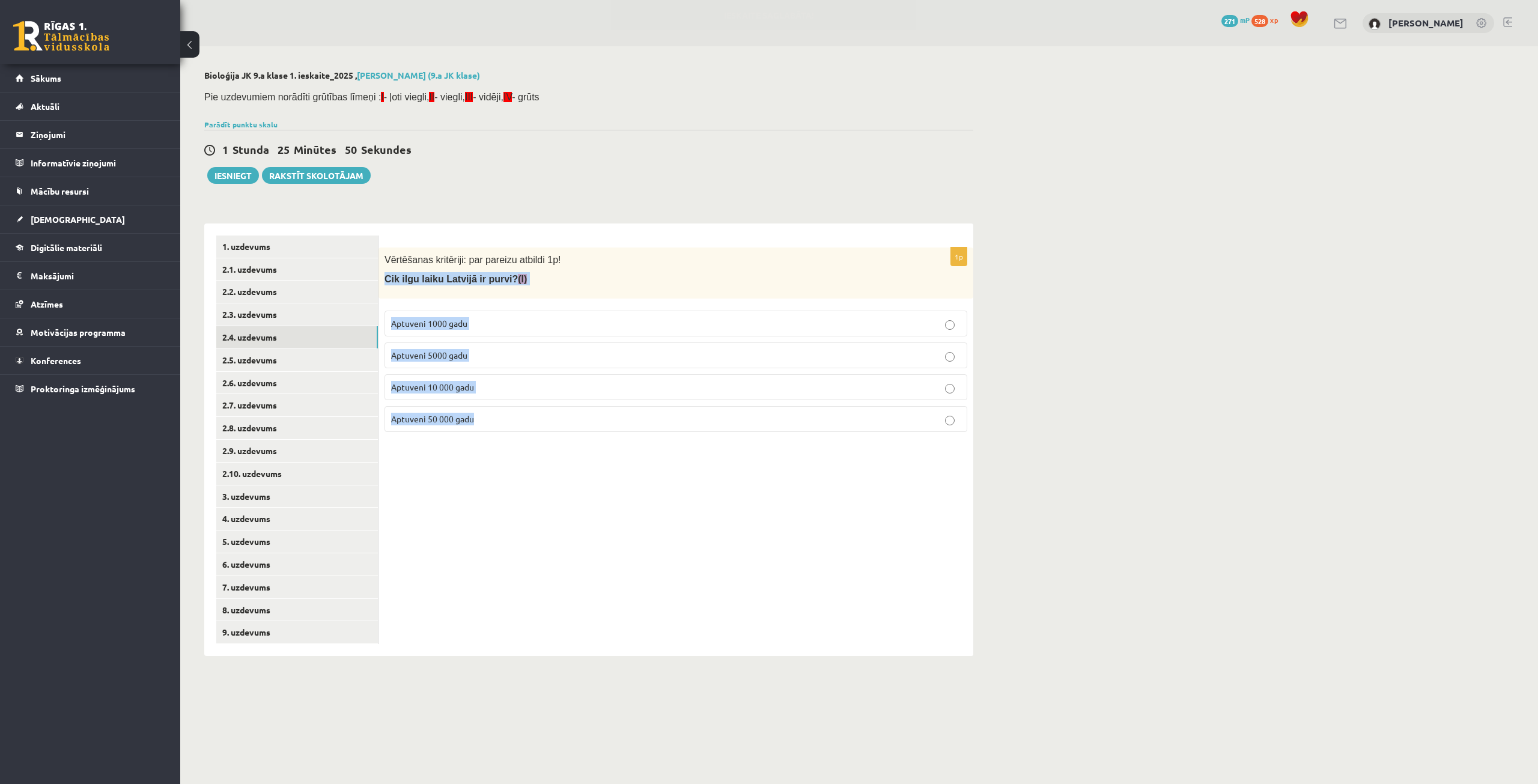
drag, startPoint x: 383, startPoint y: 276, endPoint x: 516, endPoint y: 452, distance: 220.6
click at [516, 452] on div "1p Vērtēšanas kritēriji: par pareizu atbildi 1p! Cik ilgu laiku Latvijā ir purv…" at bounding box center [676, 439] width 595 height 433
copy div "Cik ilgu laiku Latvijā ir purvi? (I) Aptuveni 1000 gadu Aptuveni 5000 gadu Aptu…"
click at [571, 473] on div "1p Vērtēšanas kritēriji: par pareizu atbildi 1p! Cik ilgu laiku Latvijā ir purv…" at bounding box center [676, 439] width 595 height 433
click at [539, 470] on div "1p Vērtēšanas kritēriji: par pareizu atbildi 1p! Cik ilgu laiku Latvijā ir purv…" at bounding box center [676, 439] width 595 height 433
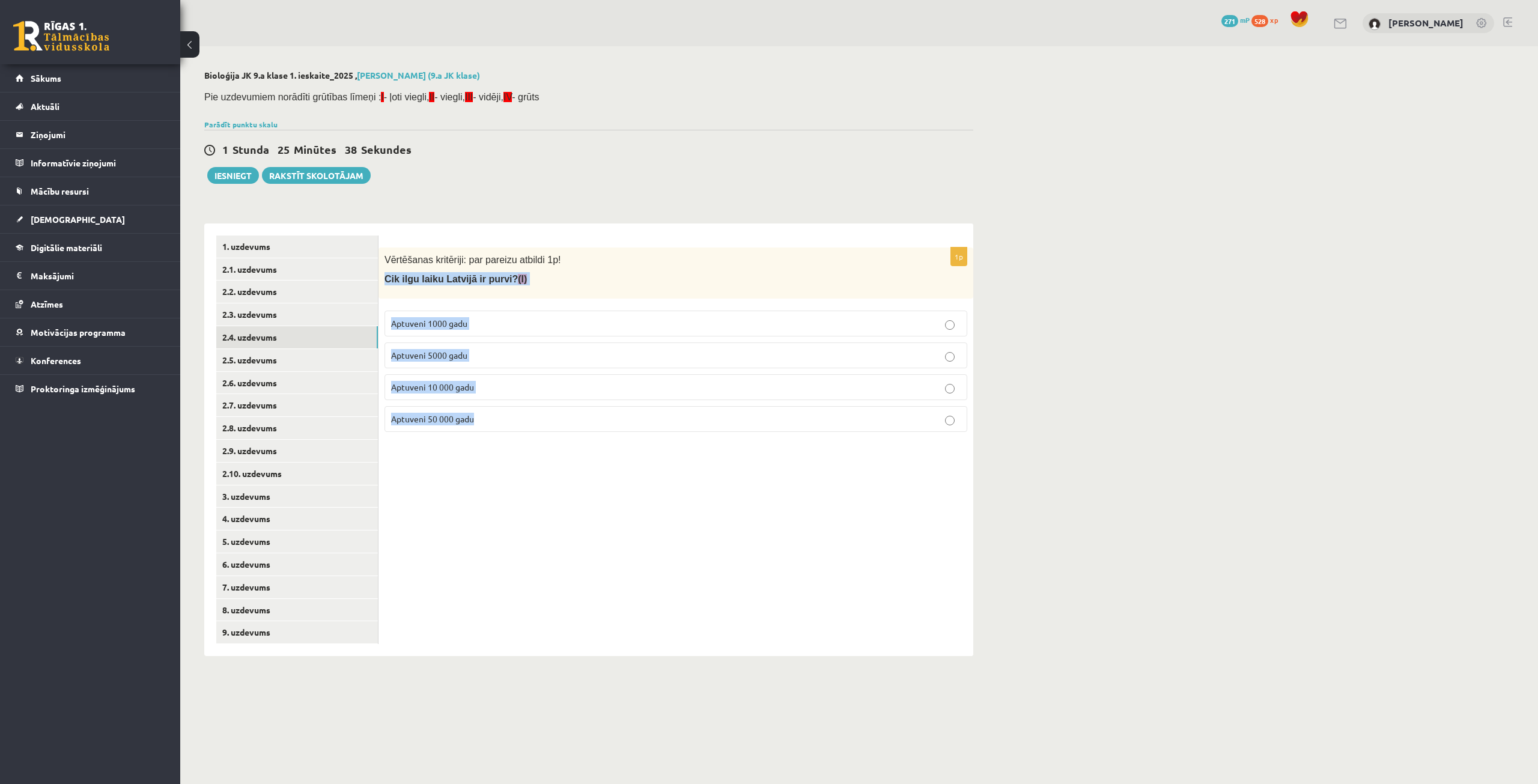
click at [506, 385] on p "Aptuveni 10 000 gadu" at bounding box center [675, 387] width 569 height 13
click at [303, 361] on link "2.5. uzdevums" at bounding box center [297, 359] width 161 height 22
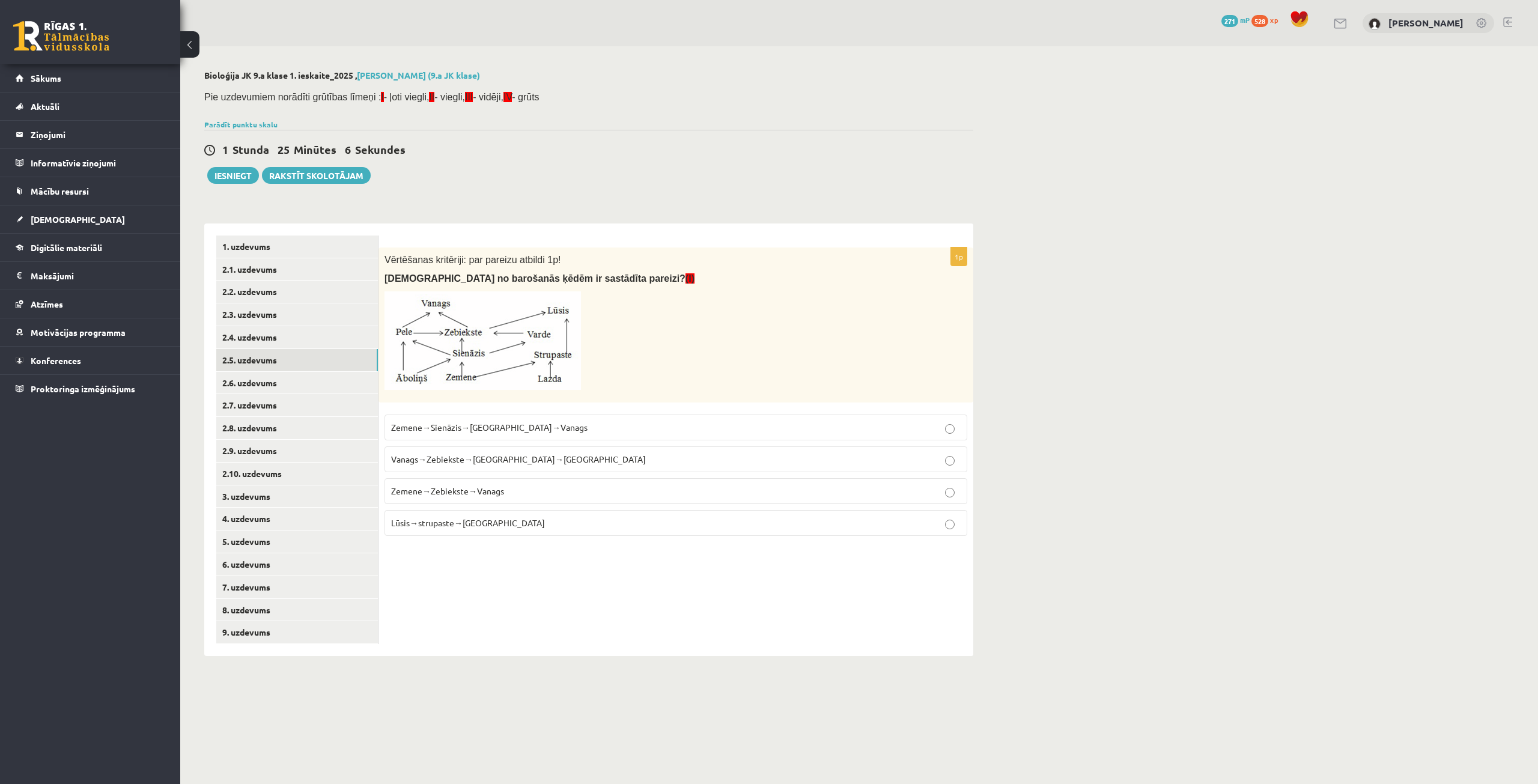
click at [526, 422] on span "Zemene→Sienāzis→Zebiekste→Vanags" at bounding box center [488, 427] width 196 height 11
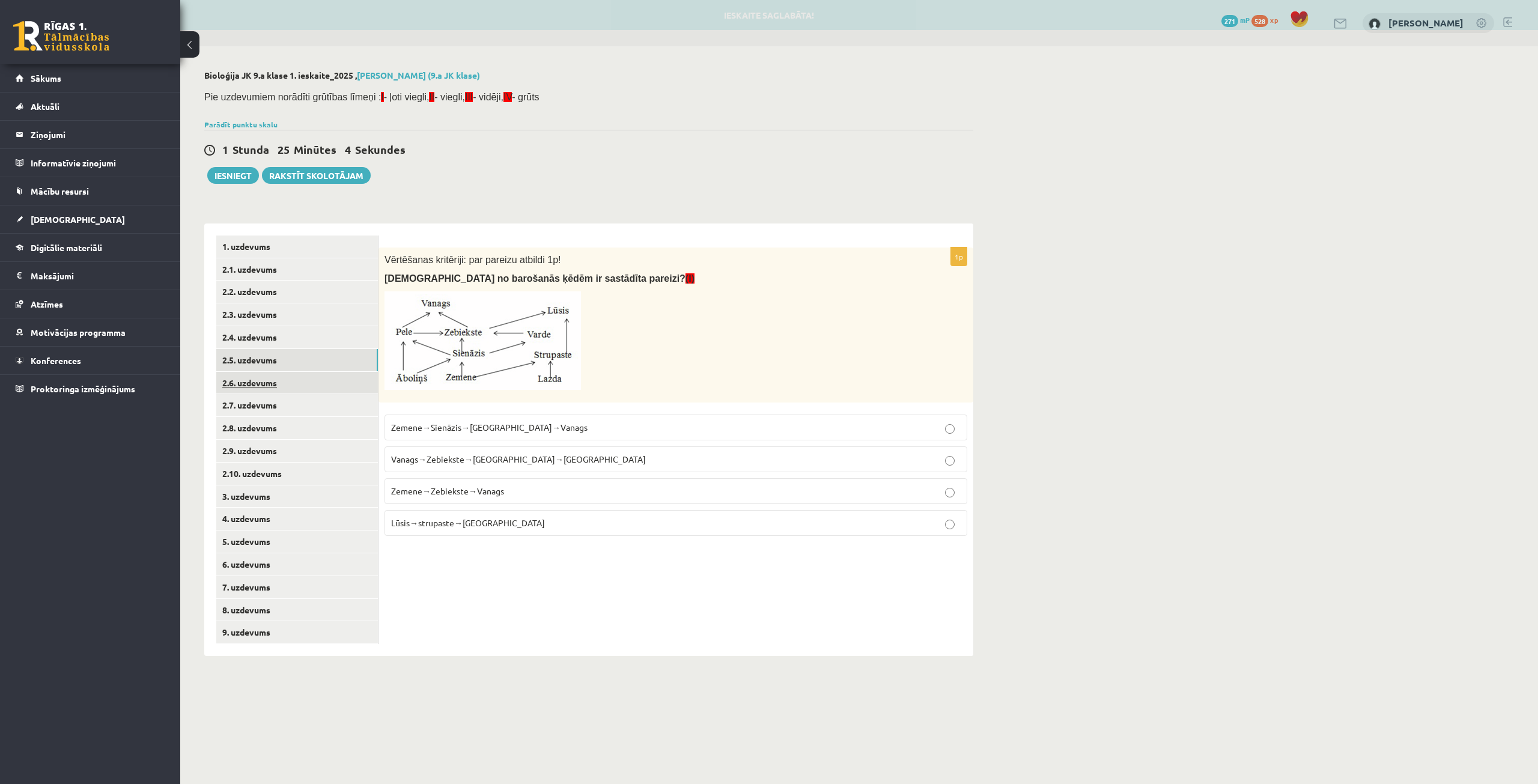
click at [262, 382] on link "2.6. uzdevums" at bounding box center [297, 383] width 161 height 22
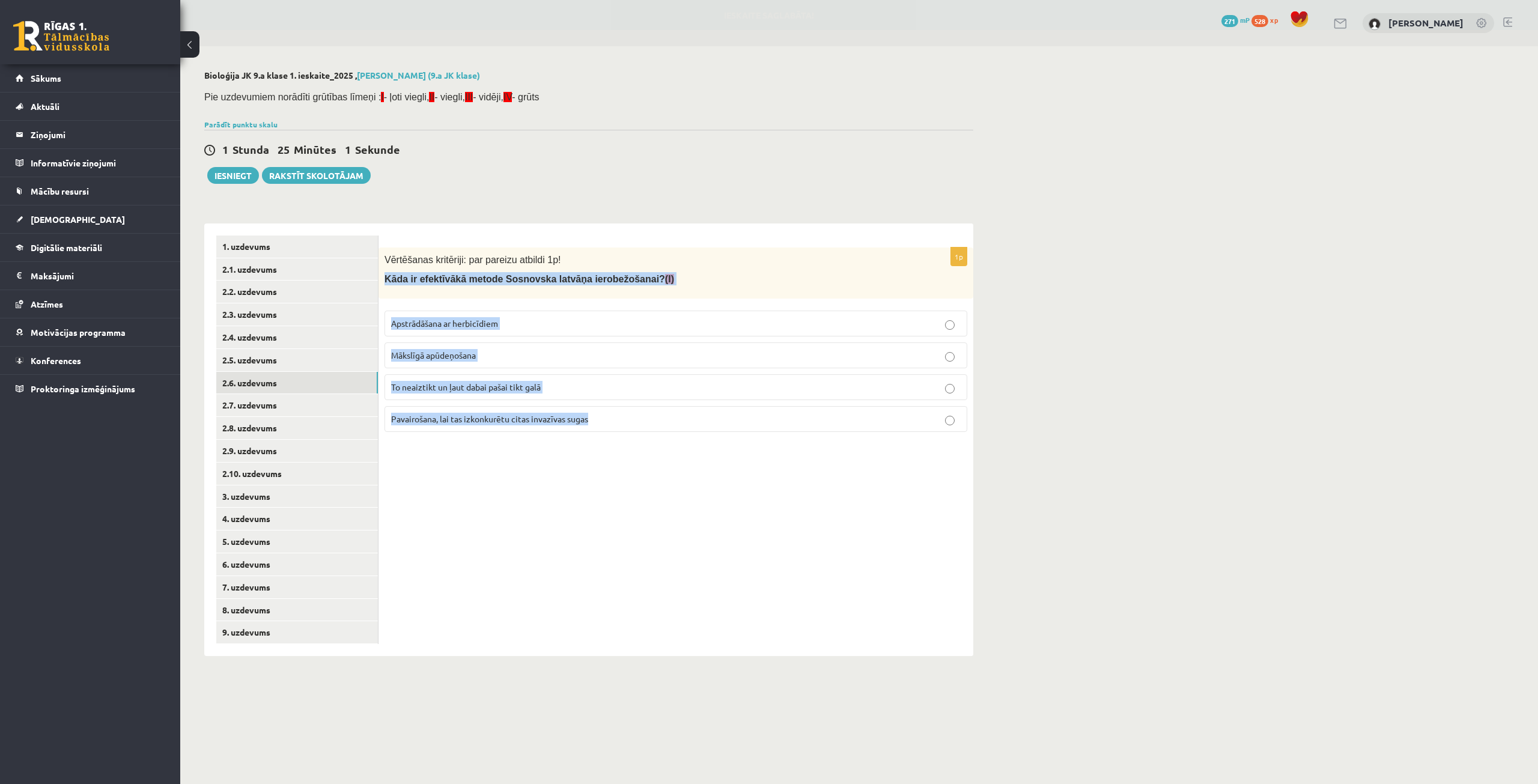
drag, startPoint x: 384, startPoint y: 277, endPoint x: 609, endPoint y: 413, distance: 262.9
click at [609, 413] on div "1p Vērtēšanas kritēriji: par pareizu atbildi 1p! Kāda ir efektīvākā metode Sosn…" at bounding box center [676, 344] width 595 height 194
copy div "Kāda ir efektīvākā metode Sosnovska latvāņa ierobežošanai? (I) Apstrādāšana ar …"
click at [602, 569] on div "1p Vērtēšanas kritēriji: par pareizu atbildi 1p! Kāda ir efektīvākā metode Sosn…" at bounding box center [676, 439] width 595 height 433
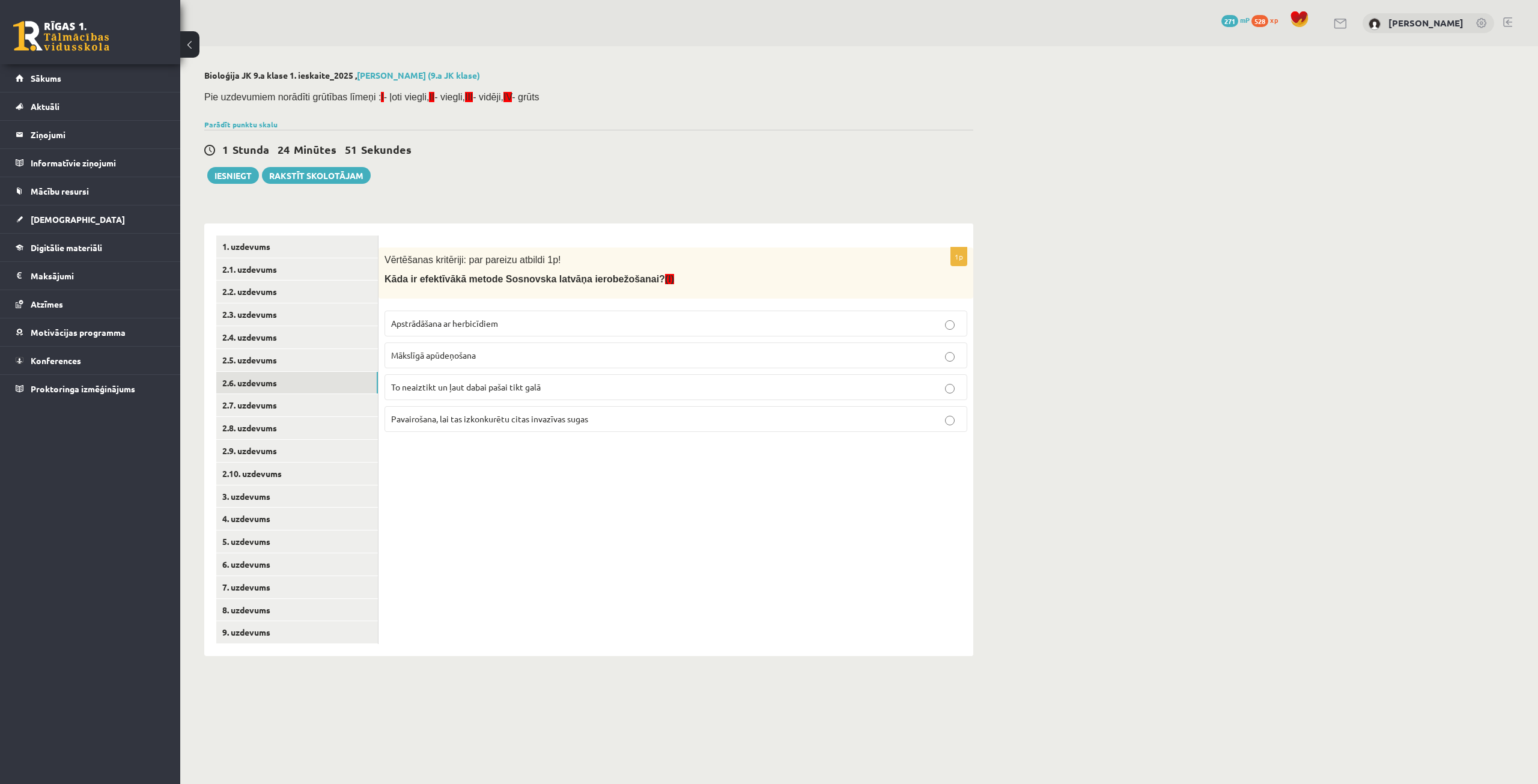
click at [559, 321] on p "Apstrādāšana ar herbicīdiem" at bounding box center [675, 323] width 569 height 13
click at [320, 411] on link "2.7. uzdevums" at bounding box center [297, 405] width 161 height 22
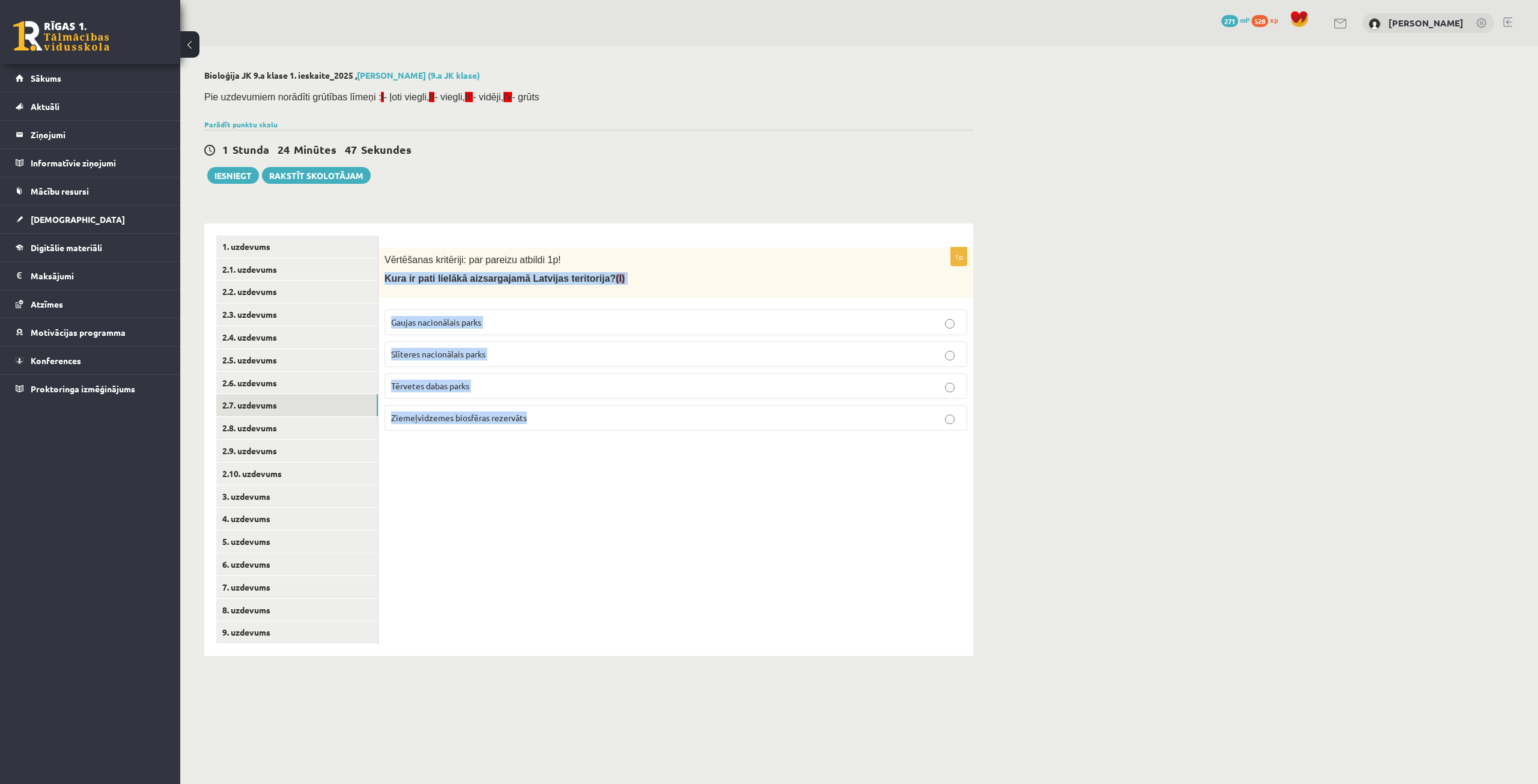
drag, startPoint x: 382, startPoint y: 275, endPoint x: 531, endPoint y: 425, distance: 211.4
click at [531, 425] on div "1p Vērtēšanas kritēriji: par pareizu atbildi 1p! Kura ir pati lielākā aizsargaj…" at bounding box center [676, 343] width 595 height 193
copy div "Kura ir pati lielākā aizsargajamā Latvijas teritorija? (I) Gaujas nacionālais p…"
click at [544, 482] on div "1p Vērtēšanas kritēriji: par pareizu atbildi 1p! Kura ir pati lielākā aizsargaj…" at bounding box center [676, 439] width 595 height 433
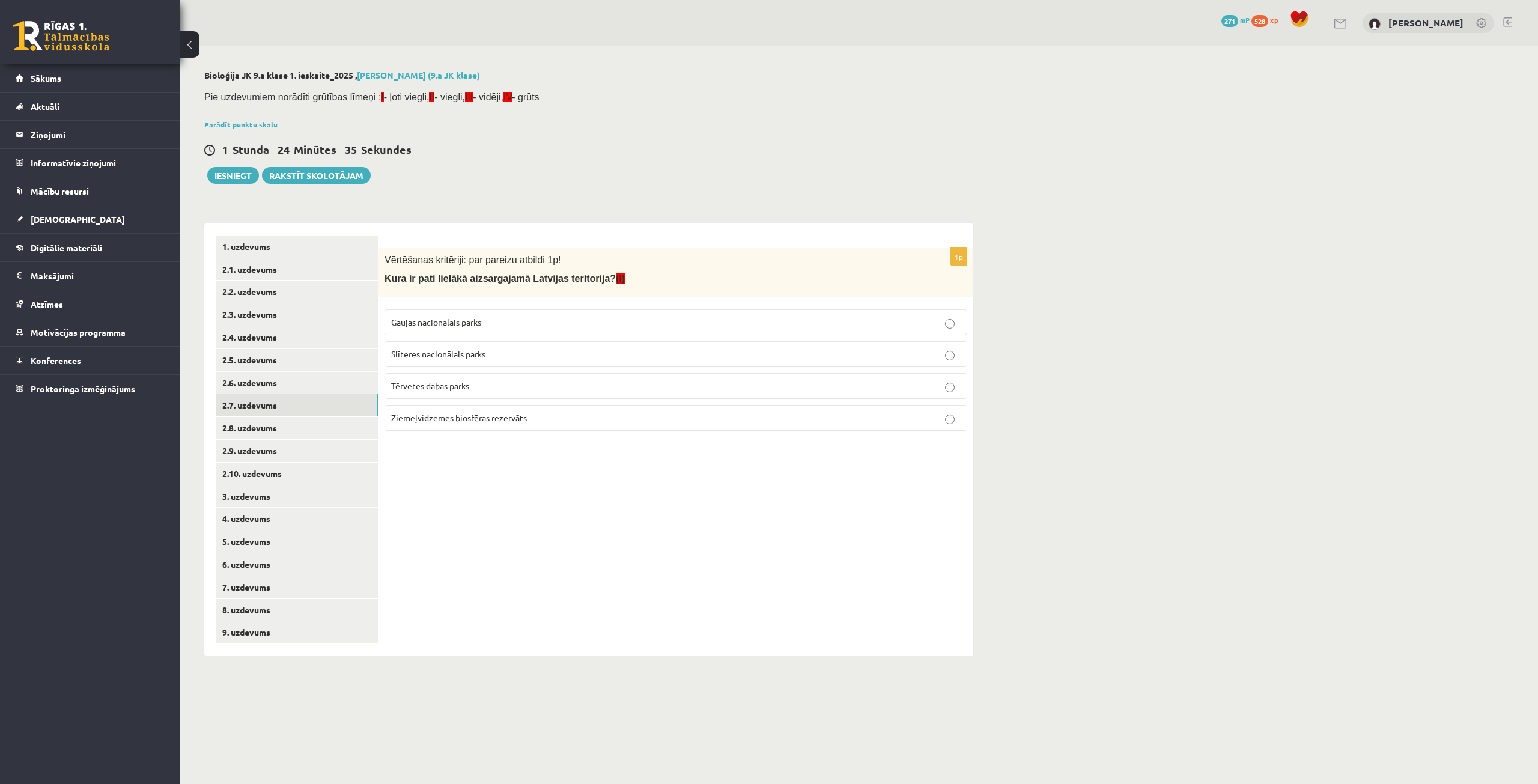
click at [457, 322] on span "Gaujas nacionālais parks" at bounding box center [436, 322] width 91 height 11
click at [343, 435] on link "2.8. uzdevums" at bounding box center [297, 427] width 161 height 22
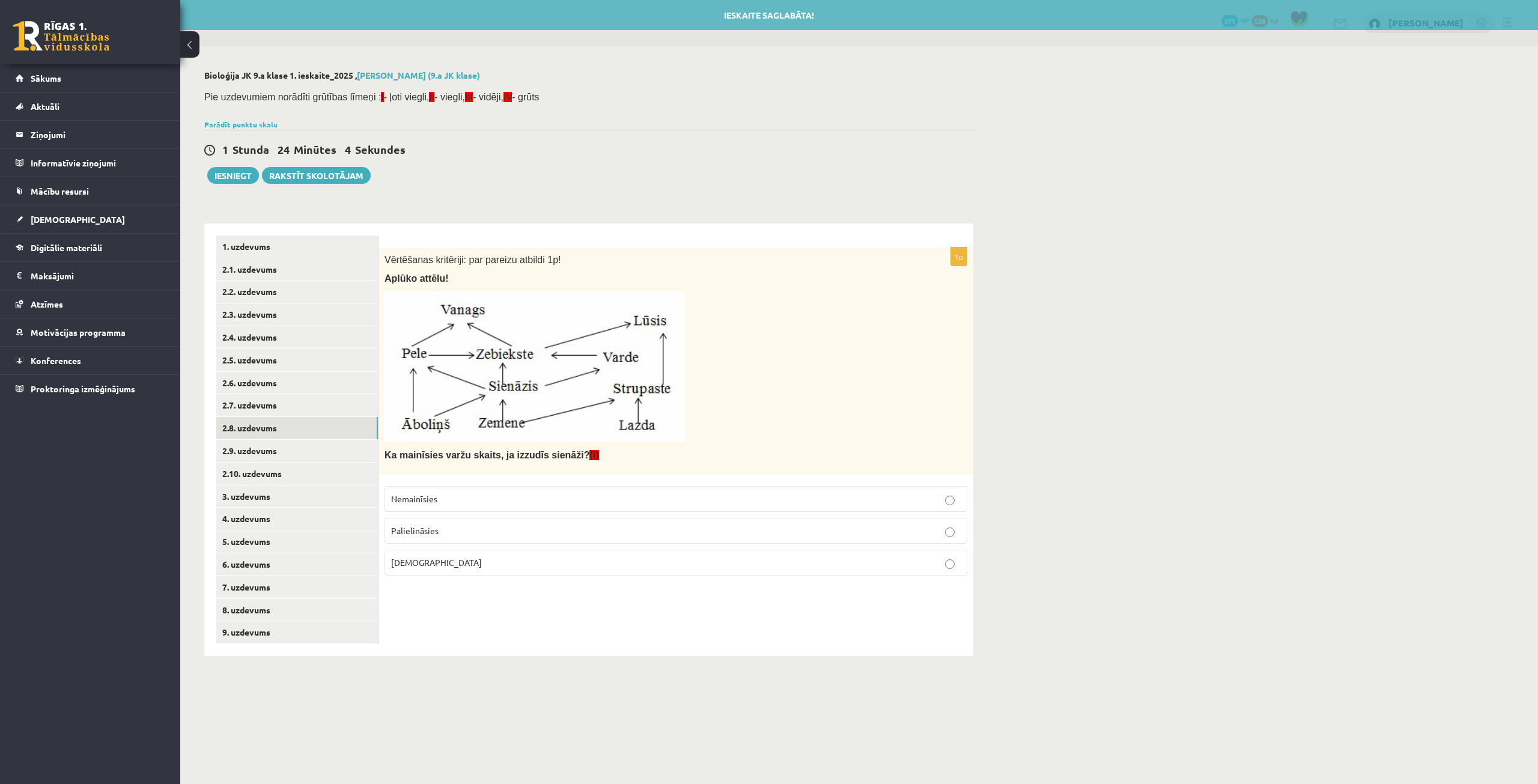
click at [476, 562] on p "Samazināsies" at bounding box center [675, 563] width 569 height 13
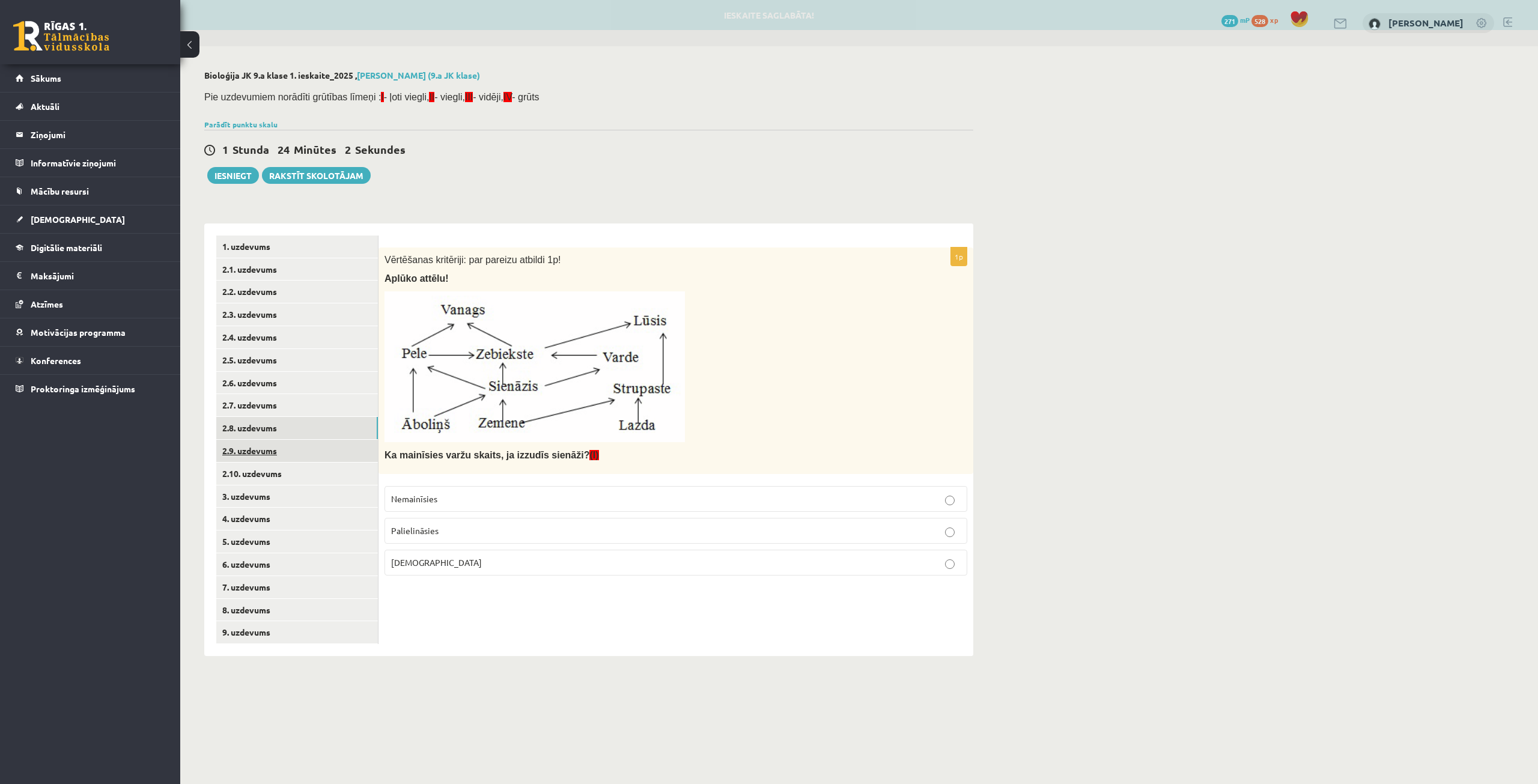
click at [246, 448] on link "2.9. uzdevums" at bounding box center [297, 451] width 161 height 22
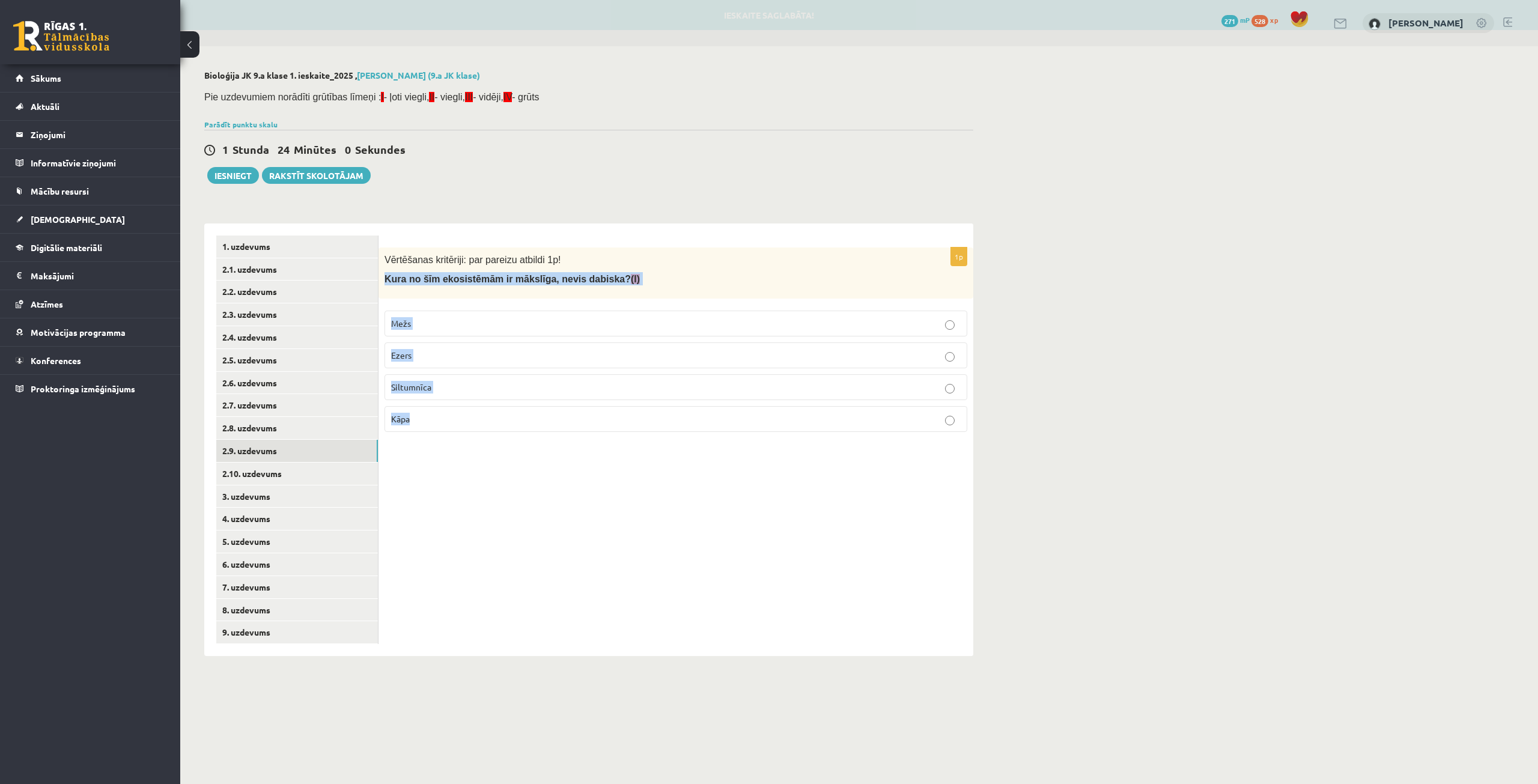
drag, startPoint x: 383, startPoint y: 277, endPoint x: 439, endPoint y: 411, distance: 145.2
click at [439, 411] on div "1p Vērtēšanas kritēriji: par pareizu atbildi 1p! Kura no šīm ekosistēmām ir māk…" at bounding box center [676, 344] width 595 height 194
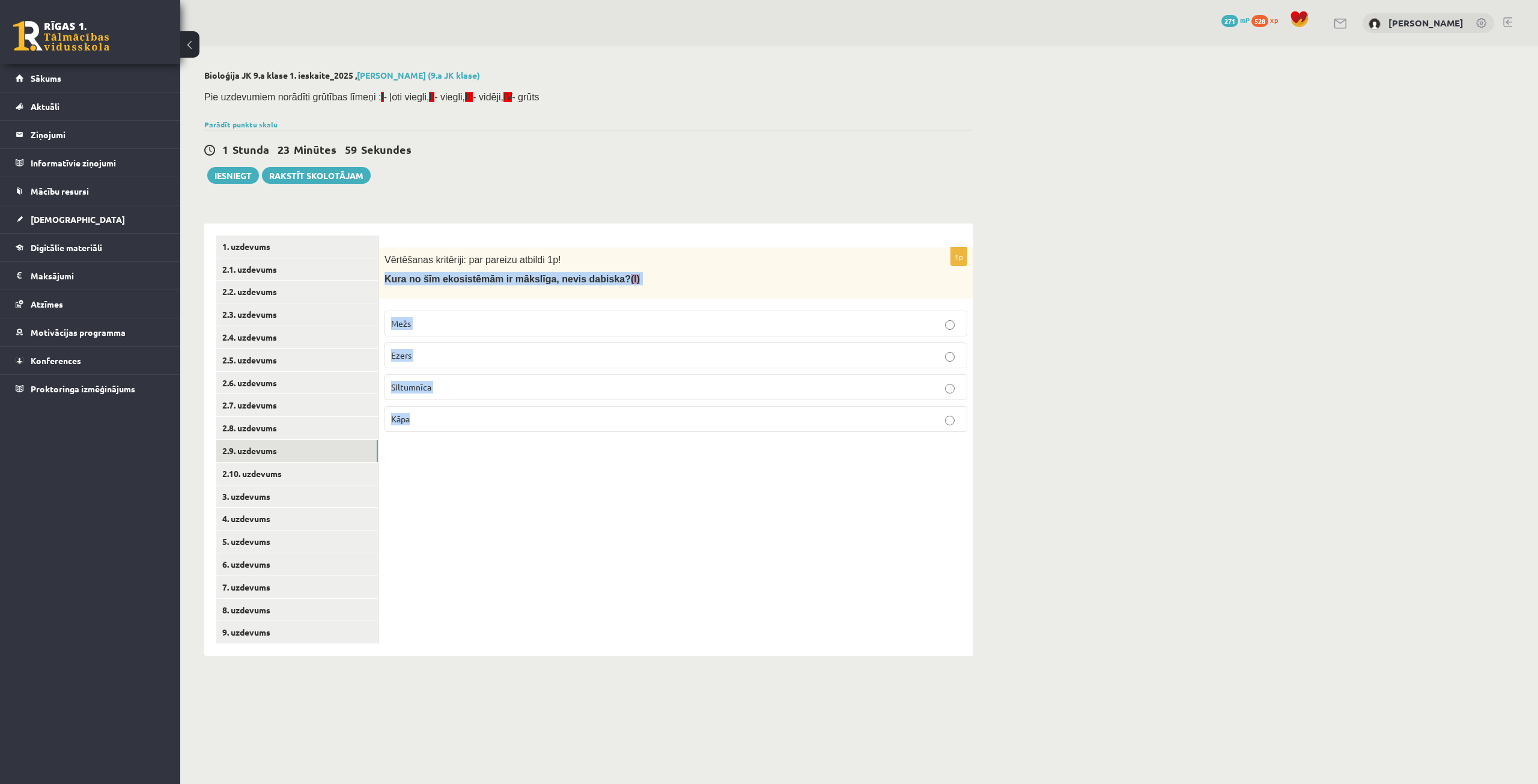
copy div "Kura no šīm ekosistēmām ir mākslīga, nevis dabiska? (I) Mežs Ezers Siltumnīca K…"
click at [444, 394] on label "Siltumnīca" at bounding box center [676, 387] width 583 height 26
click at [253, 473] on link "2.10. uzdevums" at bounding box center [297, 473] width 161 height 22
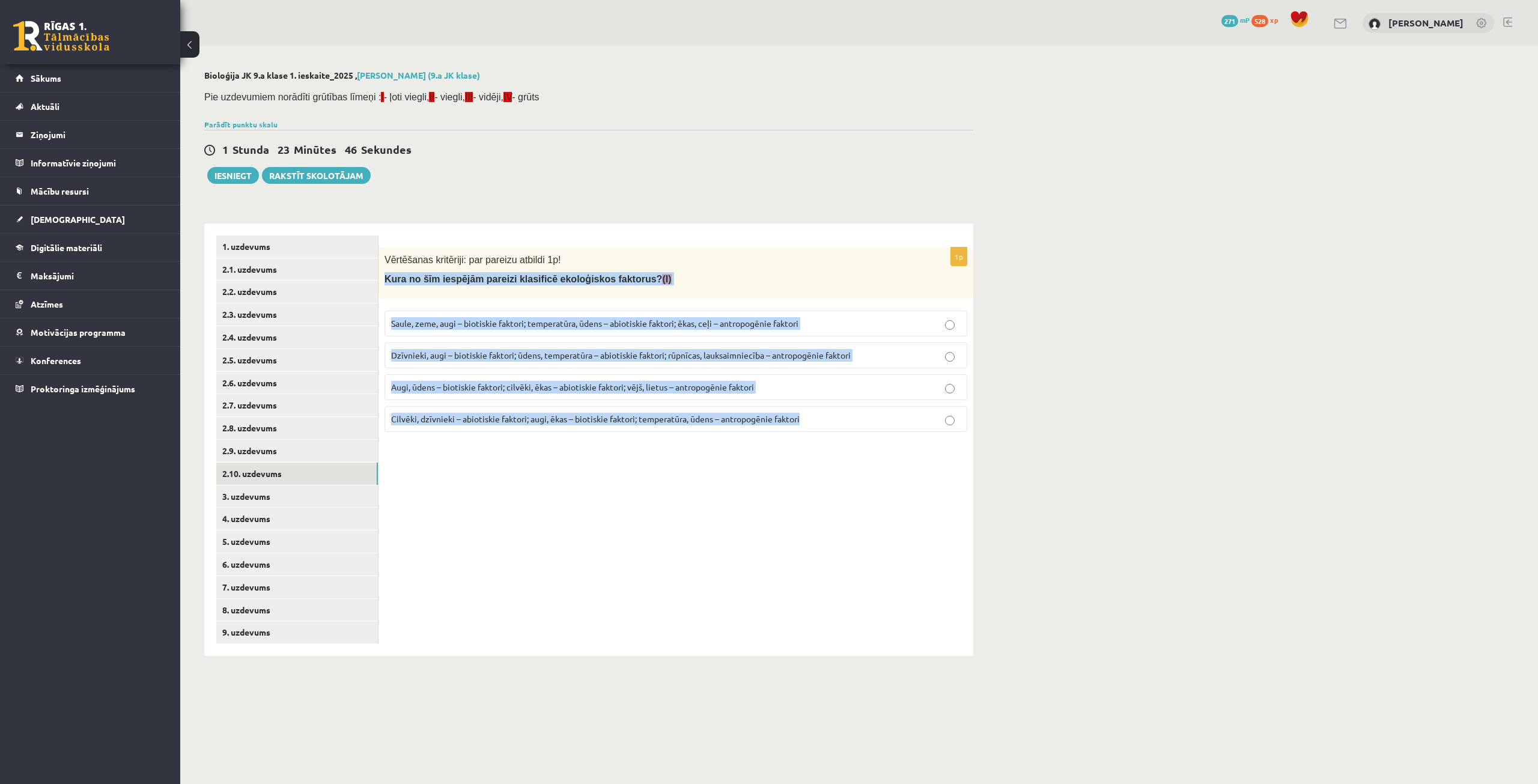
drag, startPoint x: 384, startPoint y: 280, endPoint x: 810, endPoint y: 433, distance: 452.6
click at [810, 433] on div "1p Vērtēšanas kritēriji: par pareizu atbildi 1p! Kura no šīm iespējām pareizi k…" at bounding box center [676, 344] width 595 height 194
copy div "Kura no šīm iespējām pareizi klasificē ekoloģiskos faktorus? (I) Saule, zeme, a…"
click at [442, 351] on span "Dzīvnieki, augi – biotiskie faktori; ūdens, temperatūra – abiotiskie faktori; r…" at bounding box center [620, 355] width 460 height 11
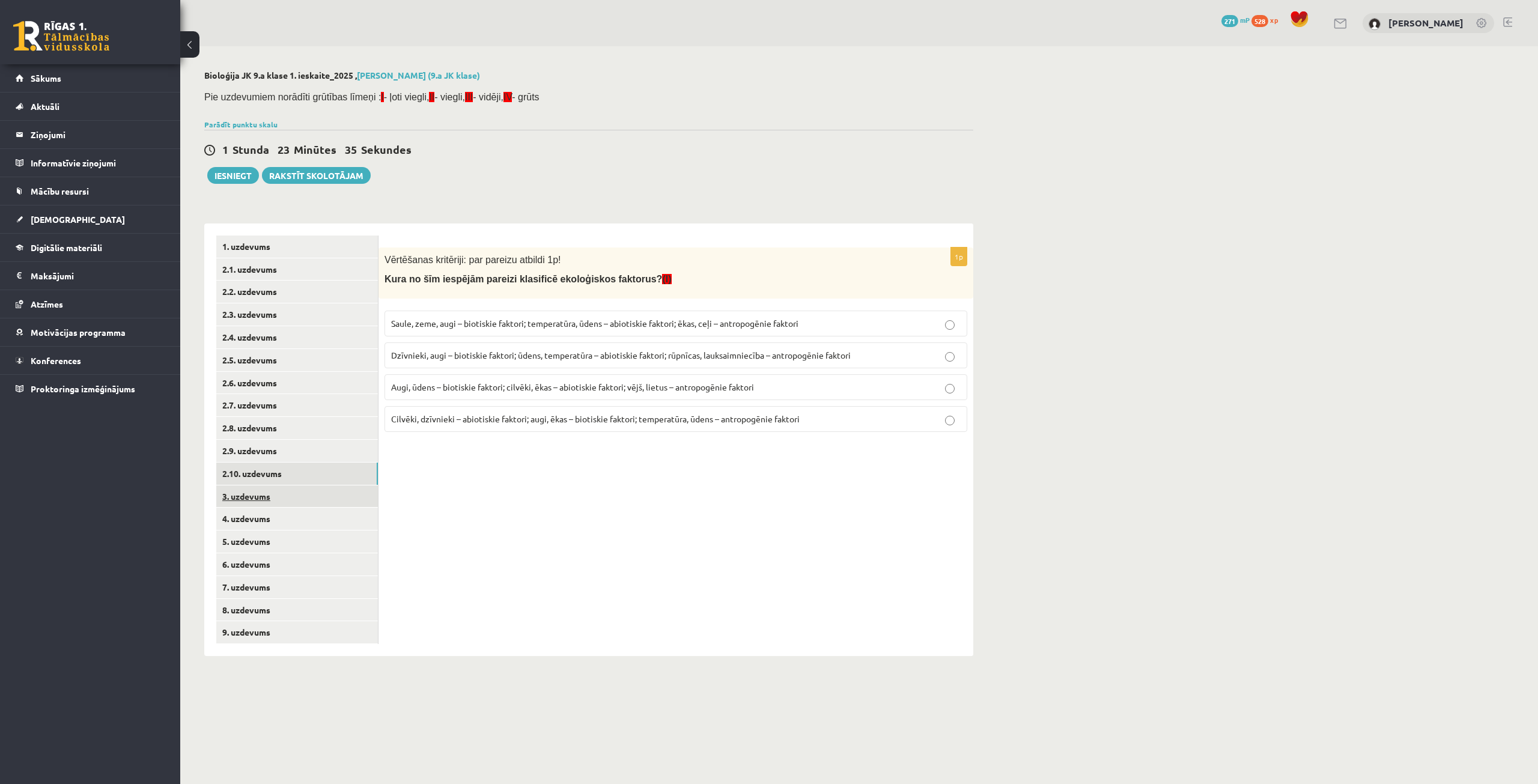
click at [262, 501] on link "3. uzdevums" at bounding box center [297, 496] width 161 height 22
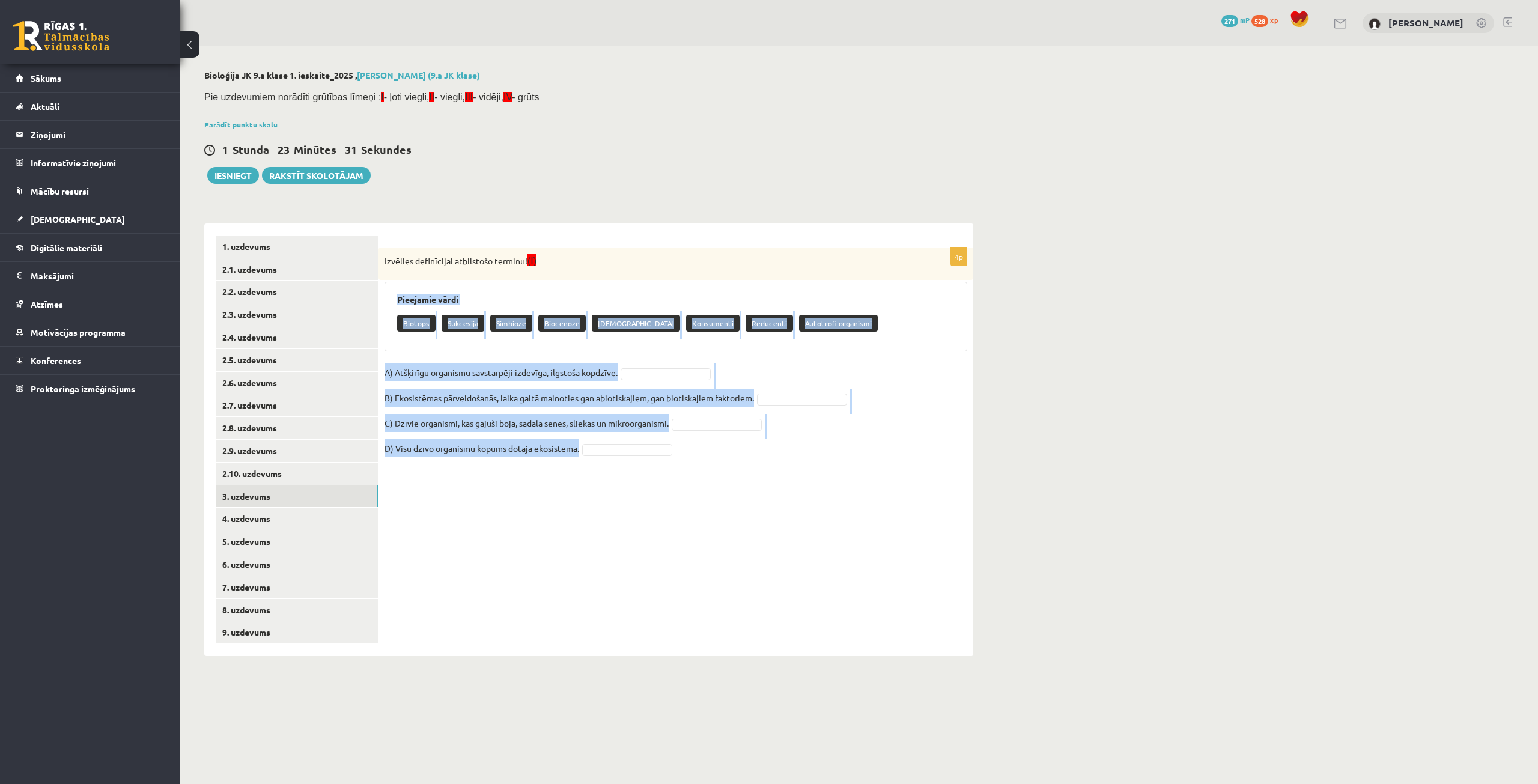
drag, startPoint x: 396, startPoint y: 296, endPoint x: 600, endPoint y: 447, distance: 253.8
click at [600, 447] on div "4p Izvēlies definīcijai atbilstošo terminu! (I) Pieejamie vārdi Biotops Sukcesi…" at bounding box center [676, 358] width 595 height 223
copy div "Pieejamie vārdi Biotops Sukcesija Simbioze Biocenoze Neitrālisms Konsumenti Red…"
click at [562, 518] on div "4p Izvēlies definīcijai atbilstošo terminu! (I) Pieejamie vārdi Biotops Sukcesi…" at bounding box center [676, 439] width 595 height 433
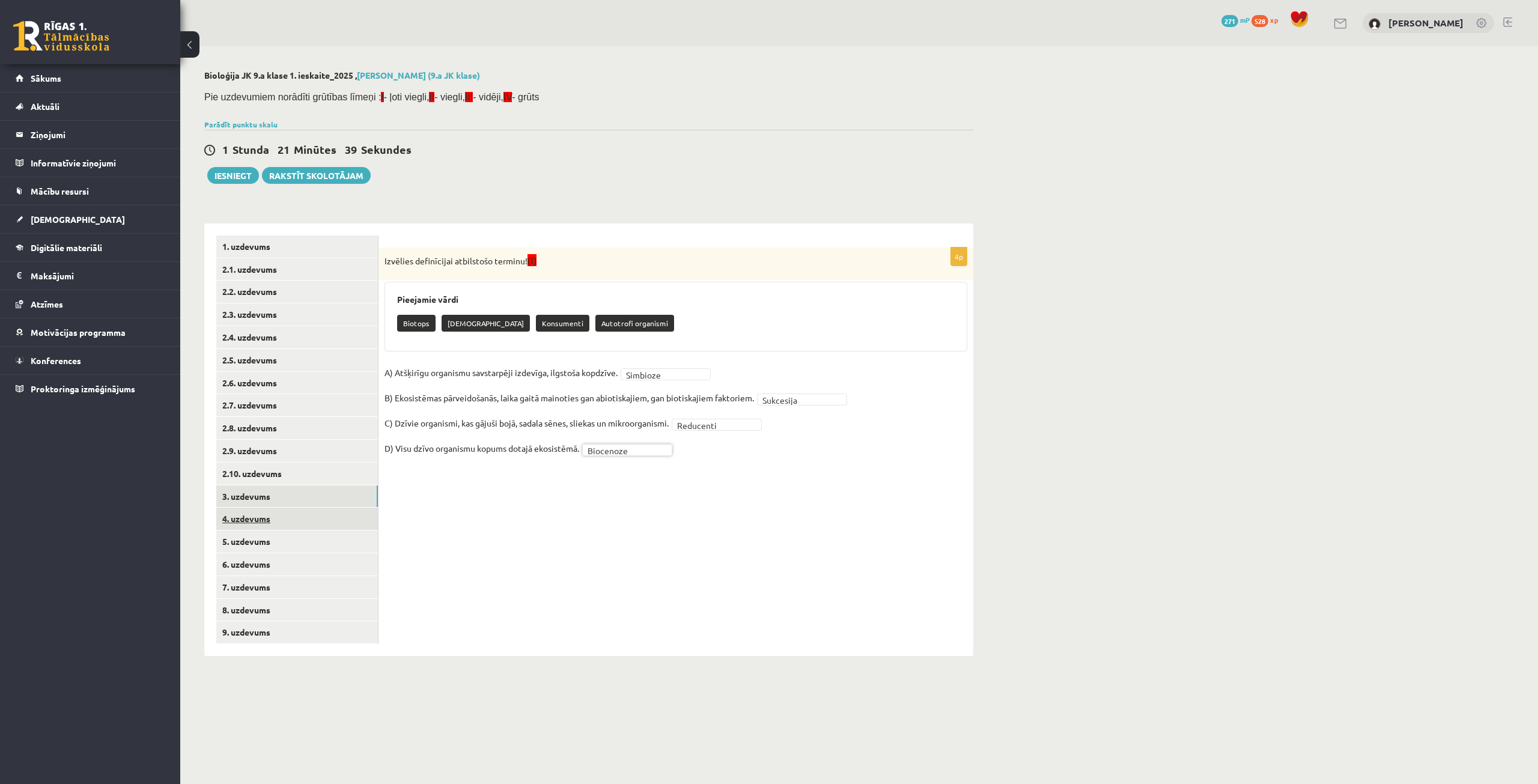
click at [292, 524] on link "4. uzdevums" at bounding box center [297, 518] width 161 height 22
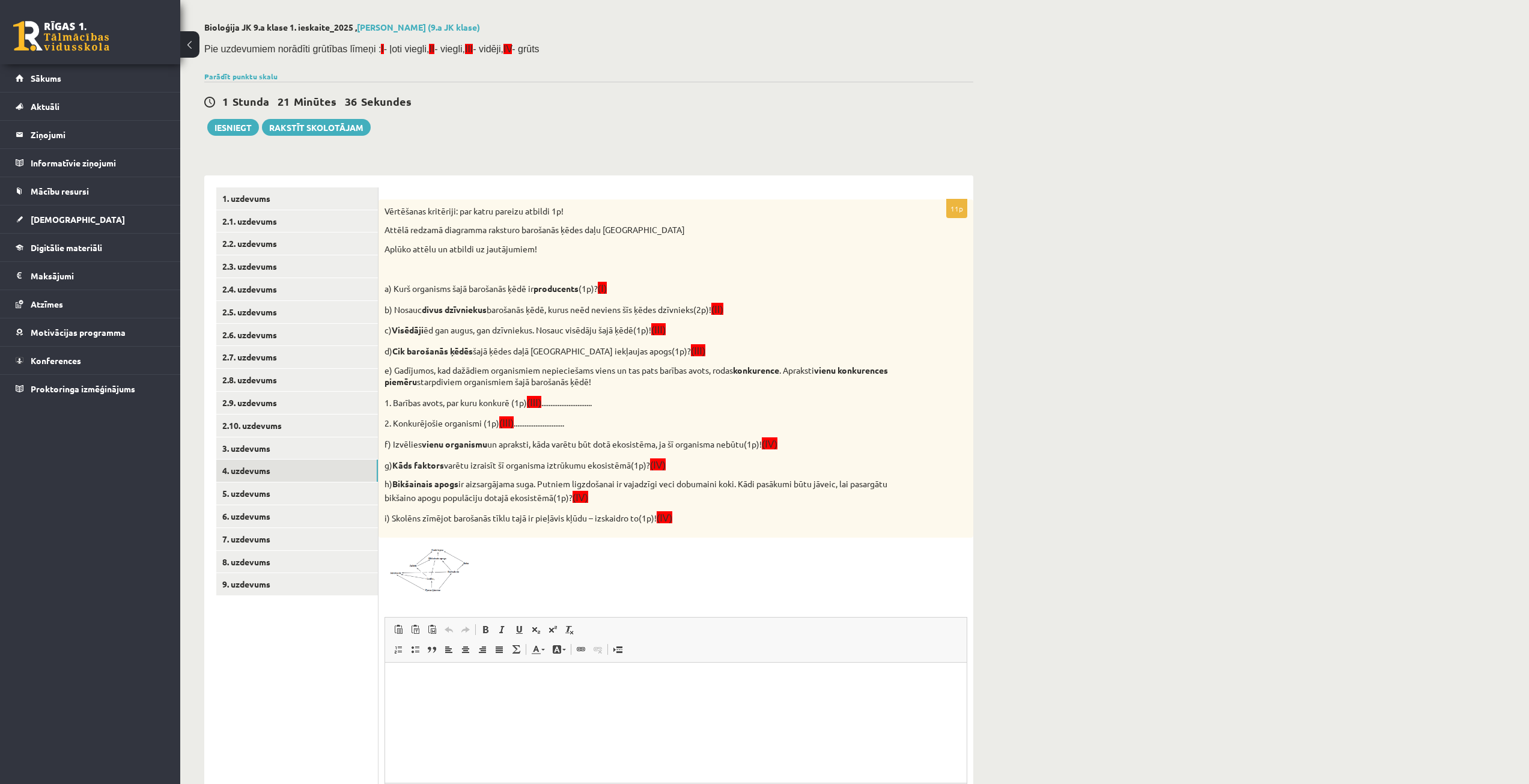
scroll to position [168, 0]
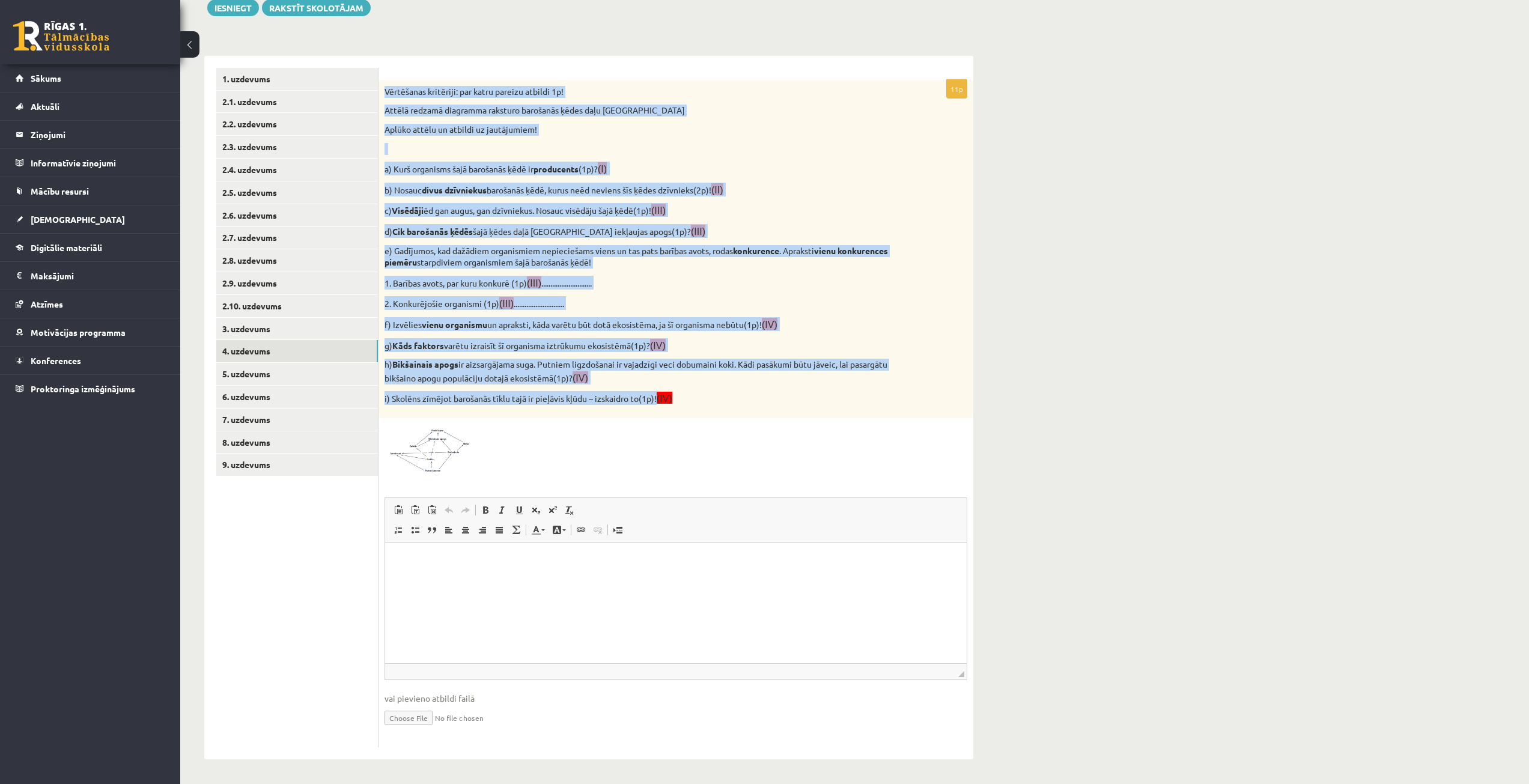
drag, startPoint x: 385, startPoint y: 88, endPoint x: 657, endPoint y: 405, distance: 417.7
click at [657, 405] on div "Vērtēšanas kritēriji: par katru pareizu atbildi 1p! Attēlā redzamā diagramma ra…" at bounding box center [676, 248] width 595 height 338
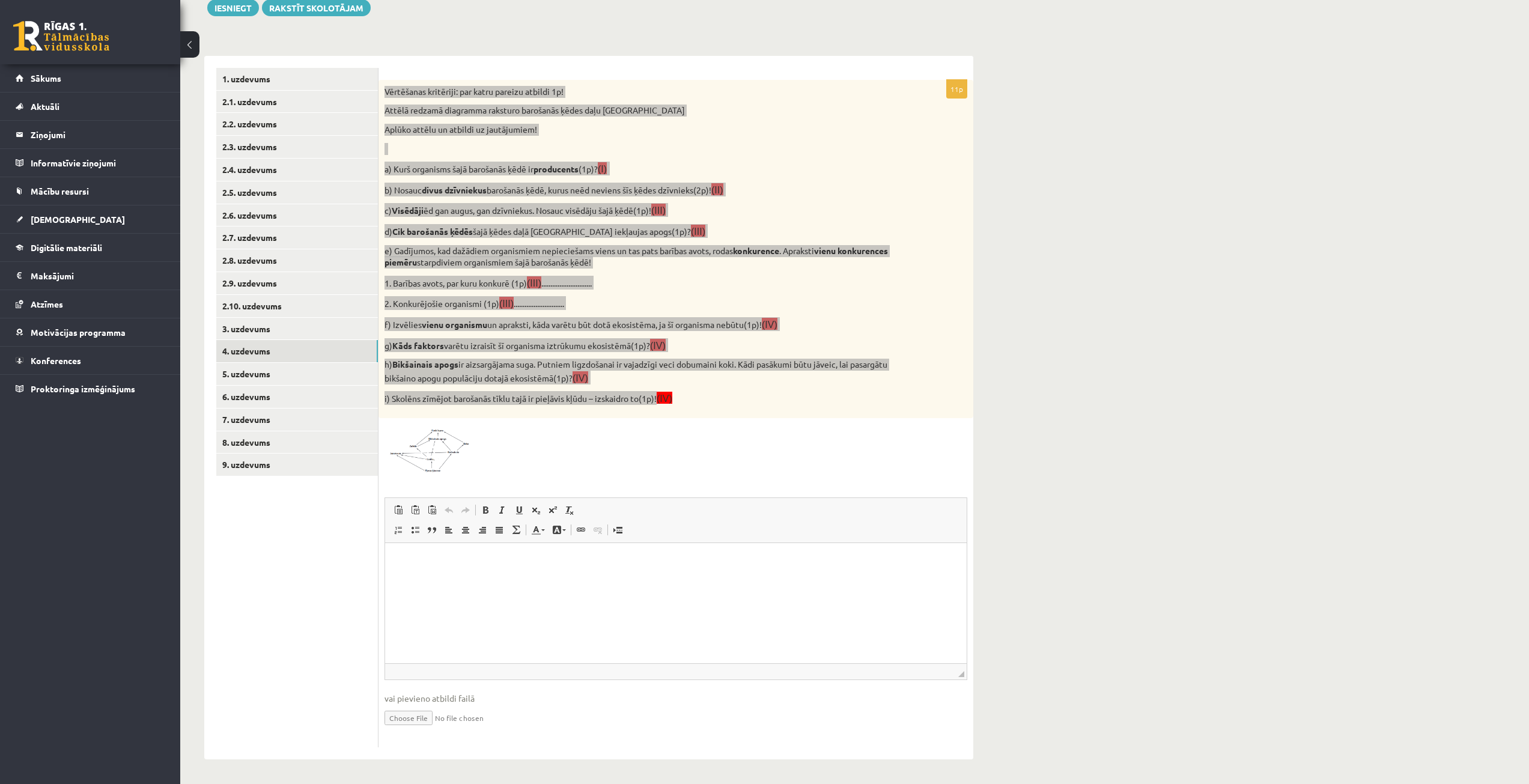
click at [600, 579] on html at bounding box center [676, 560] width 582 height 37
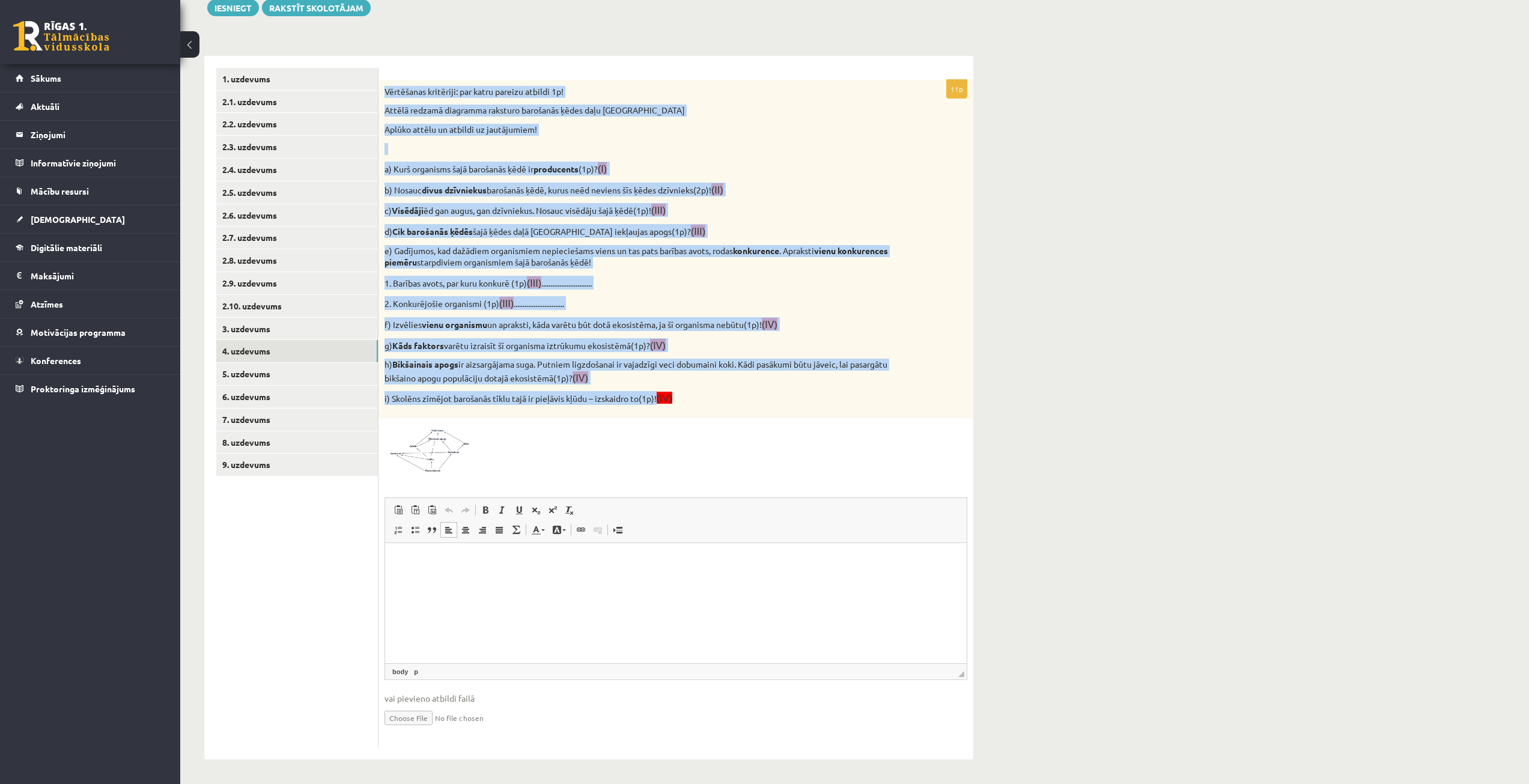
click at [808, 155] on div "Vērtēšanas kritēriji: par katru pareizu atbildi 1p! Attēlā redzamā diagramma ra…" at bounding box center [676, 248] width 595 height 338
click at [921, 306] on div "Vērtēšanas kritēriji: par katru pareizu atbildi 1p! Attēlā redzamā diagramma ra…" at bounding box center [676, 248] width 595 height 338
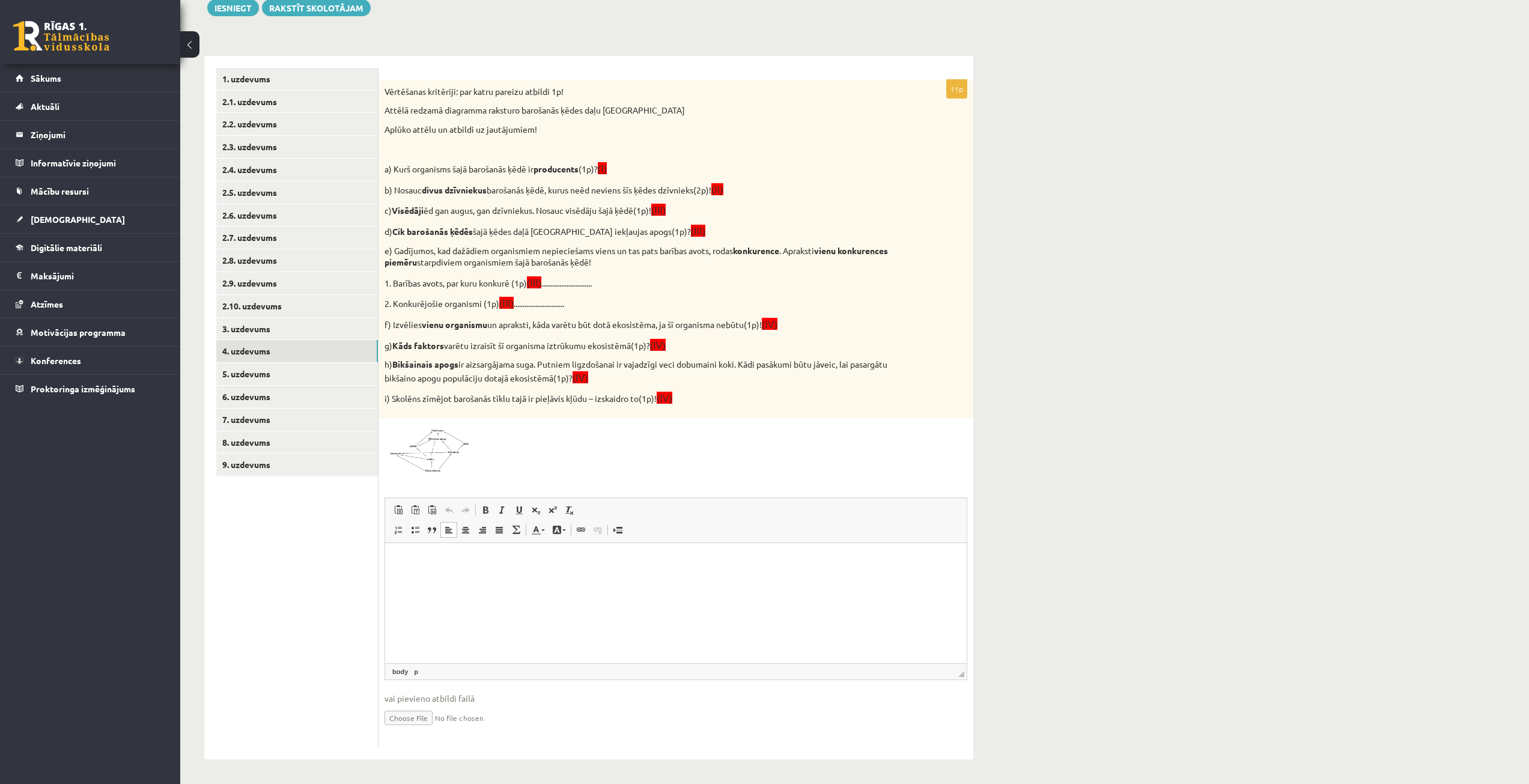
click at [438, 454] on span at bounding box center [429, 452] width 19 height 19
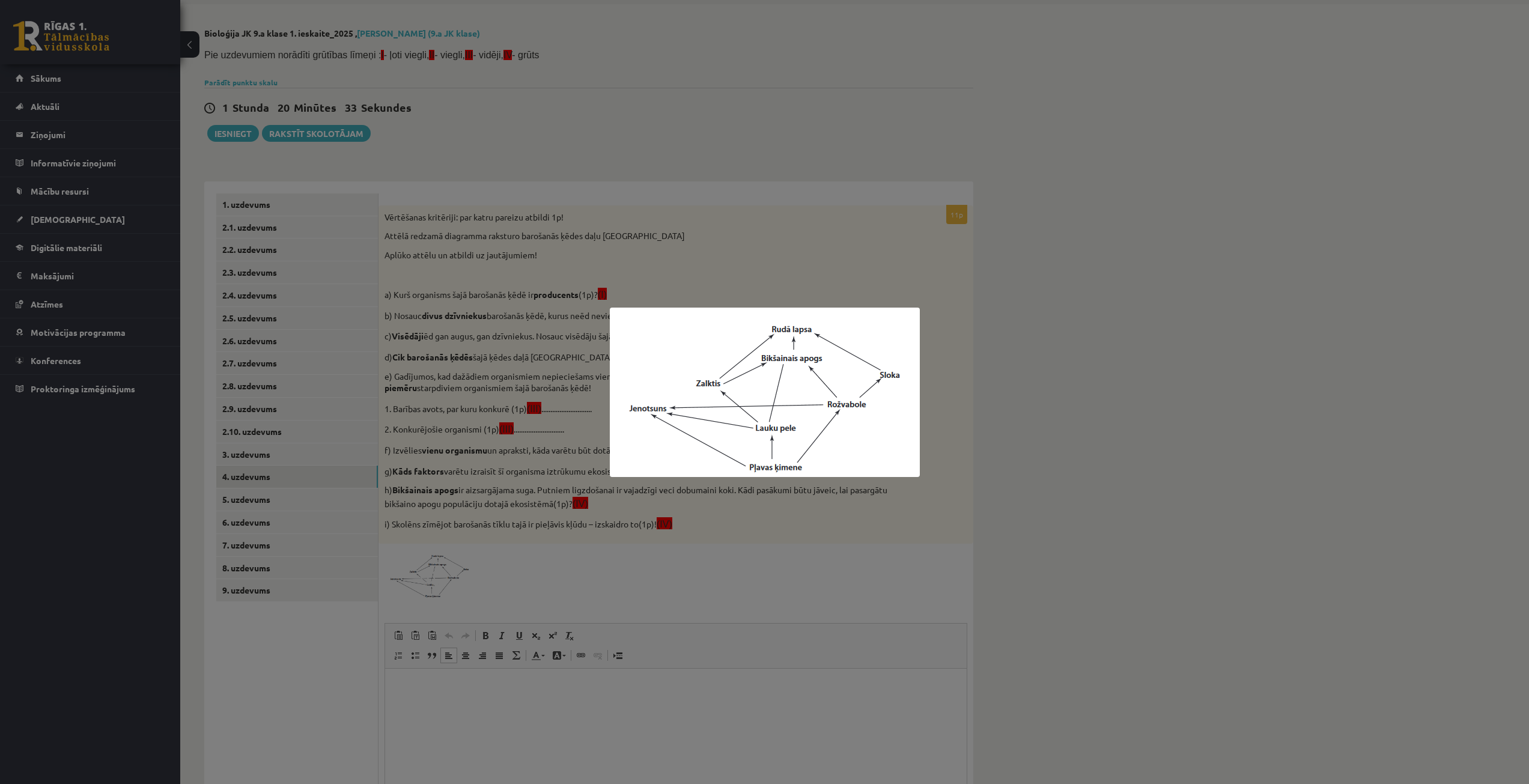
scroll to position [0, 0]
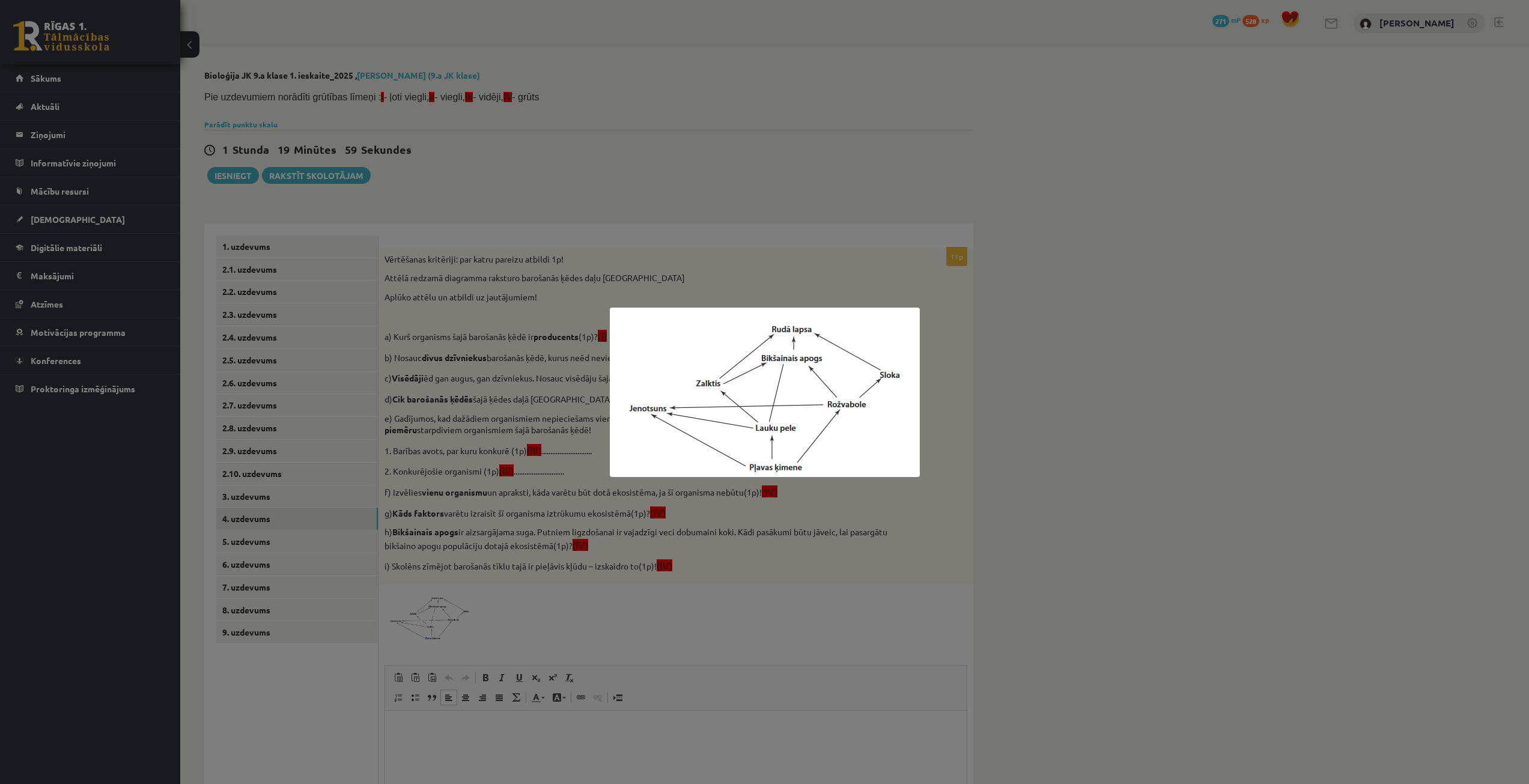
click at [514, 421] on div at bounding box center [764, 392] width 1529 height 784
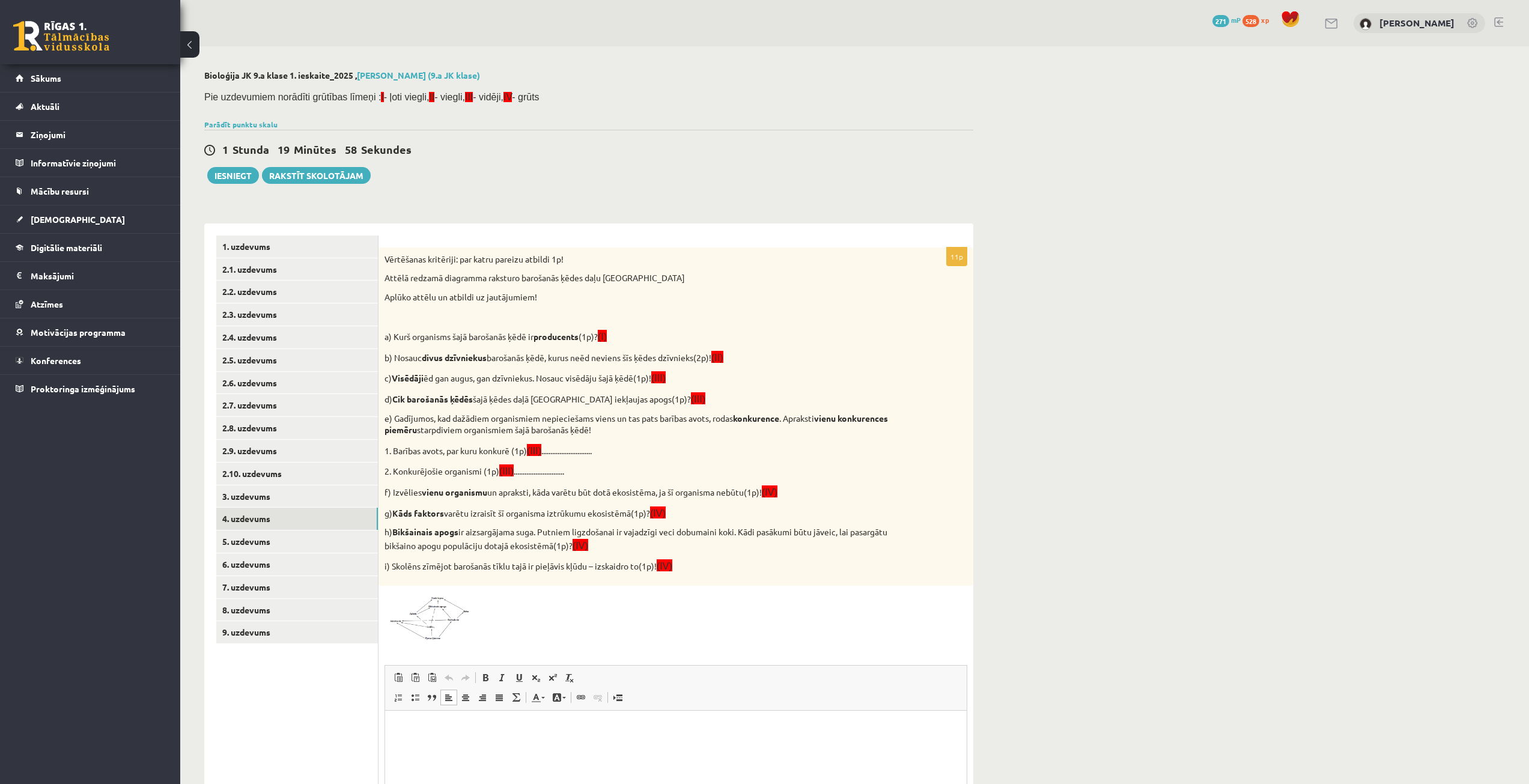
scroll to position [60, 0]
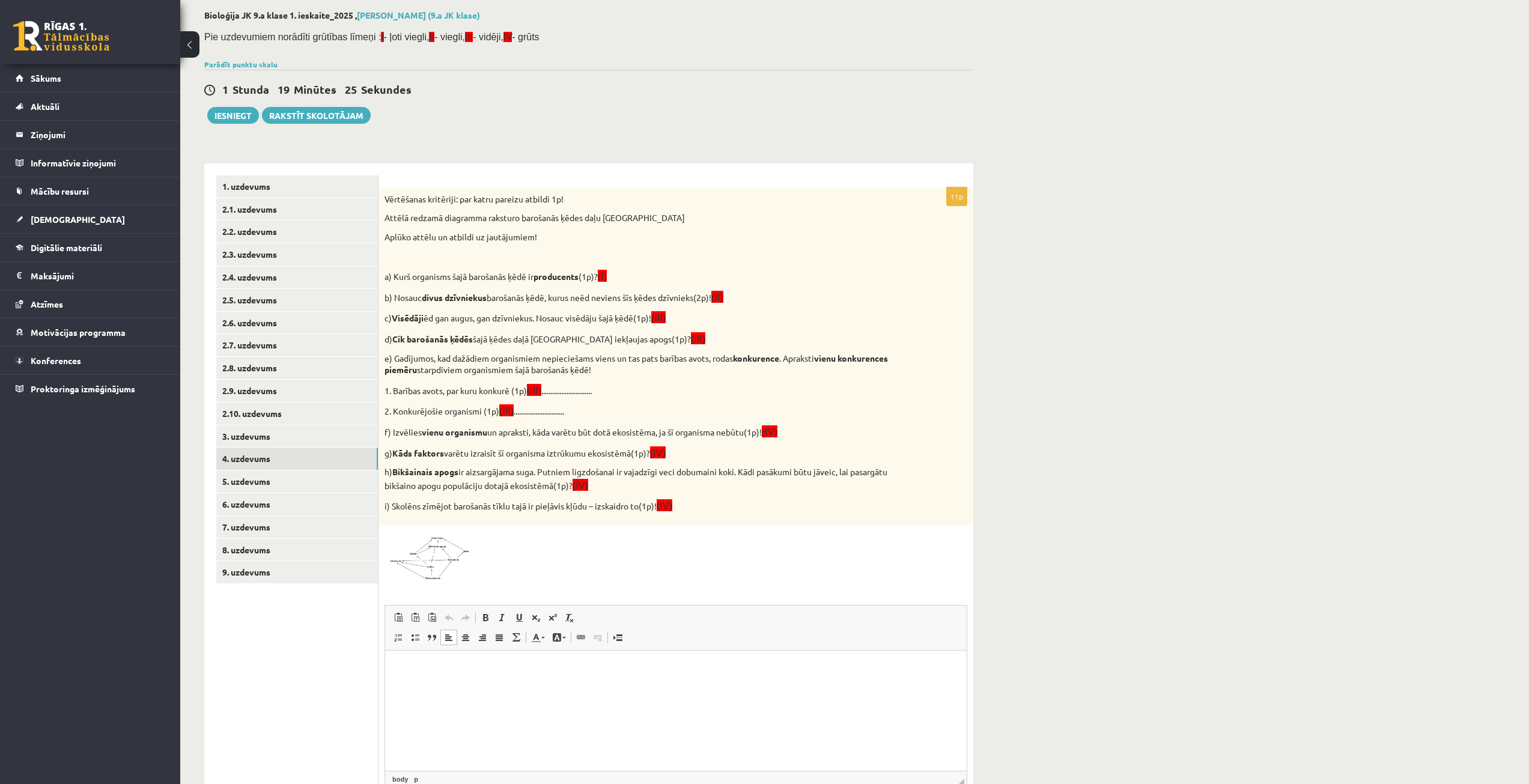
click at [436, 578] on img at bounding box center [429, 556] width 91 height 49
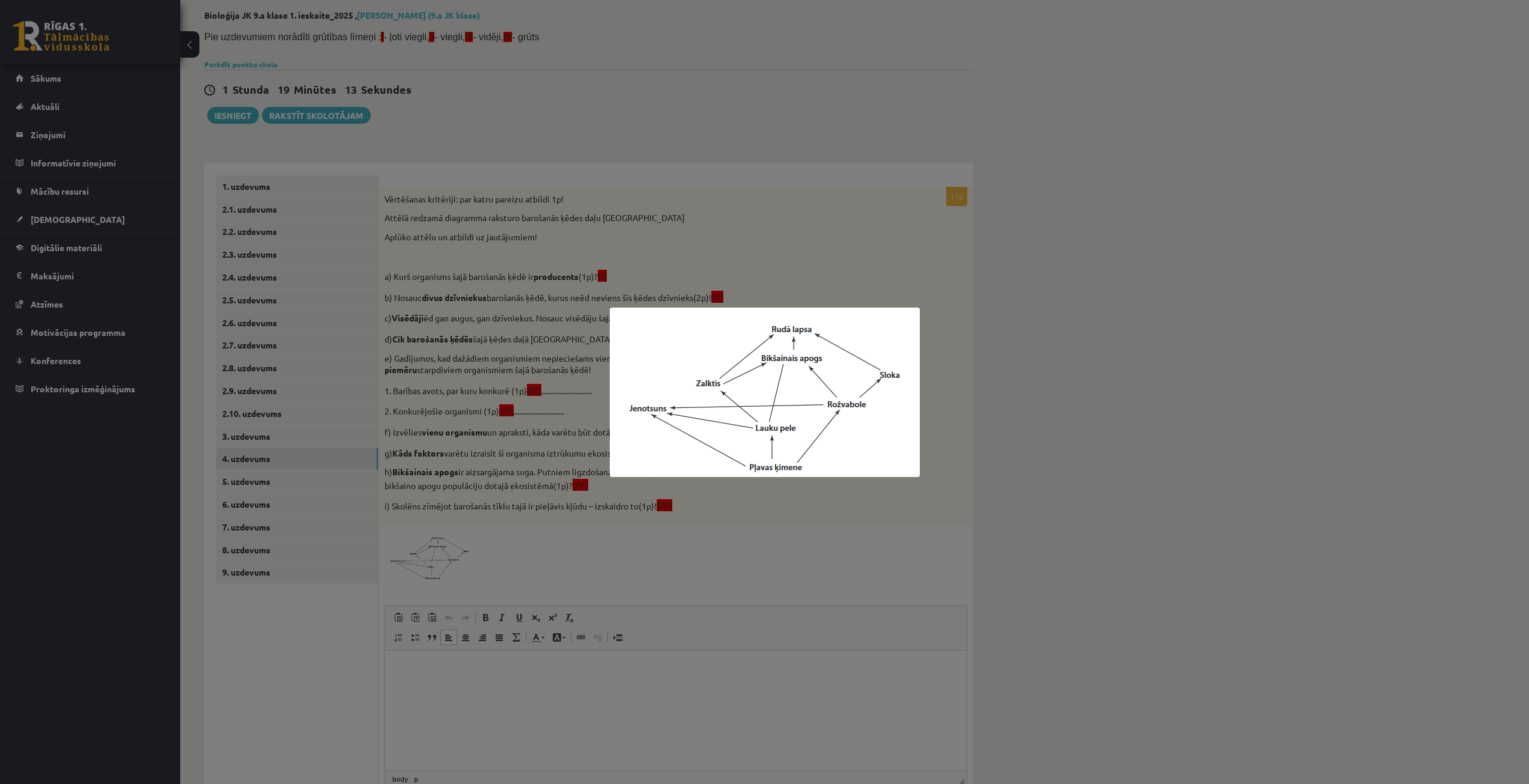
click at [442, 148] on div at bounding box center [764, 392] width 1529 height 784
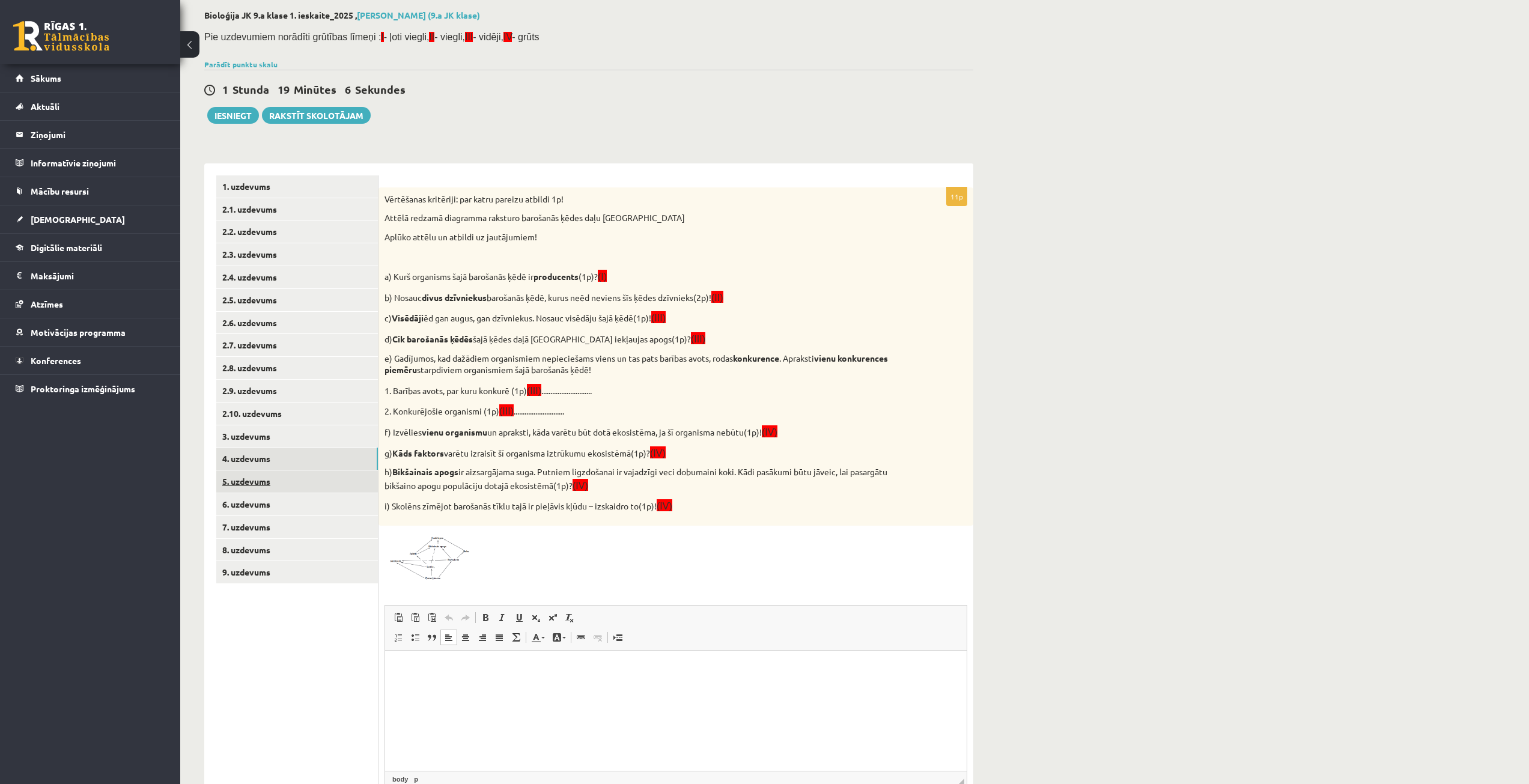
click at [260, 481] on link "5. uzdevums" at bounding box center [297, 481] width 161 height 22
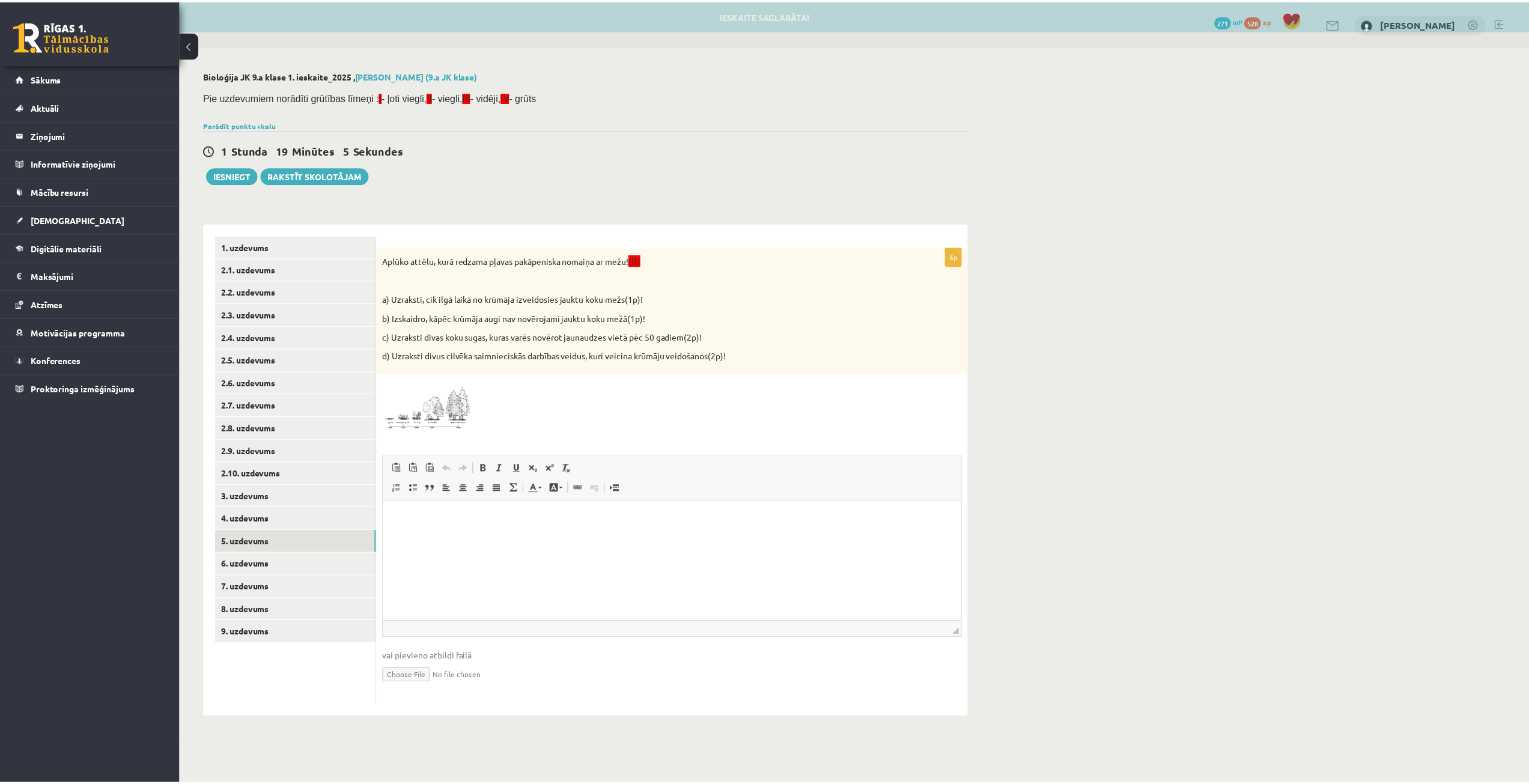
scroll to position [0, 0]
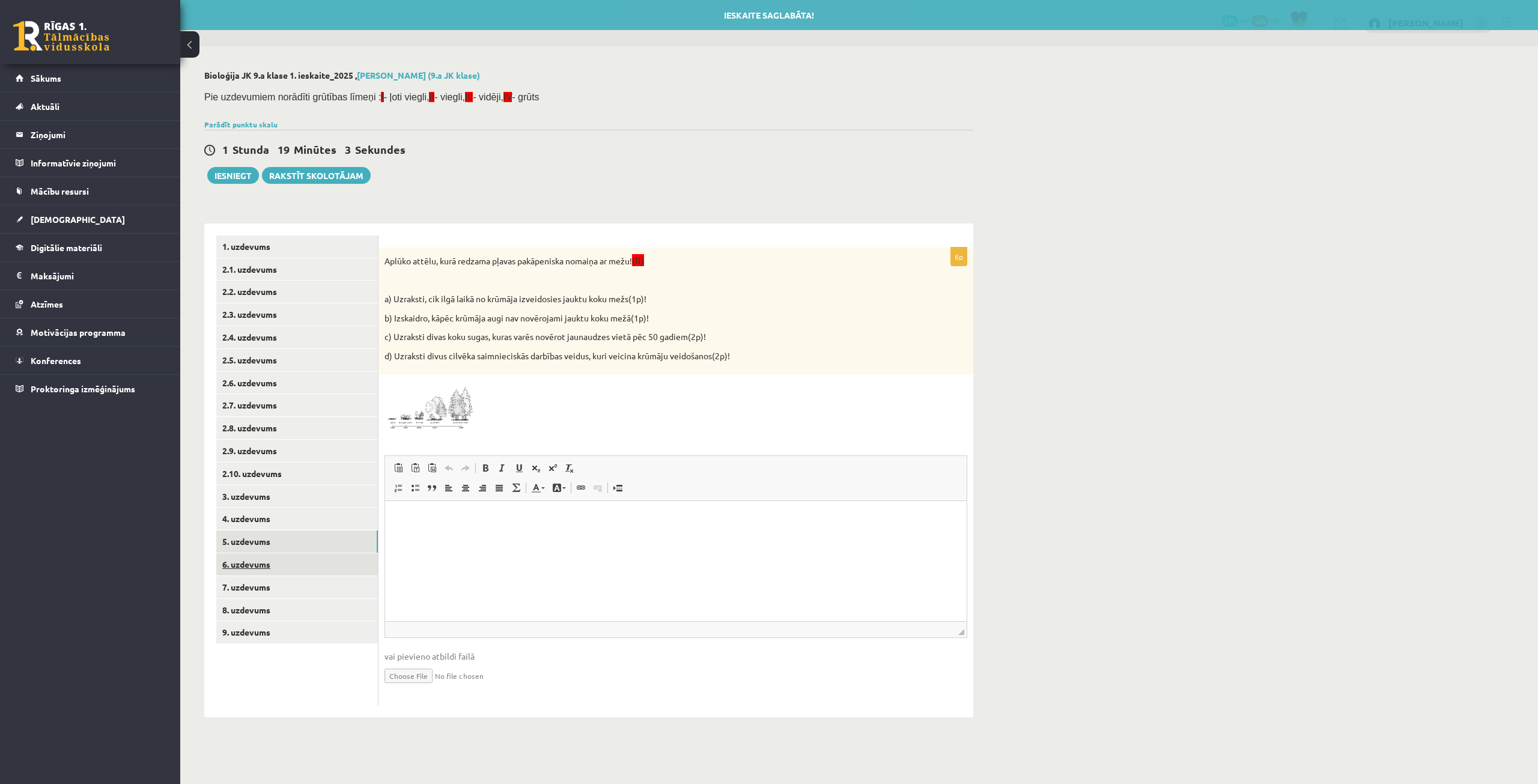
click at [263, 558] on link "6. uzdevums" at bounding box center [297, 564] width 161 height 22
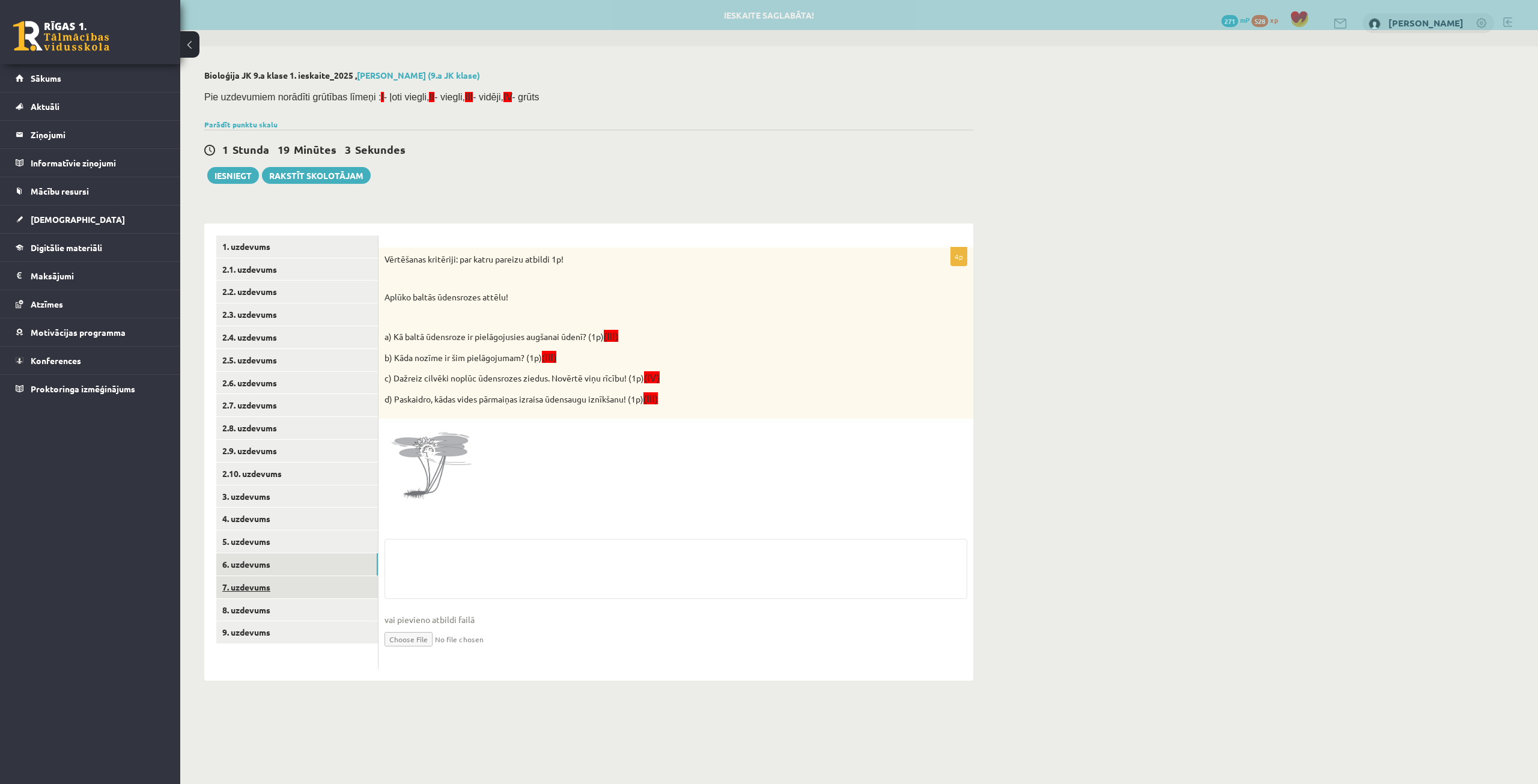
click at [266, 590] on link "7. uzdevums" at bounding box center [297, 587] width 161 height 22
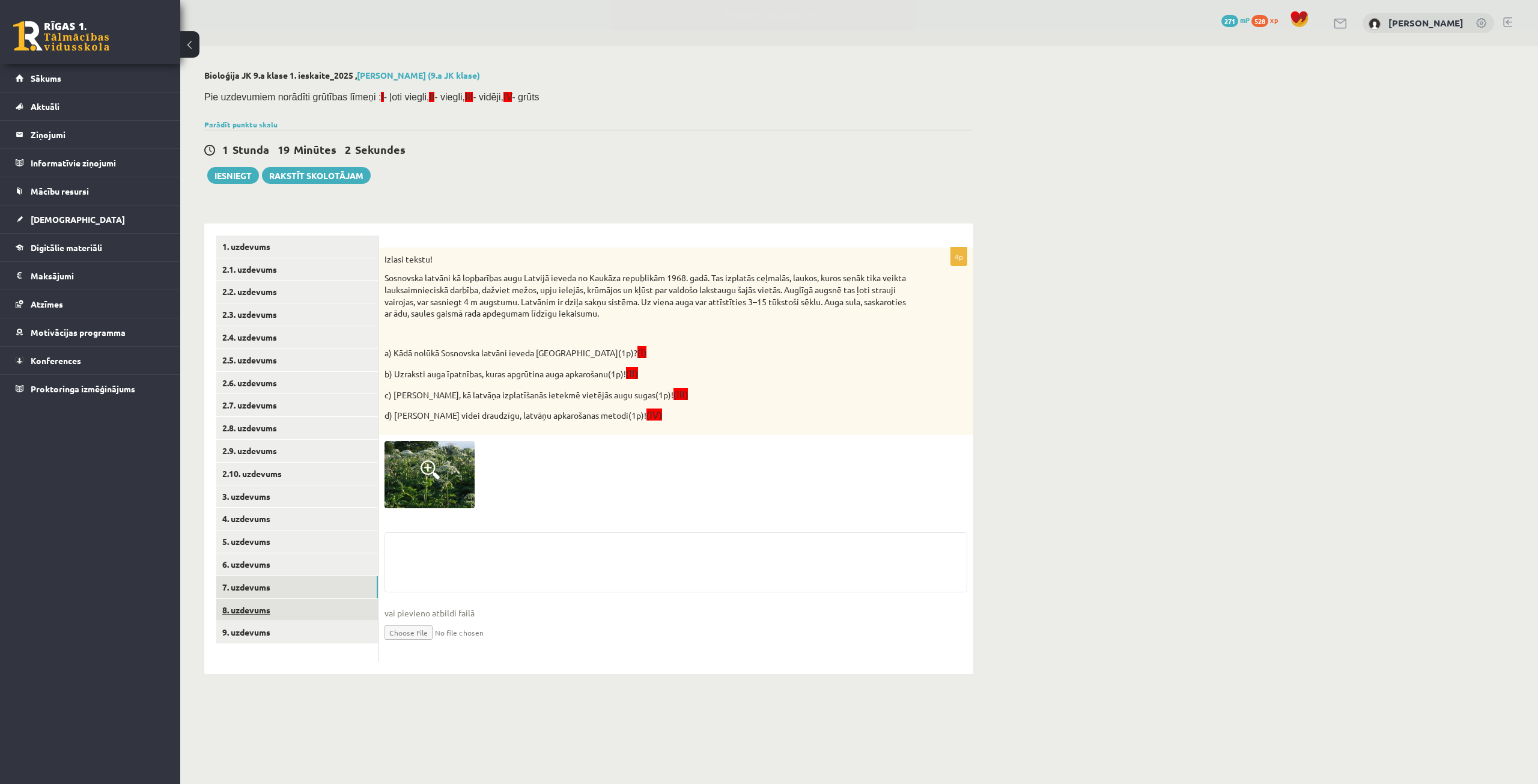
click at [267, 616] on link "8. uzdevums" at bounding box center [297, 609] width 161 height 22
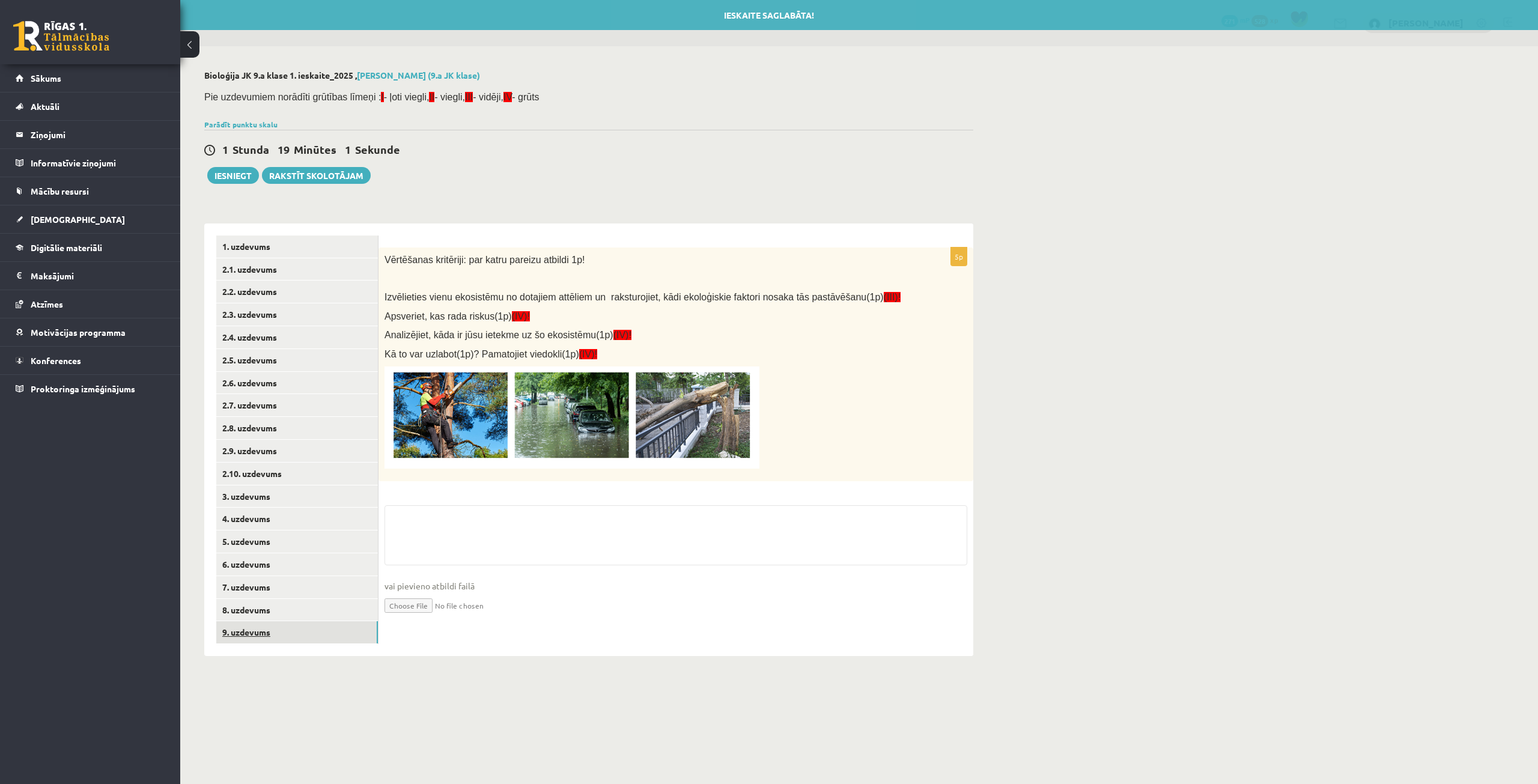
click at [269, 631] on link "9. uzdevums" at bounding box center [297, 632] width 161 height 22
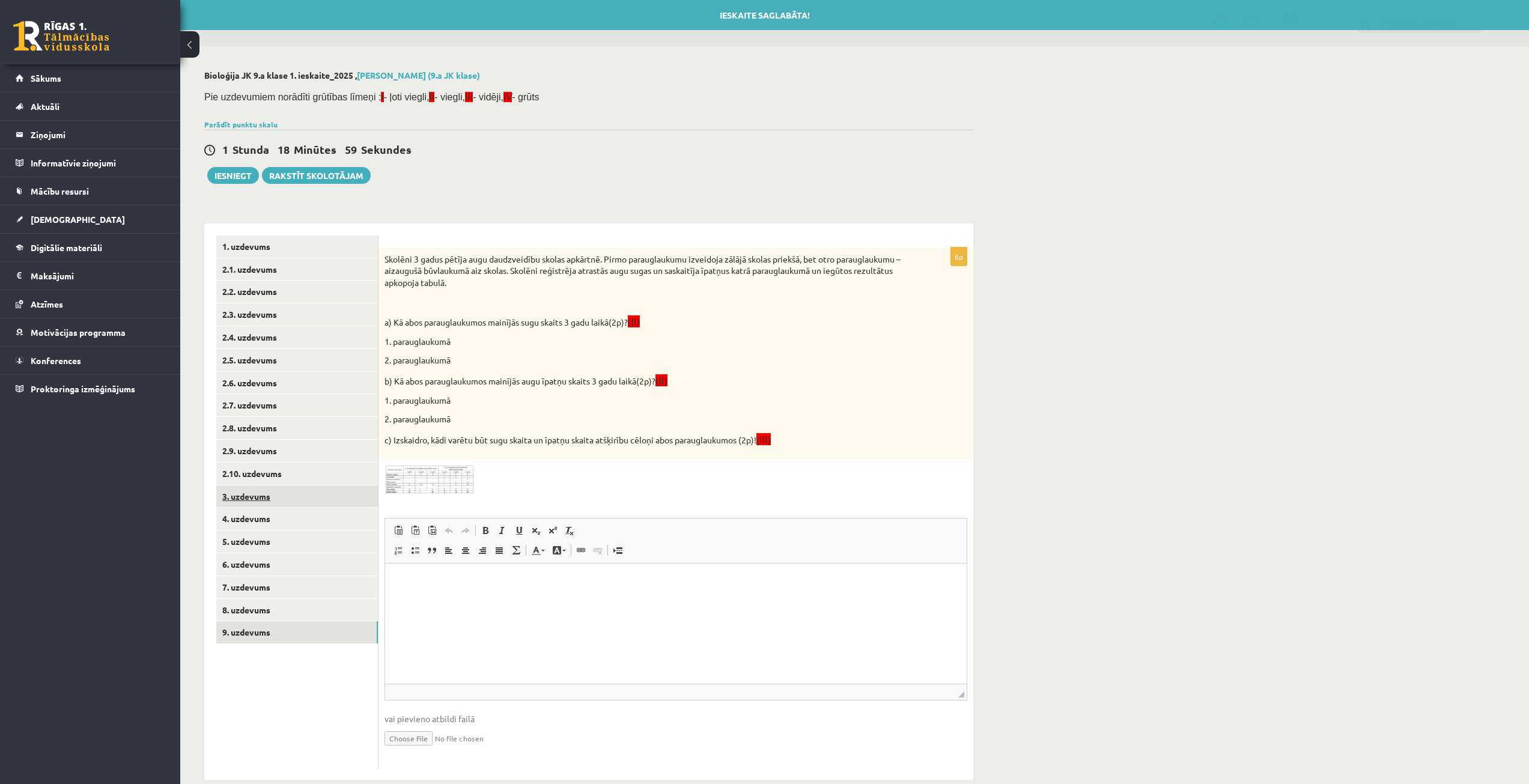
click at [271, 487] on link "3. uzdevums" at bounding box center [297, 496] width 161 height 22
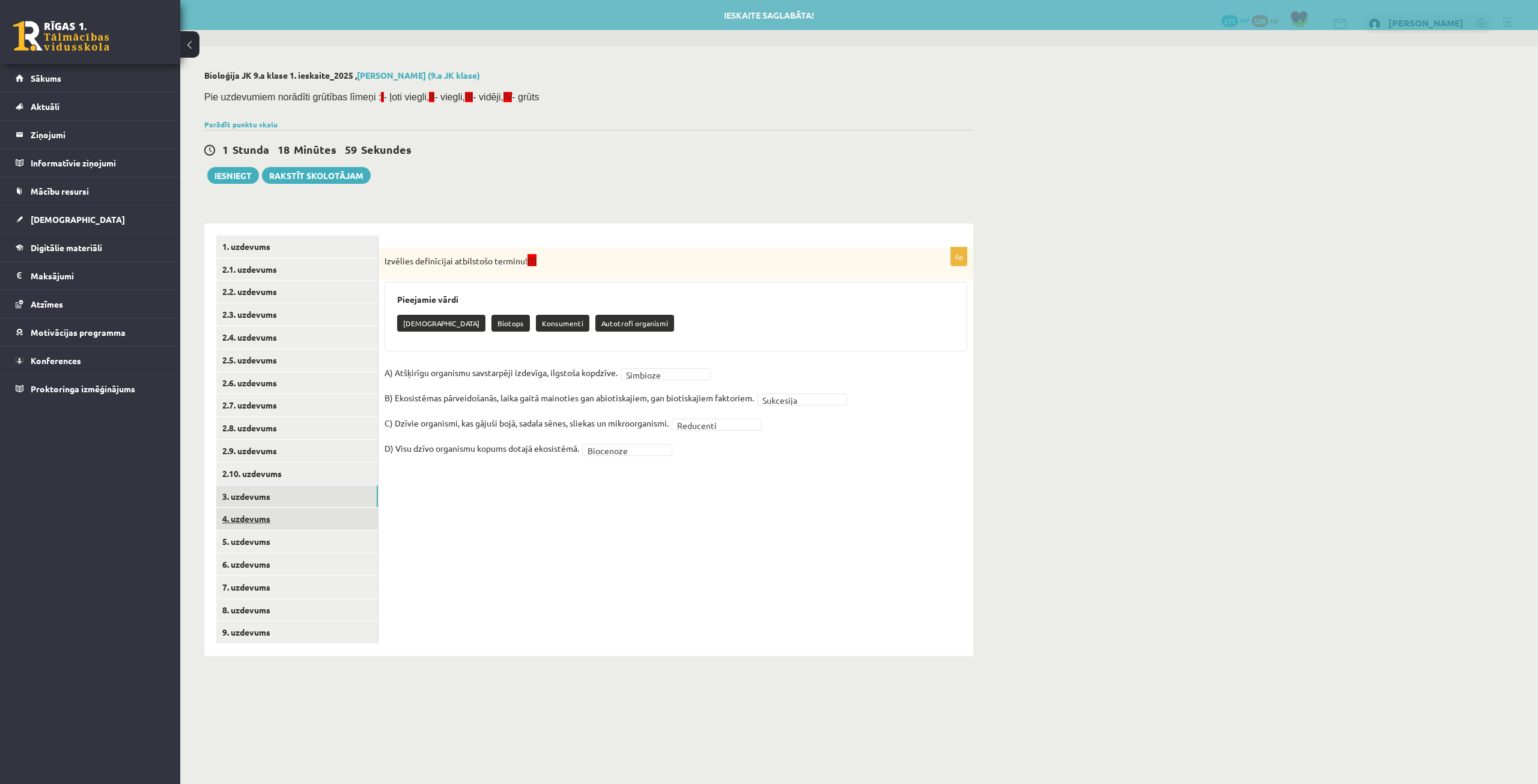
click at [271, 513] on link "4. uzdevums" at bounding box center [297, 518] width 161 height 22
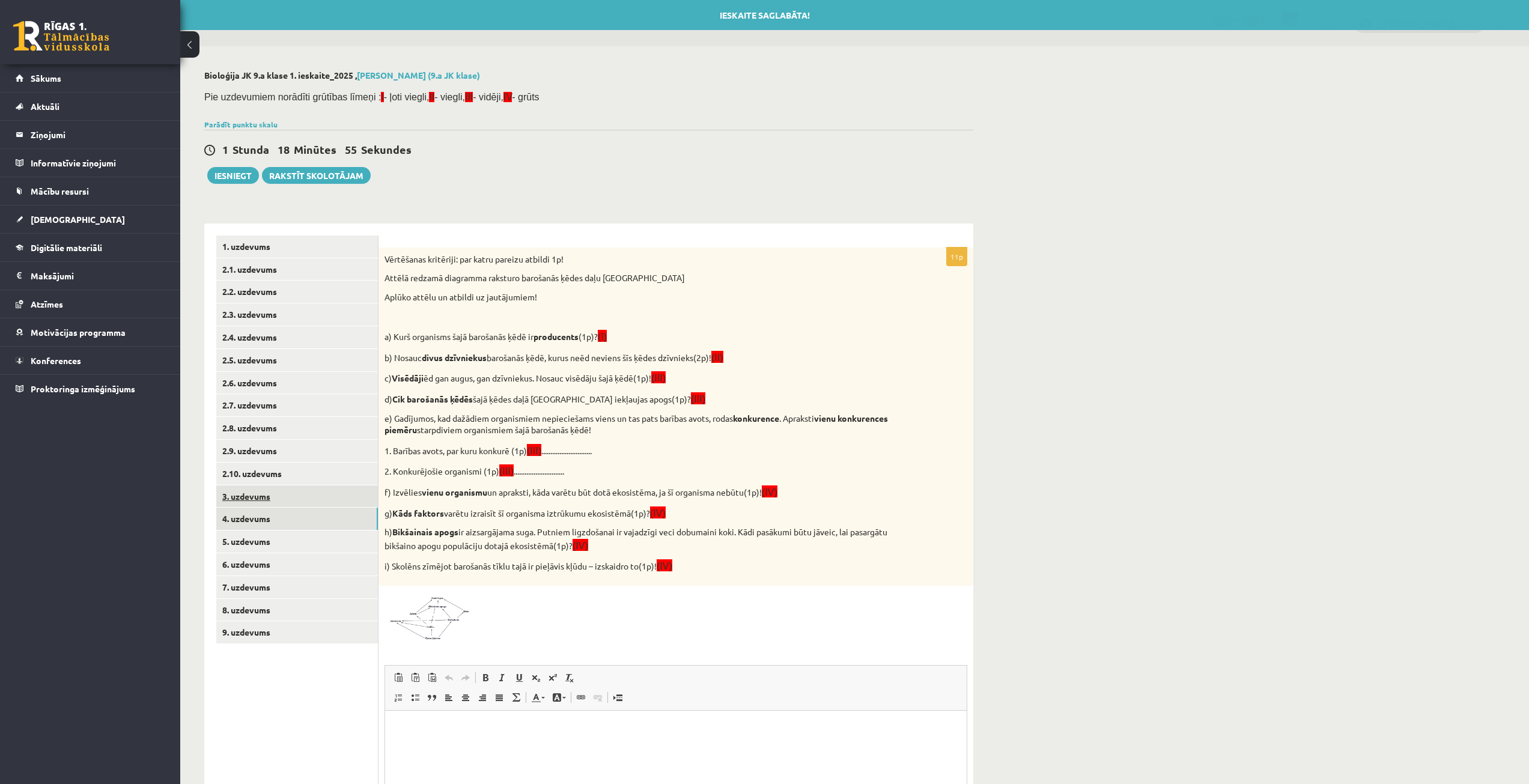
click at [299, 495] on link "3. uzdevums" at bounding box center [297, 496] width 161 height 22
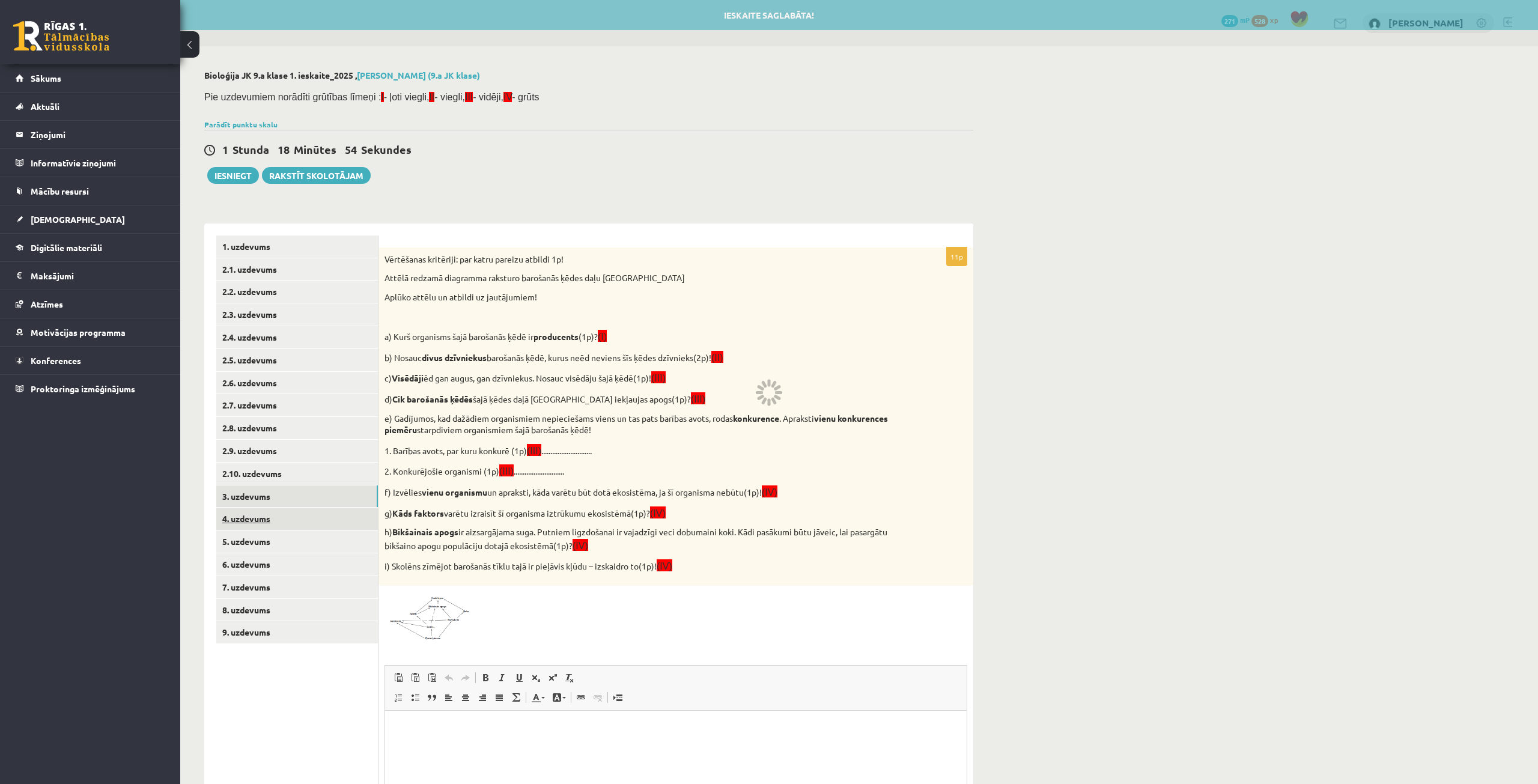
click at [297, 525] on link "4. uzdevums" at bounding box center [297, 518] width 161 height 22
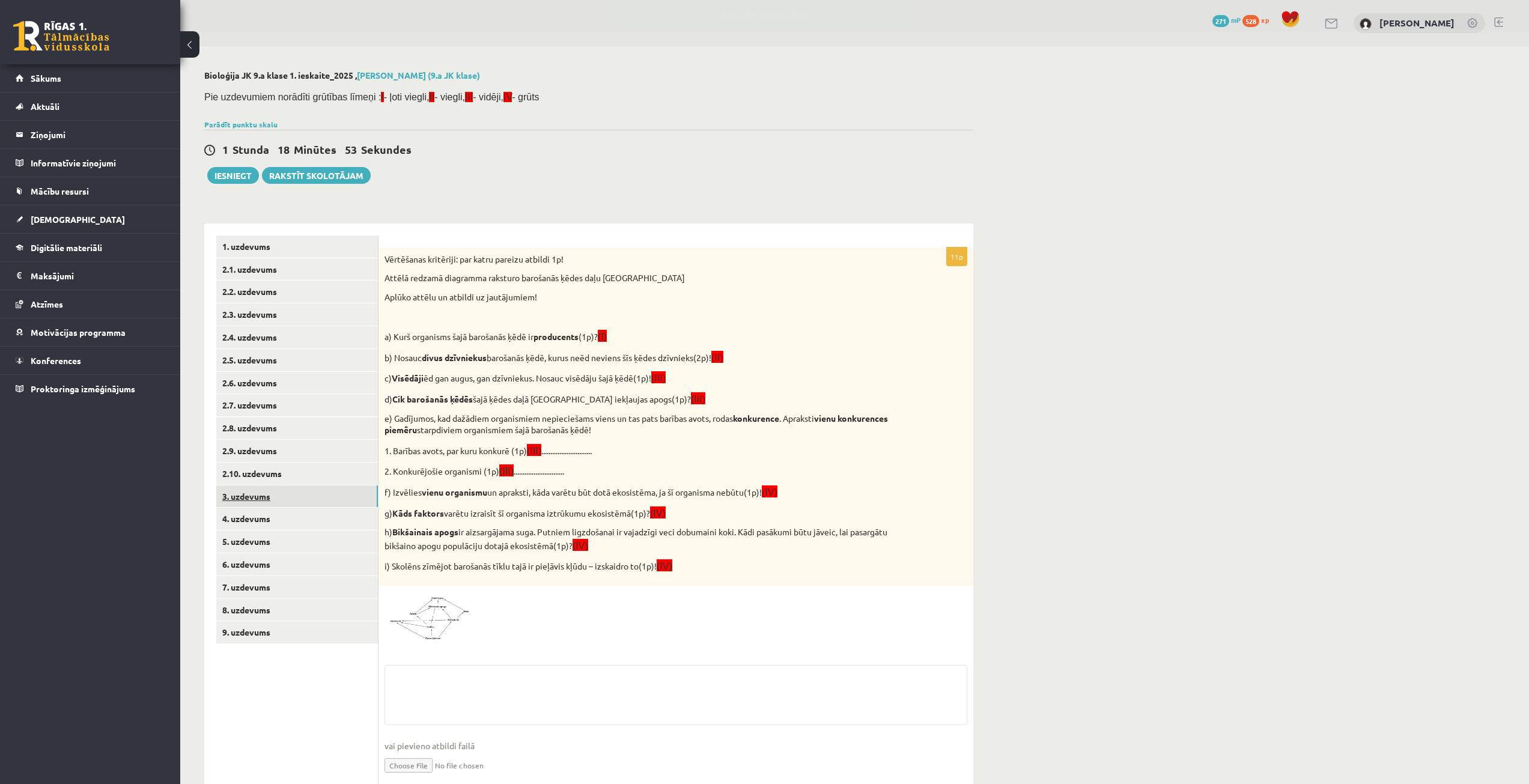
click at [309, 493] on link "3. uzdevums" at bounding box center [297, 496] width 161 height 22
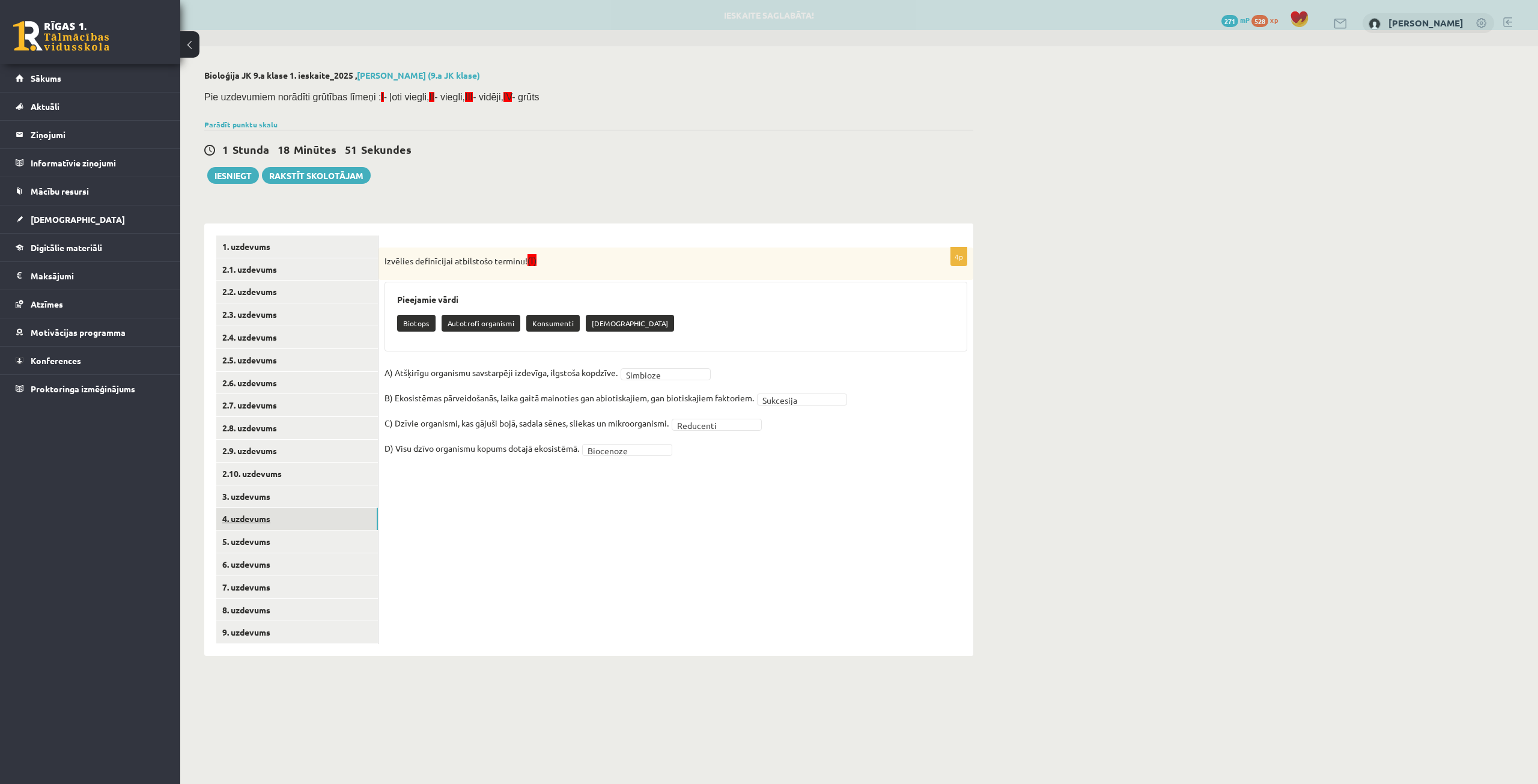
click at [301, 521] on link "4. uzdevums" at bounding box center [297, 518] width 161 height 22
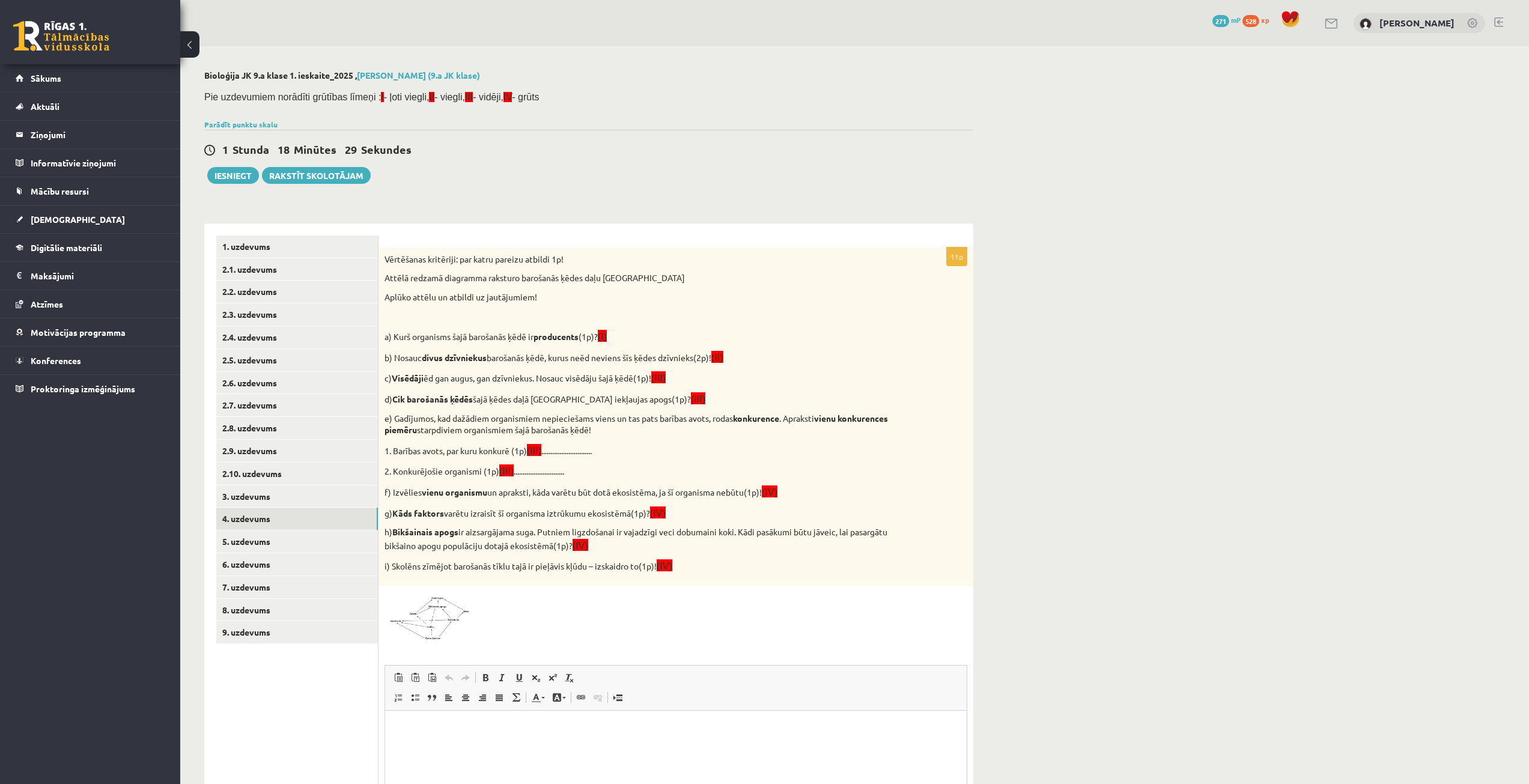
click at [190, 43] on button at bounding box center [189, 44] width 19 height 26
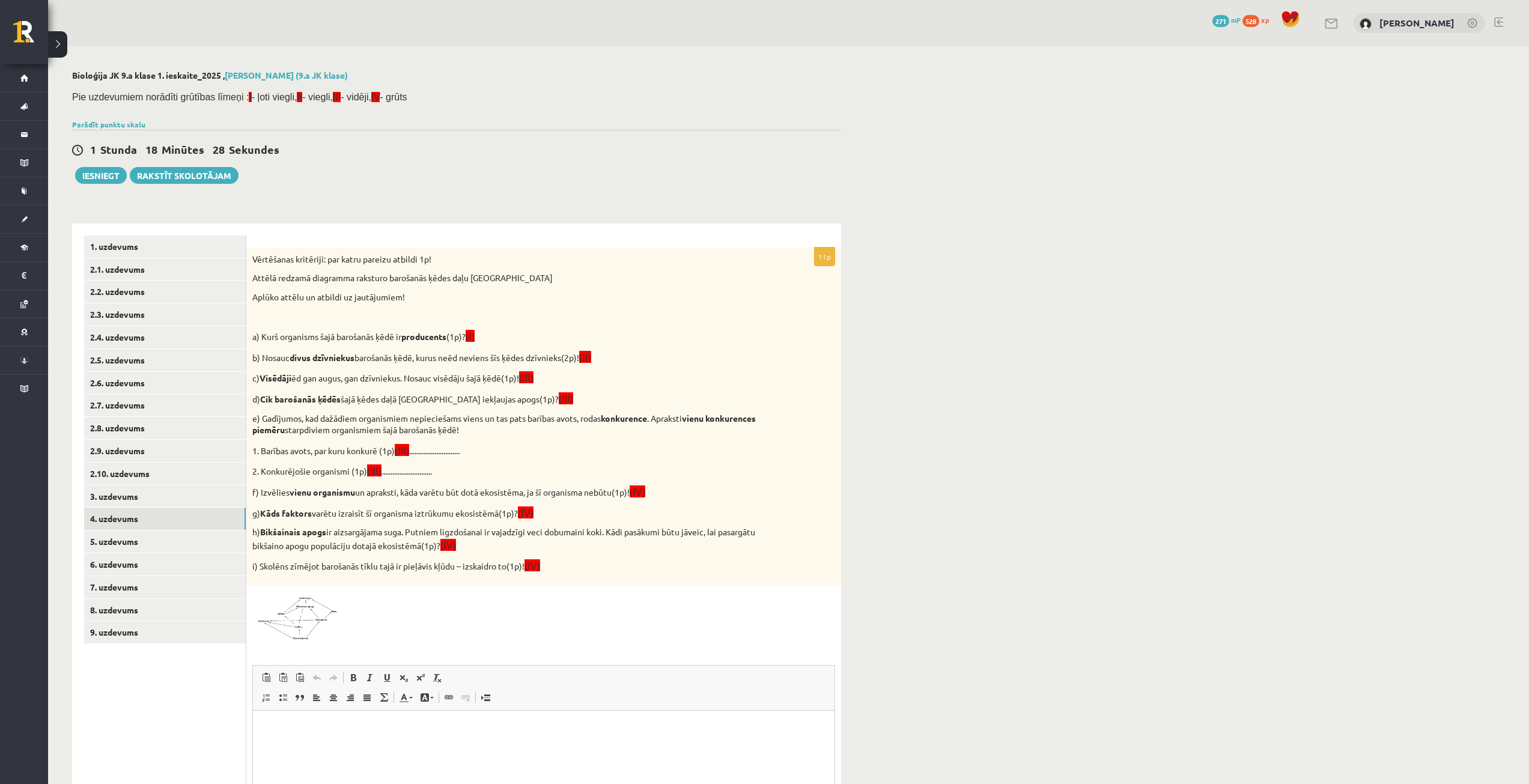
click at [315, 613] on img at bounding box center [298, 616] width 91 height 49
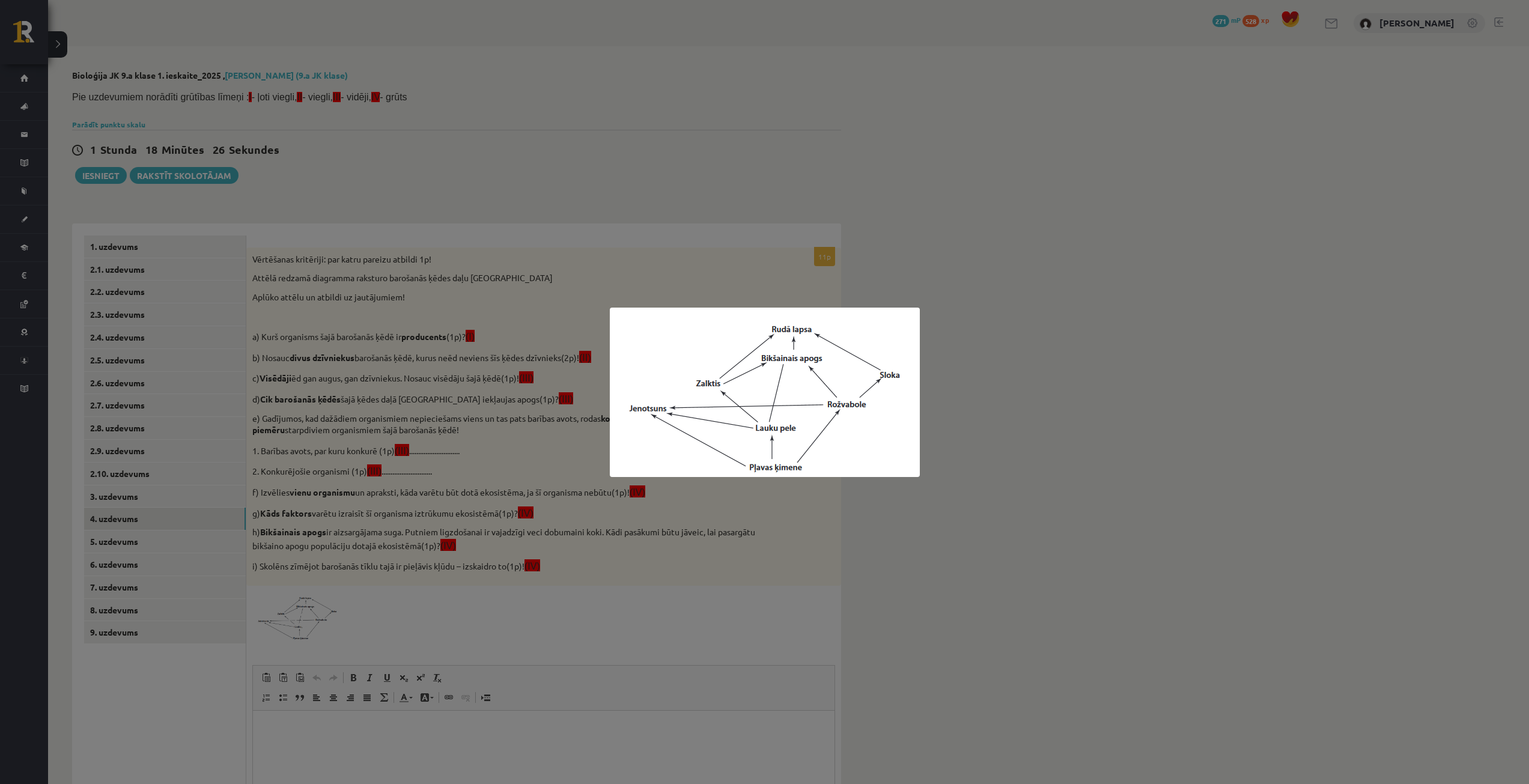
drag, startPoint x: 769, startPoint y: 595, endPoint x: 775, endPoint y: 590, distance: 7.8
click at [769, 594] on div at bounding box center [764, 392] width 1529 height 784
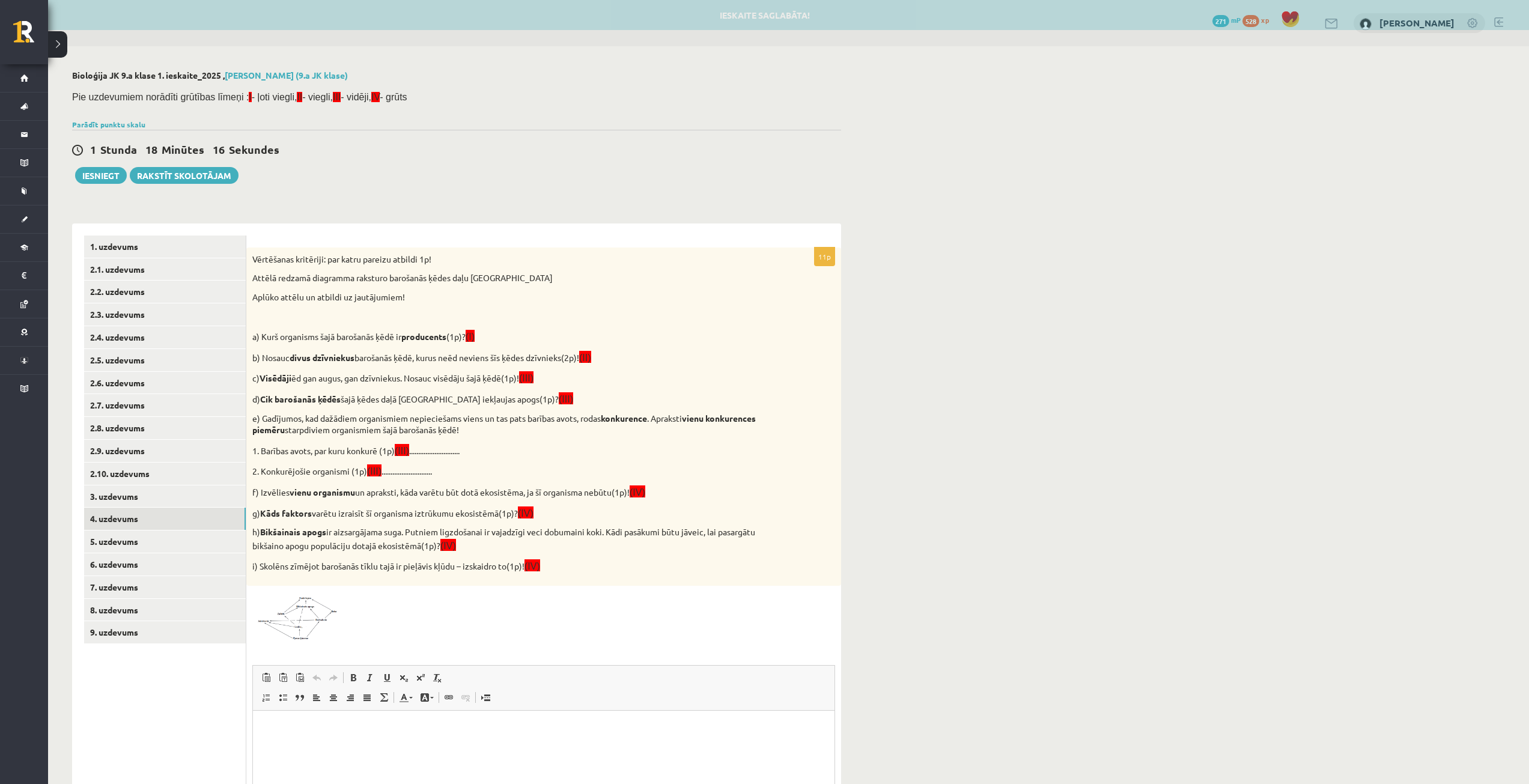
click at [318, 615] on img at bounding box center [298, 616] width 91 height 49
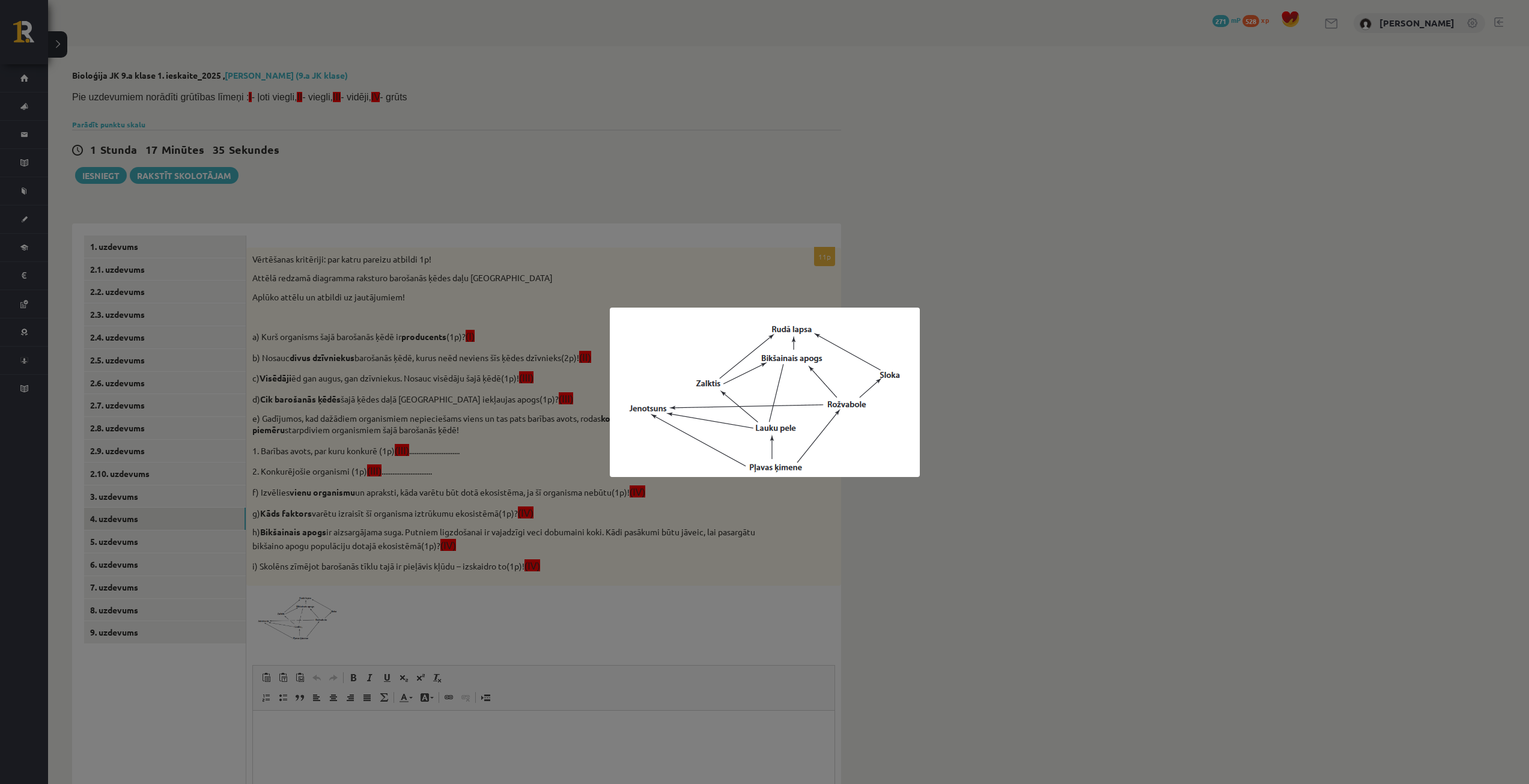
click at [739, 491] on div at bounding box center [764, 392] width 1529 height 784
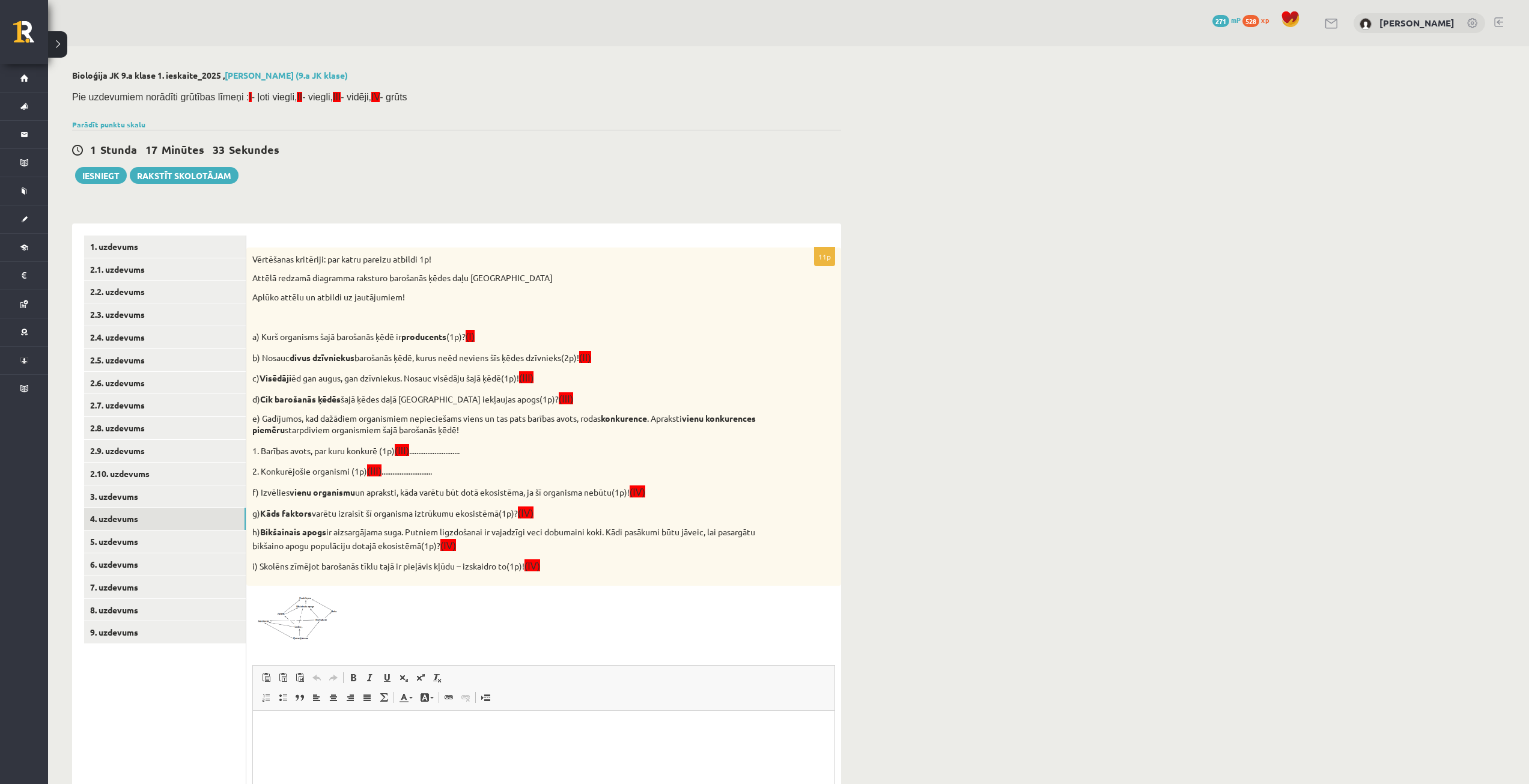
click at [315, 607] on img at bounding box center [298, 616] width 91 height 49
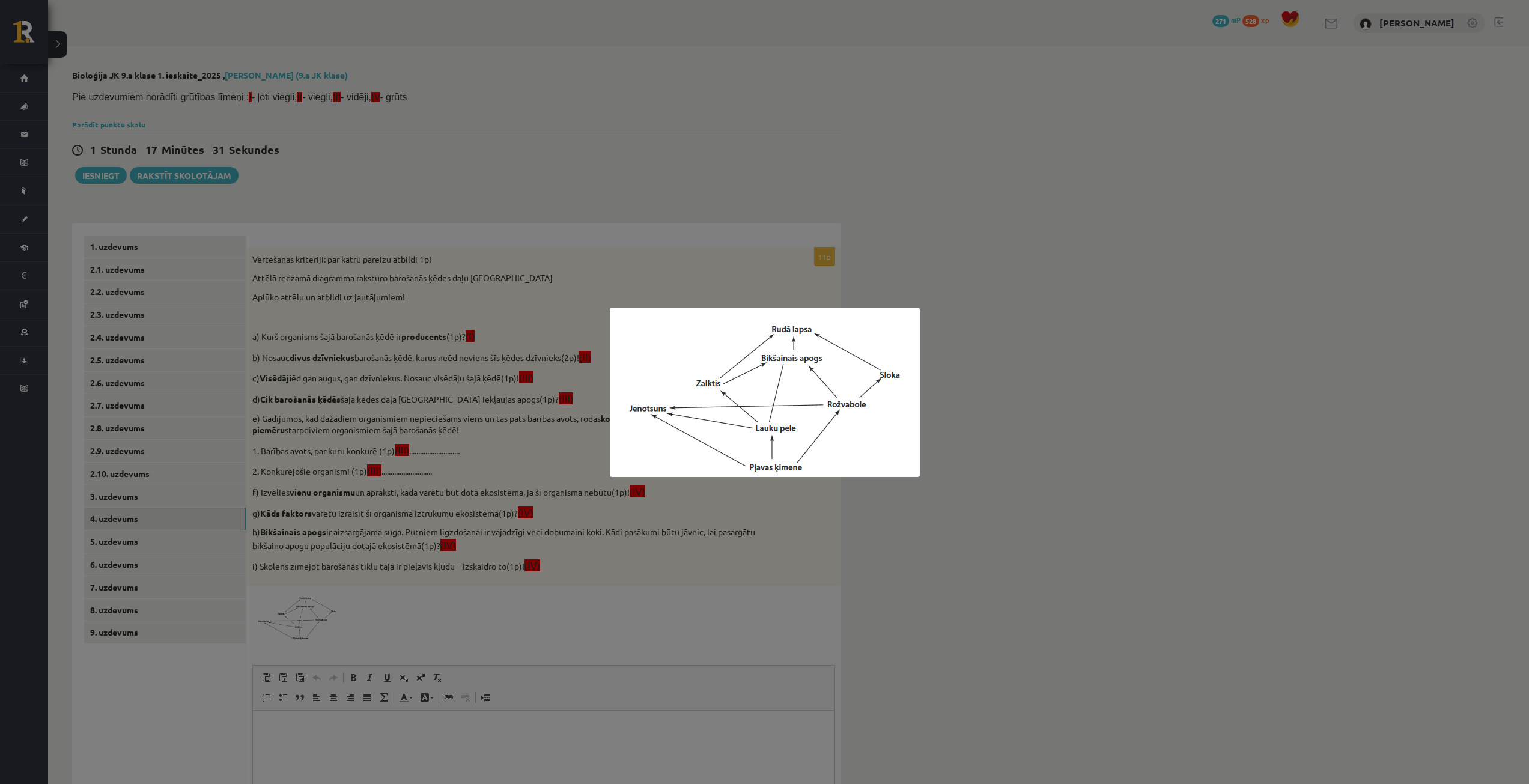
click at [476, 382] on div at bounding box center [764, 392] width 1529 height 784
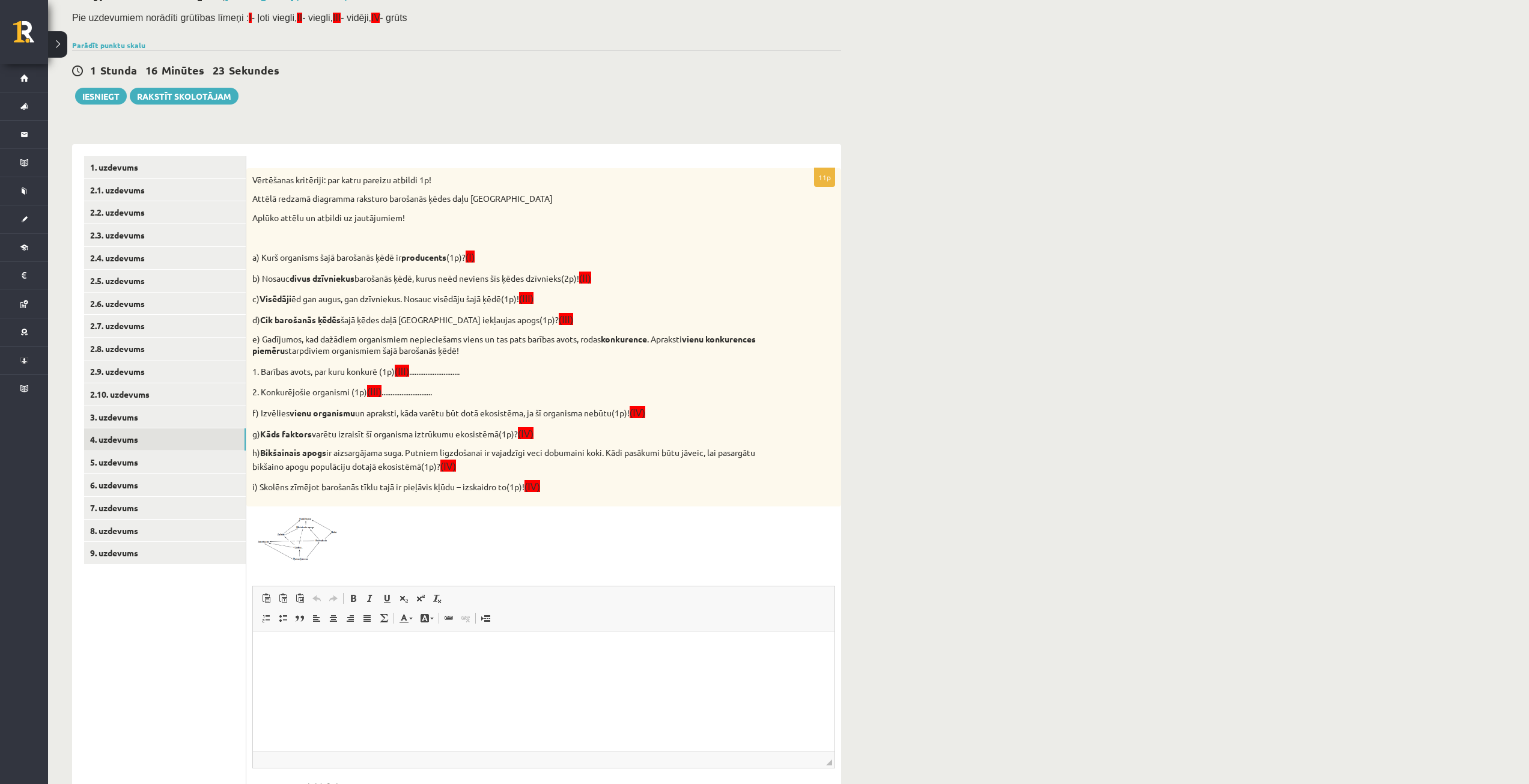
scroll to position [168, 0]
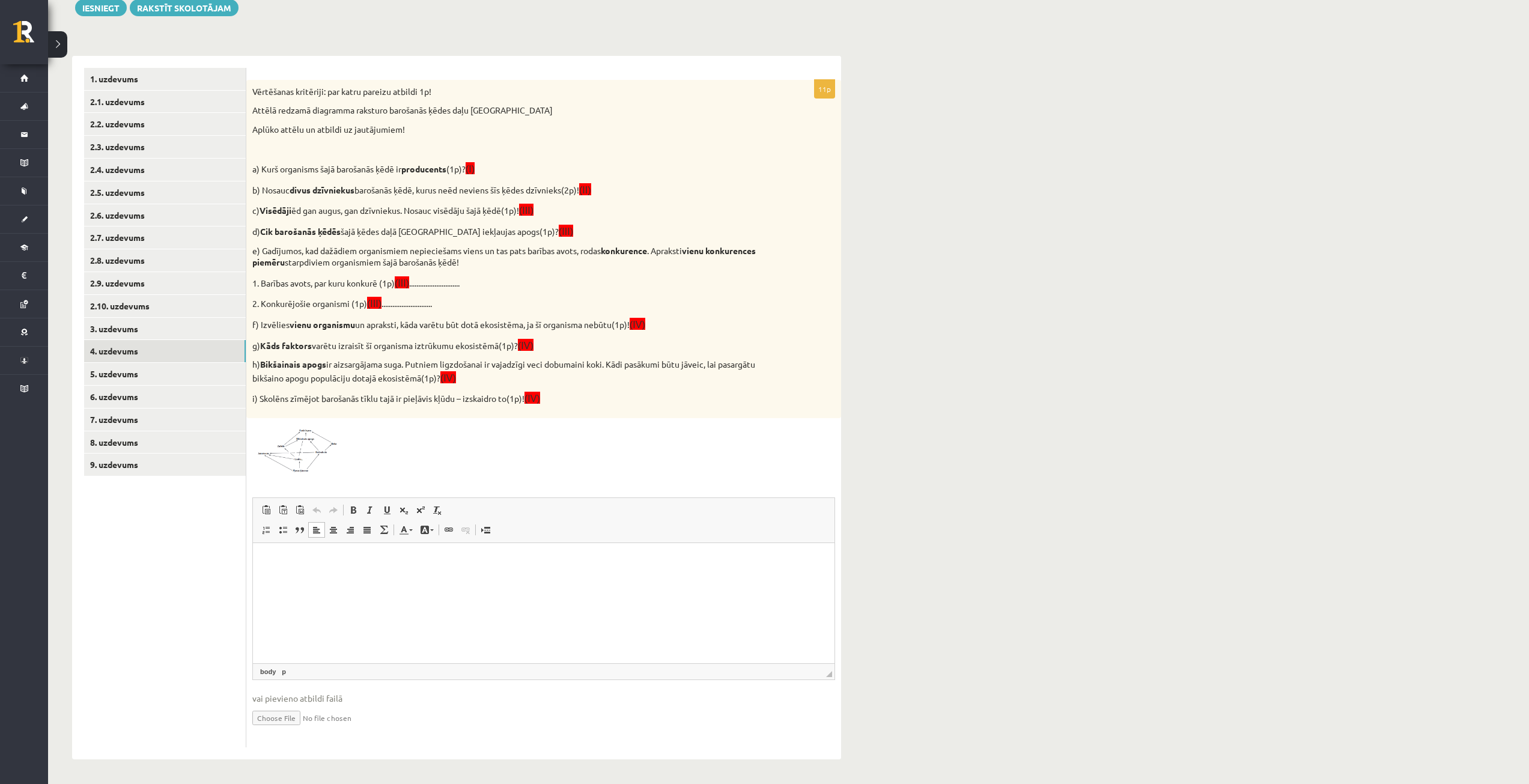
click at [363, 565] on p "Визуальный текстовый редактор, wiswyg-editor-user-answer-47024754017540" at bounding box center [544, 561] width 557 height 13
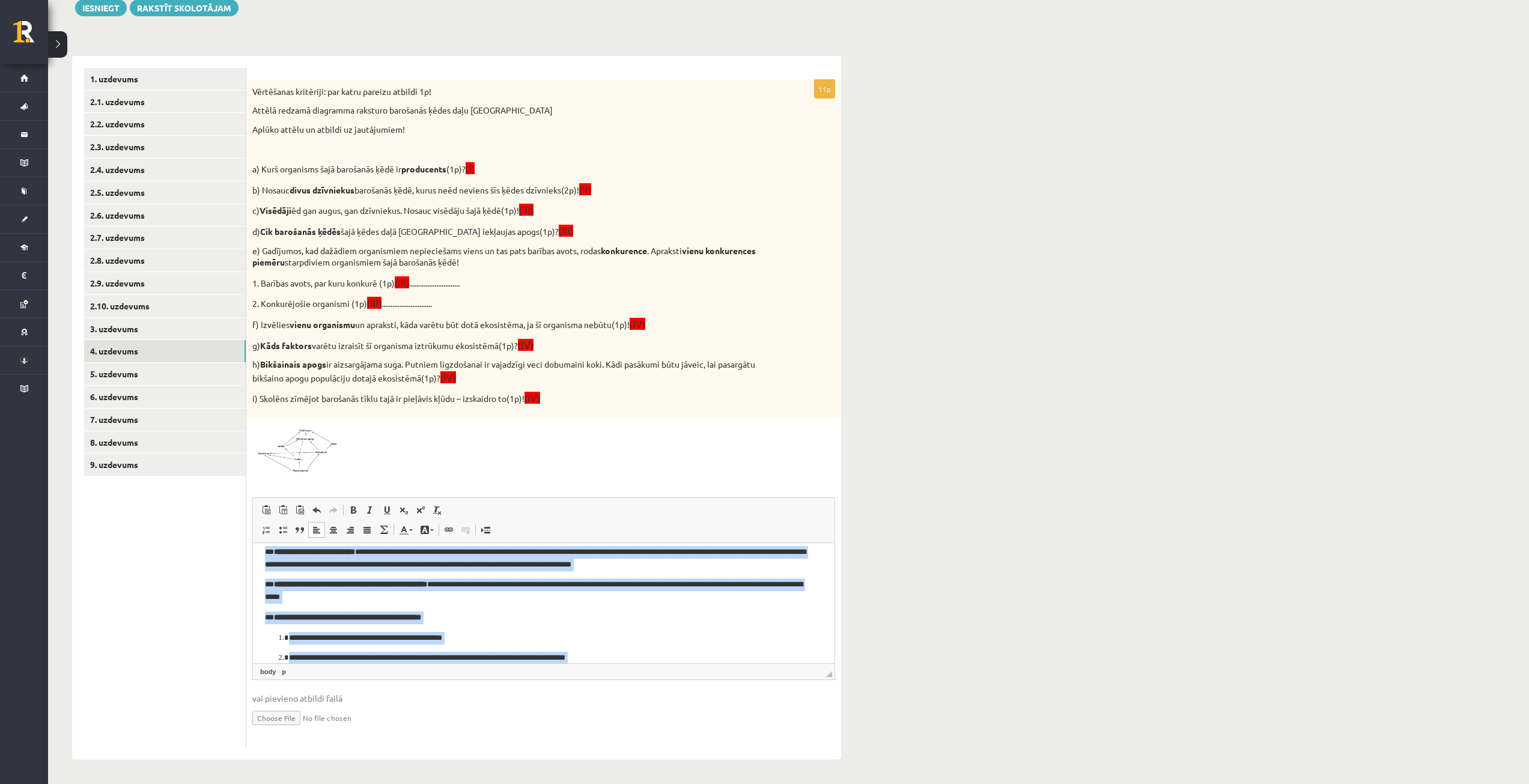
scroll to position [230, 0]
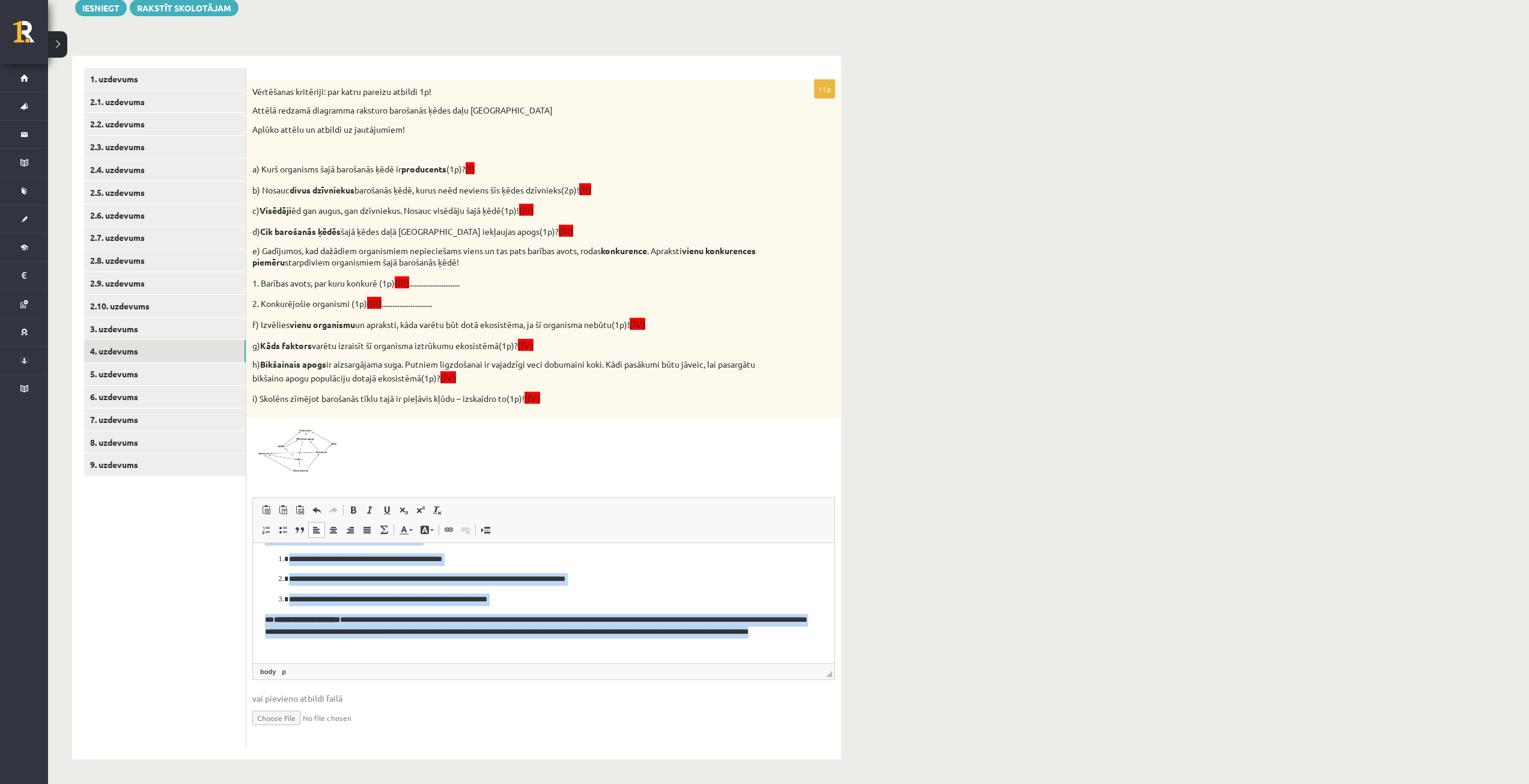
drag, startPoint x: 265, startPoint y: 557, endPoint x: 582, endPoint y: 792, distance: 394.6
click at [582, 662] on html "**********" at bounding box center [543, 487] width 582 height 349
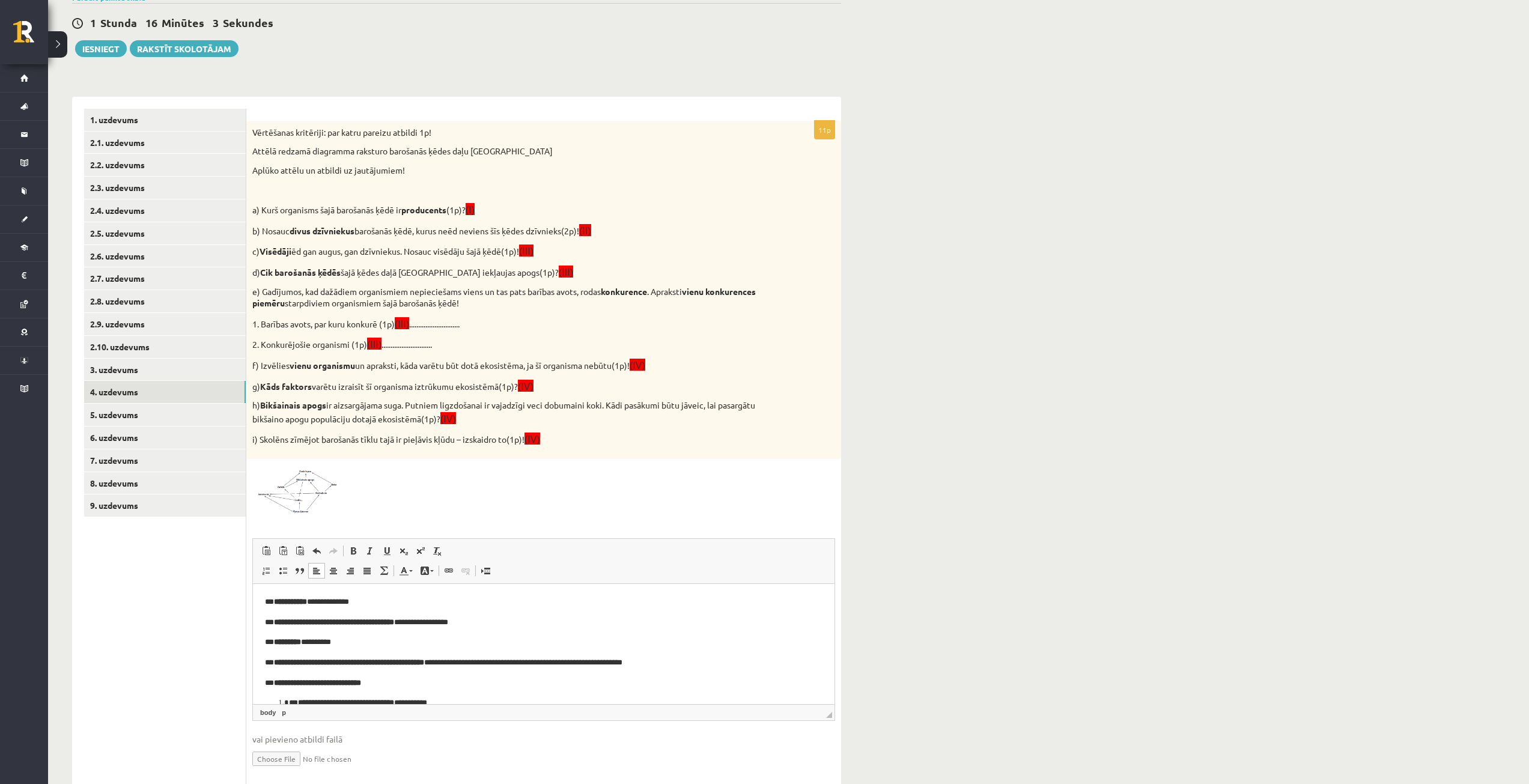
scroll to position [108, 0]
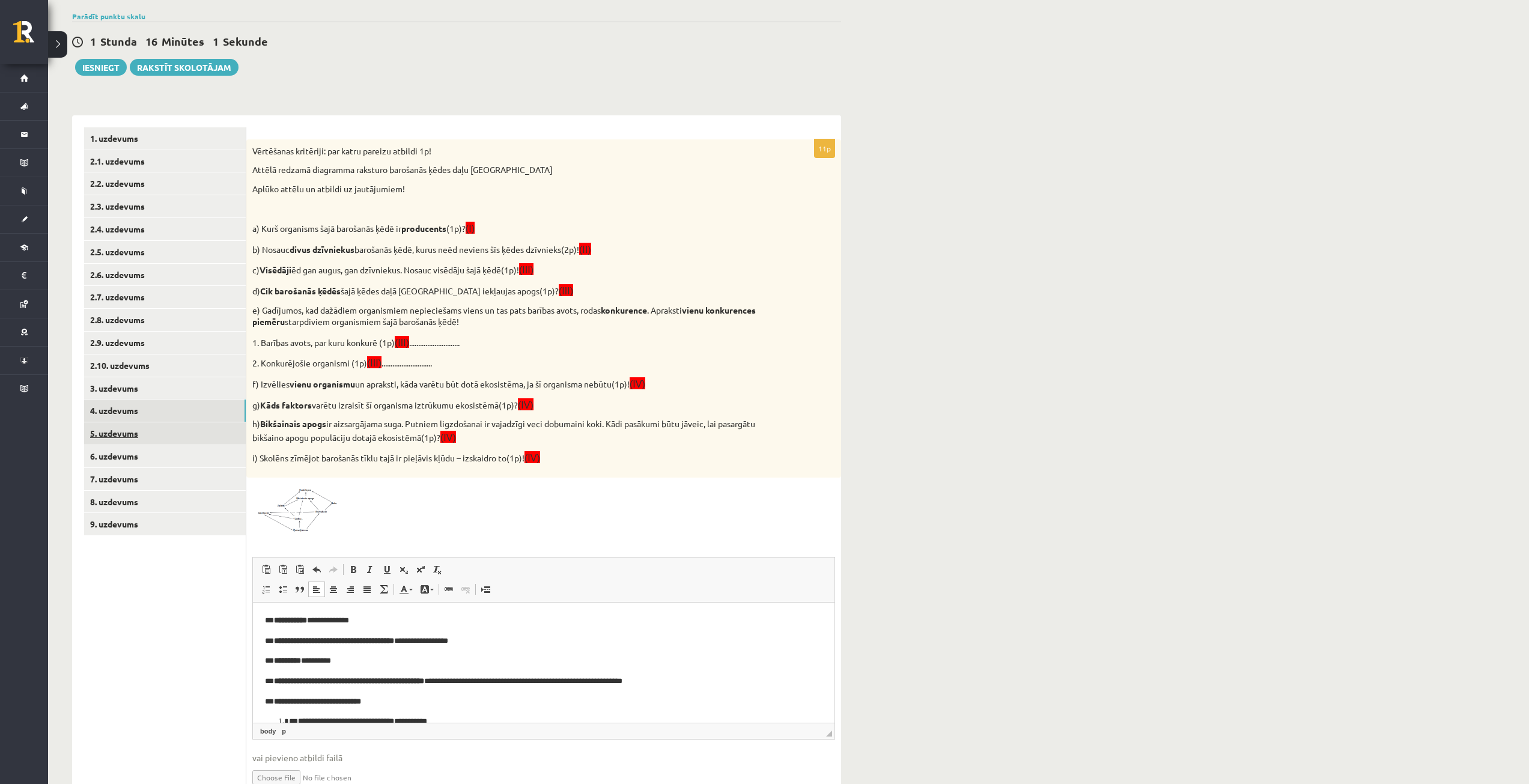
click at [133, 433] on link "5. uzdevums" at bounding box center [165, 433] width 161 height 22
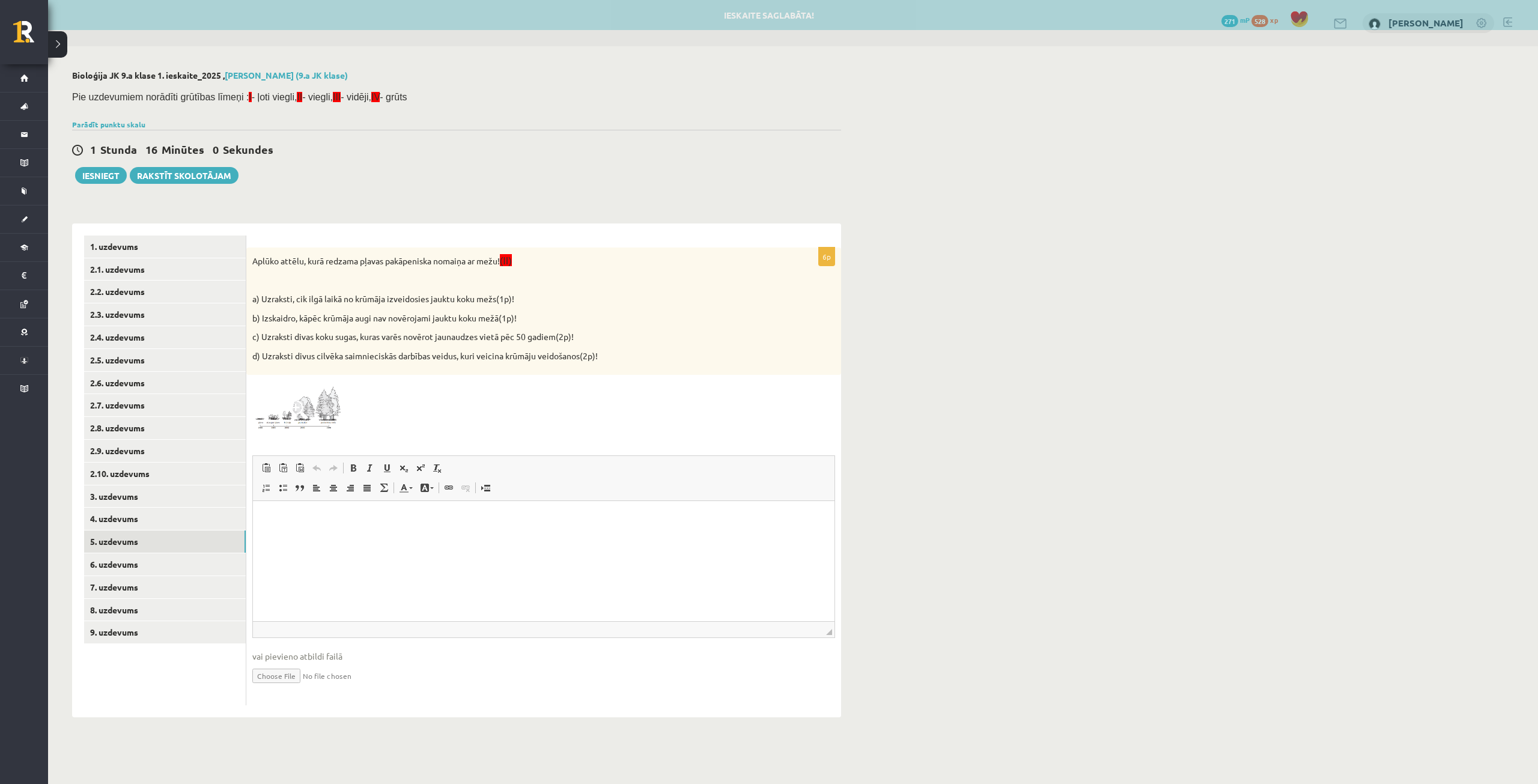
scroll to position [0, 0]
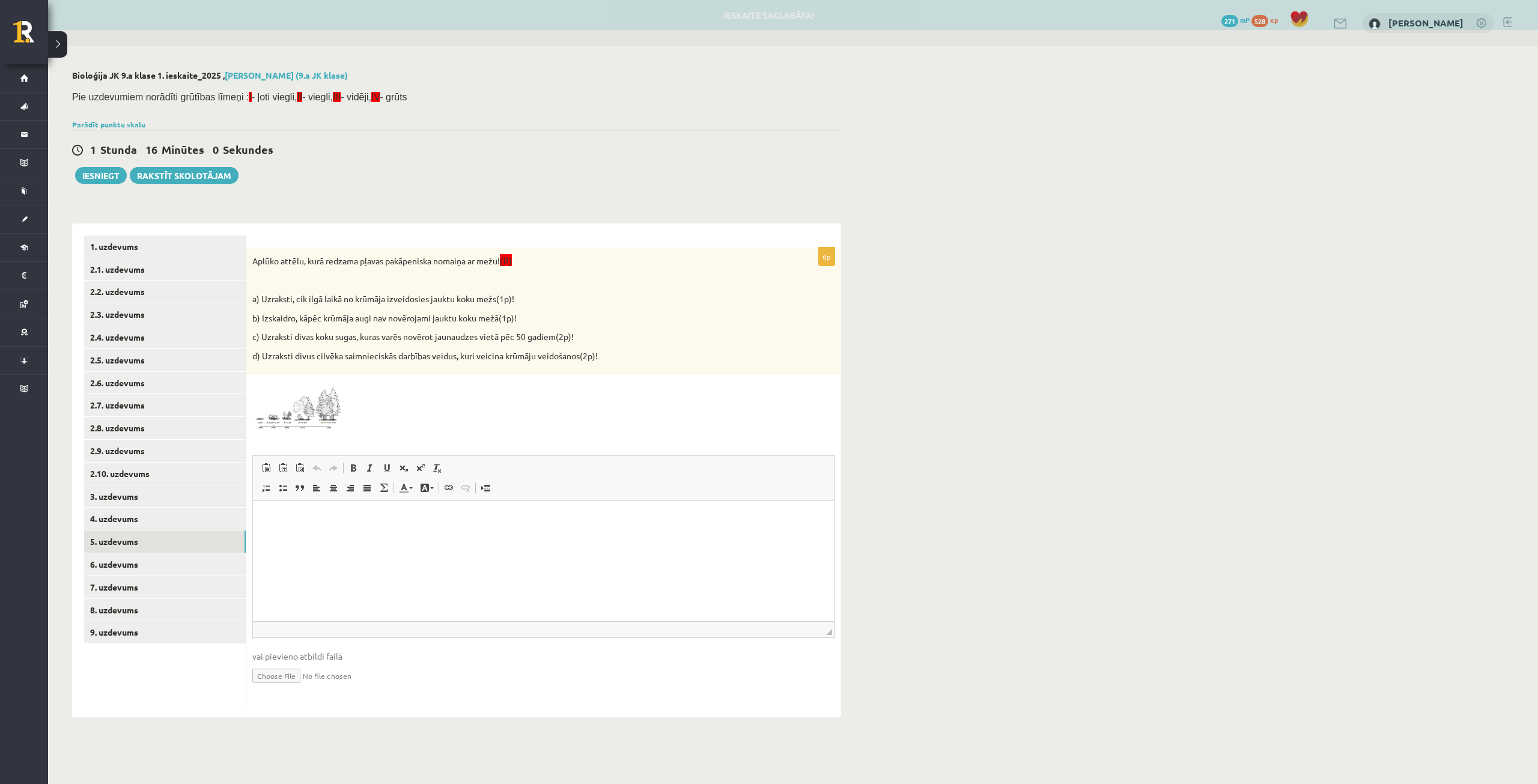
click at [311, 409] on img at bounding box center [298, 406] width 91 height 50
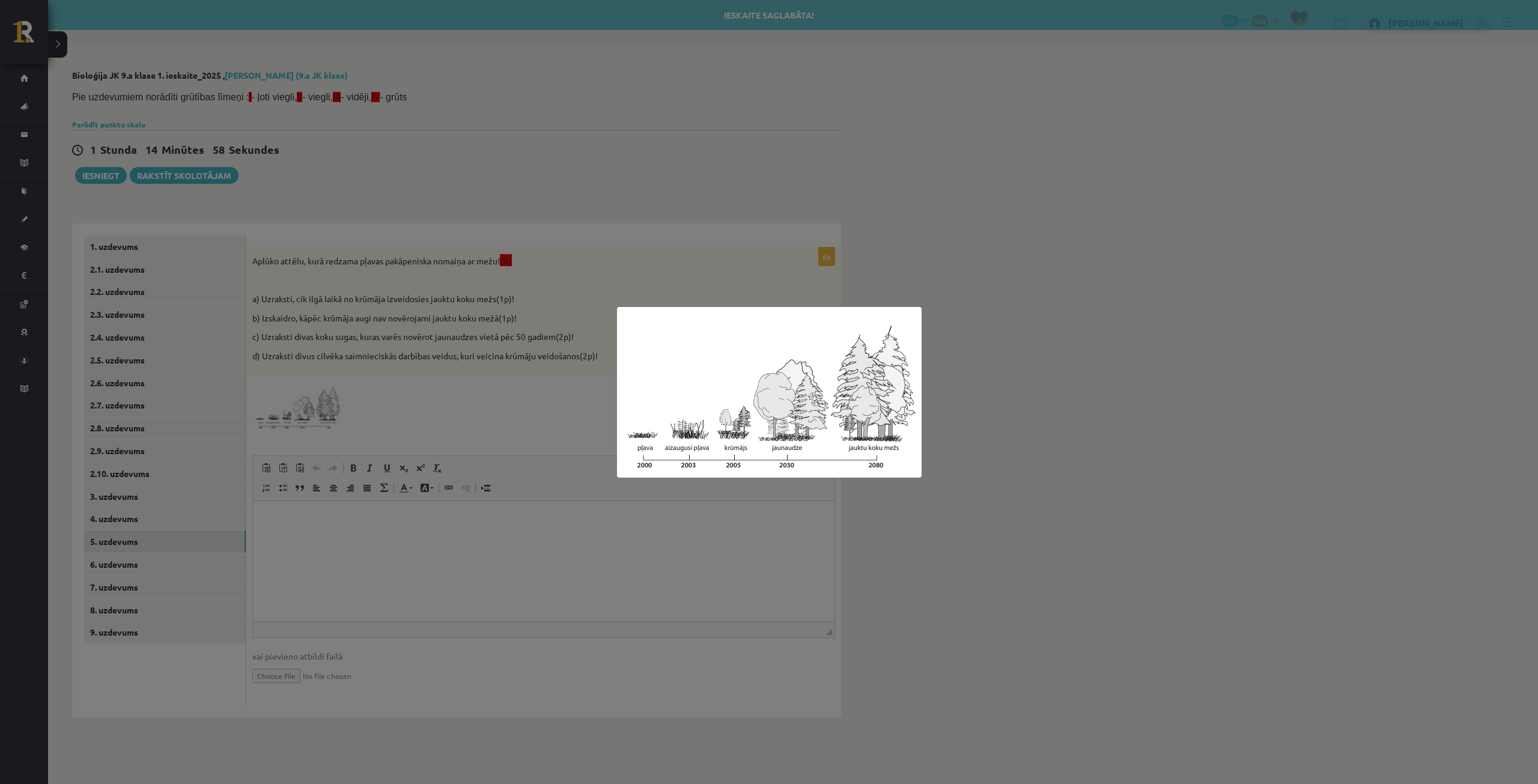
click at [414, 527] on div at bounding box center [769, 392] width 1538 height 784
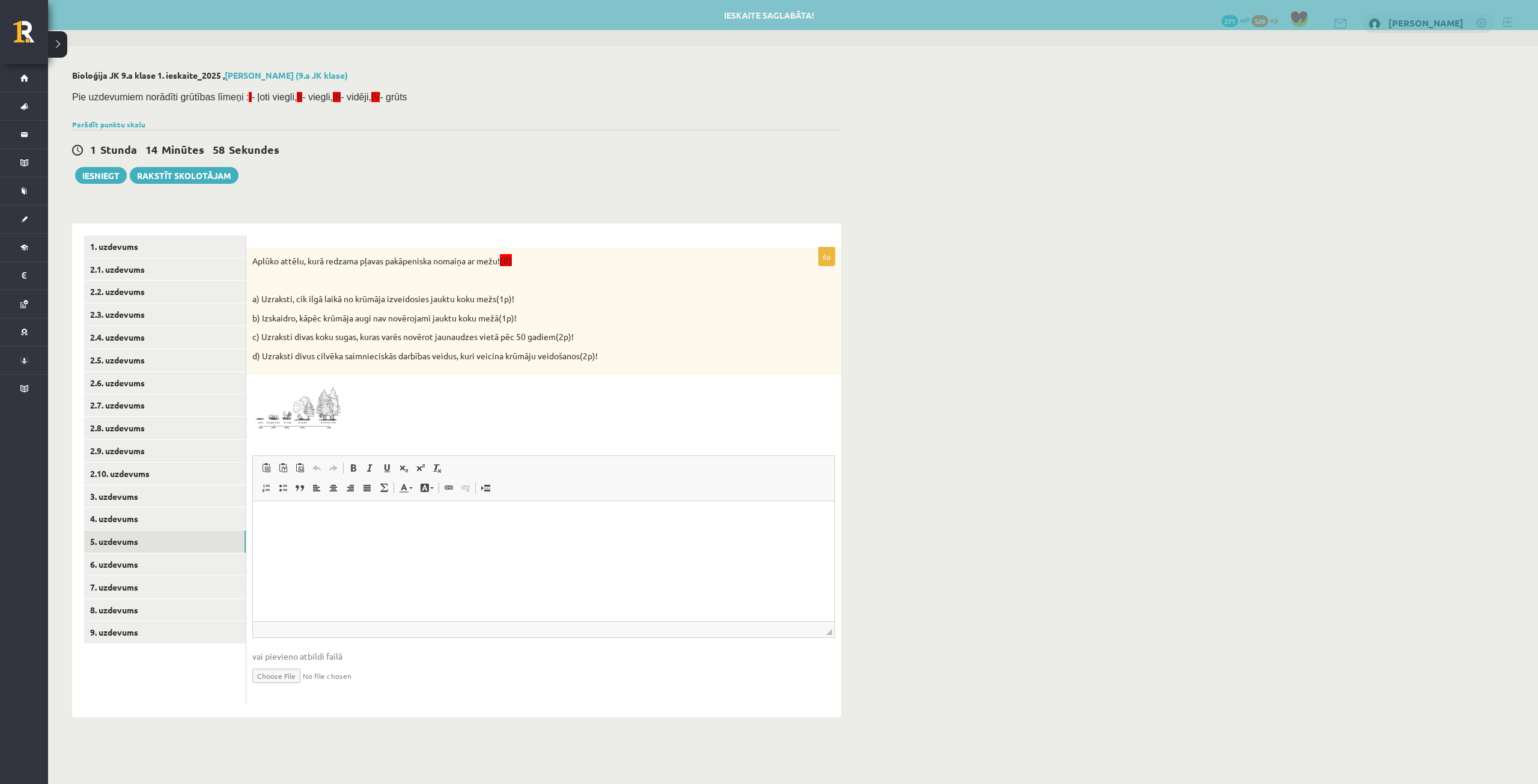
click at [332, 509] on html at bounding box center [543, 519] width 582 height 37
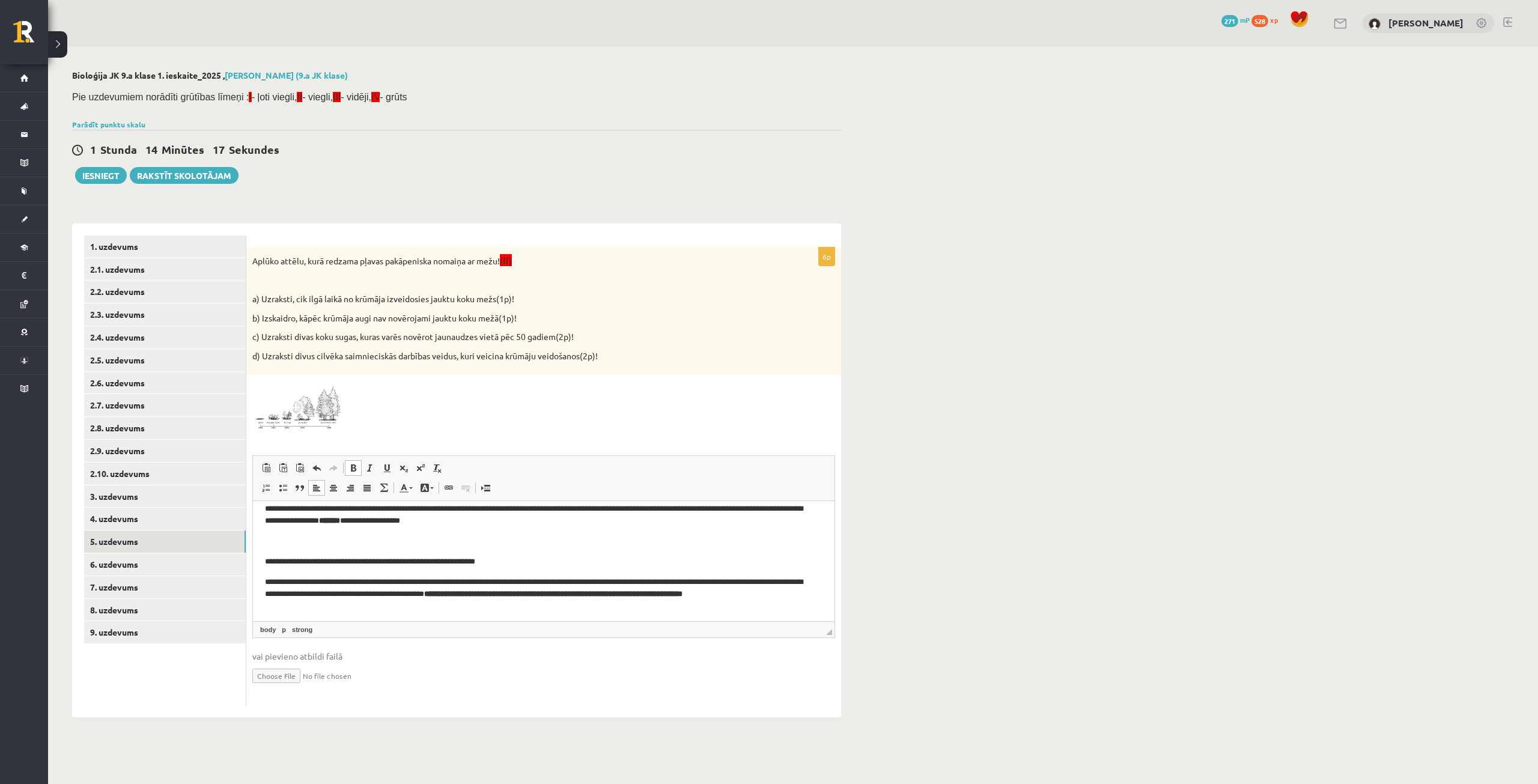
scroll to position [75, 0]
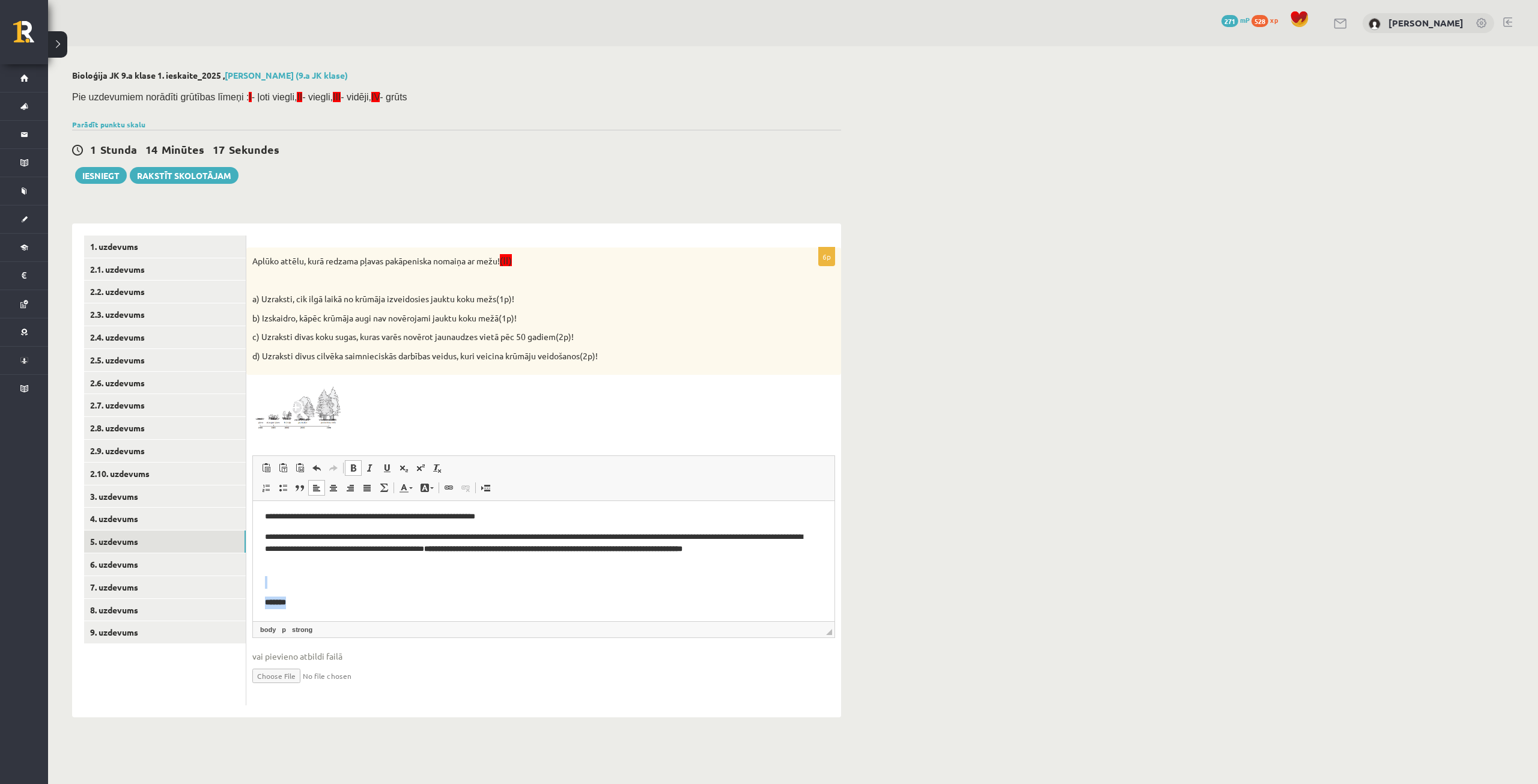
drag, startPoint x: 348, startPoint y: 574, endPoint x: 595, endPoint y: 1124, distance: 602.9
click at [345, 621] on html "**********" at bounding box center [543, 523] width 582 height 196
click at [304, 589] on body "**********" at bounding box center [544, 523] width 557 height 172
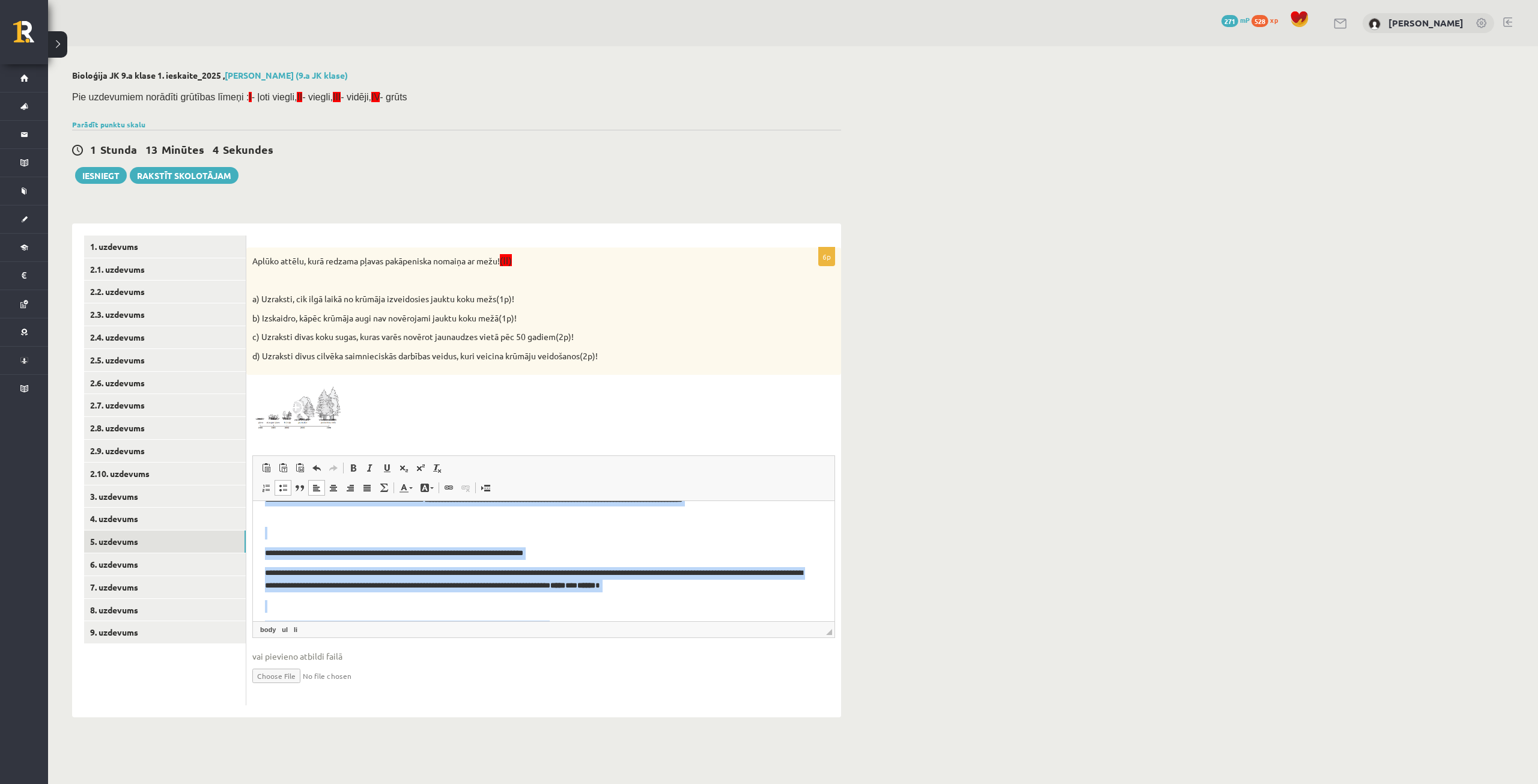
scroll to position [0, 0]
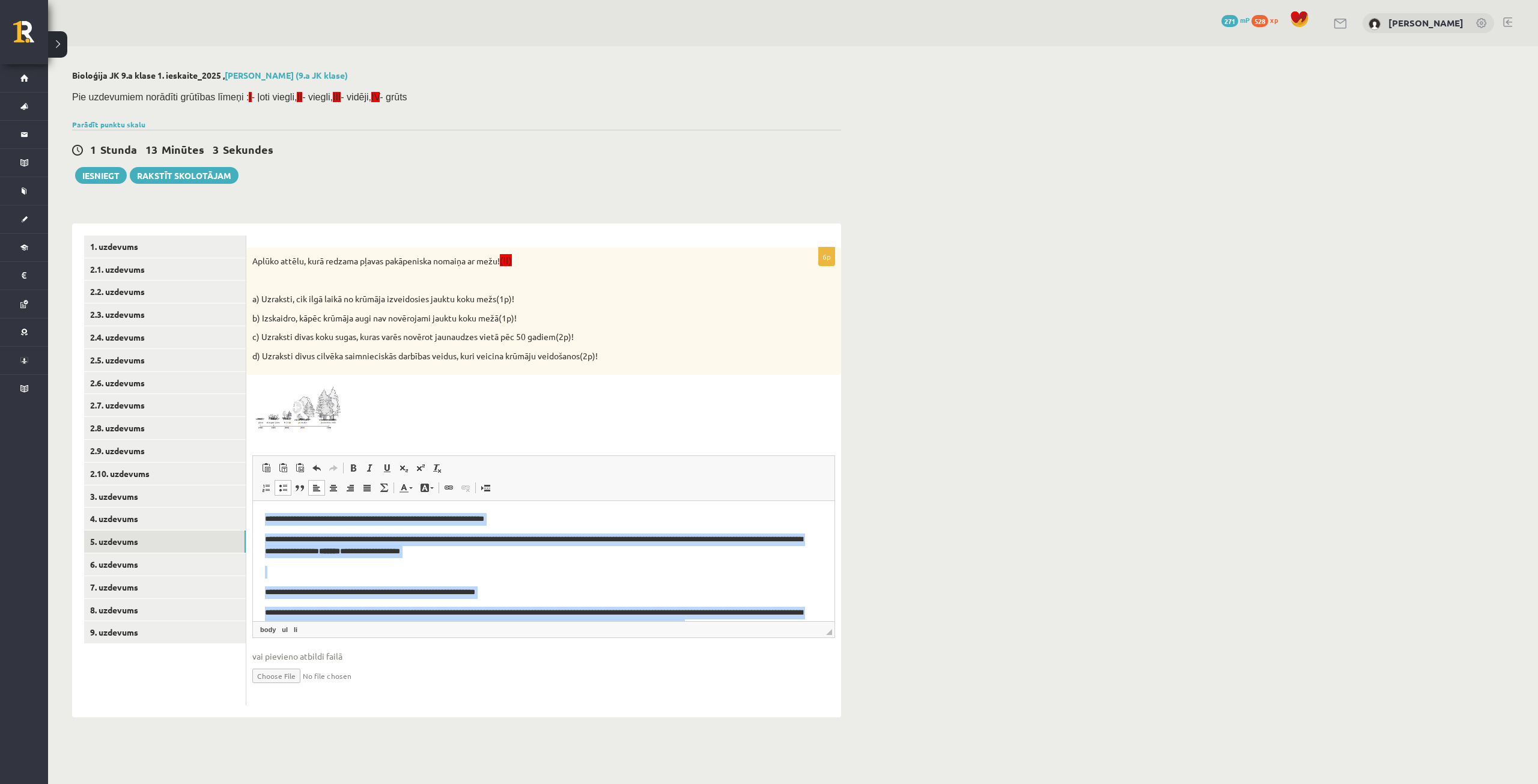
drag, startPoint x: 386, startPoint y: 602, endPoint x: 264, endPoint y: 505, distance: 155.9
click at [264, 504] on html "**********" at bounding box center [543, 674] width 582 height 347
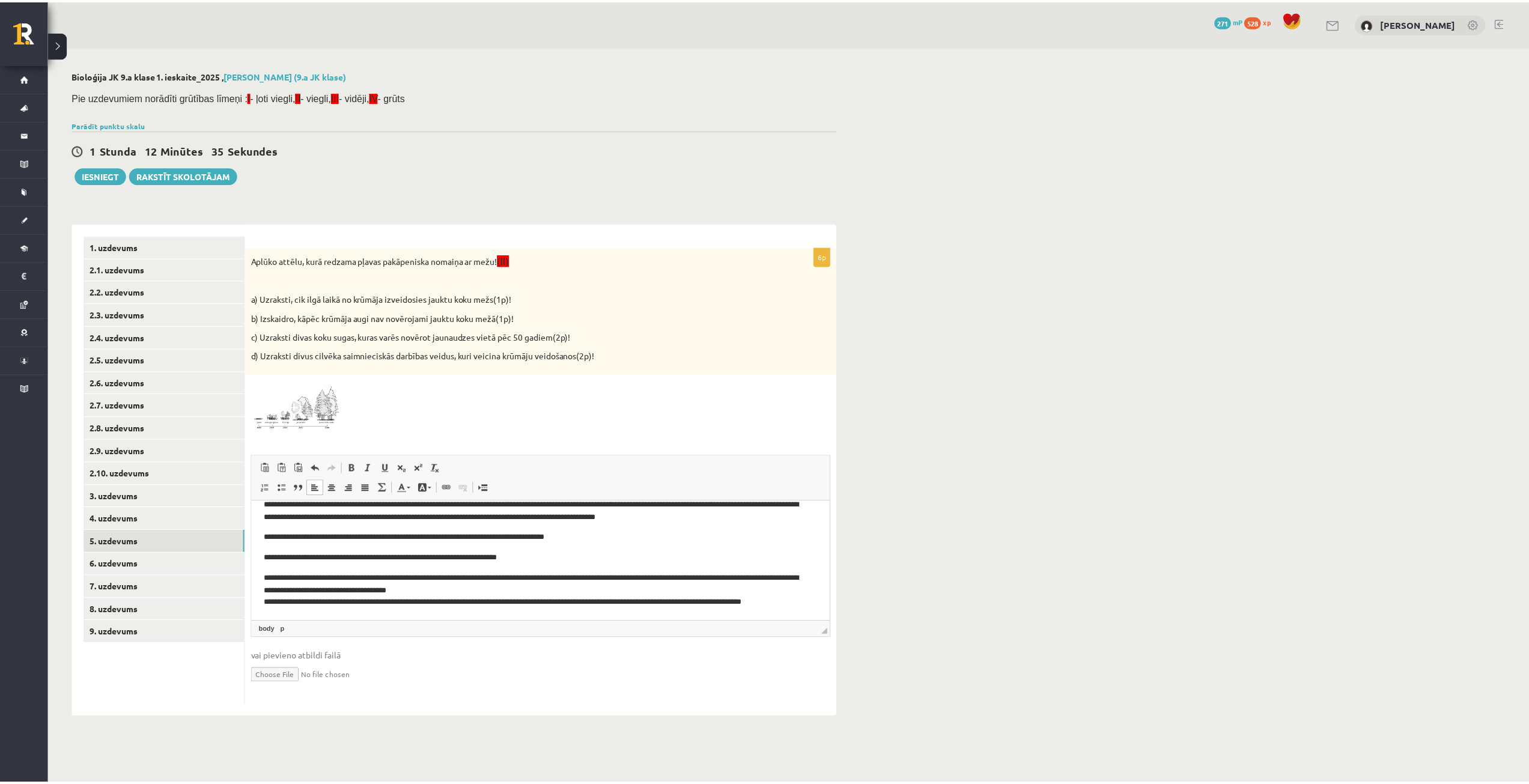
scroll to position [167, 0]
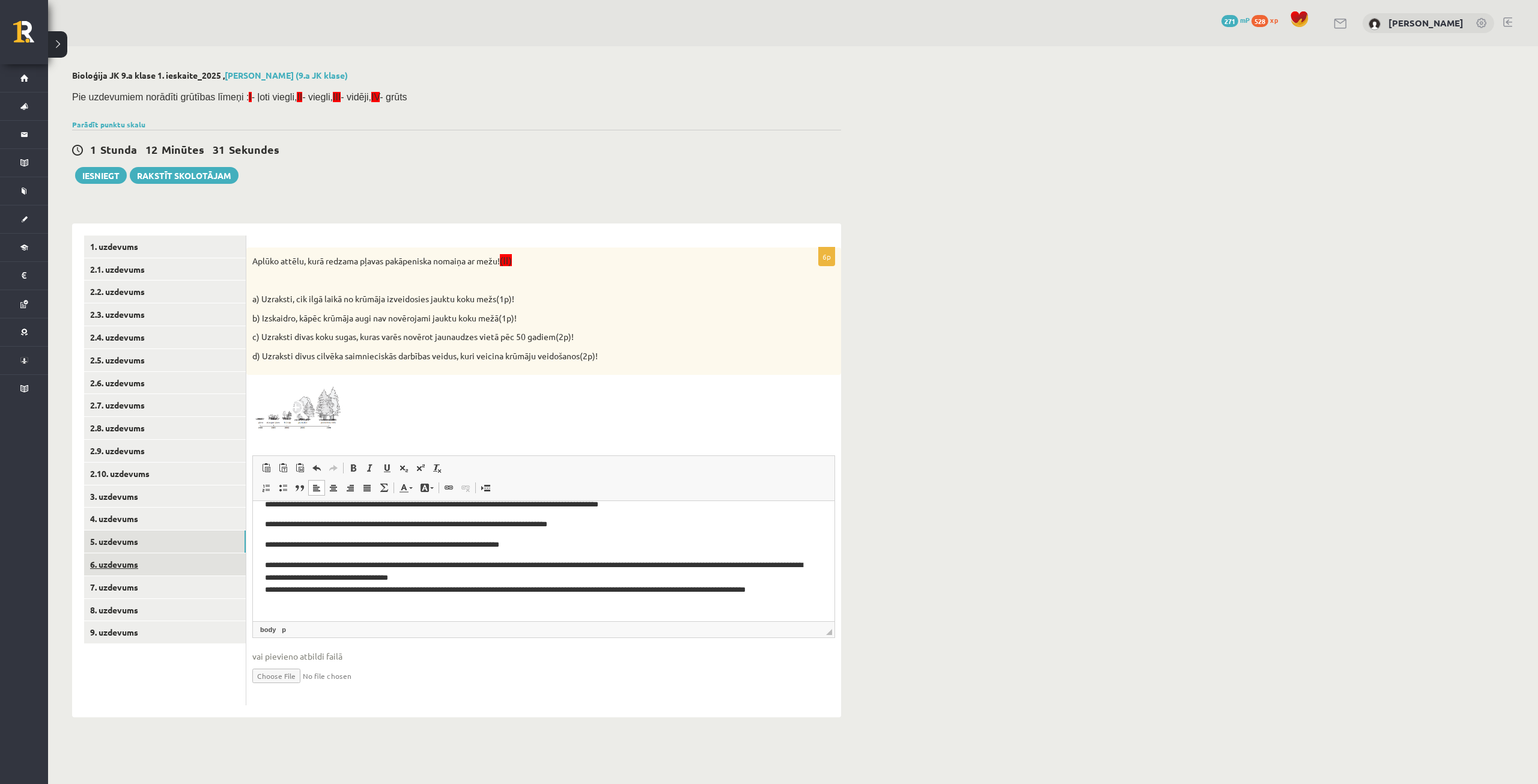
click at [187, 560] on link "6. uzdevums" at bounding box center [165, 564] width 161 height 22
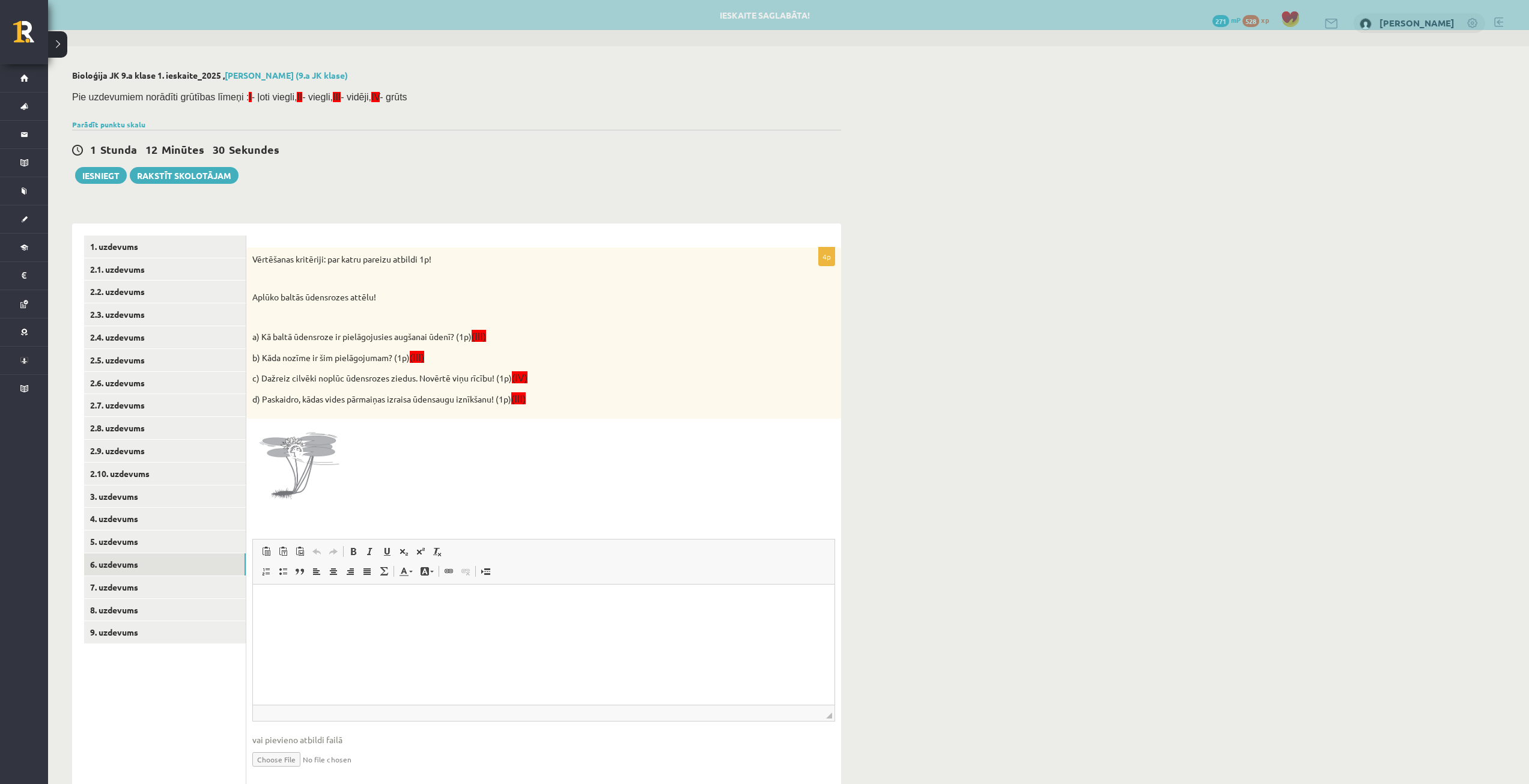
scroll to position [0, 0]
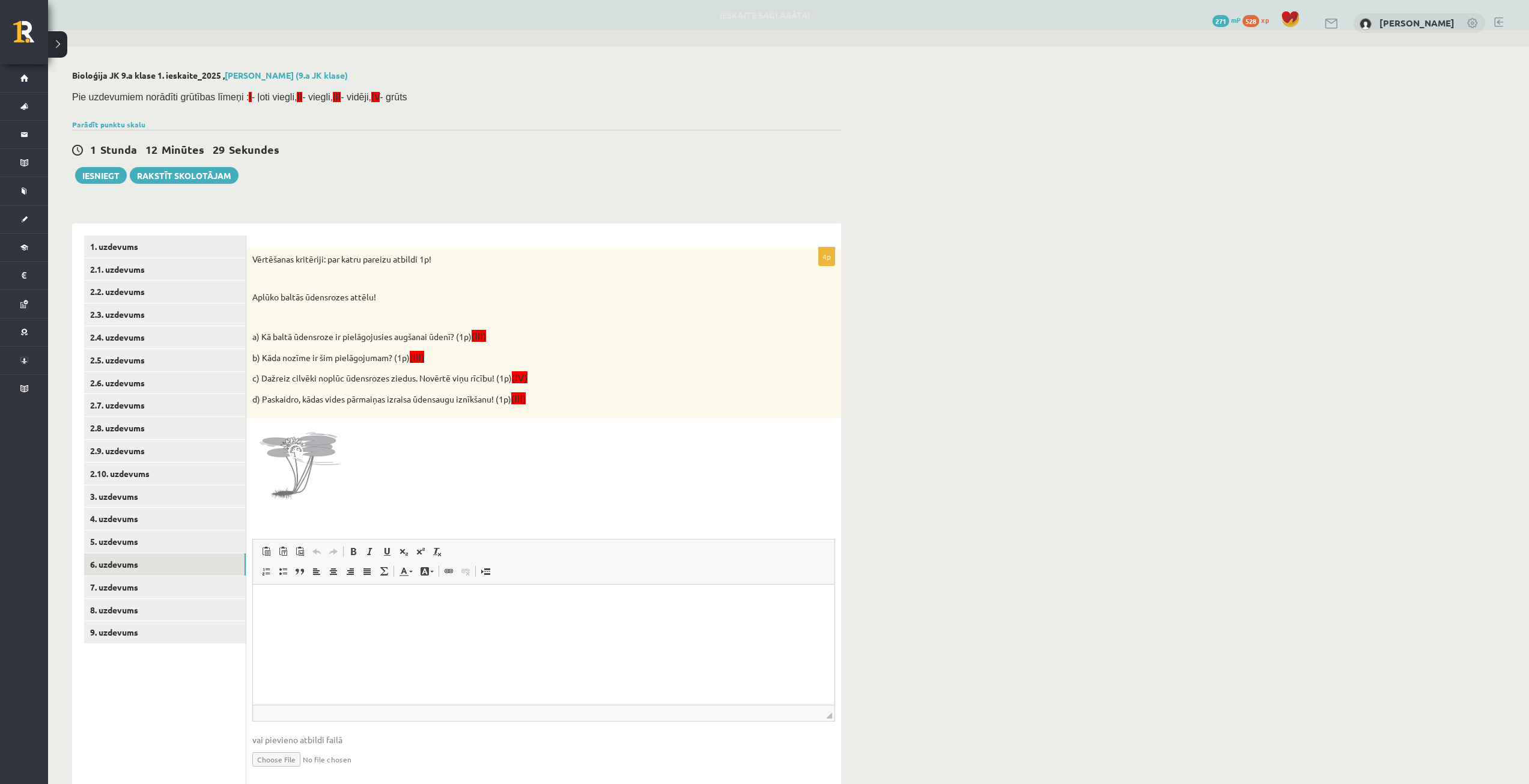
click at [311, 458] on img at bounding box center [298, 470] width 91 height 90
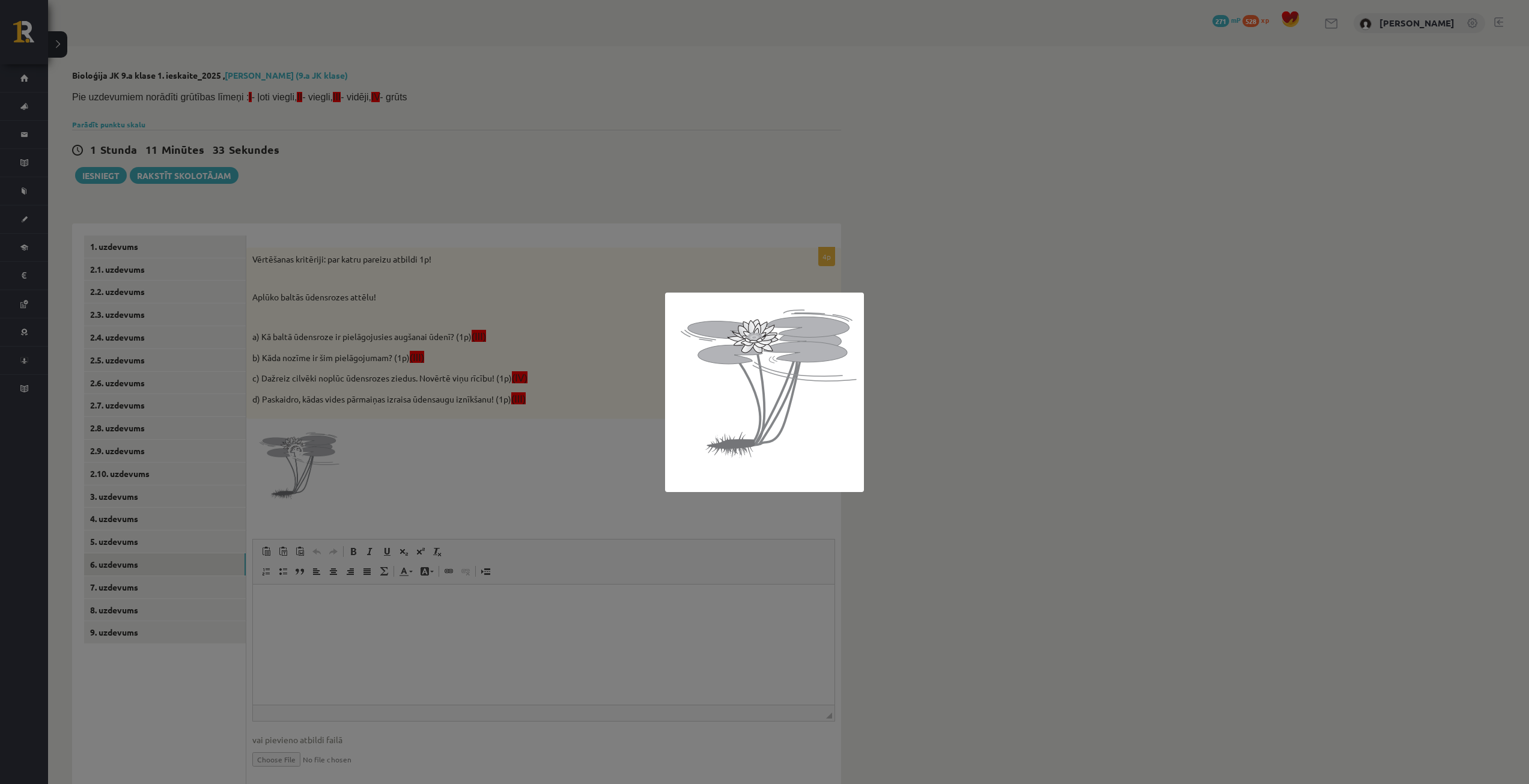
click at [583, 449] on div at bounding box center [764, 392] width 1529 height 784
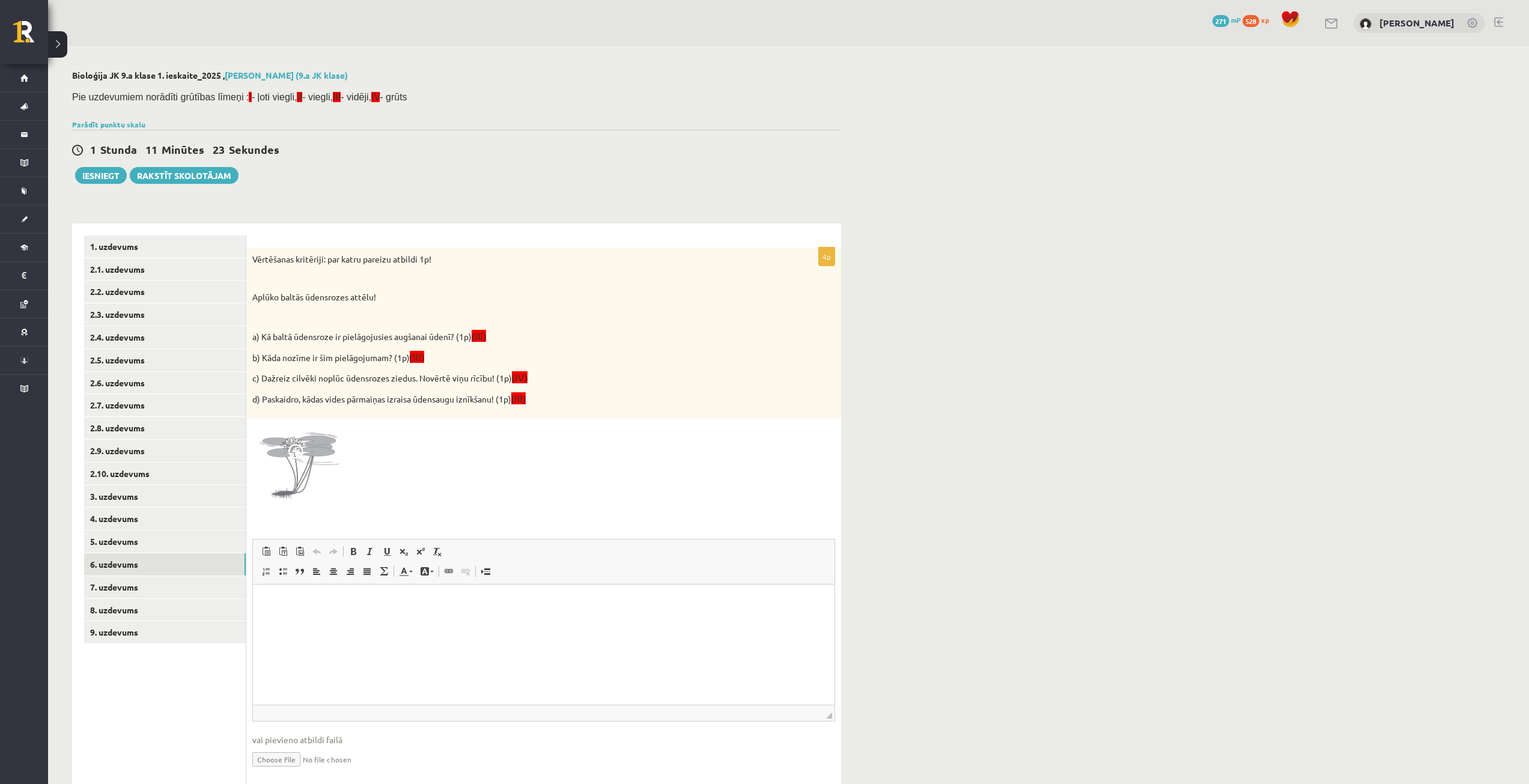
click at [289, 602] on p "Визуальный текстовый редактор, wiswyg-editor-user-answer-47024943848740" at bounding box center [544, 603] width 557 height 13
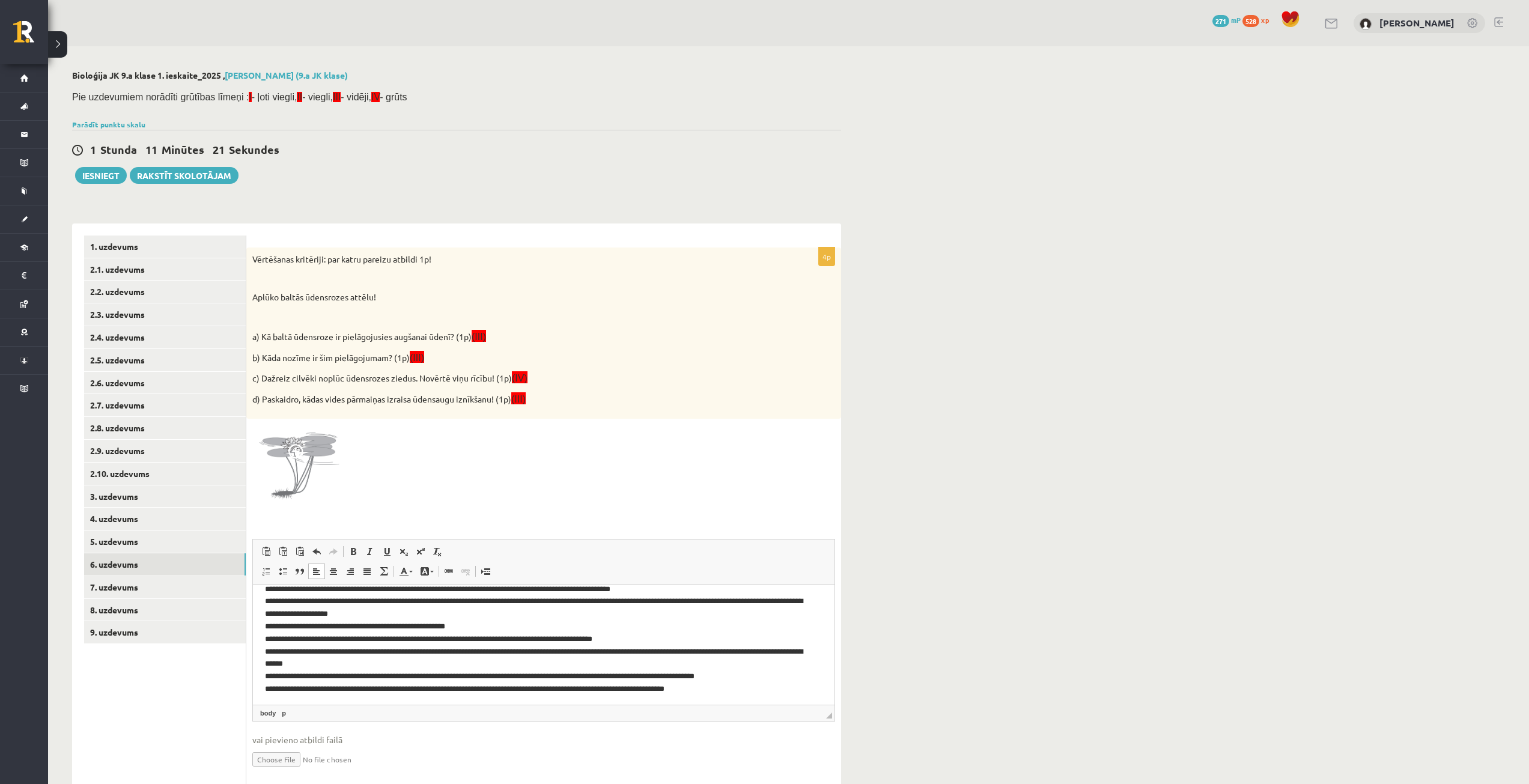
scroll to position [104, 0]
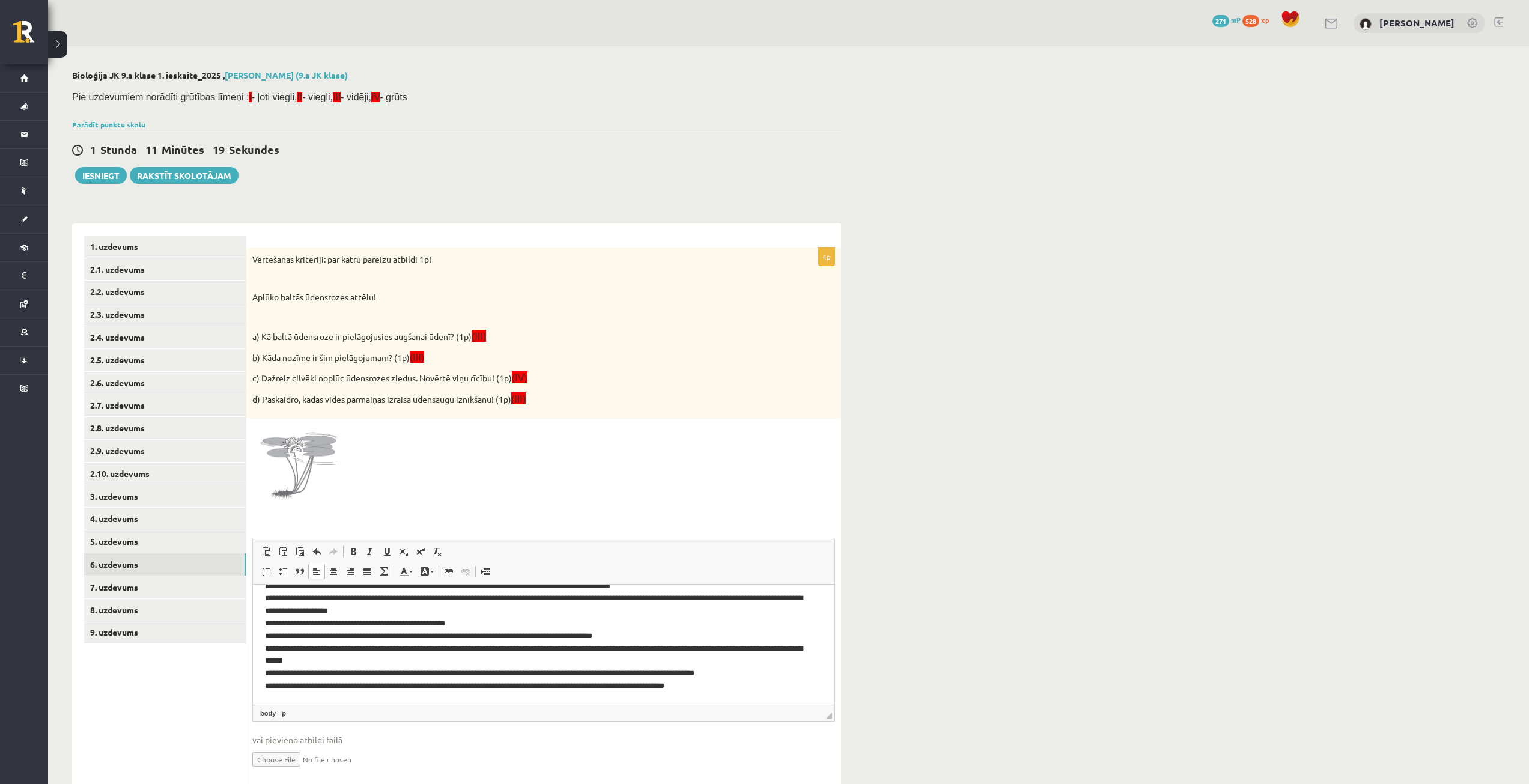
click at [438, 608] on p "**********" at bounding box center [540, 592] width 549 height 200
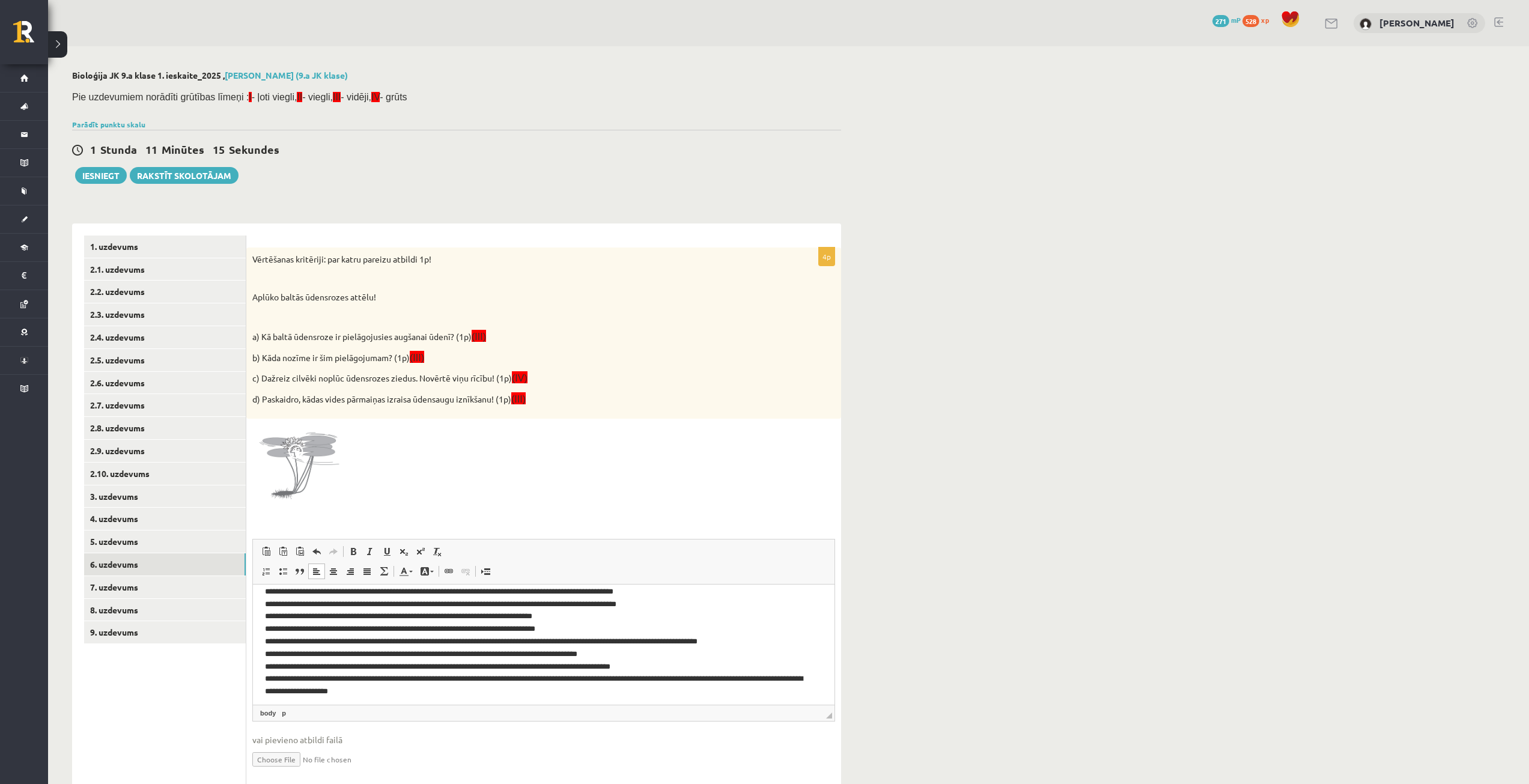
scroll to position [4, 0]
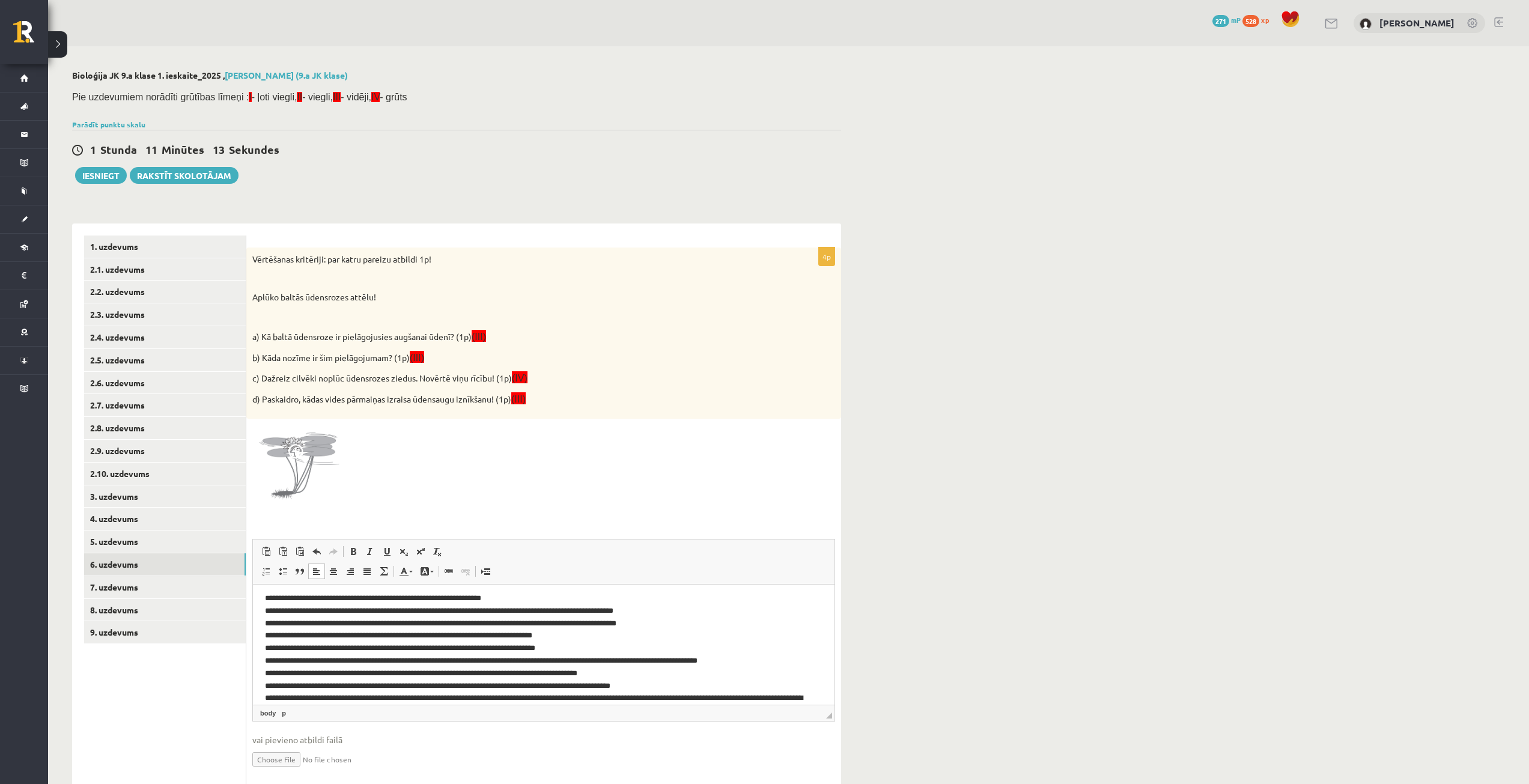
click at [690, 685] on p "**********" at bounding box center [540, 654] width 549 height 125
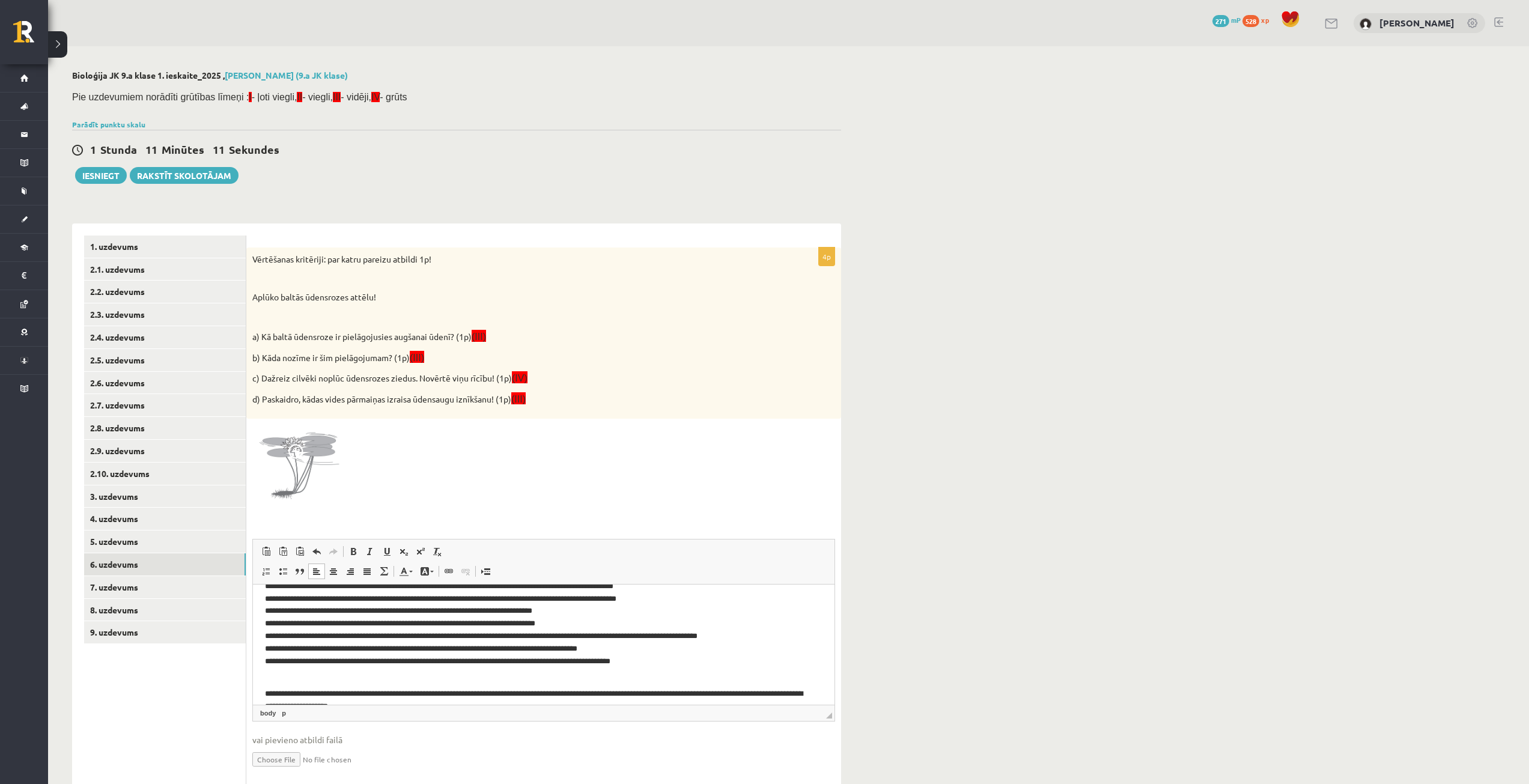
scroll to position [10, 0]
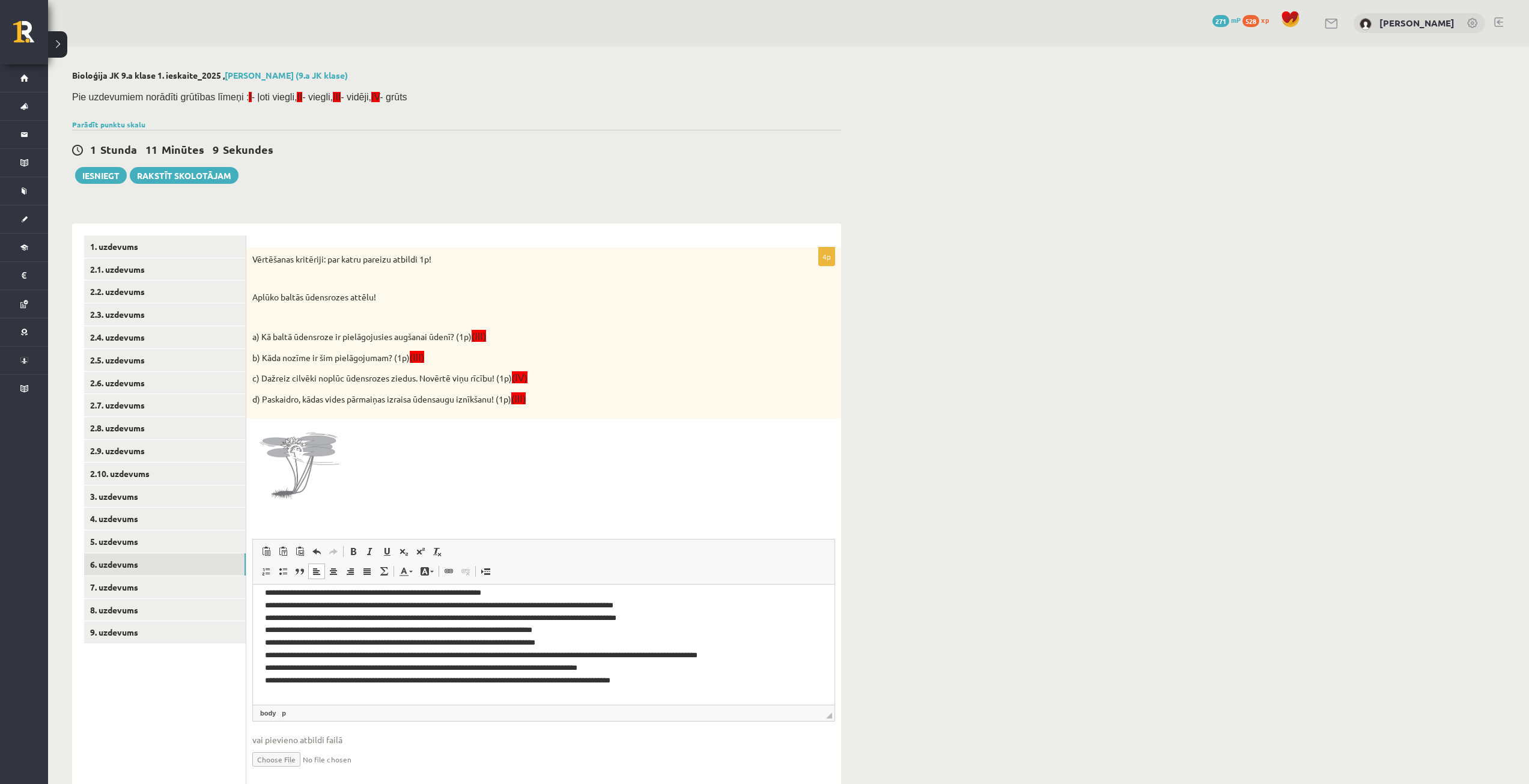
click at [620, 632] on p "**********" at bounding box center [540, 636] width 549 height 99
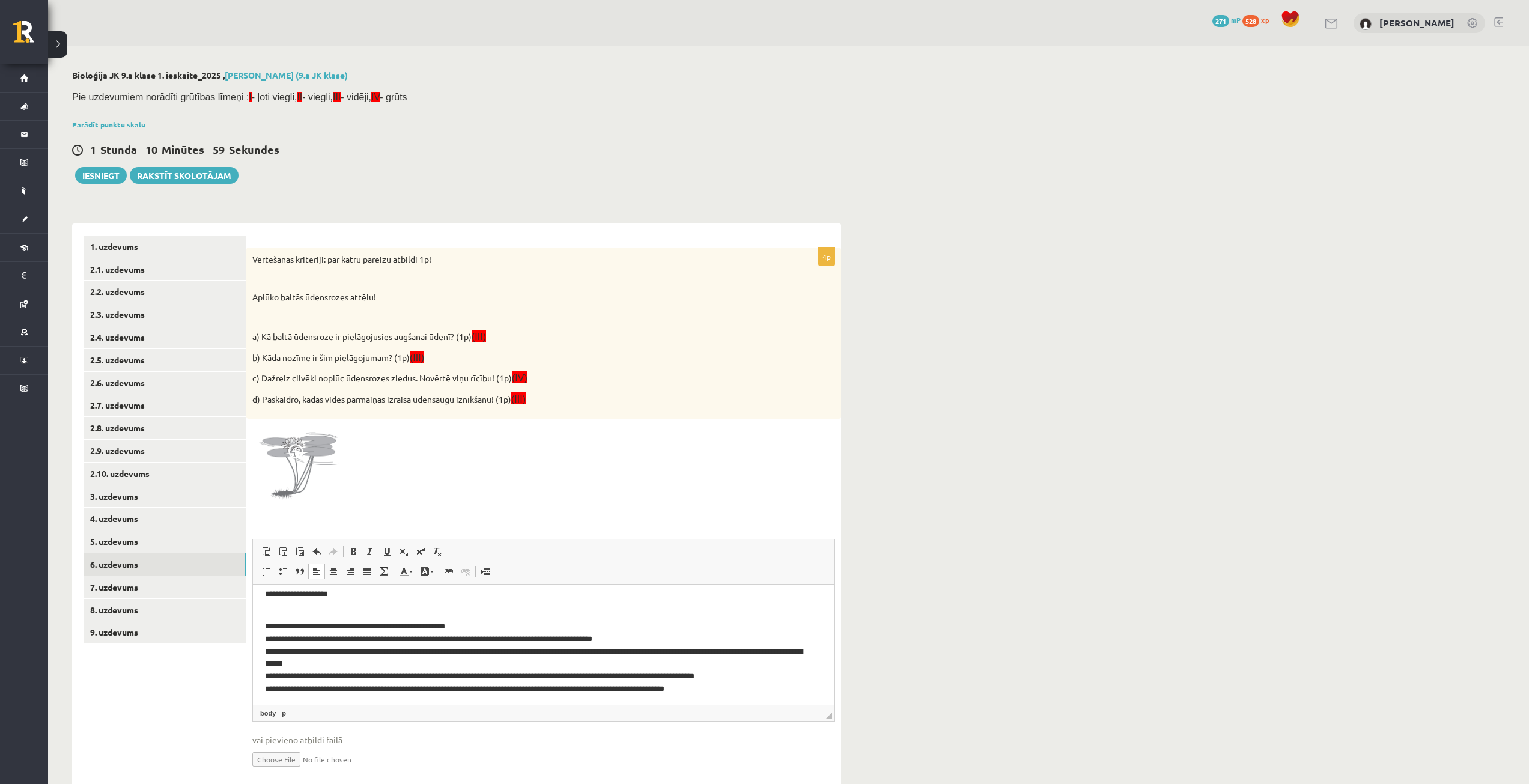
scroll to position [165, 0]
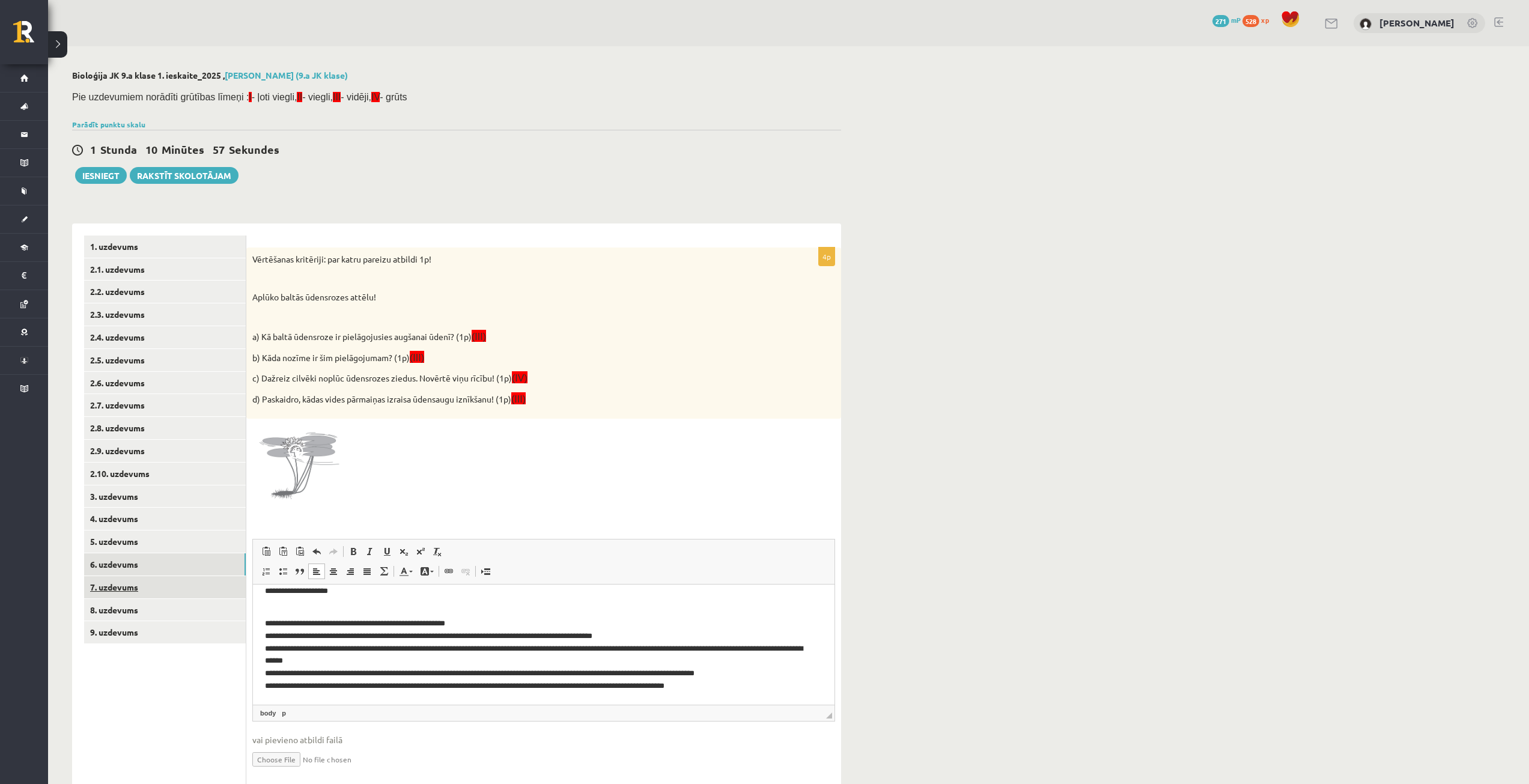
click at [158, 585] on link "7. uzdevums" at bounding box center [165, 587] width 161 height 22
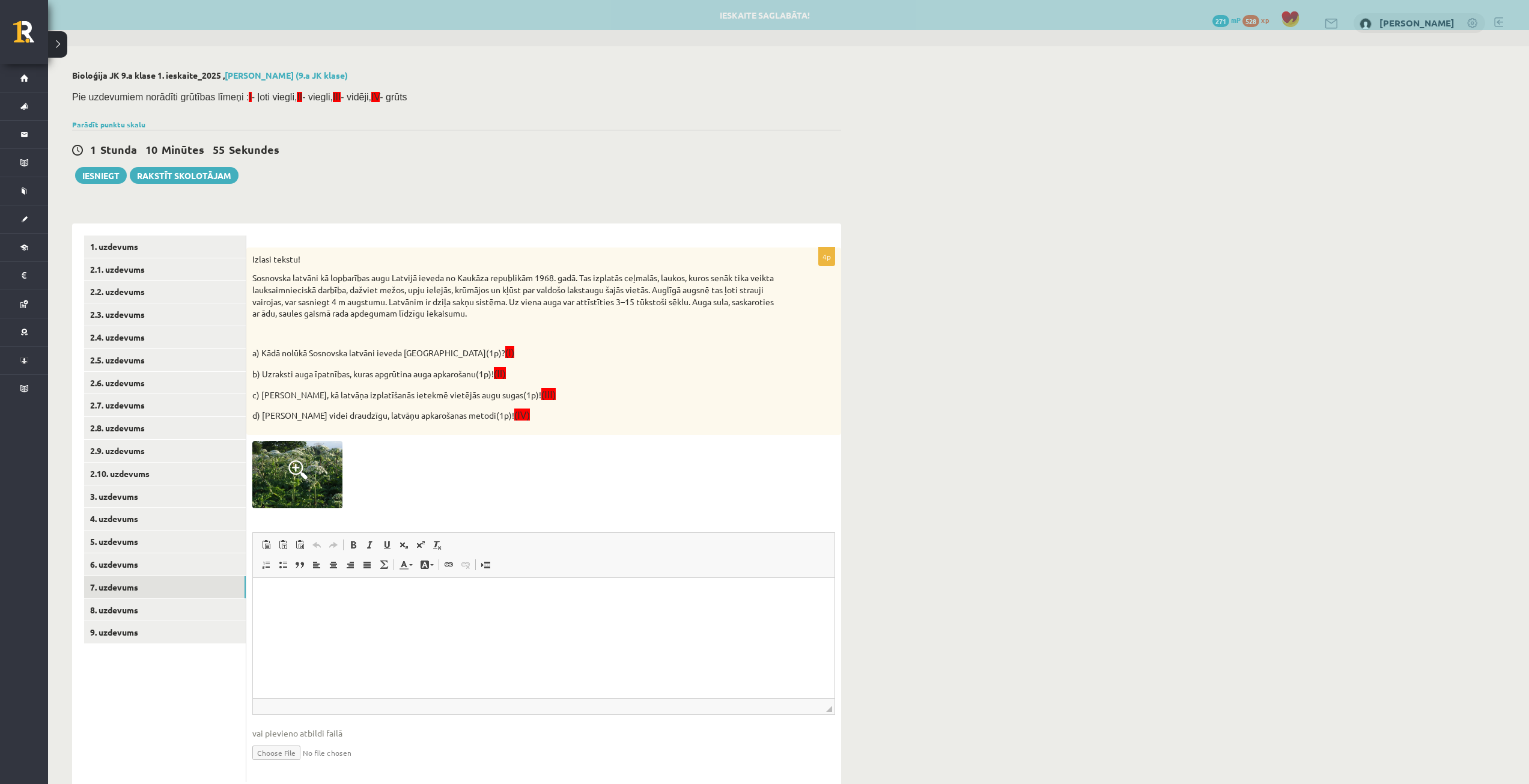
scroll to position [0, 0]
click at [290, 467] on span at bounding box center [298, 469] width 19 height 19
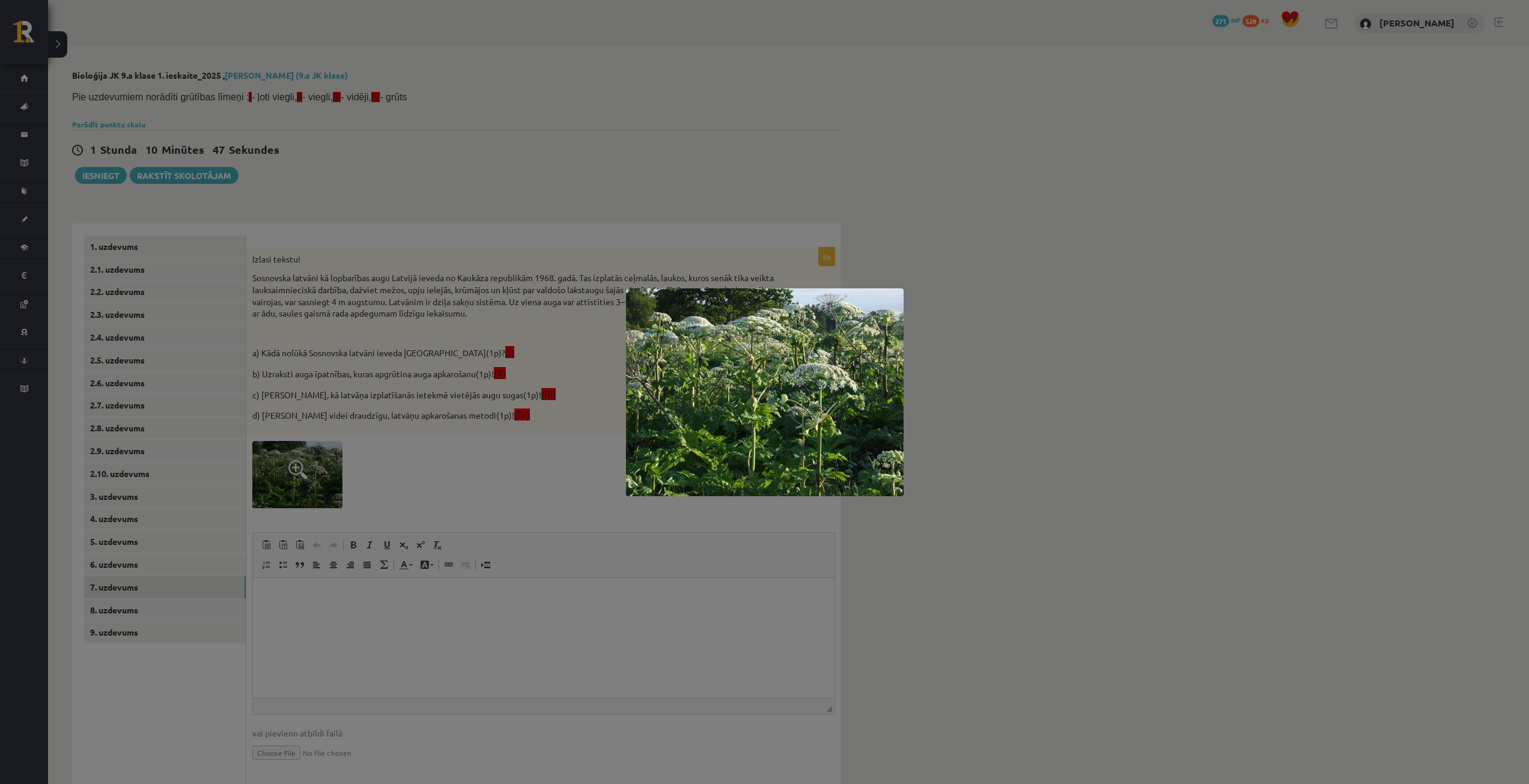
scroll to position [36, 0]
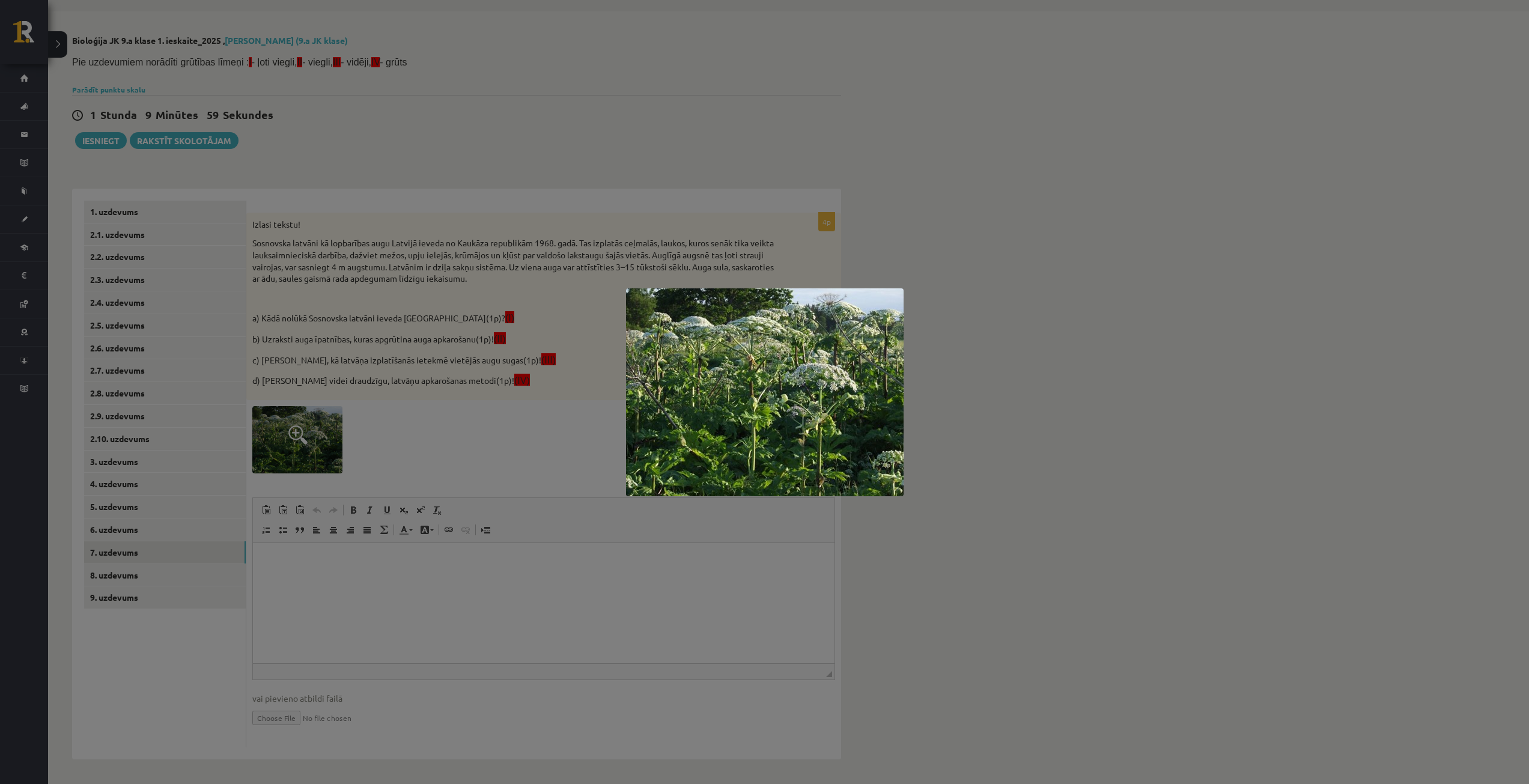
click at [471, 392] on div at bounding box center [764, 392] width 1529 height 784
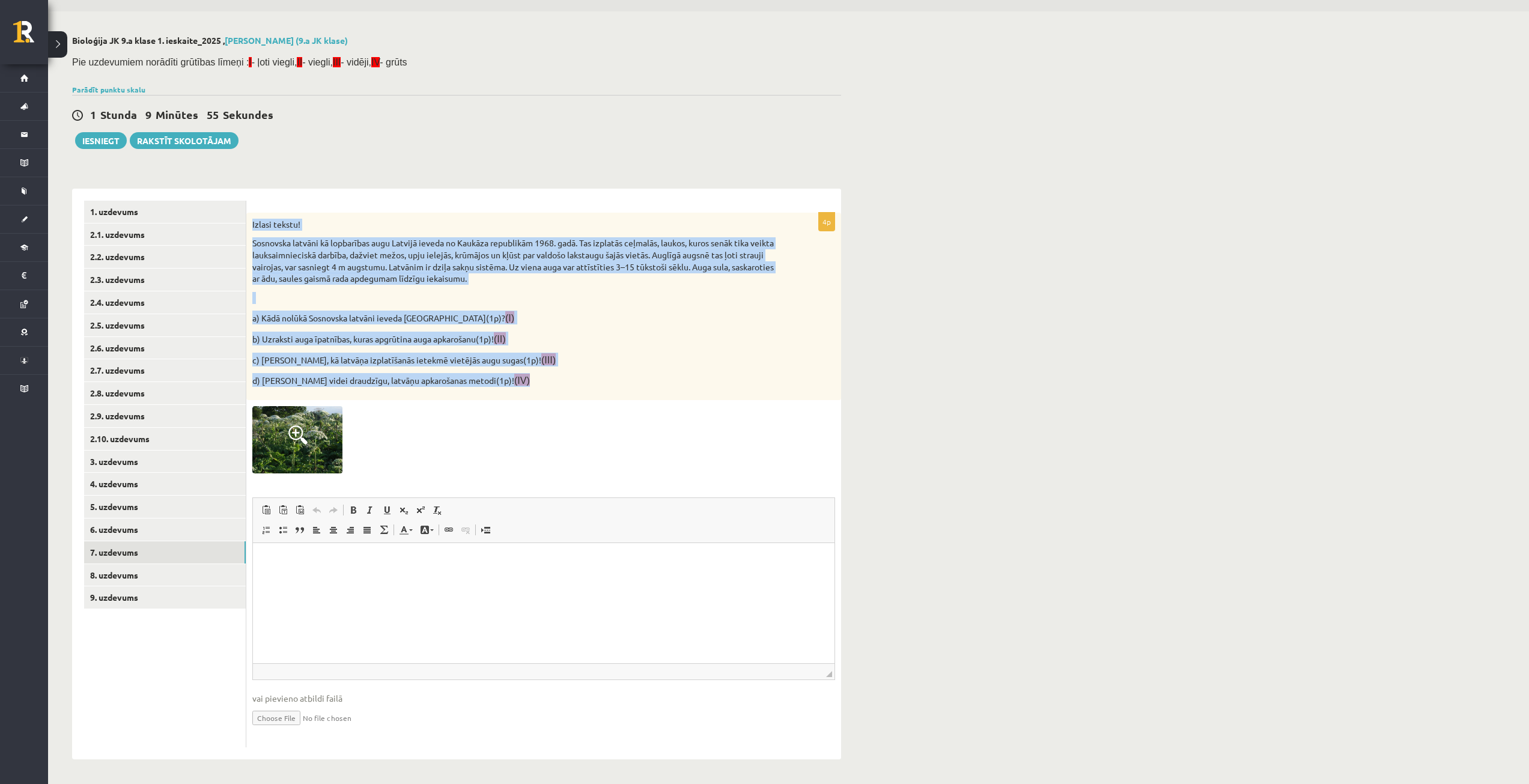
drag, startPoint x: 253, startPoint y: 220, endPoint x: 495, endPoint y: 382, distance: 291.2
click at [495, 382] on div "Izlasi tekstu! Sosnovska latvāni kā lopbarības augu Latvijā ieveda no Kaukāza r…" at bounding box center [544, 306] width 595 height 187
click at [644, 313] on p "a) Kādā nolūkā Sosnovska latvāni ieveda Latvijā(1p)? (I)" at bounding box center [514, 317] width 523 height 13
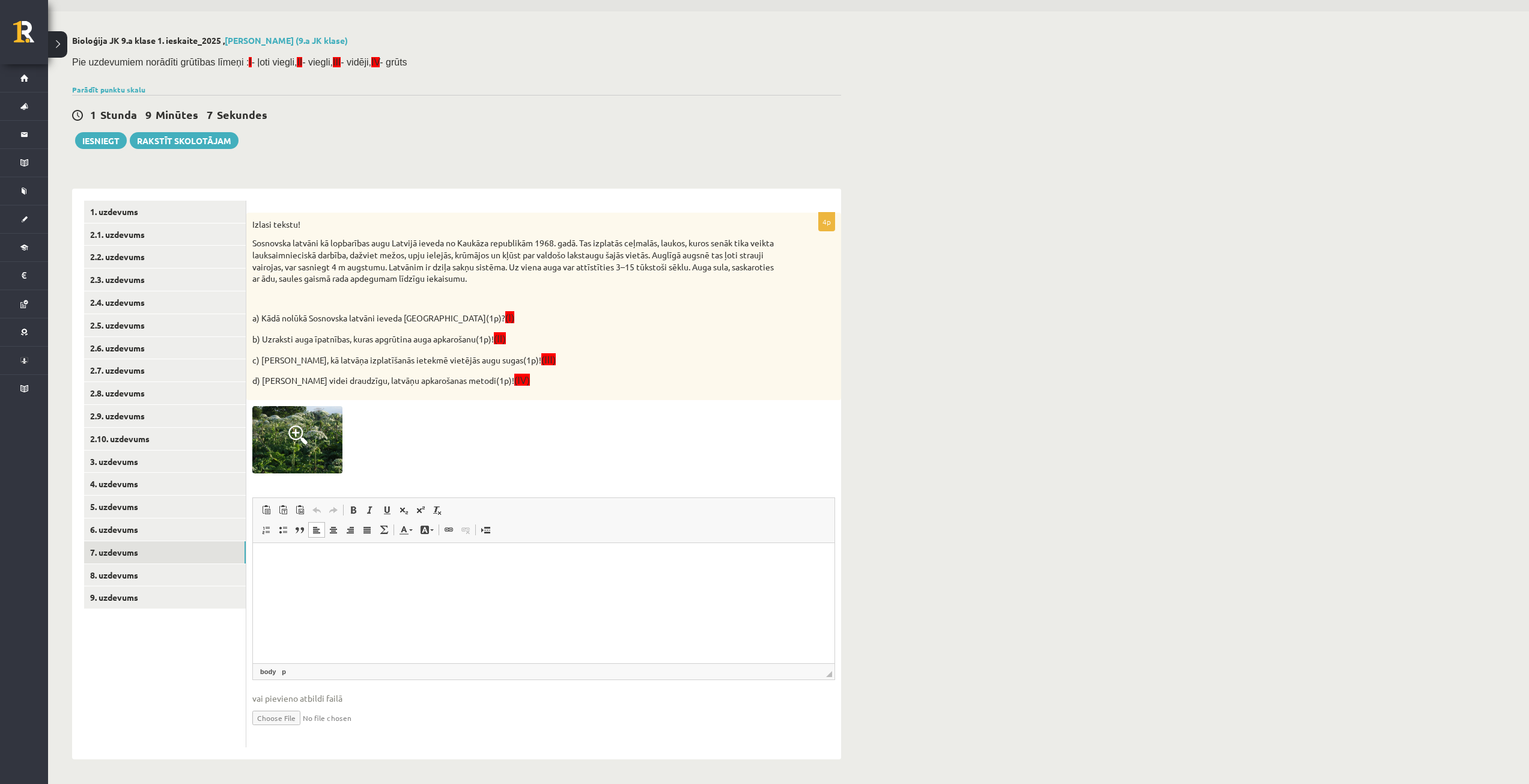
click at [285, 558] on p "Визуальный текстовый редактор, wiswyg-editor-user-answer-47024919473480" at bounding box center [544, 561] width 557 height 13
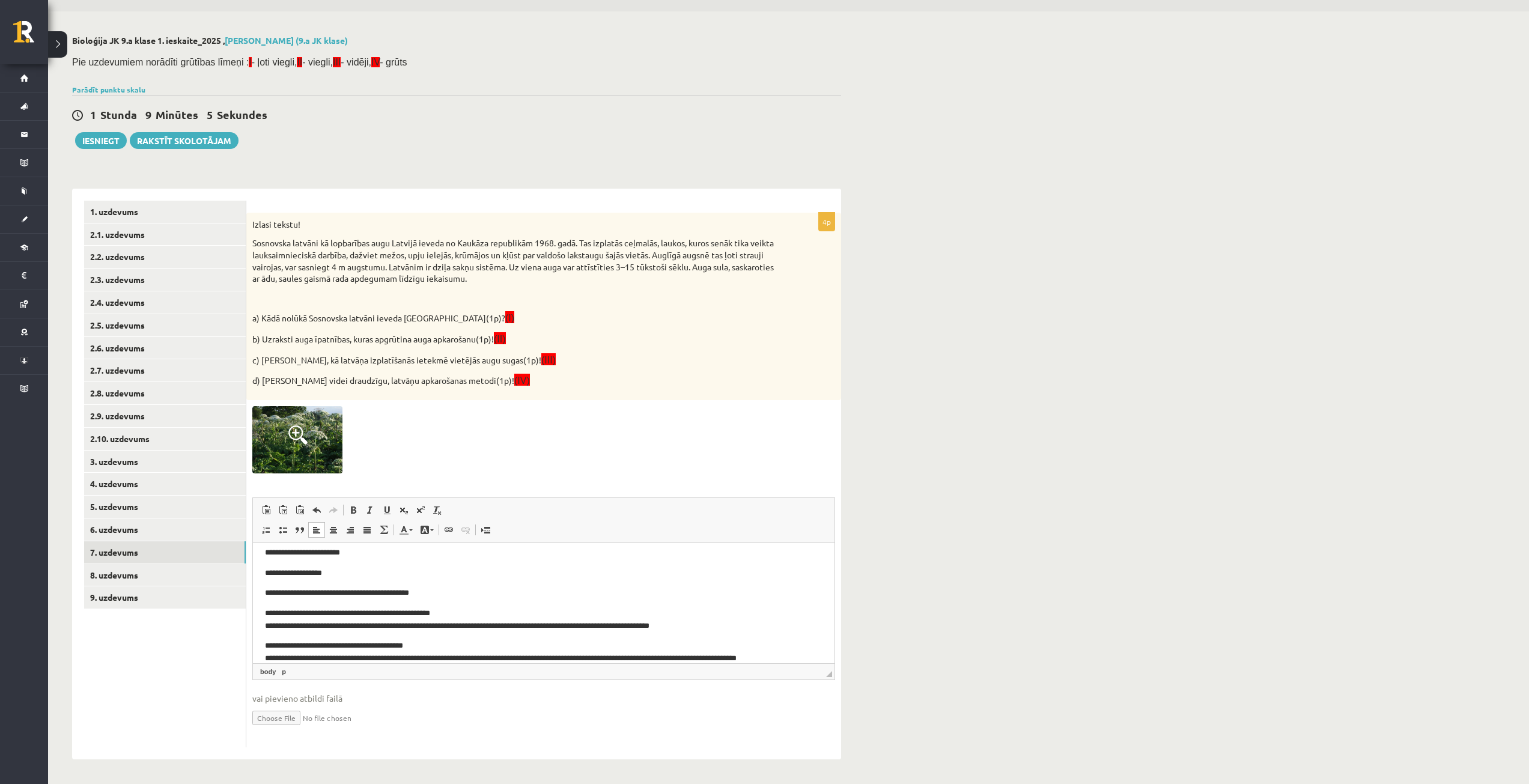
scroll to position [96, 0]
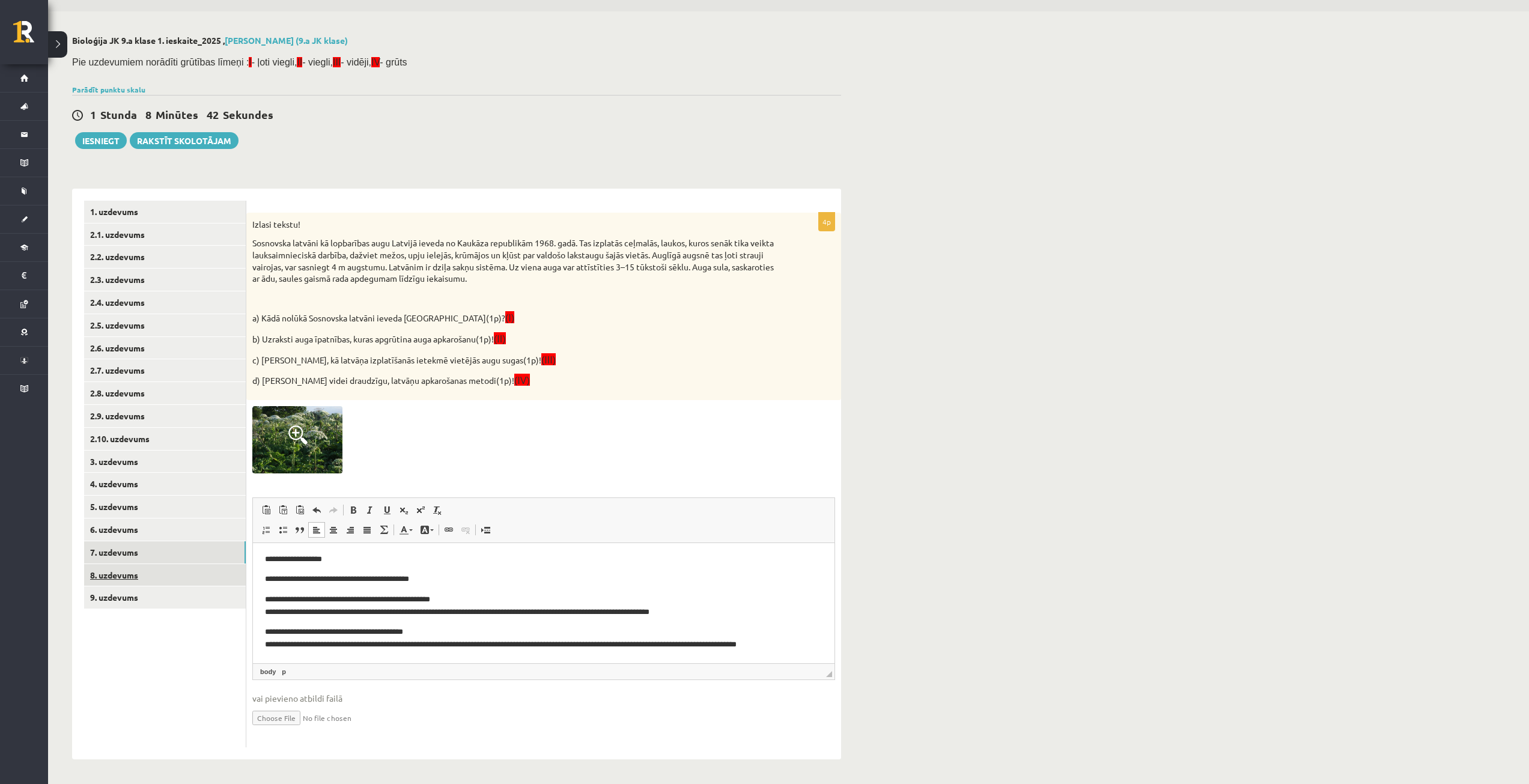
click at [151, 575] on link "8. uzdevums" at bounding box center [165, 574] width 161 height 22
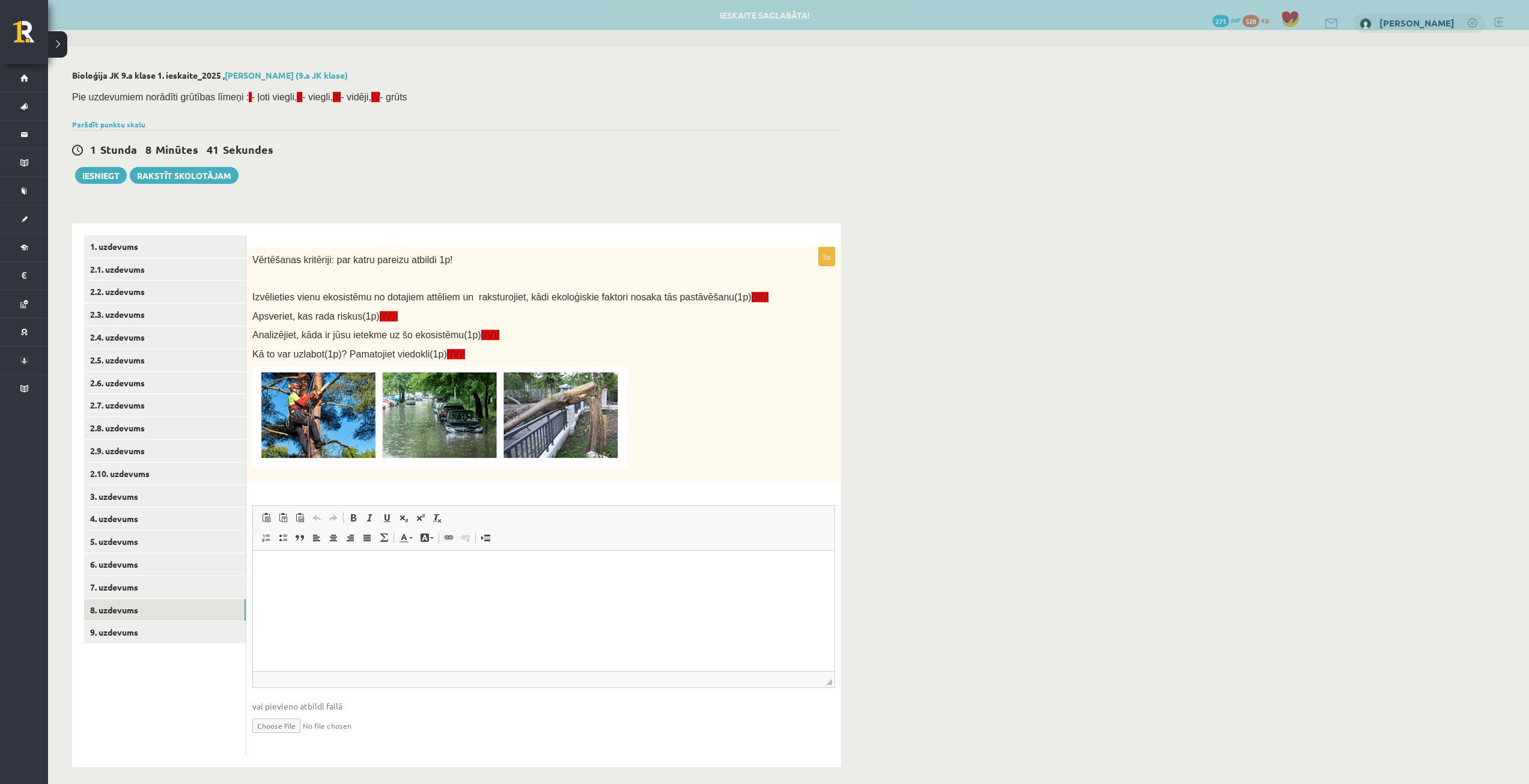
scroll to position [0, 0]
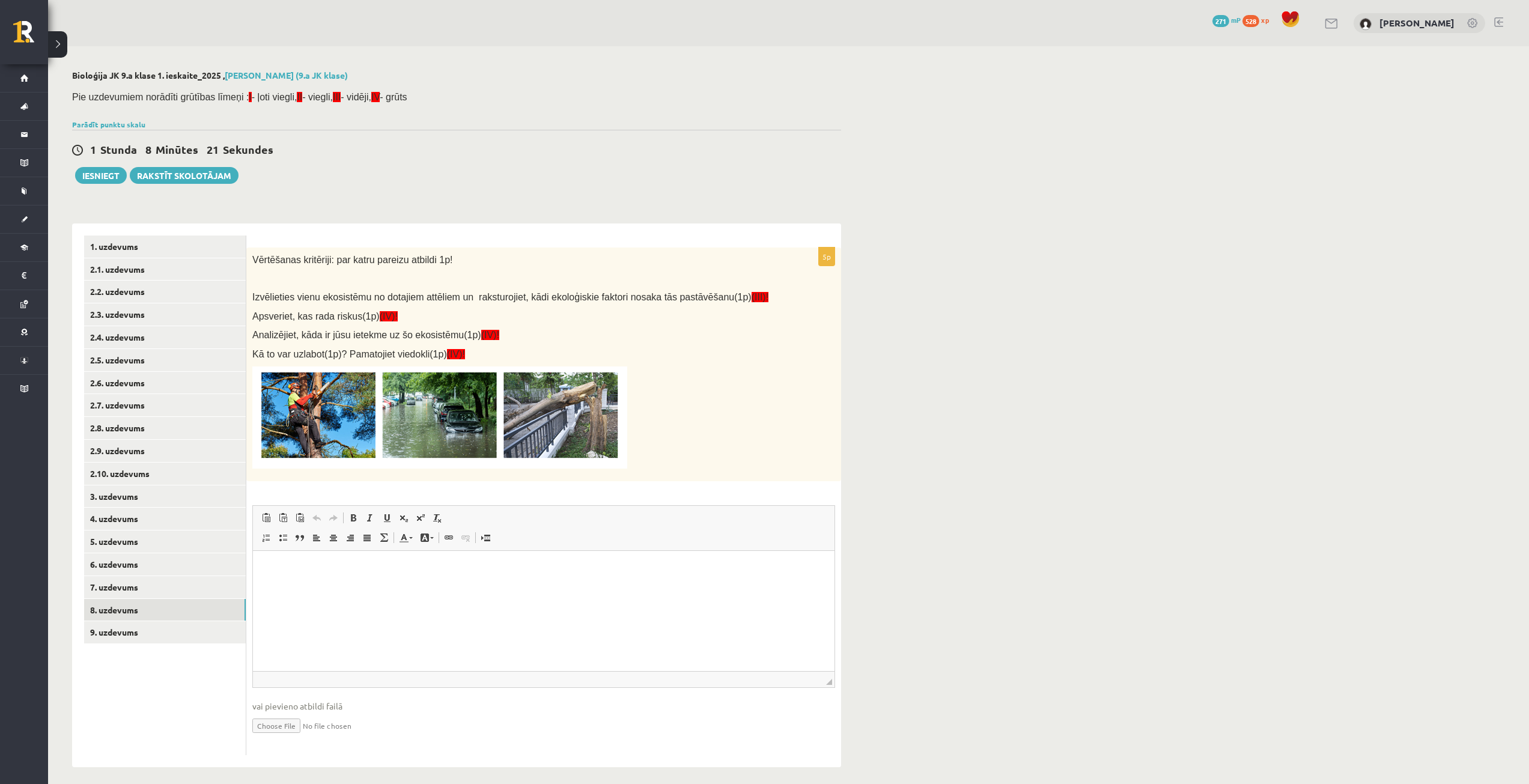
click at [252, 254] on div "Vērtēšanas kritēriji: par katru pareizu atbildi 1p! Izvēlieties vienu ekosistēm…" at bounding box center [544, 364] width 595 height 234
click at [318, 568] on p "Визуальный текстовый редактор, wiswyg-editor-user-answer-47024961695640" at bounding box center [544, 569] width 557 height 13
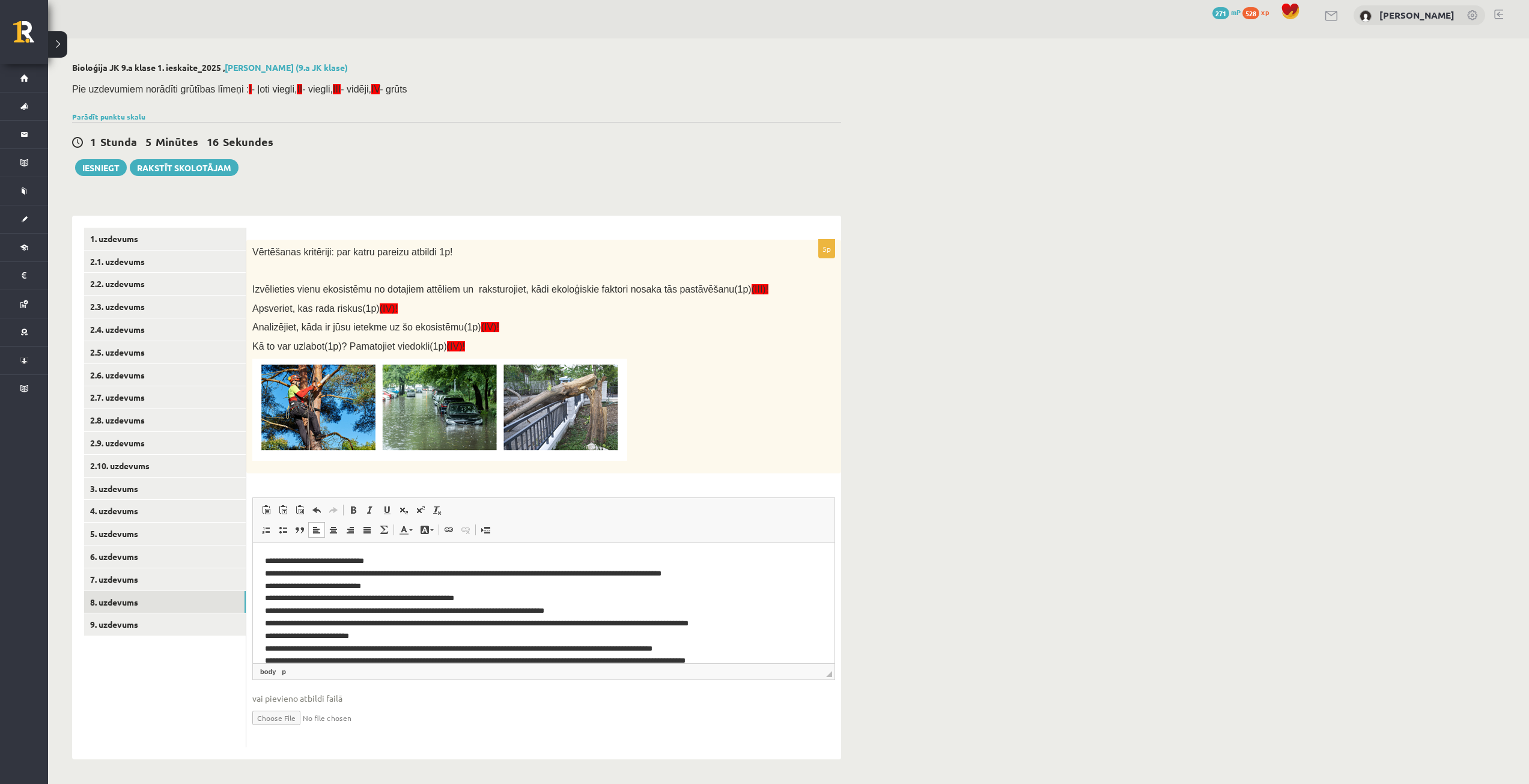
click at [742, 580] on p "**********" at bounding box center [540, 692] width 549 height 275
click at [739, 573] on p "**********" at bounding box center [540, 692] width 549 height 275
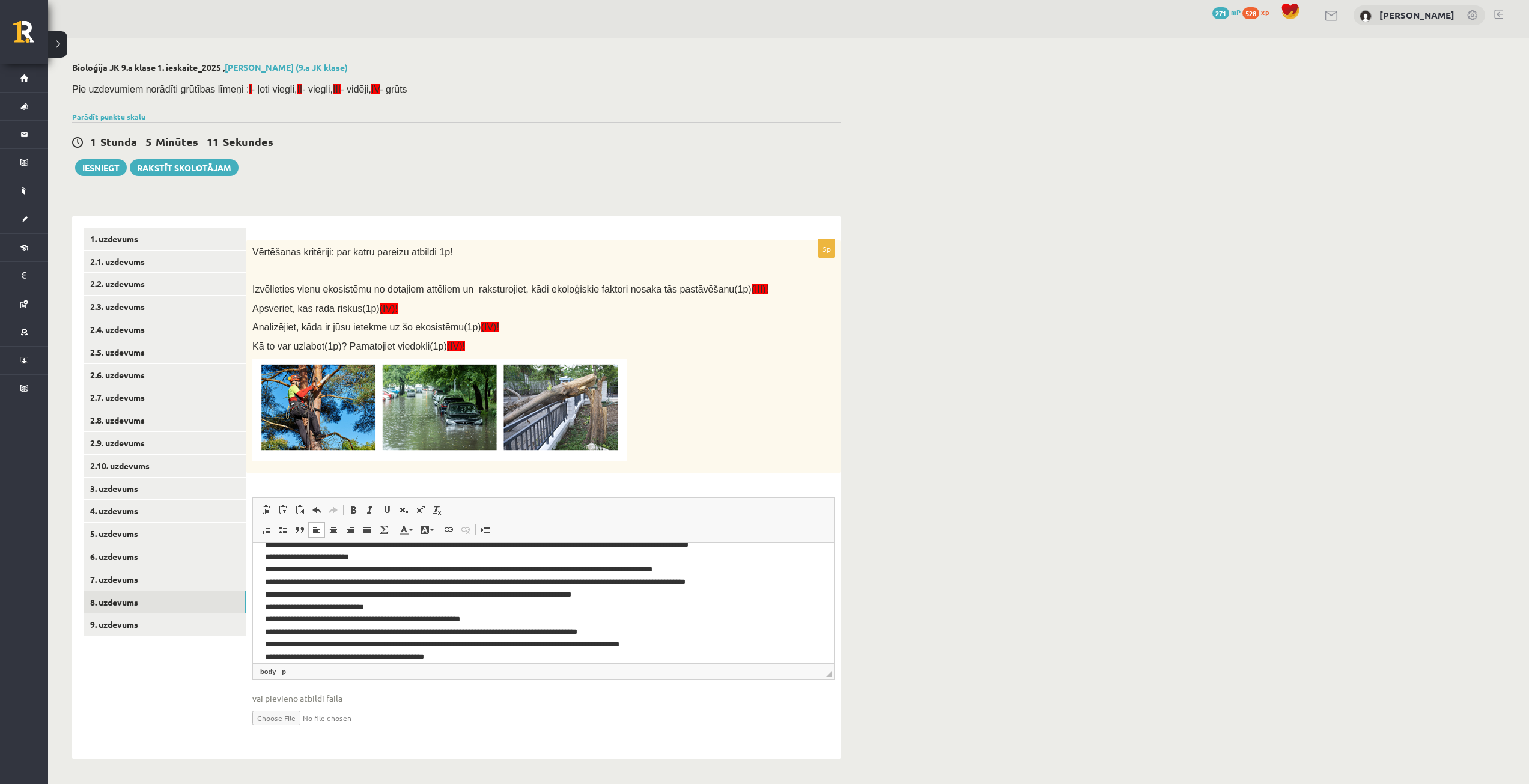
scroll to position [120, 0]
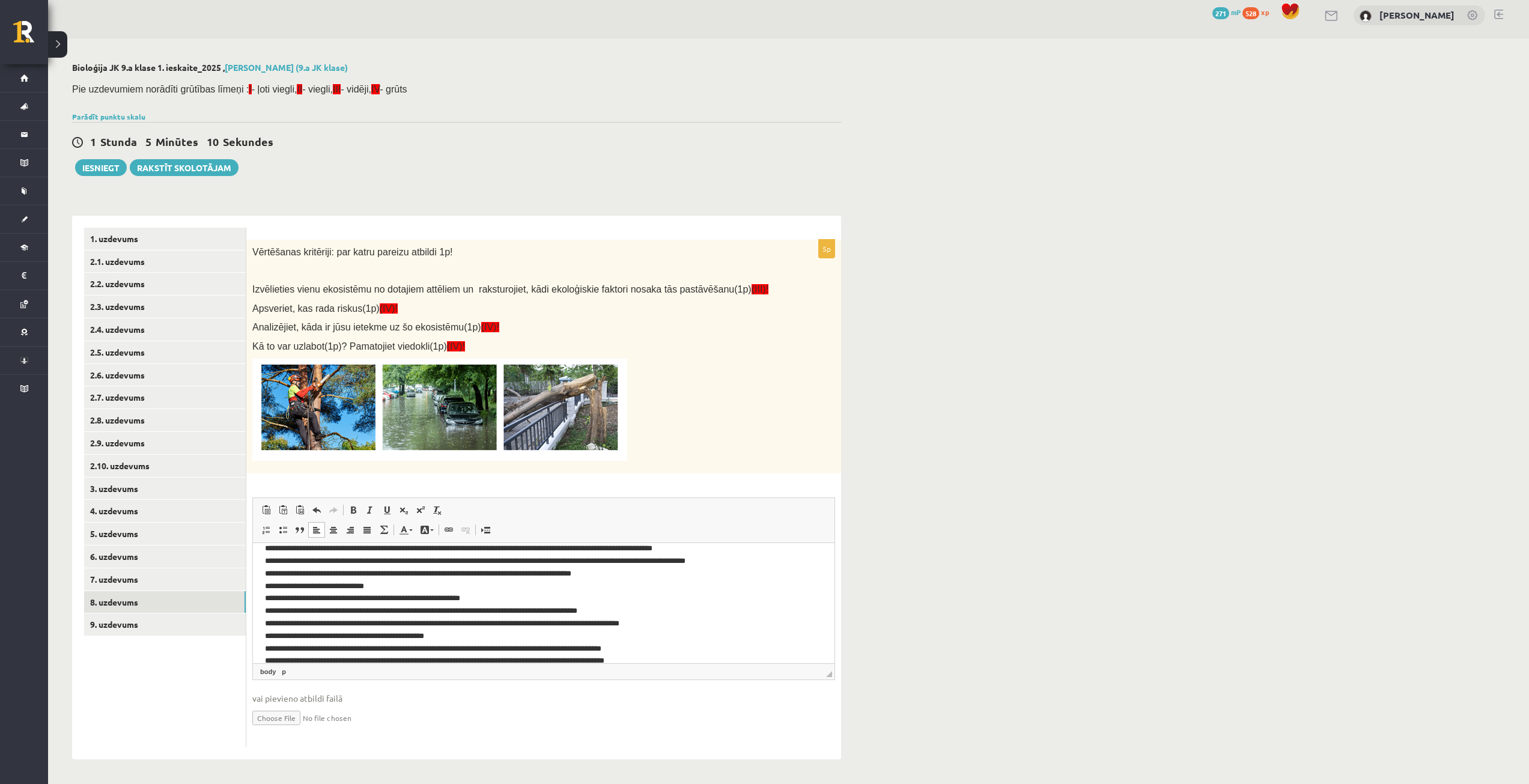
click at [618, 570] on p "**********" at bounding box center [540, 599] width 549 height 263
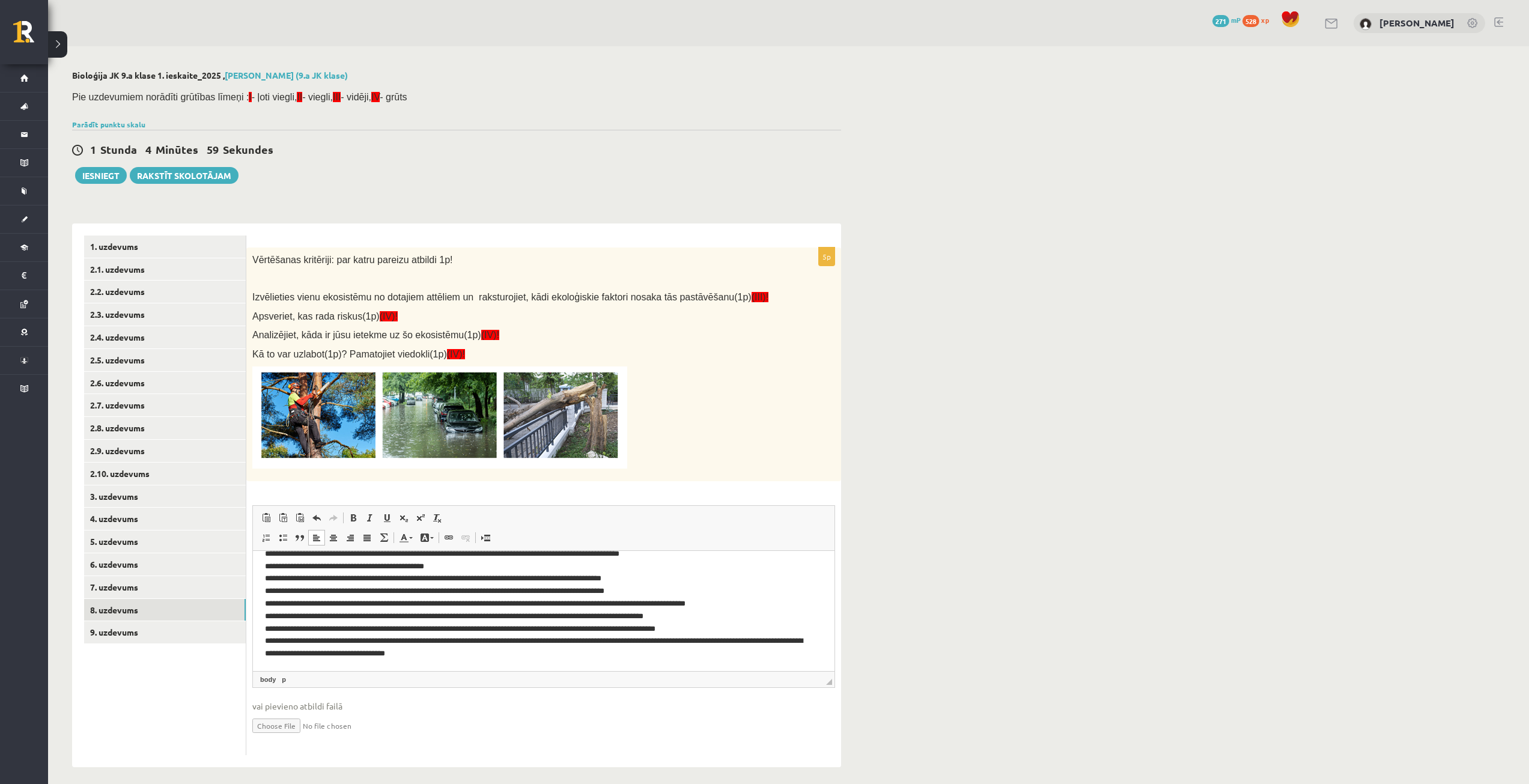
scroll to position [220, 0]
click at [723, 626] on p "**********" at bounding box center [540, 577] width 549 height 162
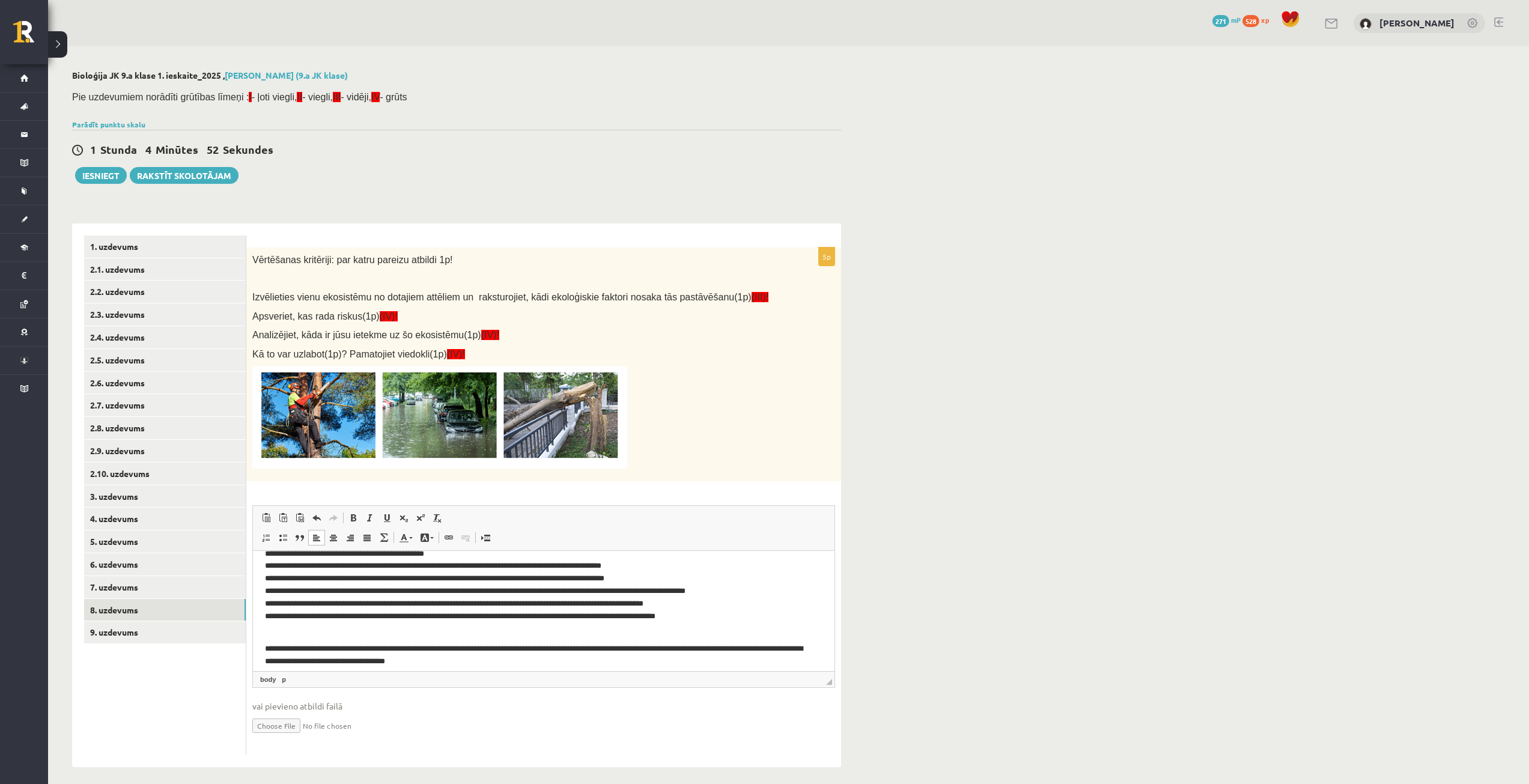
scroll to position [239, 0]
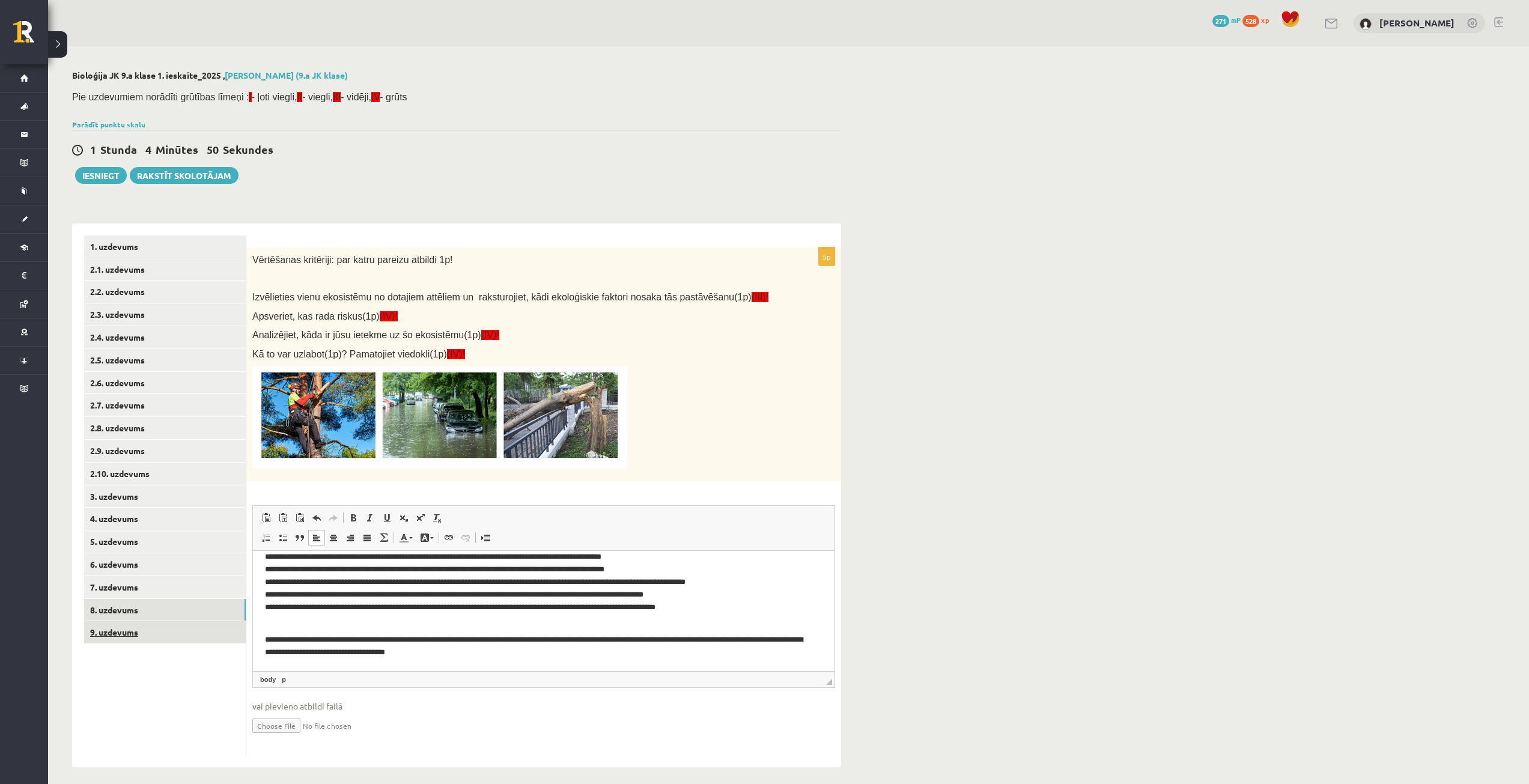
click at [134, 627] on link "9. uzdevums" at bounding box center [165, 632] width 161 height 22
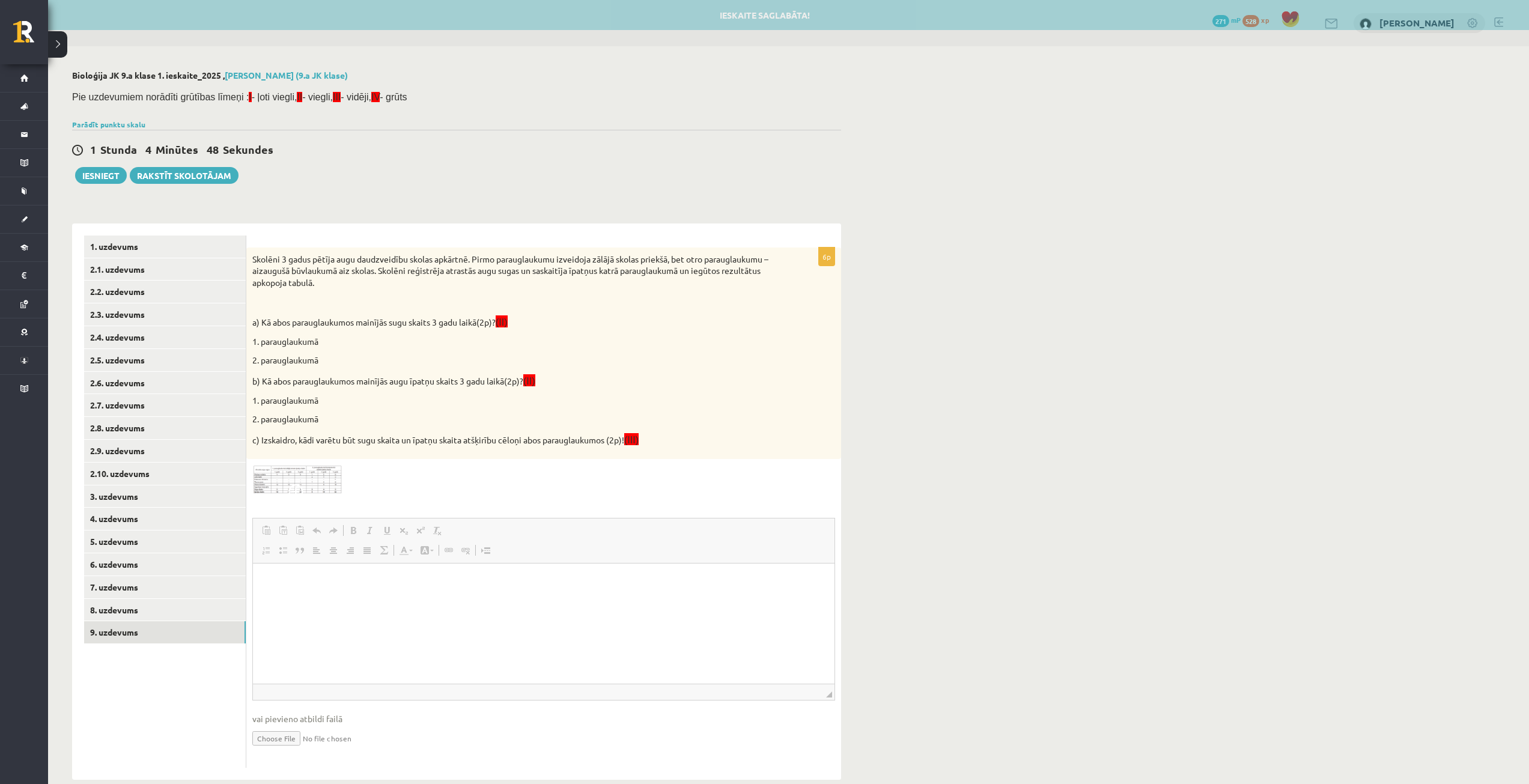
scroll to position [0, 0]
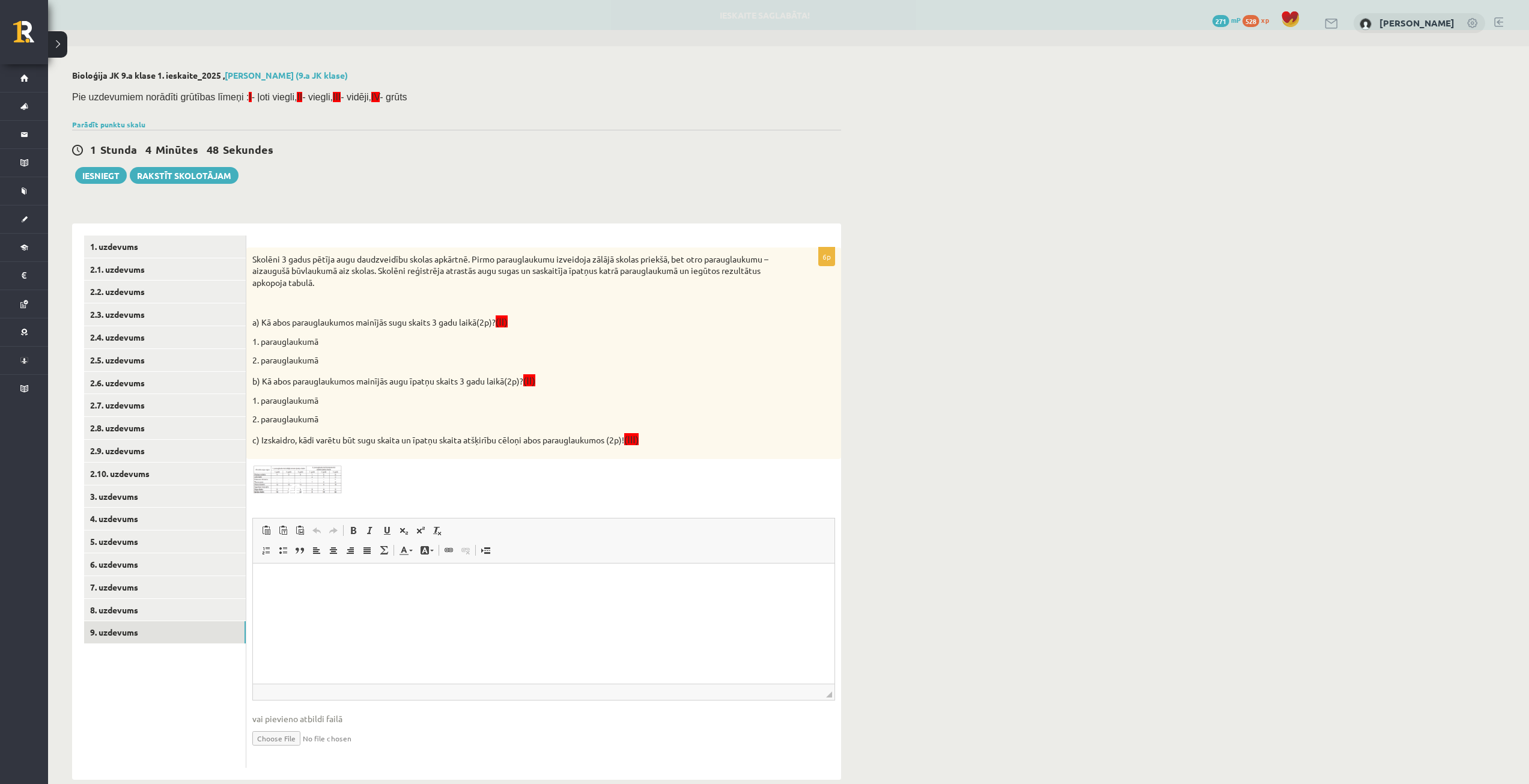
click at [296, 487] on span at bounding box center [298, 493] width 19 height 19
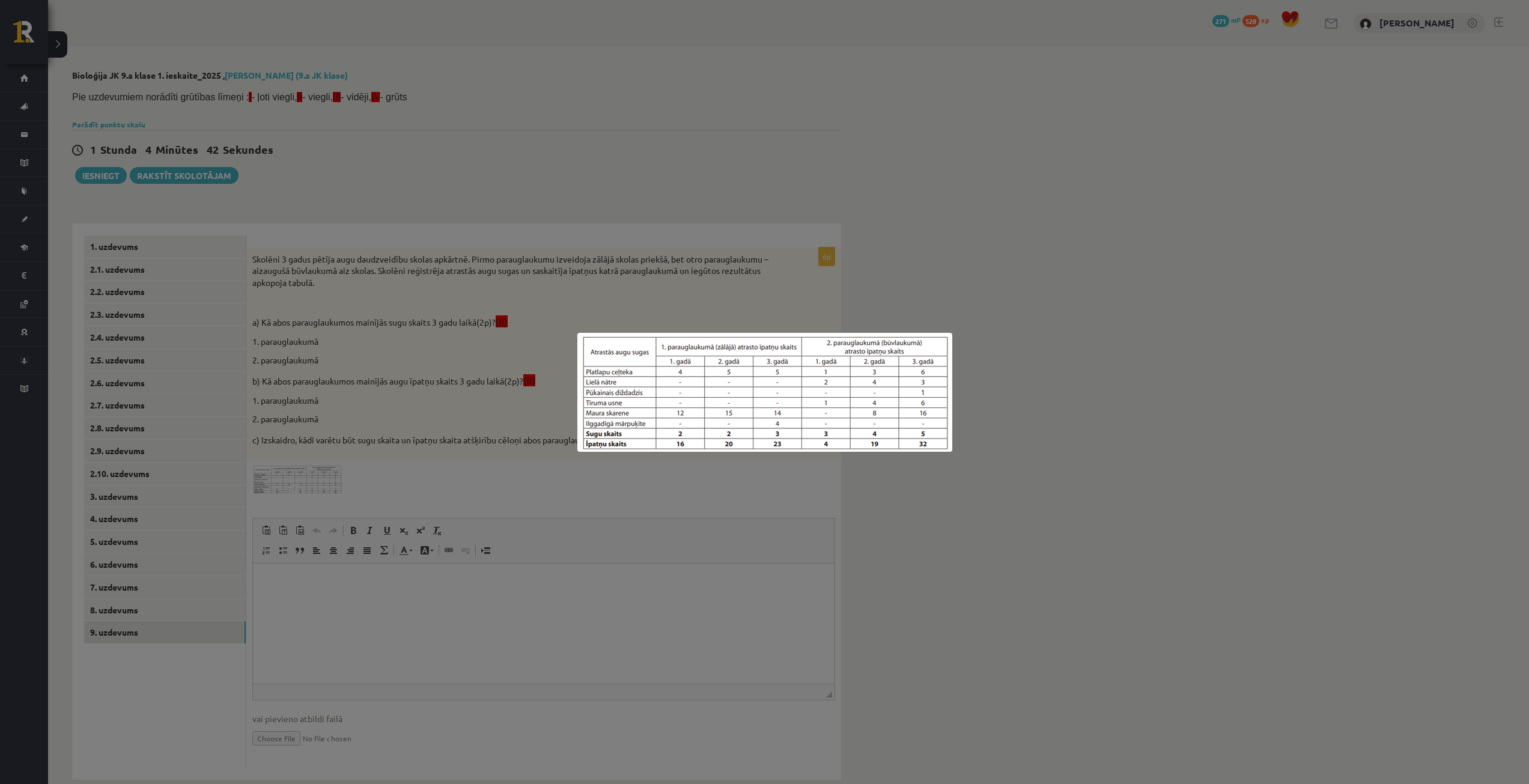
click at [746, 519] on div at bounding box center [764, 392] width 1529 height 784
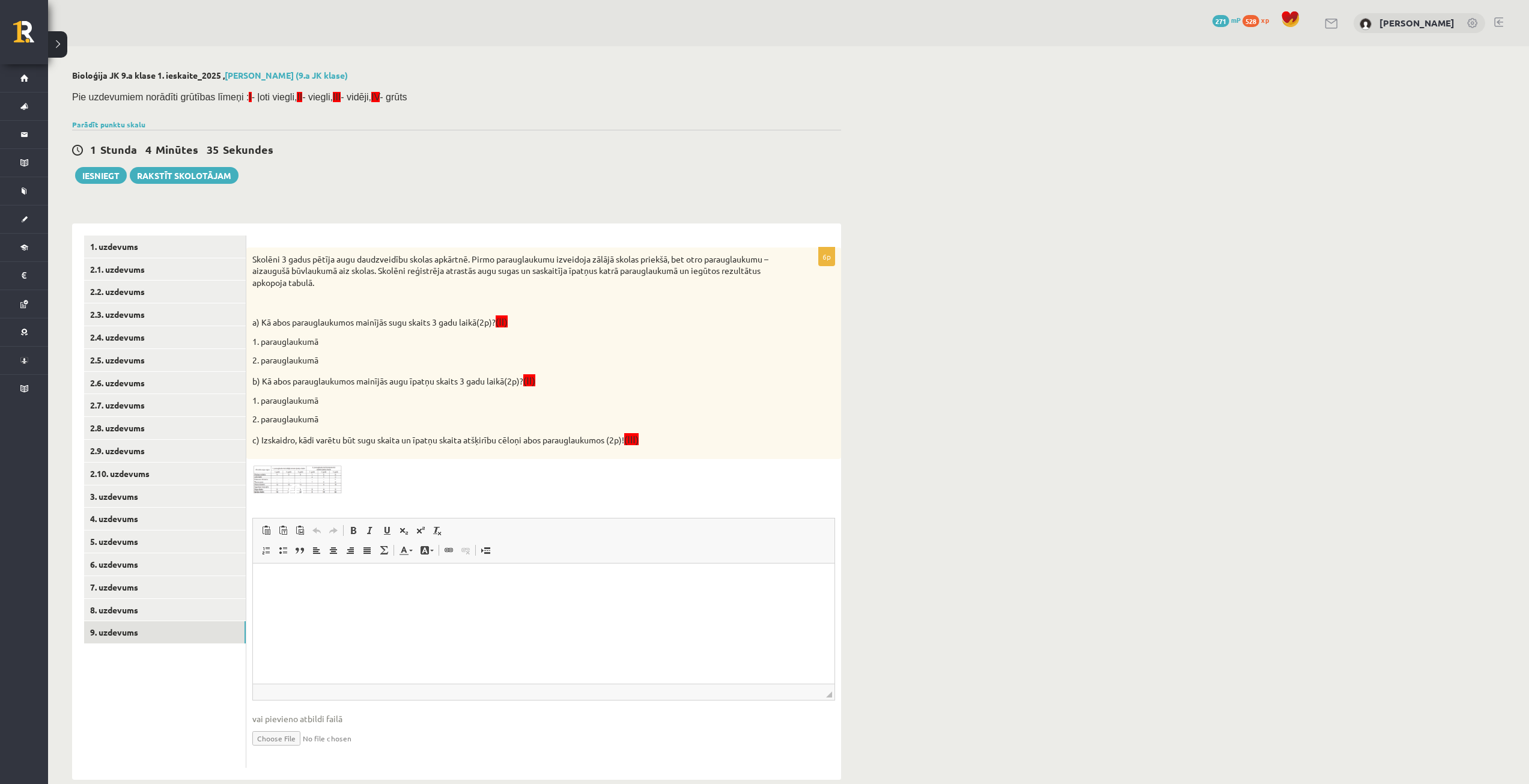
click at [316, 484] on img at bounding box center [298, 479] width 91 height 29
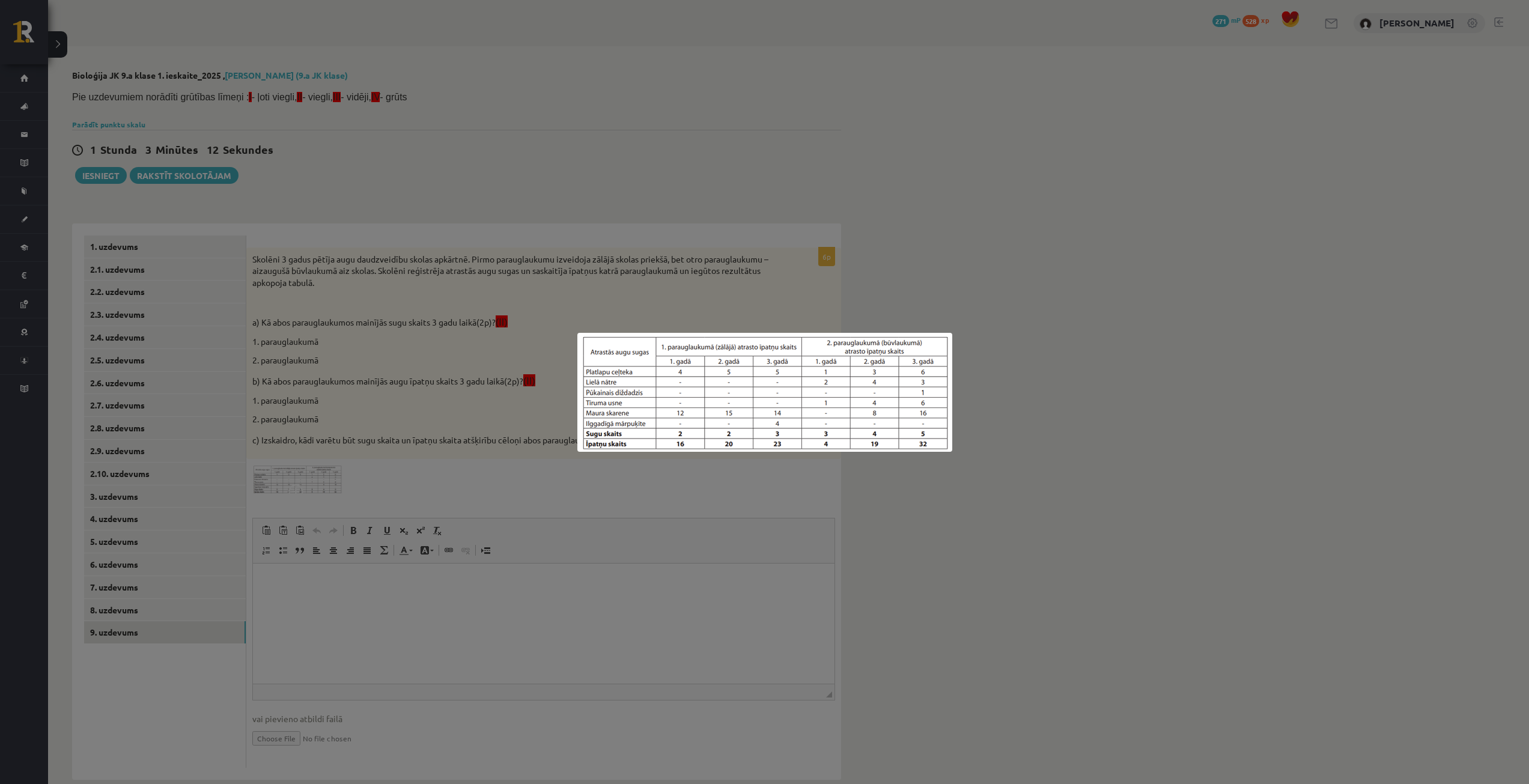
click at [704, 144] on div at bounding box center [764, 392] width 1529 height 784
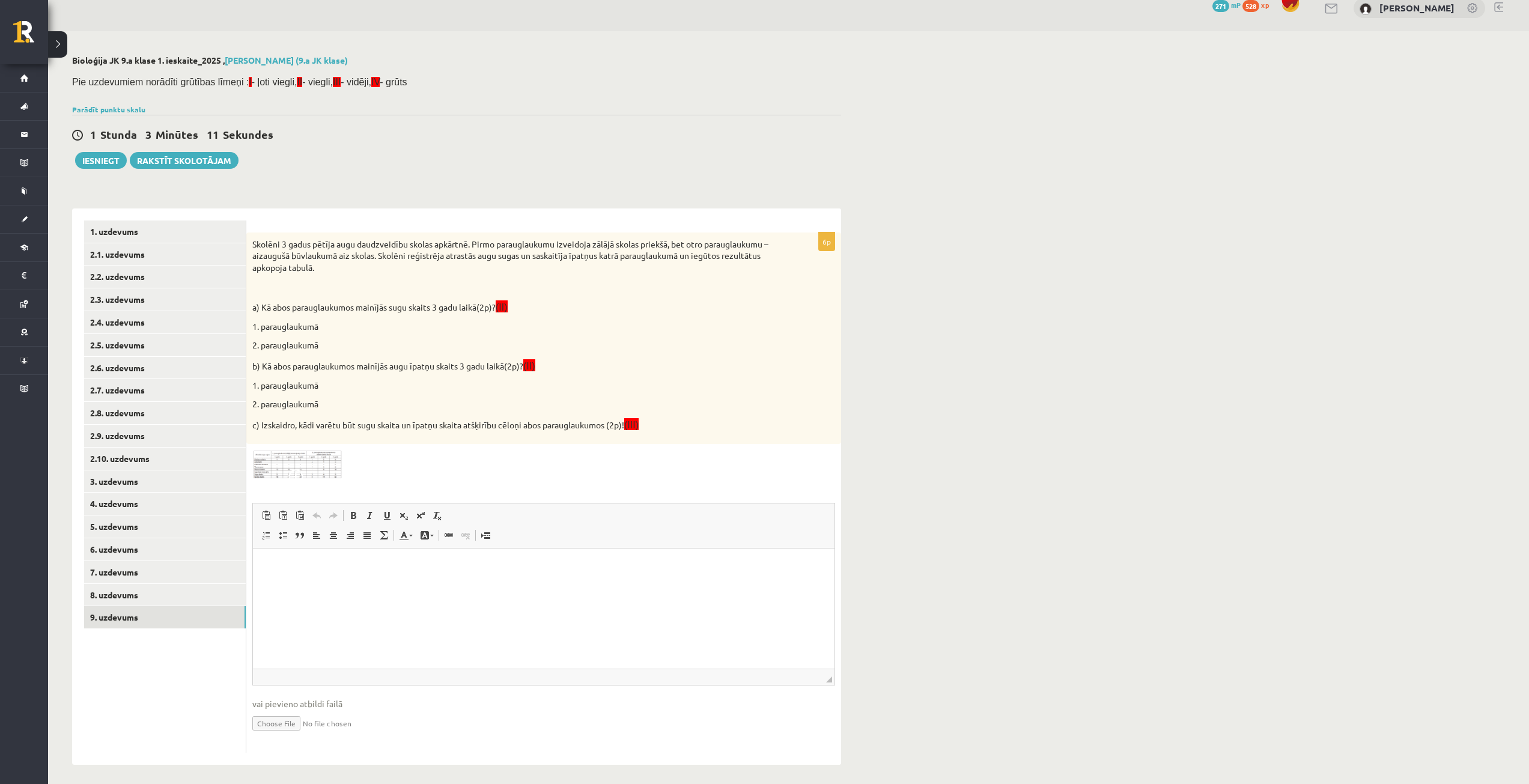
scroll to position [21, 0]
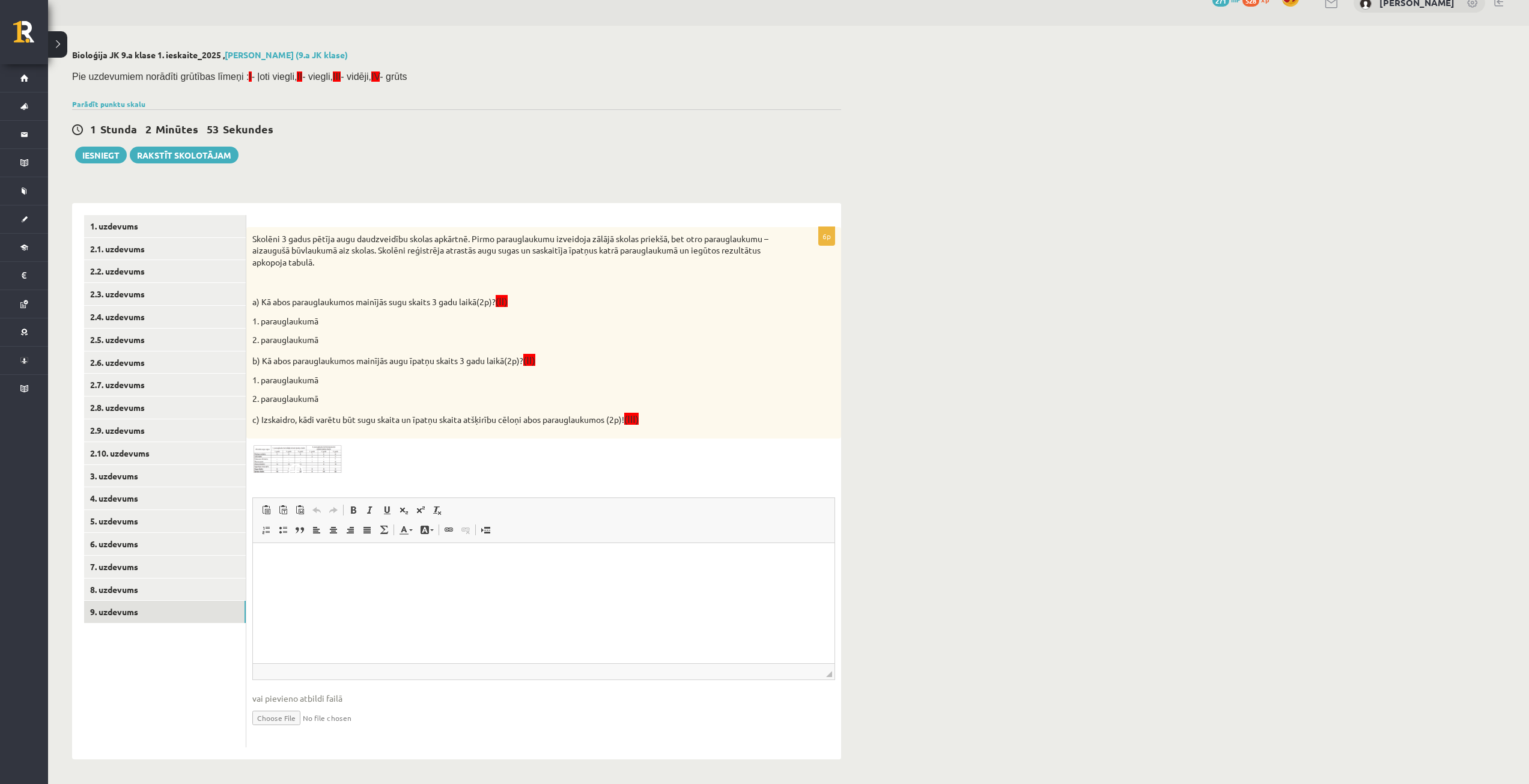
click at [289, 447] on img at bounding box center [298, 459] width 91 height 29
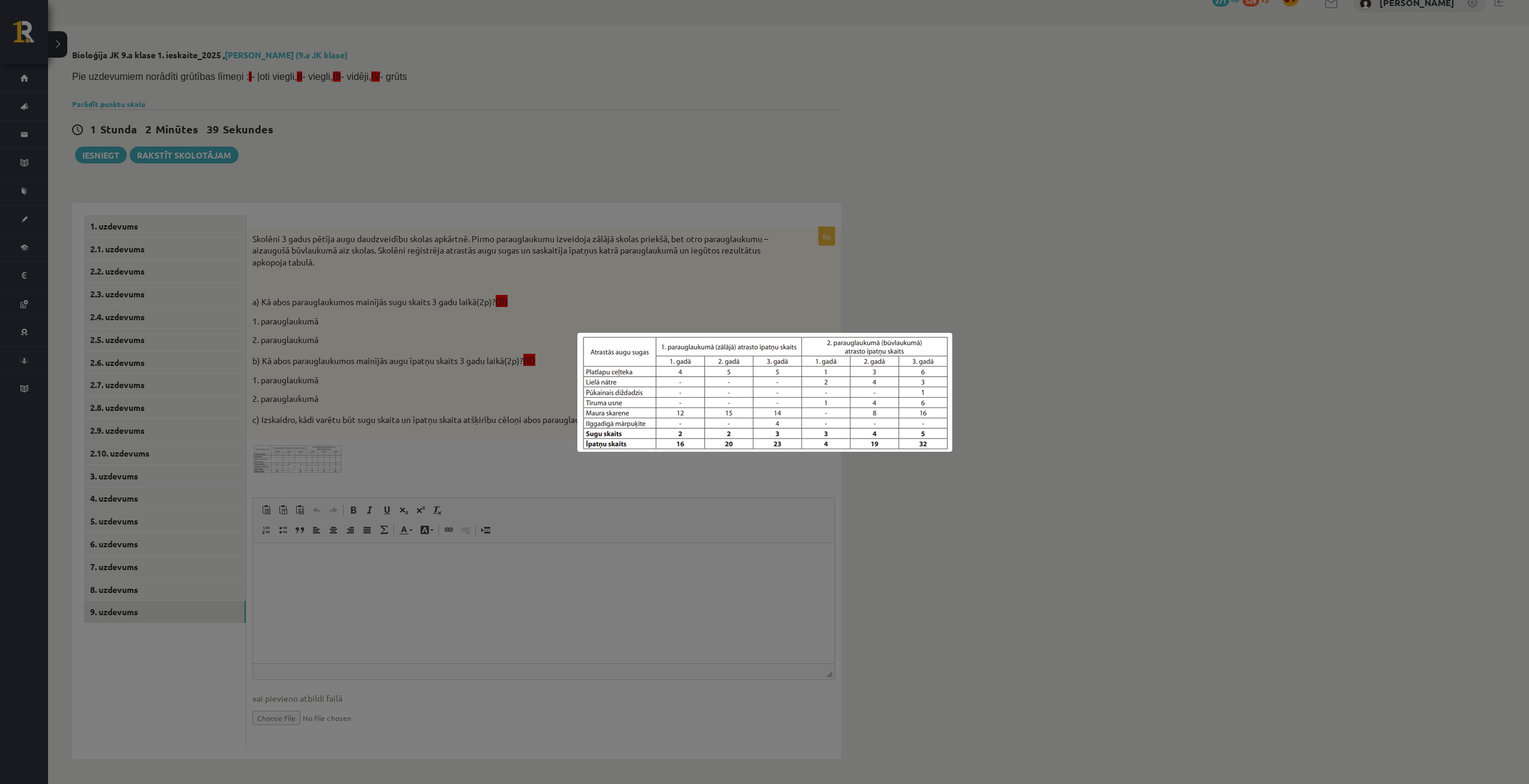
click at [471, 475] on div at bounding box center [764, 392] width 1529 height 784
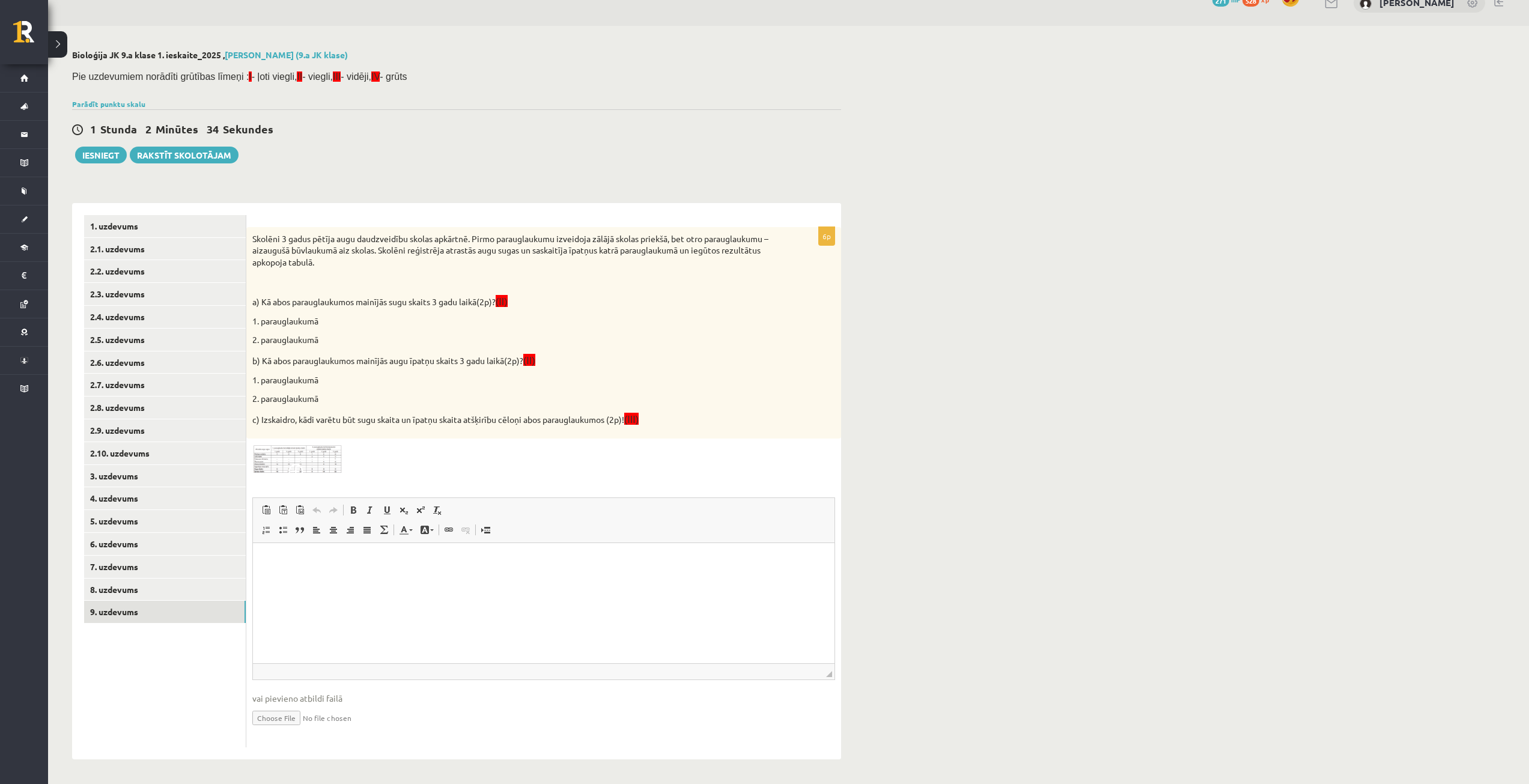
click at [298, 467] on span at bounding box center [298, 472] width 19 height 19
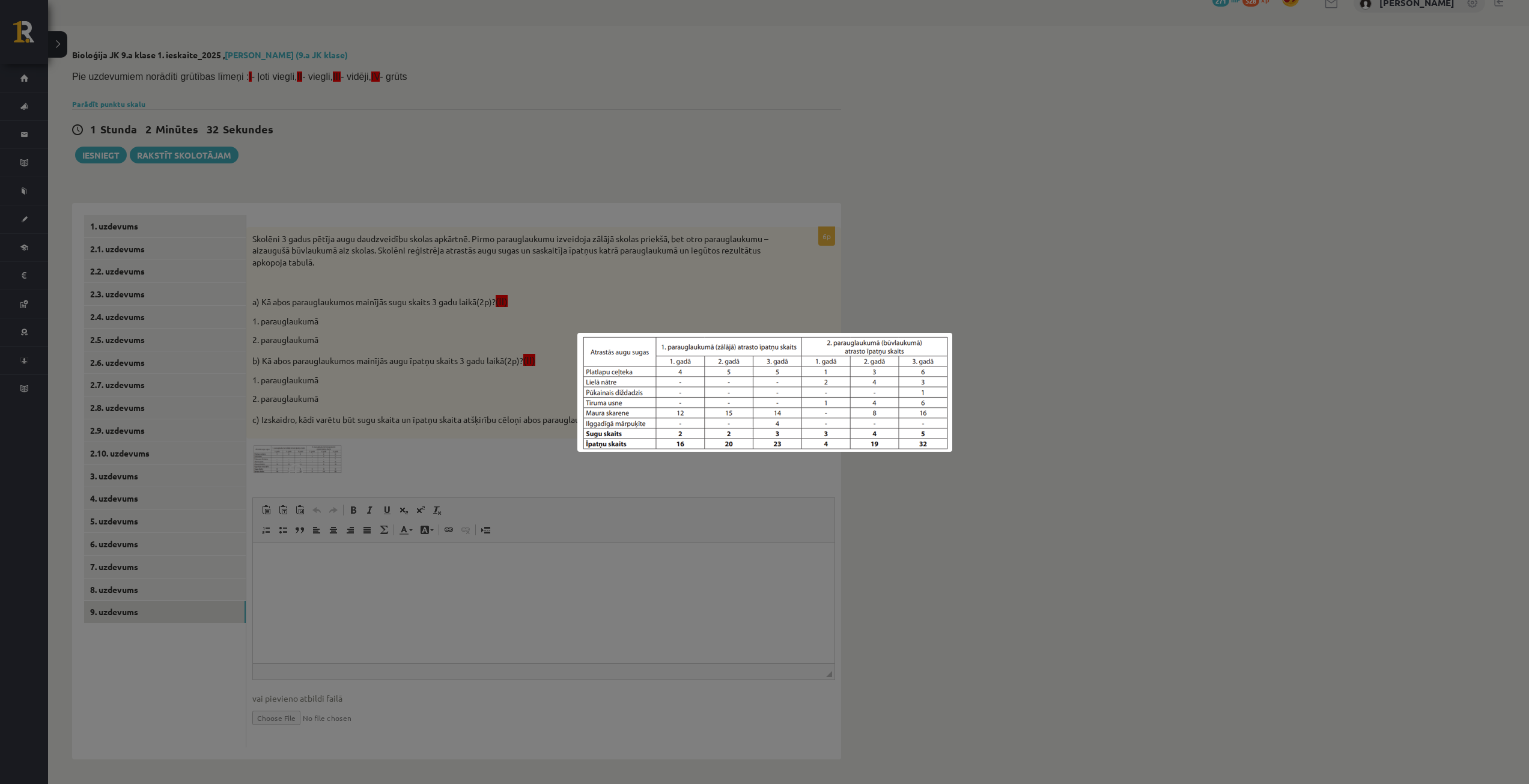
click at [441, 322] on div at bounding box center [764, 392] width 1529 height 784
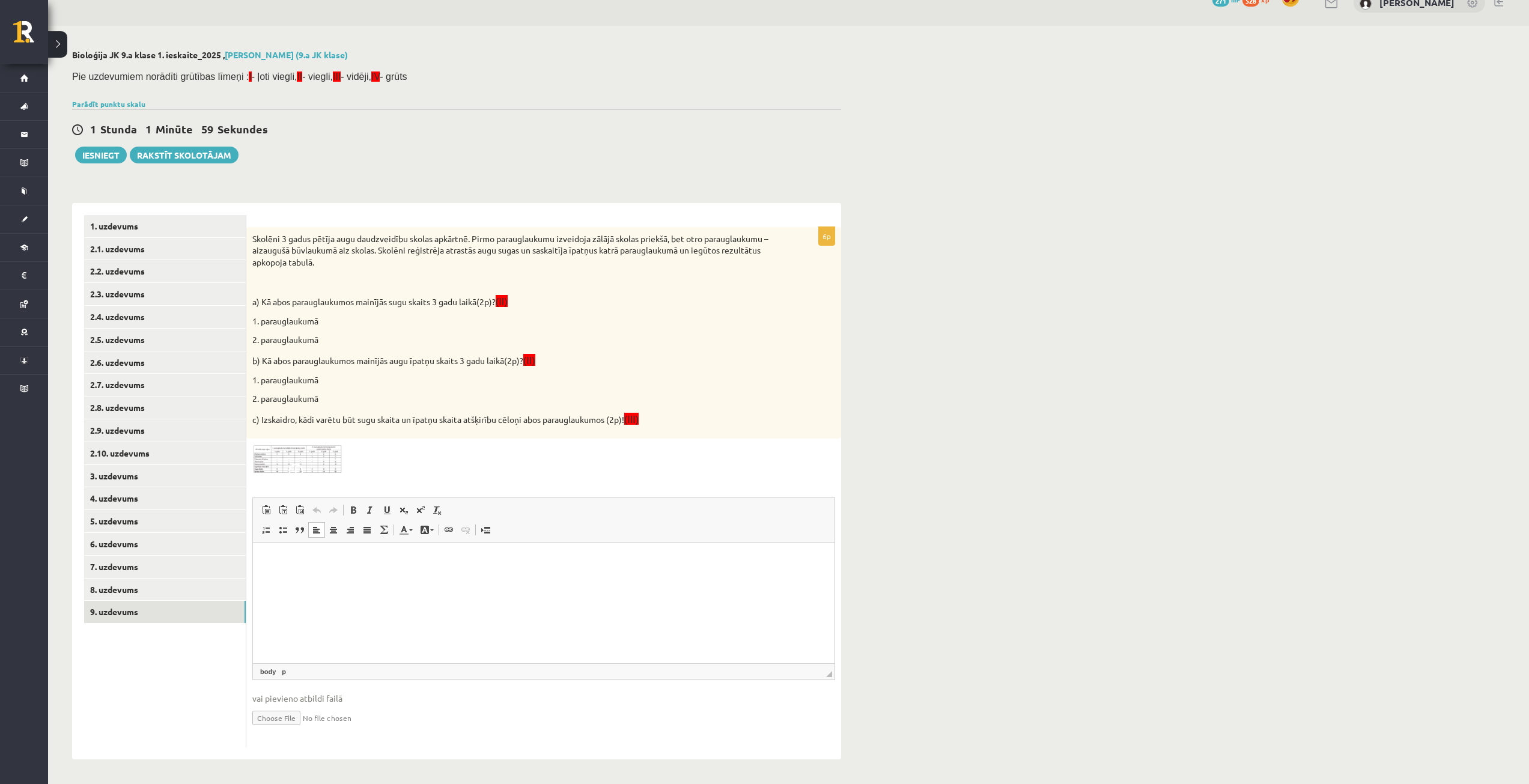
click at [294, 545] on html at bounding box center [543, 560] width 582 height 37
drag, startPoint x: 682, startPoint y: 581, endPoint x: 518, endPoint y: 1073, distance: 518.6
click at [265, 542] on html "**********" at bounding box center [543, 570] width 582 height 56
click at [270, 573] on p "**********" at bounding box center [544, 567] width 557 height 25
click at [263, 556] on html "**********" at bounding box center [543, 566] width 582 height 49
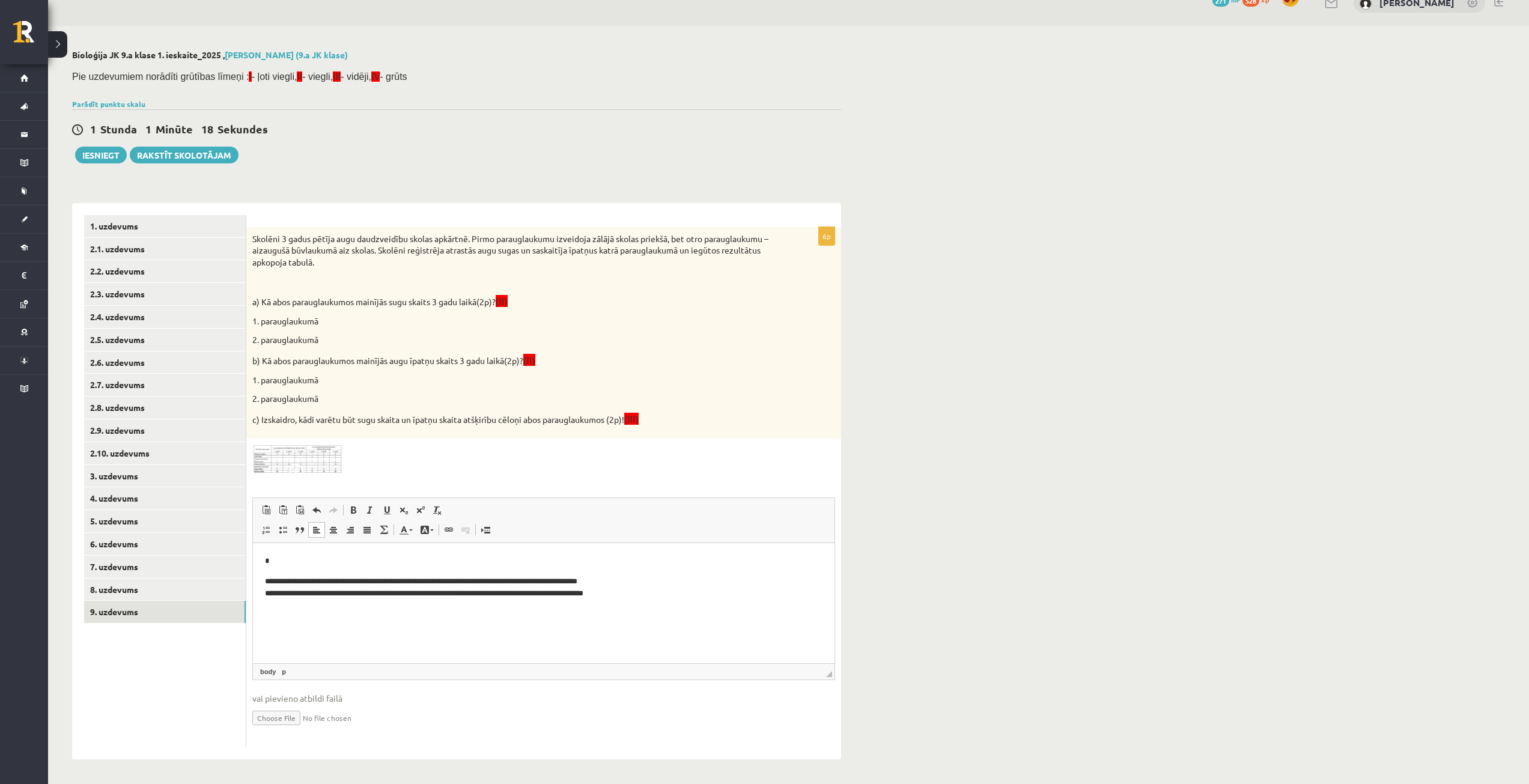
click at [638, 597] on p "**********" at bounding box center [544, 587] width 557 height 25
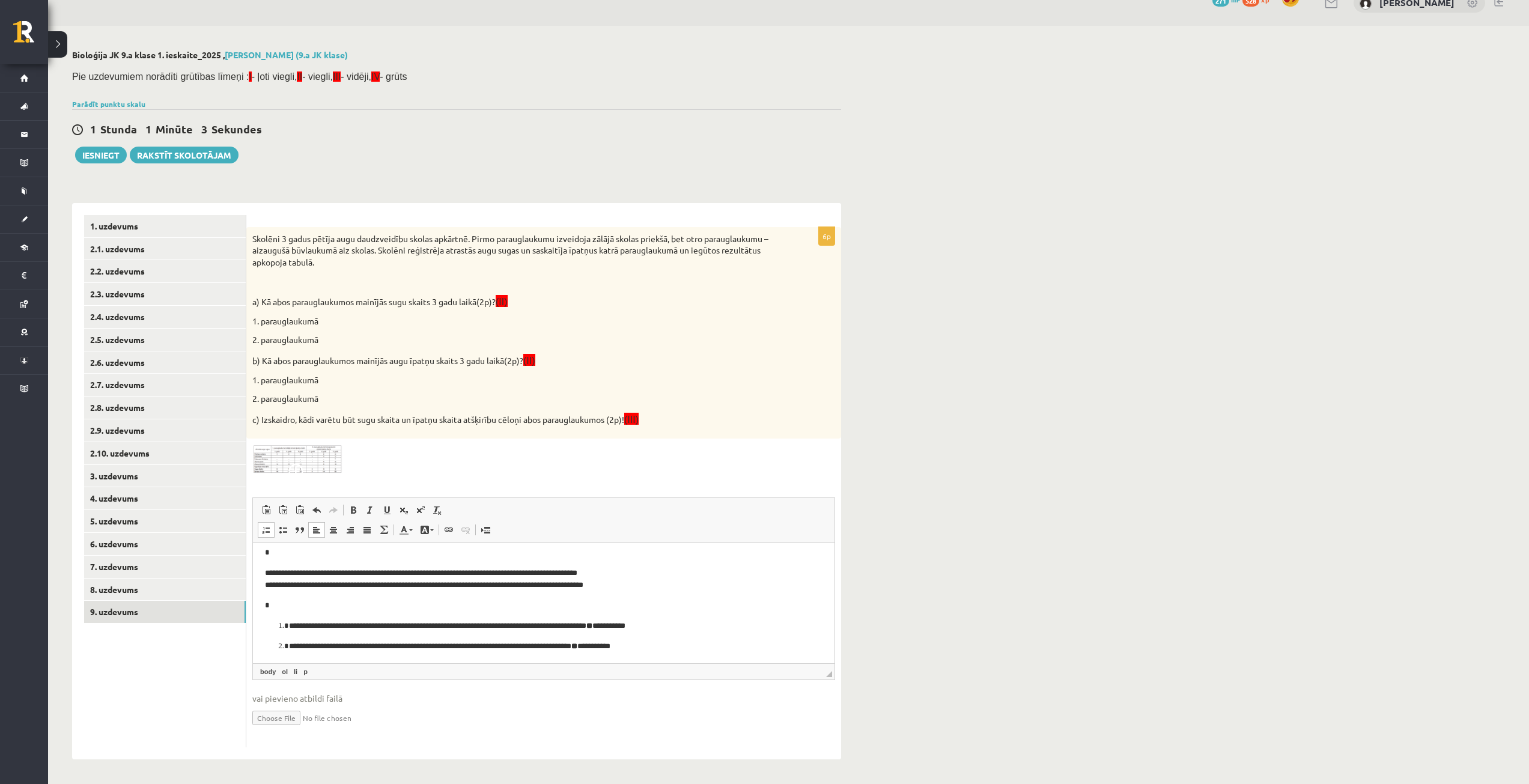
scroll to position [10, 0]
drag, startPoint x: 662, startPoint y: 645, endPoint x: 287, endPoint y: 616, distance: 376.1
click at [287, 616] on body "**********" at bounding box center [544, 598] width 557 height 106
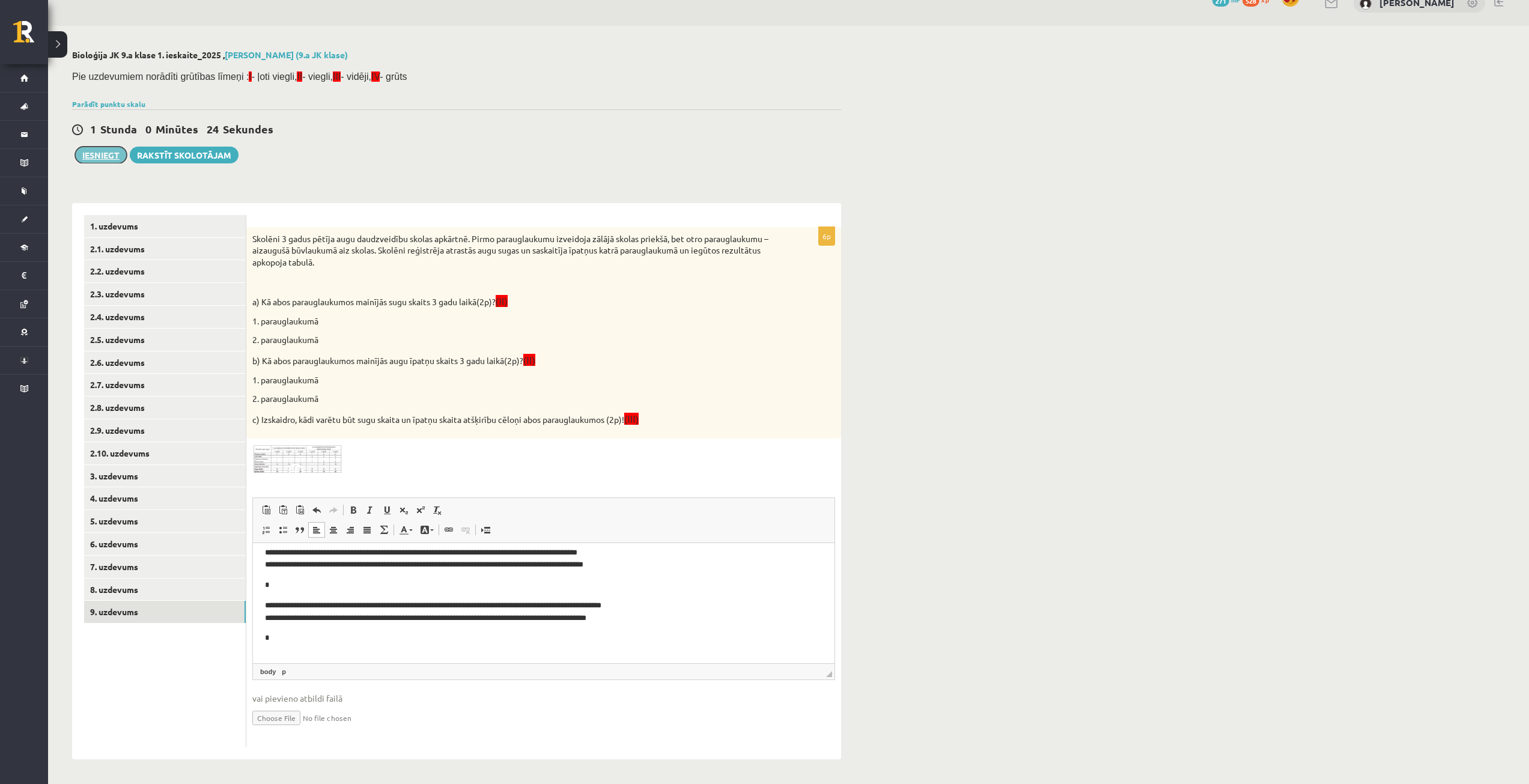
click at [95, 158] on button "Iesniegt" at bounding box center [101, 155] width 52 height 17
